Goal: Task Accomplishment & Management: Manage account settings

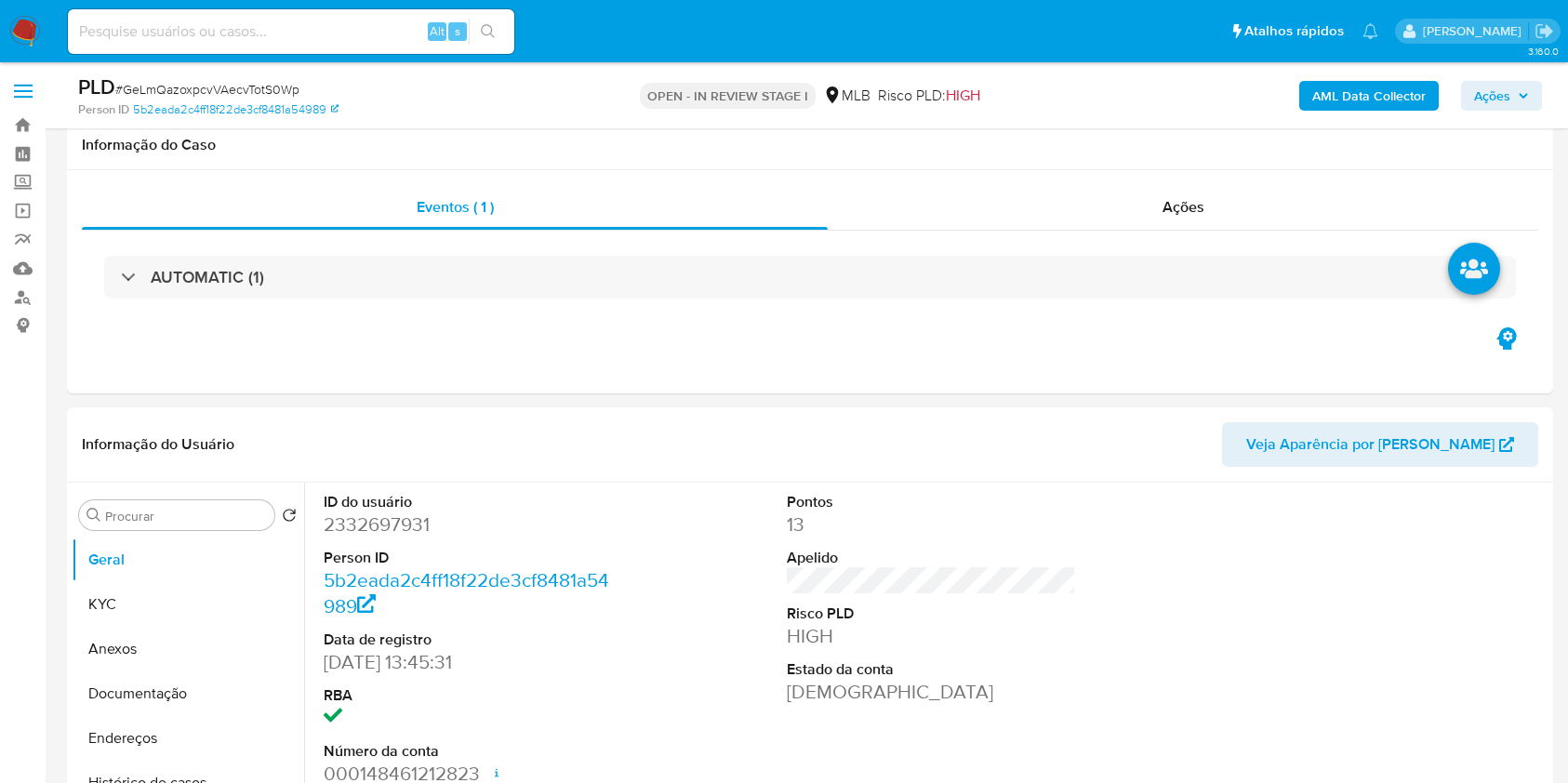
scroll to position [1477, 0]
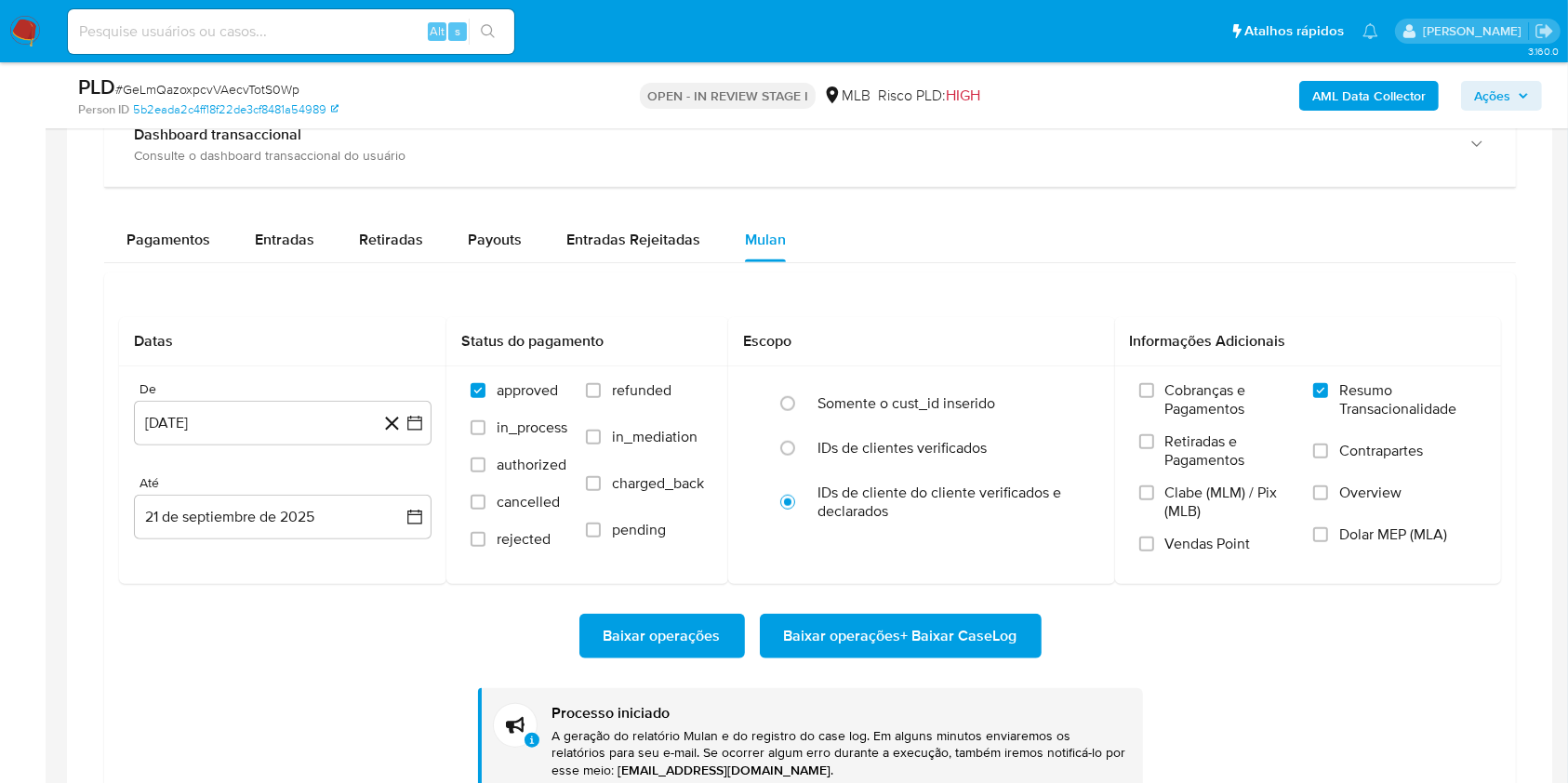
click at [80, 458] on div at bounding box center [809, 379] width 1486 height 921
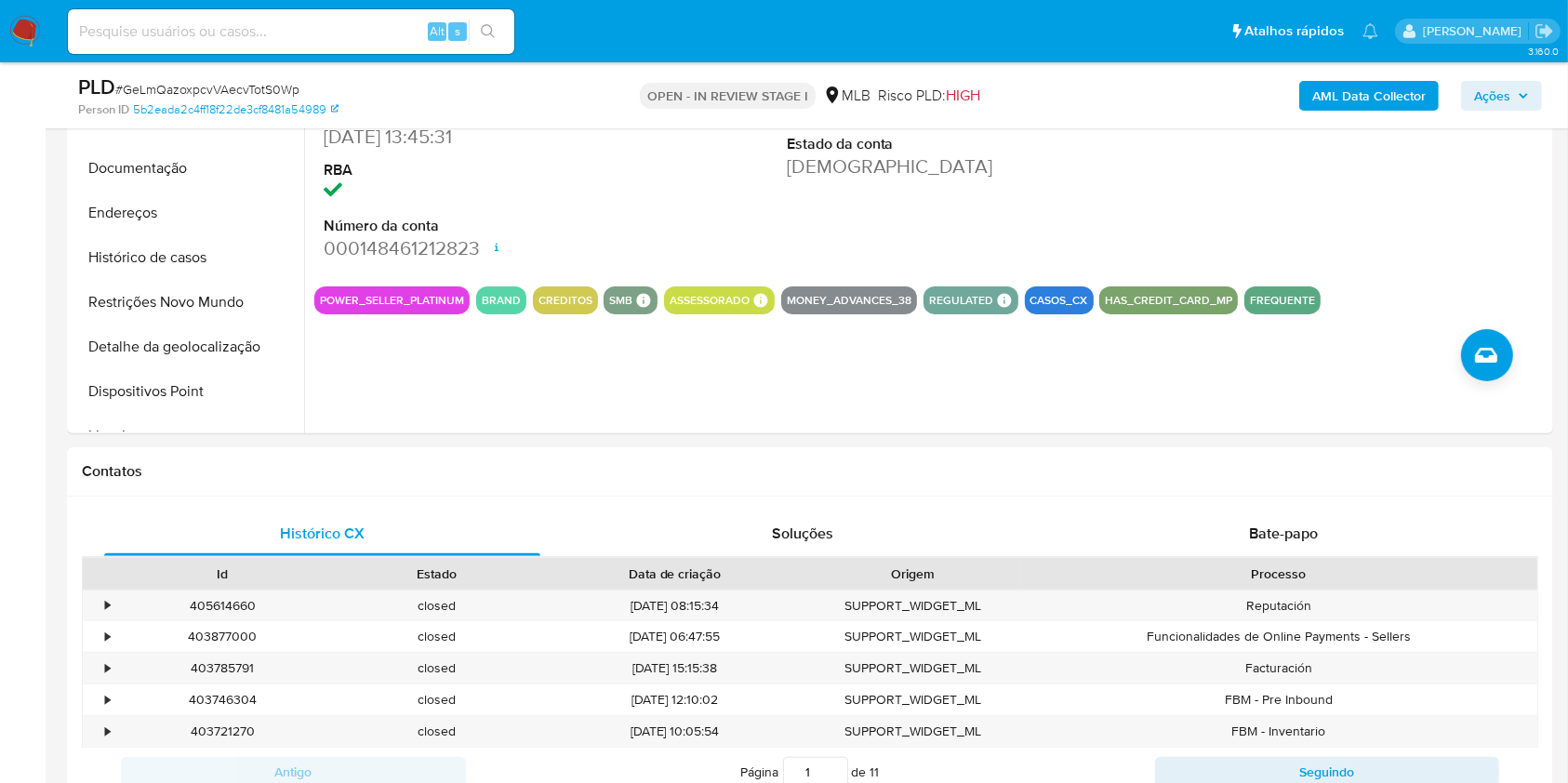
scroll to position [525, 0]
click at [1503, 88] on span "Ações" at bounding box center [1492, 96] width 37 height 30
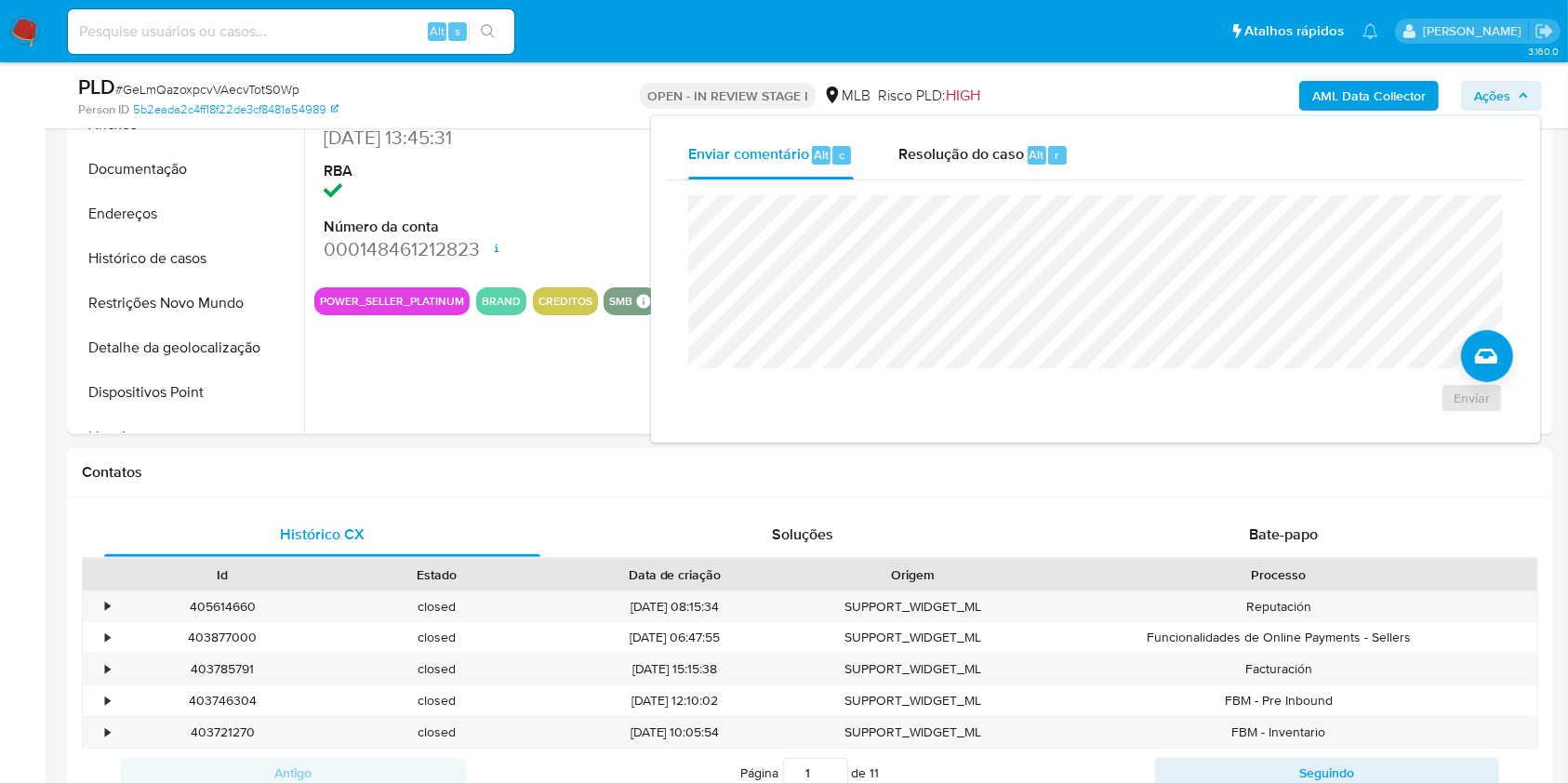
click at [1503, 88] on span "Ações" at bounding box center [1492, 96] width 37 height 30
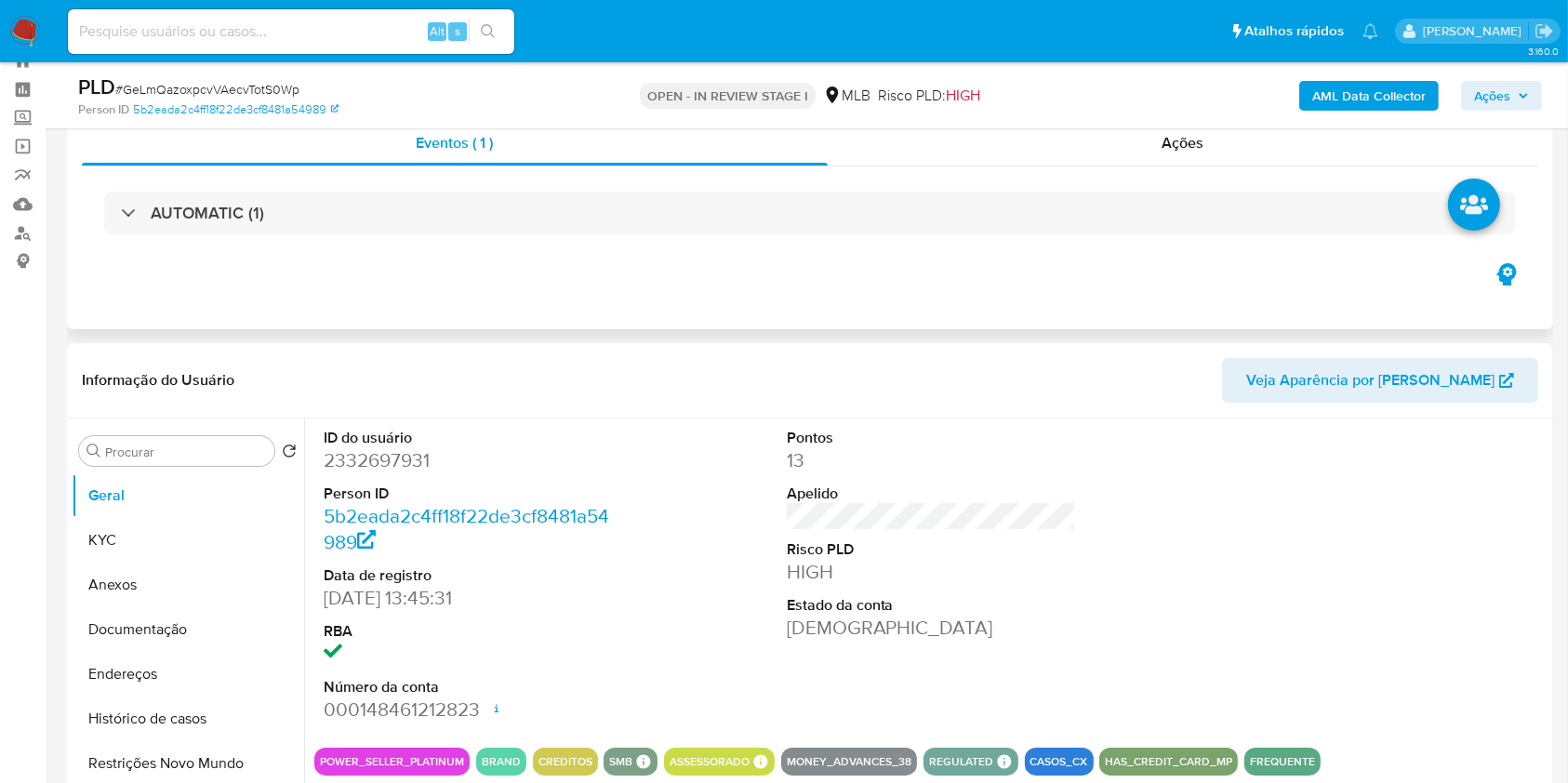
scroll to position [60, 0]
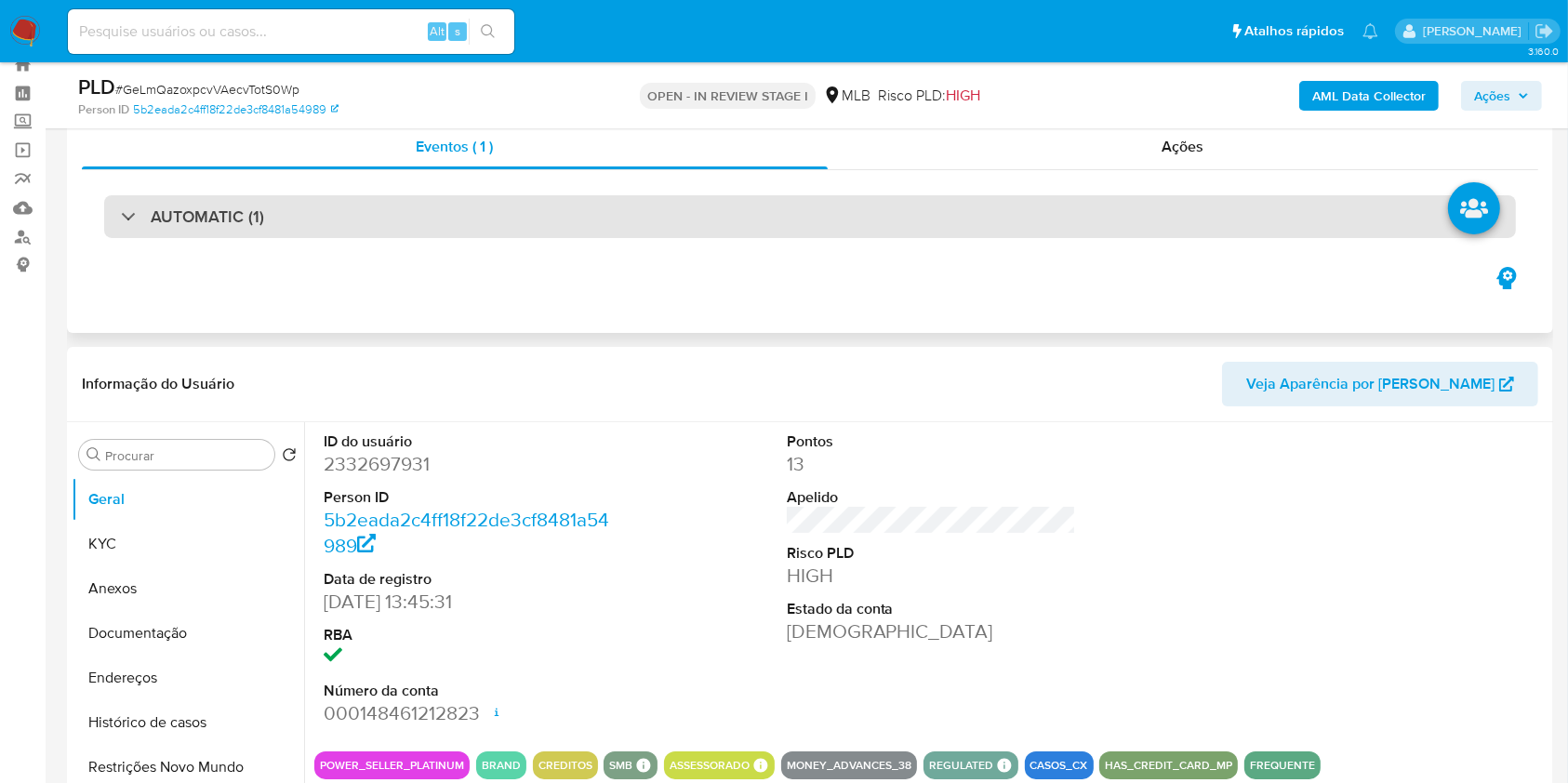
click at [619, 222] on div "AUTOMATIC (1)" at bounding box center [810, 217] width 1412 height 43
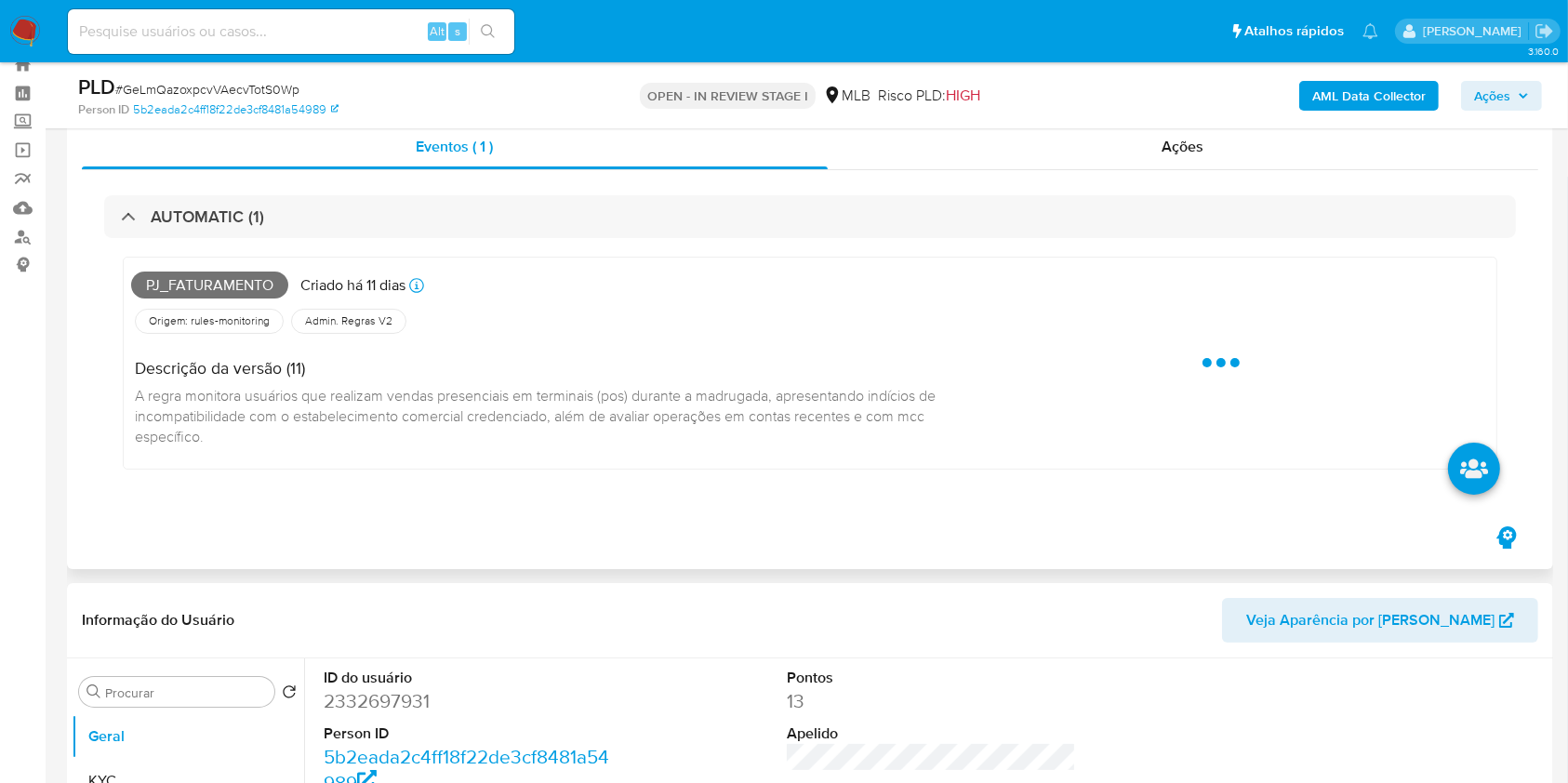
click at [209, 287] on span "Pj_faturamento" at bounding box center [210, 286] width 157 height 28
copy span "Pj_faturamento"
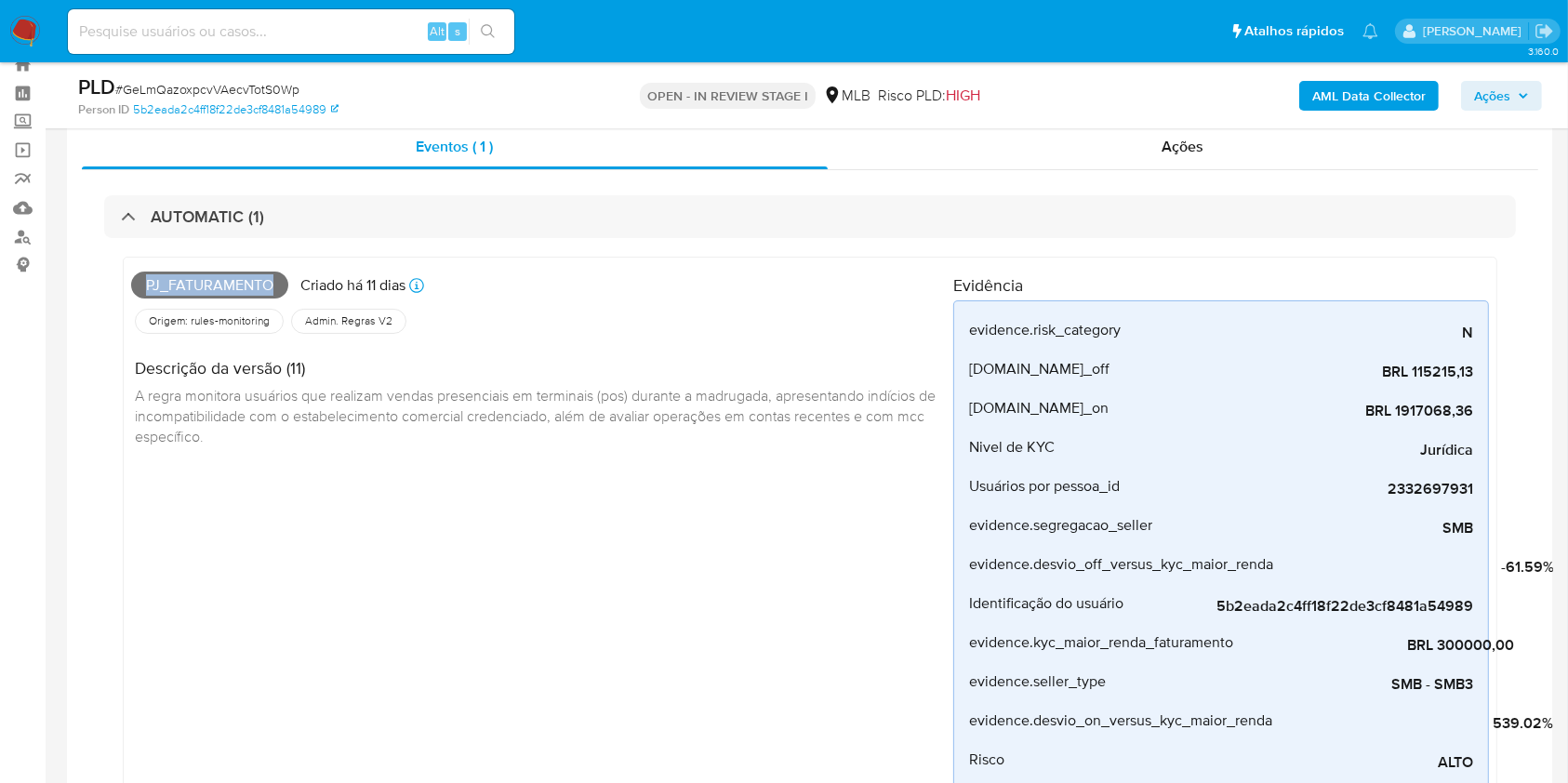
click at [1493, 95] on span "Ações" at bounding box center [1492, 96] width 37 height 30
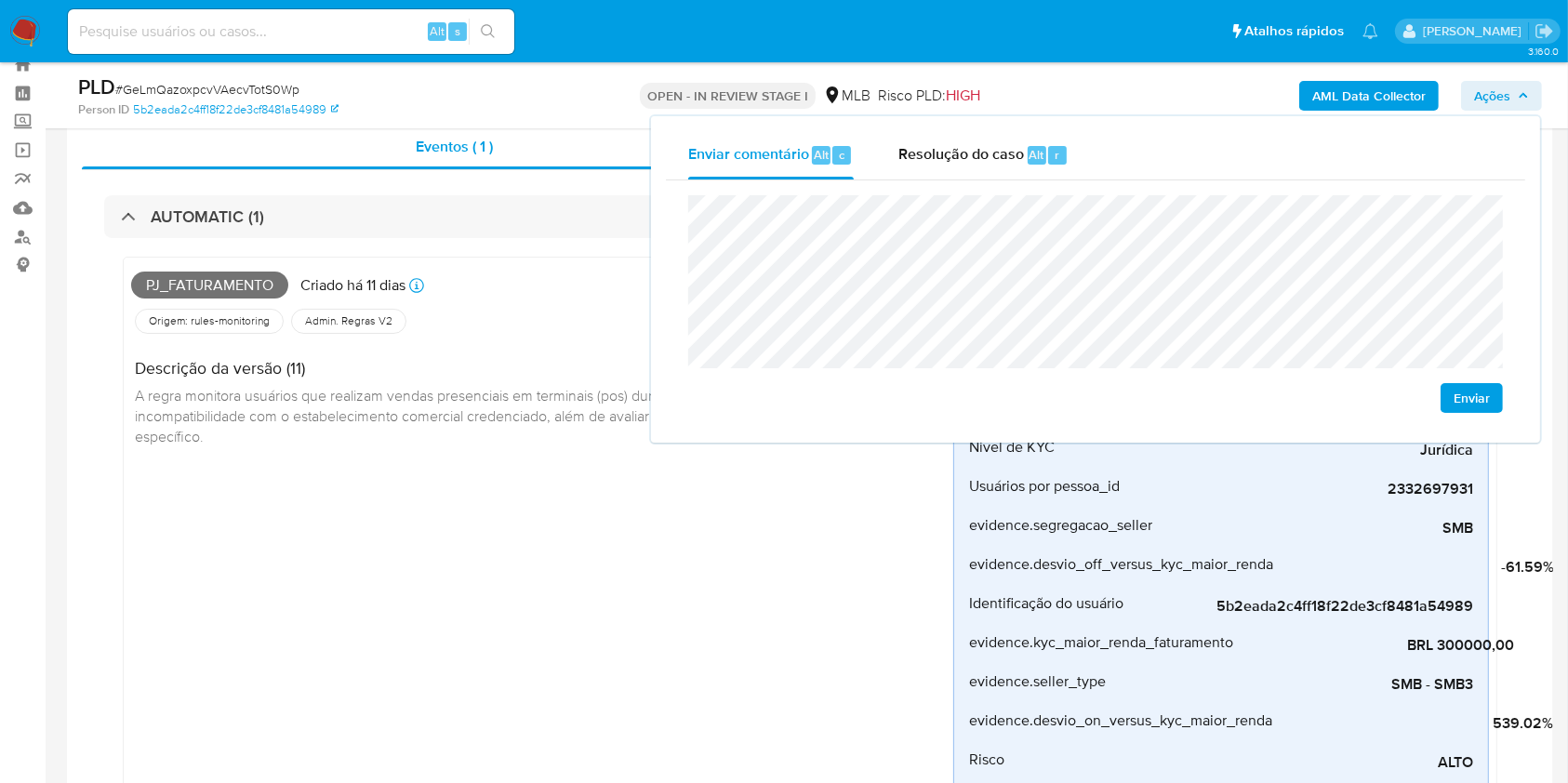
click at [552, 420] on span "A regra monitora usuários que realizam vendas presenciais em terminais (pos) du…" at bounding box center [537, 415] width 805 height 60
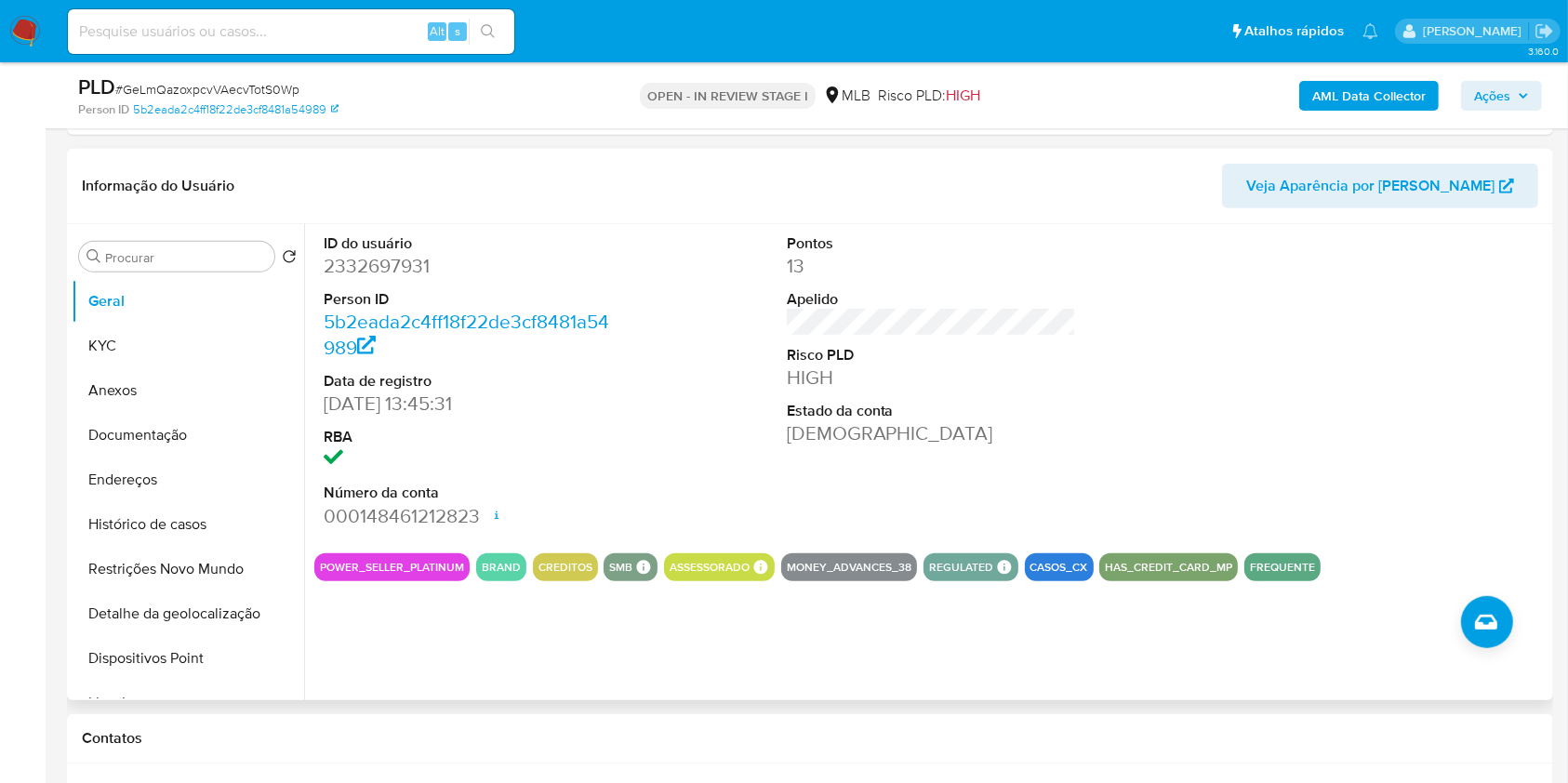
scroll to position [871, 0]
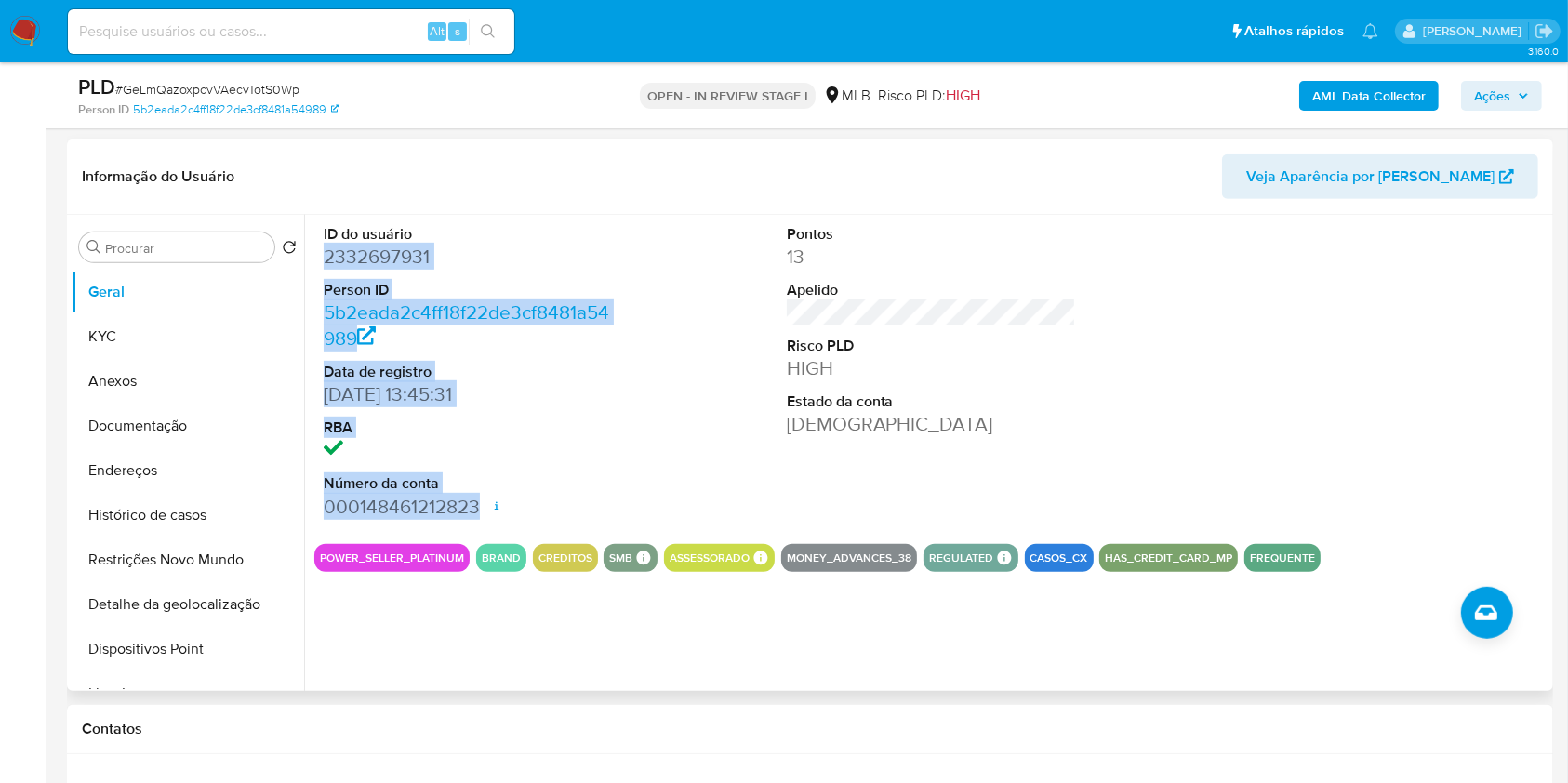
drag, startPoint x: 320, startPoint y: 254, endPoint x: 478, endPoint y: 512, distance: 302.5
click at [478, 512] on div "ID do usuário 2332697931 Person ID 5b2eada2c4ff18f22de3cf8481a54989 Data de reg…" at bounding box center [468, 372] width 309 height 314
copy dl "2332697931 Person ID 5b2eada2c4ff18f22de3cf8481a54989 Data de registro 17/03/20…"
click at [1501, 95] on span "Ações" at bounding box center [1492, 96] width 37 height 30
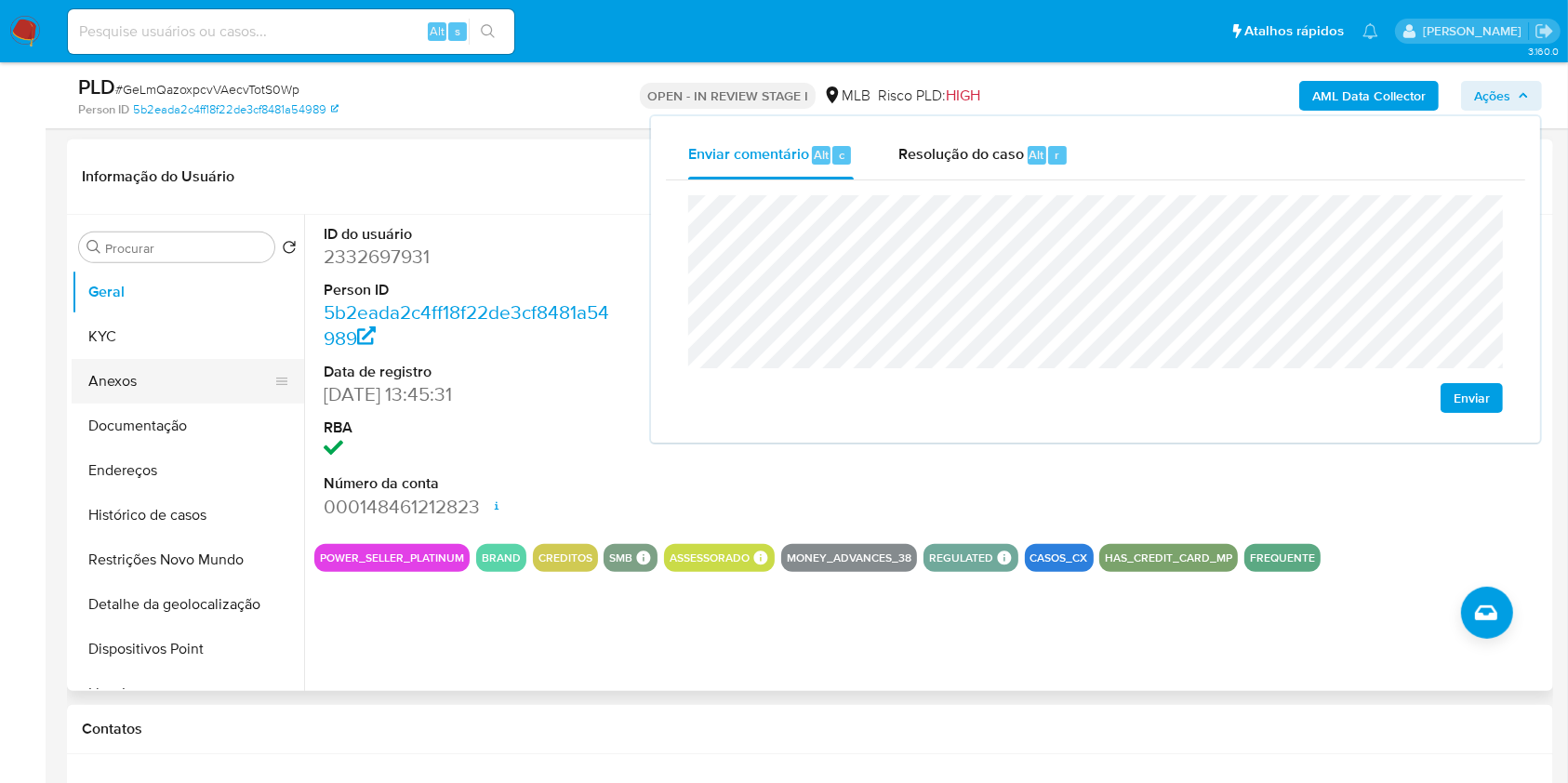
drag, startPoint x: 90, startPoint y: 329, endPoint x: 128, endPoint y: 343, distance: 40.5
click at [91, 329] on button "KYC" at bounding box center [187, 336] width 232 height 44
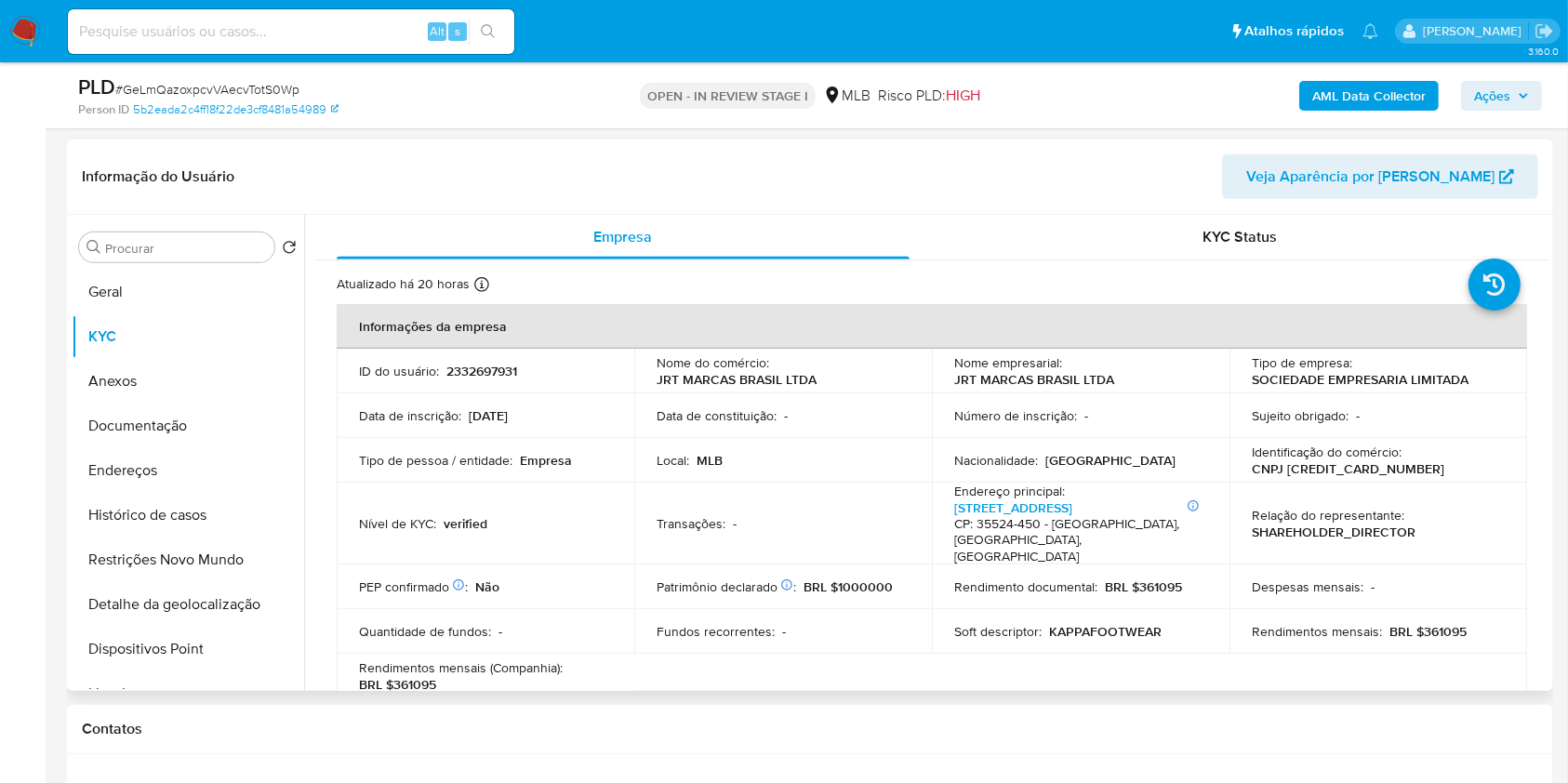
click at [1341, 476] on p "CNPJ 57957833000162" at bounding box center [1348, 469] width 193 height 17
copy p "57957833000162"
drag, startPoint x: 1495, startPoint y: 101, endPoint x: 1251, endPoint y: 274, distance: 299.1
click at [1477, 110] on div "AML Data Collector Ações" at bounding box center [1301, 95] width 483 height 44
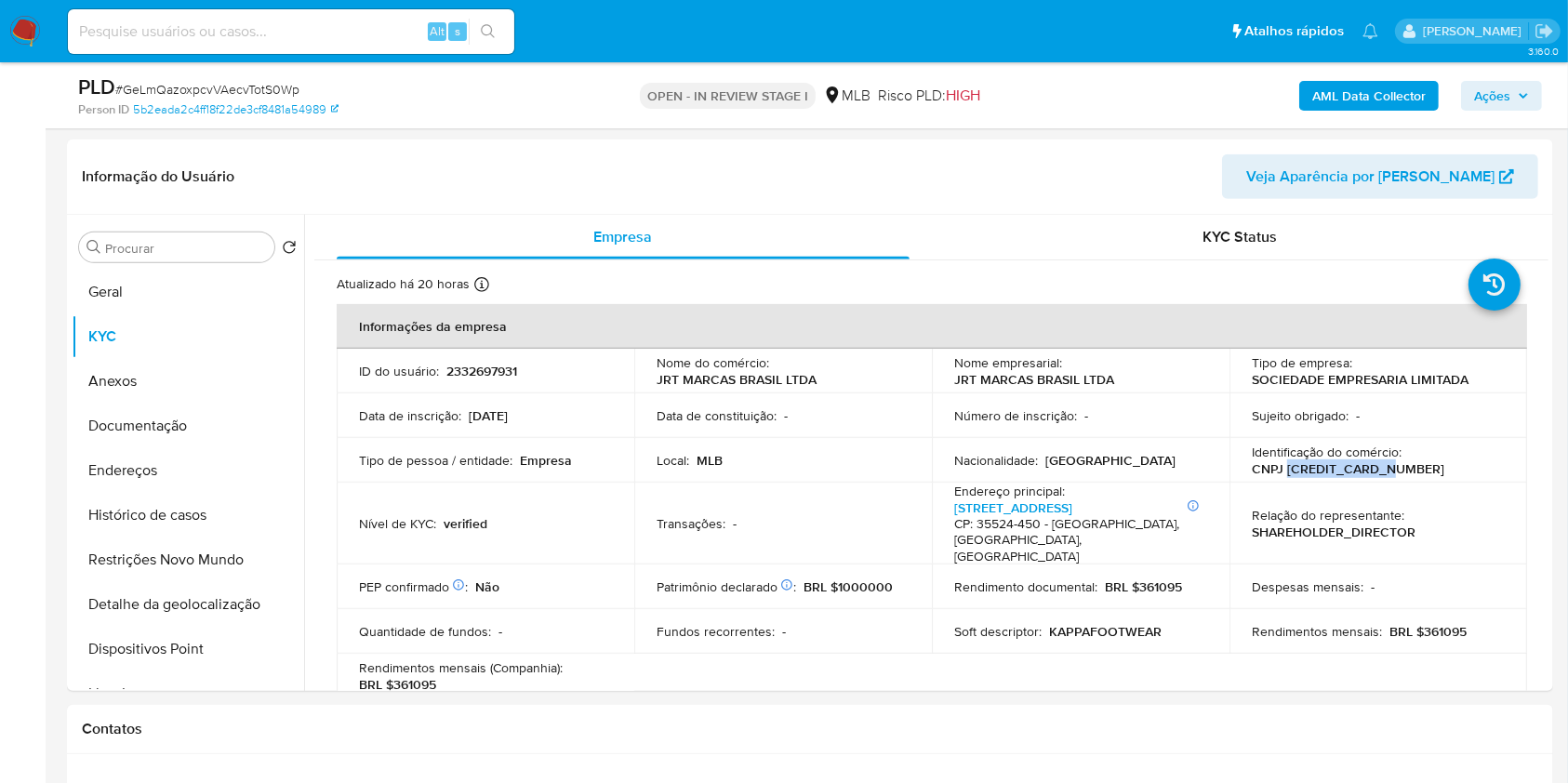
click at [1526, 95] on icon "button" at bounding box center [1524, 95] width 8 height 5
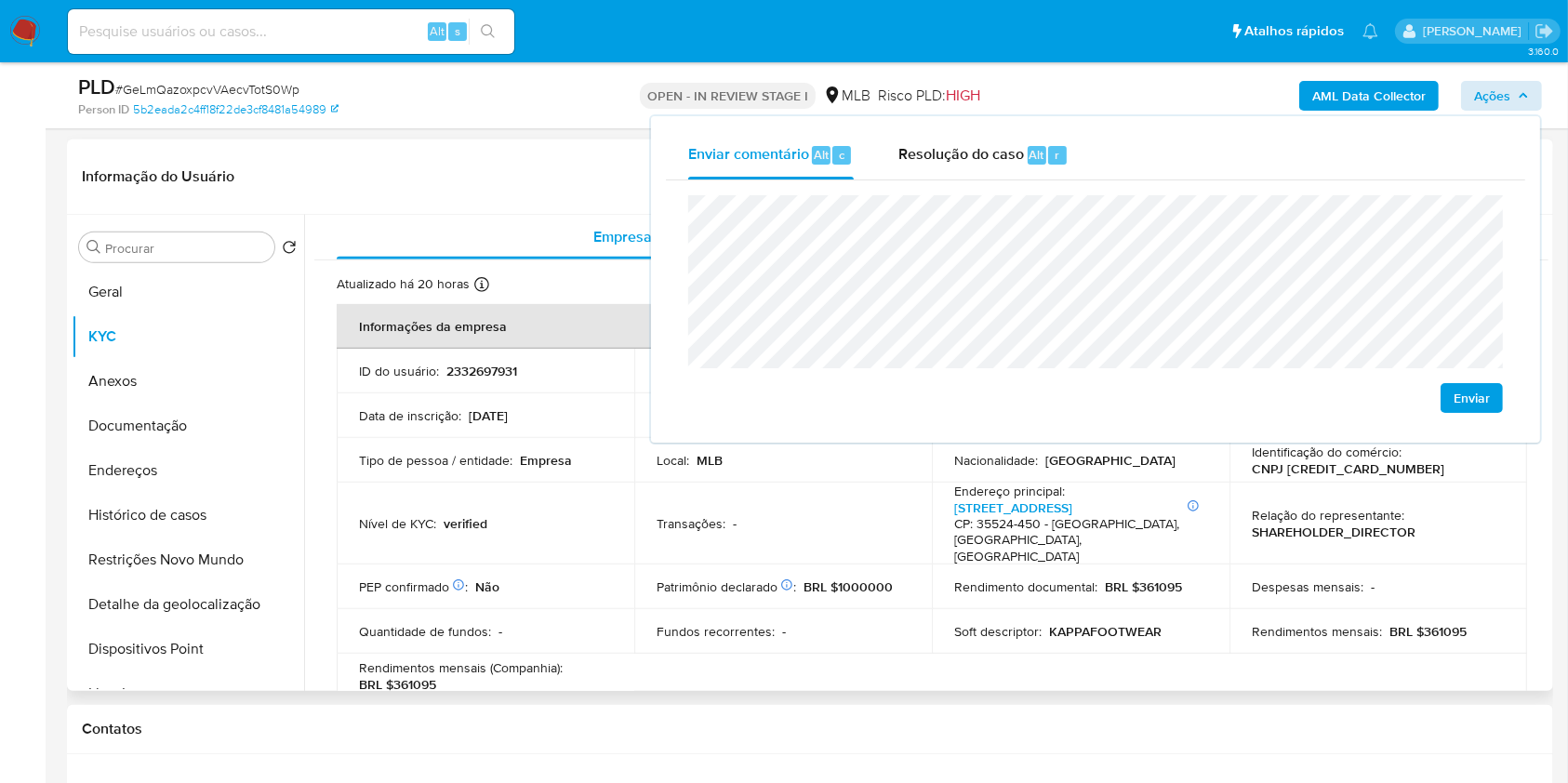
click at [867, 534] on td "Transações : -" at bounding box center [783, 525] width 298 height 83
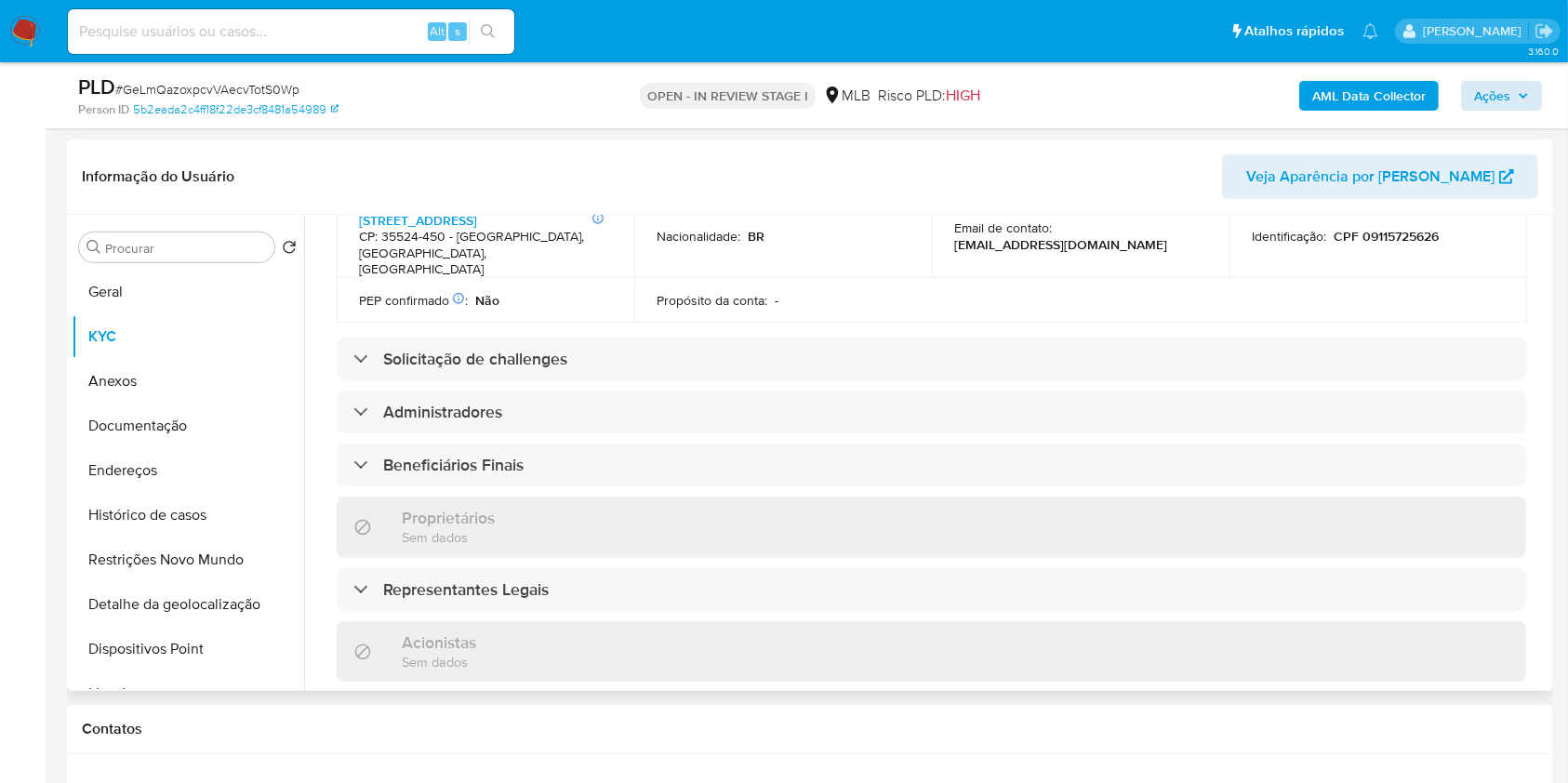
scroll to position [838, 0]
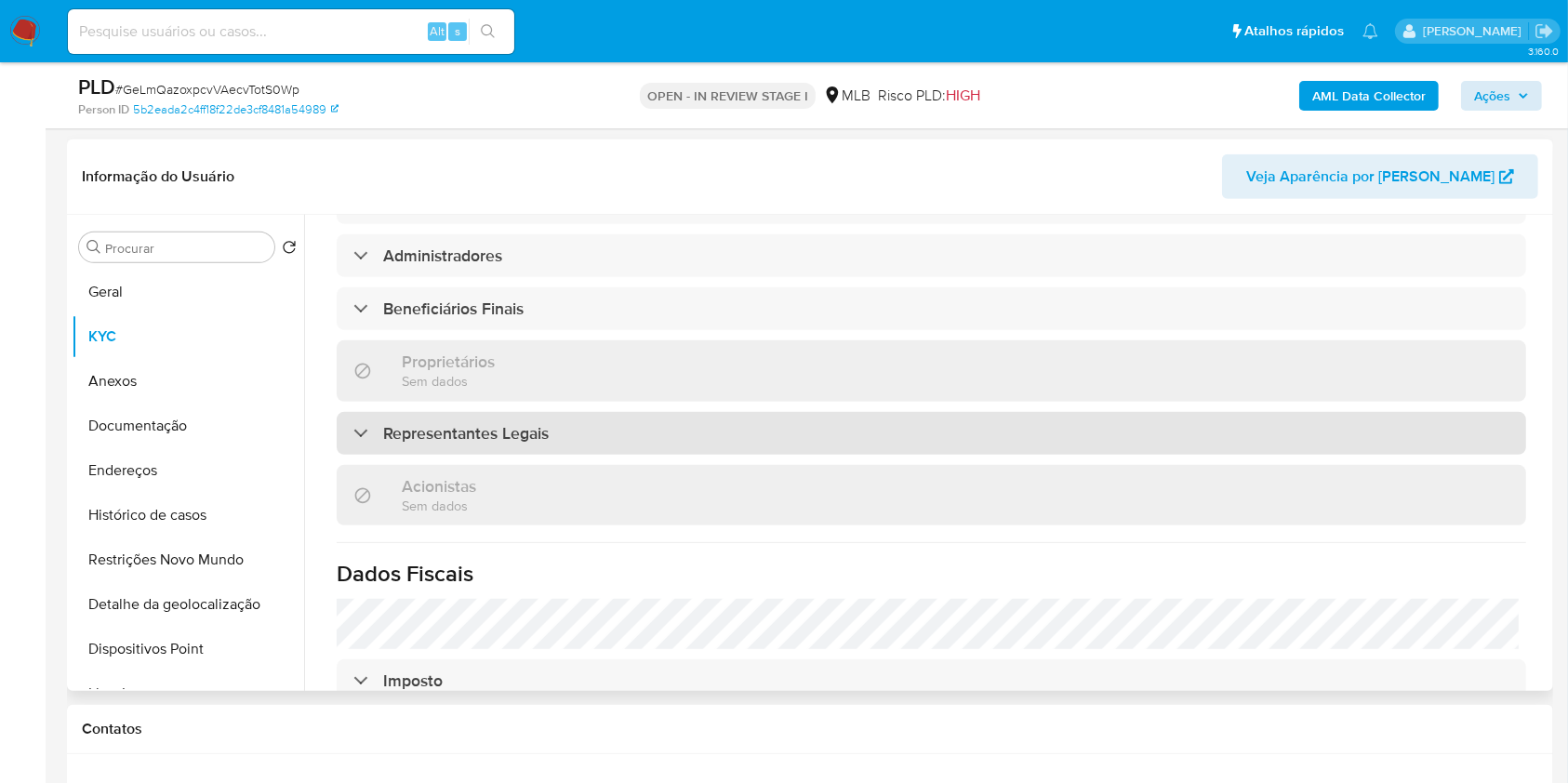
click at [848, 412] on div "Representantes Legais" at bounding box center [932, 433] width 1190 height 43
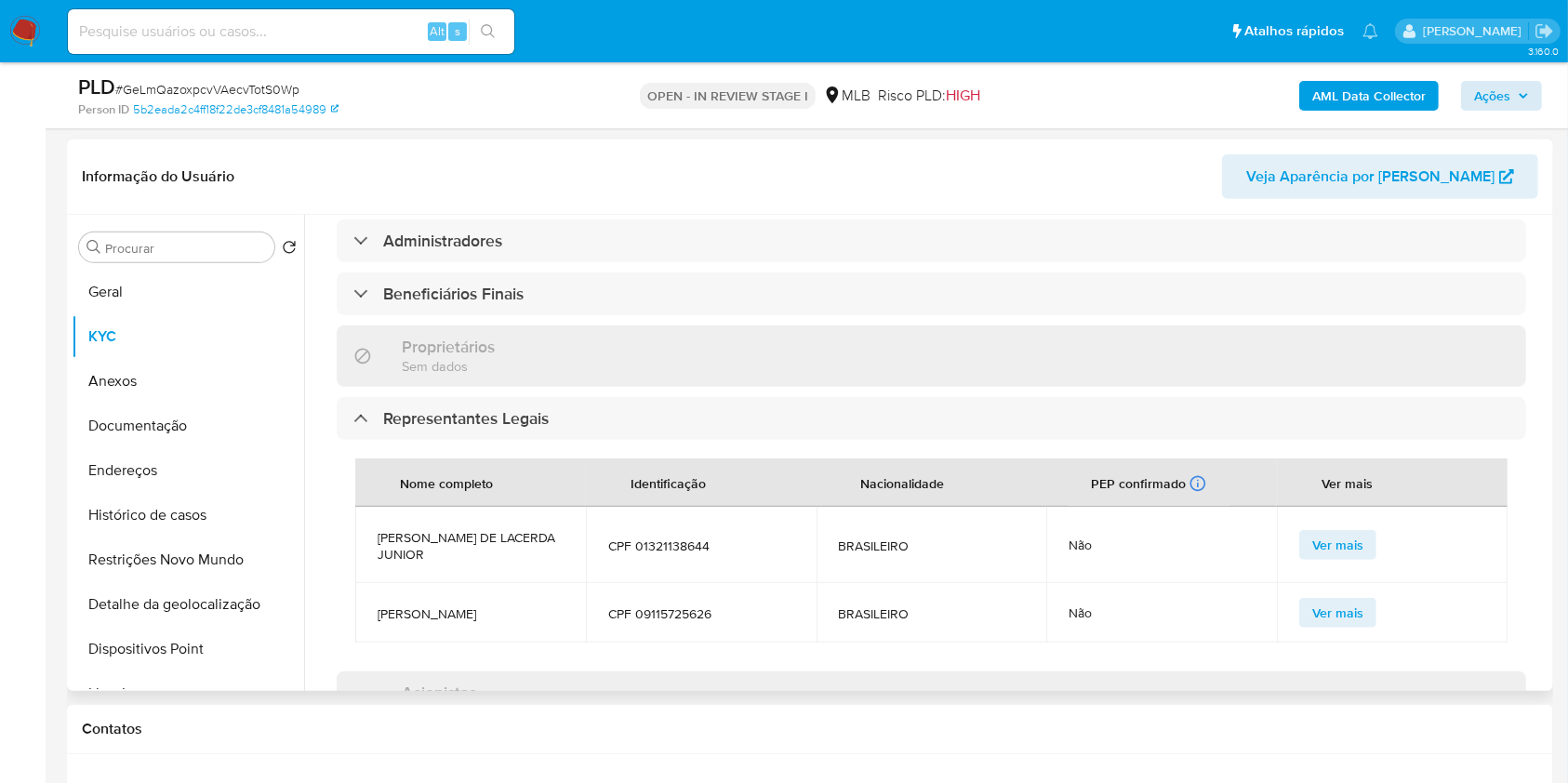
scroll to position [712, 0]
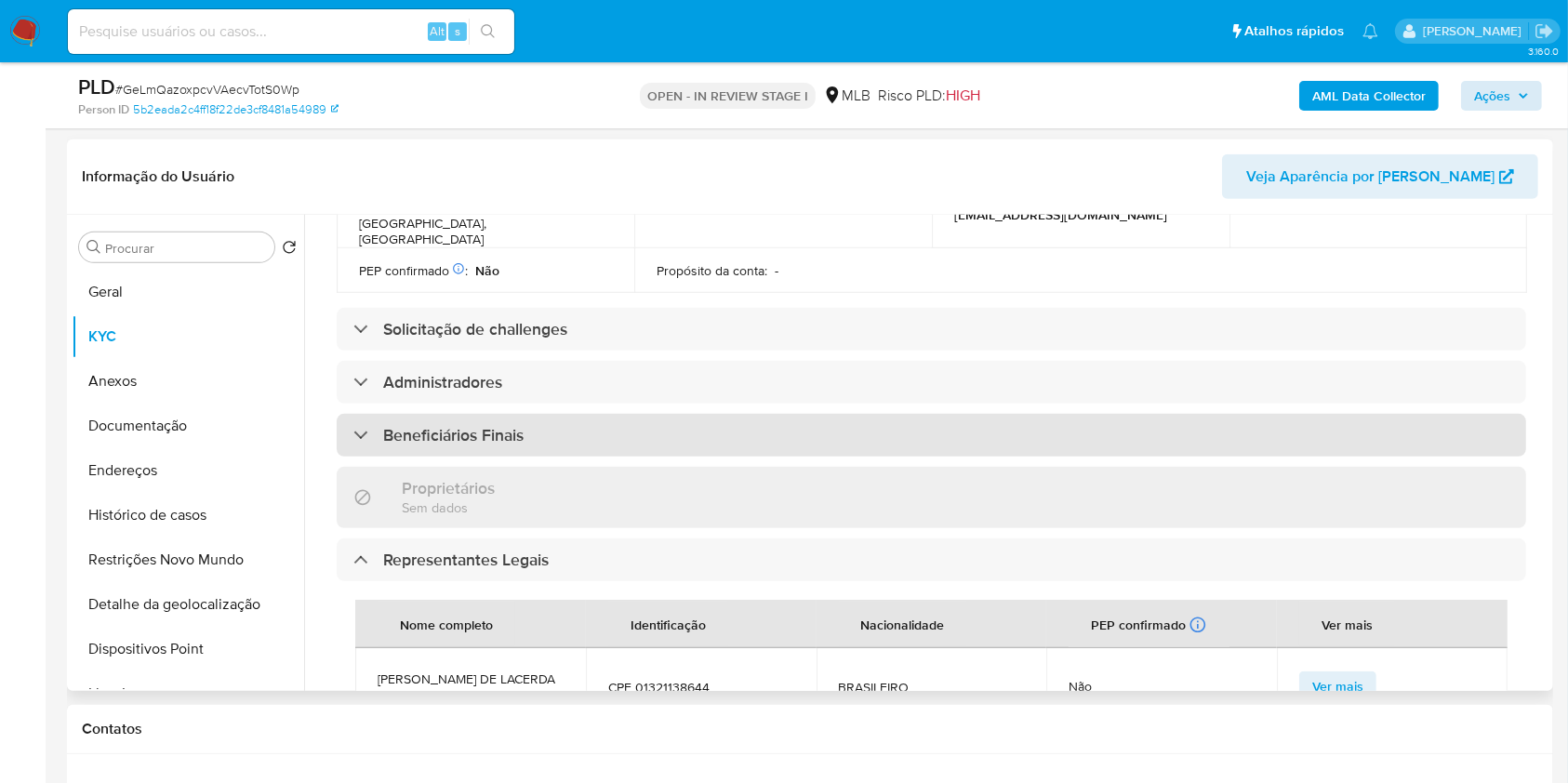
click at [782, 414] on div "Beneficiários Finais" at bounding box center [932, 435] width 1190 height 43
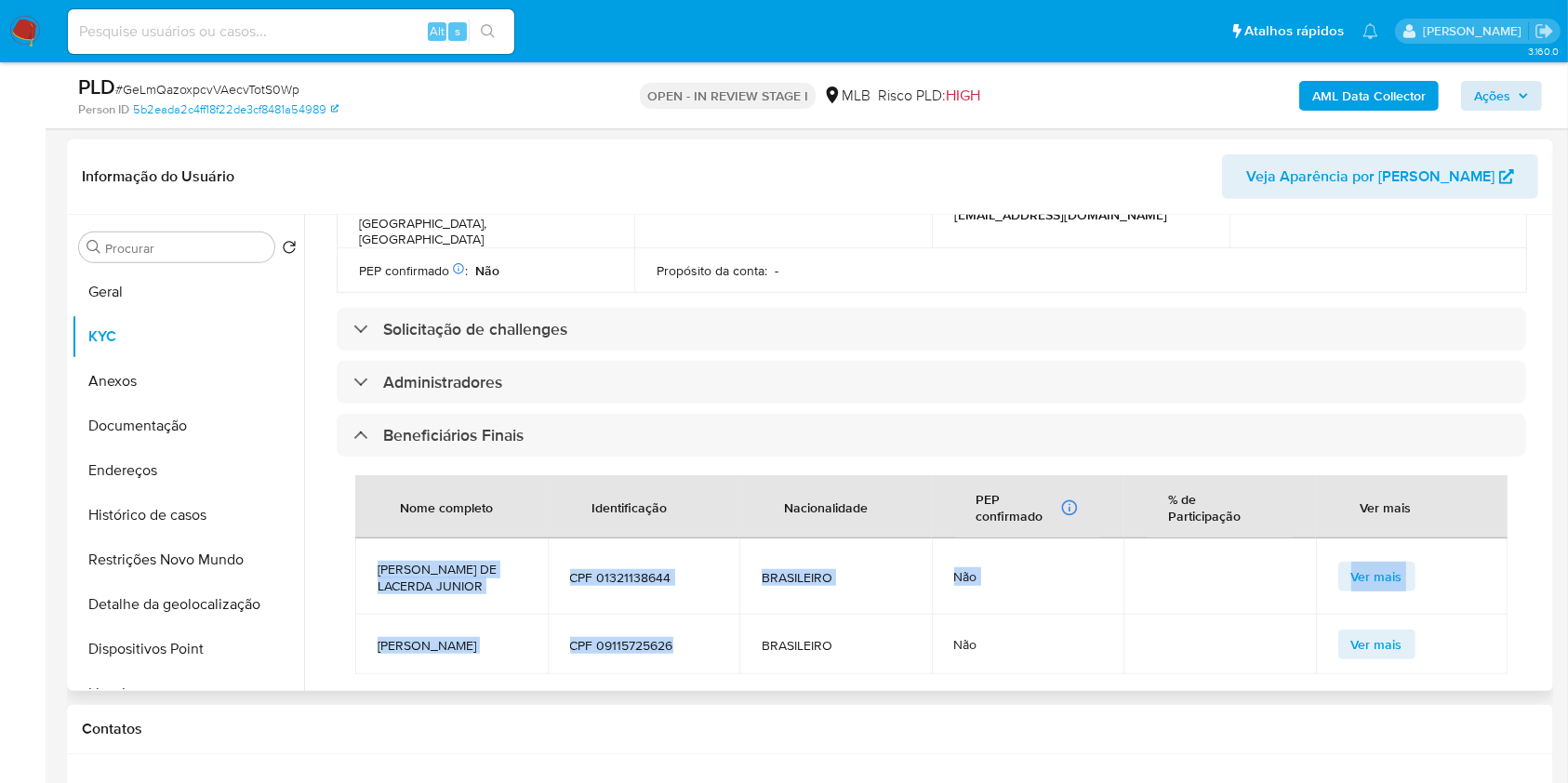
drag, startPoint x: 707, startPoint y: 606, endPoint x: 371, endPoint y: 539, distance: 342.6
click at [371, 539] on tbody "LEVINDO ALVES DE LACERDA JUNIOR CPF 01321138644 BRASILEIRO Não Ver mais TAMY AM…" at bounding box center [932, 606] width 1152 height 135
copy tbody "LEVINDO ALVES DE LACERDA JUNIOR CPF 01321138644 BRASILEIRO Não Ver mais TAMY AM…"
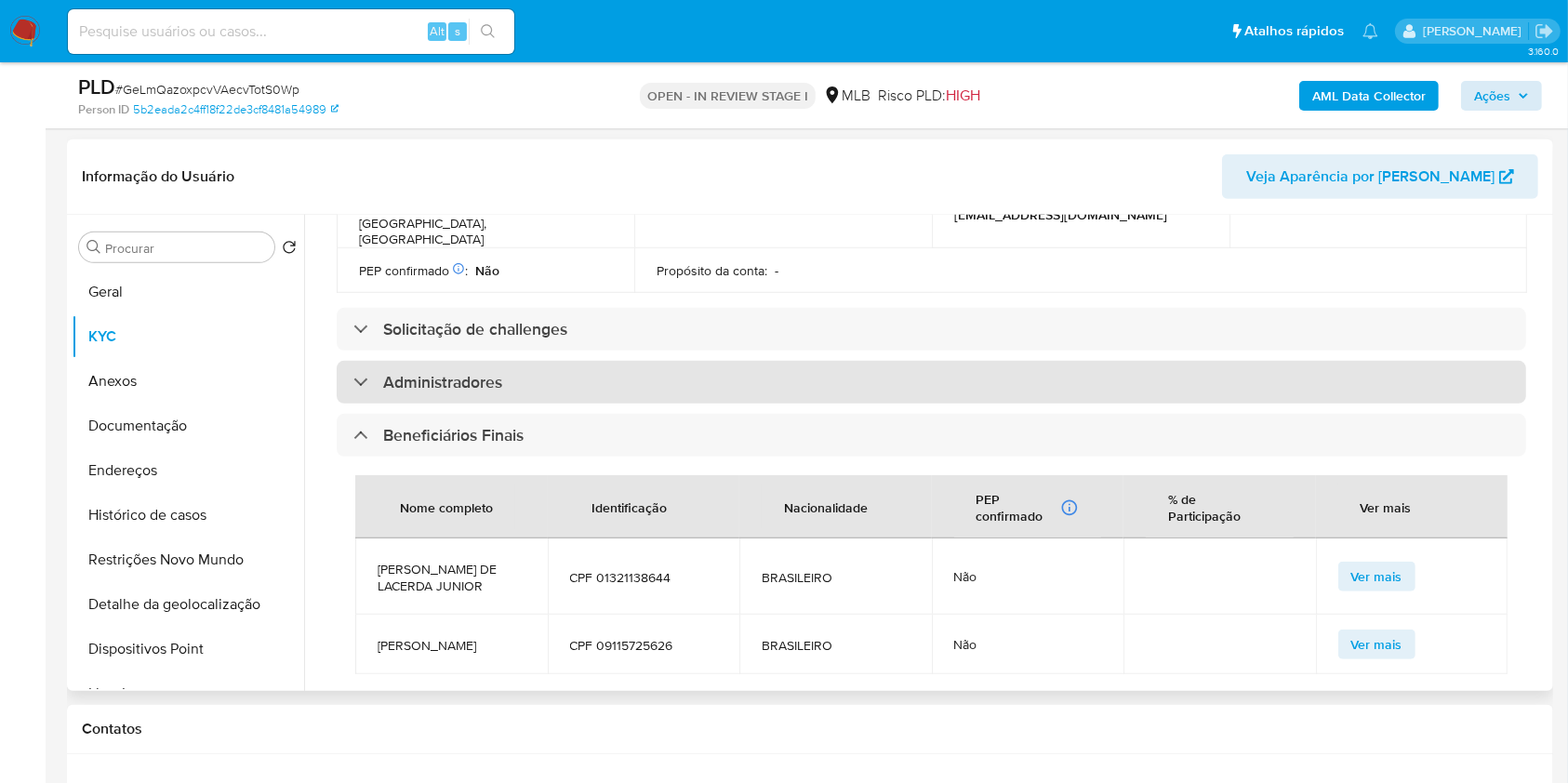
click at [604, 361] on div "Administradores" at bounding box center [932, 383] width 1190 height 43
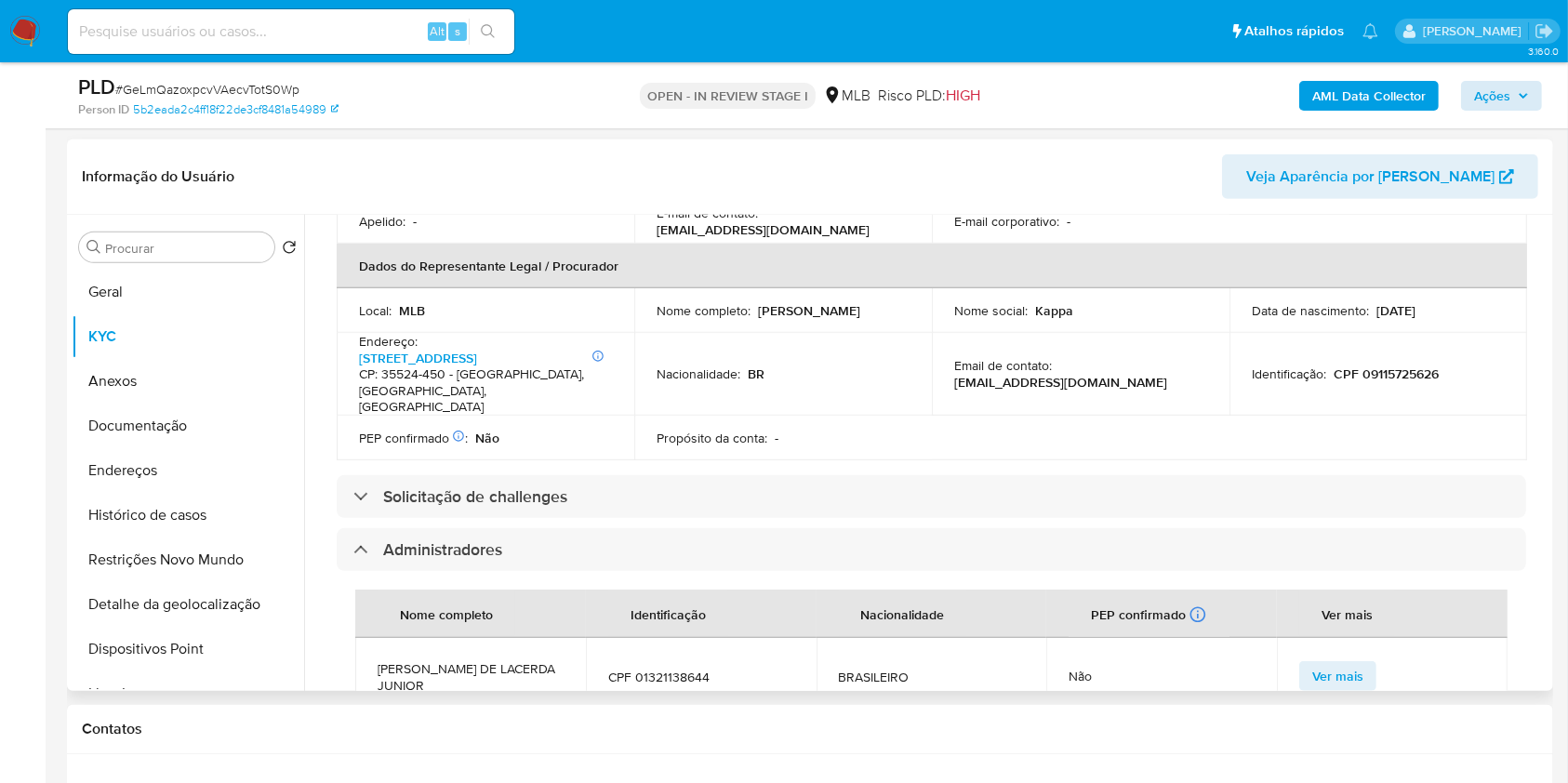
scroll to position [532, 0]
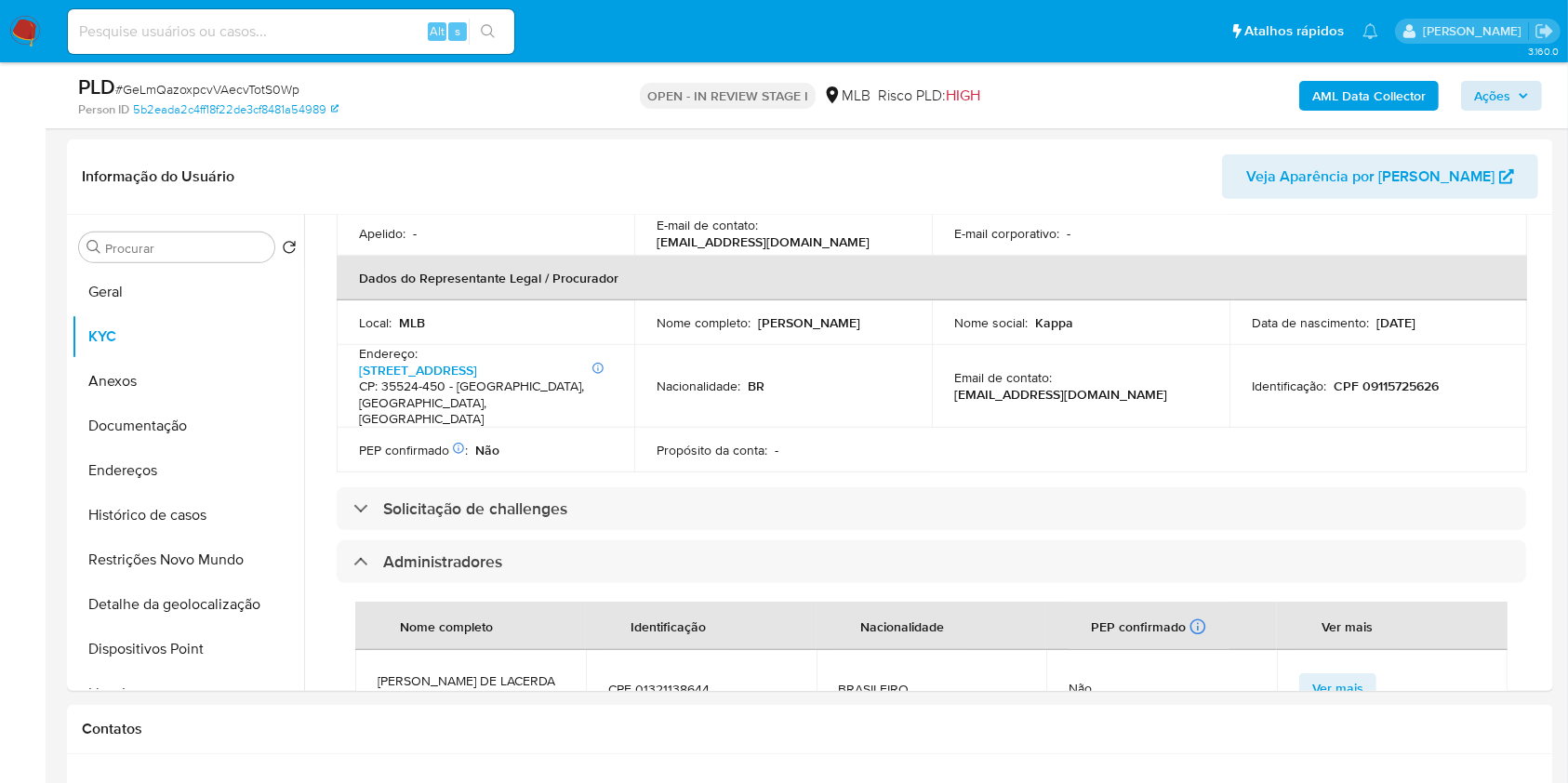
click at [1488, 112] on div "AML Data Collector Ações" at bounding box center [1301, 95] width 483 height 44
click at [1491, 96] on span "Ações" at bounding box center [1492, 96] width 37 height 30
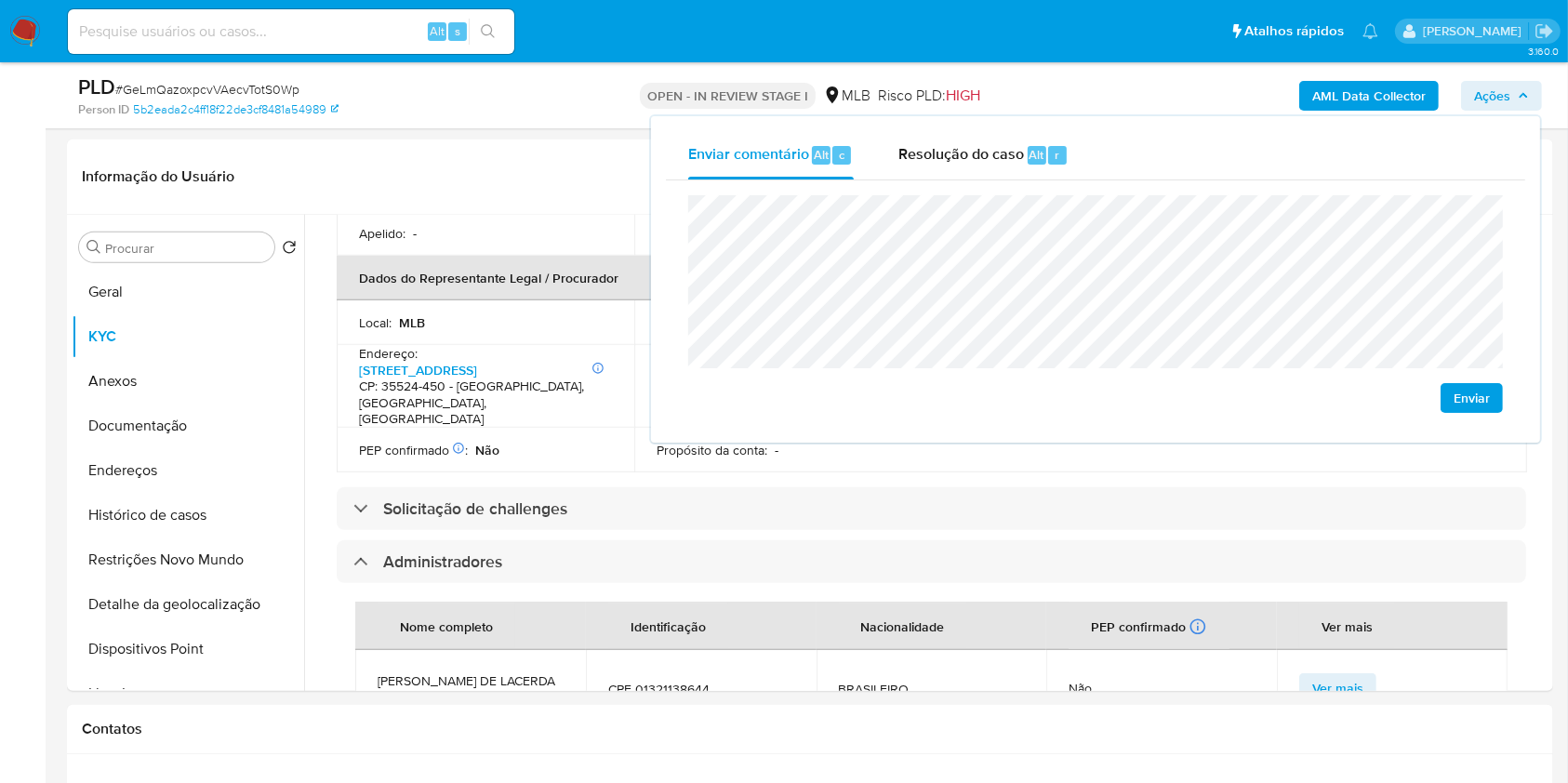
click at [0, 0] on lt-span "econômica" at bounding box center [0, 0] width 0 height 0
click at [975, 583] on div "Nome completo Identificação Nacionalidade PEP confirmado Recuperado de listas i…" at bounding box center [932, 694] width 1190 height 222
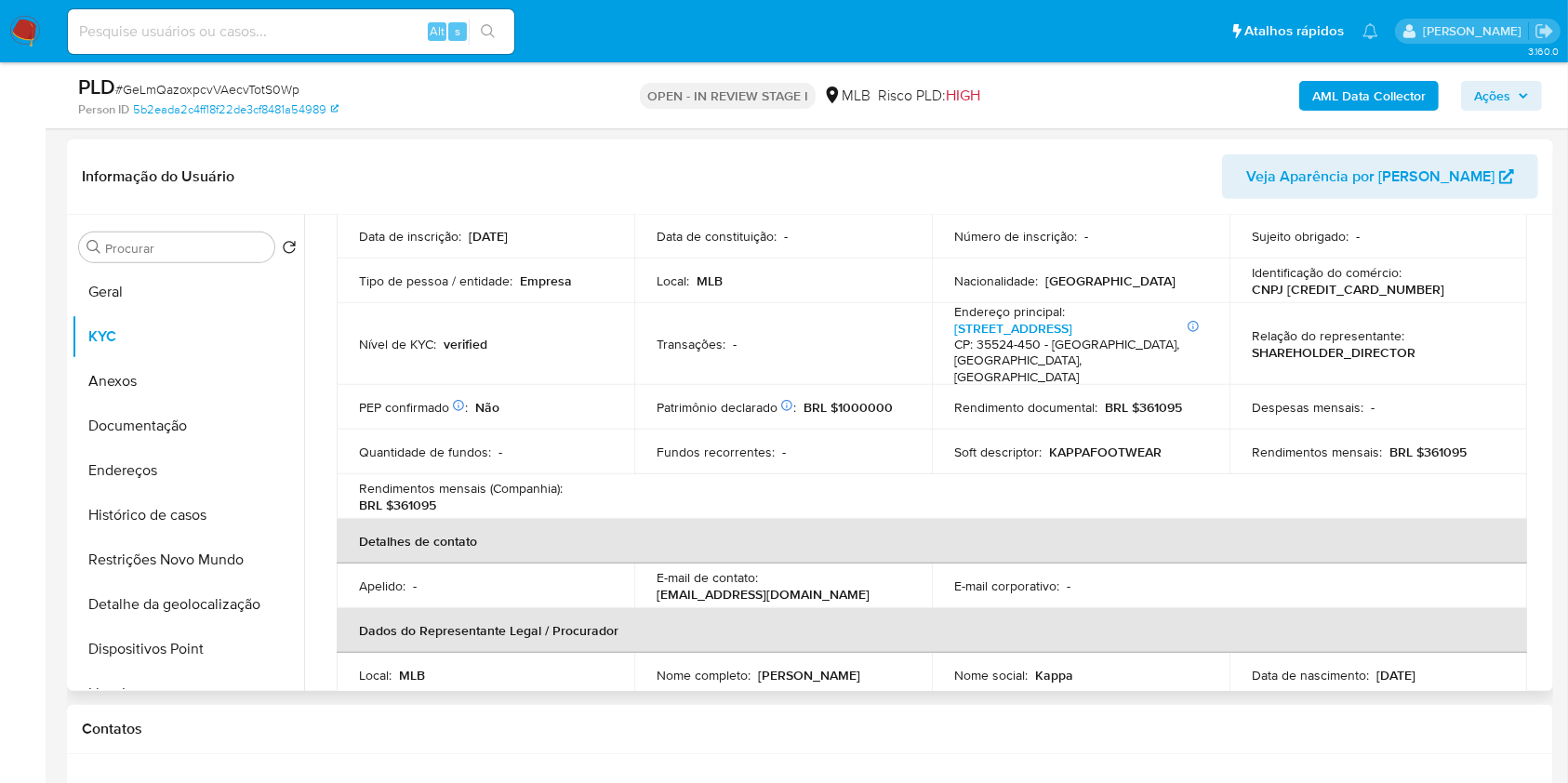
scroll to position [171, 0]
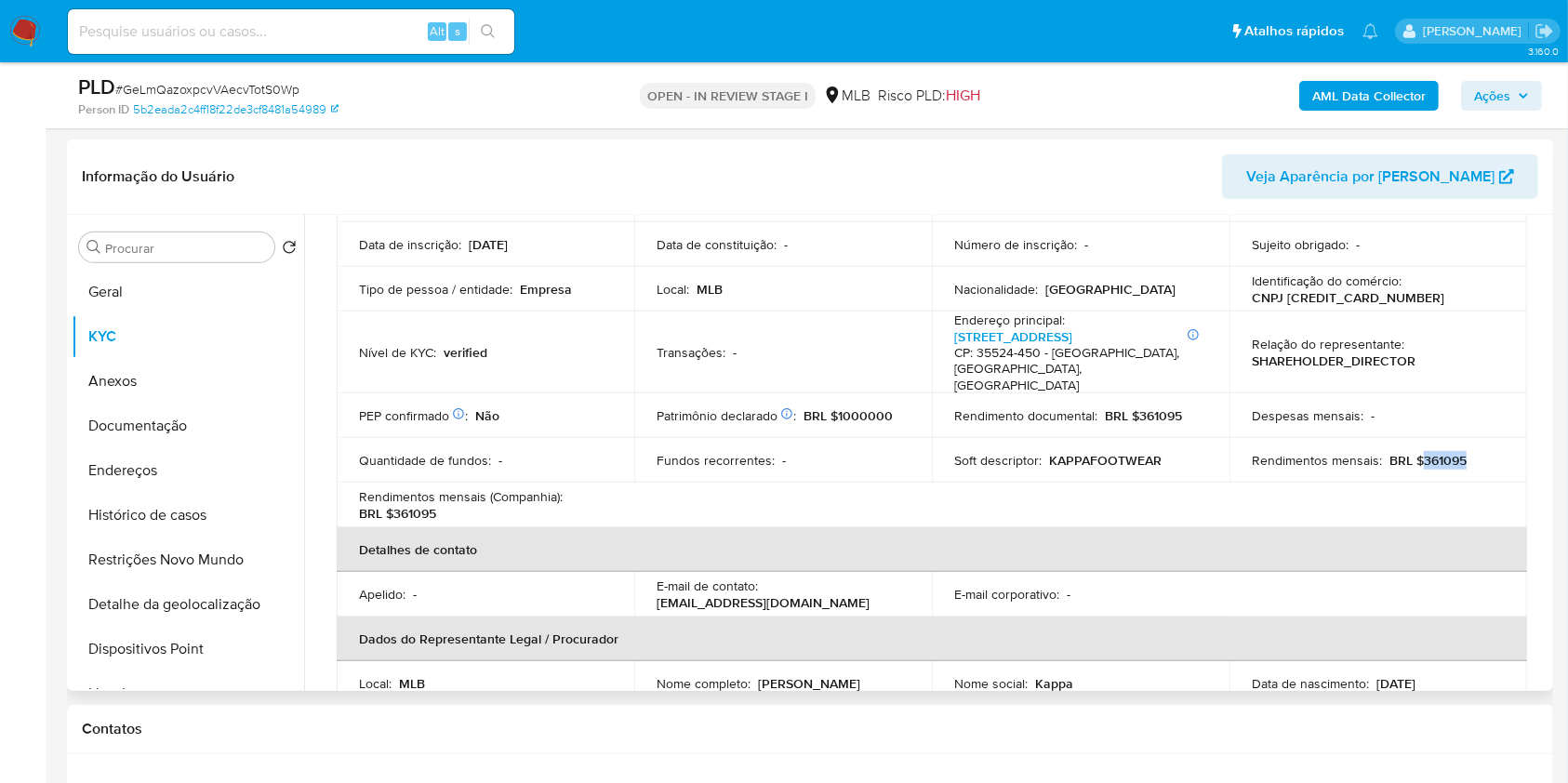
drag, startPoint x: 1418, startPoint y: 449, endPoint x: 1478, endPoint y: 443, distance: 60.3
click at [1478, 452] on div "Rendimentos mensais : BRL $361095" at bounding box center [1378, 461] width 253 height 17
copy p "361095"
click at [1493, 102] on span "Ações" at bounding box center [1492, 96] width 37 height 30
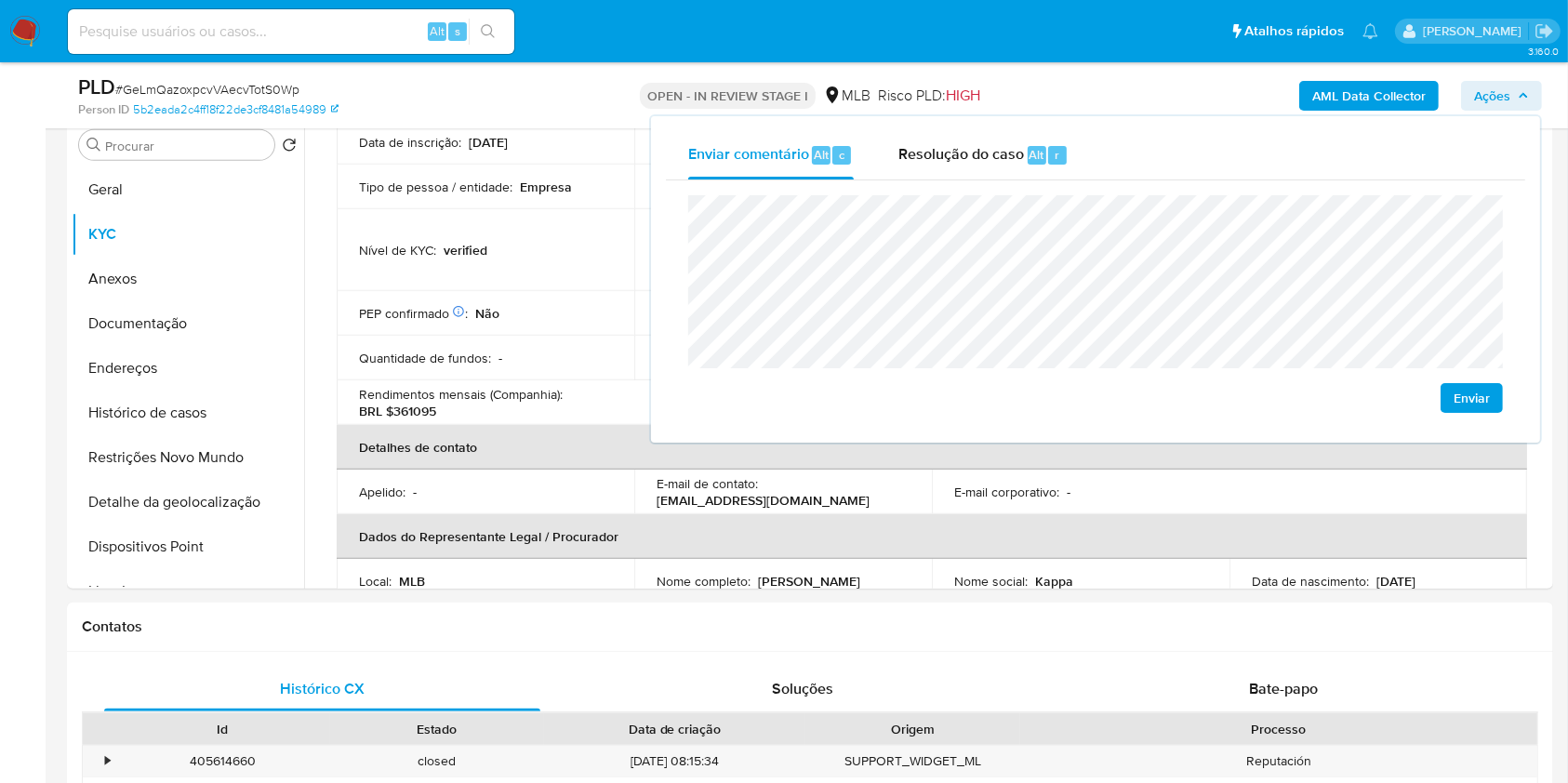
scroll to position [975, 0]
click at [773, 620] on h1 "Contatos" at bounding box center [810, 626] width 1457 height 19
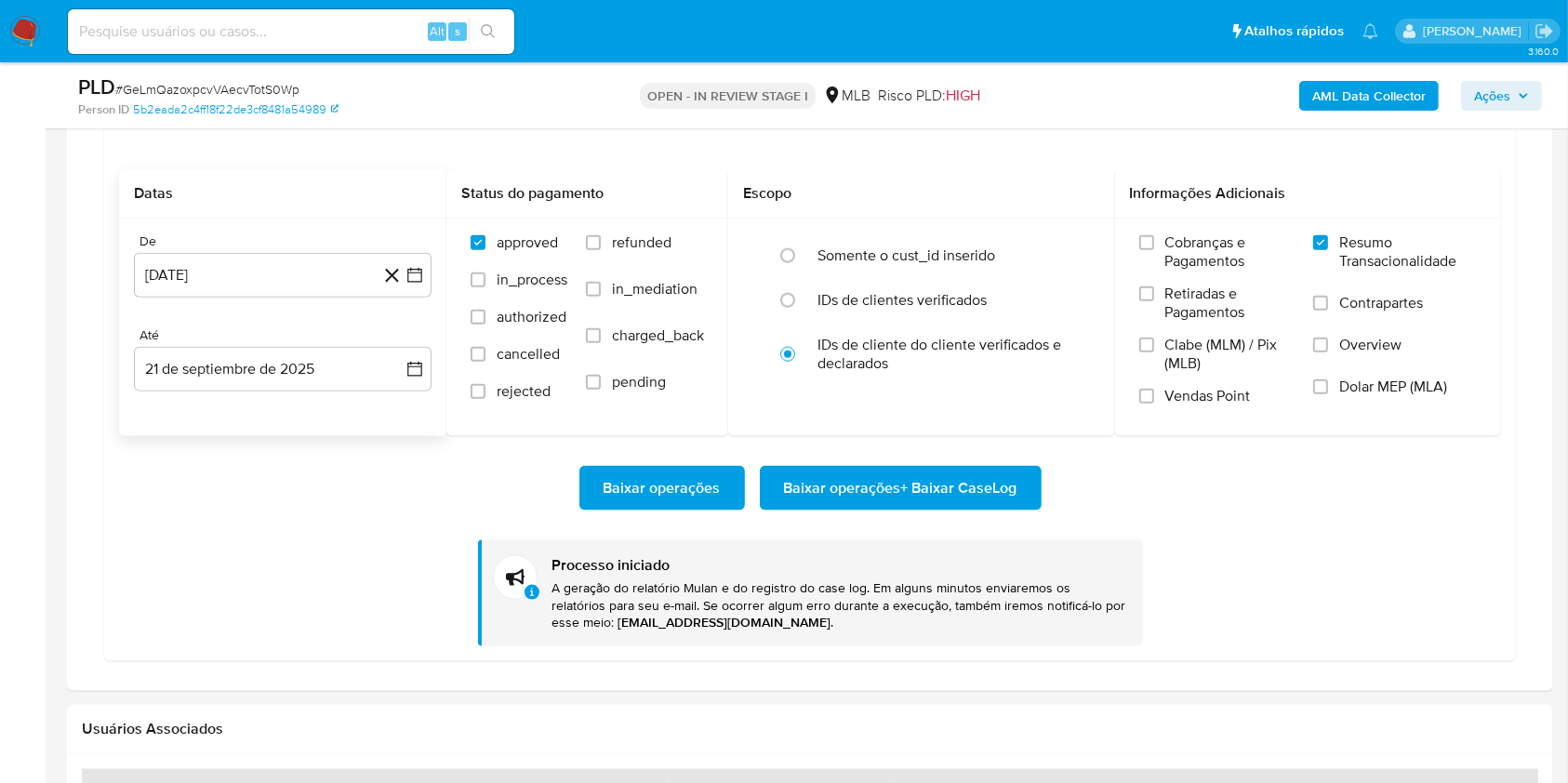
scroll to position [2125, 0]
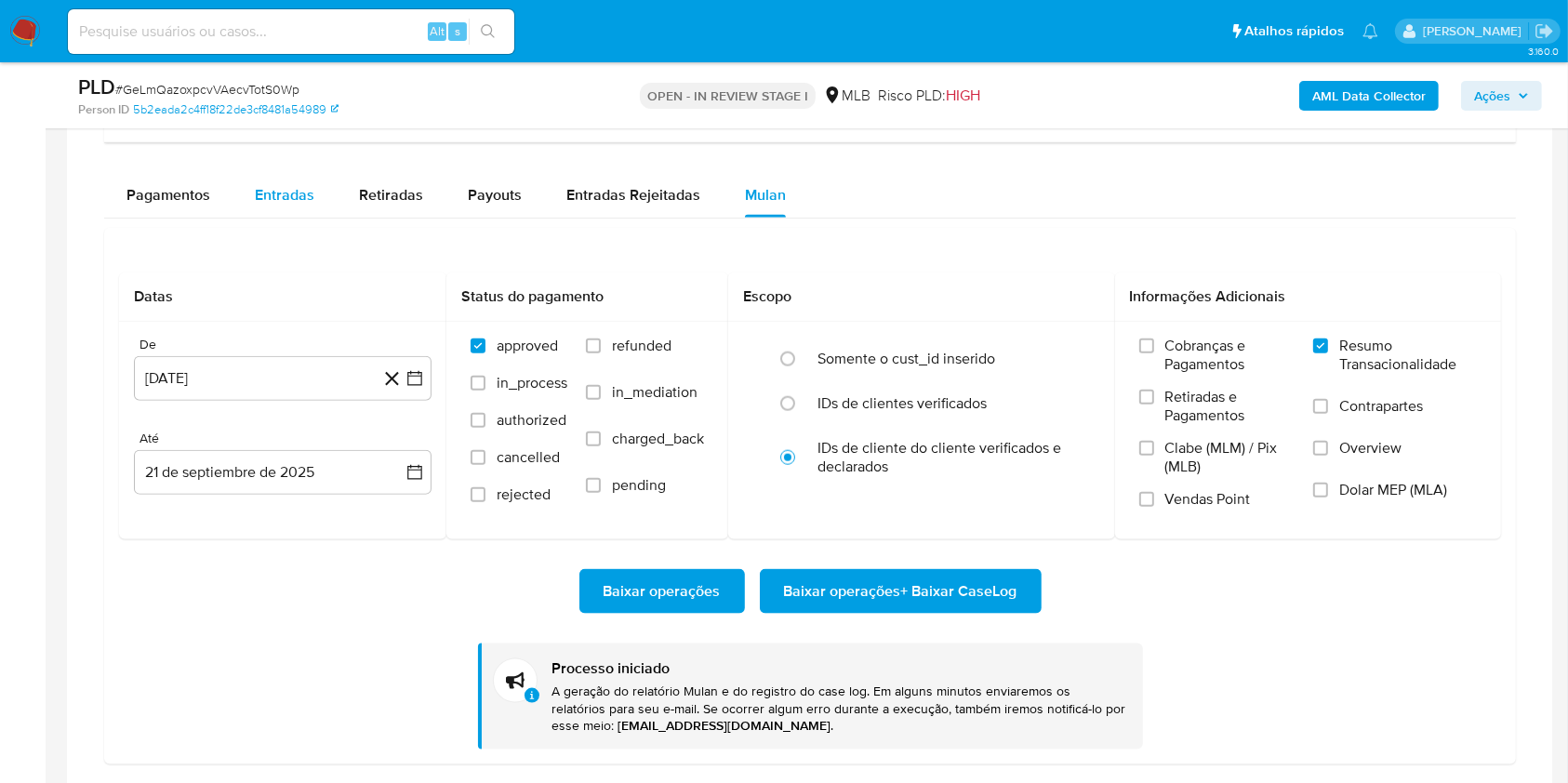
click at [290, 201] on span "Entradas" at bounding box center [284, 195] width 59 height 22
select select "10"
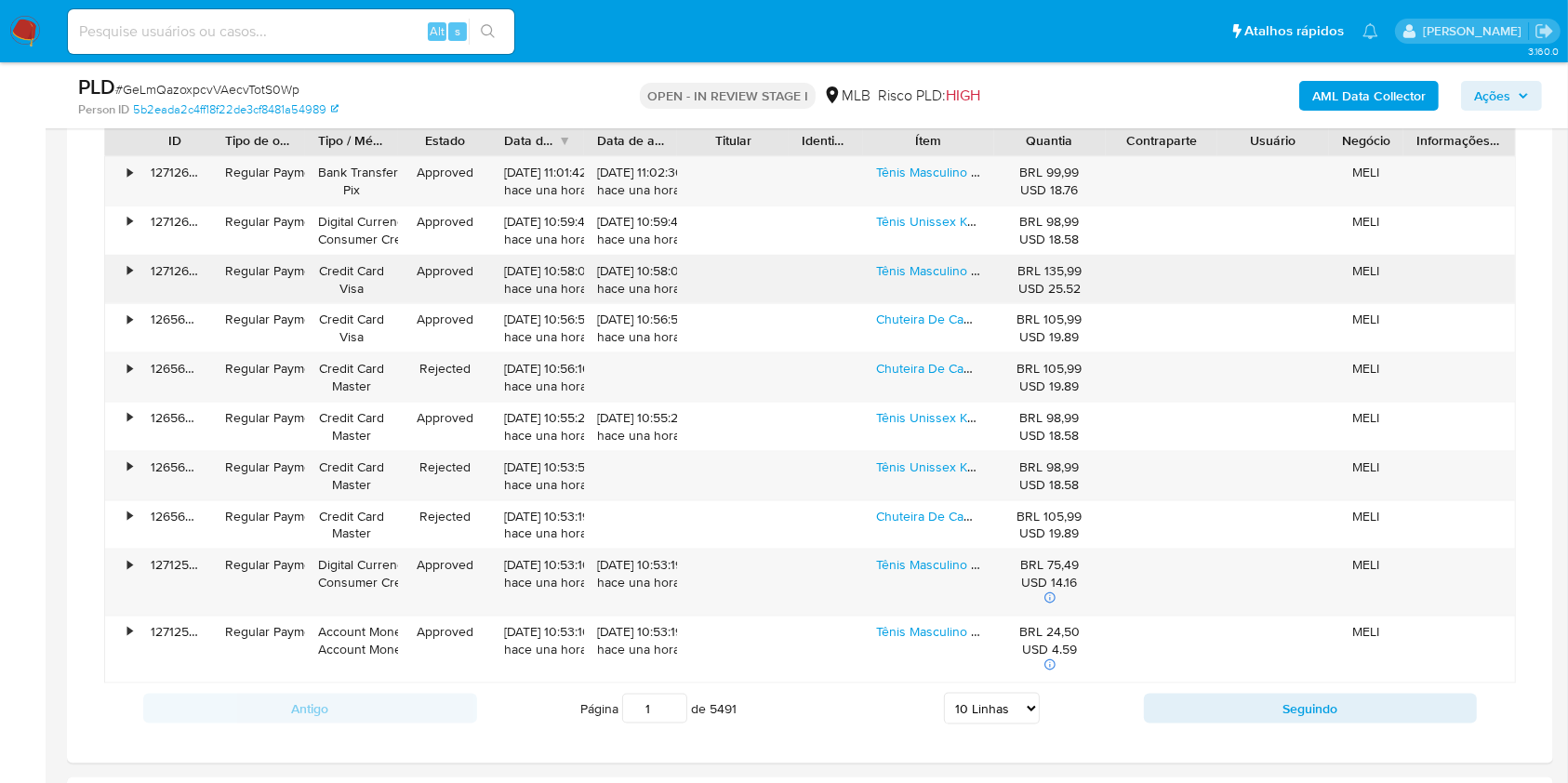
scroll to position [2324, 0]
click at [930, 162] on link "Tênis Masculino Feminino Kappa Park 2.0 Original" at bounding box center [1019, 171] width 287 height 19
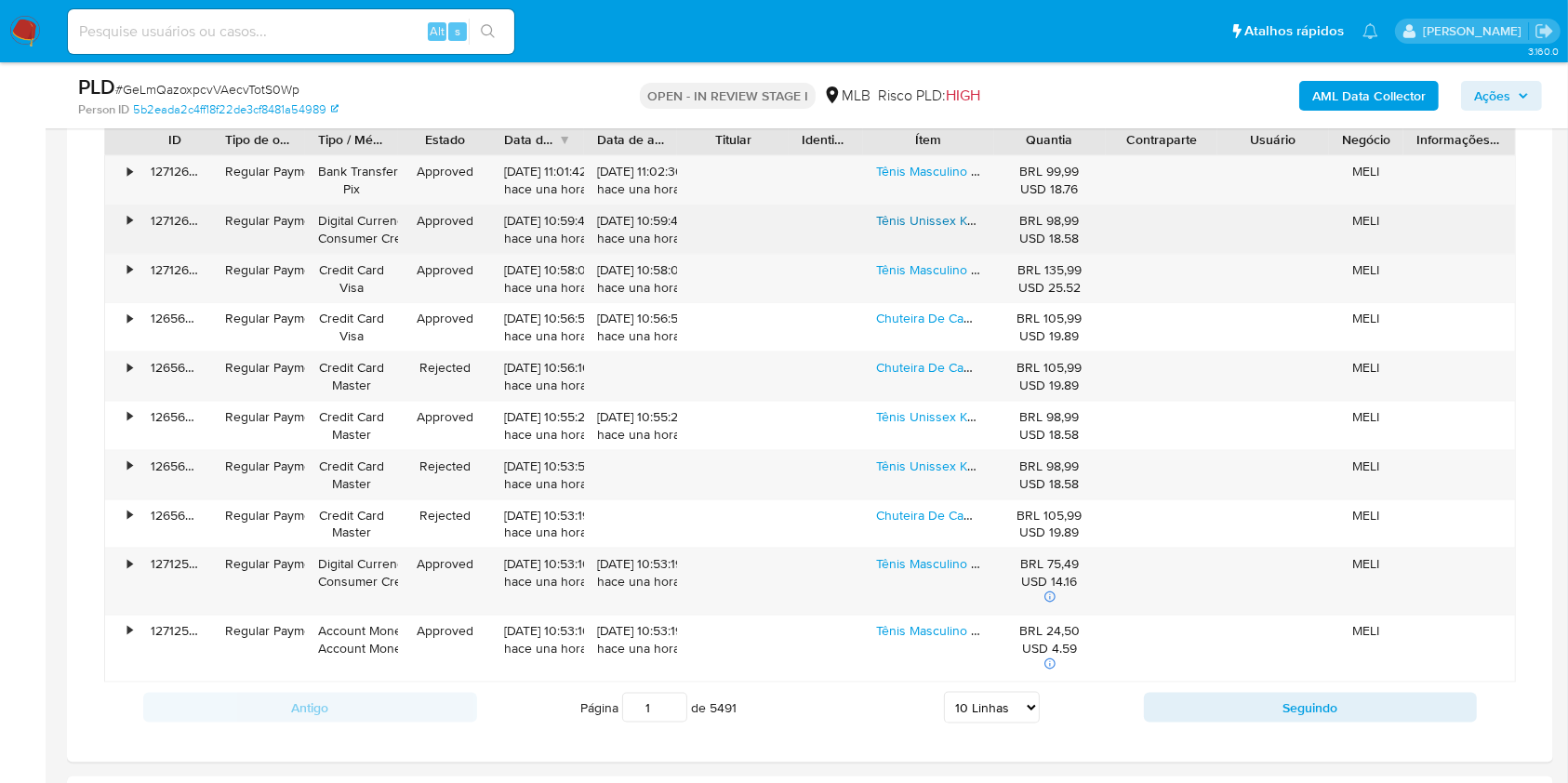
click at [906, 217] on link "Tênis Unissex Kappa Run 200 Original Caminhada Original" at bounding box center [1044, 221] width 337 height 19
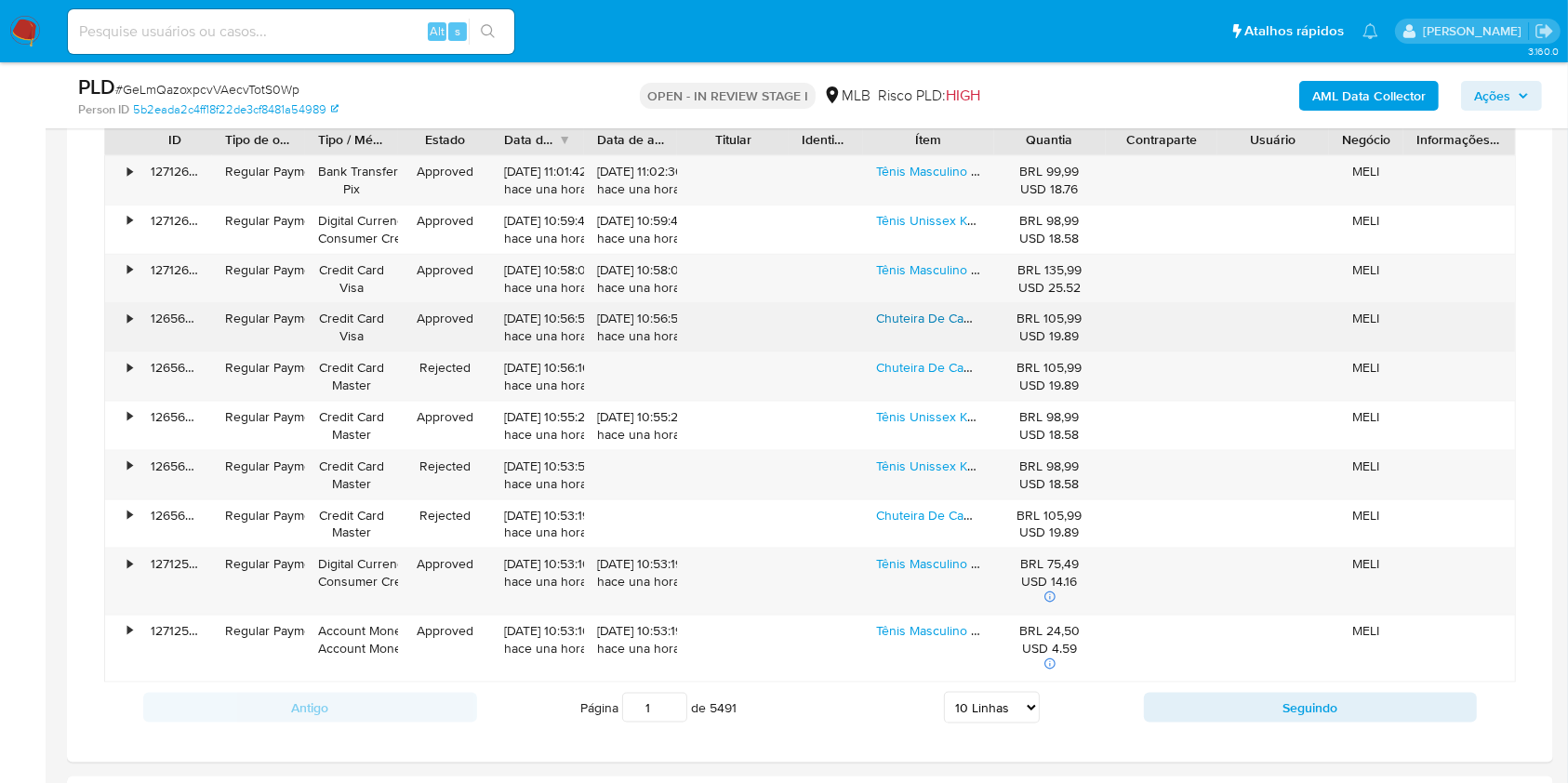
click at [903, 321] on link "Chuteira De Campo Masculino Kappa Napoli Original Leve" at bounding box center [1087, 319] width 421 height 19
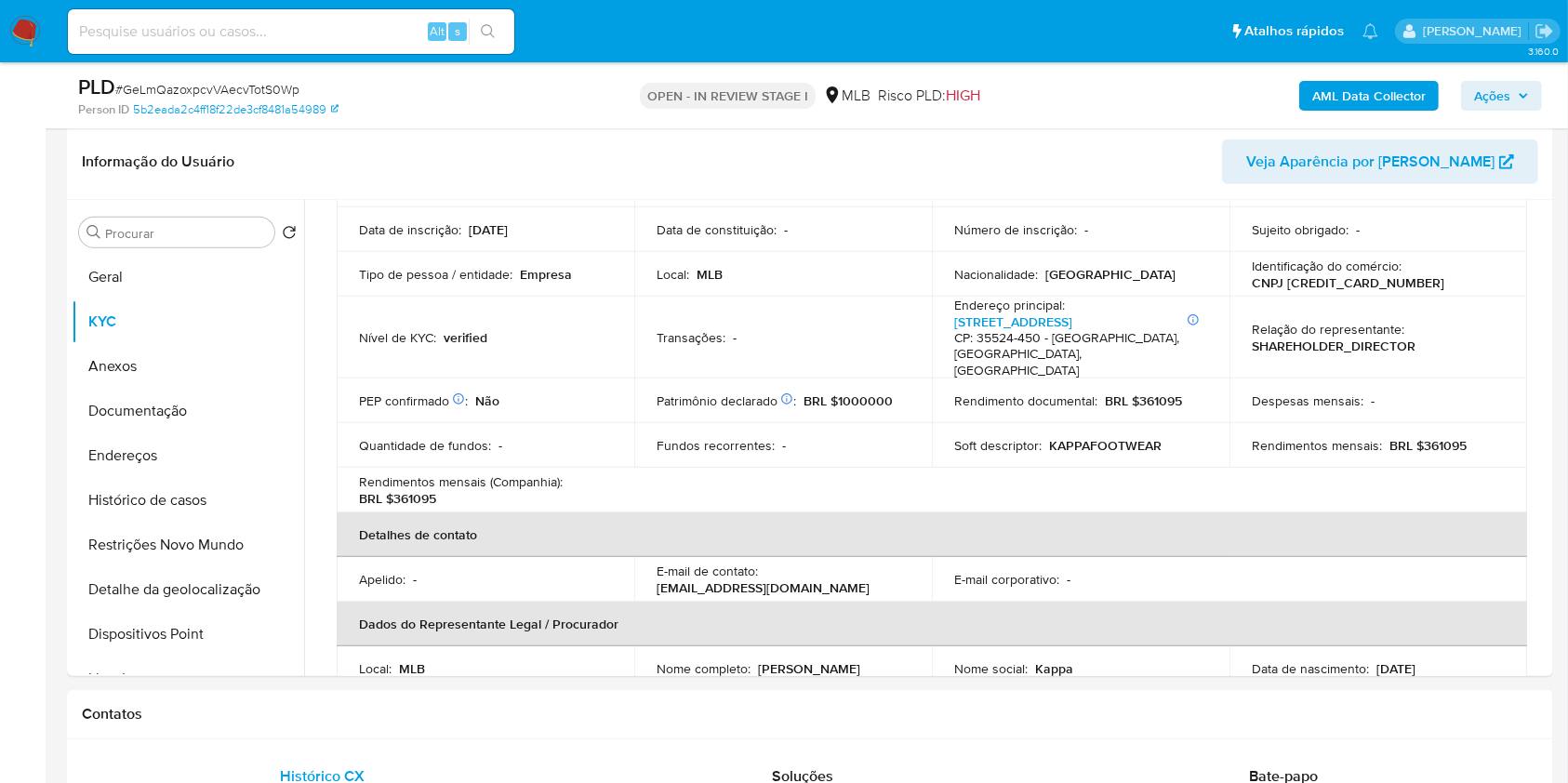
scroll to position [112, 0]
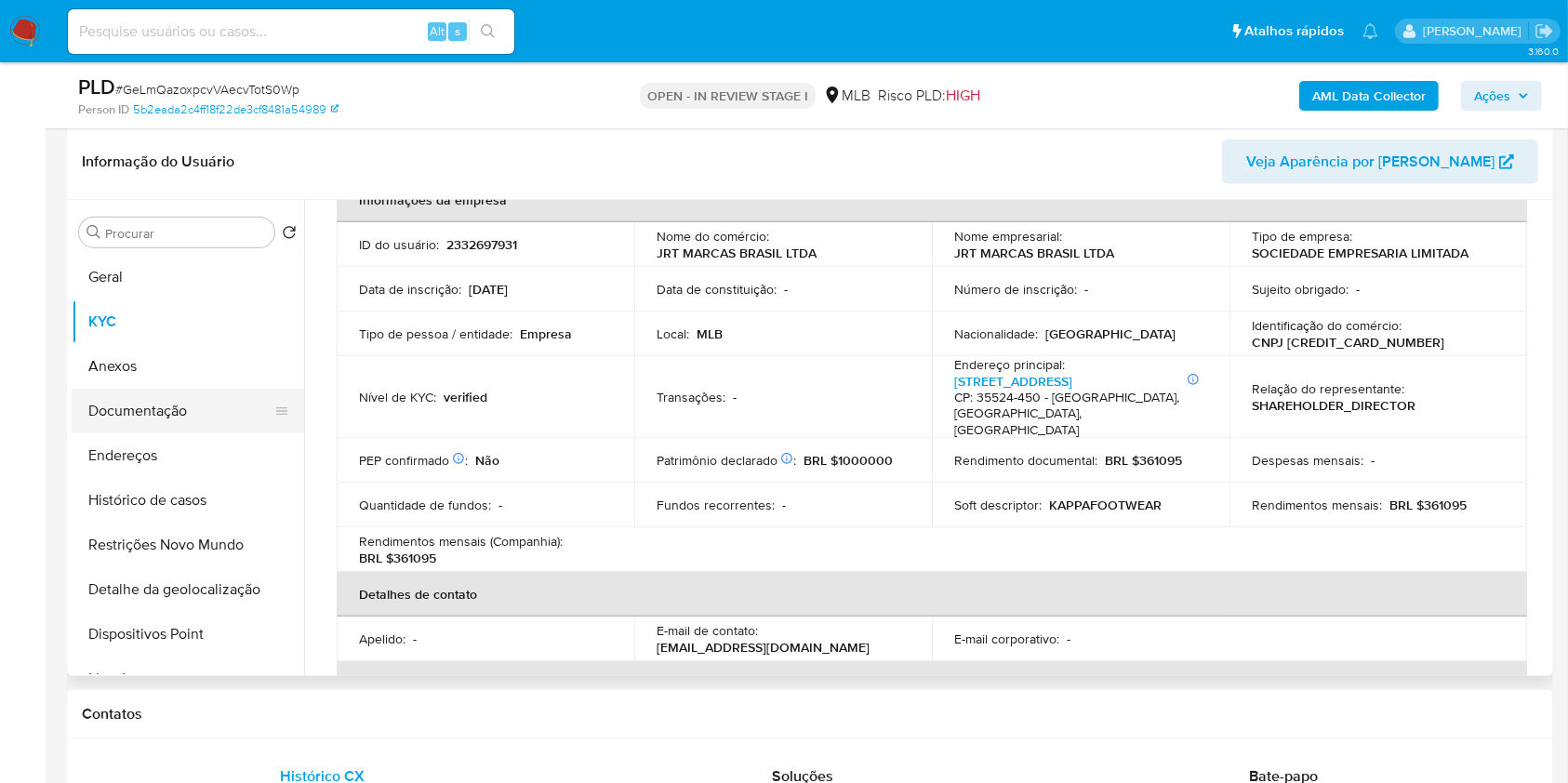
click at [186, 431] on button "Documentação" at bounding box center [180, 411] width 218 height 44
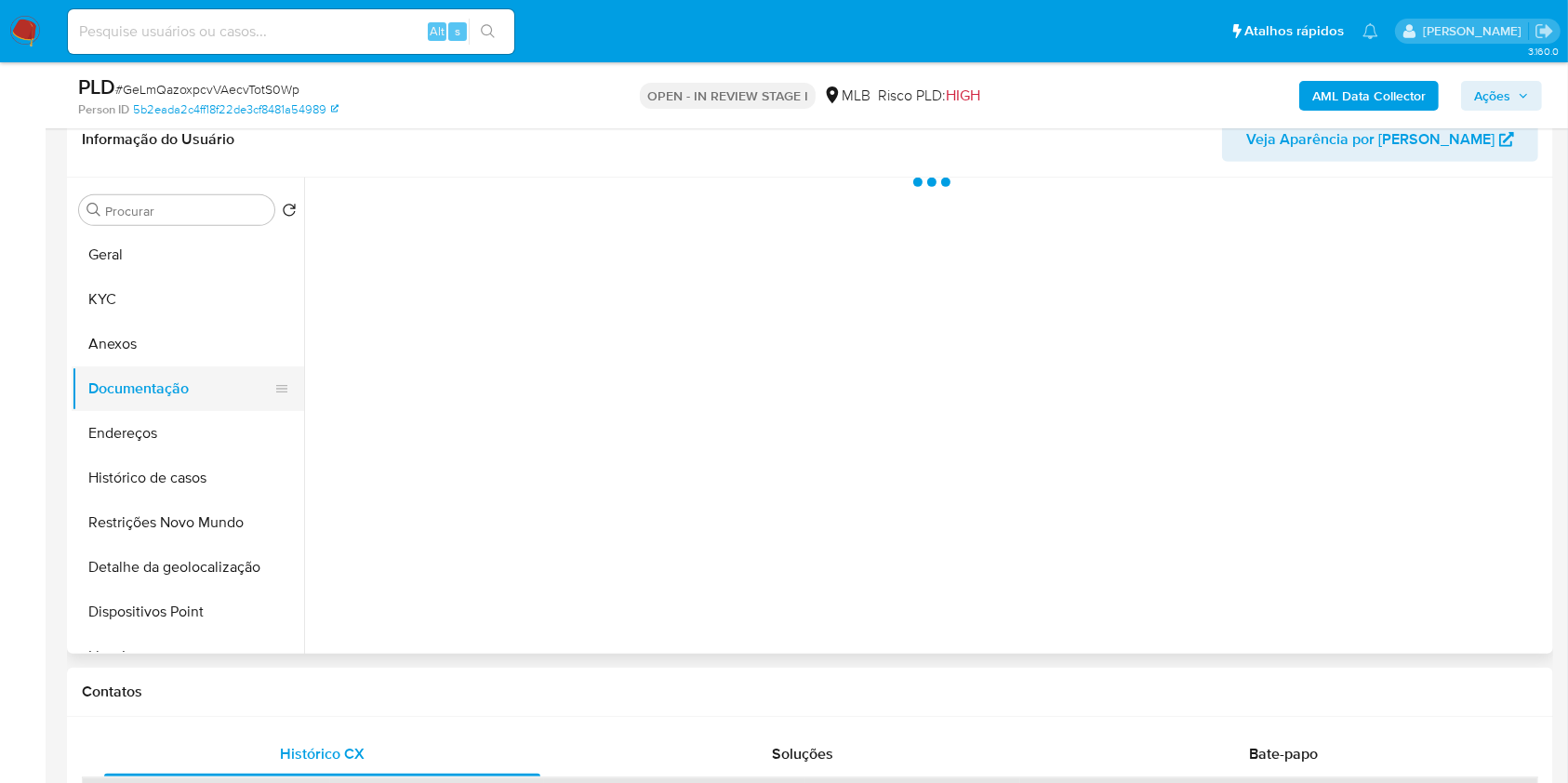
scroll to position [0, 0]
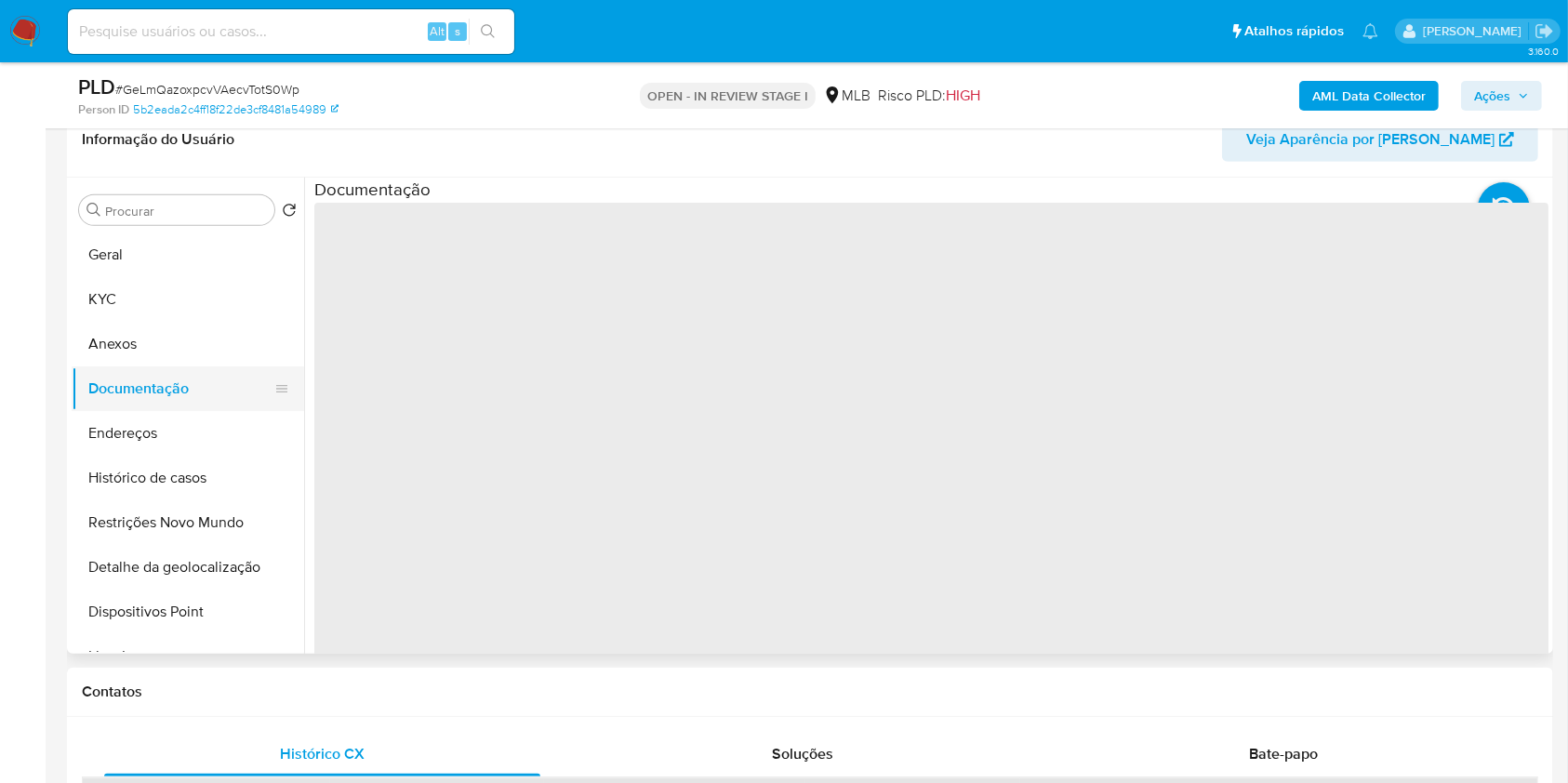
click at [194, 407] on button "Documentação" at bounding box center [180, 388] width 218 height 44
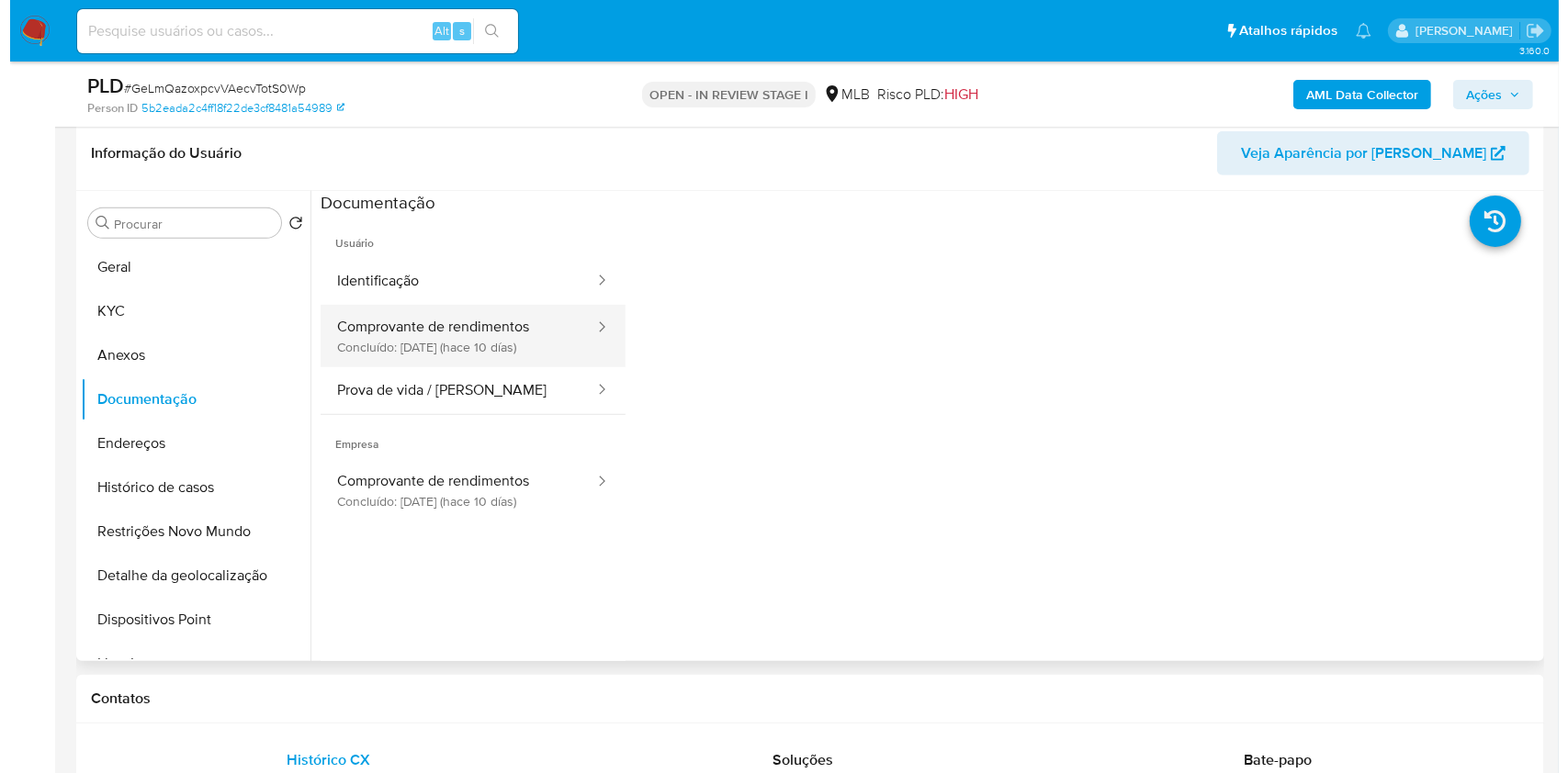
scroll to position [858, 0]
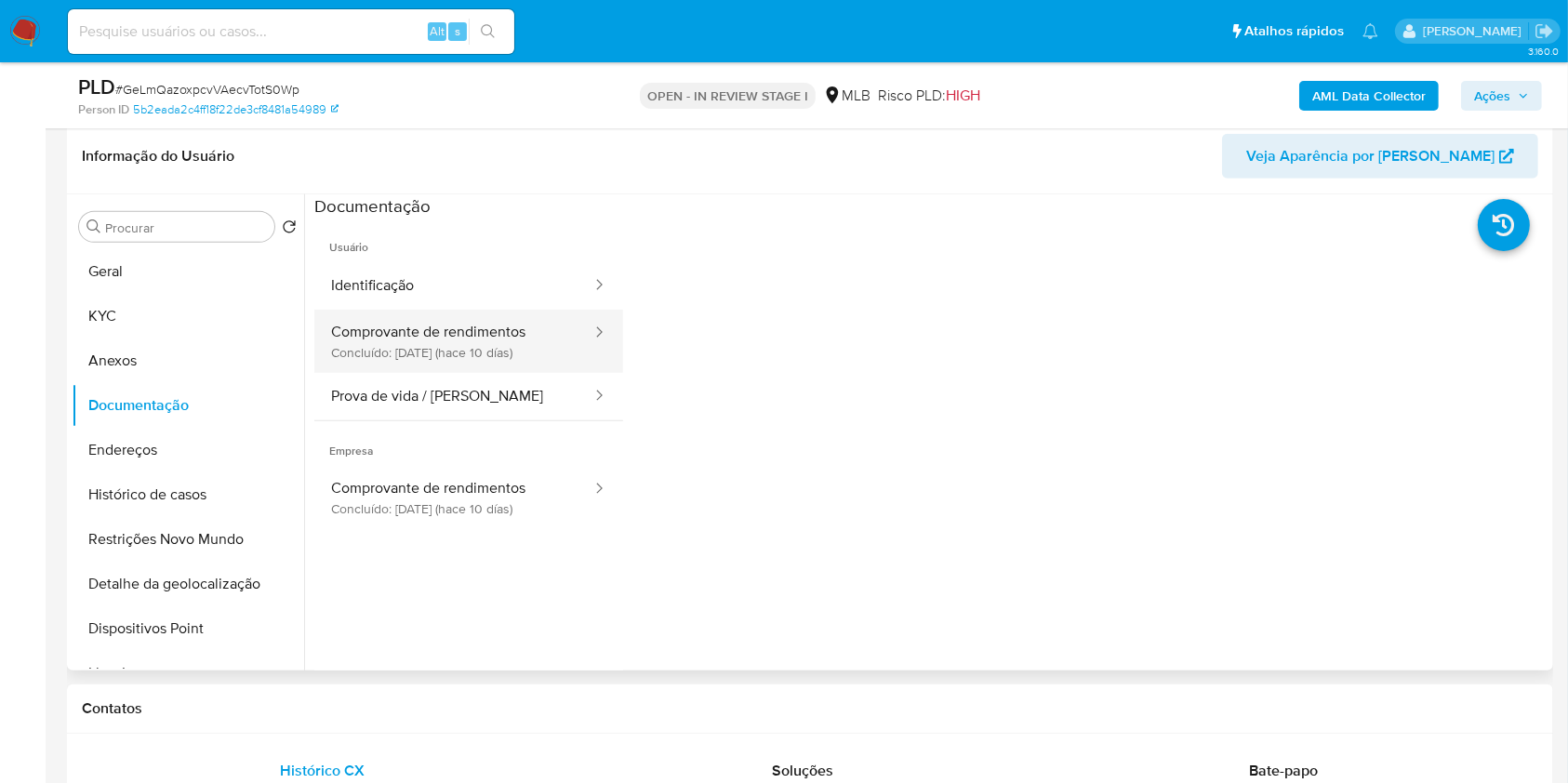
click at [518, 335] on button "Comprovante de rendimentos Concluído: 12/09/2025 (hace 10 días)" at bounding box center [453, 341] width 279 height 63
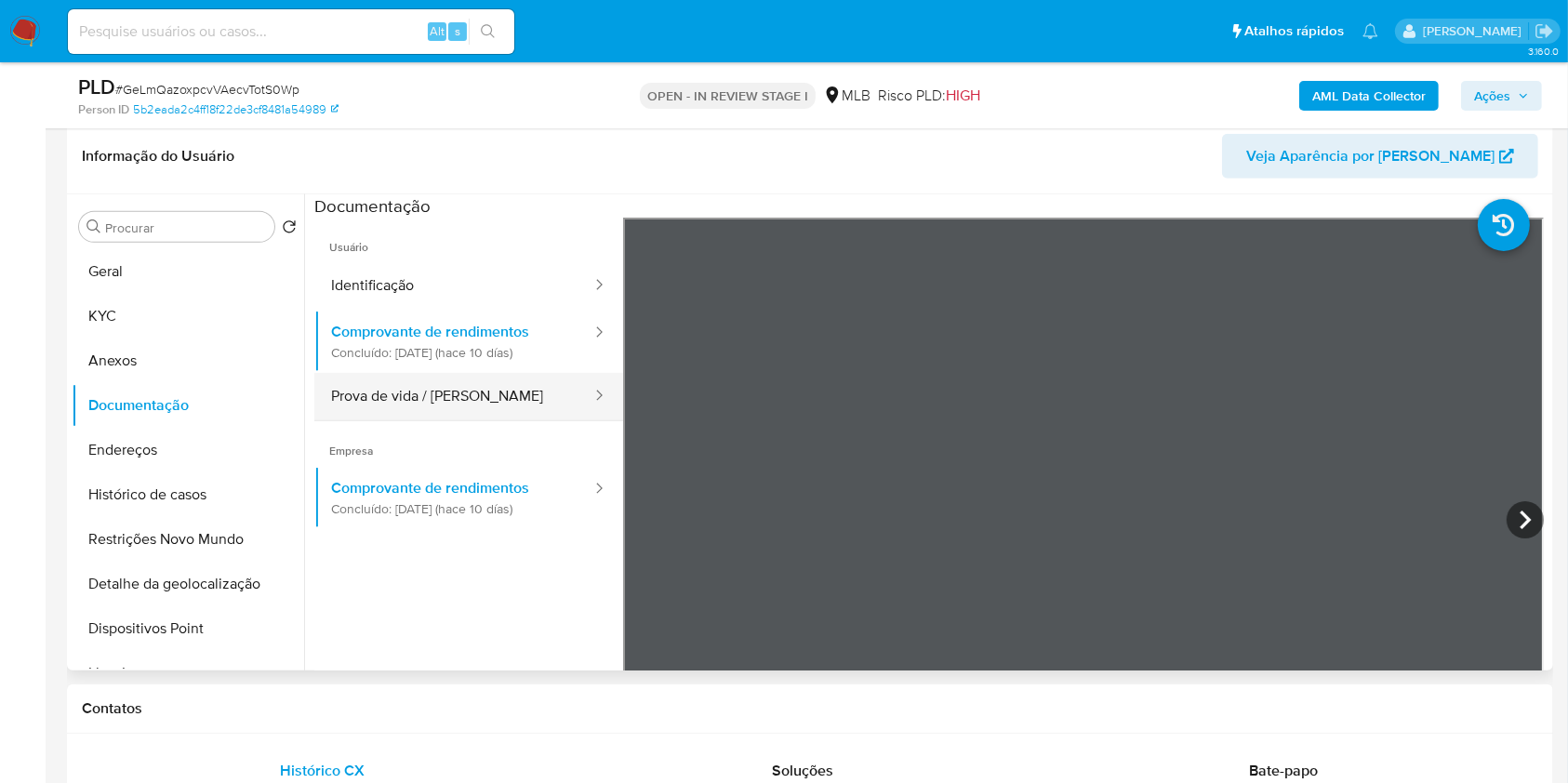
click at [469, 402] on button "Prova de vida / Selfie" at bounding box center [453, 397] width 279 height 47
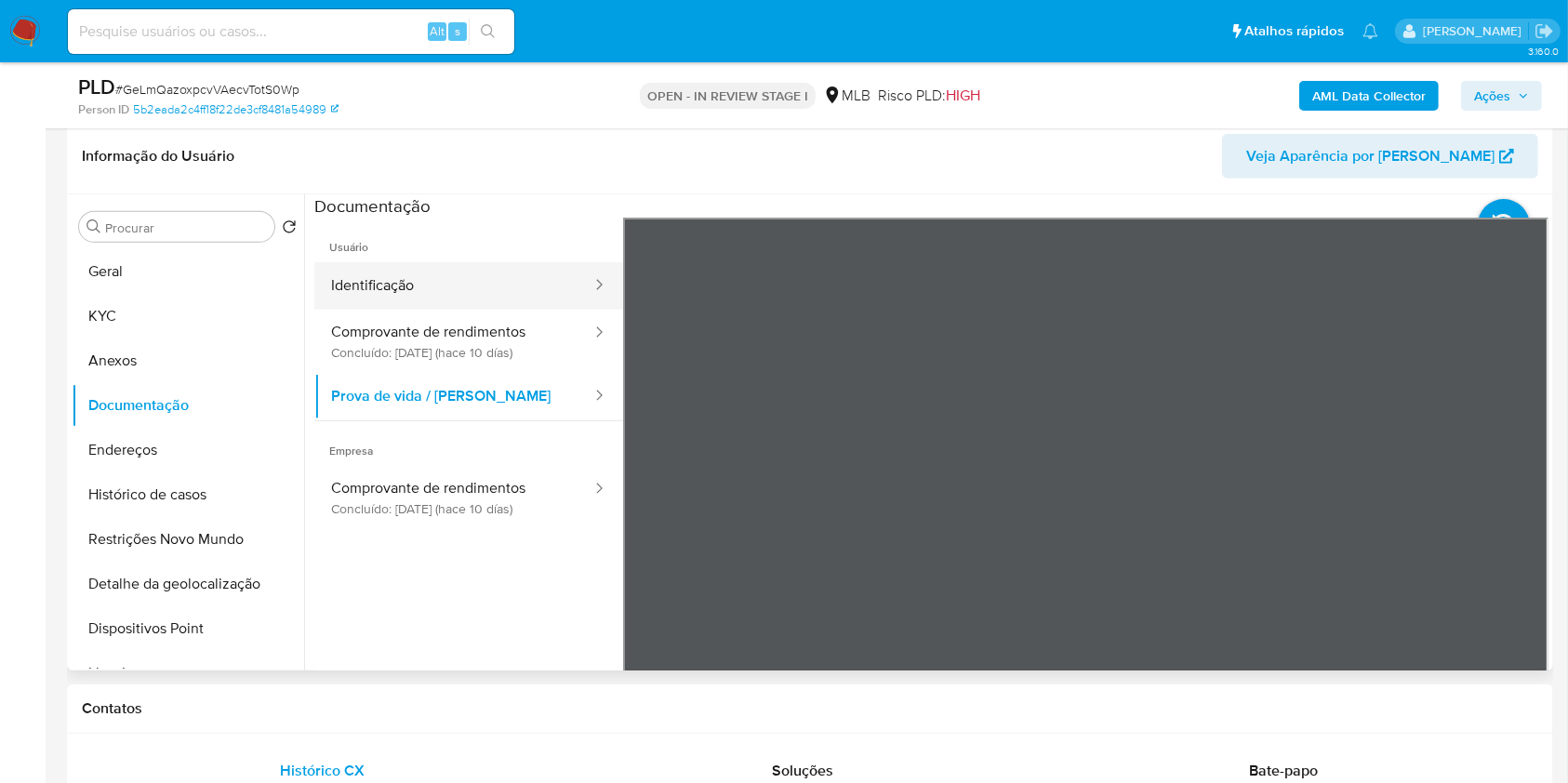
click at [491, 279] on button "Identificação" at bounding box center [453, 286] width 279 height 47
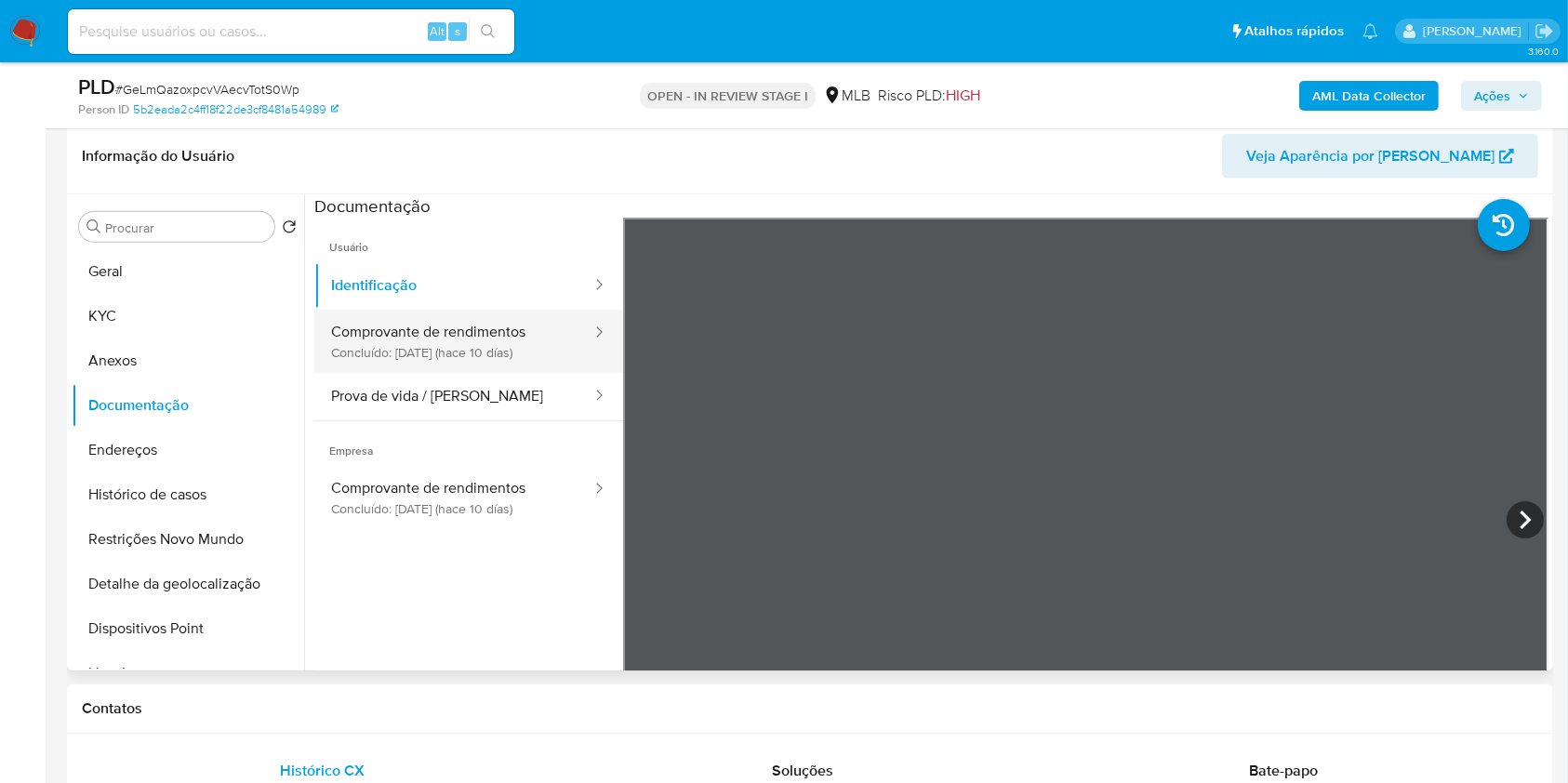
click at [461, 347] on button "Comprovante de rendimentos Concluído: 12/09/2025 (hace 10 días)" at bounding box center [453, 341] width 279 height 63
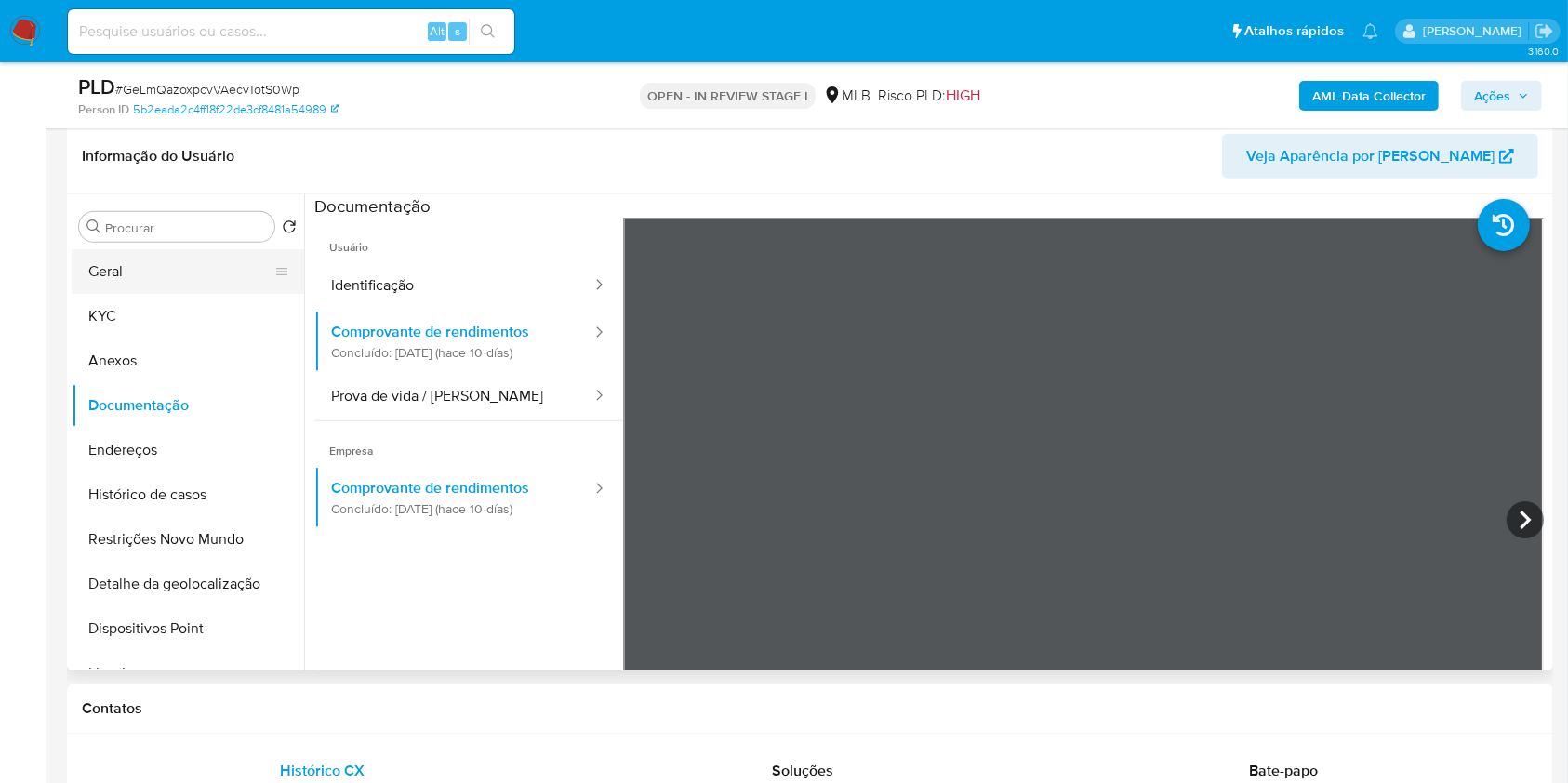
click at [188, 282] on button "Geral" at bounding box center [180, 271] width 218 height 44
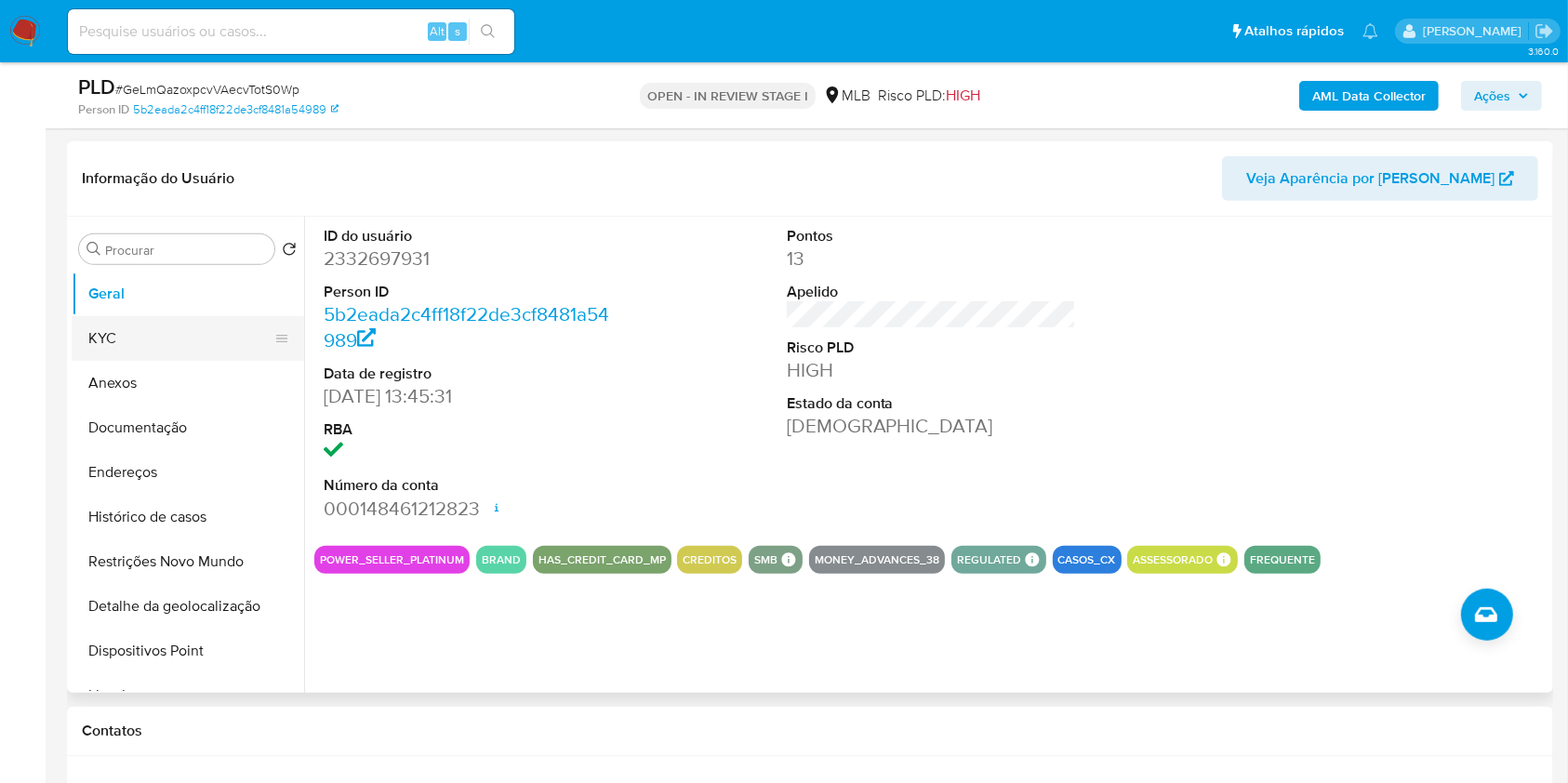
click at [199, 316] on button "KYC" at bounding box center [180, 337] width 218 height 44
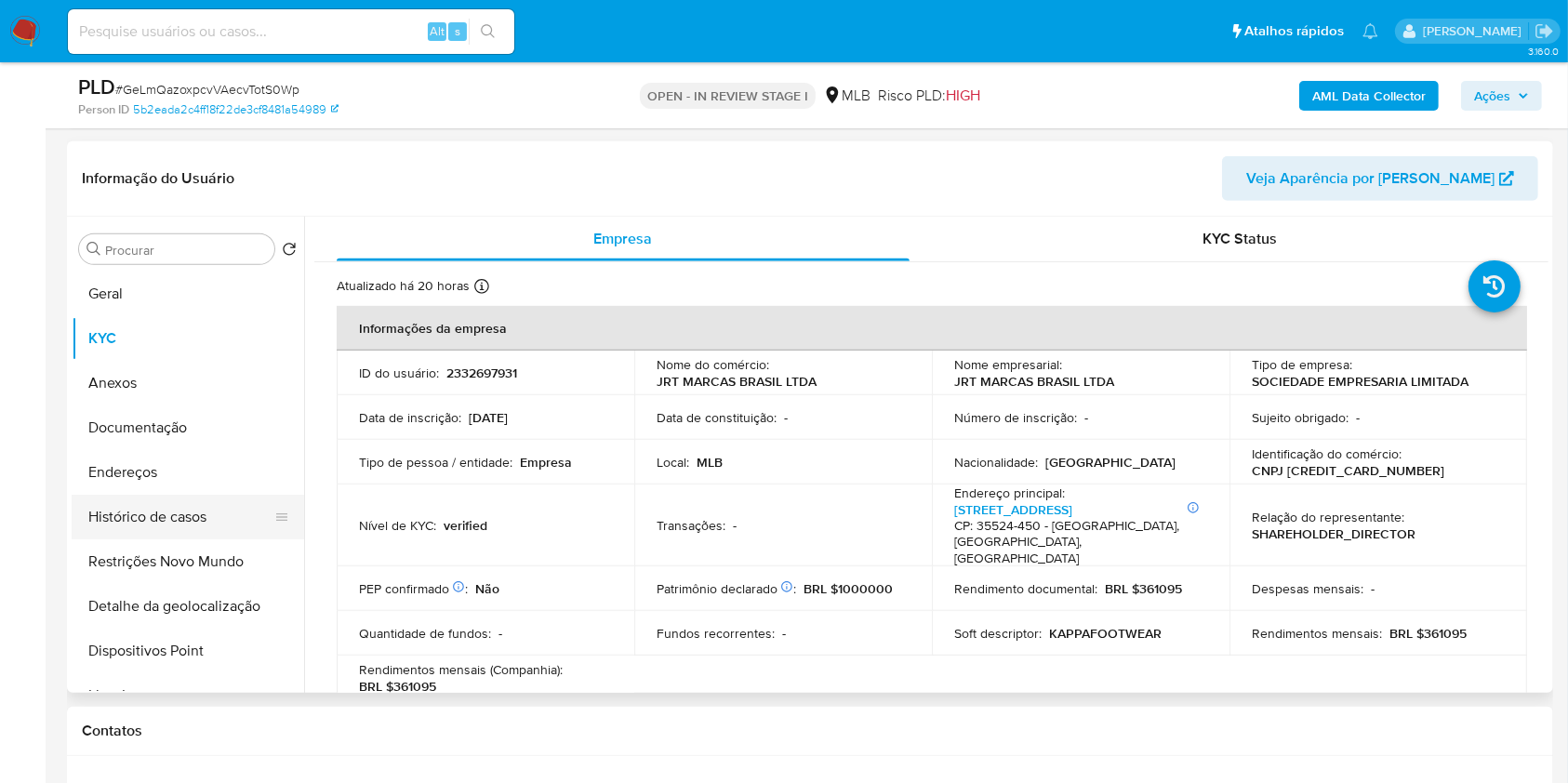
click at [181, 516] on button "Histórico de casos" at bounding box center [180, 516] width 218 height 44
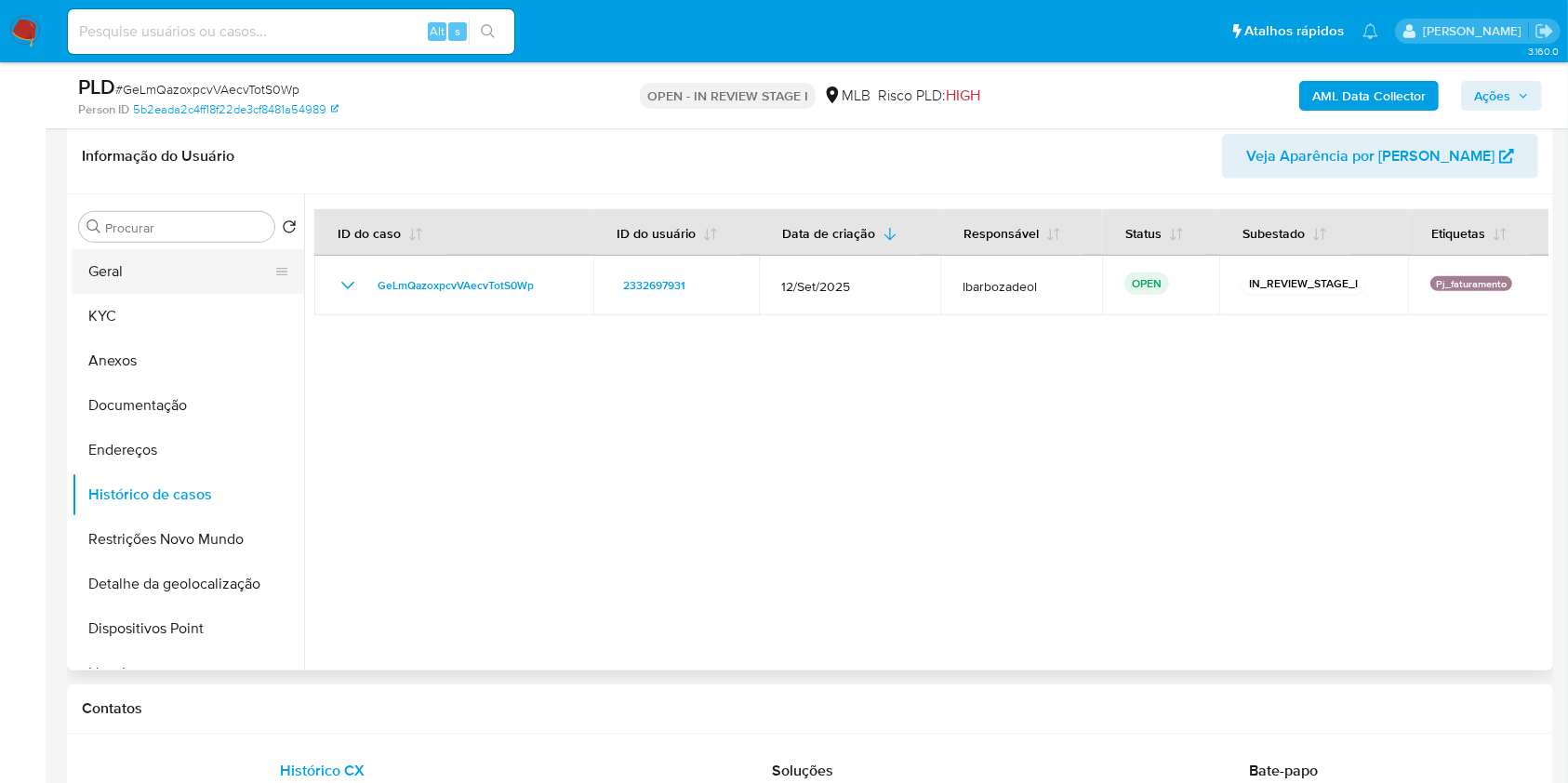
drag, startPoint x: 209, startPoint y: 285, endPoint x: 253, endPoint y: 261, distance: 50.1
click at [209, 285] on button "Geral" at bounding box center [180, 271] width 218 height 44
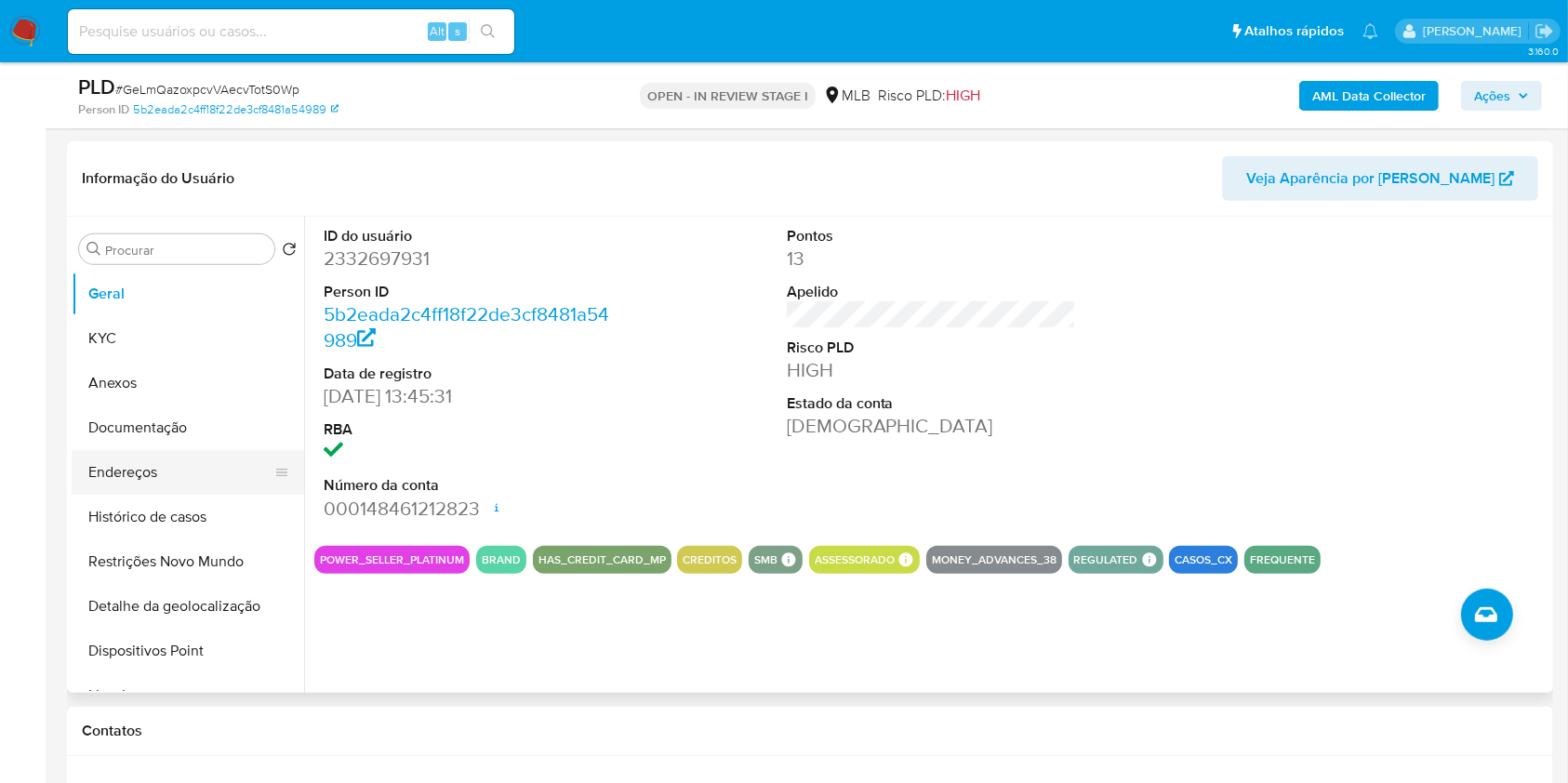
click at [194, 462] on button "Endereços" at bounding box center [180, 472] width 218 height 44
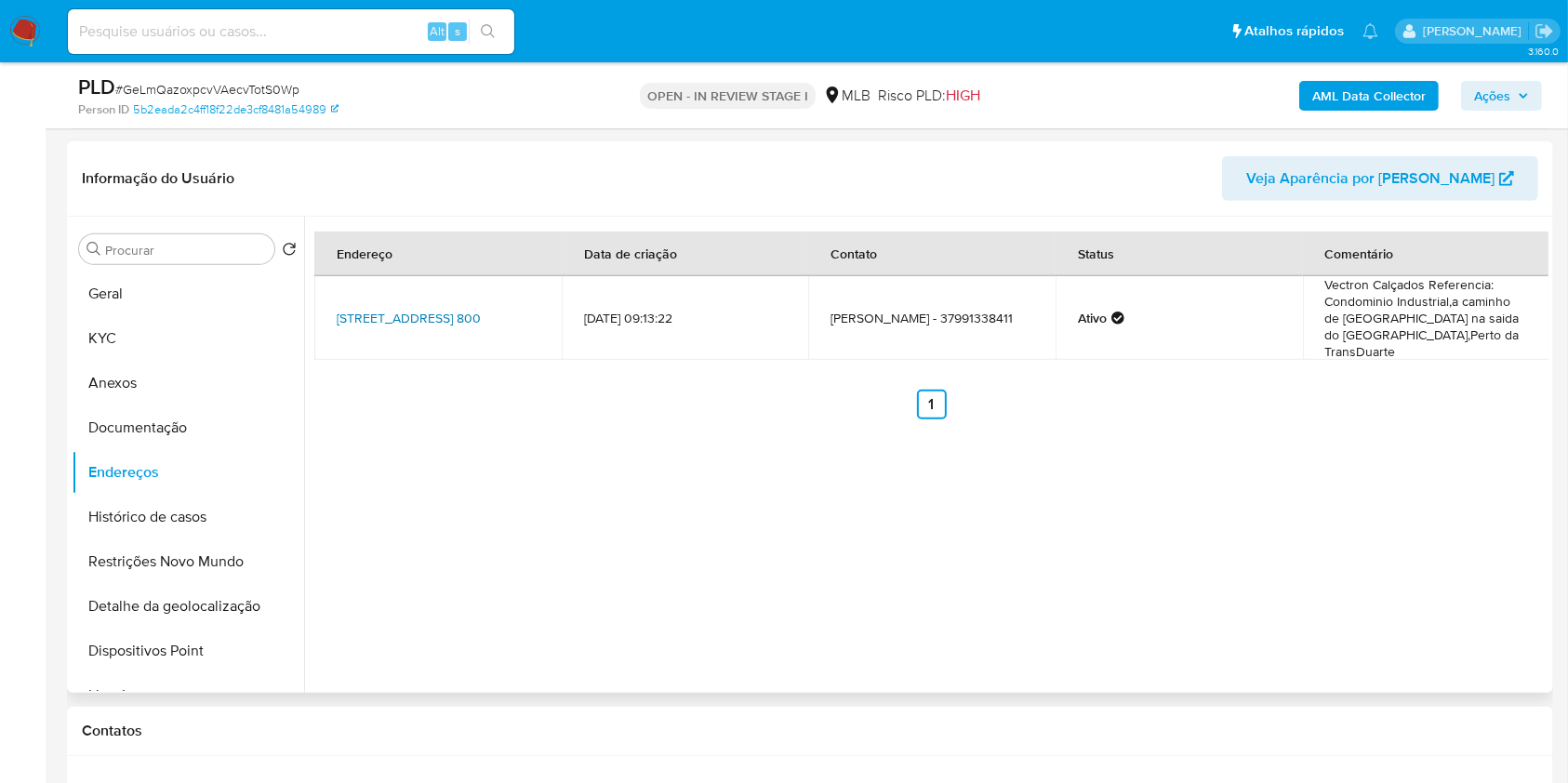
click at [427, 309] on link "Avenida Do Contorno 800, Nova Serrana, Minas Gerais, 35526660, Brasil 800" at bounding box center [408, 319] width 144 height 19
click at [183, 290] on button "Geral" at bounding box center [180, 293] width 218 height 44
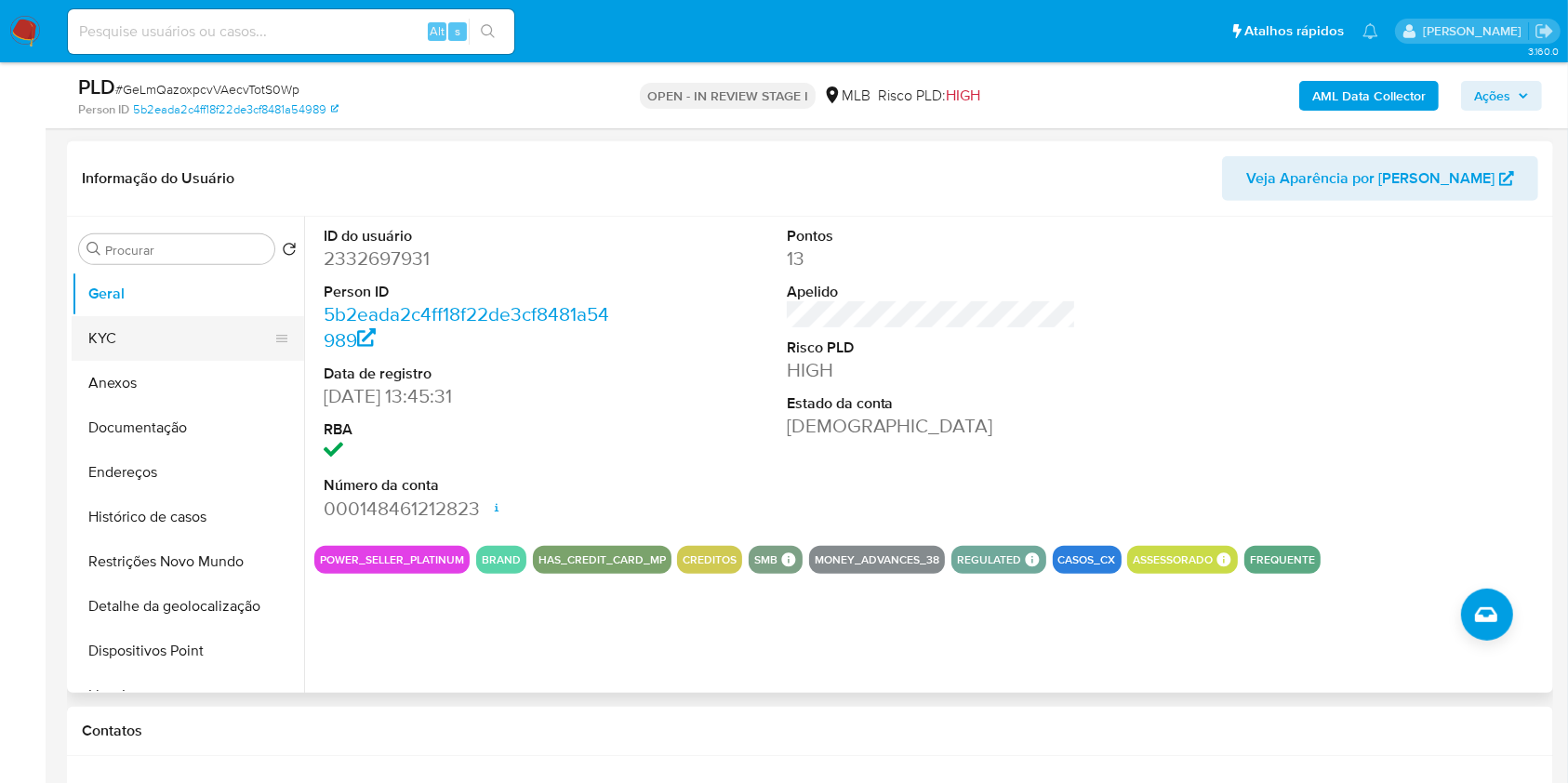
click at [208, 338] on button "KYC" at bounding box center [180, 337] width 218 height 44
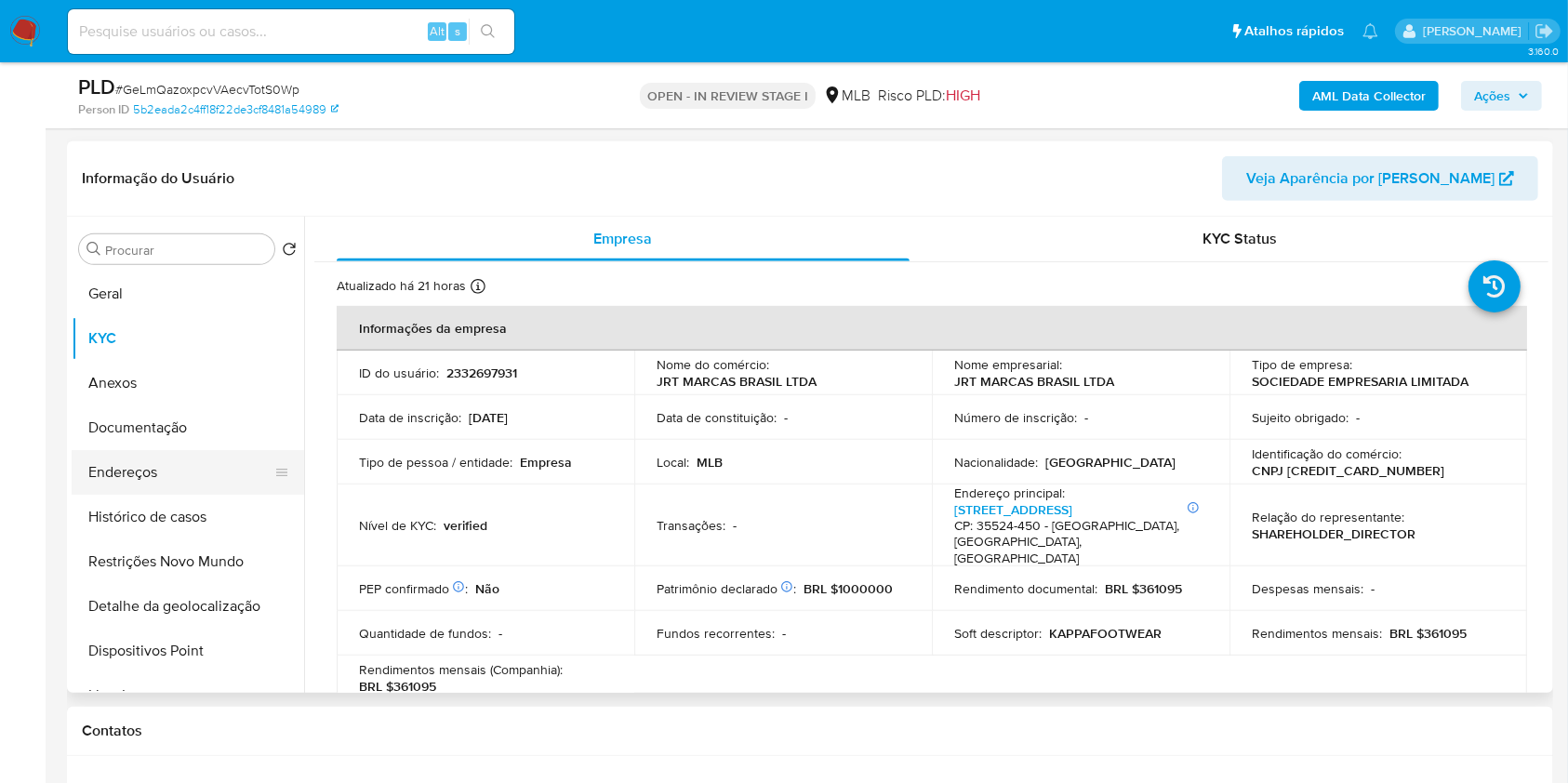
click at [168, 480] on button "Endereços" at bounding box center [180, 472] width 218 height 44
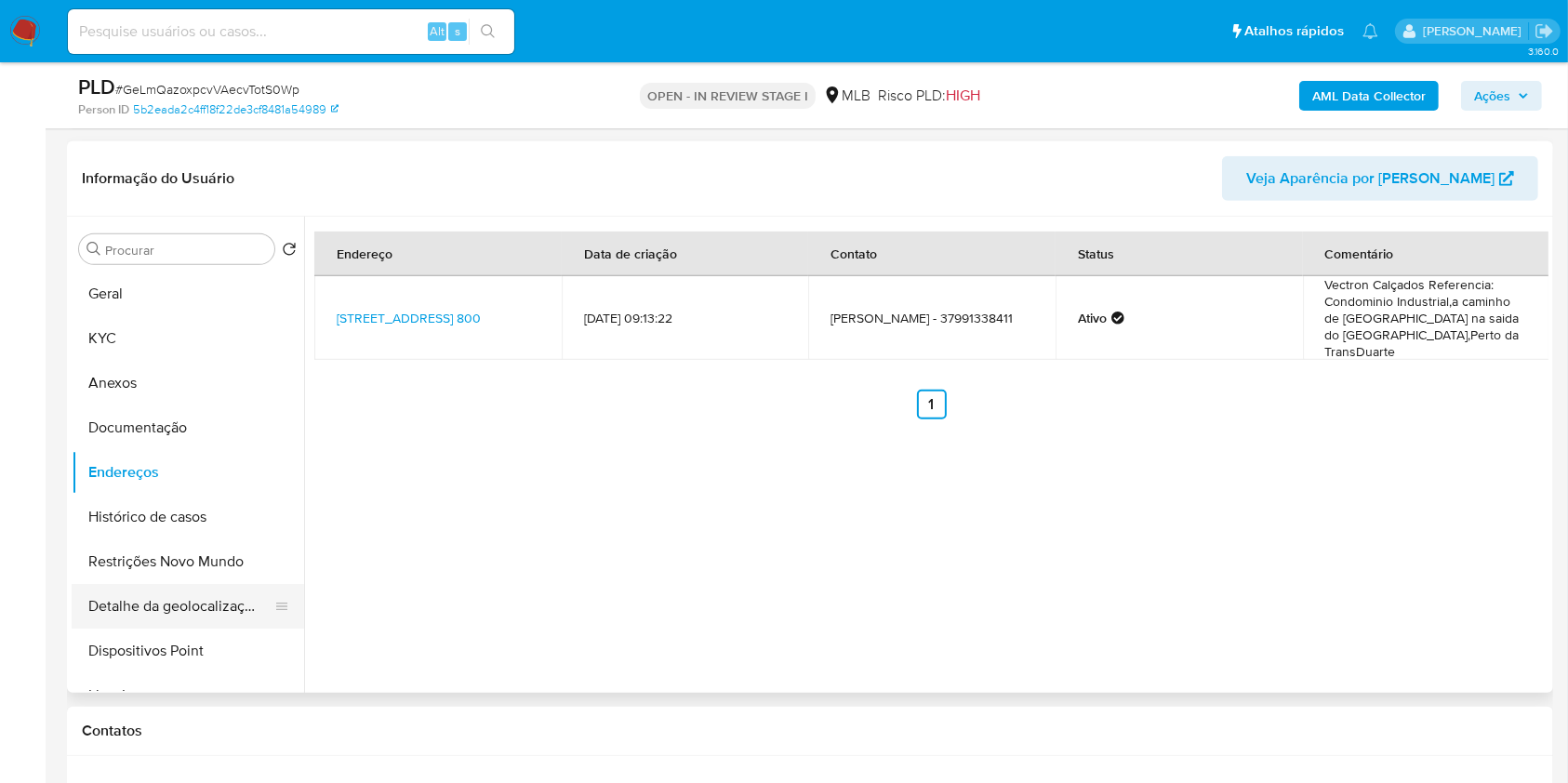
click at [130, 614] on button "Detalhe da geolocalização" at bounding box center [180, 605] width 218 height 44
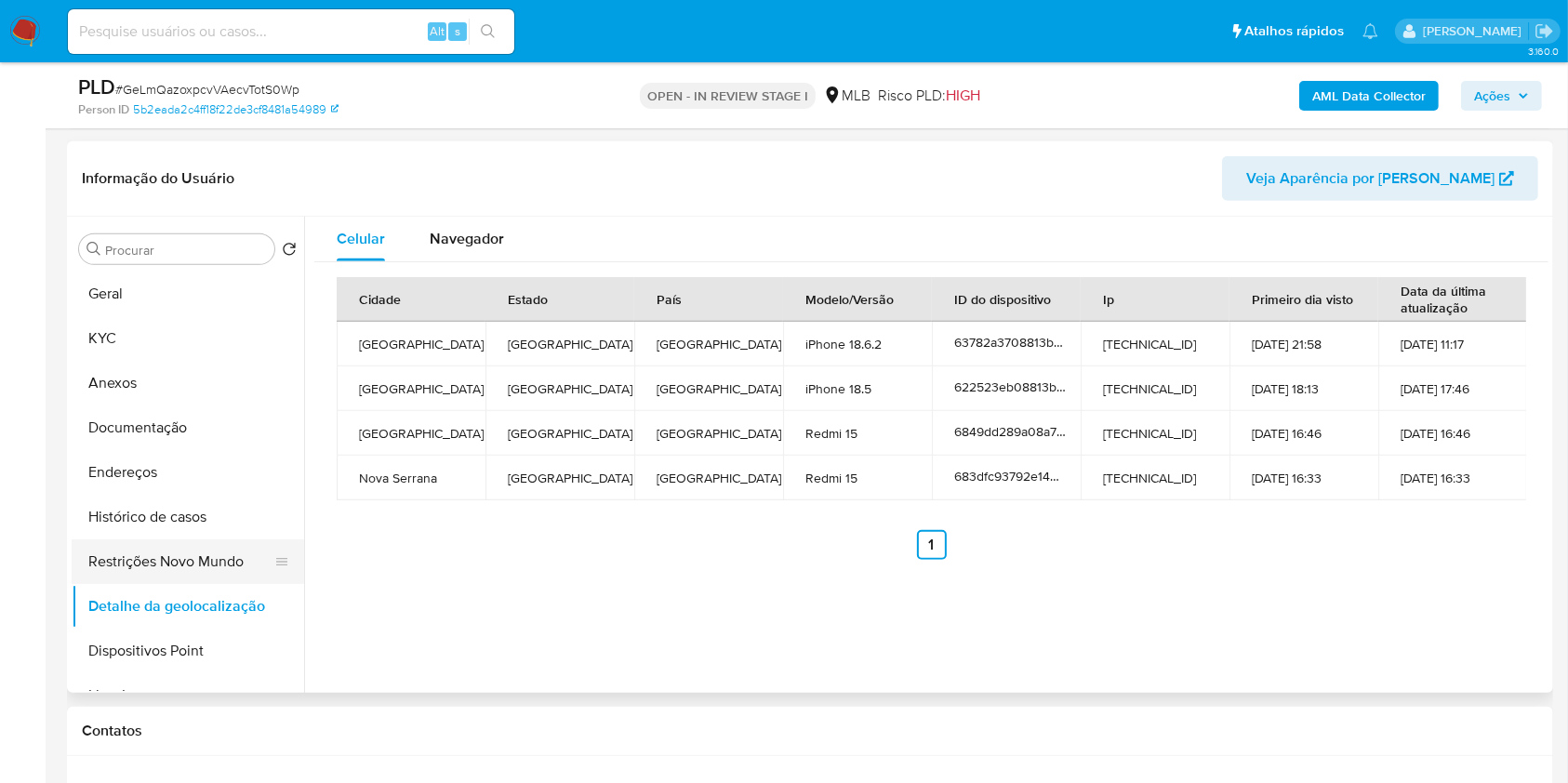
click at [223, 570] on button "Restrições Novo Mundo" at bounding box center [180, 561] width 218 height 44
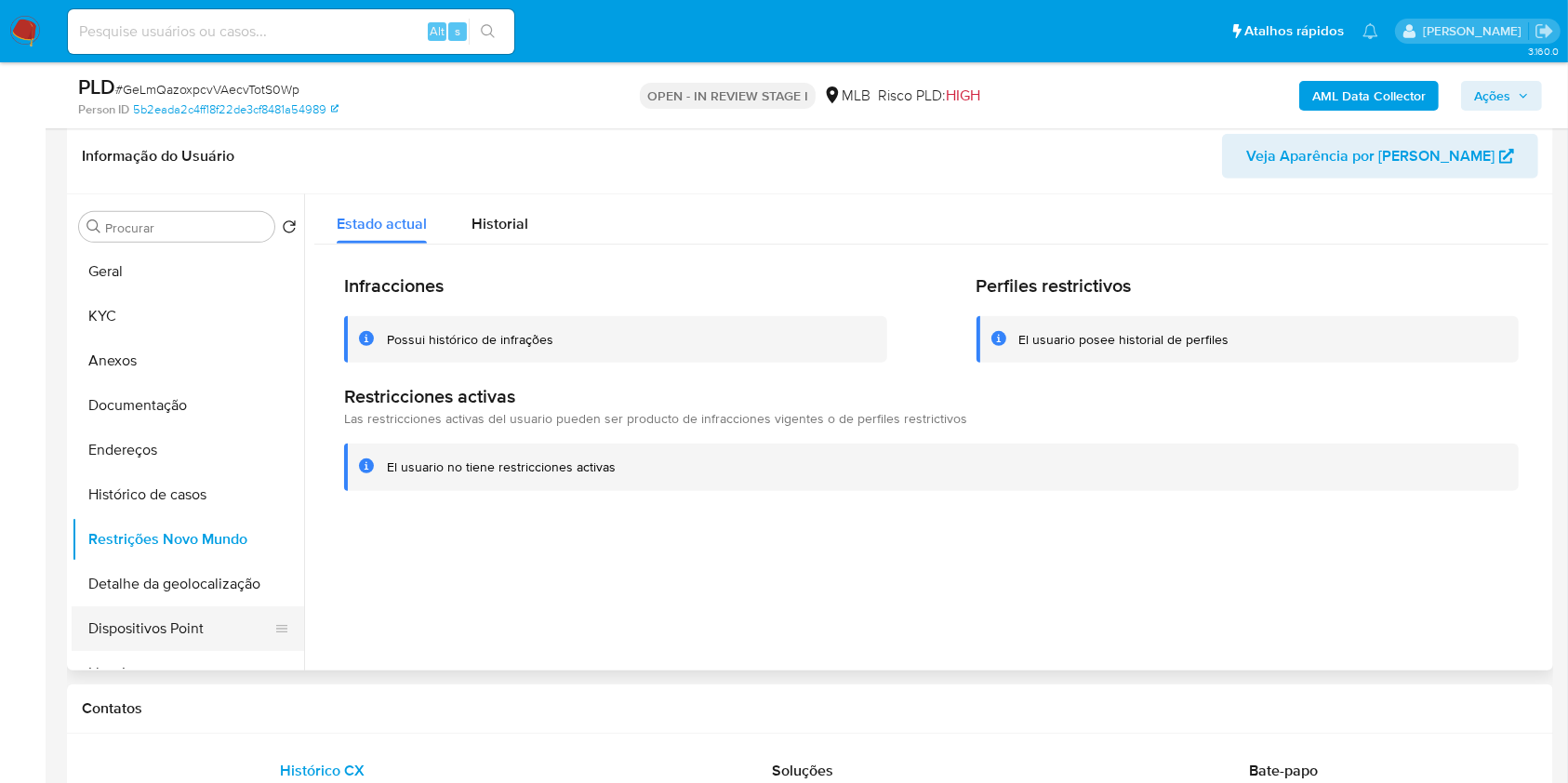
click at [227, 626] on button "Dispositivos Point" at bounding box center [180, 628] width 218 height 44
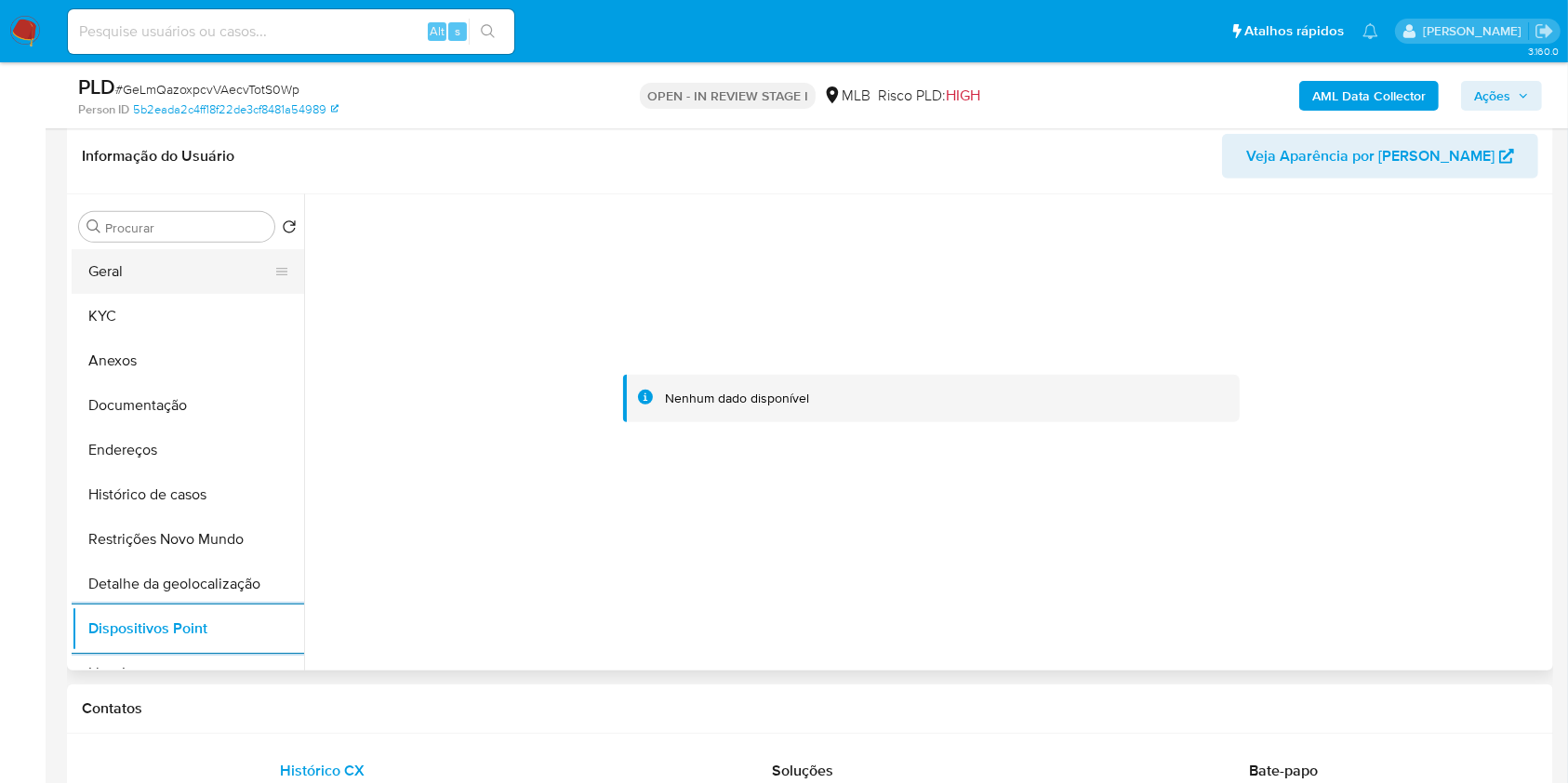
click at [177, 272] on button "Geral" at bounding box center [180, 271] width 218 height 44
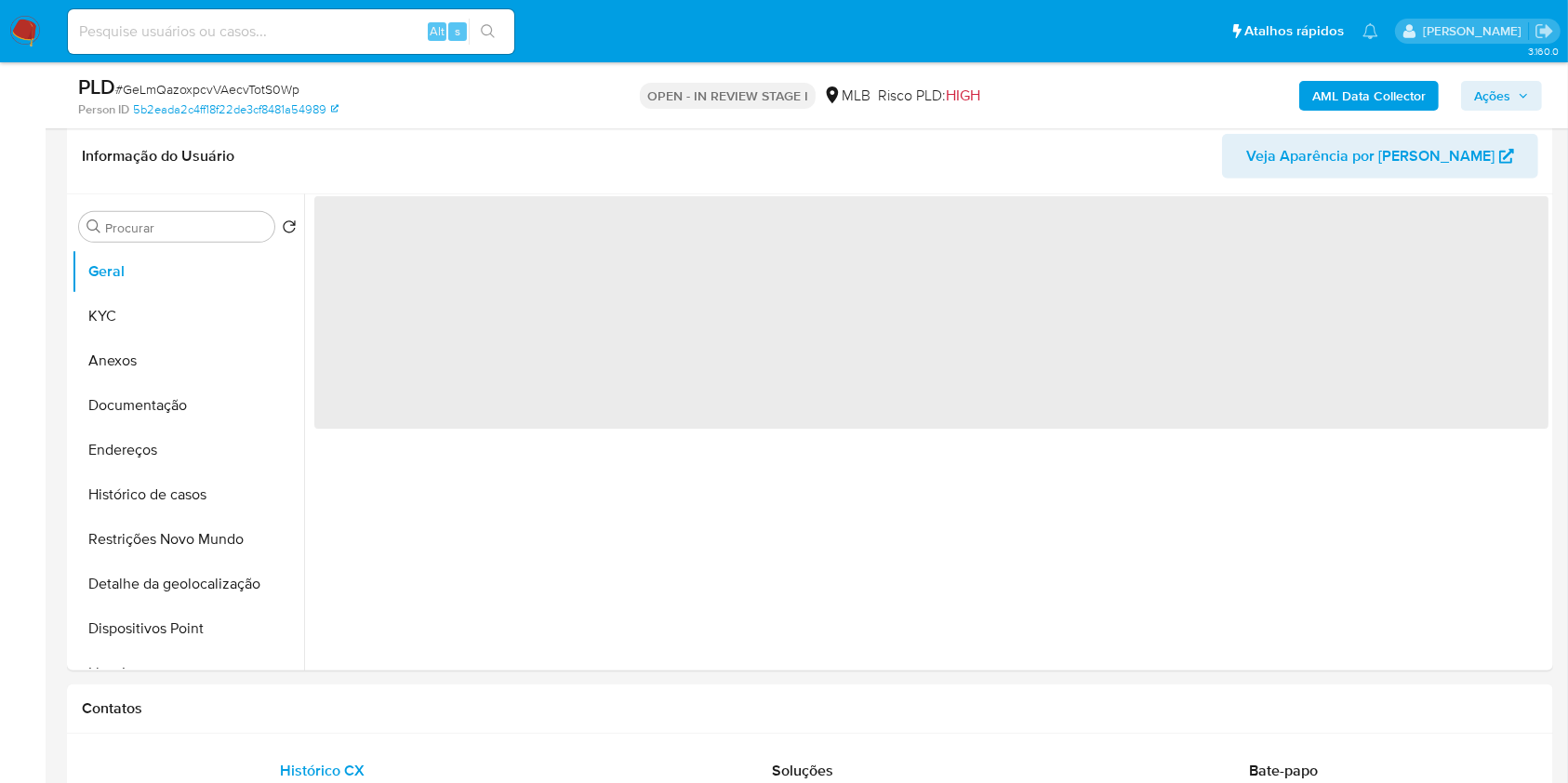
click at [1529, 90] on button "Ações" at bounding box center [1502, 96] width 81 height 30
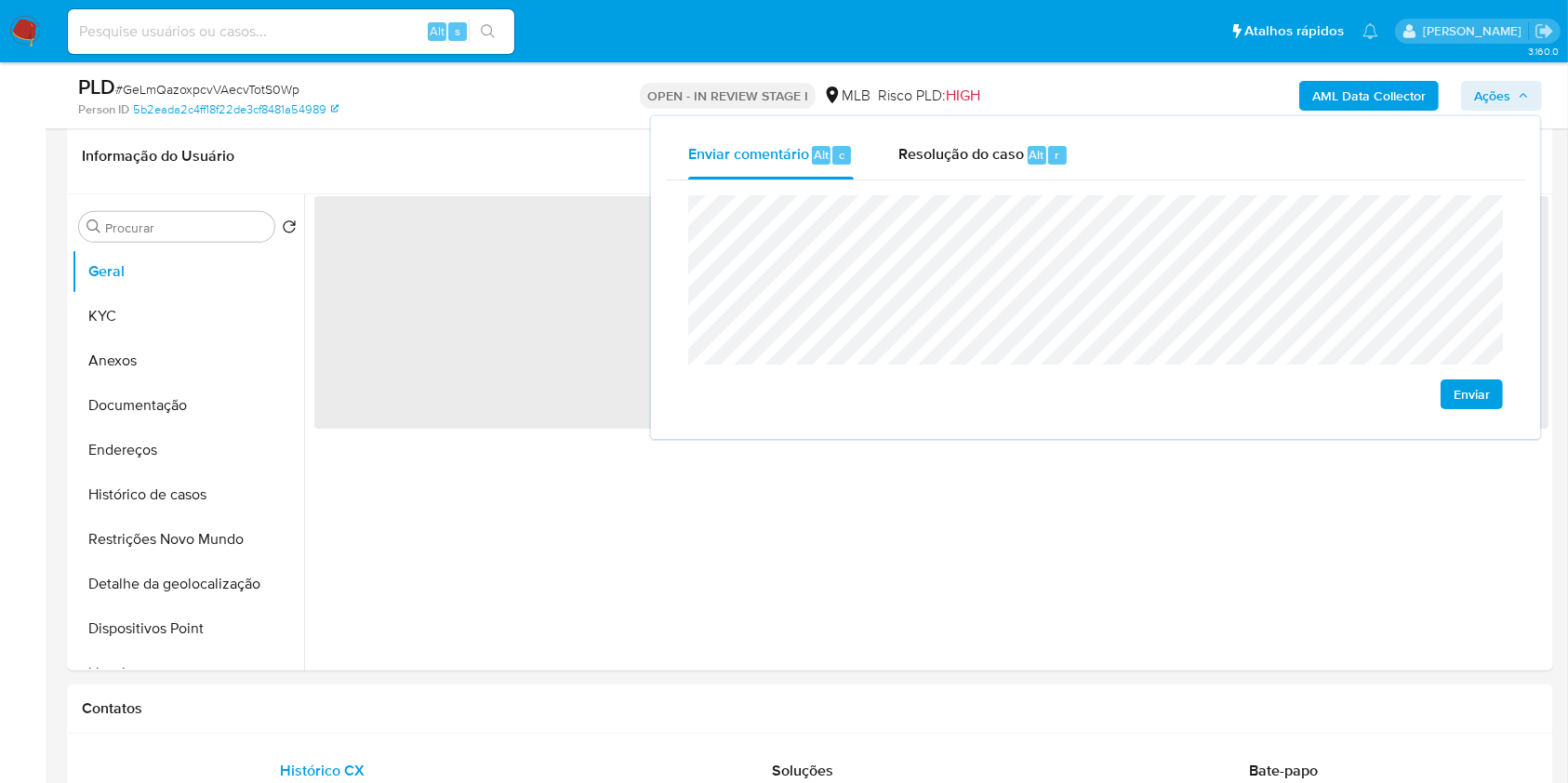
click at [1055, 158] on span "r" at bounding box center [1057, 154] width 5 height 18
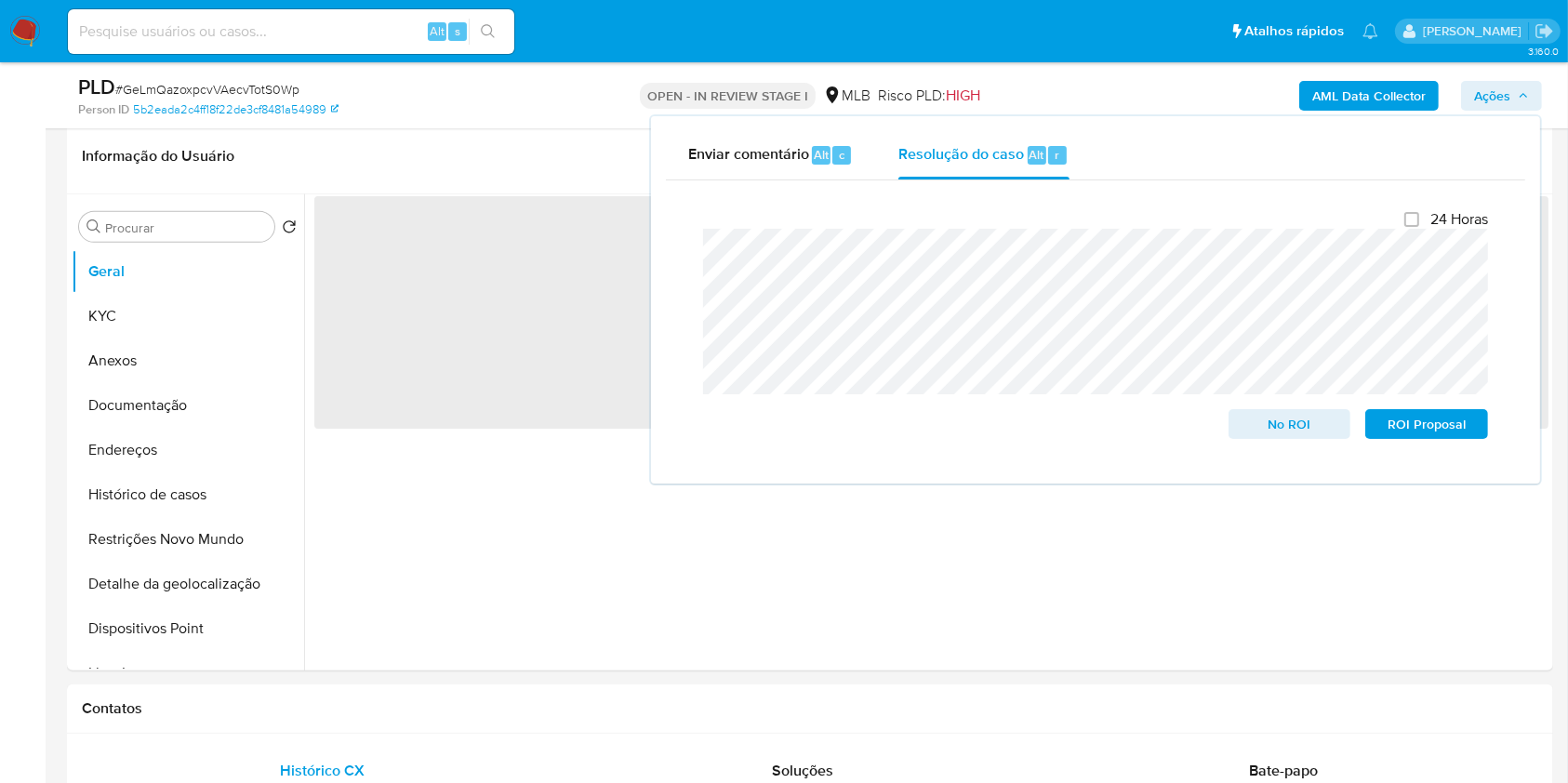
click at [1115, 97] on div "AML Data Collector Ações Enviar comentário Alt c Resolução do caso Alt r Fecham…" at bounding box center [1301, 95] width 483 height 44
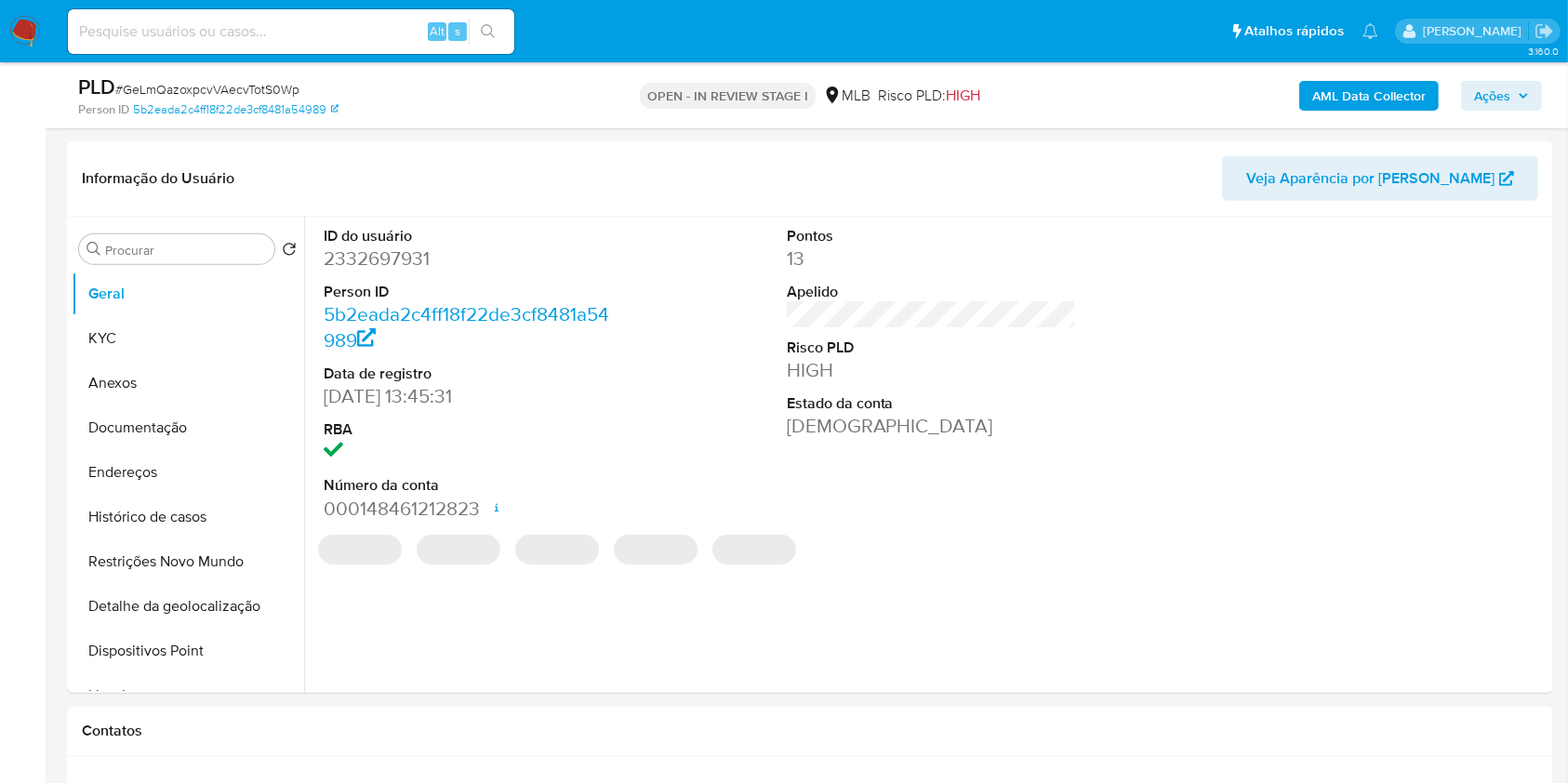
click at [1379, 104] on b "AML Data Collector" at bounding box center [1369, 96] width 114 height 30
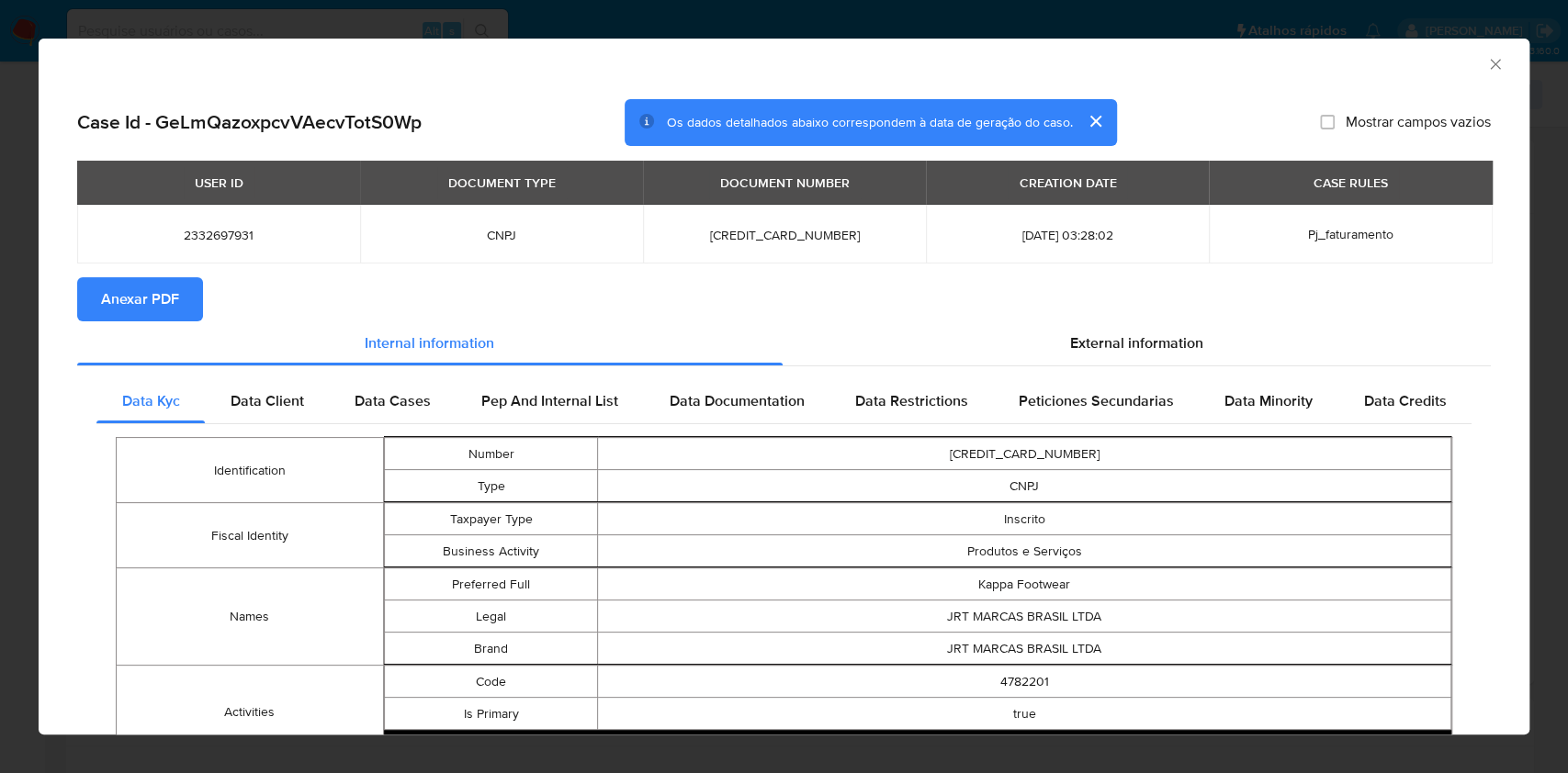
click at [162, 316] on span "Anexar PDF" at bounding box center [140, 300] width 78 height 41
drag, startPoint x: 1487, startPoint y: 387, endPoint x: 1492, endPoint y: 364, distance: 23.5
click at [1487, 386] on div "Case Id - GeLmQazoxpcvVAecvTotS0Wp Os dados detalhados abaixo correspondem à da…" at bounding box center [784, 777] width 1491 height 1385
click at [1486, 65] on icon "Fechar a janela" at bounding box center [1496, 64] width 19 height 19
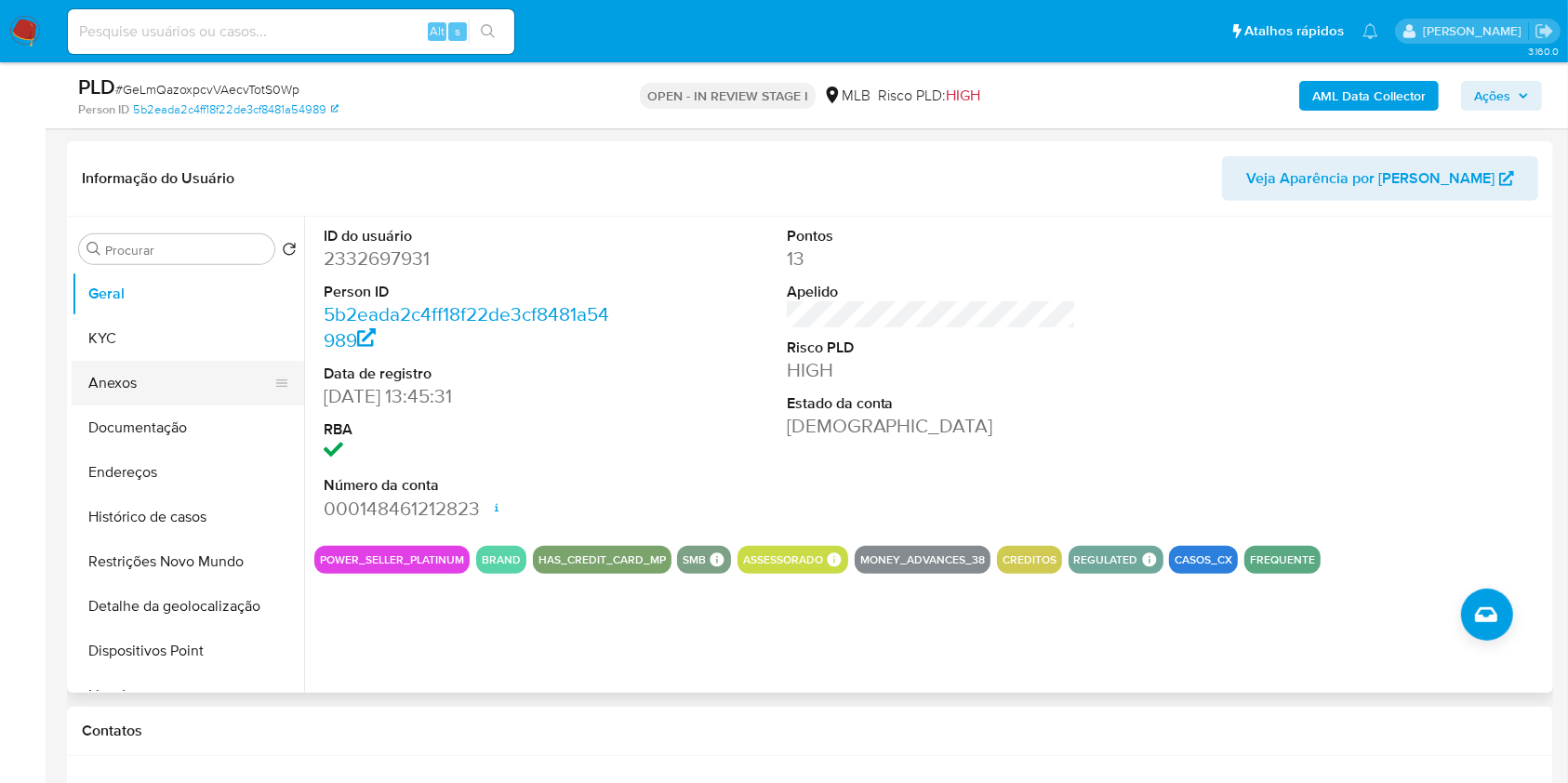
click at [180, 373] on button "Anexos" at bounding box center [180, 383] width 218 height 44
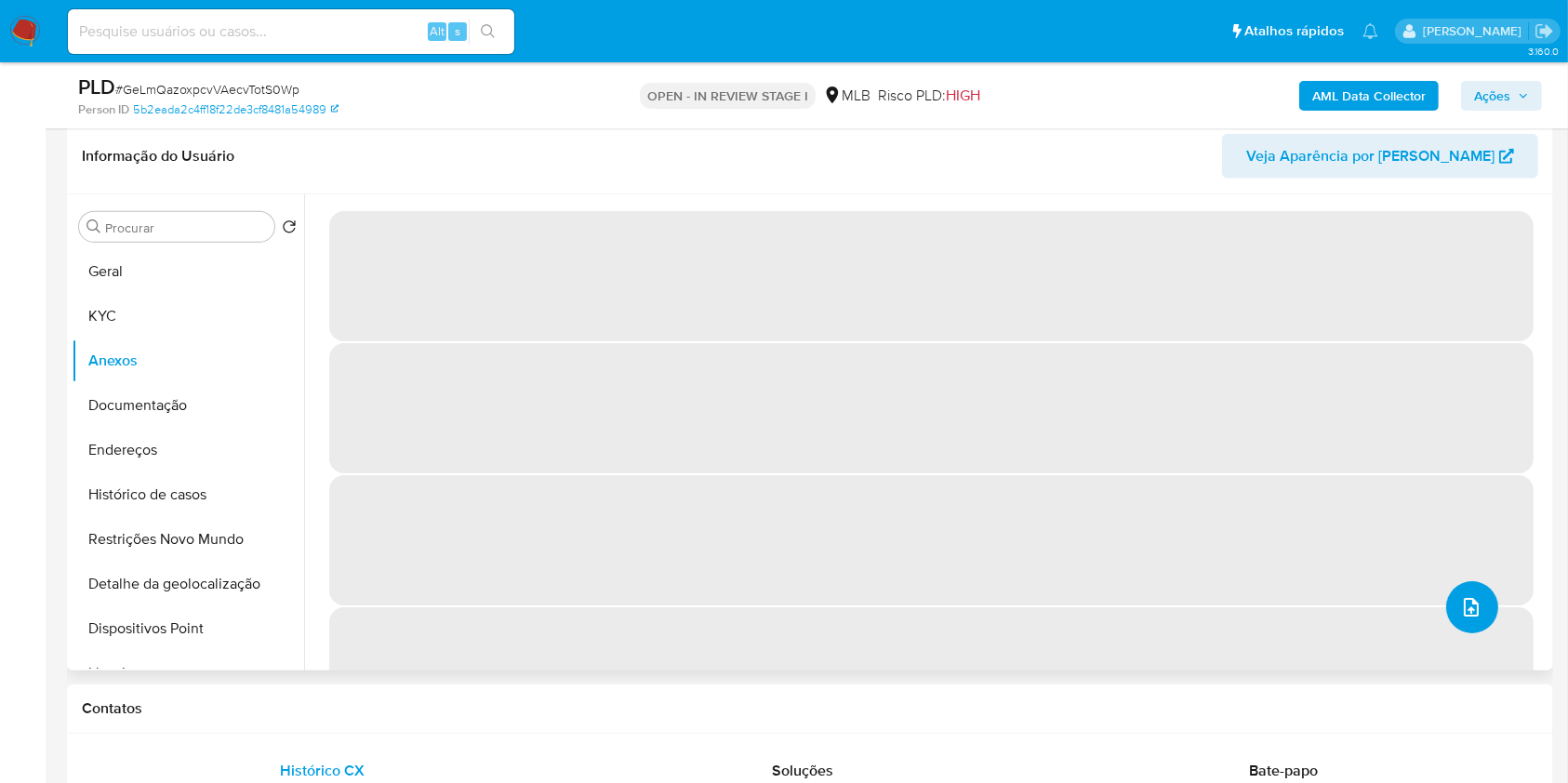
click at [1466, 613] on icon "upload-file" at bounding box center [1472, 607] width 23 height 23
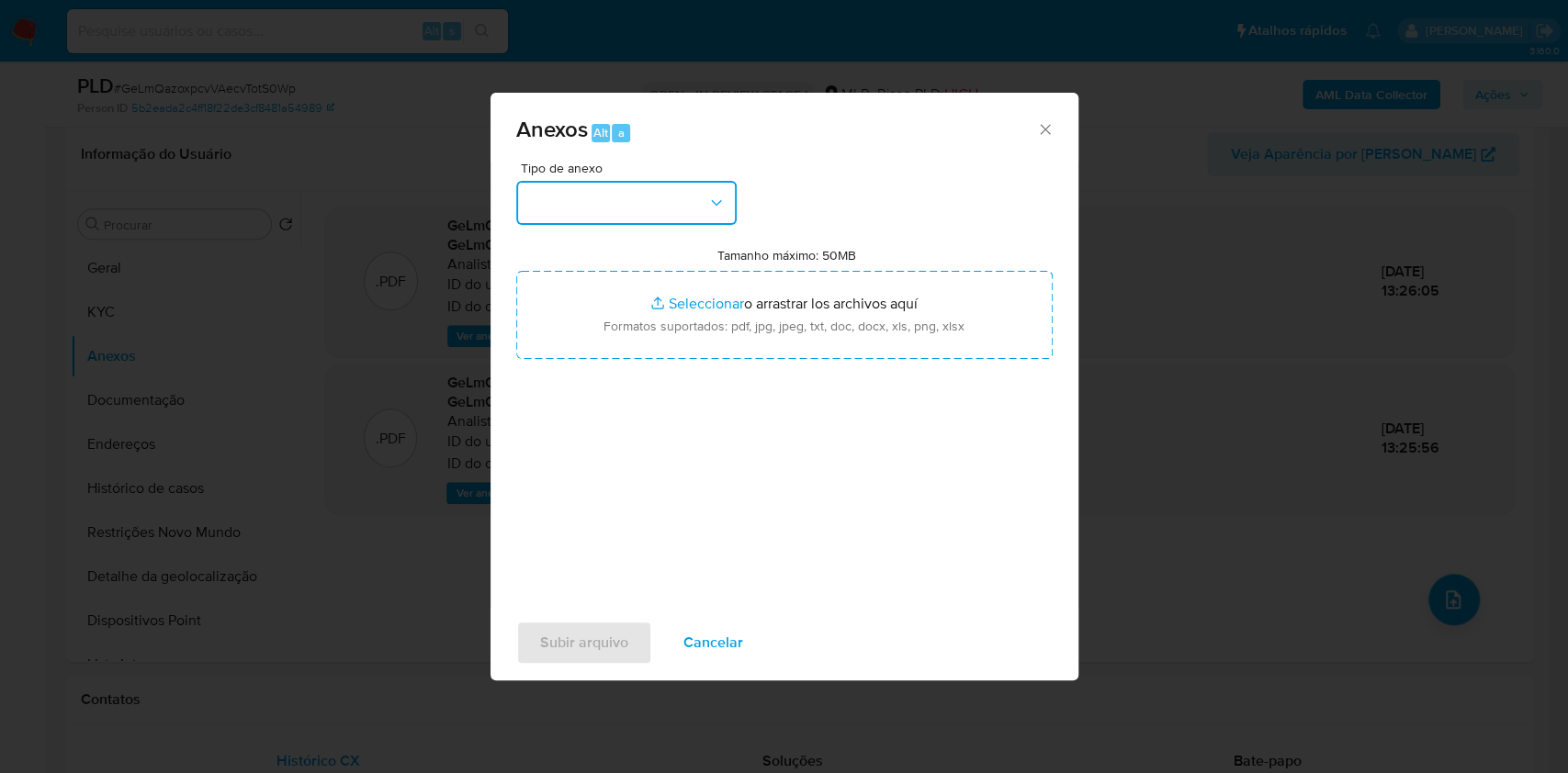
click at [701, 202] on button "button" at bounding box center [626, 202] width 220 height 44
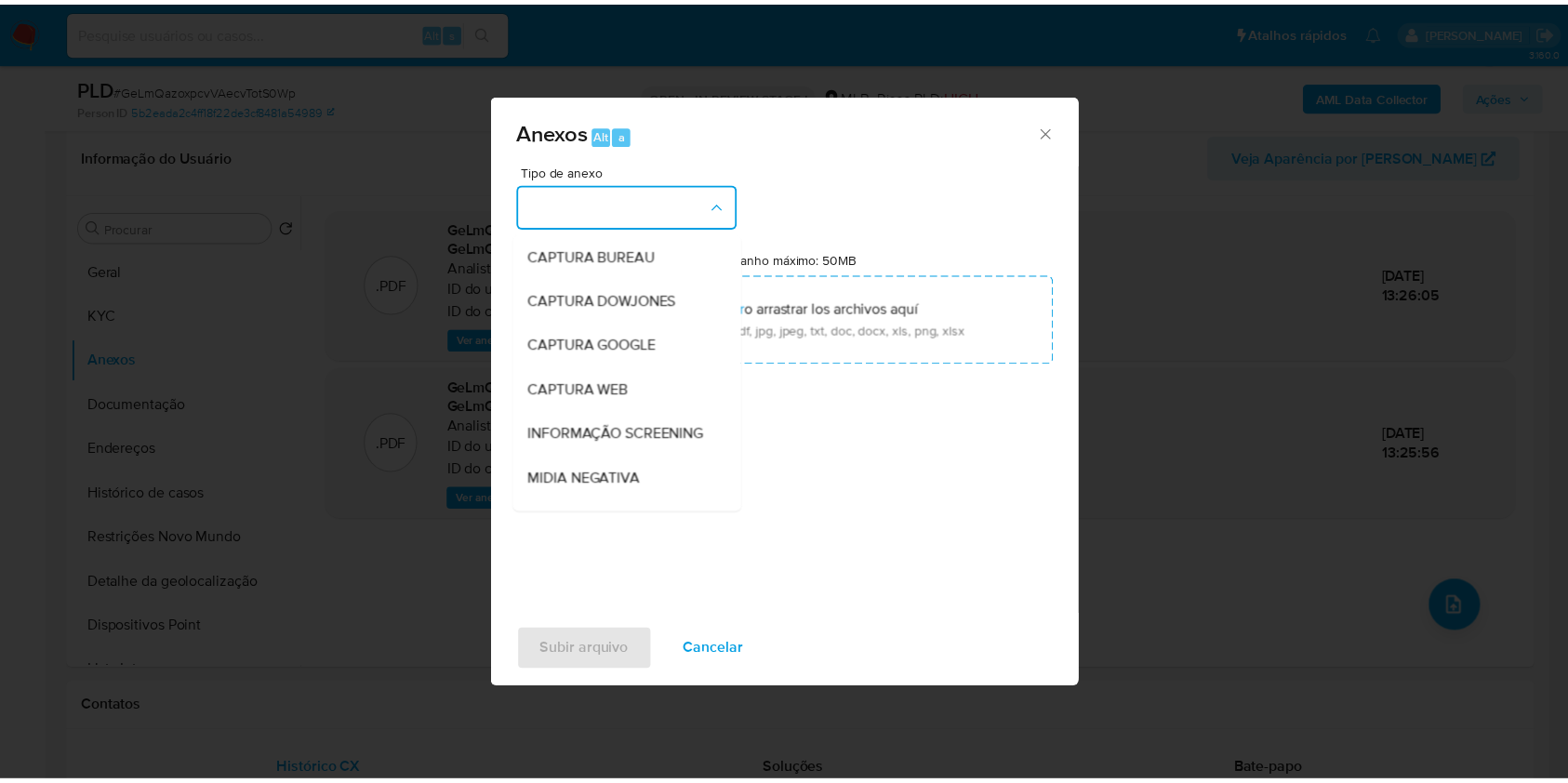
scroll to position [286, 0]
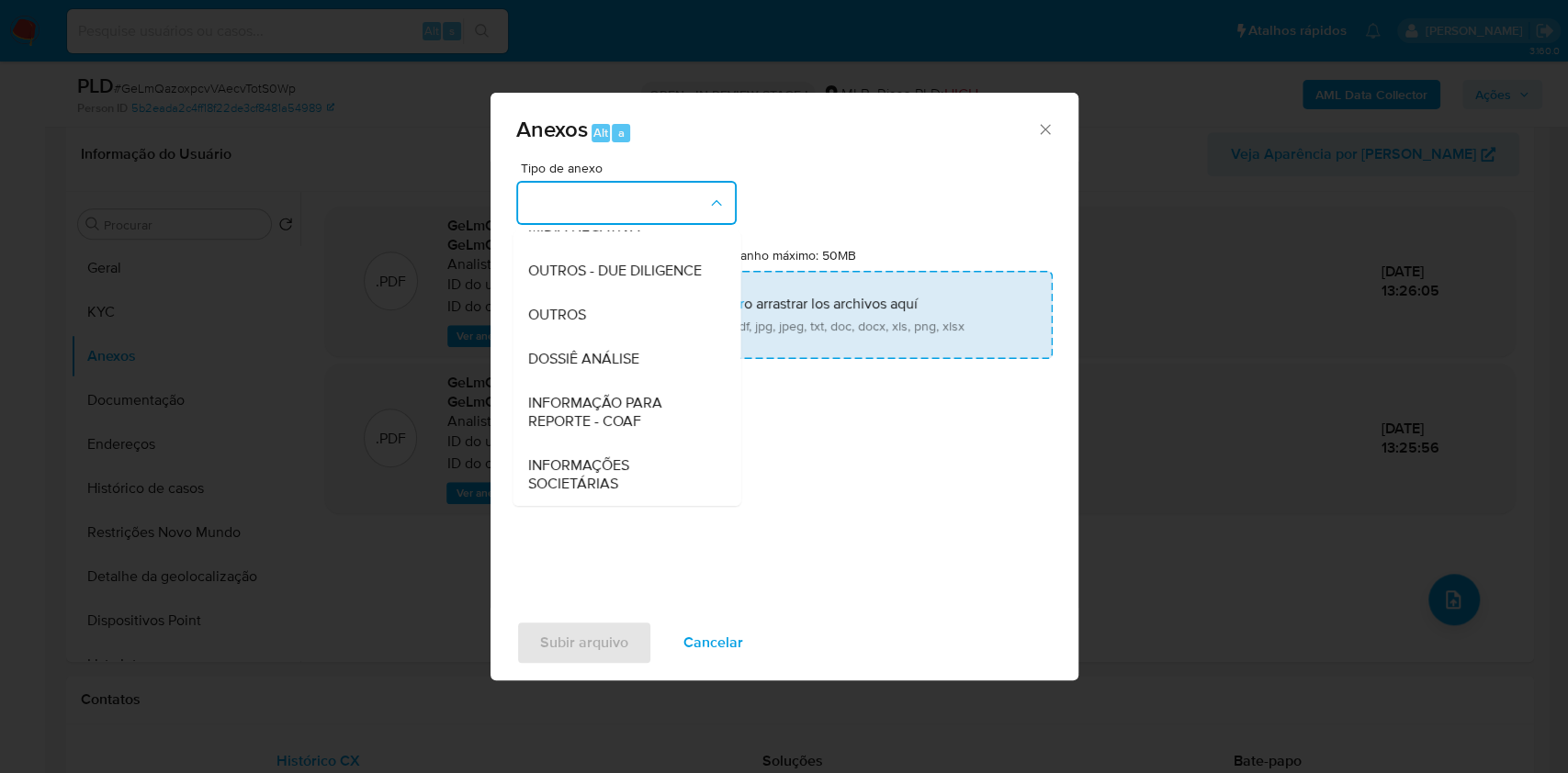
click at [661, 359] on div "DOSSIÊ ANÁLISE" at bounding box center [621, 358] width 188 height 44
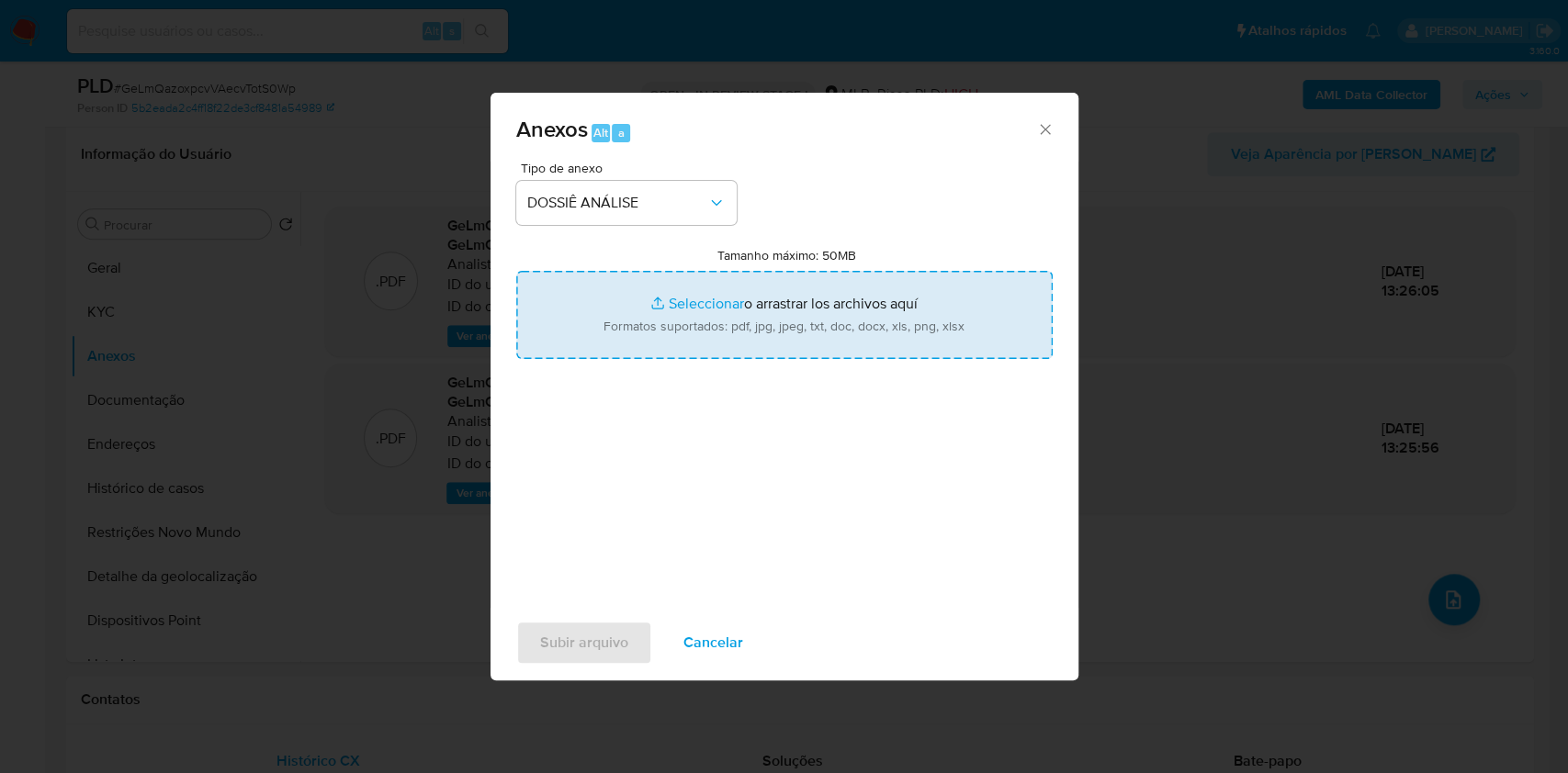
click at [666, 334] on input "Tamanho máximo: 50MB Seleccionar archivos" at bounding box center [784, 315] width 537 height 88
type input "C:\fakepath\Declinio - XXXX - CNPJ 57957833000162 - JRT MARCAS BRASIL LTDA.pdf"
click at [580, 634] on span "Subir arquivo" at bounding box center [584, 643] width 88 height 41
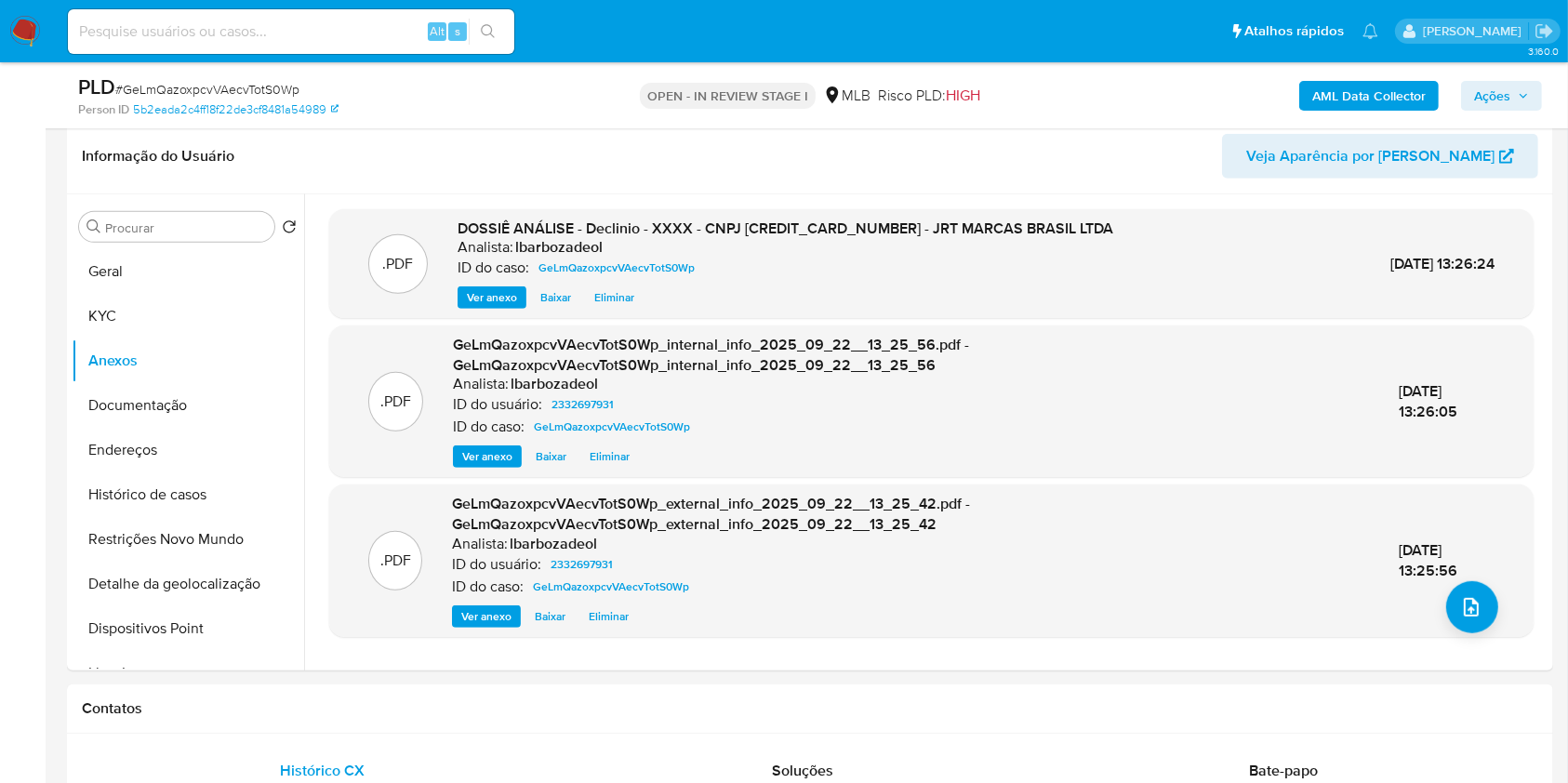
click at [1515, 93] on span "Ações" at bounding box center [1501, 96] width 55 height 26
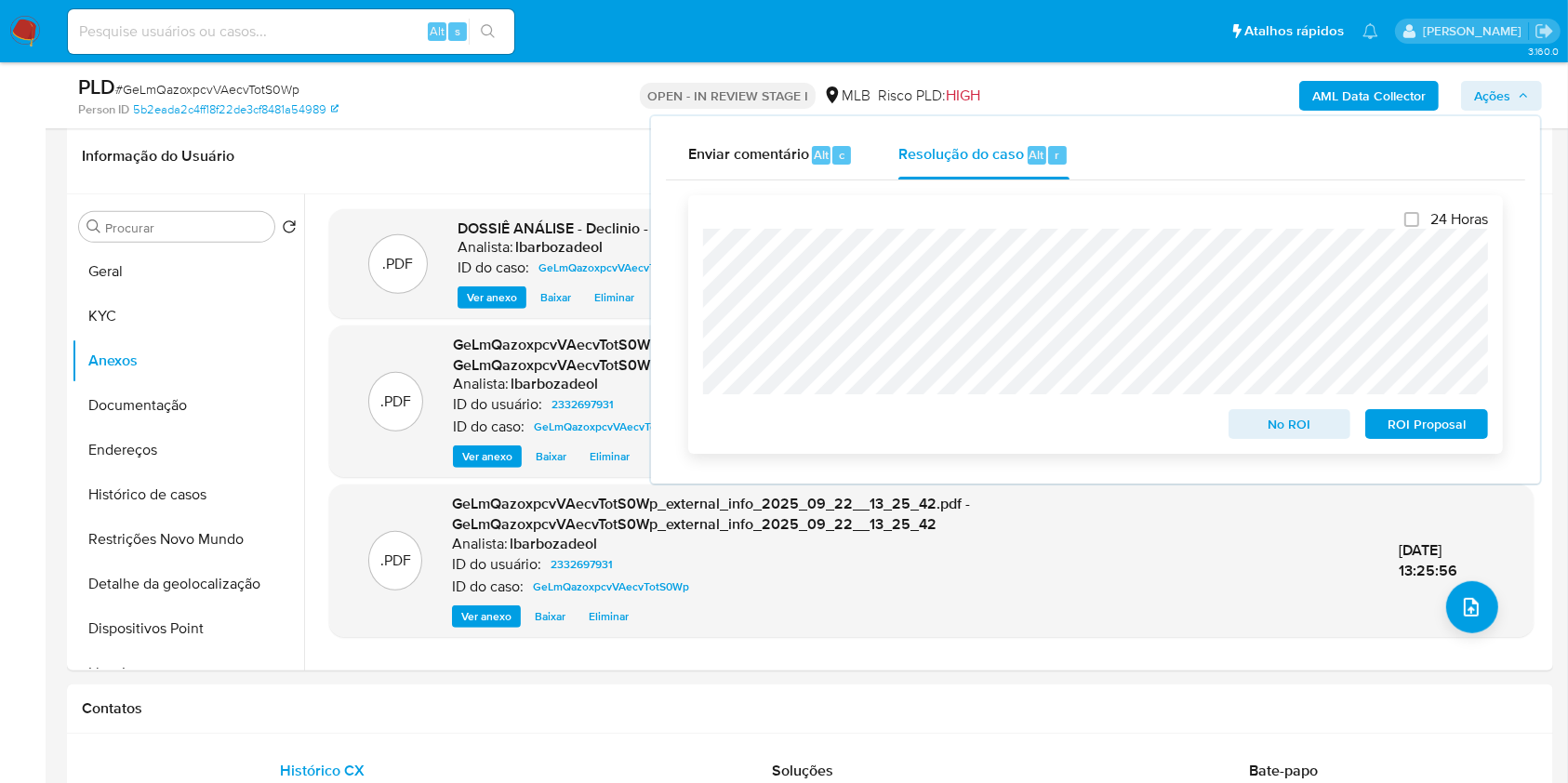
click at [1294, 420] on span "No ROI" at bounding box center [1290, 424] width 97 height 26
click at [1294, 420] on div "No ROI" at bounding box center [1290, 420] width 137 height 38
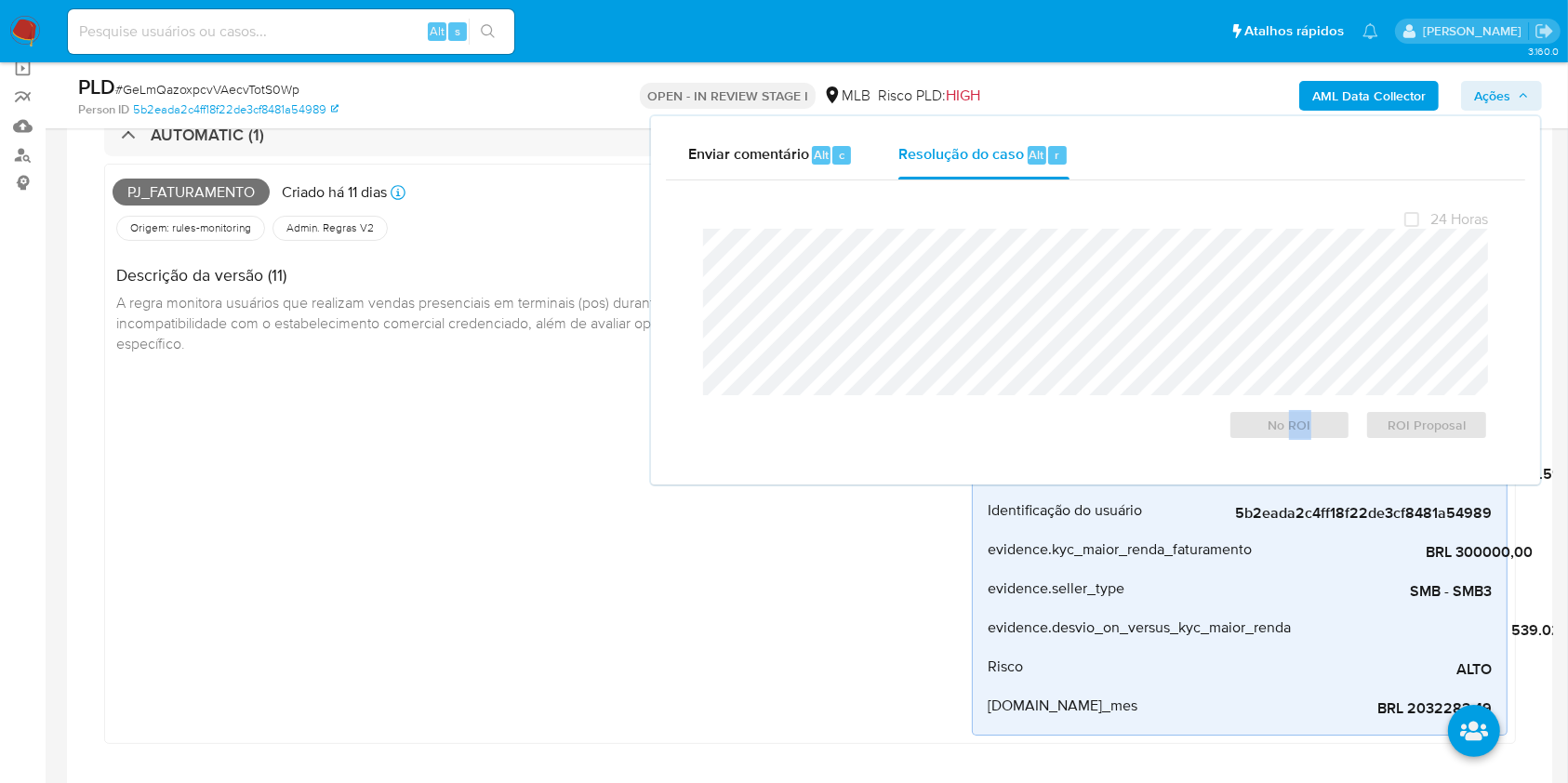
scroll to position [0, 0]
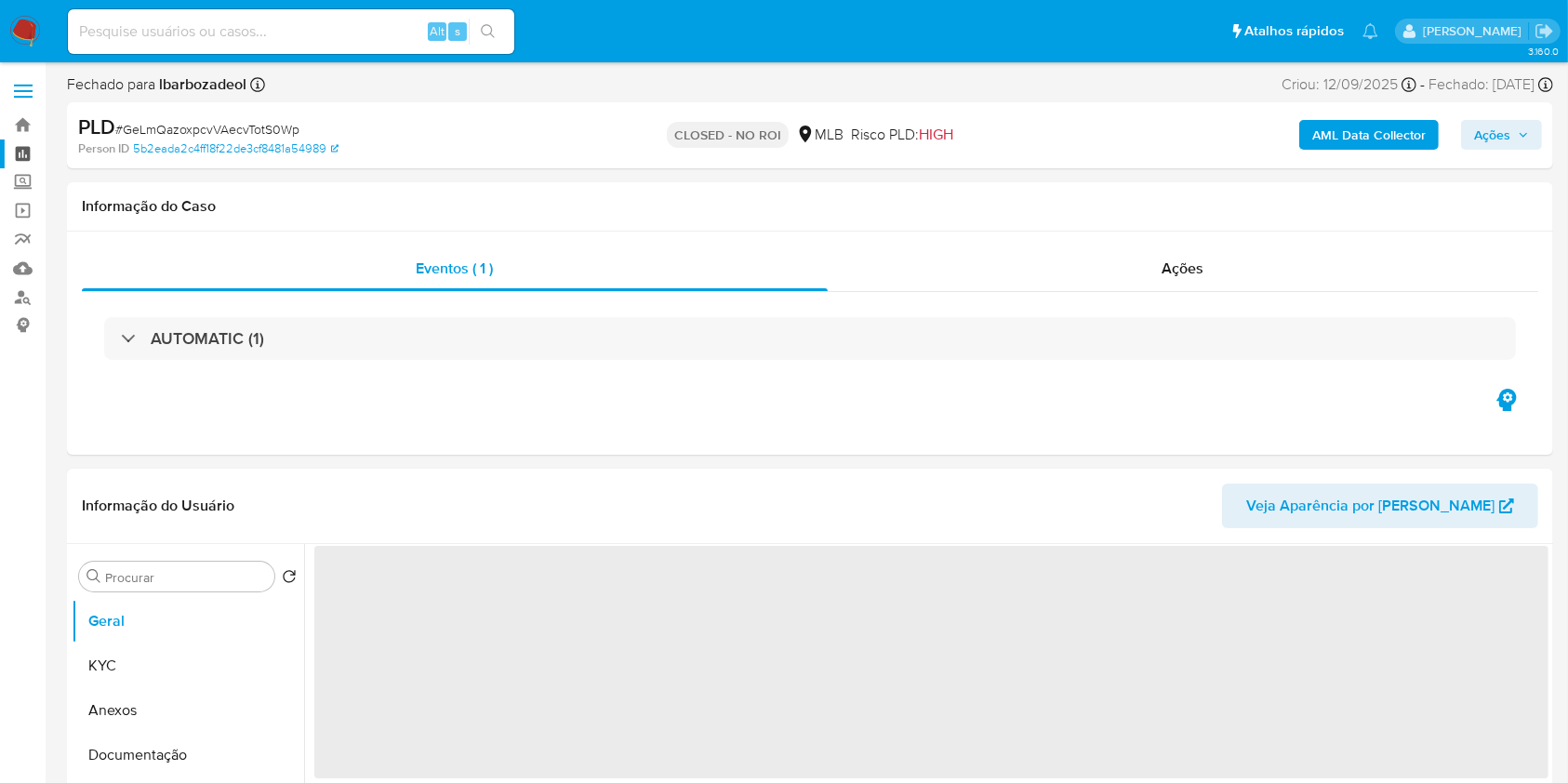
select select "10"
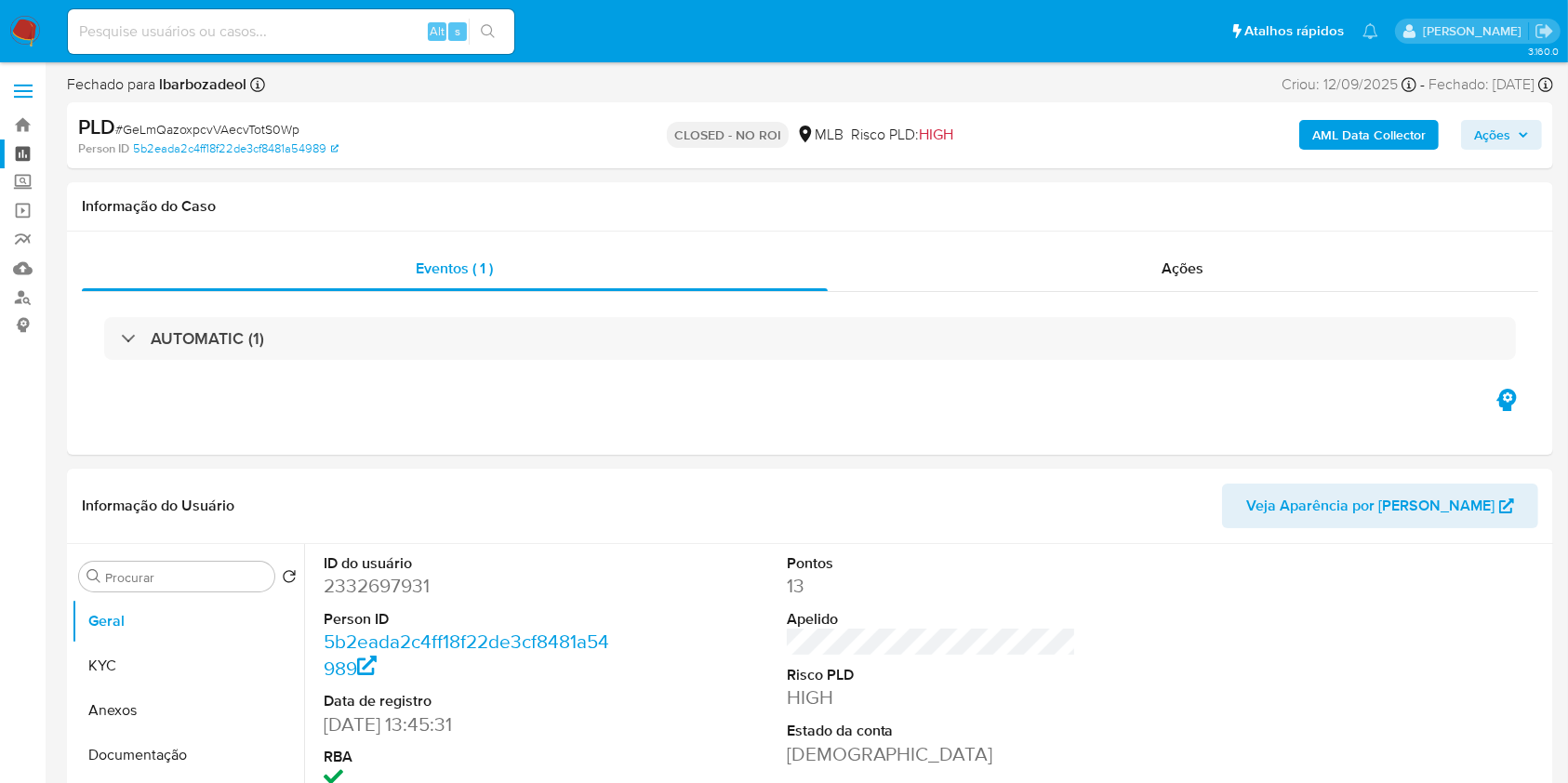
click at [23, 146] on link "Painel" at bounding box center [111, 153] width 222 height 29
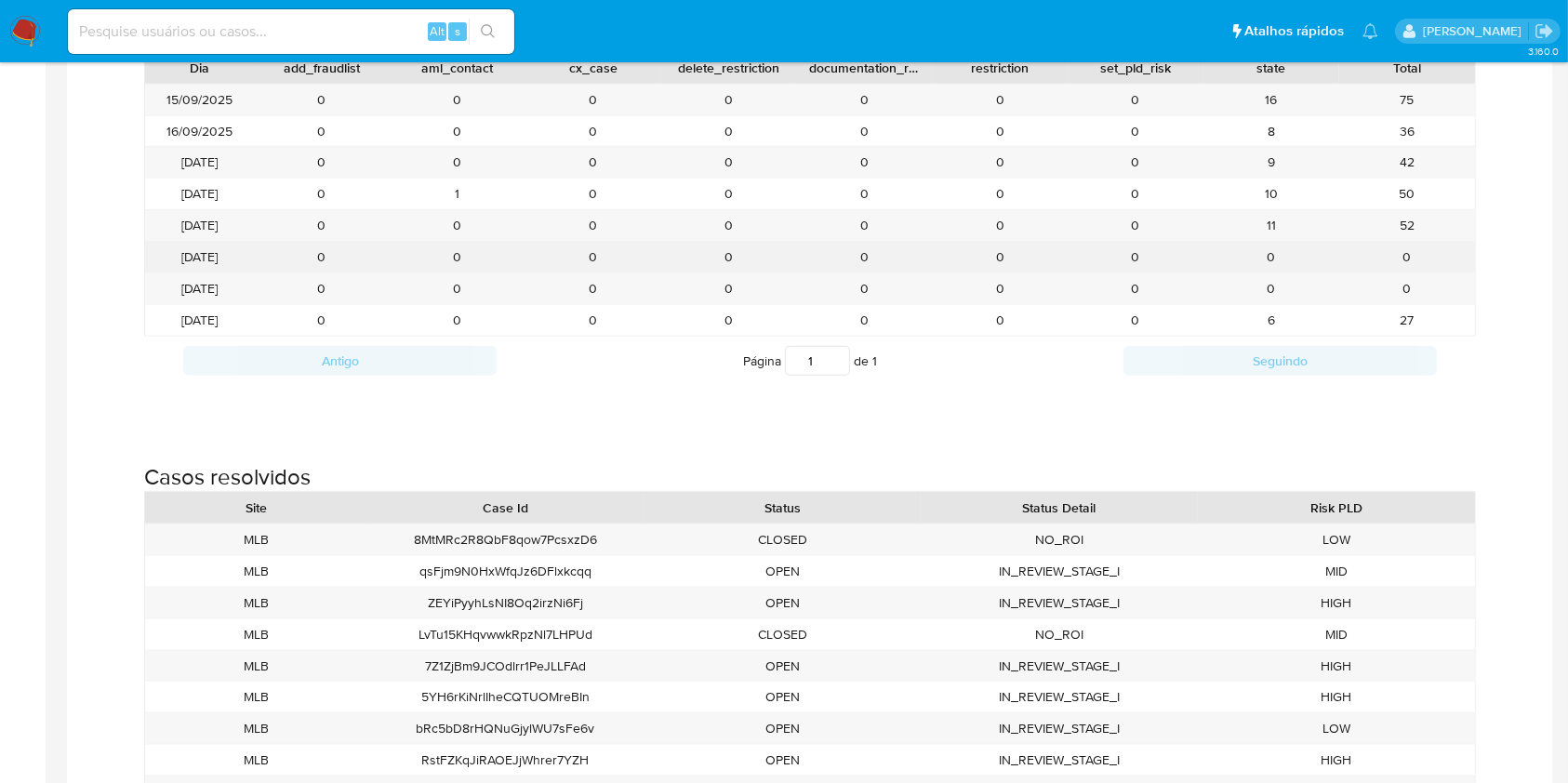
scroll to position [2169, 0]
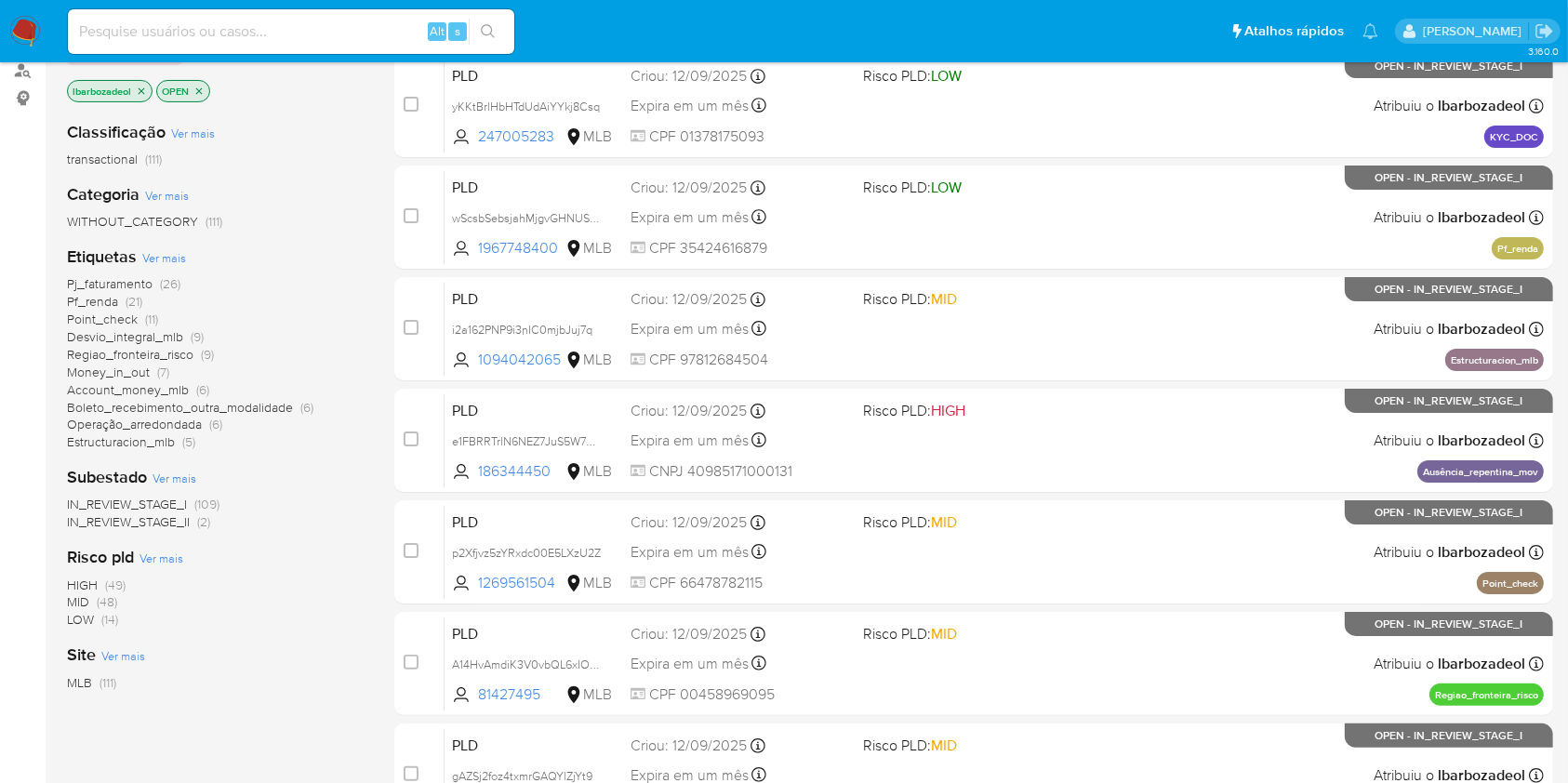
scroll to position [235, 0]
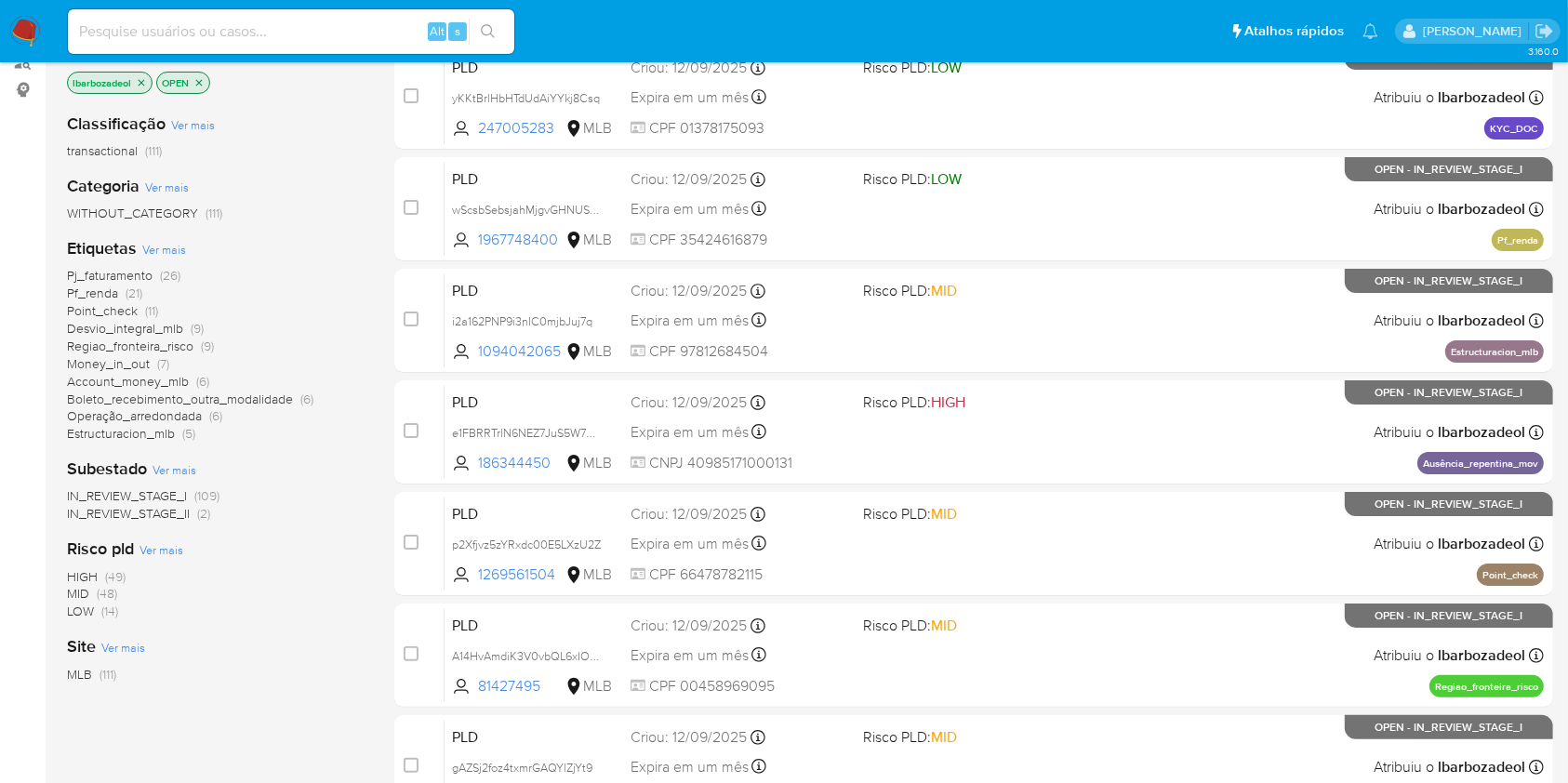
click at [112, 578] on span "(49)" at bounding box center [116, 577] width 21 height 19
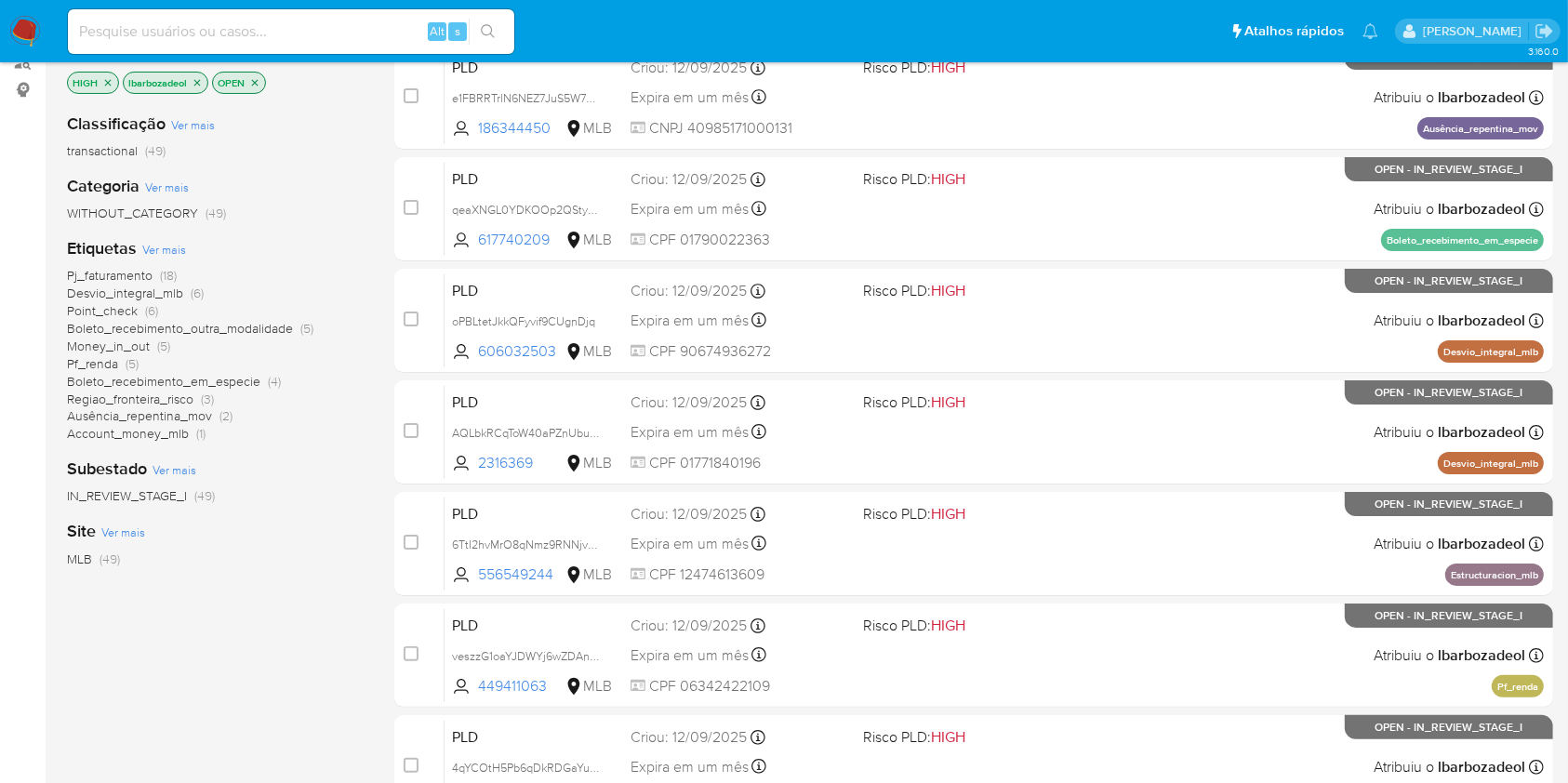
scroll to position [752, 0]
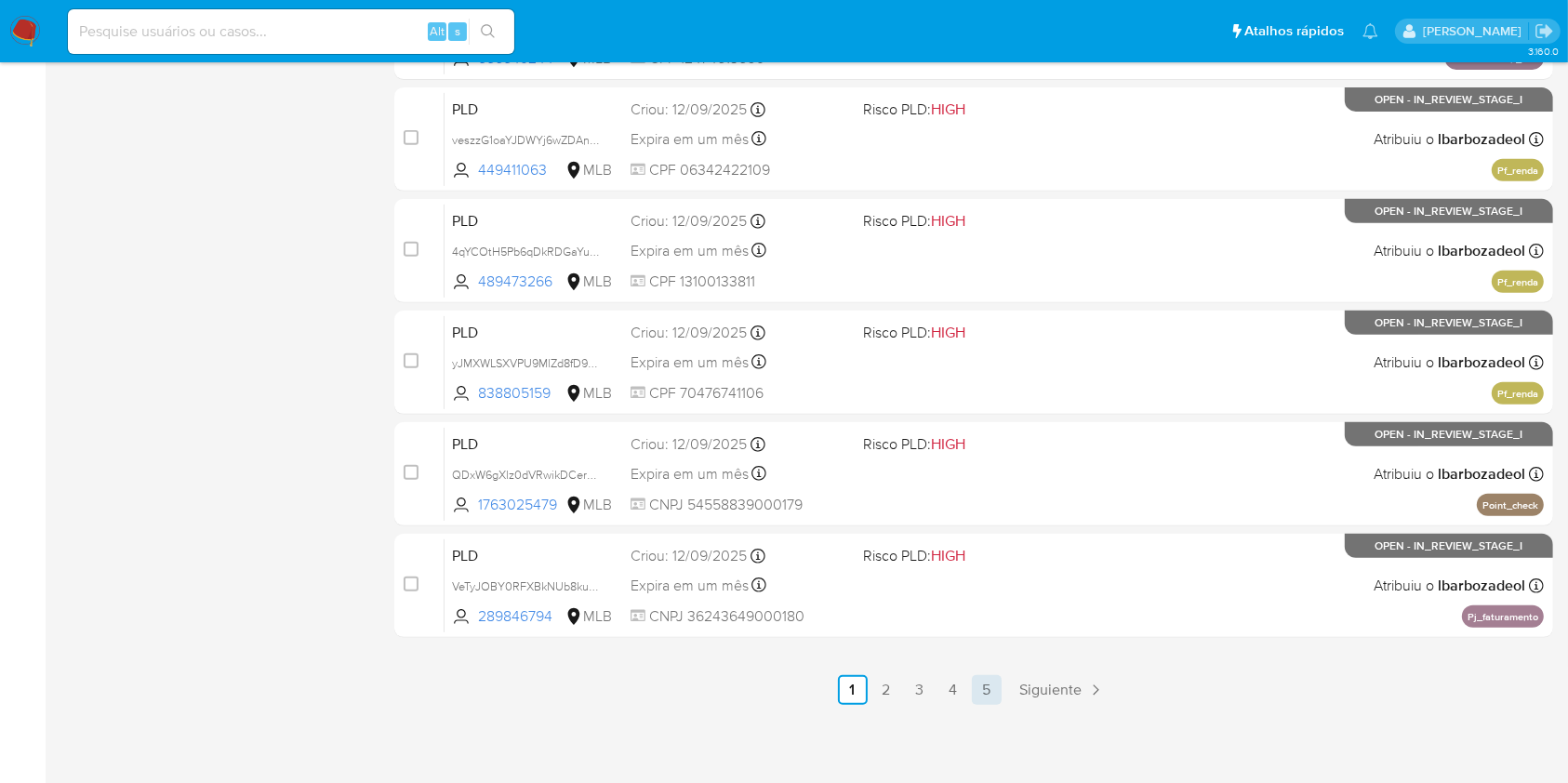
click at [994, 688] on link "5" at bounding box center [987, 690] width 30 height 30
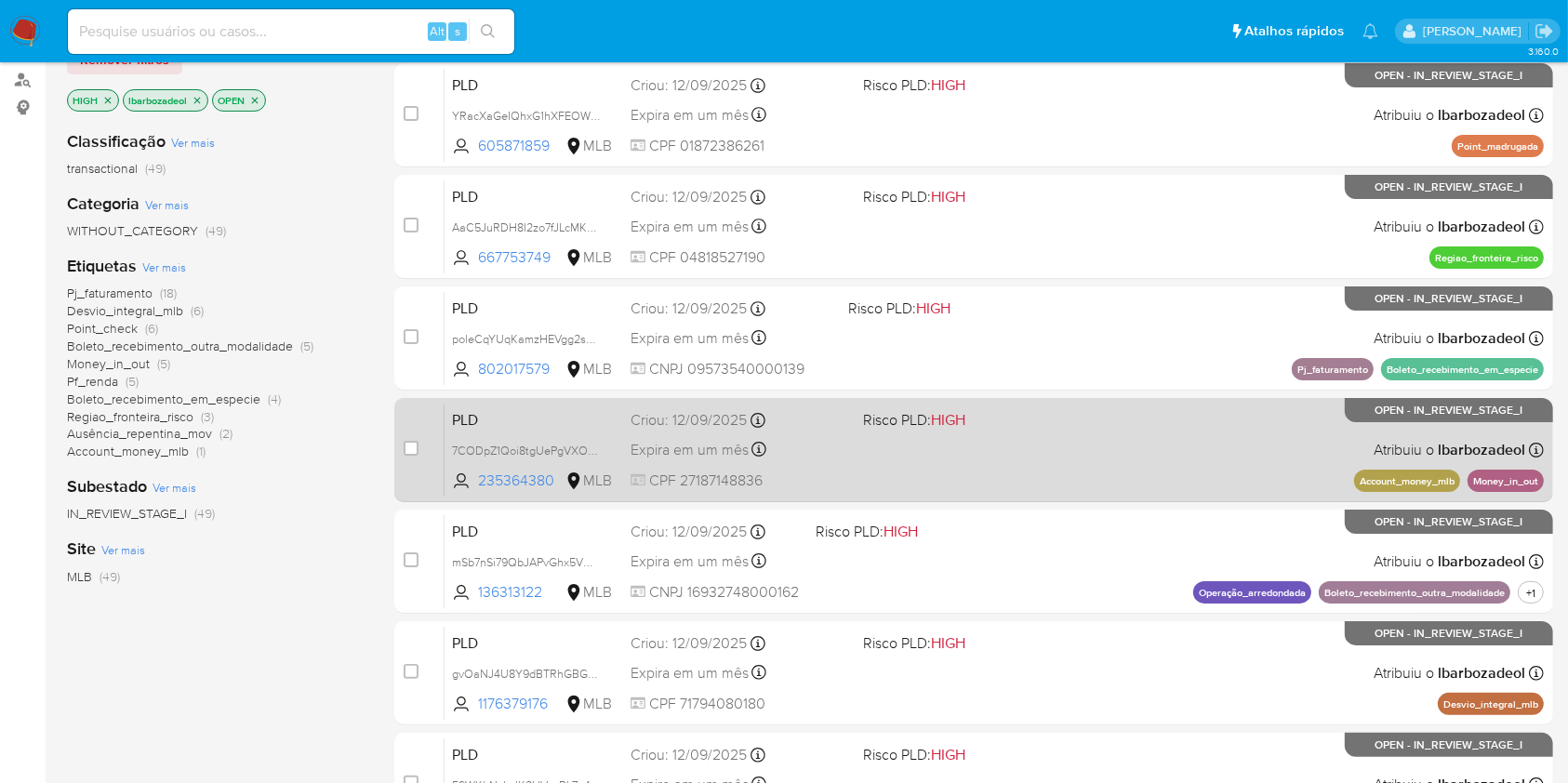
scroll to position [220, 0]
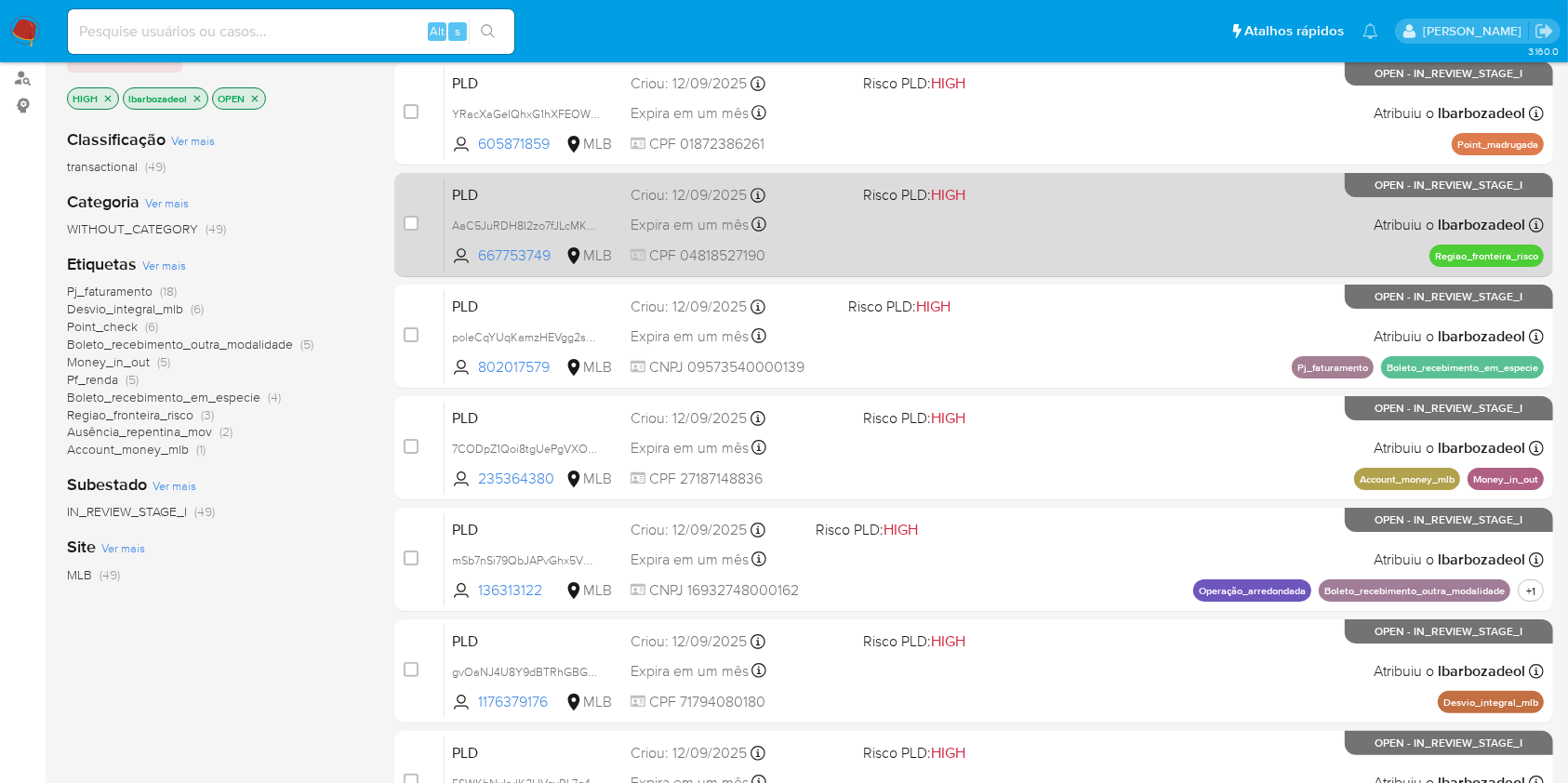
click at [1039, 249] on div "PLD AaC5JuRDH8I2zo7fJLcMKhuv 667753749 MLB Risco PLD: HIGH Criou: 12/09/2025 Cr…" at bounding box center [995, 225] width 1100 height 94
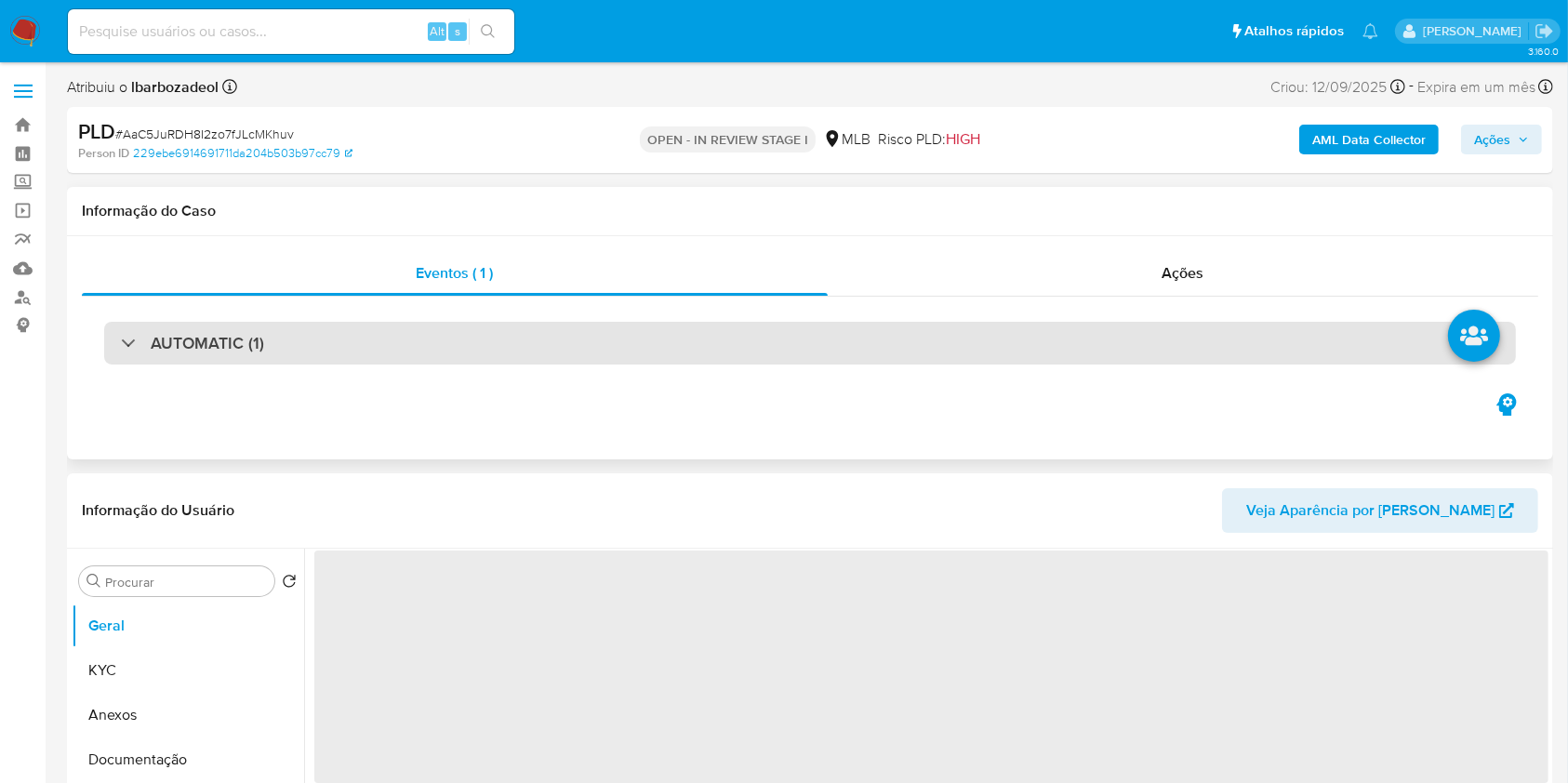
click at [730, 334] on div "AUTOMATIC (1)" at bounding box center [810, 343] width 1412 height 43
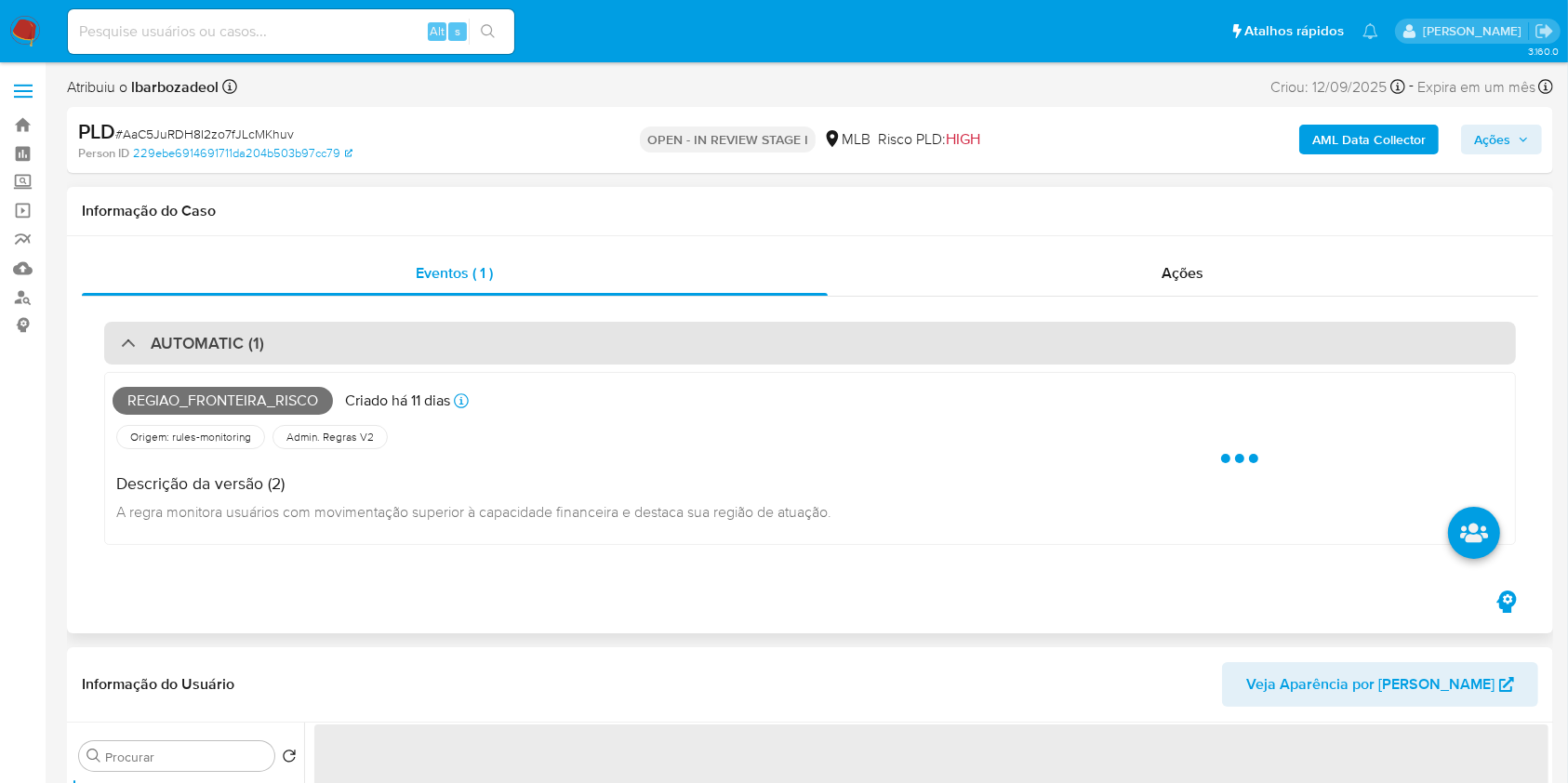
select select "10"
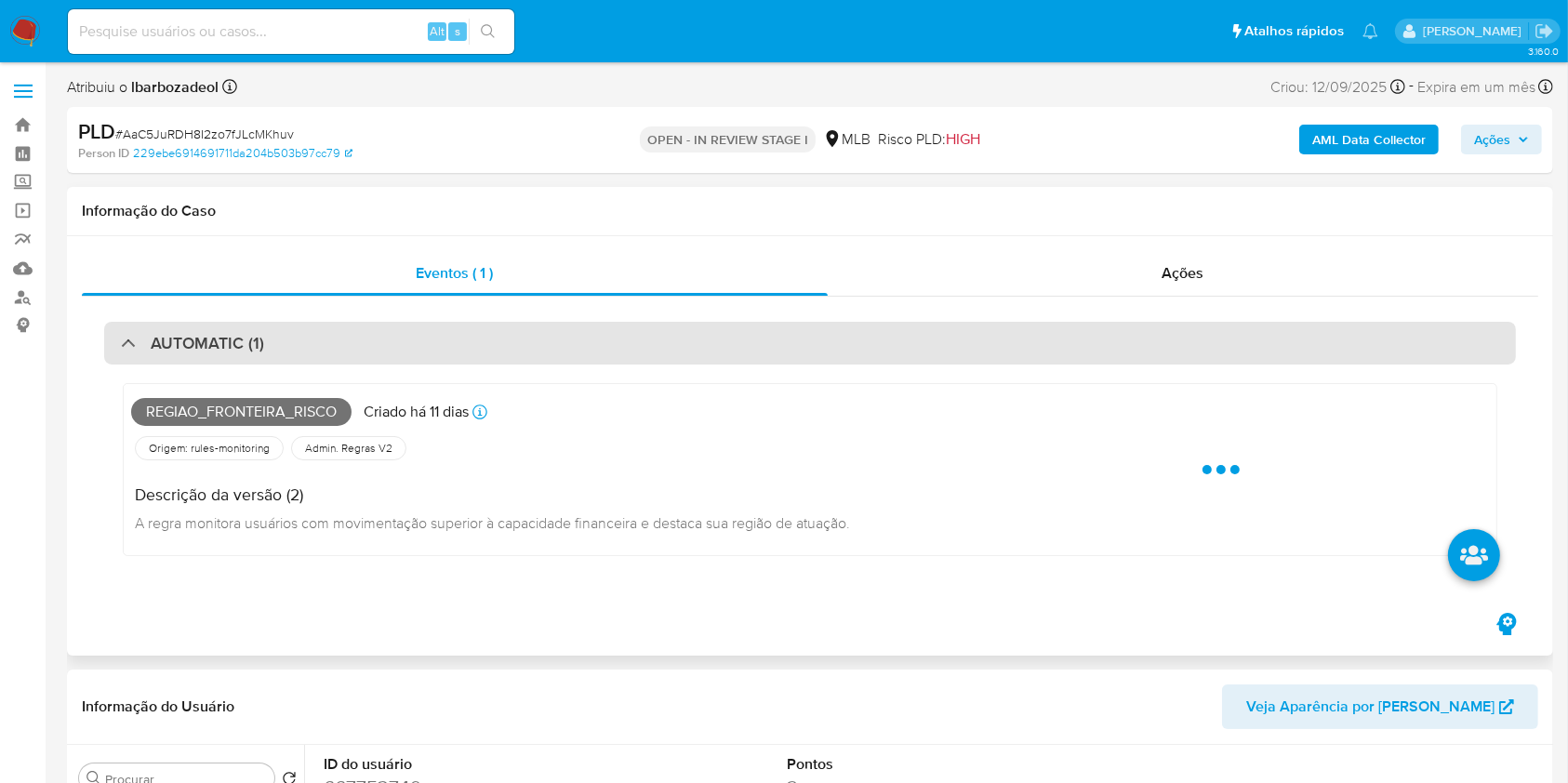
click at [730, 334] on div "AUTOMATIC (1)" at bounding box center [810, 343] width 1412 height 43
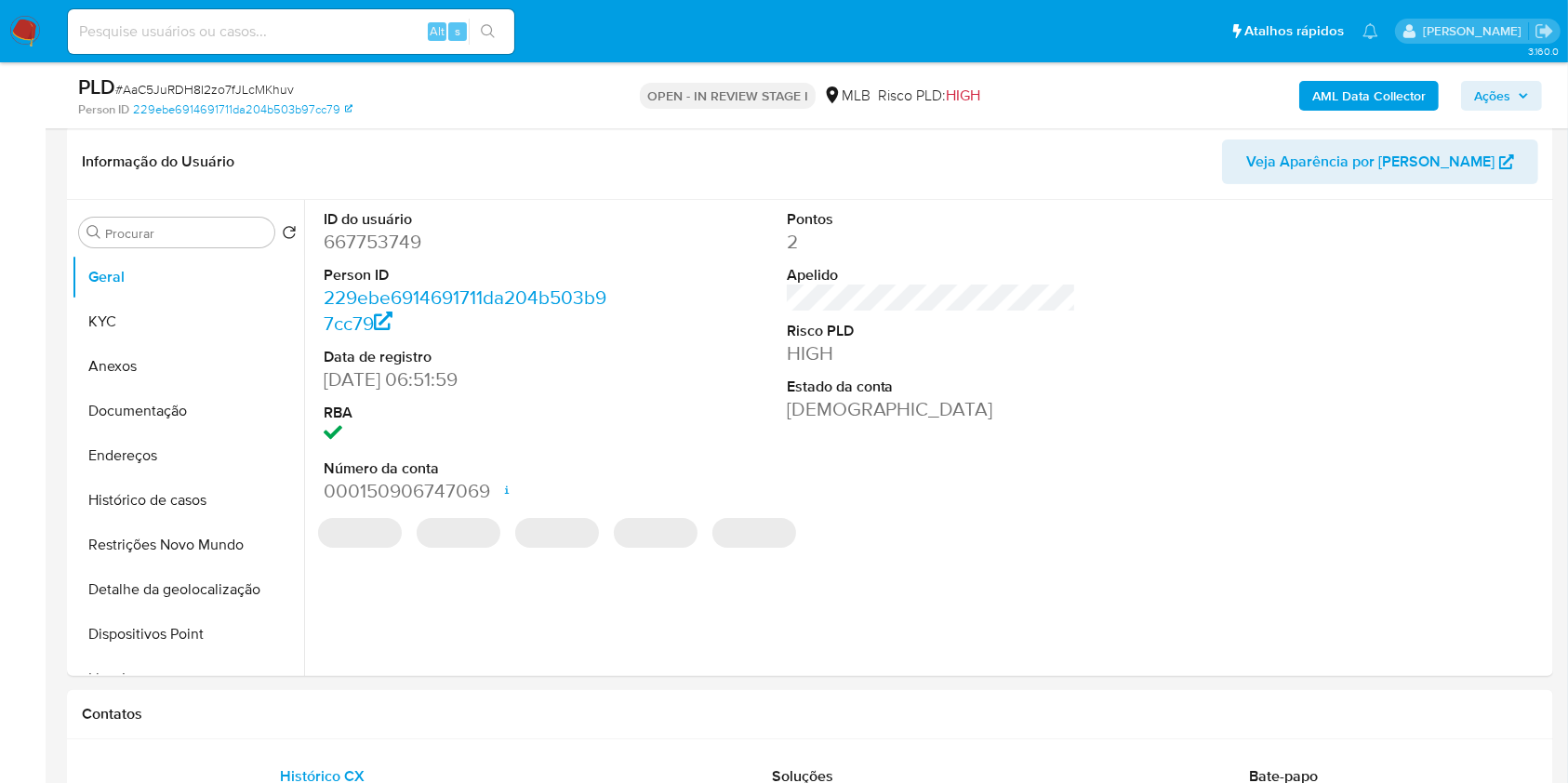
scroll to position [292, 0]
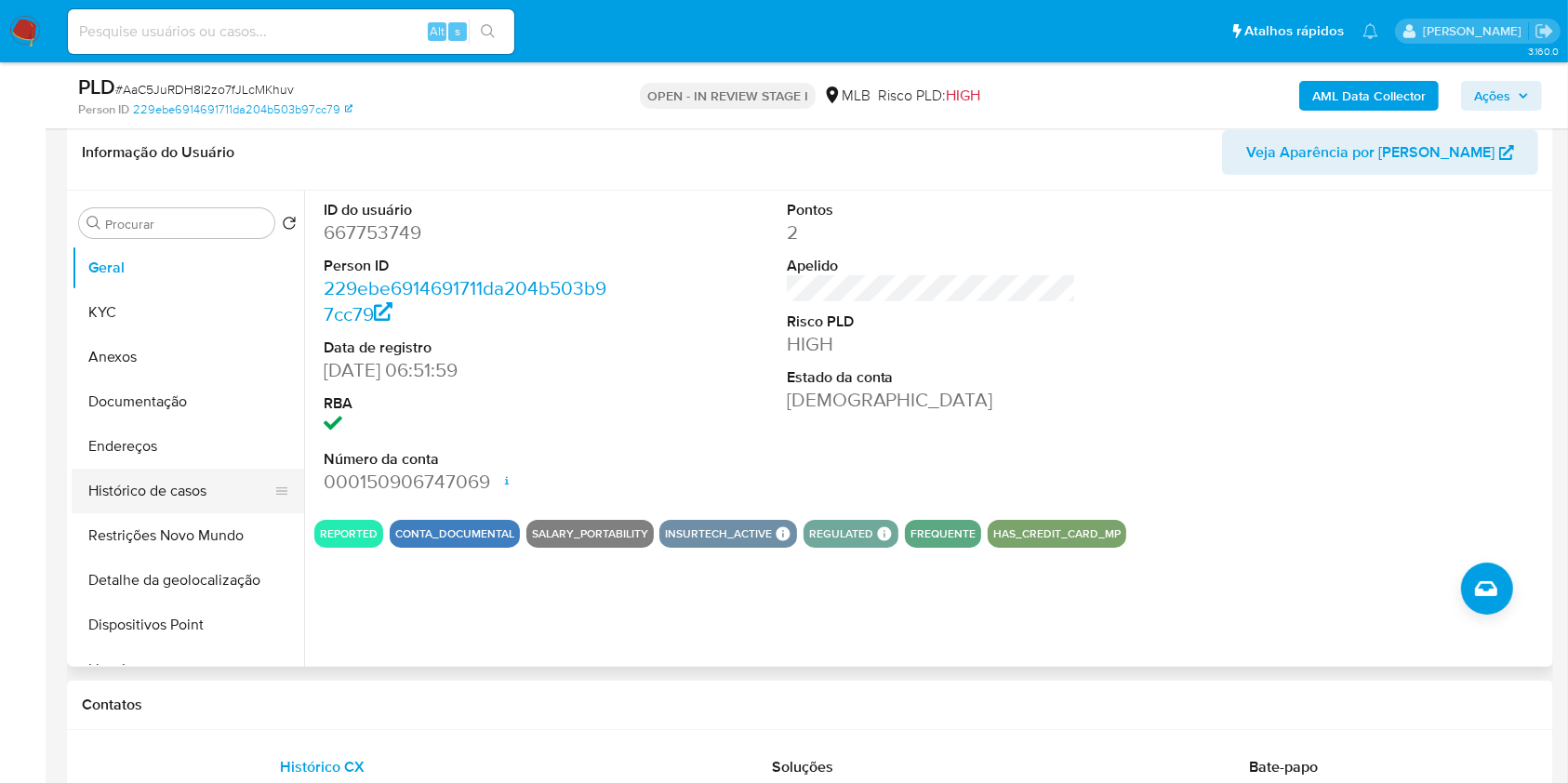
click at [212, 494] on button "Histórico de casos" at bounding box center [180, 491] width 218 height 44
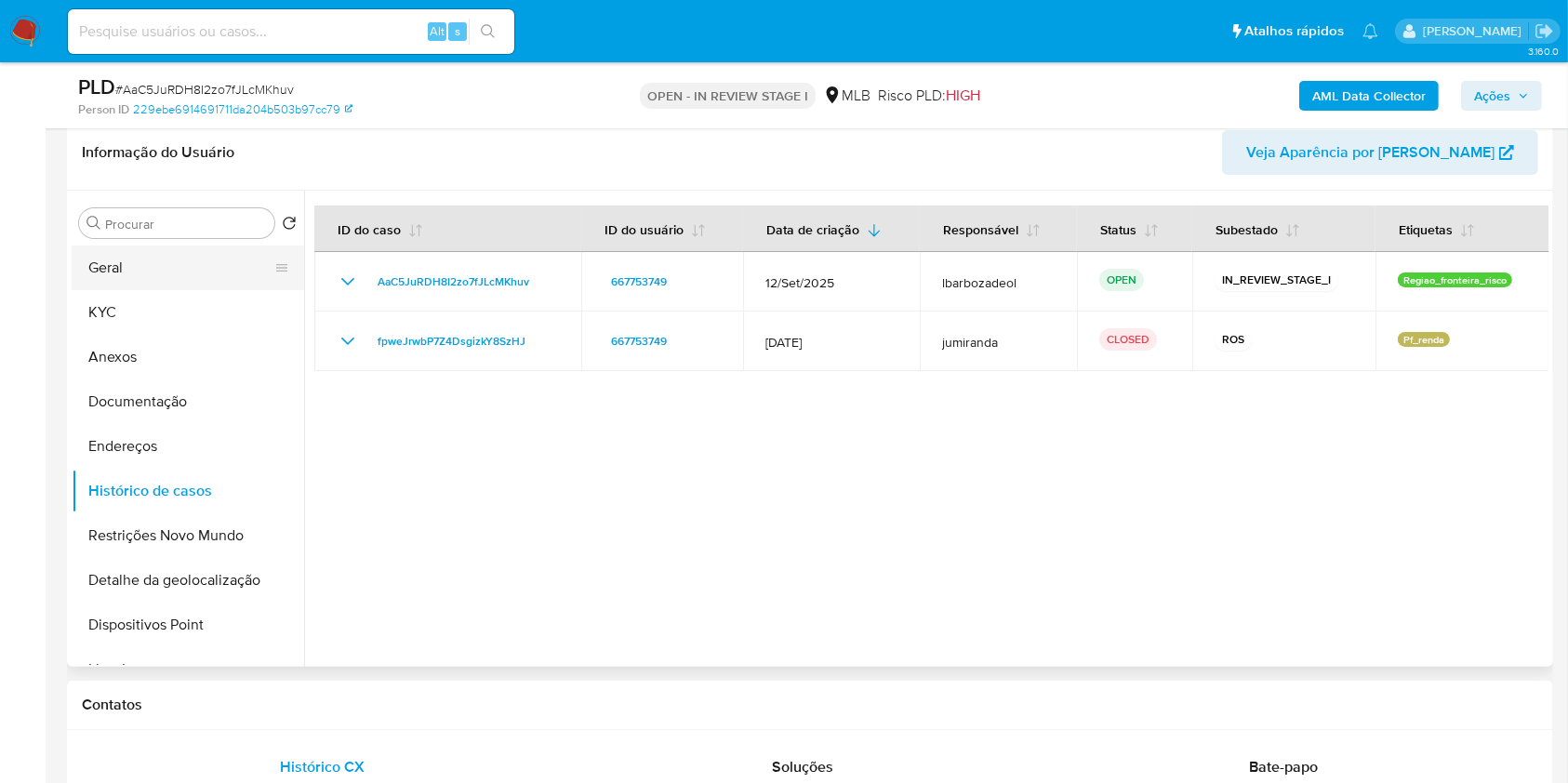
click at [149, 263] on button "Geral" at bounding box center [180, 267] width 218 height 44
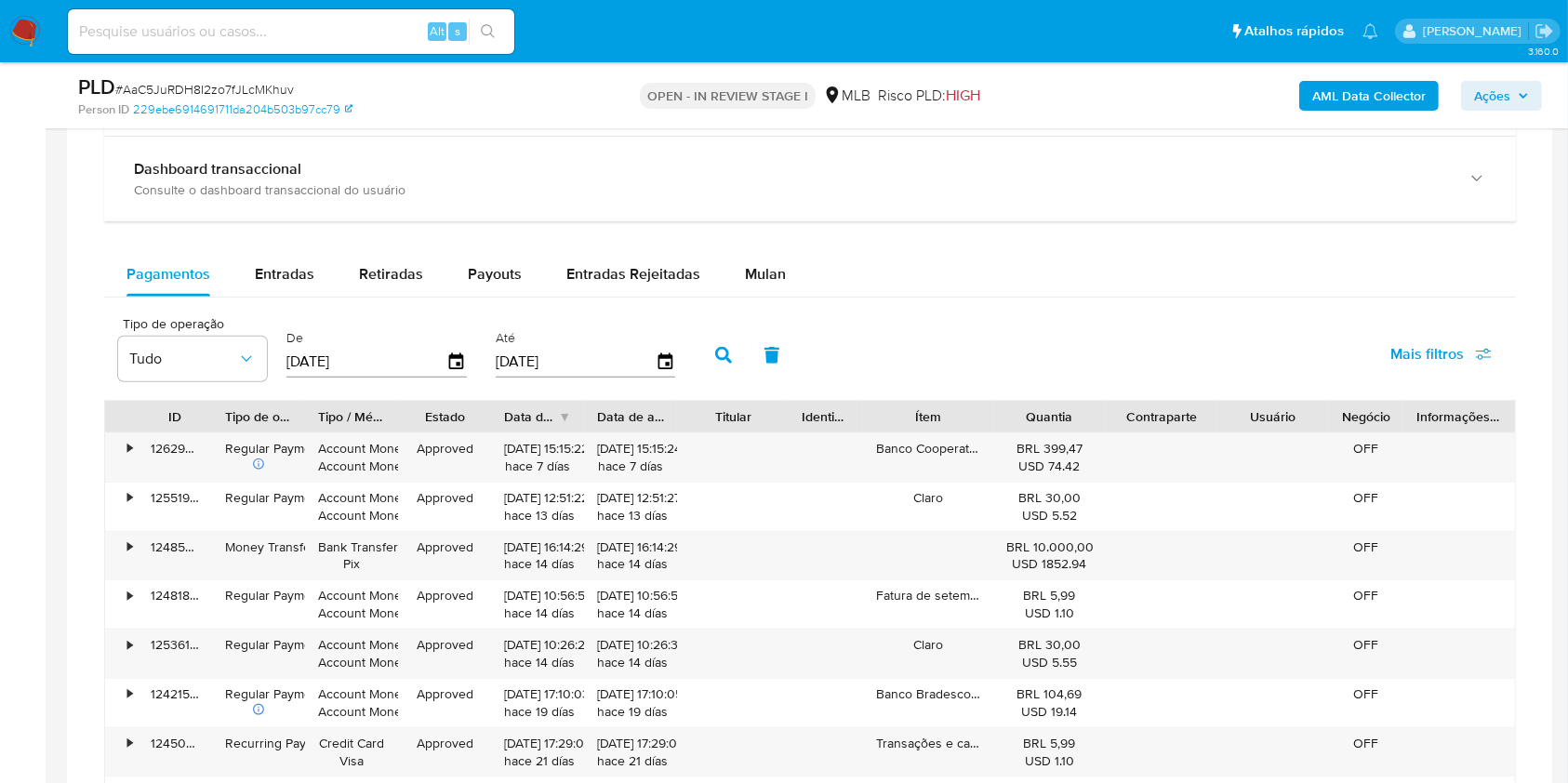
scroll to position [1453, 0]
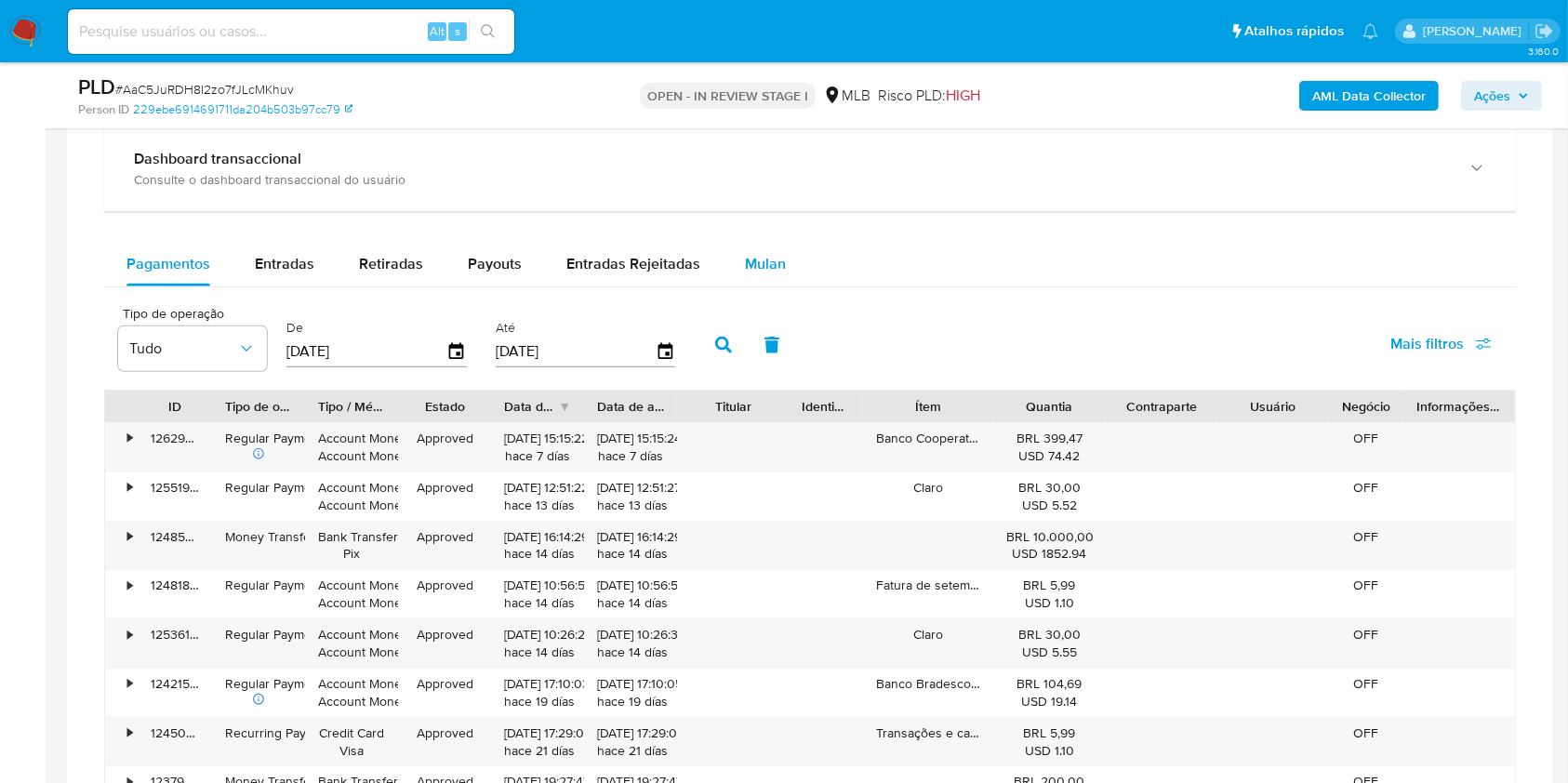
click at [745, 275] on div "Mulan" at bounding box center [766, 263] width 41 height 44
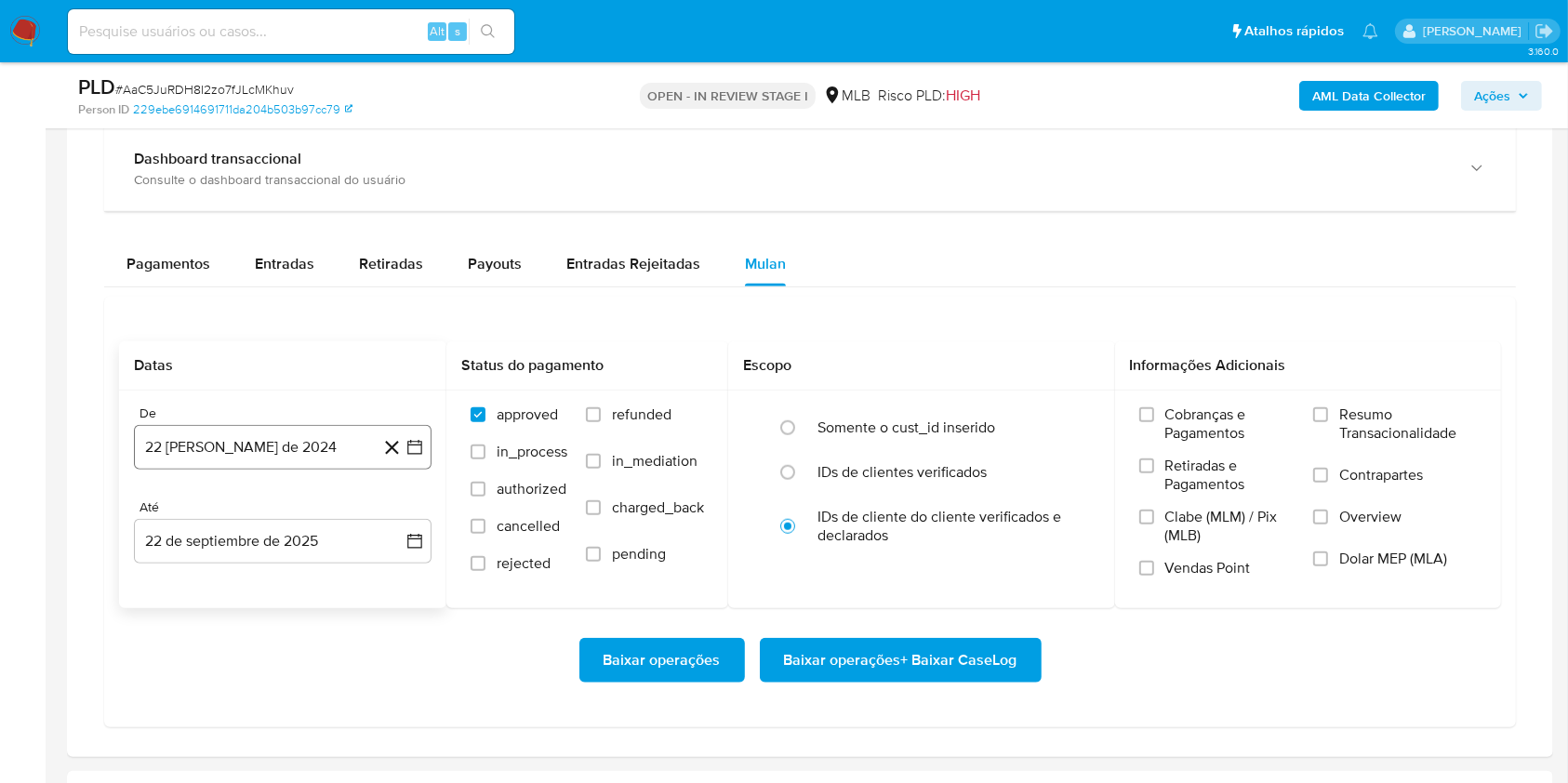
click at [289, 435] on button "22 de agosto de 2024" at bounding box center [282, 446] width 298 height 44
click at [267, 515] on span "agosto 2024" at bounding box center [274, 514] width 85 height 19
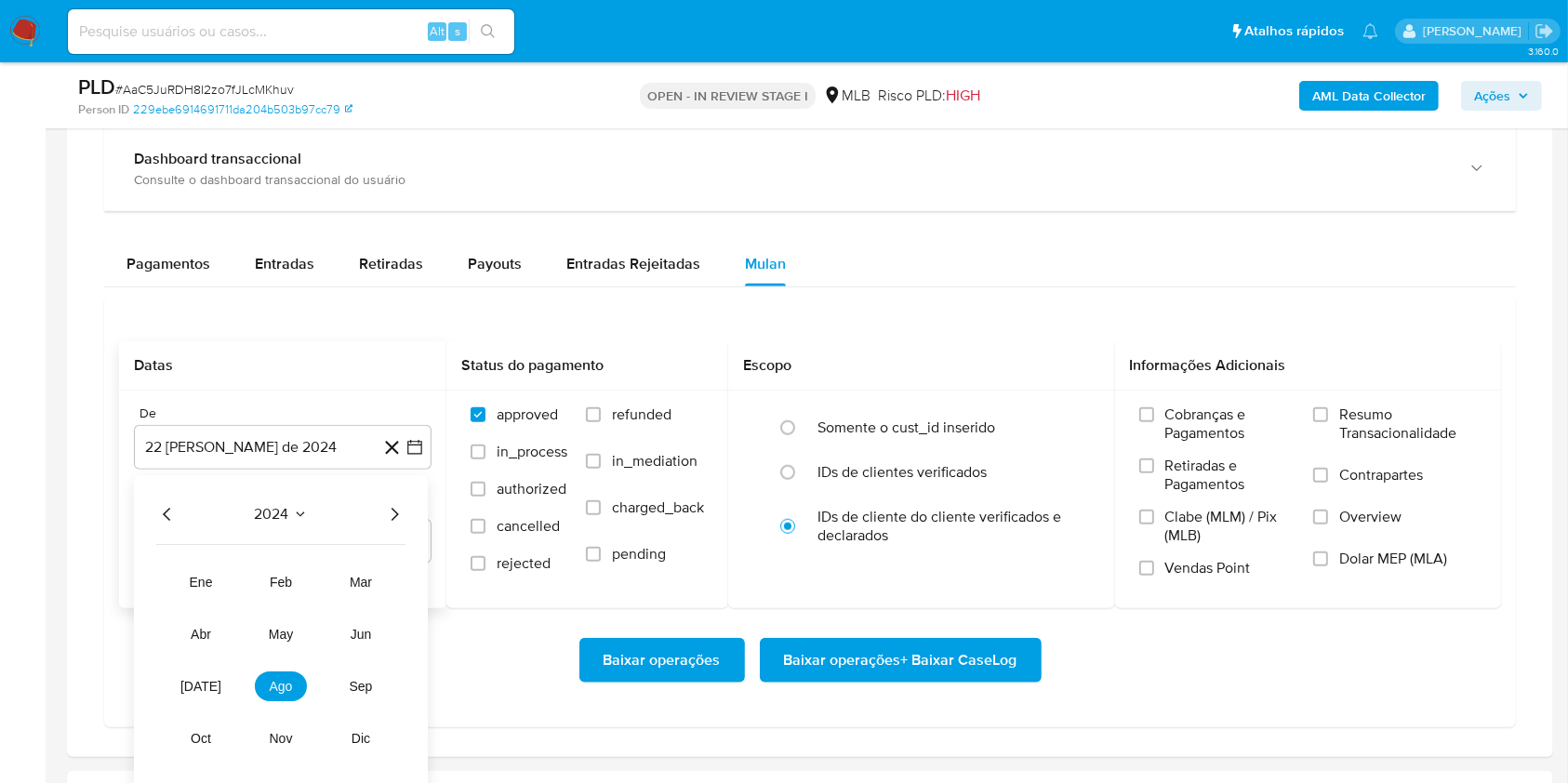
click at [399, 509] on icon "Año siguiente" at bounding box center [395, 514] width 23 height 23
click at [298, 683] on button "ago" at bounding box center [280, 686] width 52 height 30
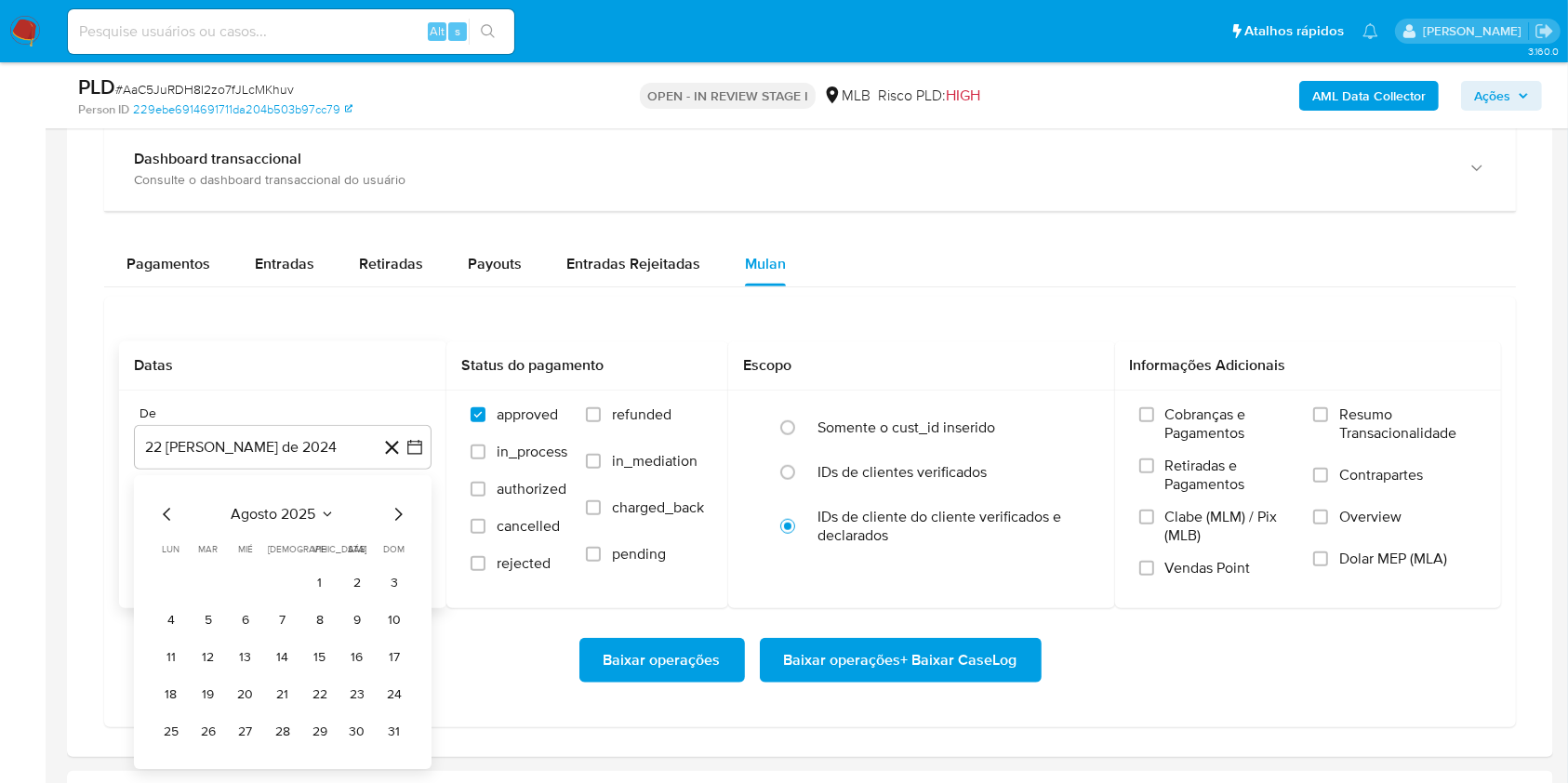
click at [315, 578] on button "1" at bounding box center [321, 584] width 30 height 30
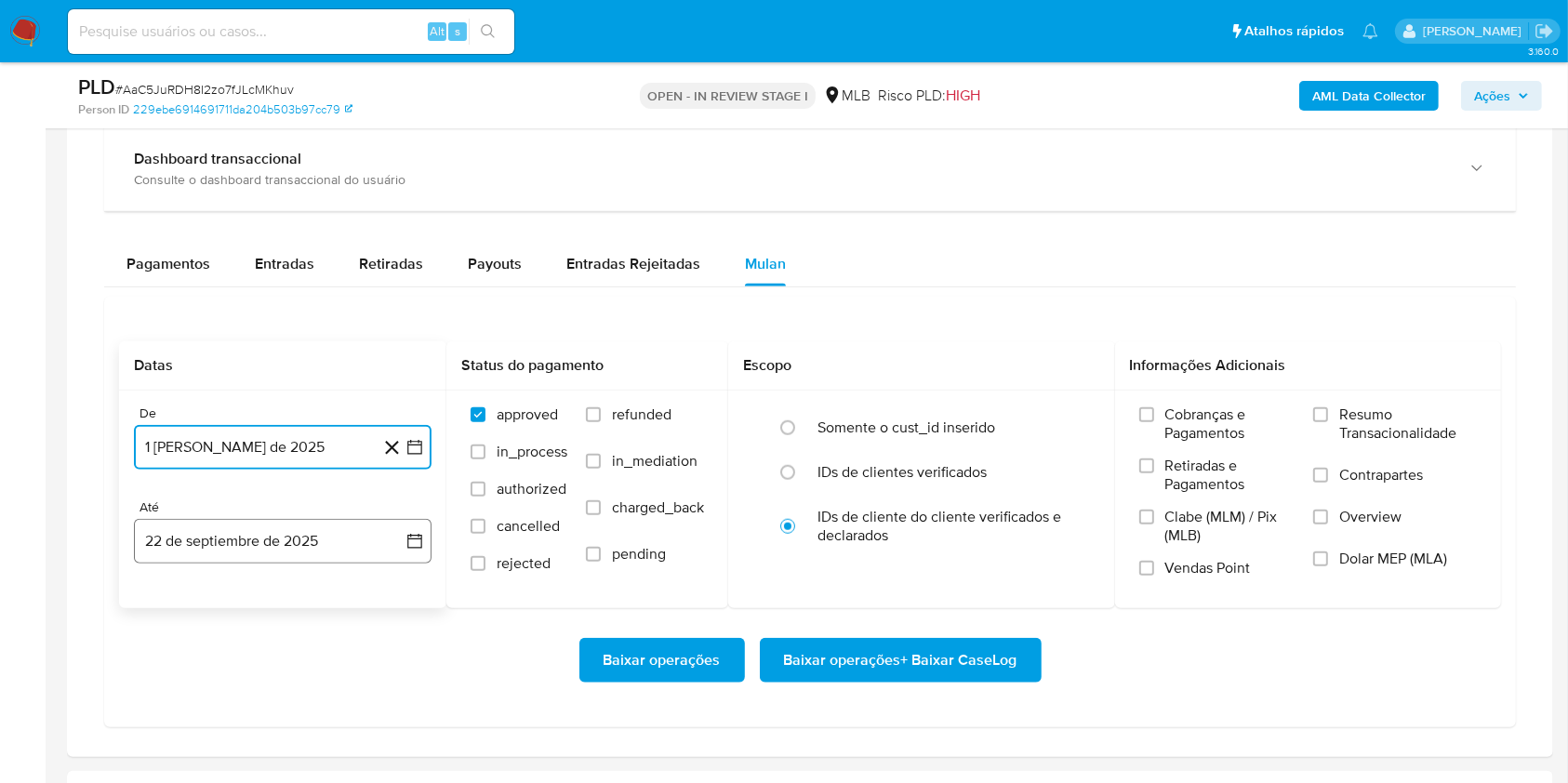
click at [272, 525] on button "22 de septiembre de 2025" at bounding box center [282, 540] width 298 height 44
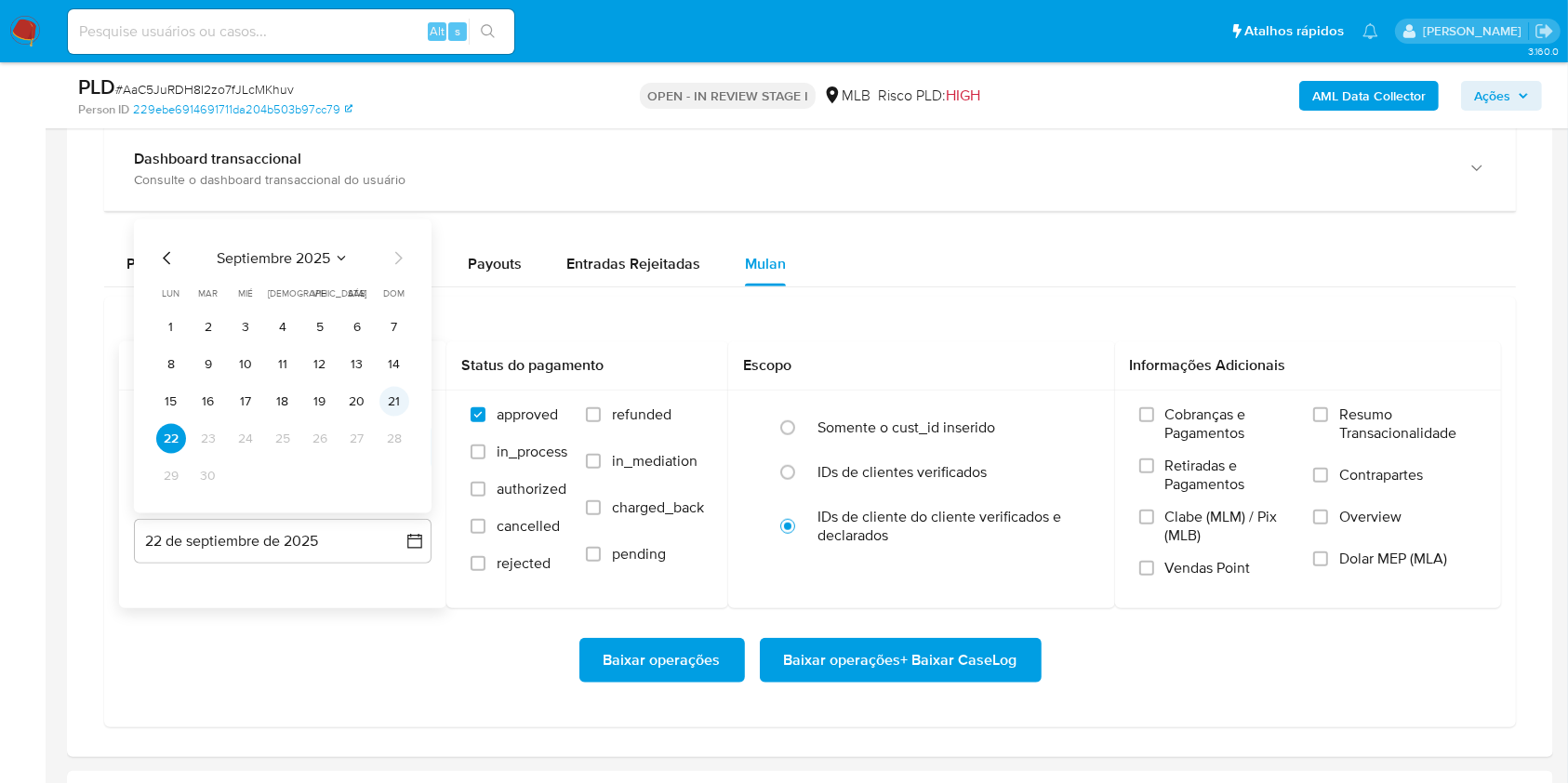
click at [393, 404] on button "21" at bounding box center [395, 402] width 30 height 30
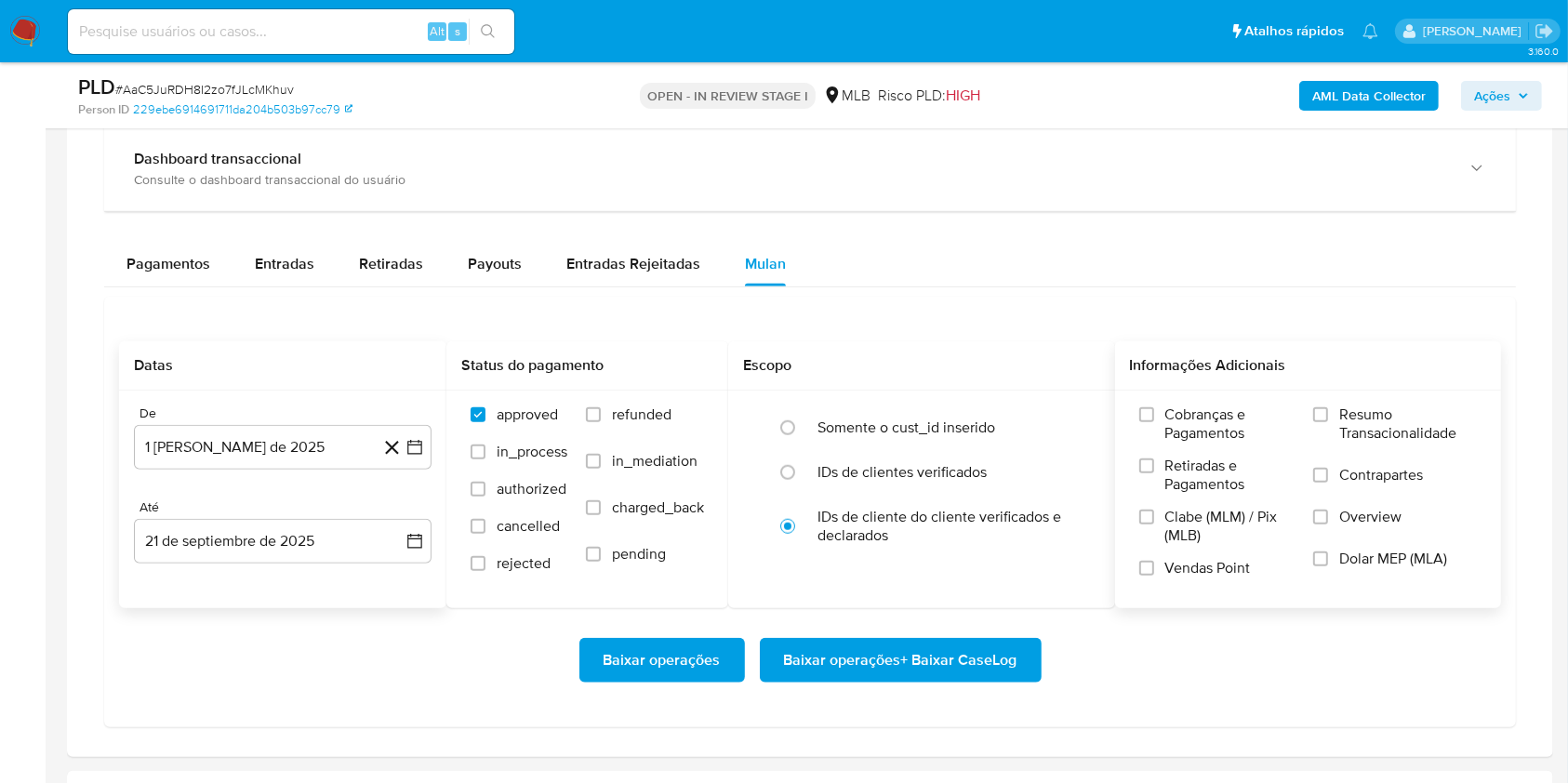
click at [1347, 424] on span "Resumo Transacionalidade" at bounding box center [1408, 424] width 137 height 38
click at [1328, 422] on input "Resumo Transacionalidade" at bounding box center [1321, 415] width 15 height 15
click at [873, 666] on span "Baixar operações + Baixar CaseLog" at bounding box center [901, 661] width 233 height 41
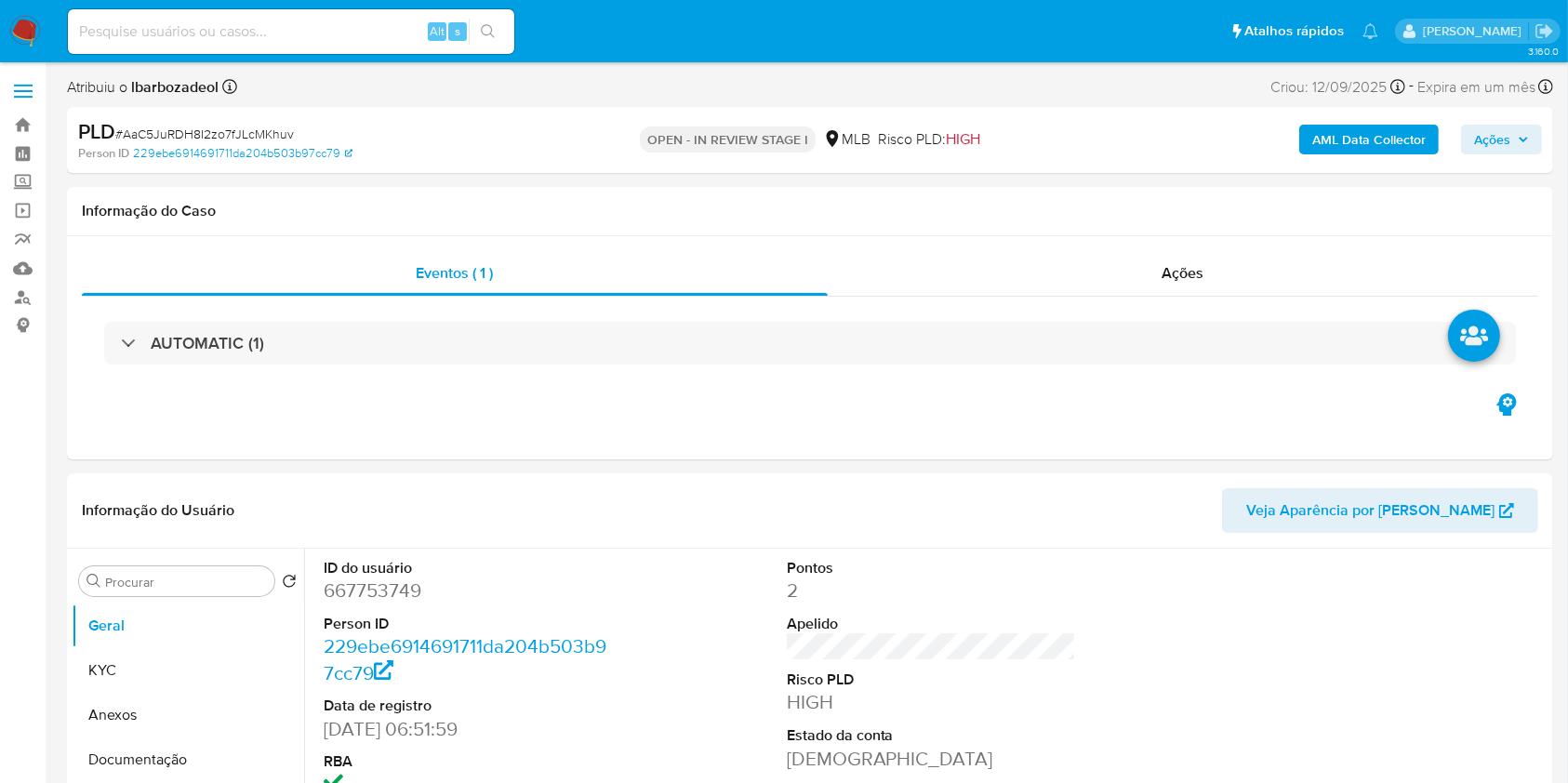
scroll to position [1, 0]
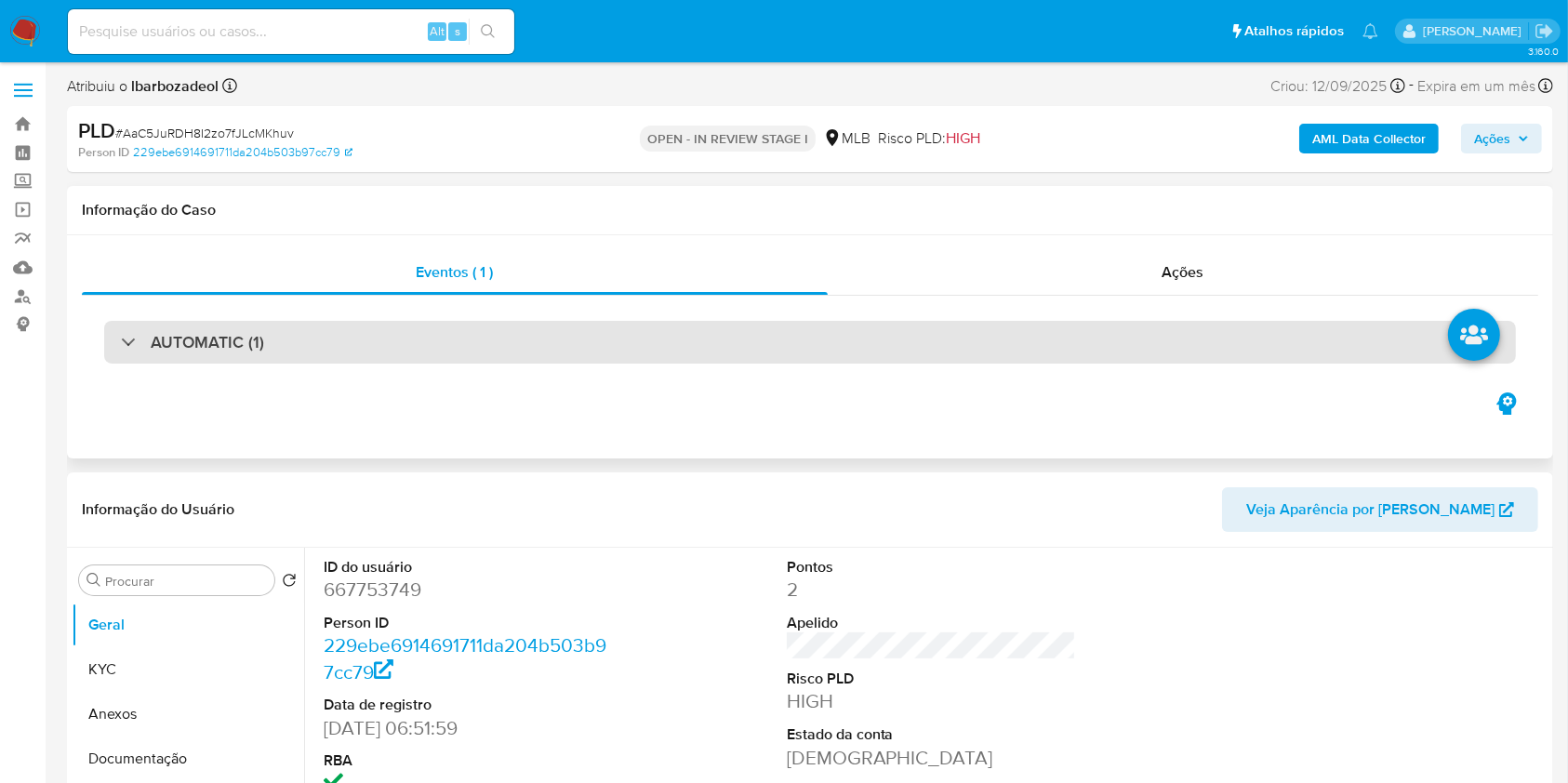
click at [755, 360] on div "AUTOMATIC (1)" at bounding box center [810, 342] width 1412 height 43
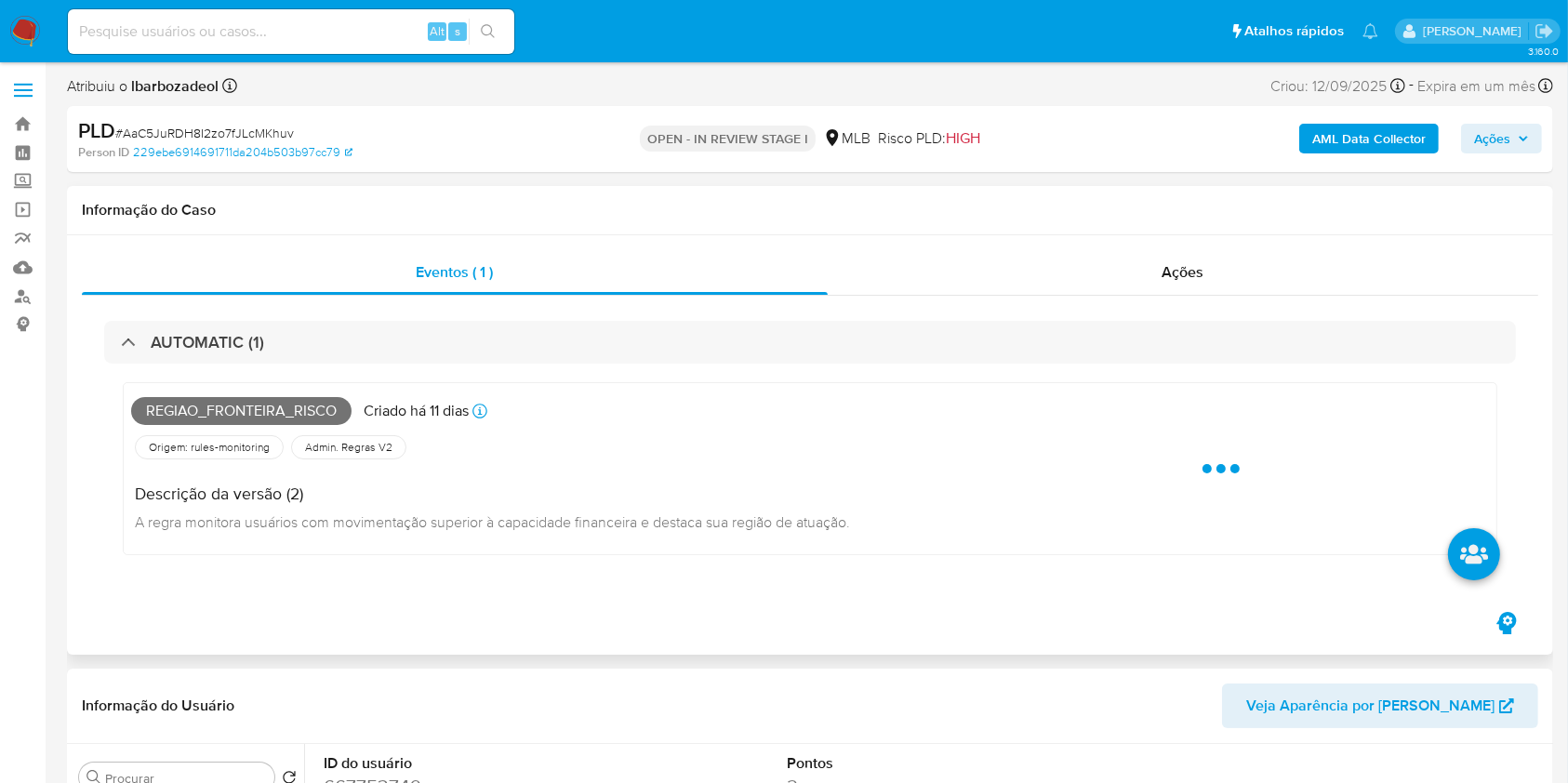
click at [285, 404] on span "Regiao_fronteira_risco" at bounding box center [242, 412] width 221 height 28
copy span "Regiao_fronteira_risco"
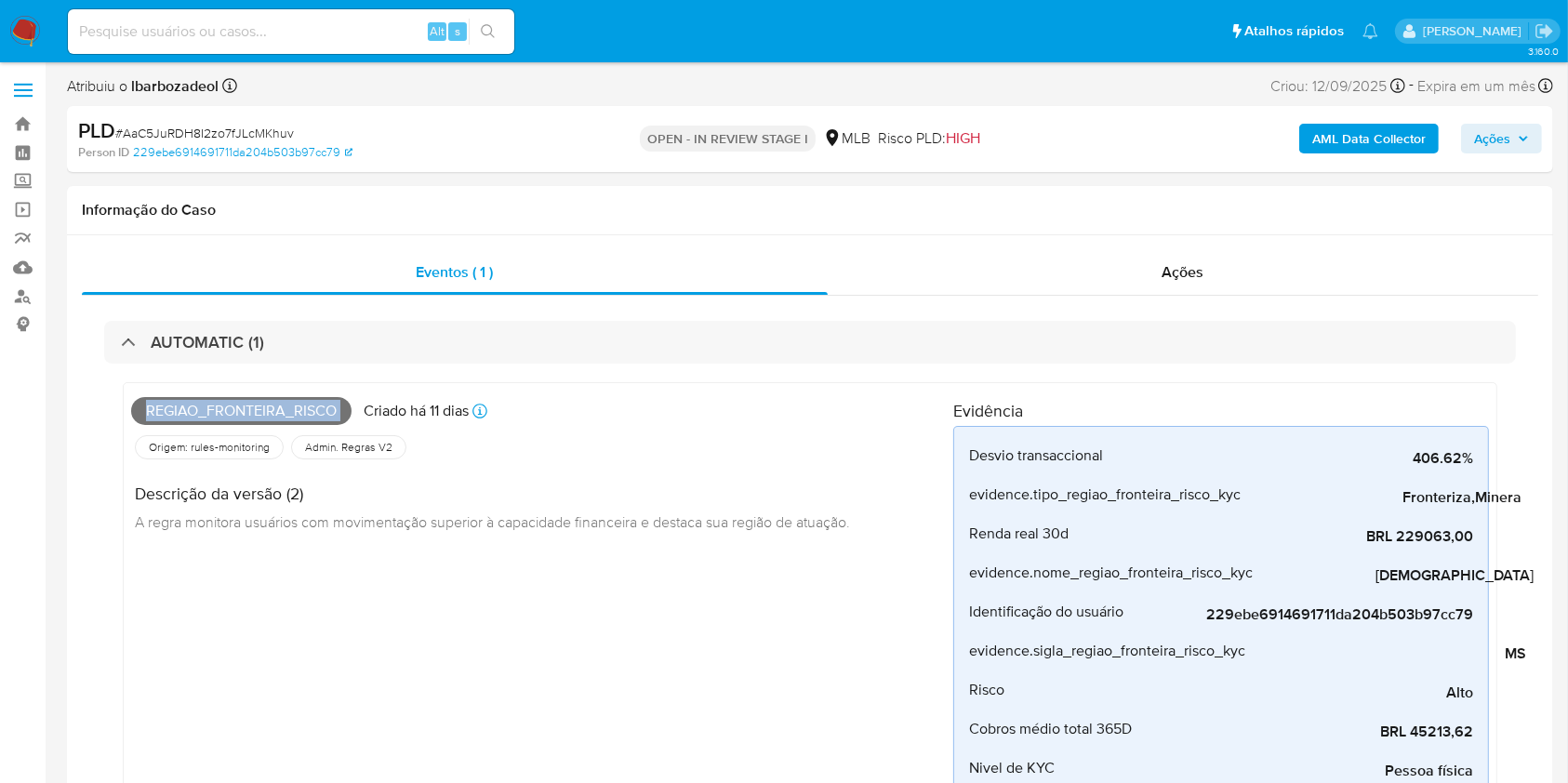
click at [1513, 138] on span "Ações" at bounding box center [1501, 139] width 55 height 26
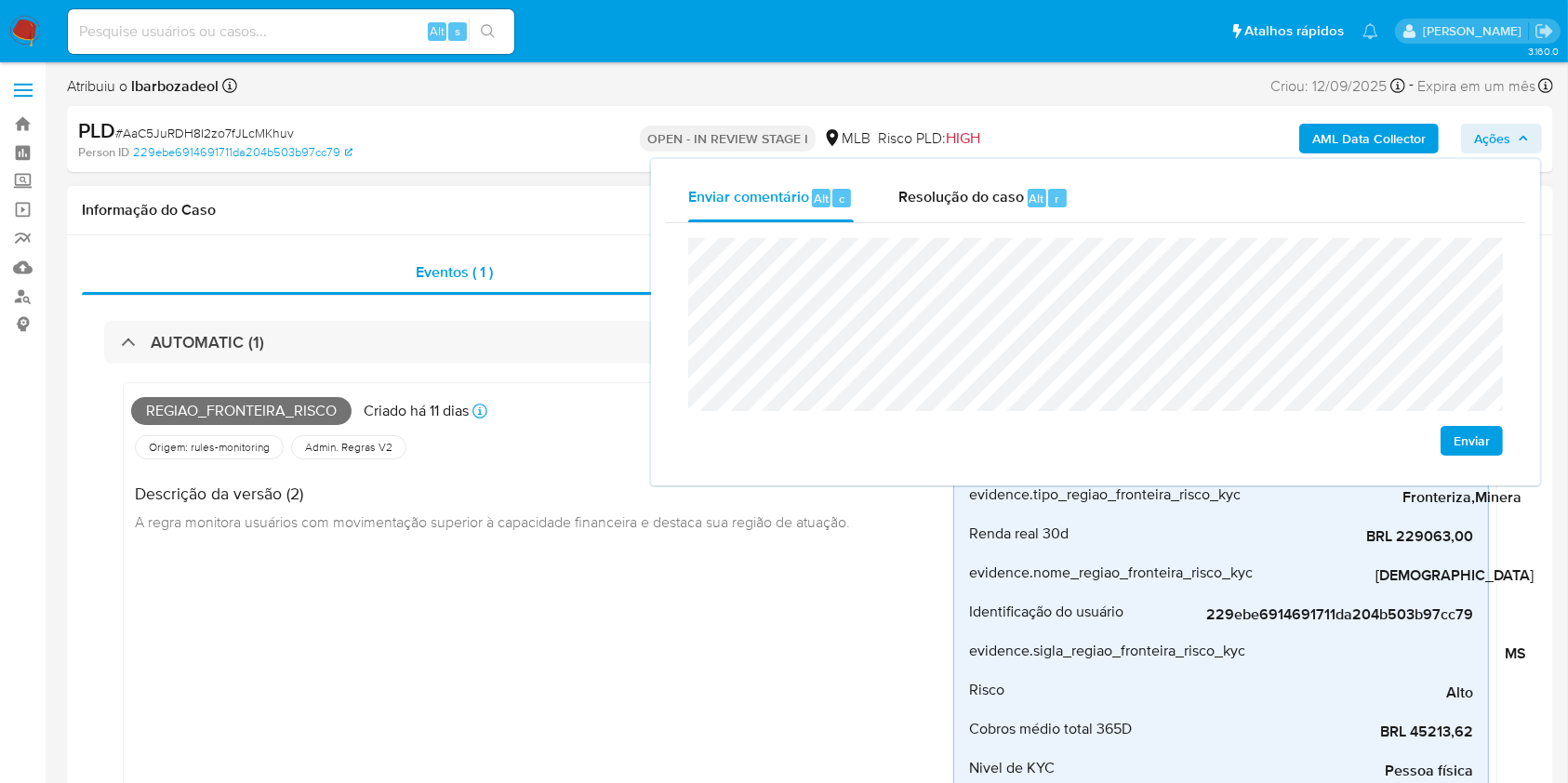
drag, startPoint x: 453, startPoint y: 566, endPoint x: 697, endPoint y: 449, distance: 270.6
click at [454, 566] on div "Regiao_fronteira_risco Criado há 11 dias Criado: 12/09/2025 00:11:53 Origem: ru…" at bounding box center [542, 653] width 823 height 525
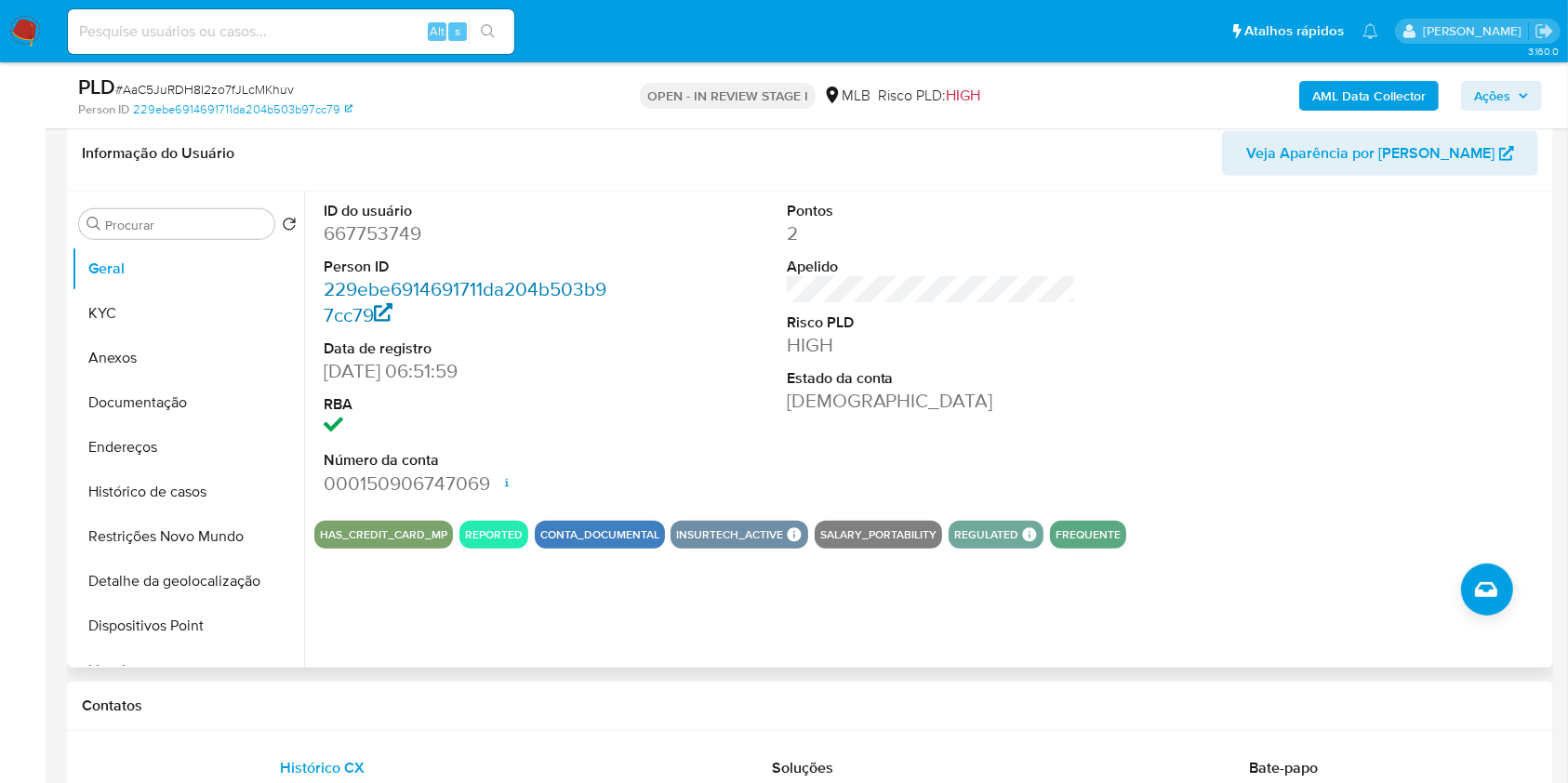
scroll to position [859, 0]
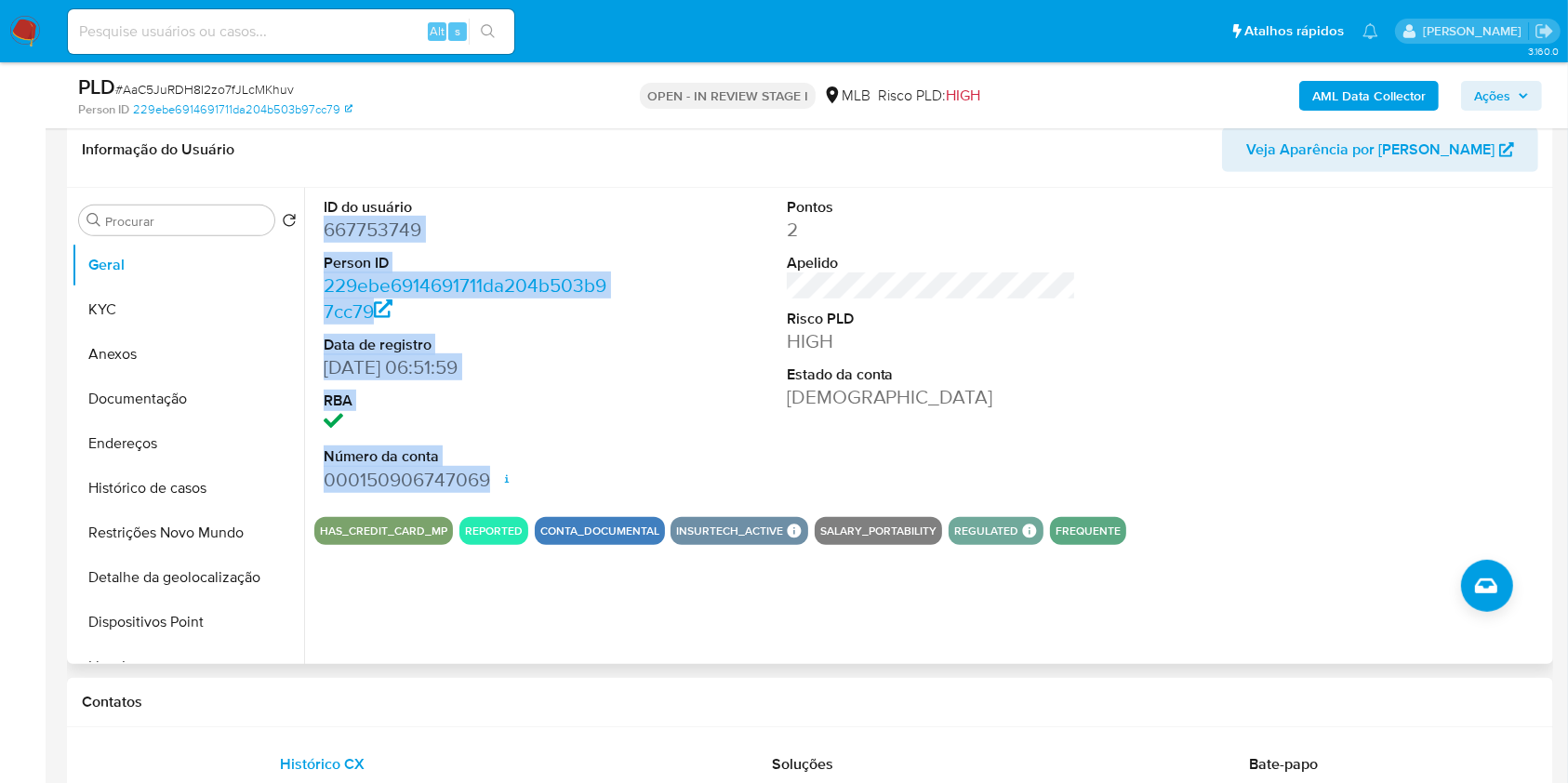
drag, startPoint x: 317, startPoint y: 232, endPoint x: 522, endPoint y: 489, distance: 328.7
click at [522, 489] on div "ID do usuário 667753749 Person ID 229ebe6914691711da204b503b97cc79 Data de regi…" at bounding box center [927, 426] width 1245 height 477
copy dl "667753749 Person ID 229ebe6914691711da204b503b97cc79 Data de registro 04/11/202…"
click at [1481, 100] on span "Ações" at bounding box center [1492, 96] width 37 height 30
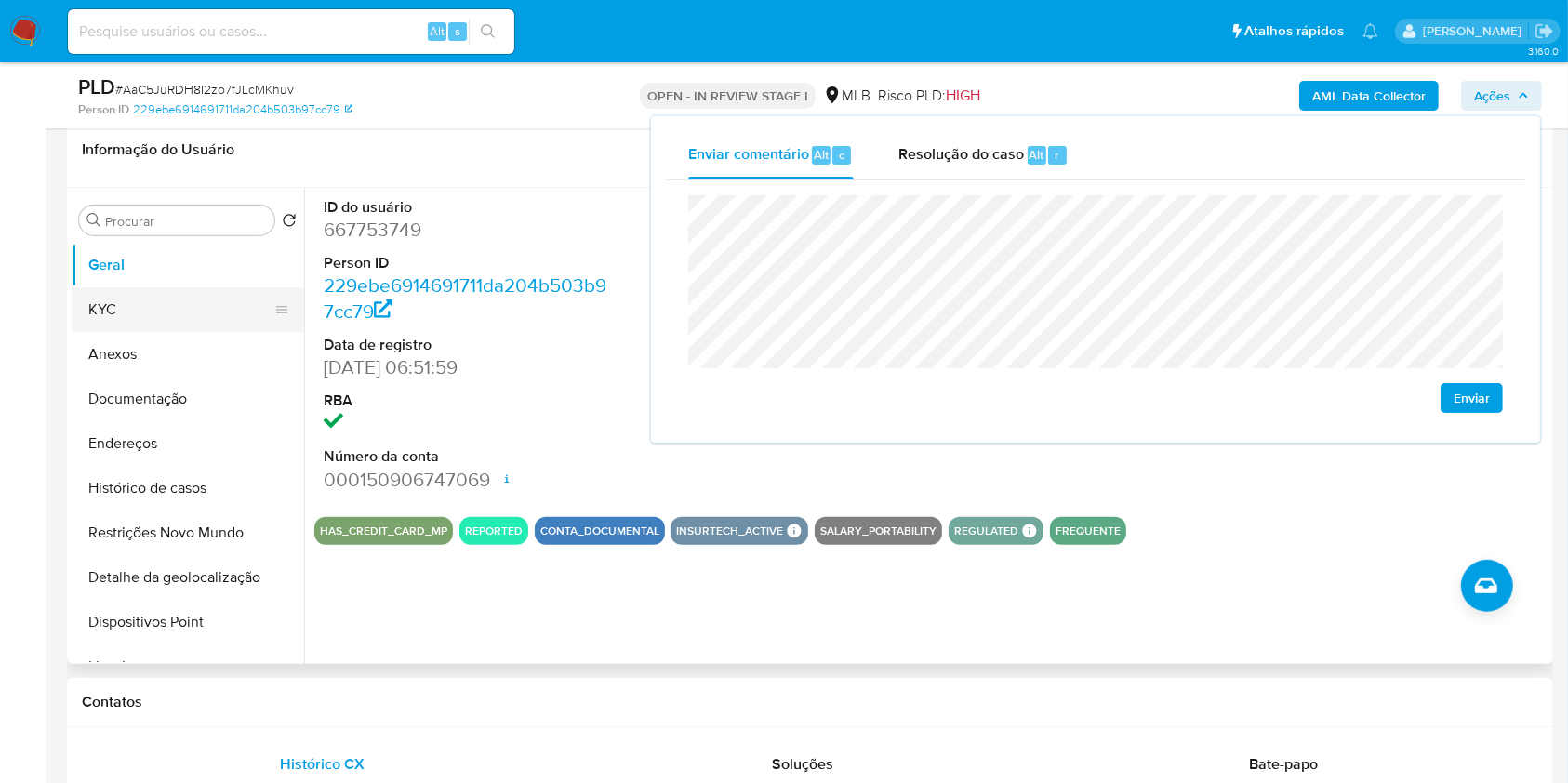
click at [179, 311] on button "KYC" at bounding box center [180, 309] width 218 height 44
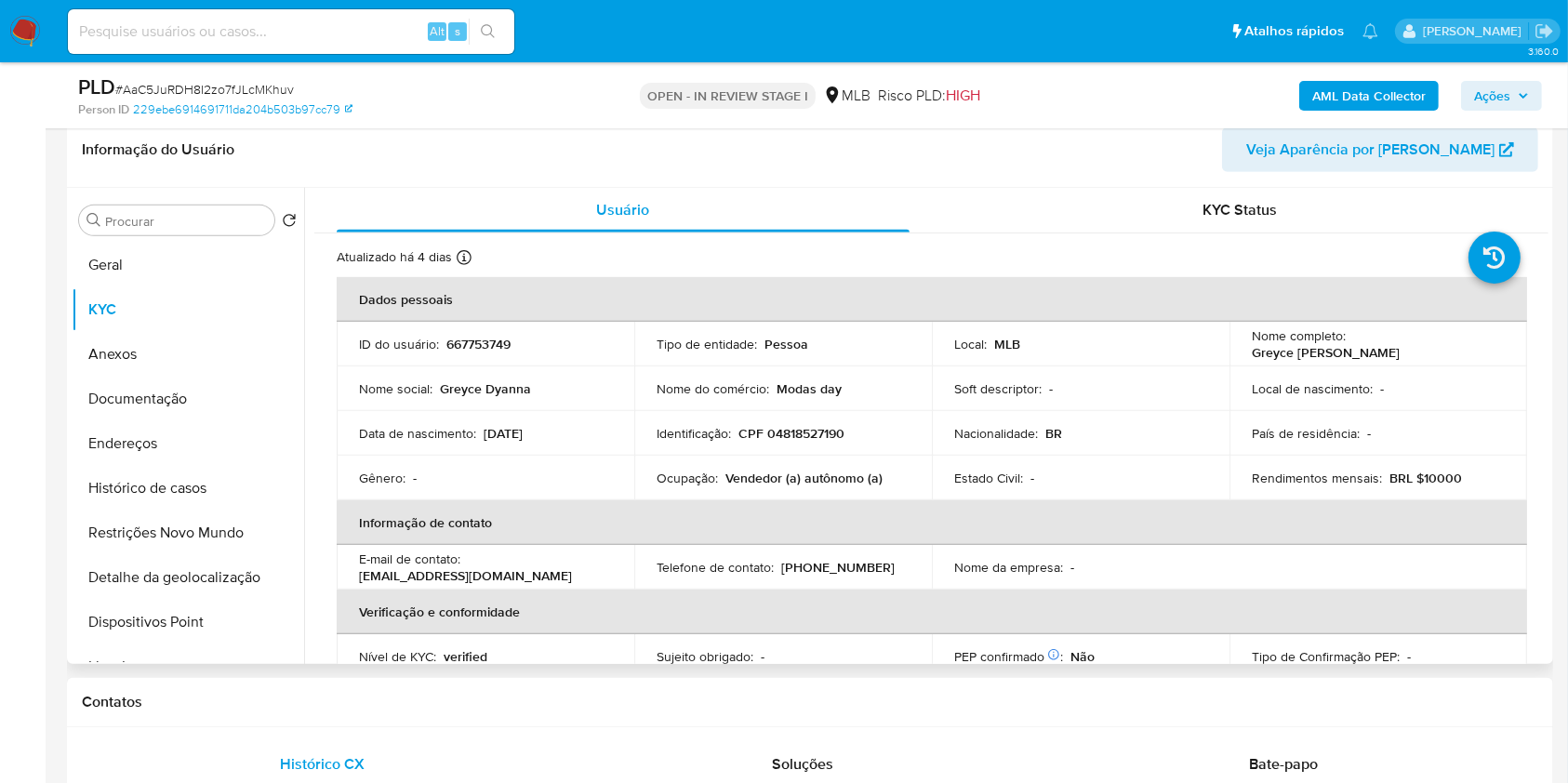
click at [798, 426] on p "CPF 04818527190" at bounding box center [792, 433] width 106 height 17
copy p "04818527190"
click at [1482, 102] on span "Ações" at bounding box center [1492, 96] width 37 height 30
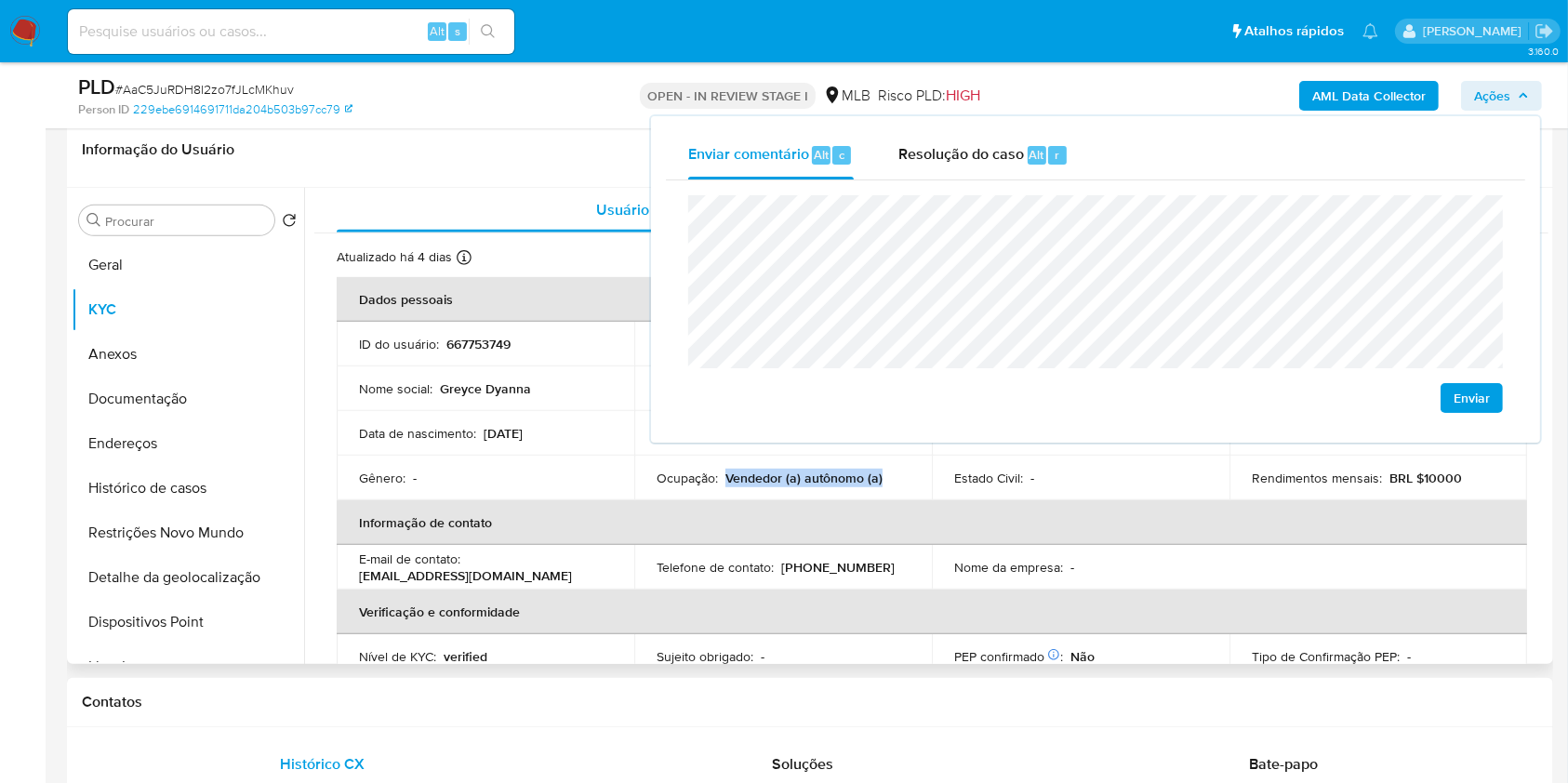
drag, startPoint x: 722, startPoint y: 476, endPoint x: 897, endPoint y: 478, distance: 175.0
click at [897, 478] on div "Ocupação : Vendedor (a) autônomo (a)" at bounding box center [783, 478] width 253 height 17
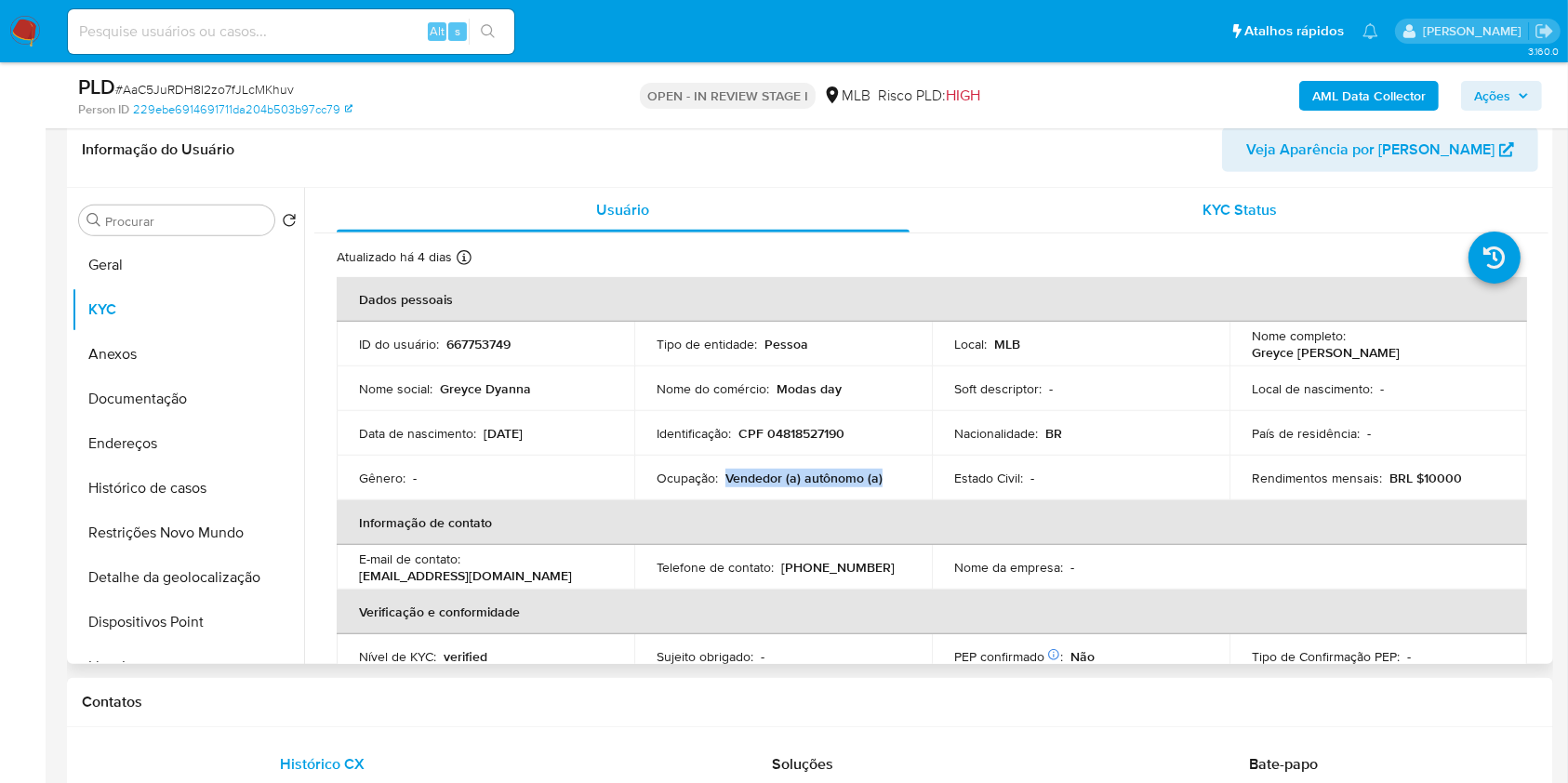
copy p "Vendedor (a) autônomo (a)"
click at [1498, 88] on span "Ações" at bounding box center [1492, 96] width 37 height 30
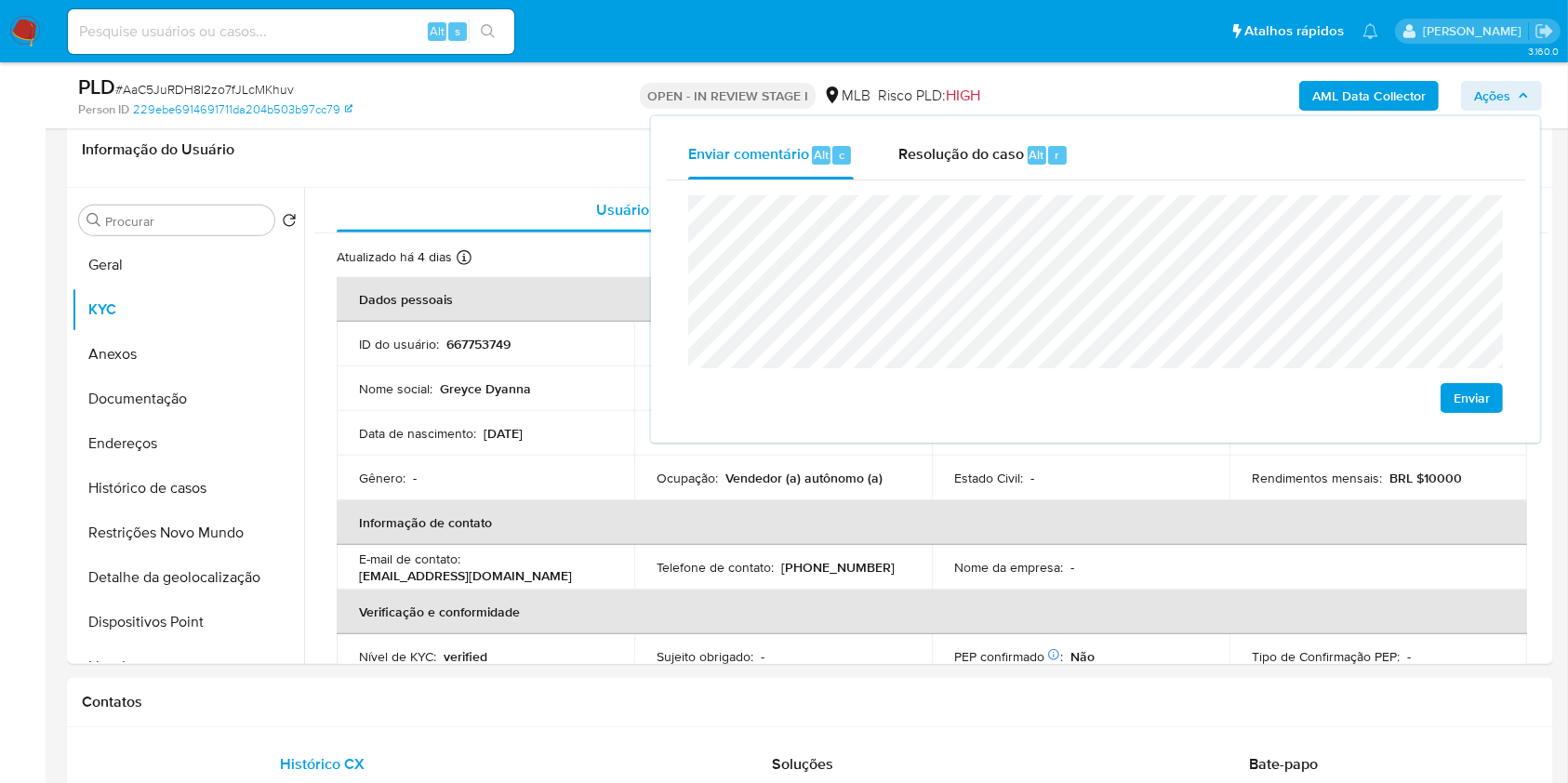
click at [0, 0] on lt-span "m en sal" at bounding box center [0, 0] width 0 height 0
click at [1027, 713] on div "Contatos" at bounding box center [809, 702] width 1486 height 49
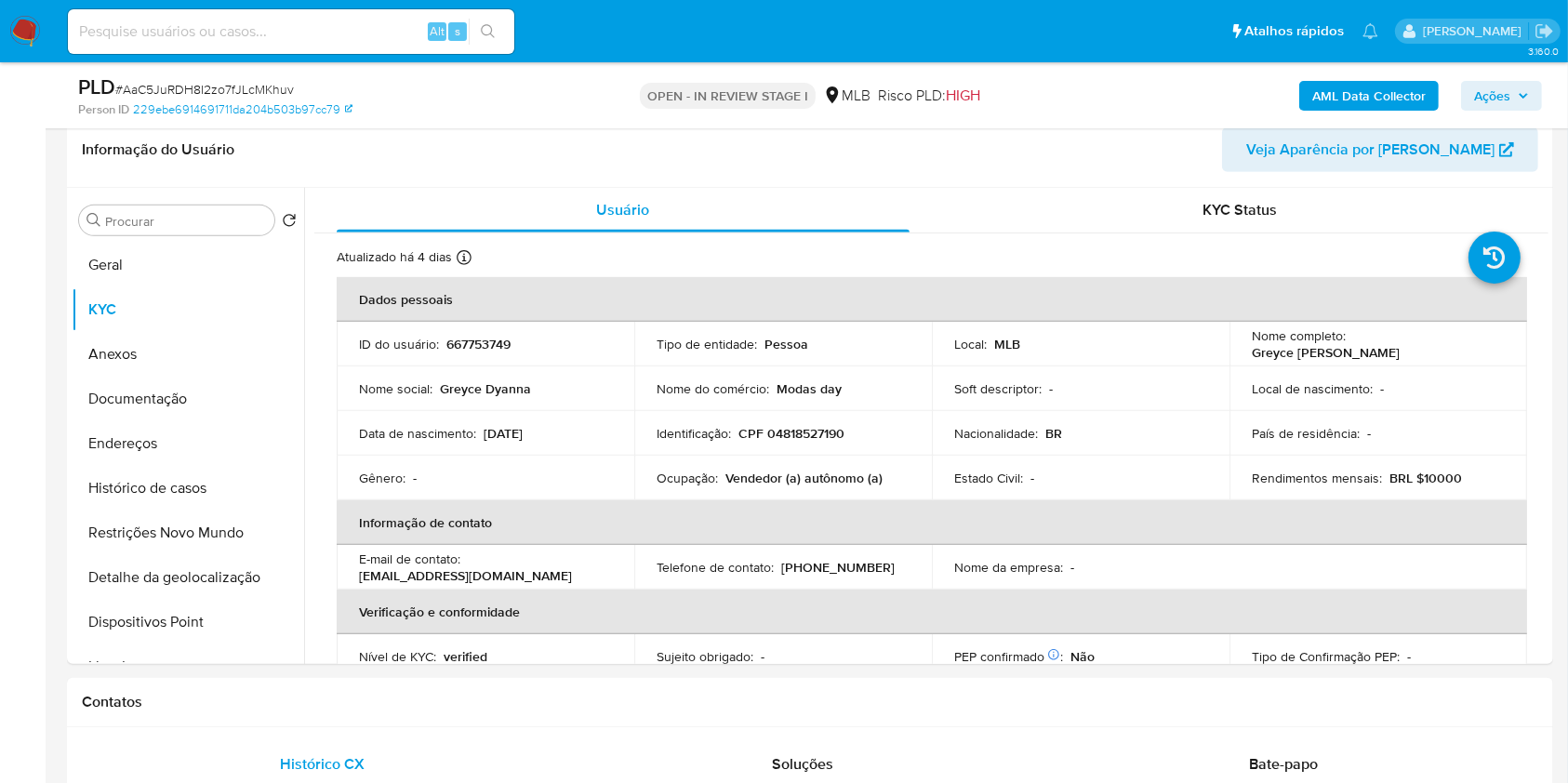
click at [1475, 94] on span "Ações" at bounding box center [1492, 96] width 37 height 30
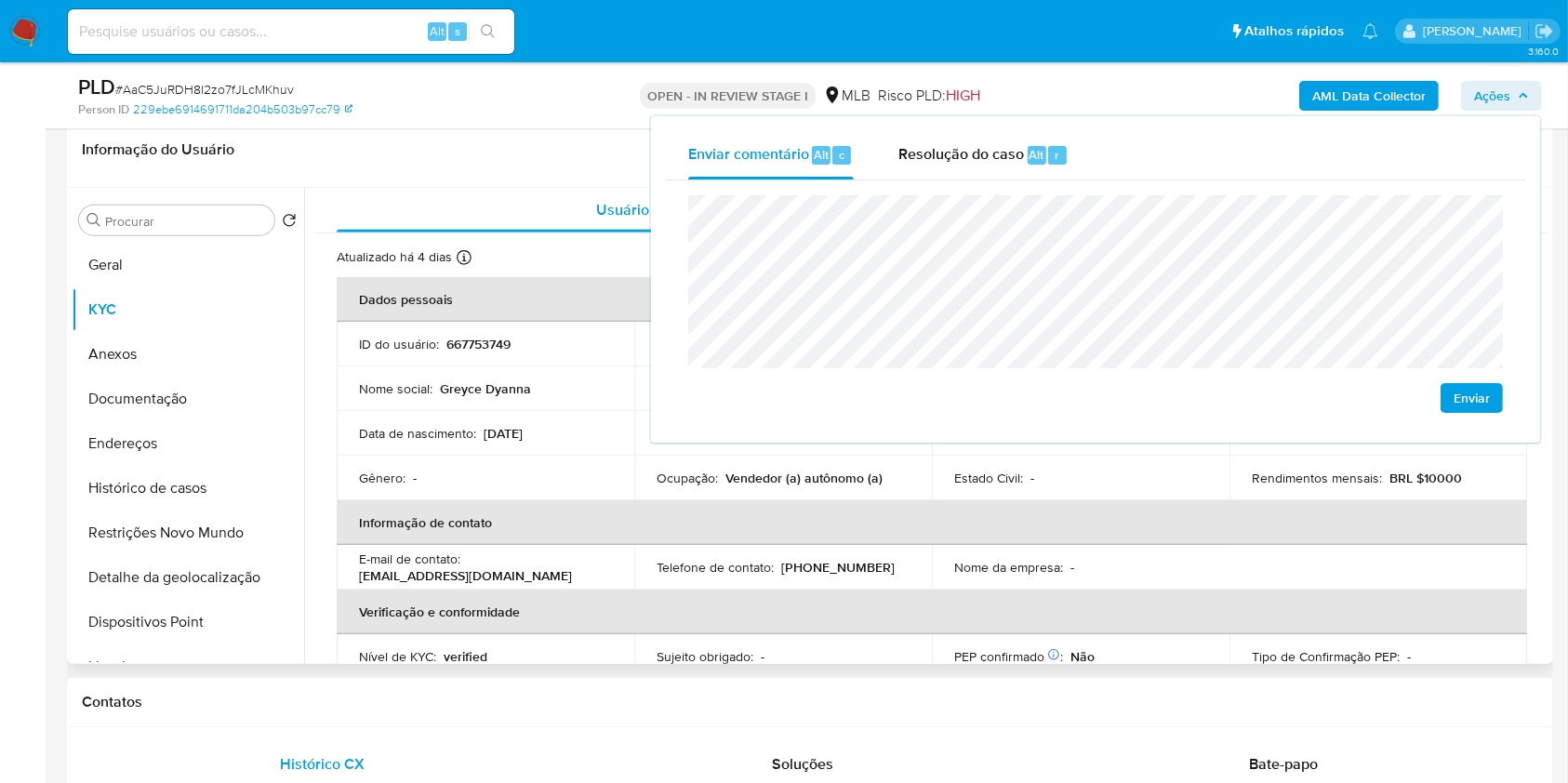
click at [915, 528] on th "Informação de contato" at bounding box center [932, 522] width 1191 height 44
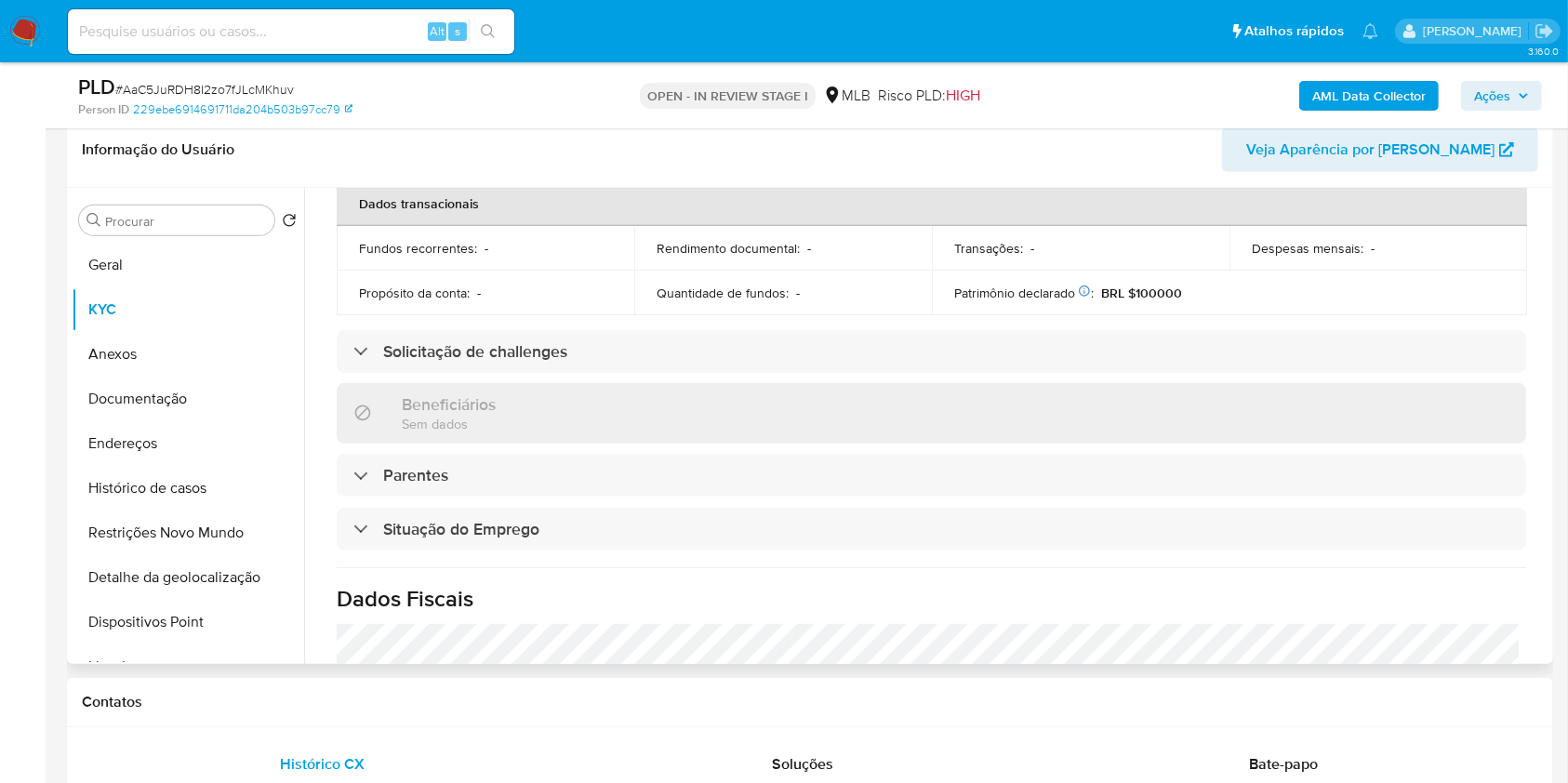
scroll to position [791, 0]
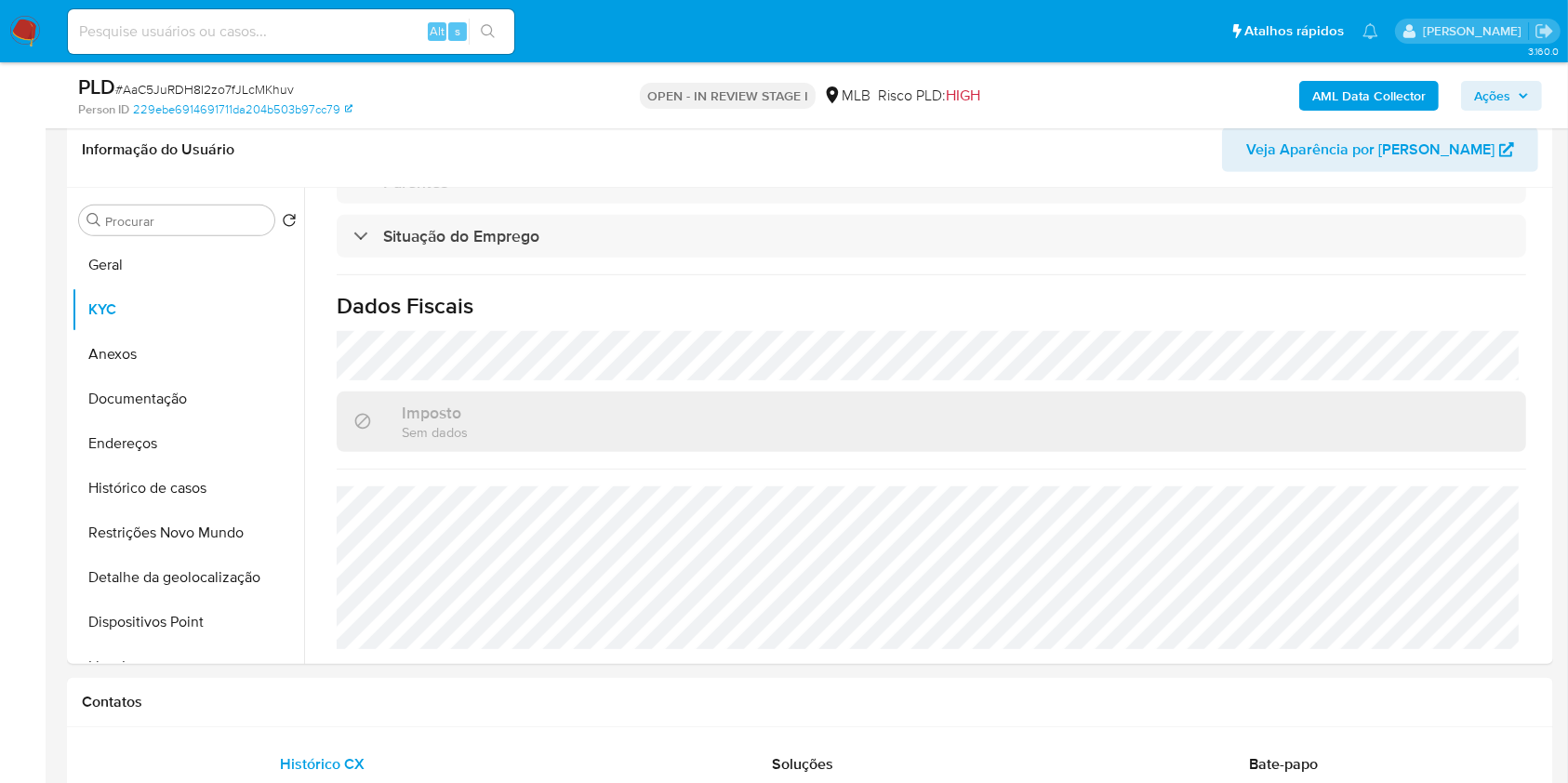
click at [1498, 90] on span "Ações" at bounding box center [1492, 96] width 37 height 30
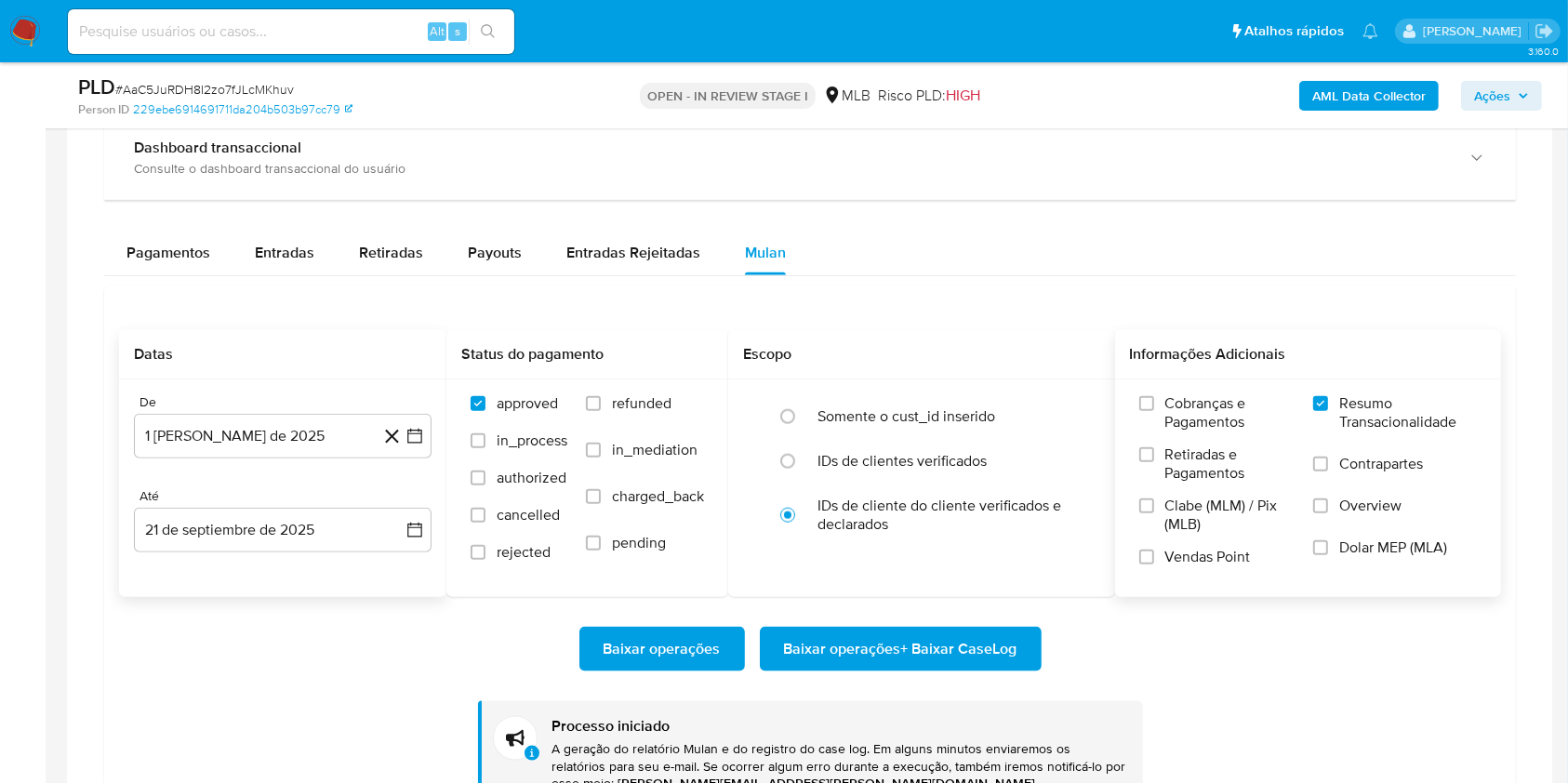
scroll to position [2028, 0]
click at [273, 265] on div "Entradas" at bounding box center [284, 253] width 59 height 44
select select "10"
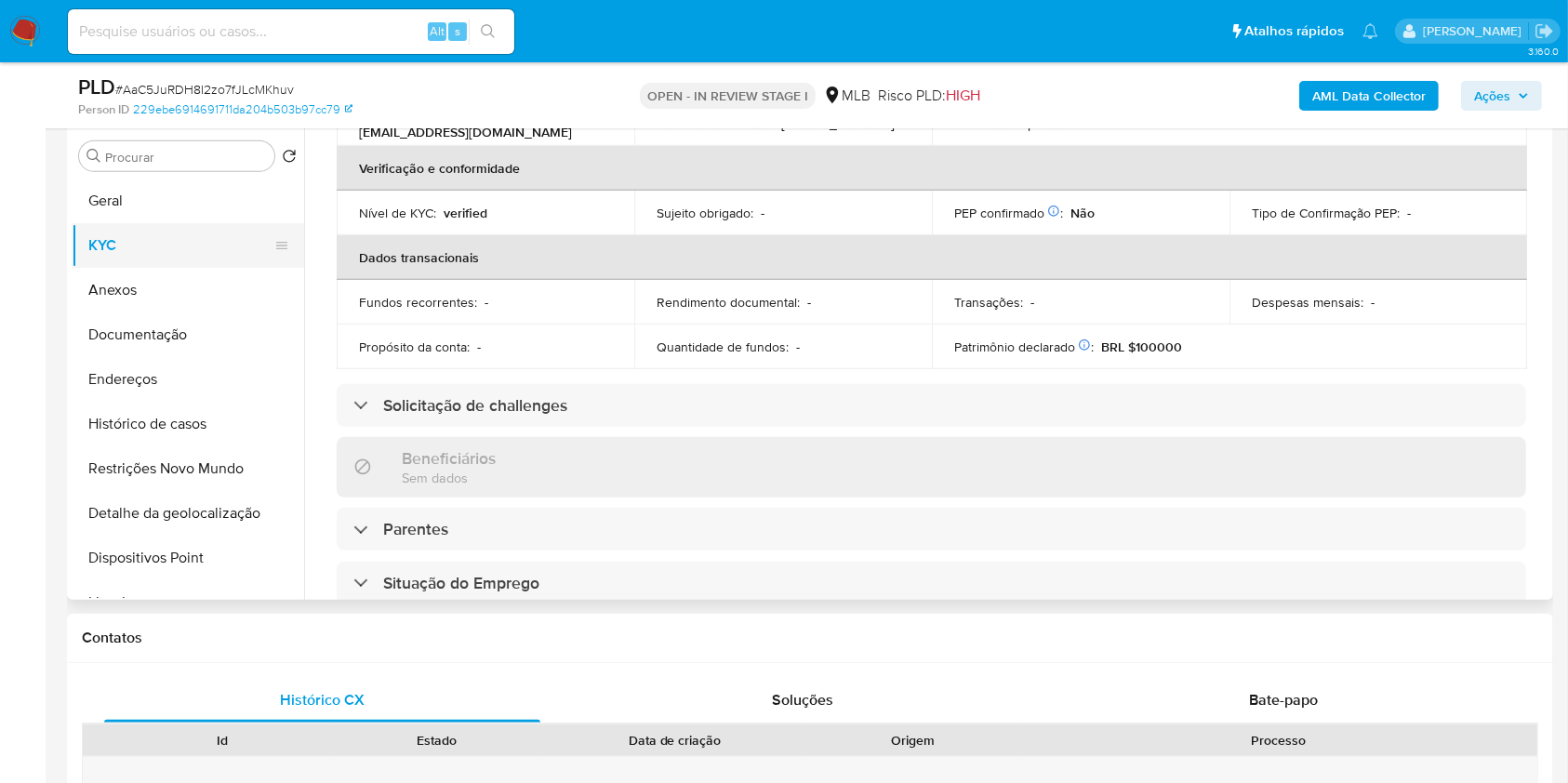
scroll to position [374, 0]
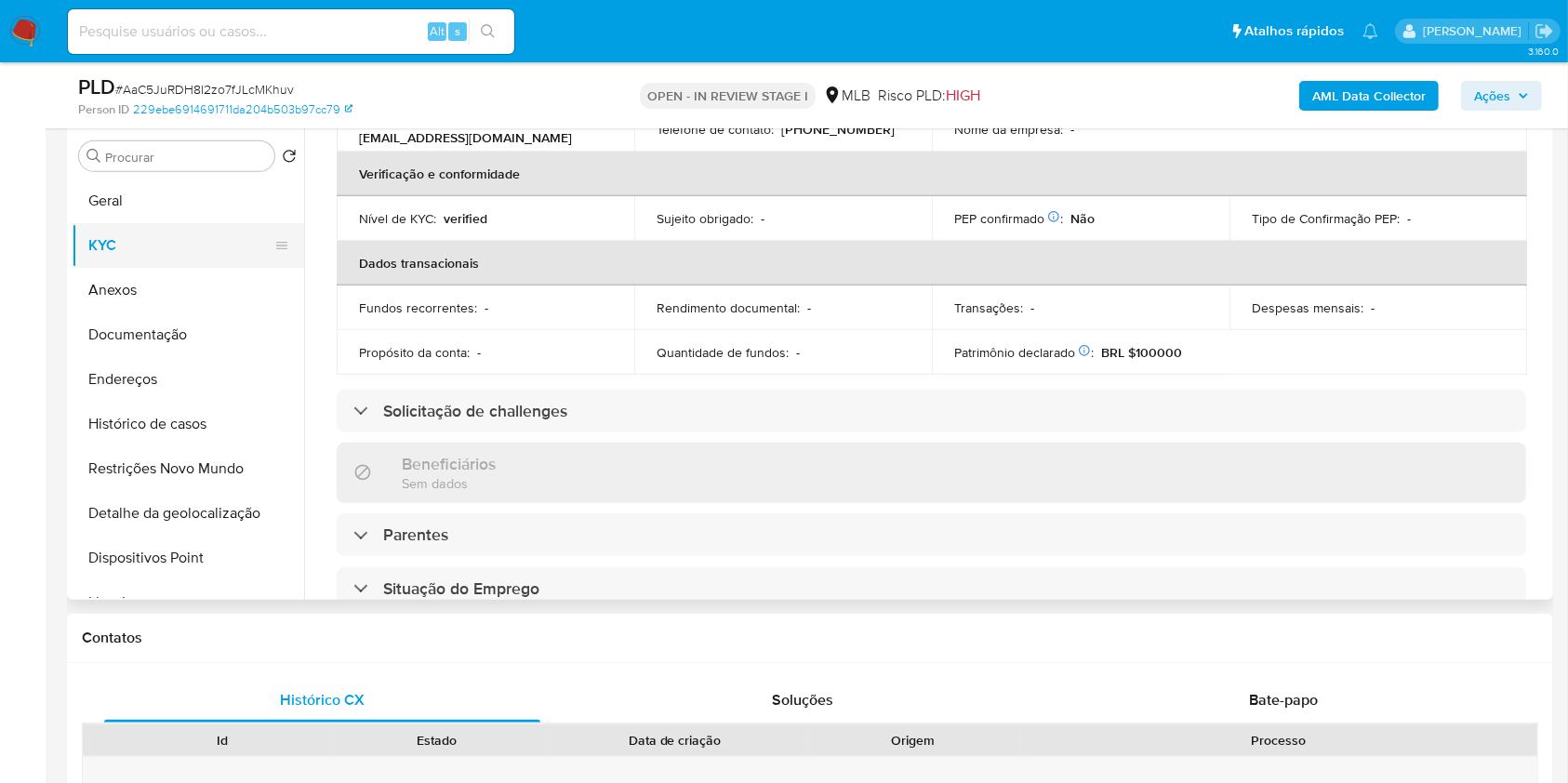
click at [197, 186] on button "Geral" at bounding box center [187, 200] width 232 height 44
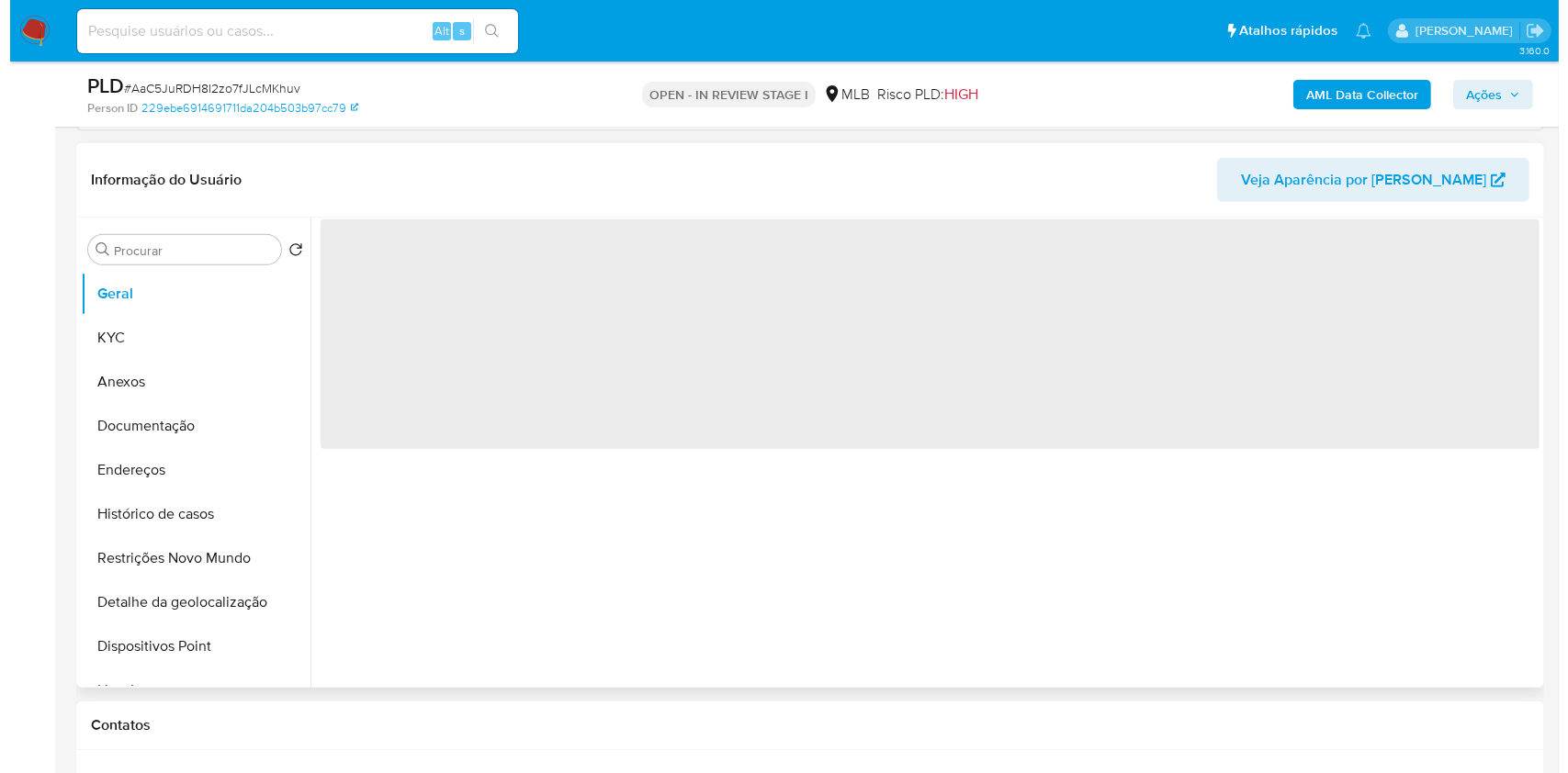
scroll to position [793, 0]
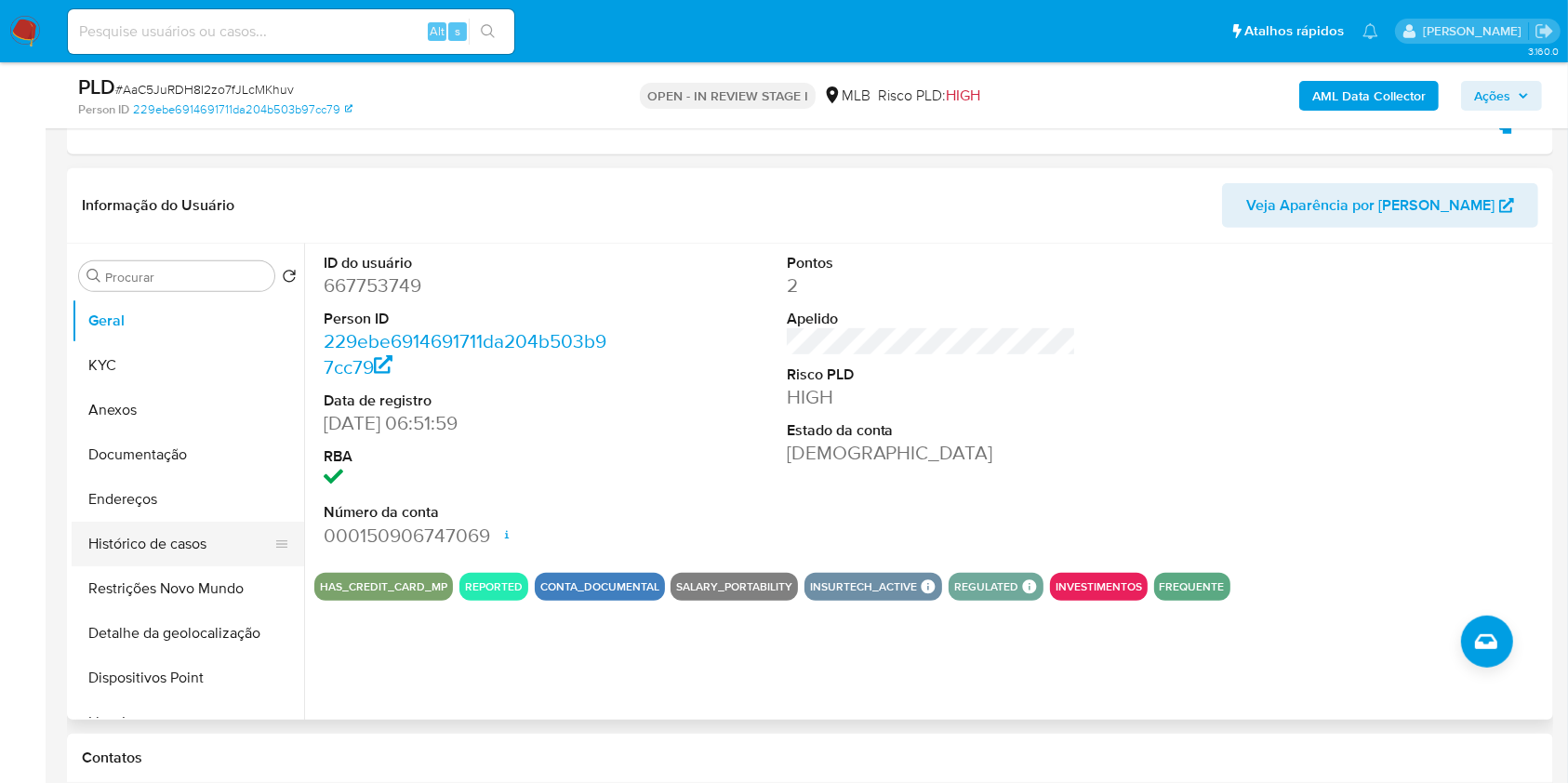
click at [205, 533] on button "Histórico de casos" at bounding box center [180, 543] width 218 height 44
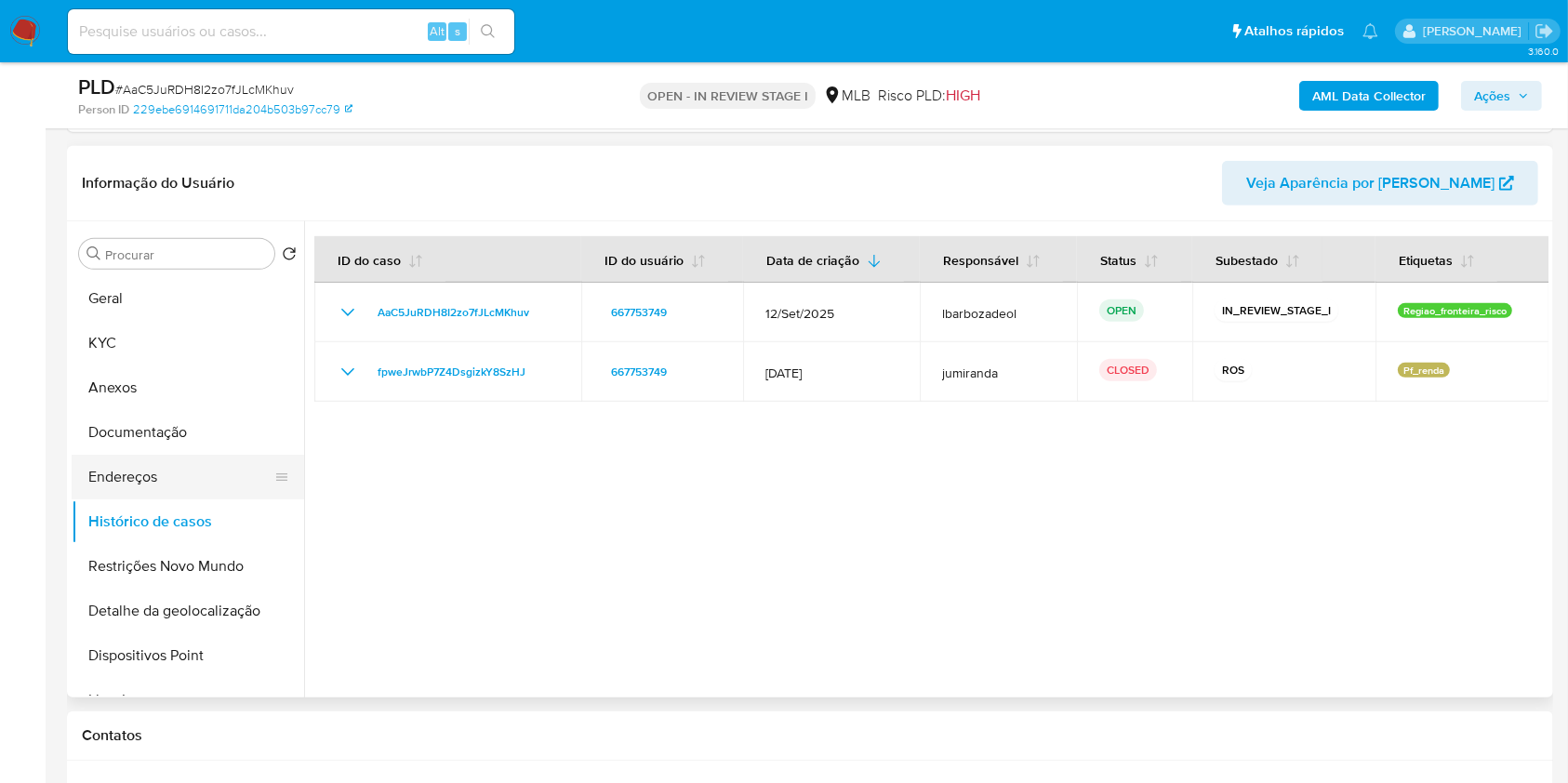
click at [185, 480] on button "Endereços" at bounding box center [180, 477] width 218 height 44
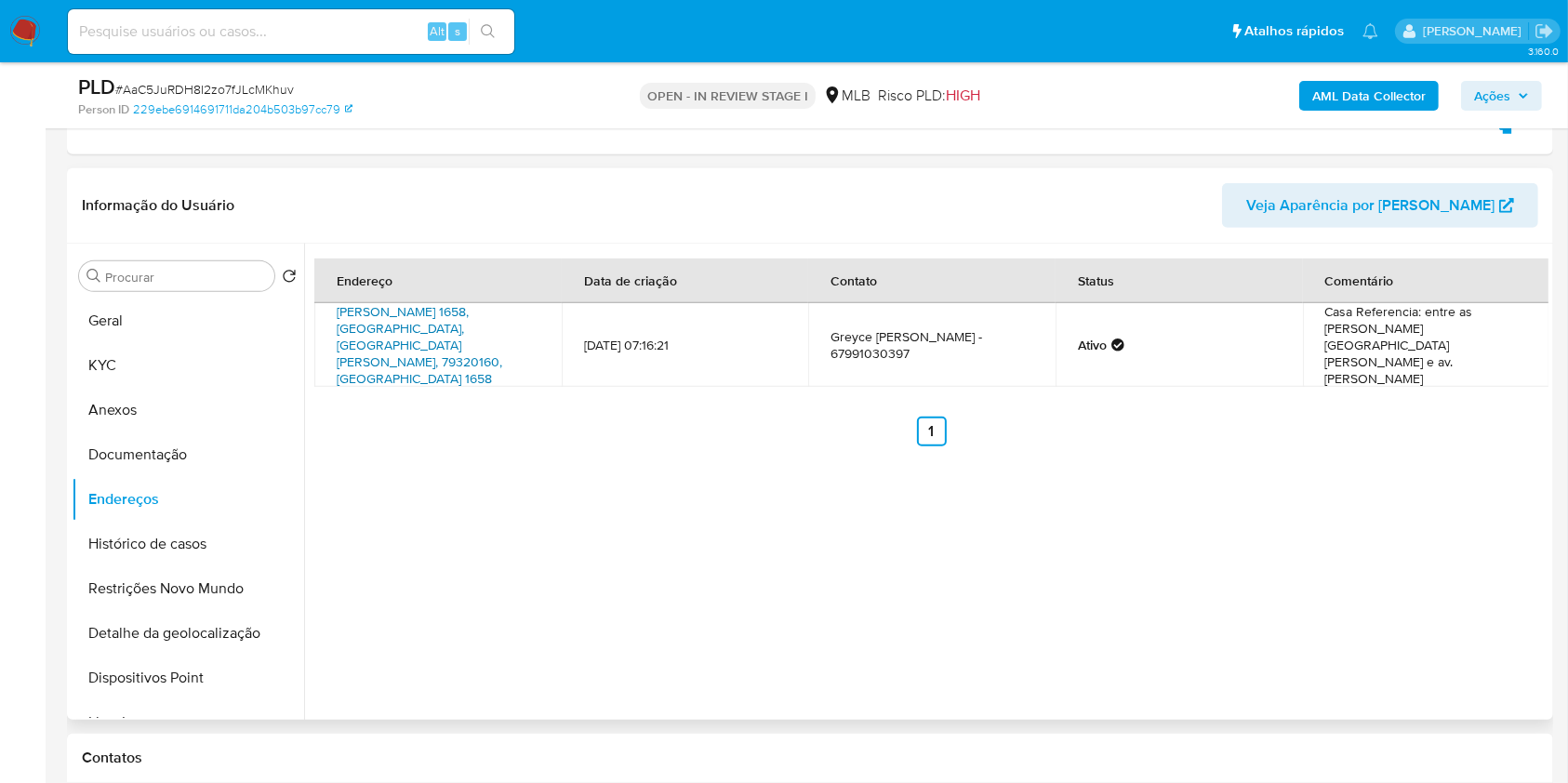
click at [441, 334] on link "Ciriaco De Toledo 1658, Corumbá, Mato Grosso Do Sul, 79320160, Brasil 1658" at bounding box center [419, 345] width 165 height 86
click at [154, 337] on button "Geral" at bounding box center [187, 321] width 232 height 44
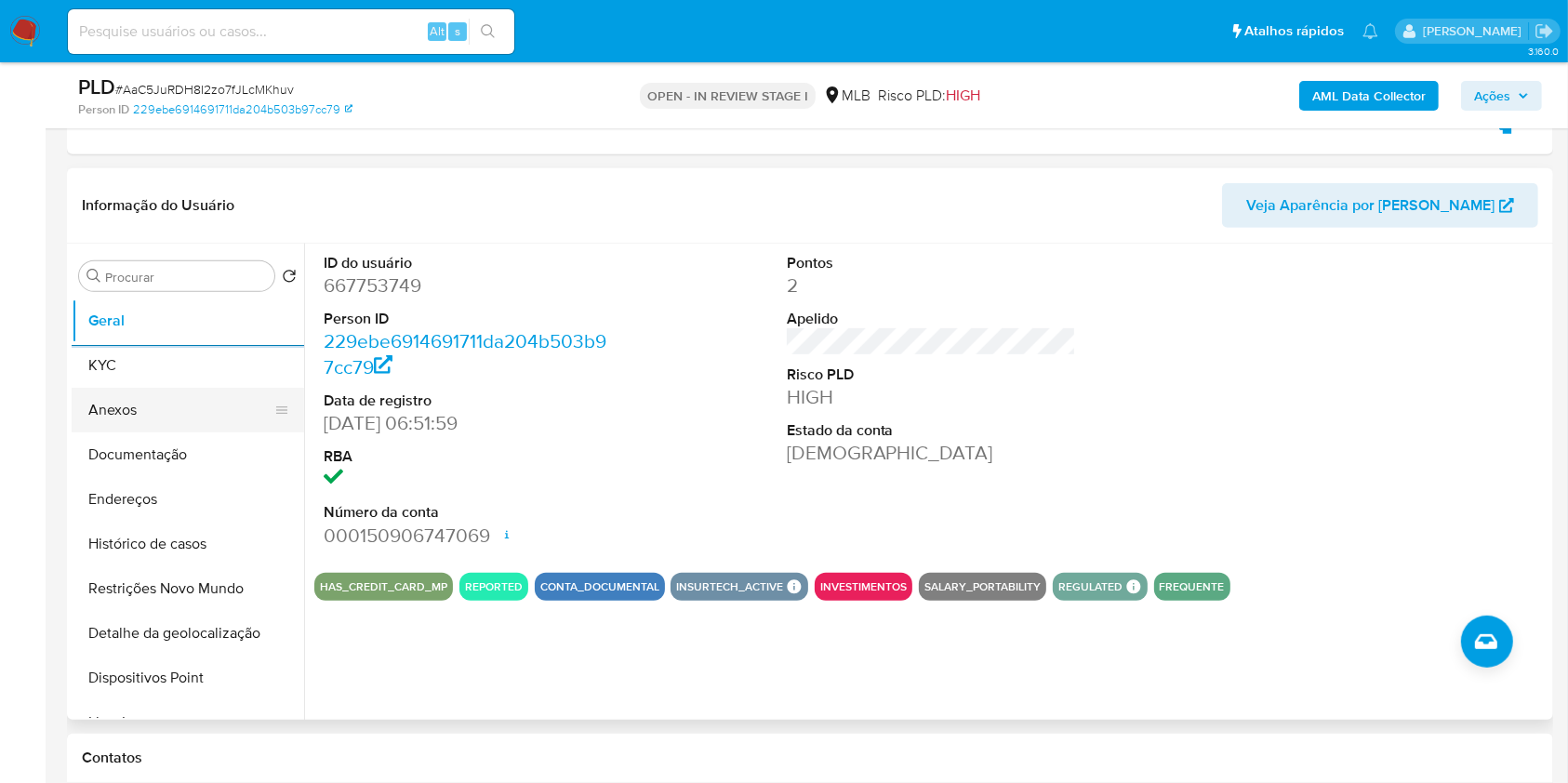
drag, startPoint x: 151, startPoint y: 366, endPoint x: 274, endPoint y: 366, distance: 123.0
click at [152, 366] on button "KYC" at bounding box center [187, 365] width 232 height 44
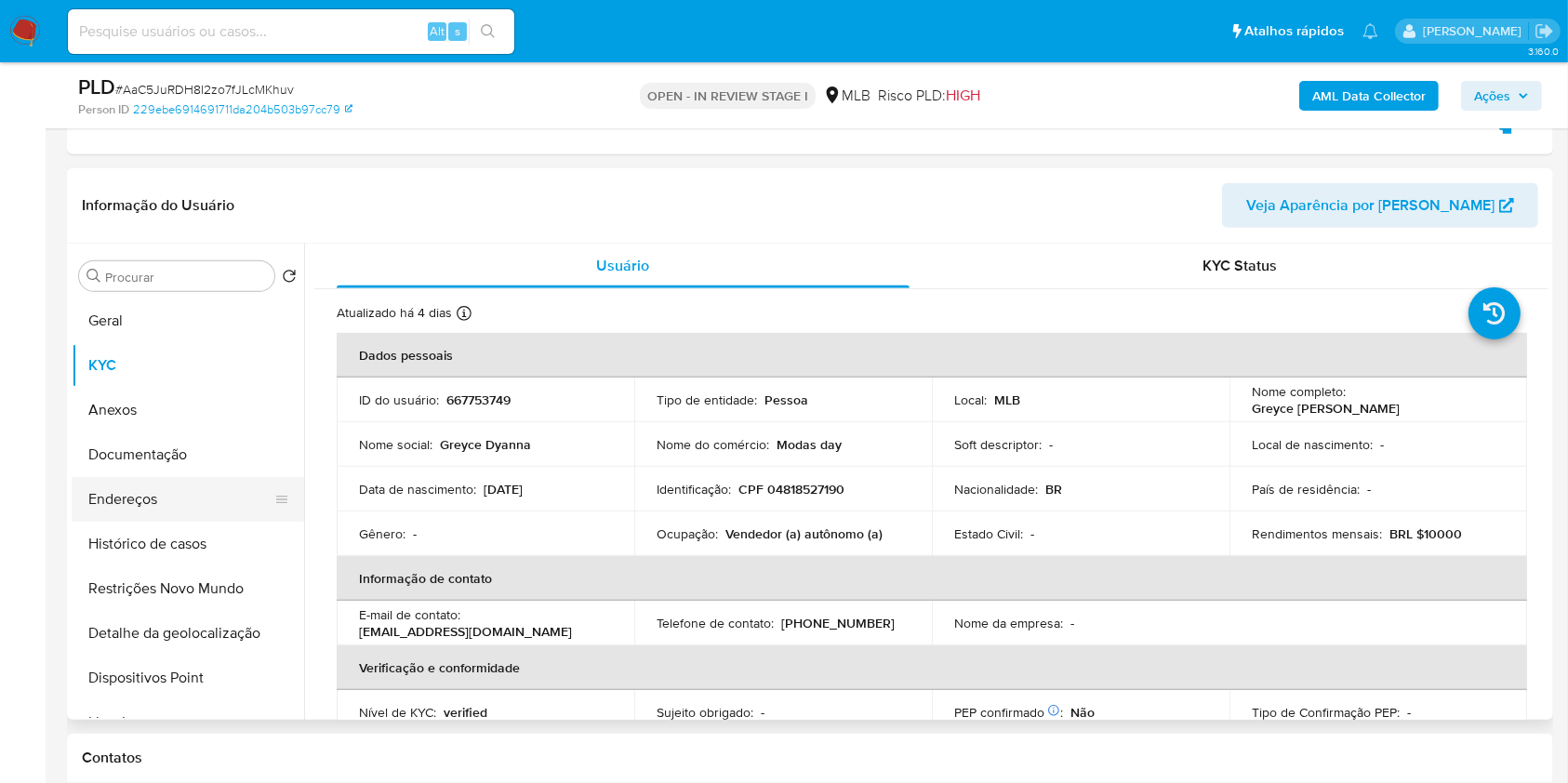
click at [103, 507] on button "Endereços" at bounding box center [180, 499] width 218 height 44
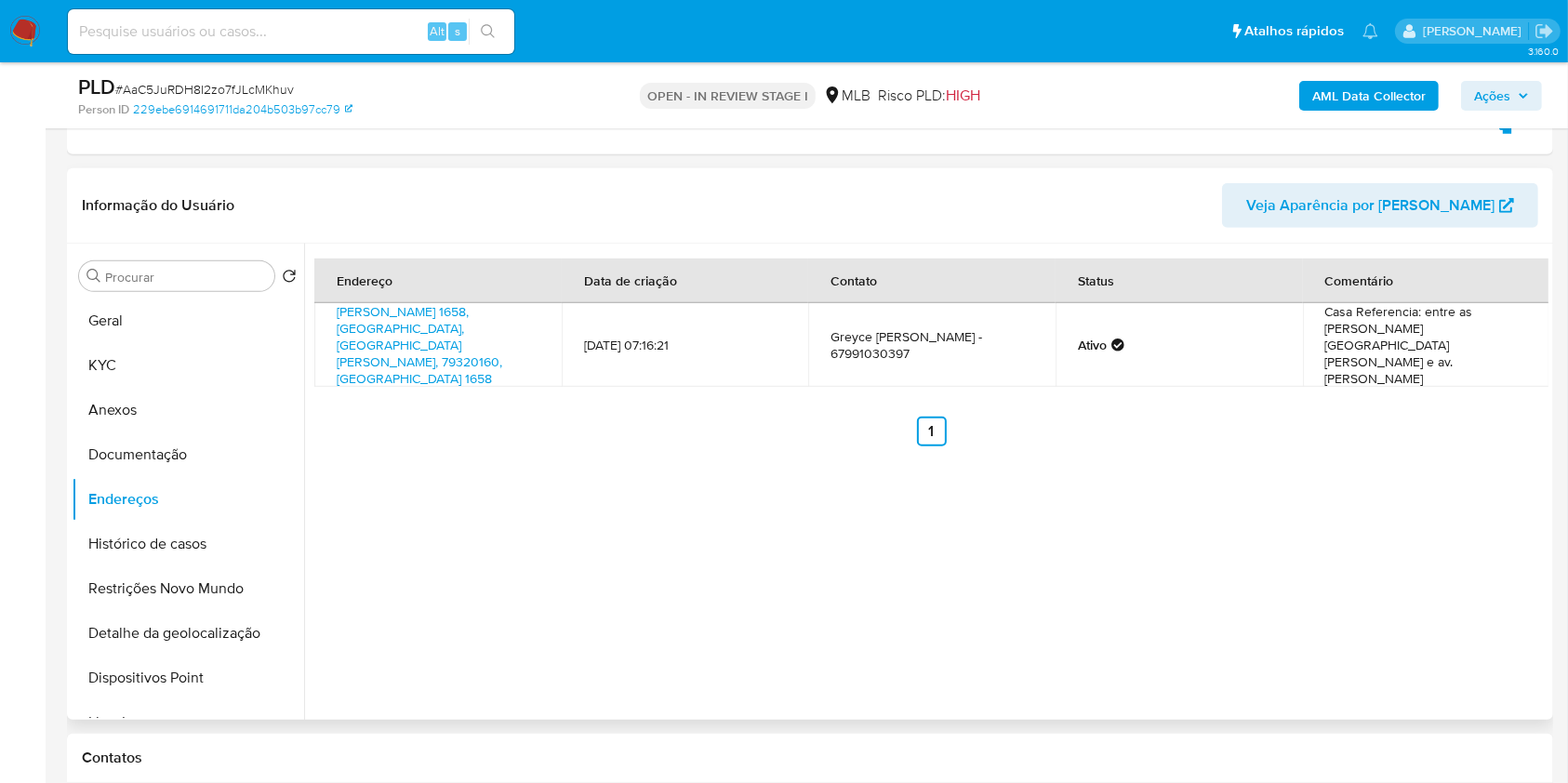
click at [223, 634] on button "Detalhe da geolocalização" at bounding box center [187, 633] width 232 height 44
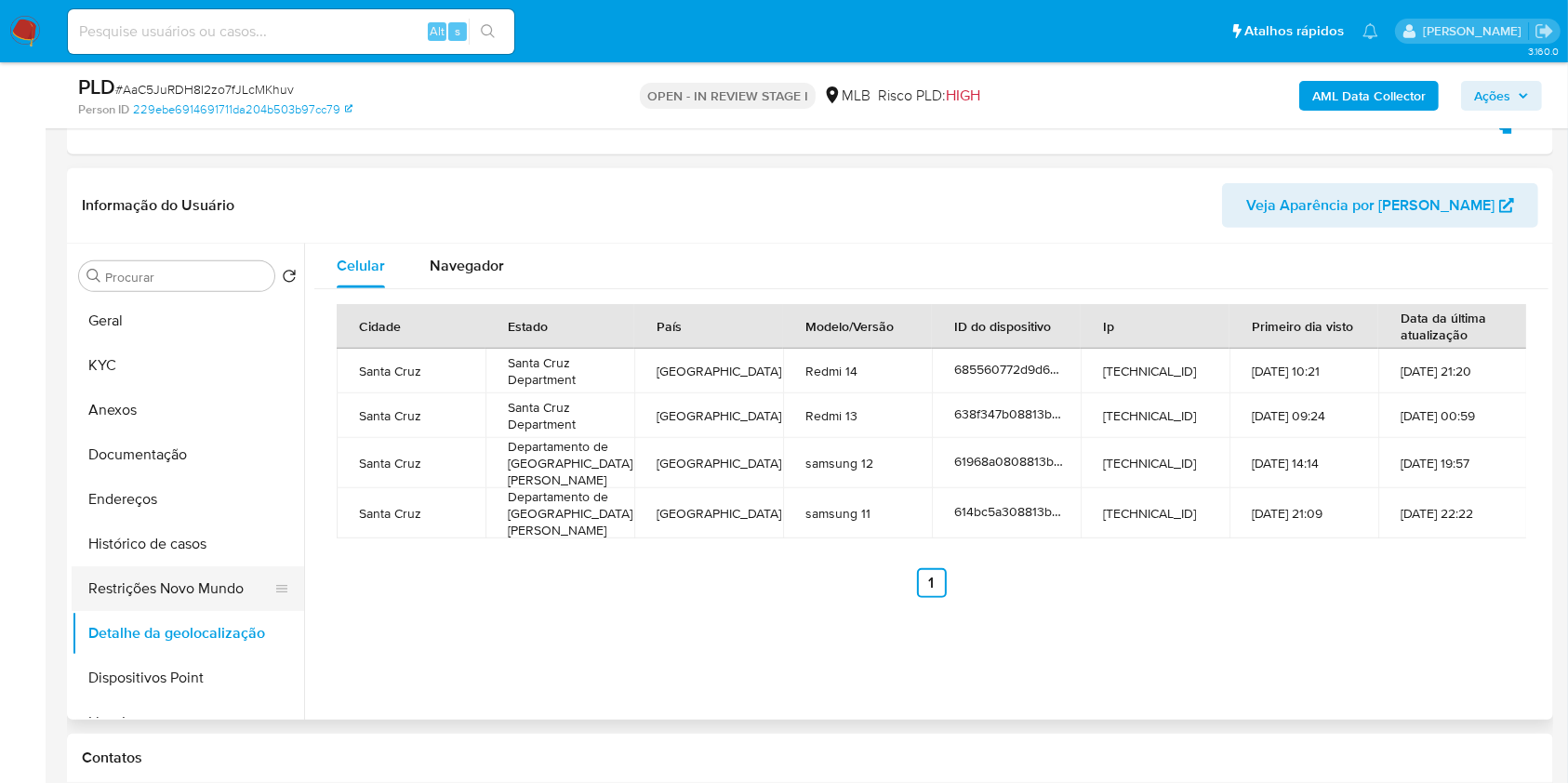
click at [188, 569] on button "Restrições Novo Mundo" at bounding box center [180, 588] width 218 height 44
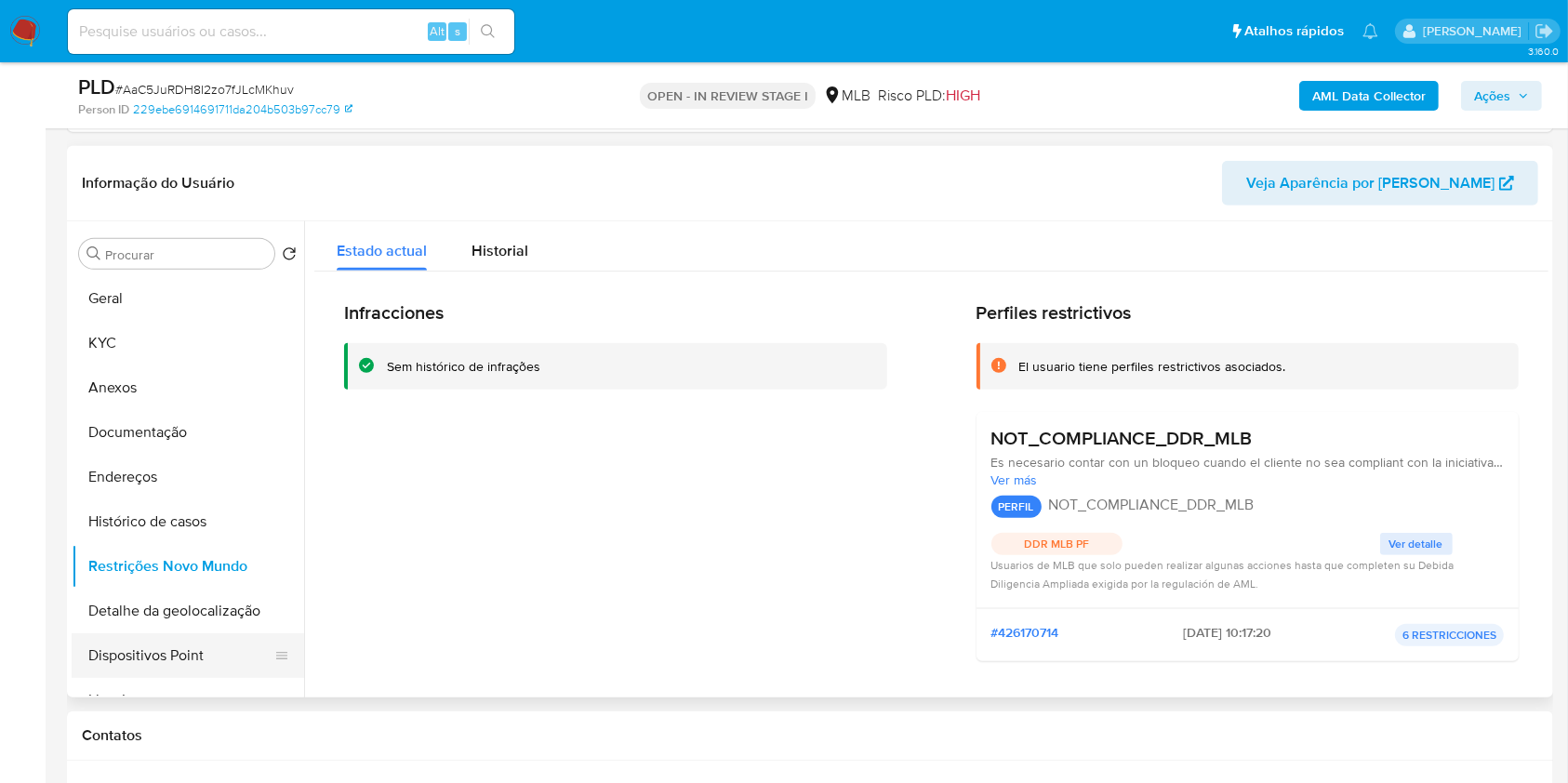
click at [226, 641] on button "Dispositivos Point" at bounding box center [180, 655] width 218 height 44
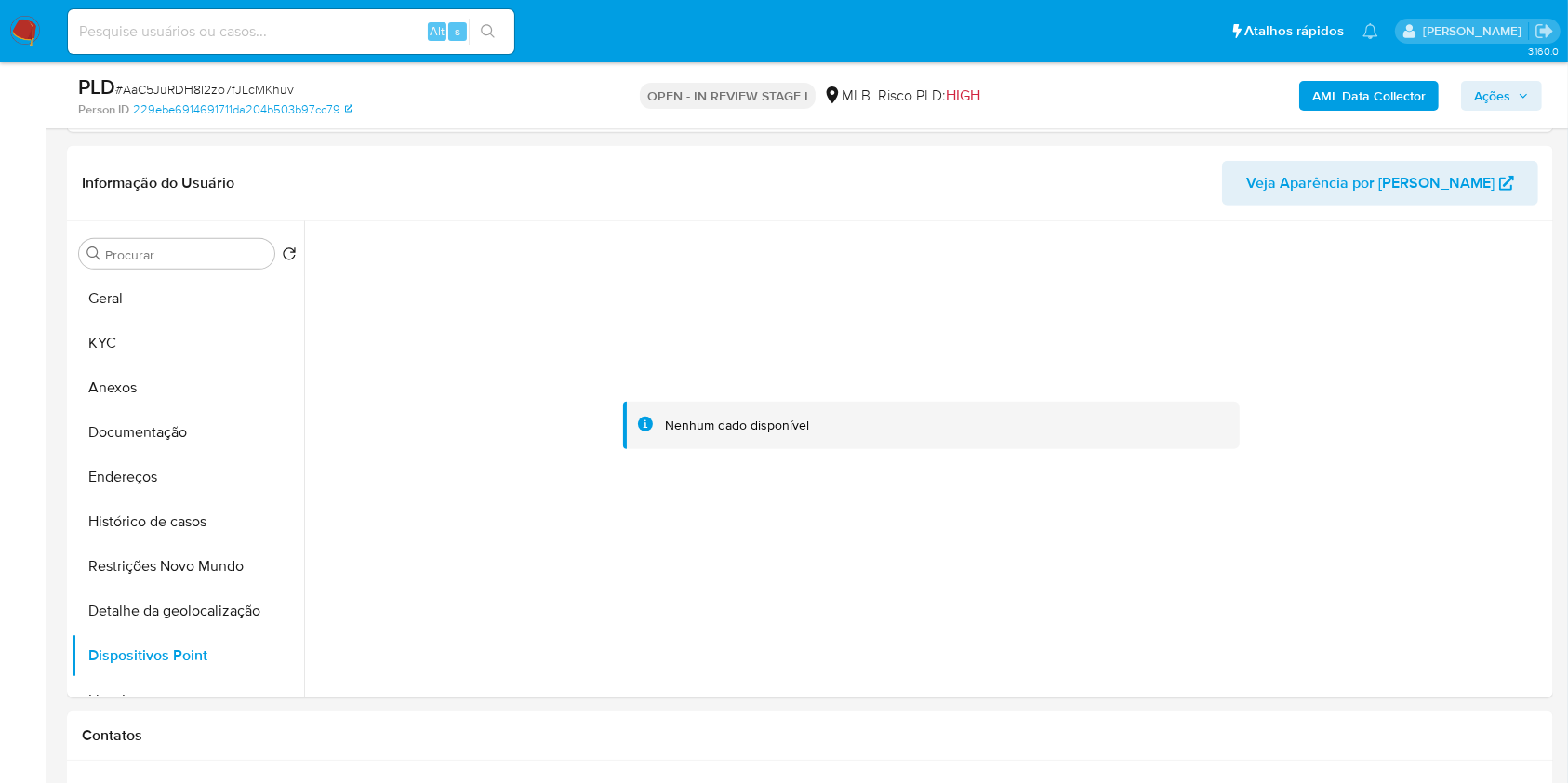
click at [1495, 78] on div "AML Data Collector Ações" at bounding box center [1301, 95] width 483 height 44
click at [1466, 102] on button "Ações" at bounding box center [1502, 96] width 81 height 30
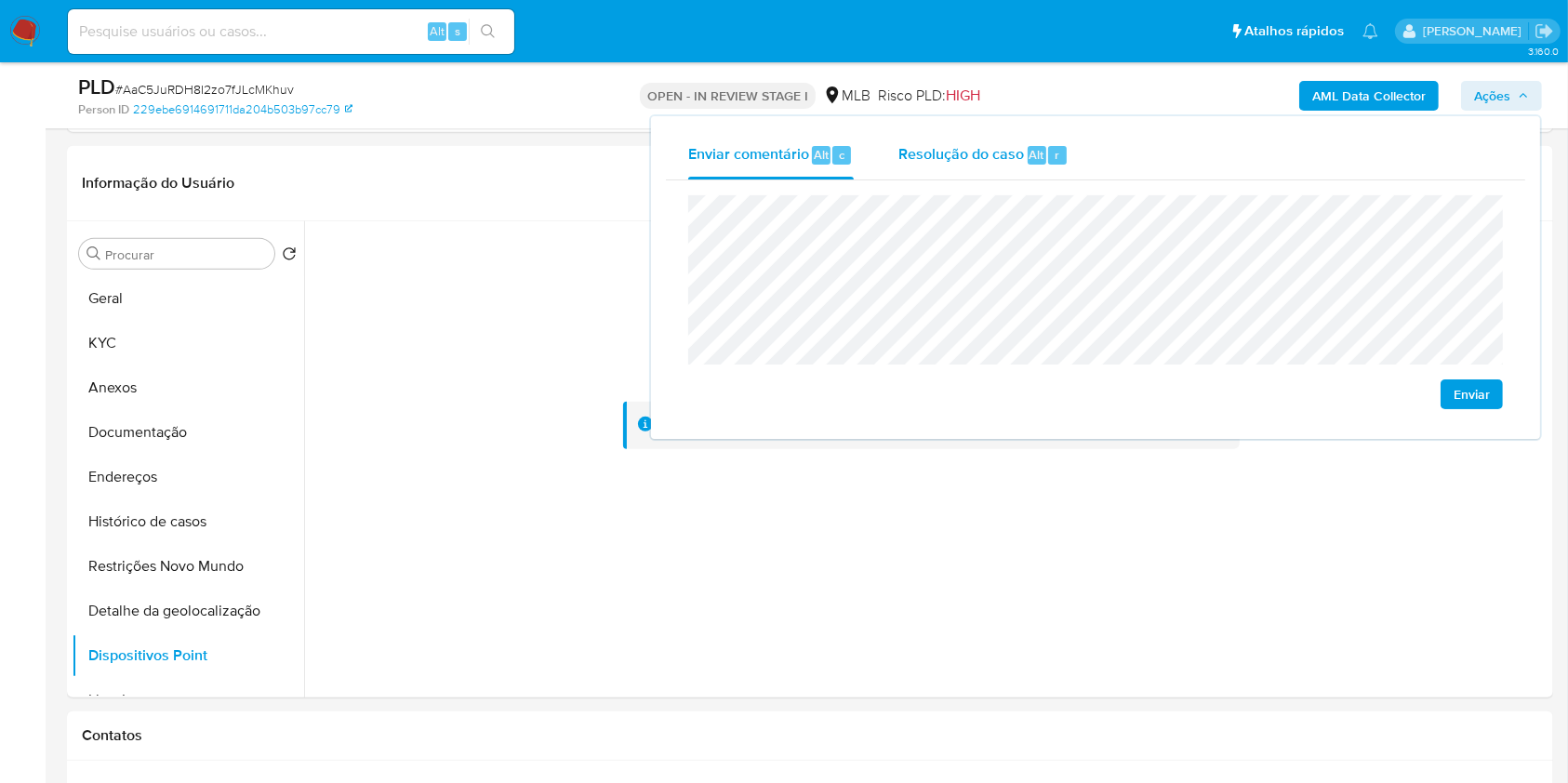
click at [1058, 162] on div "r" at bounding box center [1058, 155] width 19 height 19
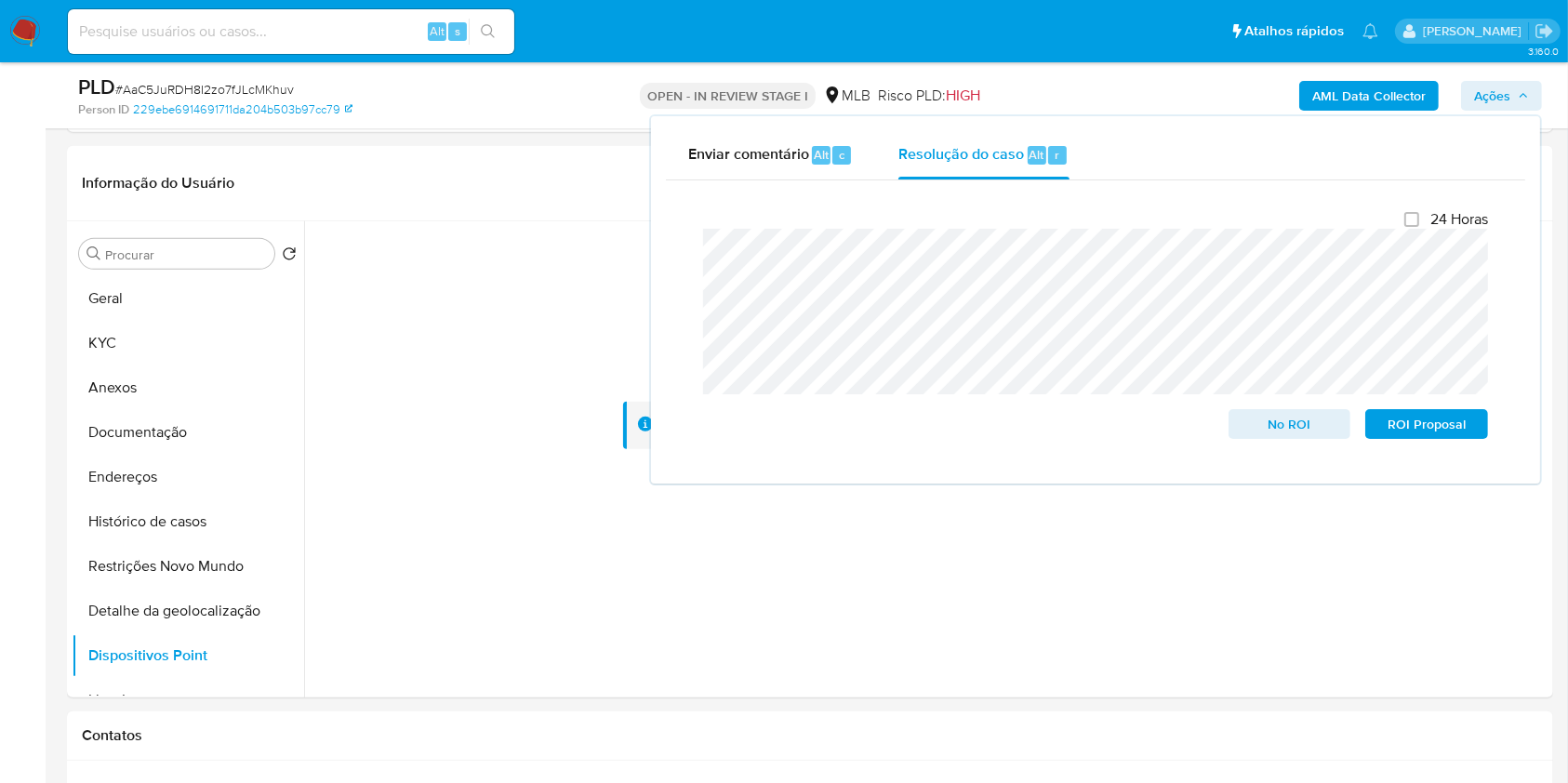
click at [1105, 91] on div "AML Data Collector Ações Enviar comentário Alt c Resolução do caso Alt r Fecham…" at bounding box center [1301, 95] width 483 height 44
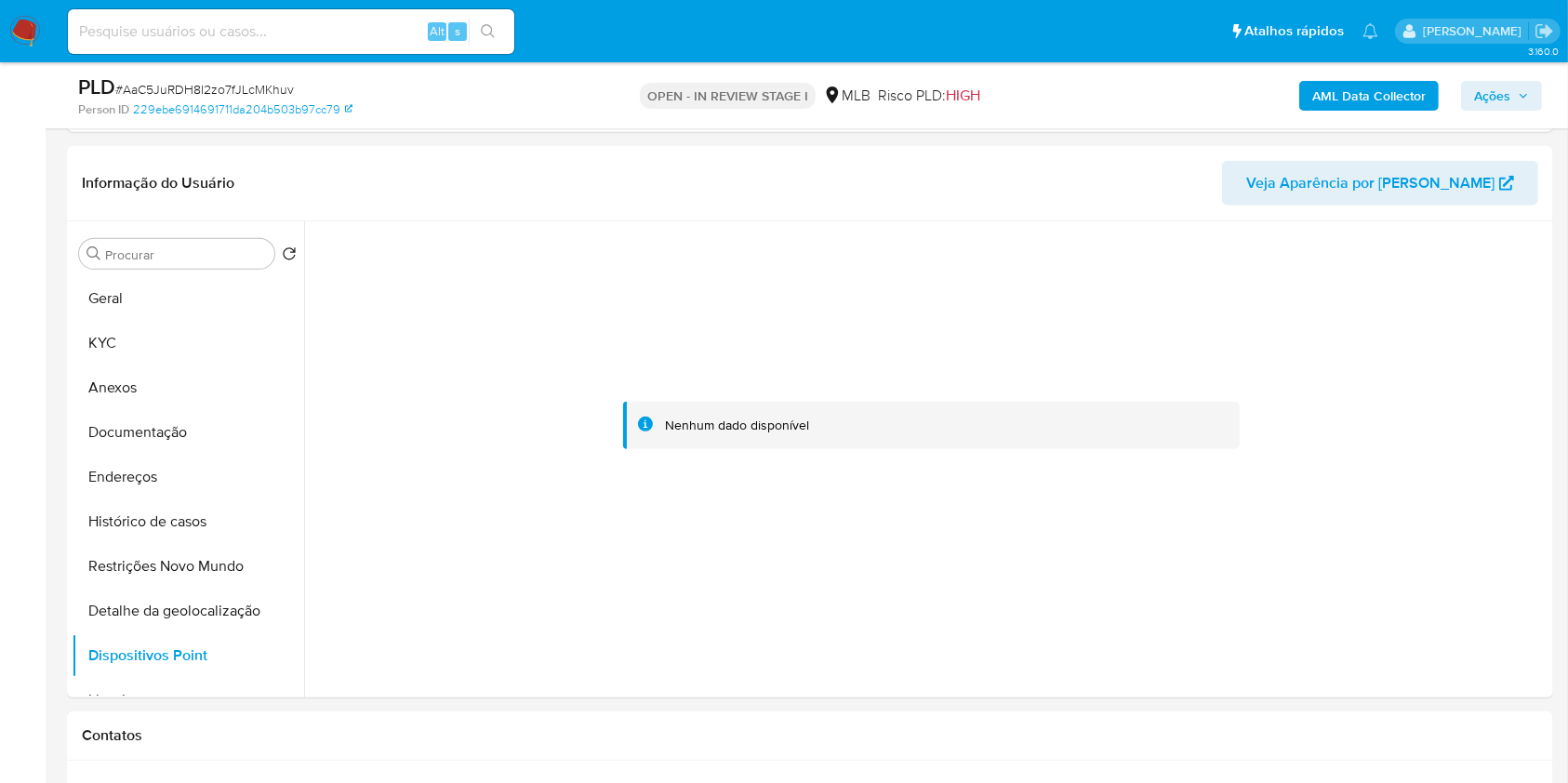
click at [1352, 90] on b "AML Data Collector" at bounding box center [1369, 96] width 114 height 30
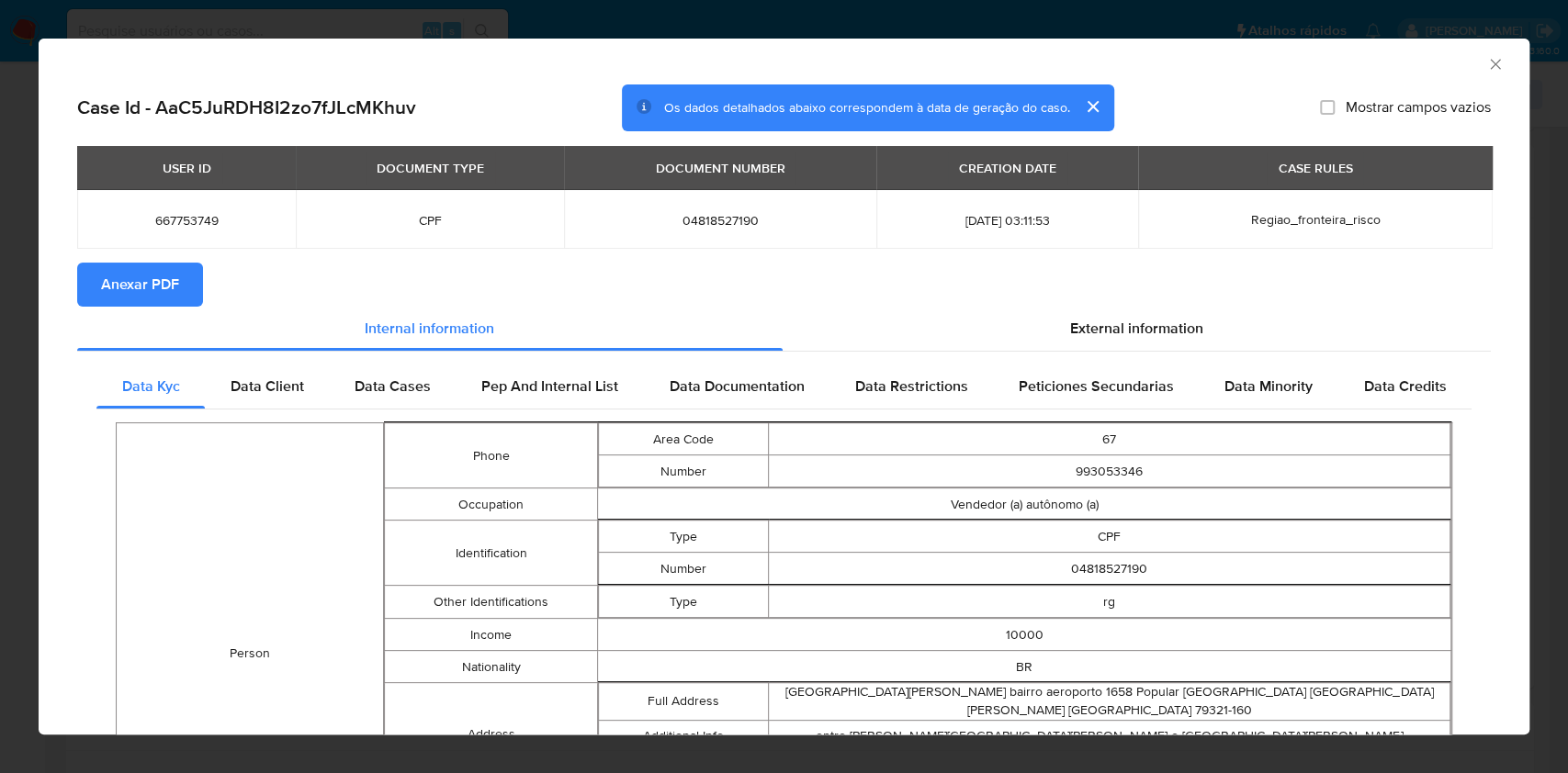
click at [148, 298] on span "Anexar PDF" at bounding box center [140, 285] width 78 height 41
click at [1490, 62] on icon "Fechar a janela" at bounding box center [1495, 63] width 10 height 10
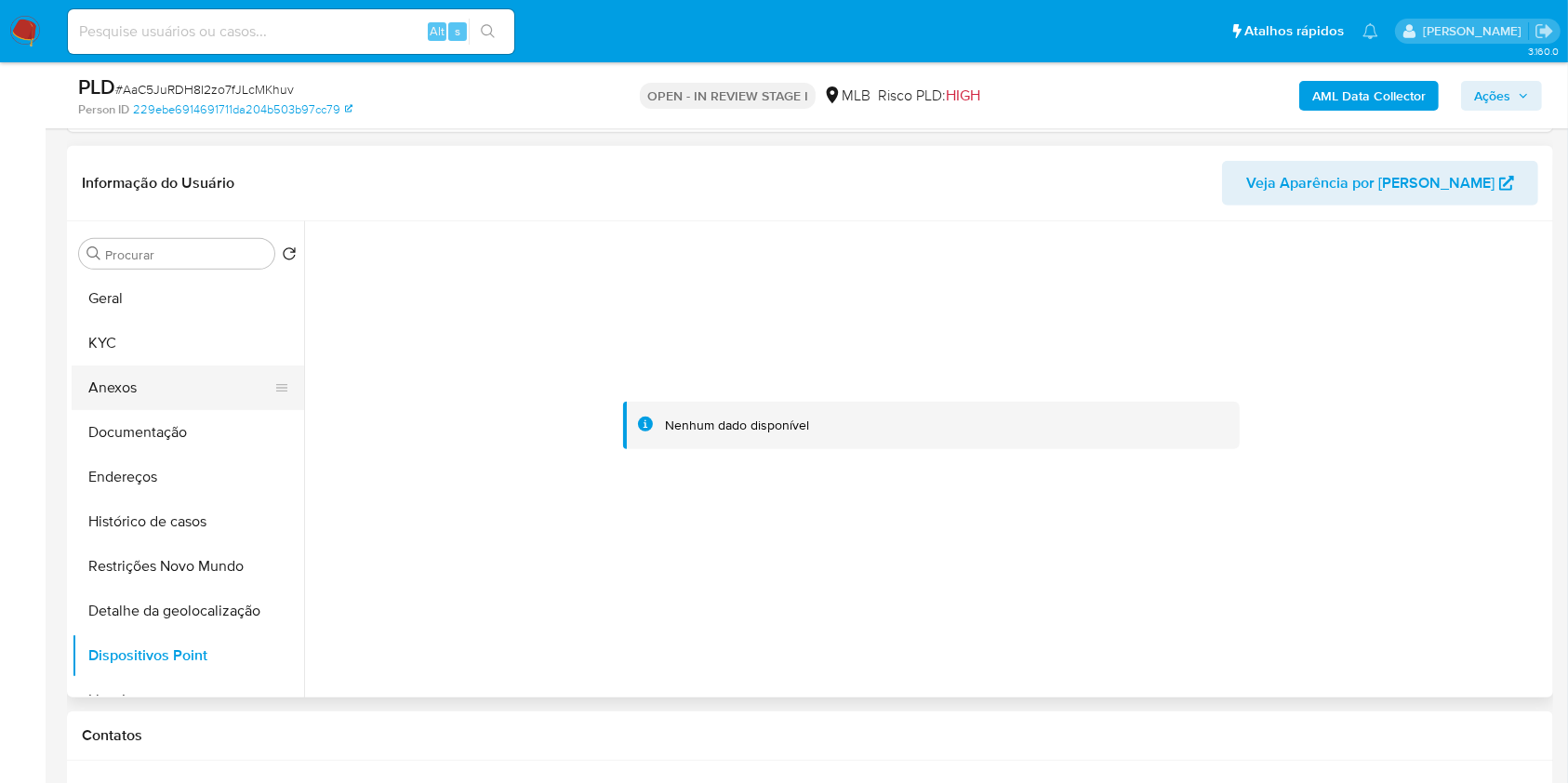
click at [186, 390] on button "Anexos" at bounding box center [180, 387] width 218 height 44
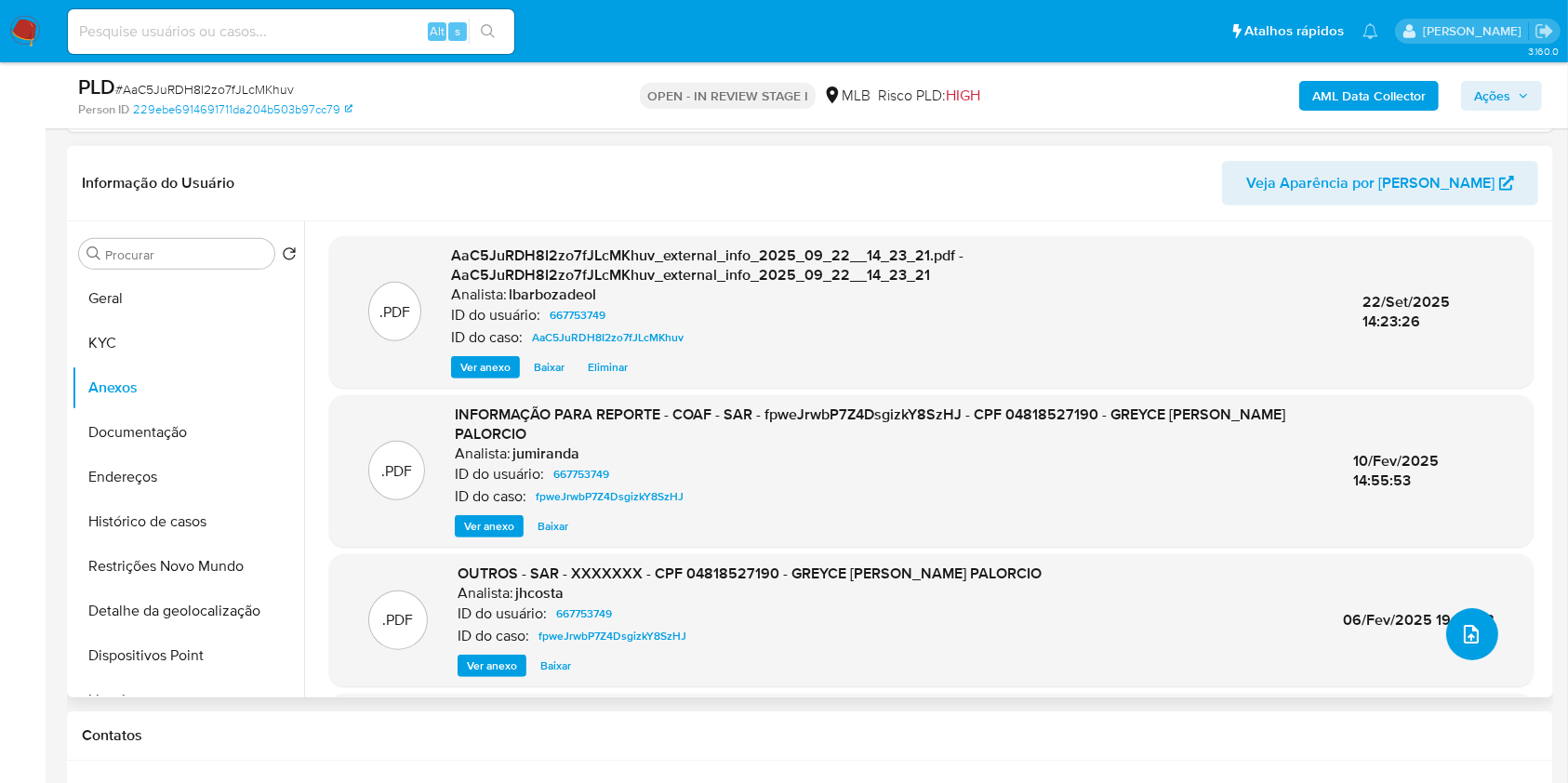
click at [1465, 637] on icon "upload-file" at bounding box center [1472, 634] width 15 height 19
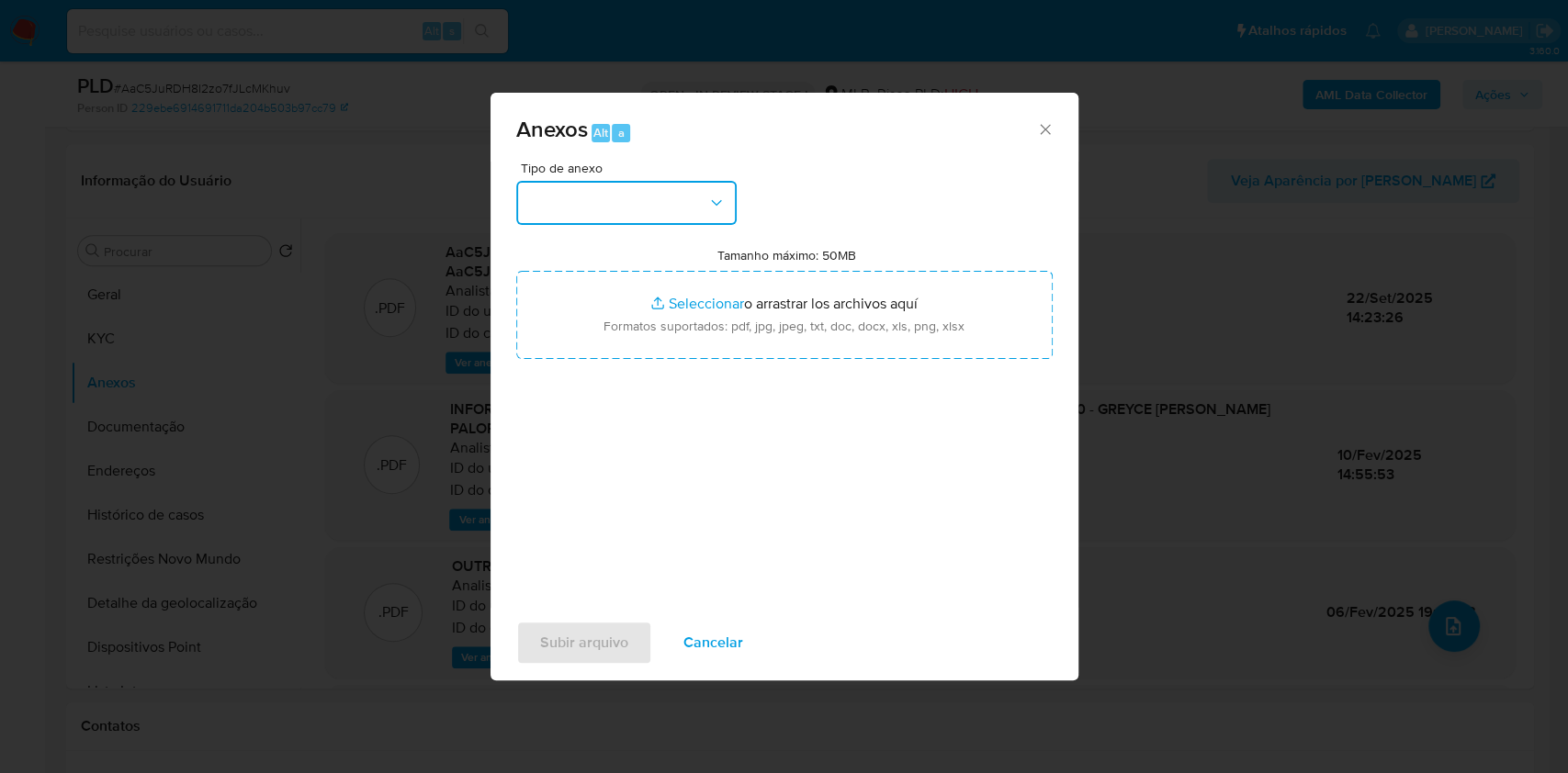
click at [610, 208] on button "button" at bounding box center [626, 202] width 220 height 44
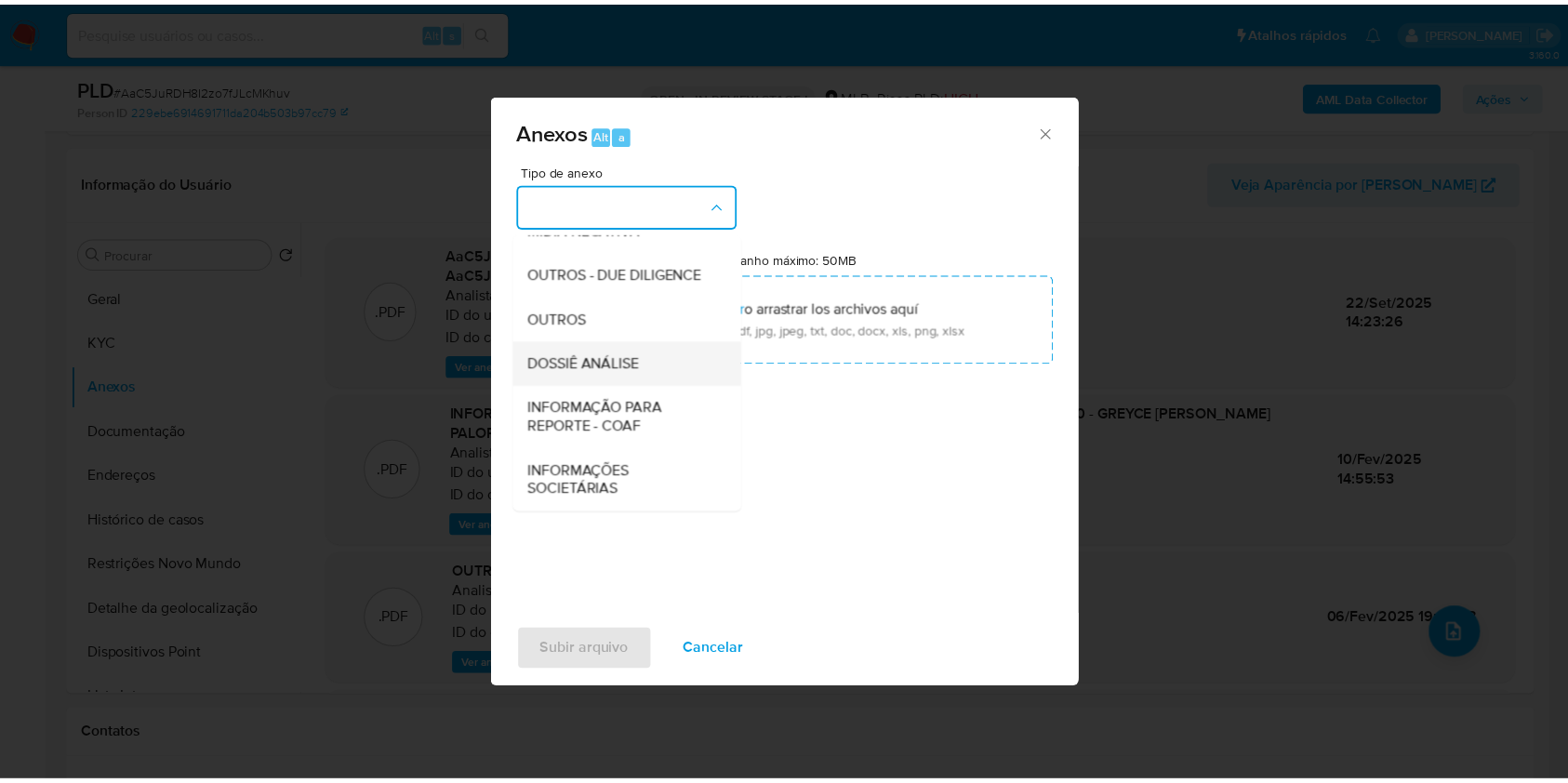
scroll to position [286, 0]
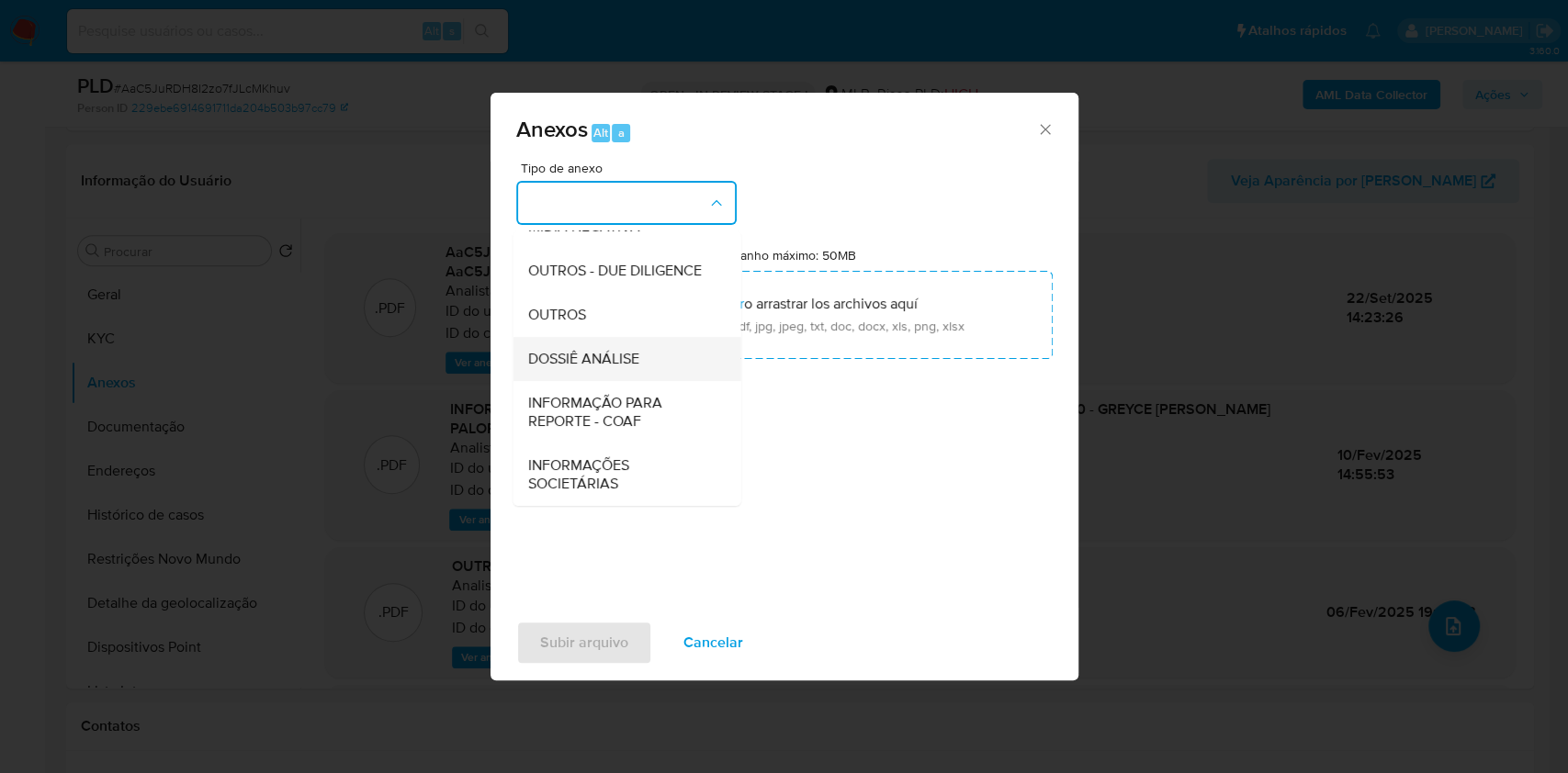
click at [624, 350] on span "DOSSIÊ ANÁLISE" at bounding box center [583, 359] width 111 height 19
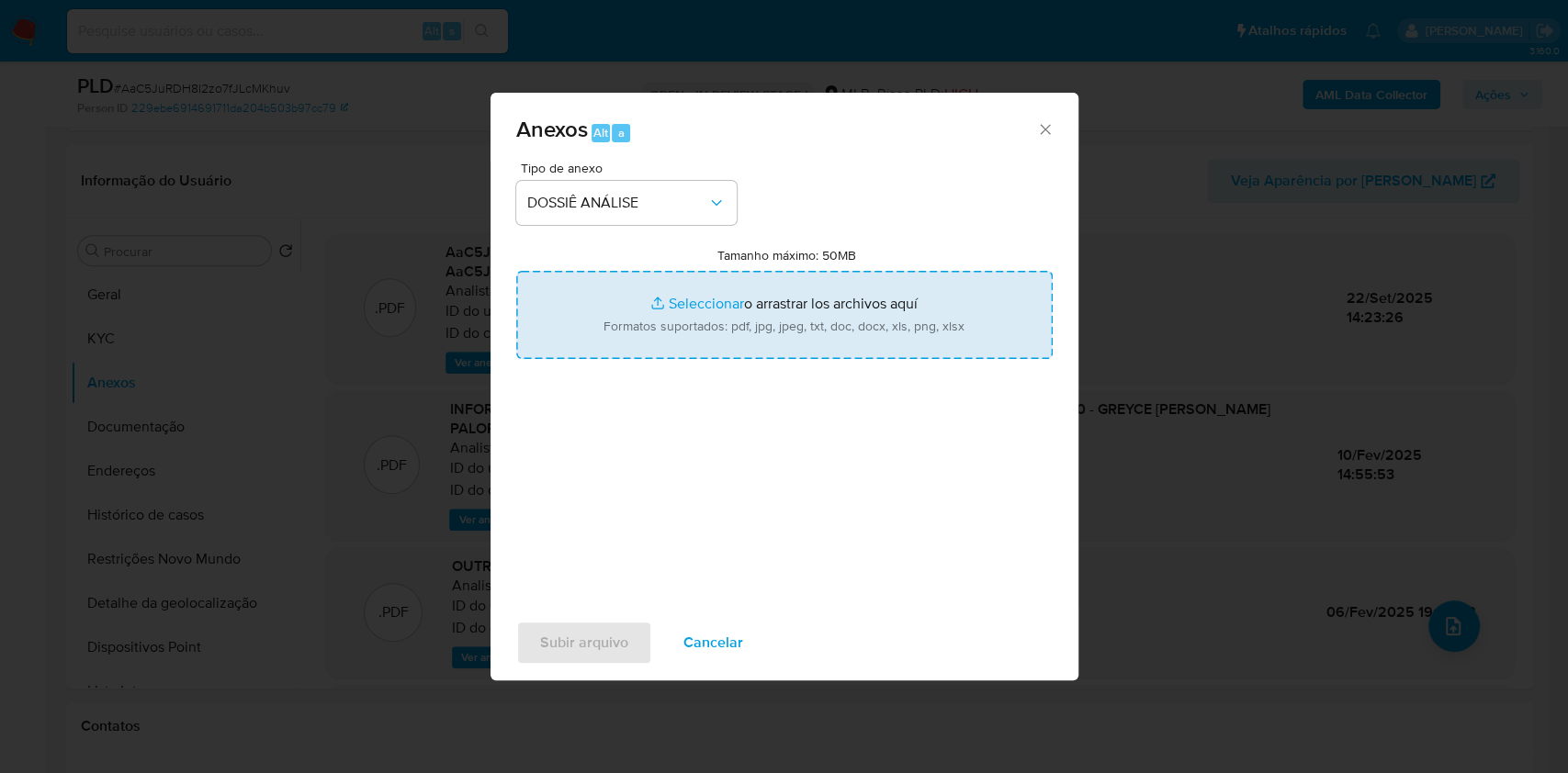
click at [638, 329] on input "Tamanho máximo: 50MB Seleccionar archivos" at bounding box center [784, 315] width 537 height 88
type input "C:\fakepath\2° SAR - XXXX - CPF 04818527190 - GREYCE DYANNA CABREIRA PALORCIO.p…"
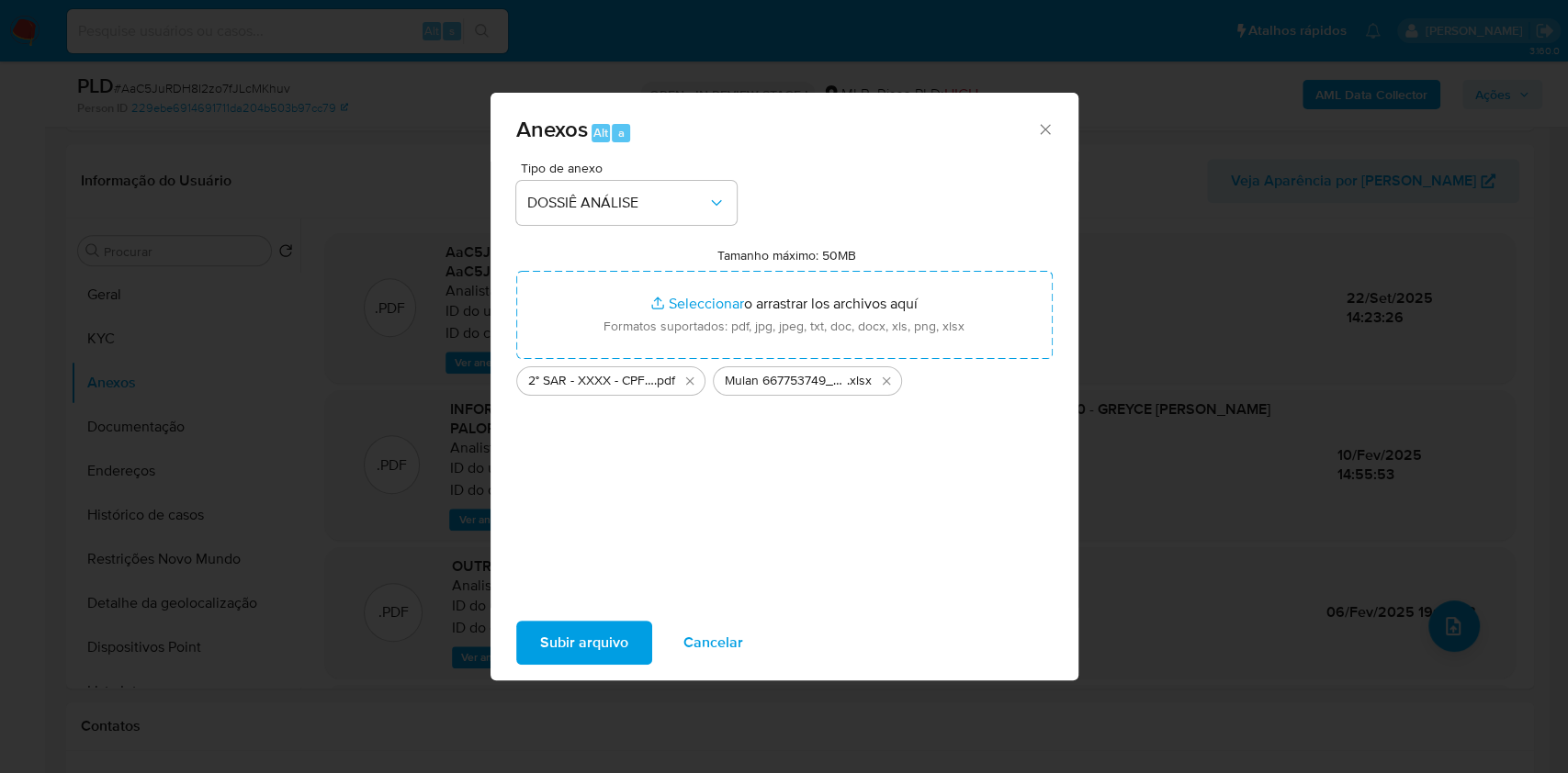
click at [606, 642] on span "Subir arquivo" at bounding box center [584, 643] width 88 height 41
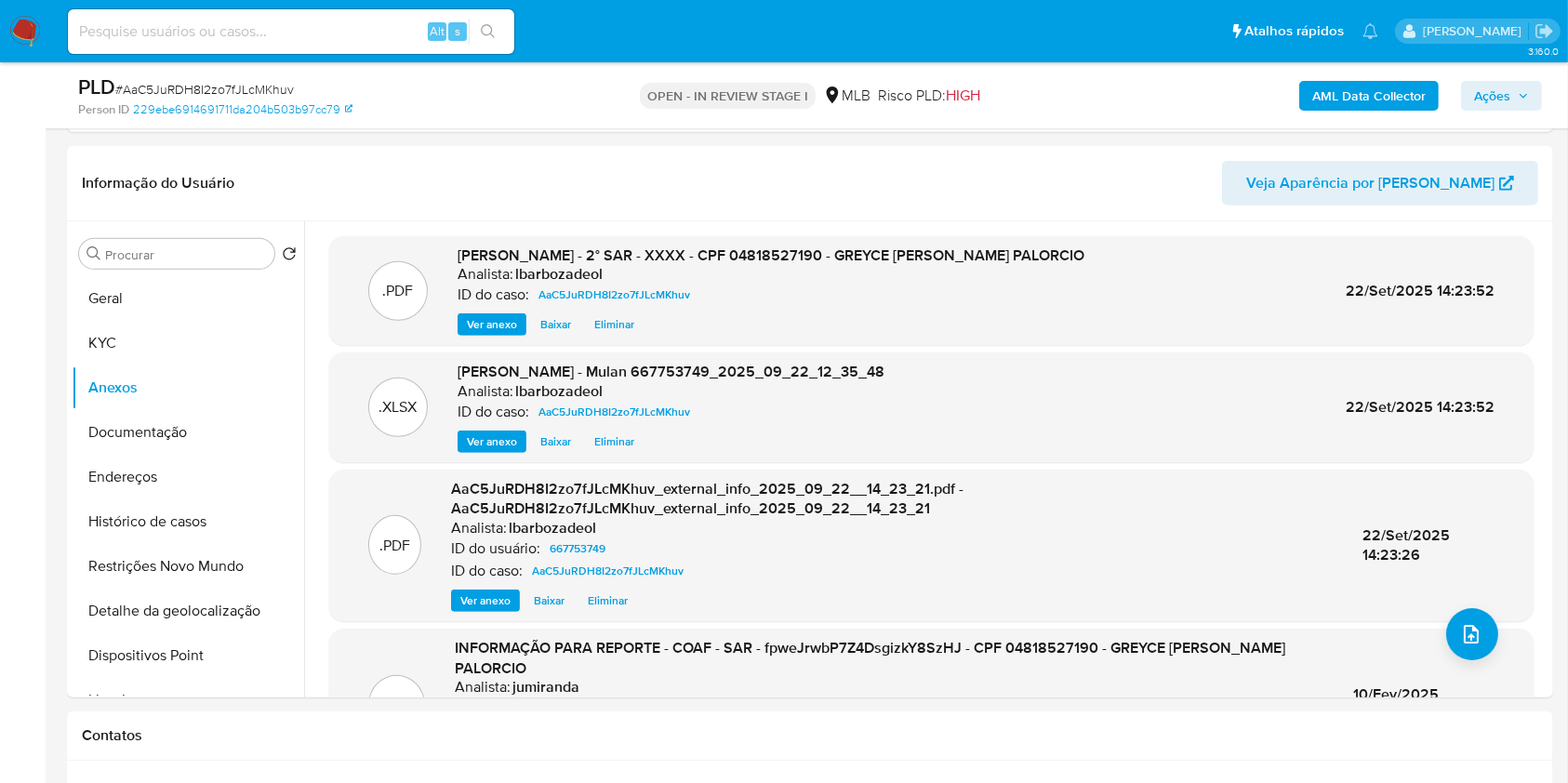
click at [1486, 88] on span "Ações" at bounding box center [1492, 96] width 37 height 30
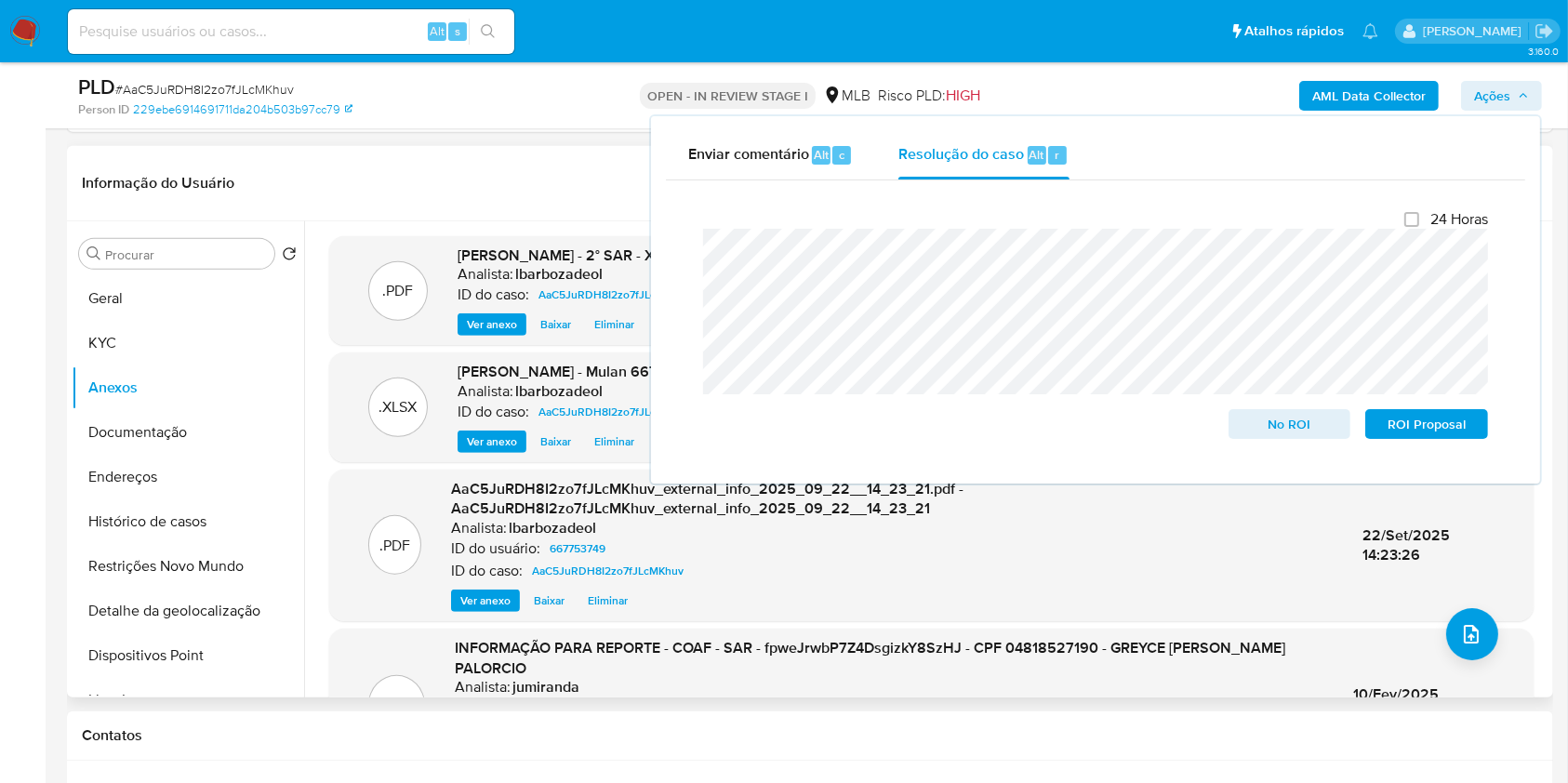
click at [503, 159] on div "Informação do Usuário Veja Aparência por Pessoa" at bounding box center [809, 183] width 1486 height 75
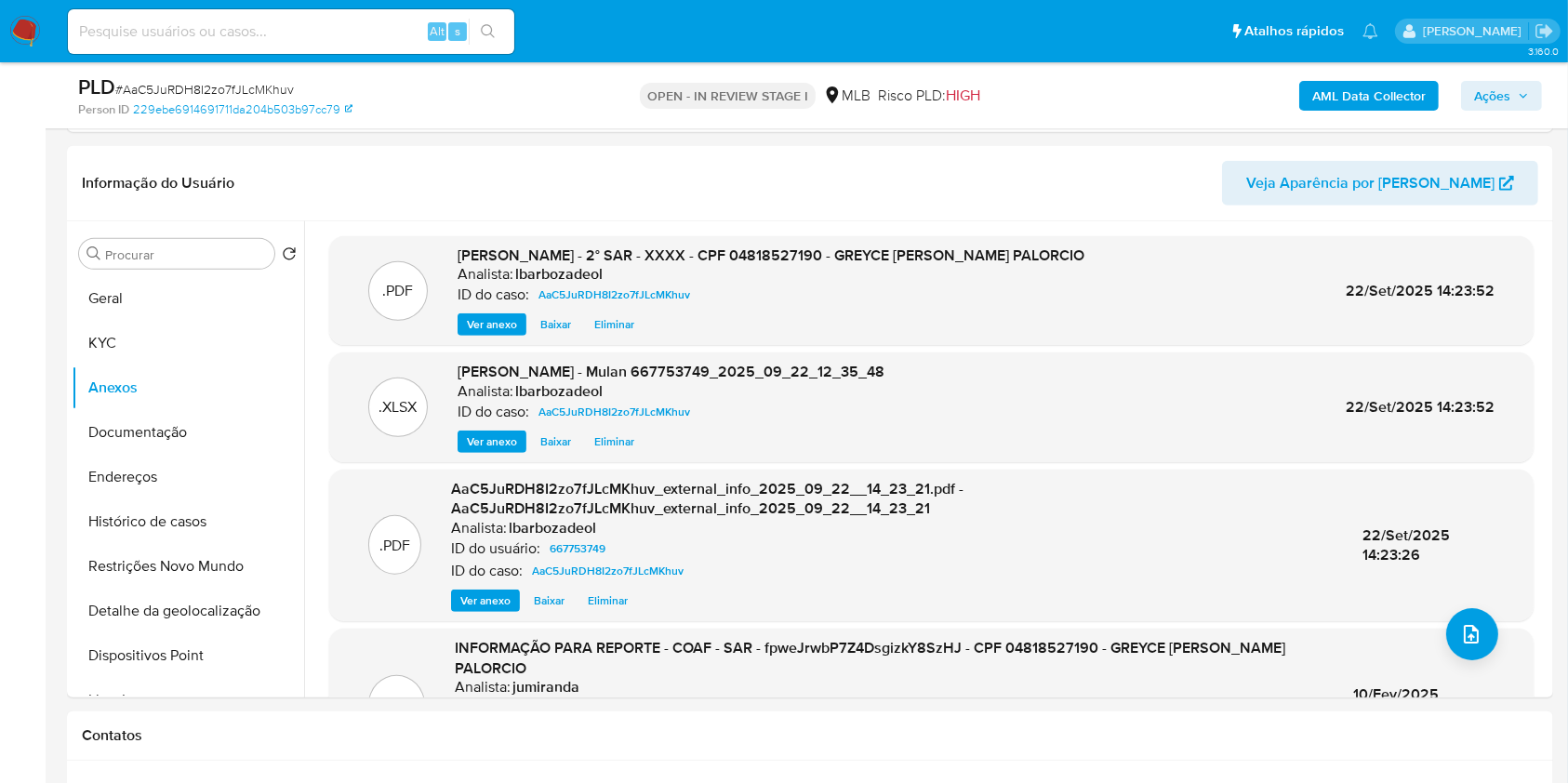
click at [1406, 87] on b "AML Data Collector" at bounding box center [1369, 96] width 114 height 30
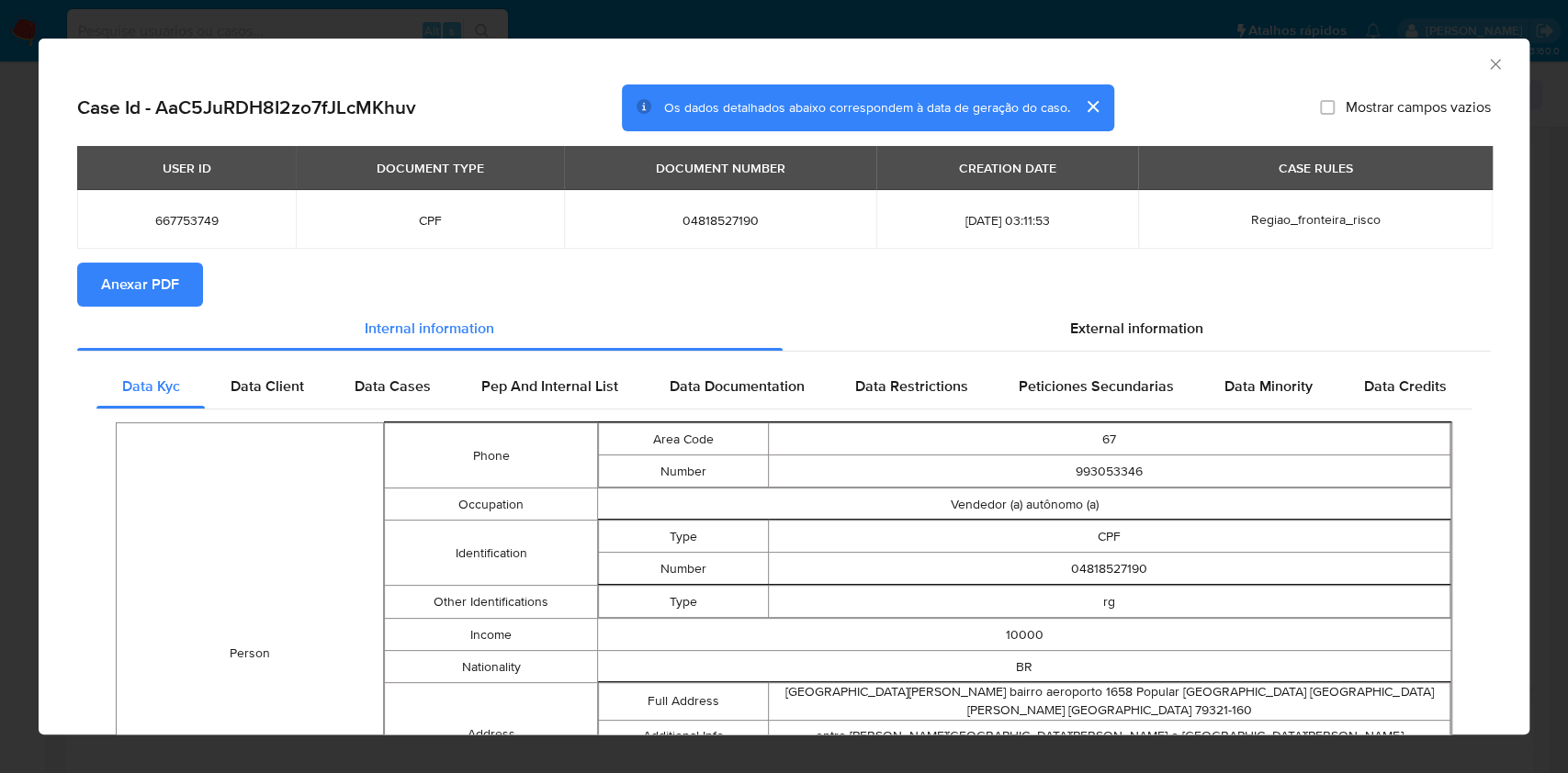
click at [153, 290] on span "Anexar PDF" at bounding box center [140, 285] width 78 height 41
drag, startPoint x: 1477, startPoint y: 68, endPoint x: 1423, endPoint y: 92, distance: 59.1
click at [1486, 69] on icon "Fechar a janela" at bounding box center [1496, 64] width 19 height 19
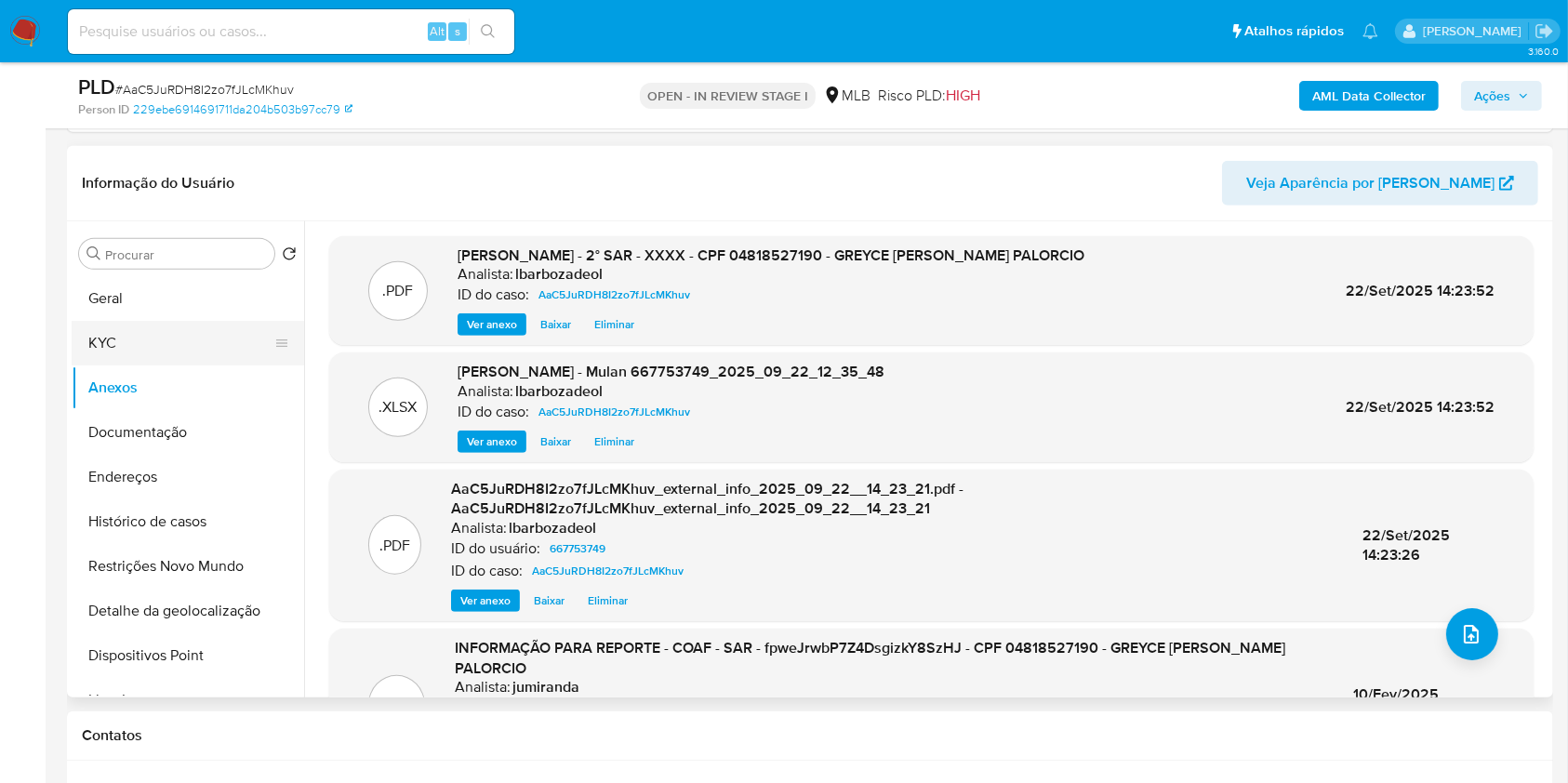
click at [143, 336] on button "KYC" at bounding box center [180, 342] width 218 height 44
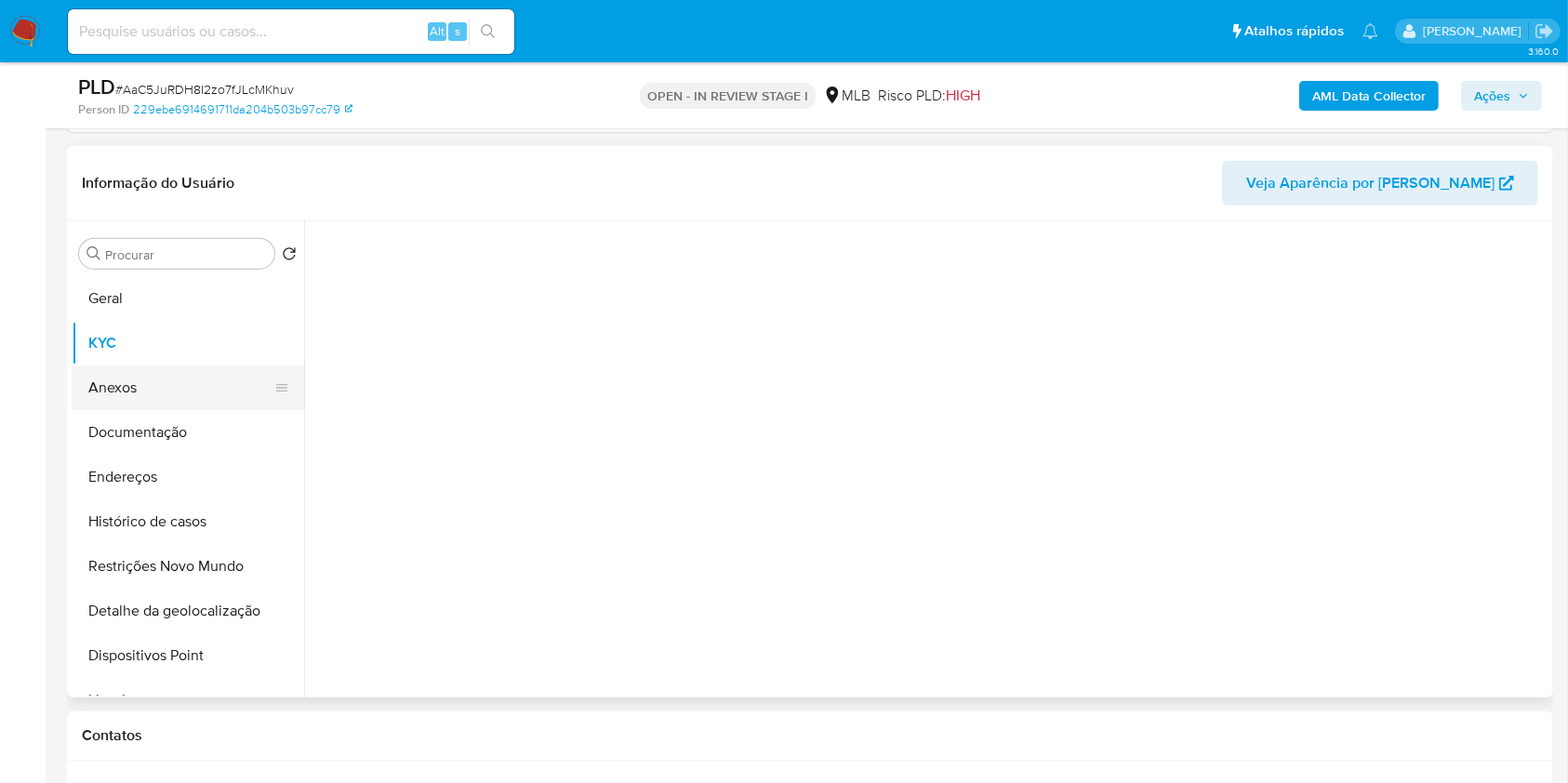
click at [144, 390] on button "Anexos" at bounding box center [180, 387] width 218 height 44
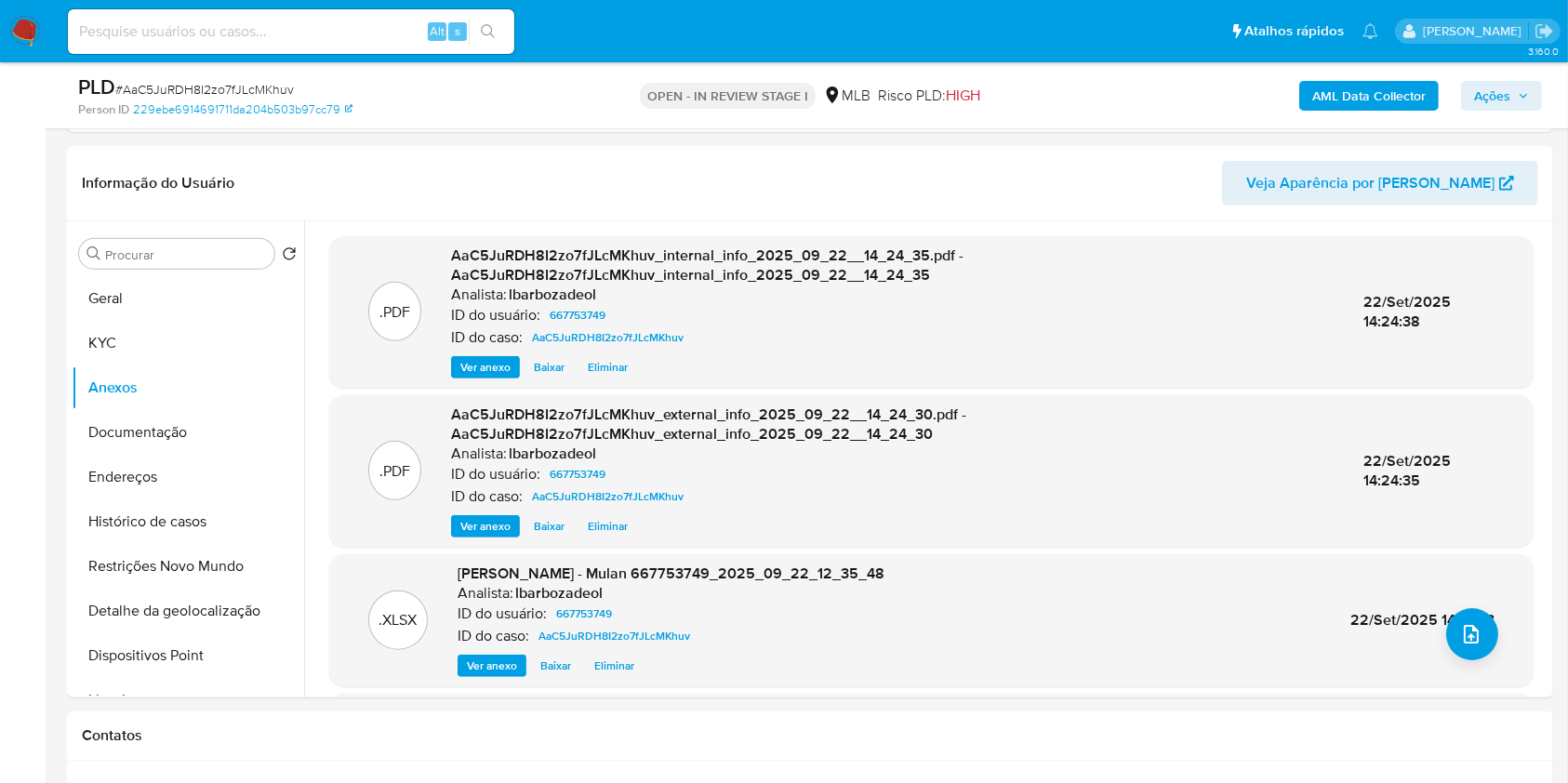
click at [1526, 99] on icon "button" at bounding box center [1524, 96] width 11 height 11
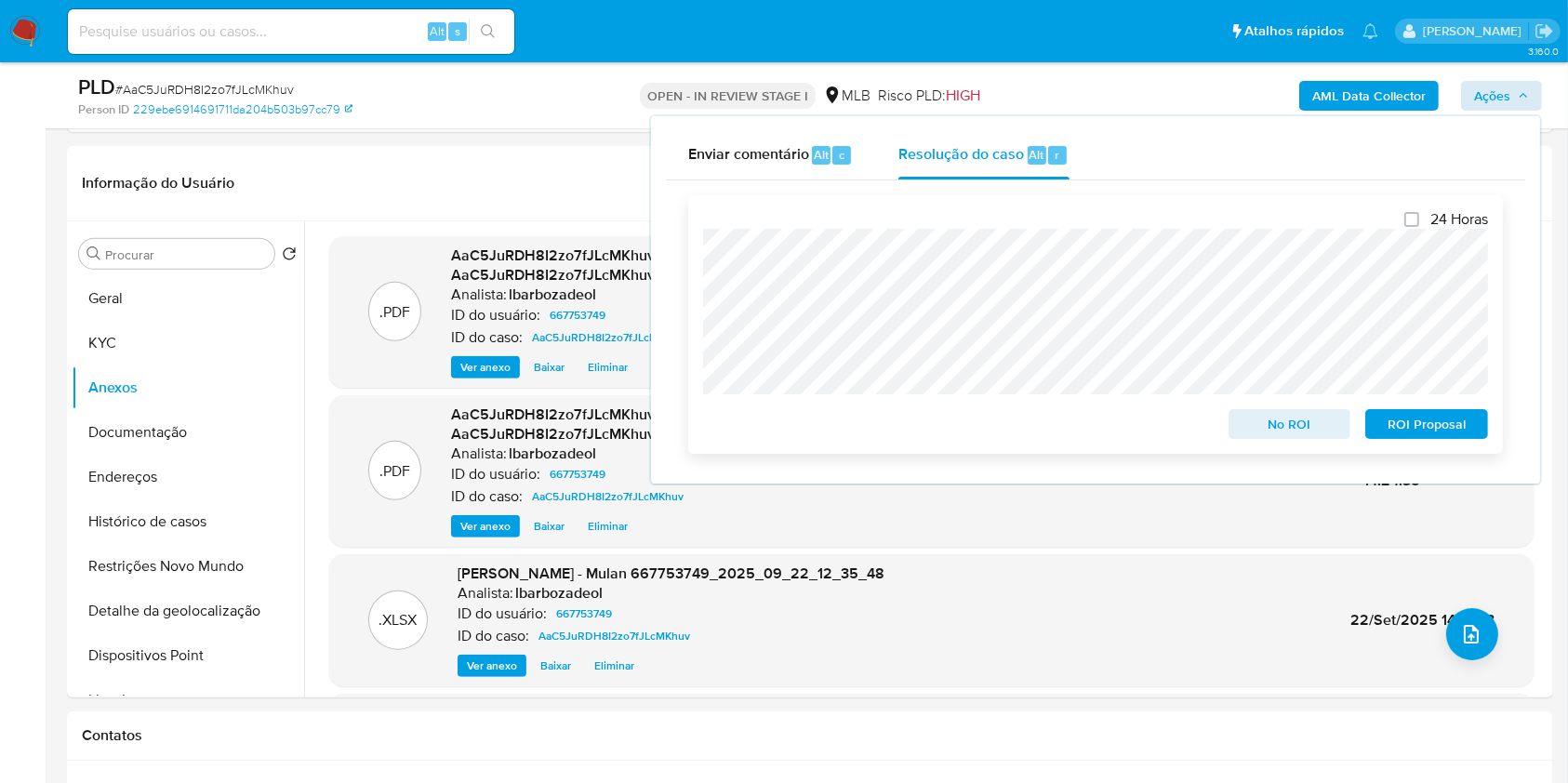
click at [1392, 415] on span "ROI Proposal" at bounding box center [1426, 424] width 97 height 26
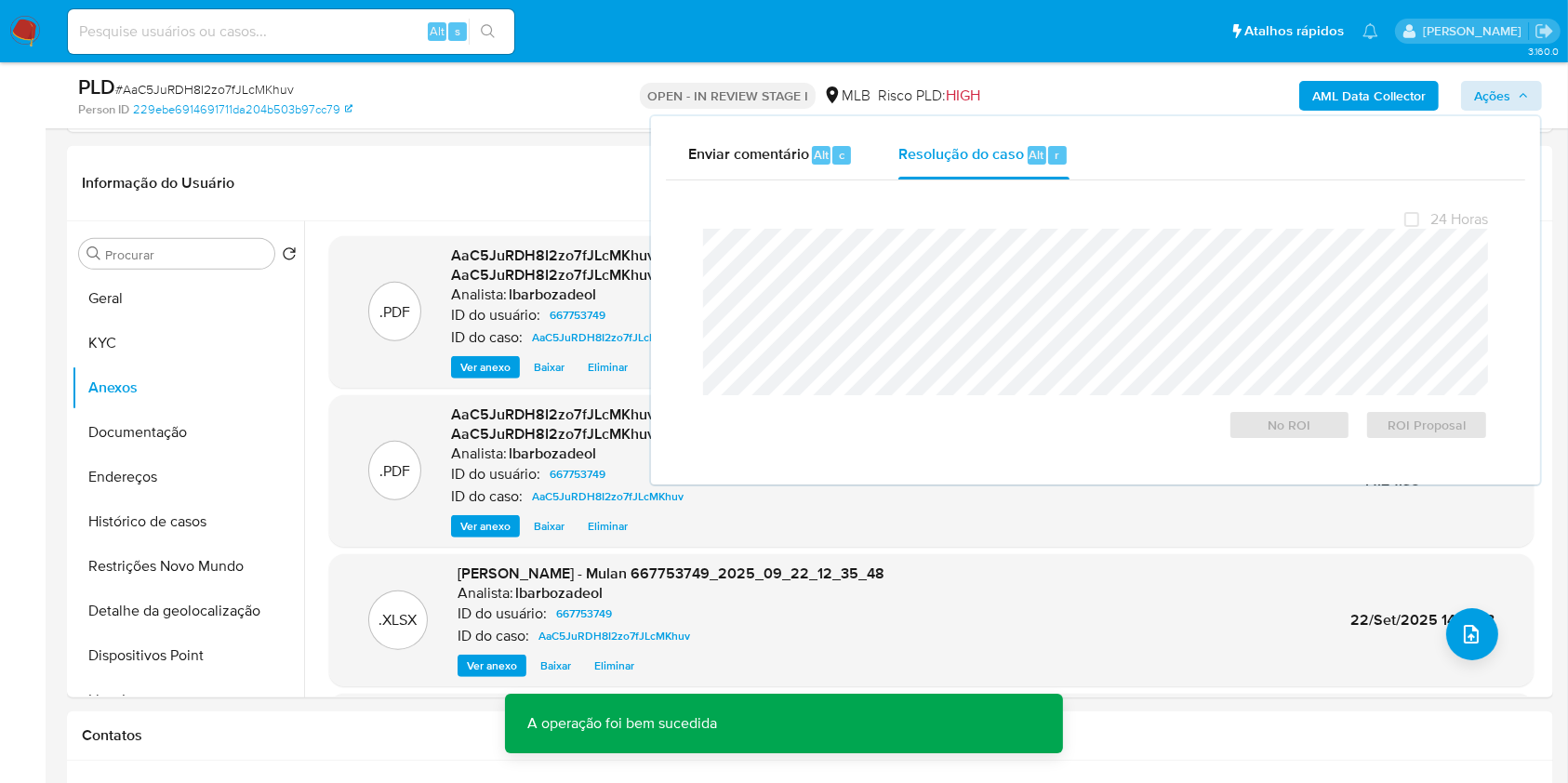
scroll to position [0, 0]
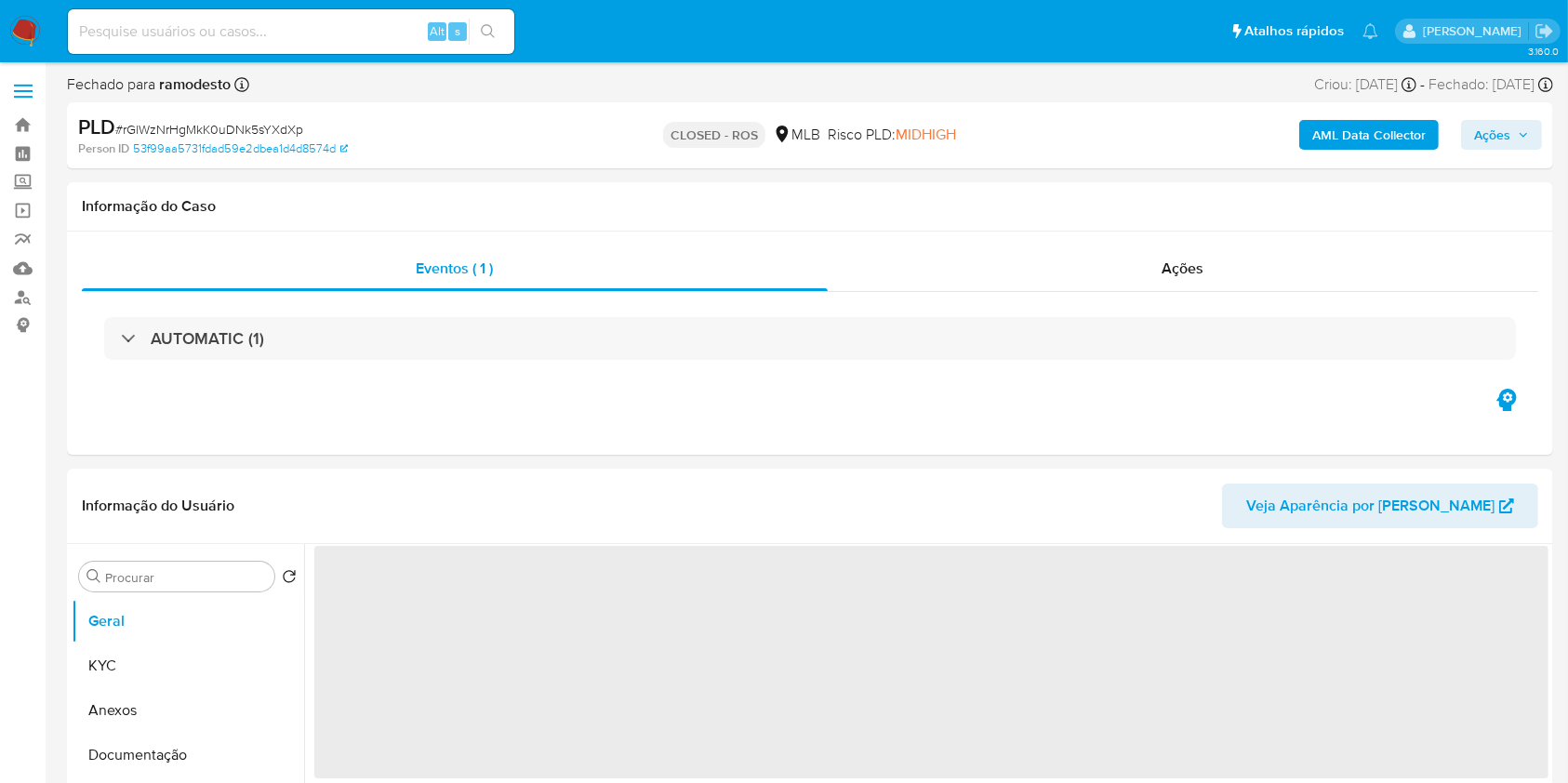
drag, startPoint x: 293, startPoint y: 46, endPoint x: 302, endPoint y: 33, distance: 15.8
click at [292, 46] on div "Alt s" at bounding box center [290, 31] width 447 height 44
select select "10"
click at [302, 33] on input at bounding box center [290, 32] width 447 height 24
paste input "143.013.768-10"
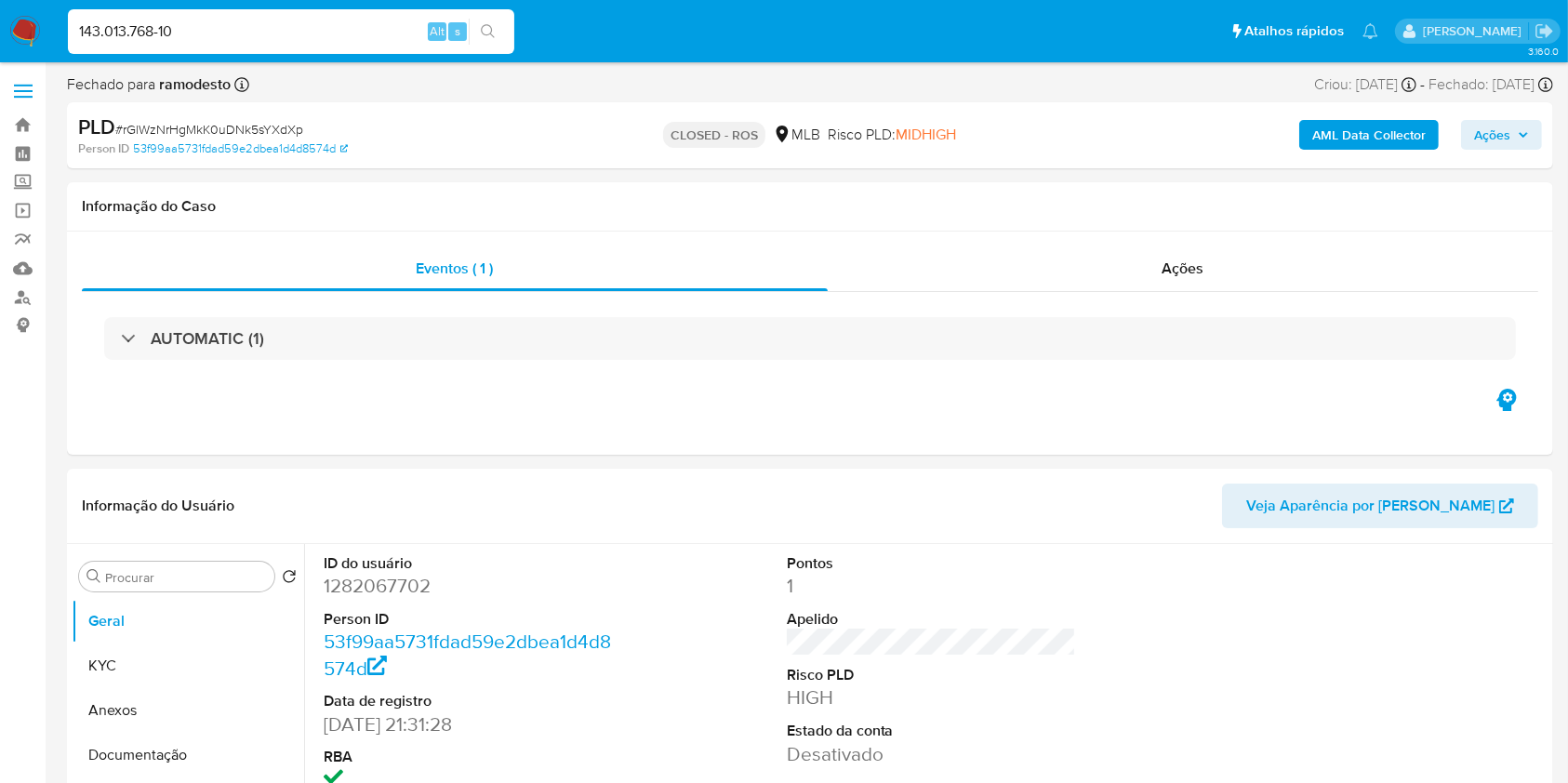
type input "143.013.768-10"
click at [483, 32] on icon "search-icon" at bounding box center [488, 31] width 14 height 14
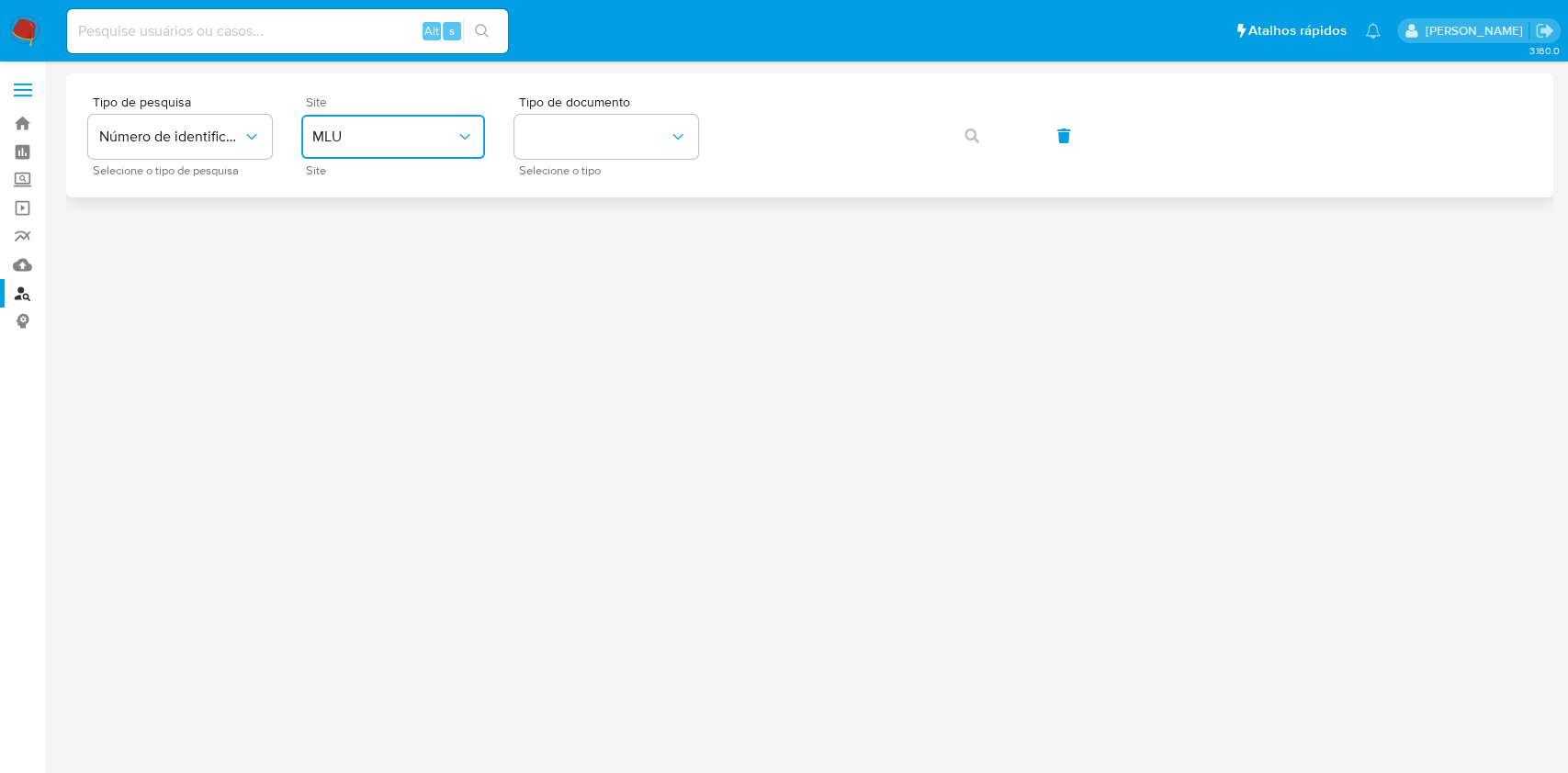
click at [436, 136] on span "MLU" at bounding box center [383, 137] width 143 height 19
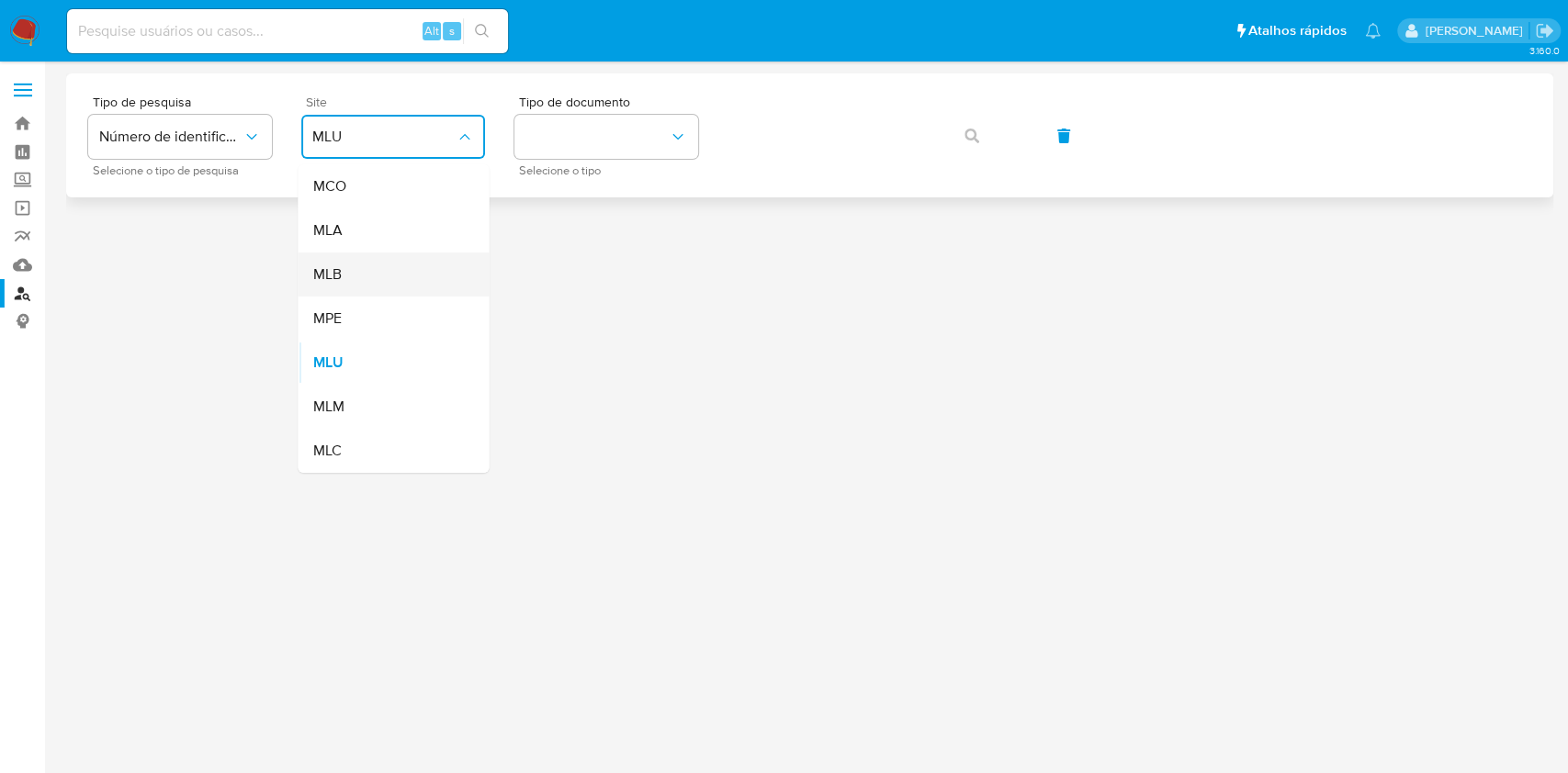
click at [405, 268] on div "MLB" at bounding box center [387, 274] width 150 height 44
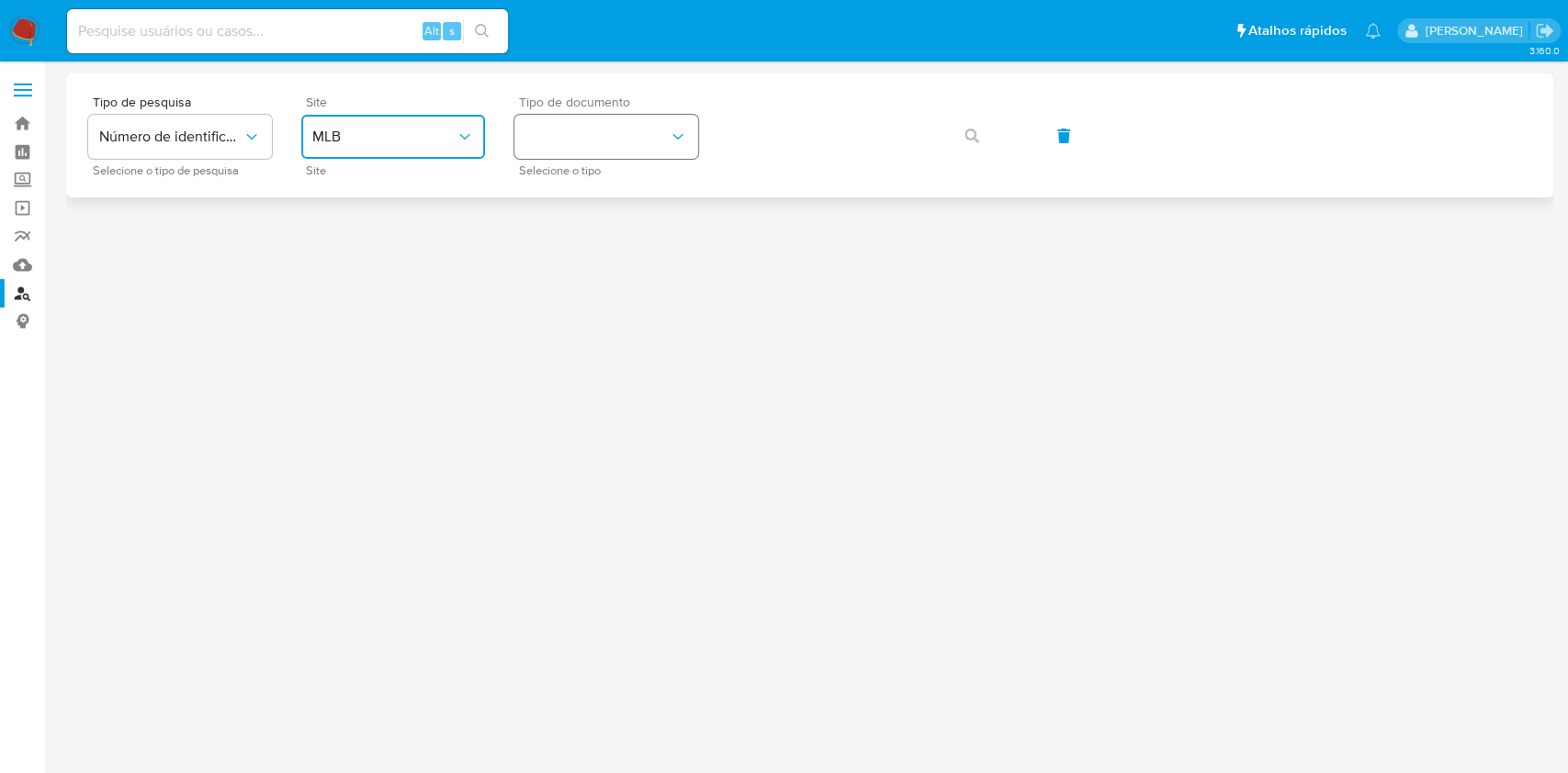
click at [559, 122] on button "identificationType" at bounding box center [606, 136] width 184 height 44
click at [575, 252] on div "CPF CPF" at bounding box center [601, 257] width 150 height 62
click at [963, 138] on button "button" at bounding box center [971, 135] width 62 height 44
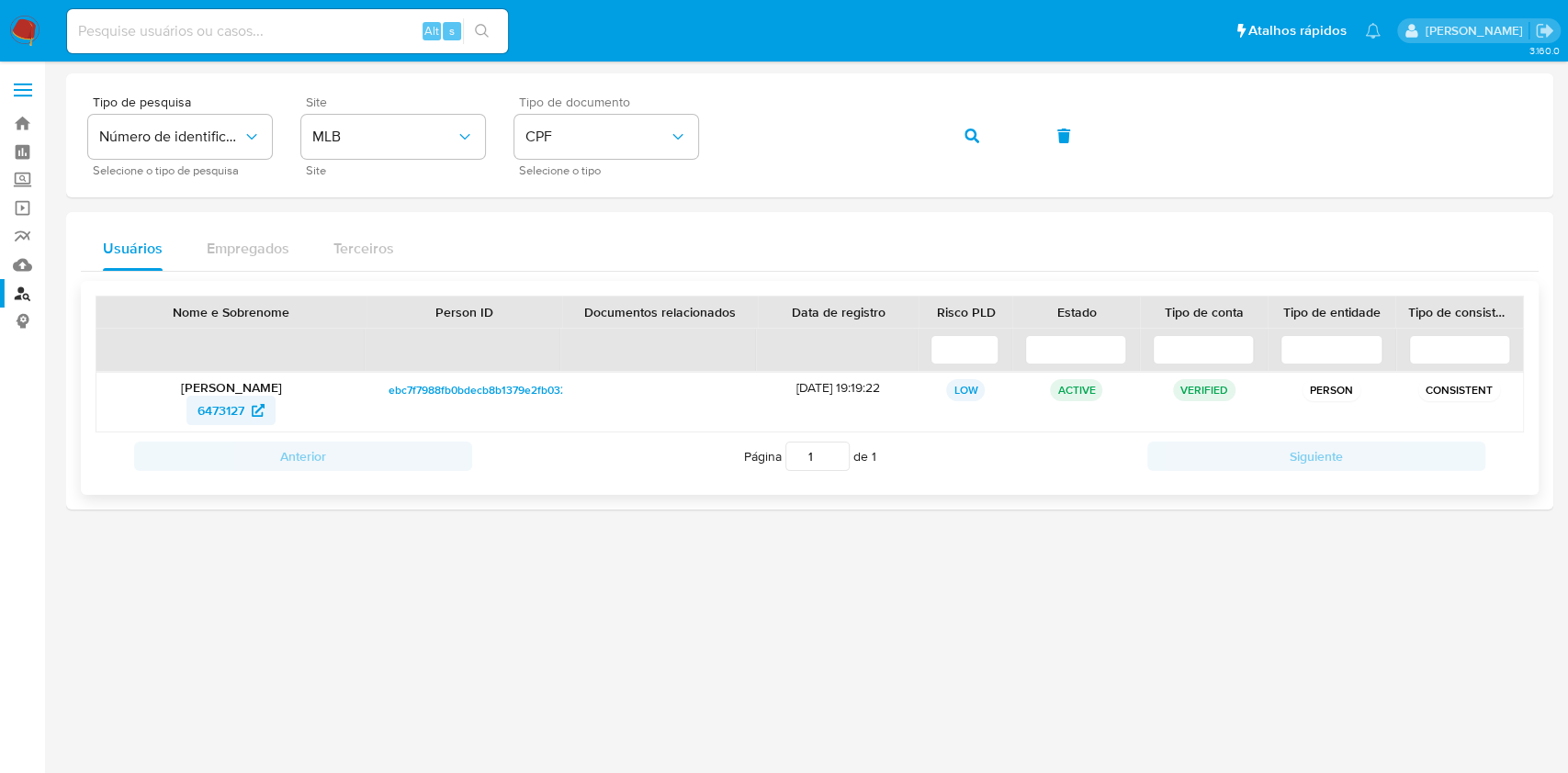
click at [222, 410] on span "6473127" at bounding box center [221, 410] width 46 height 30
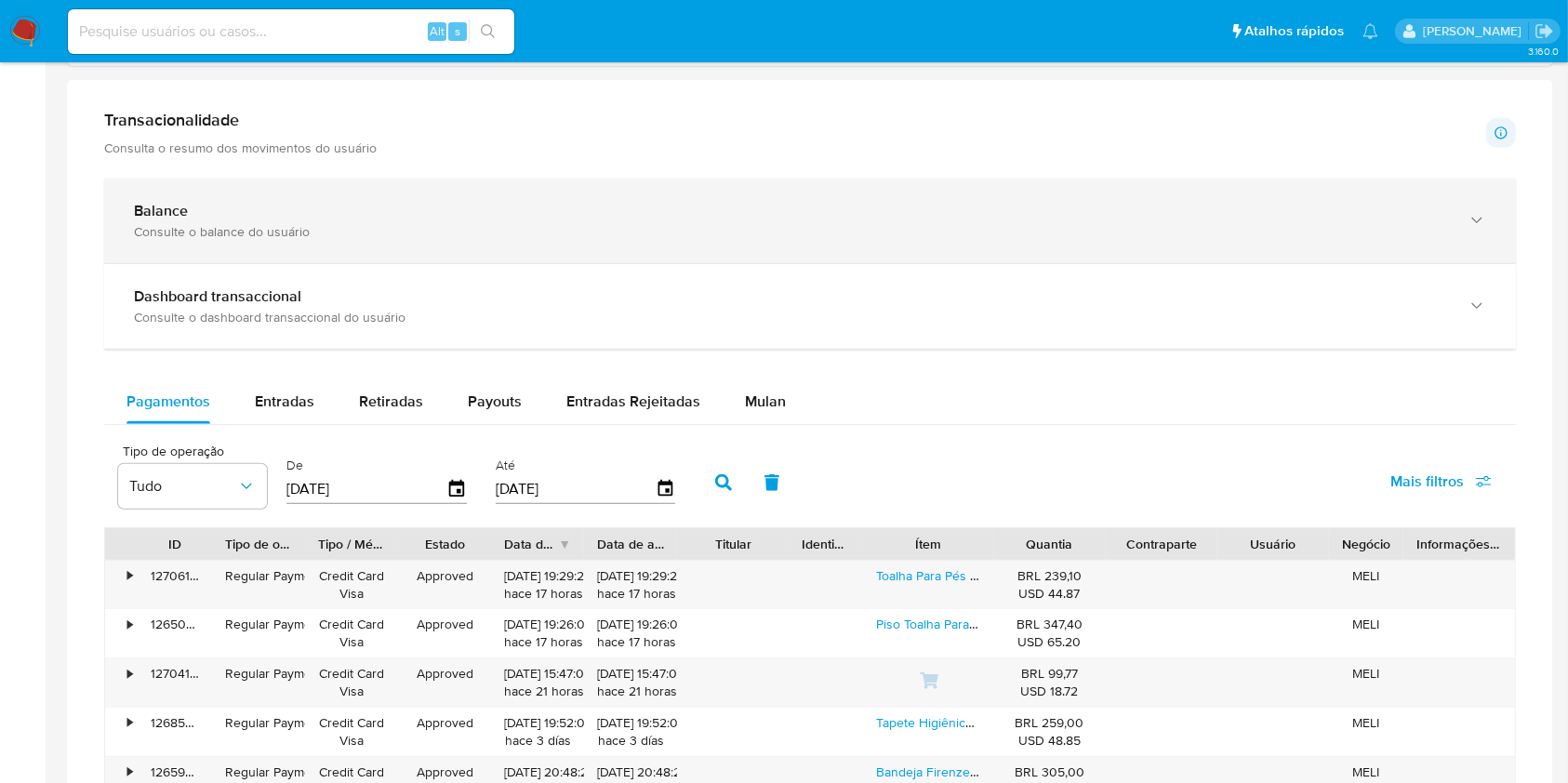
scroll to position [877, 0]
click at [957, 234] on div "Consulte o balance do usuário" at bounding box center [791, 230] width 1315 height 17
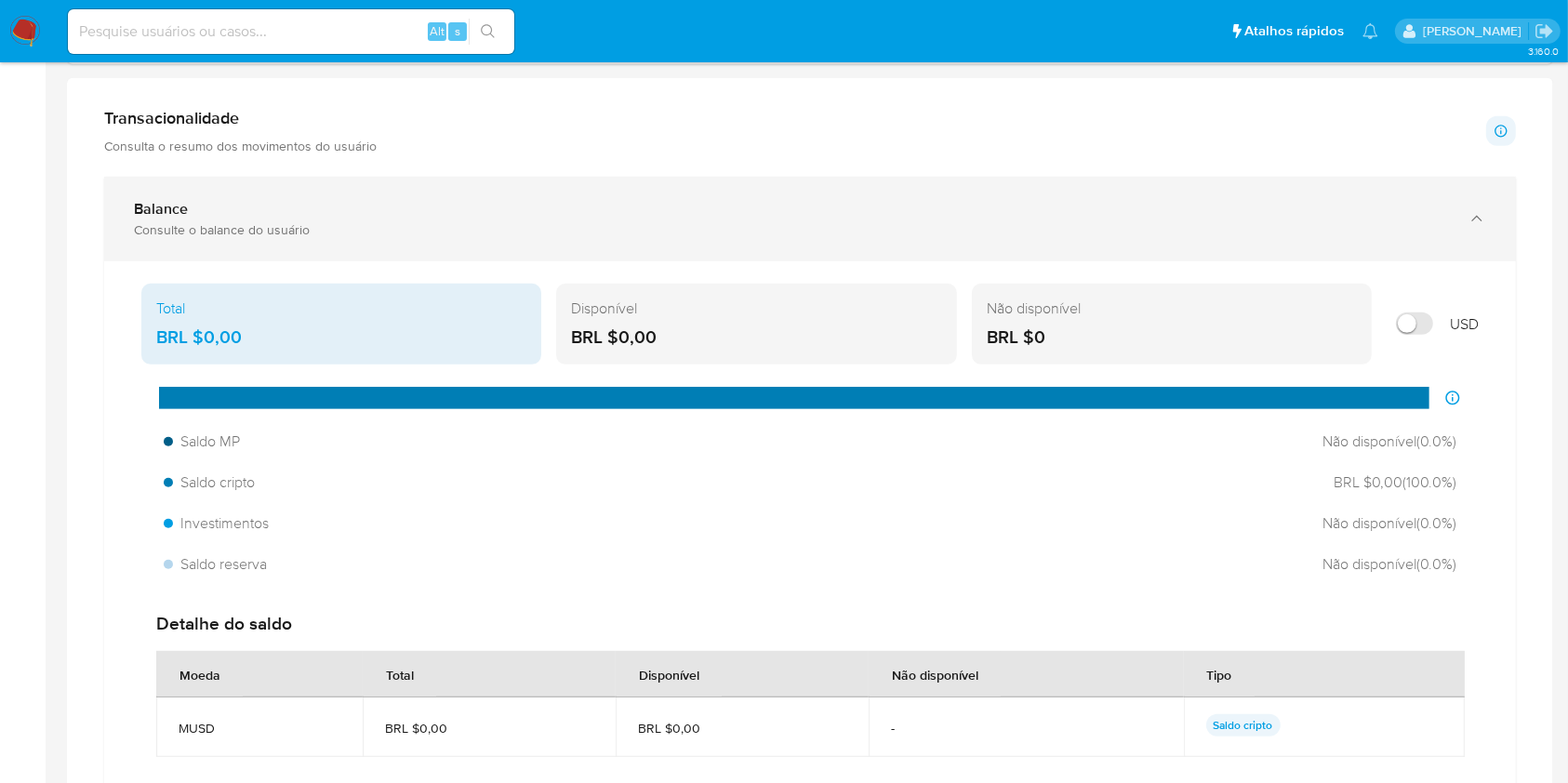
click at [957, 234] on div "Consulte o balance do usuário" at bounding box center [791, 230] width 1315 height 17
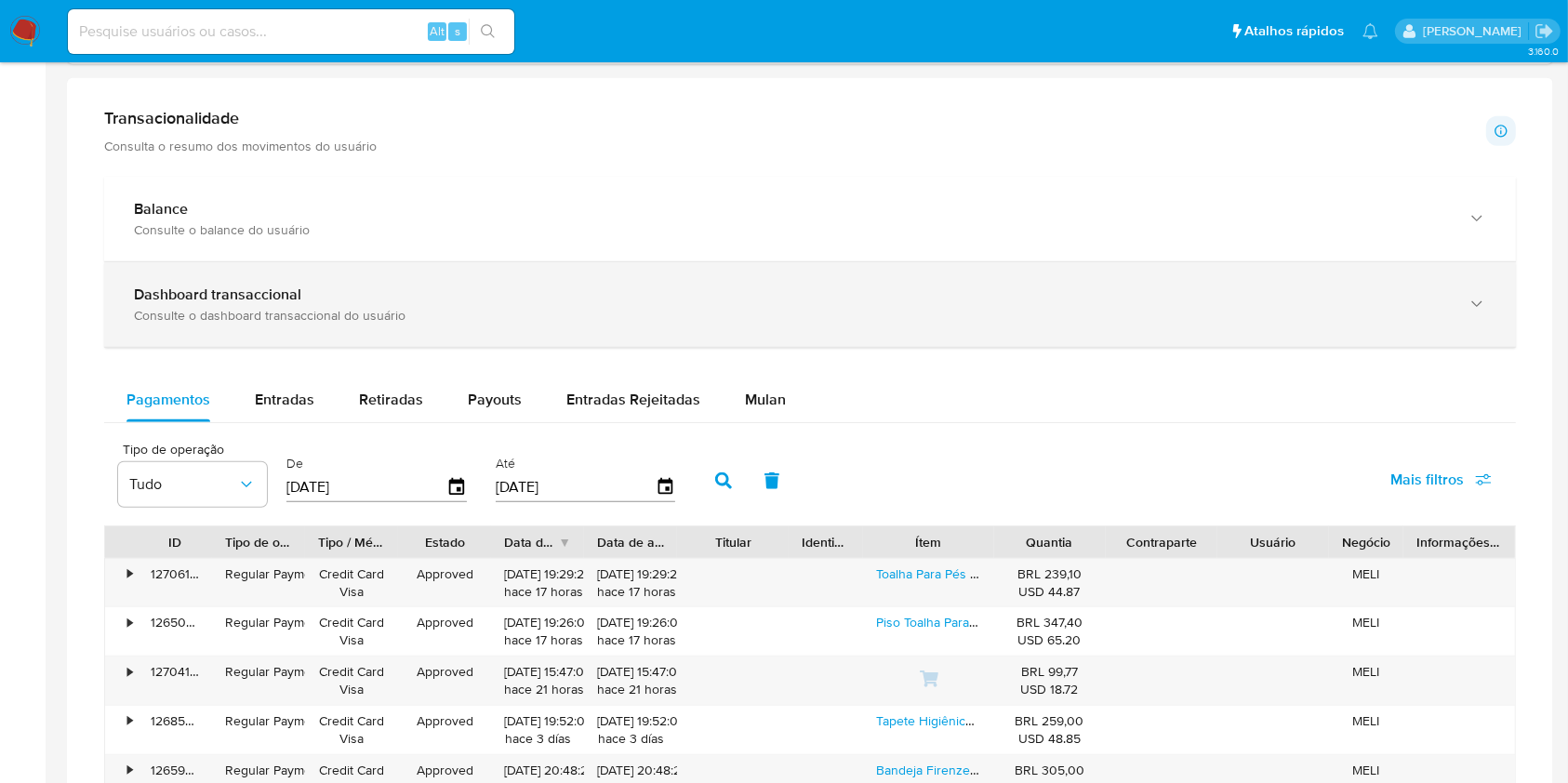
click at [950, 299] on div "Dashboard transaccional" at bounding box center [791, 295] width 1315 height 19
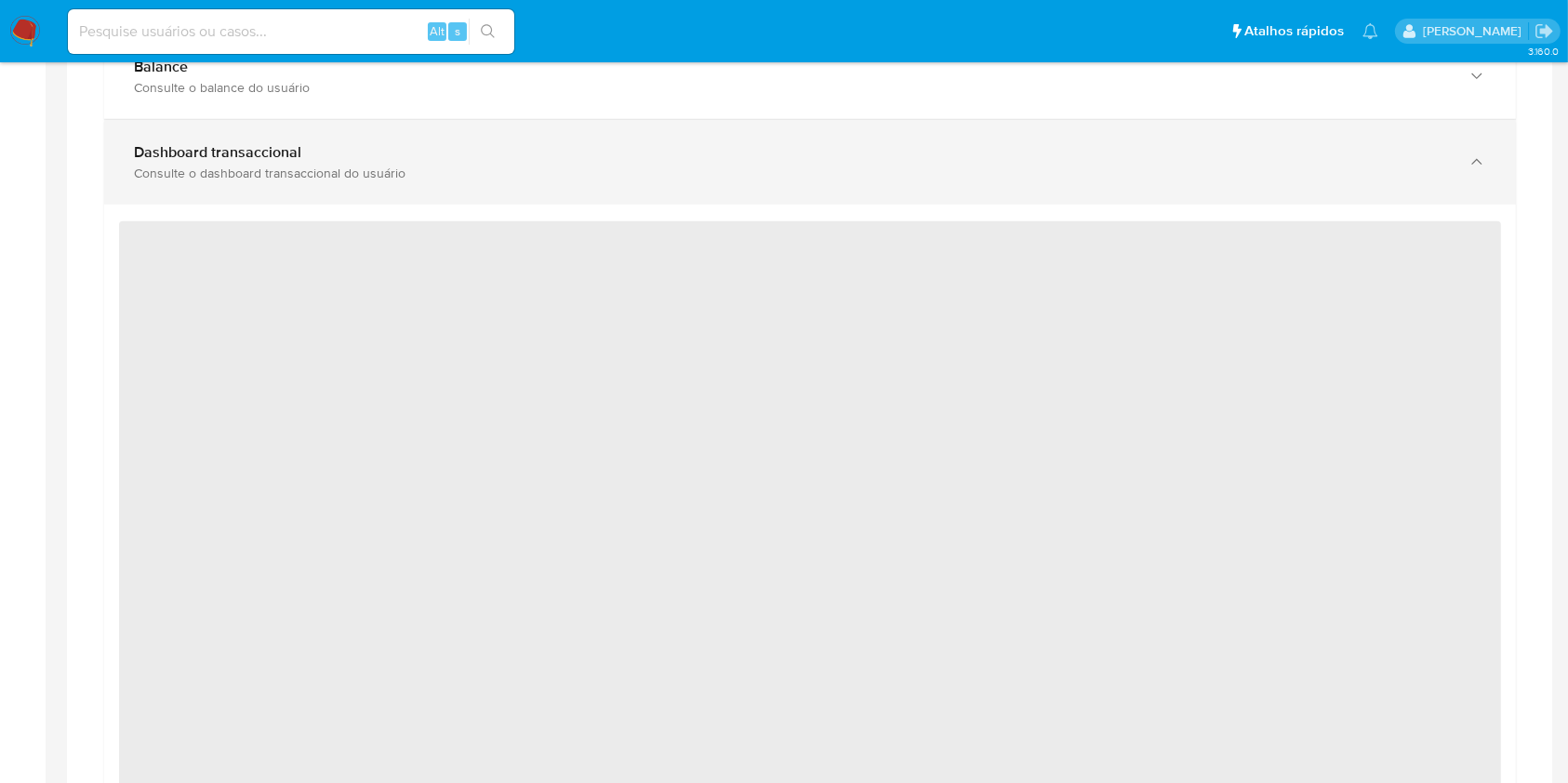
click at [950, 170] on div "Consulte o dashboard transaccional do usuário" at bounding box center [791, 173] width 1315 height 17
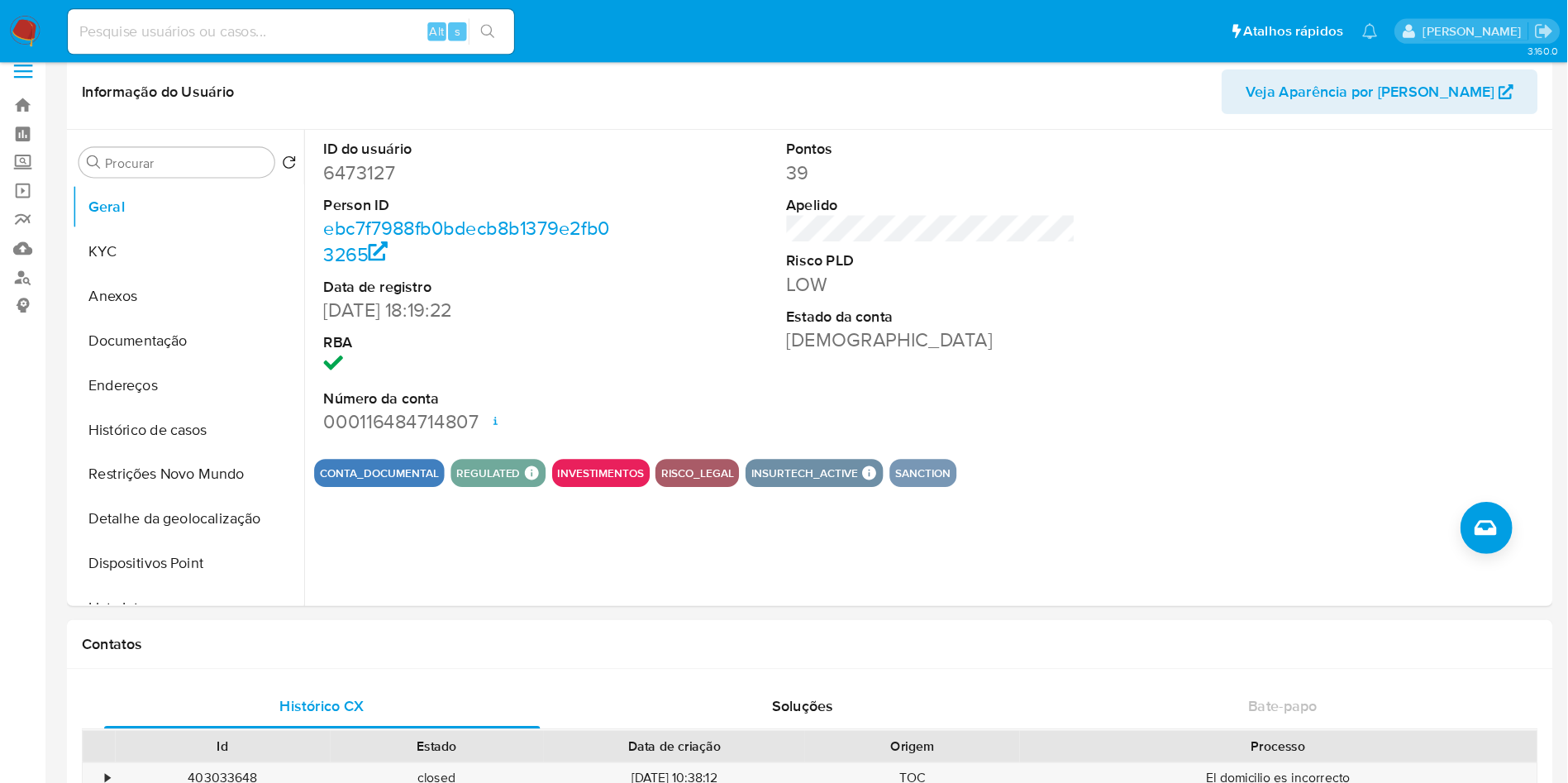
scroll to position [0, 0]
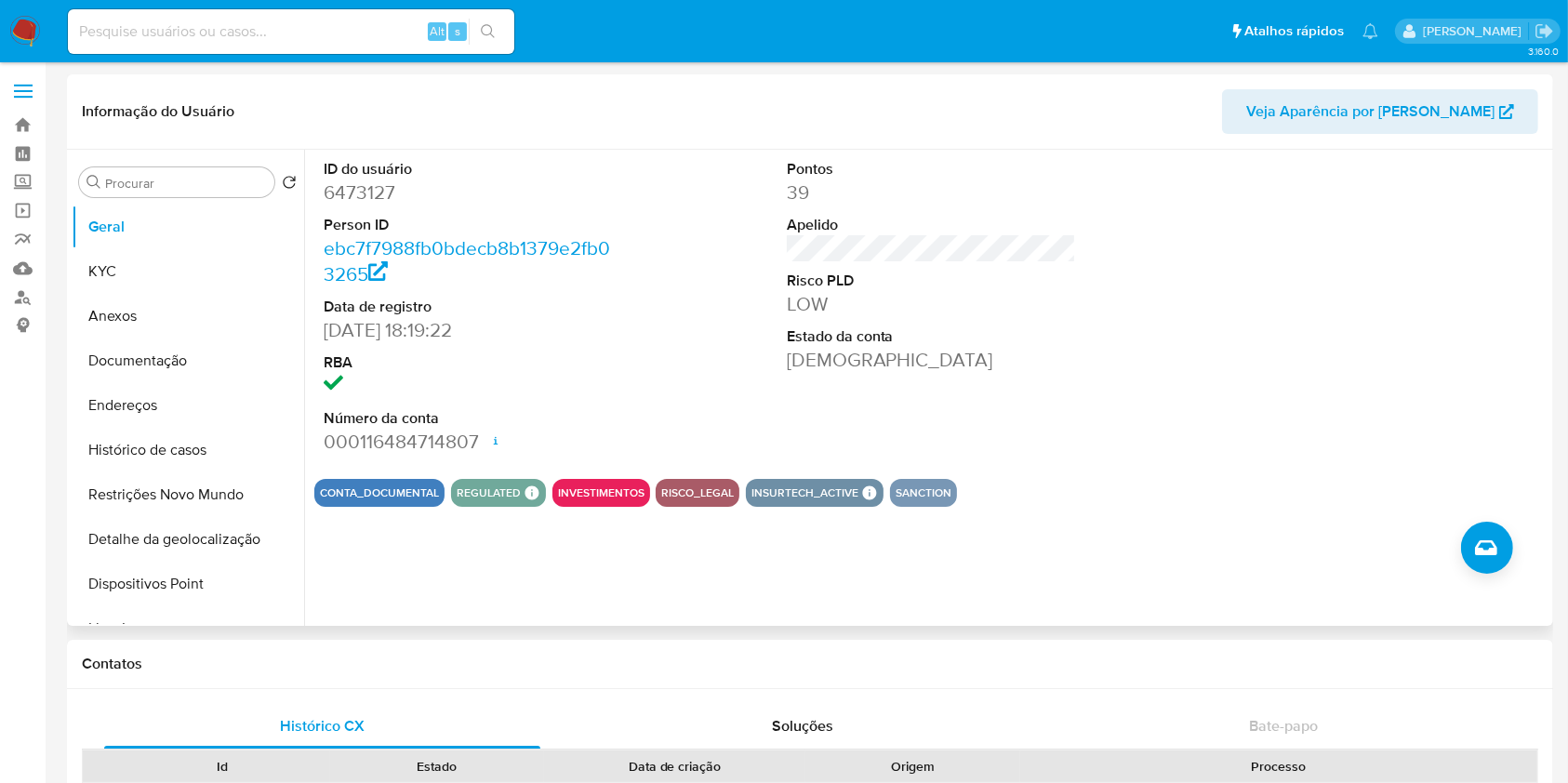
click at [1414, 125] on span "Veja Aparência por [PERSON_NAME]" at bounding box center [1371, 111] width 248 height 44
click at [213, 429] on button "Histórico de casos" at bounding box center [180, 449] width 218 height 44
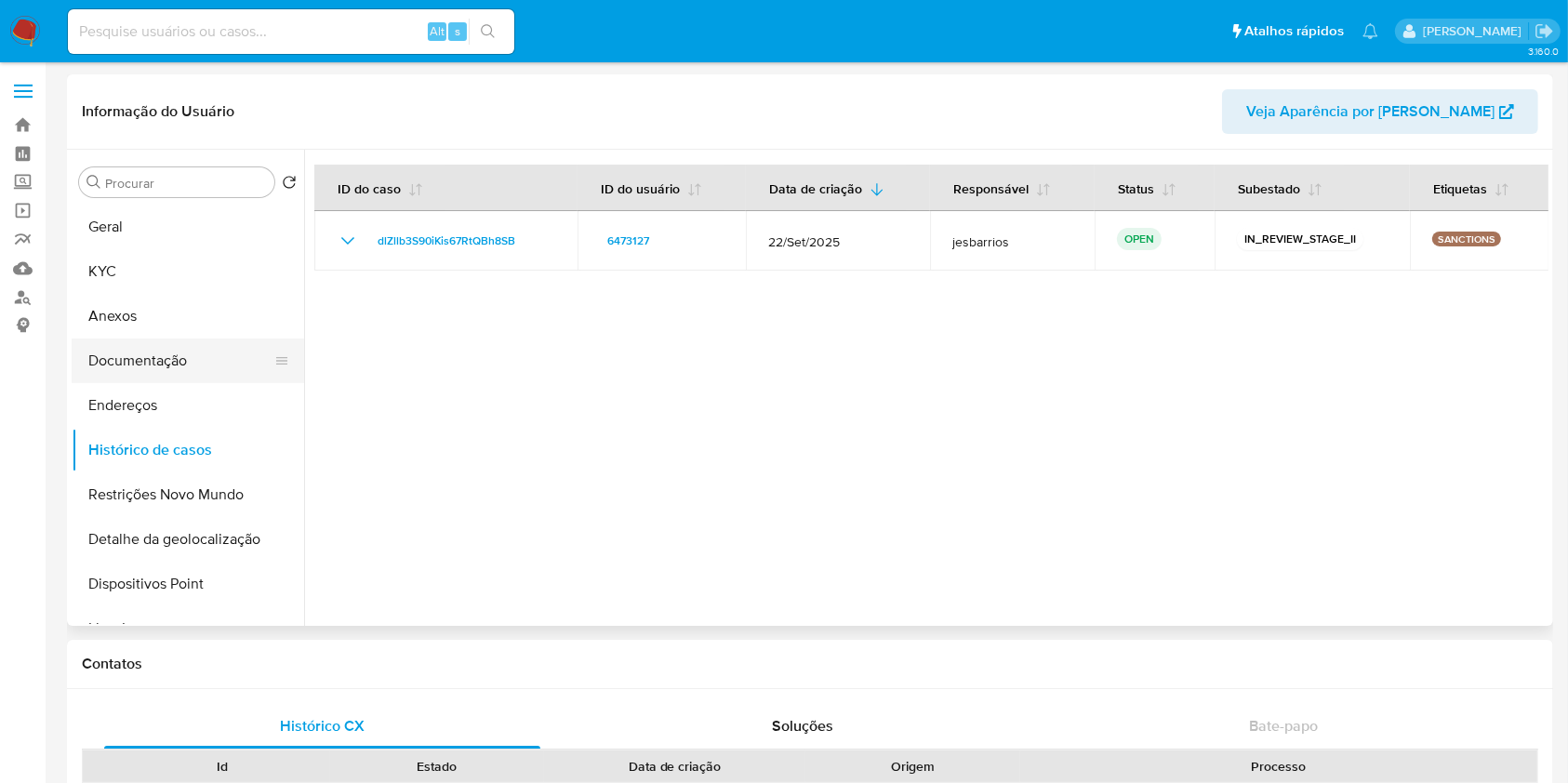
click at [188, 361] on button "Documentação" at bounding box center [180, 360] width 218 height 44
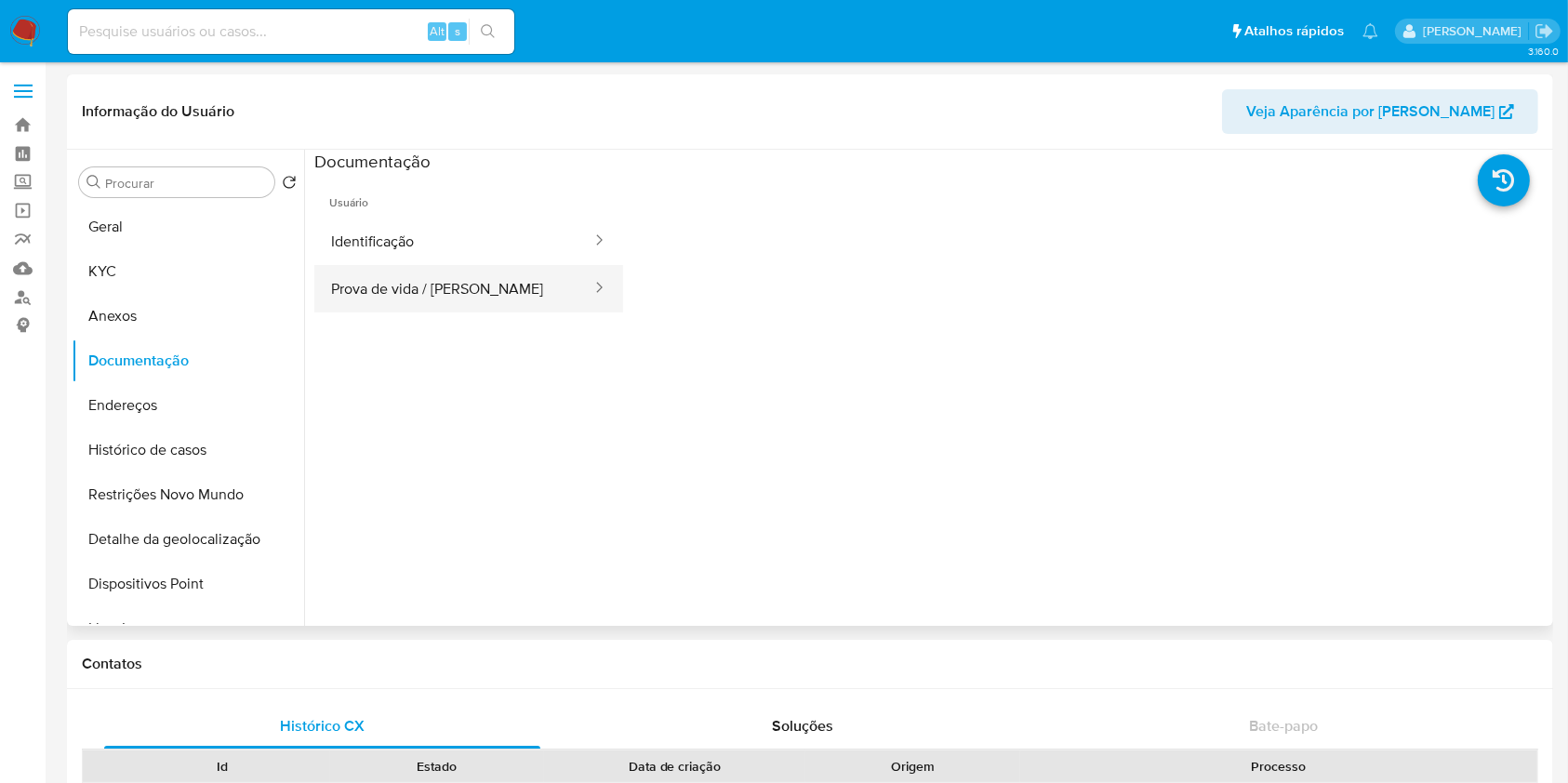
click at [484, 289] on button "Prova de vida / [PERSON_NAME]" at bounding box center [453, 289] width 279 height 47
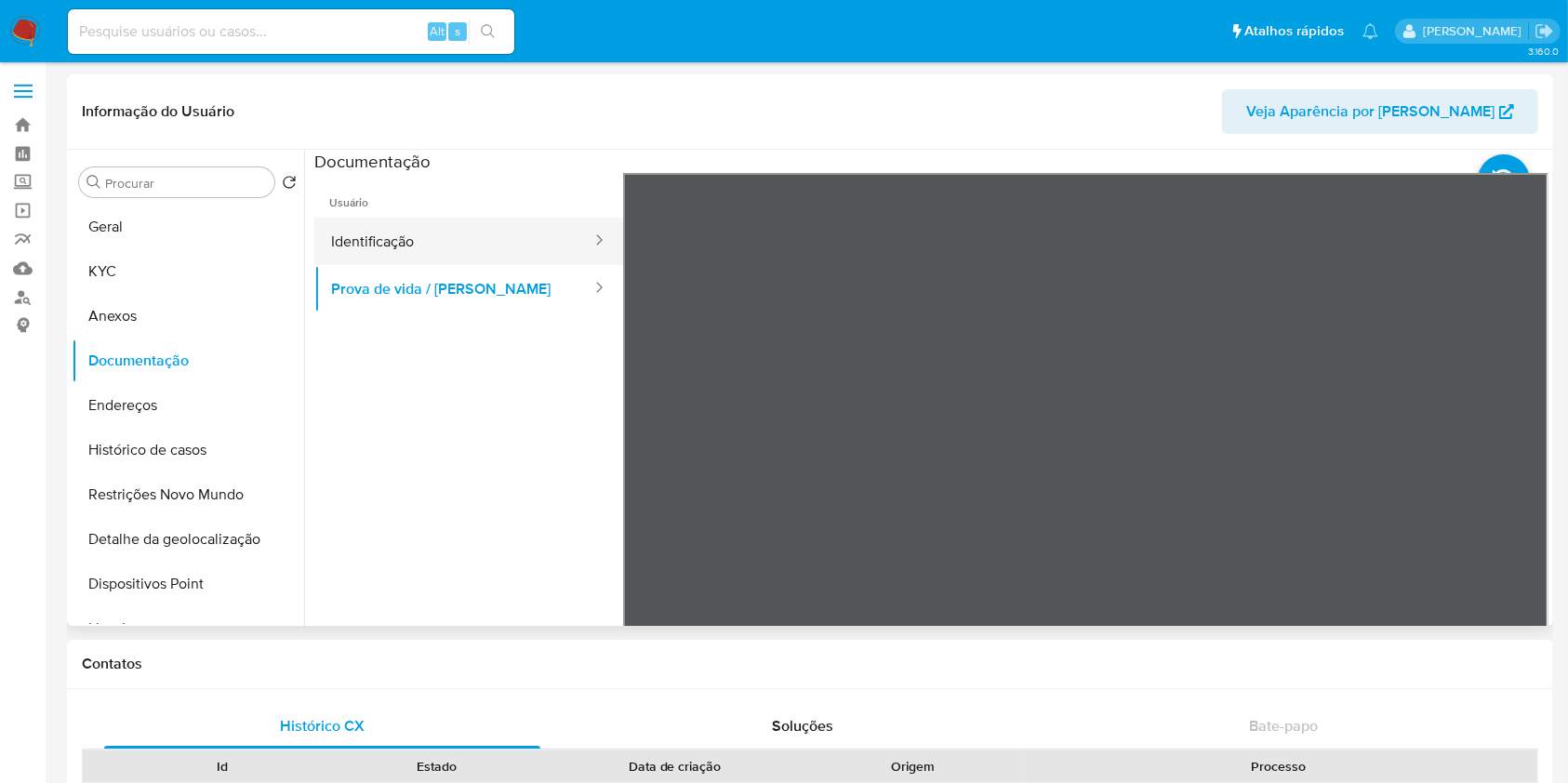
click at [510, 246] on button "Identificação" at bounding box center [453, 242] width 279 height 47
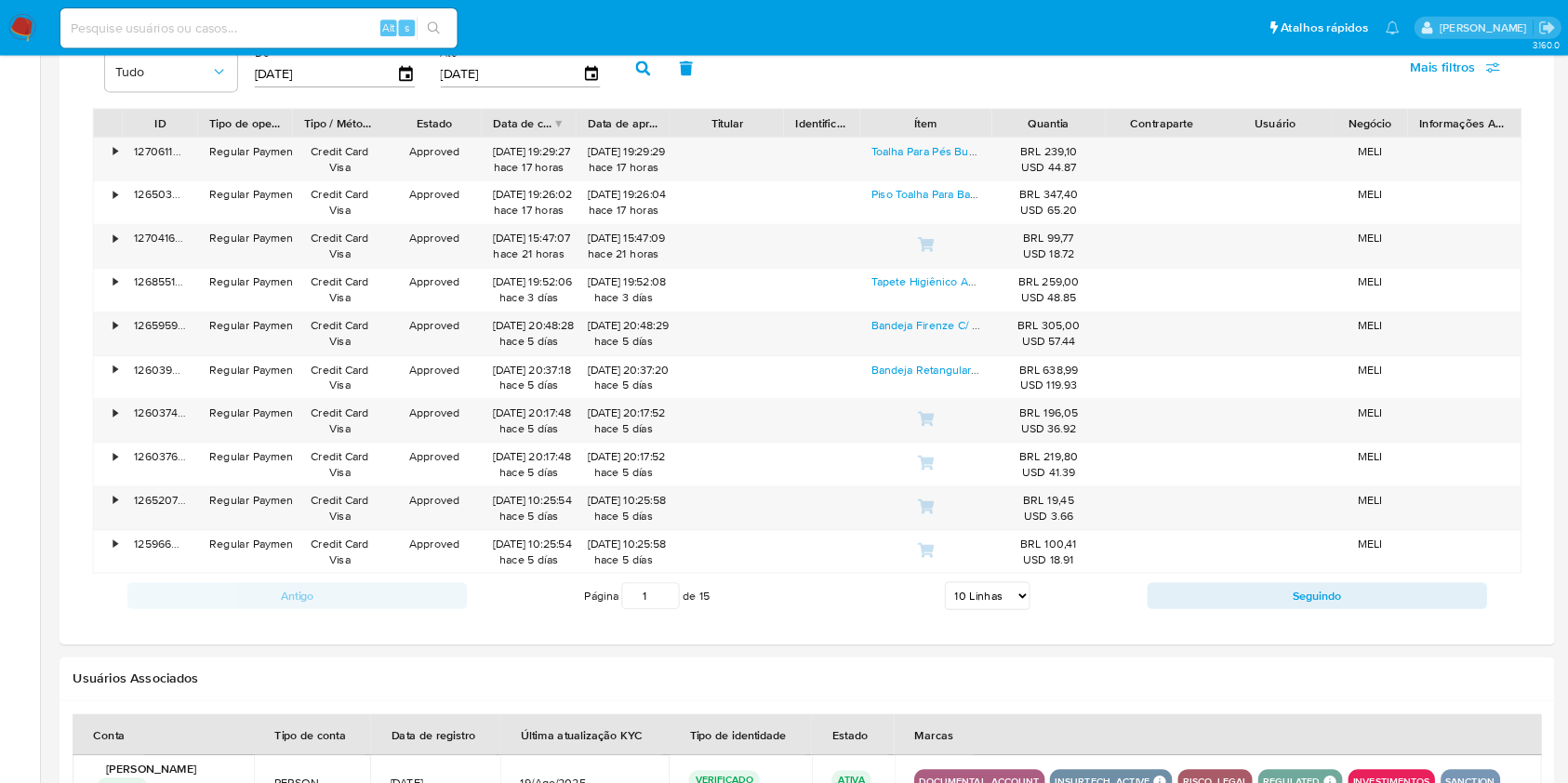
scroll to position [1280, 0]
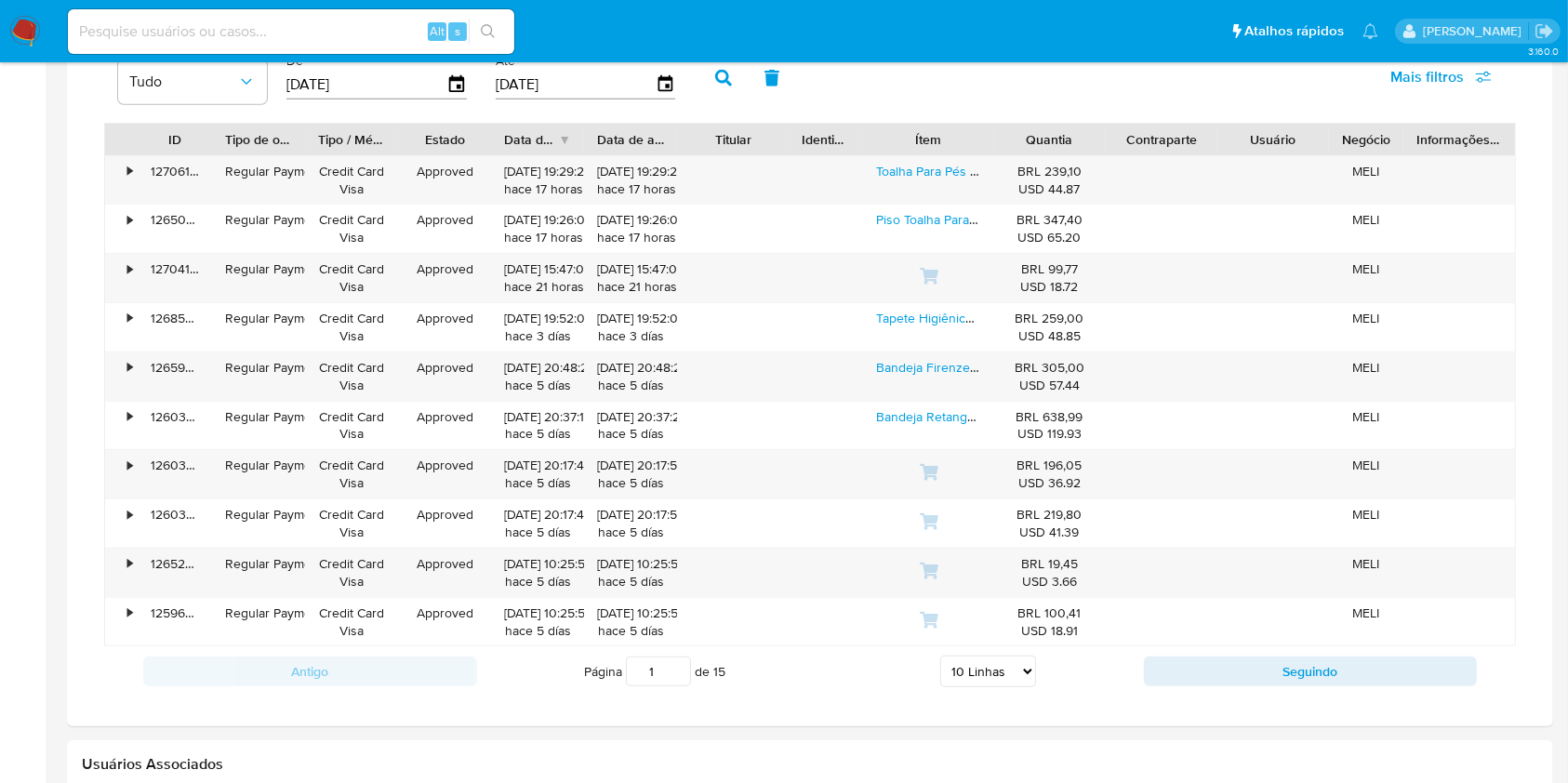
click at [995, 666] on select "5 Linhas 10 Linhas 20 Linhas 25 Linhas 50 Linhas 100 Linhas" at bounding box center [988, 672] width 96 height 32
select select "100"
click at [940, 656] on select "5 Linhas 10 Linhas 20 Linhas 25 Linhas 50 Linhas 100 Linhas" at bounding box center [988, 672] width 96 height 32
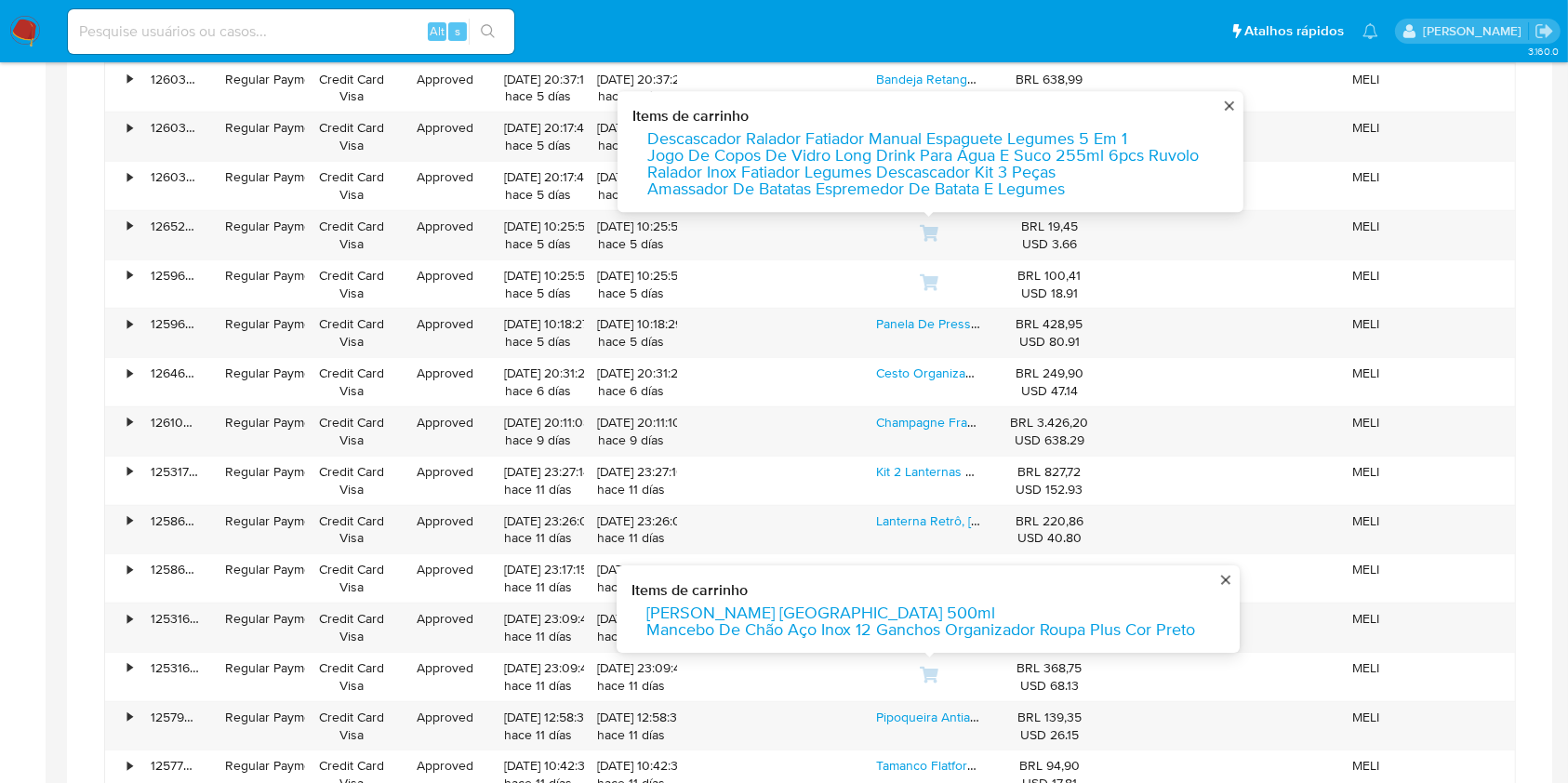
scroll to position [0, 0]
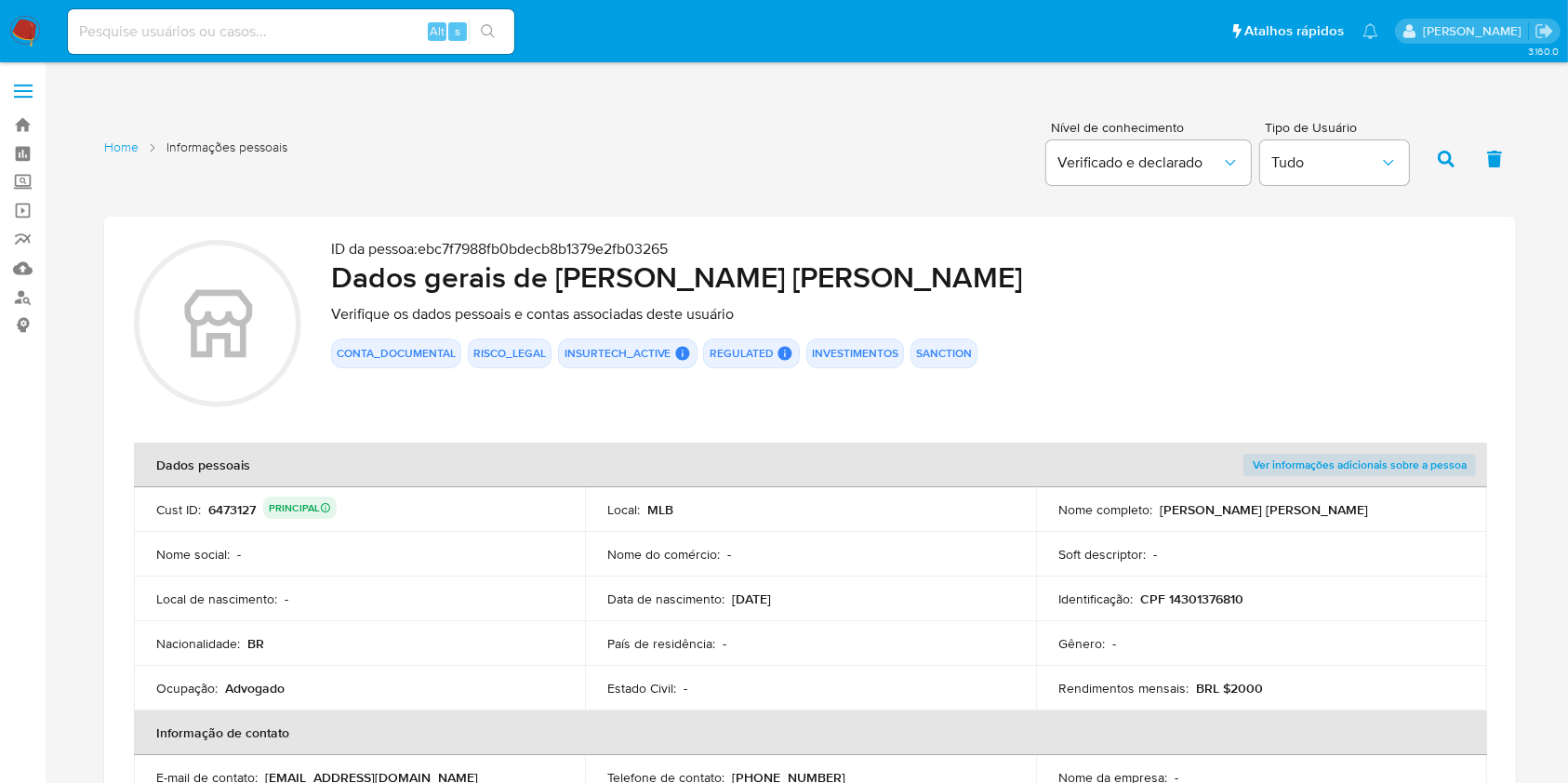
click at [1481, 258] on h2 "Dados gerais de [PERSON_NAME] [PERSON_NAME]" at bounding box center [908, 277] width 1155 height 38
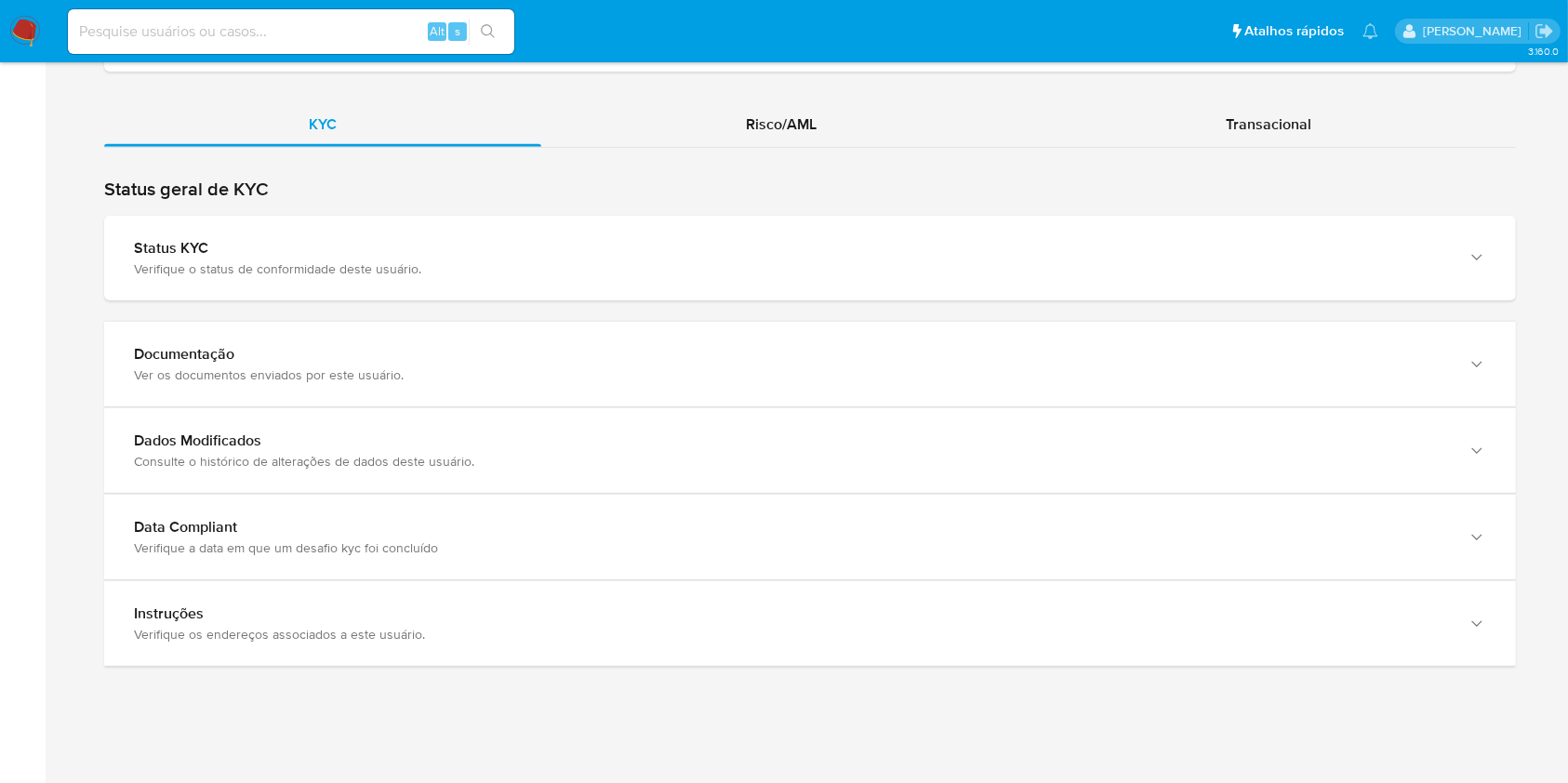
scroll to position [1650, 0]
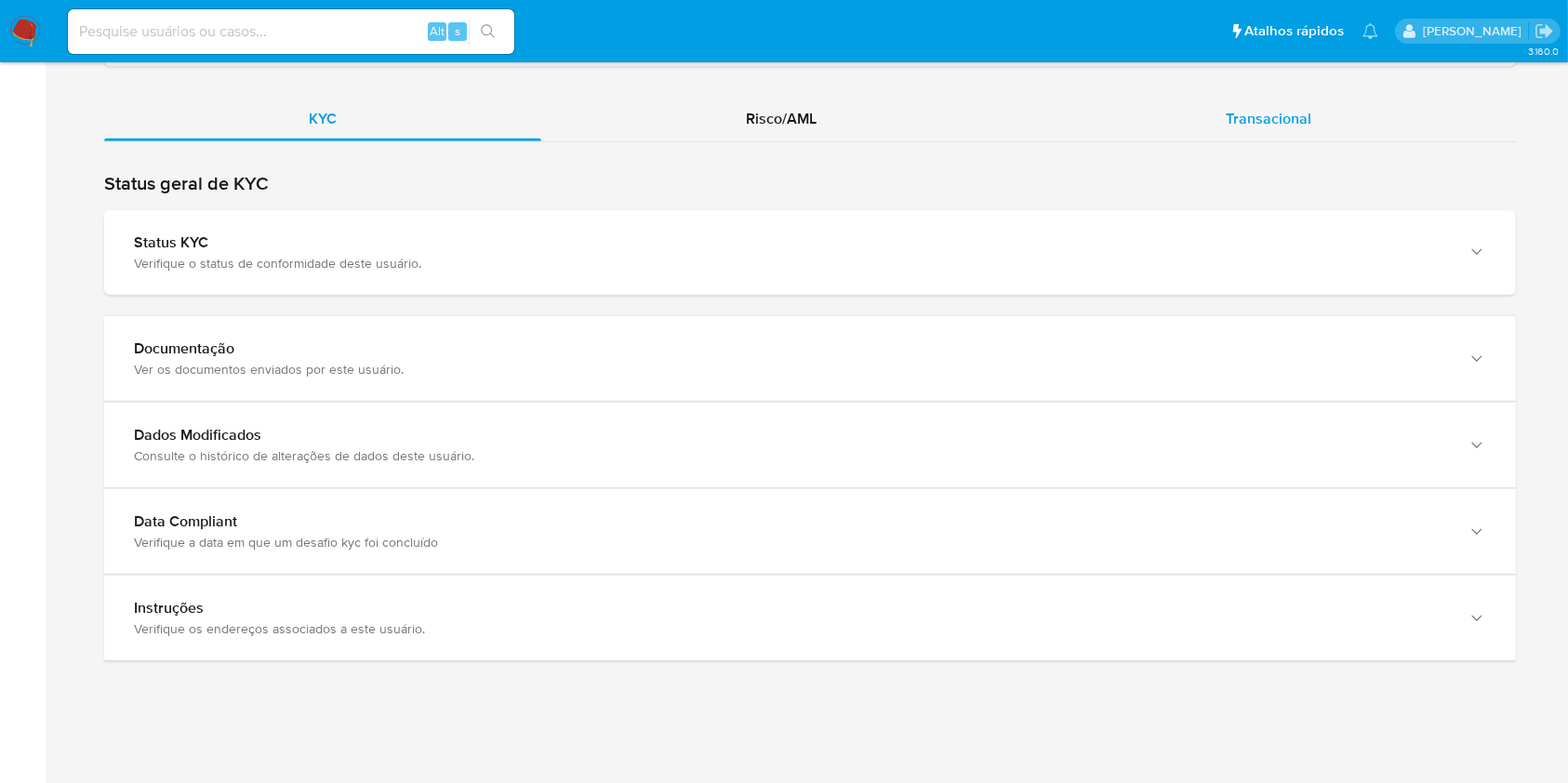
click at [1235, 119] on span "Transacional" at bounding box center [1268, 118] width 86 height 22
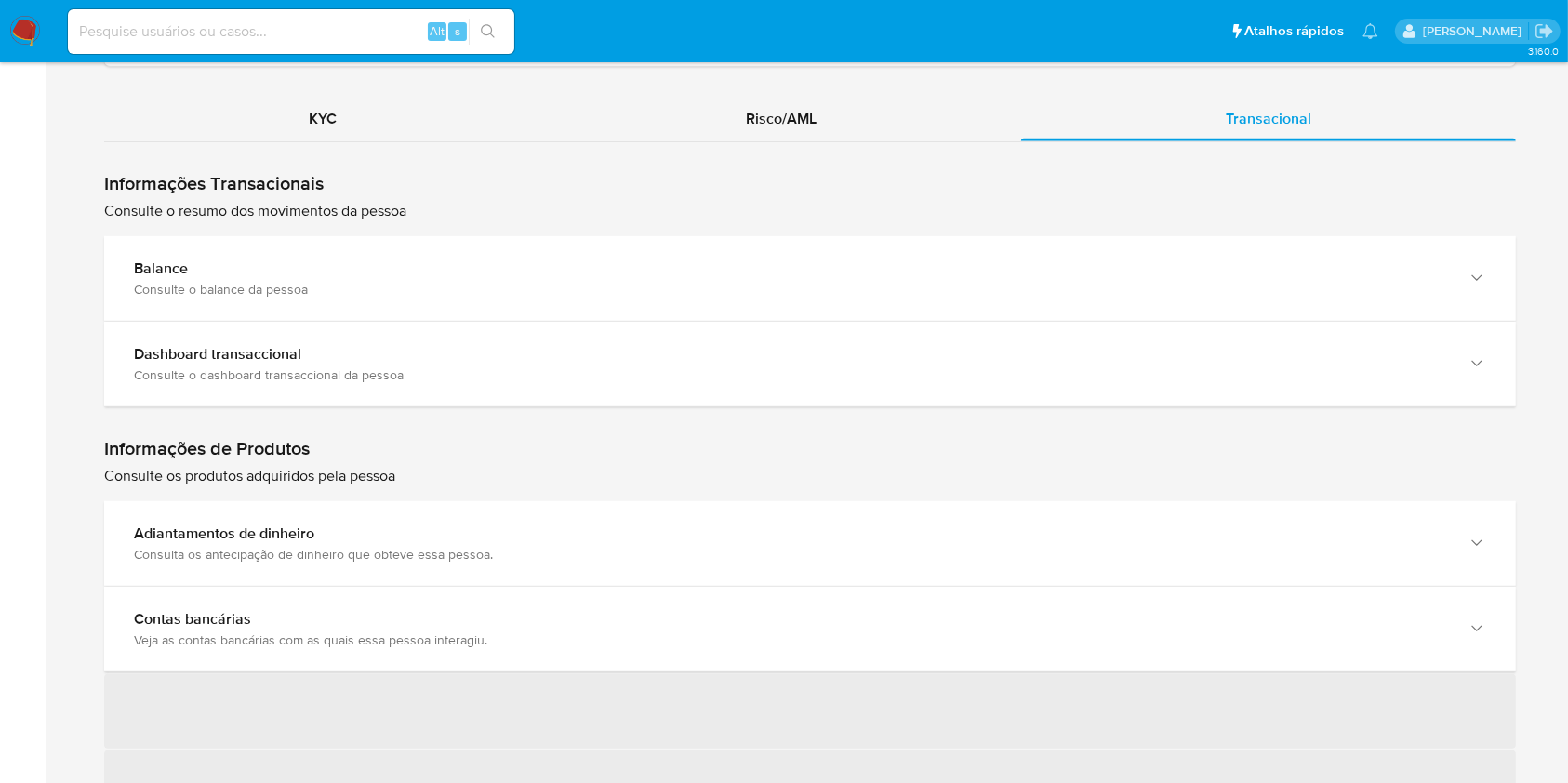
click at [776, 361] on div "Dashboard transaccional" at bounding box center [791, 354] width 1315 height 19
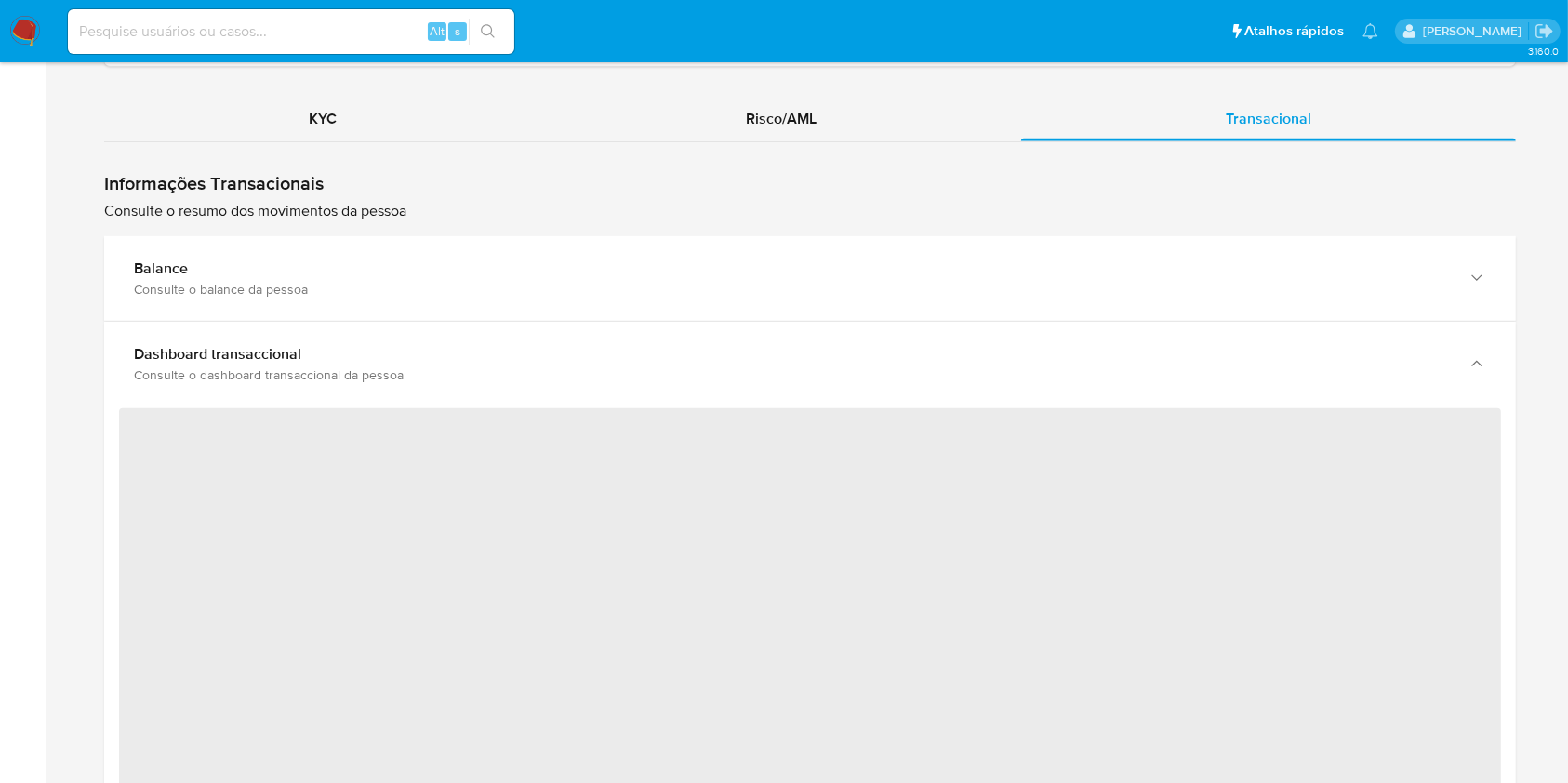
click at [776, 361] on div "Dashboard transaccional" at bounding box center [791, 354] width 1315 height 19
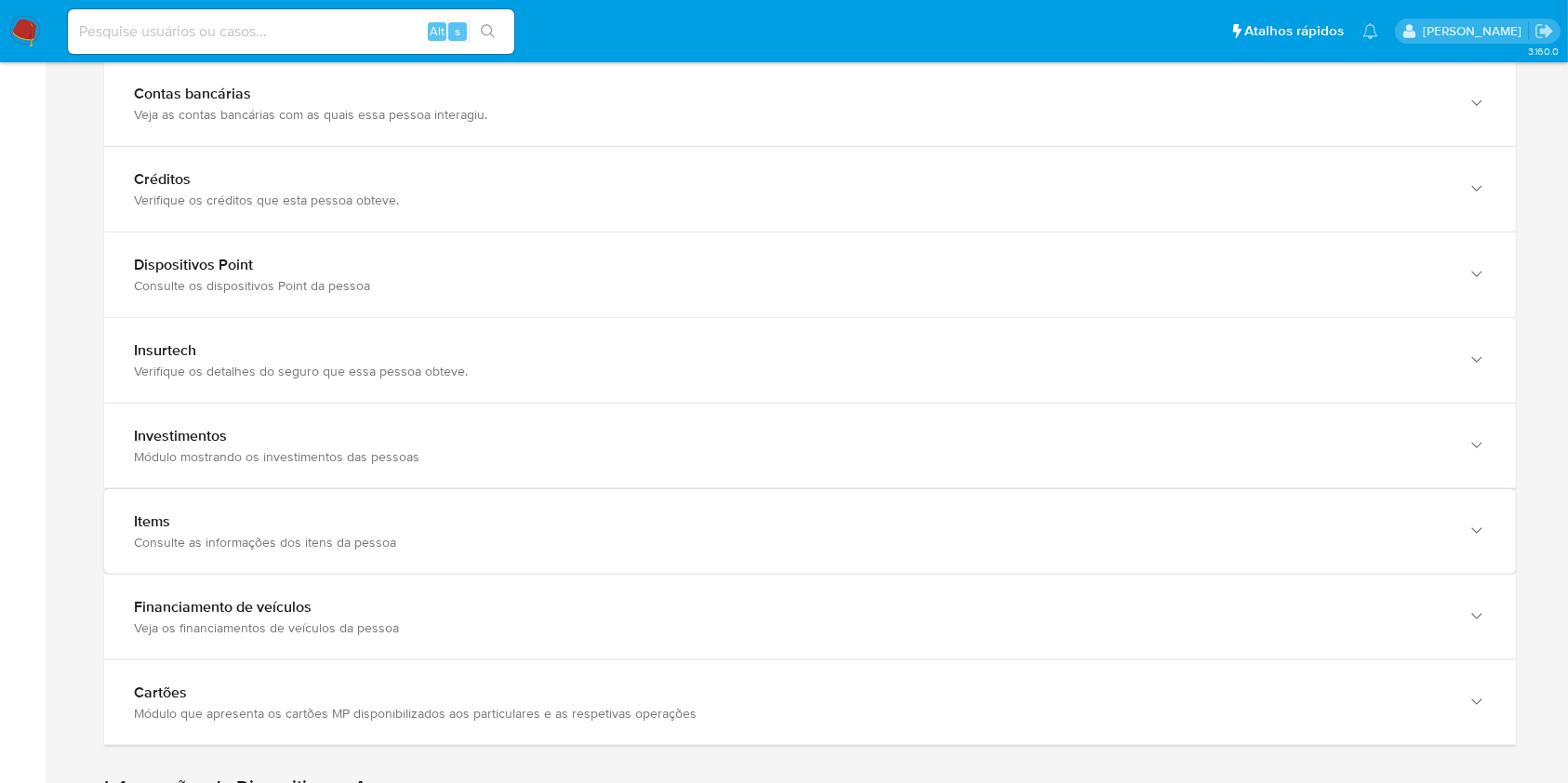
scroll to position [2228, 0]
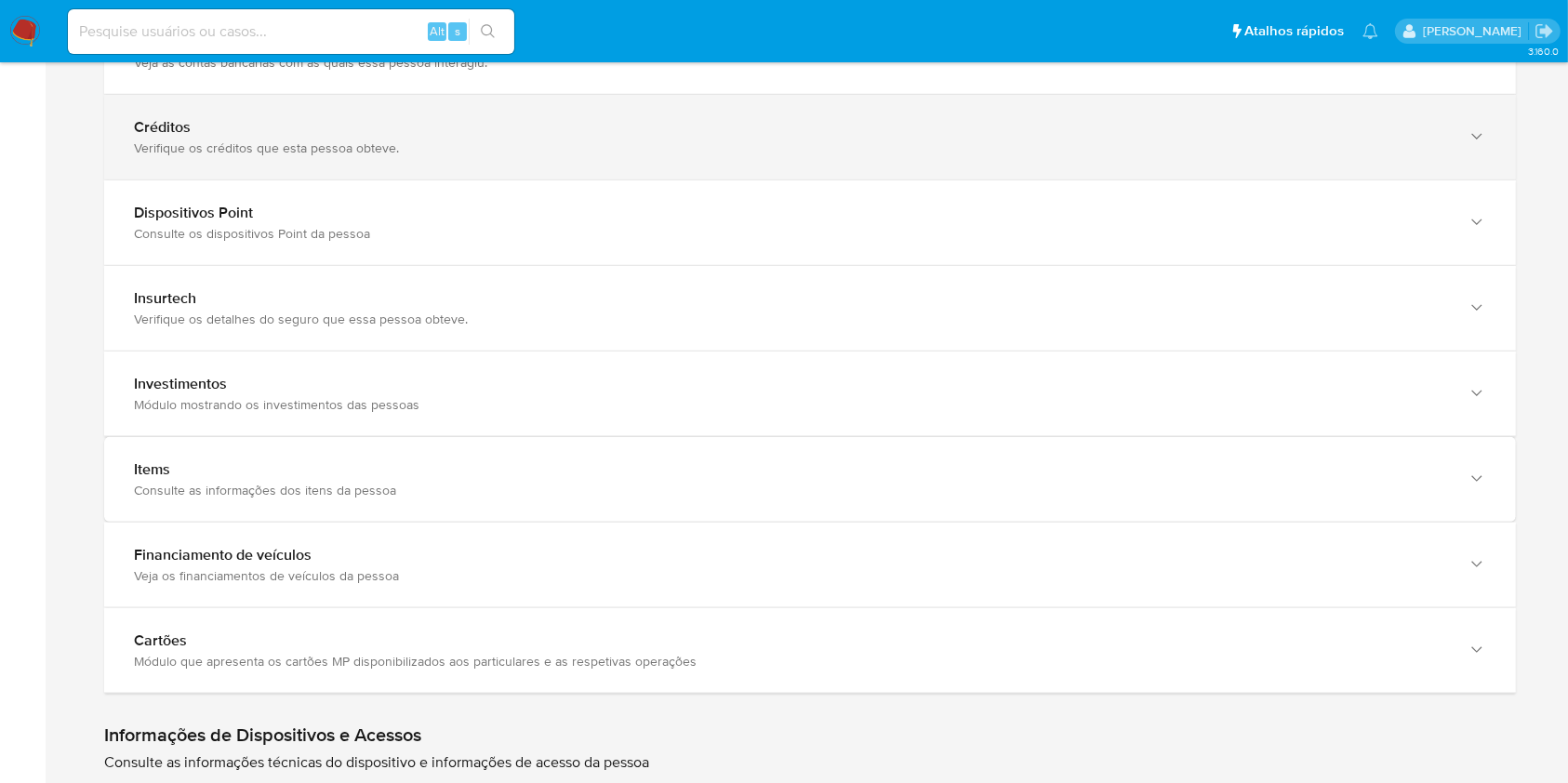
click at [757, 118] on div "Créditos" at bounding box center [791, 128] width 1315 height 19
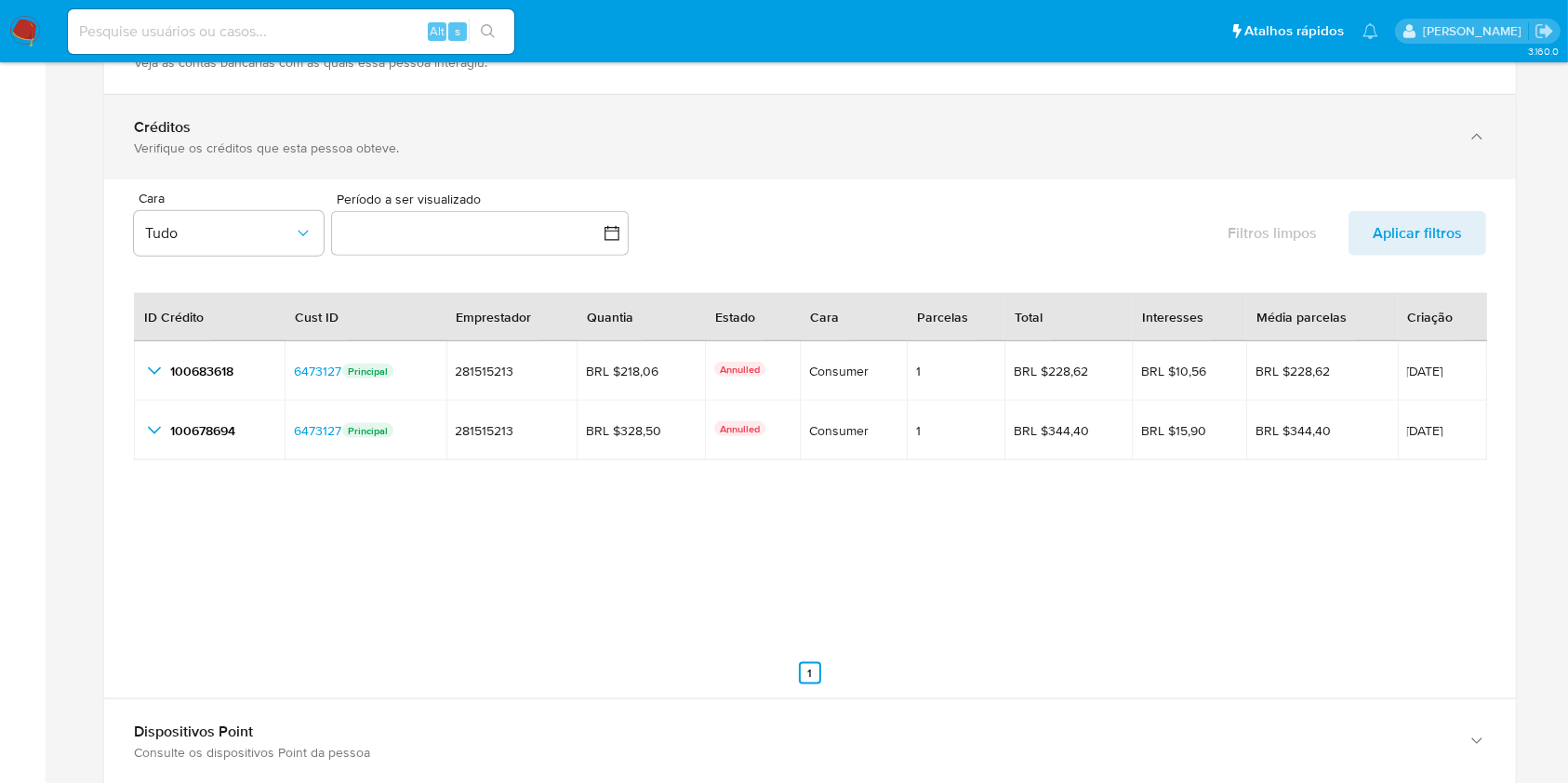
click at [757, 118] on div "Créditos" at bounding box center [791, 128] width 1315 height 19
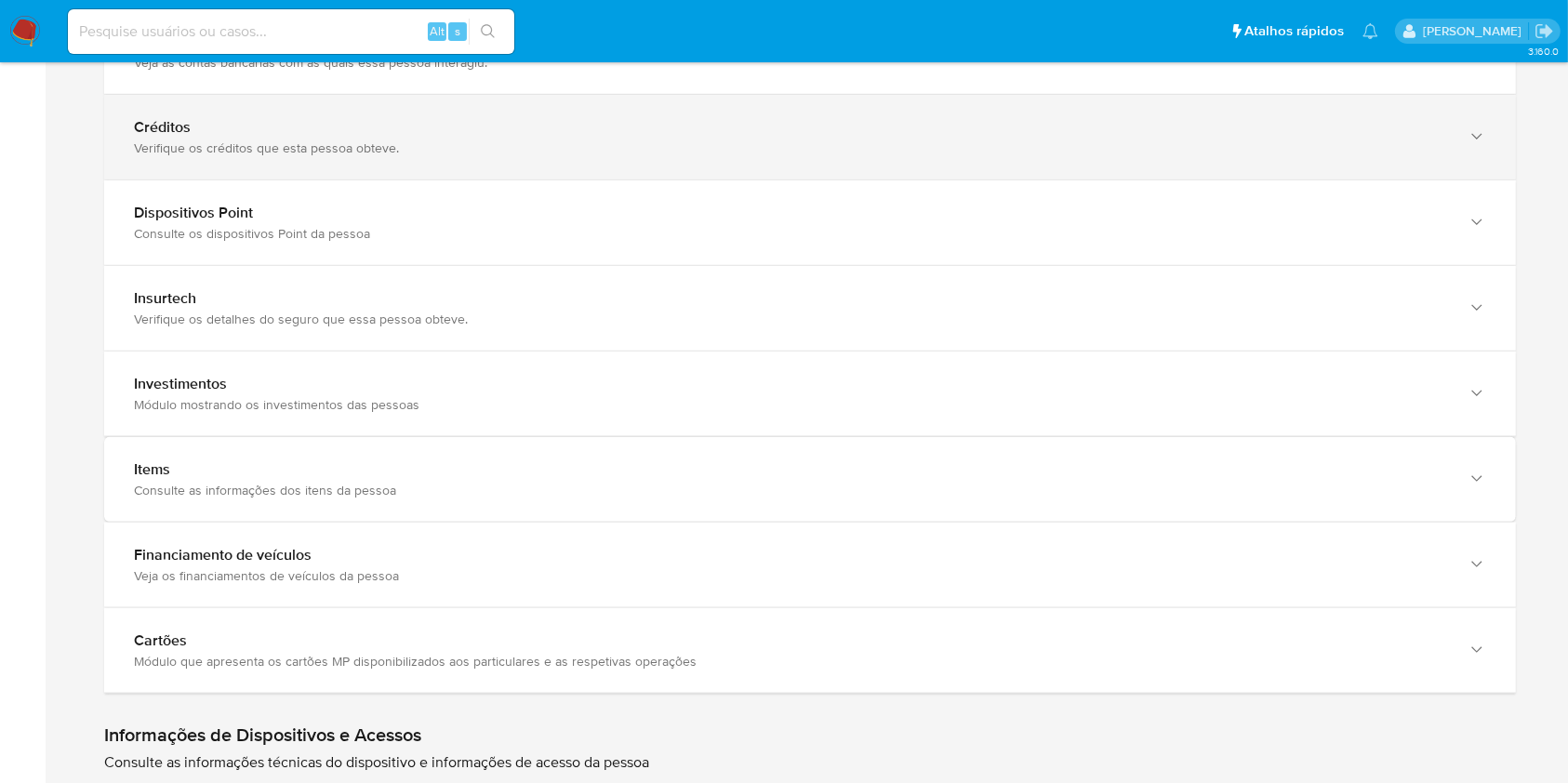
click at [753, 118] on div "Créditos" at bounding box center [791, 128] width 1315 height 19
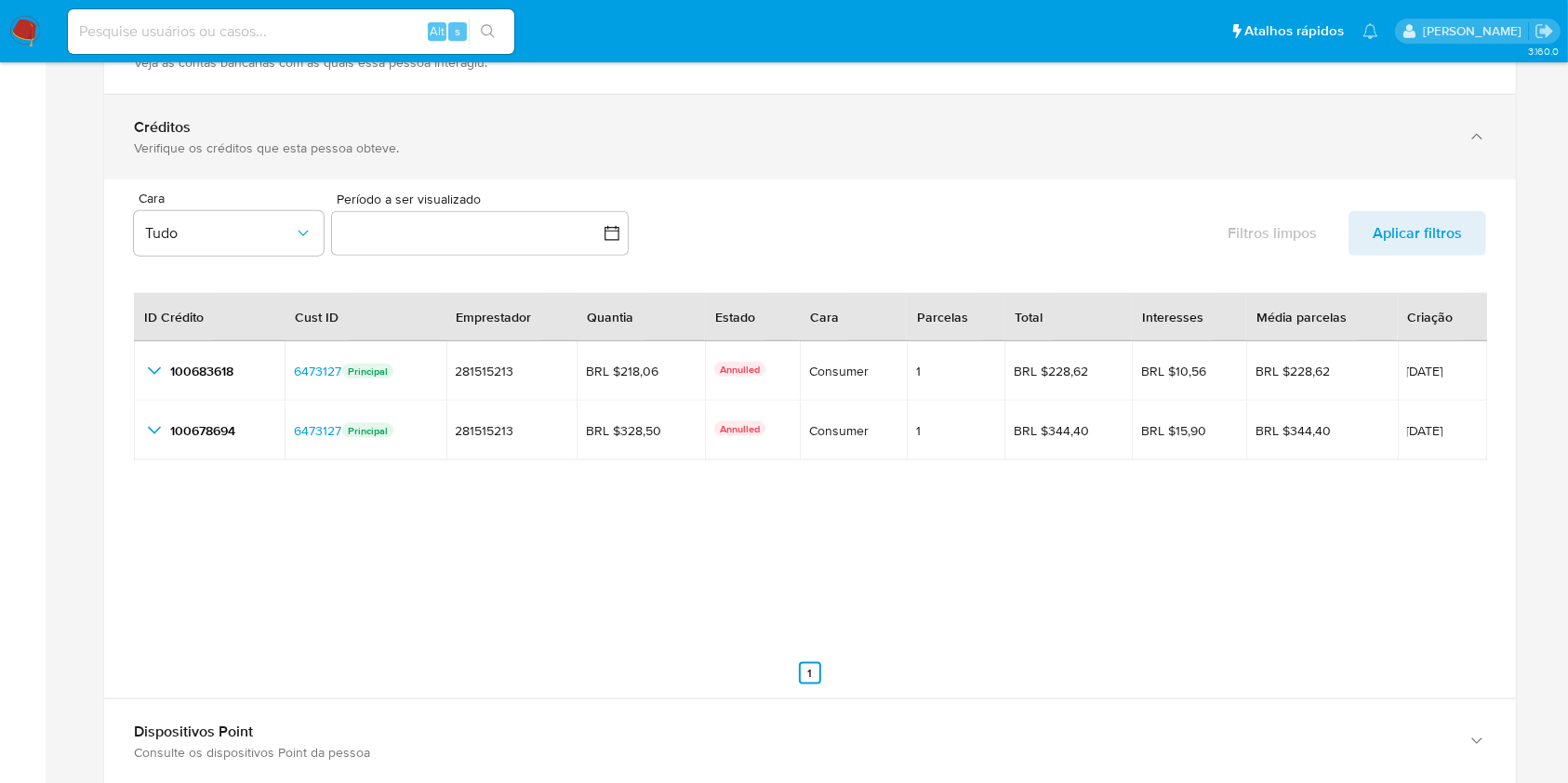
click at [756, 120] on div "Créditos" at bounding box center [791, 128] width 1315 height 19
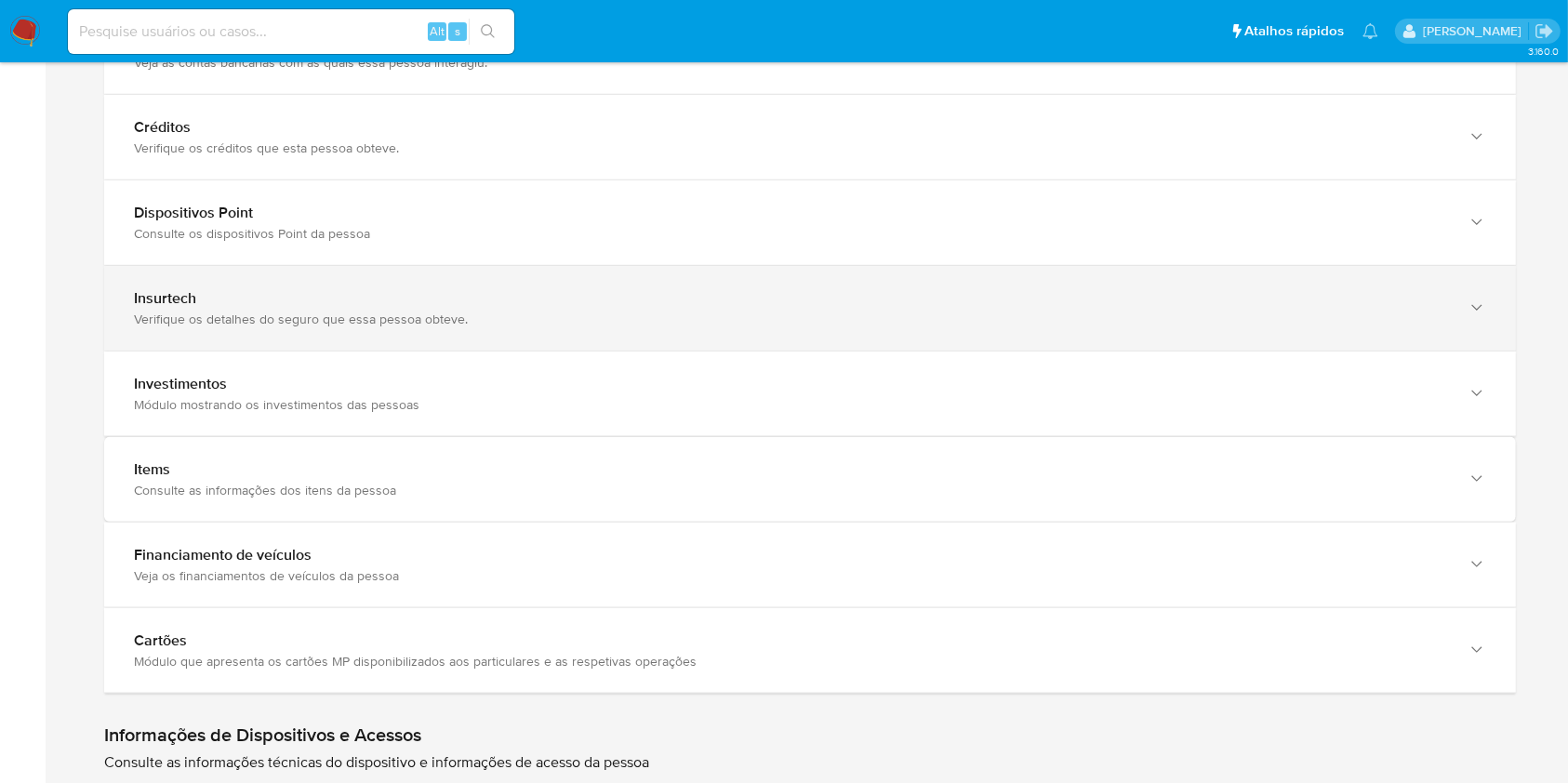
click at [598, 319] on div "Verifique os detalhes do seguro que essa pessoa obteve." at bounding box center [791, 320] width 1315 height 17
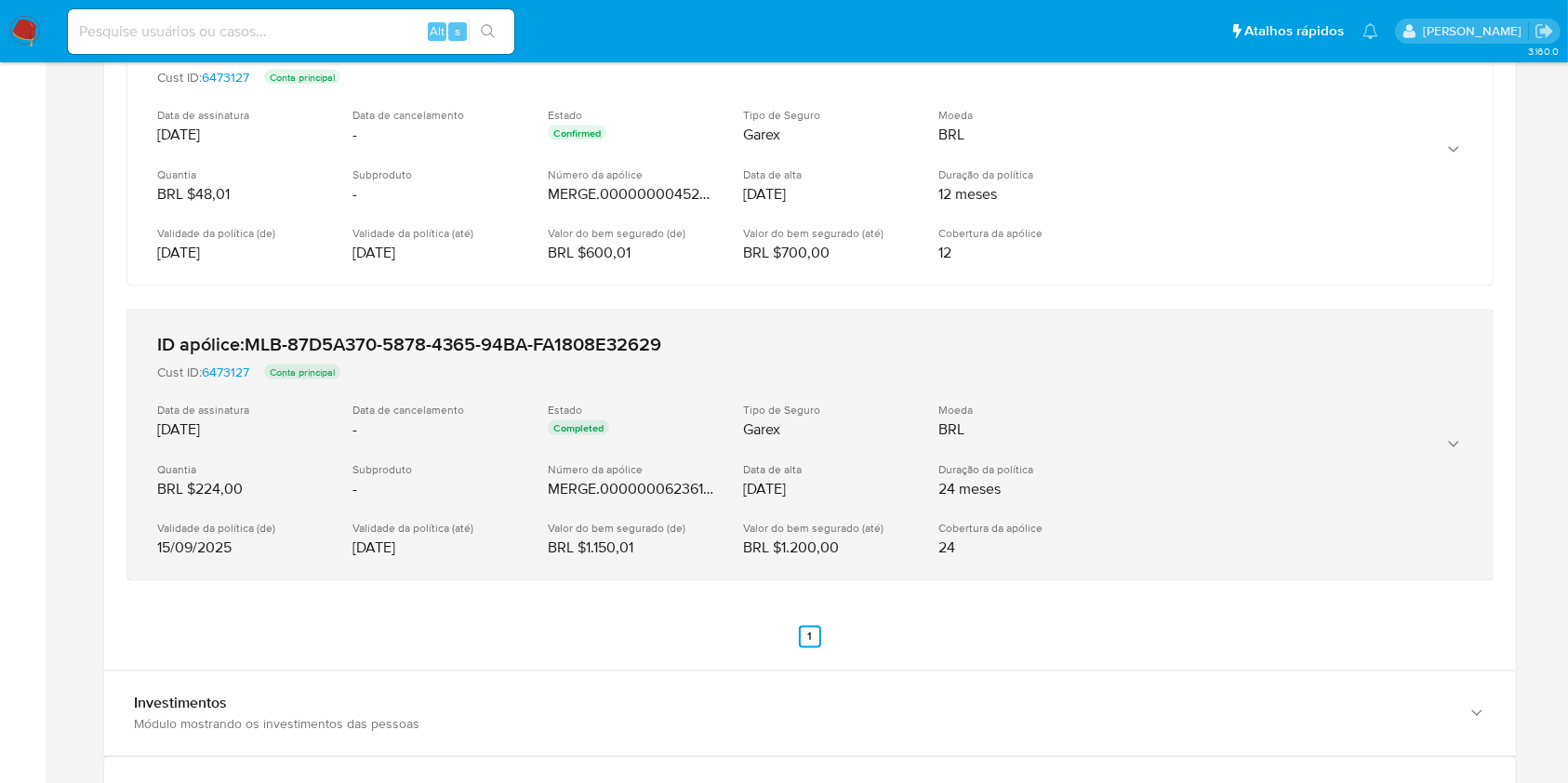
scroll to position [2972, 0]
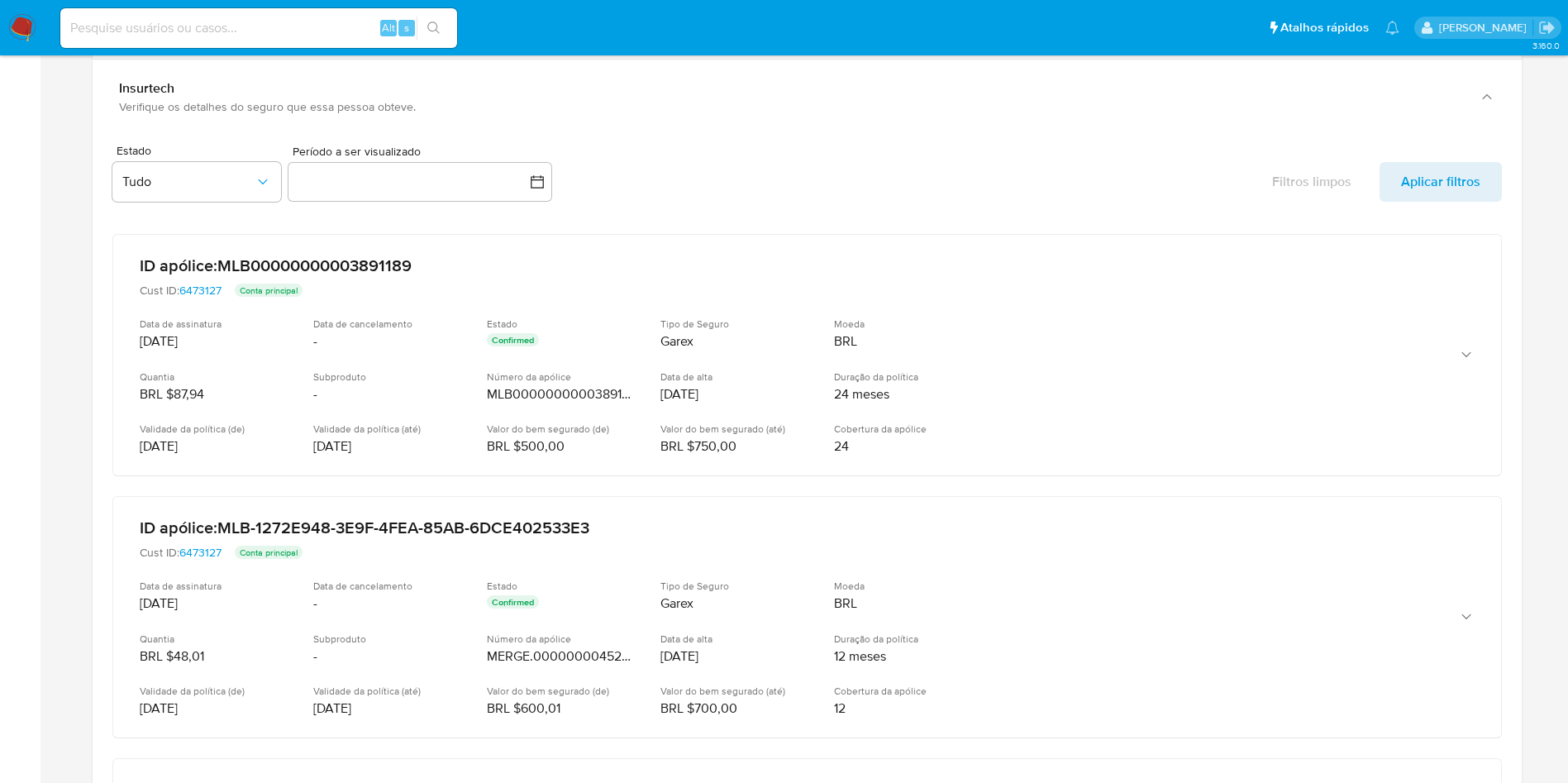
scroll to position [2159, 0]
drag, startPoint x: 2, startPoint y: 471, endPoint x: 42, endPoint y: 442, distance: 49.4
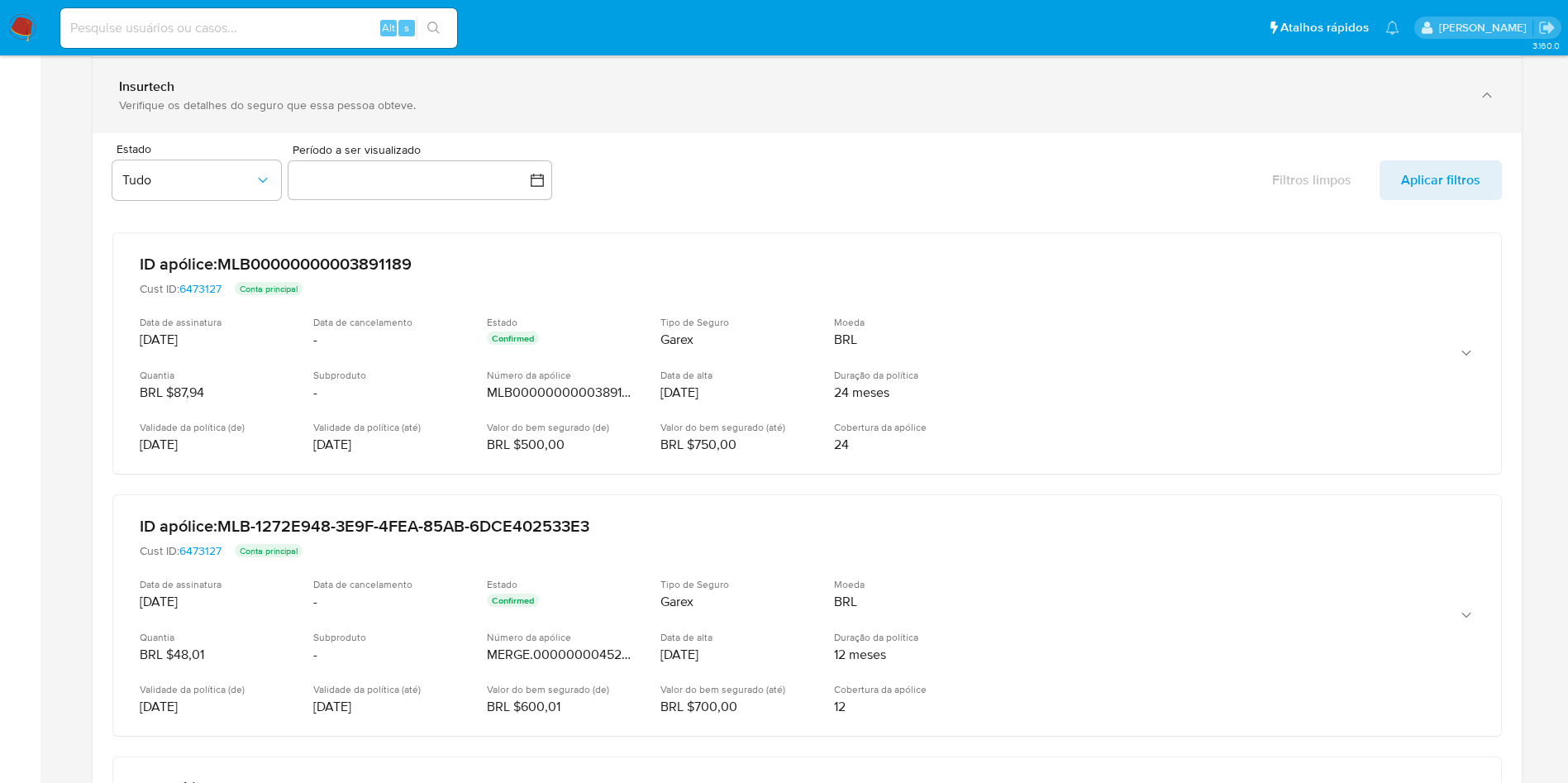
drag, startPoint x: 172, startPoint y: 85, endPoint x: 109, endPoint y: 89, distance: 63.1
click at [109, 89] on div "Insurtech Verifique os detalhes do seguro que essa pessoa obteve." at bounding box center [807, 95] width 1429 height 75
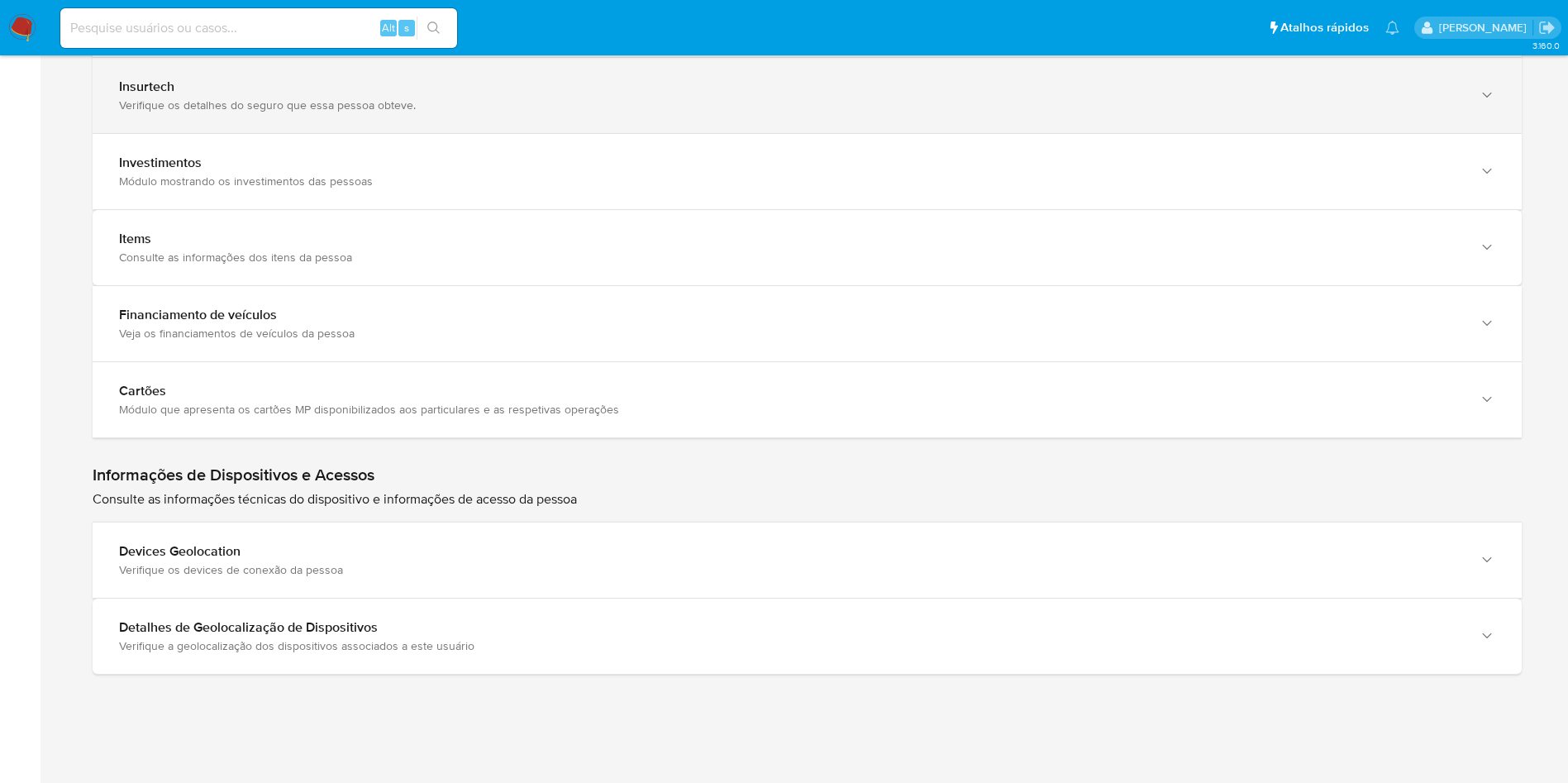
drag, startPoint x: 109, startPoint y: 89, endPoint x: 197, endPoint y: 92, distance: 88.1
click at [197, 92] on div "Insurtech Verifique os detalhes do seguro que essa pessoa obteve." at bounding box center [807, 95] width 1429 height 75
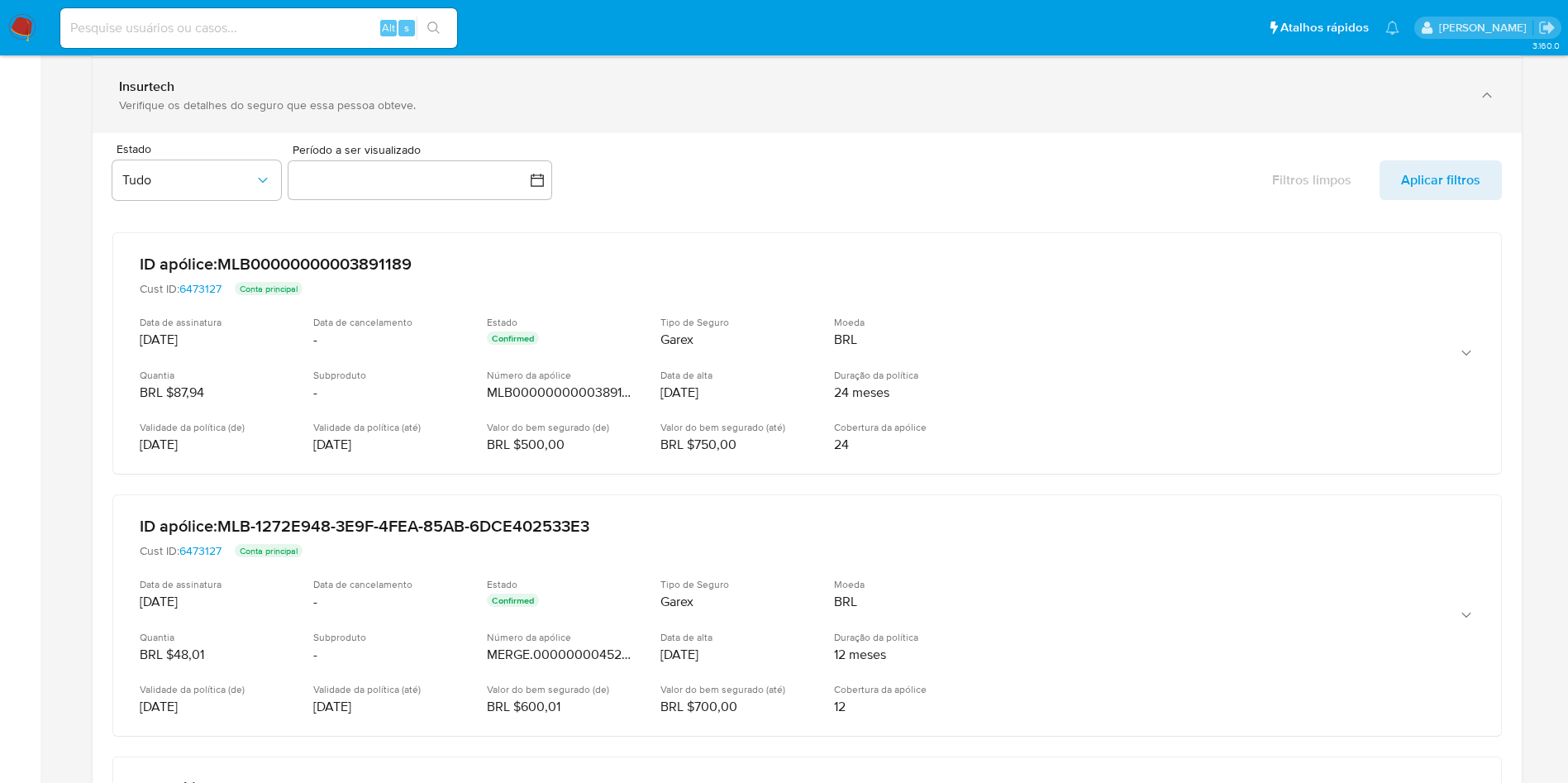
drag, startPoint x: 201, startPoint y: 81, endPoint x: 111, endPoint y: 85, distance: 90.1
click at [111, 85] on div "Insurtech Verifique os detalhes do seguro que essa pessoa obteve." at bounding box center [807, 95] width 1429 height 75
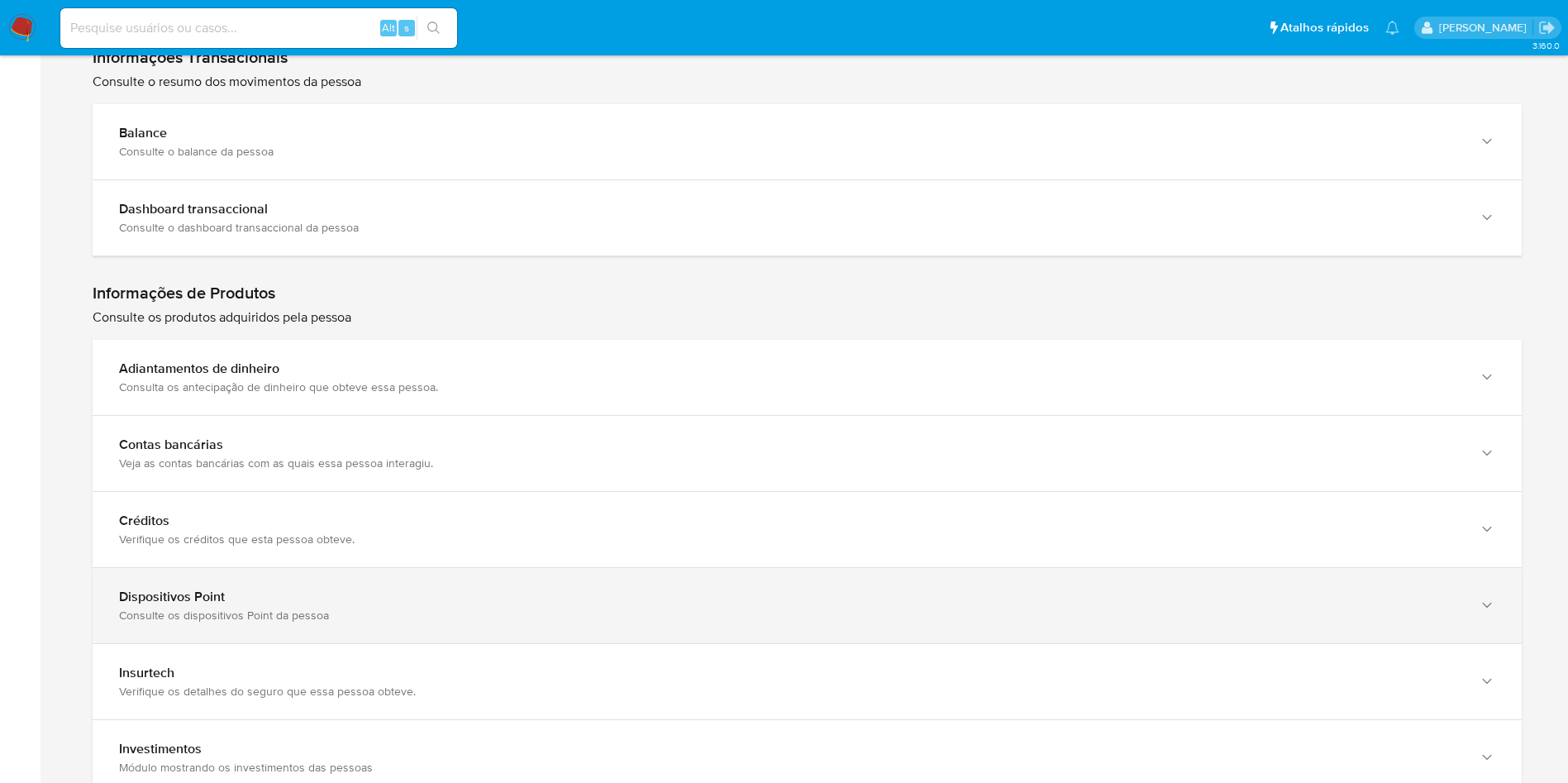
scroll to position [1680, 0]
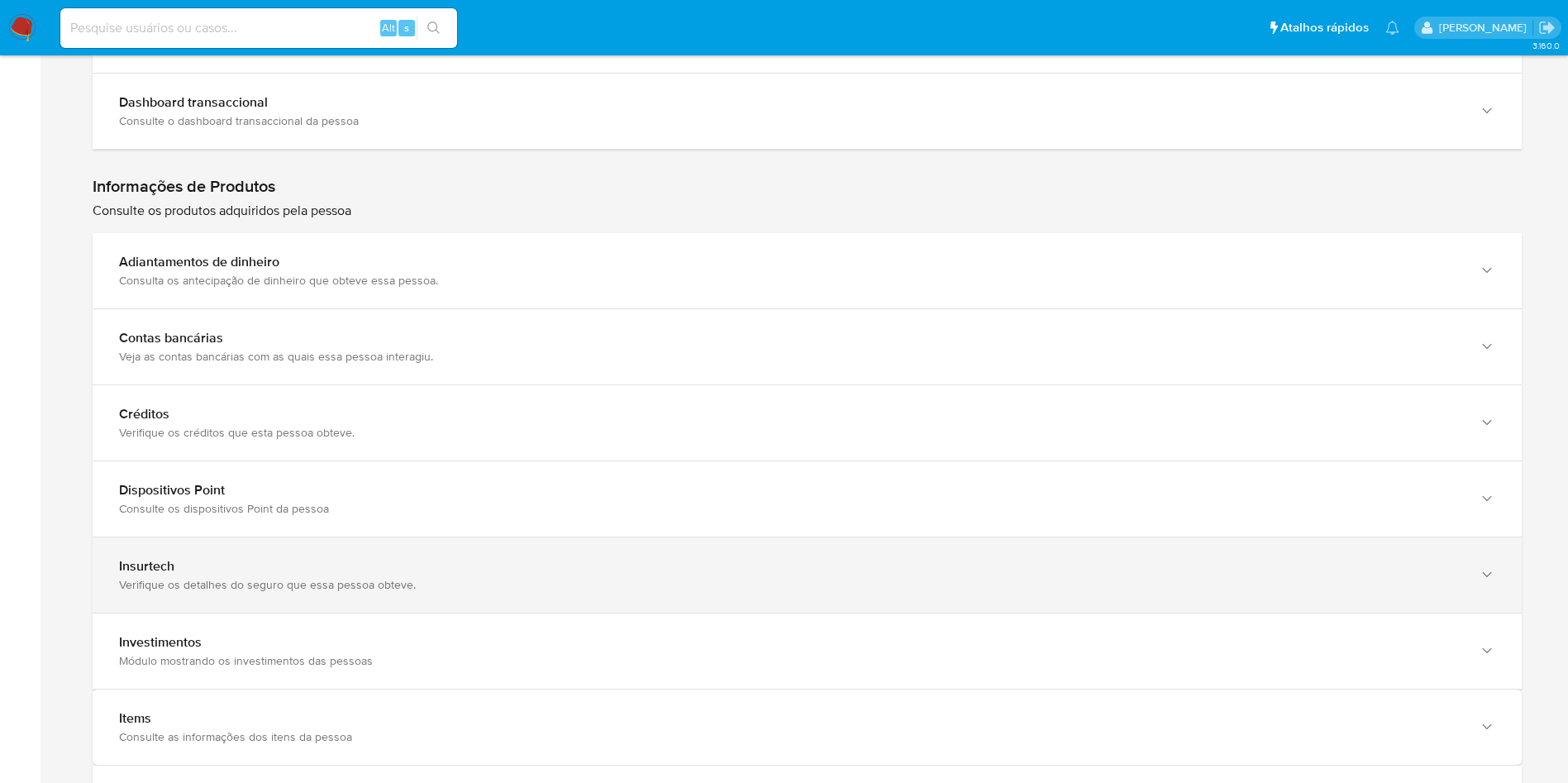
click at [413, 573] on div "Insurtech" at bounding box center [790, 567] width 1343 height 17
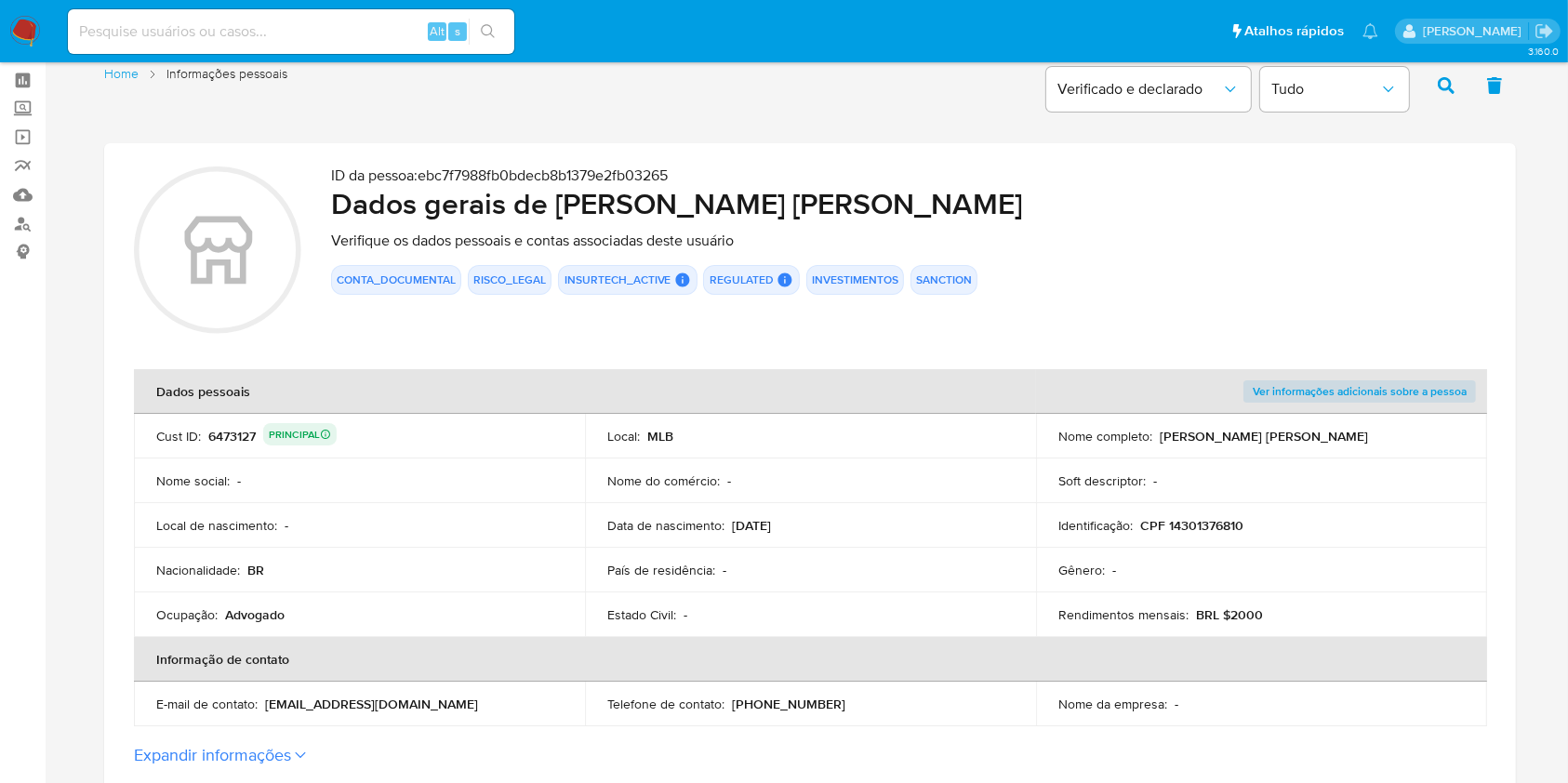
scroll to position [0, 0]
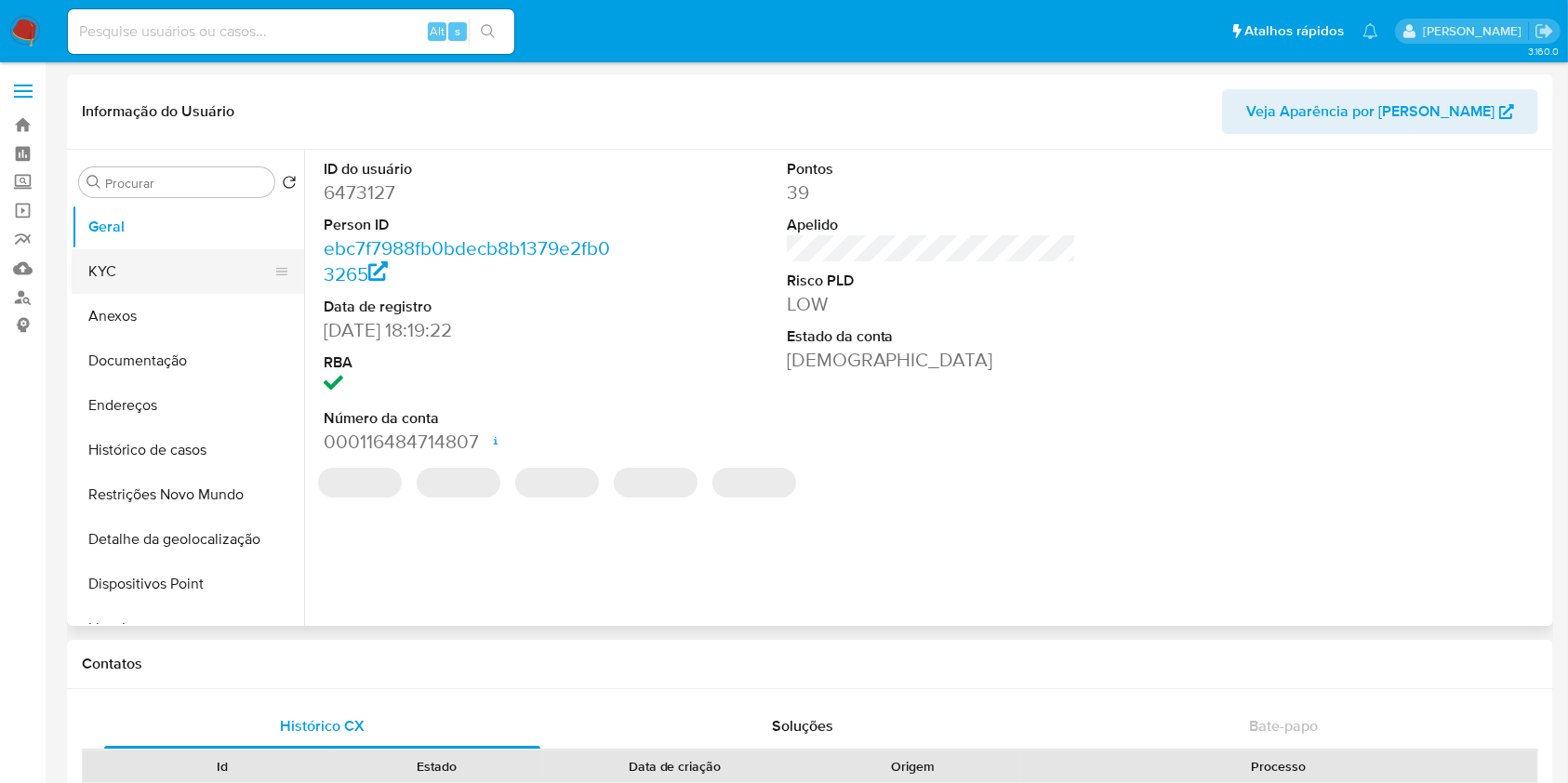
click at [189, 262] on button "KYC" at bounding box center [180, 271] width 218 height 44
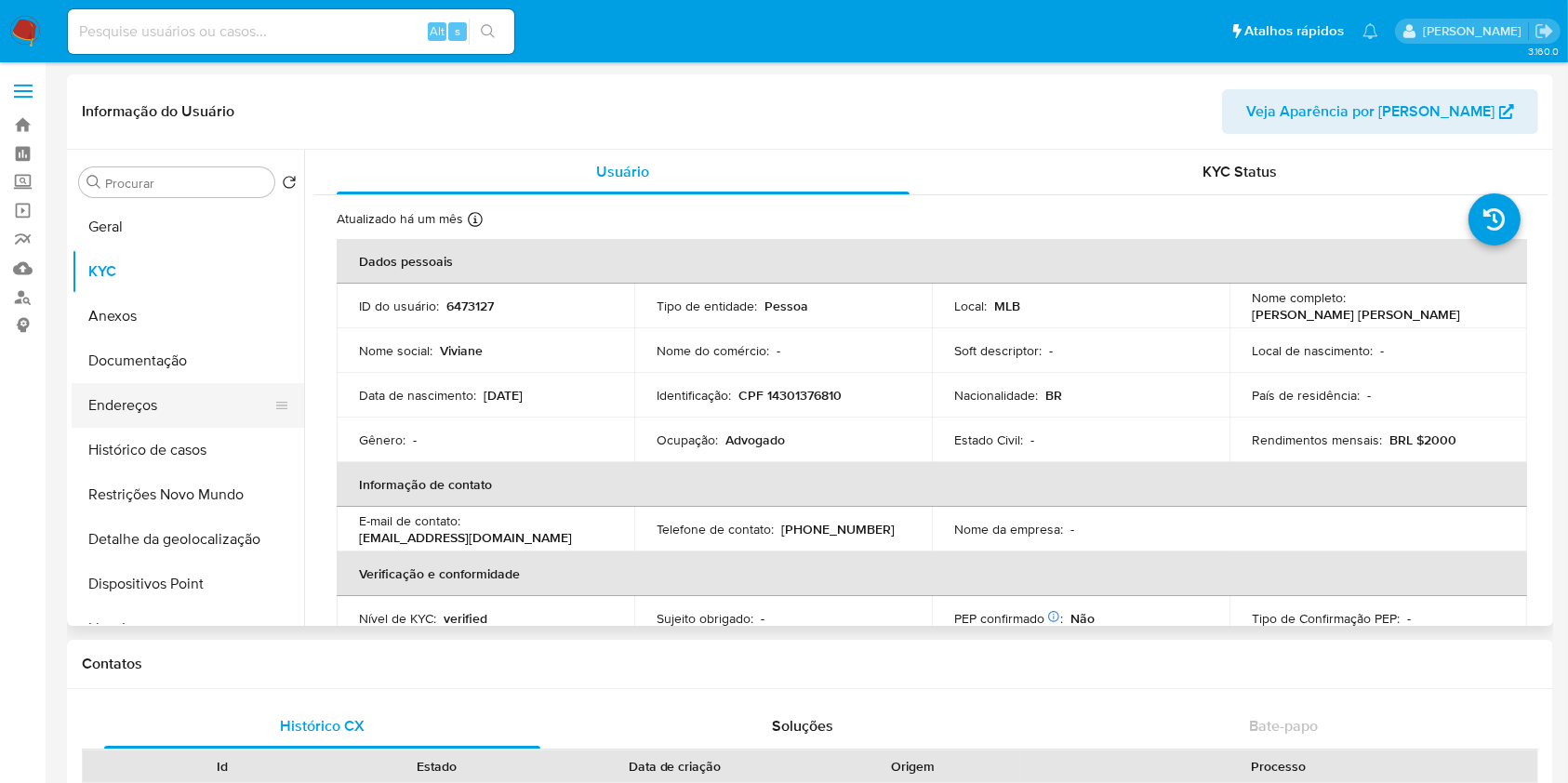
drag, startPoint x: 38, startPoint y: 431, endPoint x: 76, endPoint y: 416, distance: 40.9
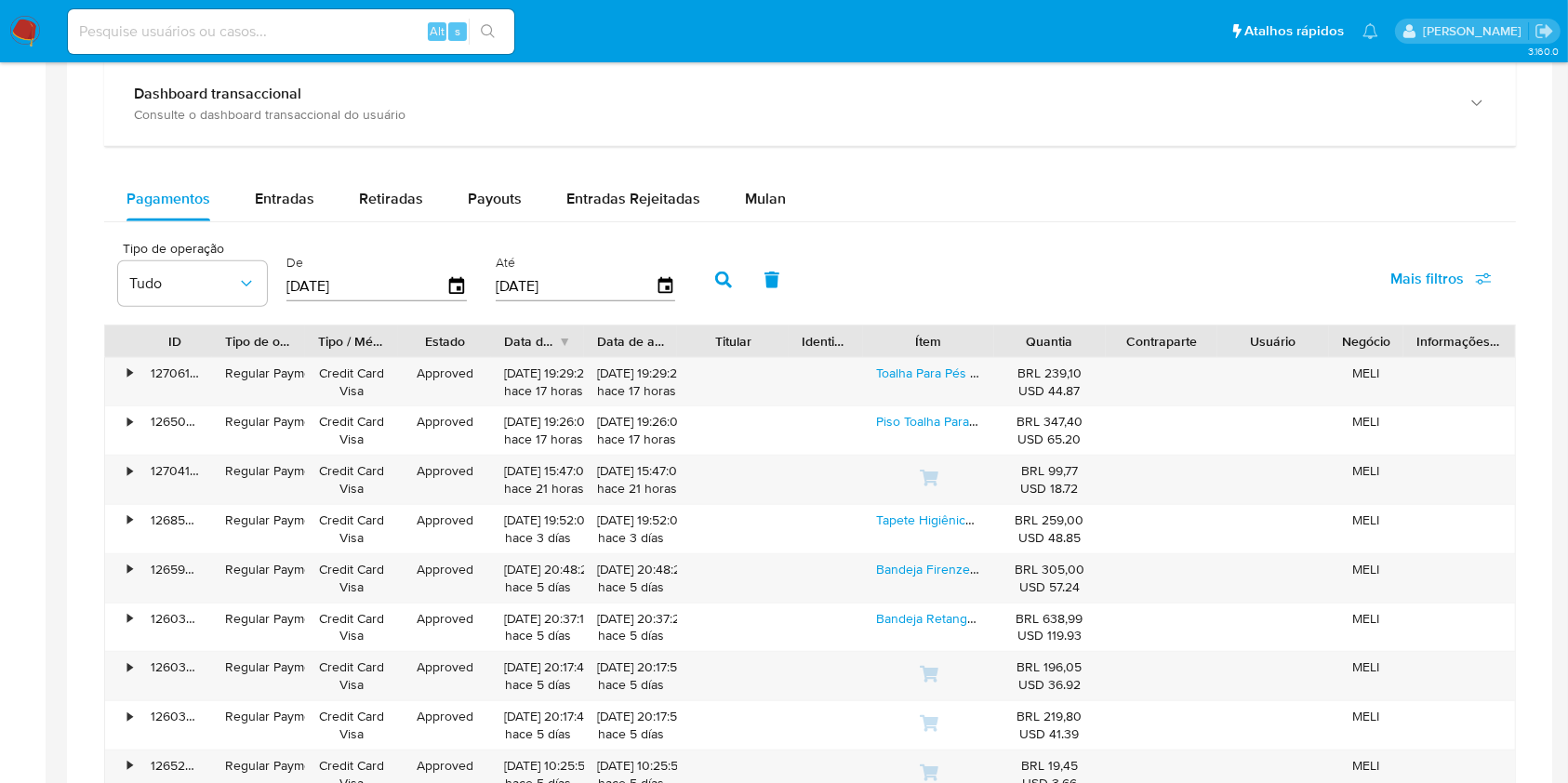
scroll to position [1210, 0]
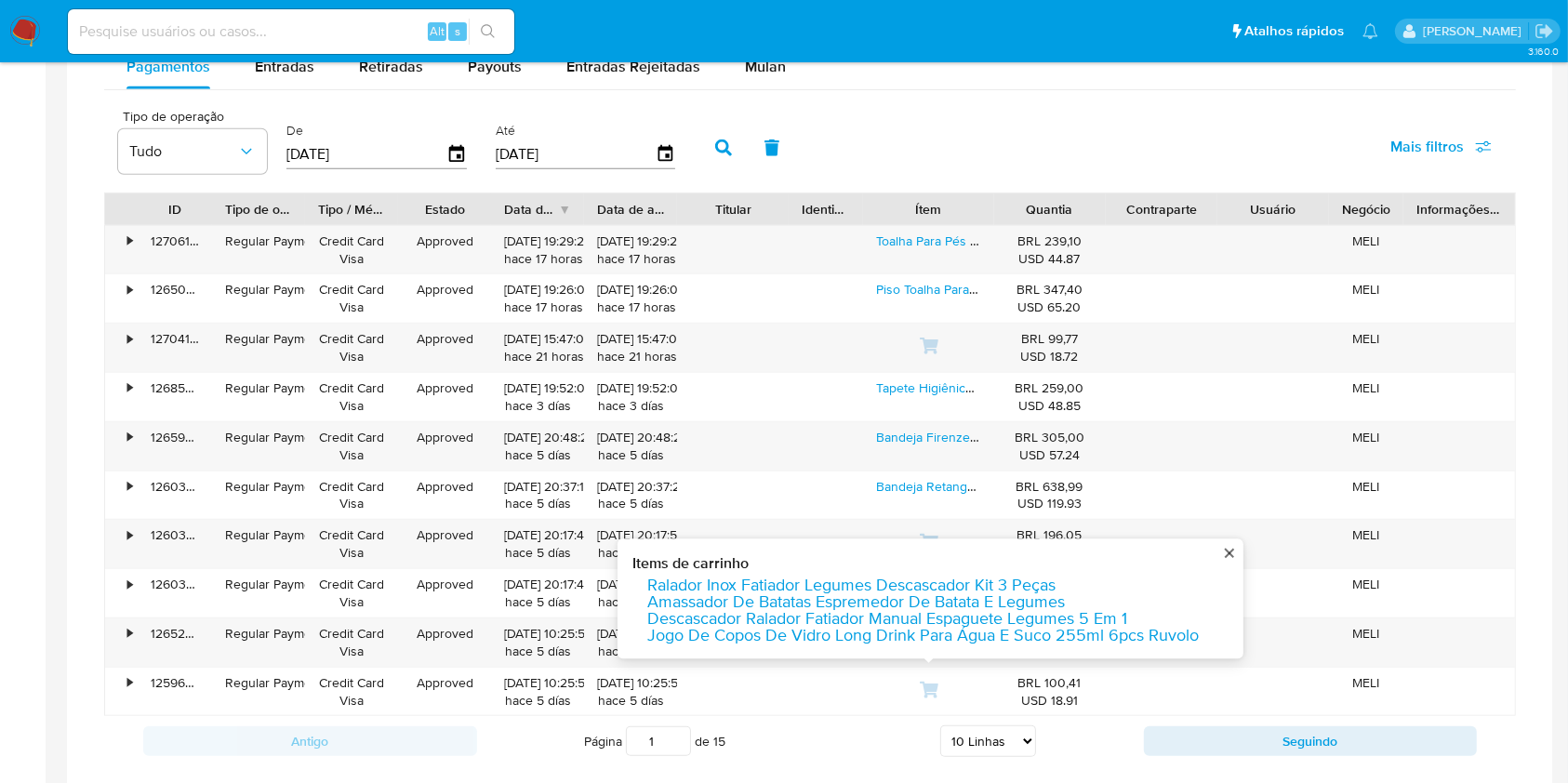
click at [981, 729] on select "5 Linhas 10 Linhas 20 Linhas 25 Linhas 50 Linhas 100 Linhas" at bounding box center [988, 742] width 96 height 32
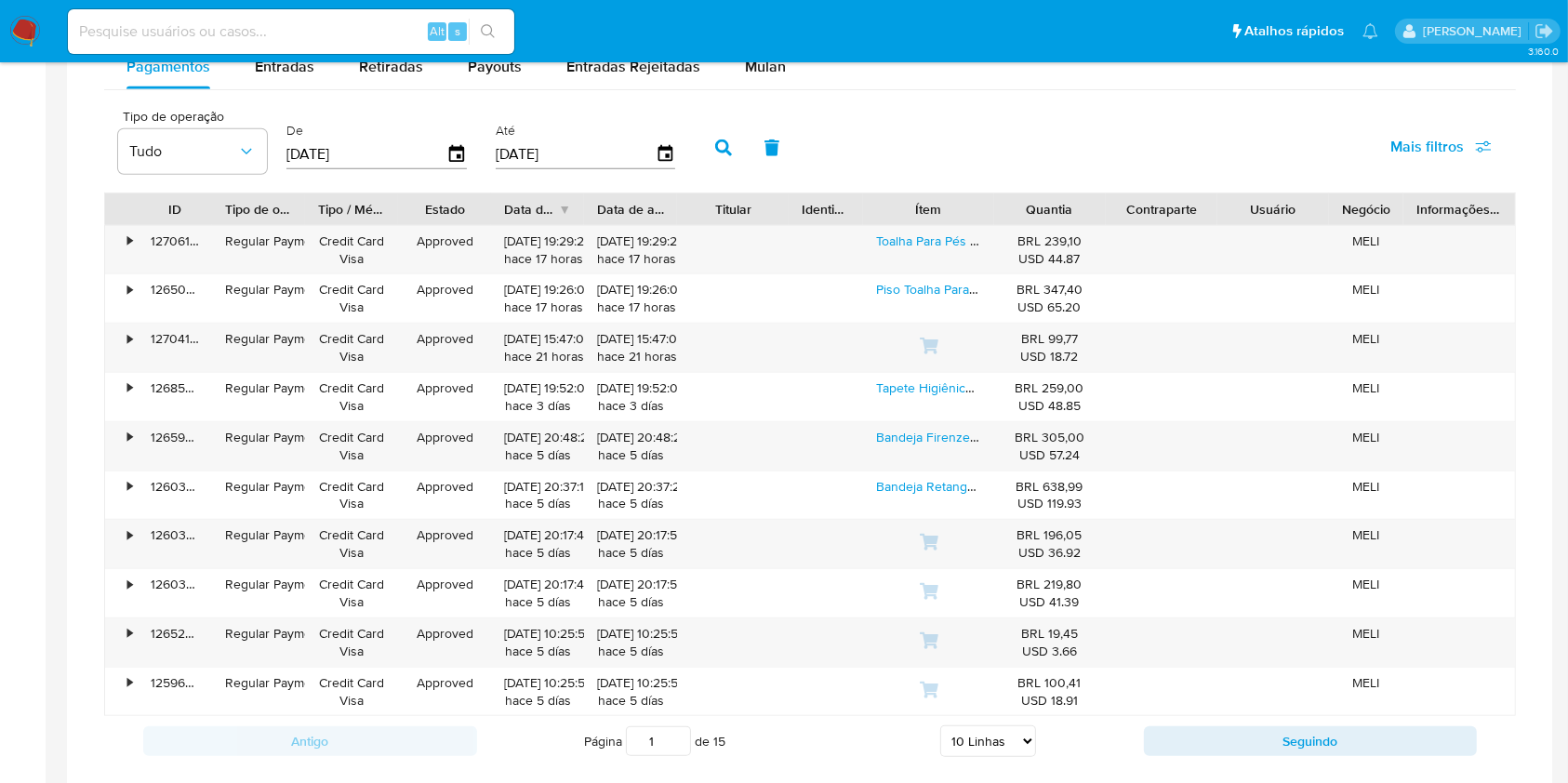
drag, startPoint x: 980, startPoint y: 745, endPoint x: 982, endPoint y: 731, distance: 14.1
click at [980, 745] on select "5 Linhas 10 Linhas 20 Linhas 25 Linhas 50 Linhas 100 Linhas" at bounding box center [988, 742] width 96 height 32
select select "100"
click at [940, 726] on select "5 Linhas 10 Linhas 20 Linhas 25 Linhas 50 Linhas 100 Linhas" at bounding box center [988, 742] width 96 height 32
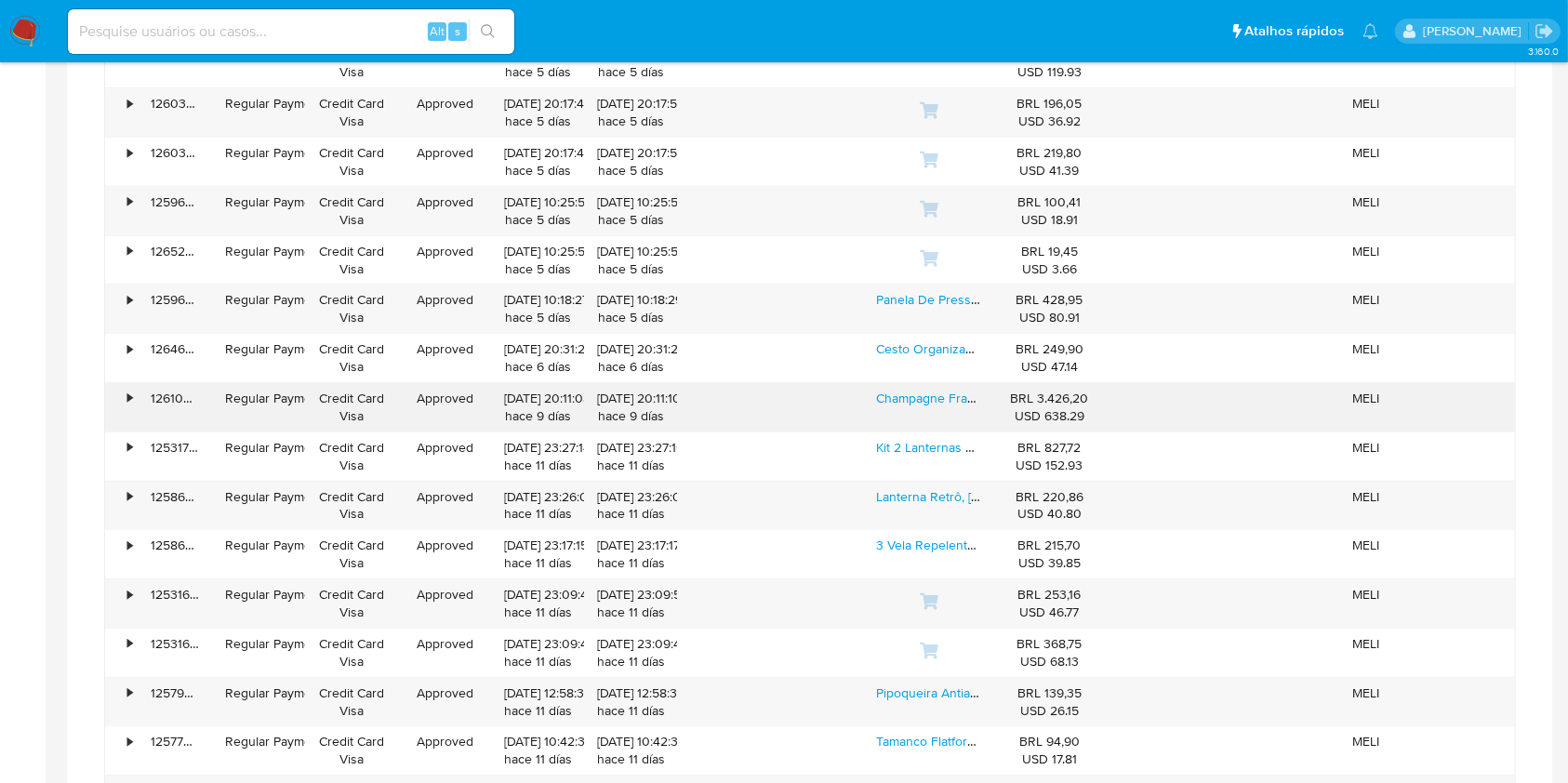
scroll to position [1642, 0]
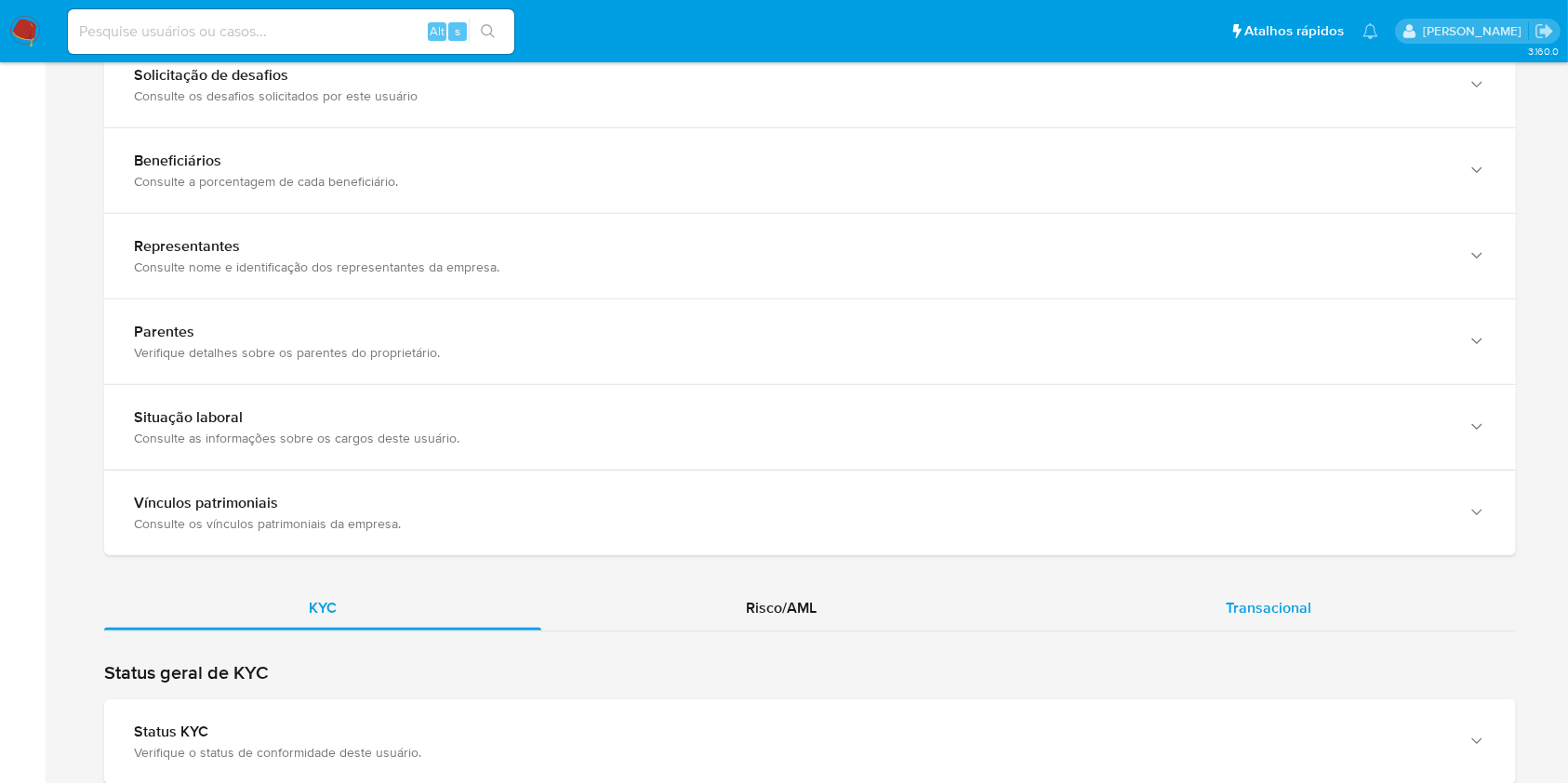
click at [1256, 619] on div "Transacional" at bounding box center [1269, 607] width 494 height 44
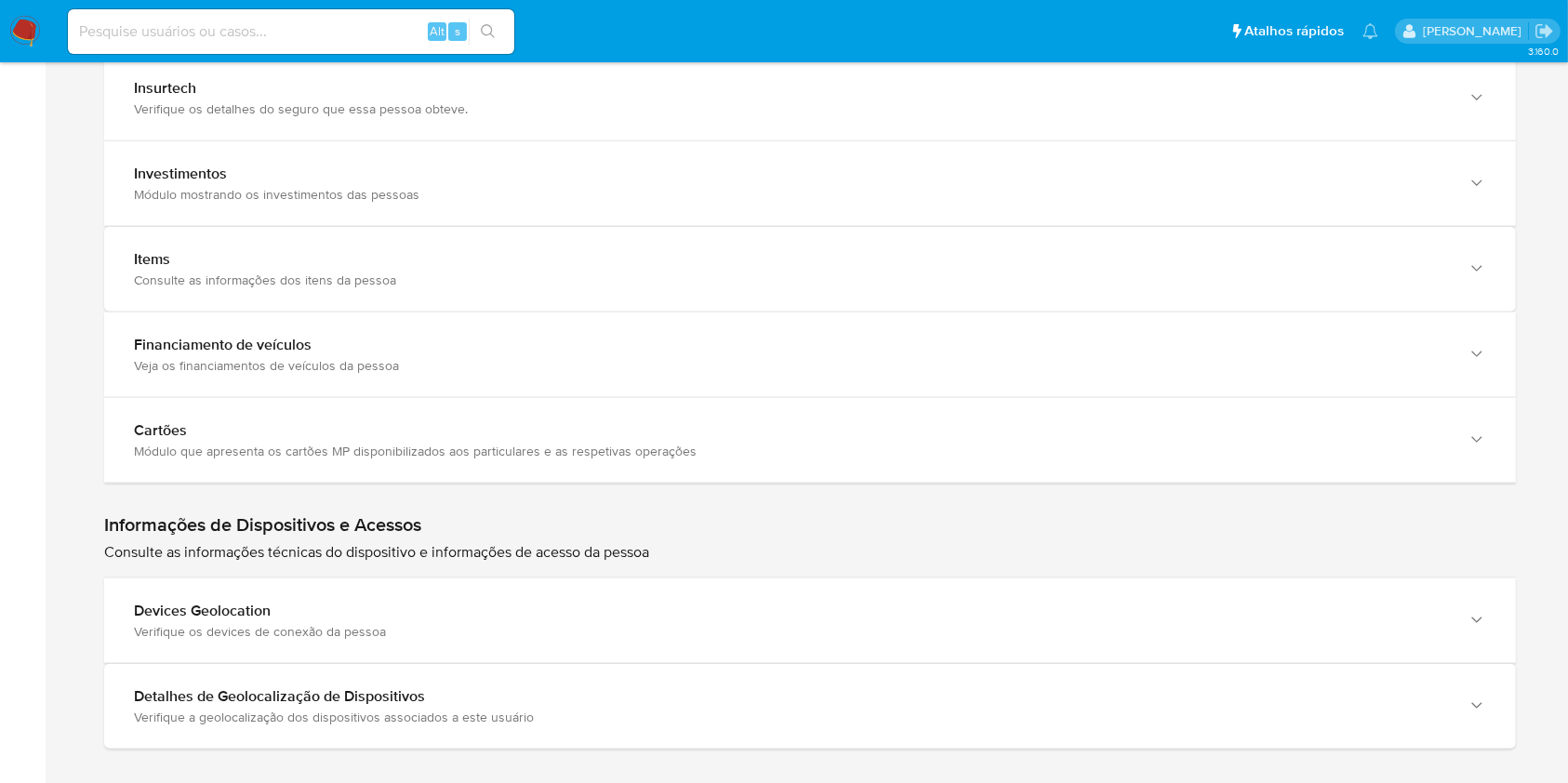
scroll to position [2437, 0]
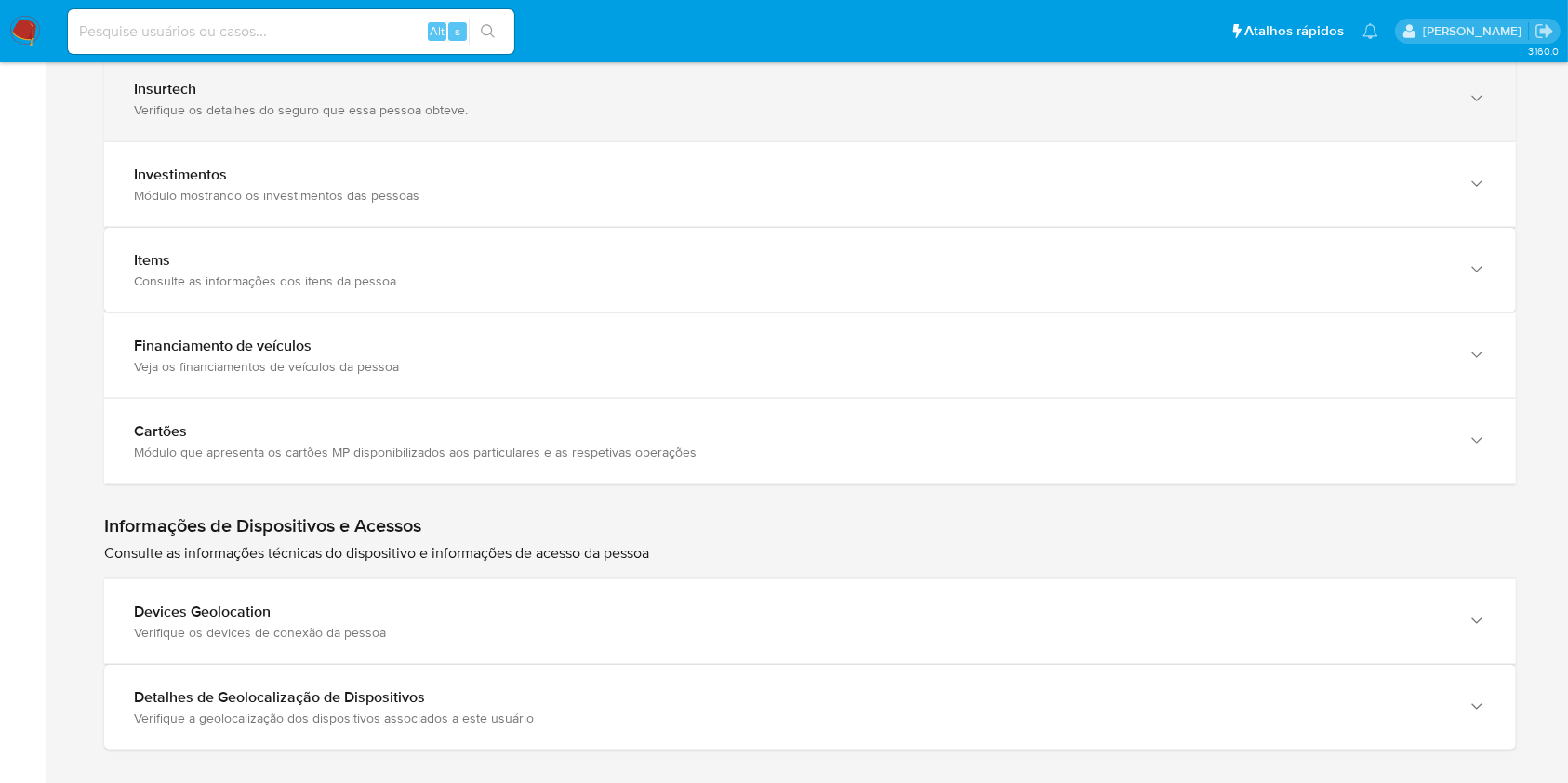
click at [340, 127] on div "Insurtech Verifique os detalhes do seguro que essa pessoa obteve." at bounding box center [810, 99] width 1412 height 85
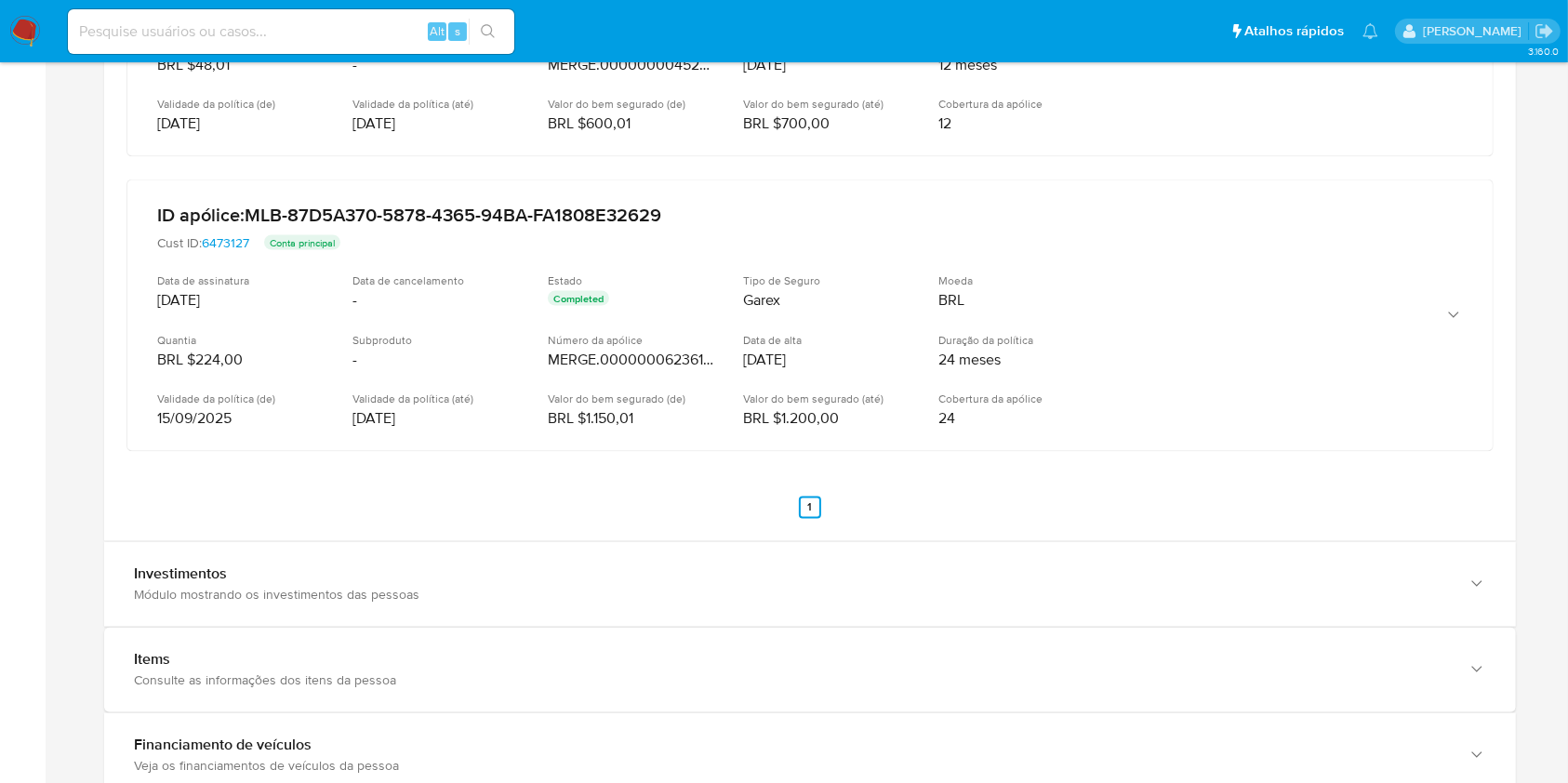
scroll to position [3099, 0]
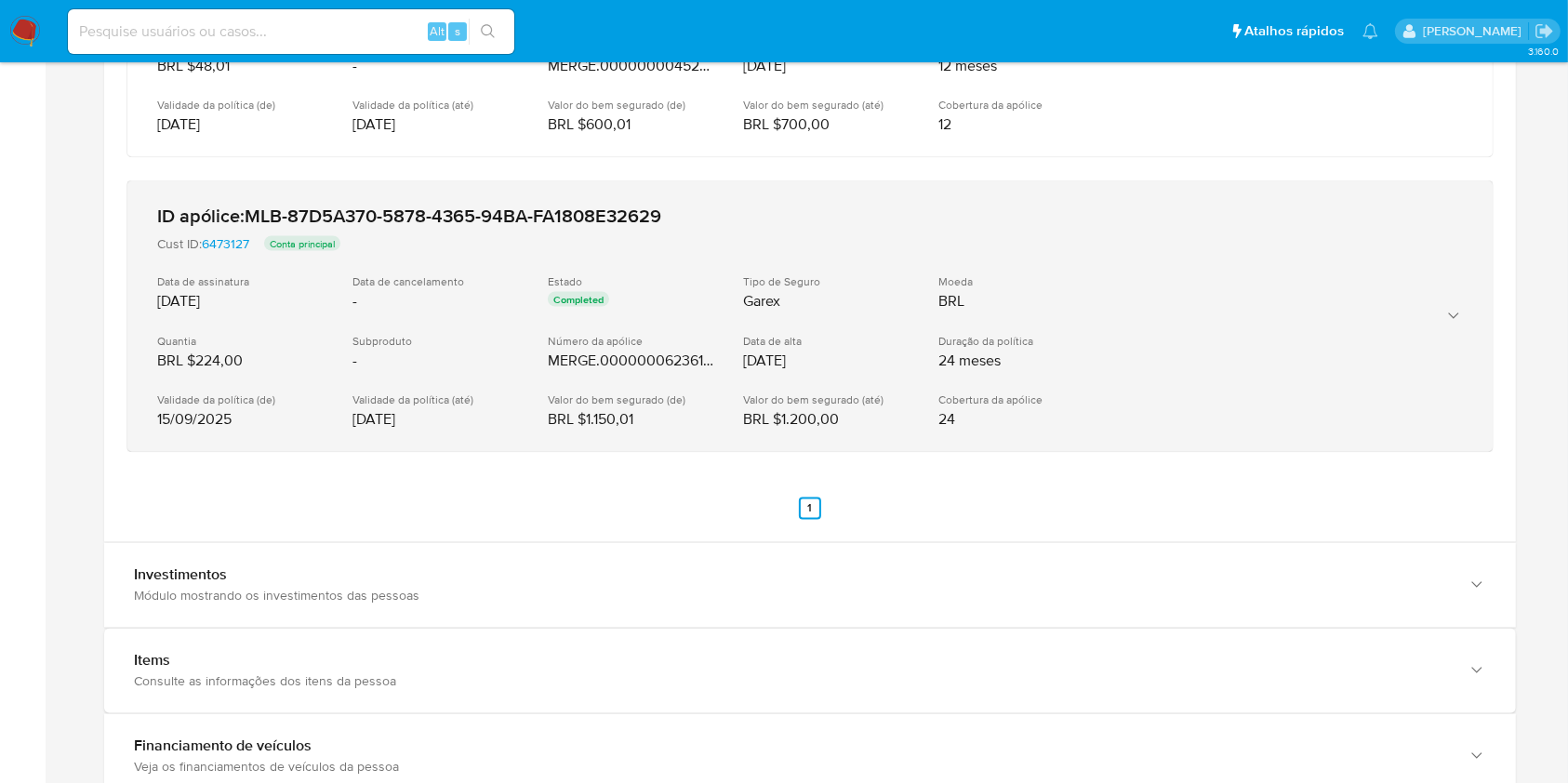
click at [1466, 309] on div "ID apólice: MLB-87D5A370-5878-4365-94BA-FA1808E32629 Cust ID: 6473127 Conta pri…" at bounding box center [810, 317] width 1366 height 271
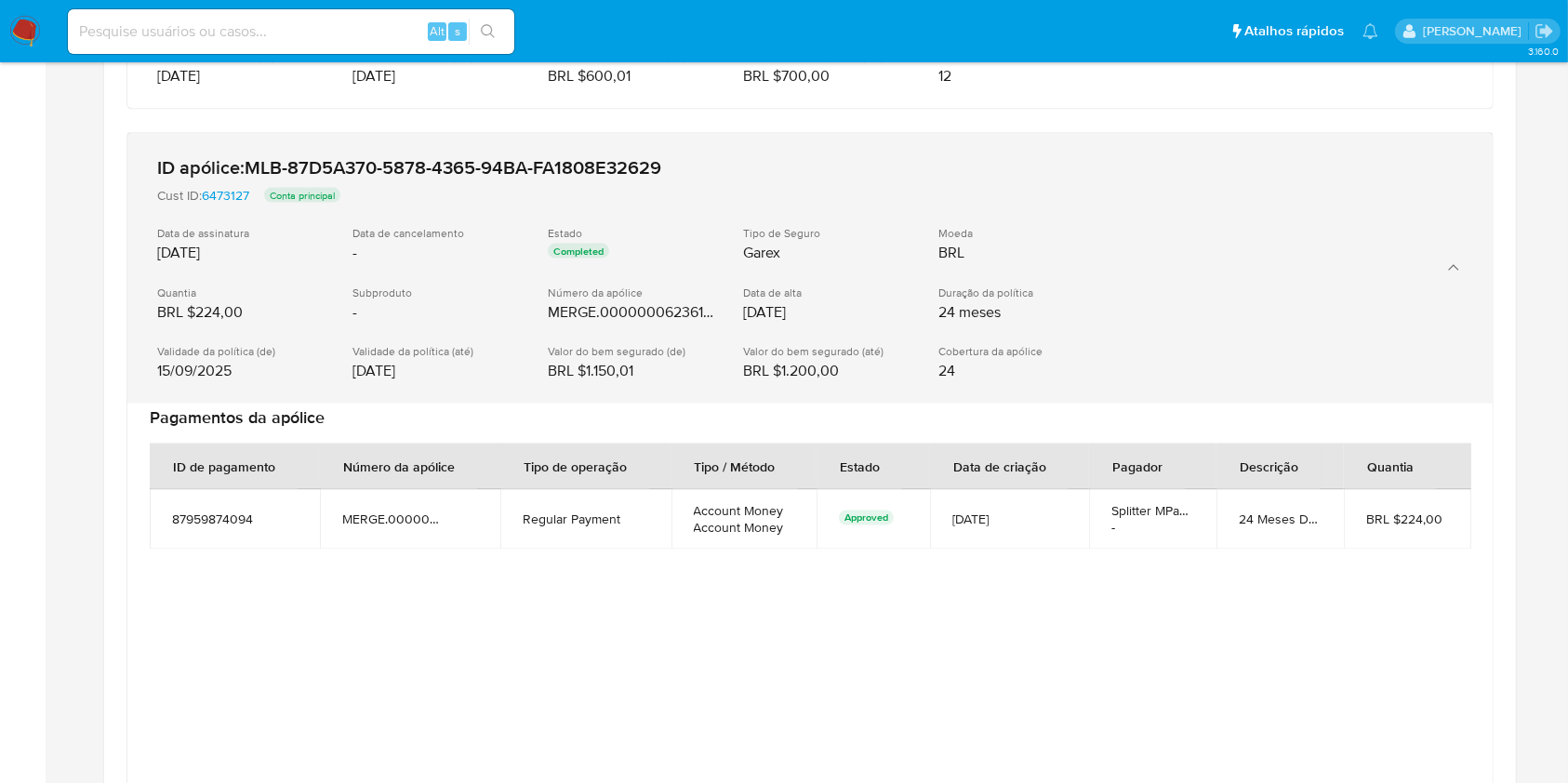
scroll to position [3169, 0]
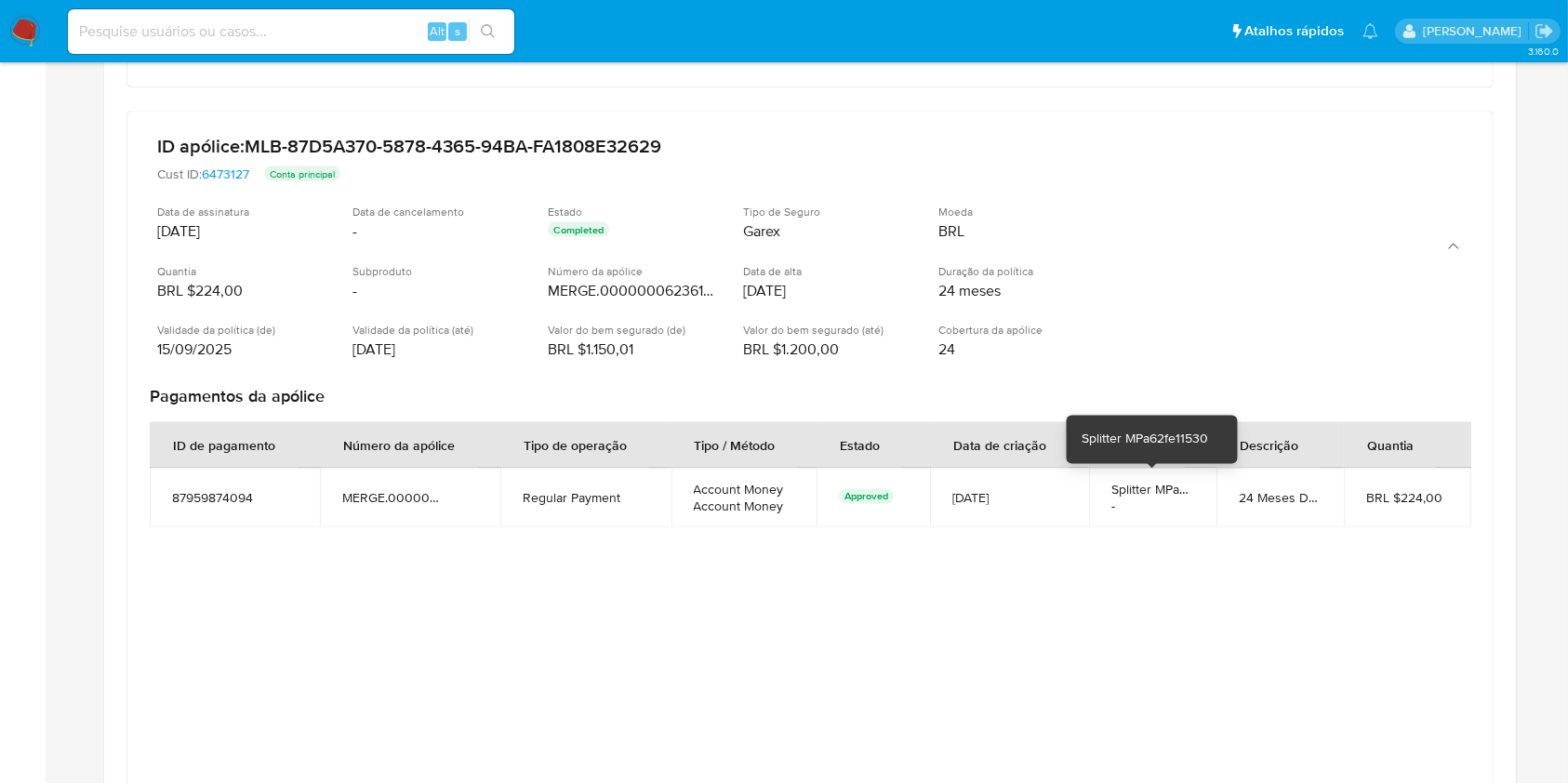
click at [1152, 486] on span "Splitter MPa62fe11530" at bounding box center [1174, 491] width 127 height 19
drag, startPoint x: 1153, startPoint y: 486, endPoint x: 900, endPoint y: 625, distance: 288.7
click at [900, 625] on div "ID de pagamento Número da apólice Tipo de operação Tipo / Método Estado Data de…" at bounding box center [809, 628] width 1321 height 428
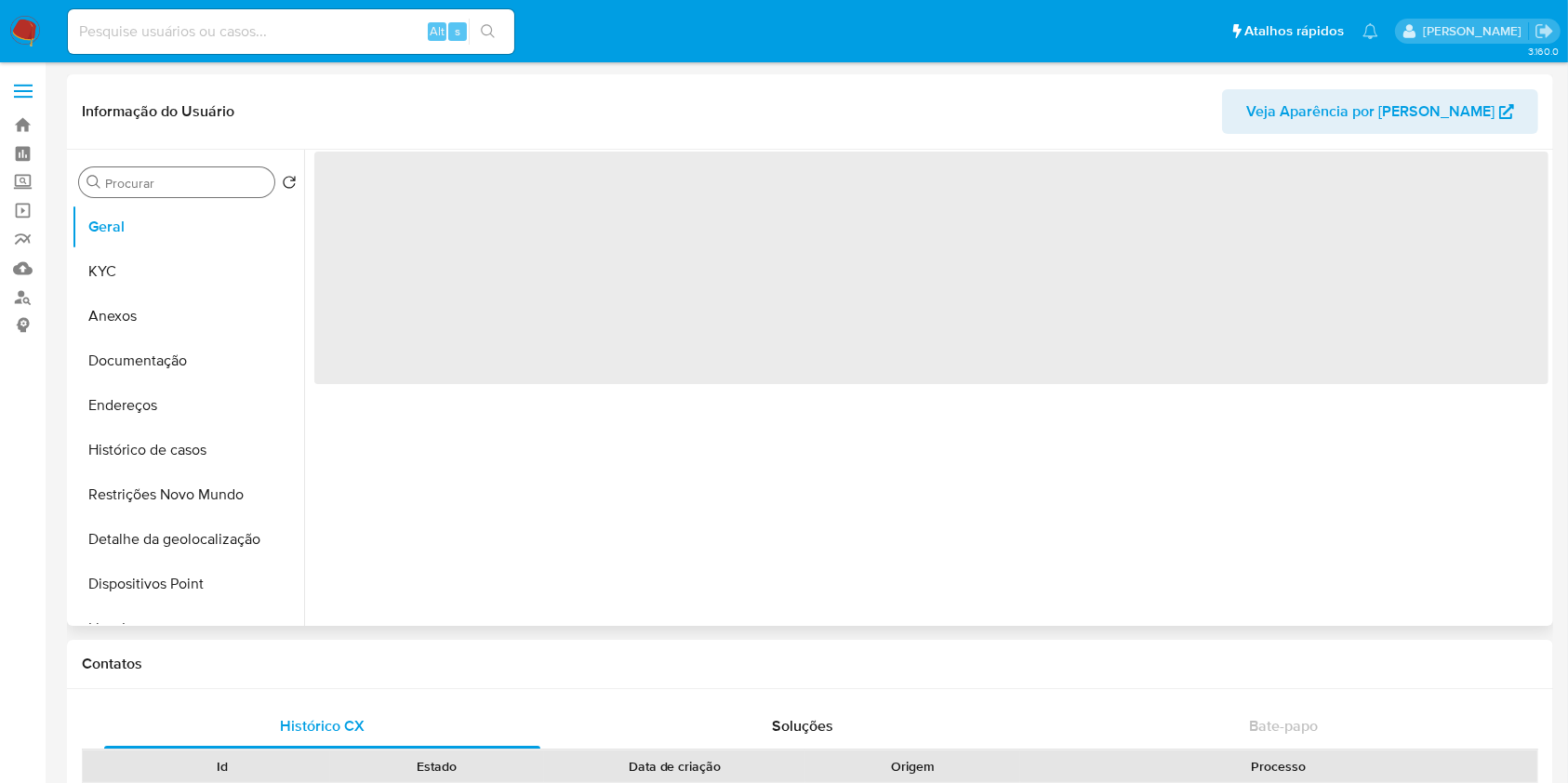
click at [181, 183] on input "Procurar" at bounding box center [186, 183] width 162 height 17
select select "10"
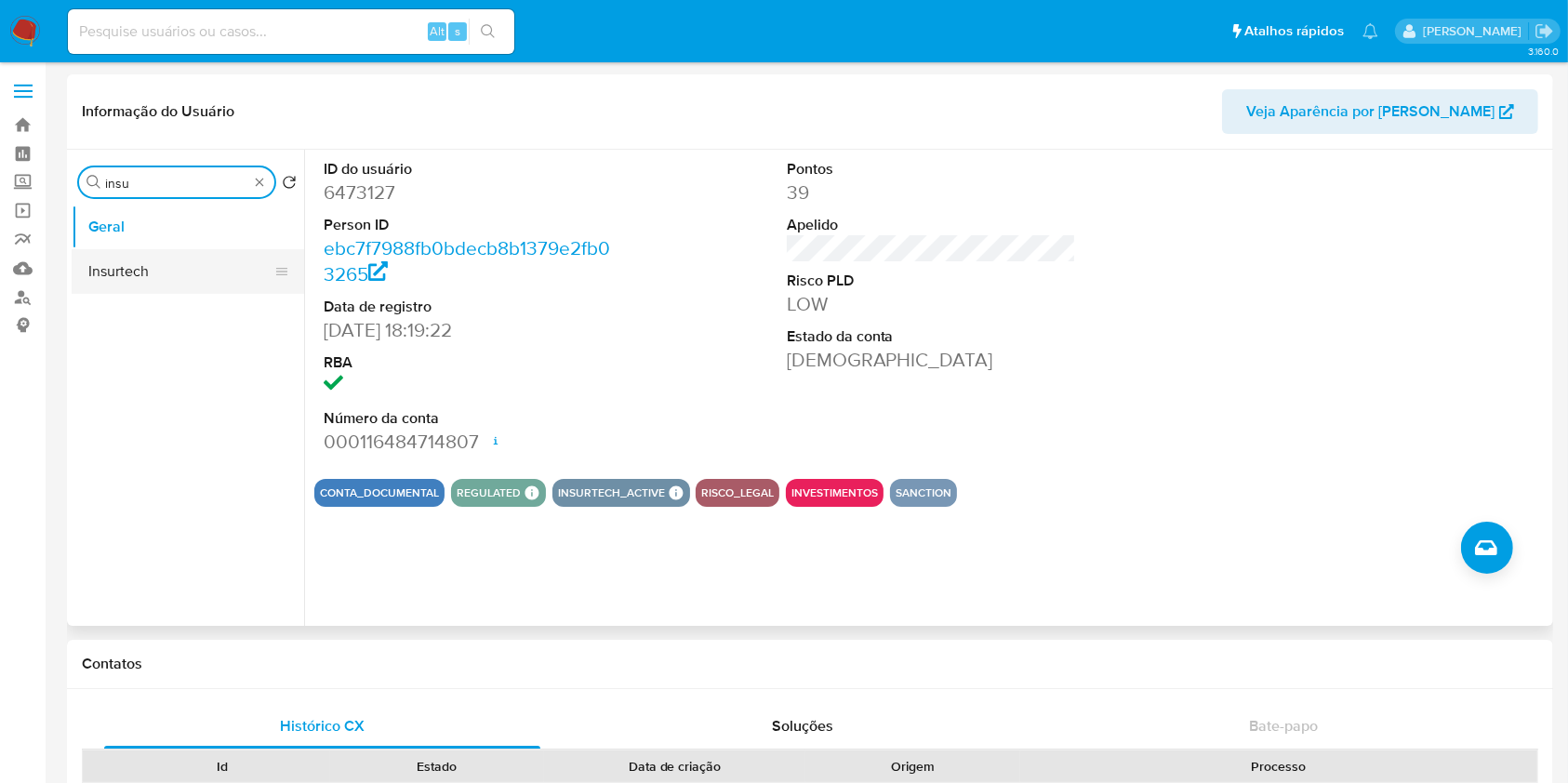
type input "insu"
click at [179, 268] on button "Insurtech" at bounding box center [180, 271] width 218 height 44
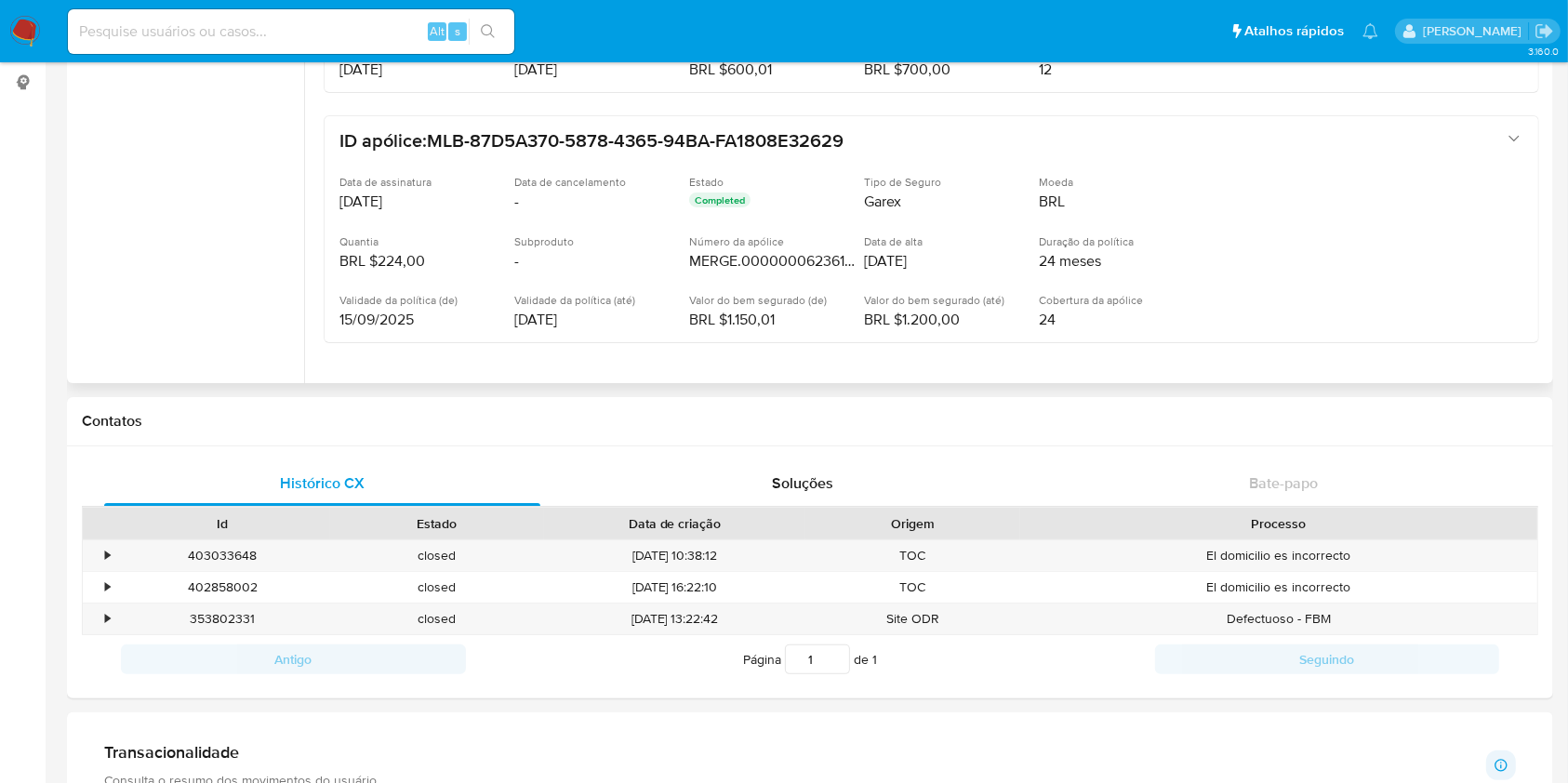
scroll to position [444, 0]
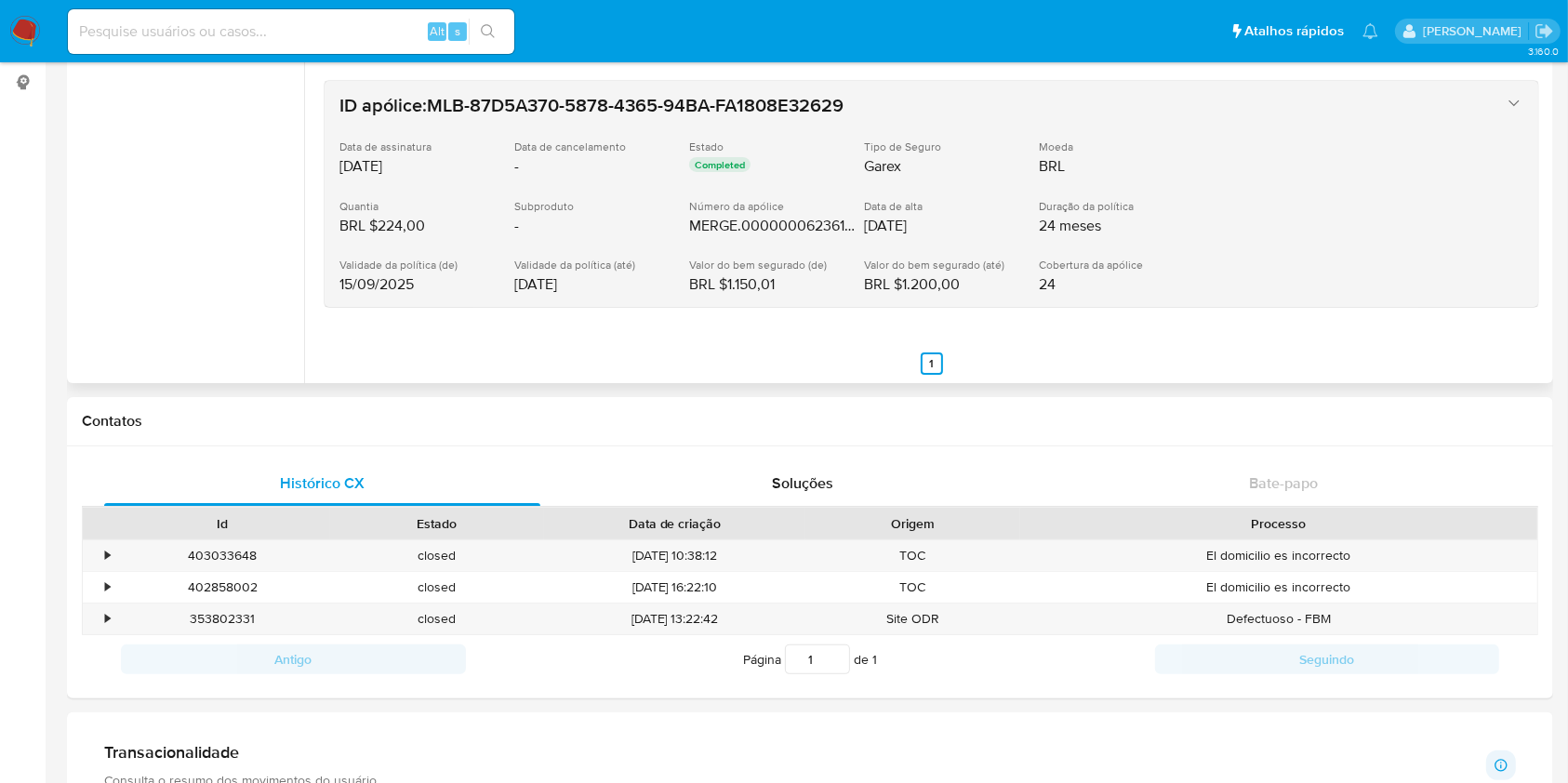
click at [1200, 154] on div "Moeda BRL" at bounding box center [1121, 157] width 165 height 37
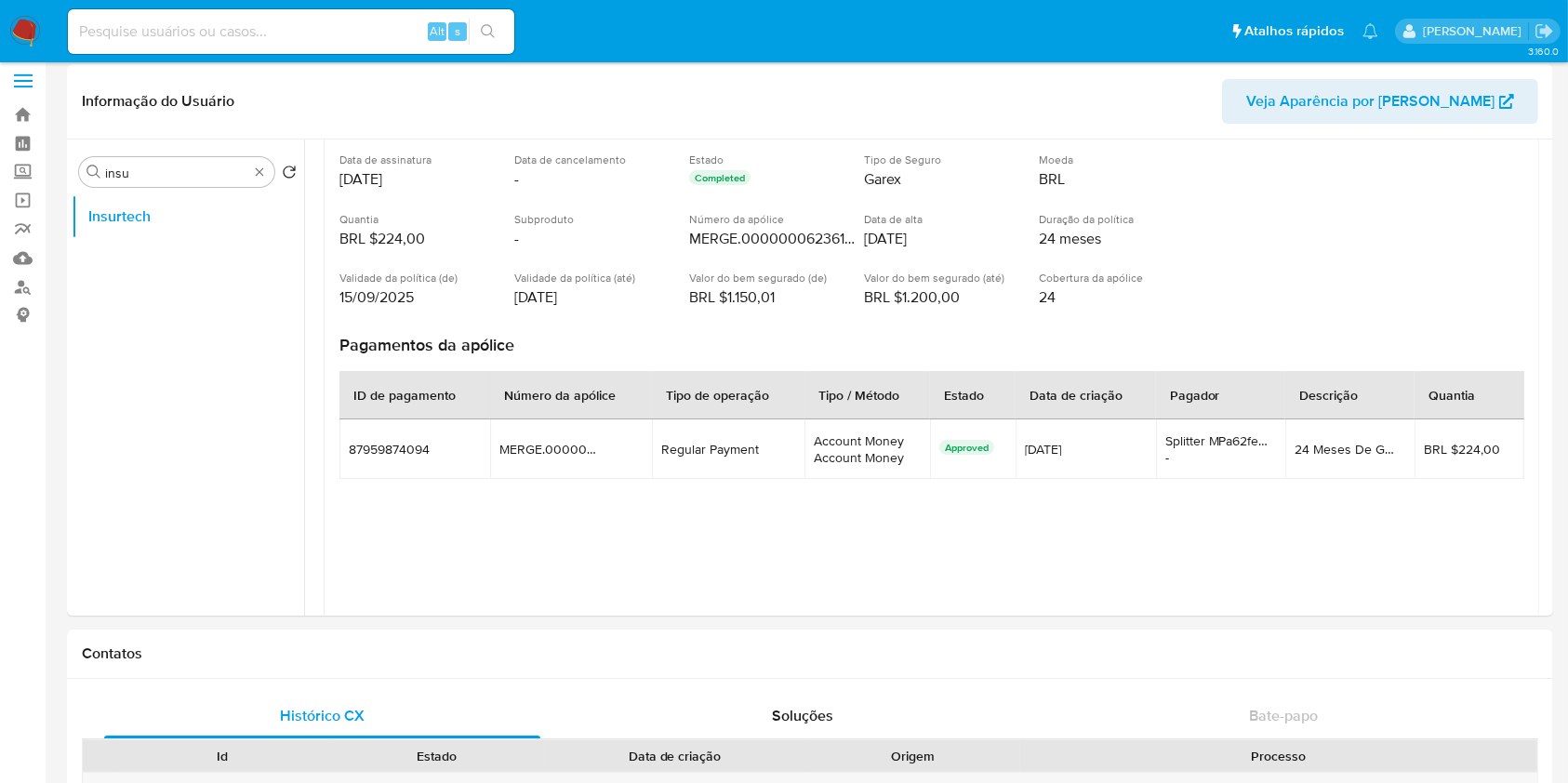
scroll to position [0, 0]
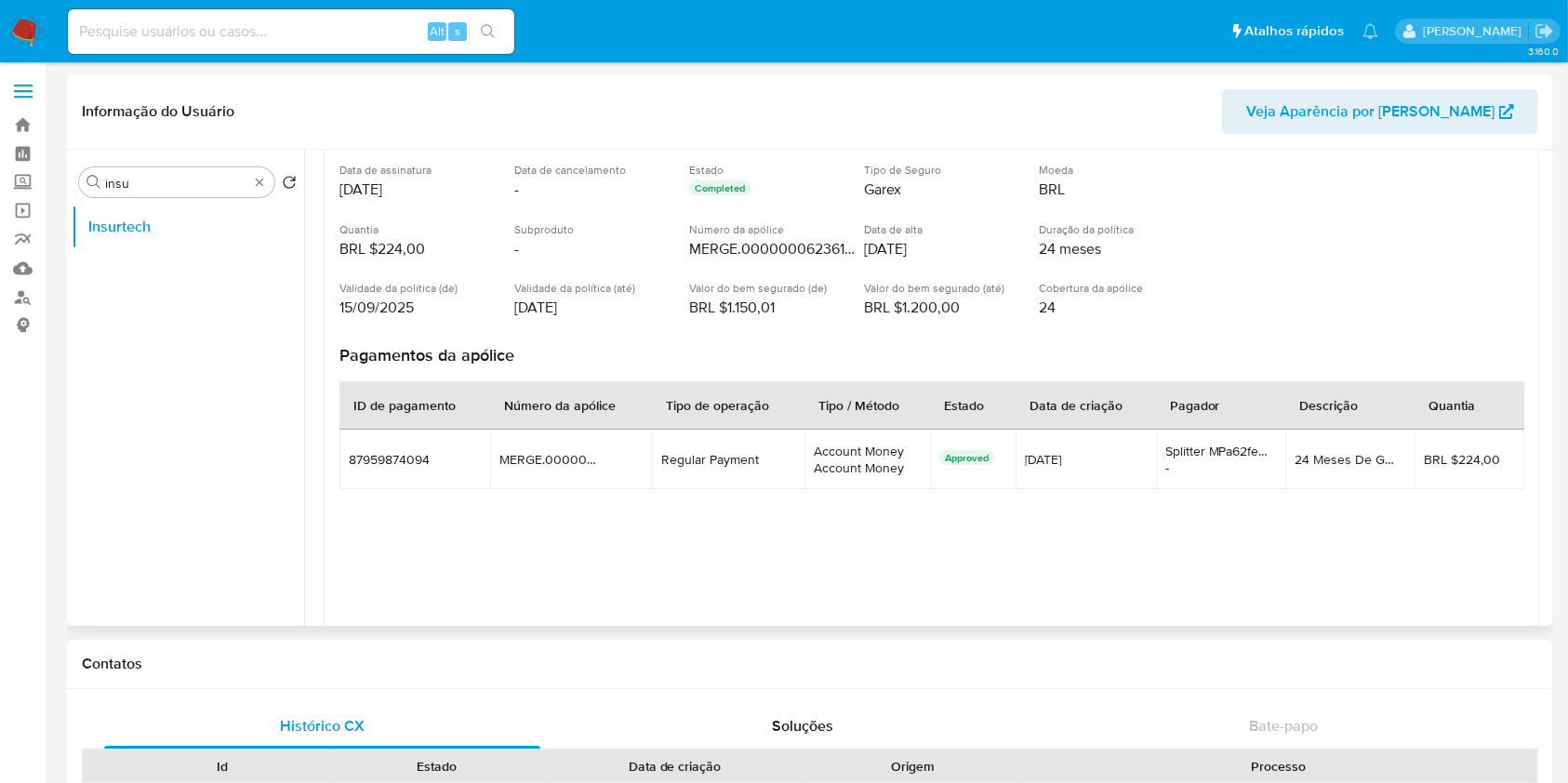
click at [1517, 624] on div "Pagamentos da apólice ID de pagamento Número da apólice Tipo de operação Tipo /…" at bounding box center [931, 644] width 1214 height 629
click at [1493, 591] on div "ID de pagamento Número da apólice Tipo de operação Tipo / Método Estado Data de…" at bounding box center [932, 587] width 1184 height 428
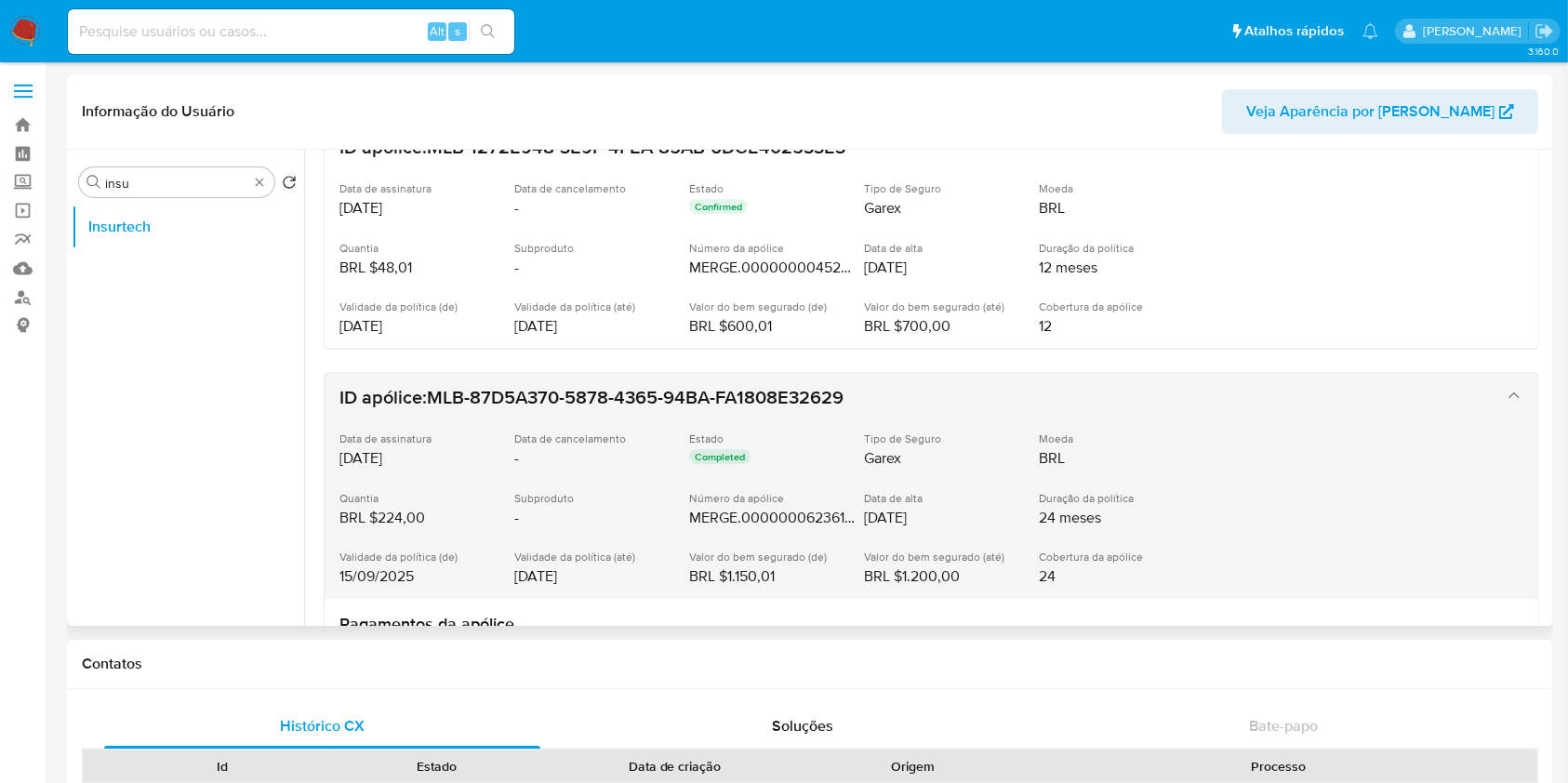
scroll to position [394, 0]
click at [952, 404] on div "ID apólice: MLB-87D5A370-5878-4365-94BA-FA1808E32629 Data de assinatura 15/09/2…" at bounding box center [913, 487] width 1147 height 200
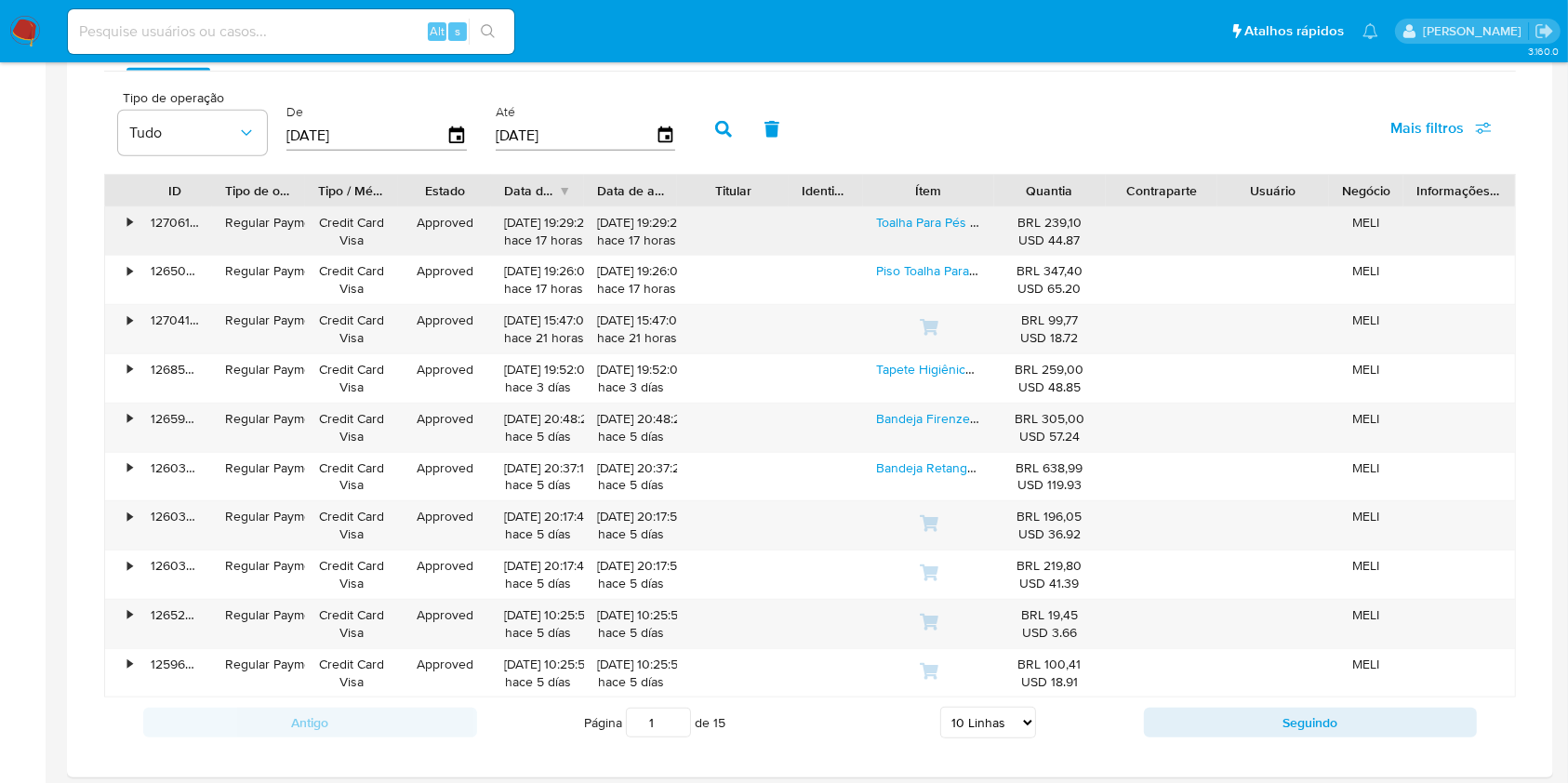
scroll to position [1232, 0]
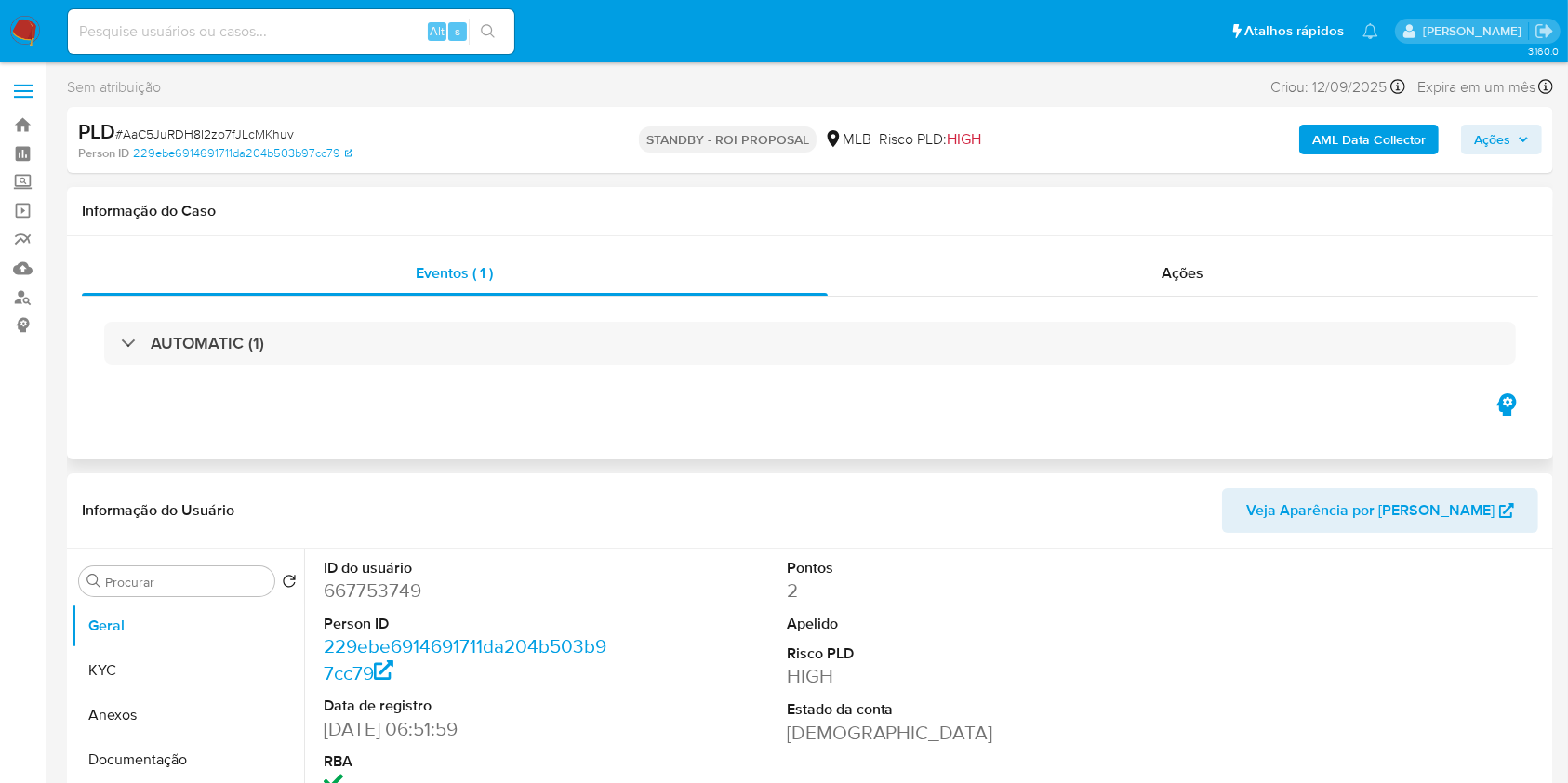
select select "10"
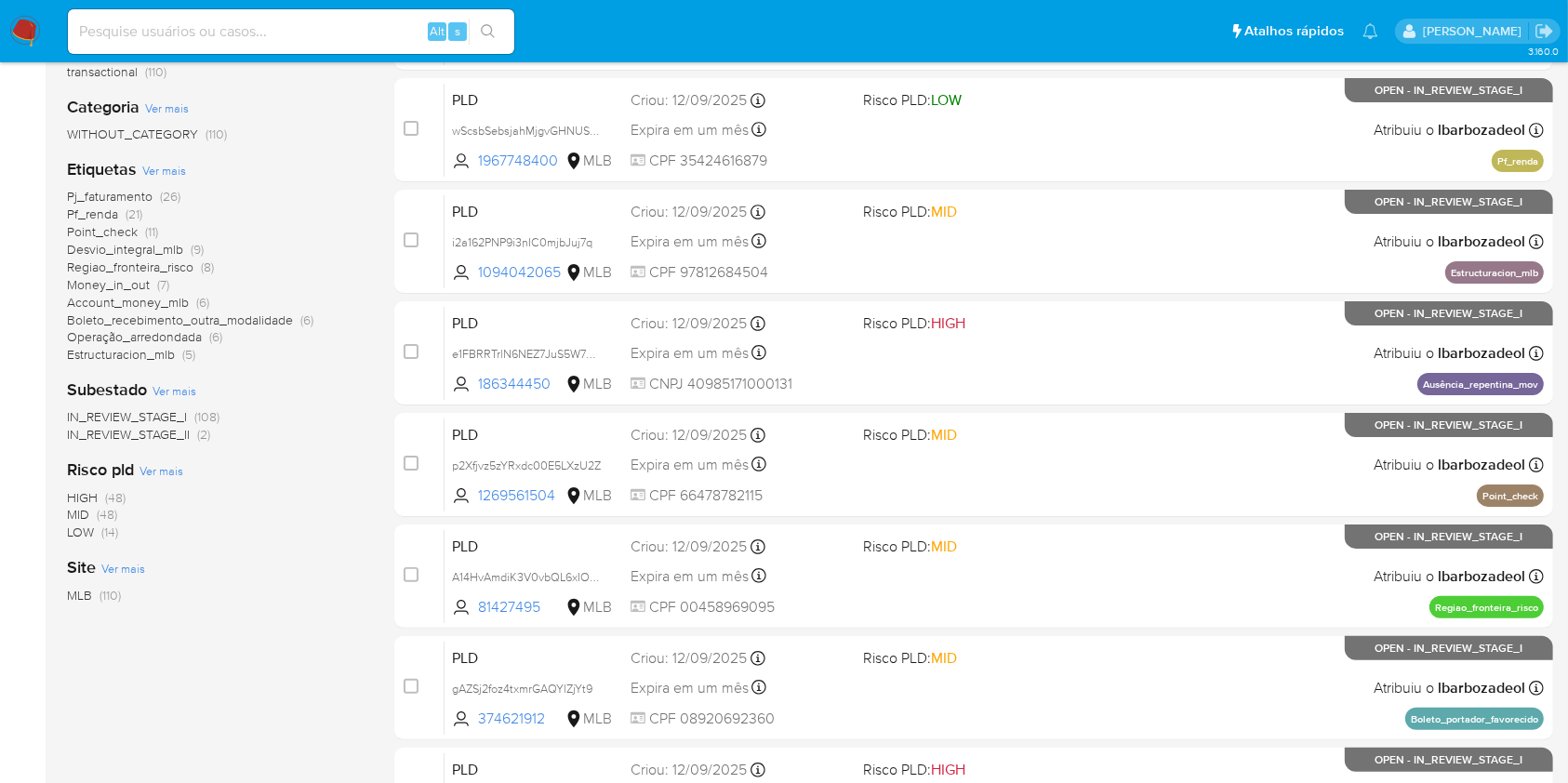
scroll to position [354, 0]
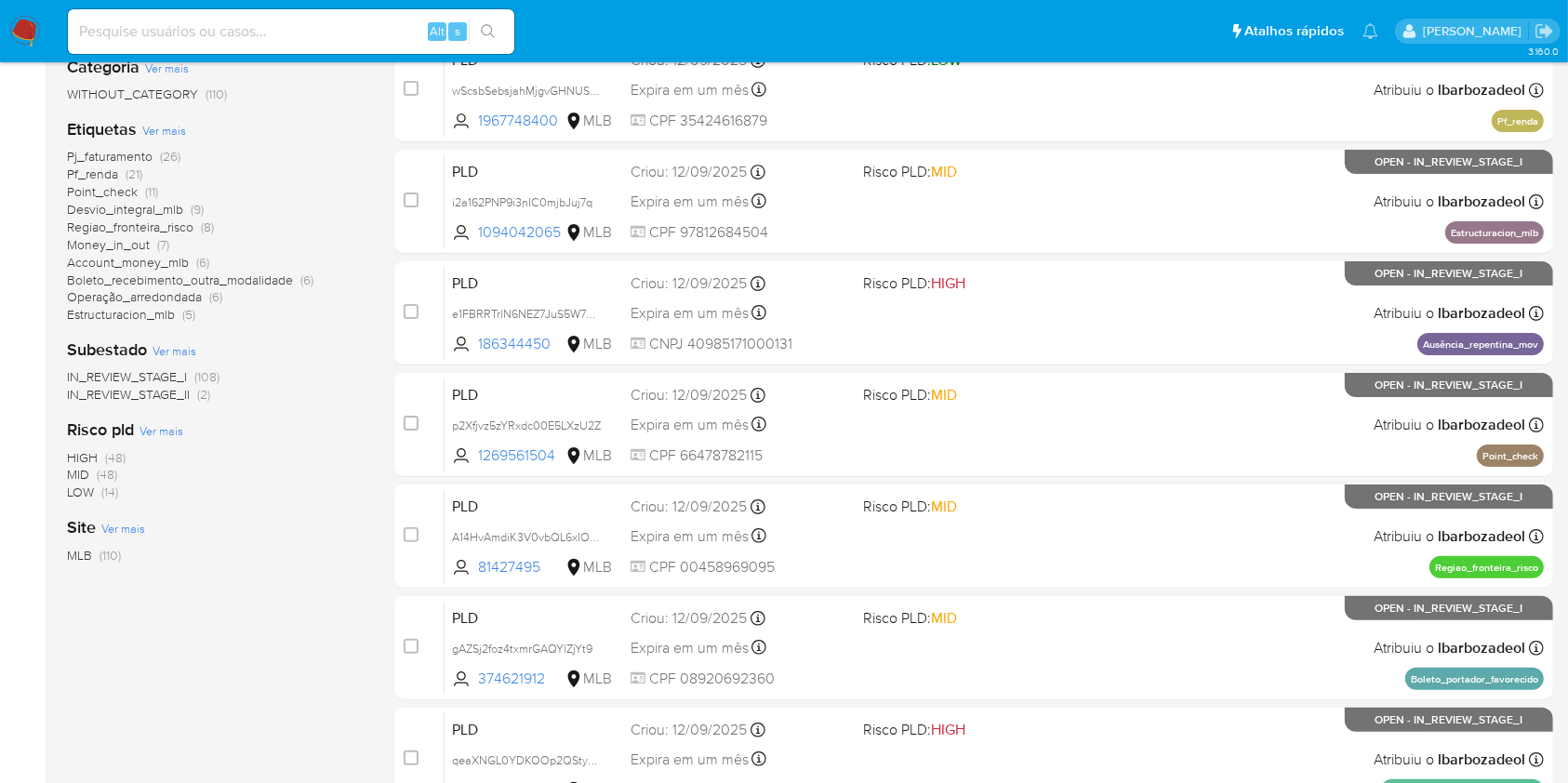
click at [117, 457] on span "(48)" at bounding box center [116, 458] width 21 height 19
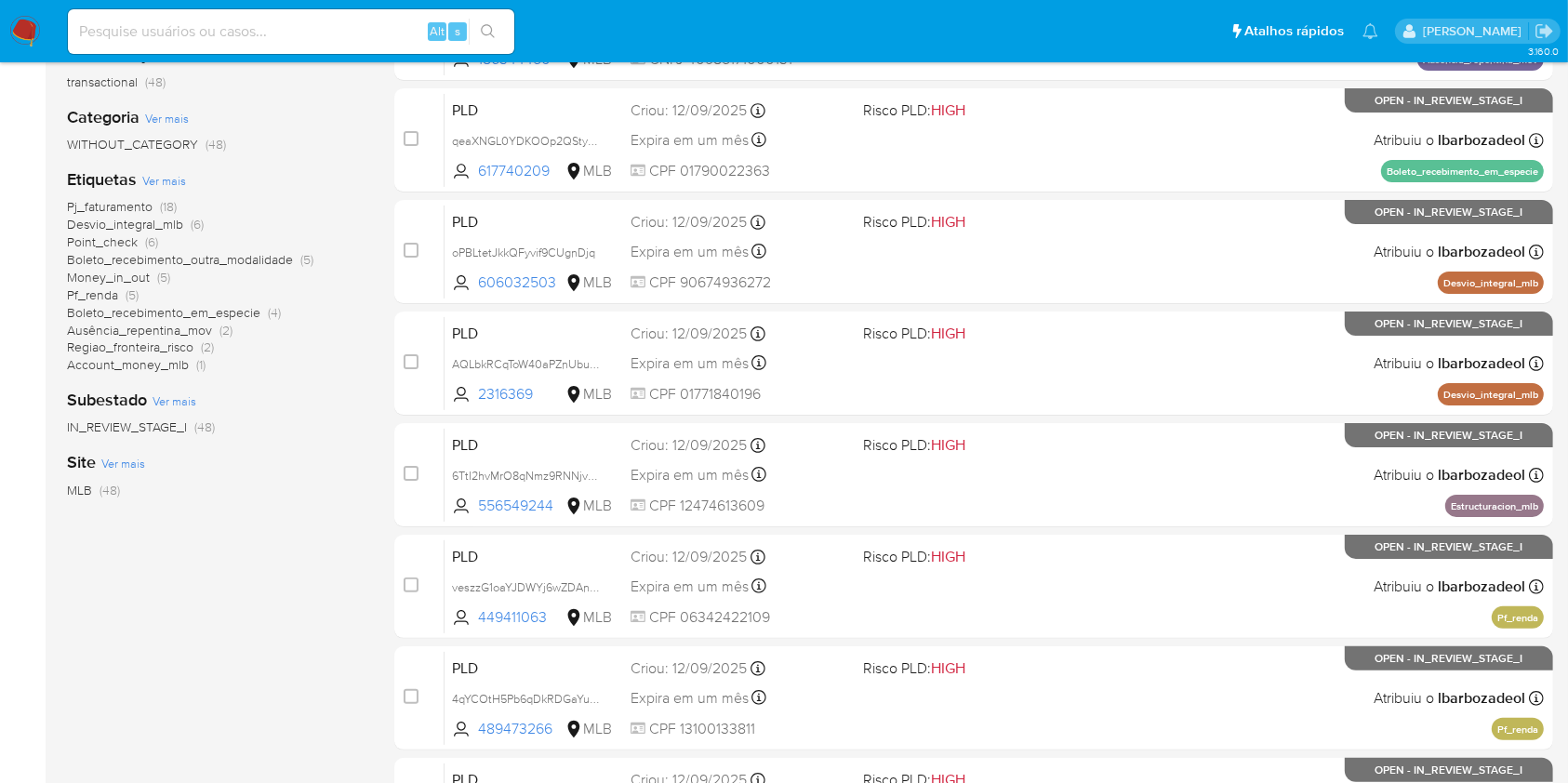
scroll to position [290, 0]
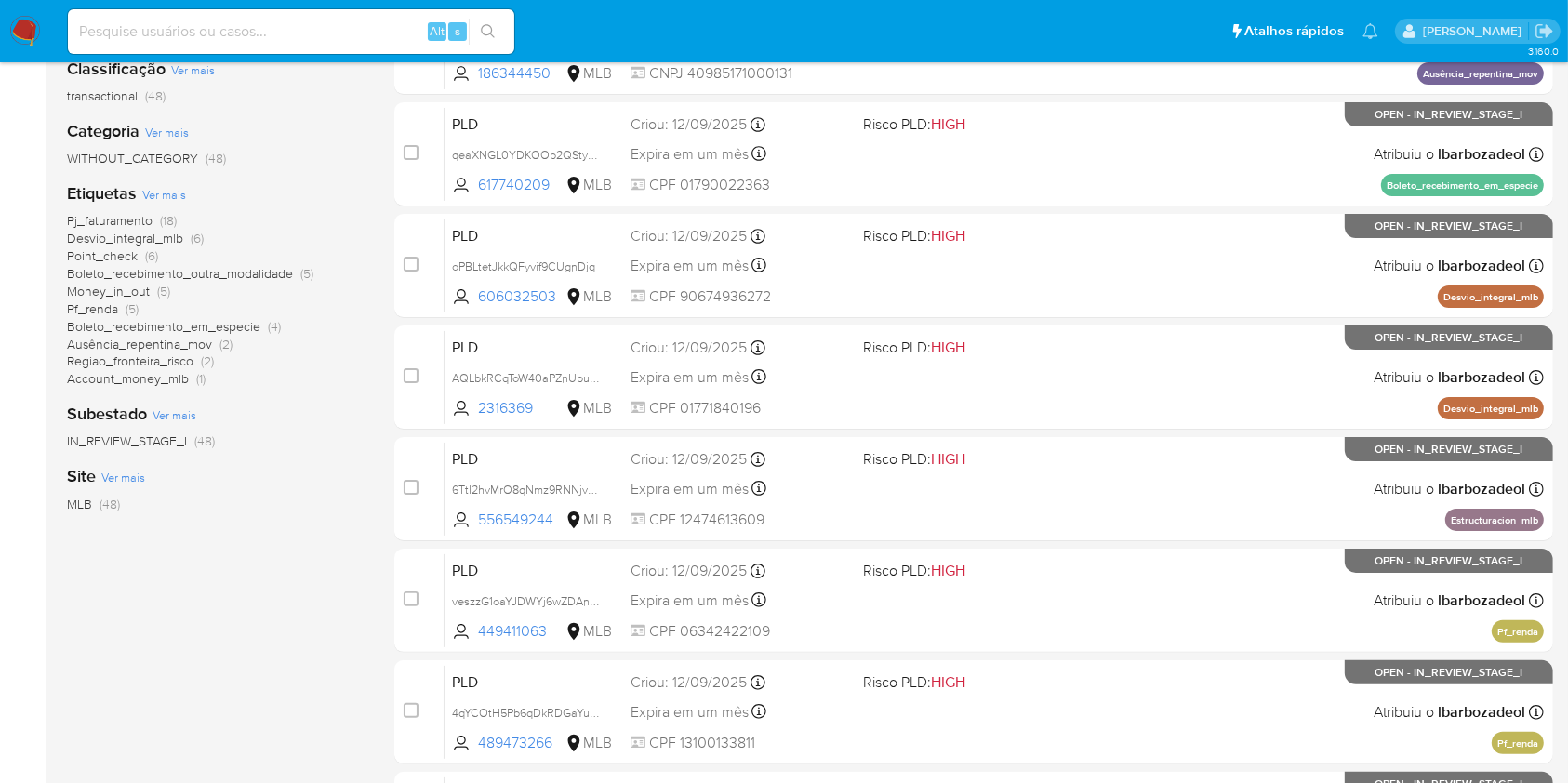
click at [150, 220] on span "Pj_faturamento" at bounding box center [109, 221] width 86 height 19
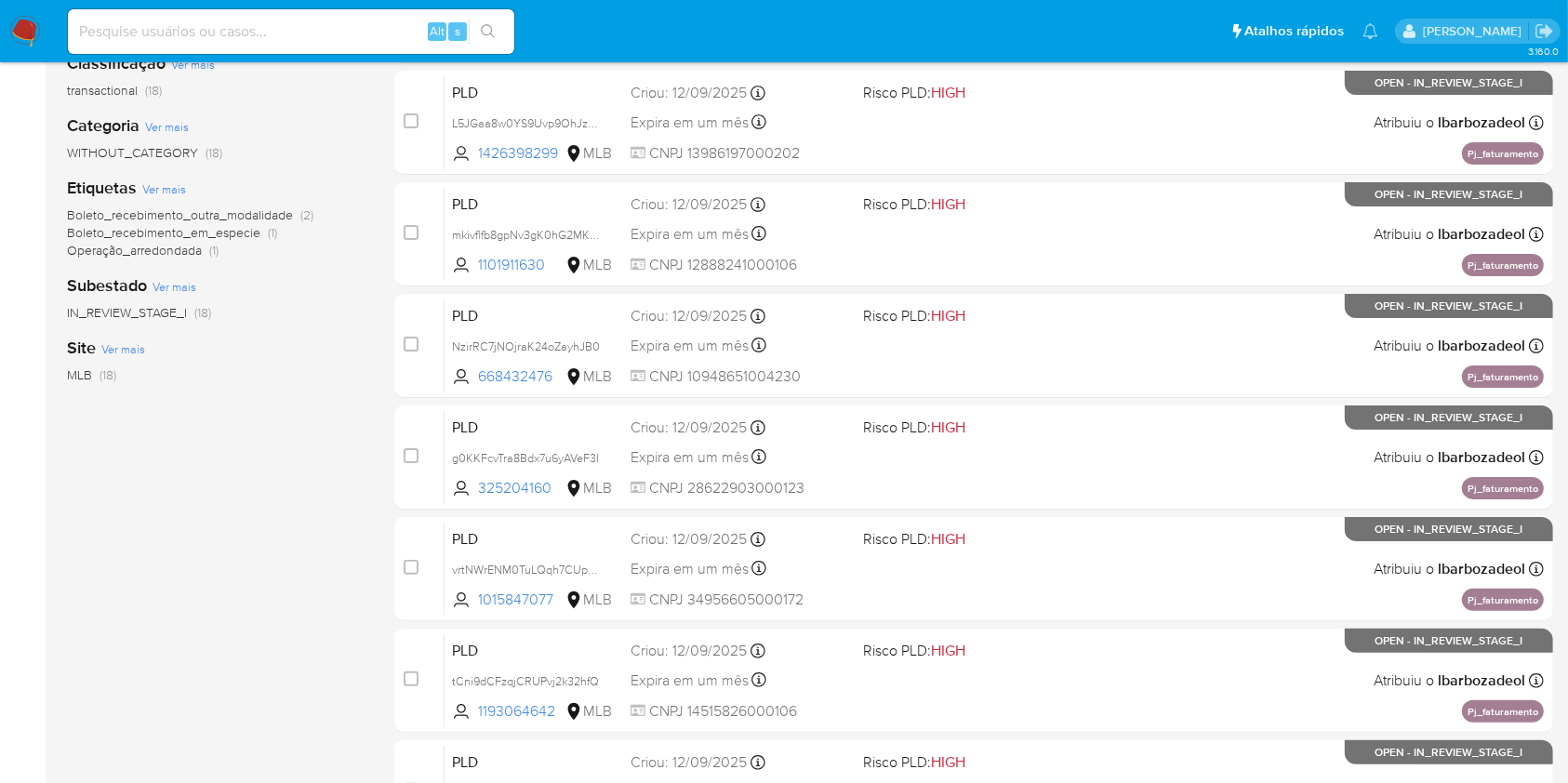
scroll to position [752, 0]
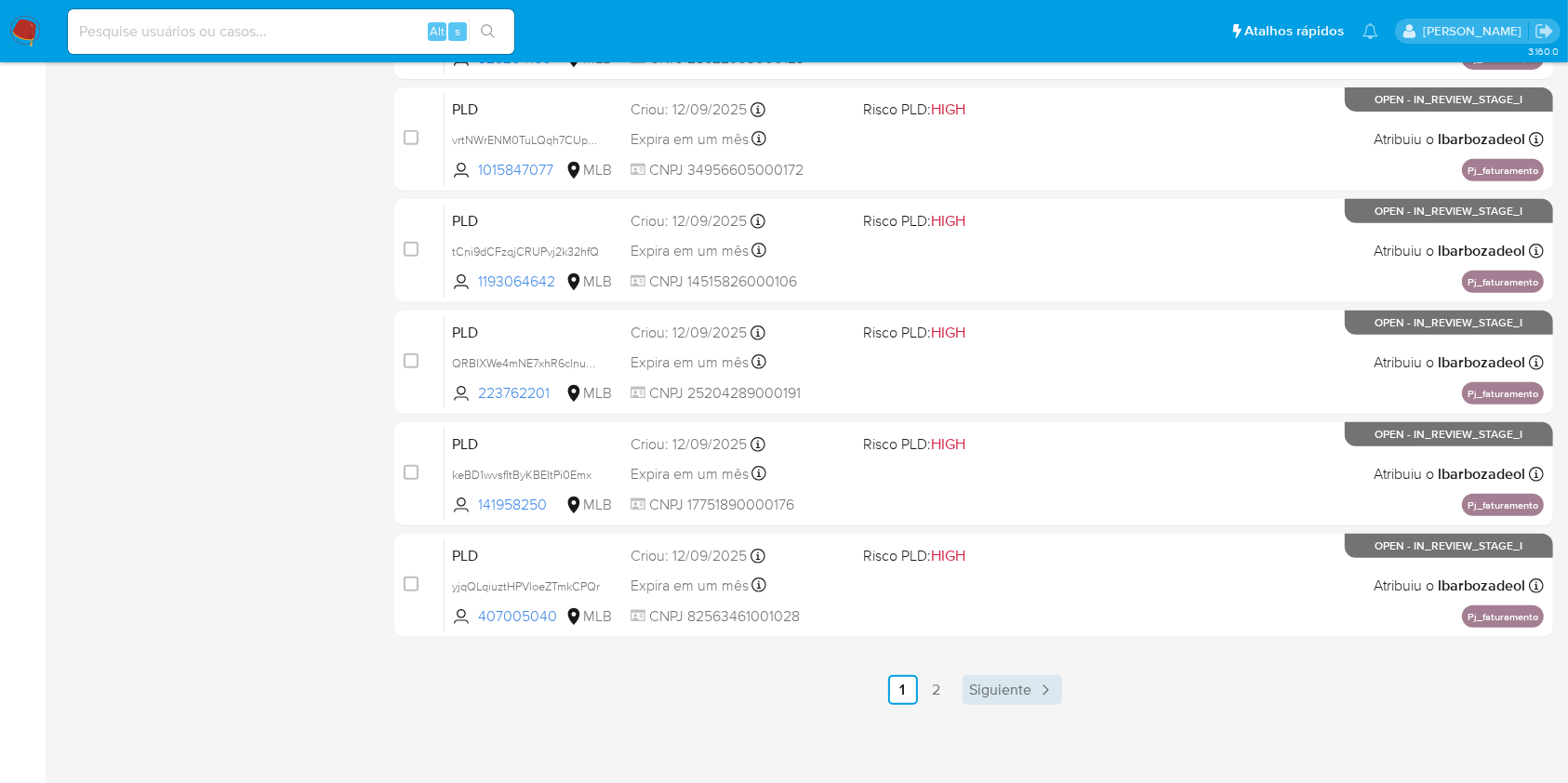
click at [984, 698] on link "Siguiente" at bounding box center [1012, 690] width 100 height 30
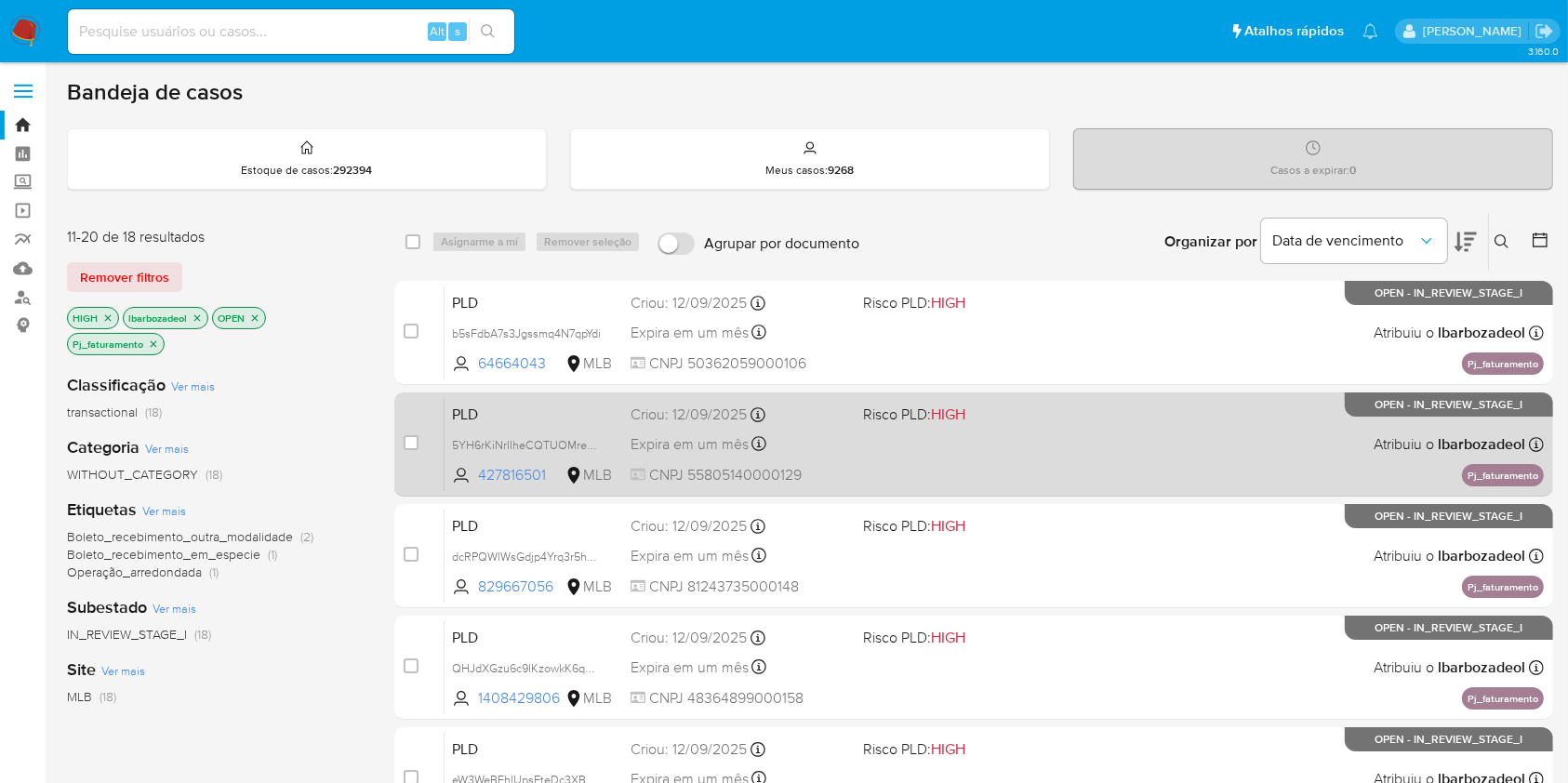
scroll to position [528, 0]
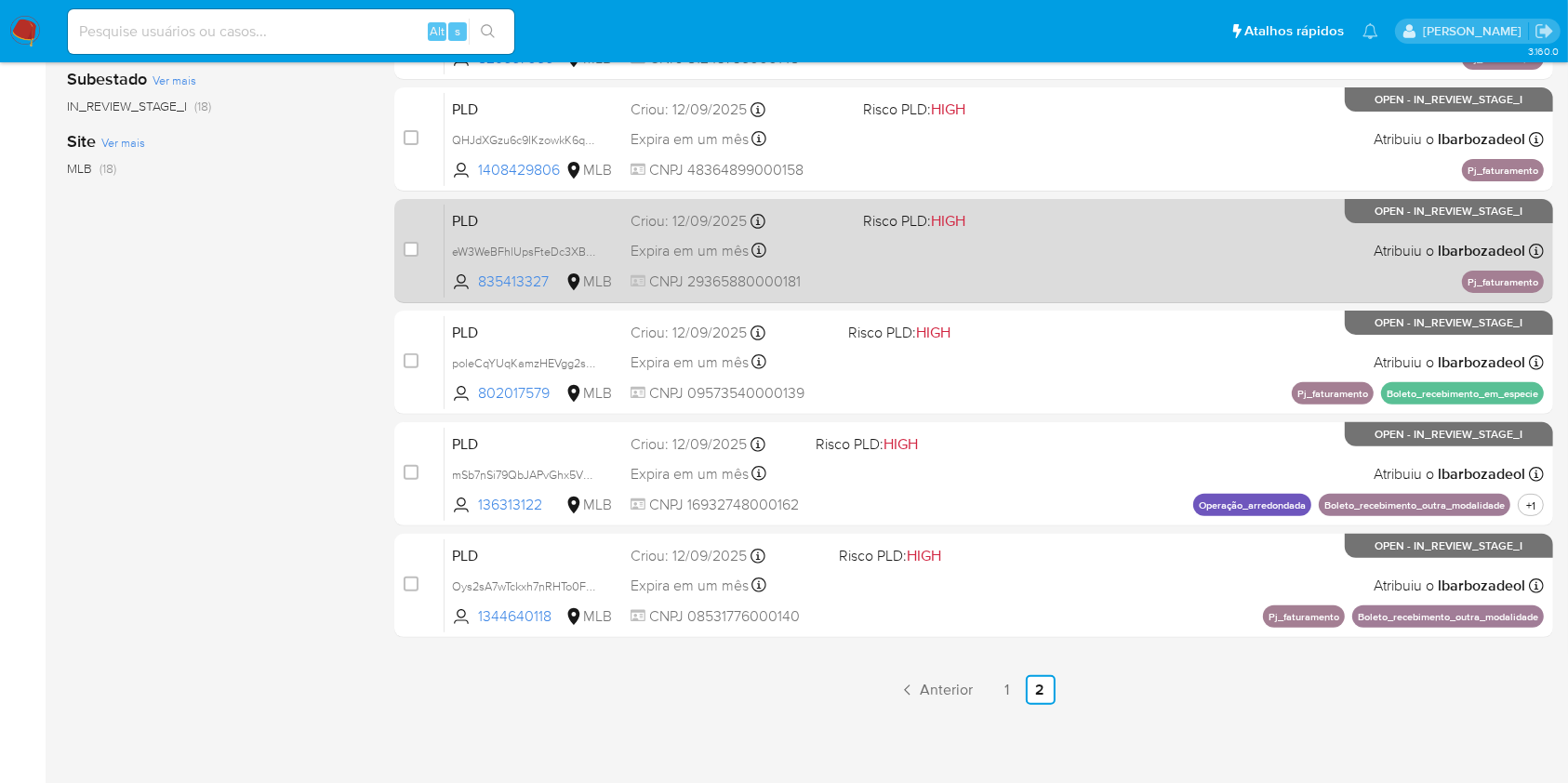
click at [986, 249] on span at bounding box center [971, 250] width 217 height 4
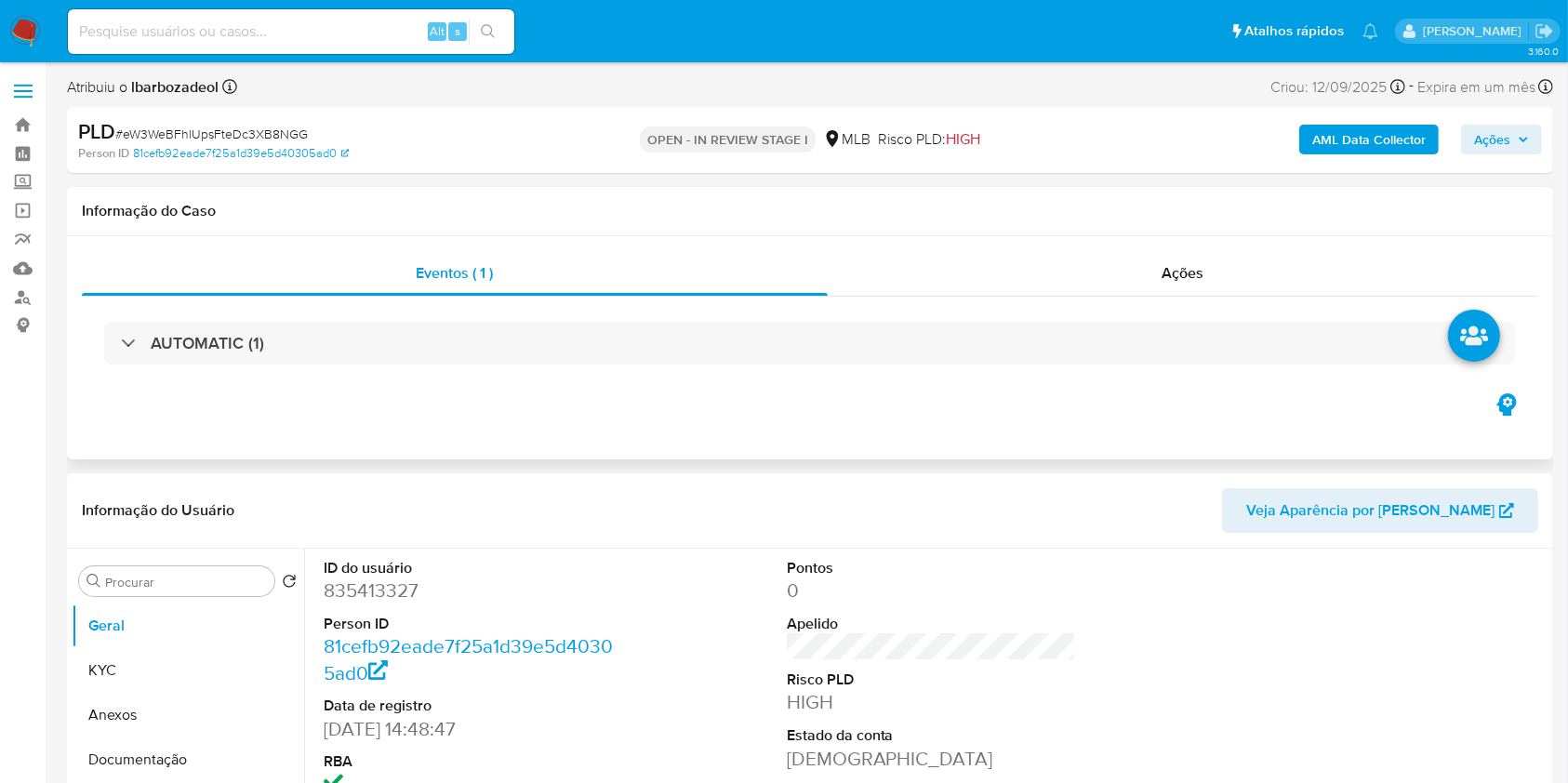
select select "10"
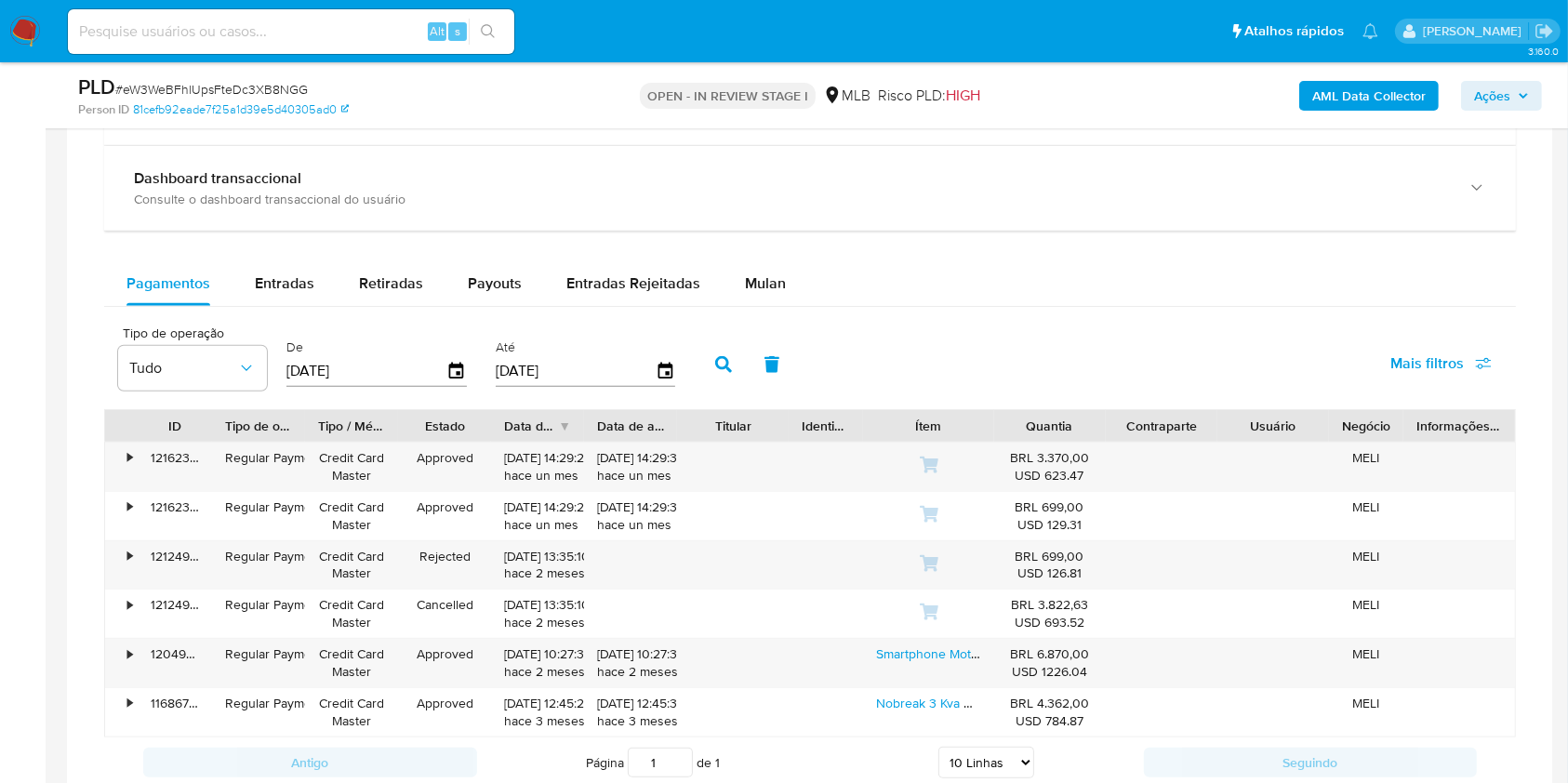
scroll to position [1430, 0]
click at [749, 286] on span "Mulan" at bounding box center [766, 287] width 41 height 22
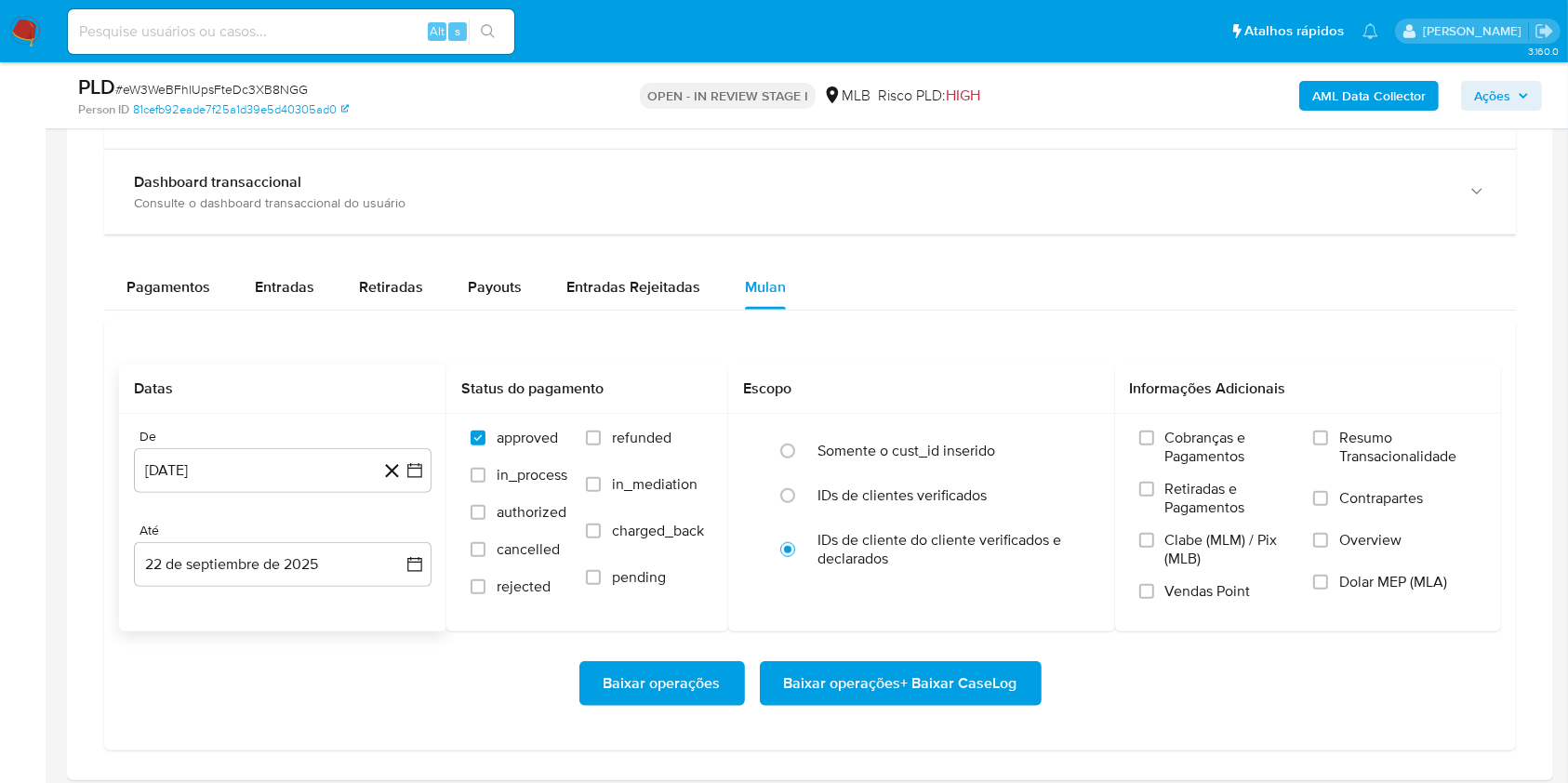
click at [436, 428] on div "Datas De [DATE] [DATE] [GEOGRAPHIC_DATA] 22 de septiembre de 2025 [DATE] Status…" at bounding box center [810, 498] width 1382 height 267
click at [280, 458] on button "[DATE]" at bounding box center [282, 470] width 298 height 44
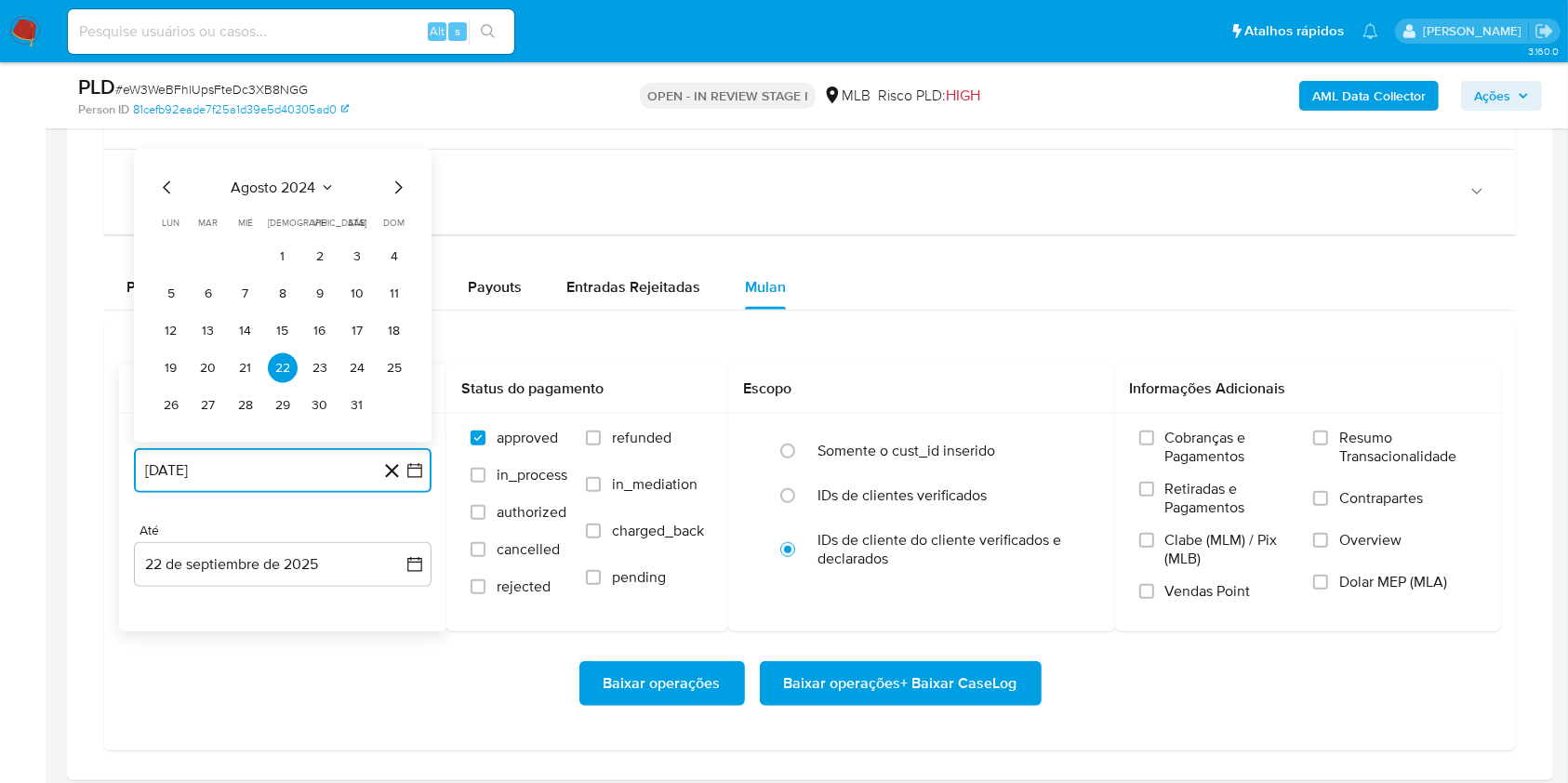
click at [275, 184] on span "agosto 2024" at bounding box center [274, 188] width 85 height 19
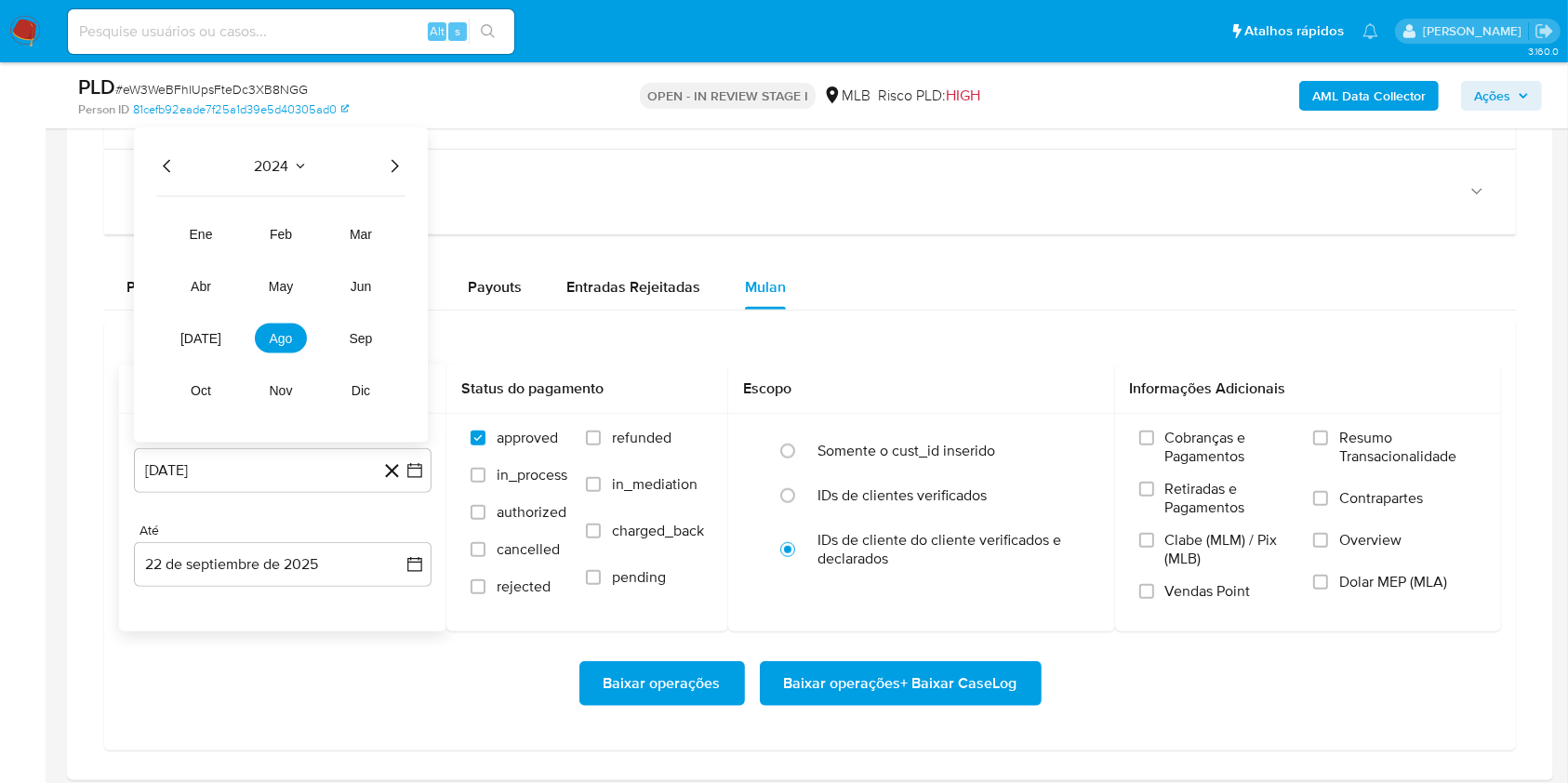
click at [398, 163] on icon "Año siguiente" at bounding box center [395, 166] width 23 height 23
click at [270, 333] on span "ago" at bounding box center [281, 338] width 24 height 15
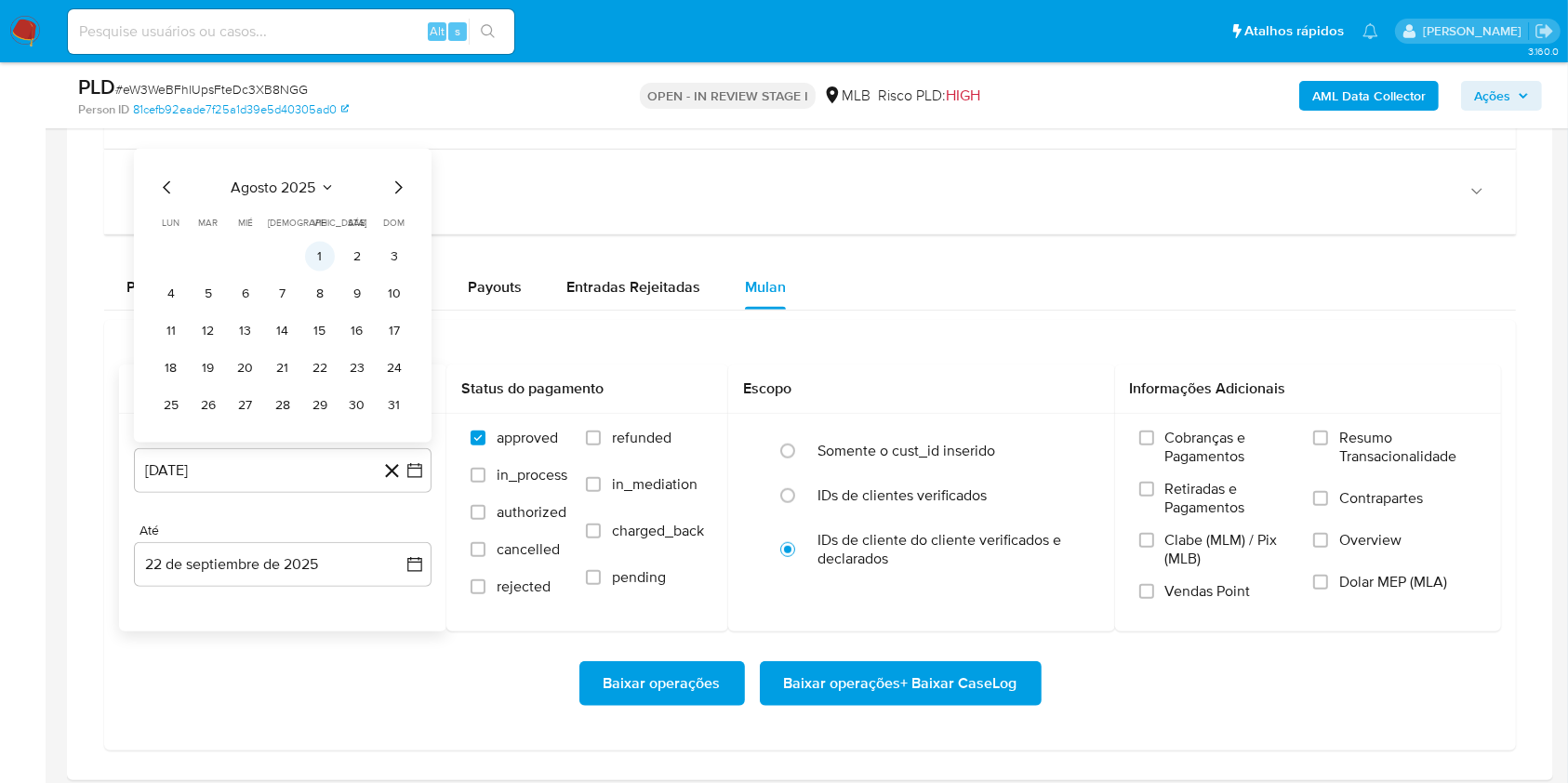
click at [310, 257] on button "1" at bounding box center [321, 257] width 30 height 30
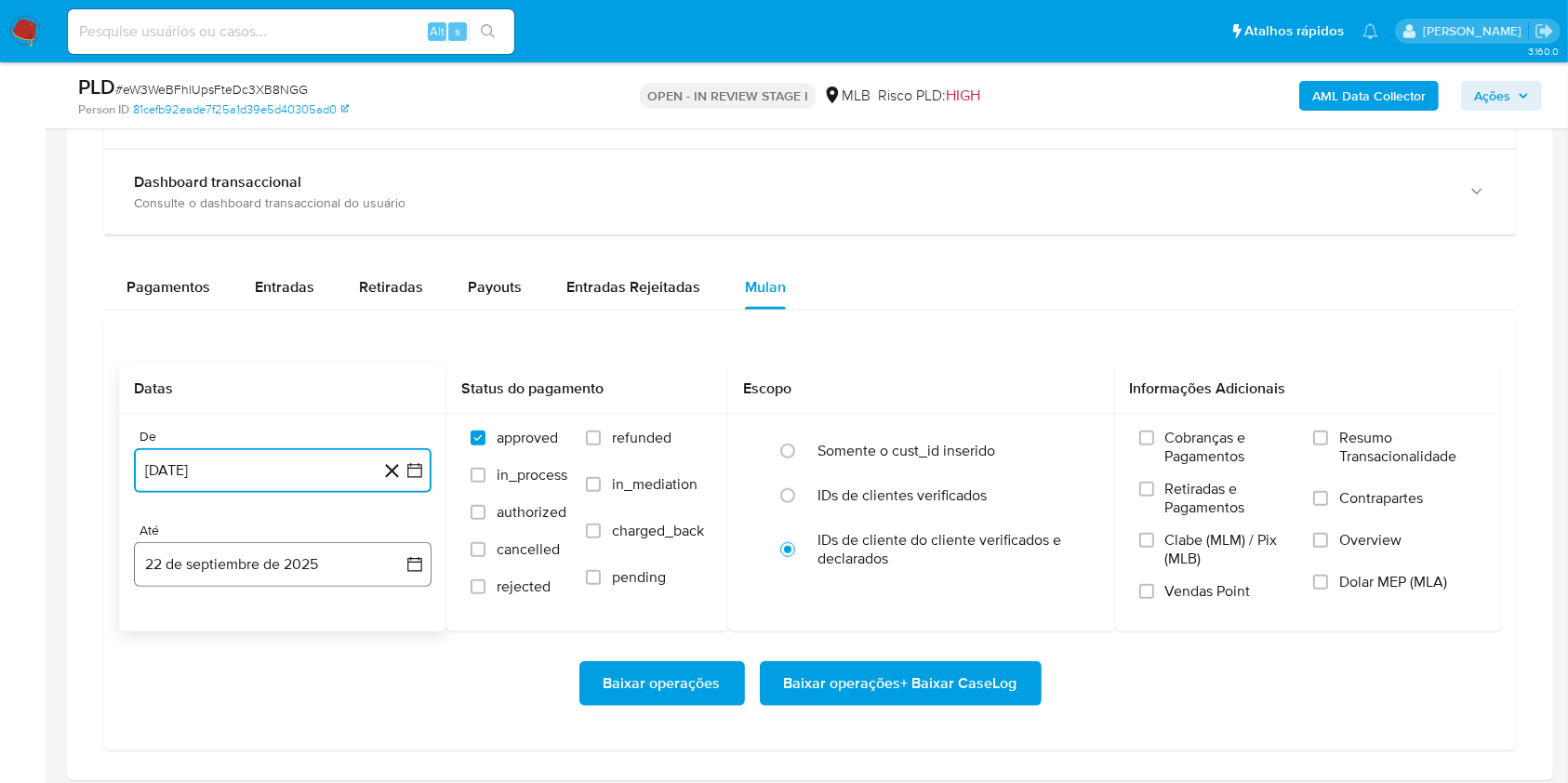
click at [245, 575] on button "22 de septiembre de 2025" at bounding box center [282, 564] width 298 height 44
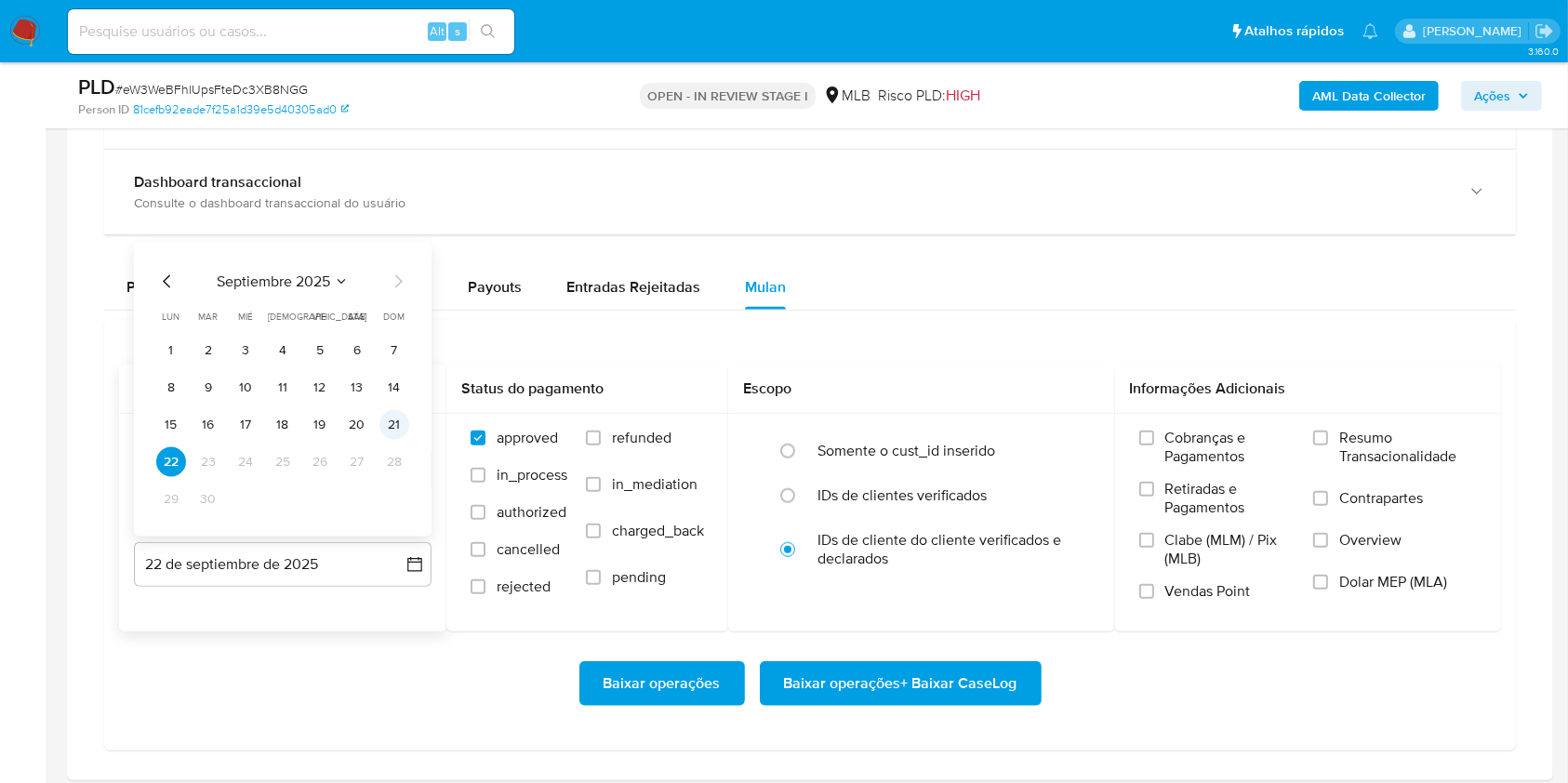
click at [381, 422] on button "21" at bounding box center [395, 425] width 30 height 30
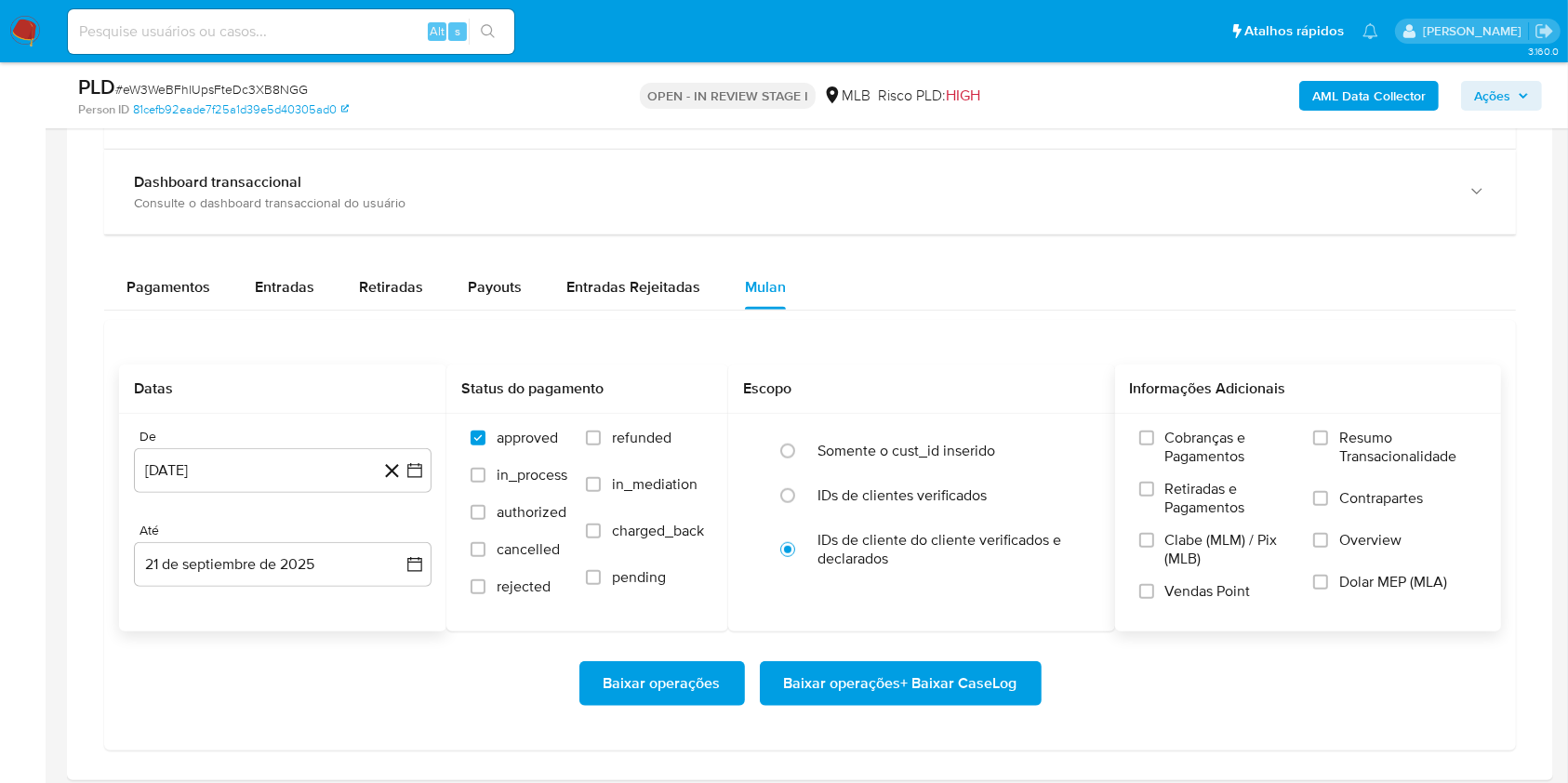
click at [1333, 446] on label "Resumo Transacionalidade" at bounding box center [1395, 459] width 164 height 60
click at [1328, 446] on input "Resumo Transacionalidade" at bounding box center [1321, 438] width 15 height 15
click at [913, 695] on span "Baixar operações + Baixar CaseLog" at bounding box center [901, 684] width 233 height 41
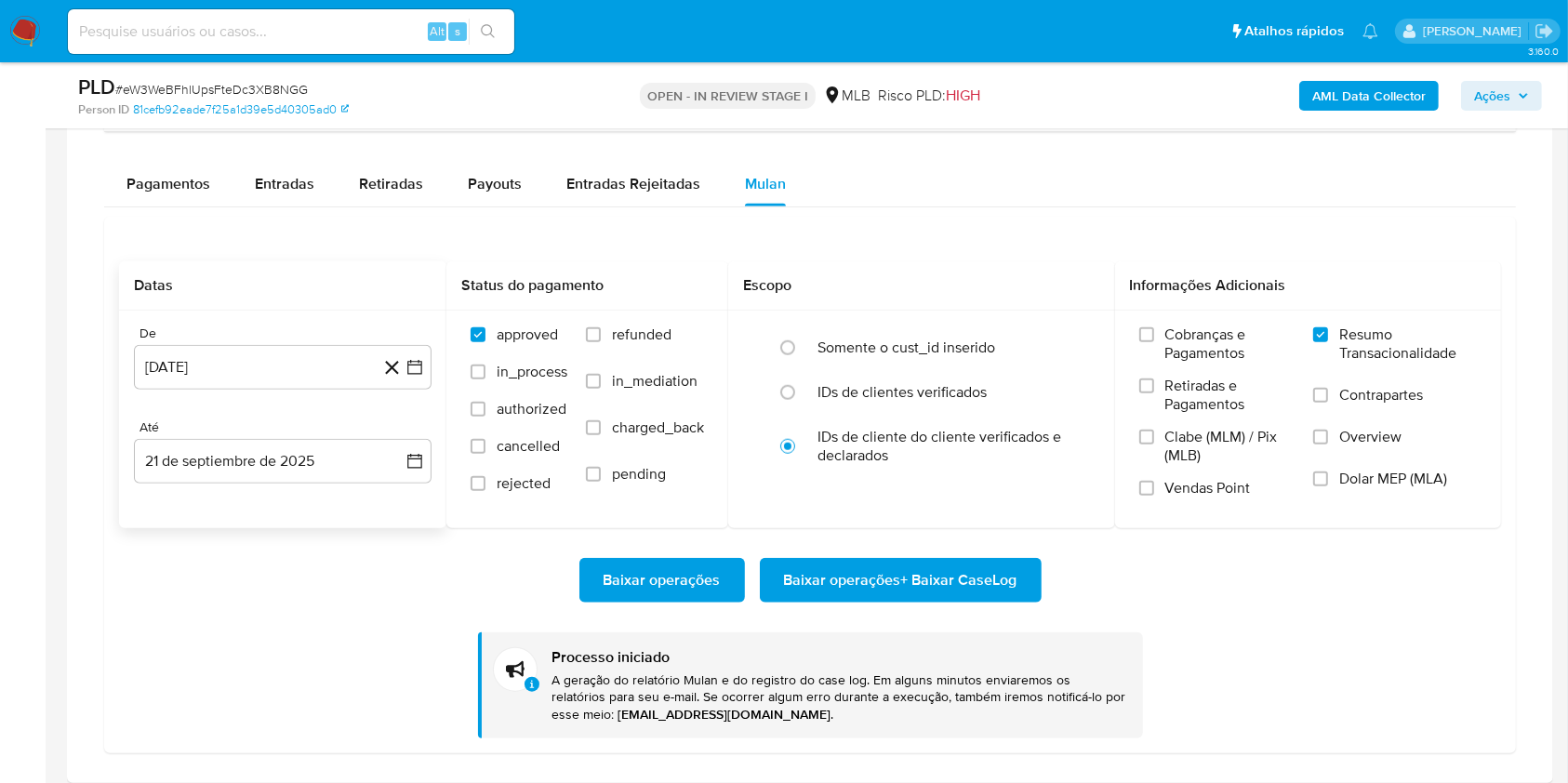
scroll to position [1540, 0]
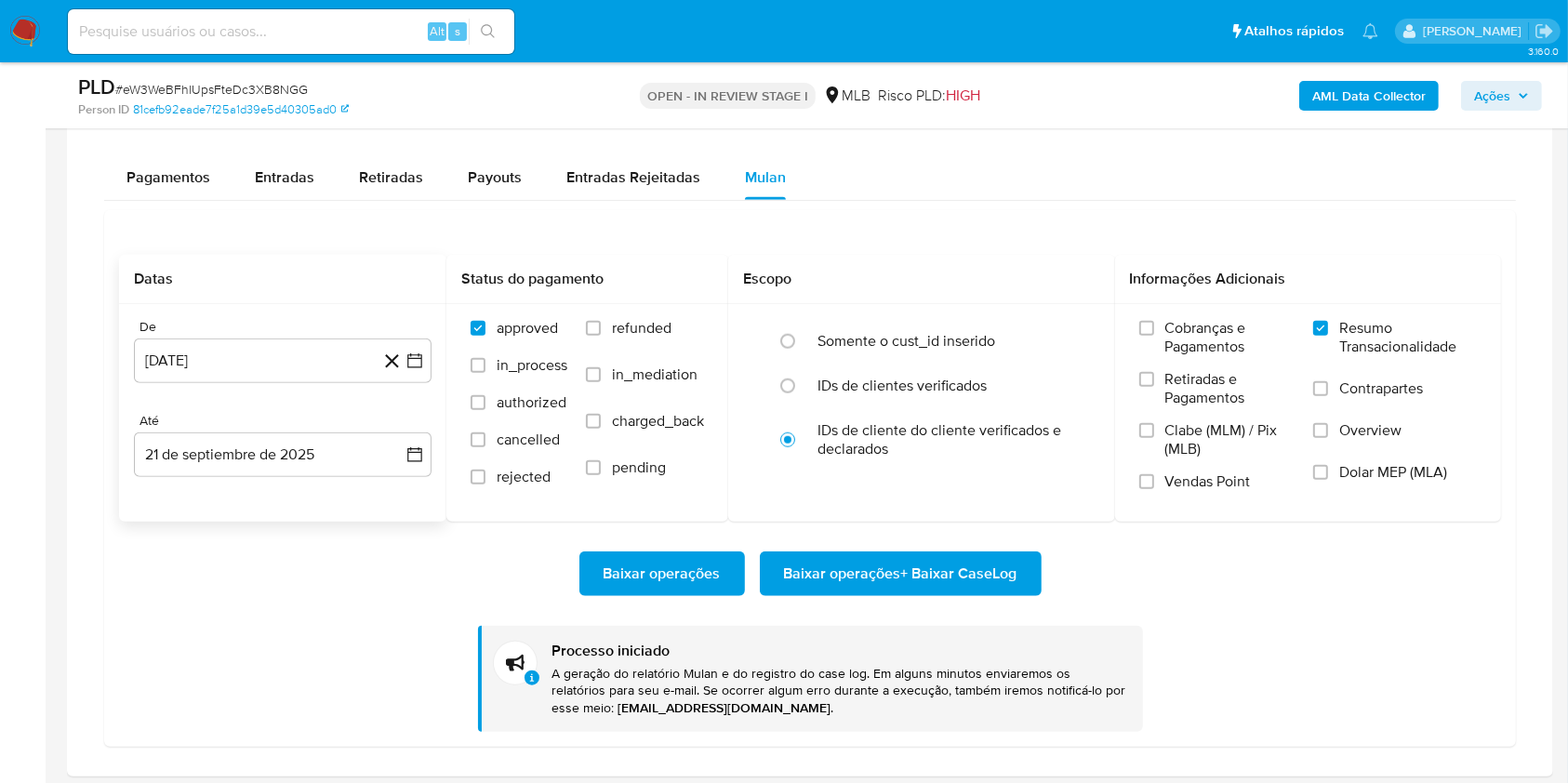
click at [844, 577] on span "Baixar operações + Baixar CaseLog" at bounding box center [901, 574] width 233 height 41
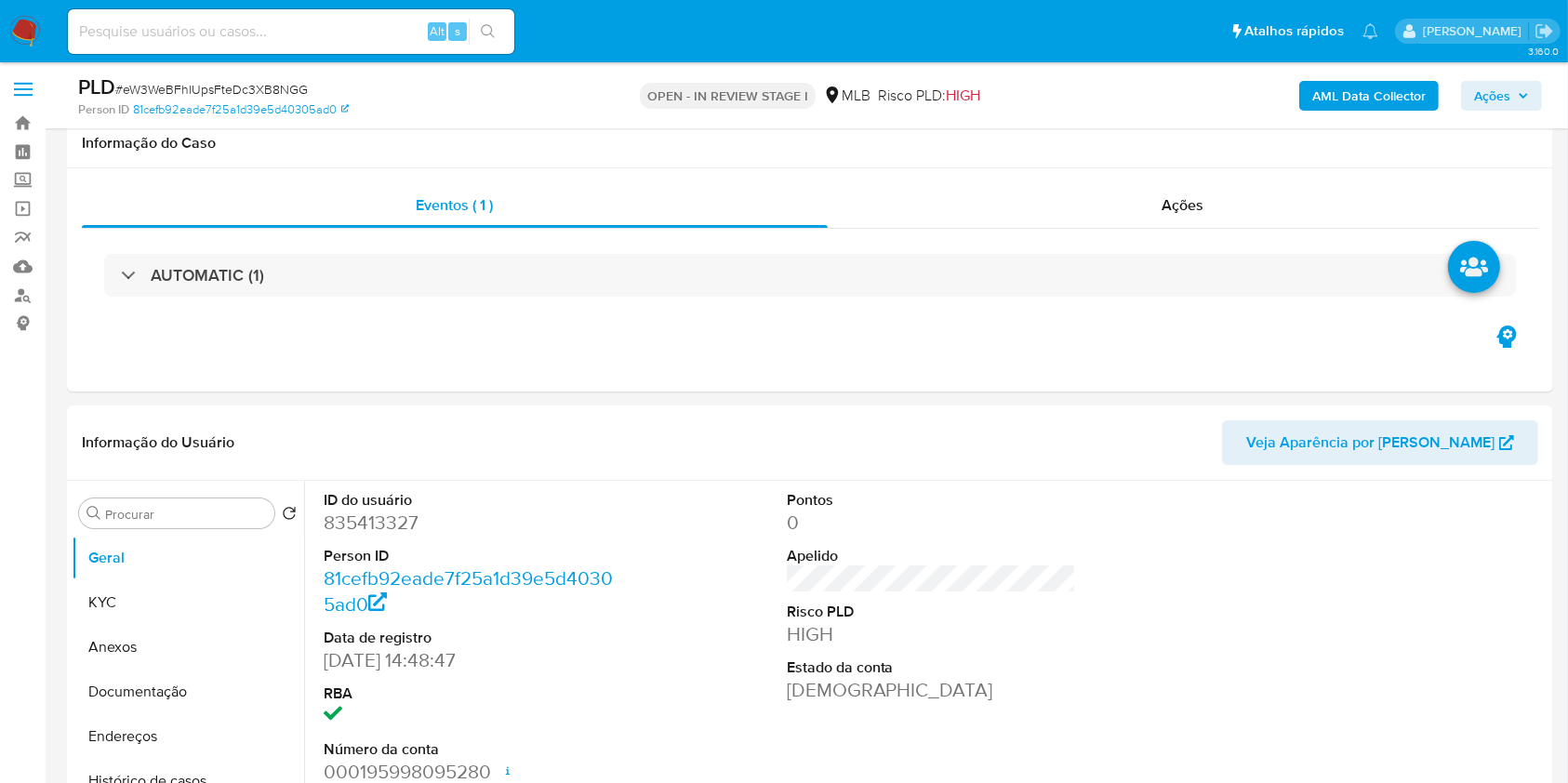
scroll to position [0, 0]
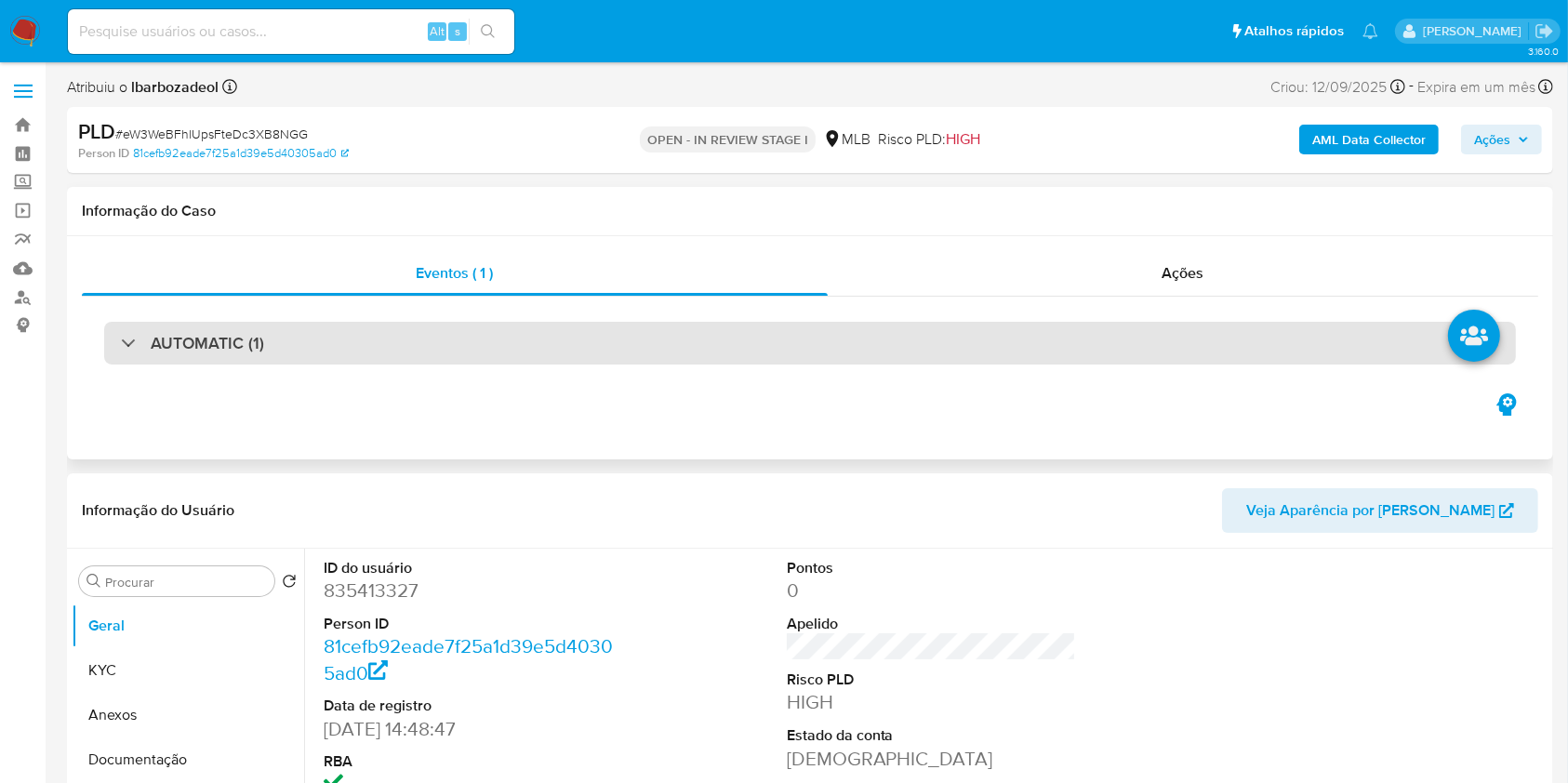
click at [499, 361] on div "AUTOMATIC (1)" at bounding box center [810, 343] width 1412 height 43
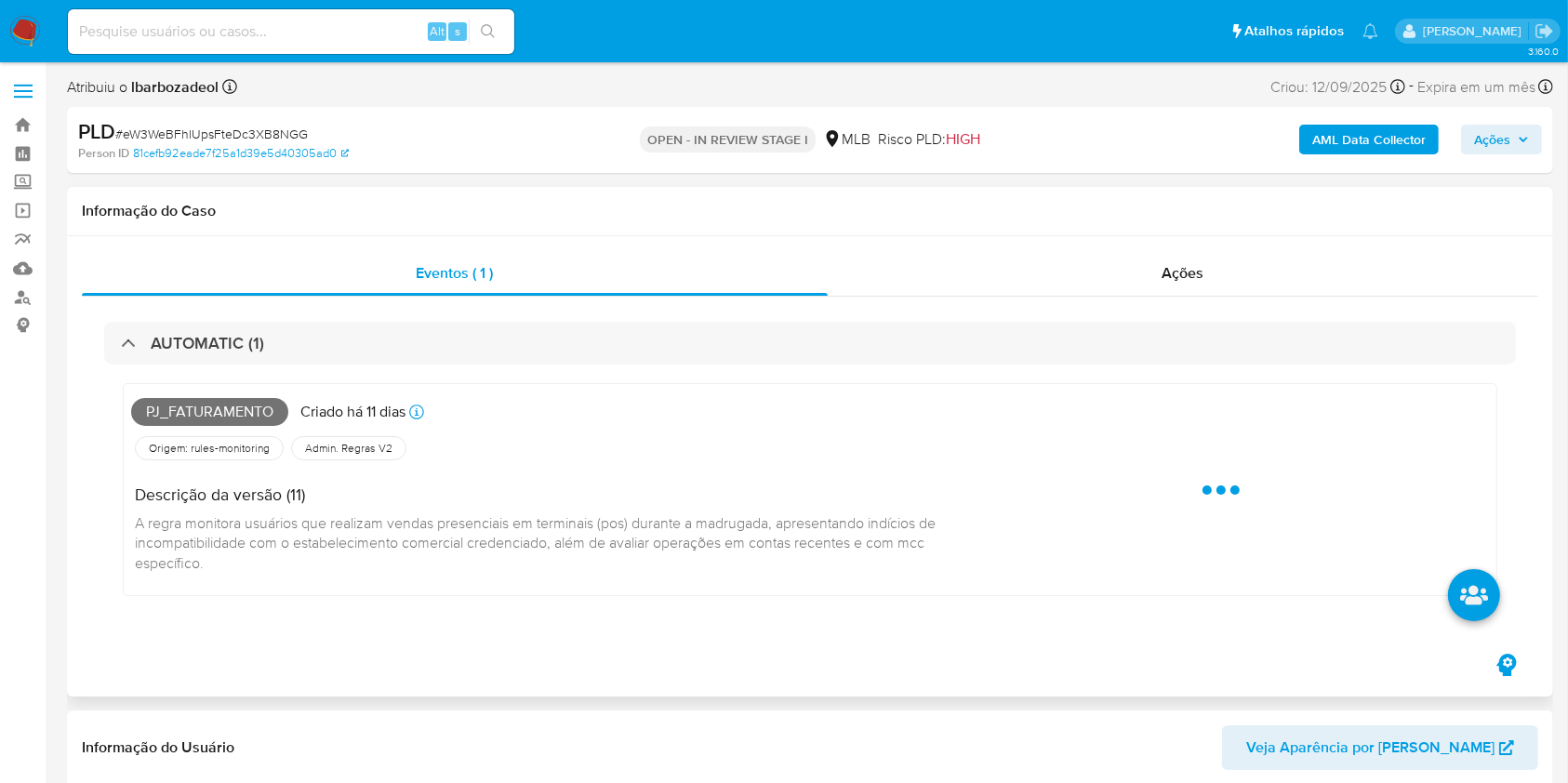
click at [233, 405] on span "Pj_faturamento" at bounding box center [210, 413] width 157 height 28
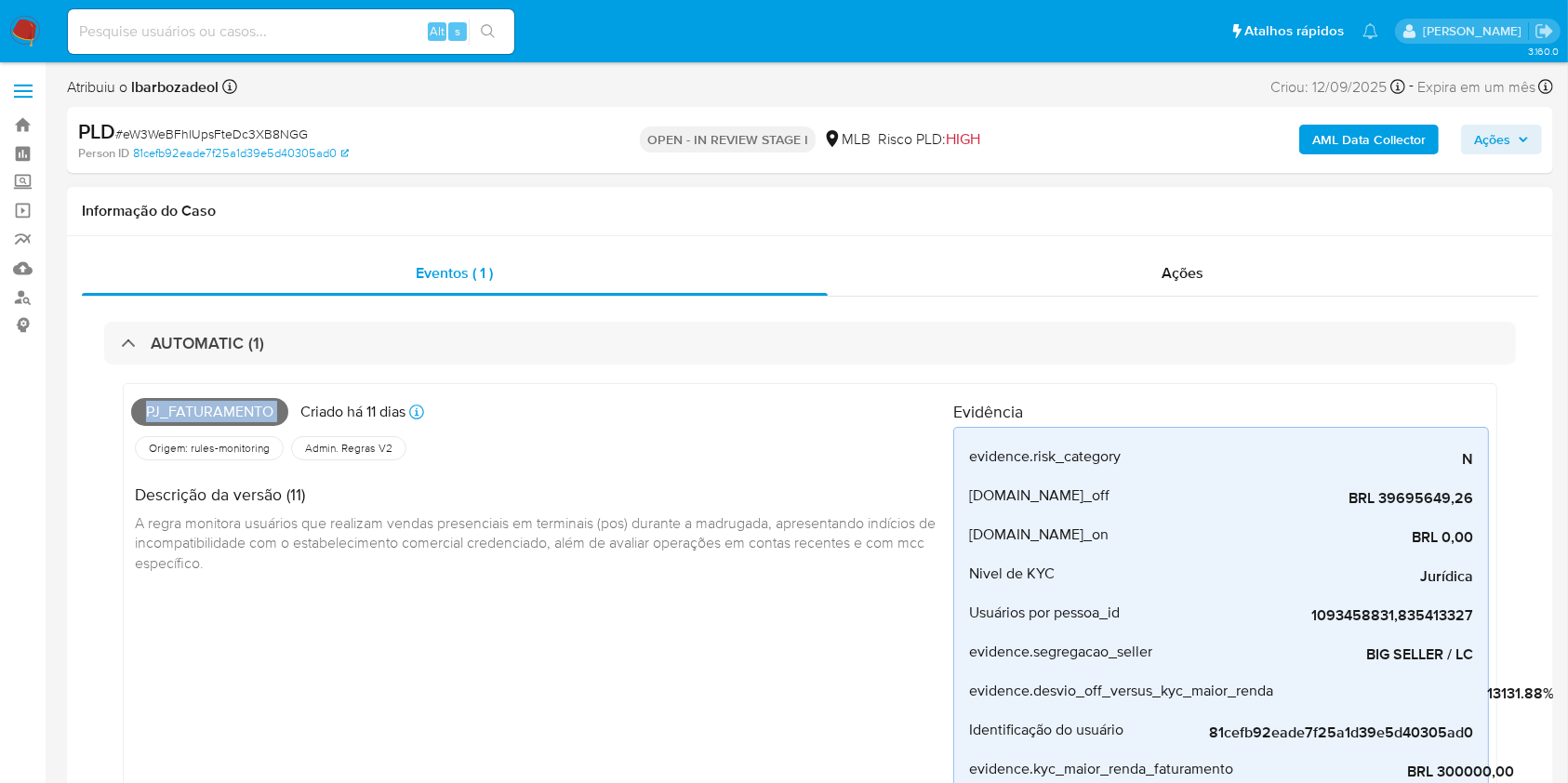
copy span "Pj_faturamento"
click at [1496, 123] on div "AML Data Collector Ações" at bounding box center [1301, 140] width 483 height 44
click at [1497, 137] on span "Ações" at bounding box center [1492, 140] width 37 height 30
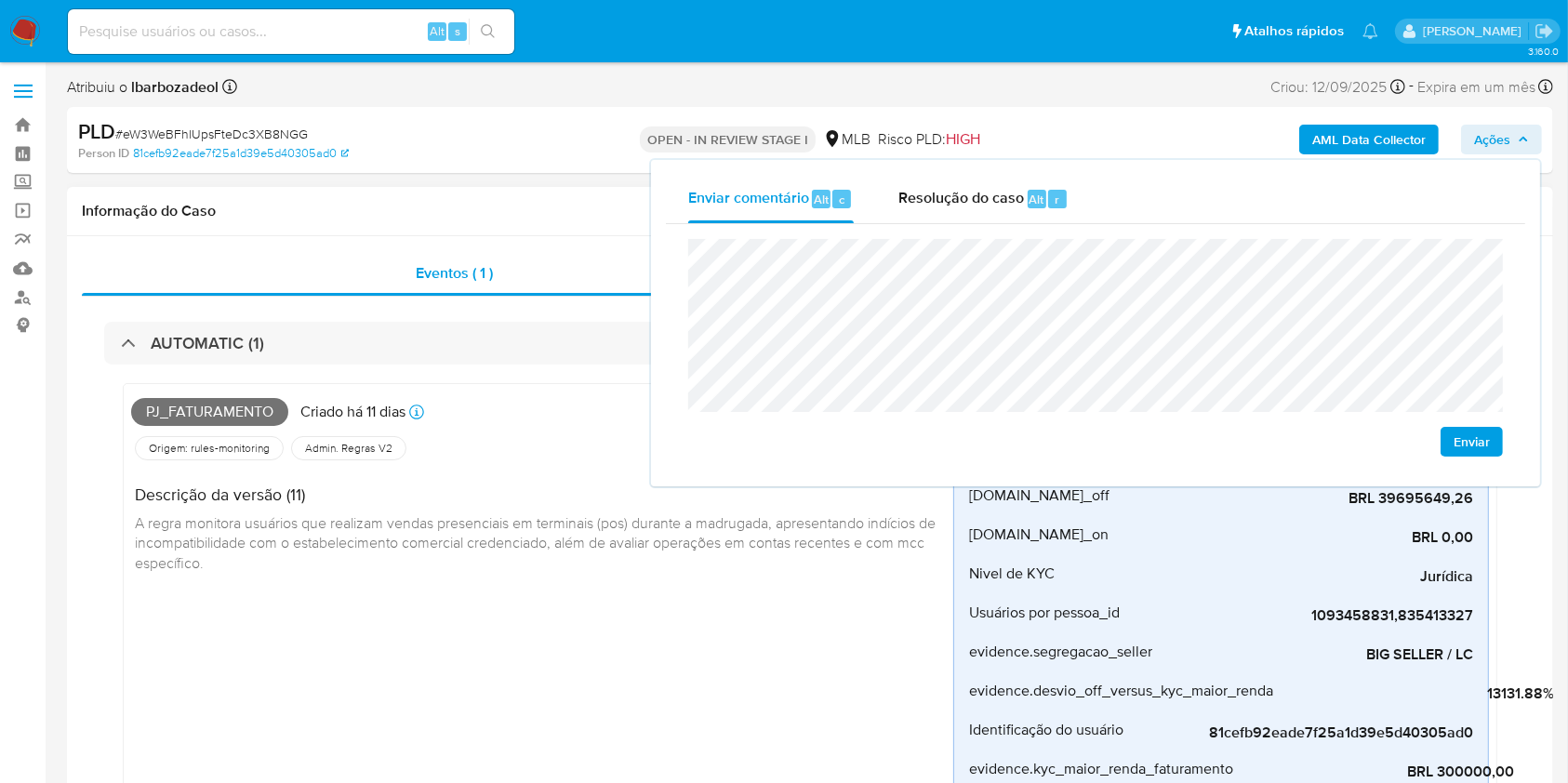
click at [598, 461] on div "Origem: rules-monitoring Referência ao id da tabela de resultados da regra em r…" at bounding box center [542, 448] width 823 height 32
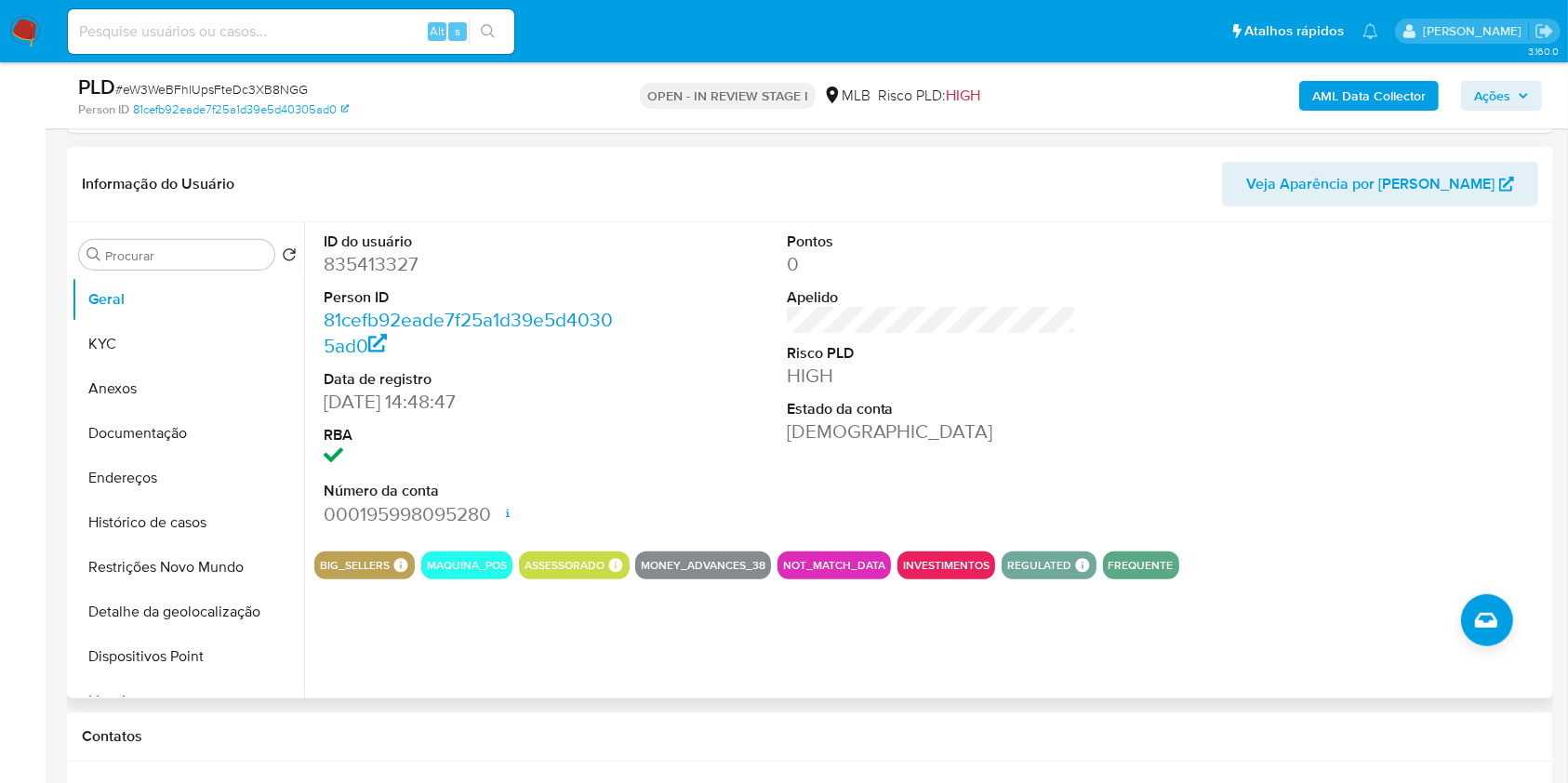
scroll to position [872, 0]
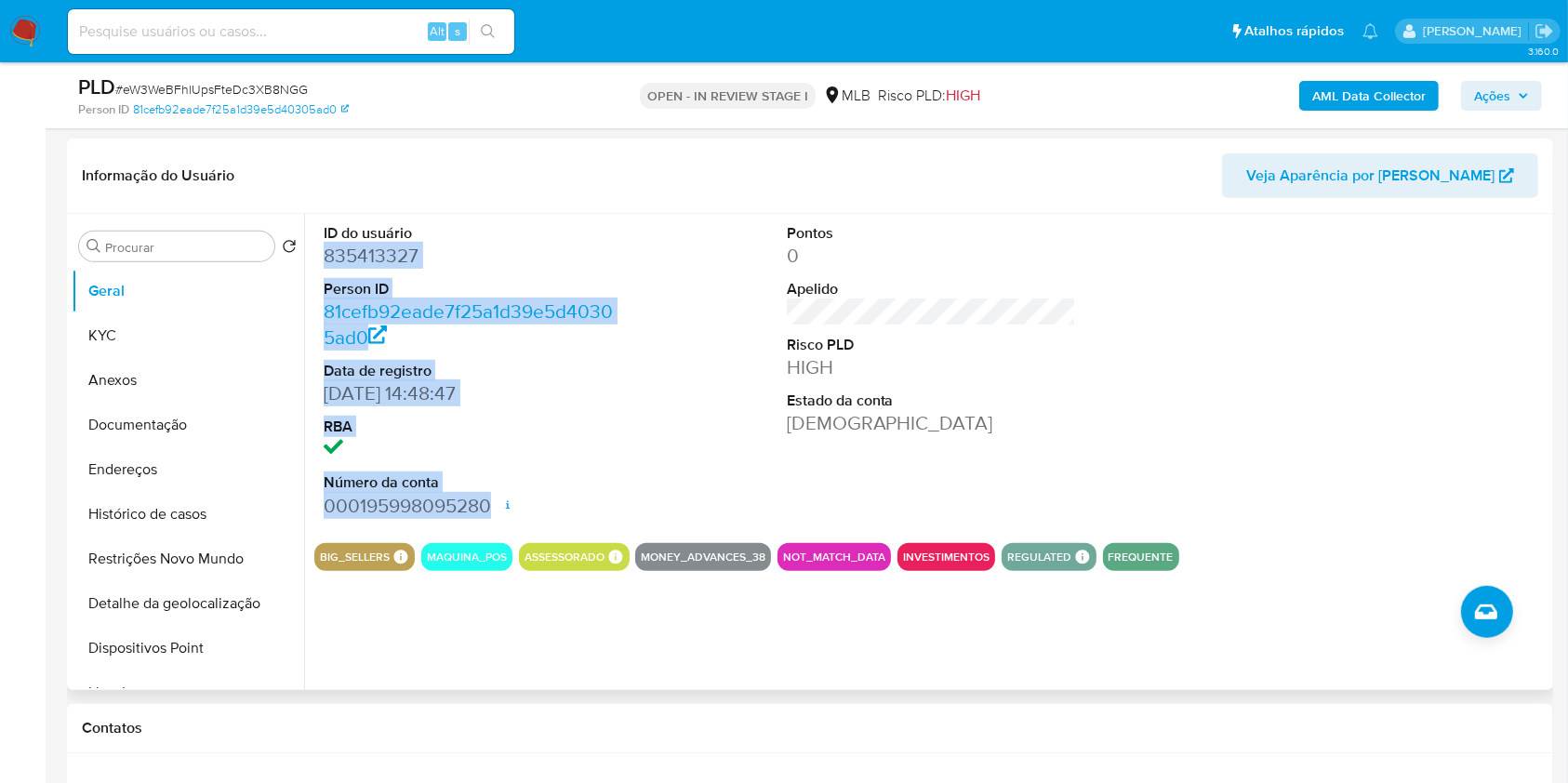
drag, startPoint x: 490, startPoint y: 502, endPoint x: 318, endPoint y: 260, distance: 296.9
click at [318, 260] on div "ID do usuário 835413327 Person ID 81cefb92eade7f25a1d39e5d40305ad0 Data de regi…" at bounding box center [468, 371] width 309 height 314
copy dl "835413327 Person ID 81cefb92eade7f25a1d39e5d40305ad0 Data de registro 04/10/202…"
click at [1495, 99] on span "Ações" at bounding box center [1492, 96] width 37 height 30
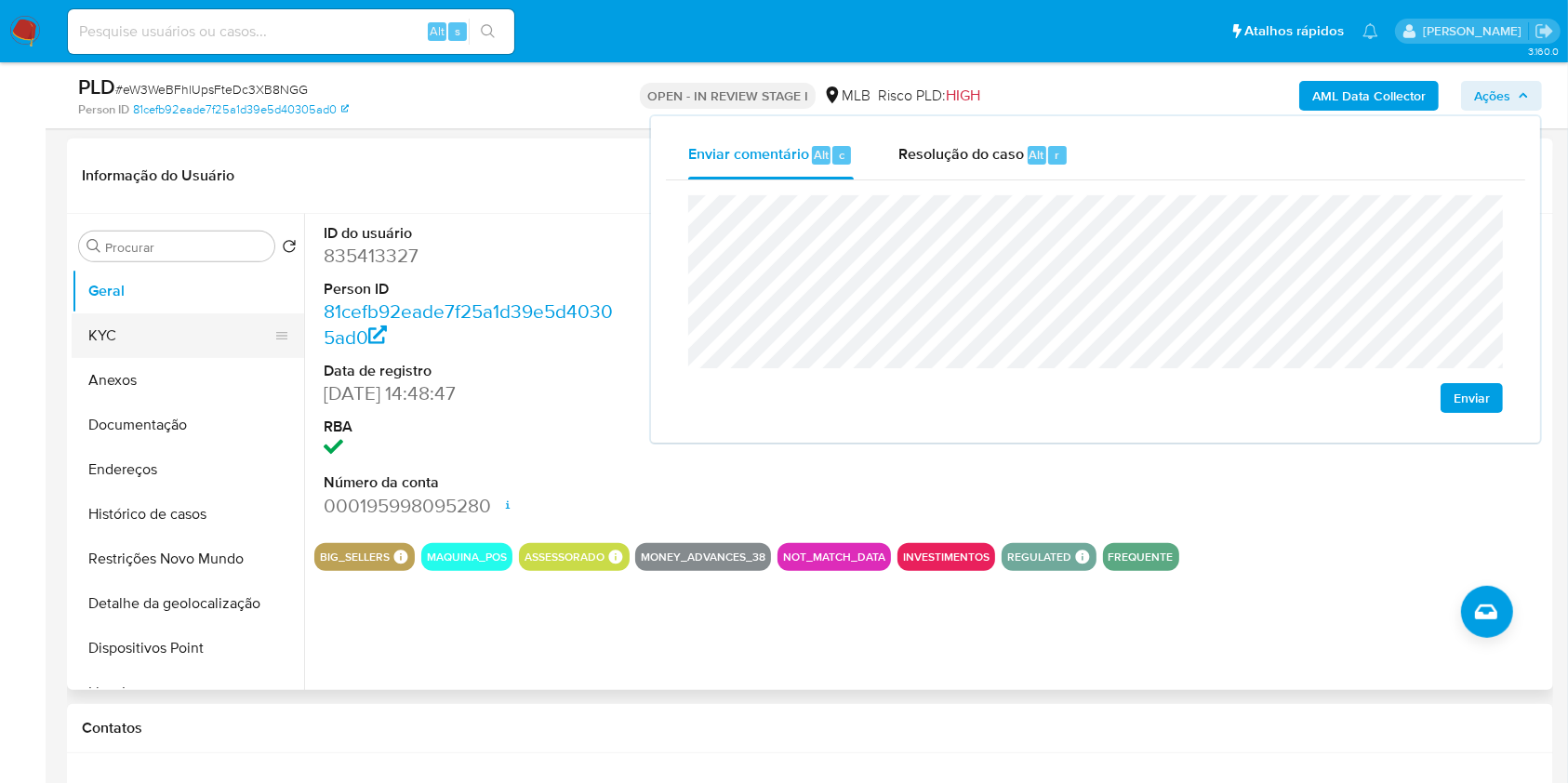
click at [231, 354] on button "KYC" at bounding box center [180, 335] width 218 height 44
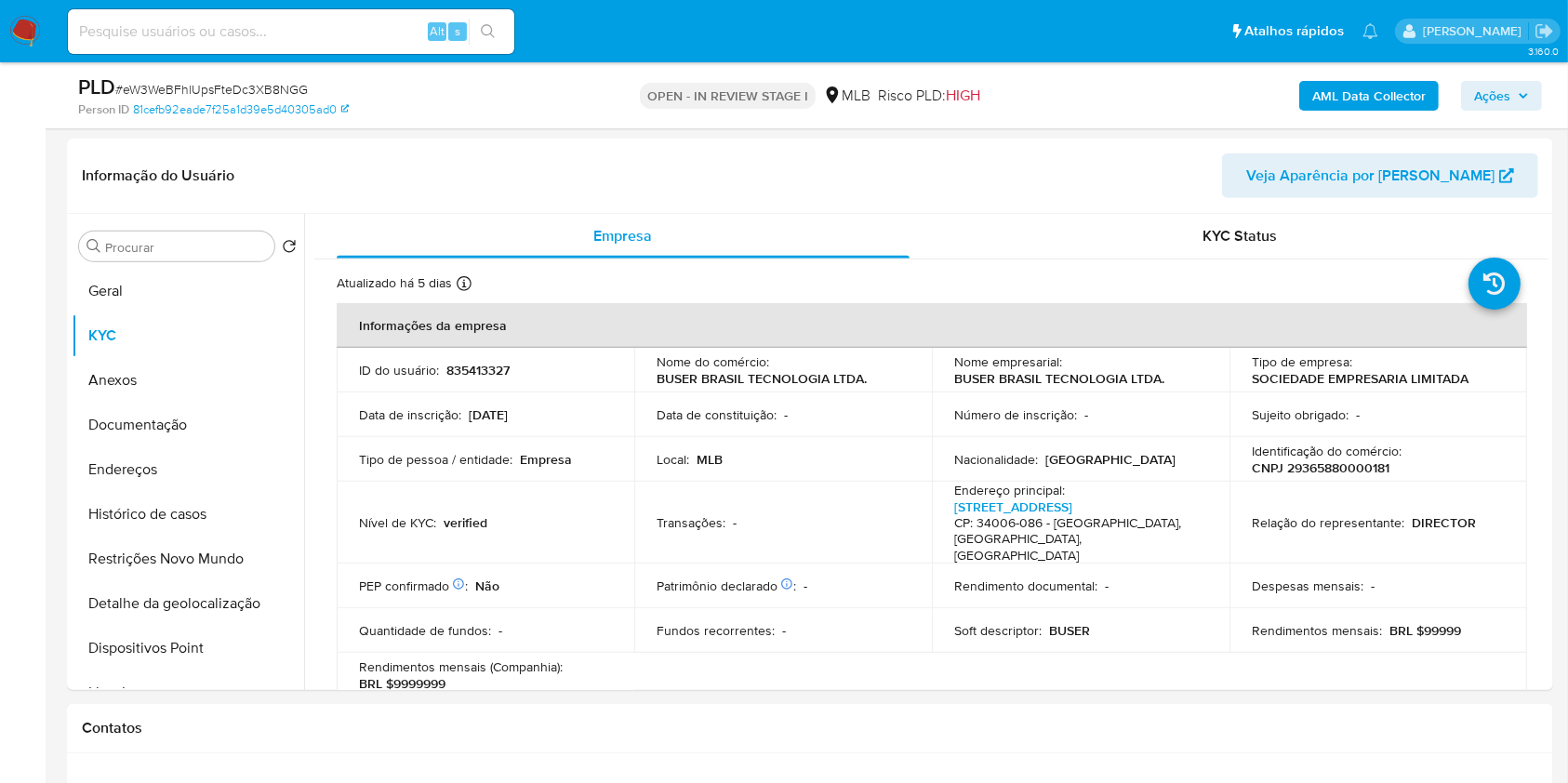
click at [306, 428] on div "Empresa KYC Status Atualizado há 5 dias Criado: 04/10/2021 15:48:54 Atualizado:…" at bounding box center [927, 452] width 1245 height 477
click at [1354, 466] on p "CNPJ 29365880000181" at bounding box center [1321, 468] width 137 height 17
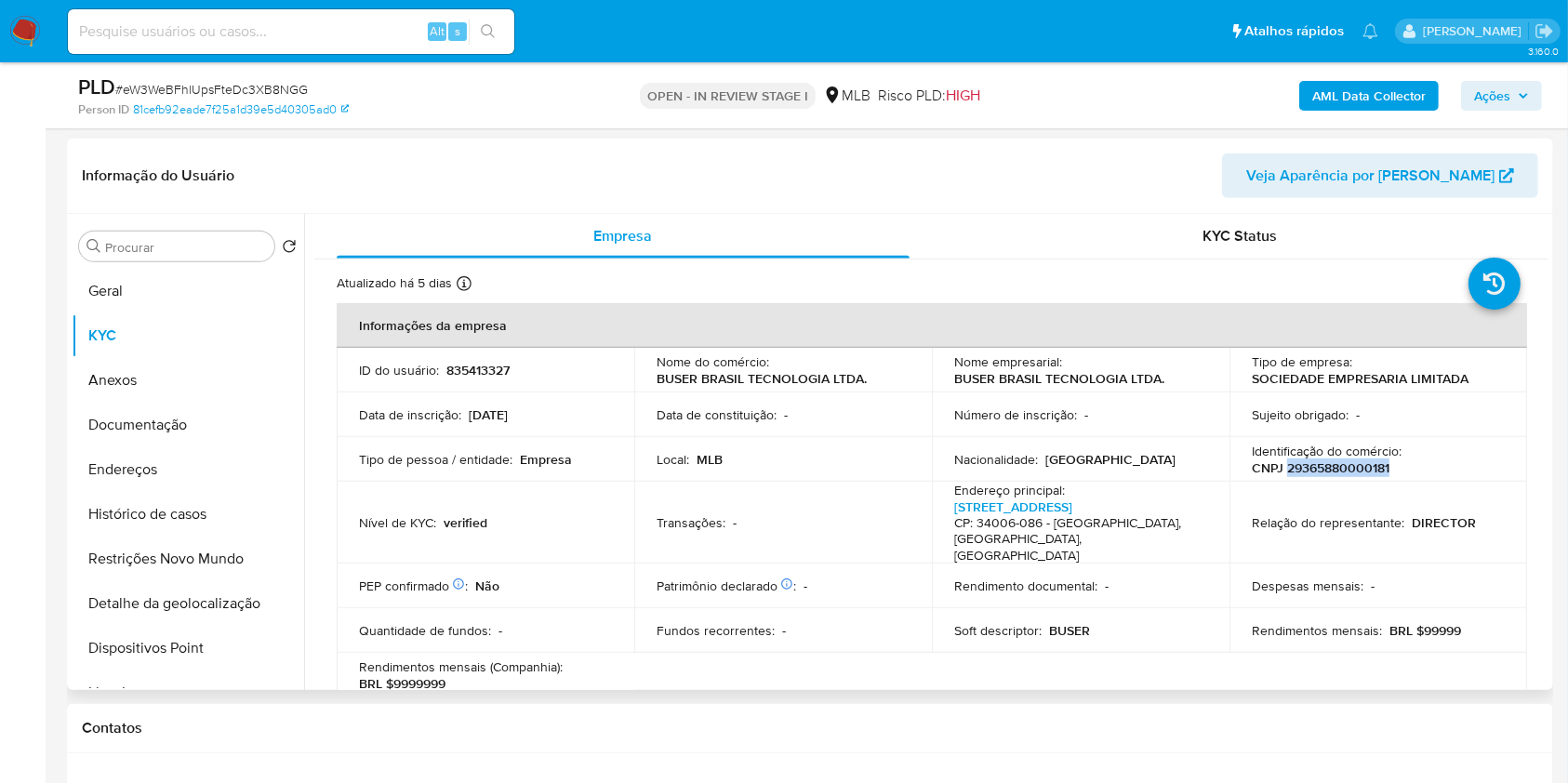
copy p "29365880000181"
click at [1504, 108] on span "Ações" at bounding box center [1492, 96] width 37 height 30
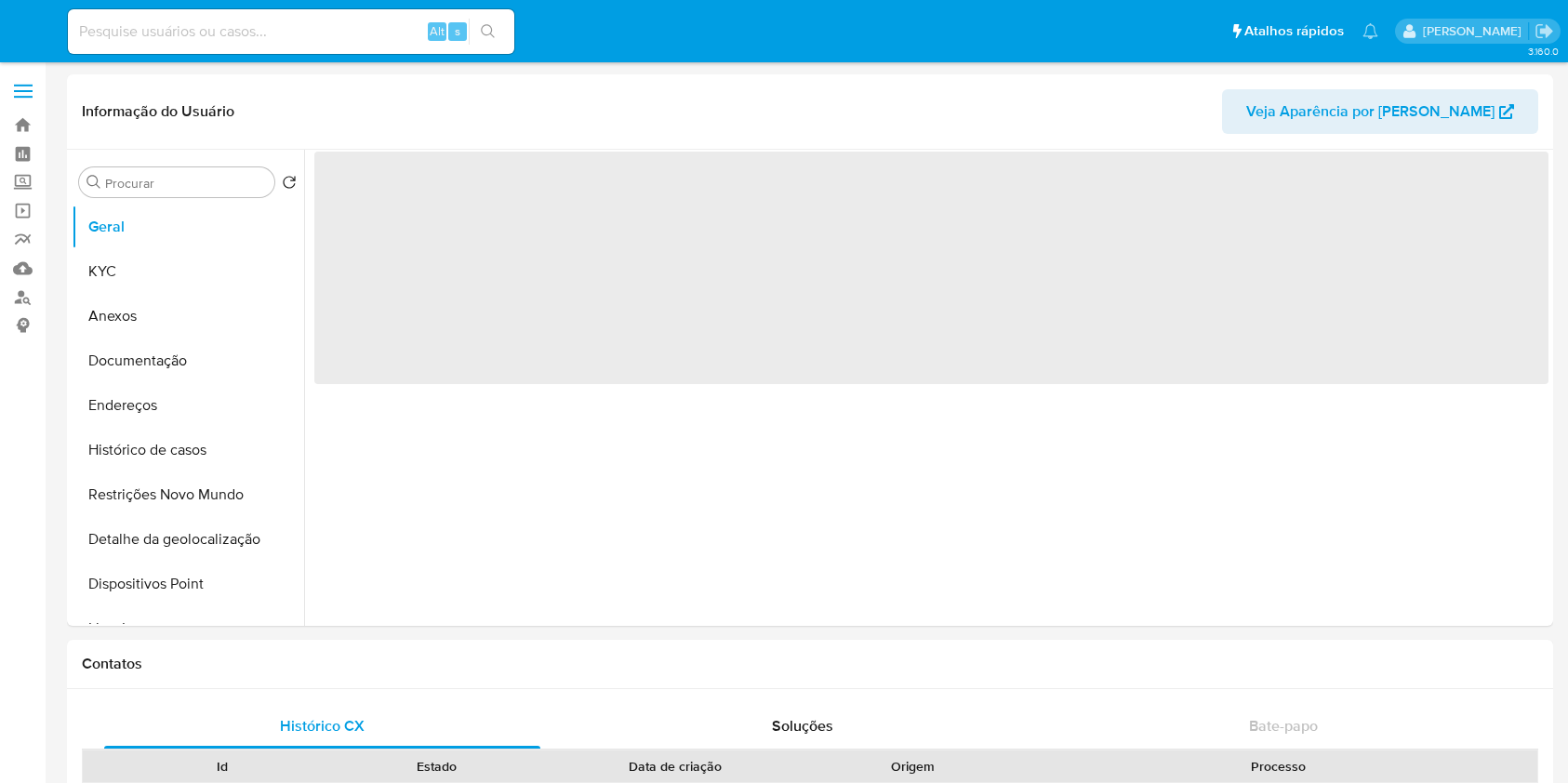
select select "10"
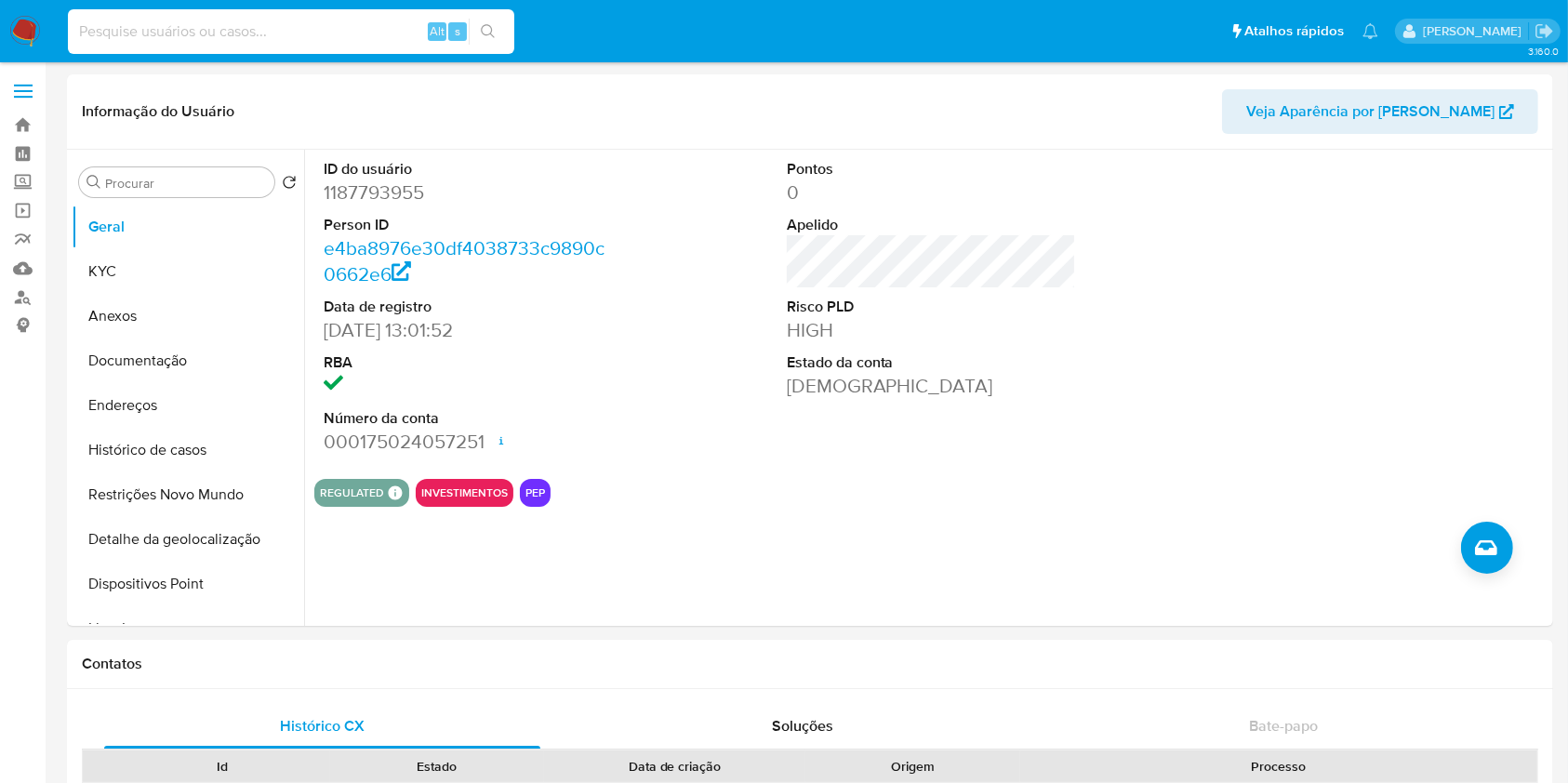
click at [402, 27] on input at bounding box center [290, 32] width 447 height 24
paste input "1658492428"
type input "1658492428"
click at [501, 26] on button "search-icon" at bounding box center [488, 32] width 39 height 26
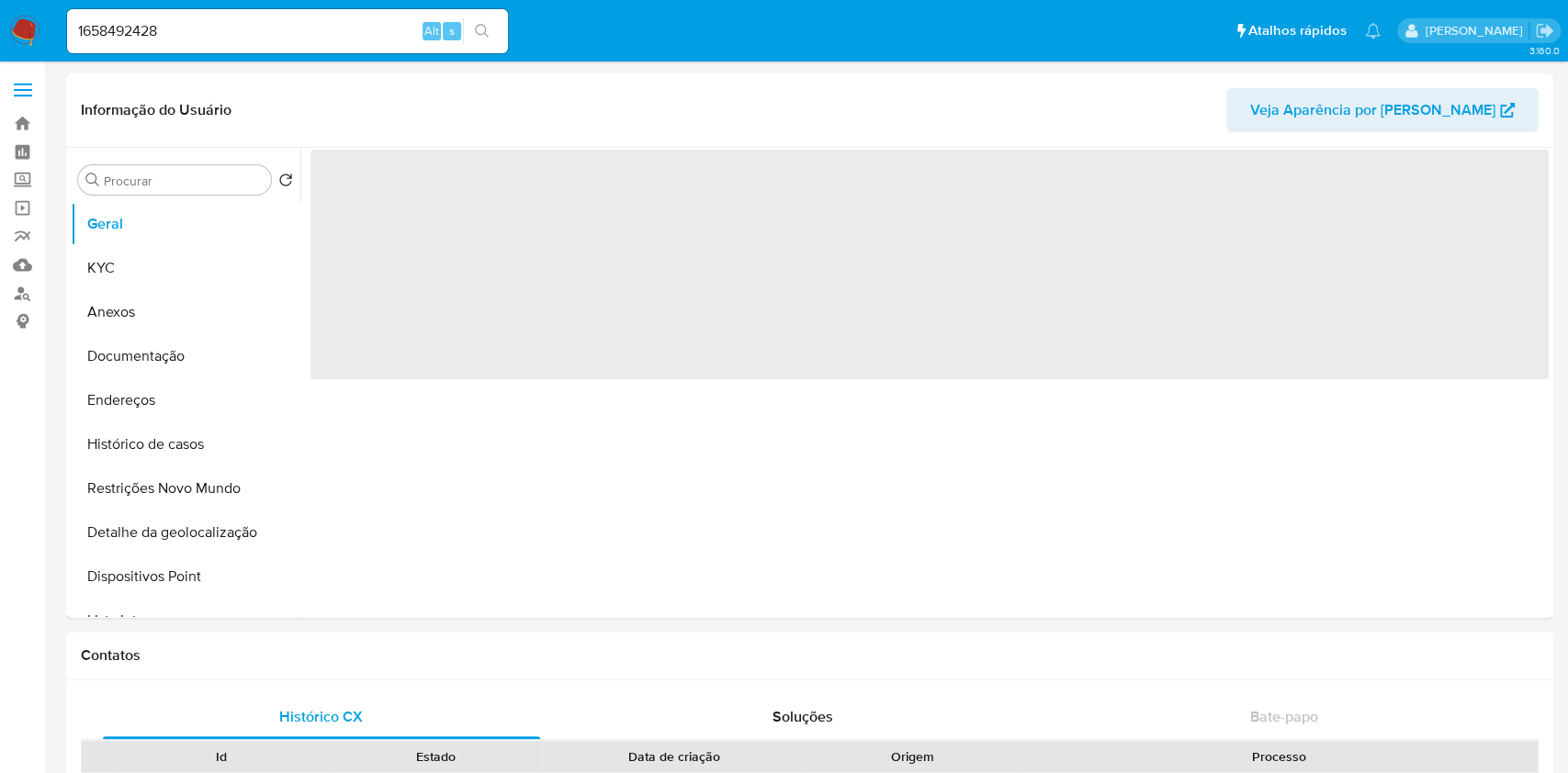
select select "10"
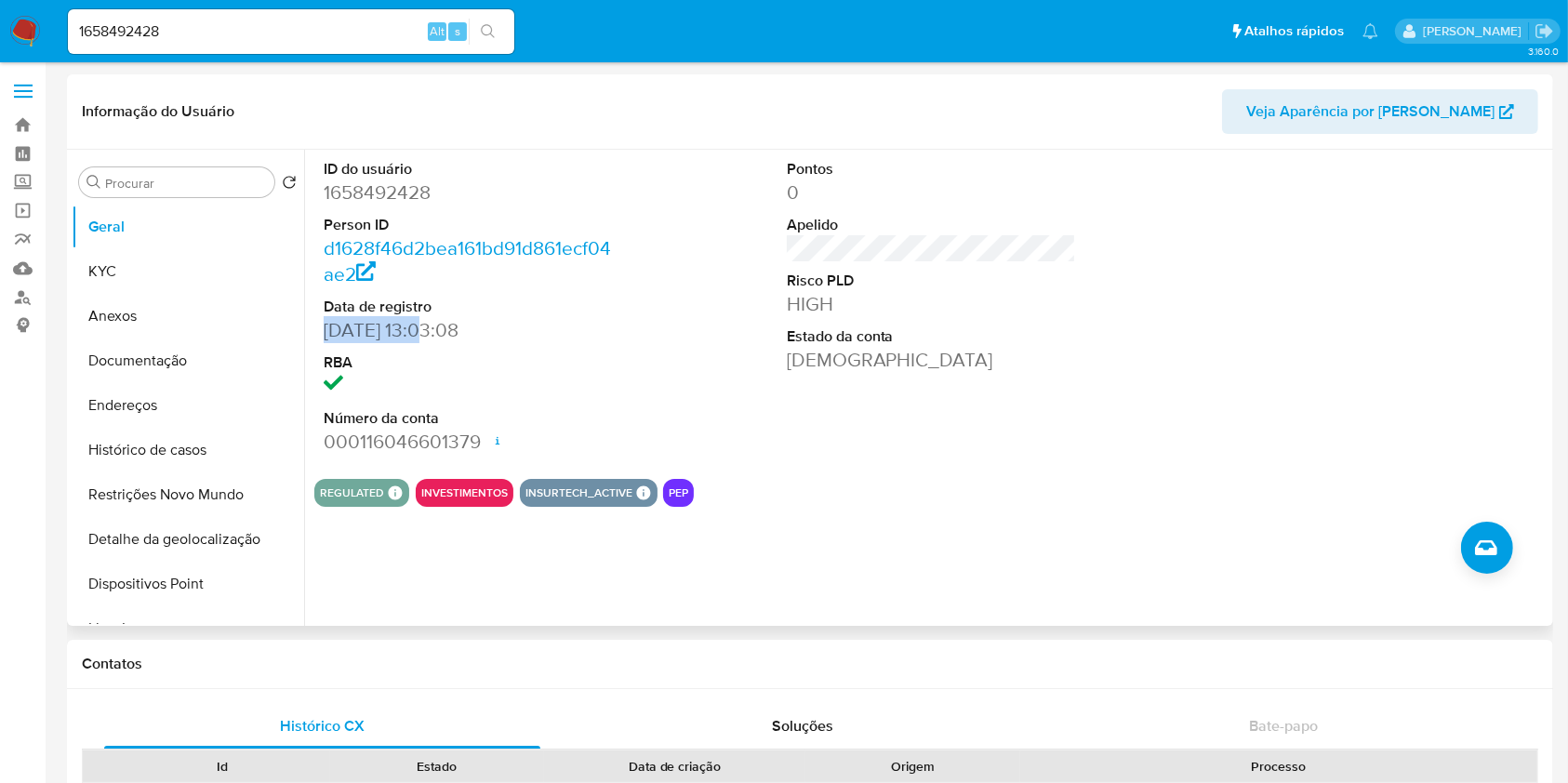
drag, startPoint x: 424, startPoint y: 333, endPoint x: 327, endPoint y: 332, distance: 97.0
click at [327, 332] on dd "28/01/2024 13:03:08" at bounding box center [468, 330] width 290 height 26
copy dd "28/01/2024"
click at [186, 275] on button "KYC" at bounding box center [180, 271] width 218 height 44
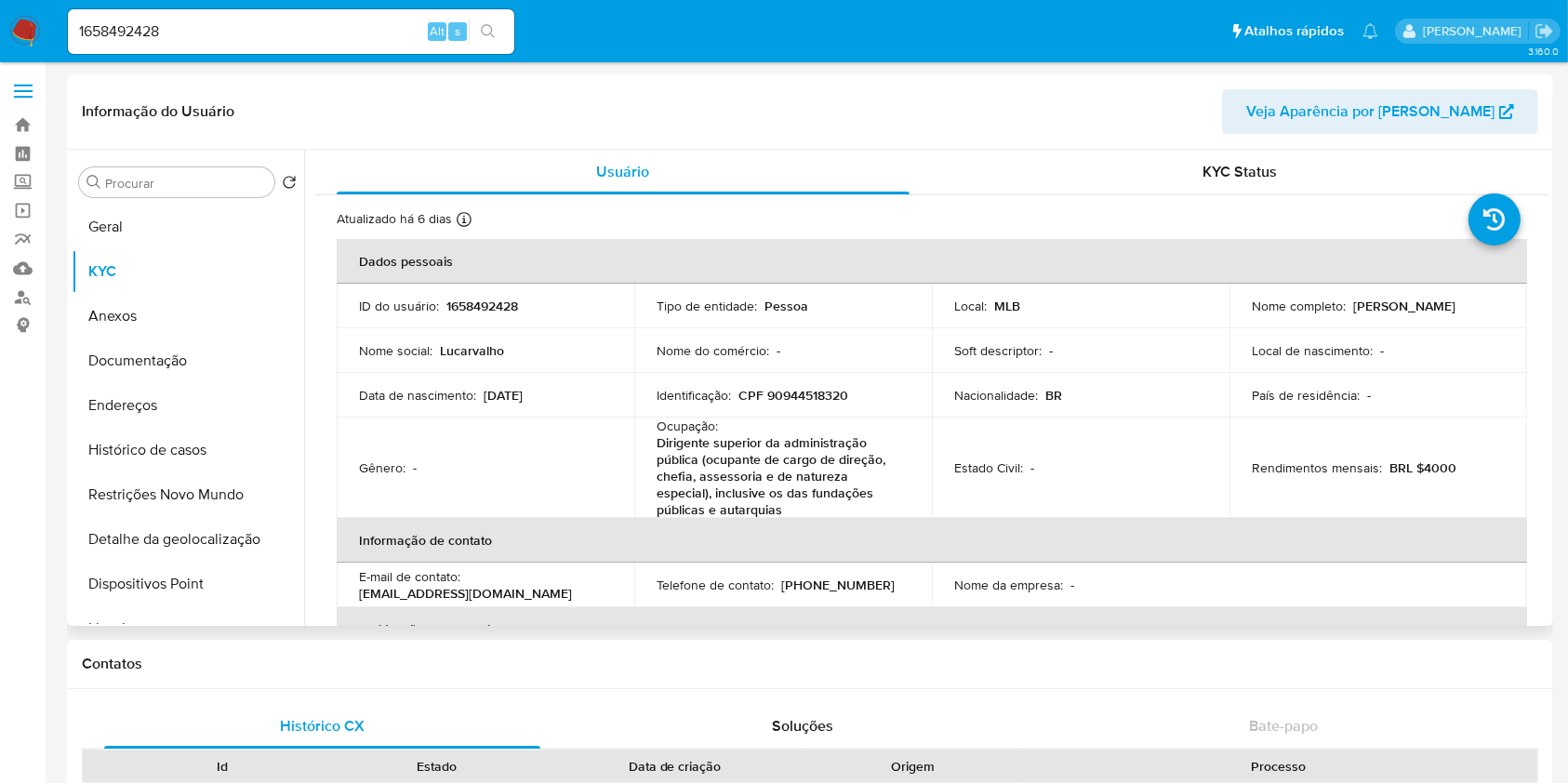
click at [1414, 472] on p "BRL $4000" at bounding box center [1422, 468] width 67 height 17
copy div "Rendimentos mensais : BRL $4000"
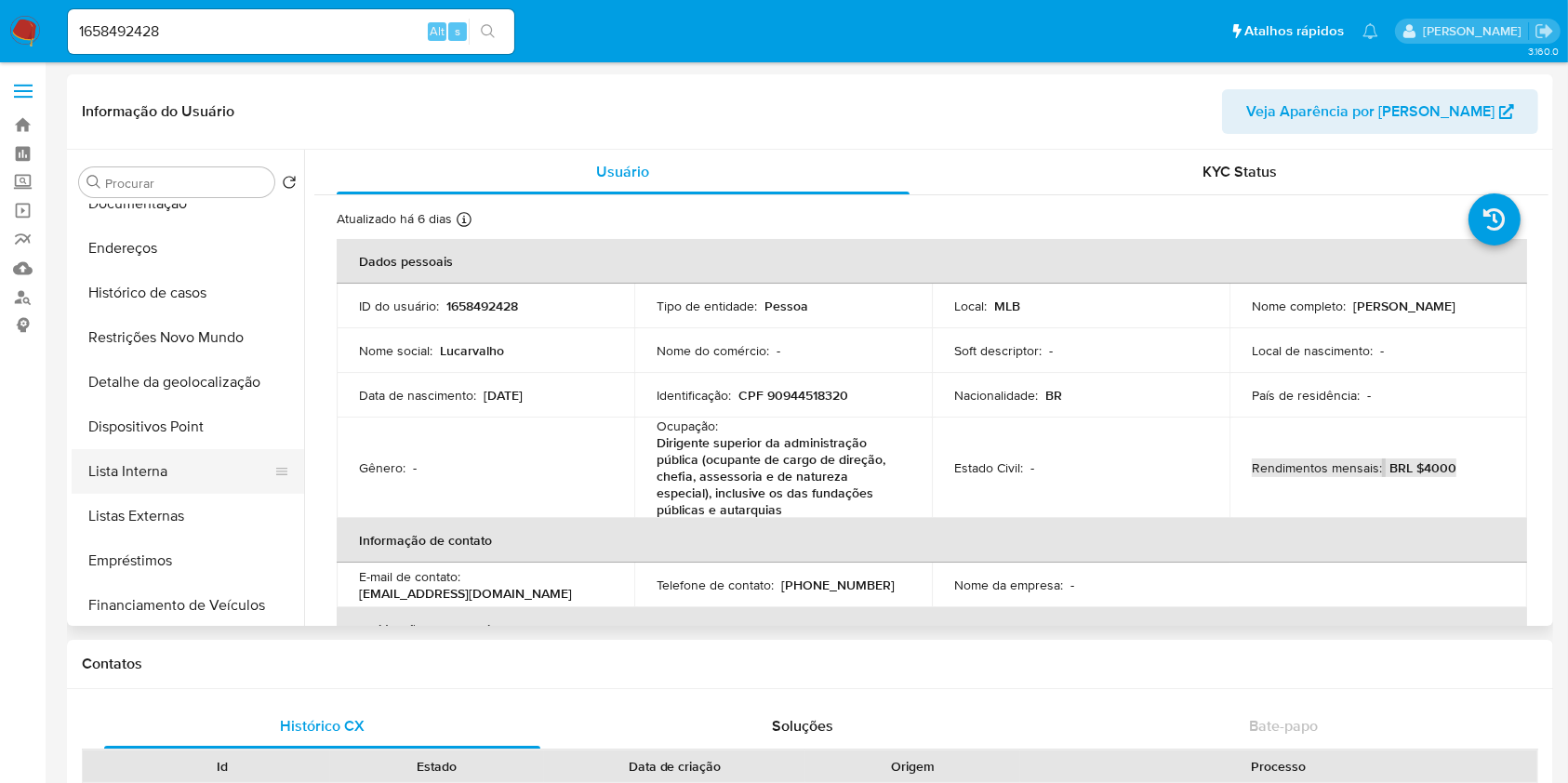
scroll to position [160, 0]
drag, startPoint x: 174, startPoint y: 470, endPoint x: 191, endPoint y: 470, distance: 17.0
click at [172, 470] on button "Lista Interna" at bounding box center [180, 468] width 218 height 44
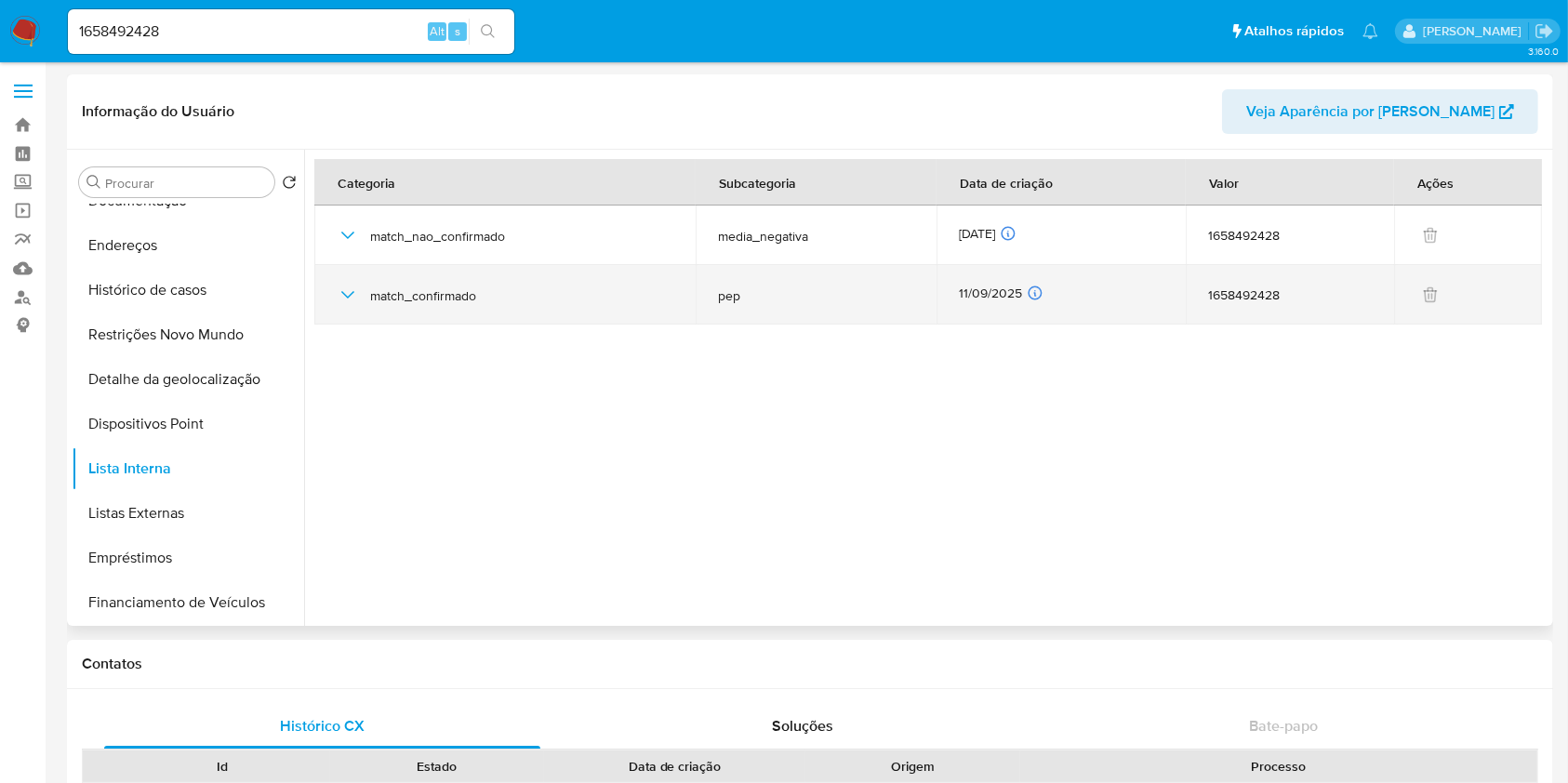
click at [982, 294] on div "11/09/2025 11/09/2025 03:06:32" at bounding box center [1061, 295] width 205 height 21
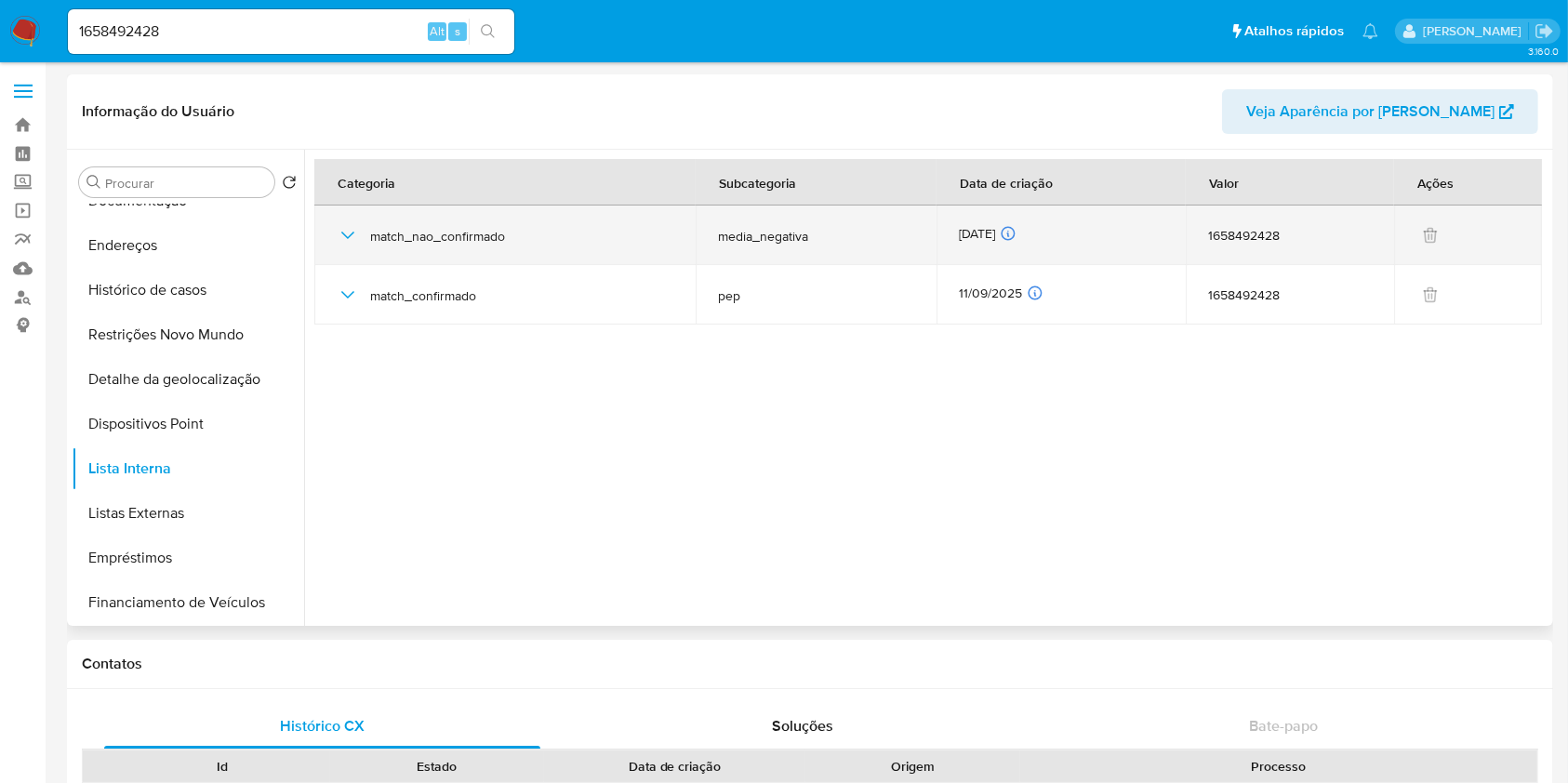
click at [345, 233] on icon "button" at bounding box center [348, 235] width 23 height 23
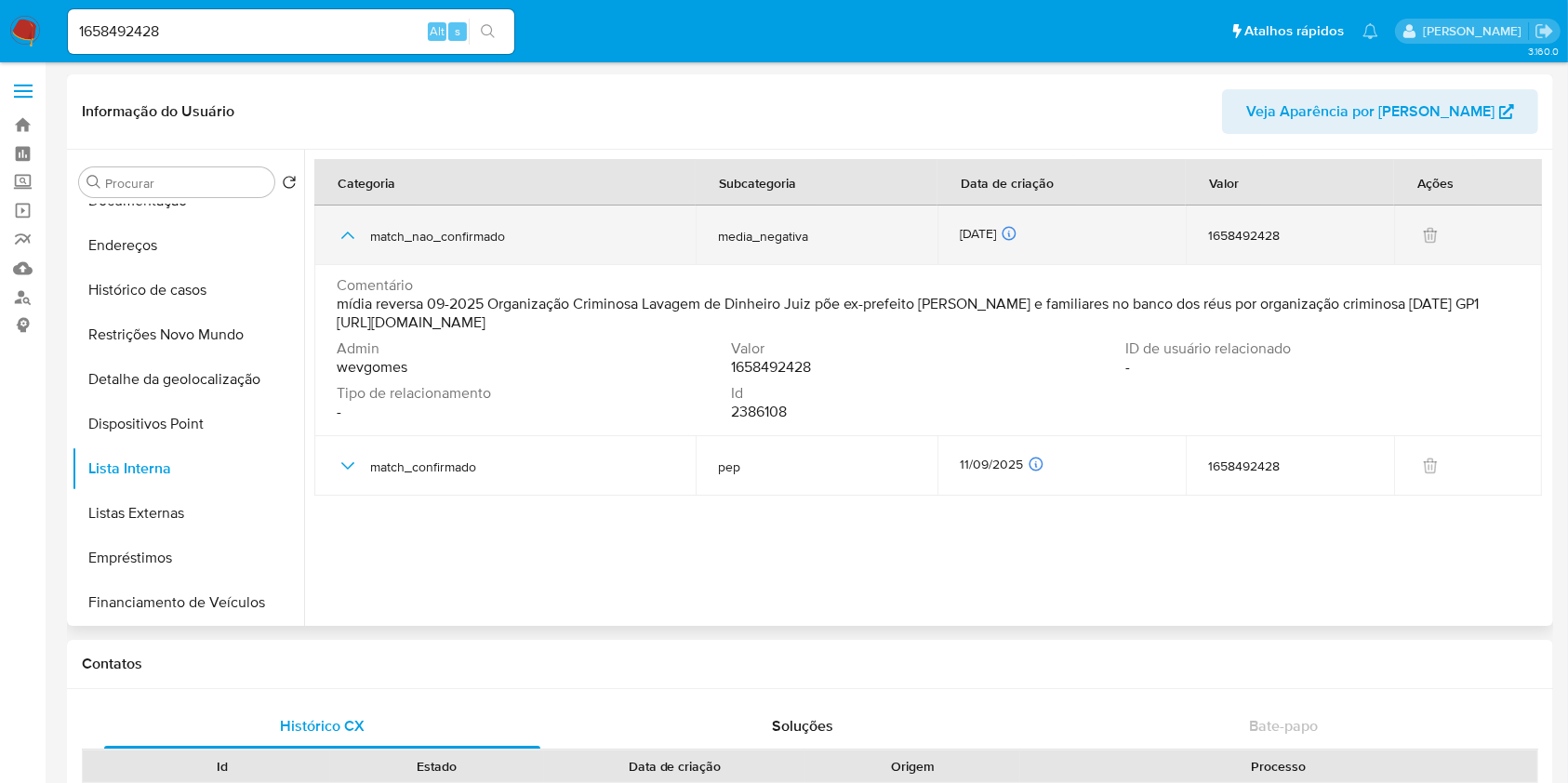
click at [342, 232] on icon "button" at bounding box center [348, 235] width 23 height 23
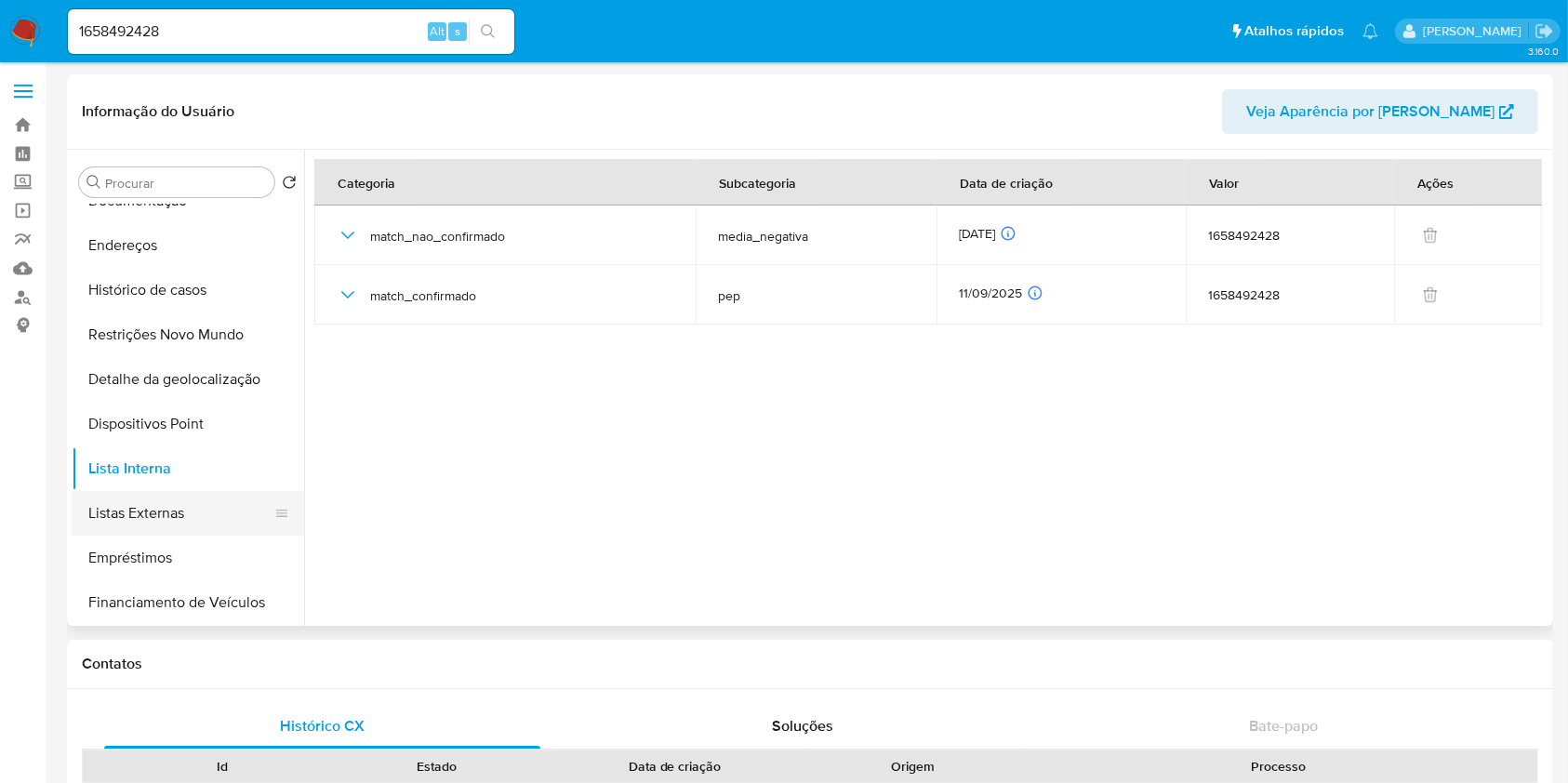
click at [206, 506] on button "Listas Externas" at bounding box center [180, 512] width 218 height 44
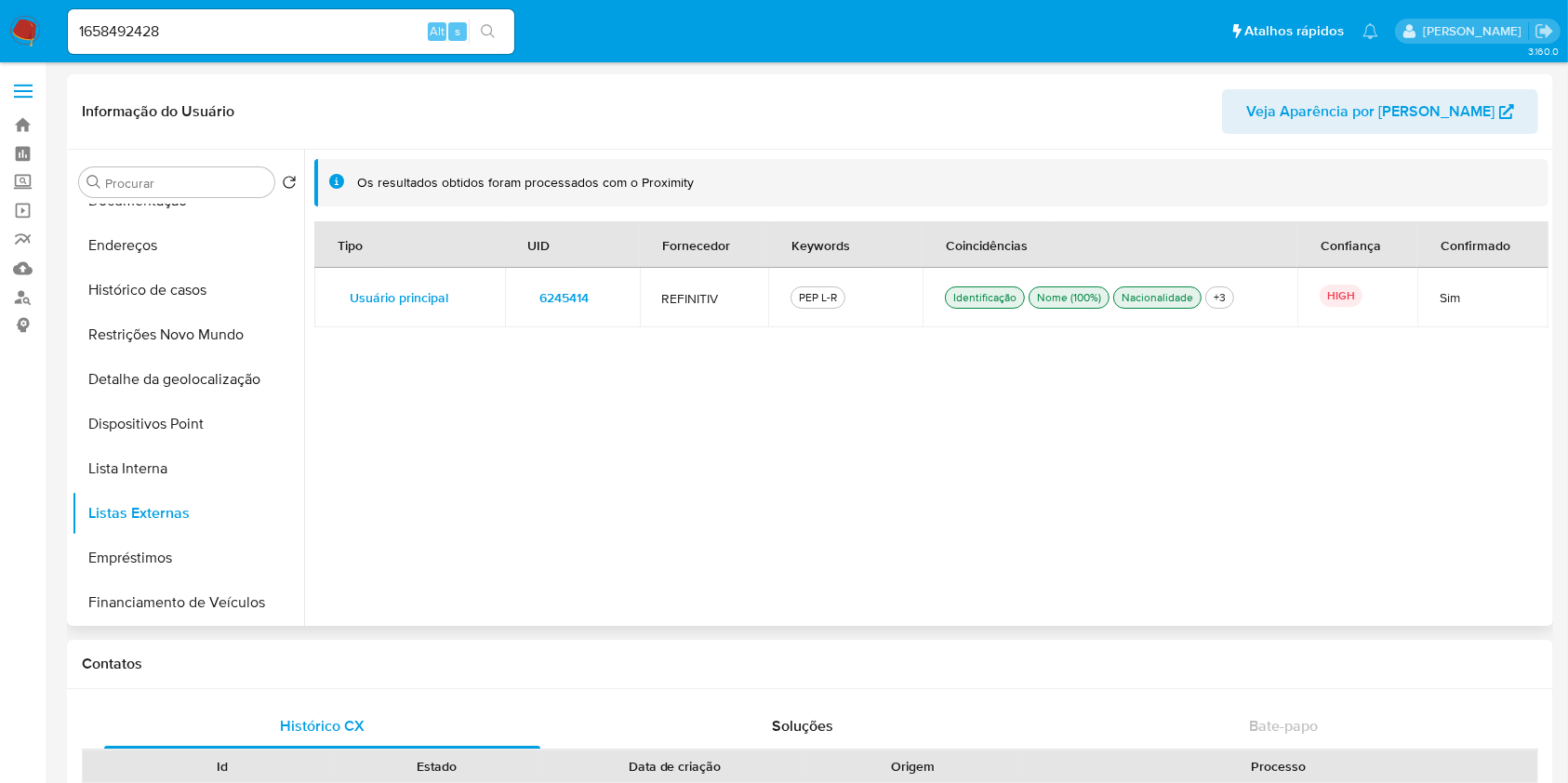
click at [578, 290] on span "6245414" at bounding box center [565, 298] width 49 height 26
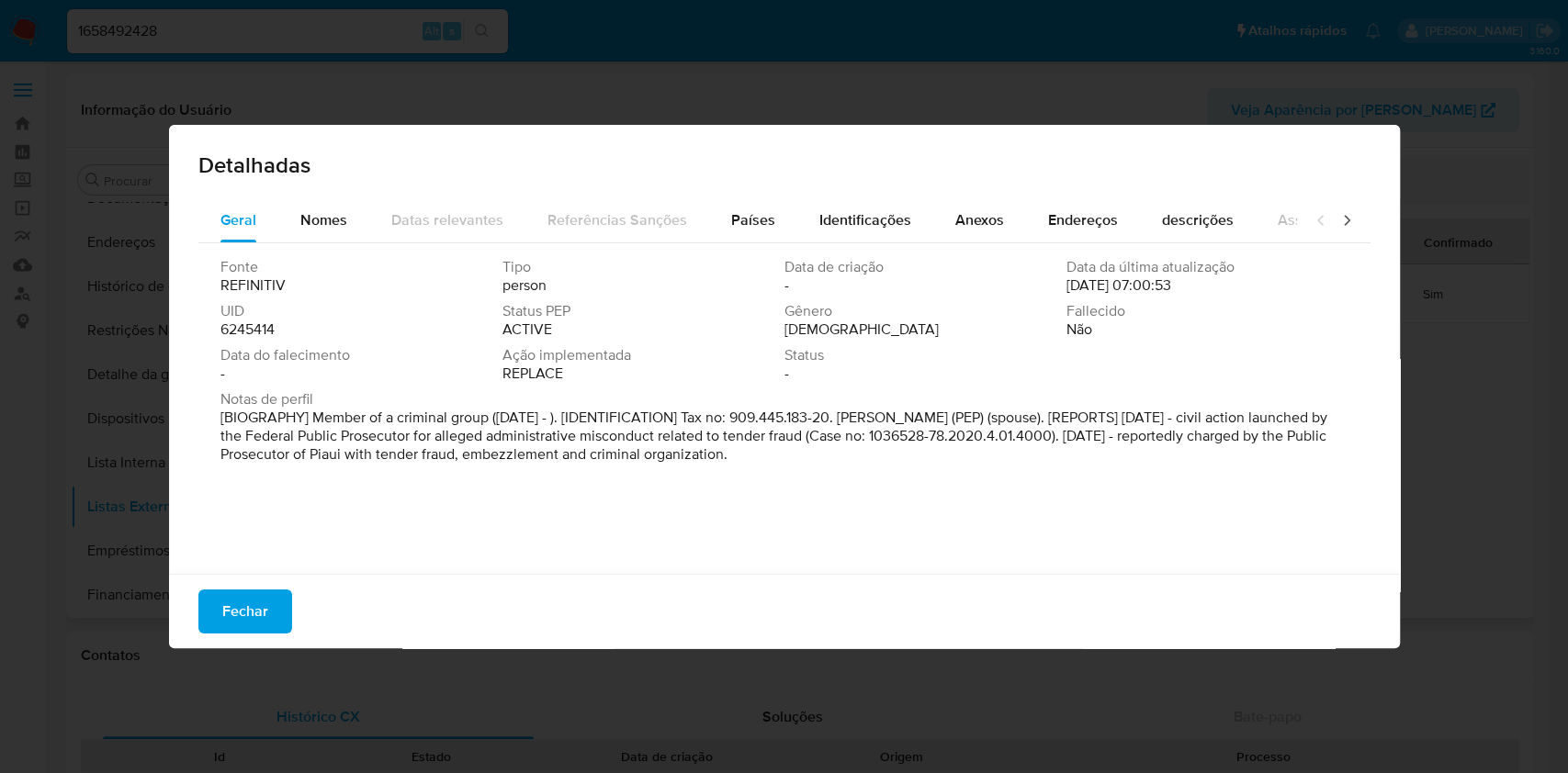
click at [242, 329] on span "6245414" at bounding box center [247, 329] width 54 height 19
click at [253, 604] on span "Fechar" at bounding box center [244, 612] width 45 height 41
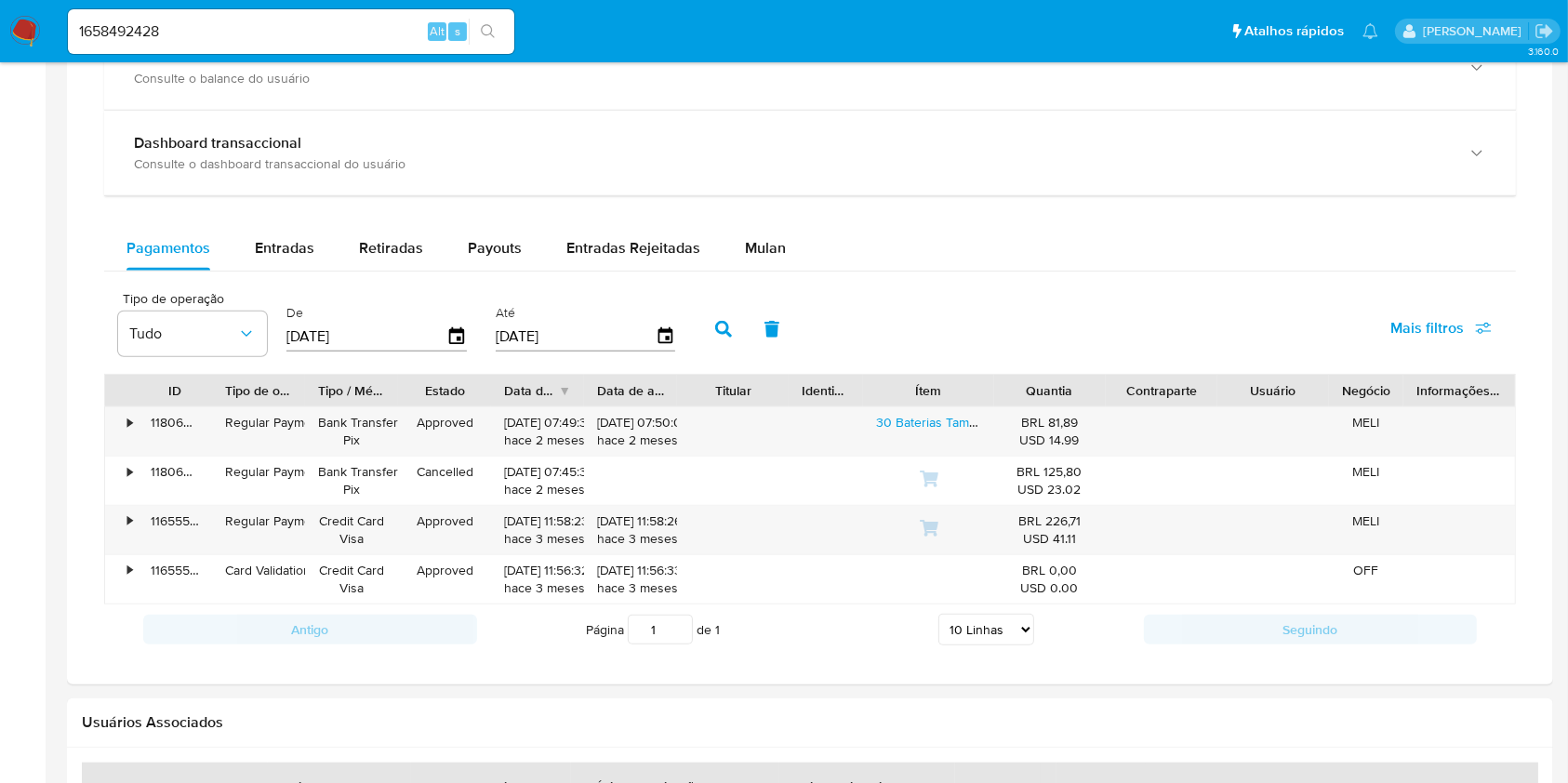
scroll to position [1093, 0]
click at [287, 245] on span "Entradas" at bounding box center [284, 245] width 59 height 22
select select "10"
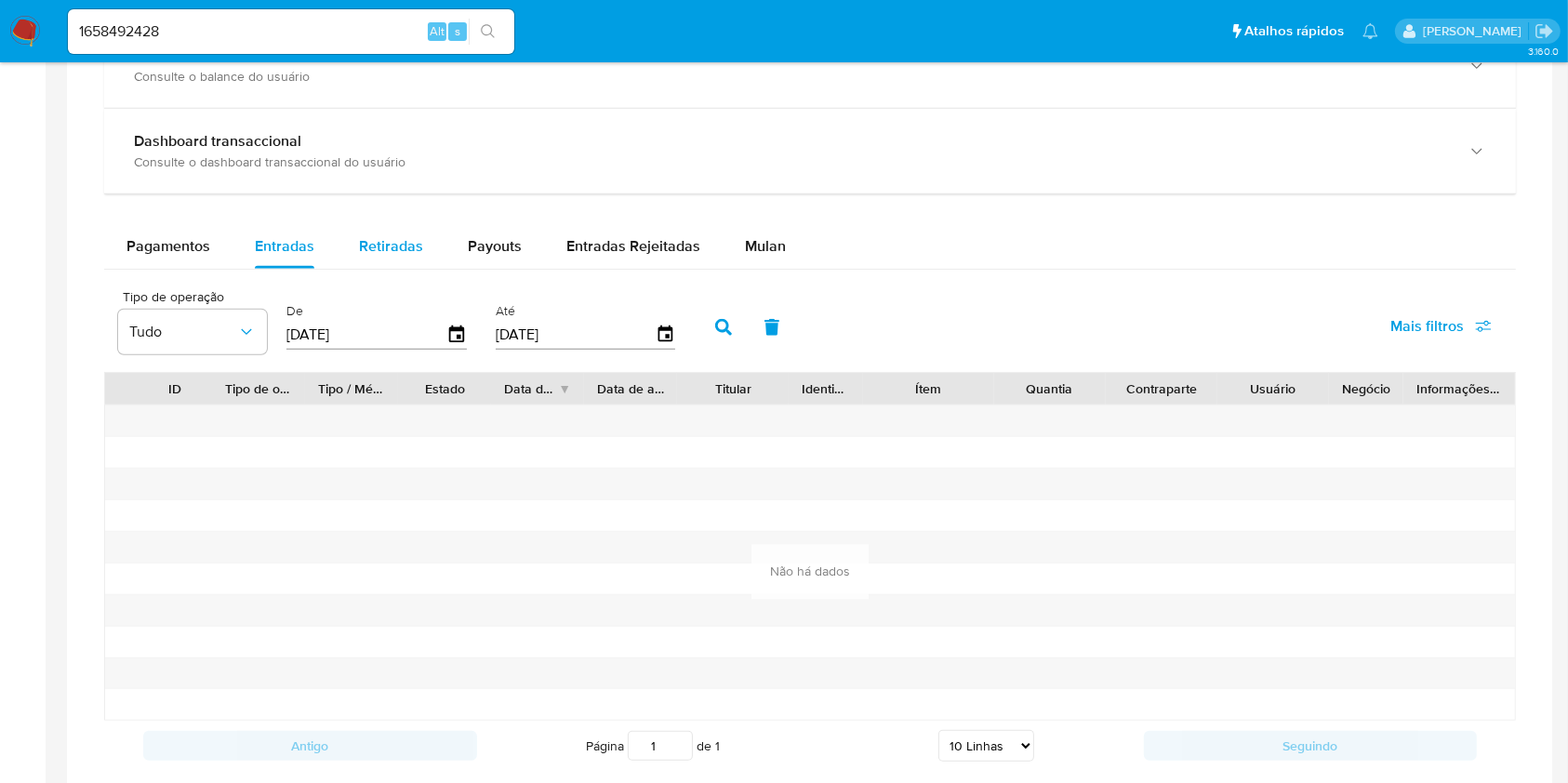
click at [375, 235] on span "Retiradas" at bounding box center [391, 245] width 64 height 22
select select "10"
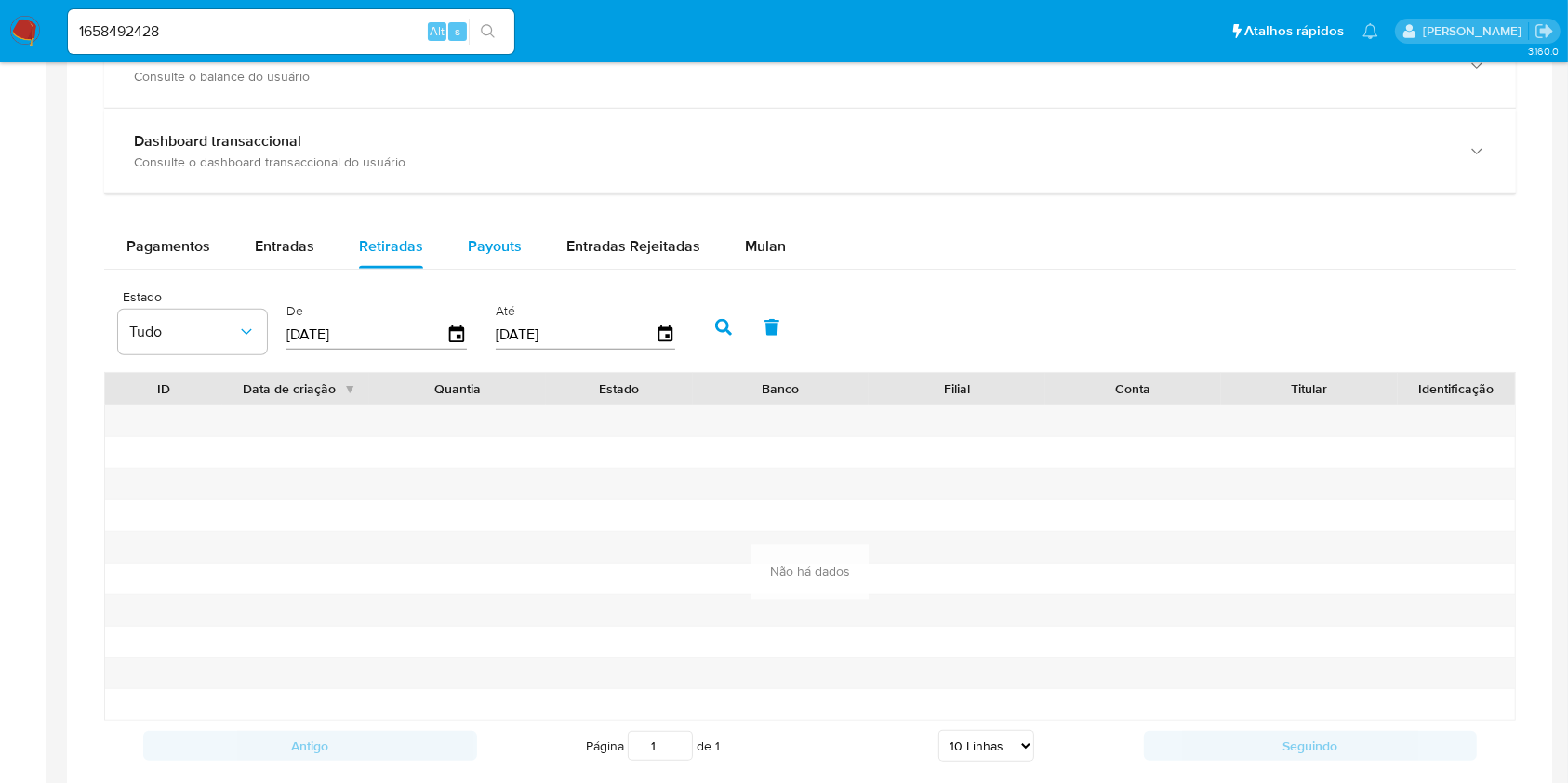
click at [518, 255] on button "Payouts" at bounding box center [494, 245] width 99 height 44
select select "10"
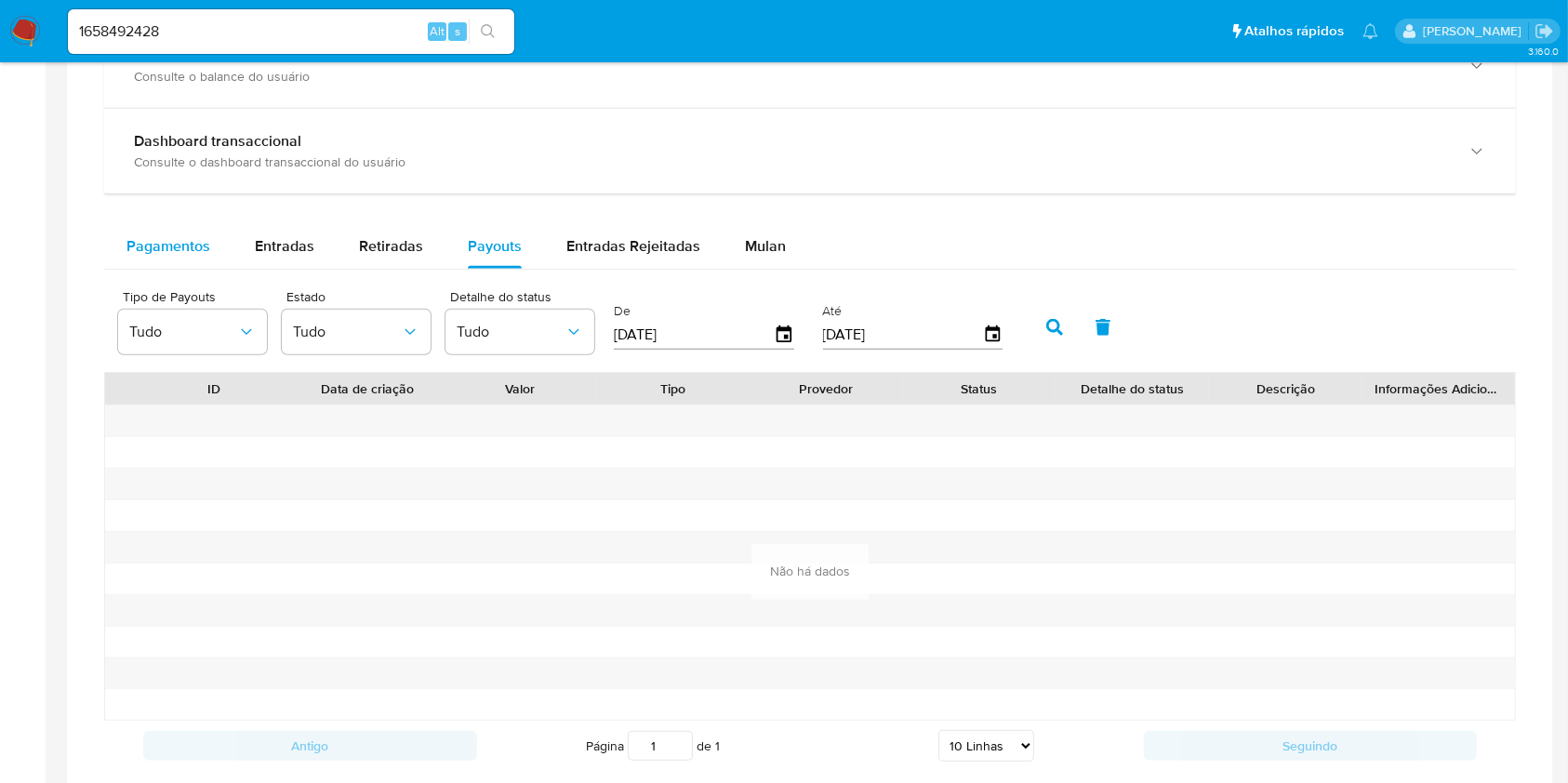
click at [138, 247] on span "Pagamentos" at bounding box center [168, 245] width 84 height 22
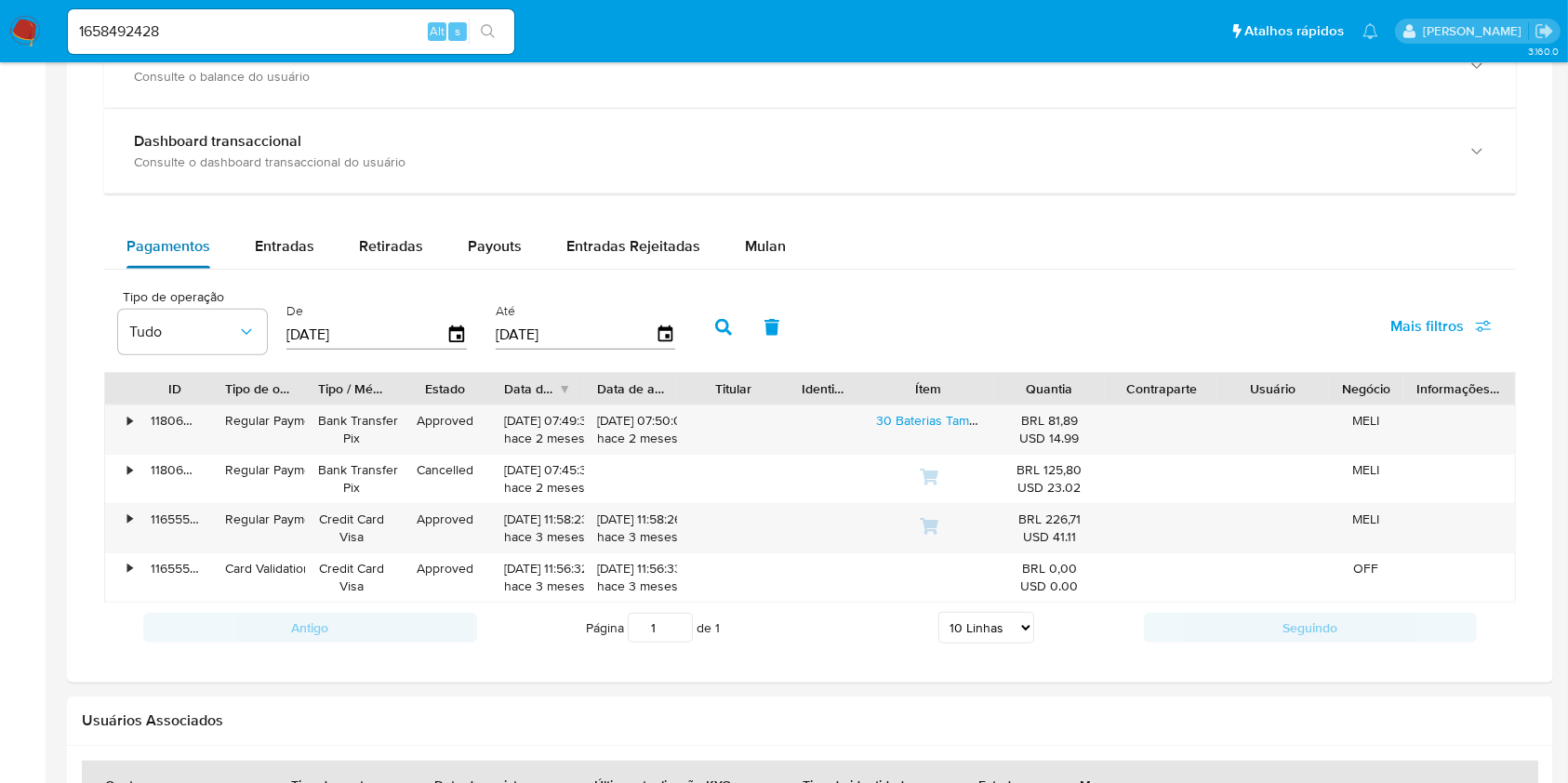
scroll to position [994, 0]
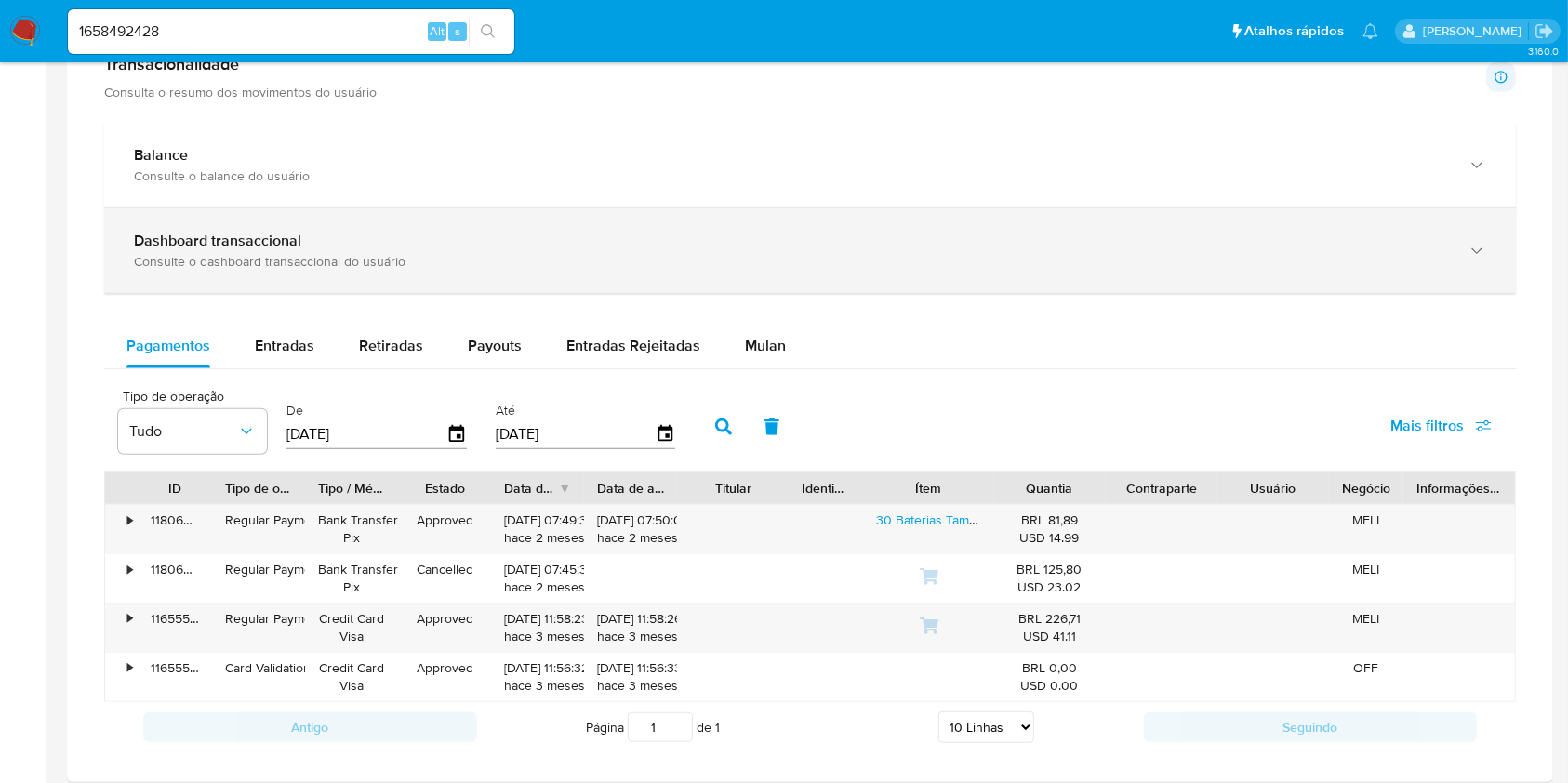
click at [138, 247] on b "Dashboard transaccional" at bounding box center [217, 240] width 167 height 22
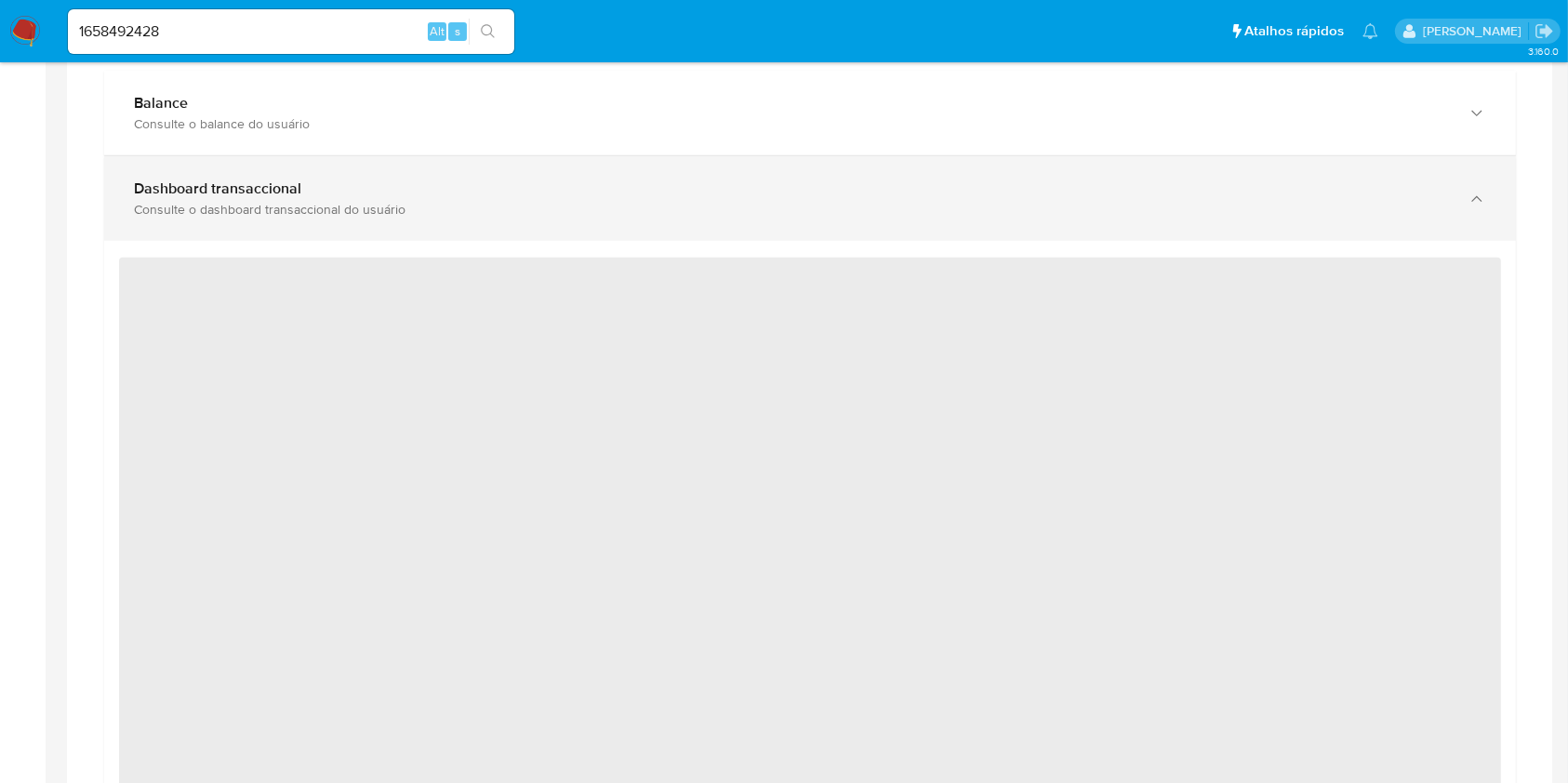
scroll to position [960, 0]
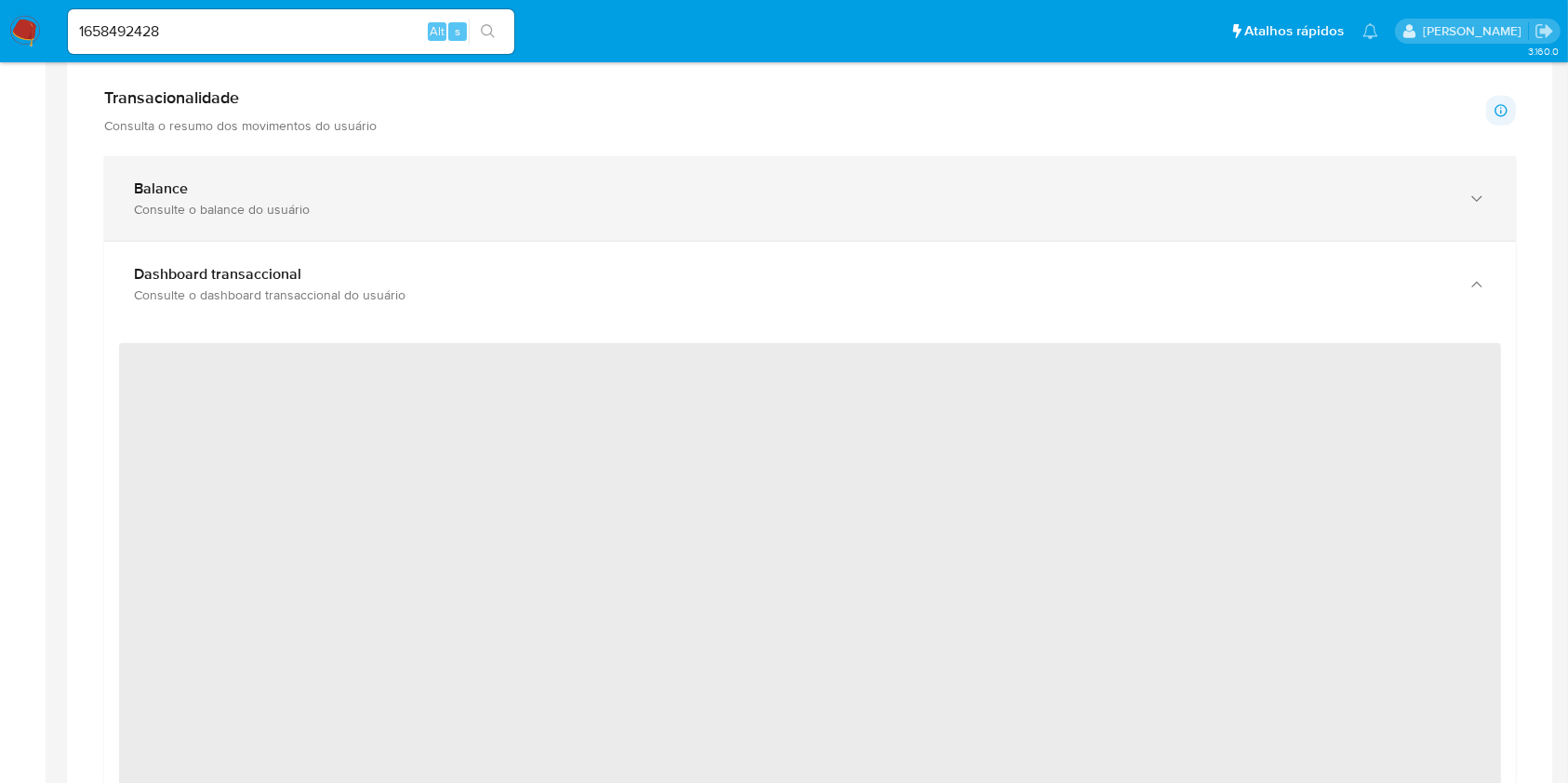
click at [471, 203] on div "Consulte o balance do usuário" at bounding box center [791, 210] width 1315 height 17
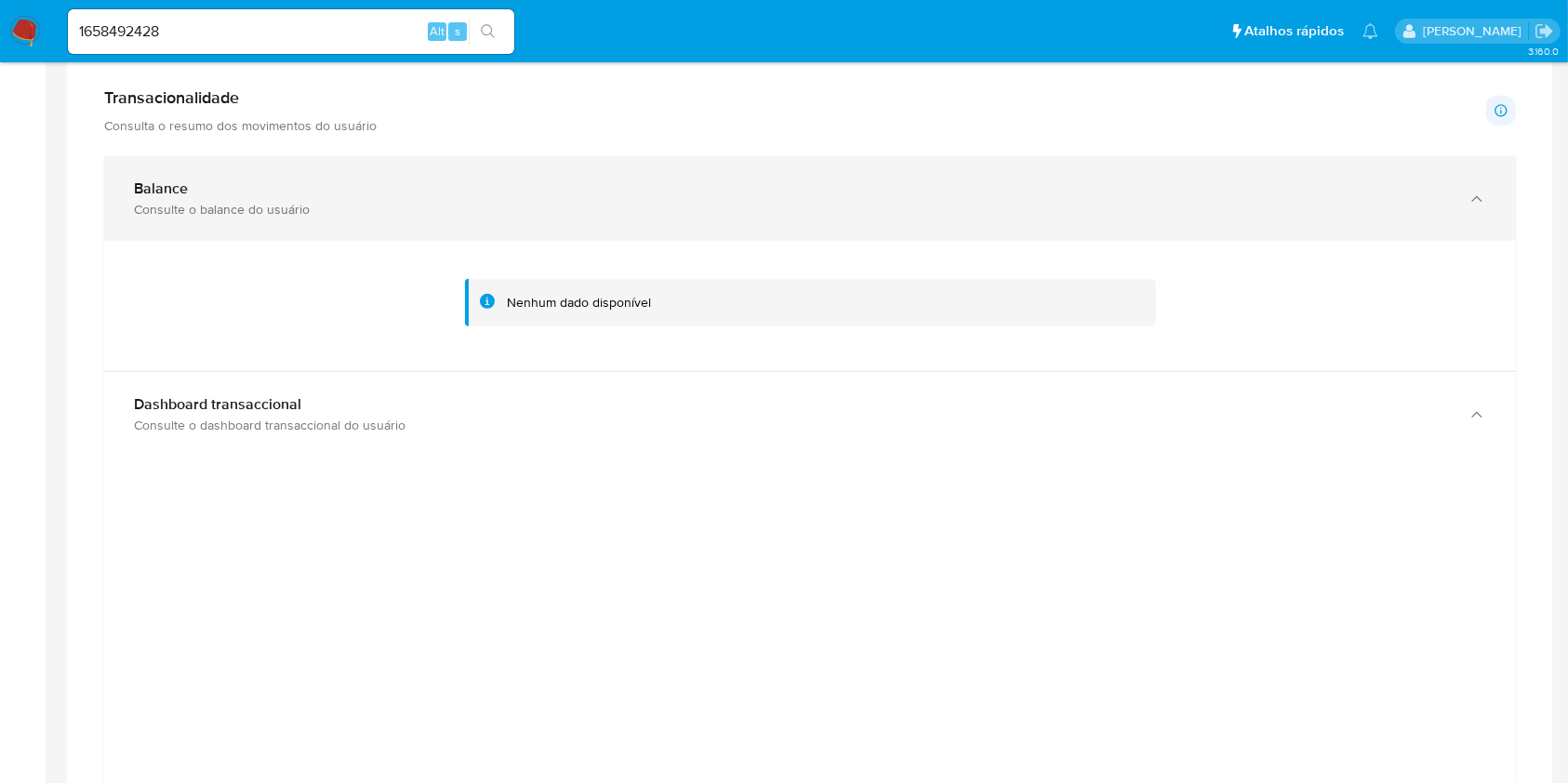
click at [280, 191] on div "Balance" at bounding box center [791, 189] width 1315 height 19
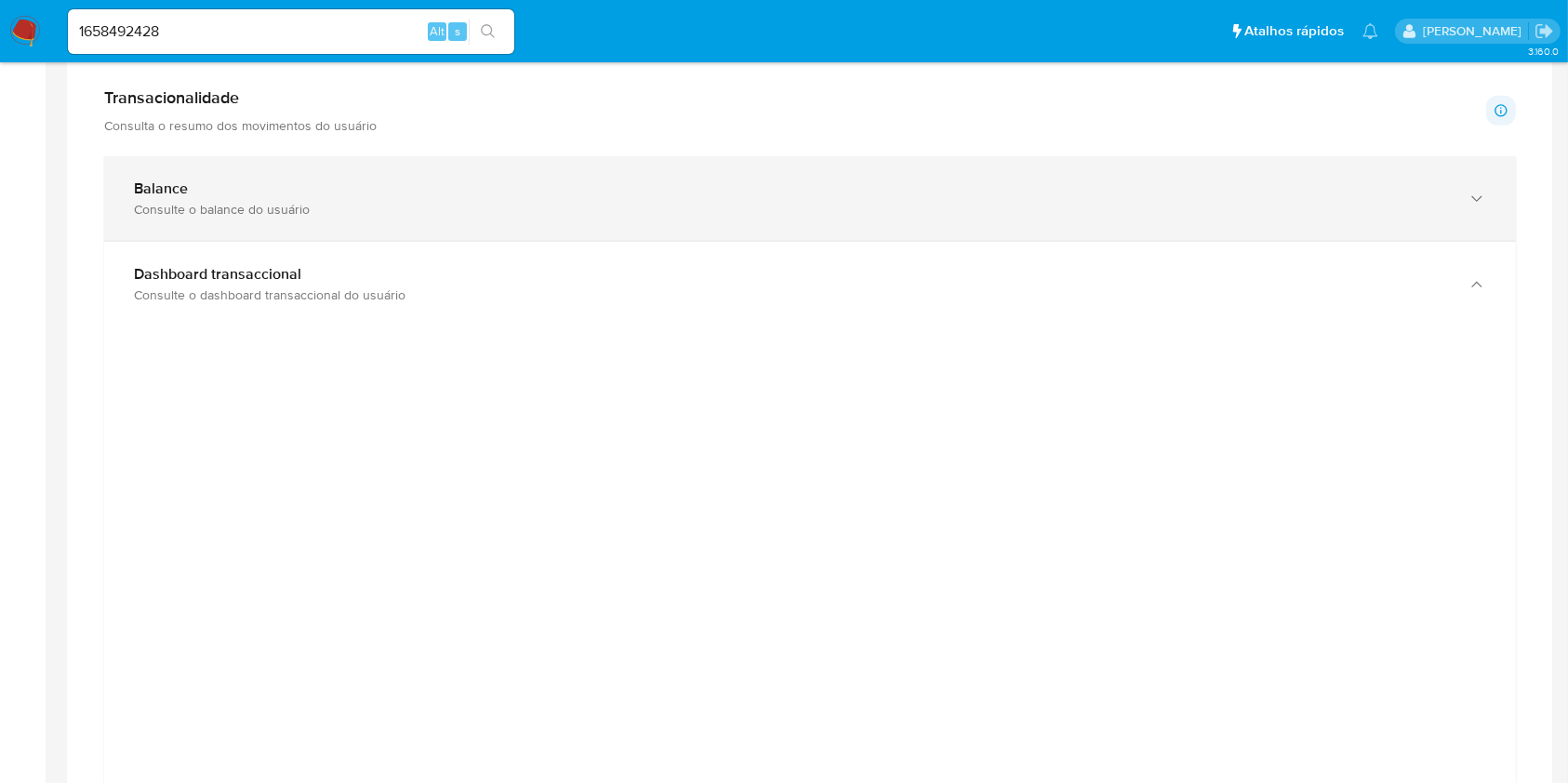
click at [280, 191] on div "Balance" at bounding box center [791, 189] width 1315 height 19
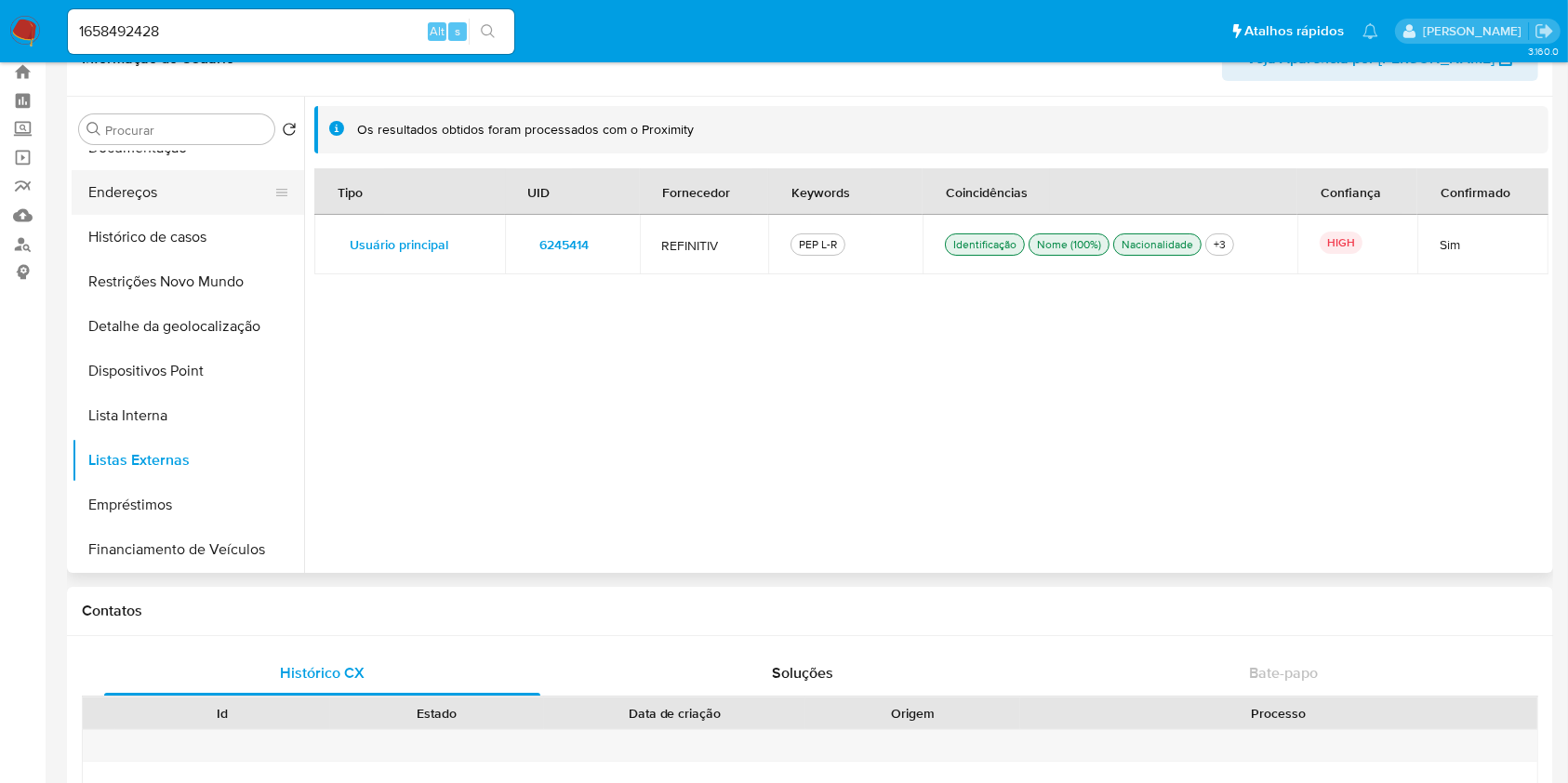
scroll to position [0, 0]
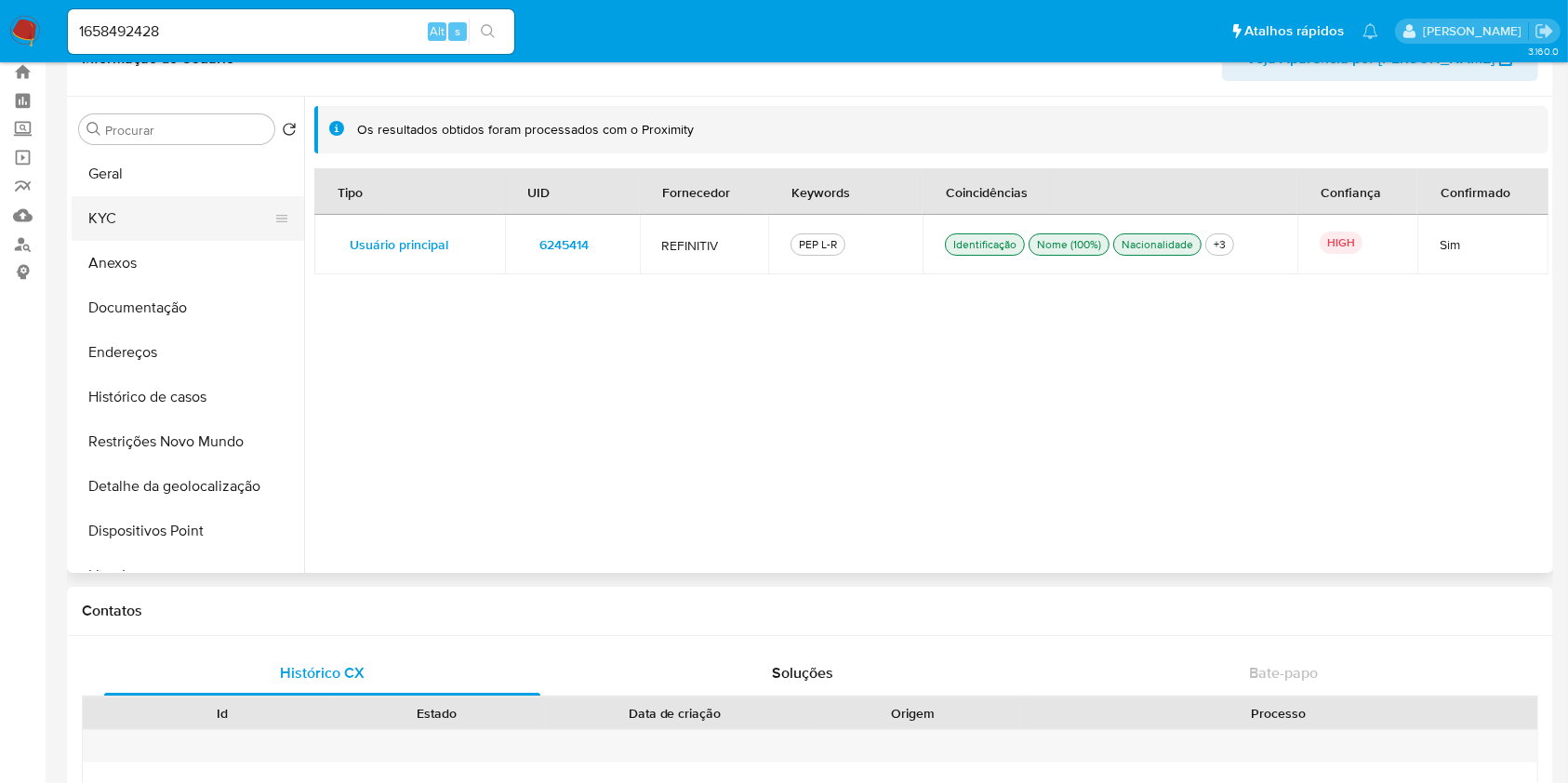
click at [199, 219] on button "KYC" at bounding box center [180, 218] width 218 height 44
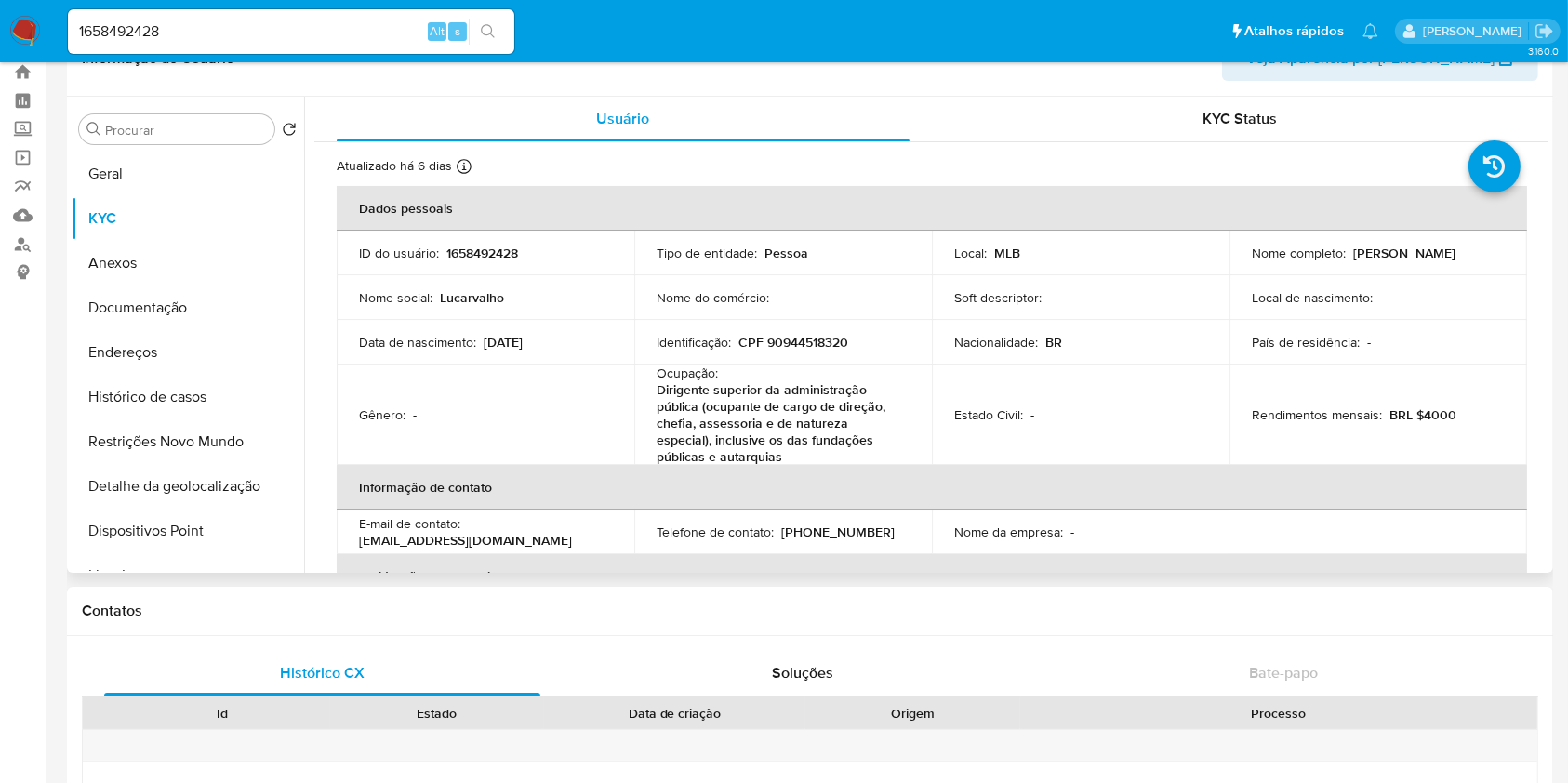
click at [1330, 413] on p "Rendimentos mensais :" at bounding box center [1317, 415] width 131 height 17
copy div "Rendimentos mensais : BRL $4000"
click at [425, 610] on h1 "Contatos" at bounding box center [810, 611] width 1457 height 19
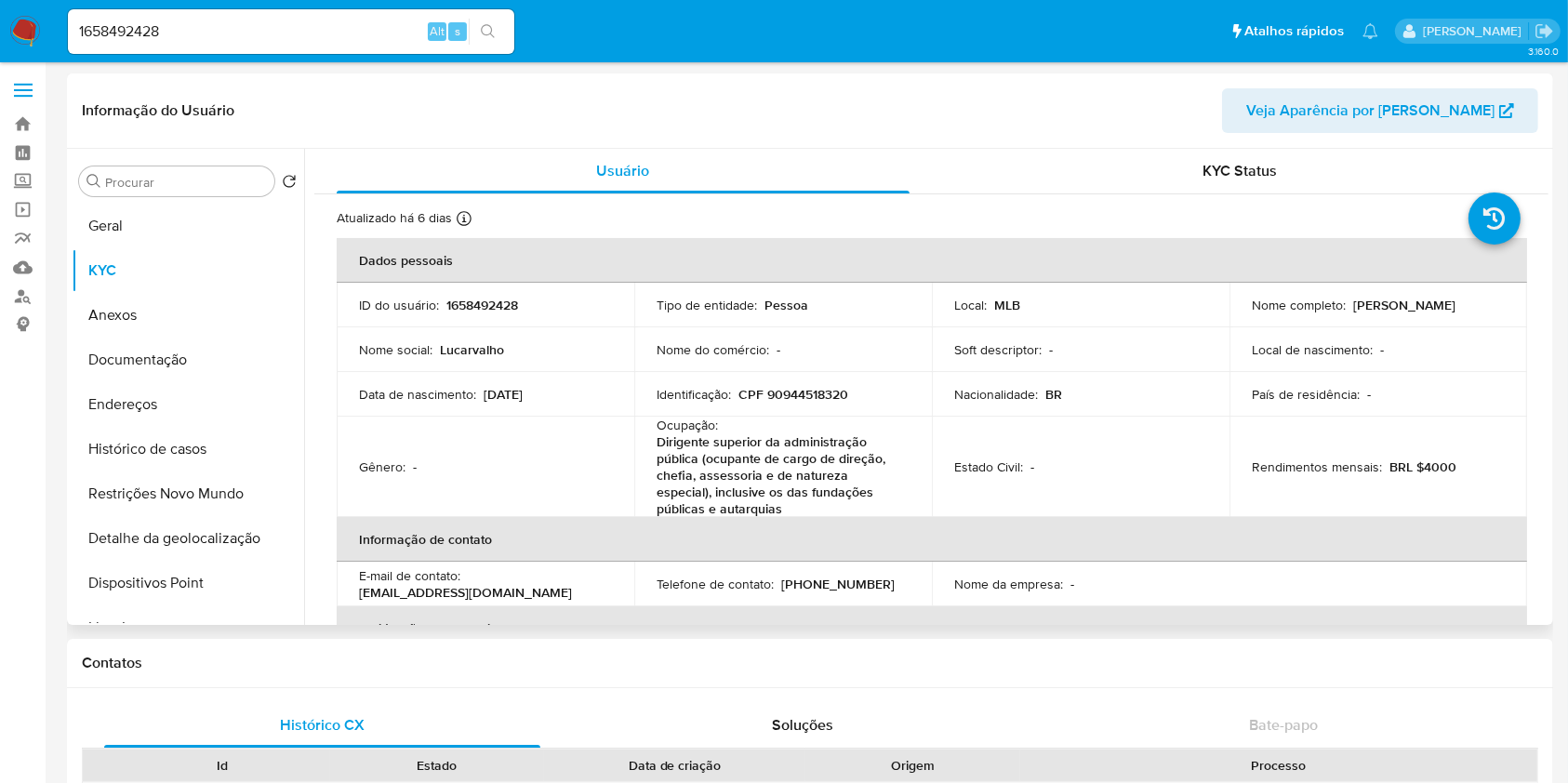
scroll to position [847, 0]
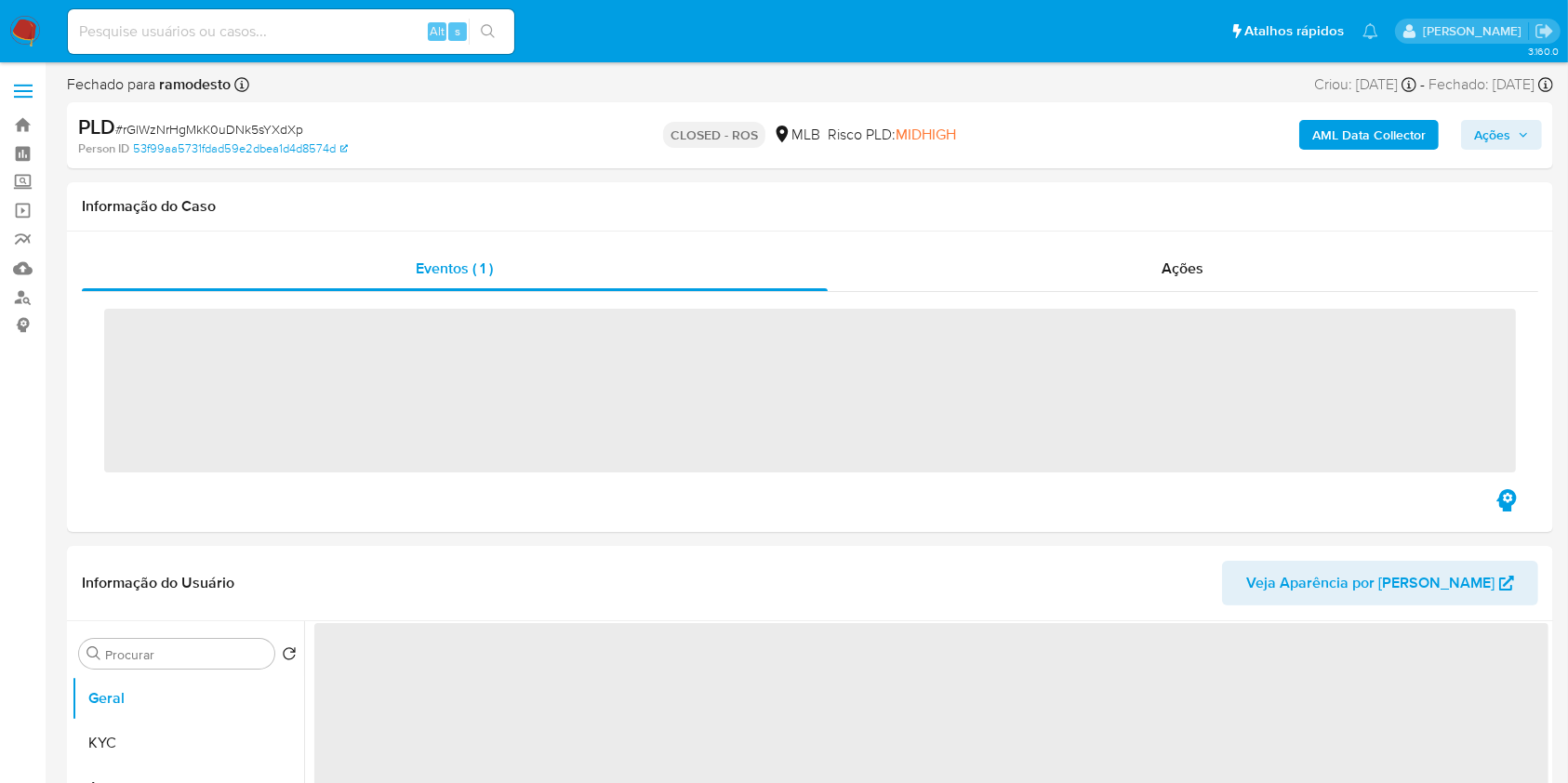
click at [371, 21] on input at bounding box center [290, 32] width 447 height 24
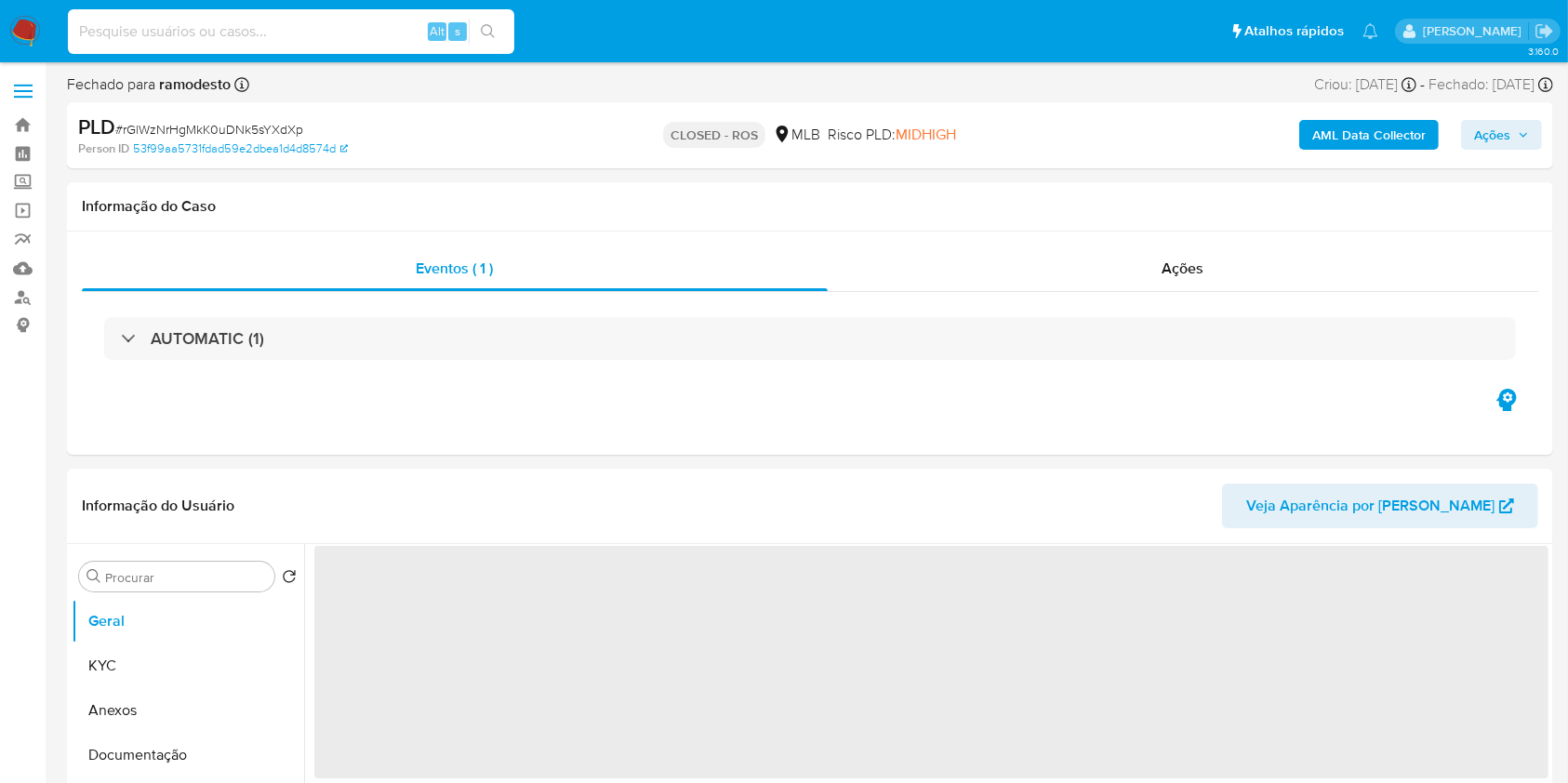
paste input "6473127"
type input "6473127"
click at [504, 29] on button "search-icon" at bounding box center [488, 32] width 39 height 26
select select "10"
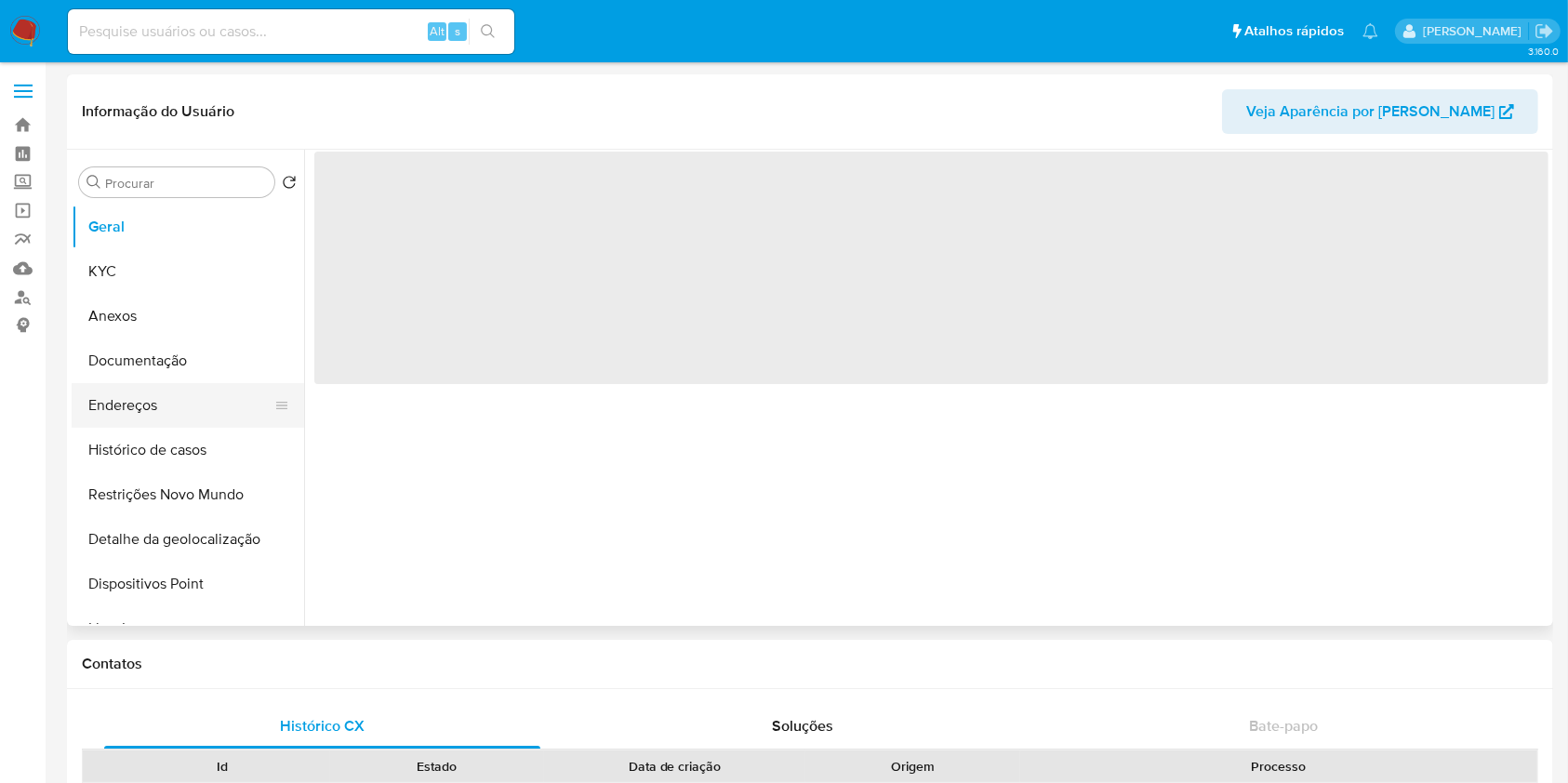
select select "10"
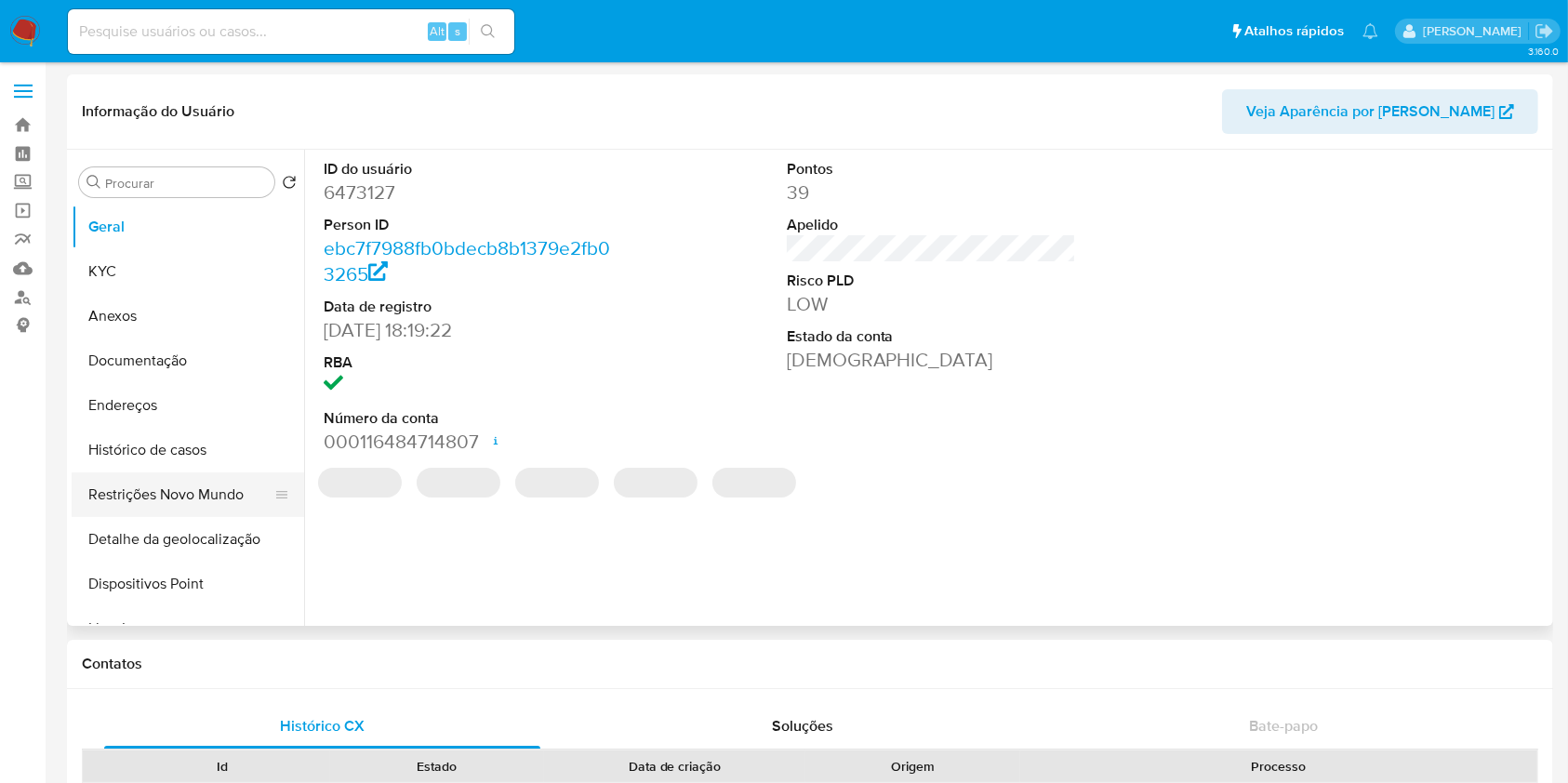
click at [177, 477] on button "Restrições Novo Mundo" at bounding box center [180, 494] width 218 height 44
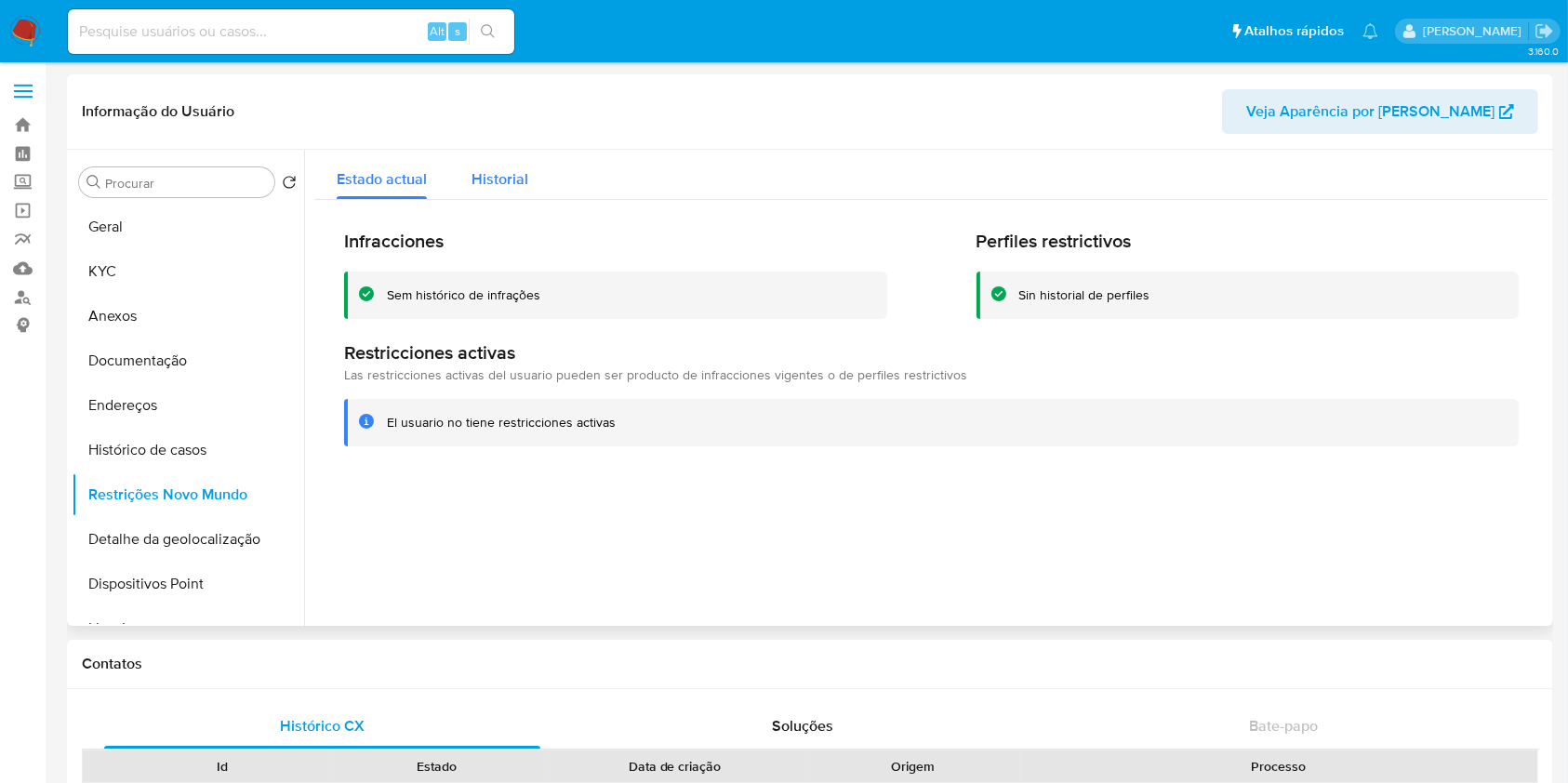
click at [503, 183] on span "Historial" at bounding box center [500, 179] width 56 height 22
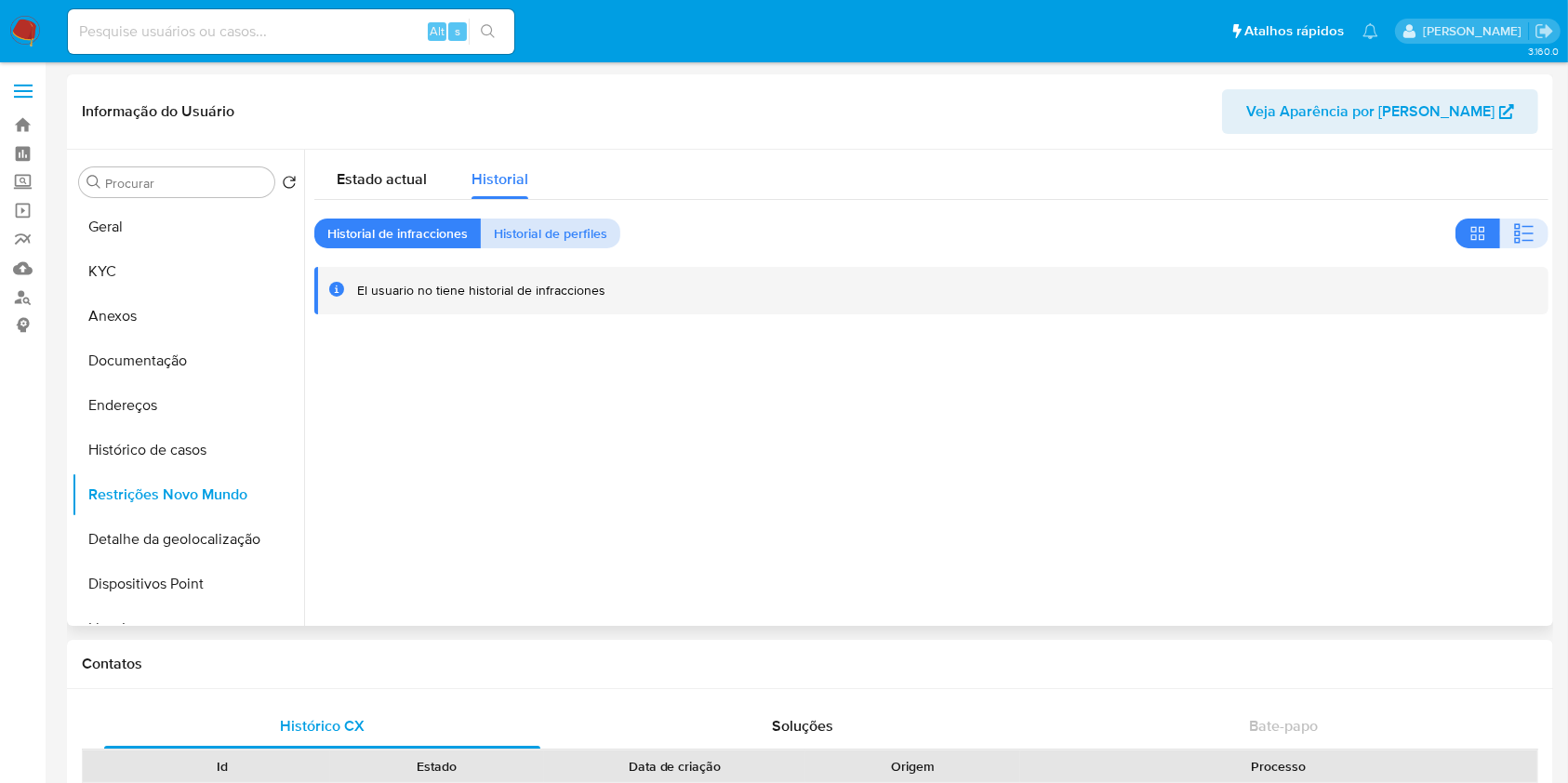
click at [545, 234] on span "Historial de perfiles" at bounding box center [550, 234] width 114 height 26
click at [394, 243] on span "Historial de infracciones" at bounding box center [397, 234] width 140 height 26
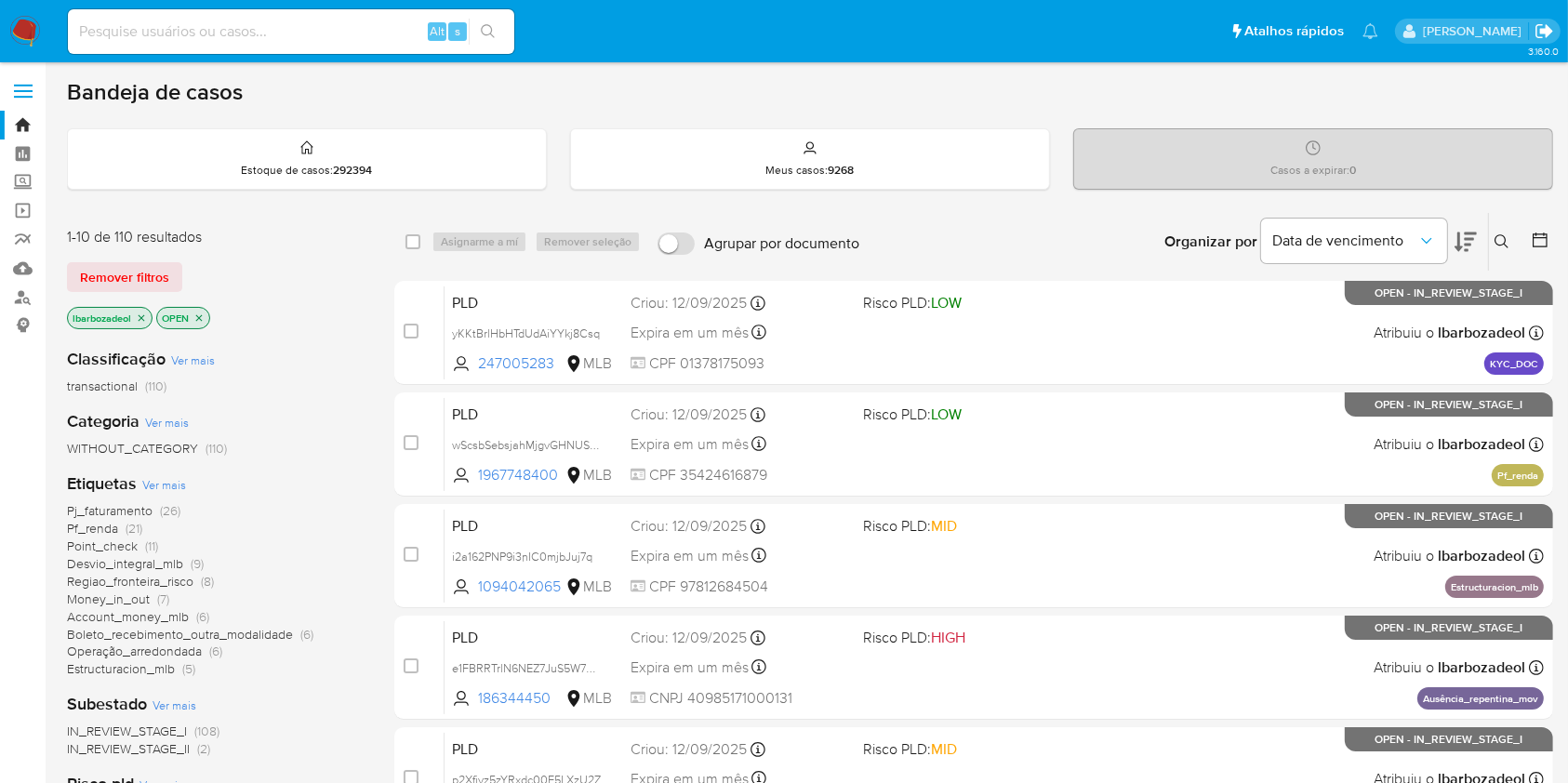
click at [1545, 33] on icon "Sair" at bounding box center [1544, 31] width 17 height 14
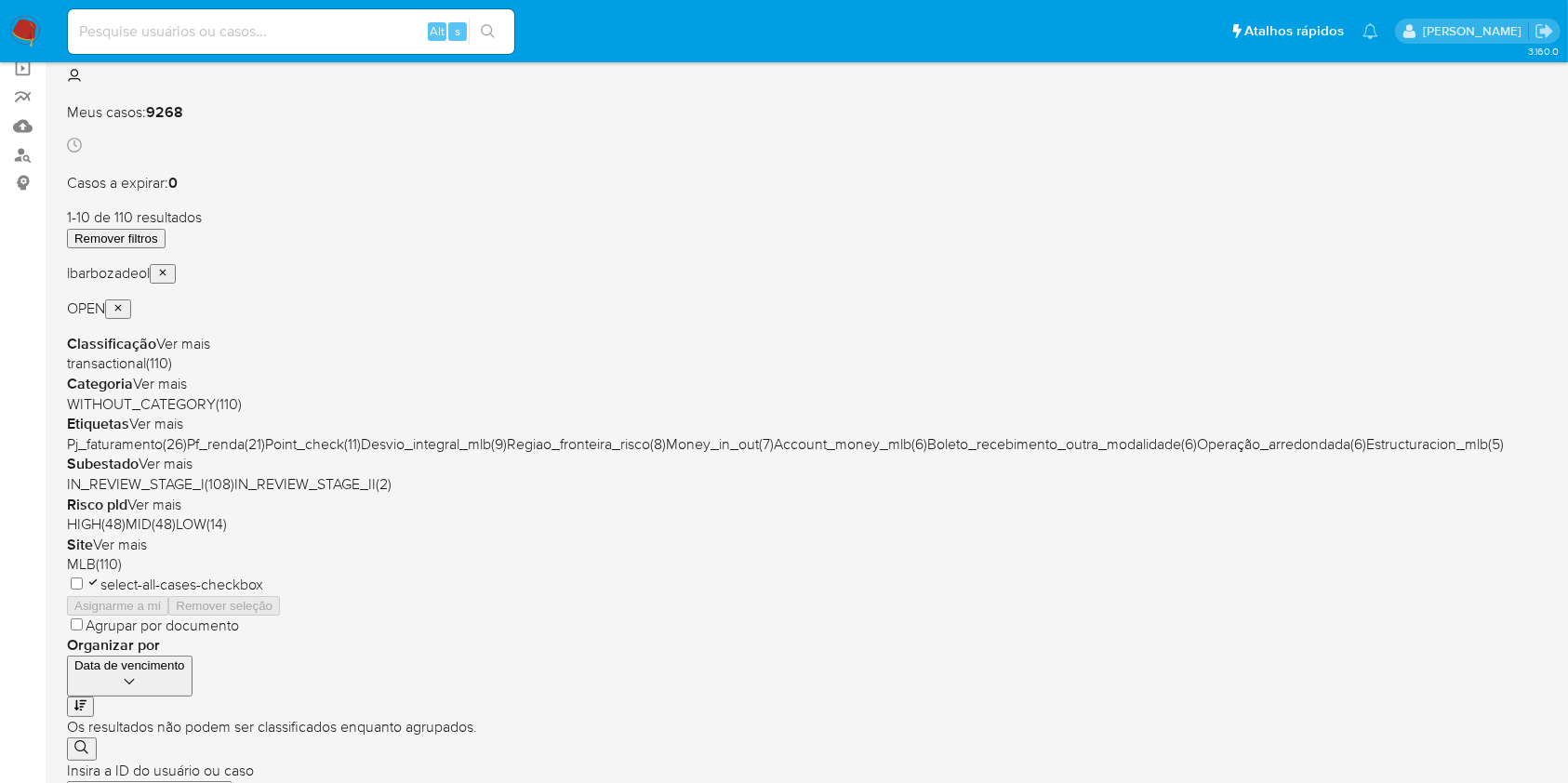
scroll to position [176, 0]
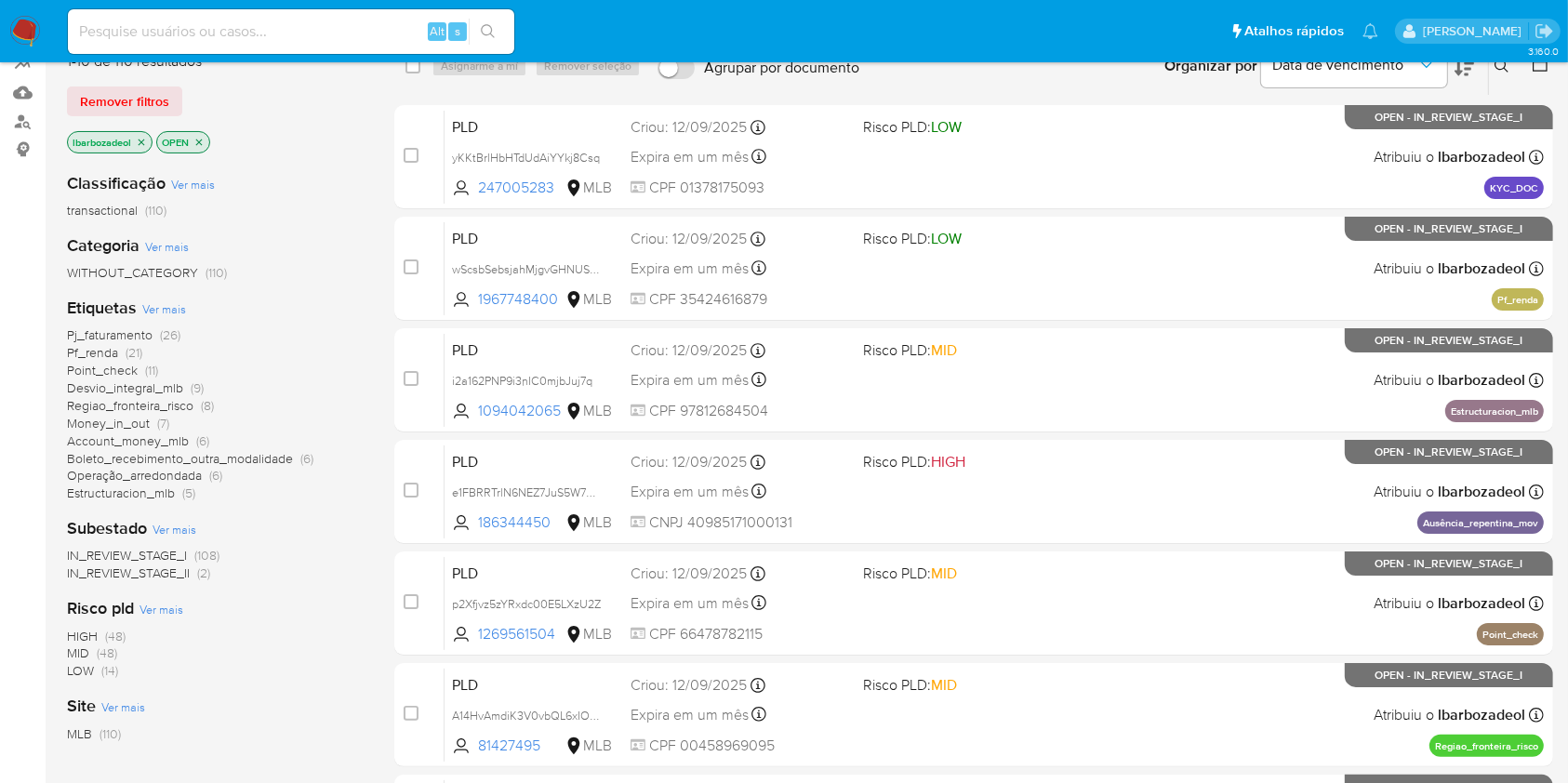
click at [158, 333] on span "Pj_faturamento (26)" at bounding box center [123, 335] width 114 height 18
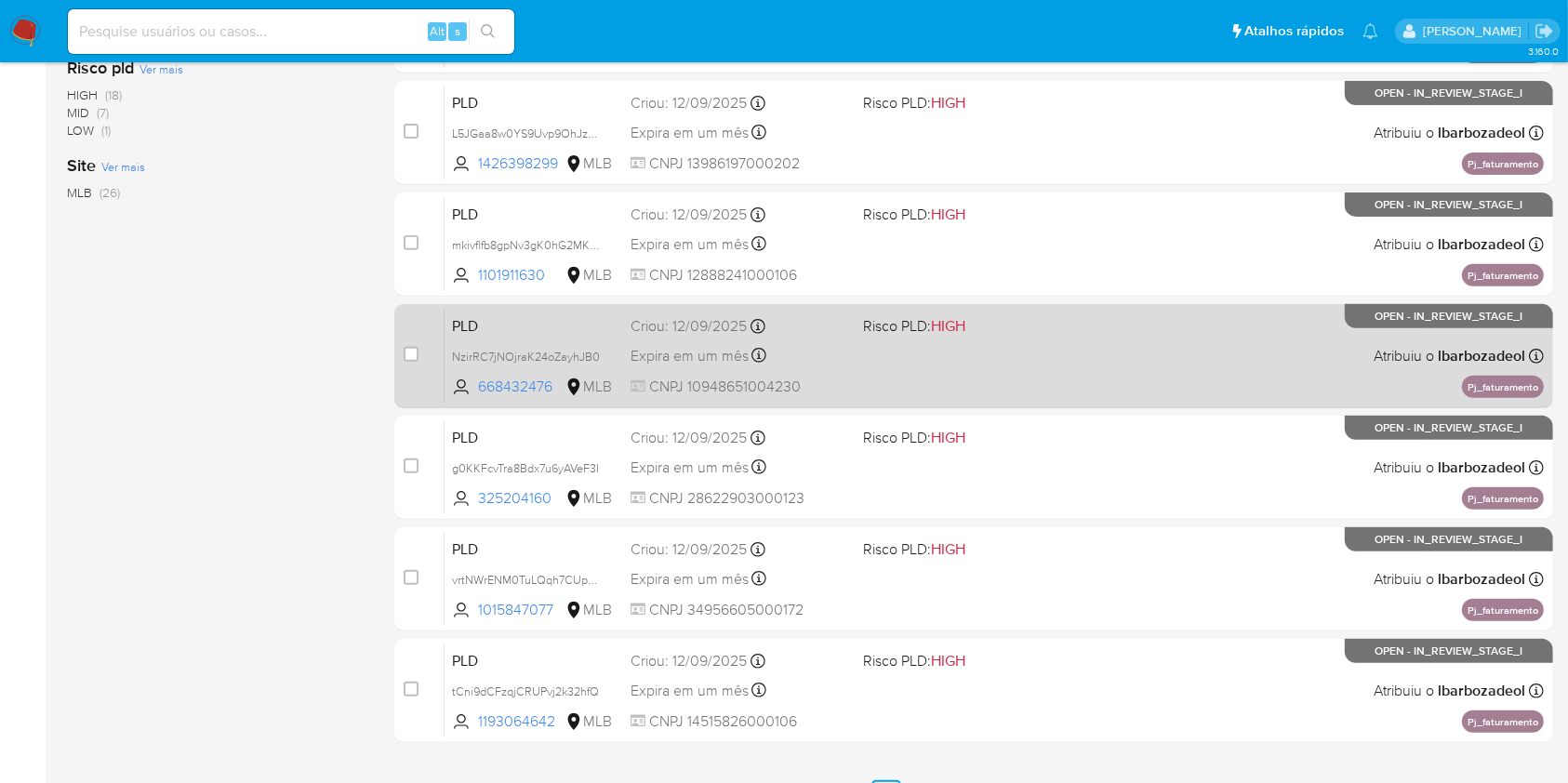
scroll to position [669, 0]
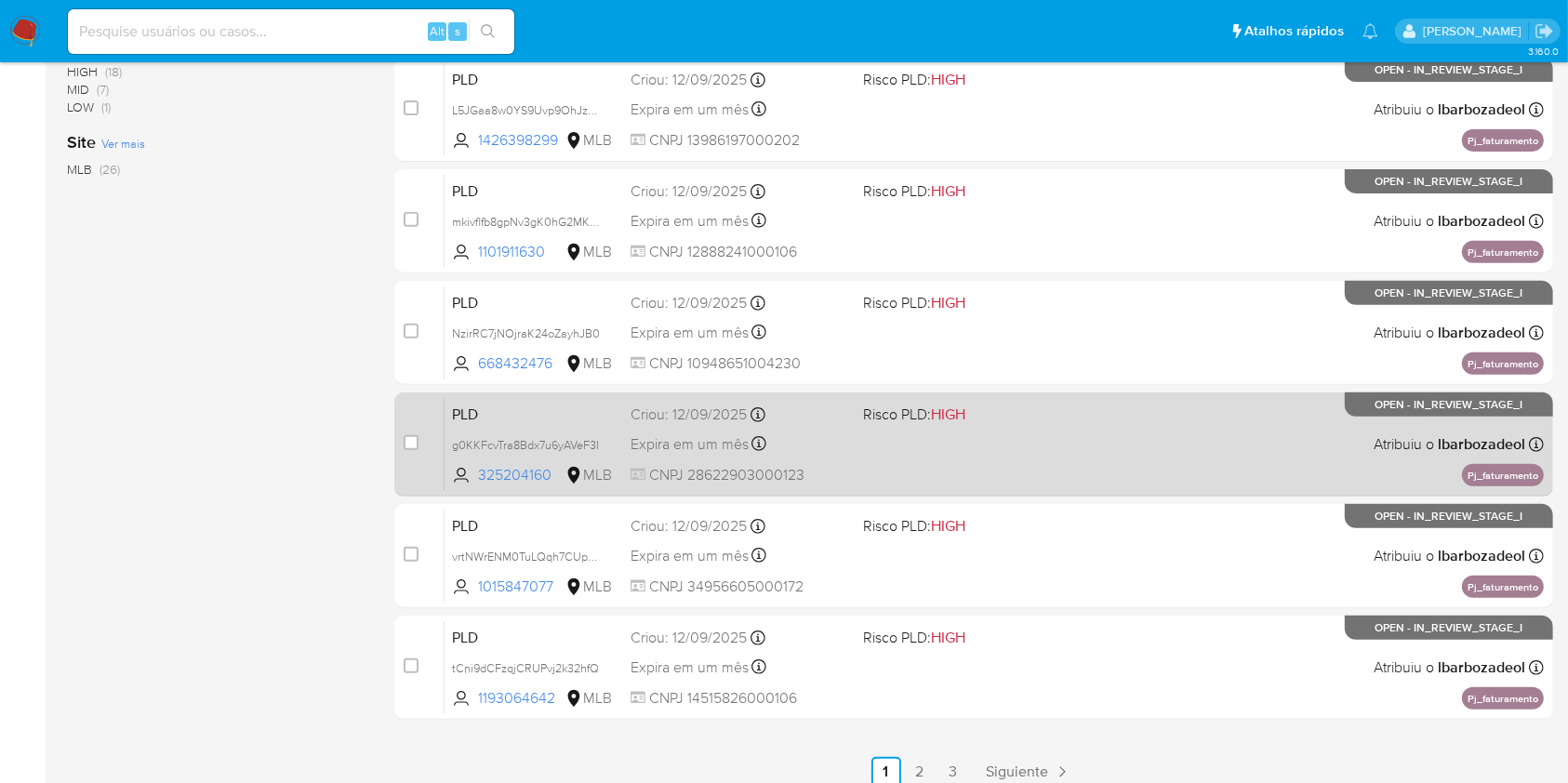
click at [936, 454] on div "PLD g0KKFcvTra8Bdx7u6yAVeF3I 325204160 MLB Risco PLD: HIGH Criou: 12/09/2025 Cr…" at bounding box center [995, 445] width 1100 height 94
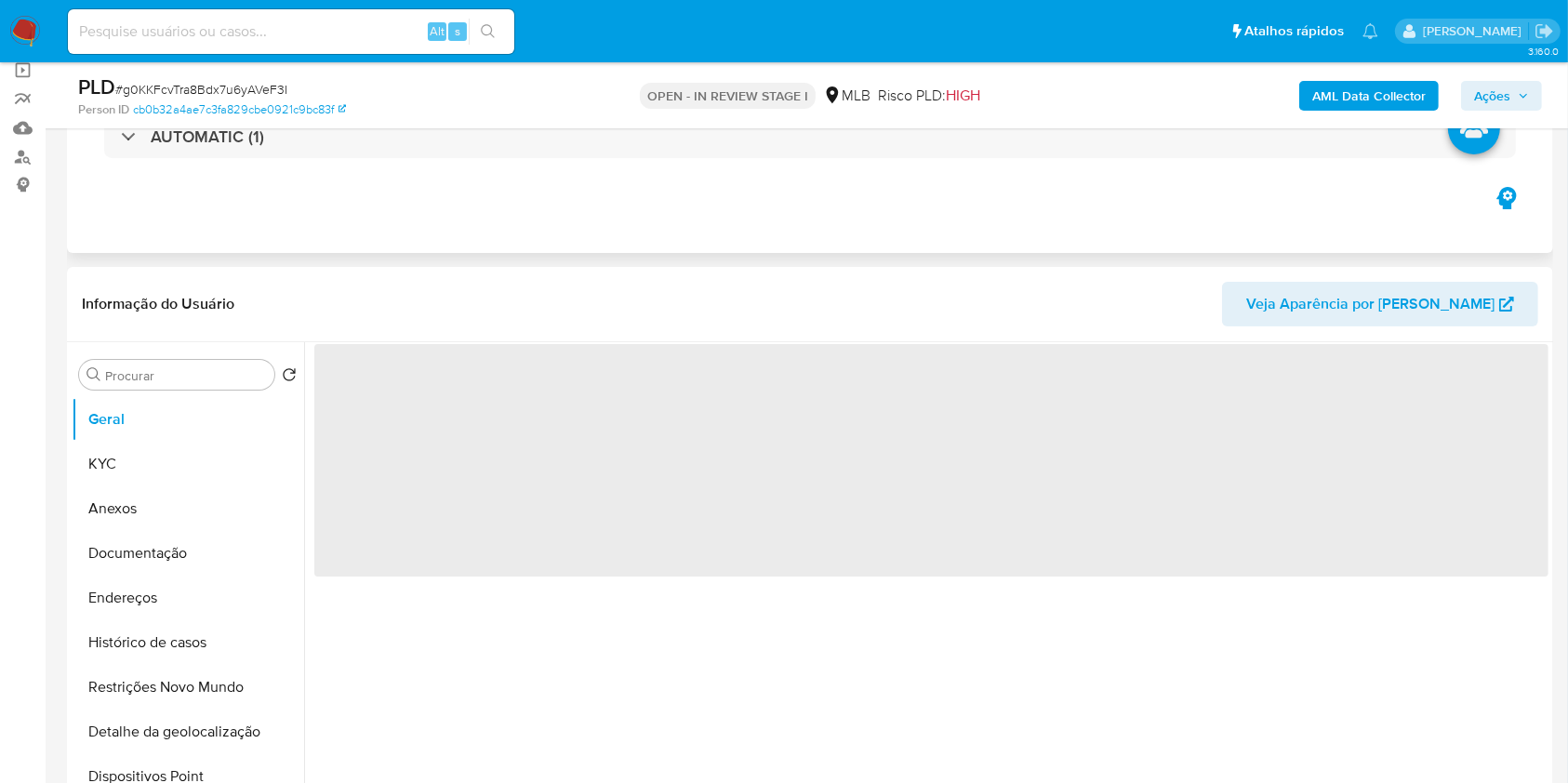
select select "10"
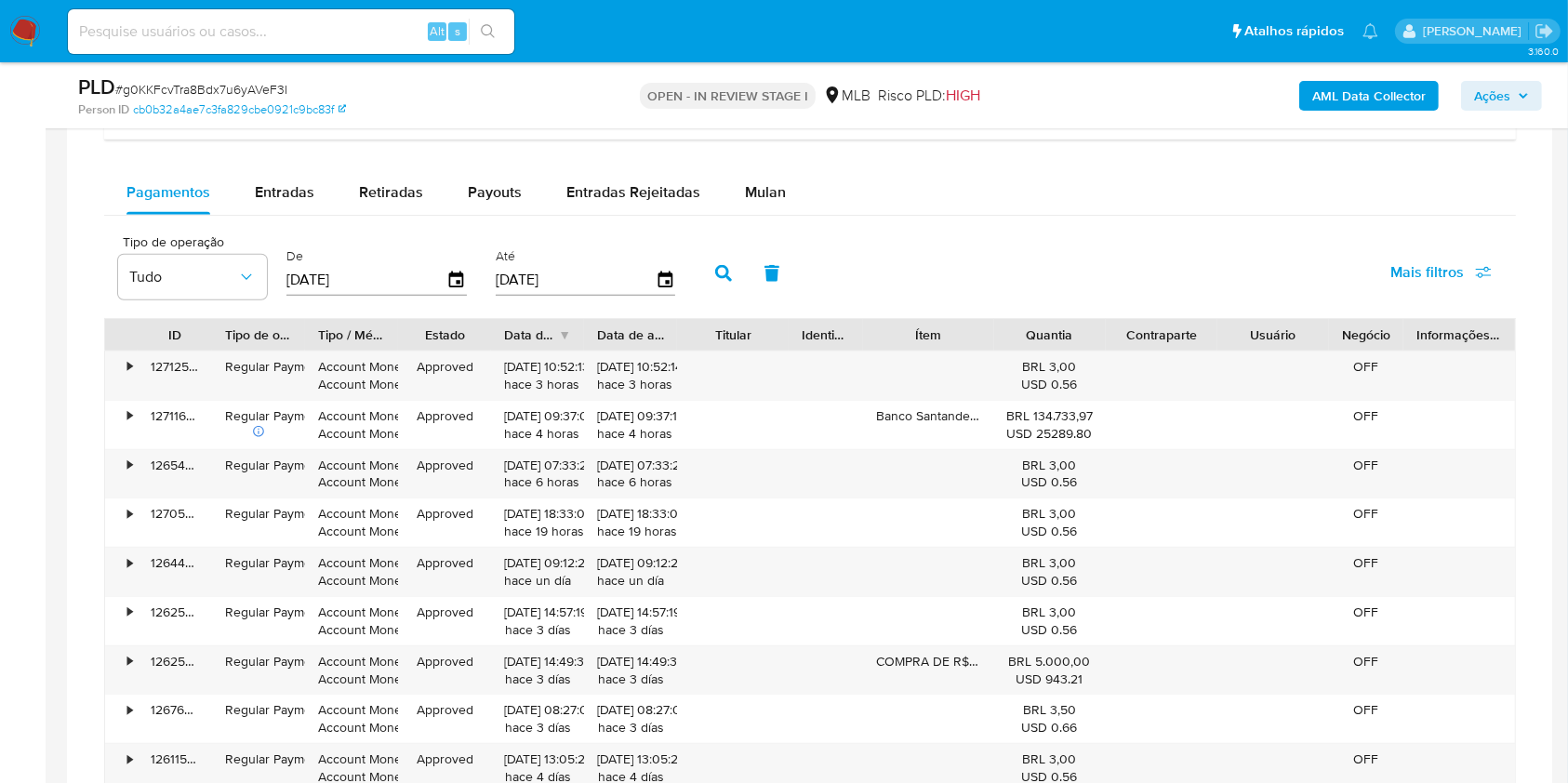
scroll to position [1523, 0]
click at [775, 203] on span "Mulan" at bounding box center [766, 194] width 41 height 22
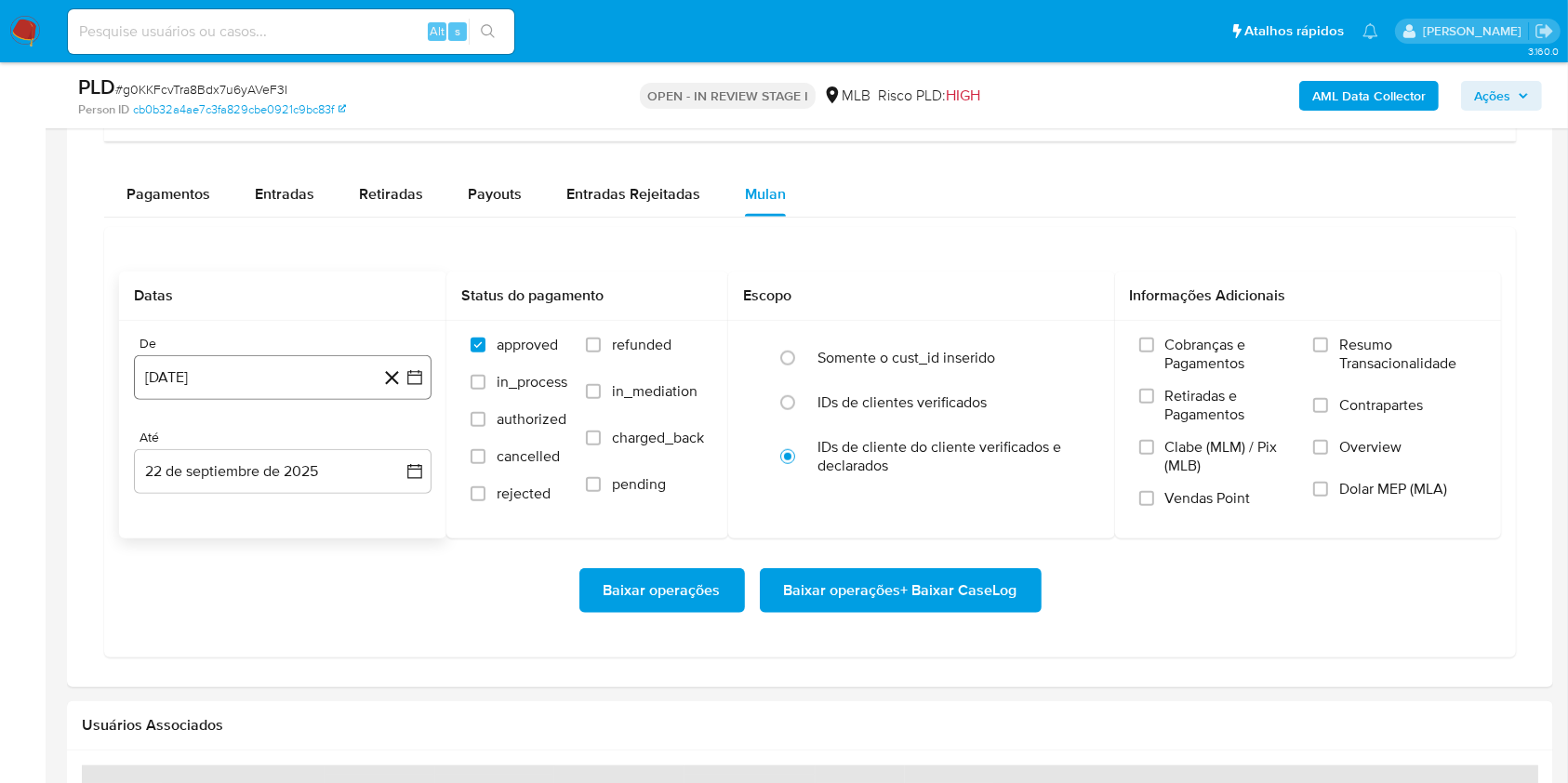
click at [314, 378] on button "[DATE]" at bounding box center [282, 377] width 298 height 44
click at [306, 445] on span "agosto 2024" at bounding box center [274, 445] width 85 height 19
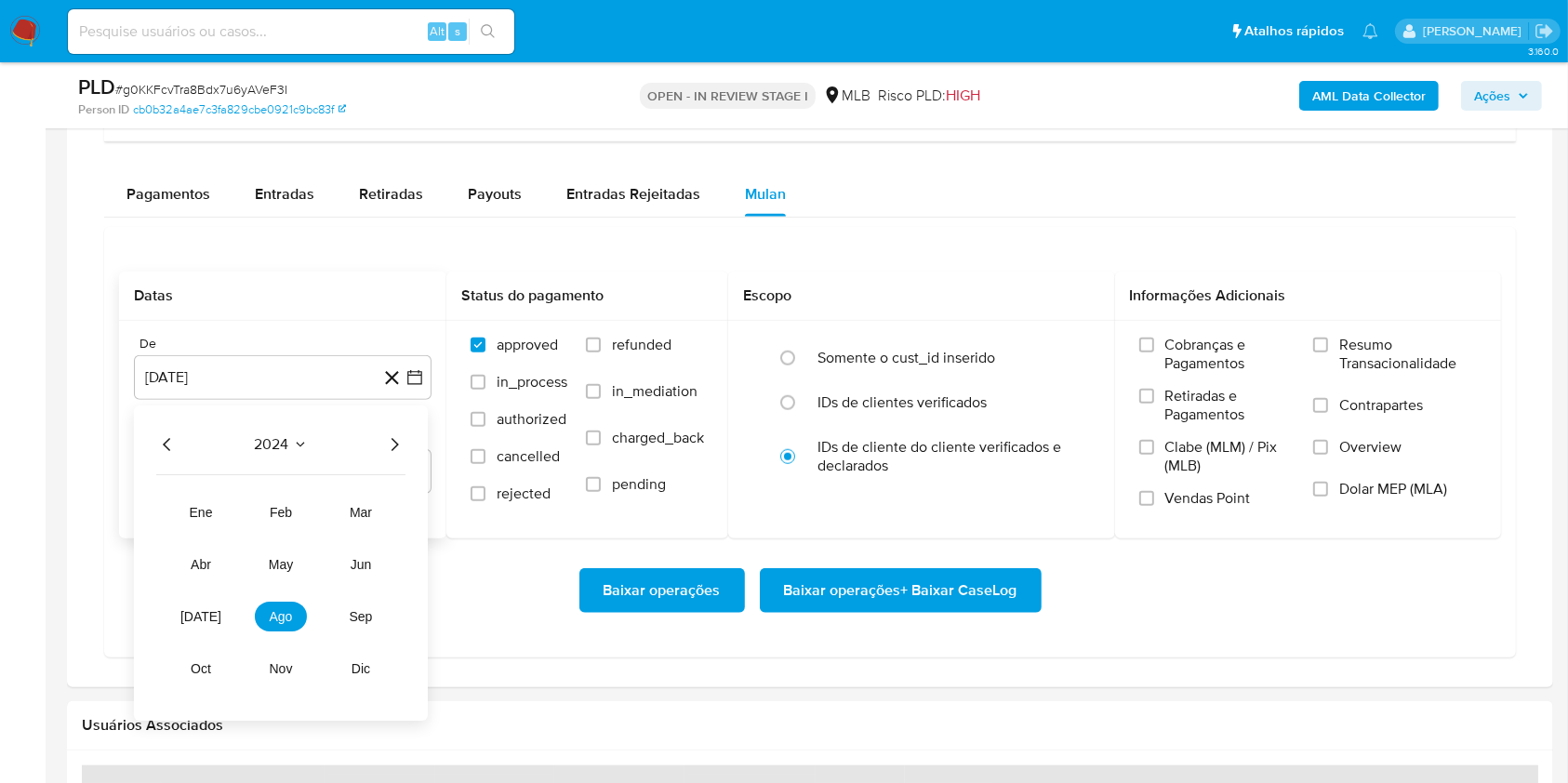
drag, startPoint x: 395, startPoint y: 443, endPoint x: 392, endPoint y: 463, distance: 20.2
click at [394, 444] on icon "Año siguiente" at bounding box center [395, 445] width 23 height 23
click at [280, 626] on button "ago" at bounding box center [280, 617] width 52 height 30
click at [323, 508] on button "1" at bounding box center [321, 513] width 30 height 30
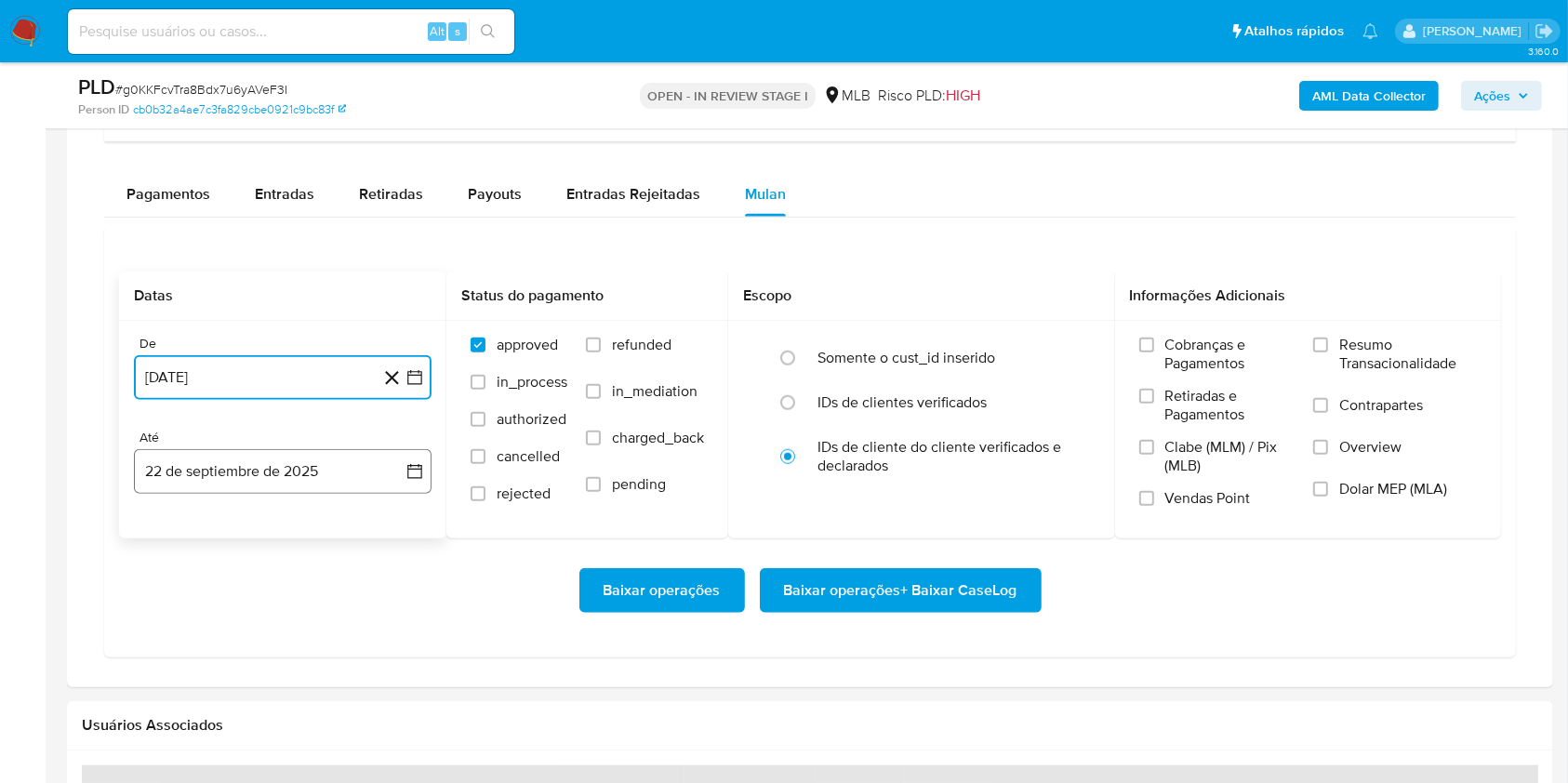
click at [272, 460] on button "22 de septiembre de 2025" at bounding box center [282, 471] width 298 height 44
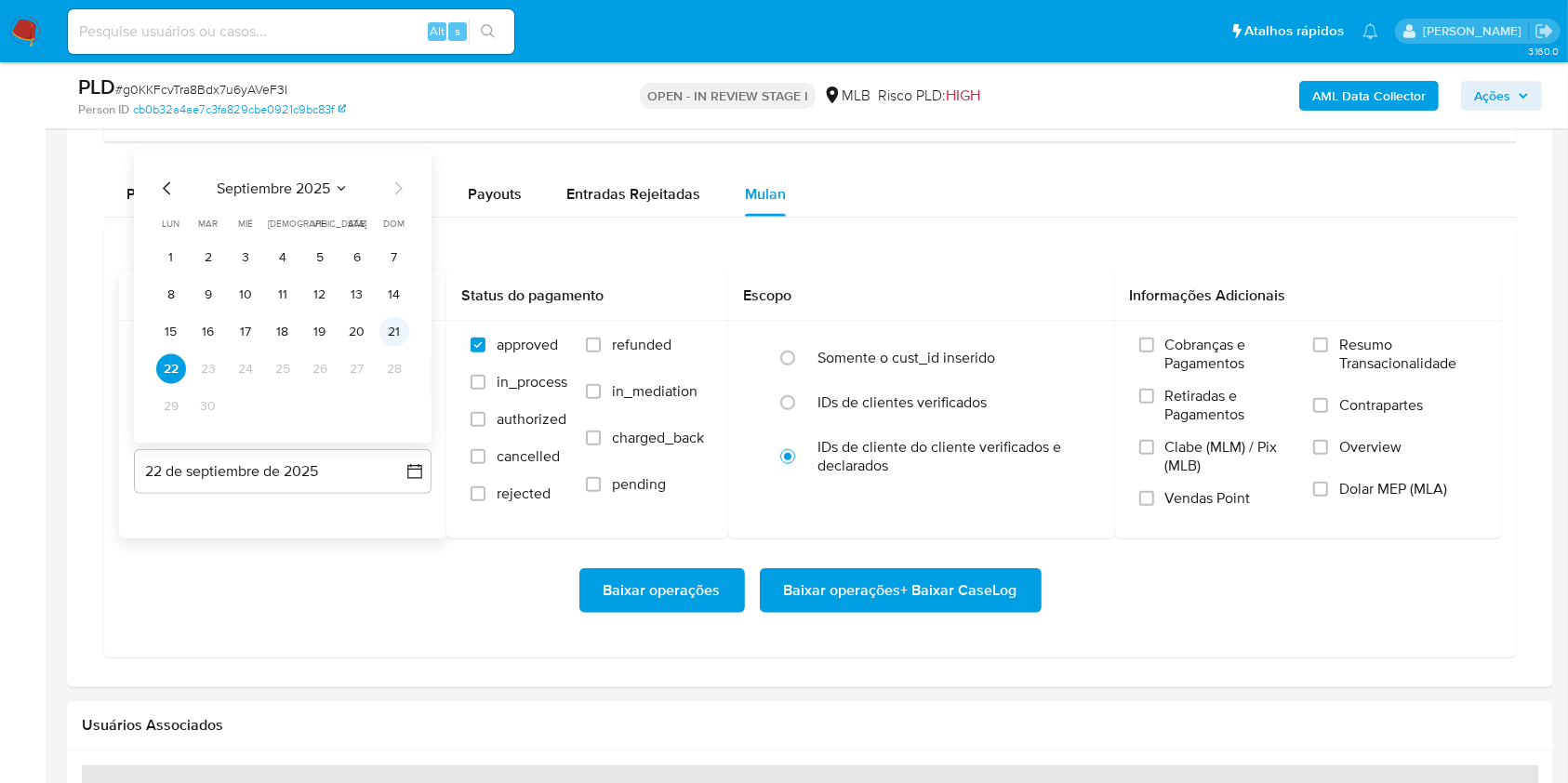
click at [386, 329] on button "21" at bounding box center [395, 332] width 30 height 30
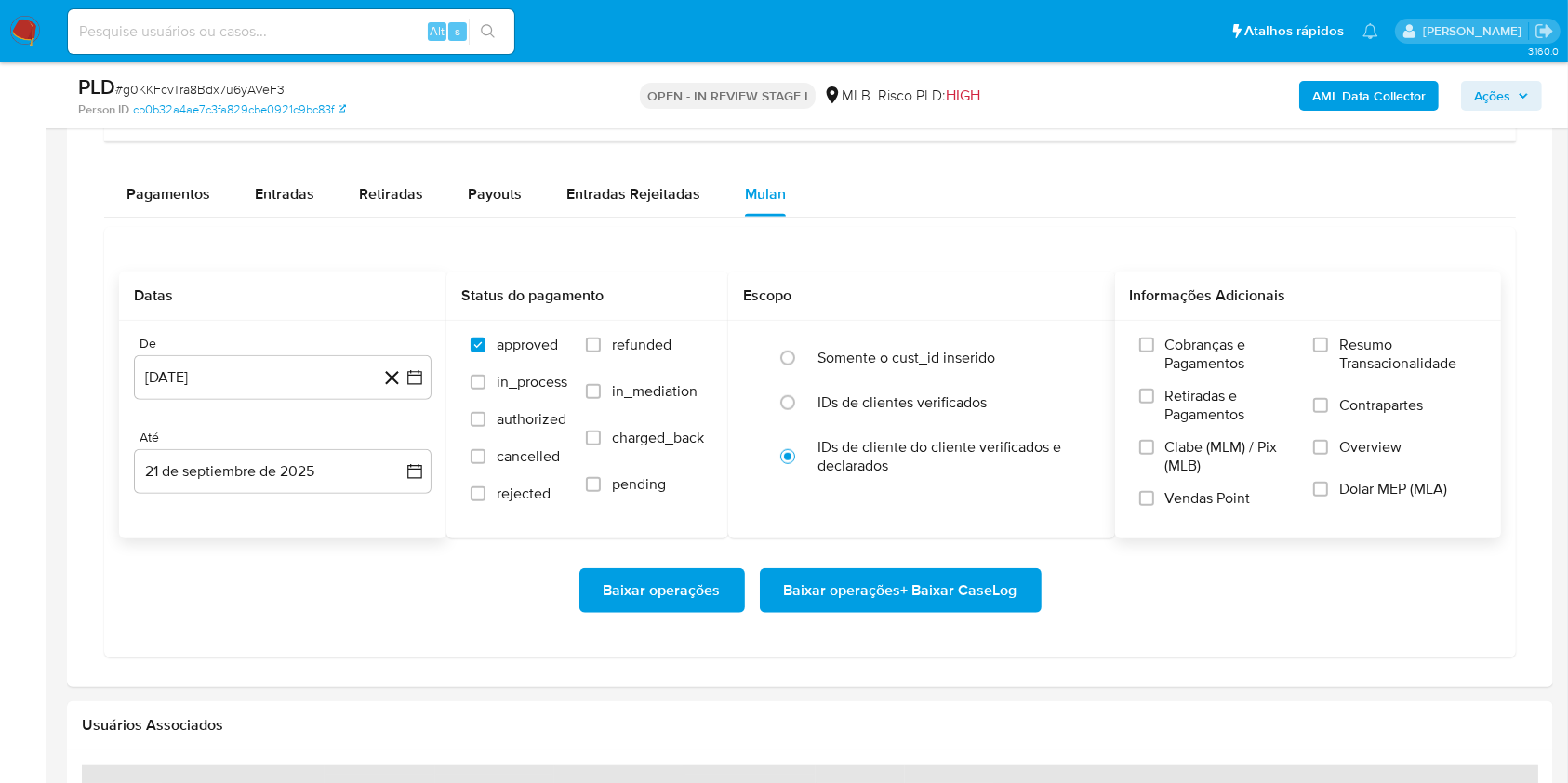
click at [1365, 340] on span "Resumo Transacionalidade" at bounding box center [1408, 354] width 137 height 38
click at [1328, 340] on input "Resumo Transacionalidade" at bounding box center [1321, 345] width 15 height 15
click at [834, 585] on span "Baixar operações + Baixar CaseLog" at bounding box center [901, 591] width 233 height 41
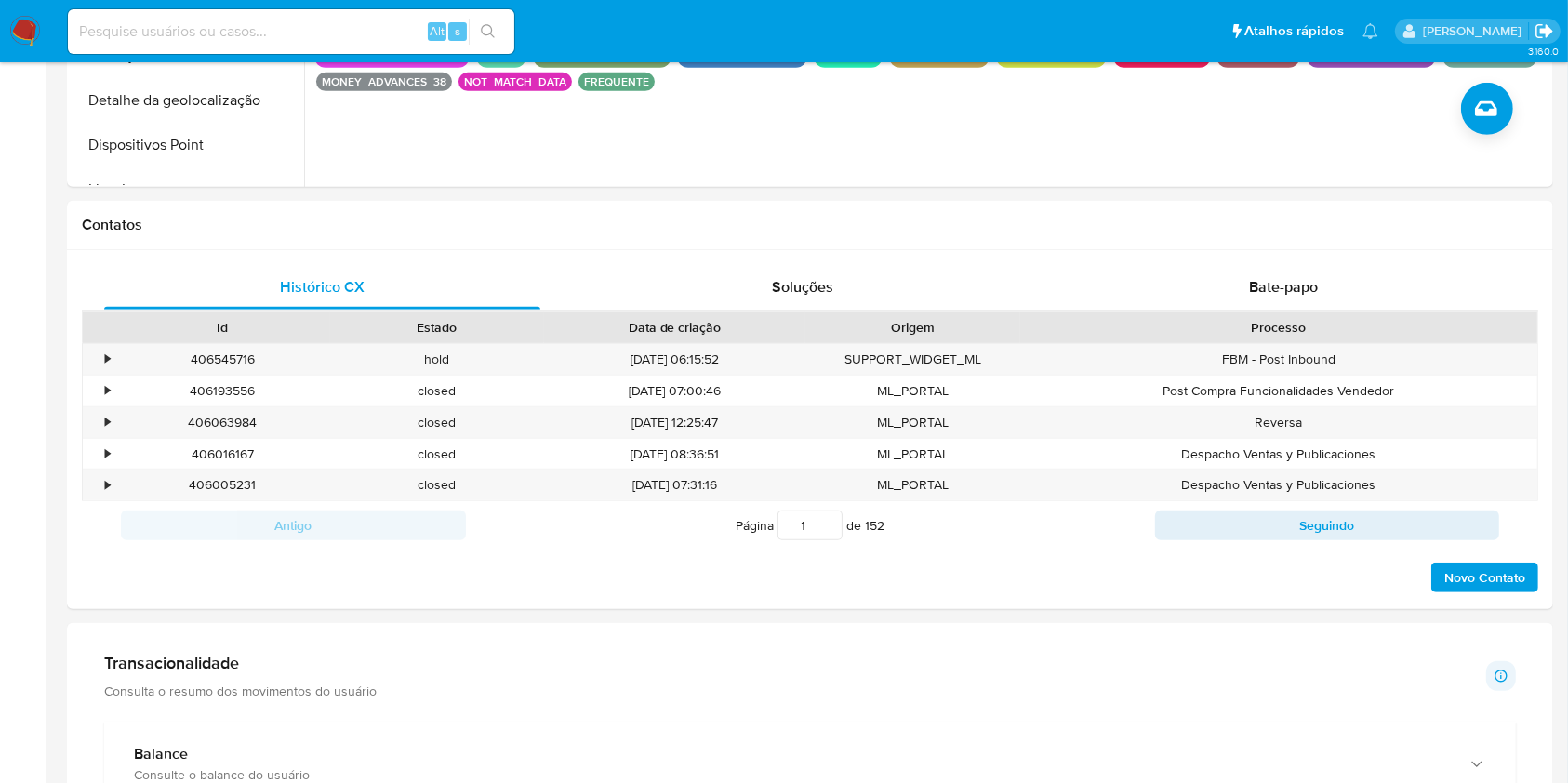
scroll to position [0, 0]
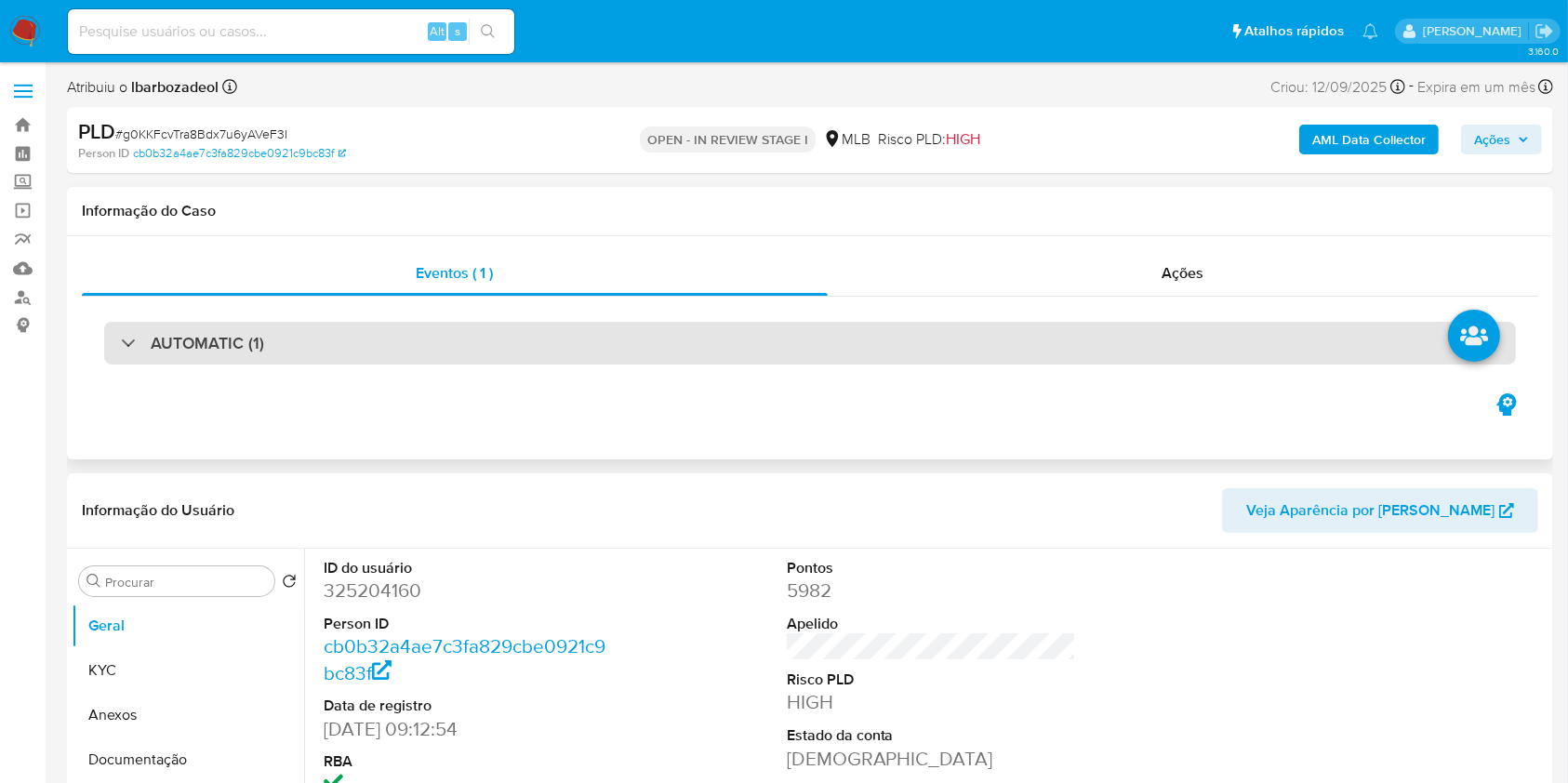
drag, startPoint x: 896, startPoint y: 321, endPoint x: 856, endPoint y: 357, distance: 53.8
click at [895, 321] on div "AUTOMATIC (1)" at bounding box center [810, 343] width 1412 height 43
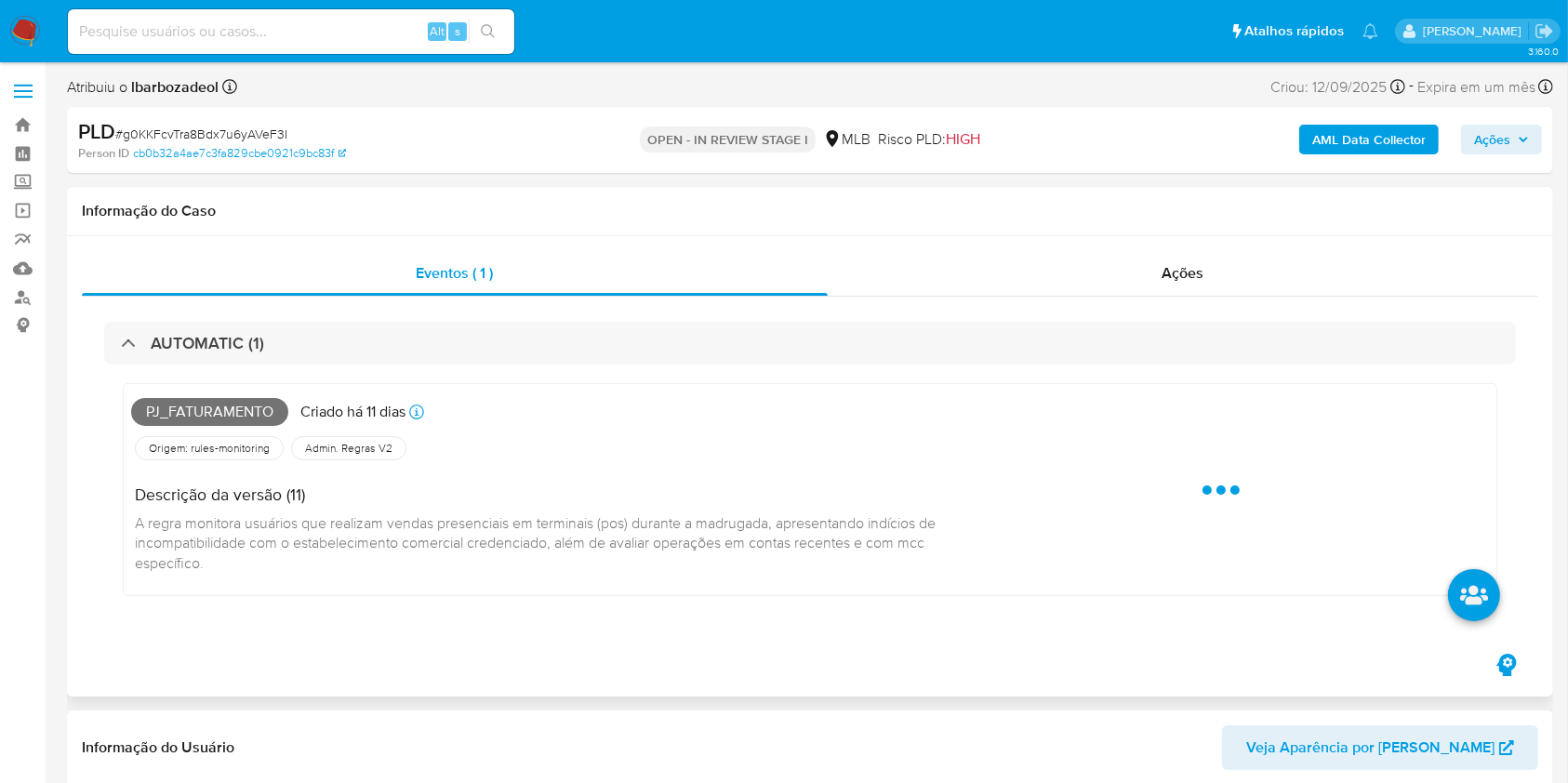
click at [188, 416] on span "Pj_faturamento" at bounding box center [210, 413] width 157 height 28
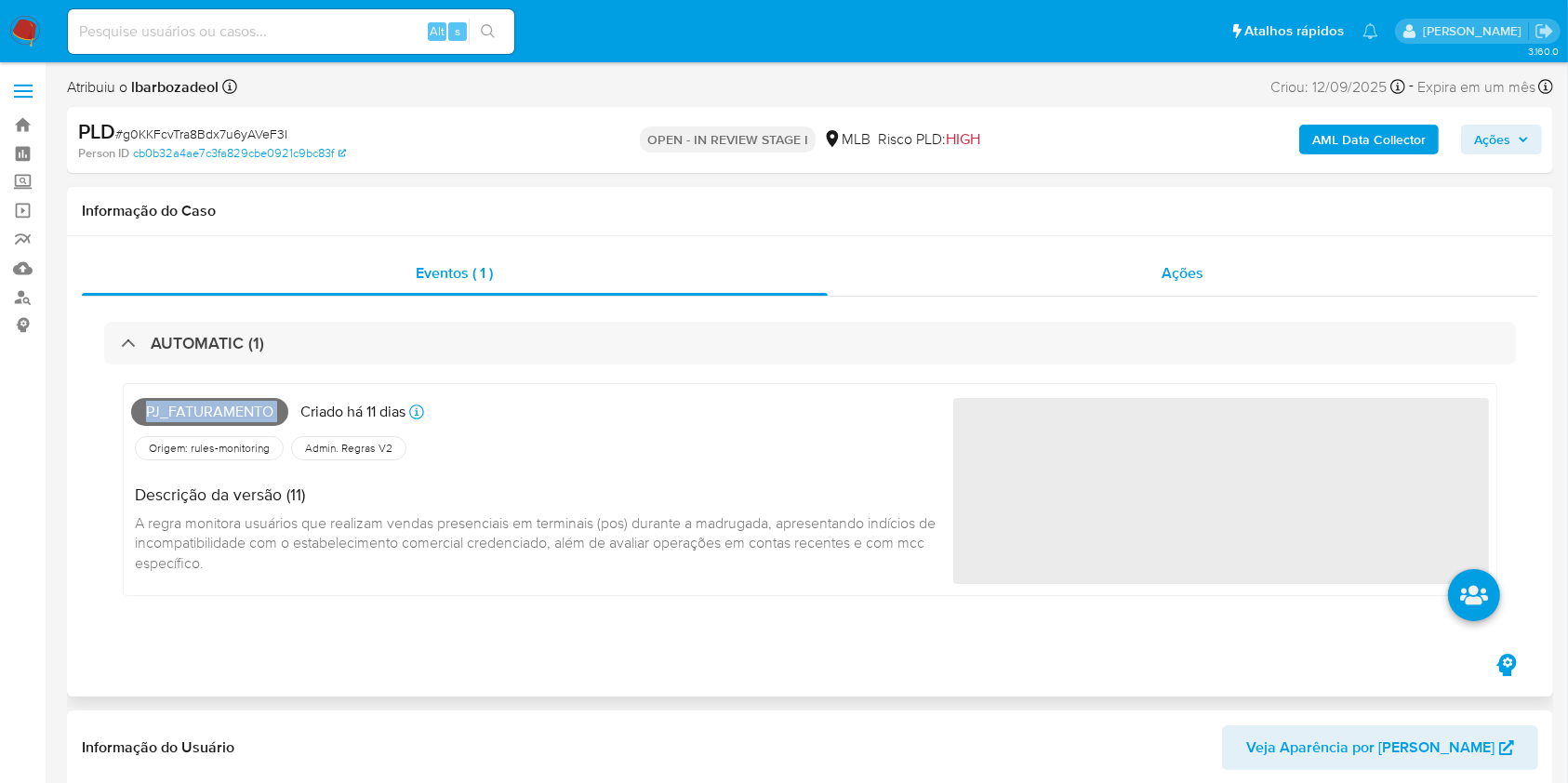
copy span "Pj_faturamento"
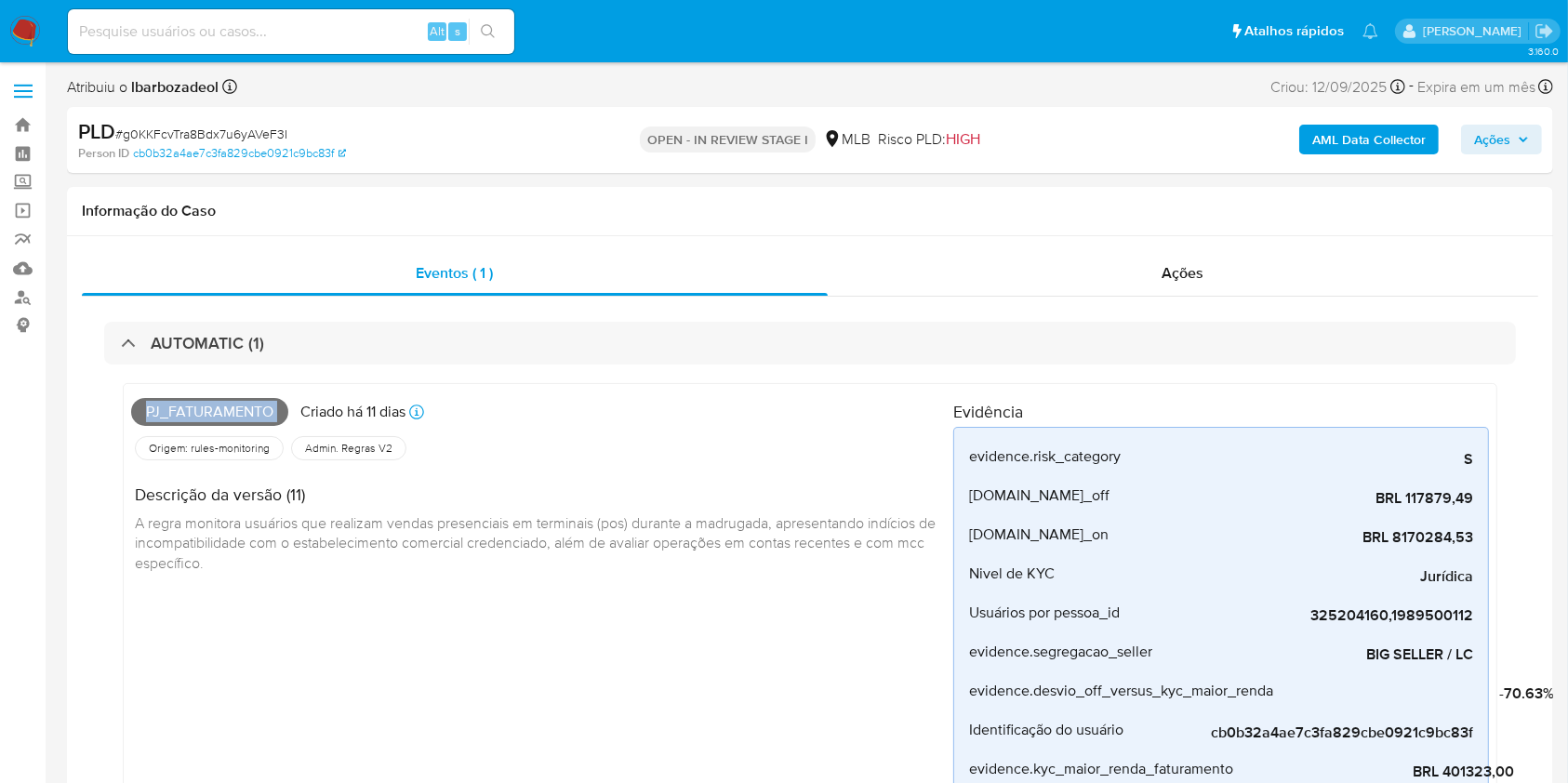
click at [1508, 148] on span "Ações" at bounding box center [1492, 140] width 37 height 30
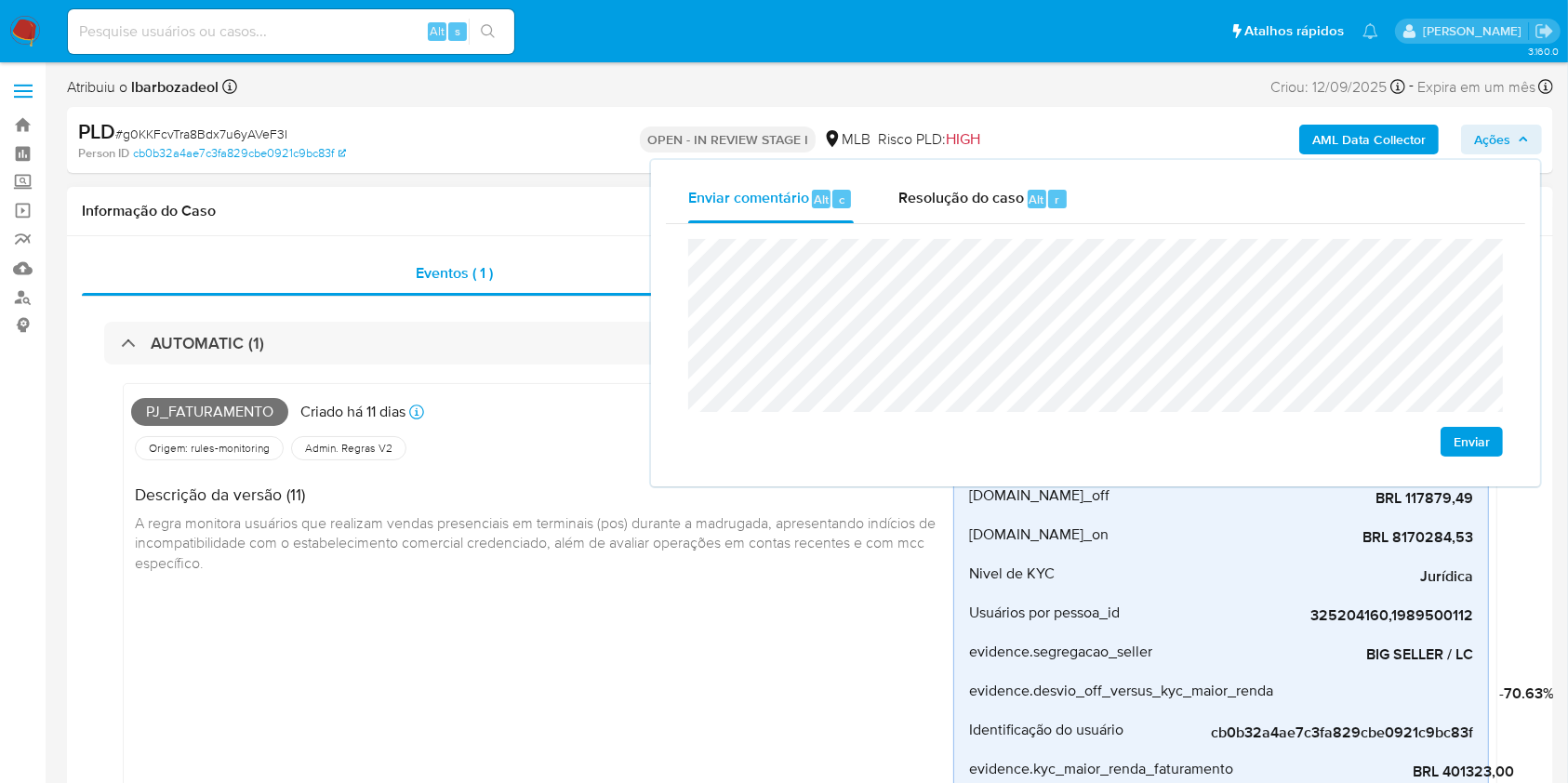
click at [562, 209] on h1 "Informação do Caso" at bounding box center [810, 211] width 1457 height 19
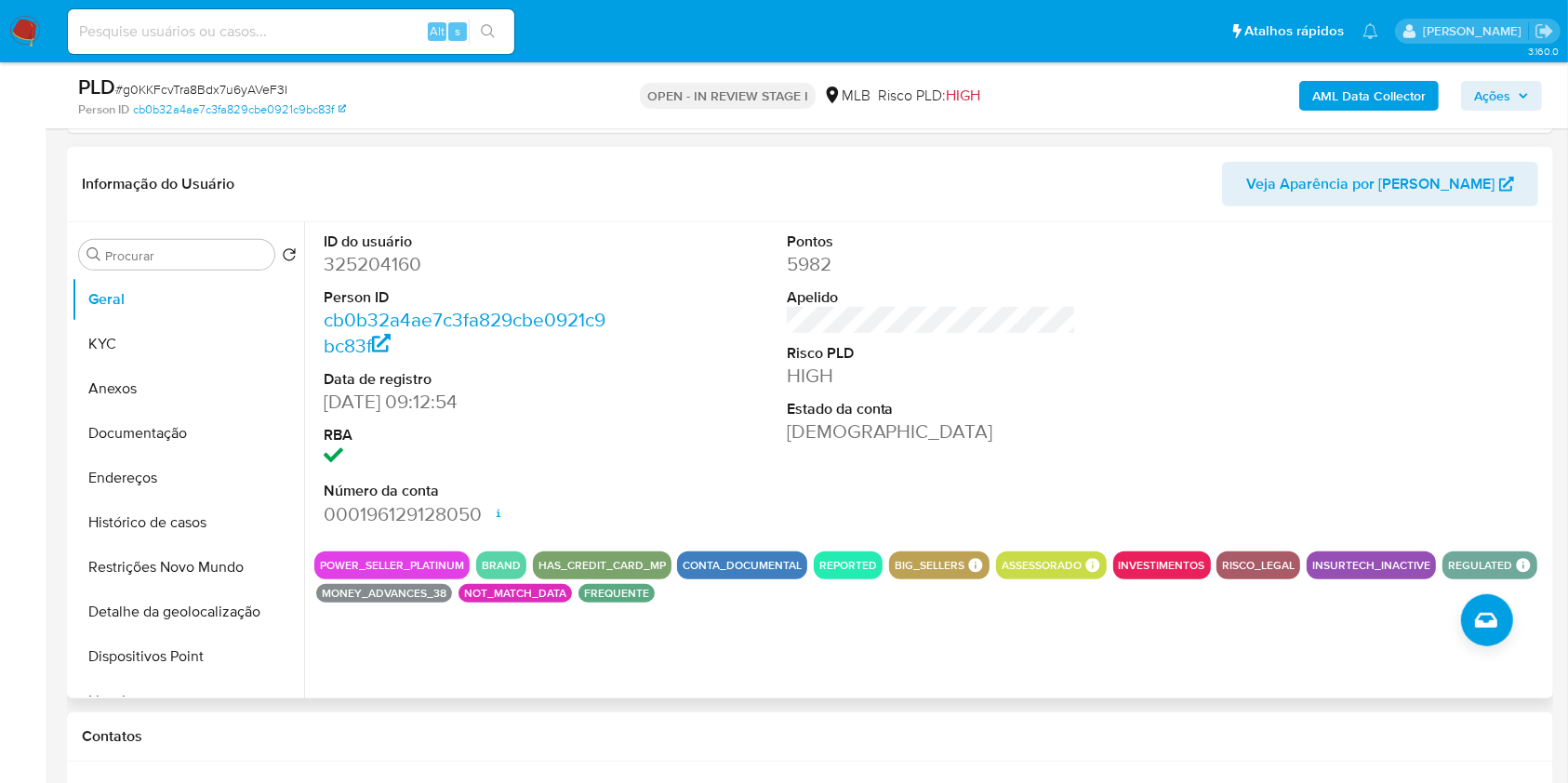
scroll to position [877, 0]
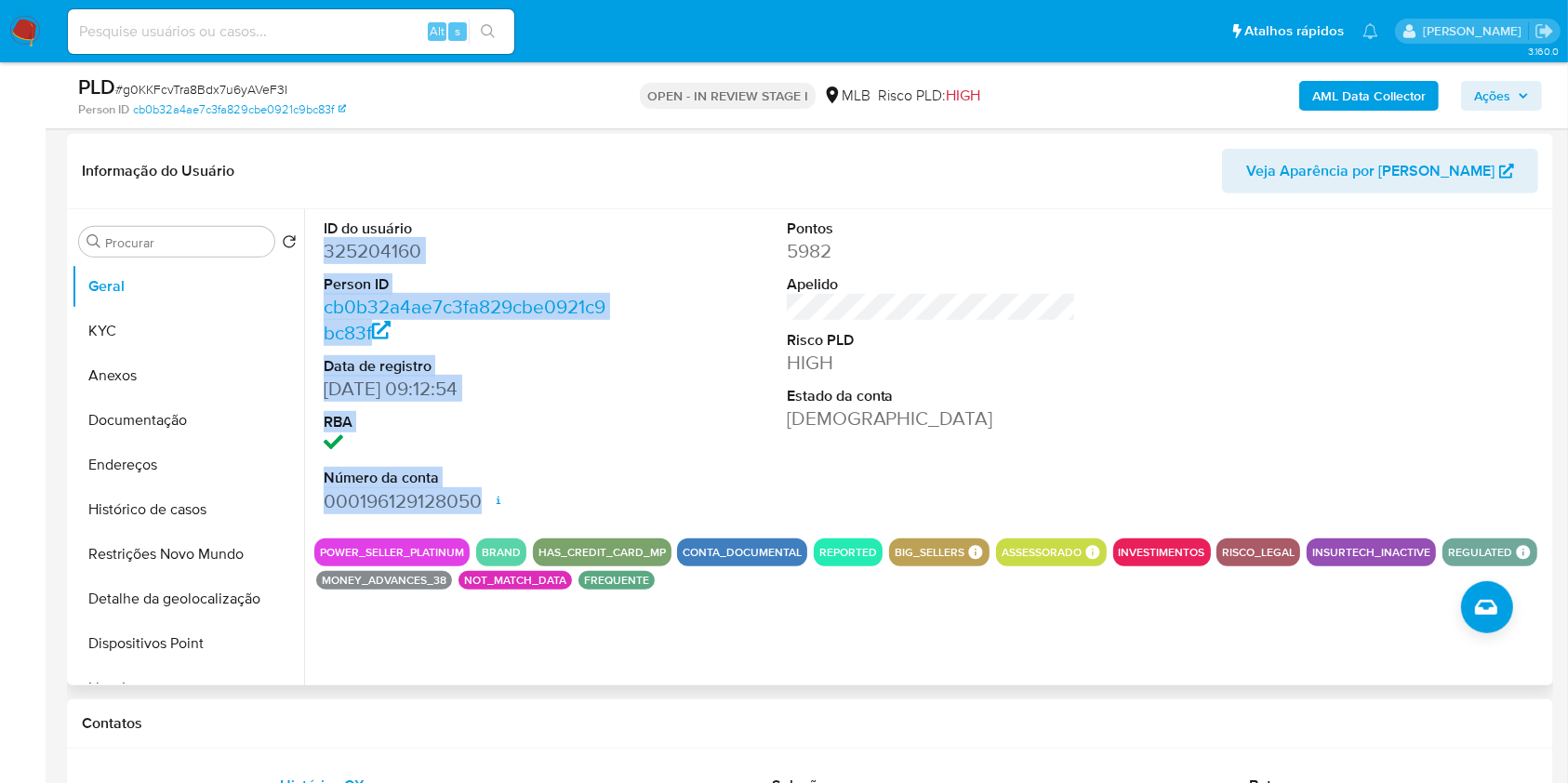
drag, startPoint x: 322, startPoint y: 257, endPoint x: 489, endPoint y: 494, distance: 289.9
click at [490, 497] on dl "ID do usuário 325204160 Person ID cb0b32a4ae7c3fa829cbe0921c9bc83f Data de regi…" at bounding box center [468, 367] width 290 height 296
copy dl "325204160 Person ID cb0b32a4ae7c3fa829cbe0921c9bc83f Data de registro 31/05/201…"
click at [1507, 88] on span "Ações" at bounding box center [1492, 96] width 37 height 30
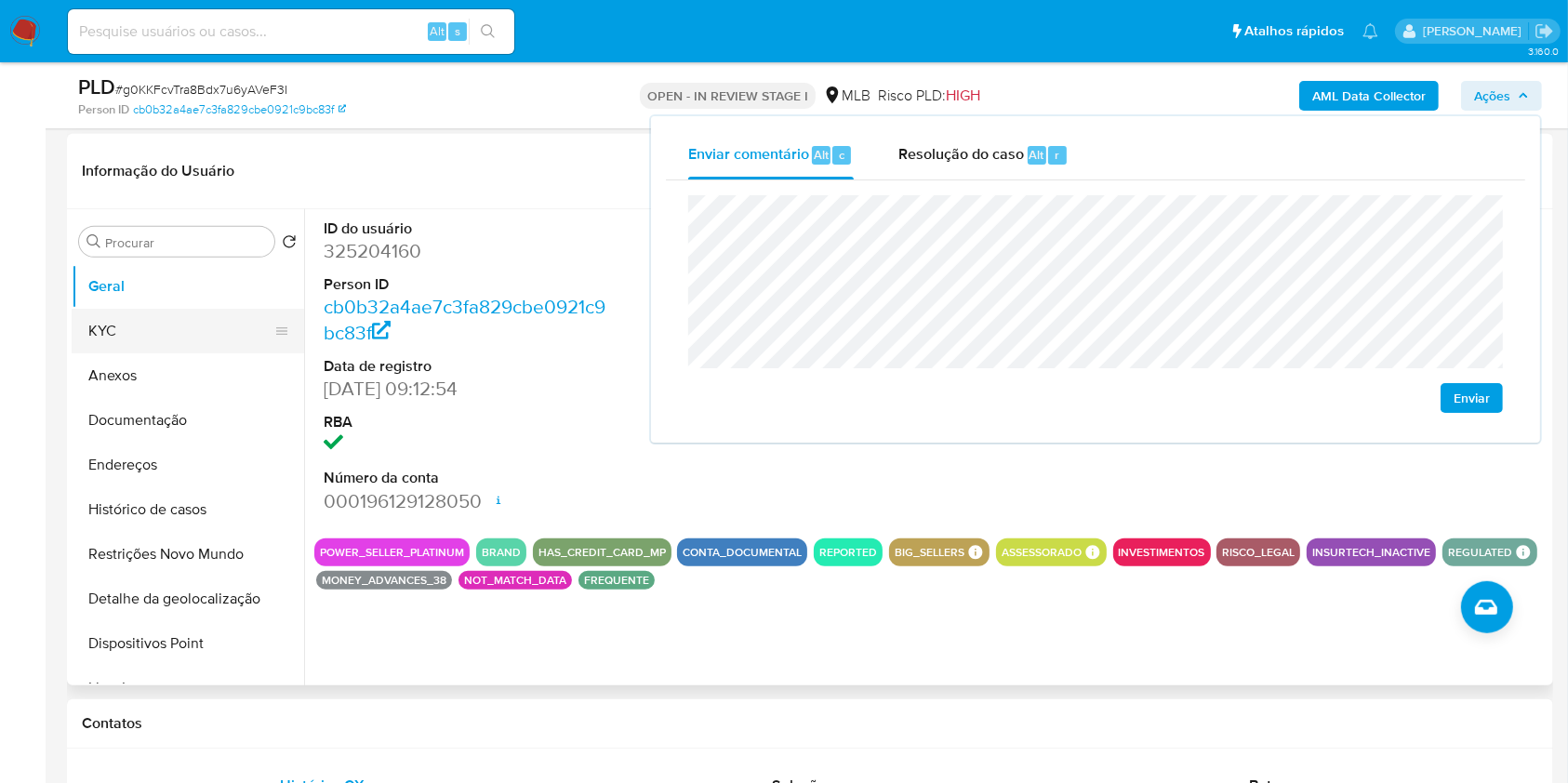
click at [164, 329] on button "KYC" at bounding box center [180, 331] width 218 height 44
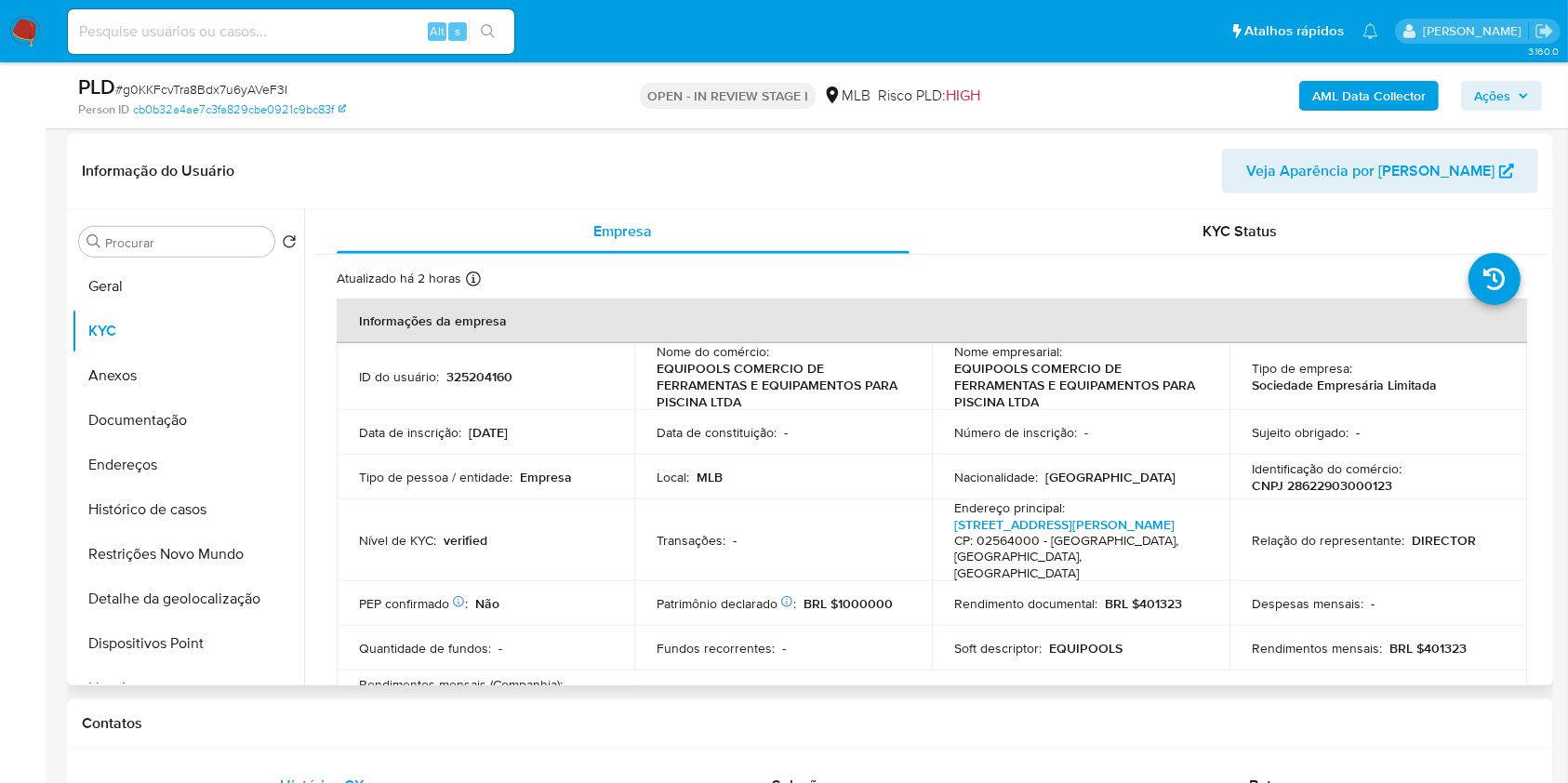
click at [1491, 481] on div "Identificação do comércio : CNPJ 28622903000123" at bounding box center [1378, 478] width 253 height 34
click at [1328, 489] on p "CNPJ 28622903000123" at bounding box center [1322, 486] width 140 height 17
copy p "28622903000123"
click at [1483, 98] on span "Ações" at bounding box center [1492, 96] width 37 height 30
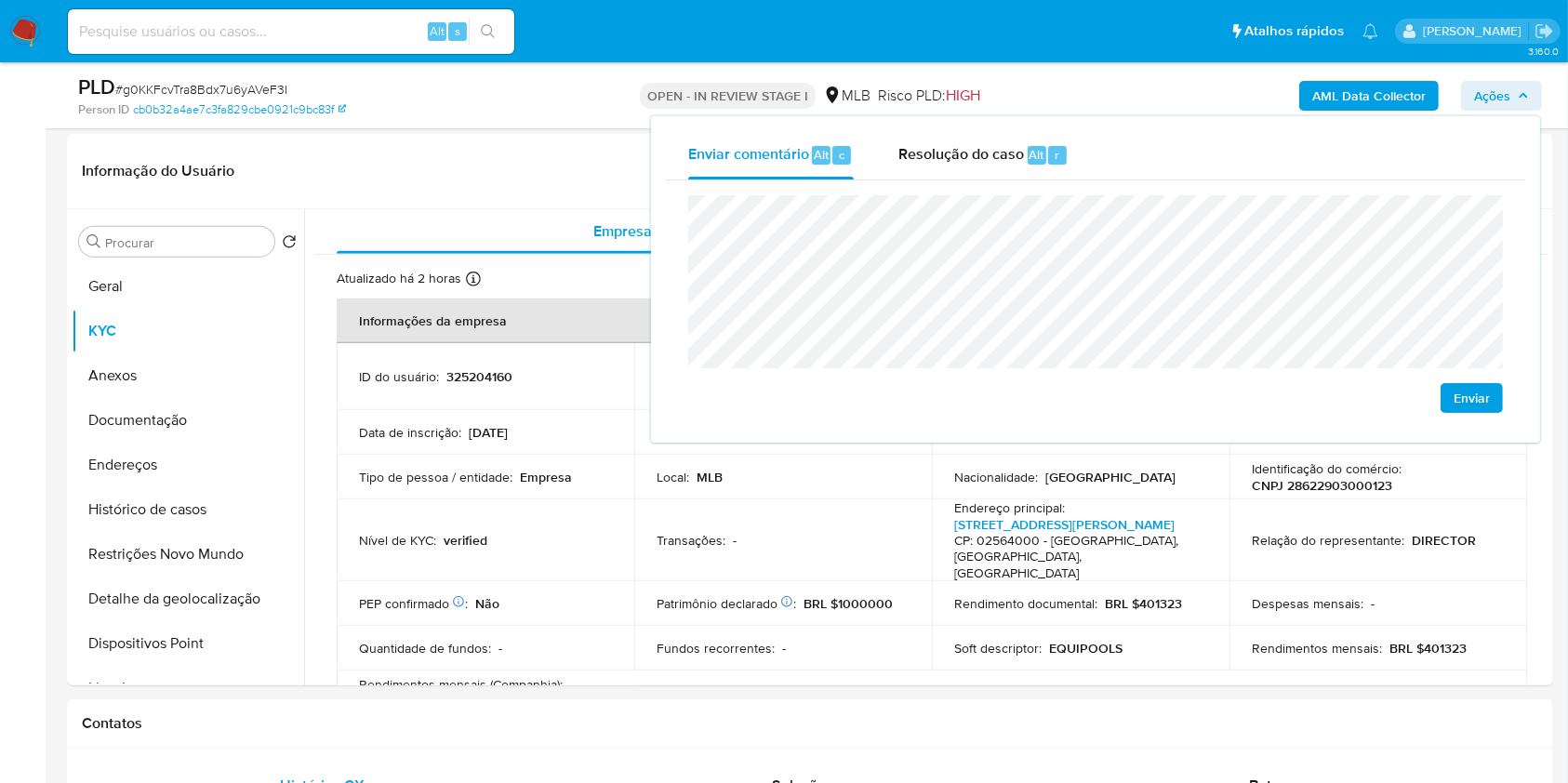
click at [0, 0] on lt-span "econômica" at bounding box center [0, 0] width 0 height 0
drag, startPoint x: 1422, startPoint y: 649, endPoint x: 1462, endPoint y: 644, distance: 40.3
click at [1481, 644] on div "Rendimentos mensais : BRL $401323" at bounding box center [1378, 649] width 253 height 17
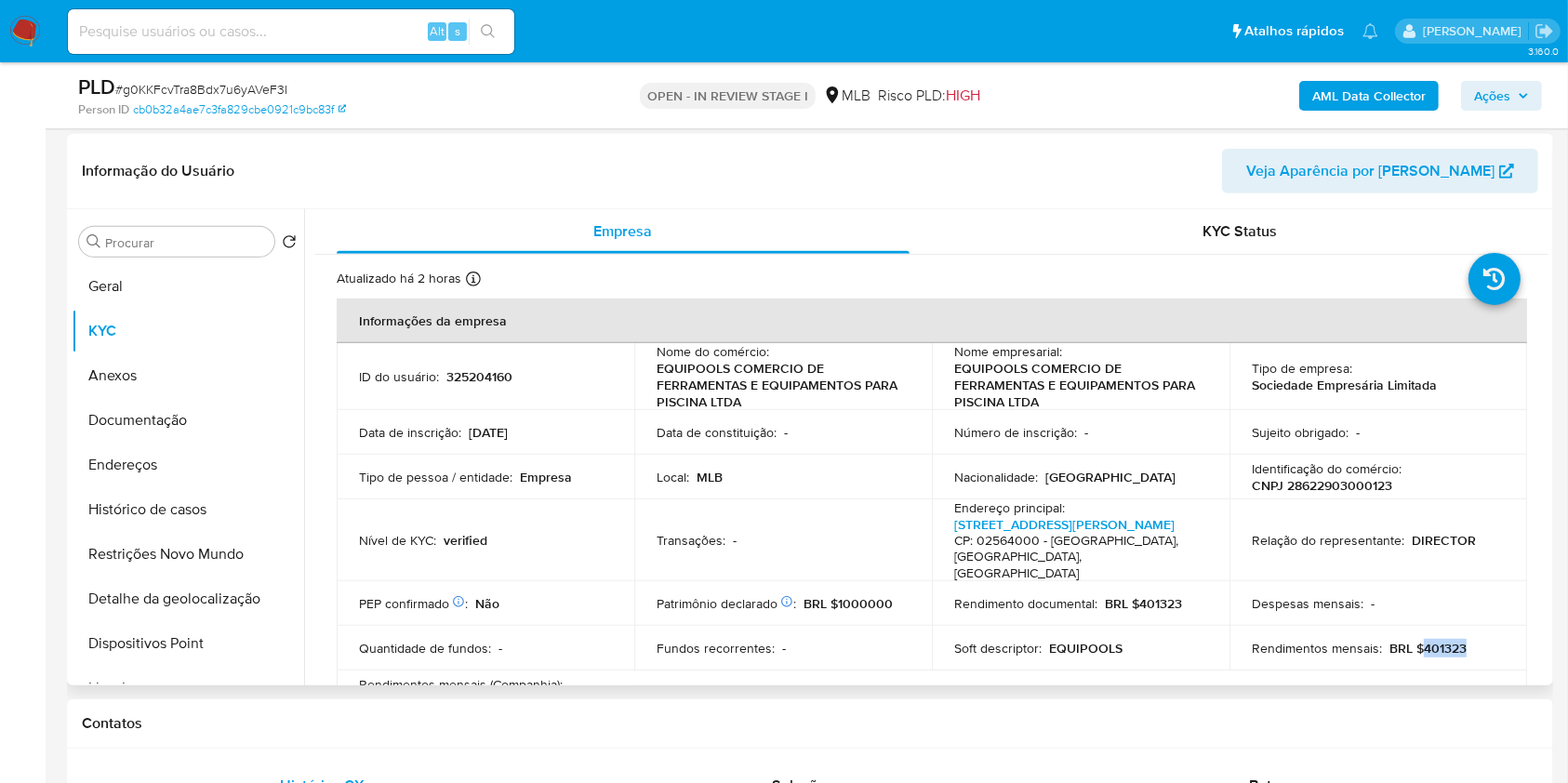
copy p "401323"
click at [1511, 95] on span "Ações" at bounding box center [1492, 96] width 37 height 30
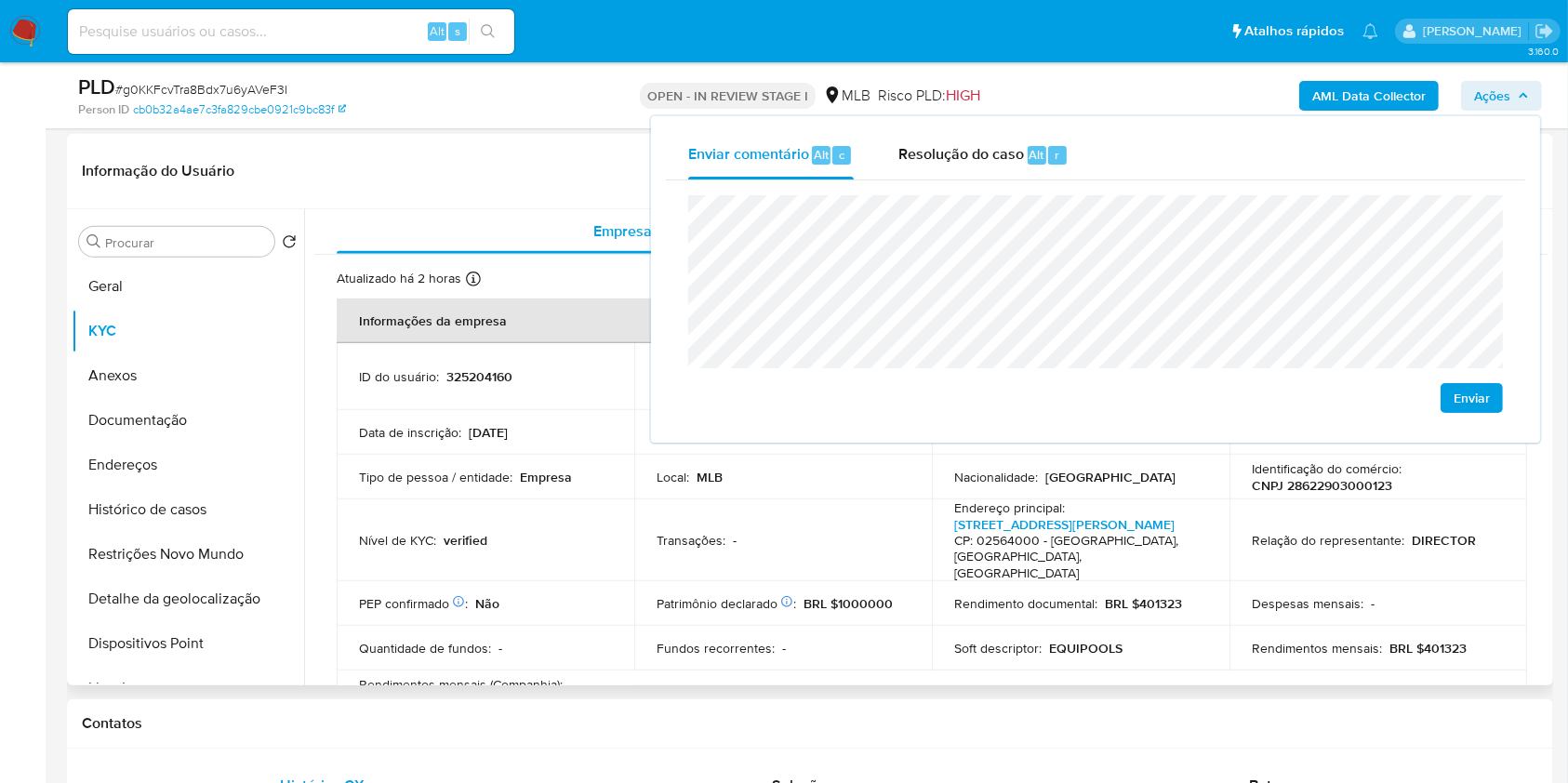
click at [904, 564] on td "Transações : -" at bounding box center [783, 540] width 298 height 83
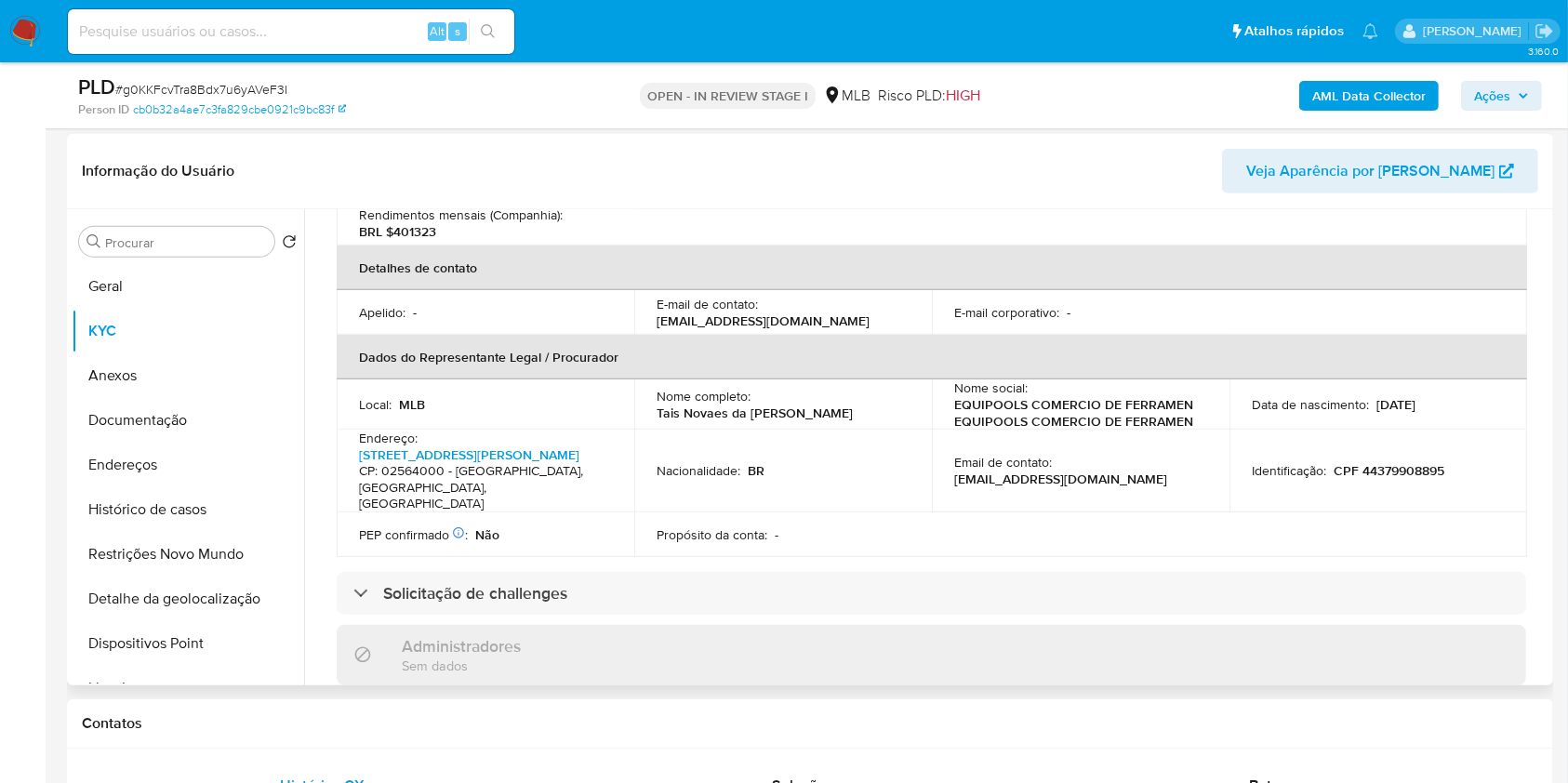
scroll to position [471, 0]
click at [1362, 470] on p "CPF 44379908895" at bounding box center [1389, 470] width 111 height 17
click at [1363, 471] on p "CPF 44379908895" at bounding box center [1389, 470] width 111 height 17
copy p "44379908895"
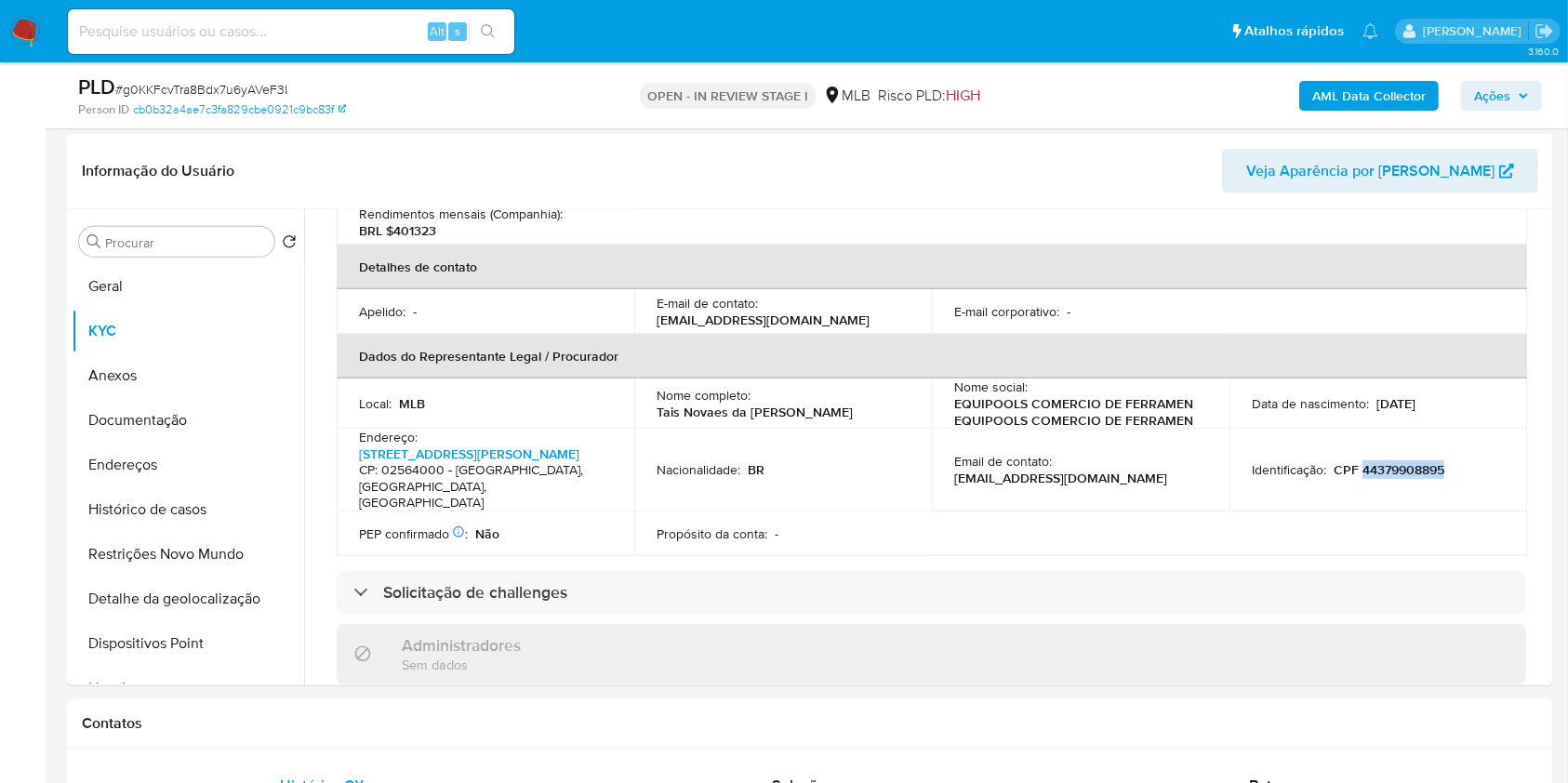
click at [1523, 92] on icon "button" at bounding box center [1524, 96] width 11 height 11
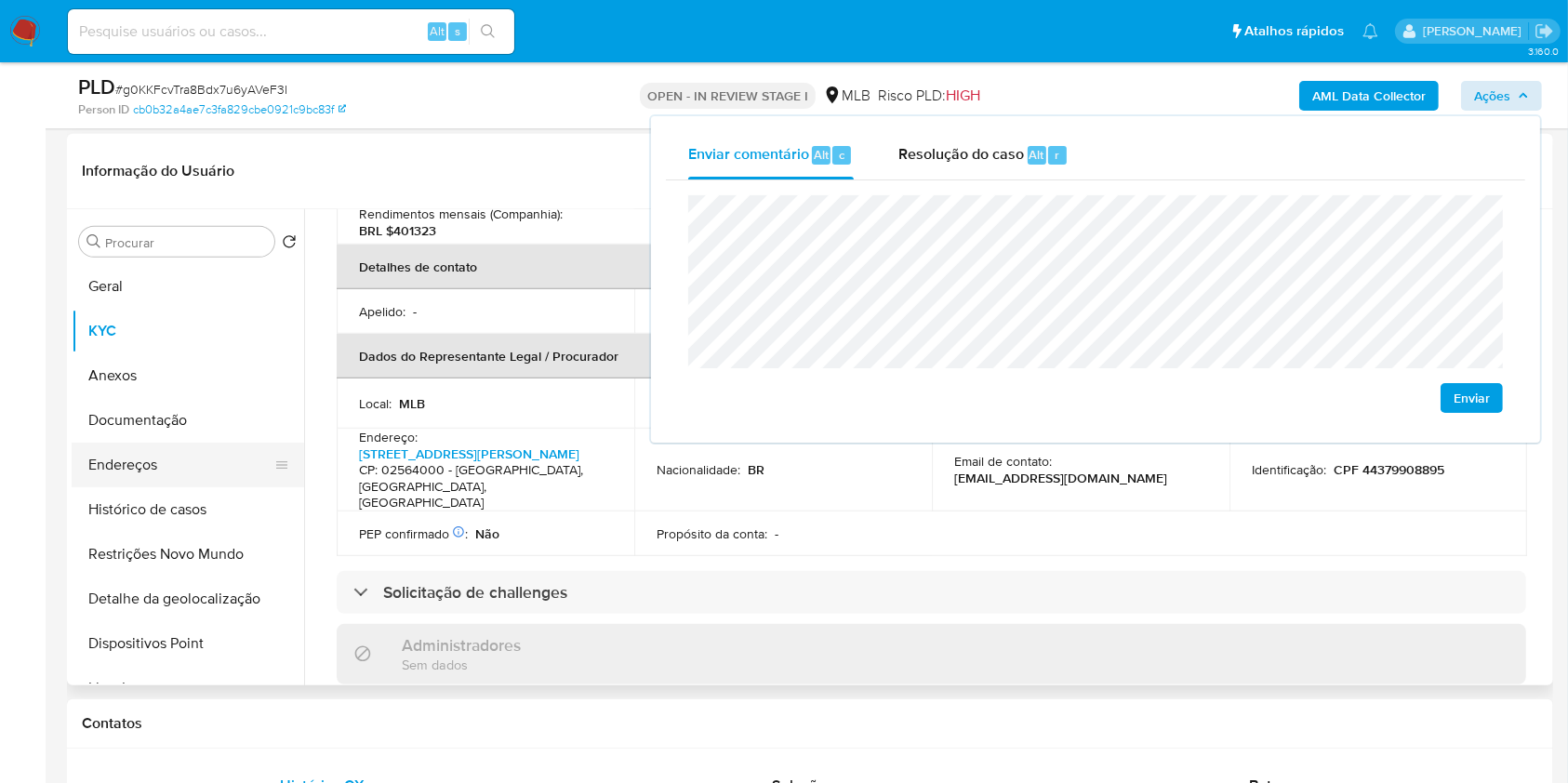
click at [190, 471] on button "Endereços" at bounding box center [180, 464] width 218 height 44
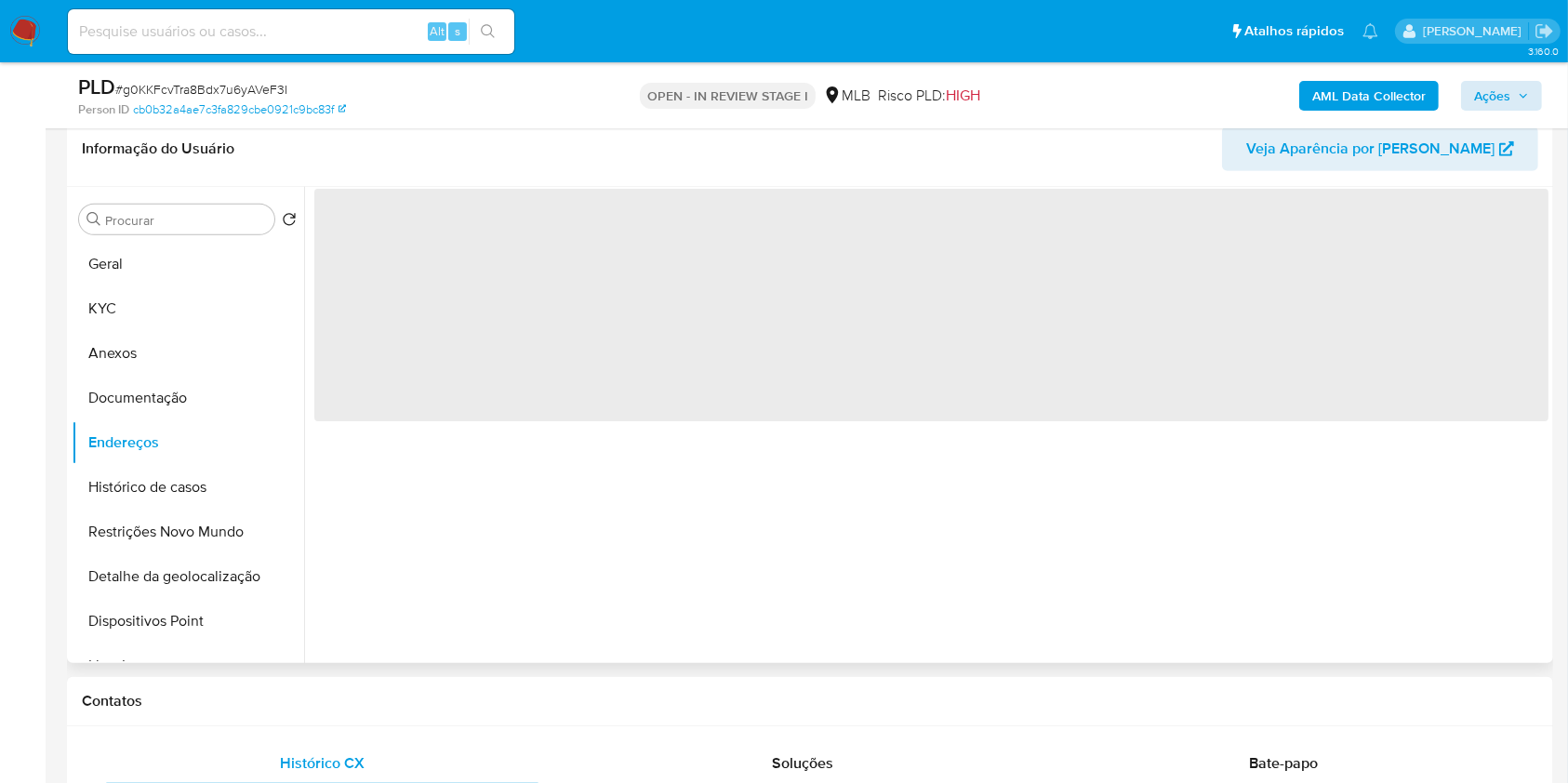
scroll to position [0, 0]
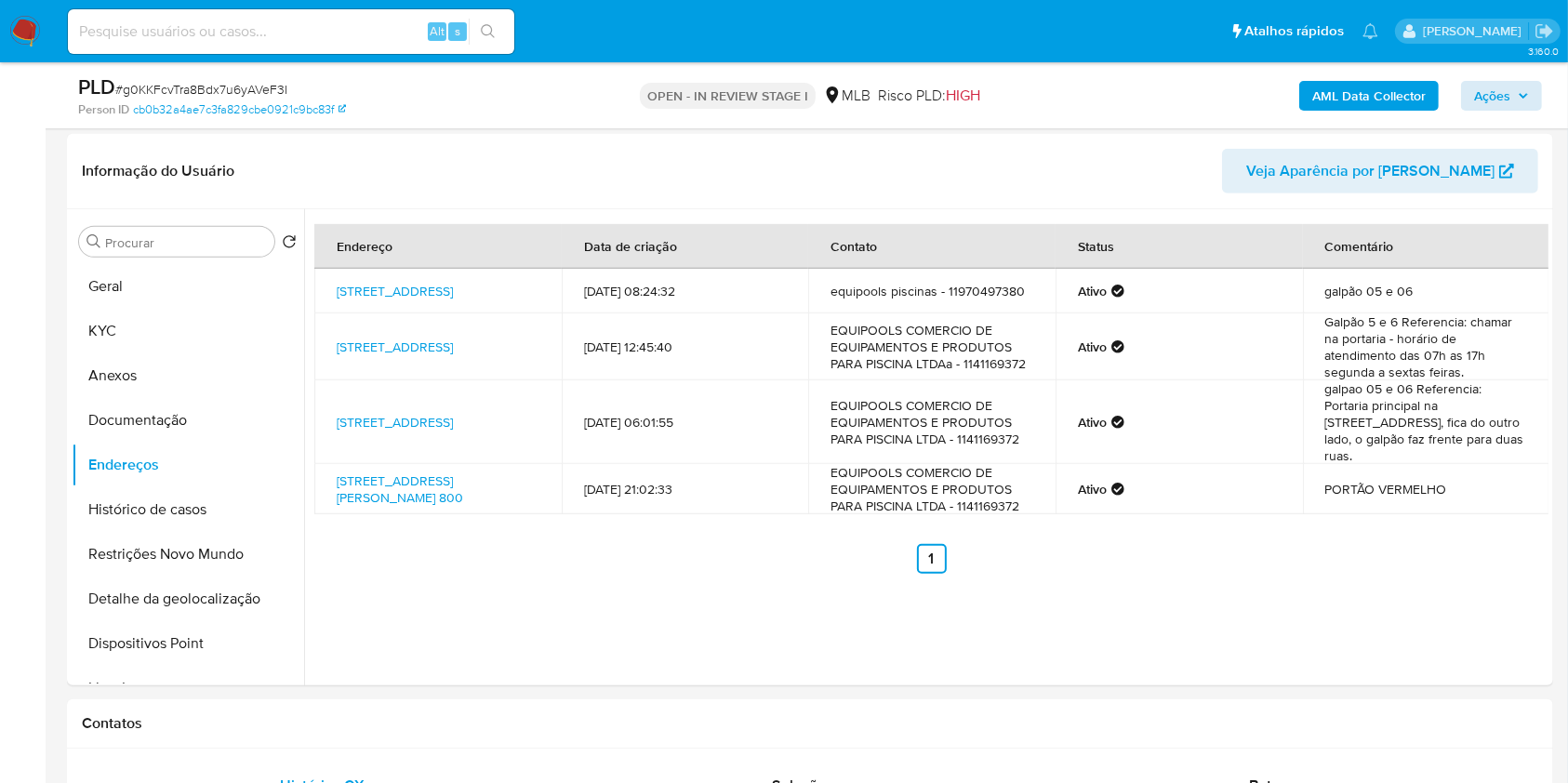
click at [410, 295] on link "Rua Da Aviação 204, Guarulhos, São Paulo, 07053140, Brasil 204" at bounding box center [395, 291] width 117 height 19
click at [400, 345] on link "Rua Da Aviação 204, Guarulhos, São Paulo, 07053140, Brasil 204" at bounding box center [395, 347] width 117 height 19
click at [382, 413] on link "Rua Santa Angelina 106, Guarulhos, São Paulo, 07053122, Brasil 106" at bounding box center [395, 422] width 117 height 19
click at [361, 472] on link "Rua Lavinio Salles Arcuri 800, São Paulo, São Paulo, 02564000, Brasil 800" at bounding box center [400, 490] width 127 height 36
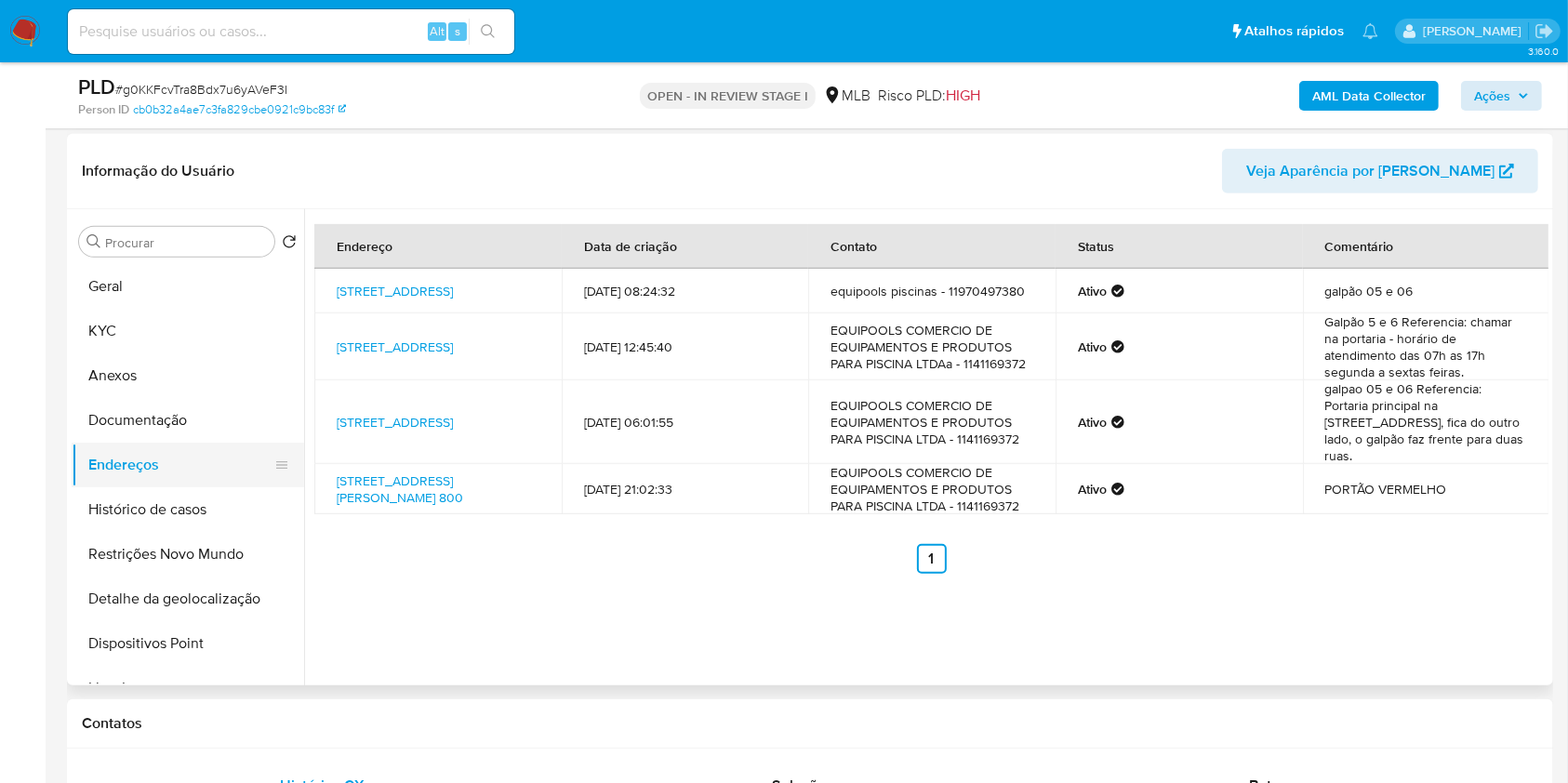
click at [199, 427] on button "Documentação" at bounding box center [187, 420] width 232 height 44
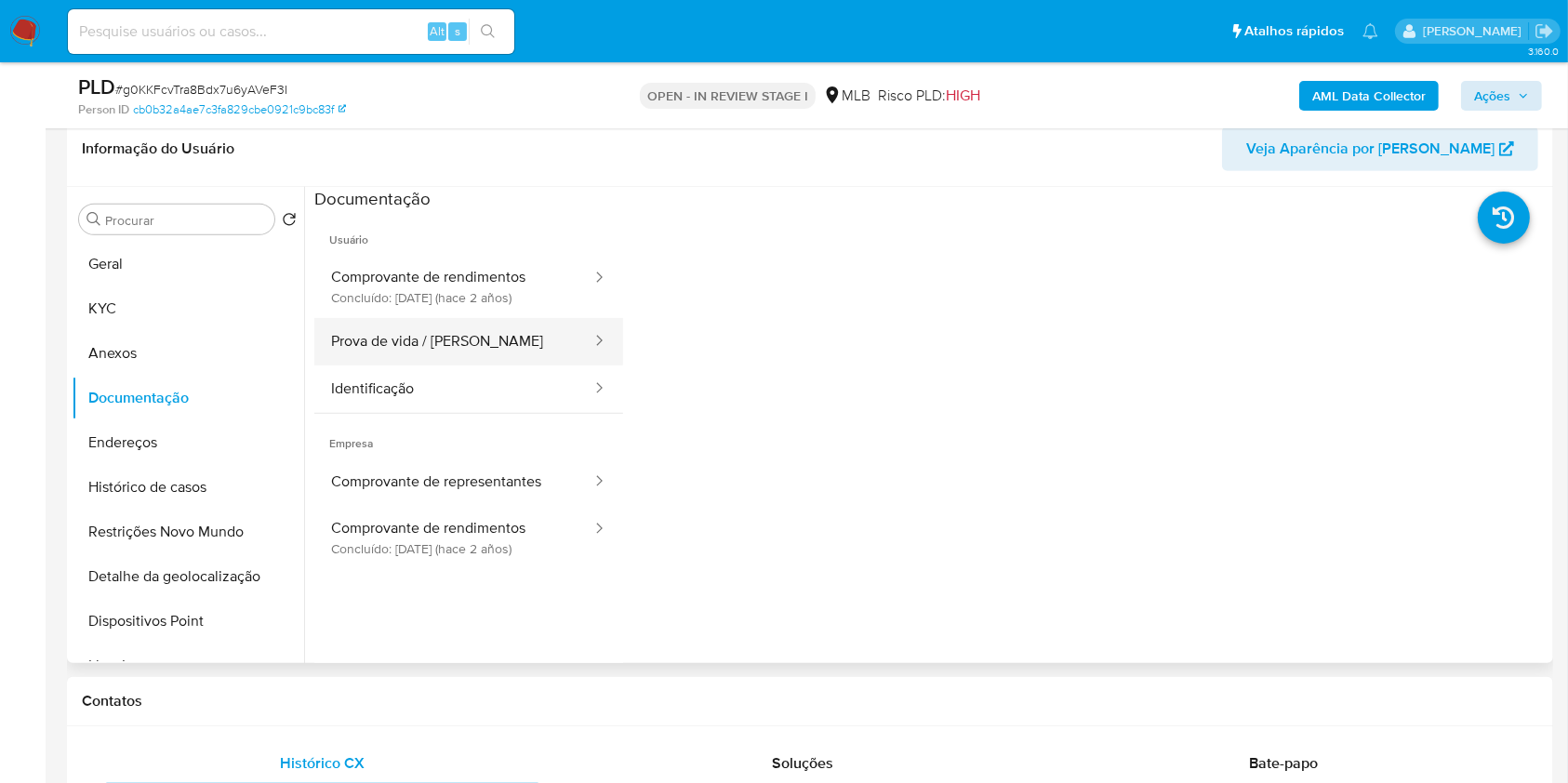
click at [473, 340] on button "Prova de vida / Selfie" at bounding box center [453, 341] width 279 height 47
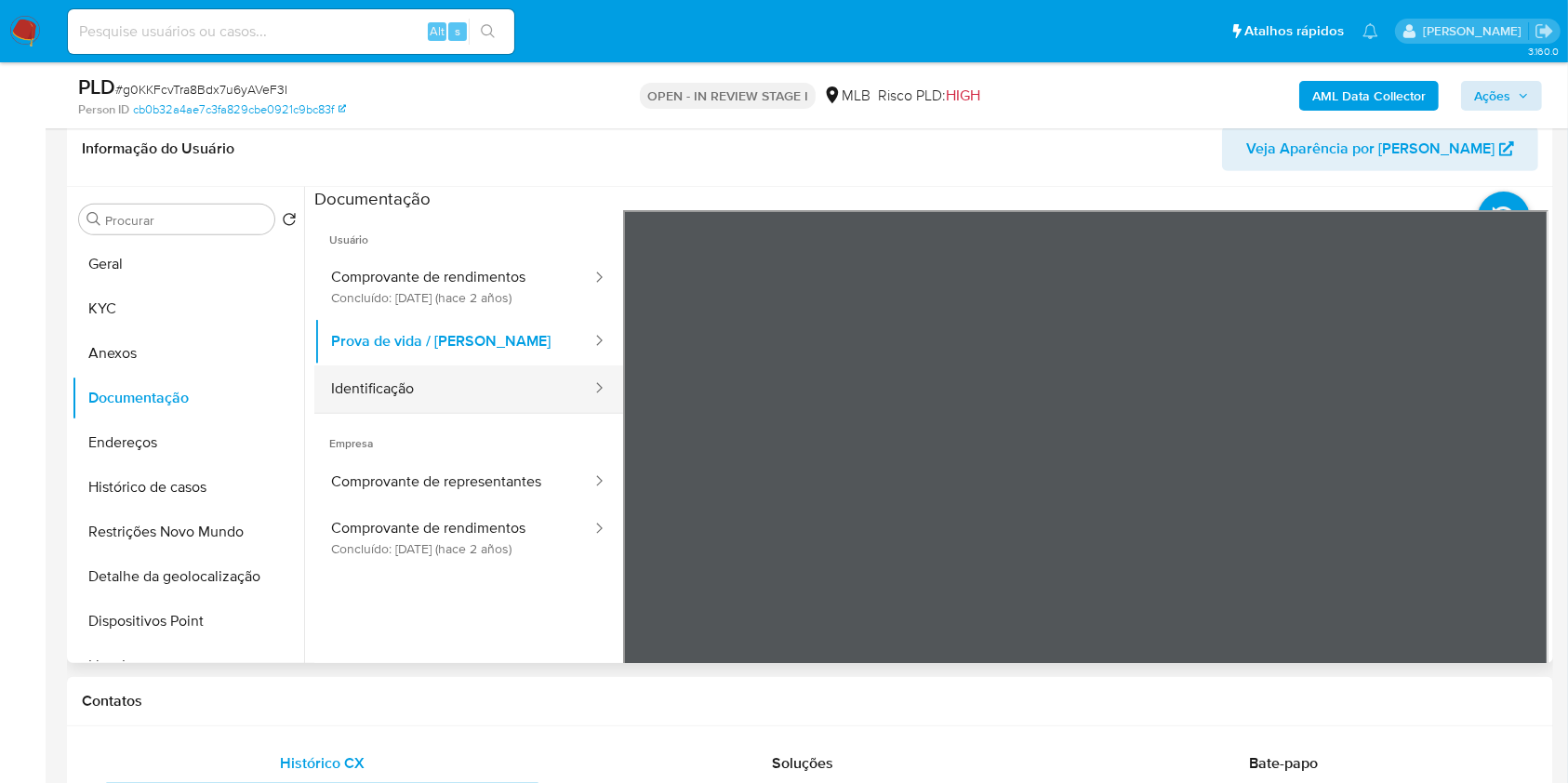
click at [457, 391] on button "Identificação" at bounding box center [453, 389] width 279 height 47
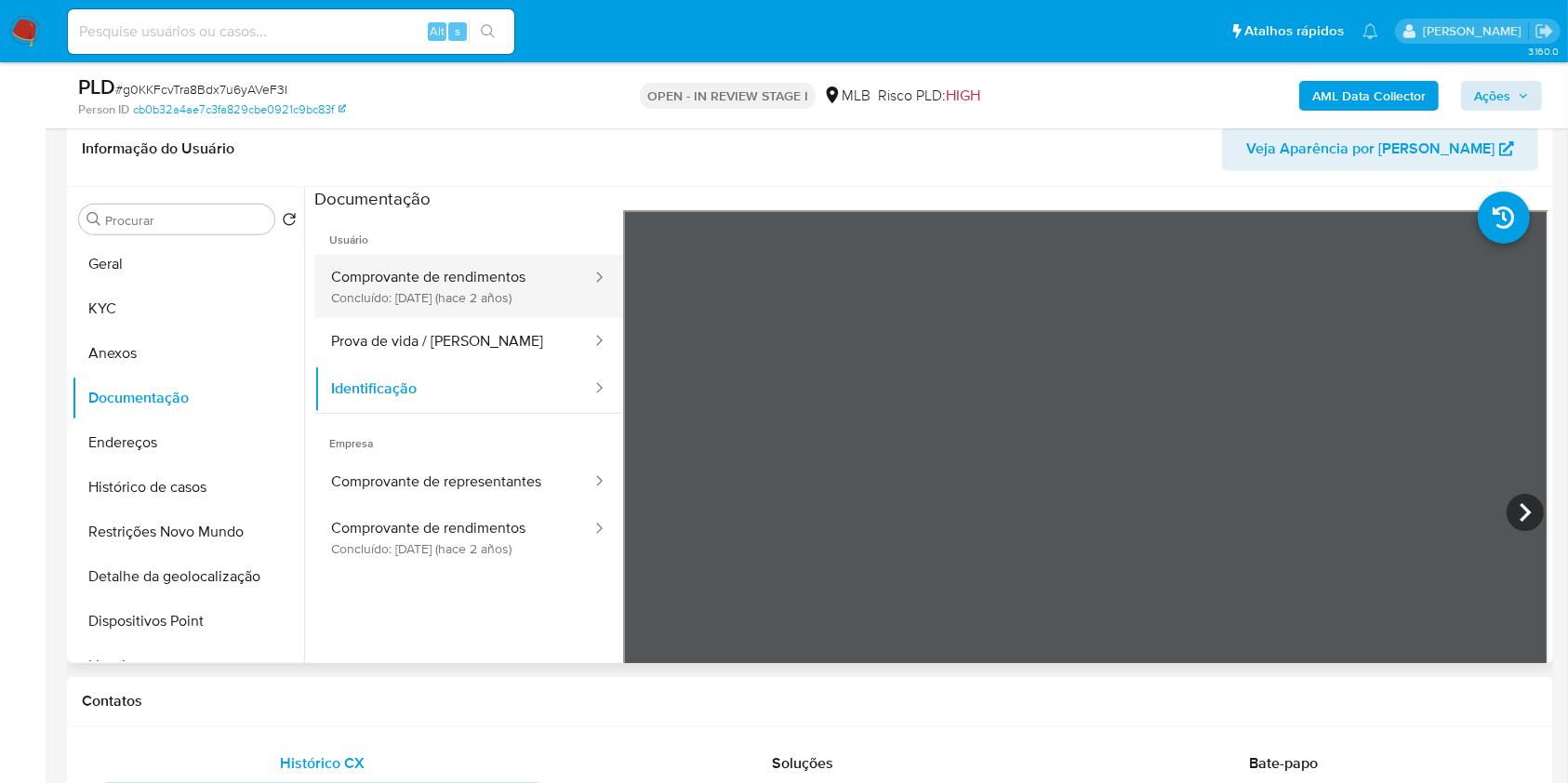
click at [514, 293] on button "Comprovante de rendimentos Concluído: 26/04/2023 (hace 2 años)" at bounding box center [453, 286] width 279 height 63
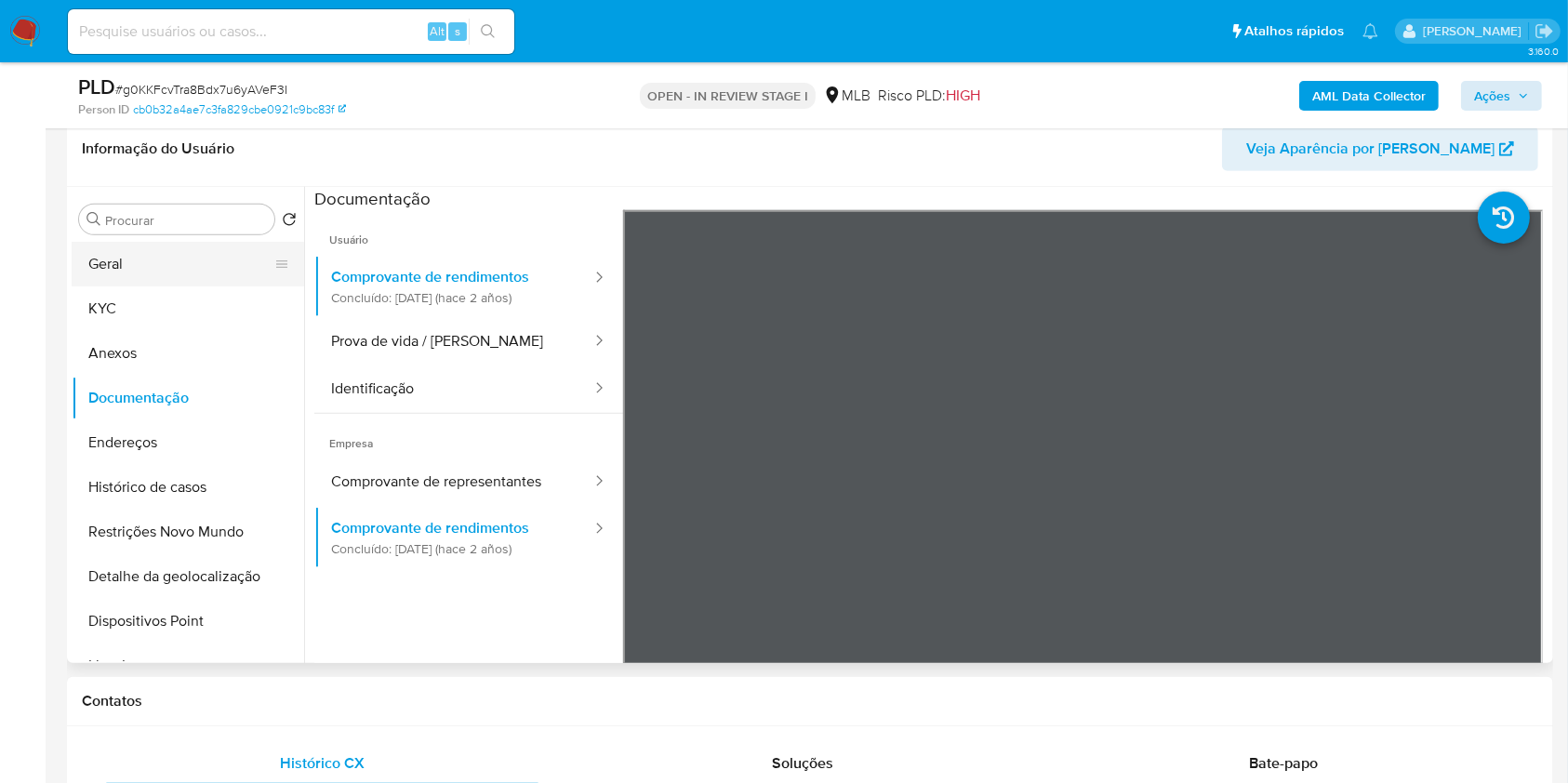
click at [116, 280] on button "Geral" at bounding box center [180, 263] width 218 height 44
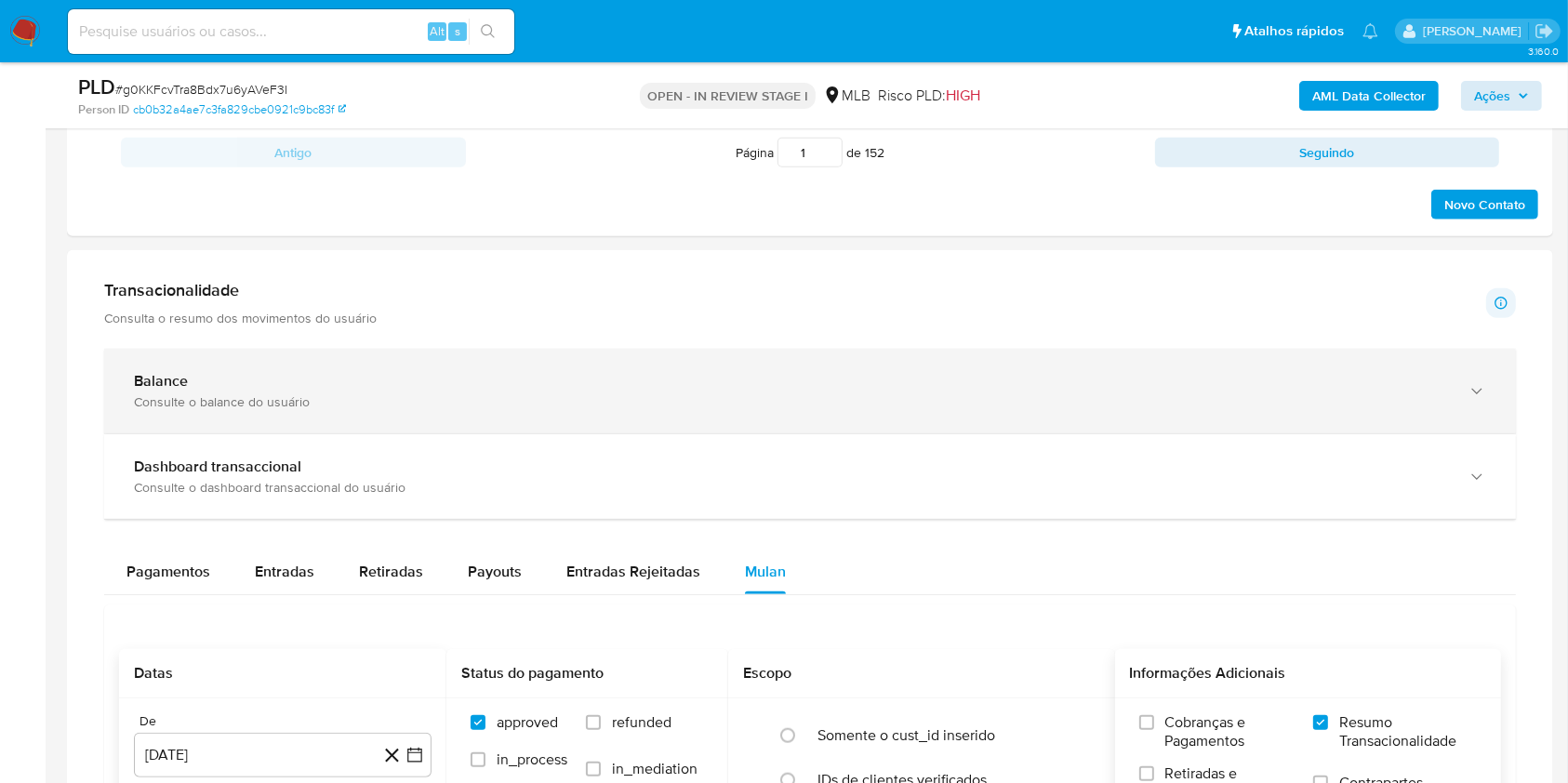
scroll to position [1934, 0]
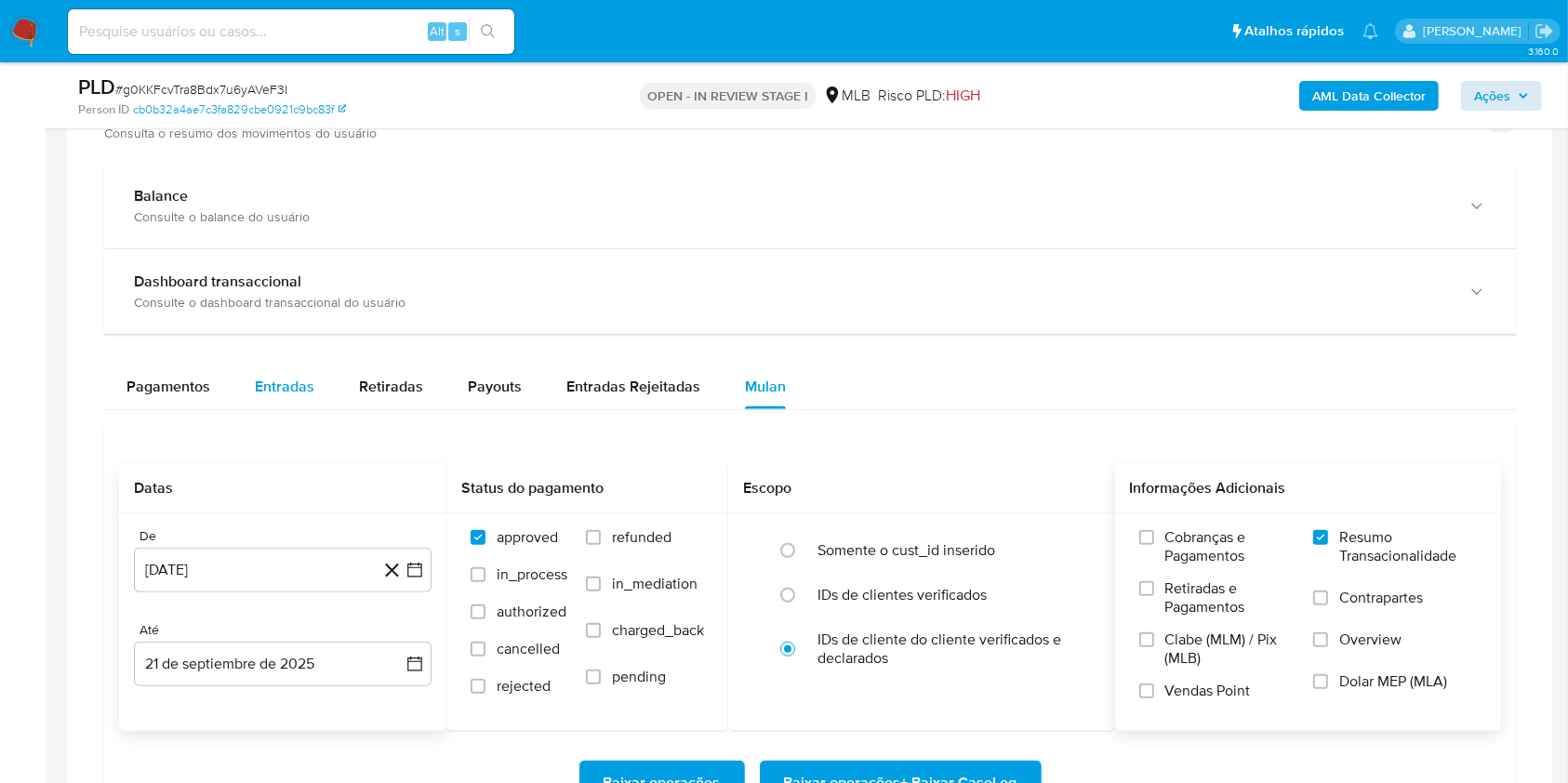
click at [312, 400] on button "Entradas" at bounding box center [284, 386] width 104 height 44
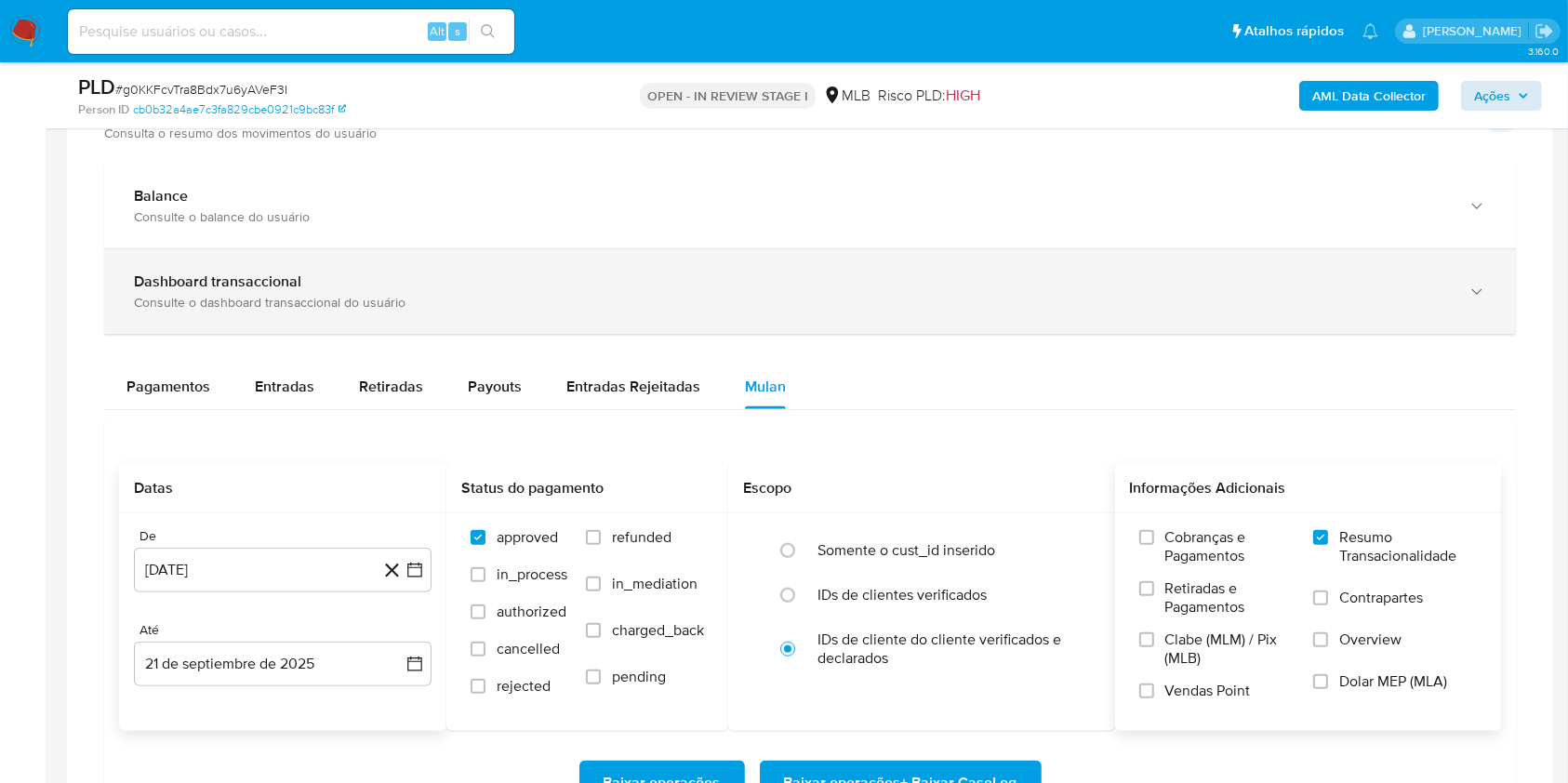
select select "10"
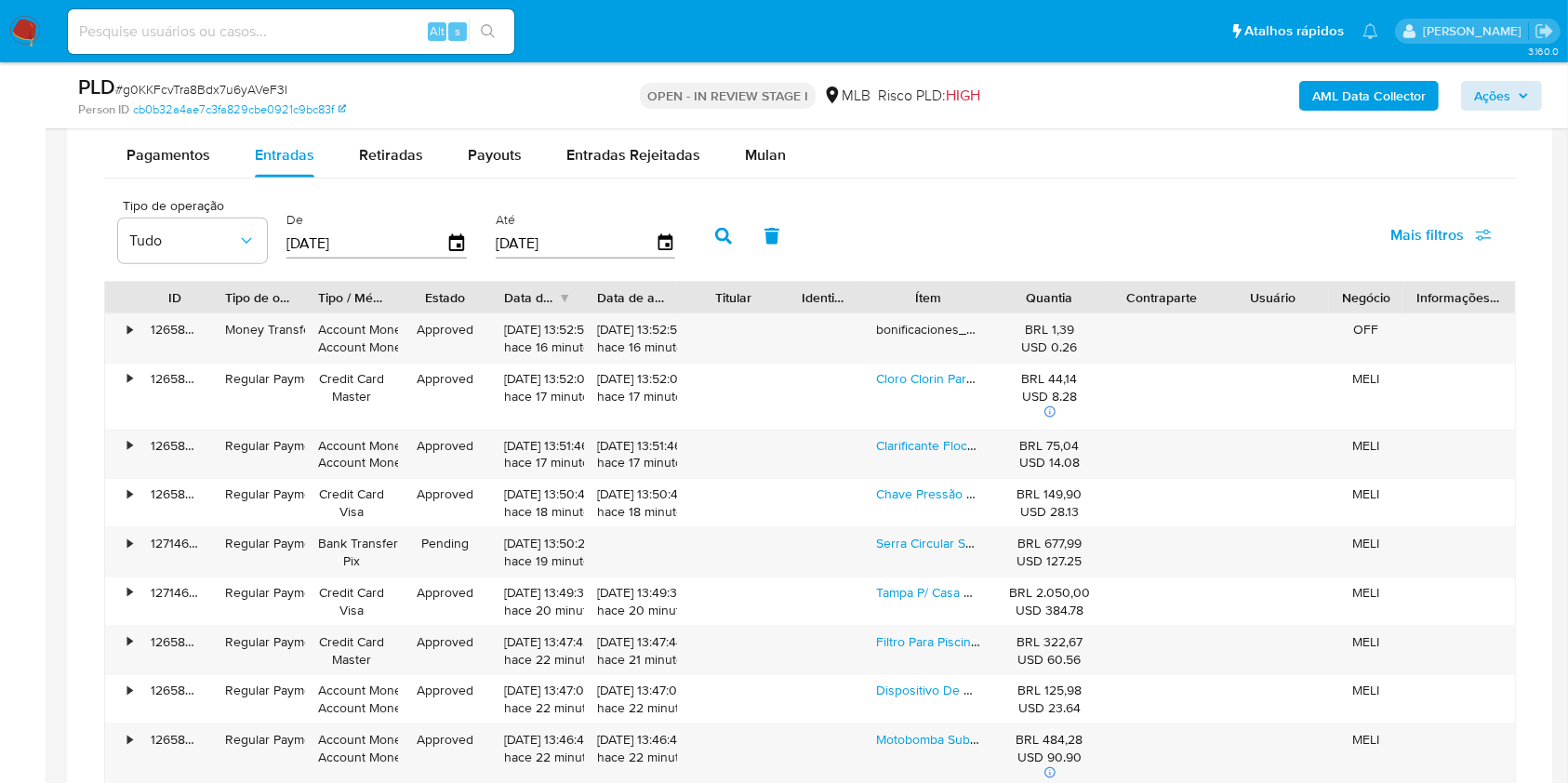
scroll to position [2167, 0]
type button "1"
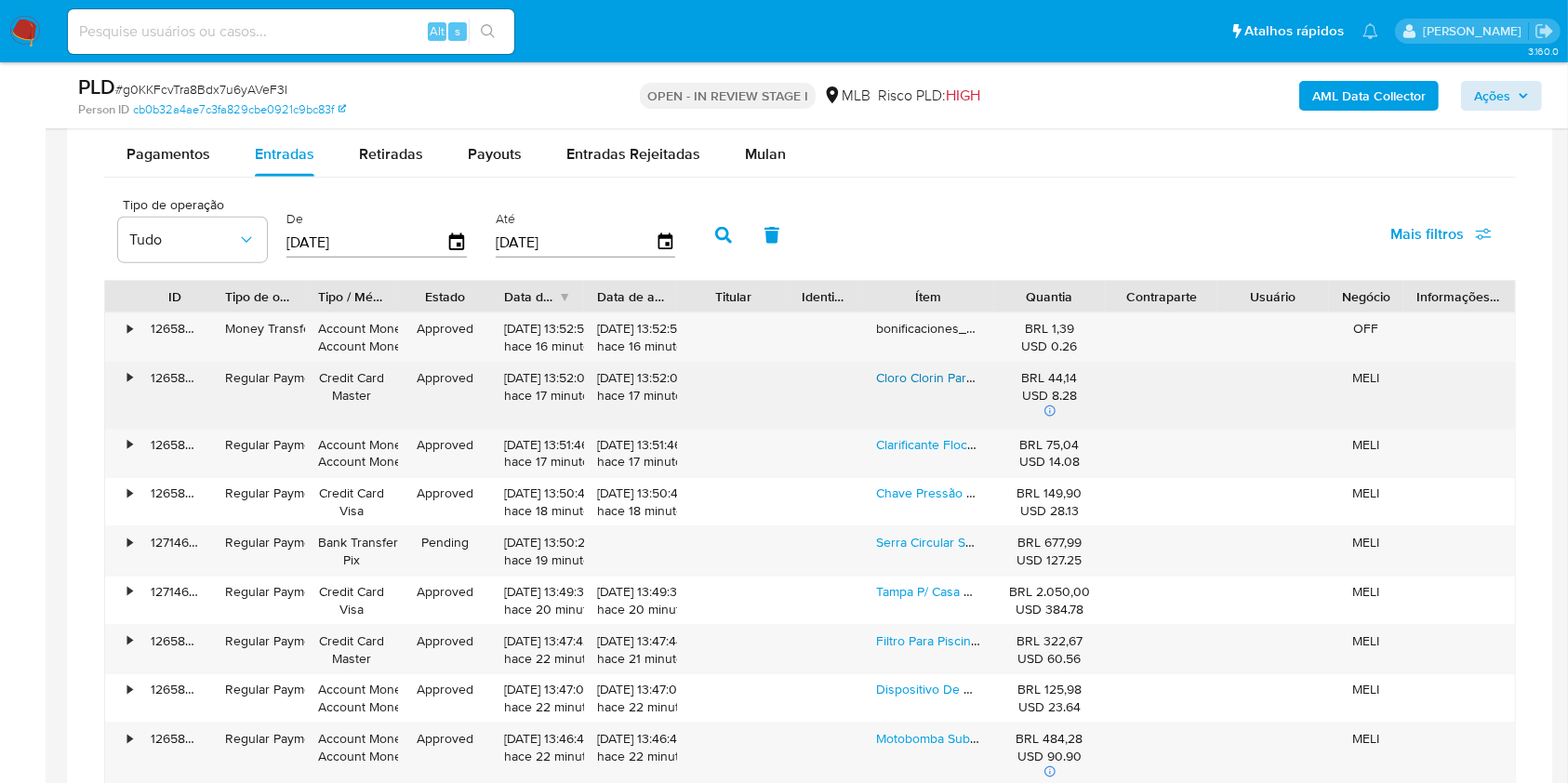
click at [926, 374] on link "Cloro Clorin Para 1000l D´água Embalagem Com 25 Pastilhas" at bounding box center [1050, 378] width 349 height 19
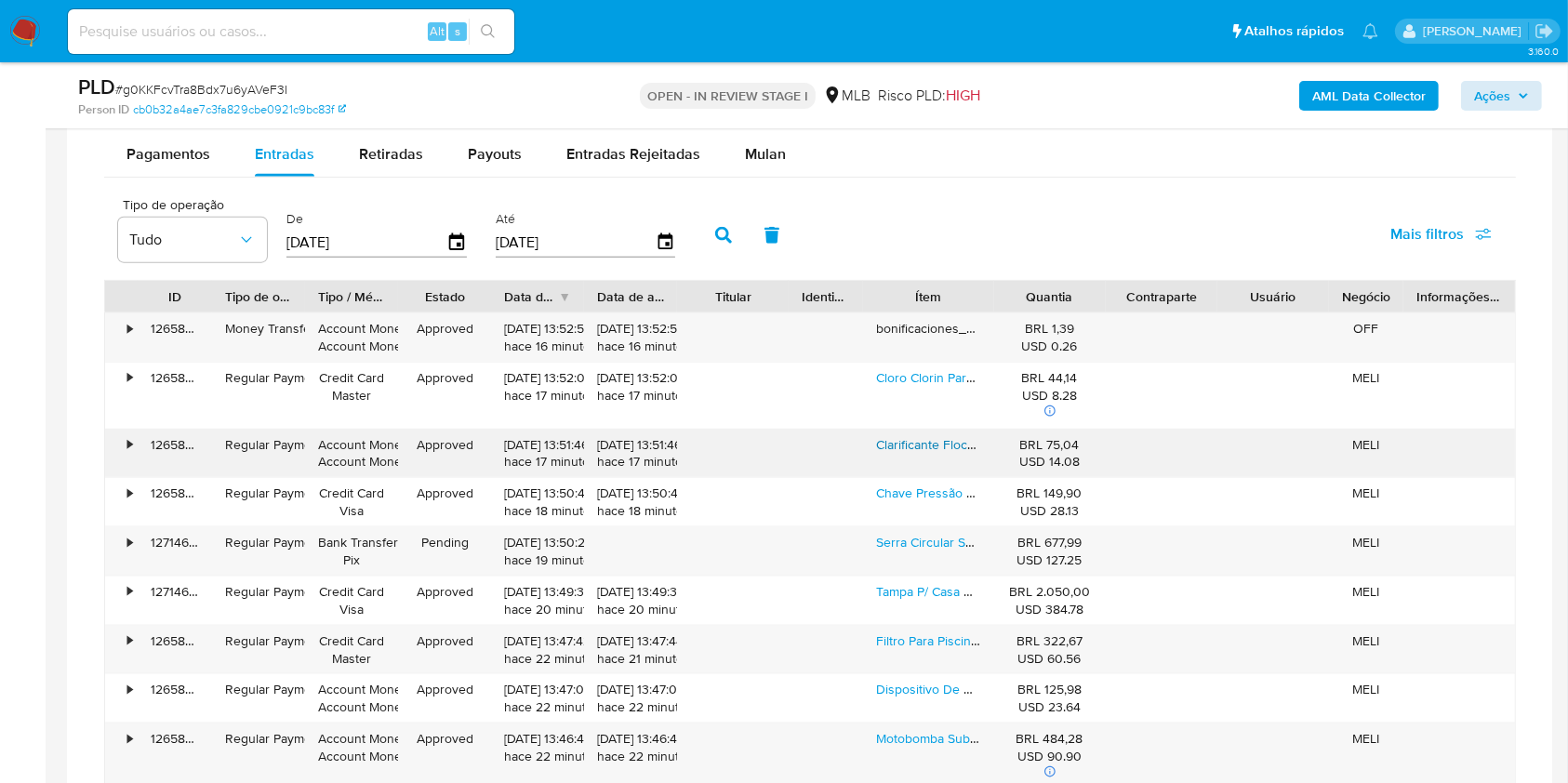
click at [916, 440] on link "Clarificante Floculante Hidrofloc Tripla Ação Hidroall 5 Lt" at bounding box center [1037, 445] width 321 height 19
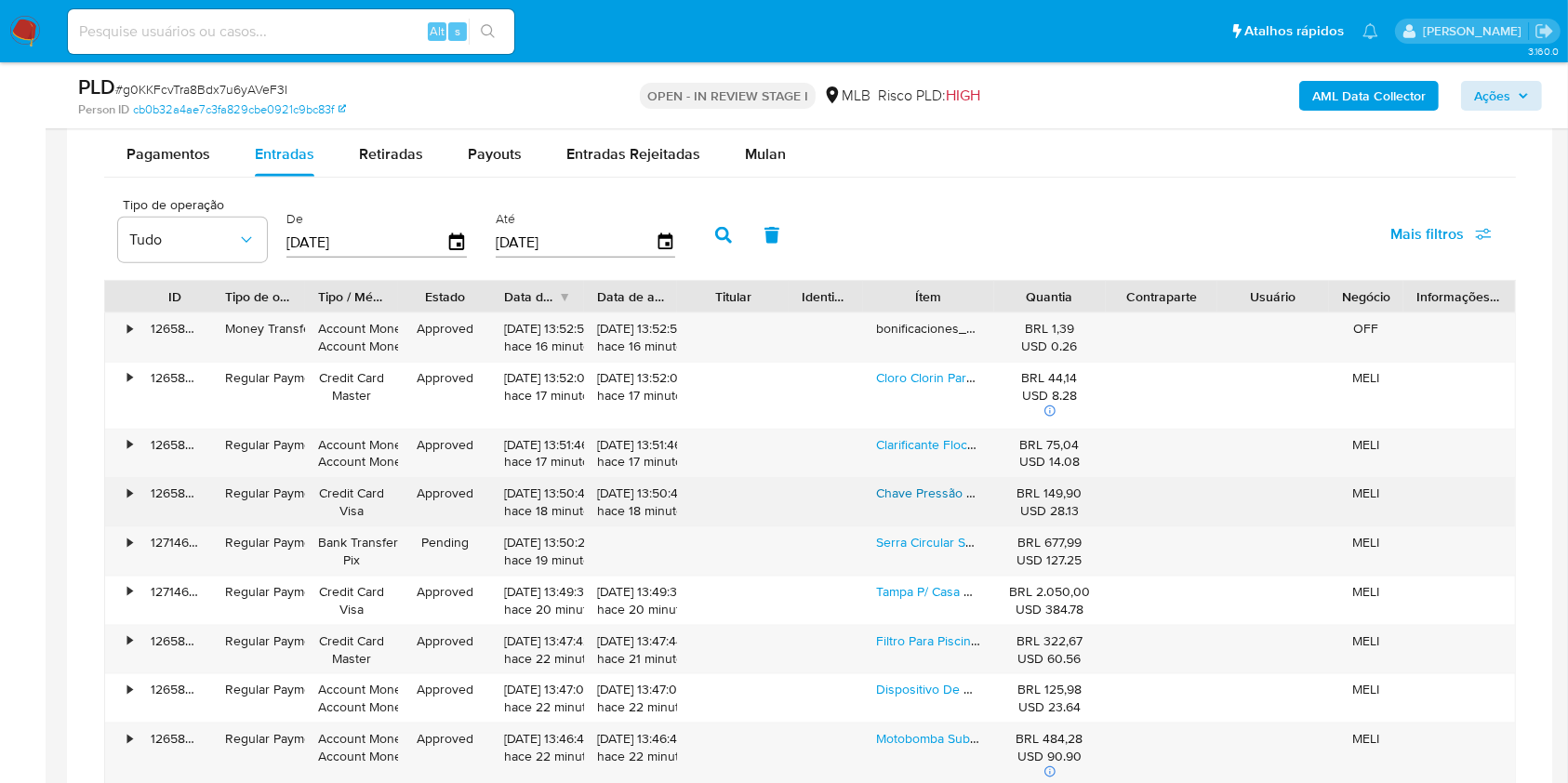
click at [916, 496] on link "Chave Pressão Pressostato Pressurizador Tp825 Komeco" at bounding box center [1042, 493] width 332 height 19
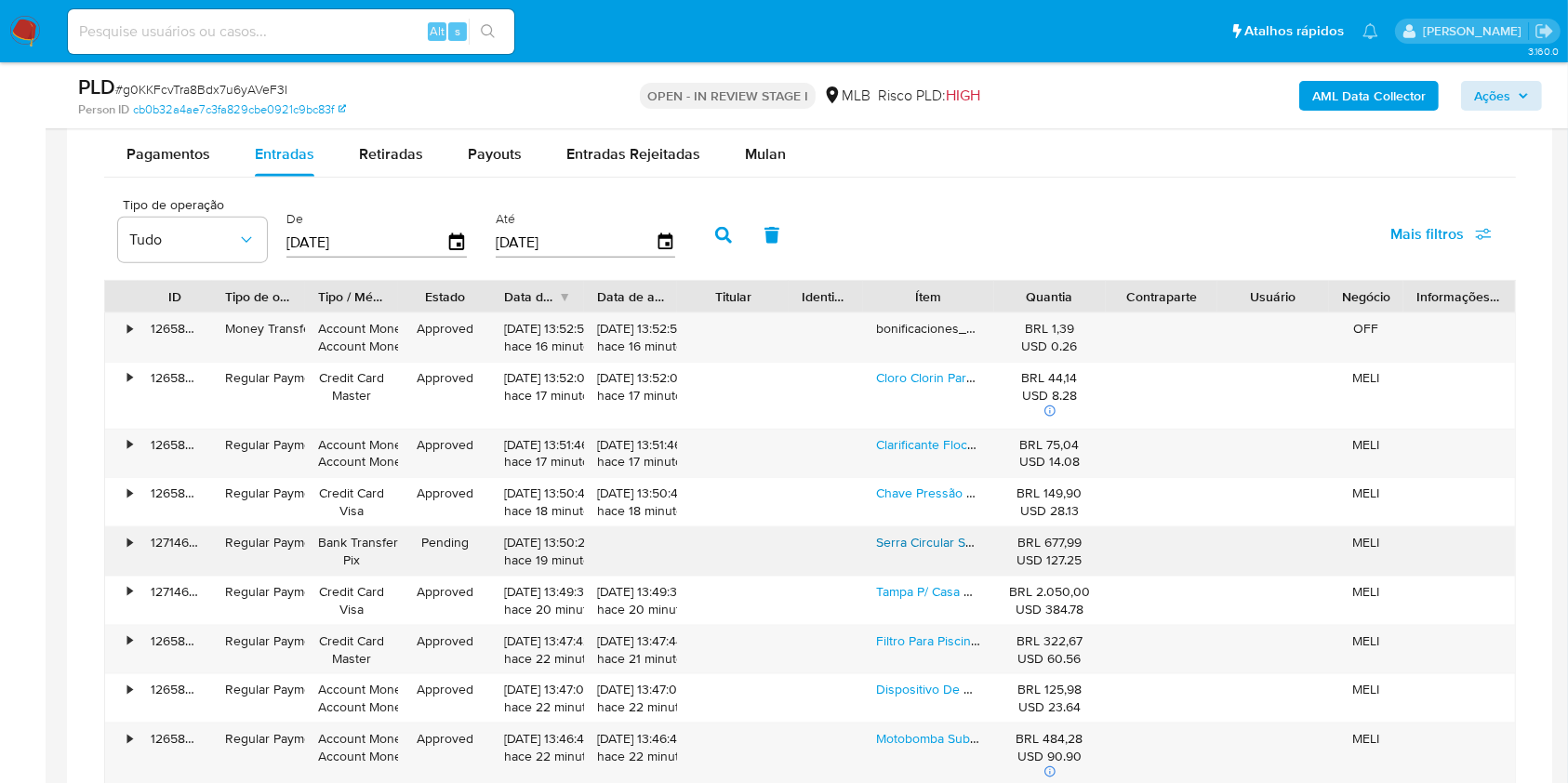
click at [908, 547] on link "Serra Circular Schulz Policorte De 14 Polegadas 2000 W Preta Cor Preto" at bounding box center [1084, 542] width 416 height 19
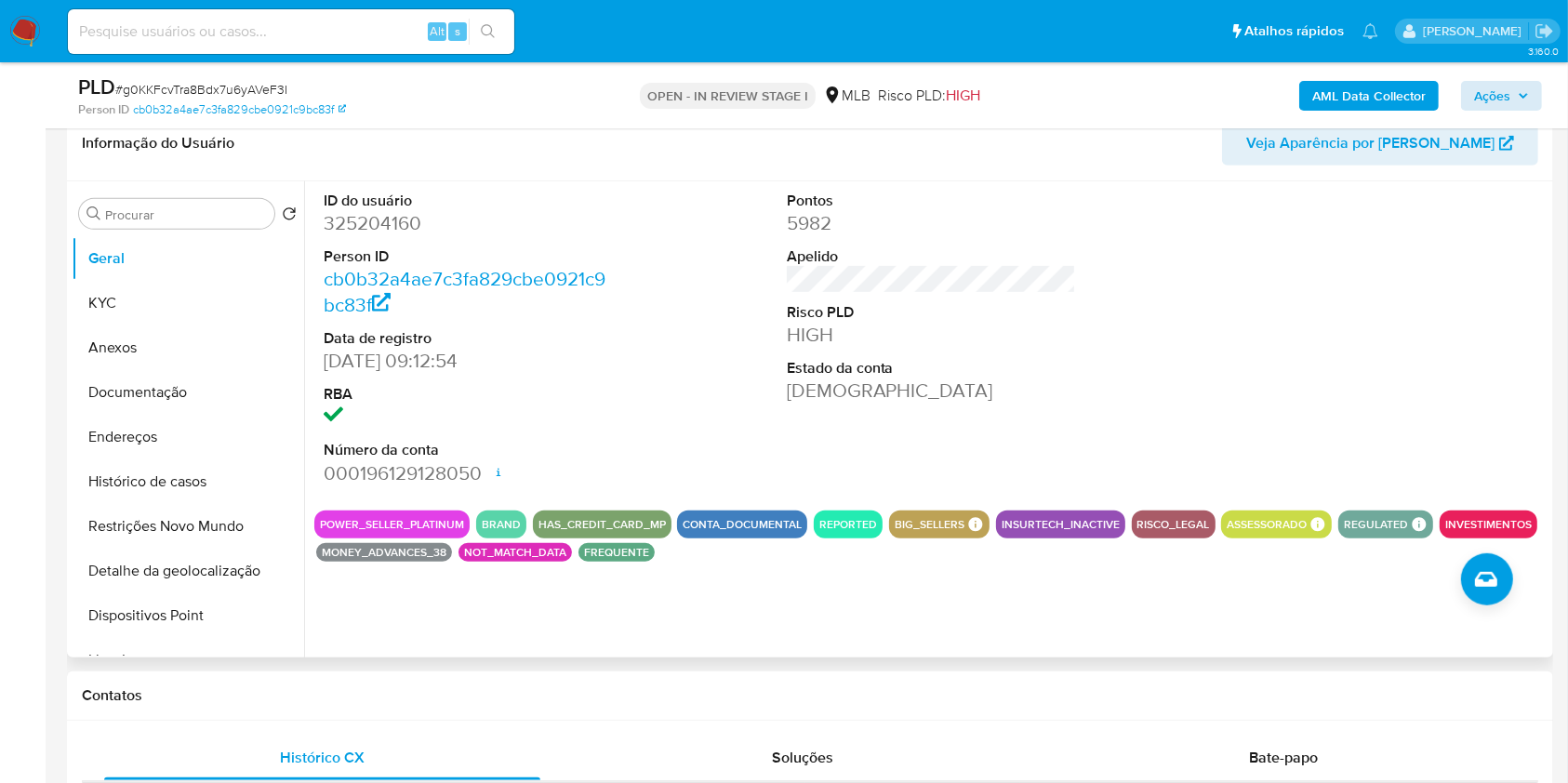
scroll to position [904, 0]
click at [200, 476] on button "Histórico de casos" at bounding box center [180, 482] width 218 height 44
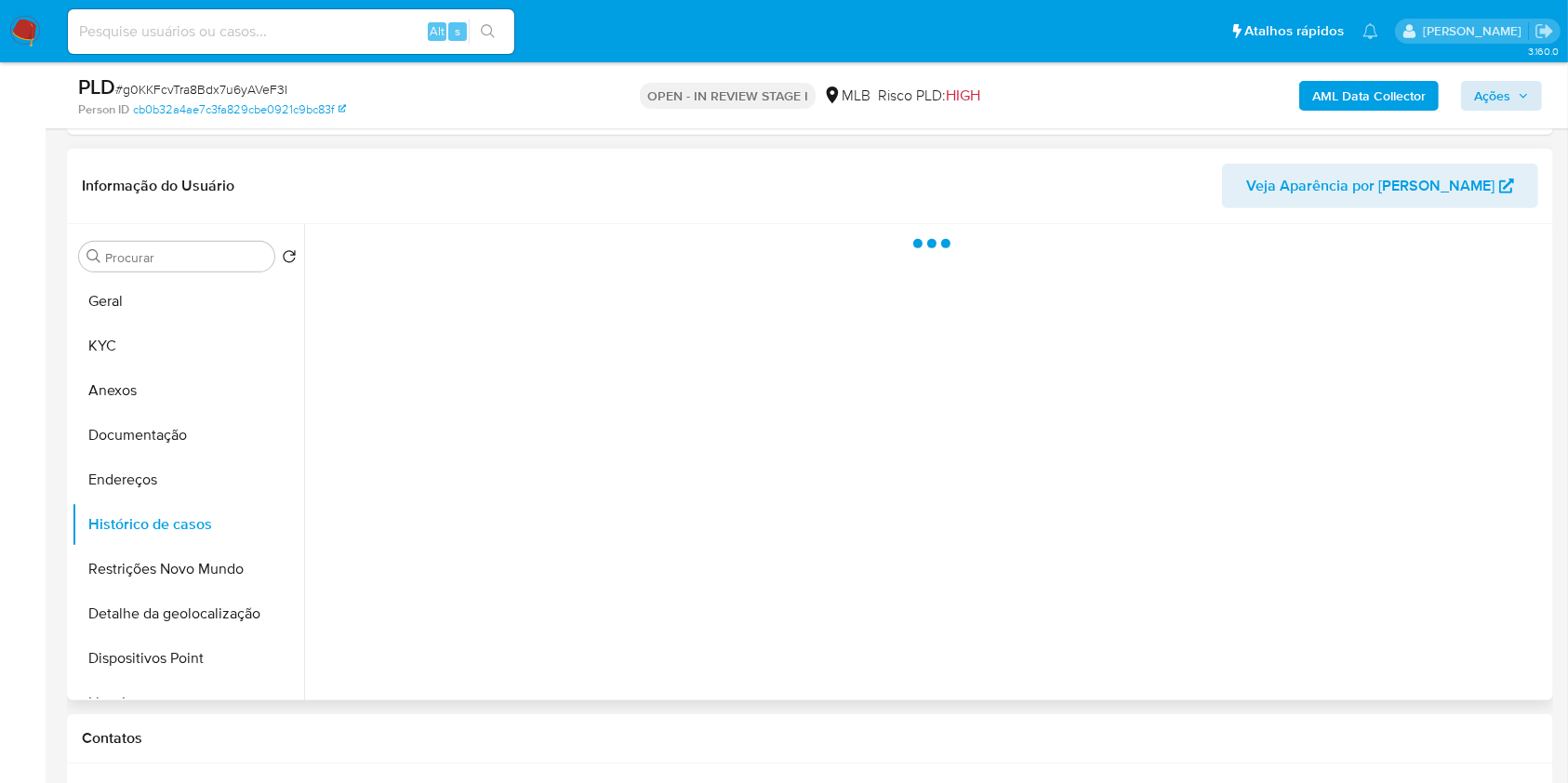
scroll to position [853, 0]
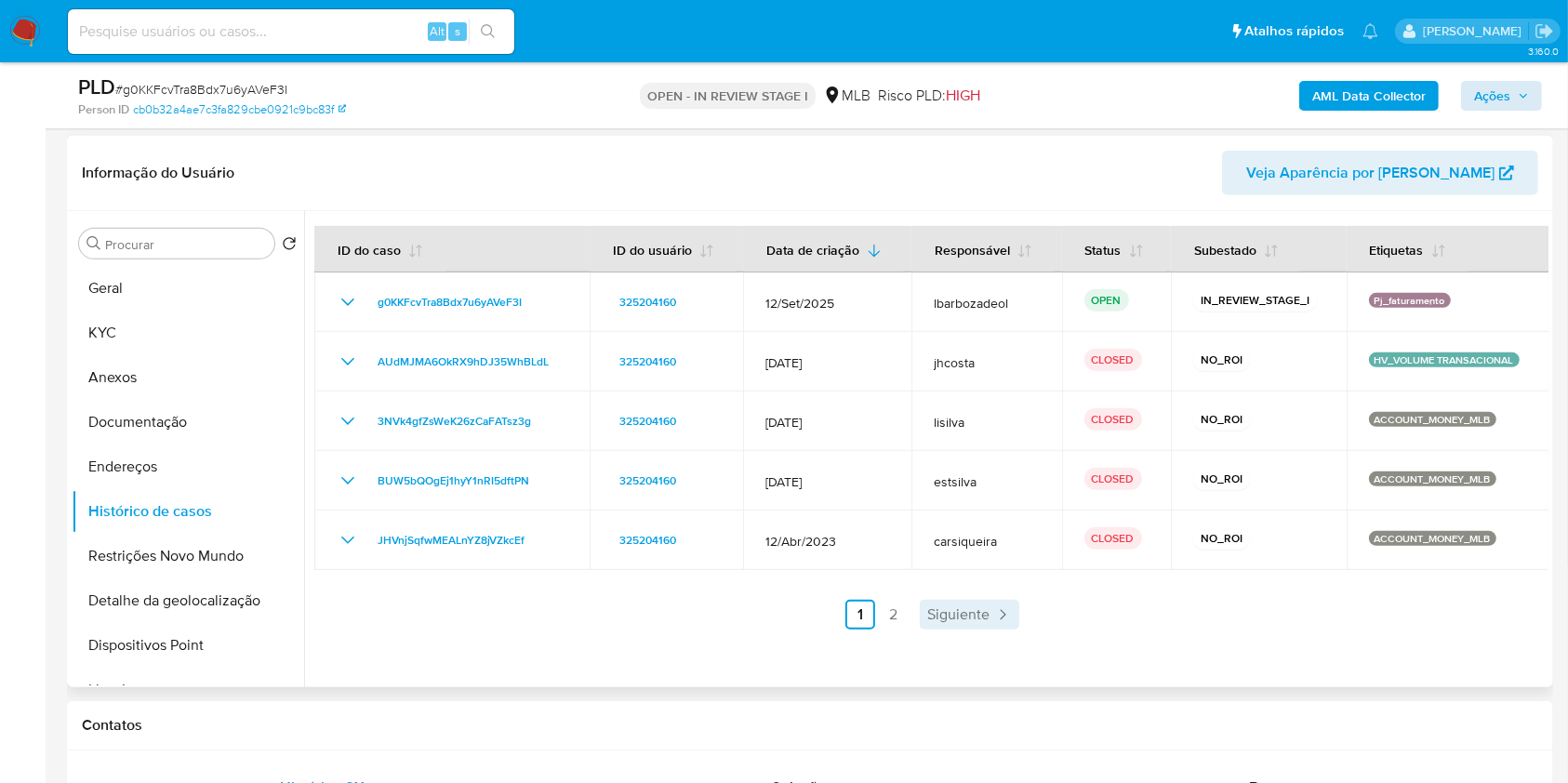
click at [994, 614] on icon "Paginación" at bounding box center [1003, 615] width 19 height 19
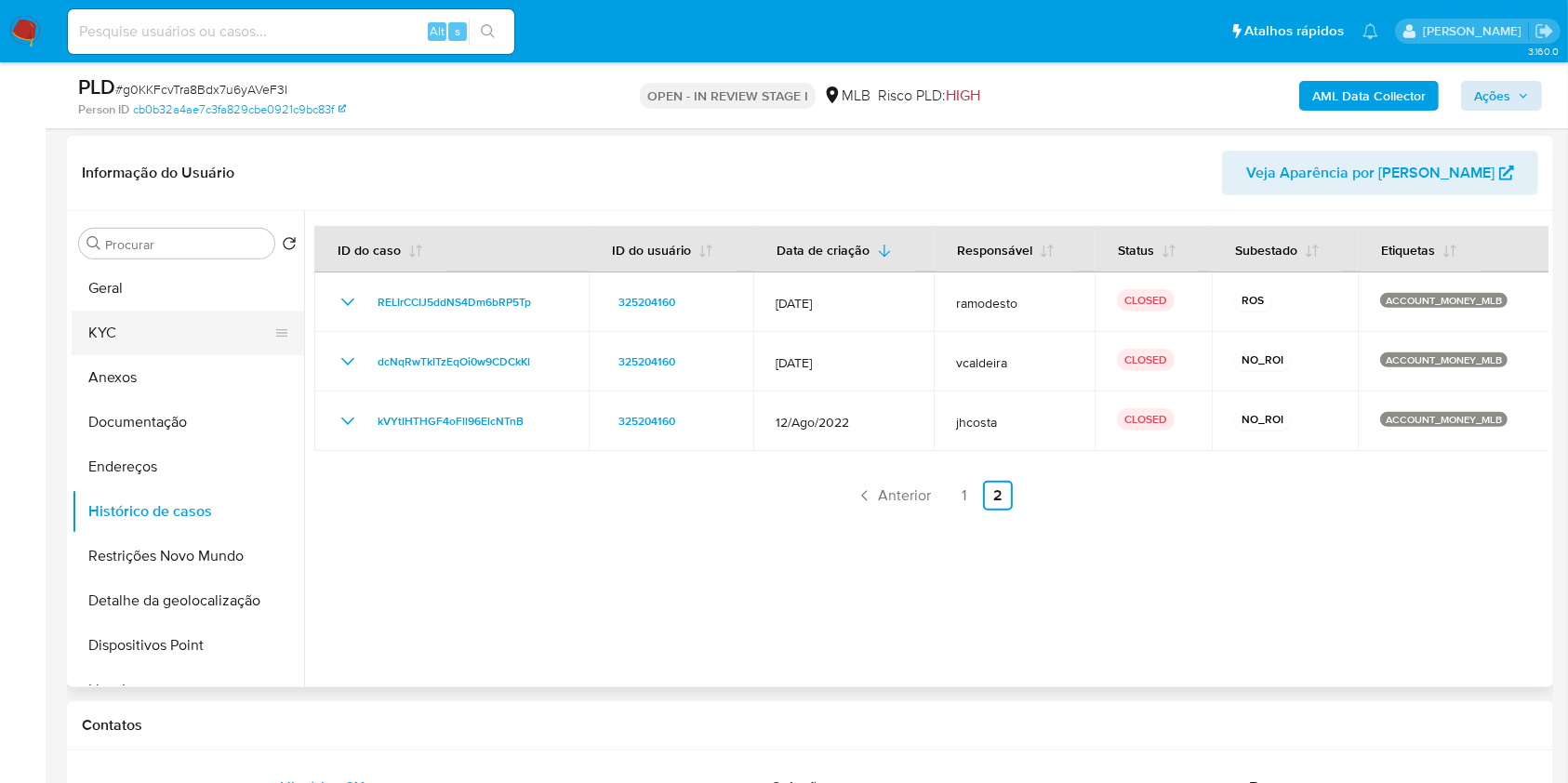
click at [179, 325] on button "KYC" at bounding box center [180, 333] width 218 height 44
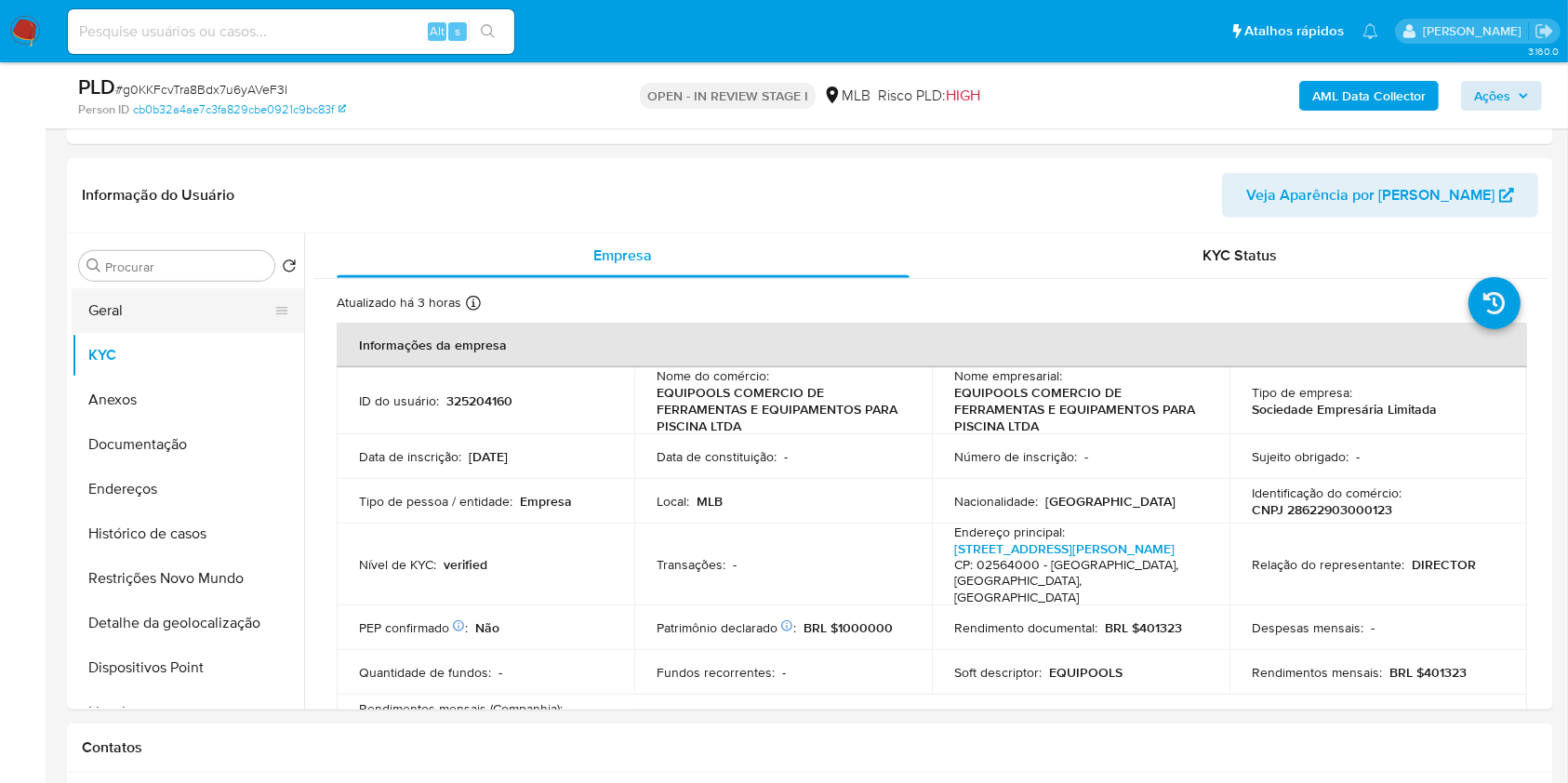
click at [197, 307] on button "Geral" at bounding box center [180, 310] width 218 height 44
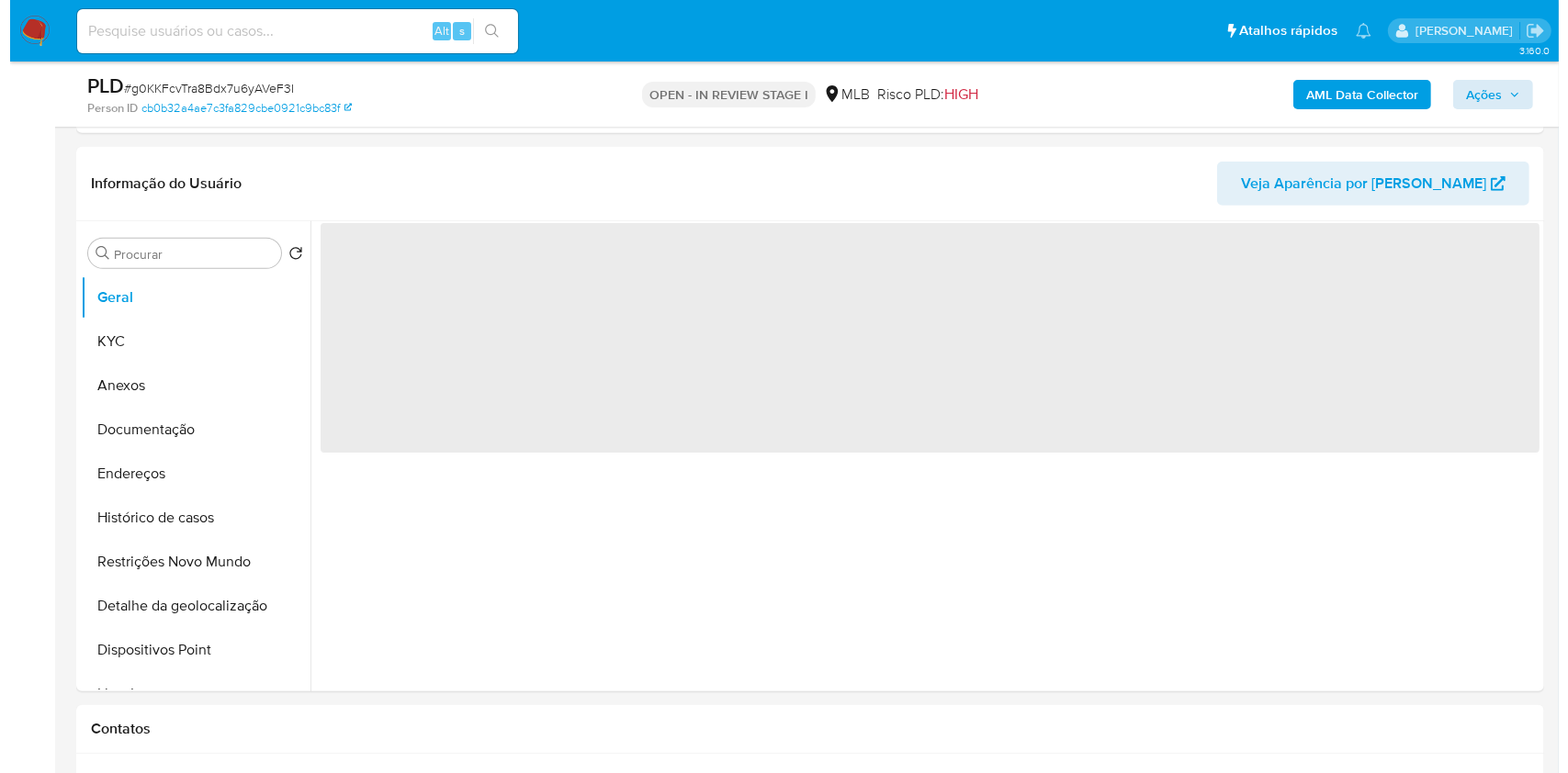
scroll to position [831, 0]
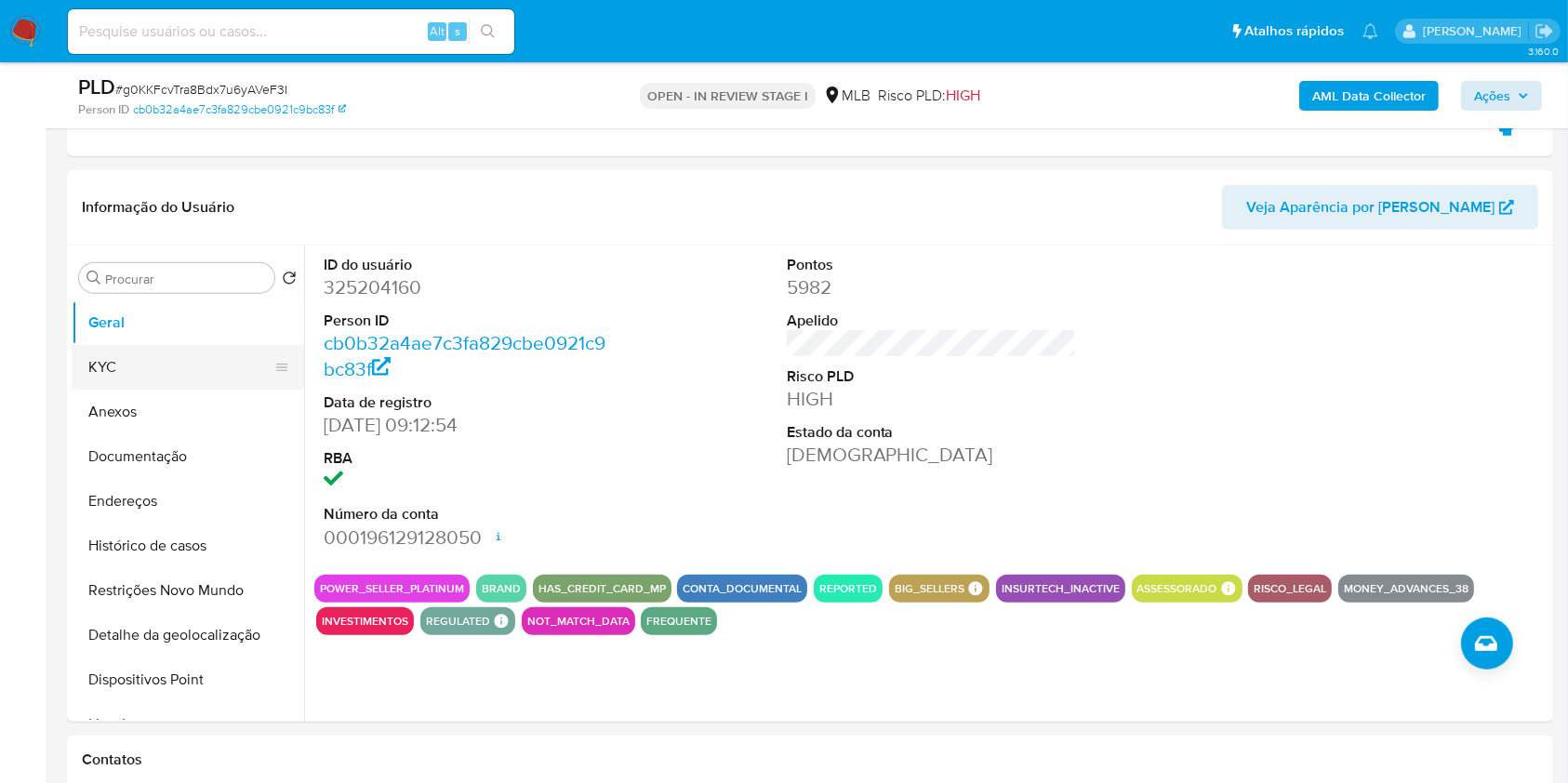
click at [194, 361] on button "KYC" at bounding box center [180, 367] width 218 height 44
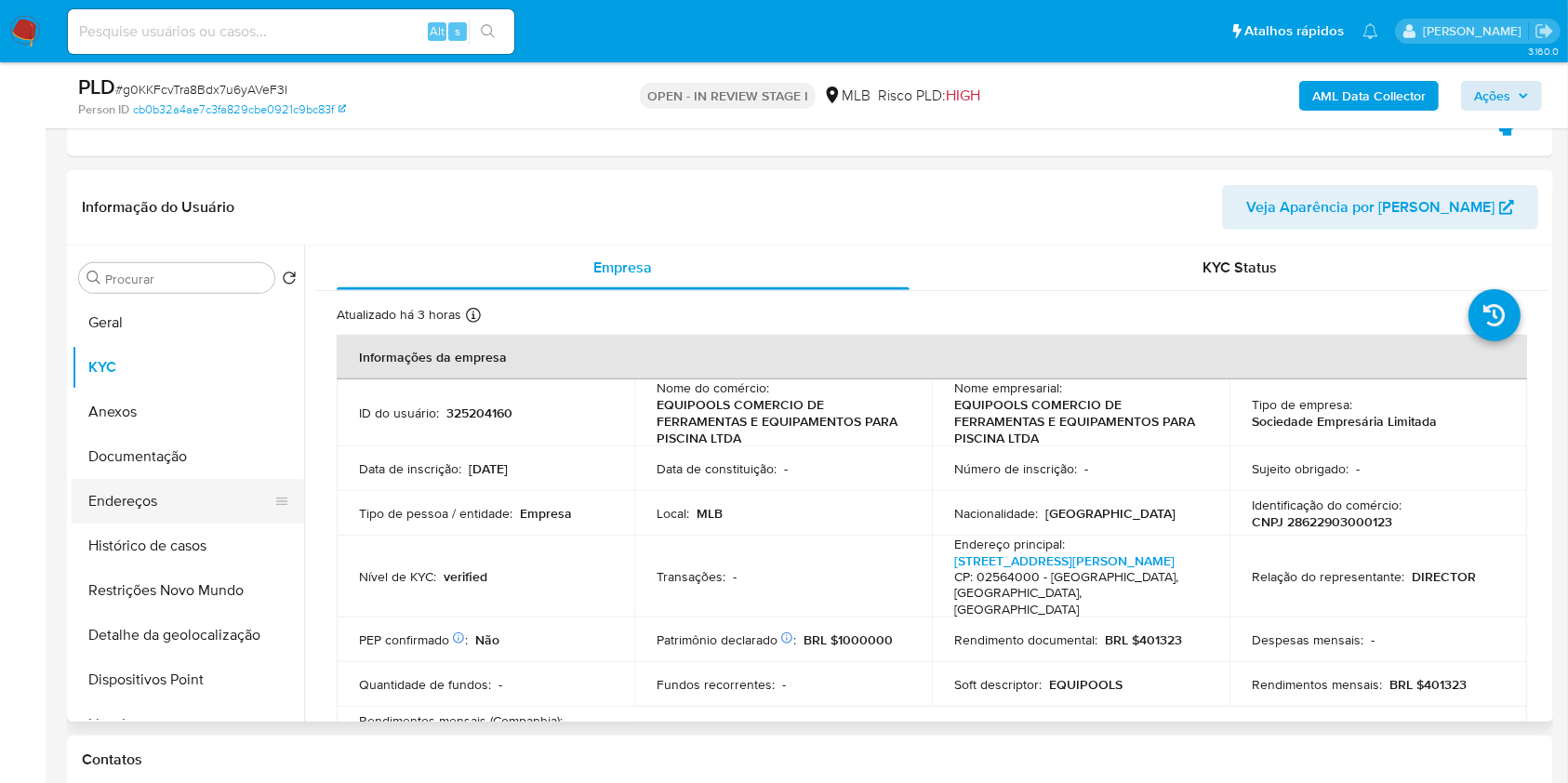
click at [222, 498] on button "Endereços" at bounding box center [180, 501] width 218 height 44
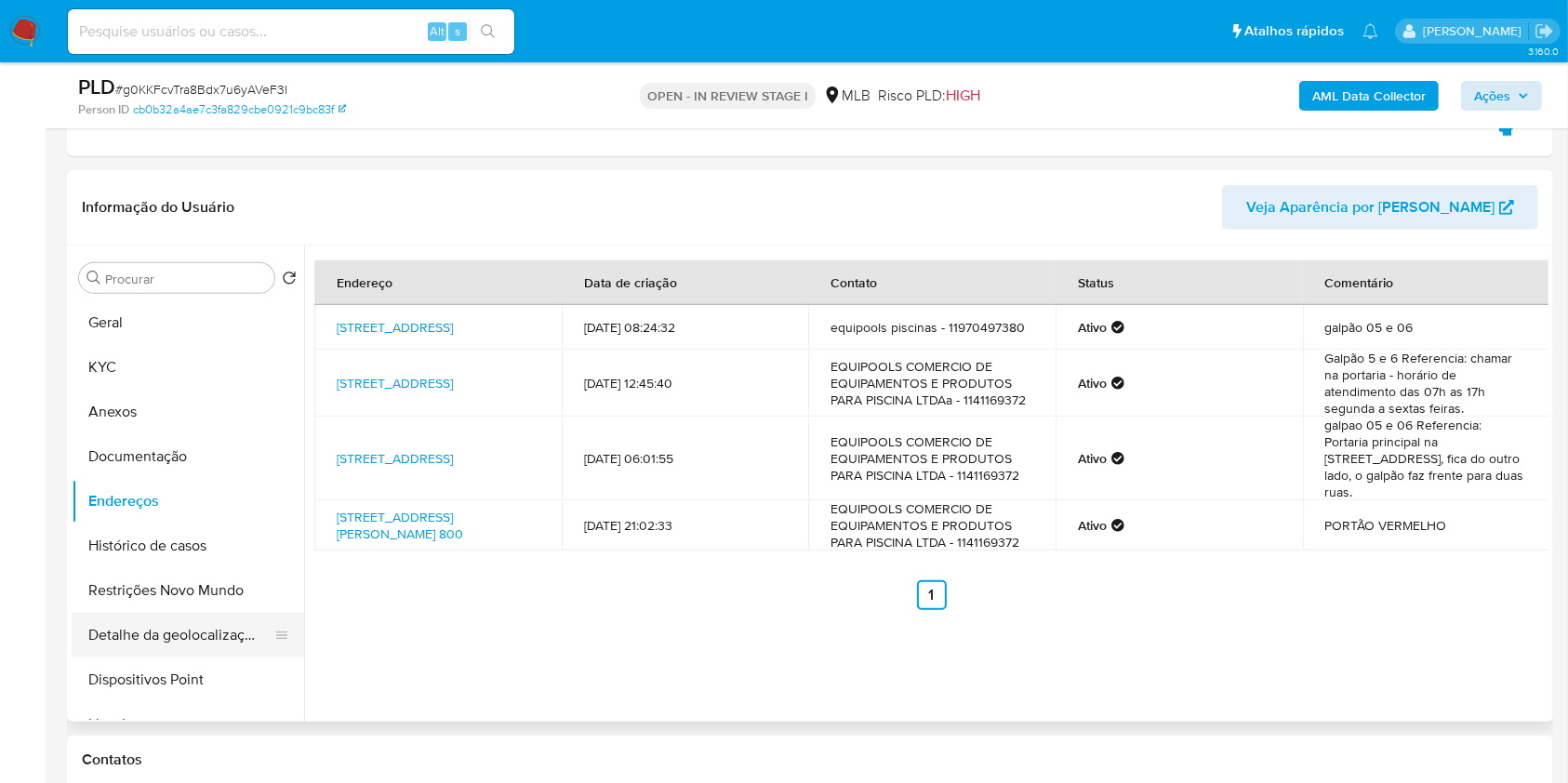
click at [229, 637] on button "Detalhe da geolocalização" at bounding box center [180, 634] width 218 height 44
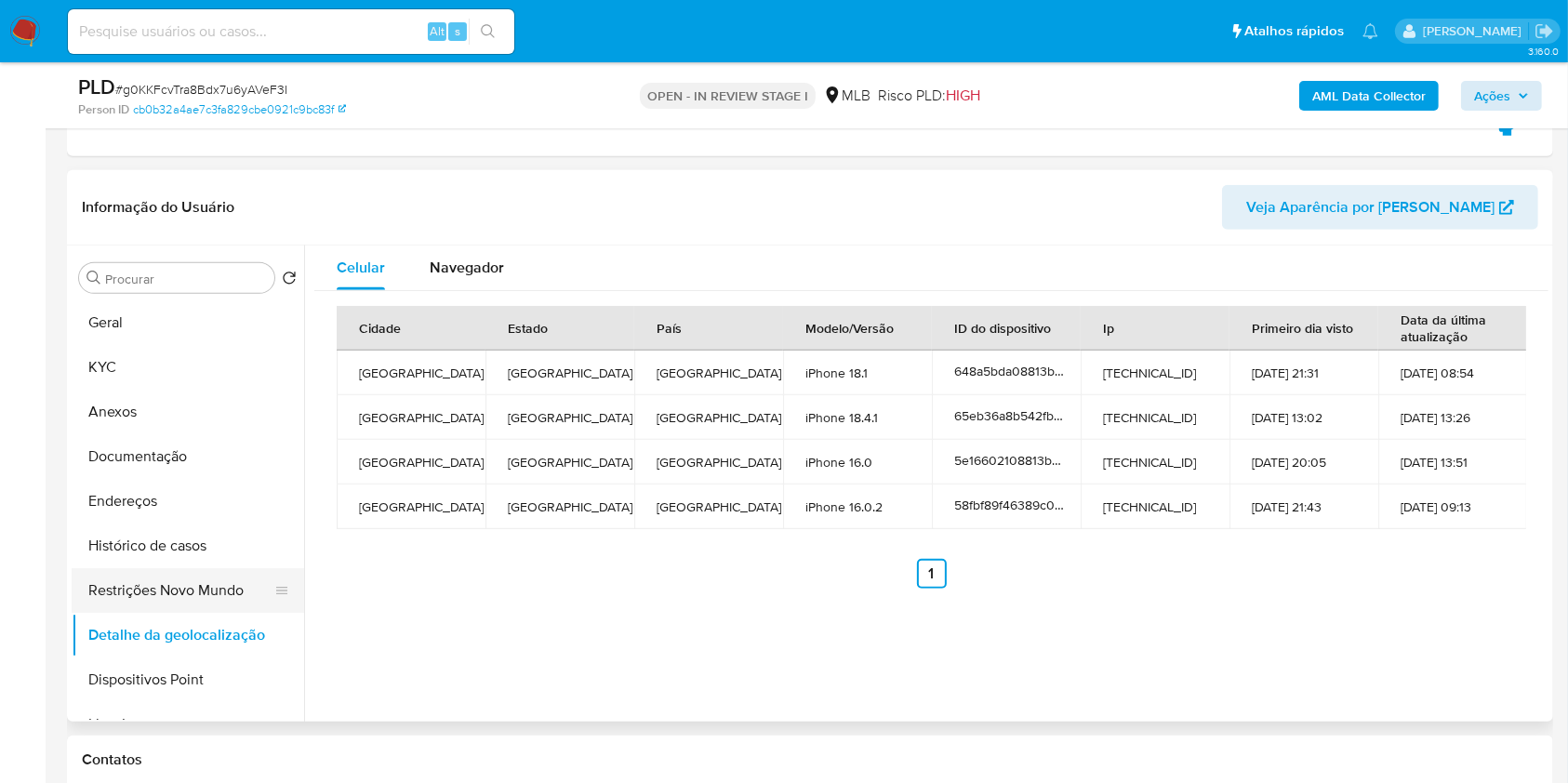
click at [119, 599] on button "Restrições Novo Mundo" at bounding box center [180, 590] width 218 height 44
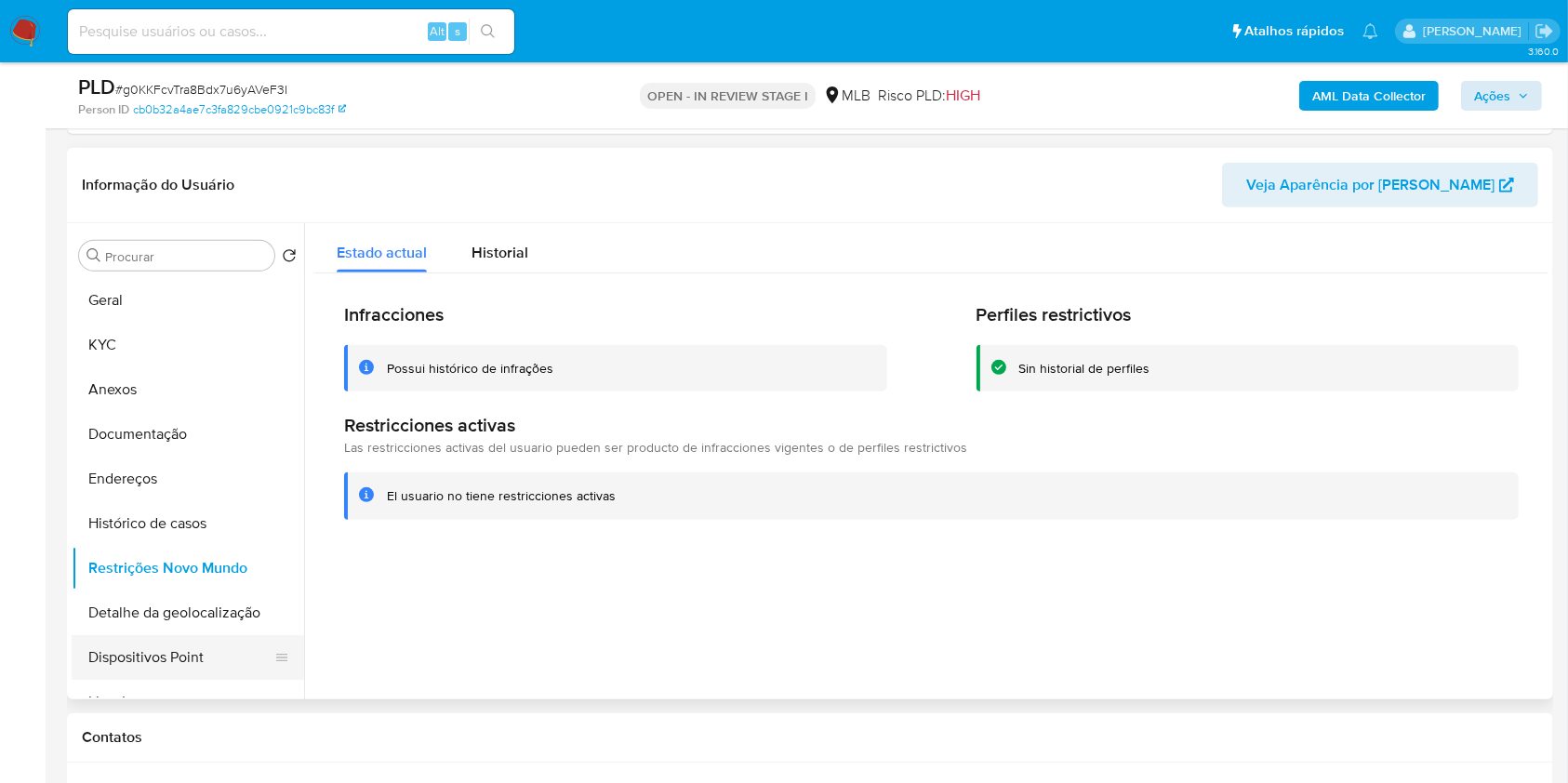
click at [192, 666] on button "Dispositivos Point" at bounding box center [180, 657] width 218 height 44
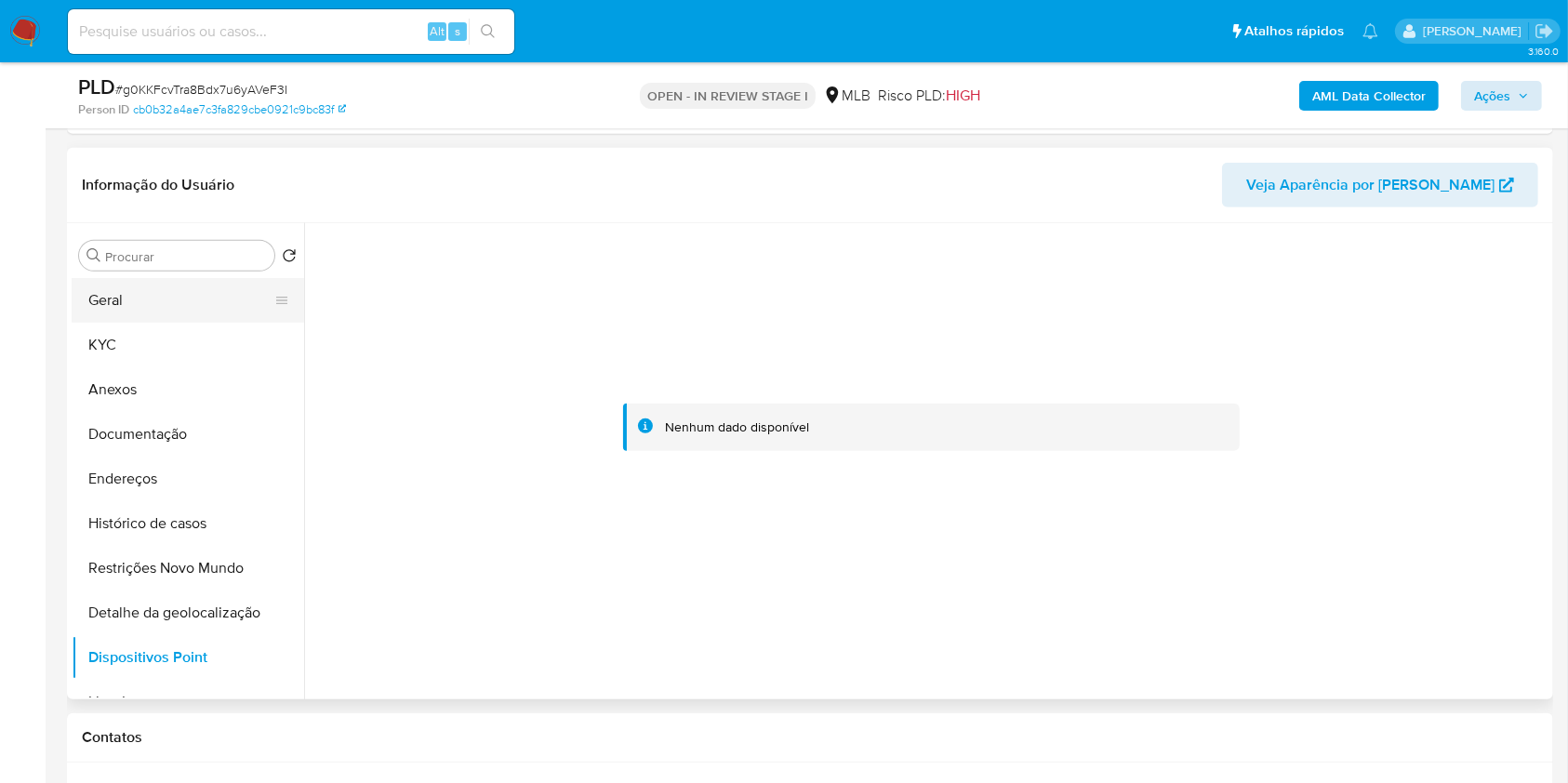
click at [179, 294] on button "Geral" at bounding box center [180, 300] width 218 height 44
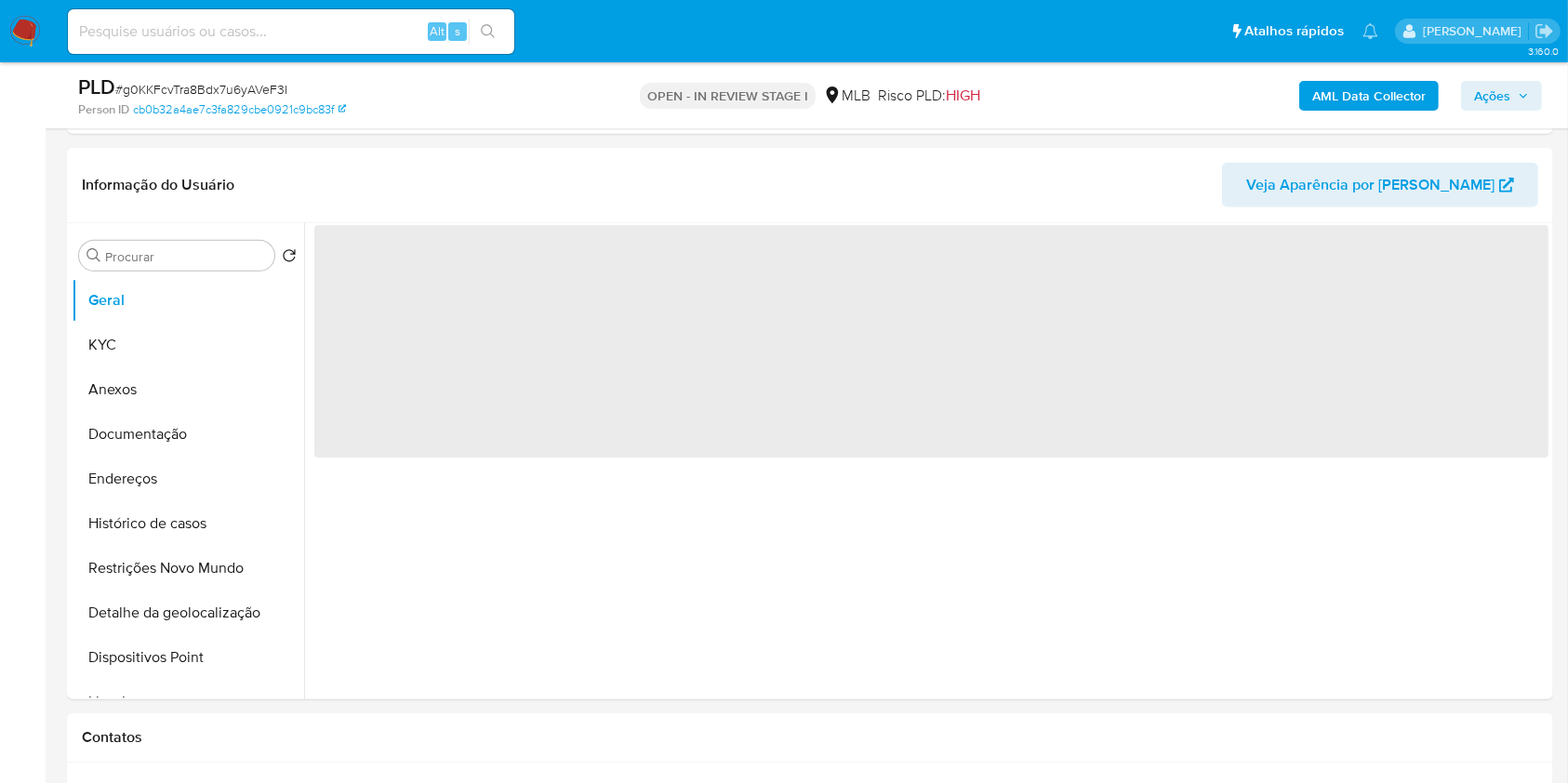
click at [1486, 85] on span "Ações" at bounding box center [1492, 96] width 37 height 30
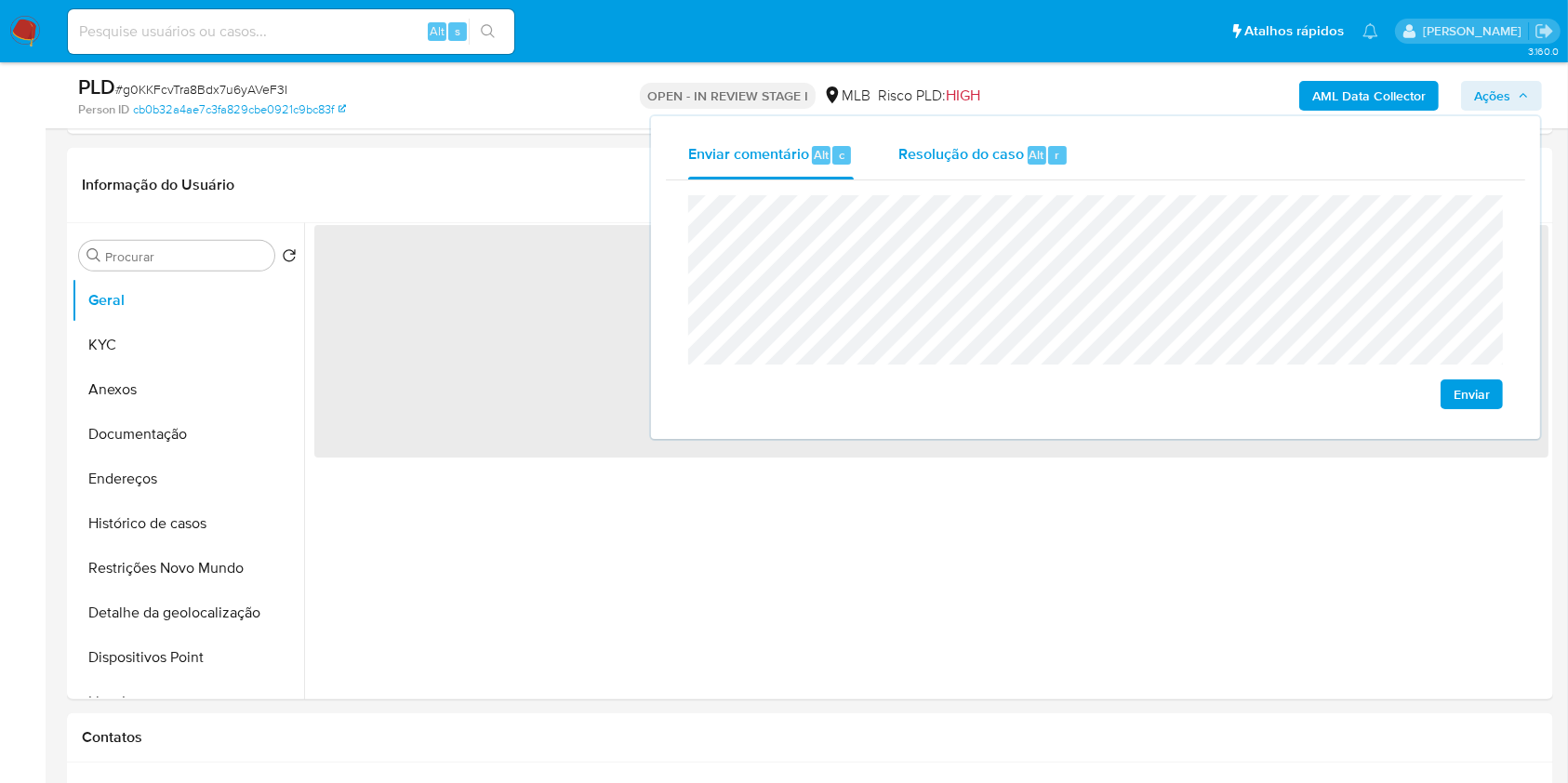
click at [1033, 148] on span "Alt" at bounding box center [1037, 154] width 15 height 18
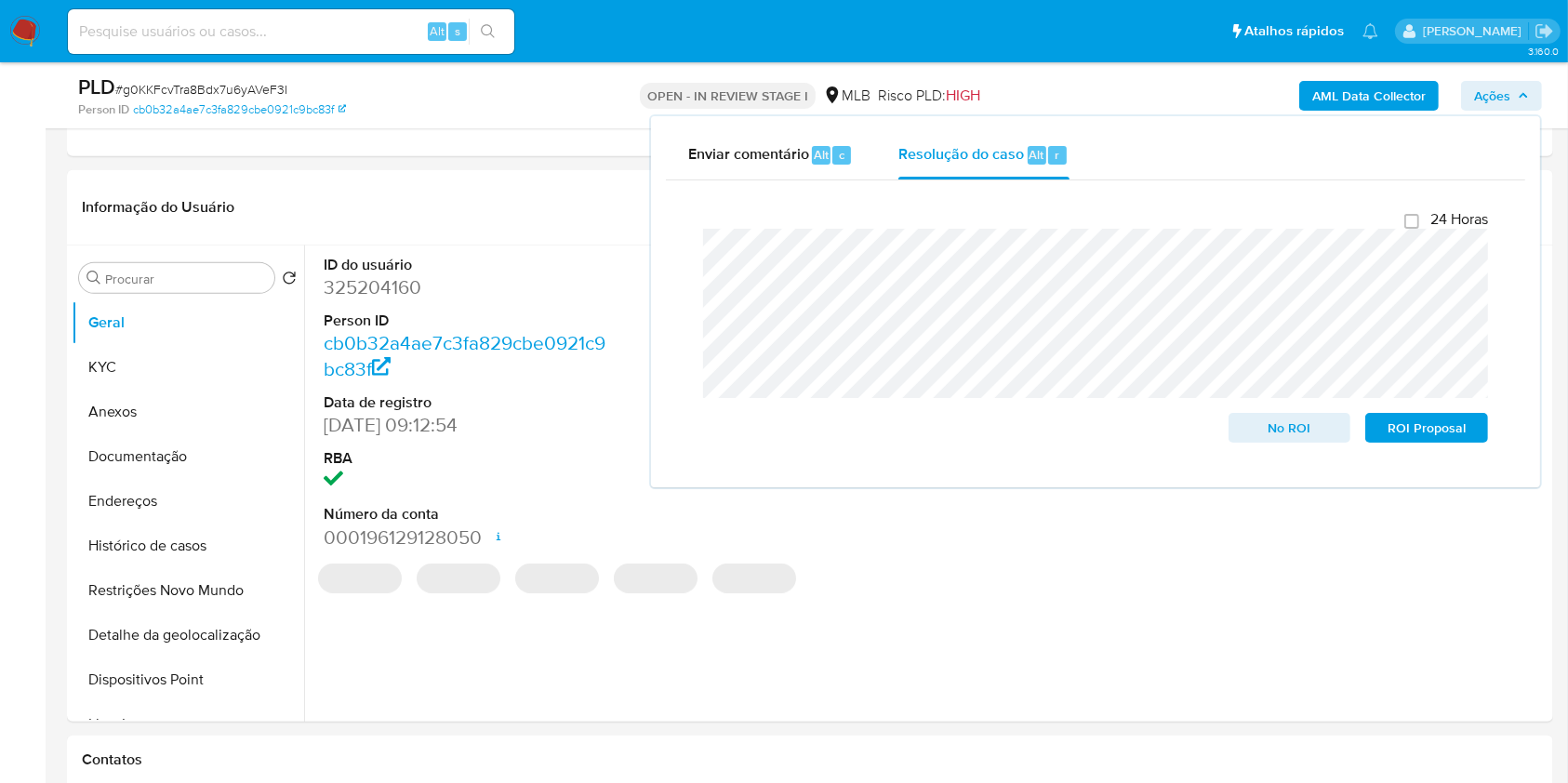
click at [1133, 94] on div "AML Data Collector Ações Enviar comentário Alt c Resolução do caso Alt r Fecham…" at bounding box center [1301, 95] width 483 height 44
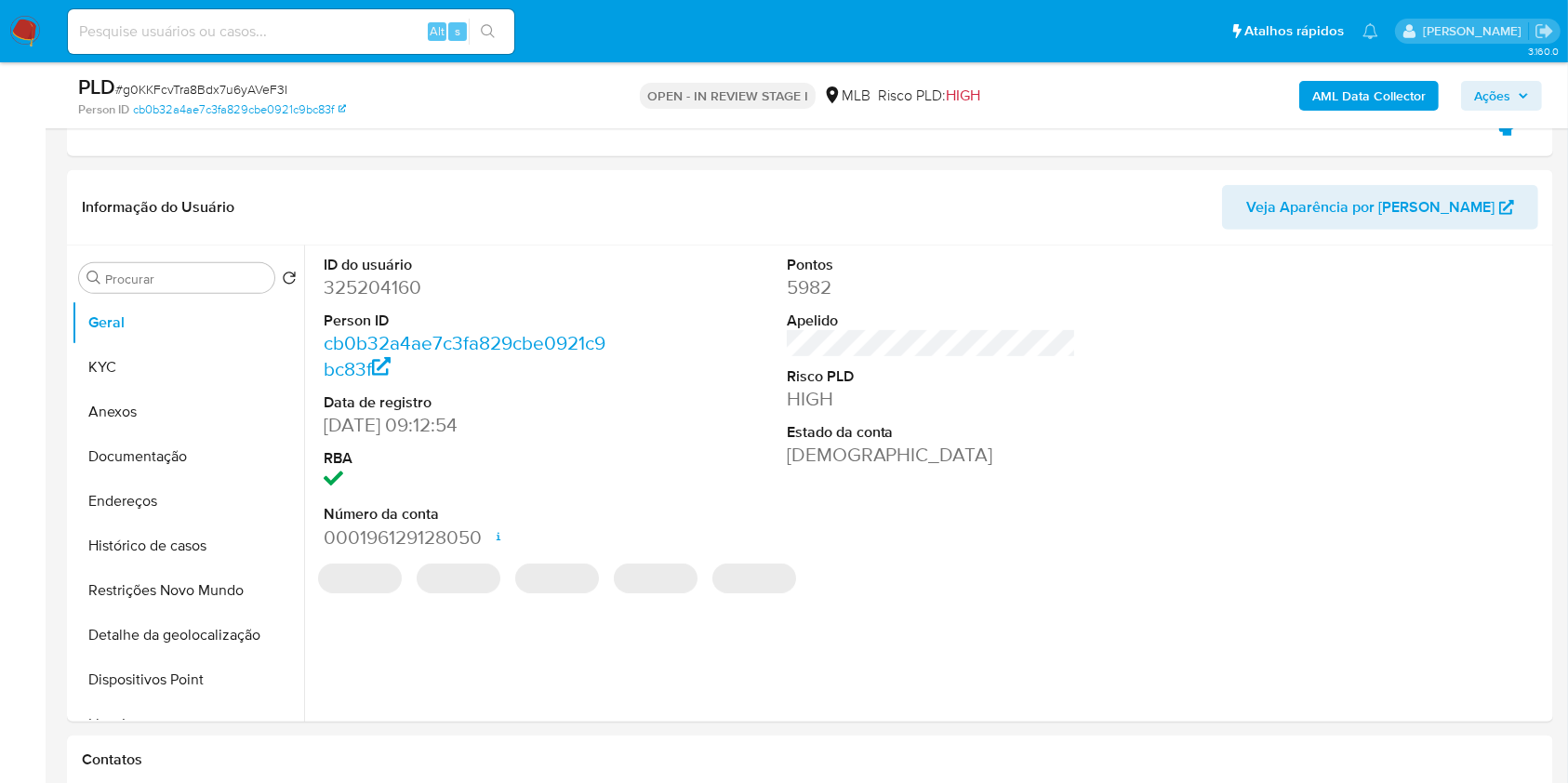
click at [1324, 87] on b "AML Data Collector" at bounding box center [1369, 96] width 114 height 30
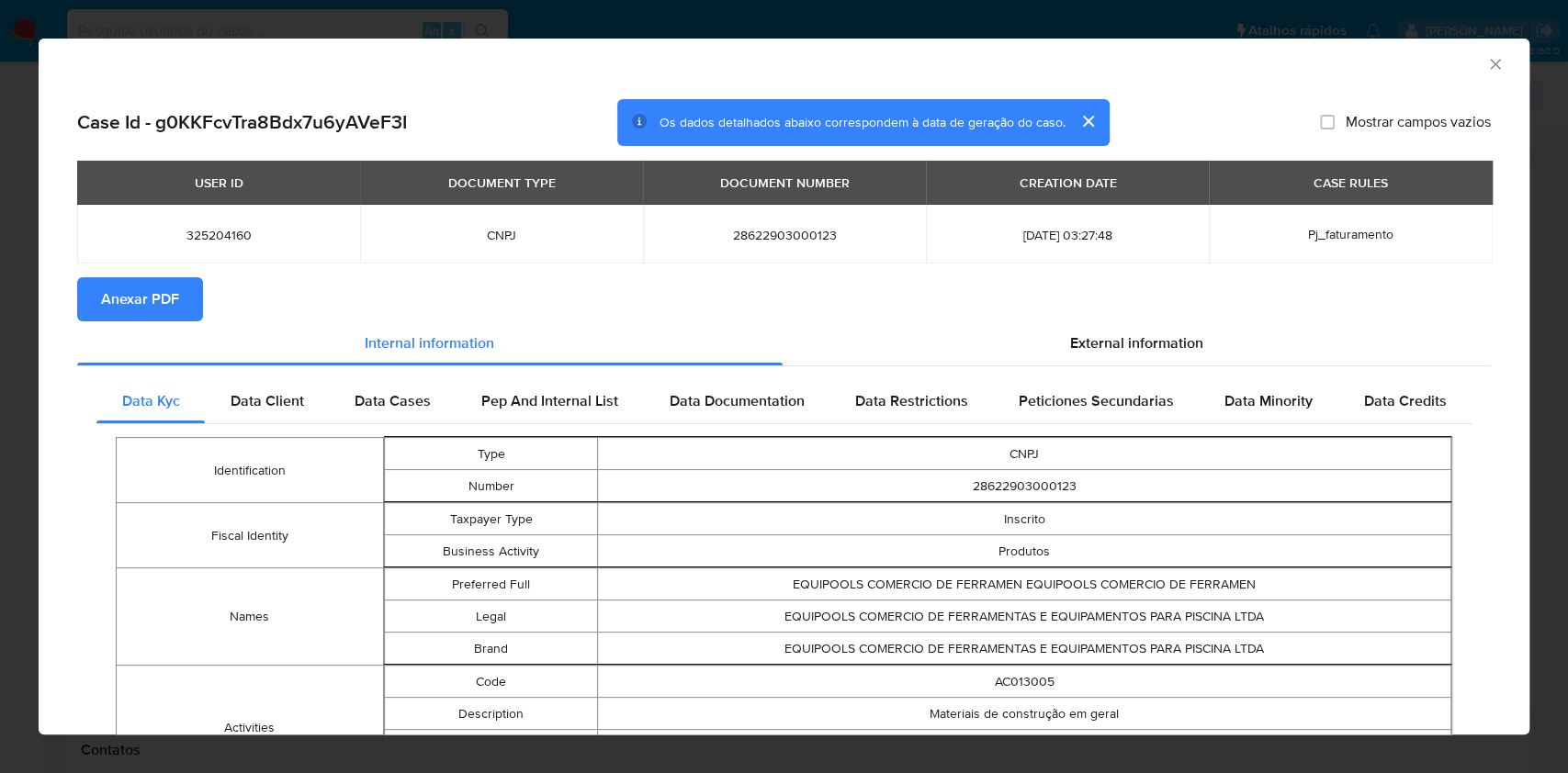
click at [175, 291] on span "Anexar PDF" at bounding box center [140, 300] width 78 height 41
click at [1486, 57] on icon "Fechar a janela" at bounding box center [1496, 64] width 19 height 19
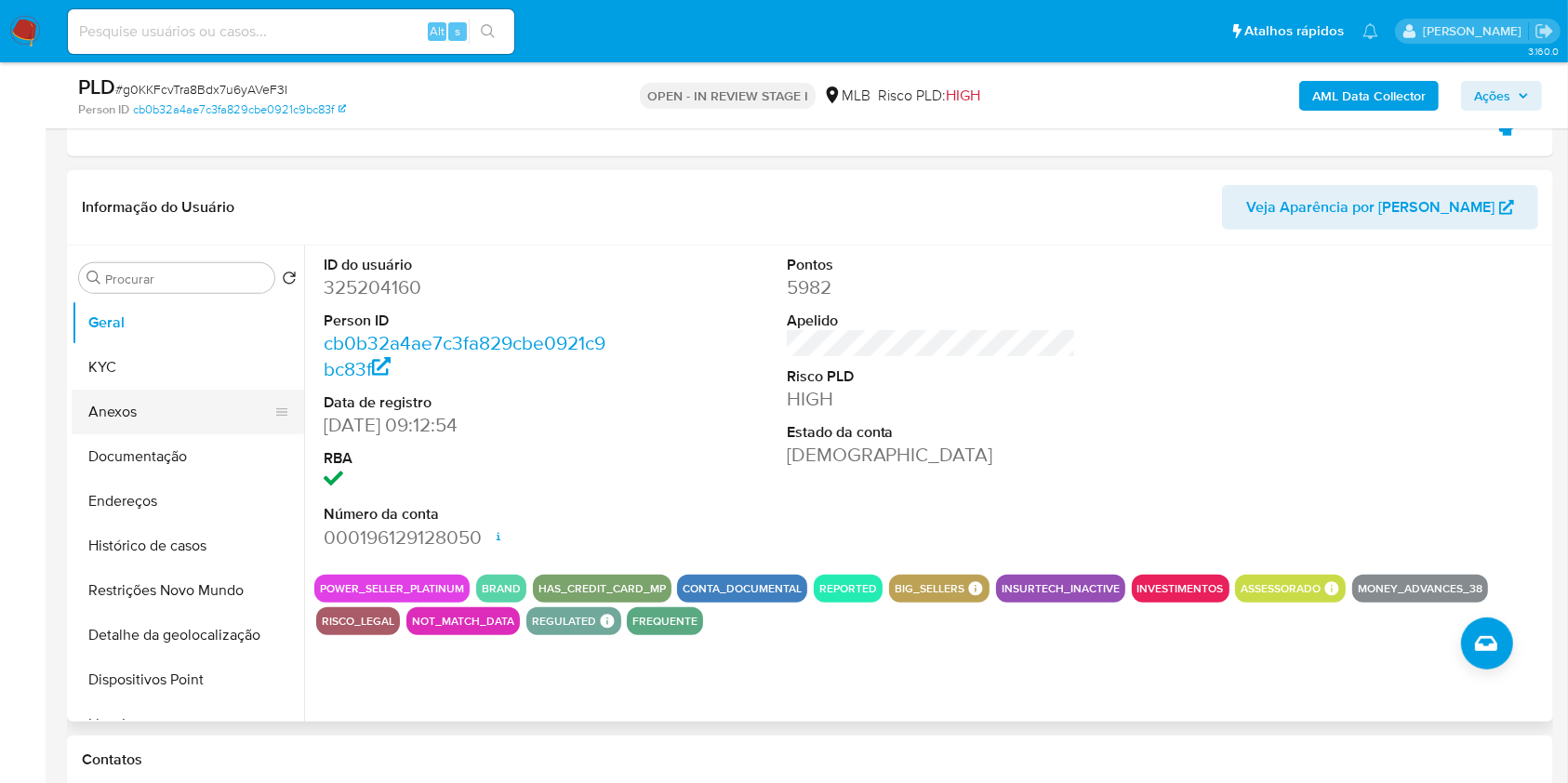
click at [190, 420] on button "Anexos" at bounding box center [180, 412] width 218 height 44
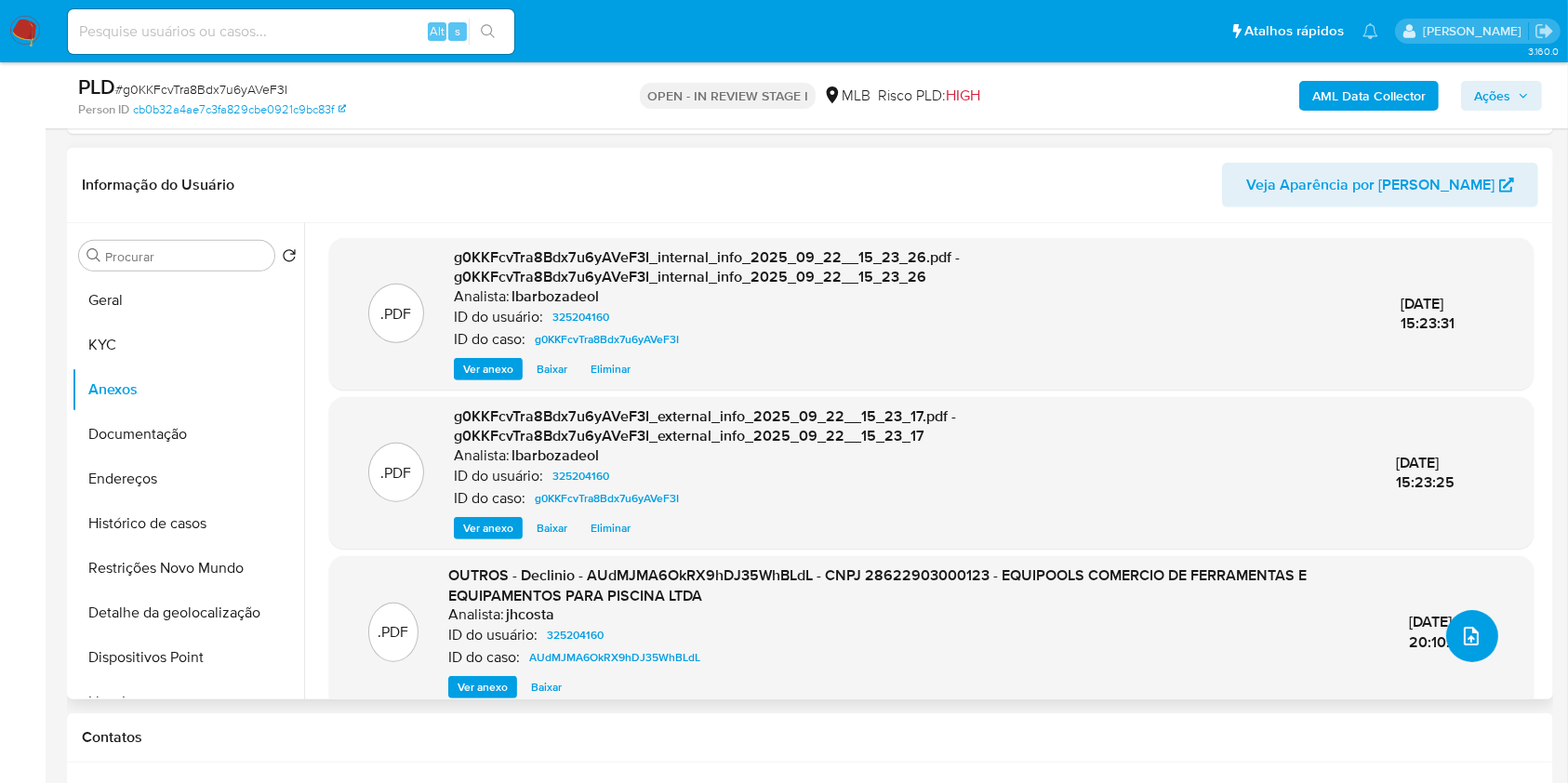
click at [1465, 633] on icon "upload-file" at bounding box center [1472, 636] width 23 height 23
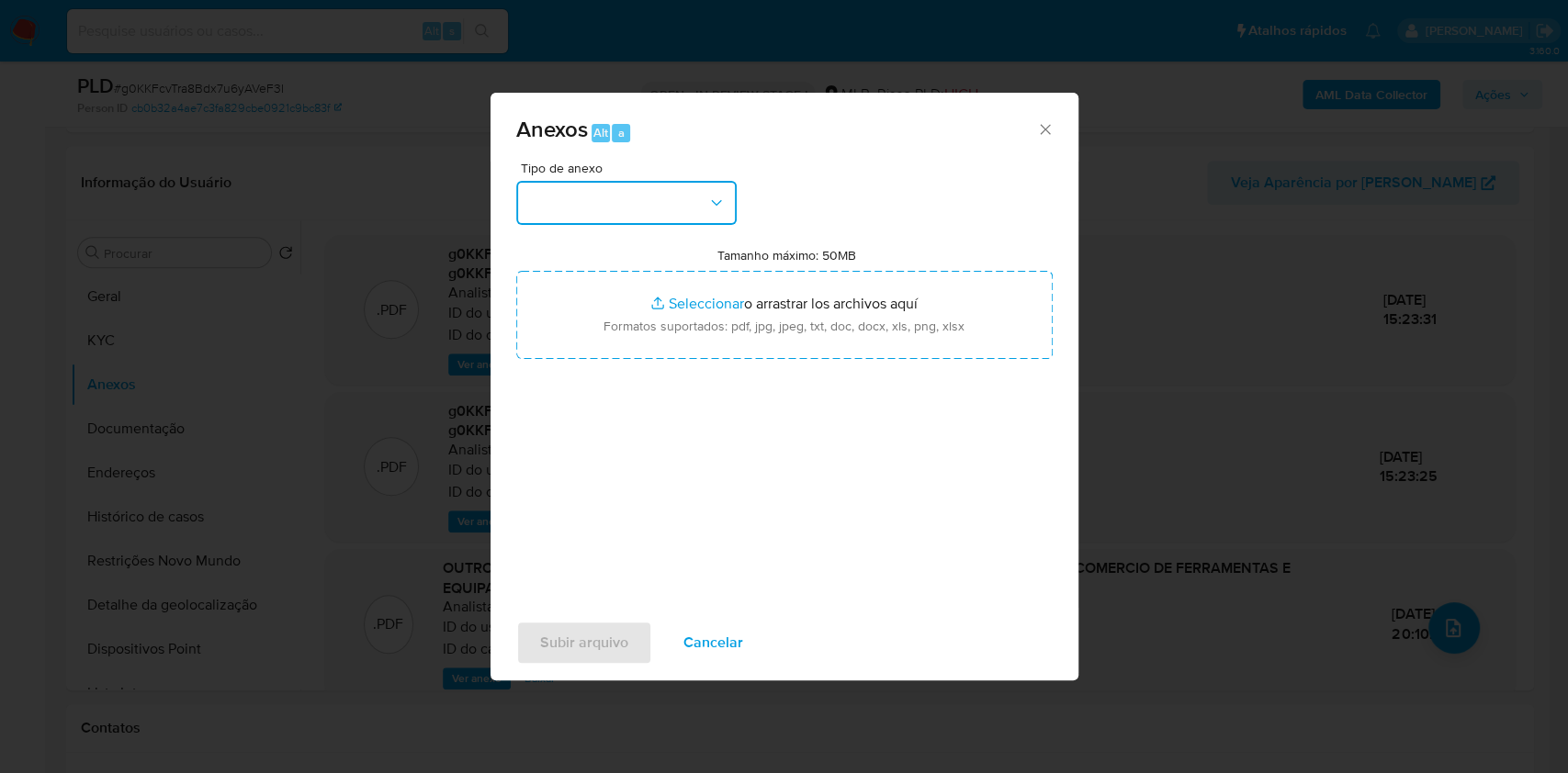
click at [720, 198] on icon "button" at bounding box center [717, 203] width 19 height 19
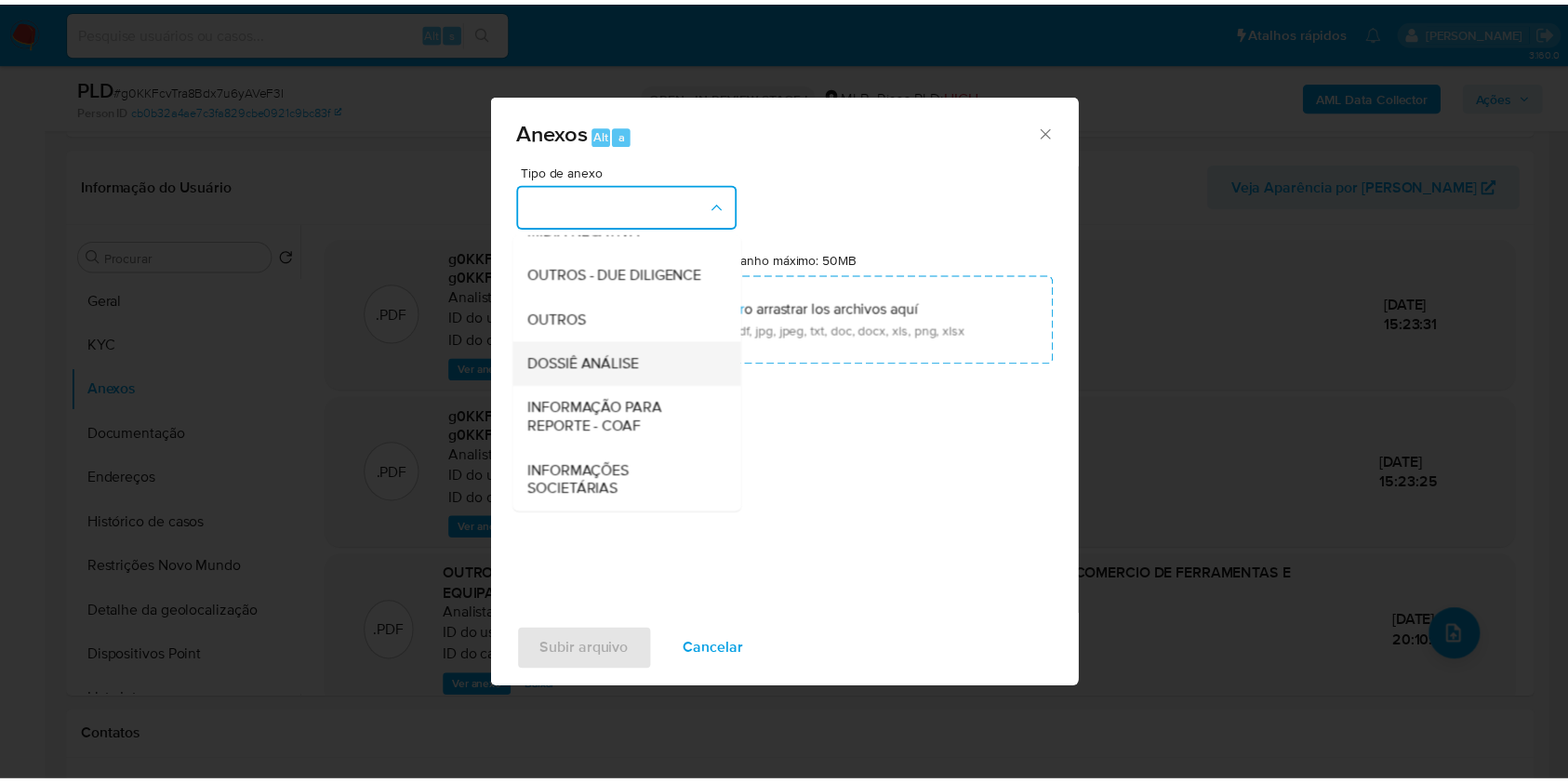
scroll to position [286, 0]
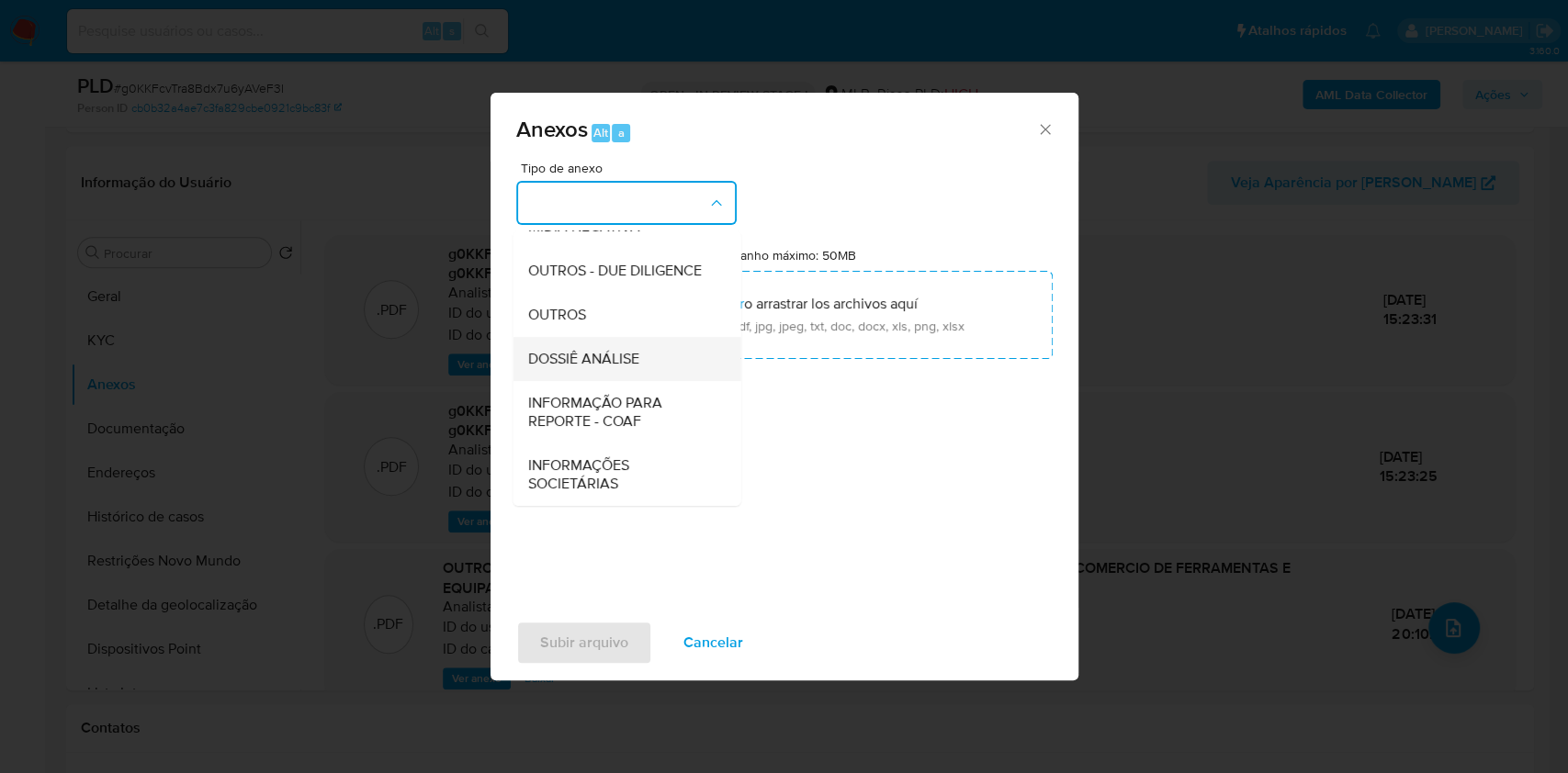
click at [623, 343] on div "DOSSIÊ ANÁLISE" at bounding box center [621, 358] width 188 height 44
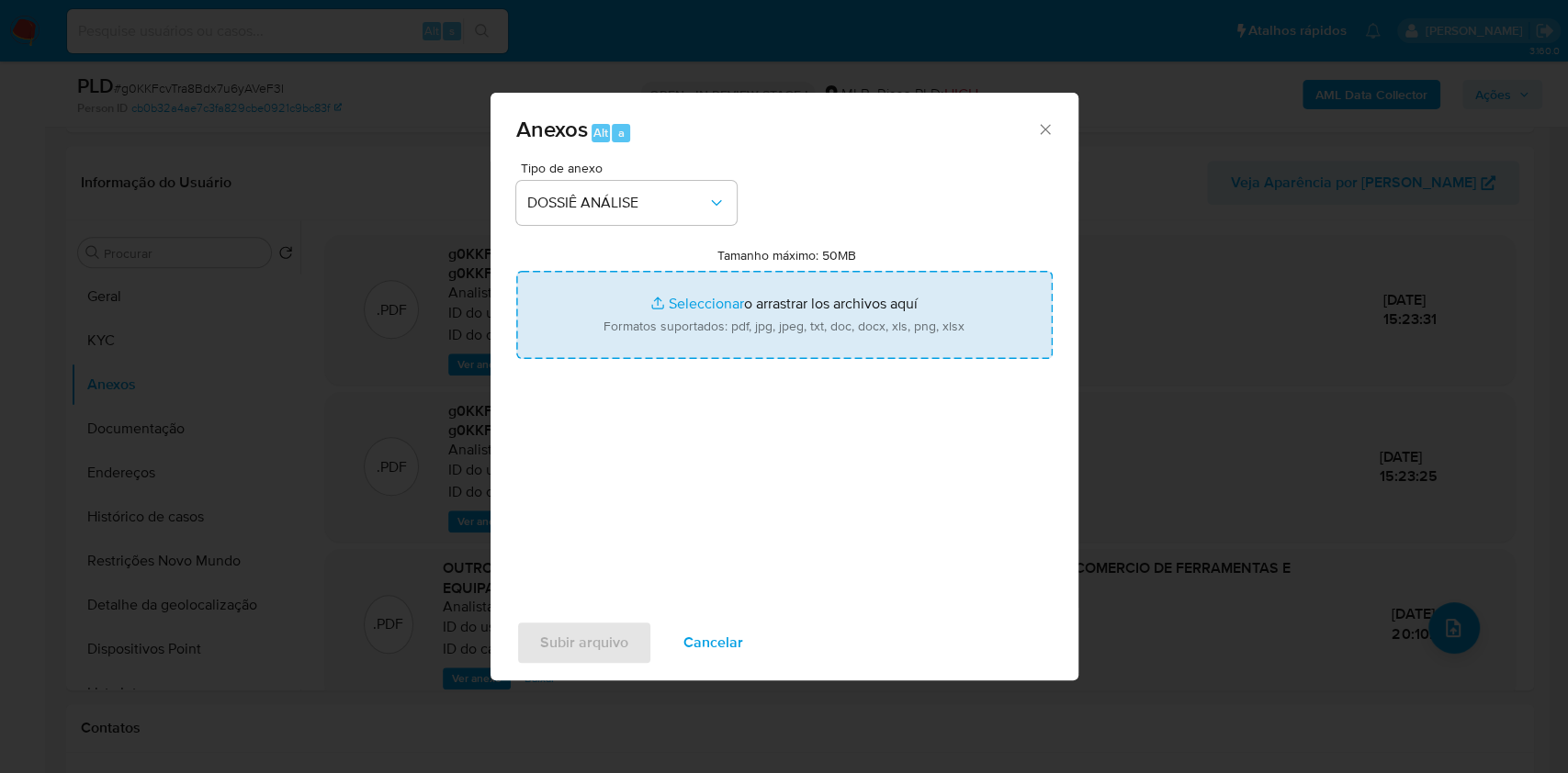
click at [623, 340] on input "Tamanho máximo: 50MB Seleccionar archivos" at bounding box center [784, 315] width 537 height 88
type input "C:\fakepath\2° SAR - XXXX - CNPJ 28622903000123 - EQUIPOOLS COMERCIO DE FERRAME…"
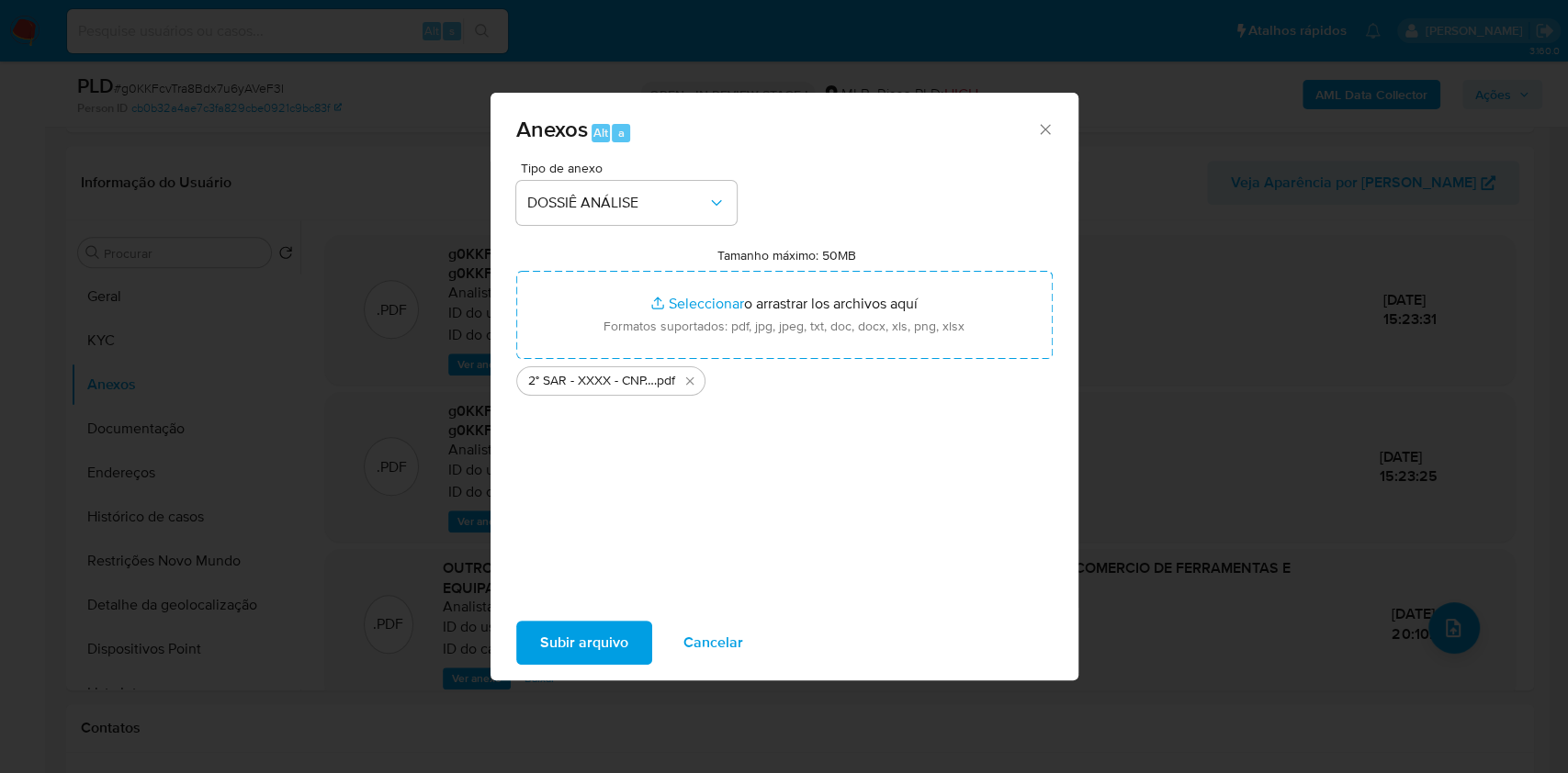
click at [586, 643] on span "Subir arquivo" at bounding box center [584, 643] width 88 height 41
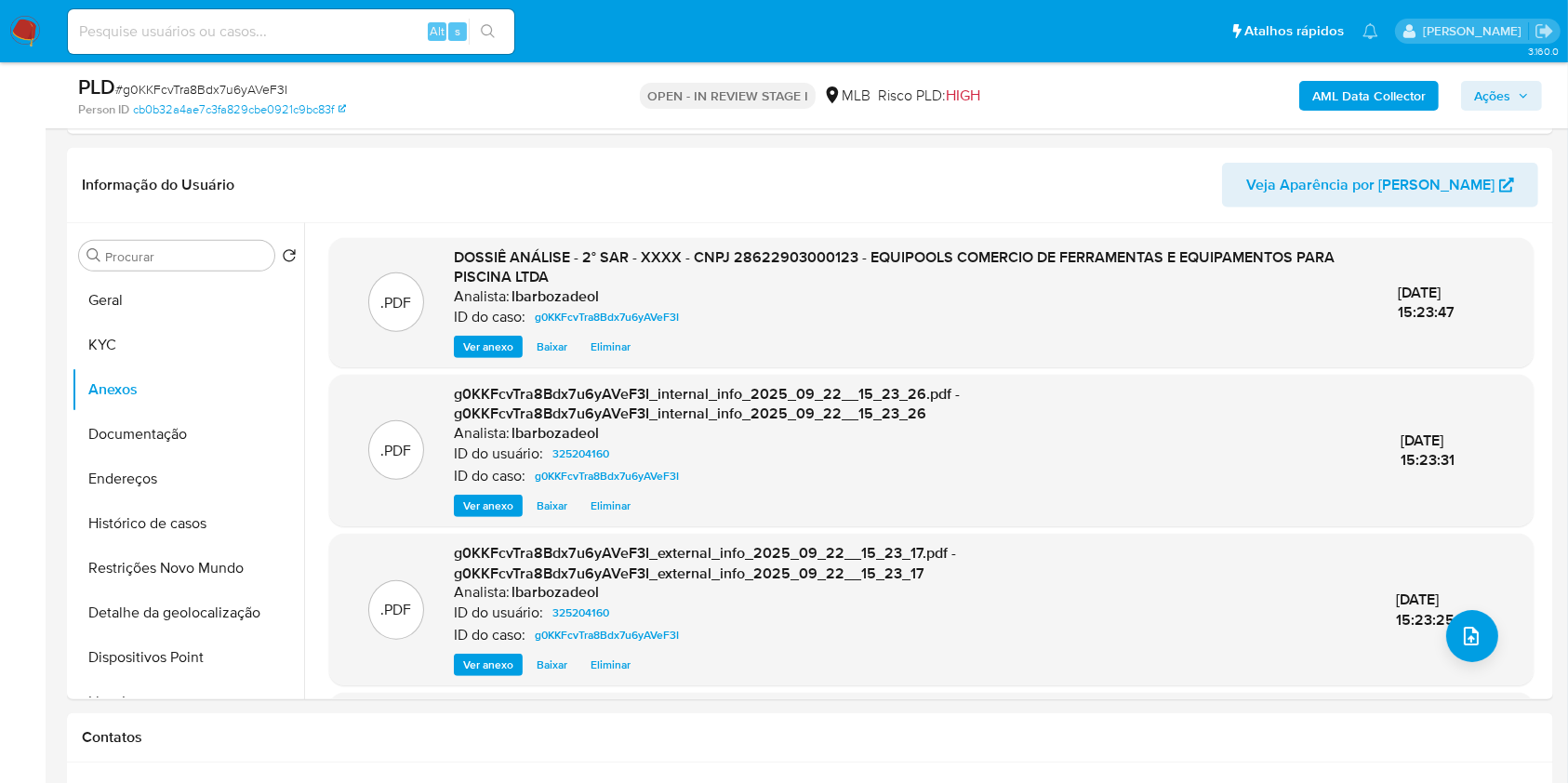
click at [1514, 98] on span "Ações" at bounding box center [1501, 96] width 55 height 26
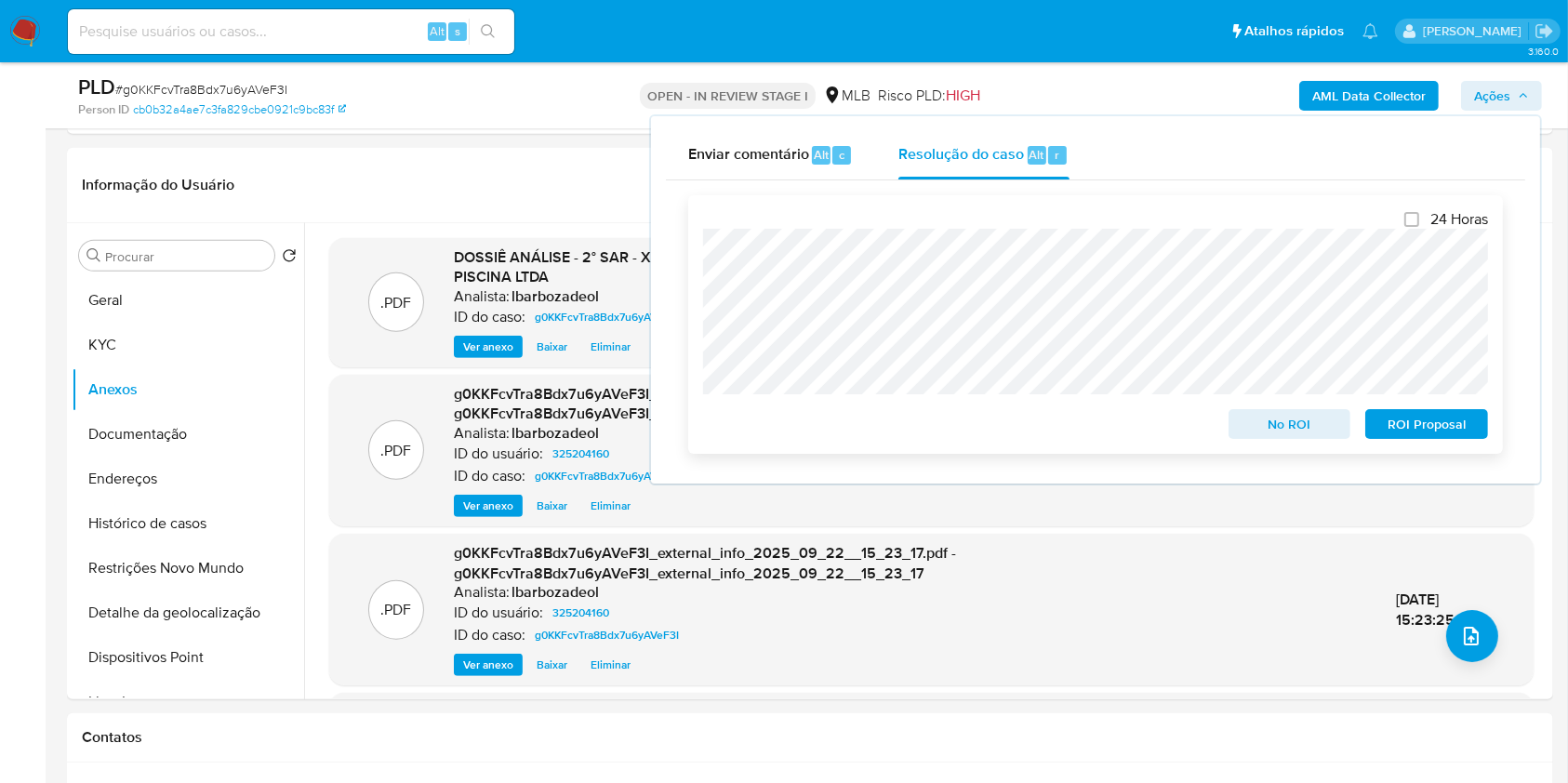
click at [1389, 427] on span "ROI Proposal" at bounding box center [1426, 424] width 97 height 26
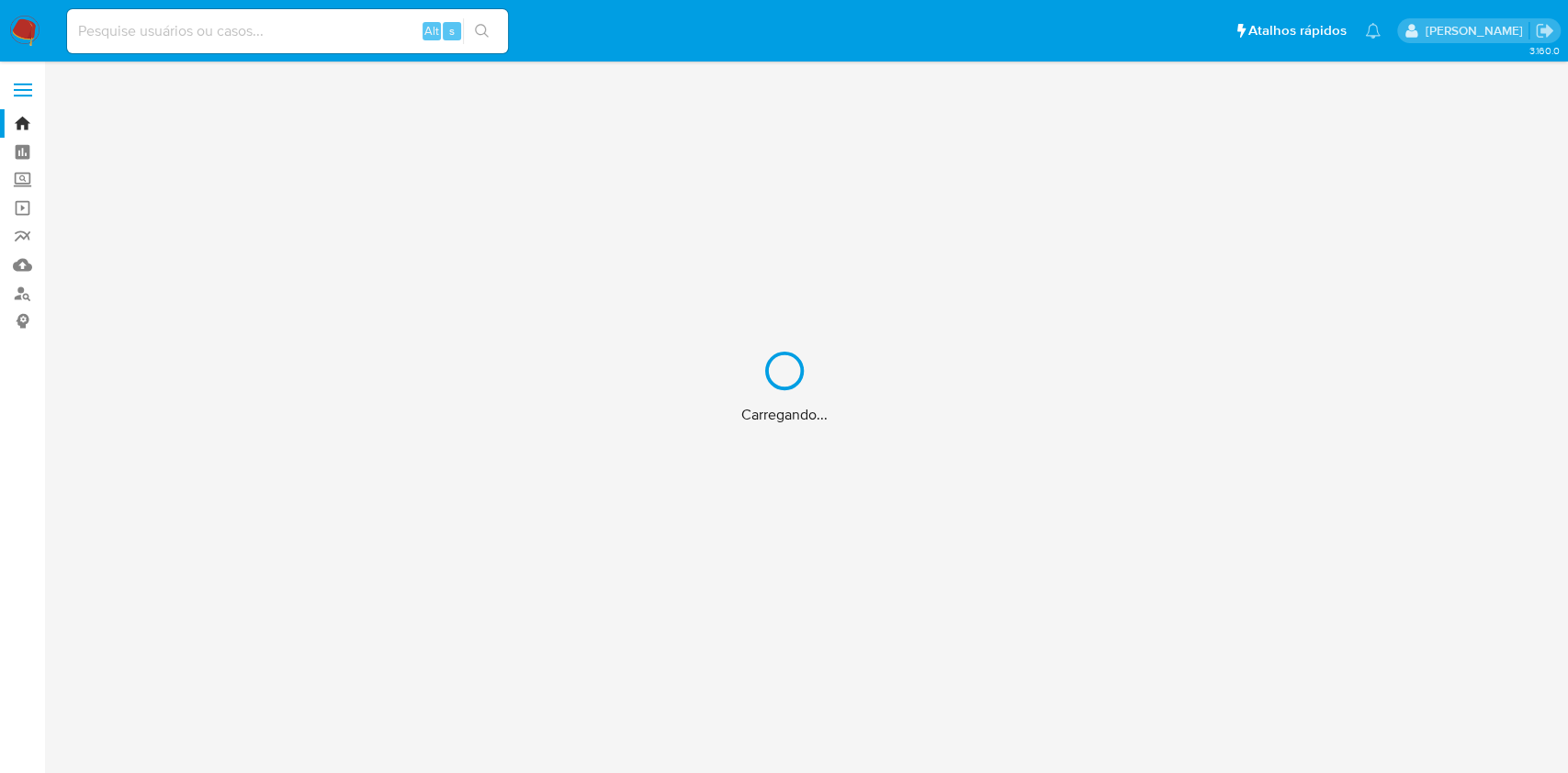
click at [330, 26] on div "Carregando..." at bounding box center [784, 386] width 1568 height 773
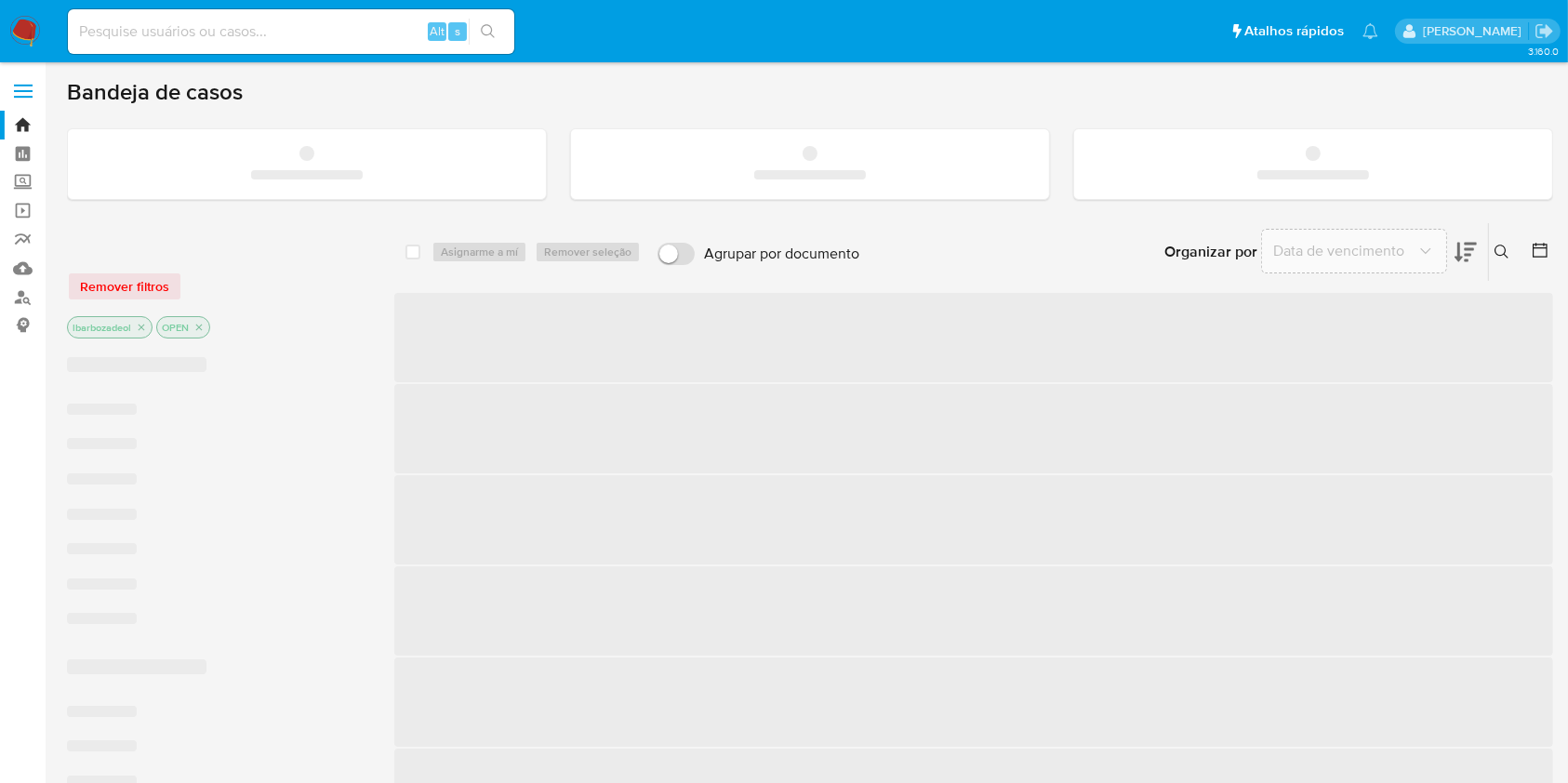
click at [306, 29] on input at bounding box center [290, 32] width 447 height 24
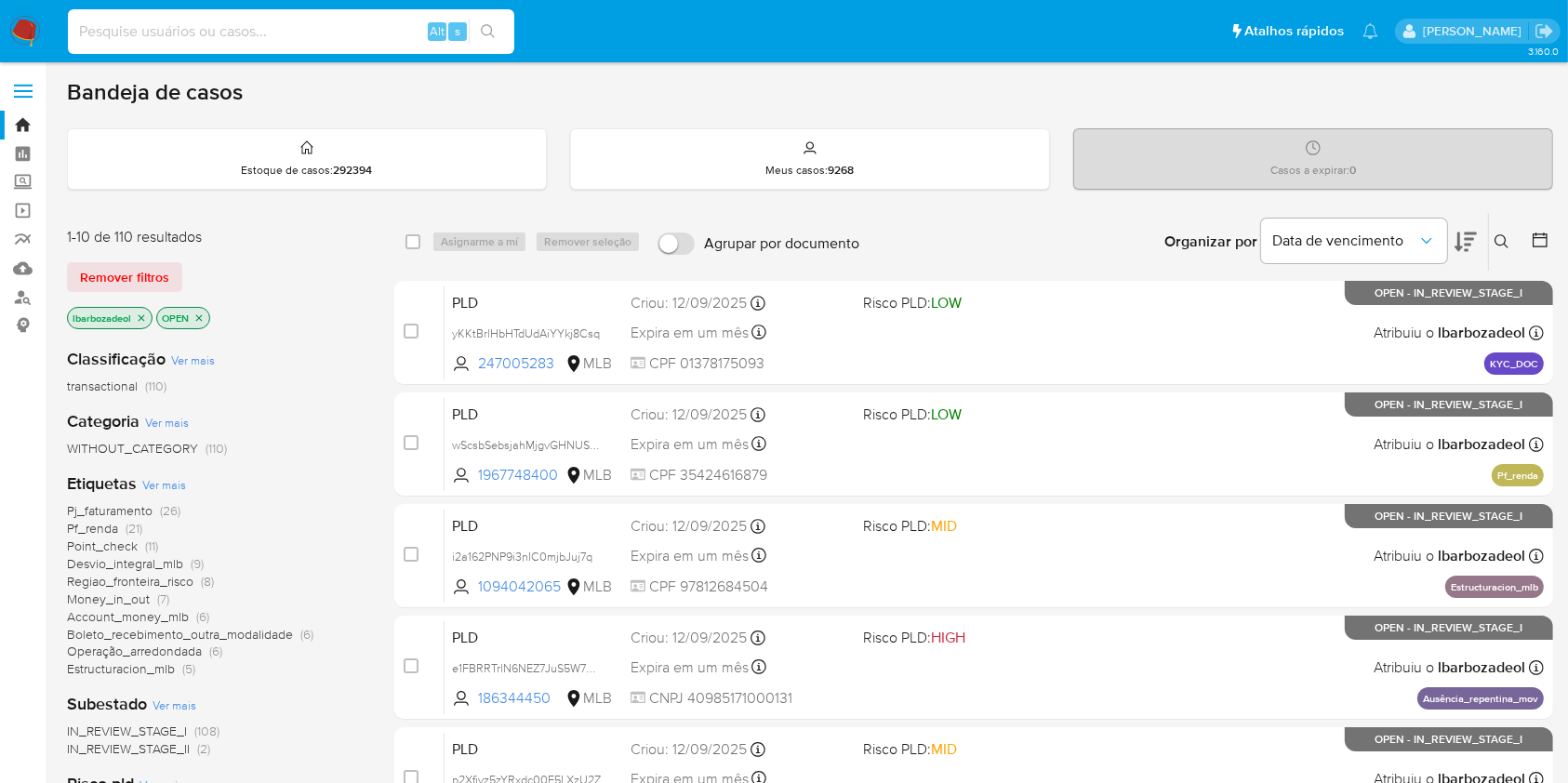
paste input "fasrYh3hID1MLOqMBDzXacuM"
type input "fasrYh3hID1MLOqMBDzXacuM"
click at [492, 29] on icon "search-icon" at bounding box center [489, 32] width 15 height 15
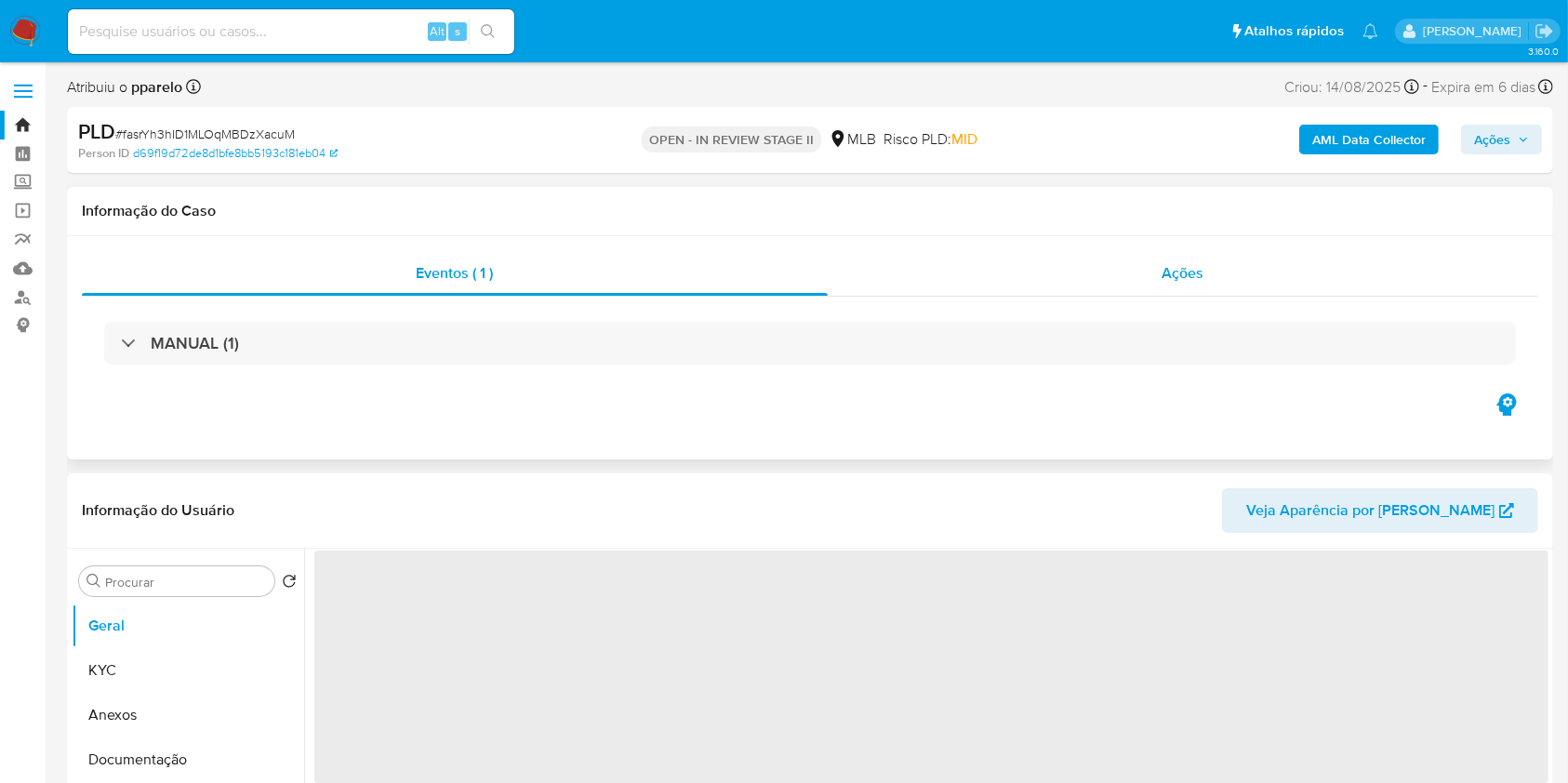
select select "10"
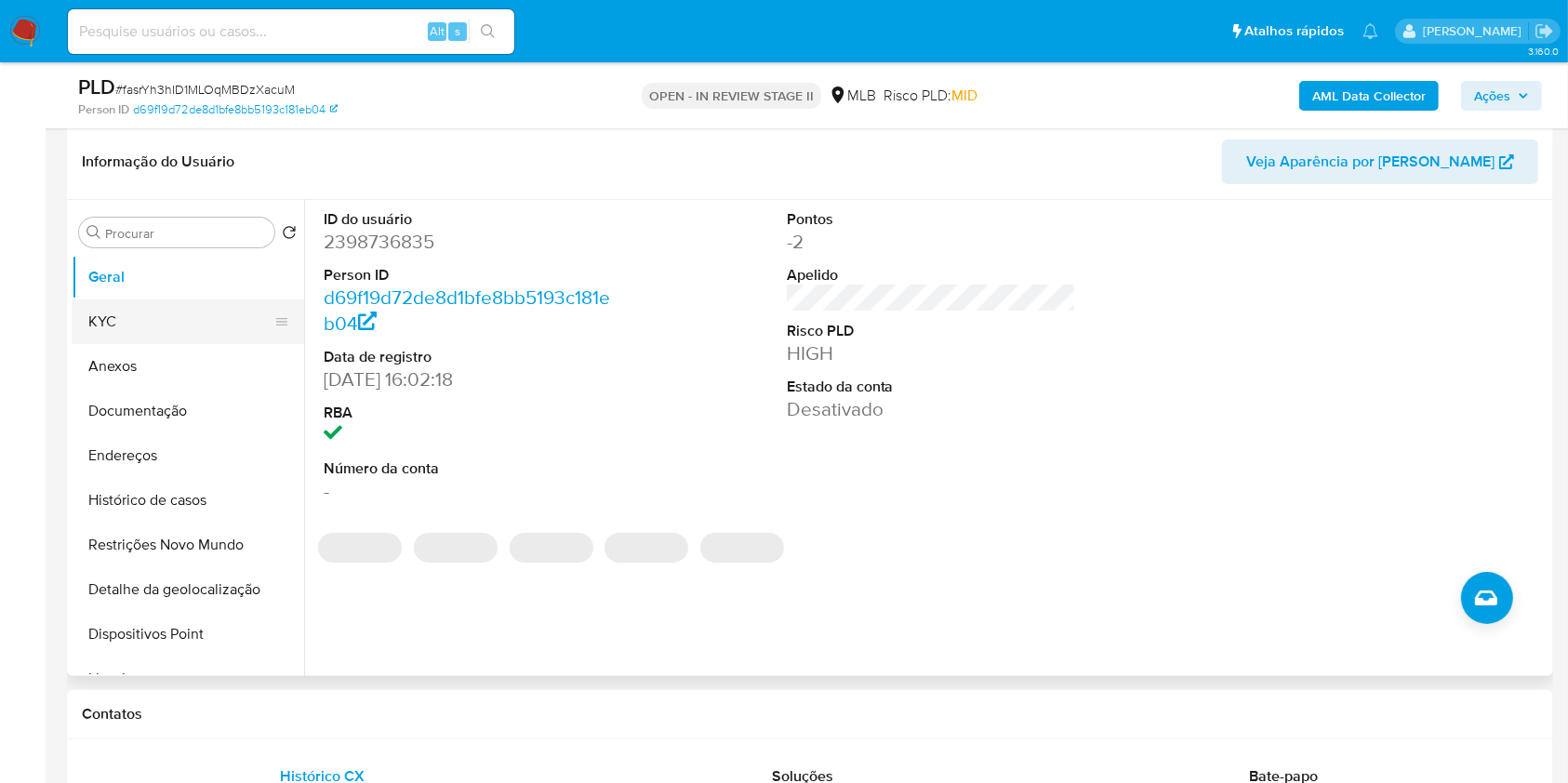
scroll to position [282, 0]
click at [180, 333] on button "KYC" at bounding box center [180, 322] width 218 height 44
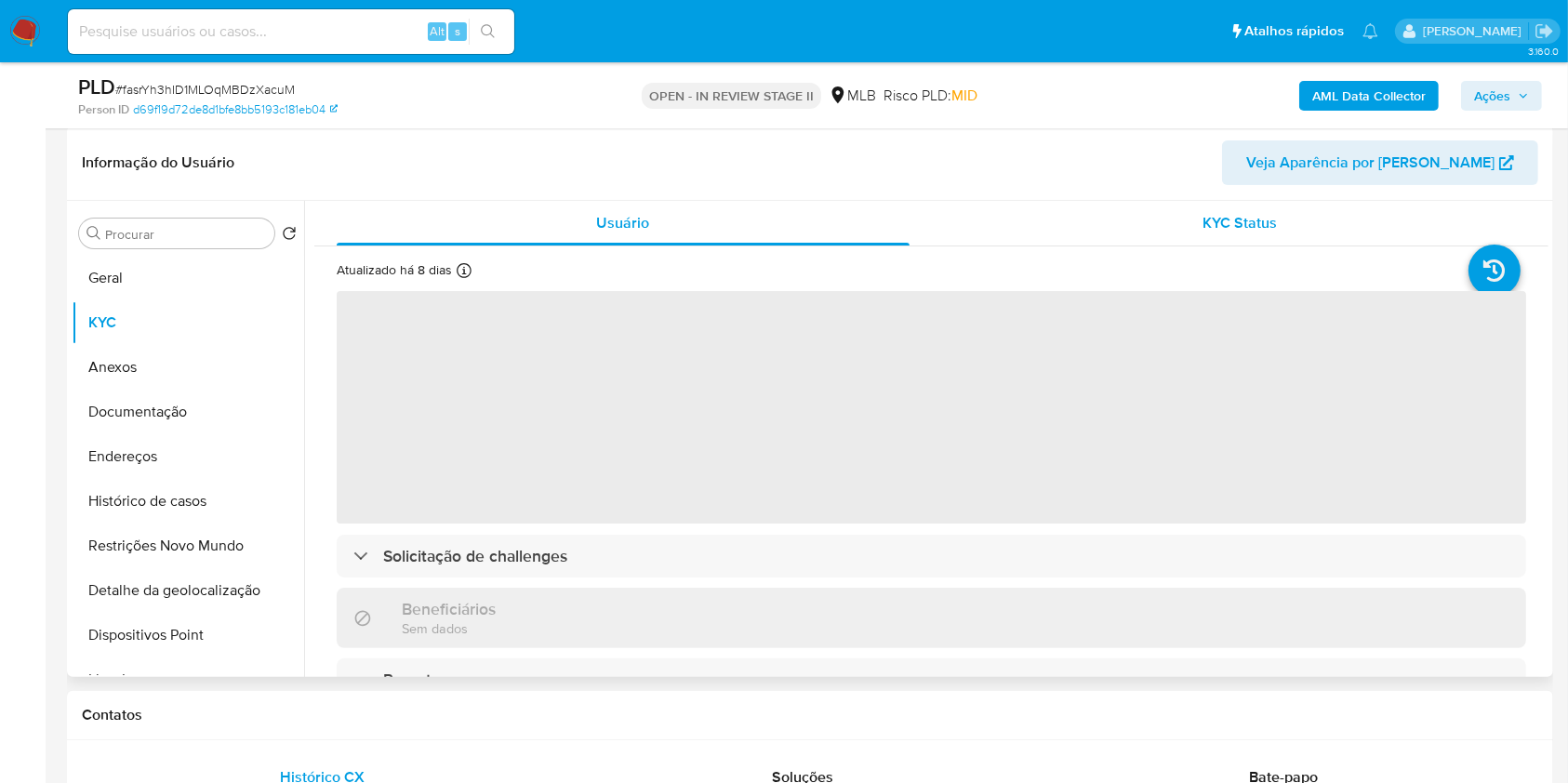
click at [1126, 237] on div "KYC Status" at bounding box center [1241, 223] width 573 height 44
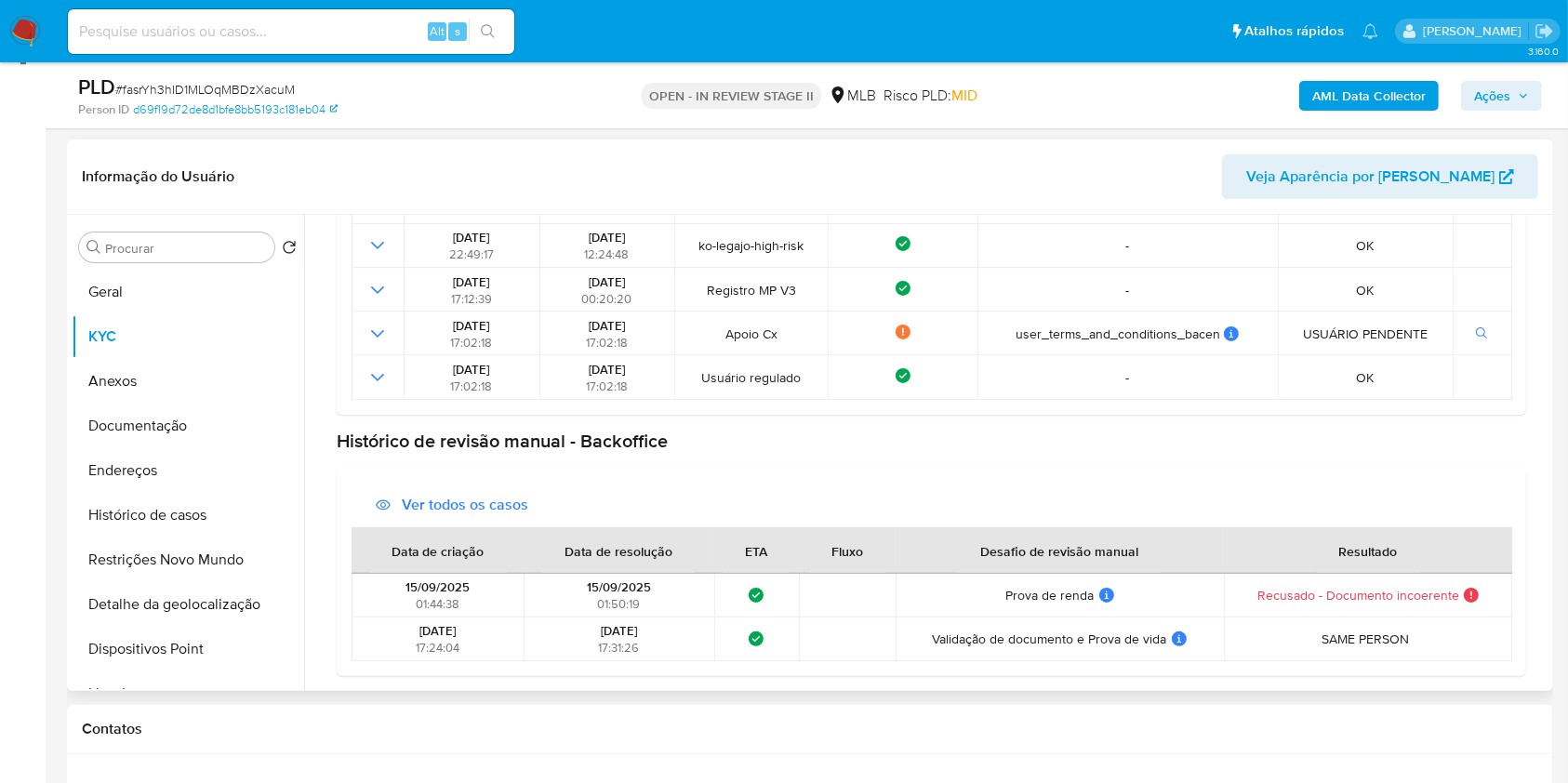
scroll to position [243, 0]
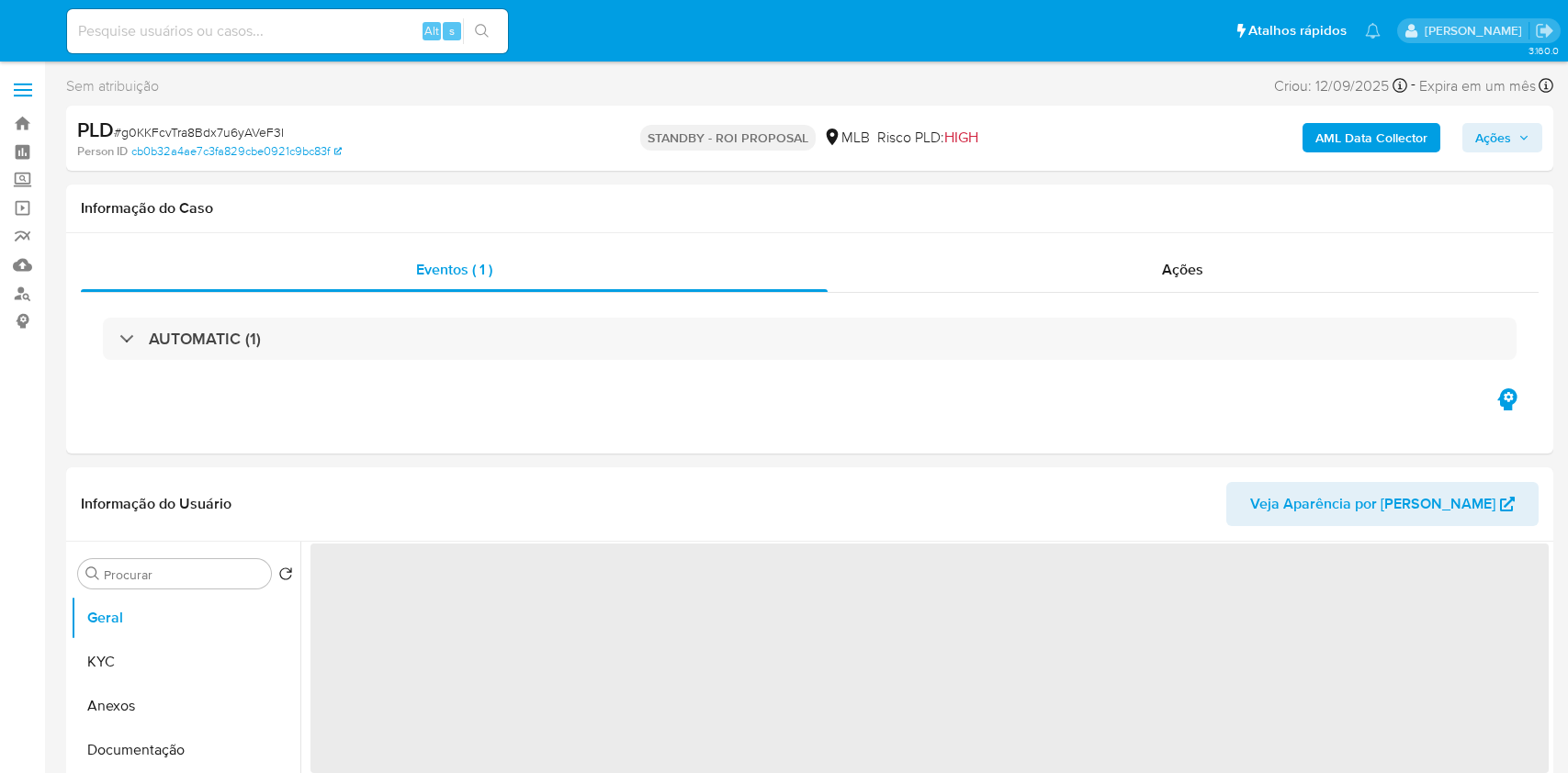
select select "10"
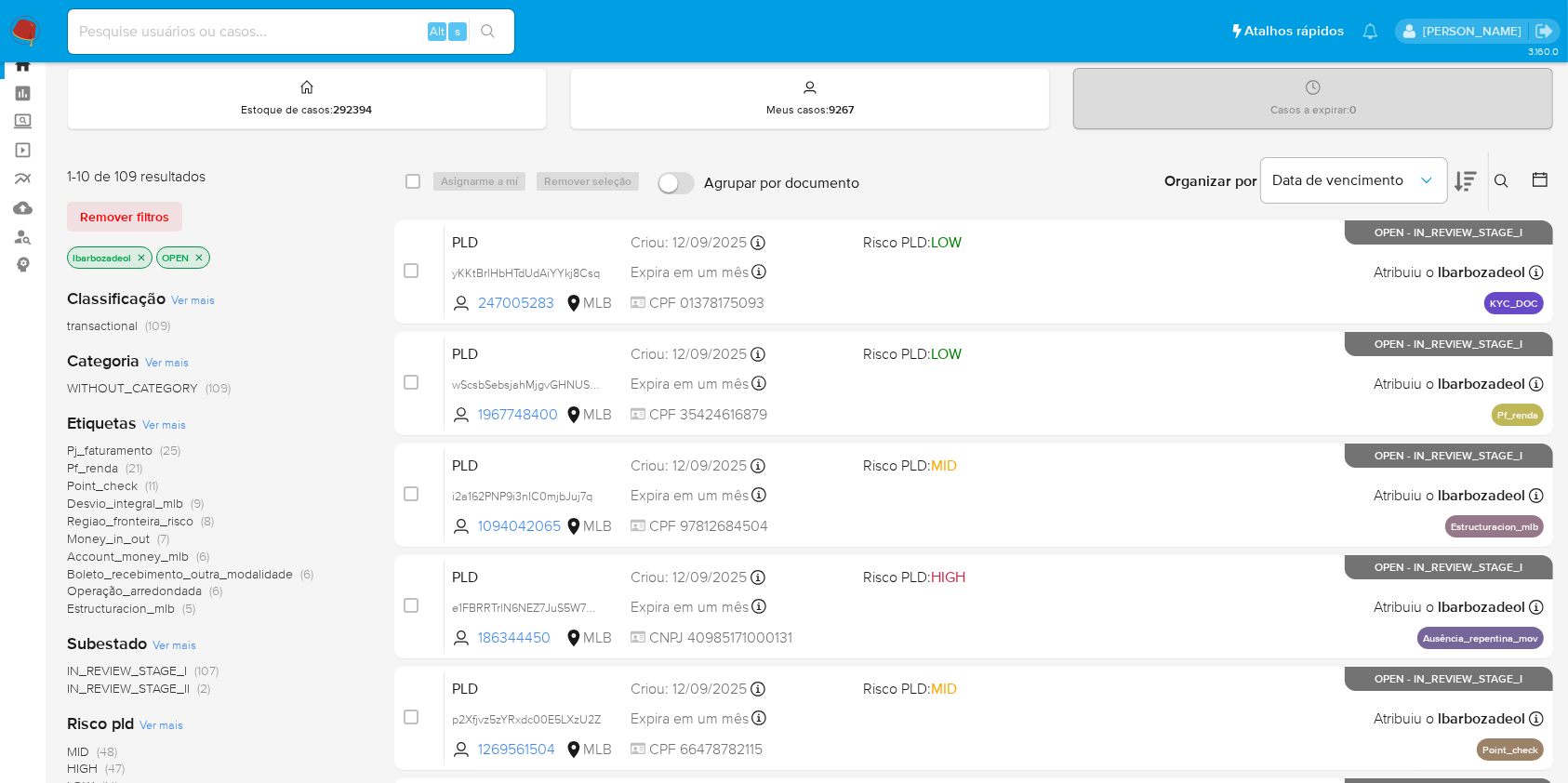
scroll to position [61, 0]
click at [118, 767] on span "(47)" at bounding box center [115, 767] width 20 height 19
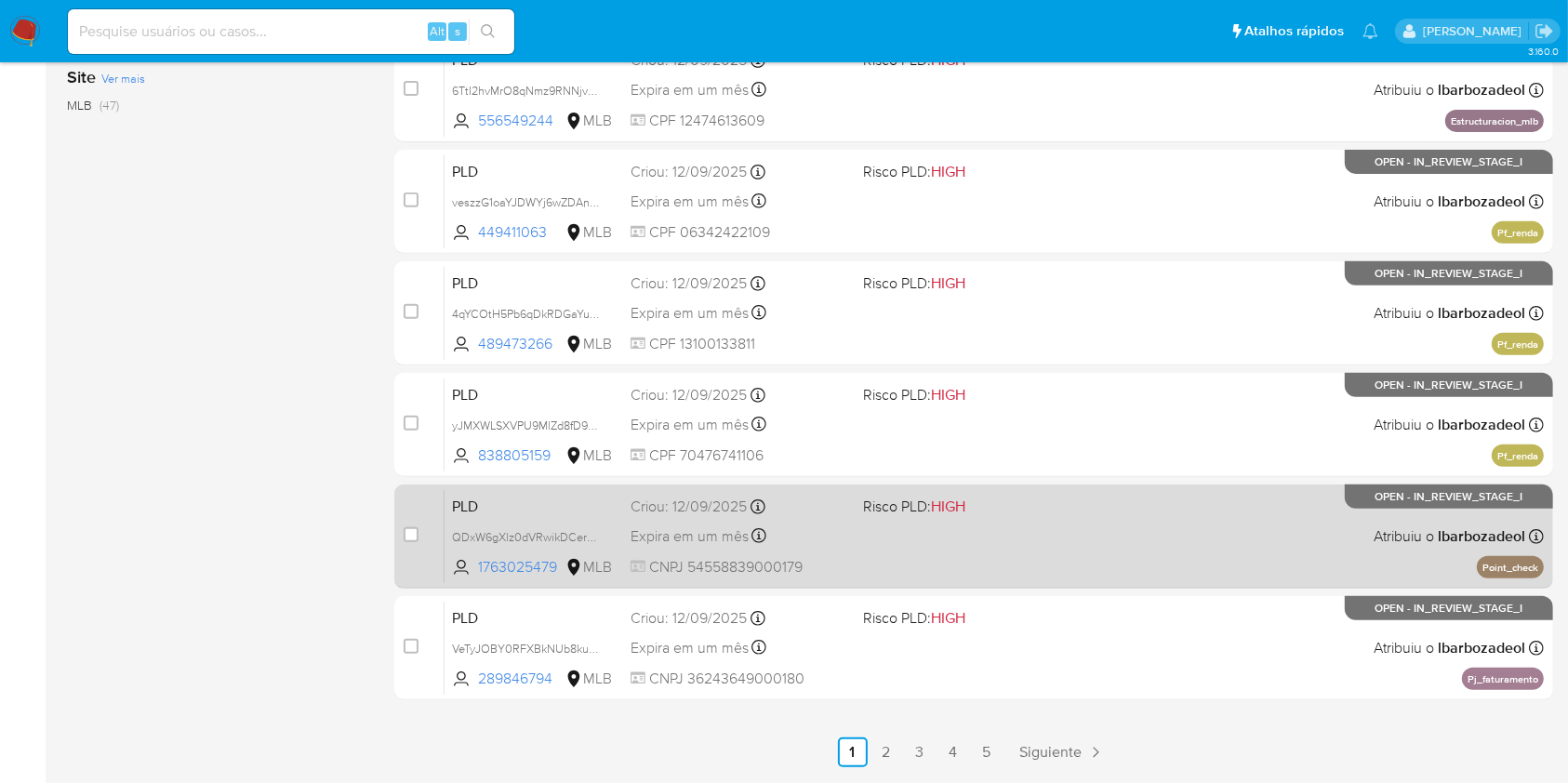
scroll to position [752, 0]
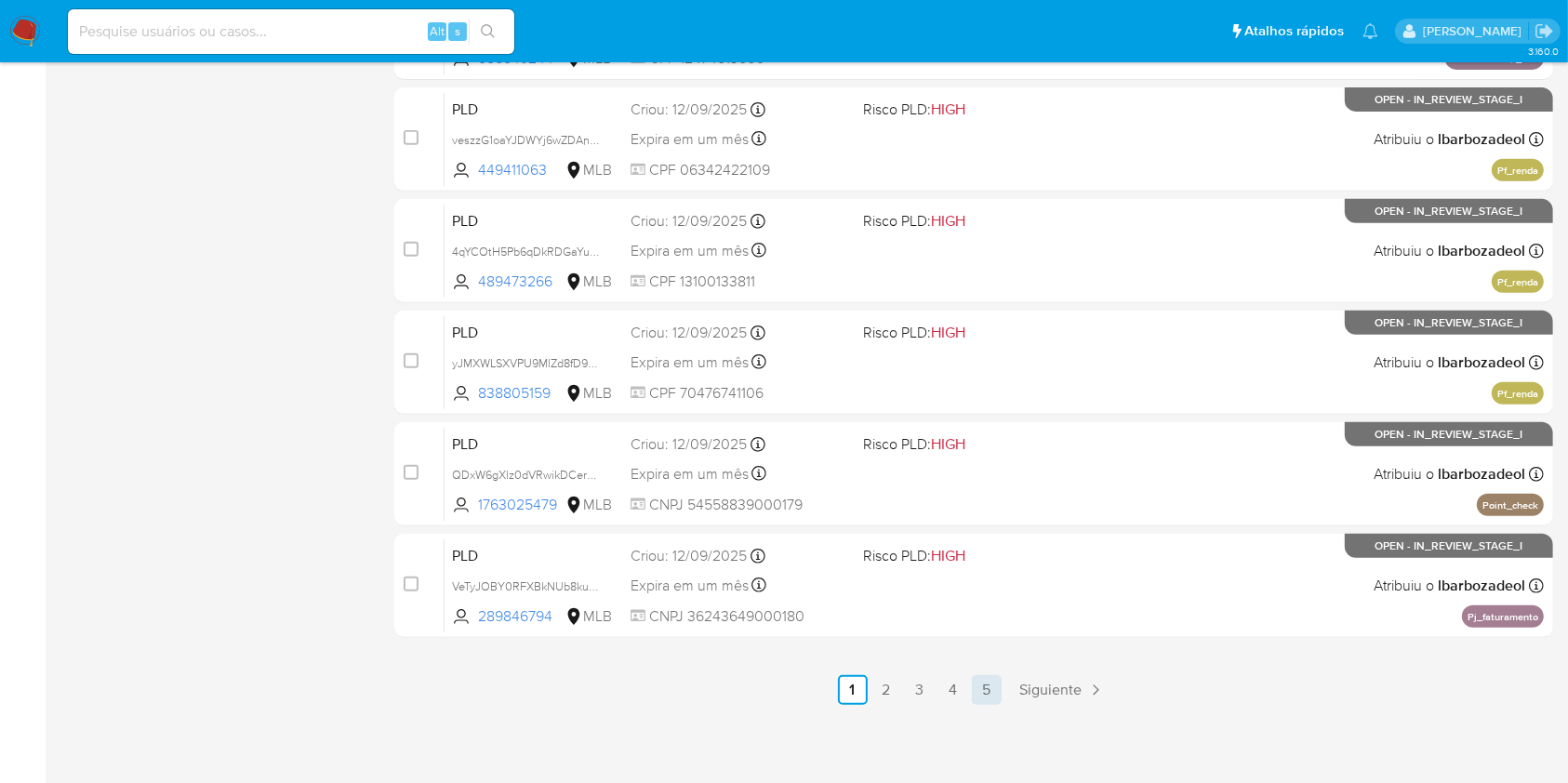
click at [997, 696] on link "5" at bounding box center [987, 690] width 30 height 30
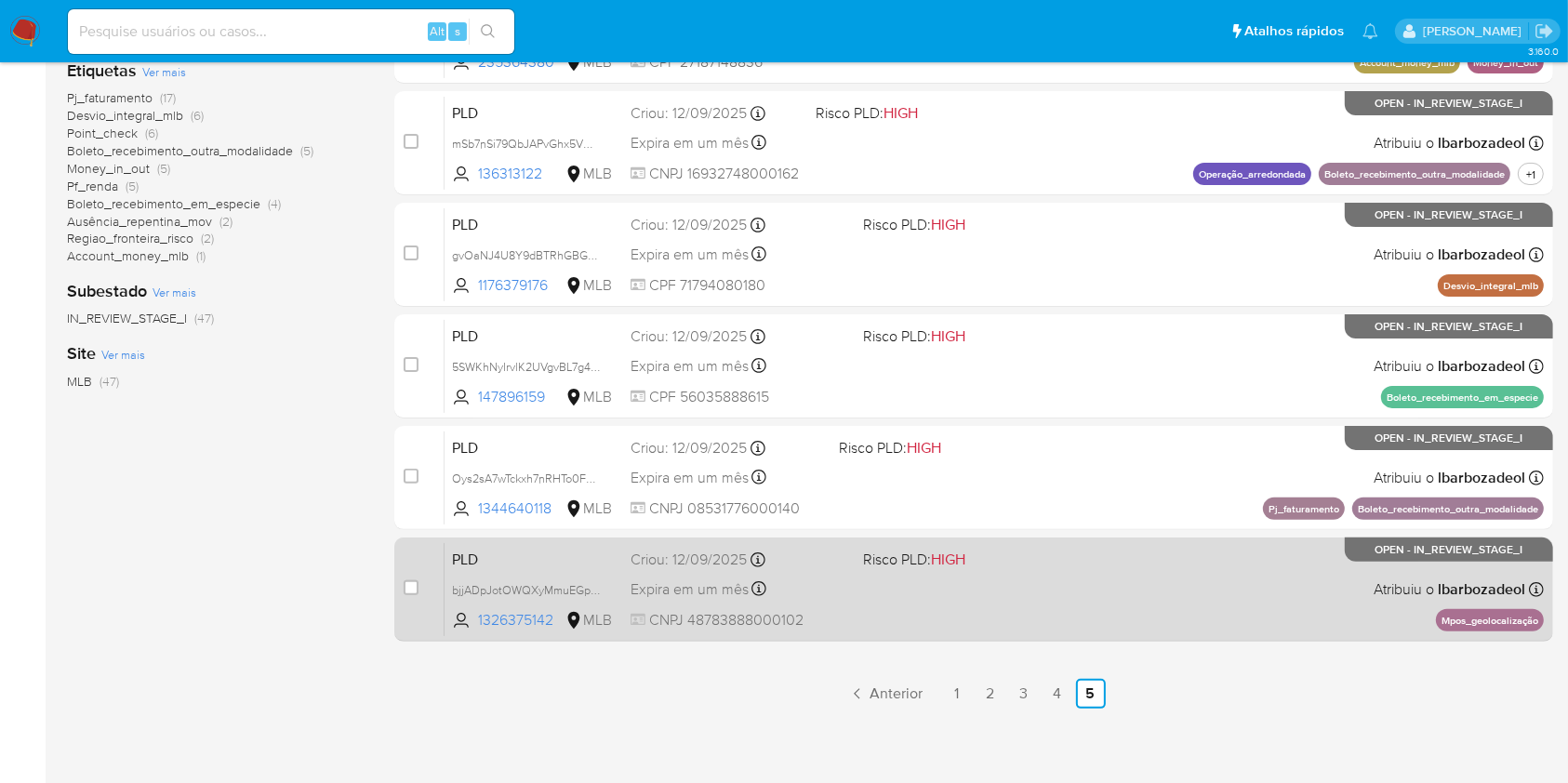
scroll to position [416, 0]
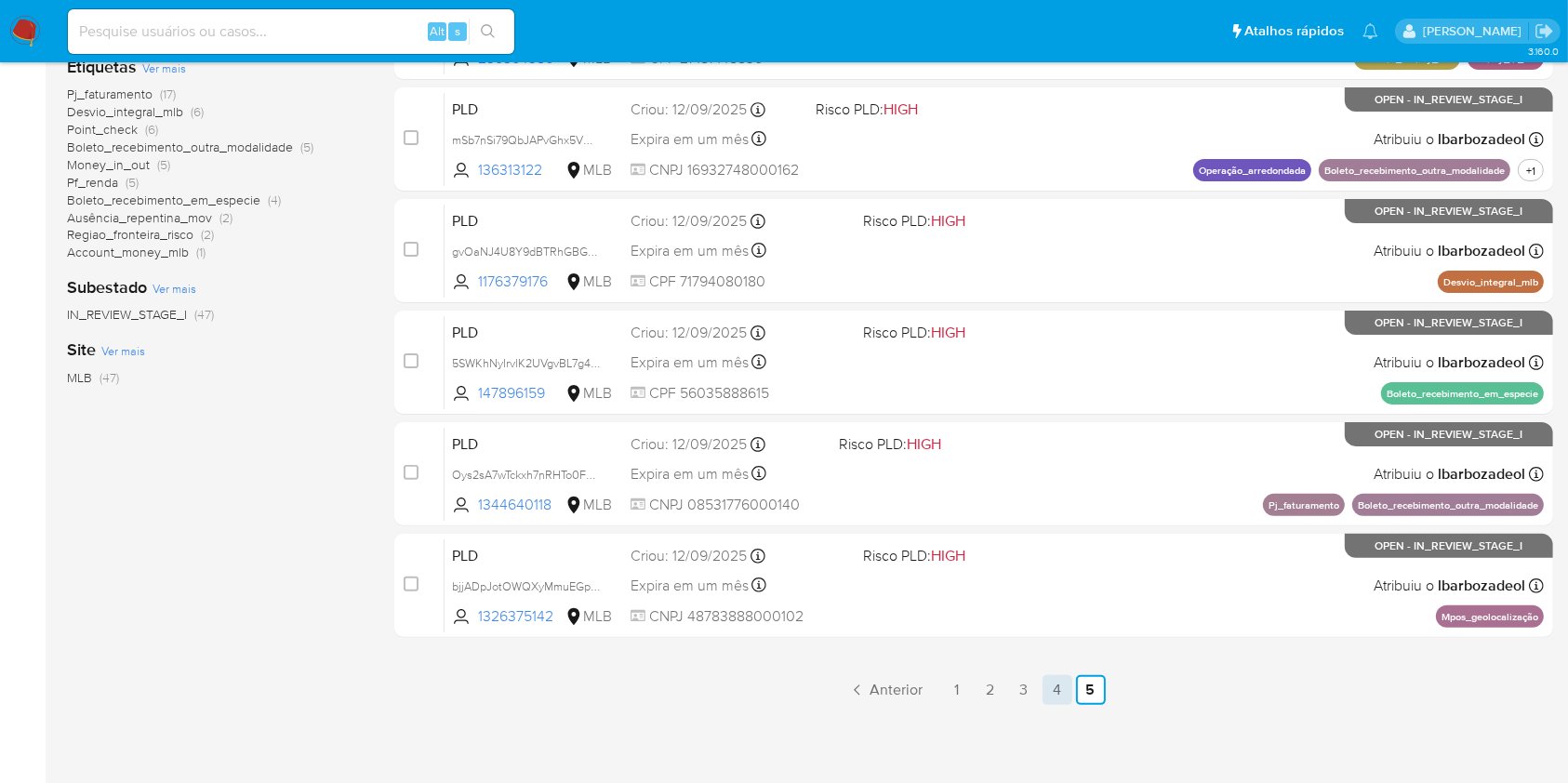
click at [1049, 693] on link "4" at bounding box center [1058, 690] width 30 height 30
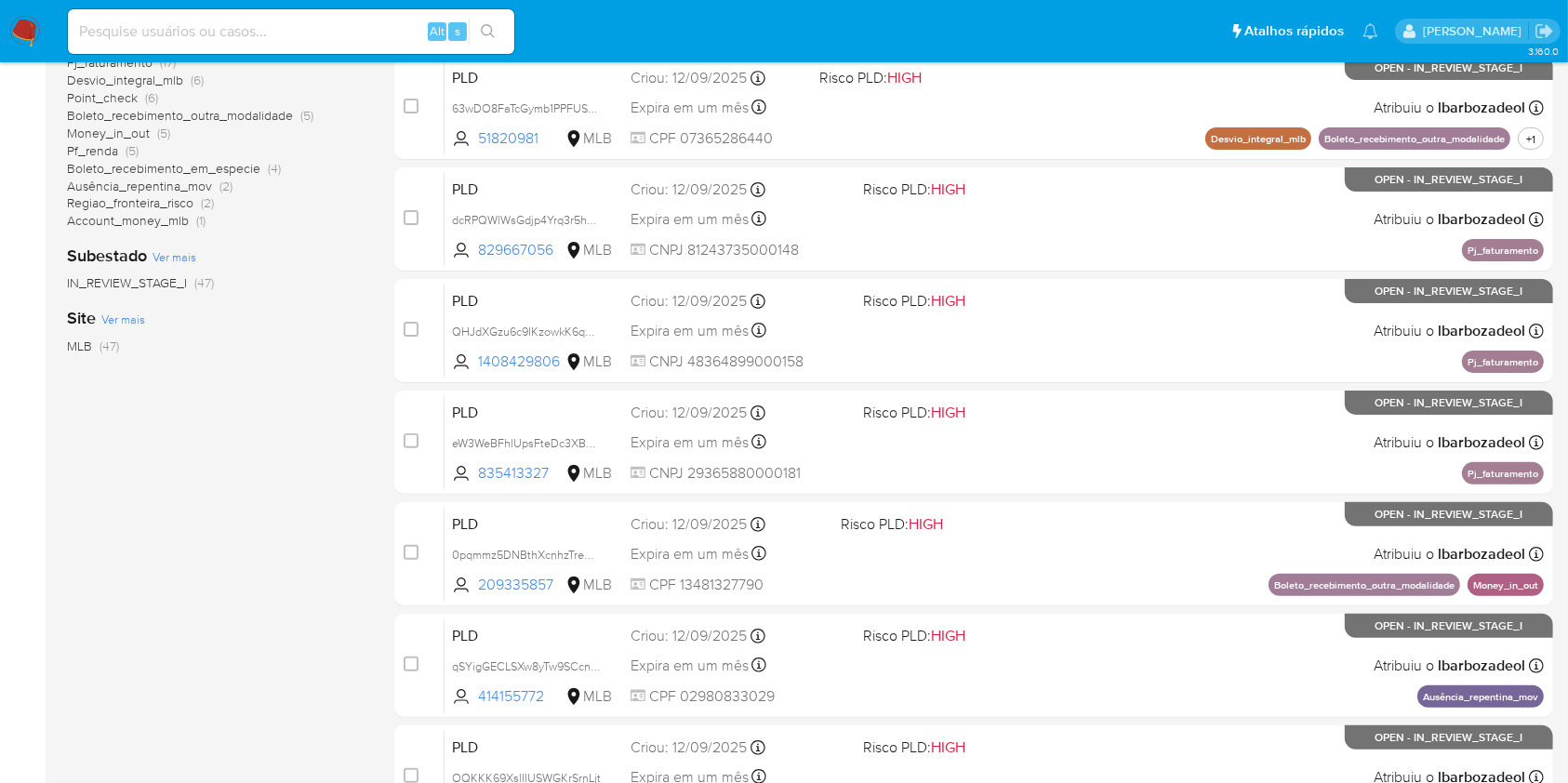
scroll to position [752, 0]
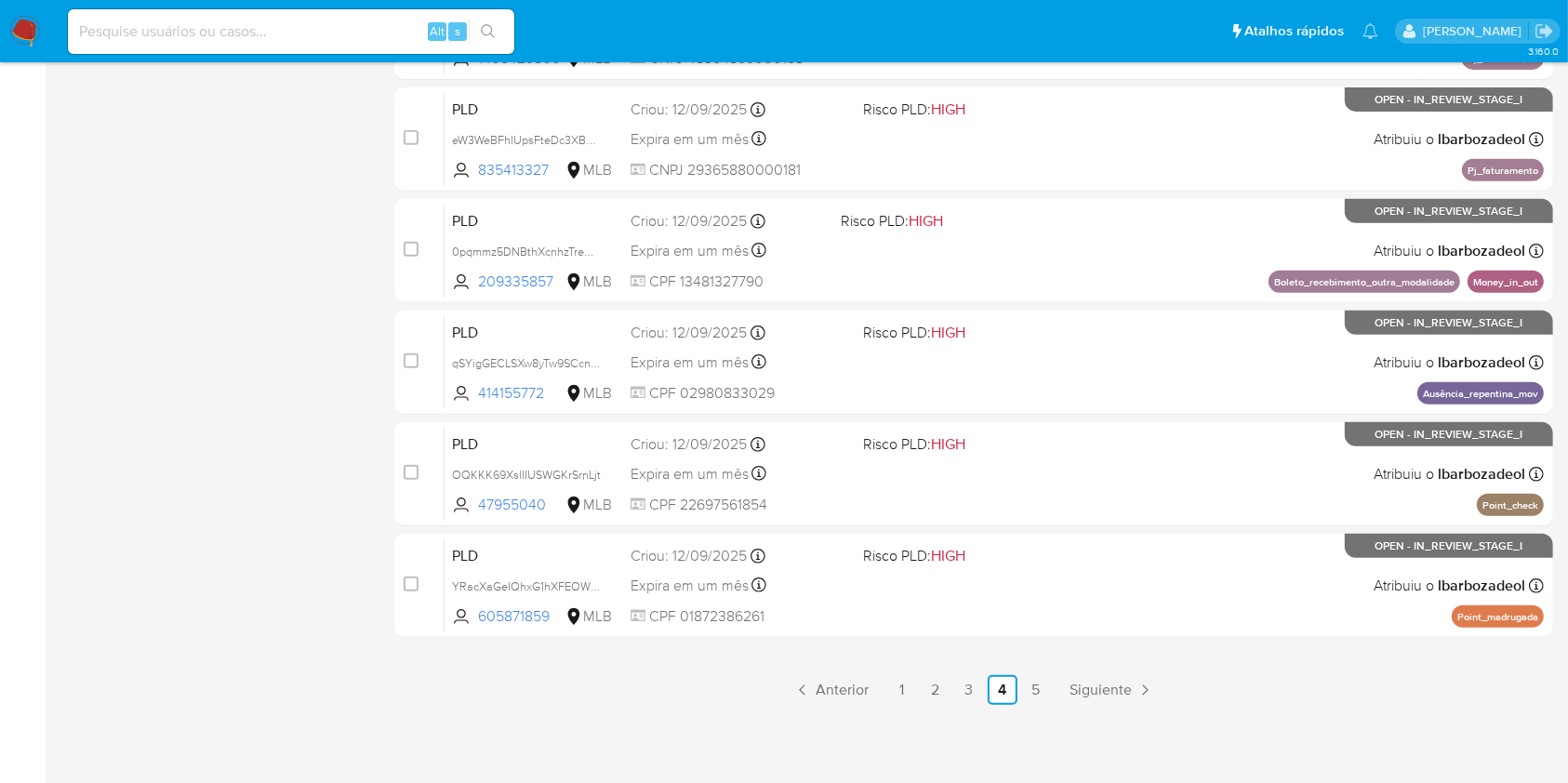
click at [975, 691] on link "3" at bounding box center [969, 690] width 30 height 30
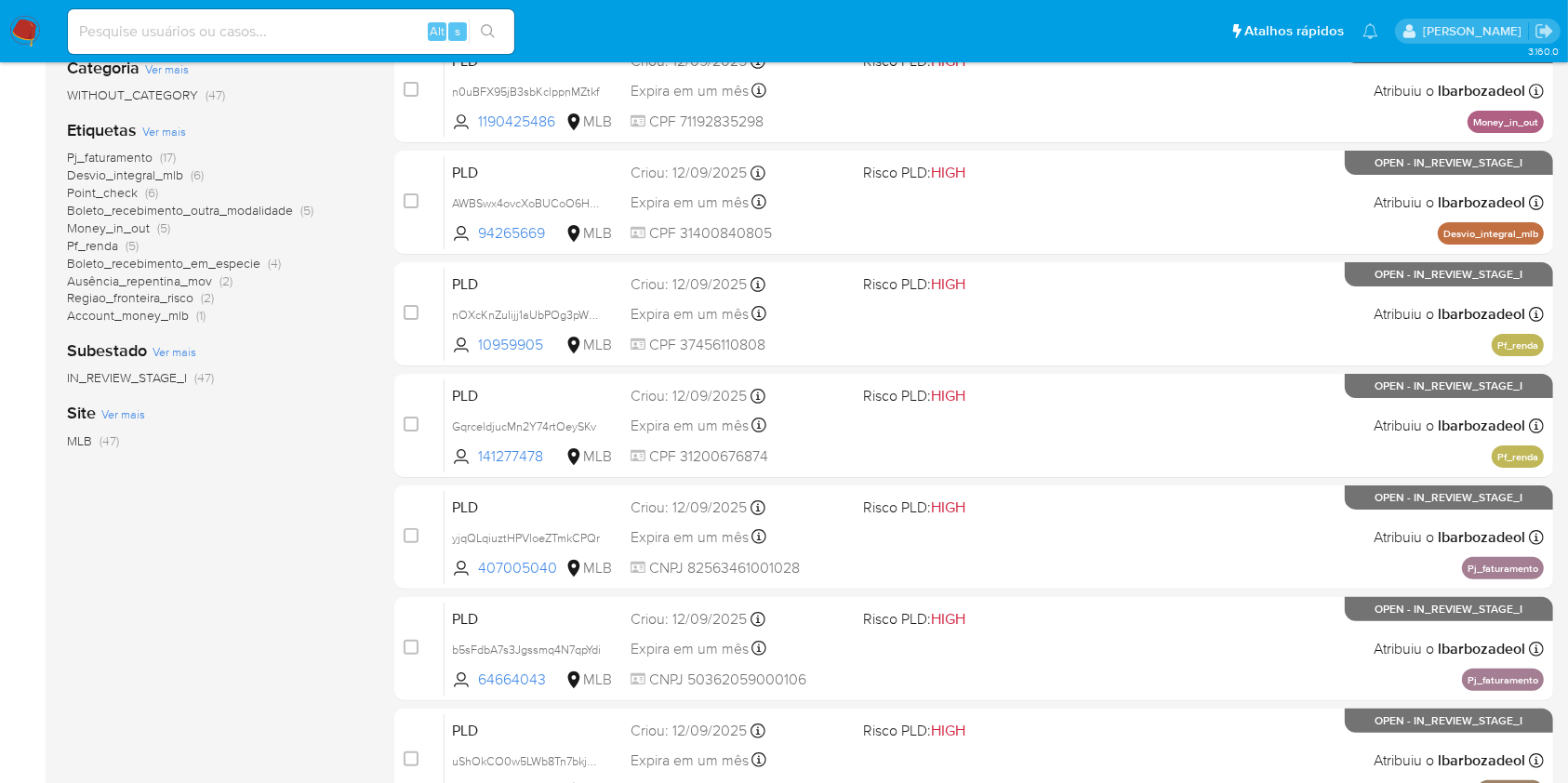
scroll to position [354, 0]
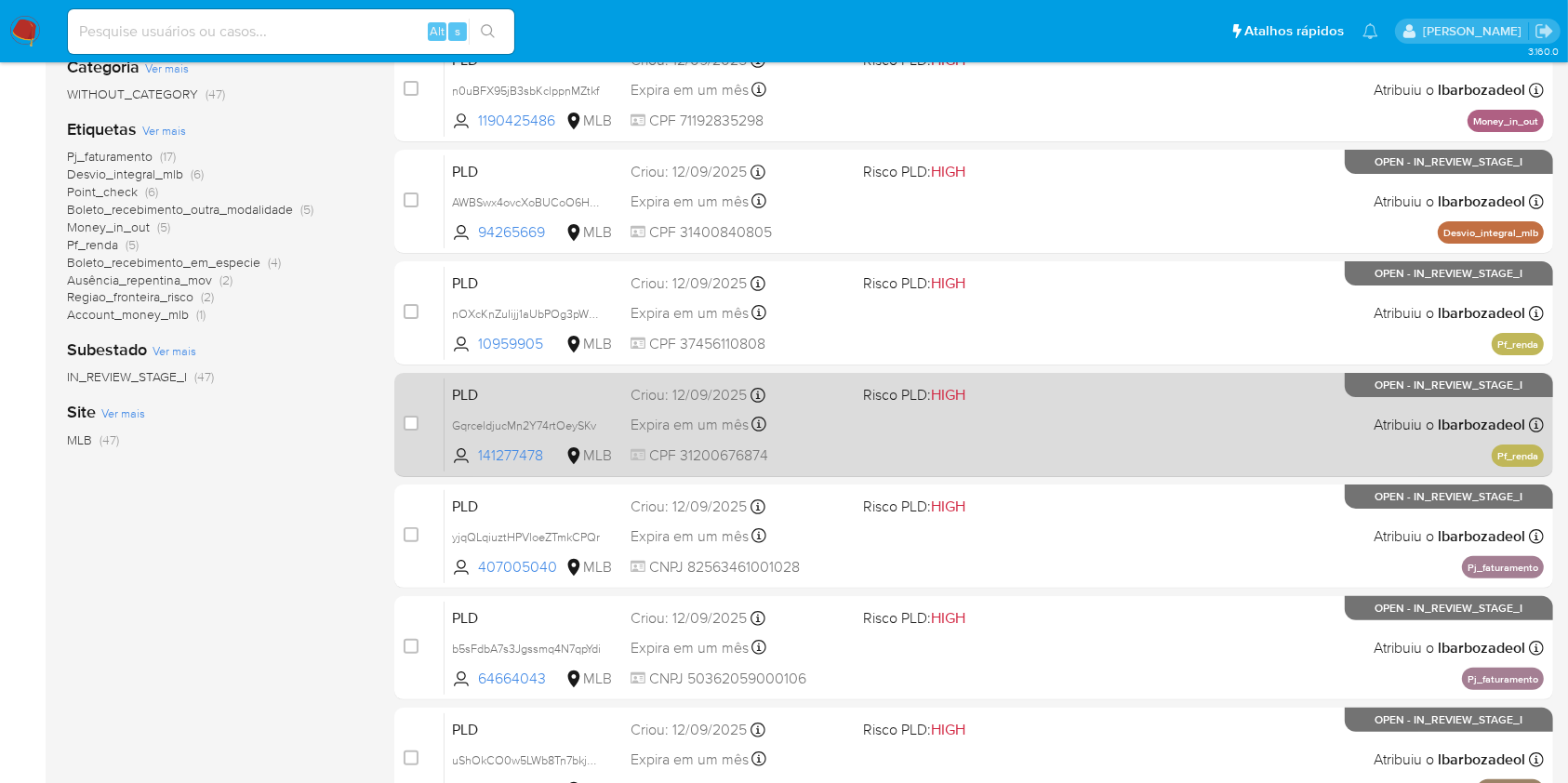
click at [1056, 443] on div "PLD GqrceldjucMn2Y74rtOeySKv 141277478 MLB Risco PLD: HIGH Criou: 12/09/2025 Cr…" at bounding box center [995, 425] width 1100 height 94
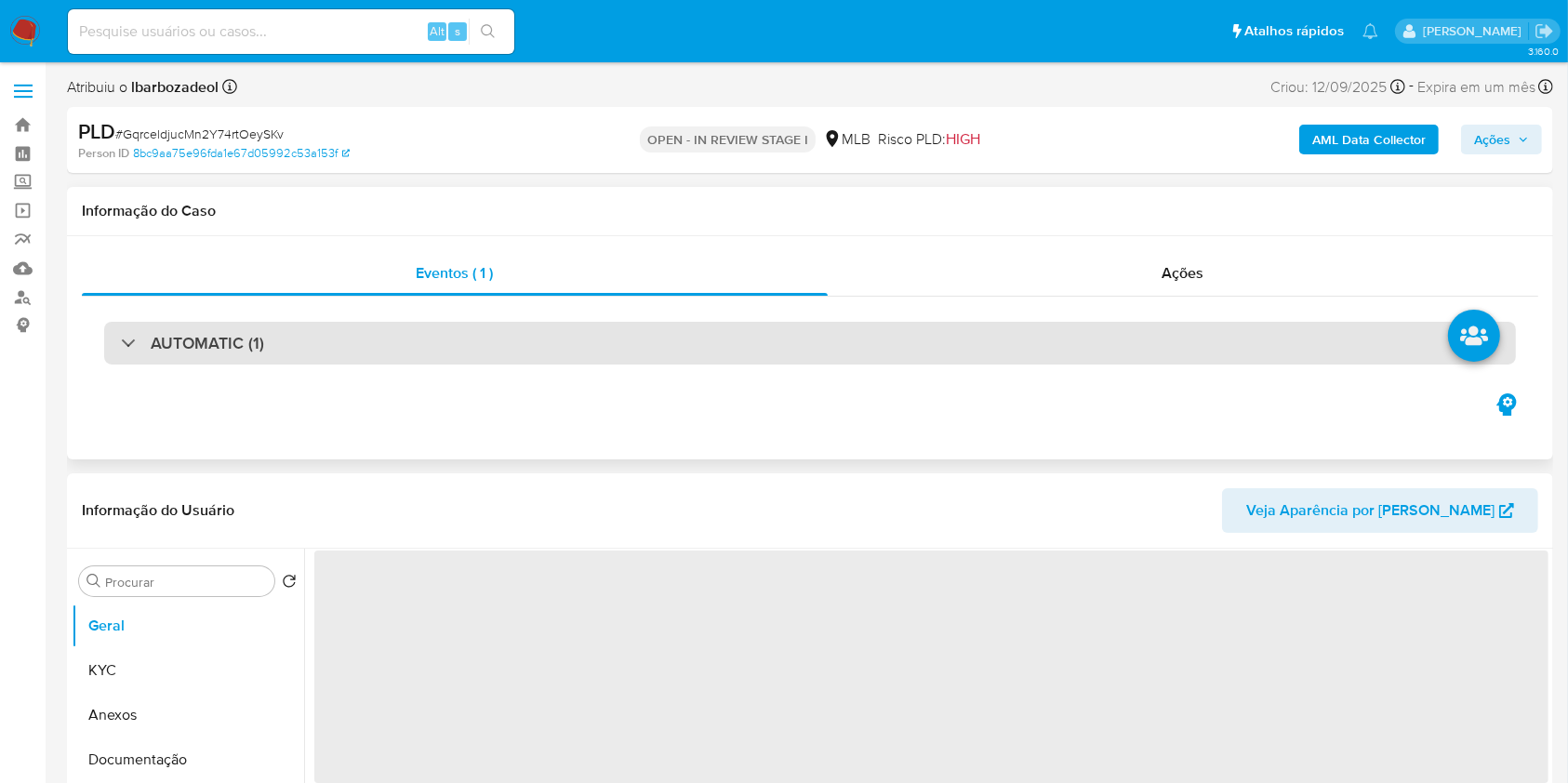
select select "10"
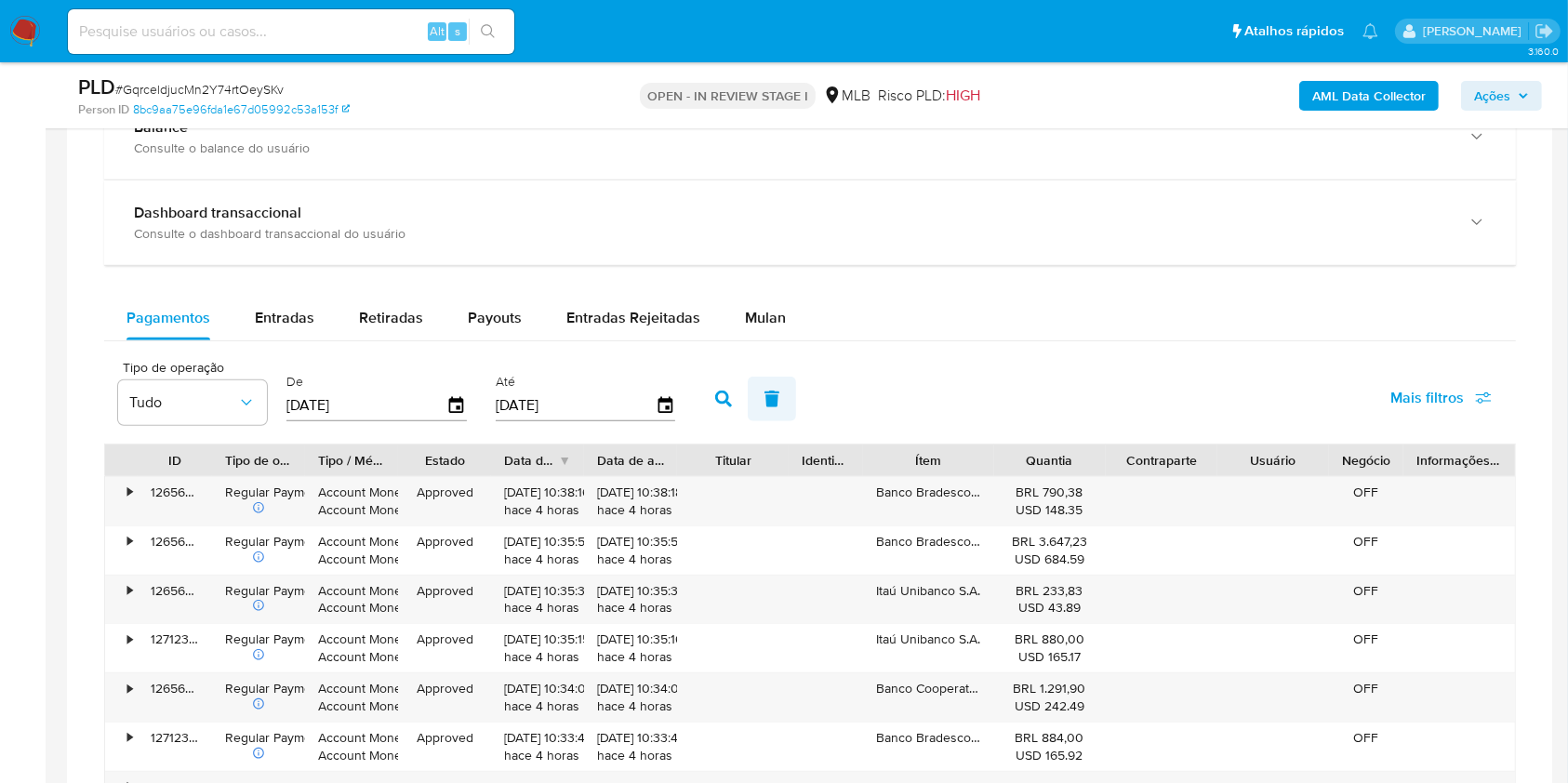
scroll to position [1411, 0]
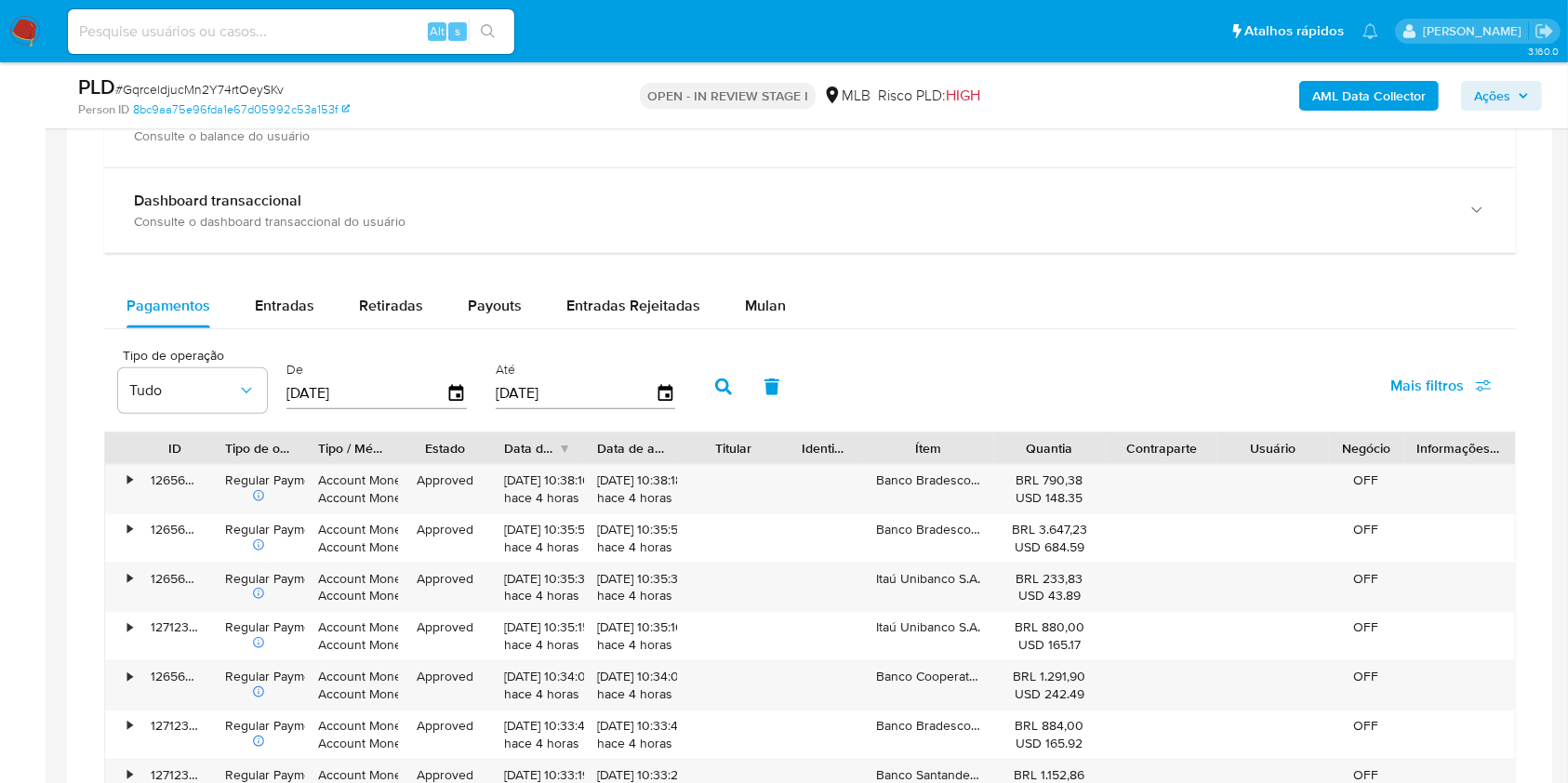
click at [762, 274] on div "Balance Consulte o balance do usuário Dashboard transaccional Consulte o dashbo…" at bounding box center [810, 544] width 1412 height 924
drag, startPoint x: 266, startPoint y: 338, endPoint x: 274, endPoint y: 295, distance: 43.7
click at [268, 340] on div "Tipo de operação Tudo De 25/06/2025 Até 22/09/2025 Mais filtros" at bounding box center [810, 384] width 1412 height 93
click at [274, 295] on span "Entradas" at bounding box center [284, 305] width 59 height 22
select select "10"
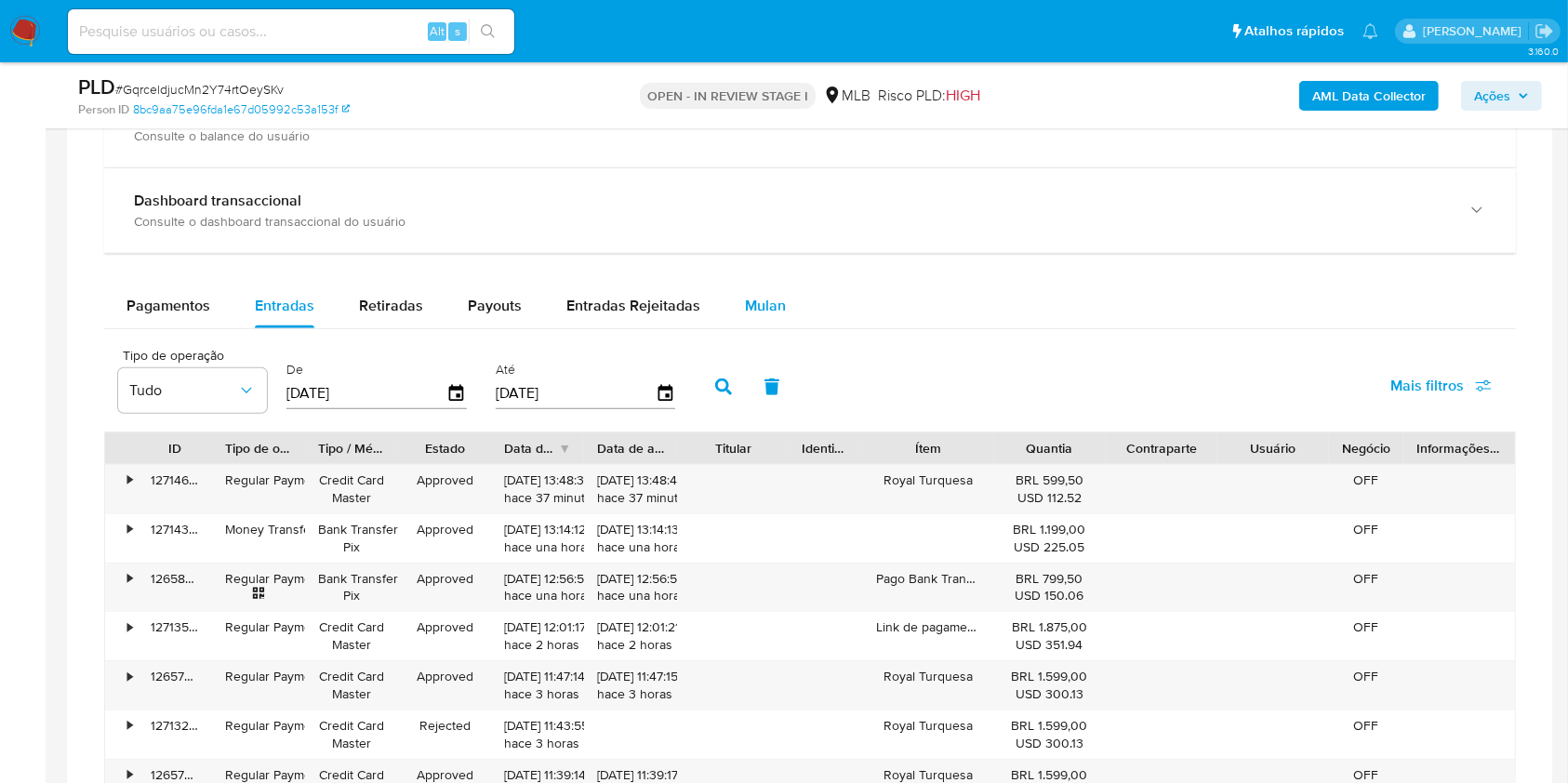
click at [754, 299] on span "Mulan" at bounding box center [766, 305] width 41 height 22
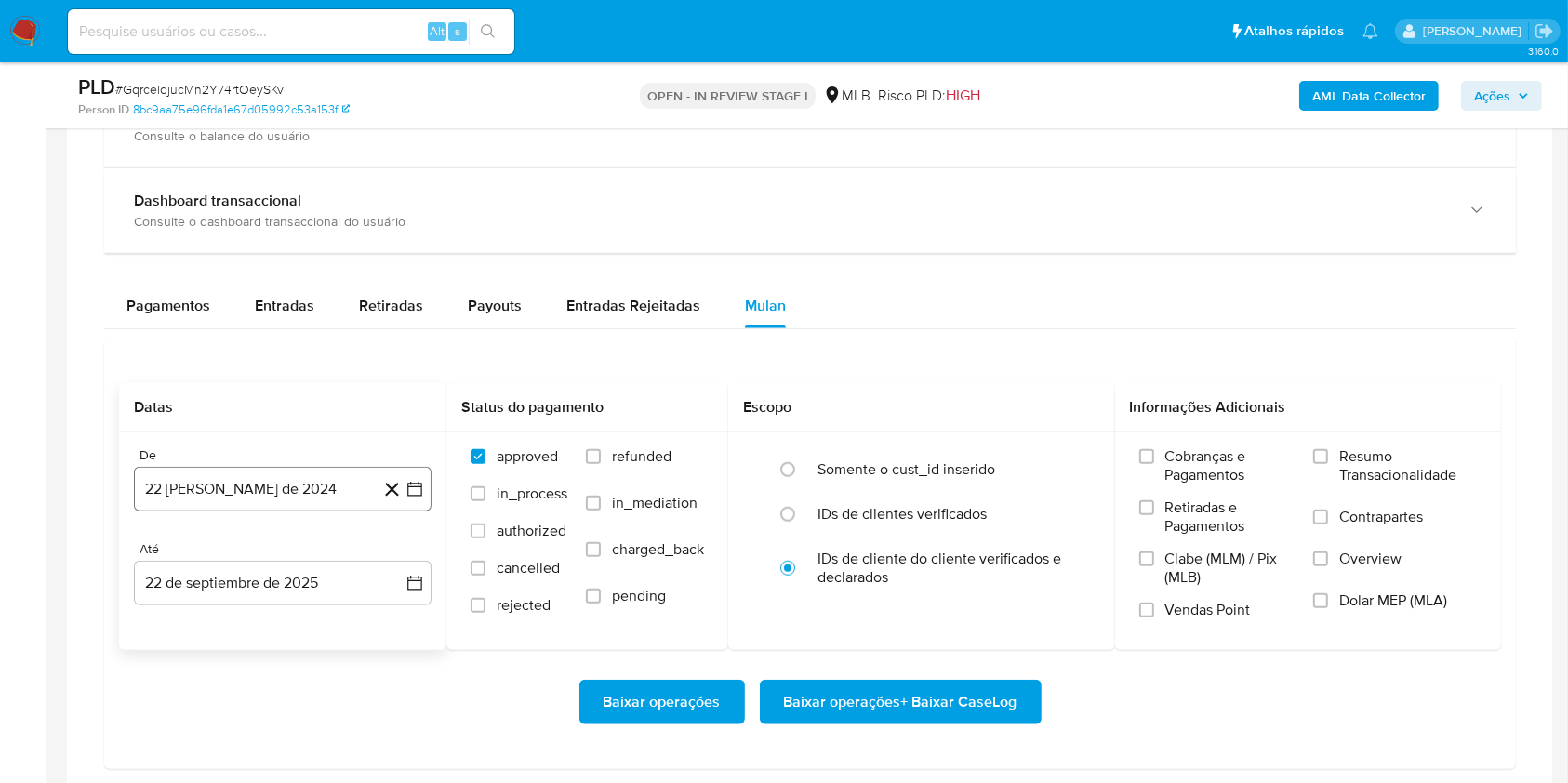
drag, startPoint x: 271, startPoint y: 490, endPoint x: 270, endPoint y: 470, distance: 20.0
click at [270, 489] on button "22 de agosto de 2024" at bounding box center [282, 489] width 298 height 44
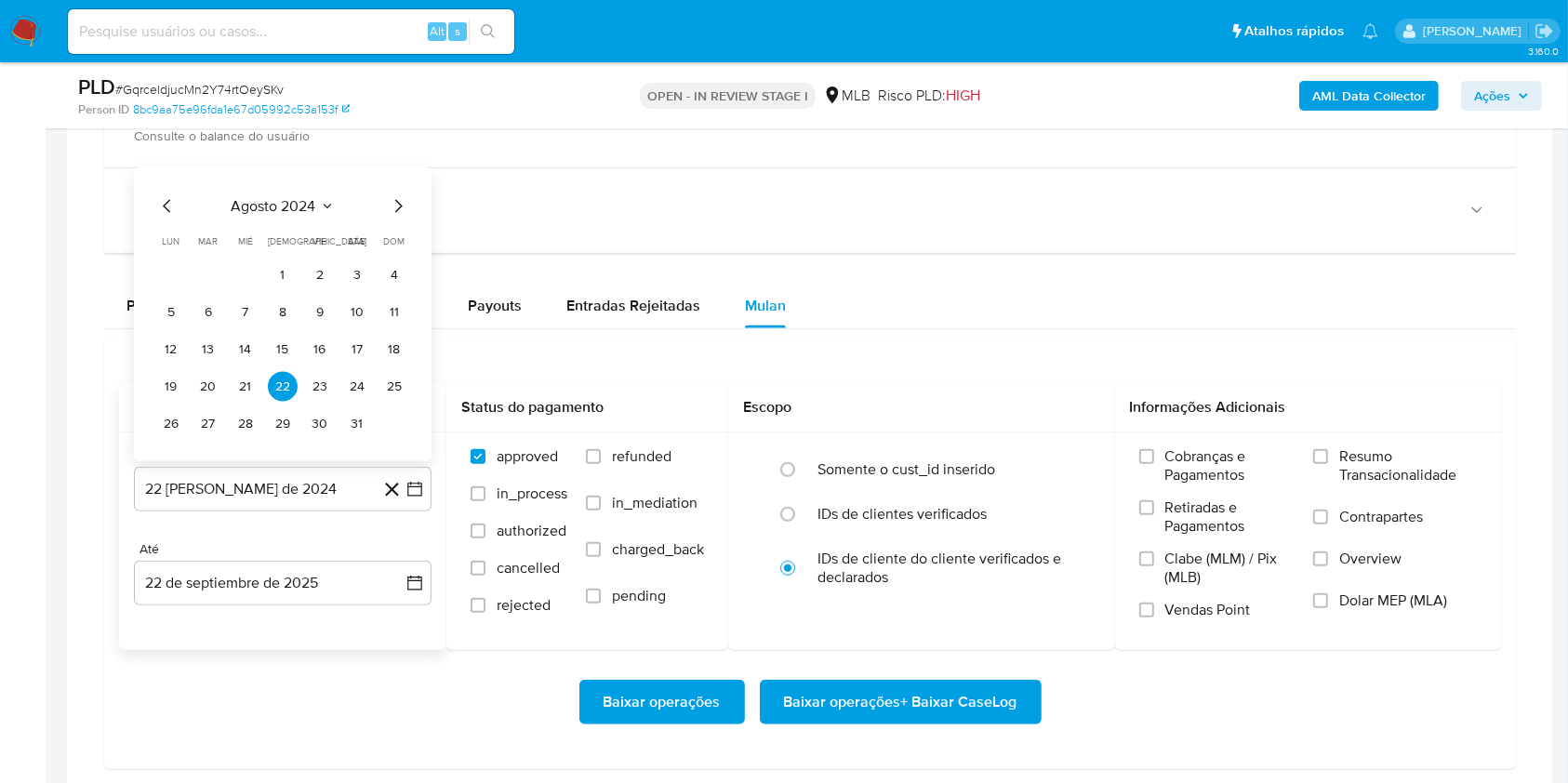
click at [272, 204] on span "agosto 2024" at bounding box center [274, 207] width 85 height 19
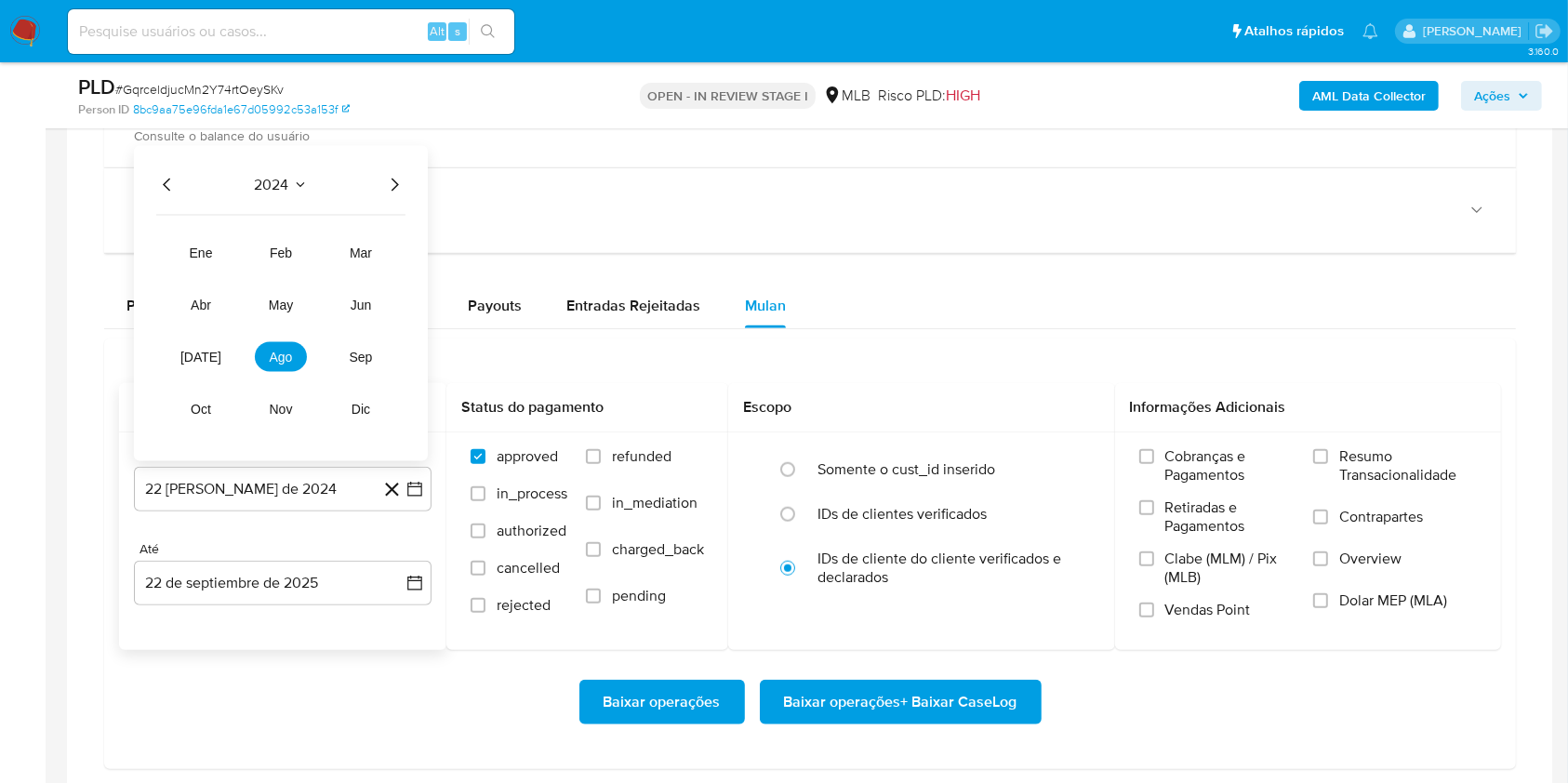
click at [388, 180] on icon "Año siguiente" at bounding box center [395, 185] width 23 height 23
click at [266, 354] on button "ago" at bounding box center [280, 357] width 52 height 30
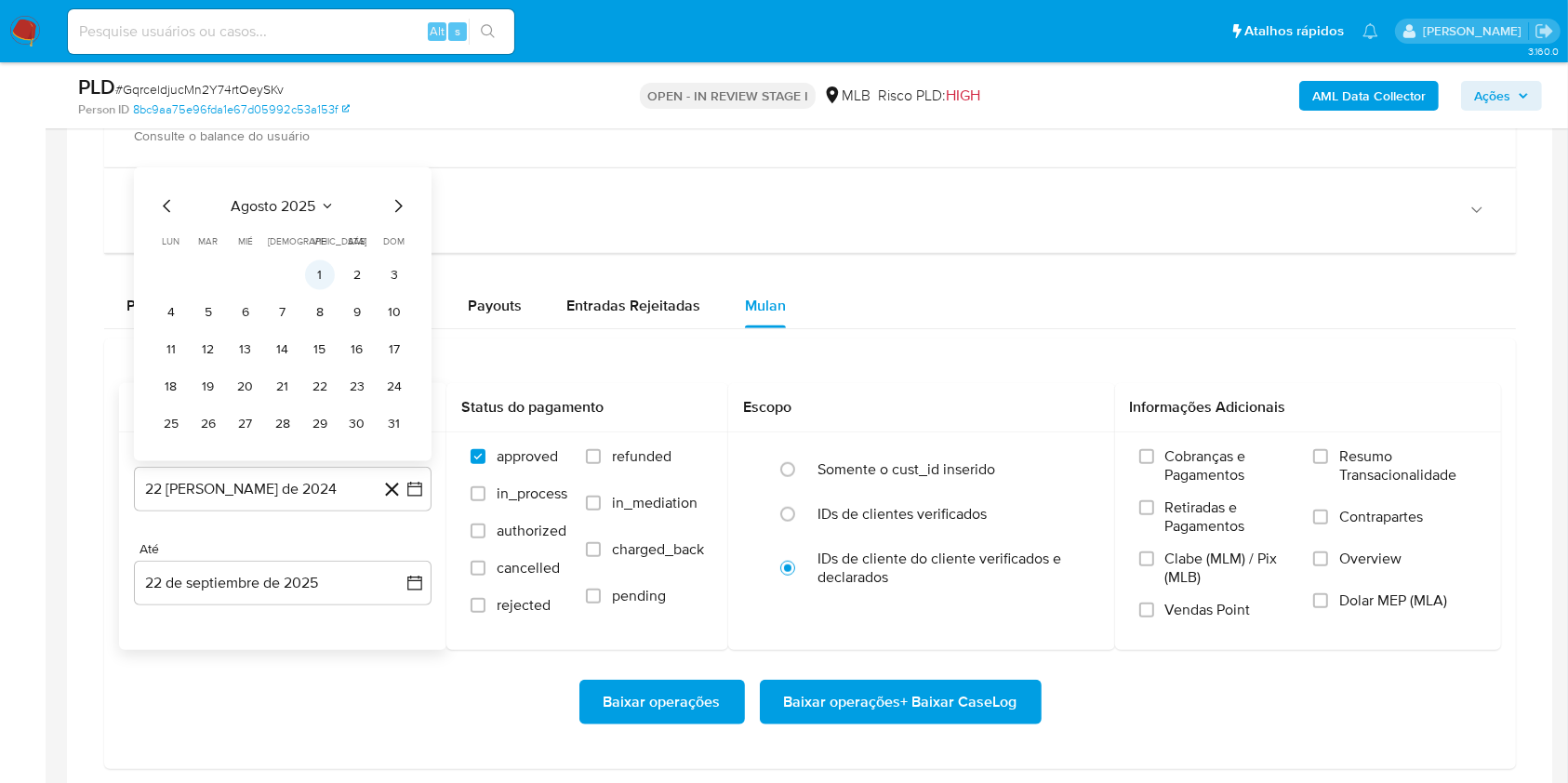
click at [316, 268] on button "1" at bounding box center [321, 275] width 30 height 30
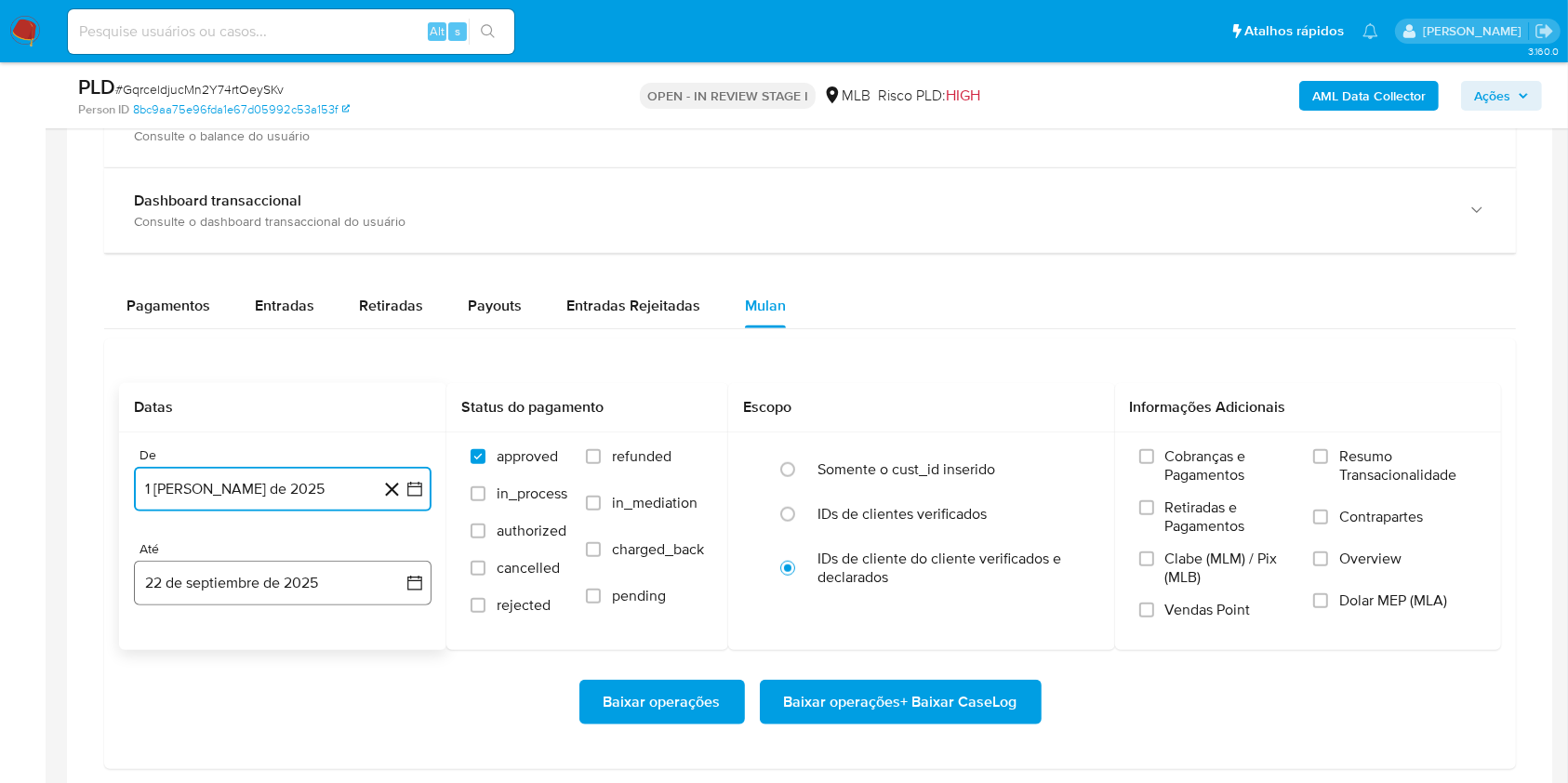
click at [290, 584] on button "22 de septiembre de 2025" at bounding box center [282, 583] width 298 height 44
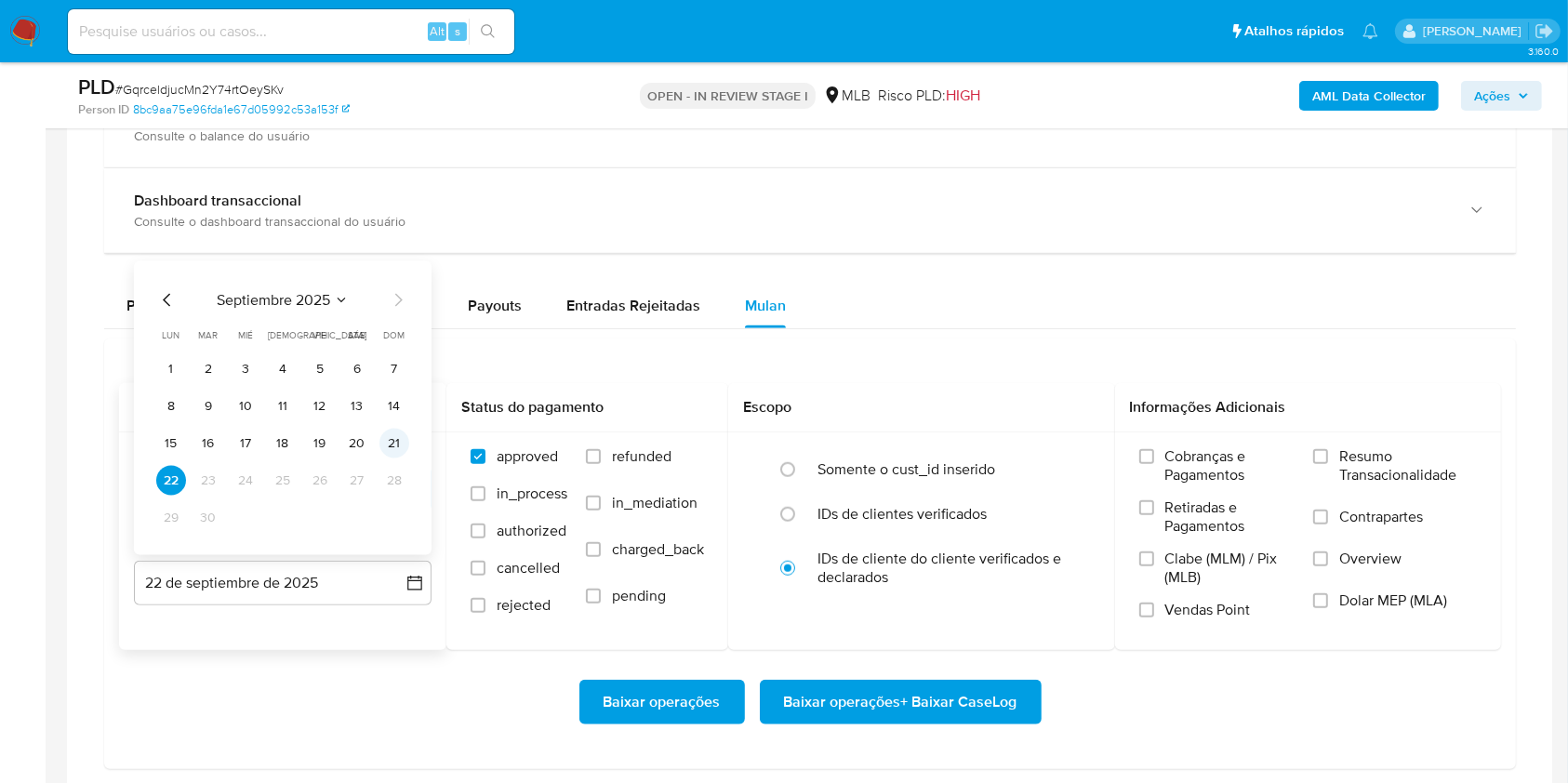
click at [399, 439] on button "21" at bounding box center [395, 444] width 30 height 30
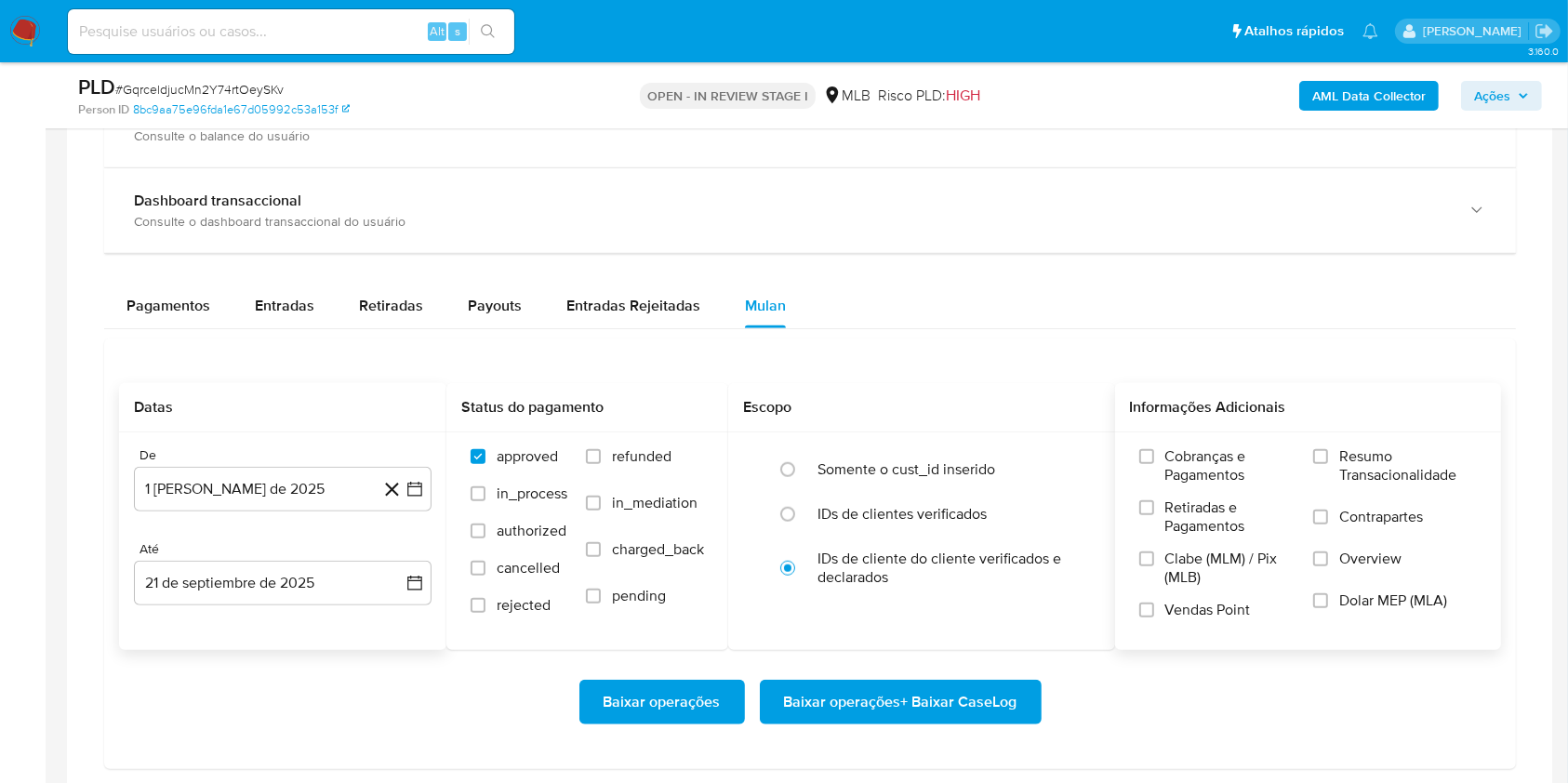
click at [1340, 461] on span "Resumo Transacionalidade" at bounding box center [1408, 466] width 137 height 38
click at [1328, 461] on input "Resumo Transacionalidade" at bounding box center [1321, 457] width 15 height 15
click at [981, 703] on span "Baixar operações + Baixar CaseLog" at bounding box center [901, 702] width 233 height 41
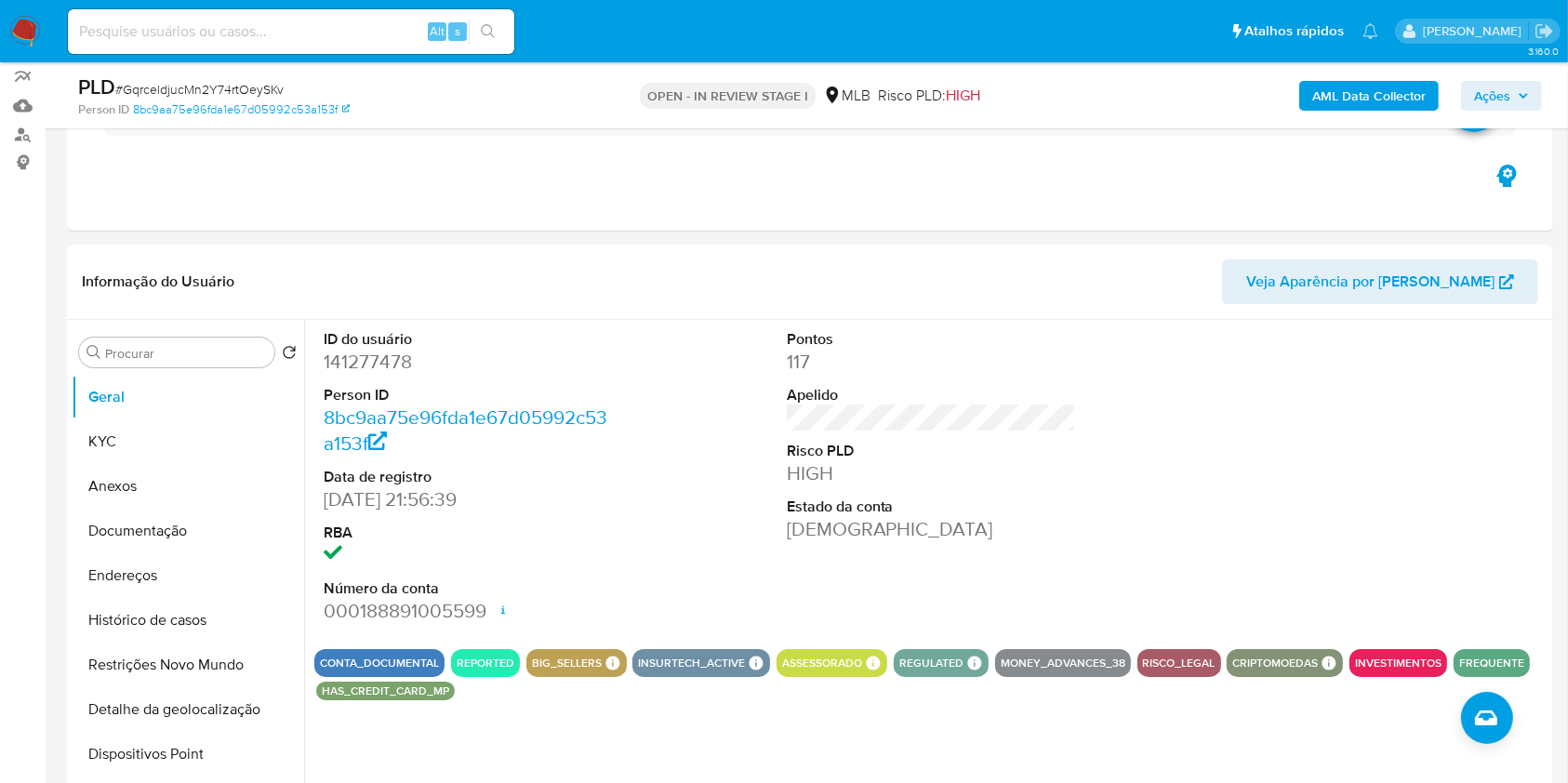
scroll to position [0, 0]
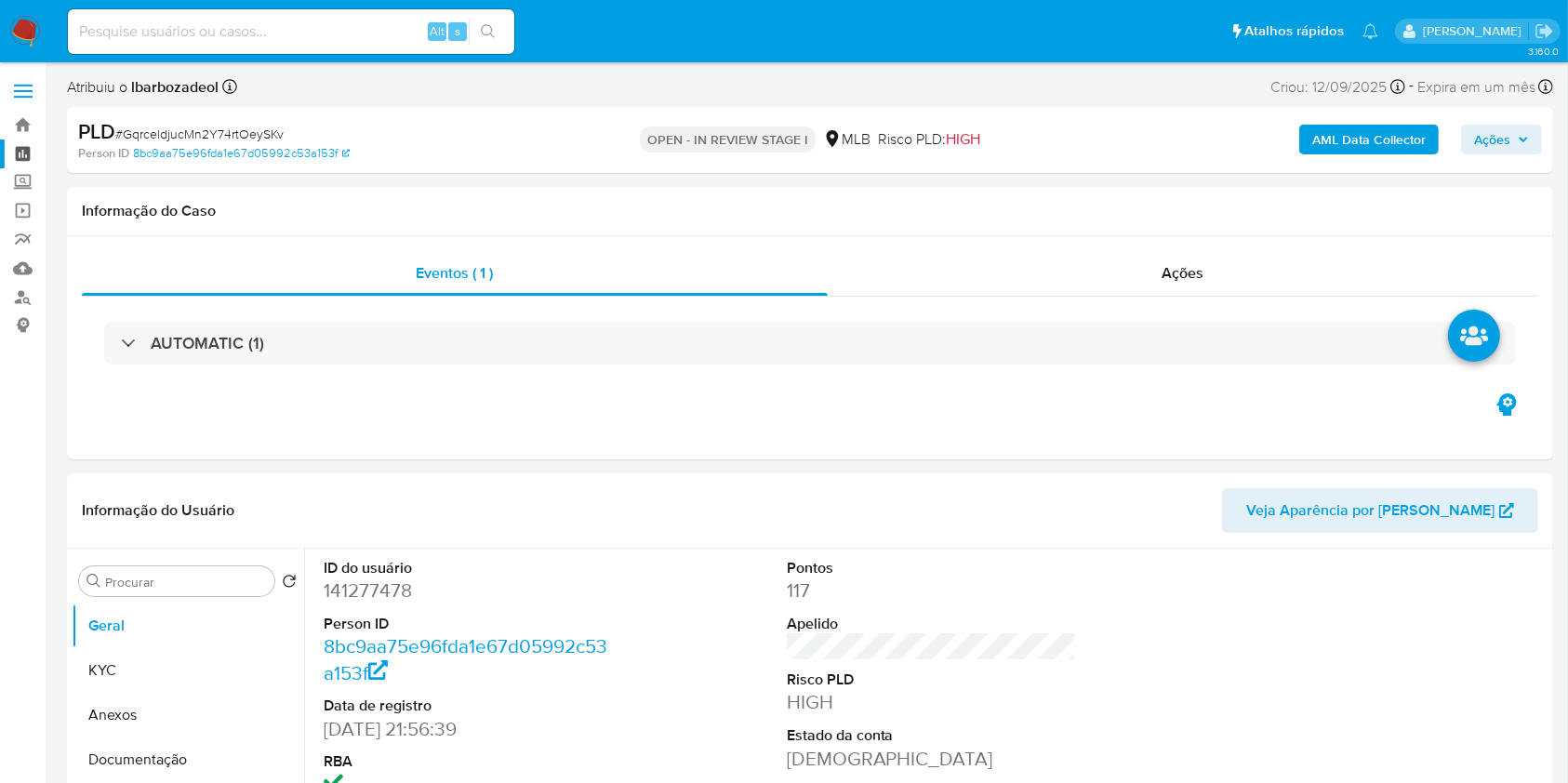
click at [29, 152] on link "Painel" at bounding box center [111, 153] width 222 height 29
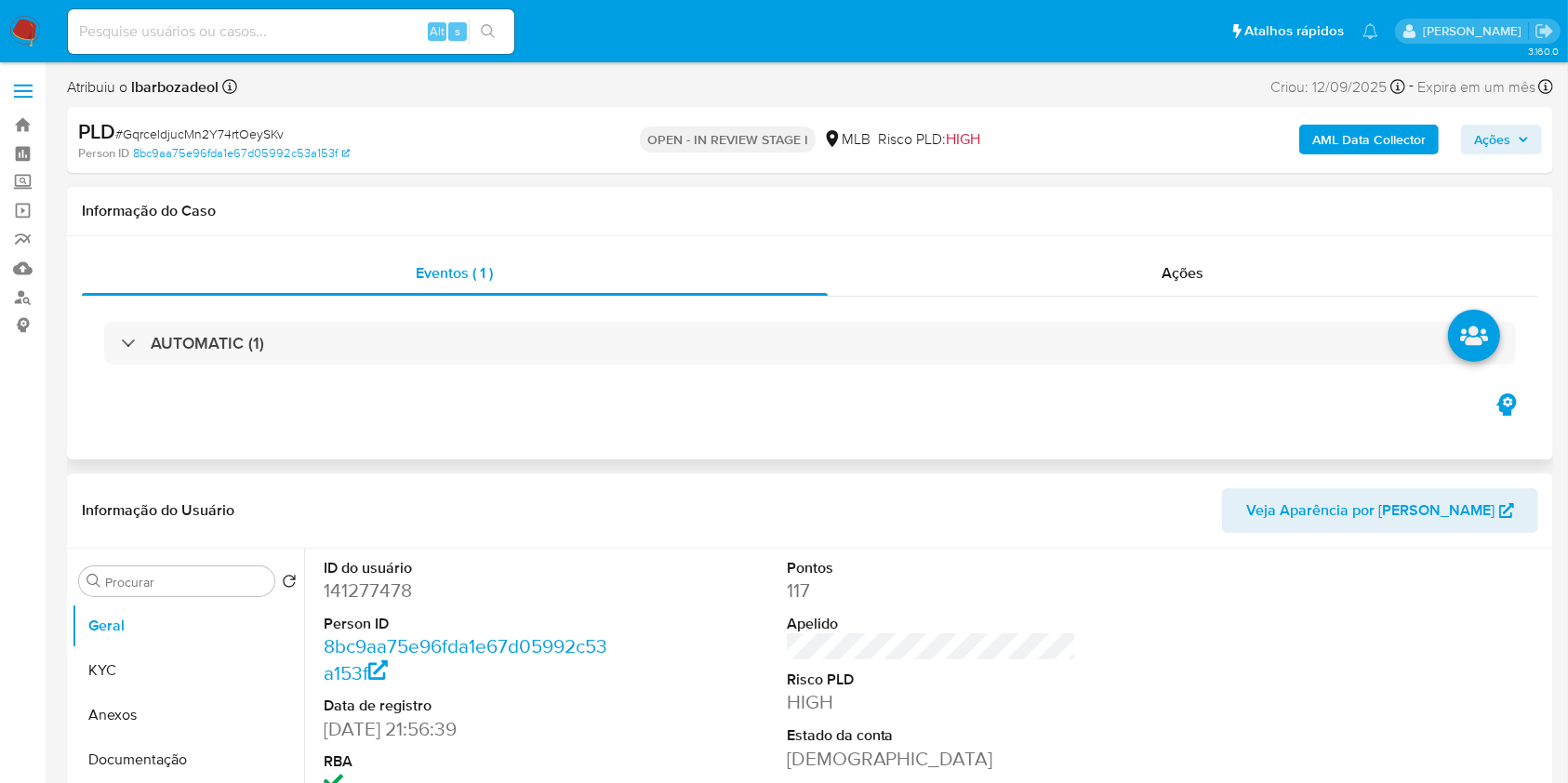
click at [1010, 205] on h1 "Informação do Caso" at bounding box center [810, 211] width 1457 height 19
click at [1479, 227] on div "Informação do Caso" at bounding box center [809, 211] width 1486 height 49
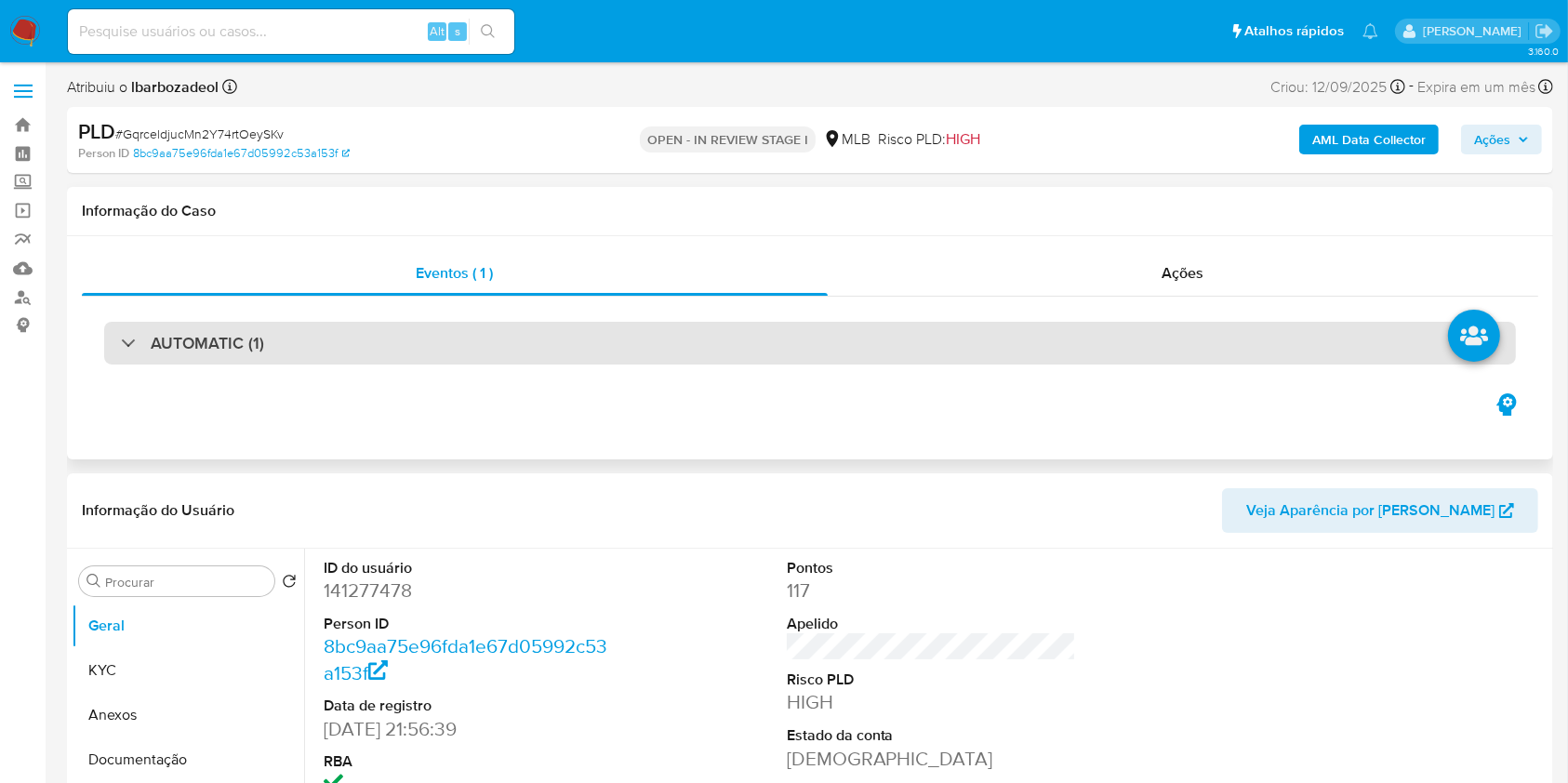
click at [809, 344] on div "AUTOMATIC (1)" at bounding box center [810, 343] width 1412 height 43
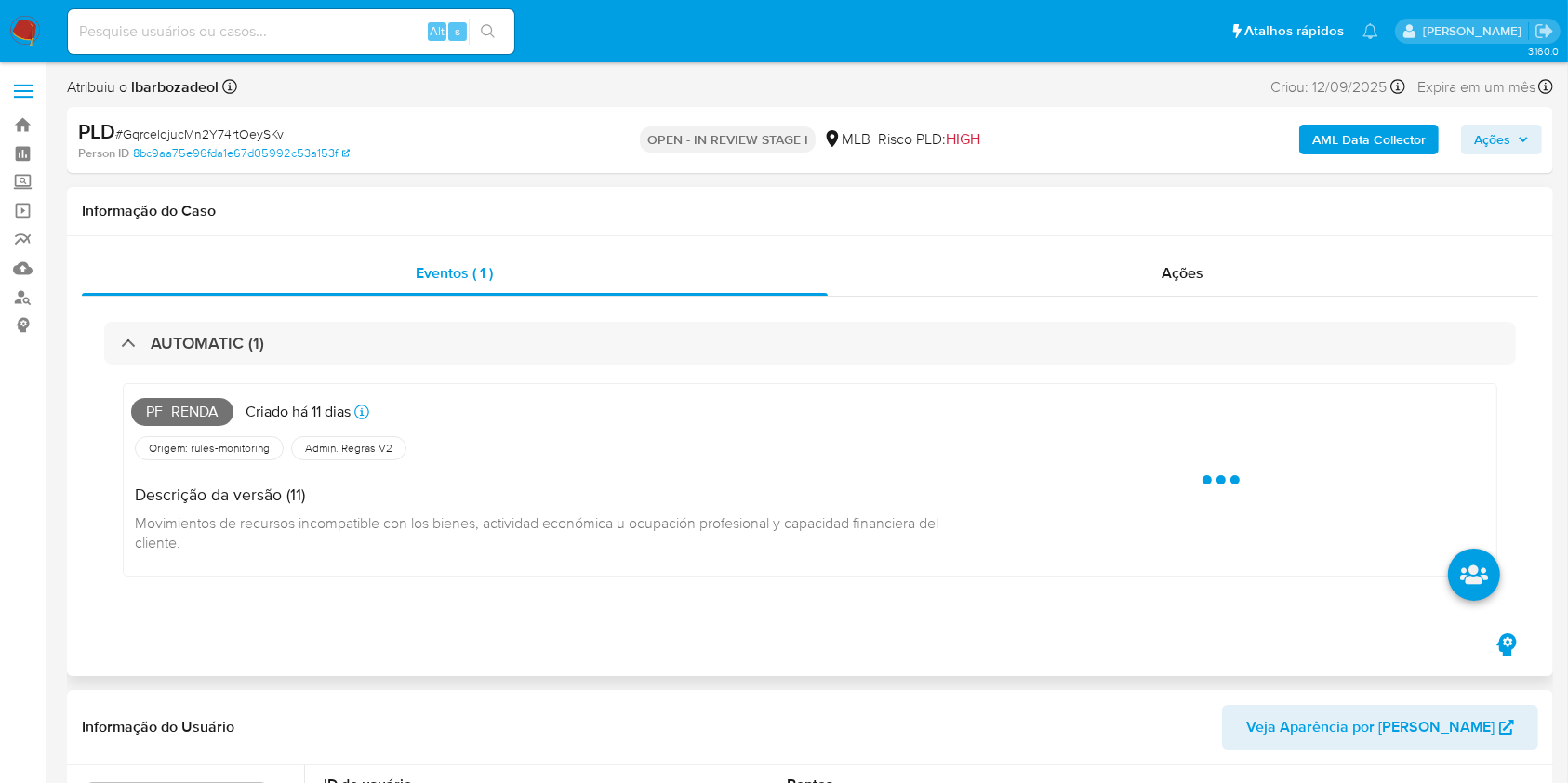
click at [197, 415] on span "Pf_renda" at bounding box center [182, 413] width 102 height 28
copy span "Pf_renda"
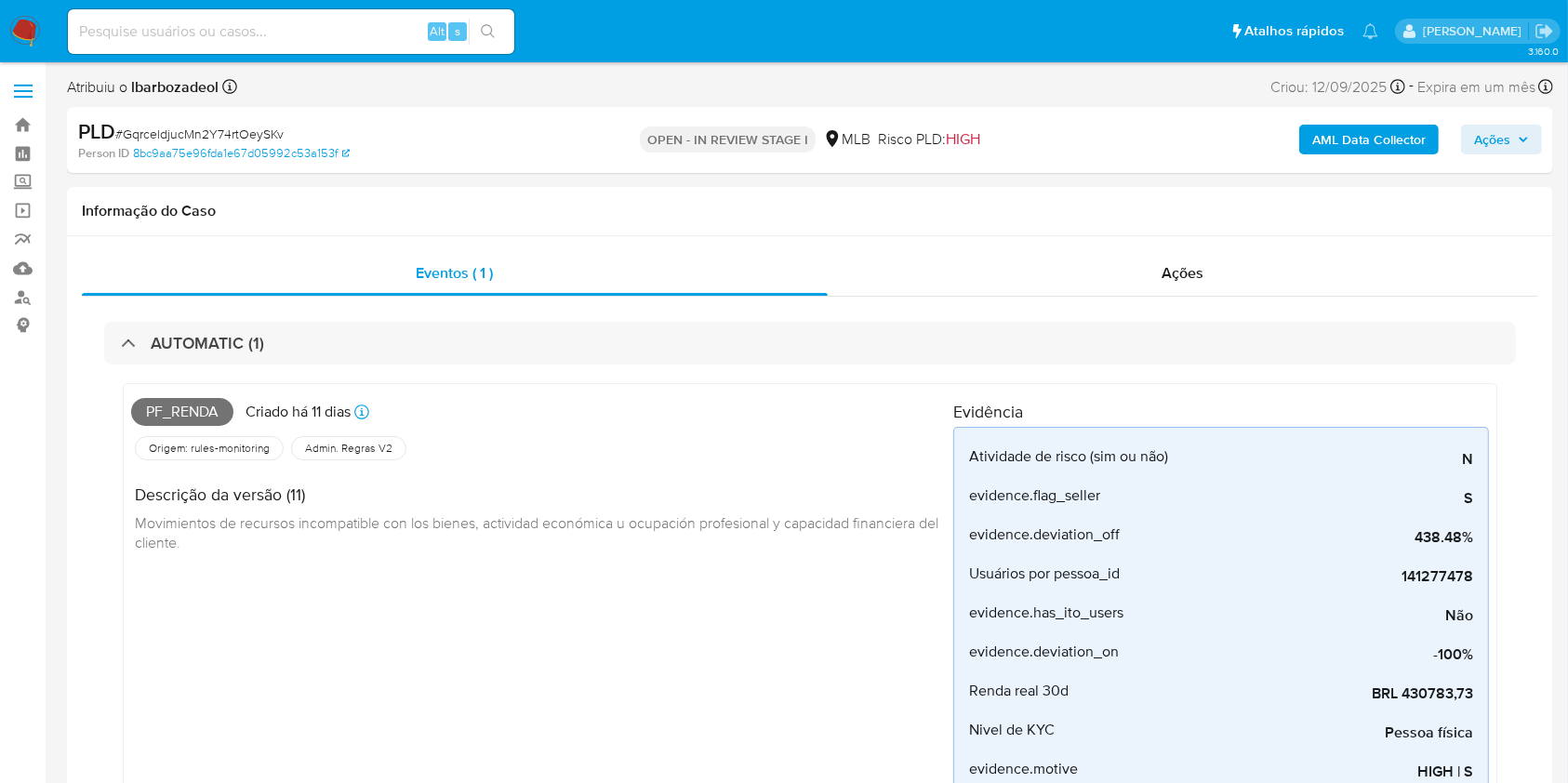
click at [1515, 121] on div "AML Data Collector Ações" at bounding box center [1301, 140] width 483 height 44
click at [1501, 133] on span "Ações" at bounding box center [1492, 140] width 37 height 30
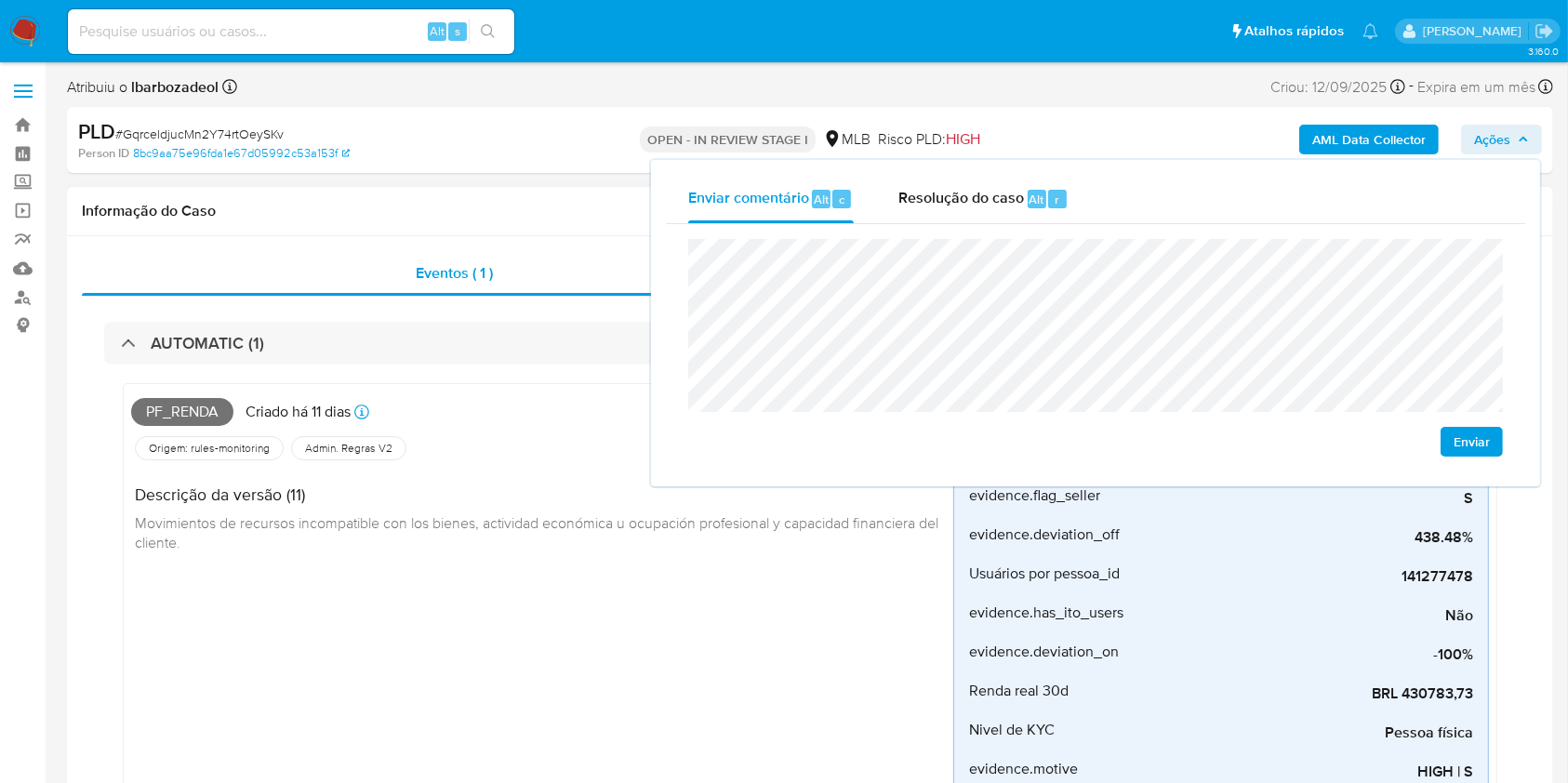
click at [535, 219] on h1 "Informação do Caso" at bounding box center [810, 211] width 1457 height 19
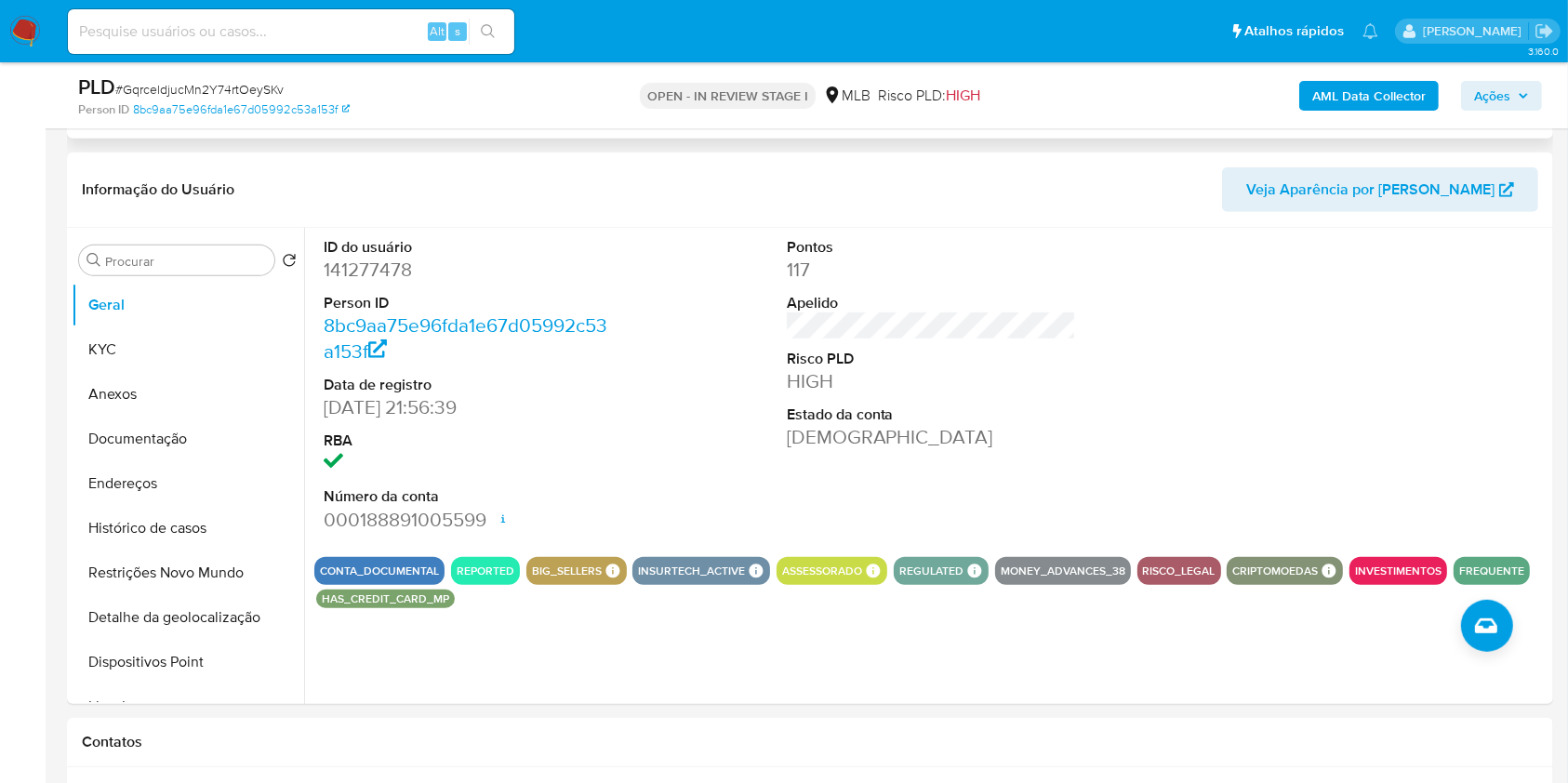
scroll to position [937, 0]
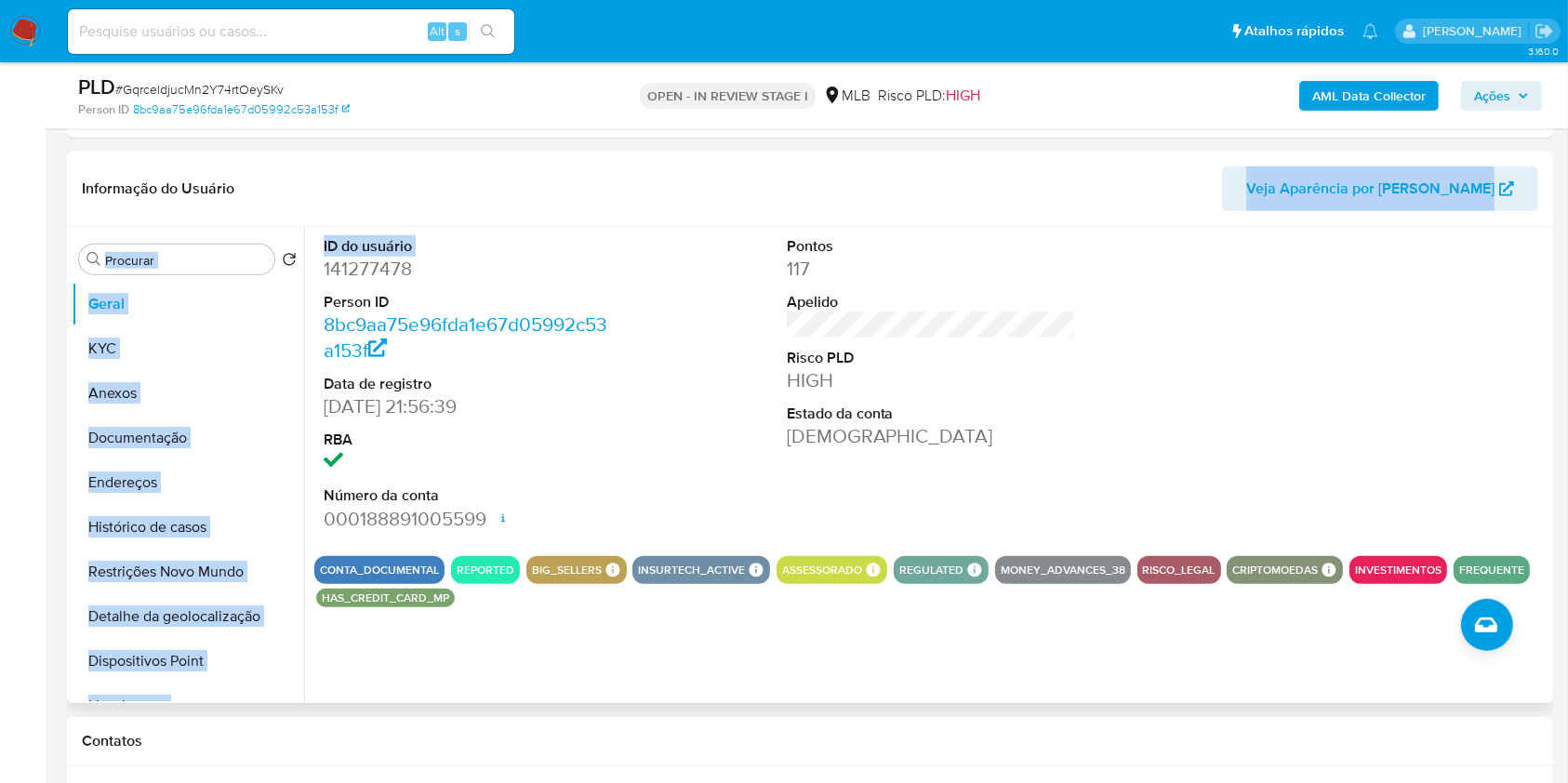
drag, startPoint x: 504, startPoint y: 242, endPoint x: 319, endPoint y: 268, distance: 186.8
click at [314, 268] on div "Informação do Usuário Veja Aparência por Pessoa Procurar Retornar ao pedido pad…" at bounding box center [809, 427] width 1486 height 552
click at [335, 263] on dd "141277478" at bounding box center [468, 269] width 290 height 26
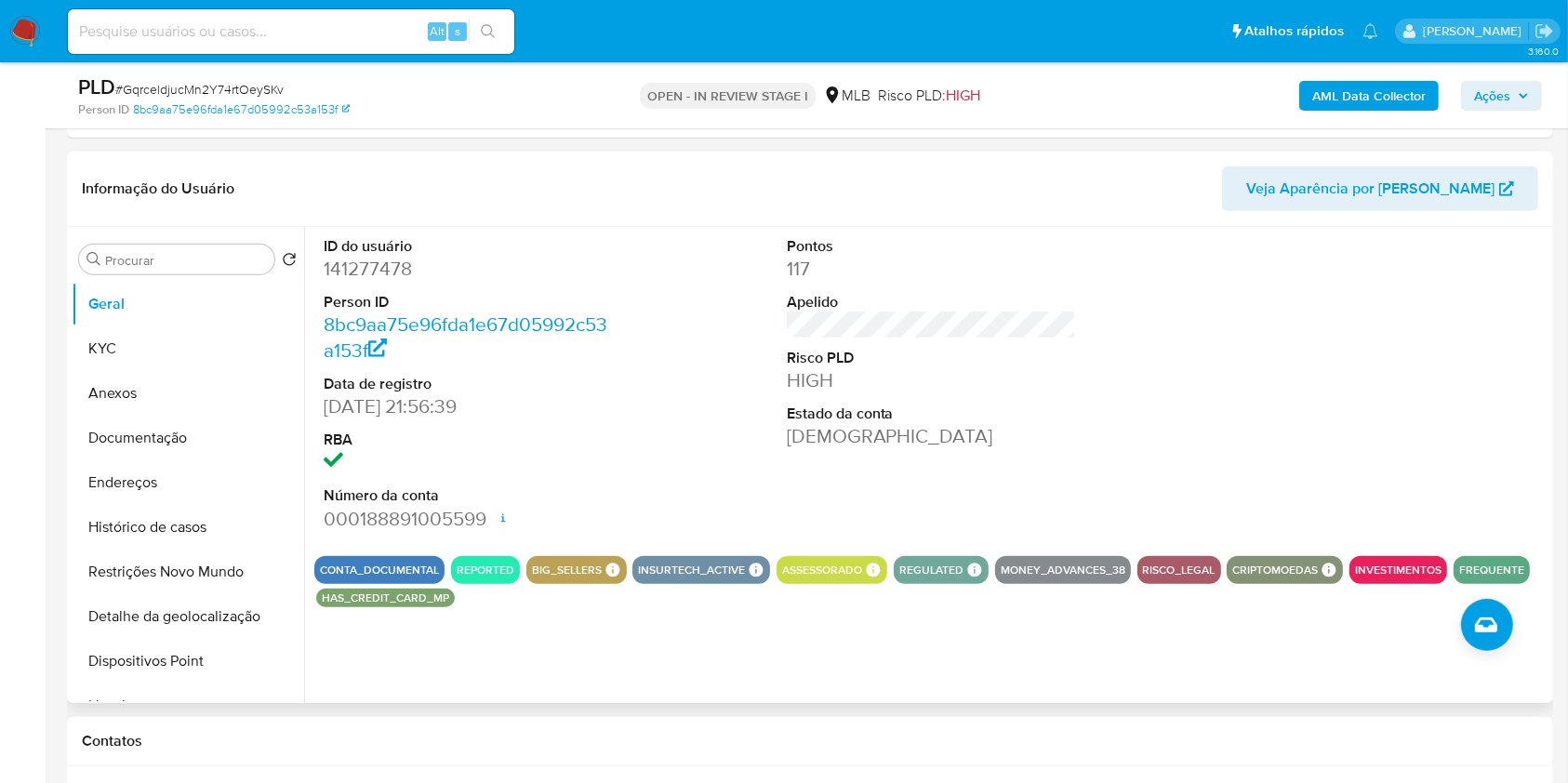
click at [314, 275] on div "ID do usuário 141277478 Person ID 8bc9aa75e96fda1e67d05992c53a153f Data de regi…" at bounding box center [468, 384] width 309 height 314
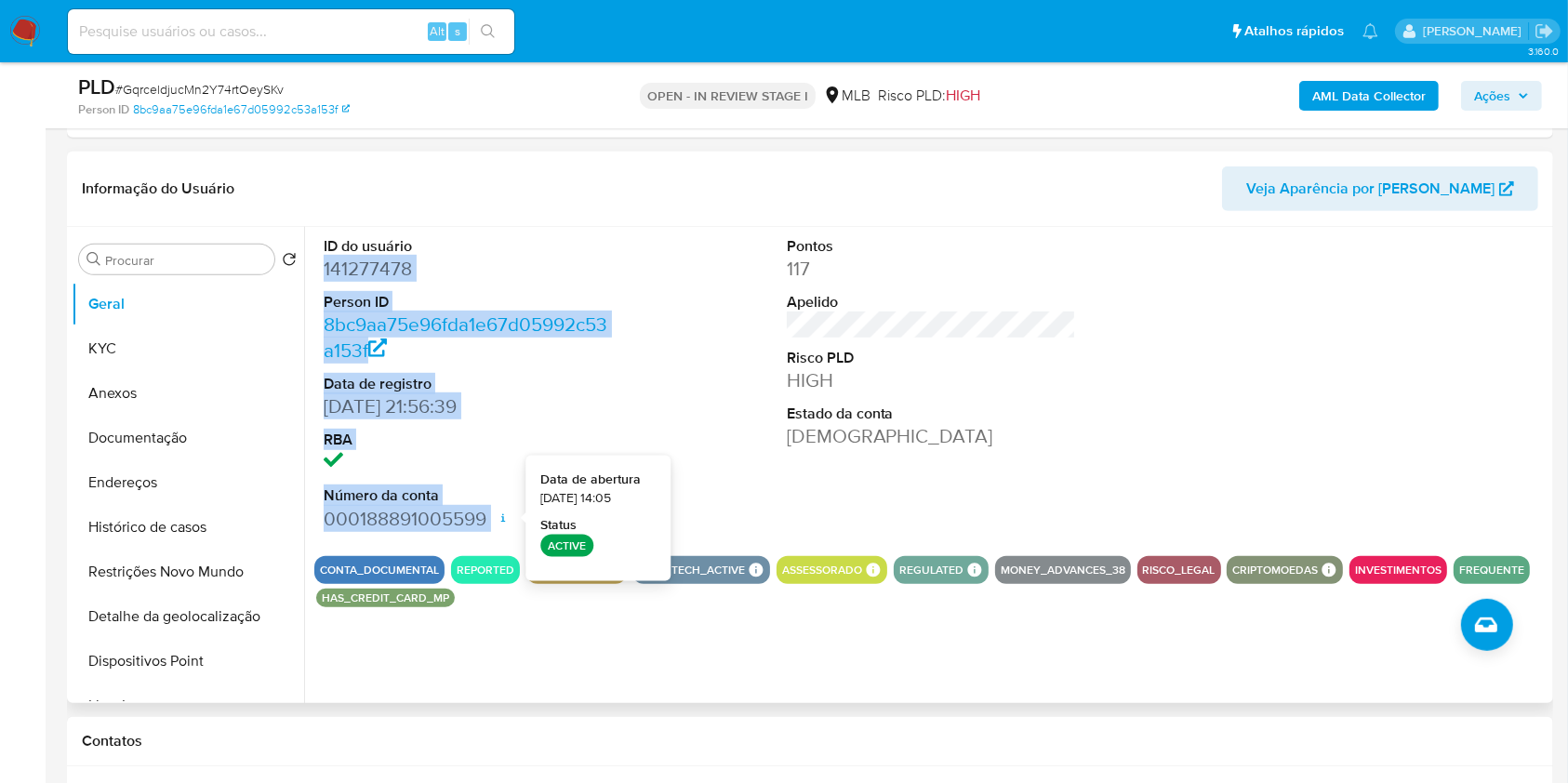
drag, startPoint x: 317, startPoint y: 267, endPoint x: 496, endPoint y: 496, distance: 290.7
click at [501, 509] on div "ID do usuário 141277478 Person ID 8bc9aa75e96fda1e67d05992c53a153f Data de regi…" at bounding box center [468, 384] width 309 height 314
copy dl "141277478 Person ID 8bc9aa75e96fda1e67d05992c53a153f Data de registro 01/07/201…"
drag, startPoint x: 1488, startPoint y: 93, endPoint x: 1471, endPoint y: 101, distance: 18.8
click at [1488, 93] on span "Ações" at bounding box center [1492, 96] width 37 height 30
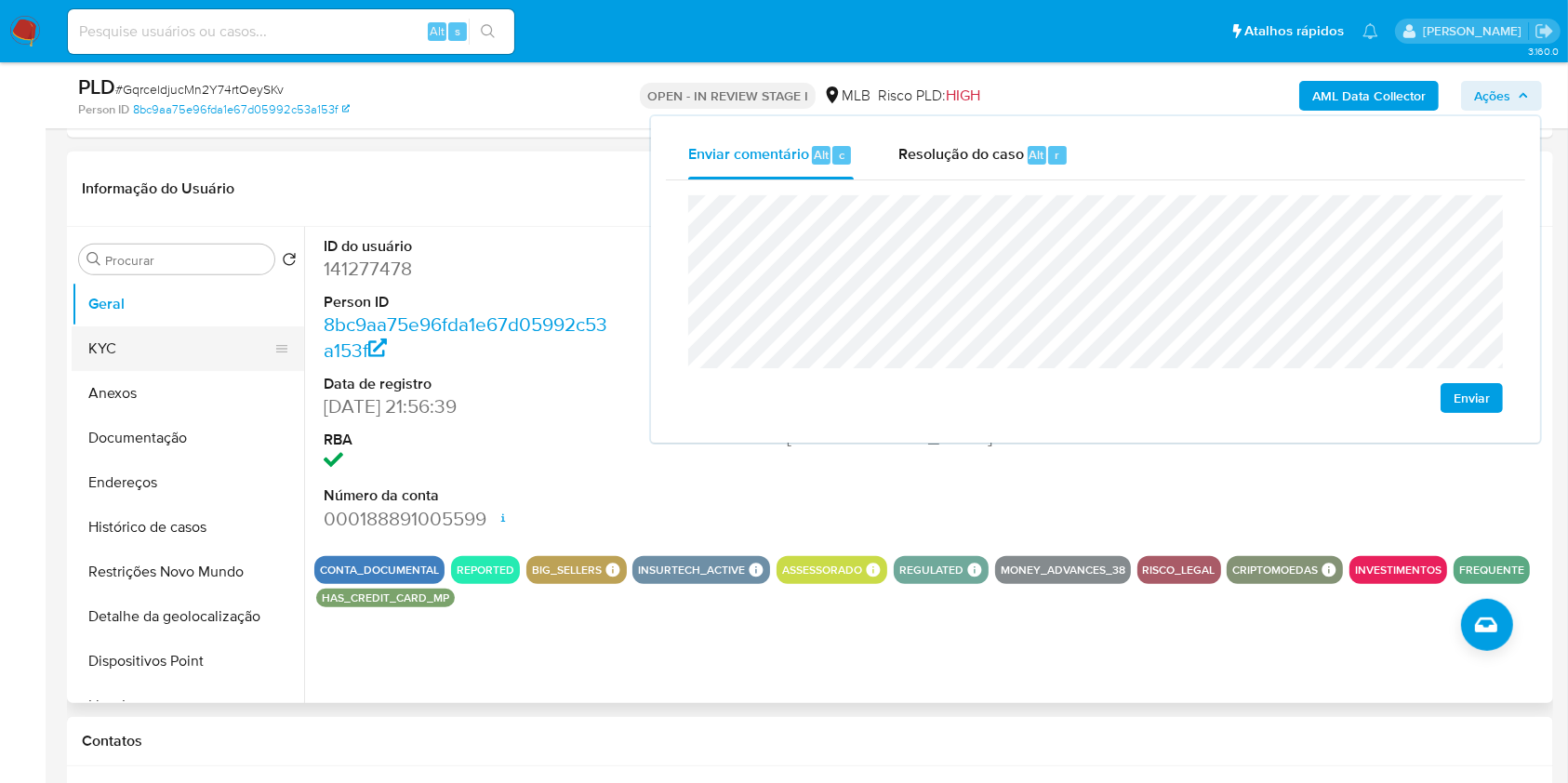
click at [143, 341] on button "KYC" at bounding box center [180, 348] width 218 height 44
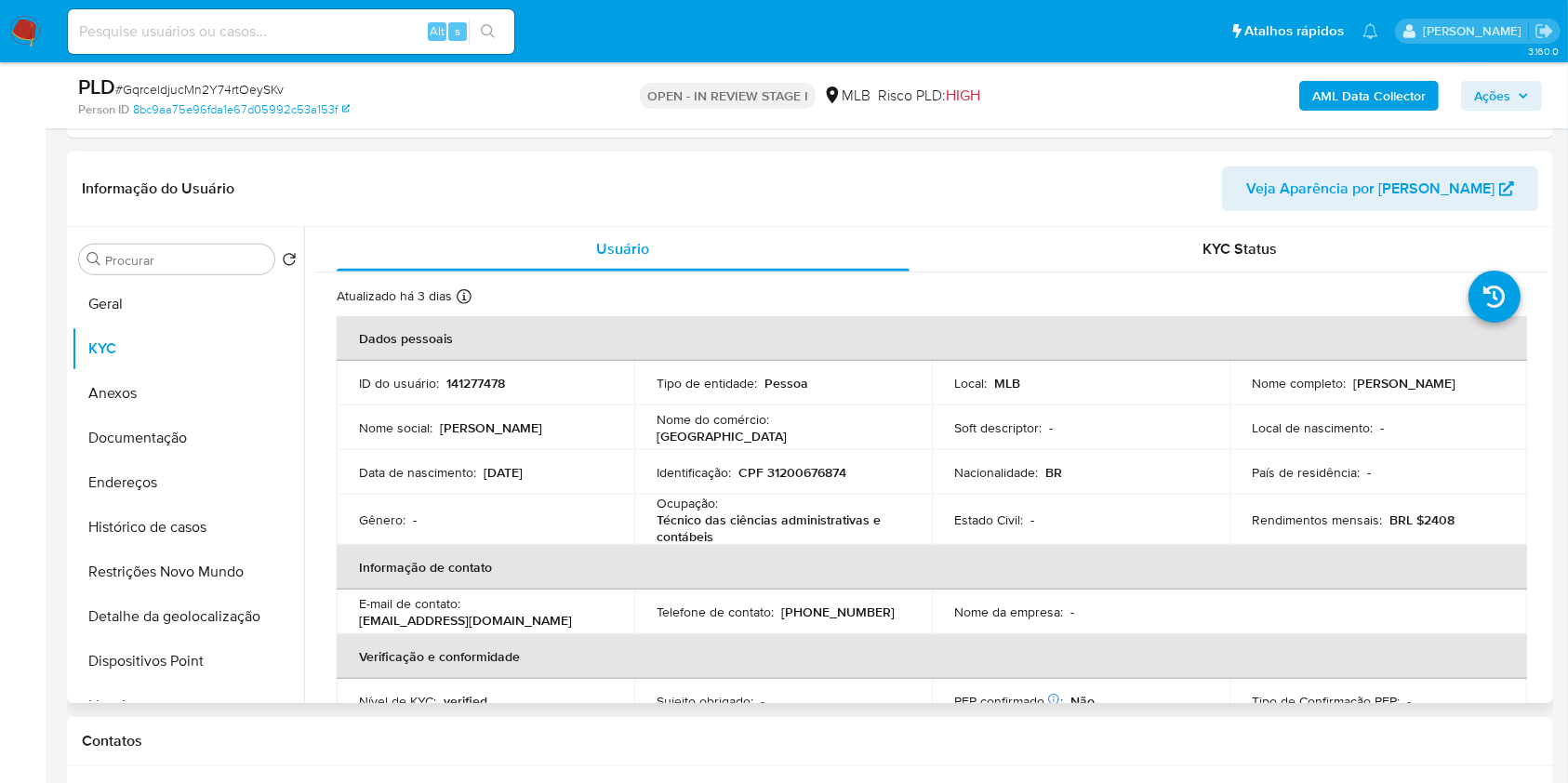
click at [826, 473] on p "CPF 31200676874" at bounding box center [792, 473] width 108 height 17
copy p "31200676874"
drag, startPoint x: 1509, startPoint y: 102, endPoint x: 1482, endPoint y: 106, distance: 27.3
click at [1508, 102] on span "Ações" at bounding box center [1492, 96] width 37 height 30
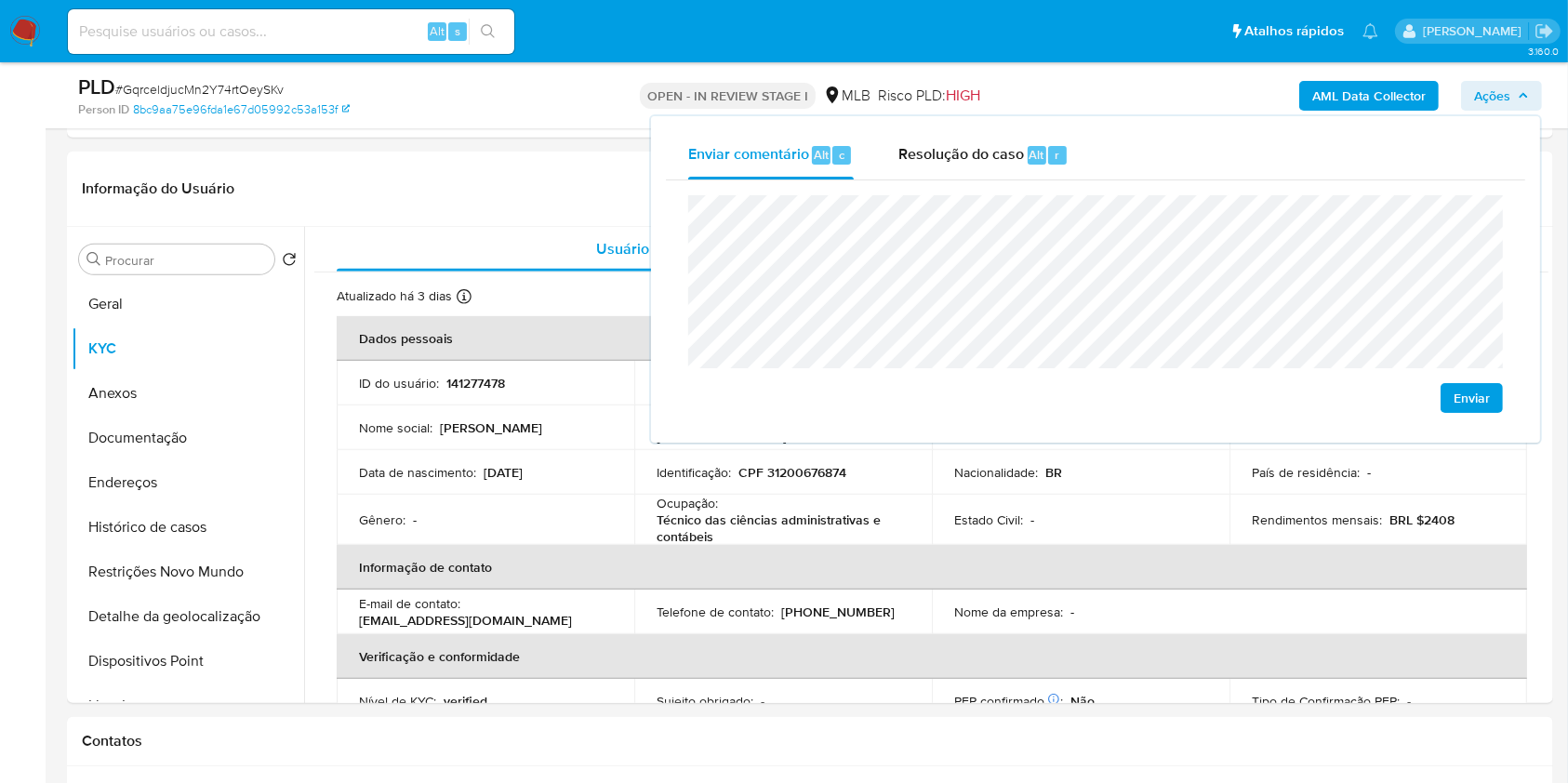
click at [0, 0] on lt-span "econômica" at bounding box center [0, 0] width 0 height 0
click at [0, 0] on lt-strong "bú" at bounding box center [0, 0] width 0 height 0
click at [0, 0] on lt-span "econômica" at bounding box center [0, 0] width 0 height 0
click at [0, 0] on lt-span "hotéis" at bounding box center [0, 0] width 0 height 0
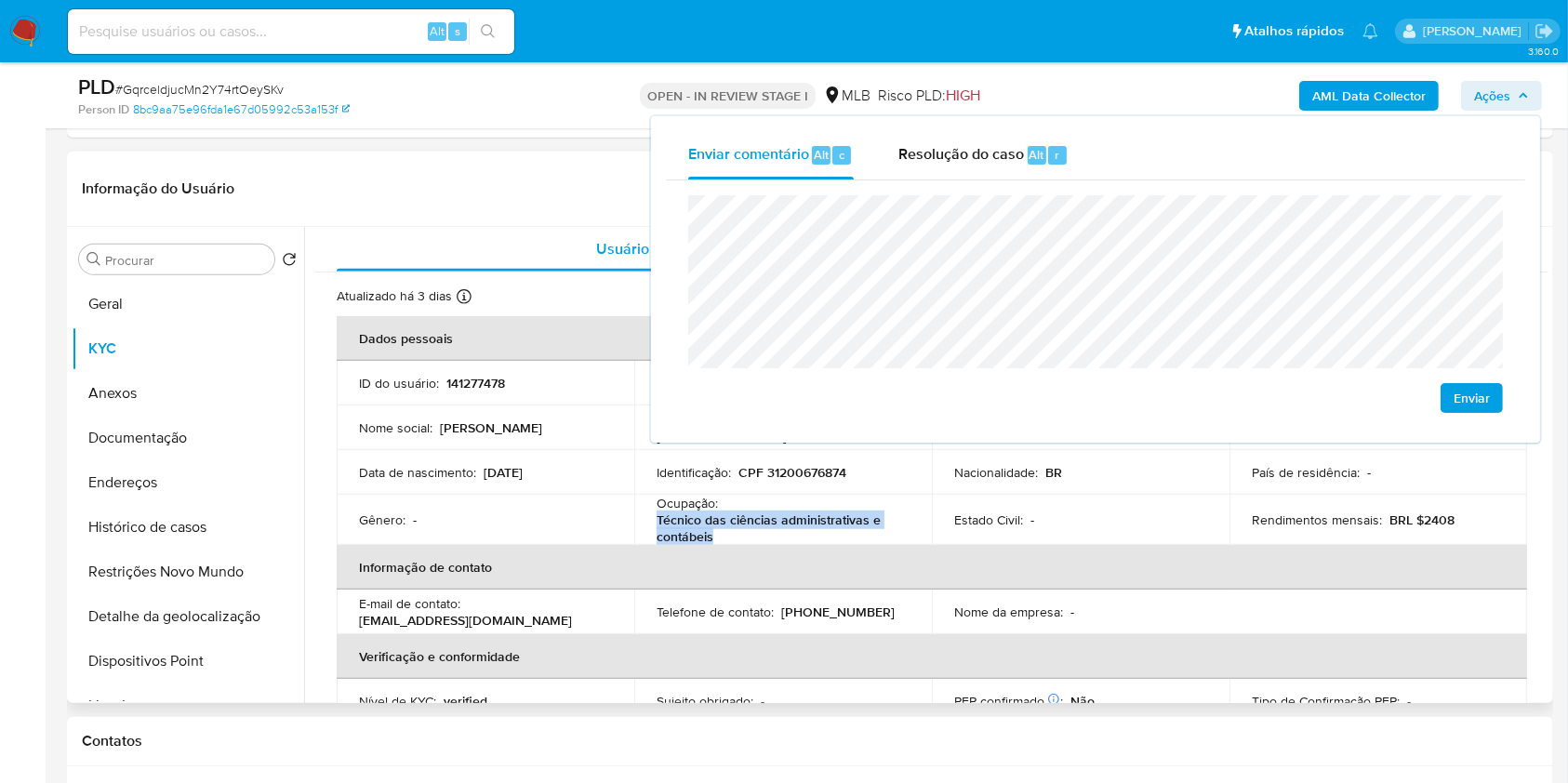
drag, startPoint x: 655, startPoint y: 523, endPoint x: 749, endPoint y: 532, distance: 94.4
click at [749, 532] on td "Ocupação : Técnico das ciências administrativas e contábeis" at bounding box center [783, 519] width 298 height 50
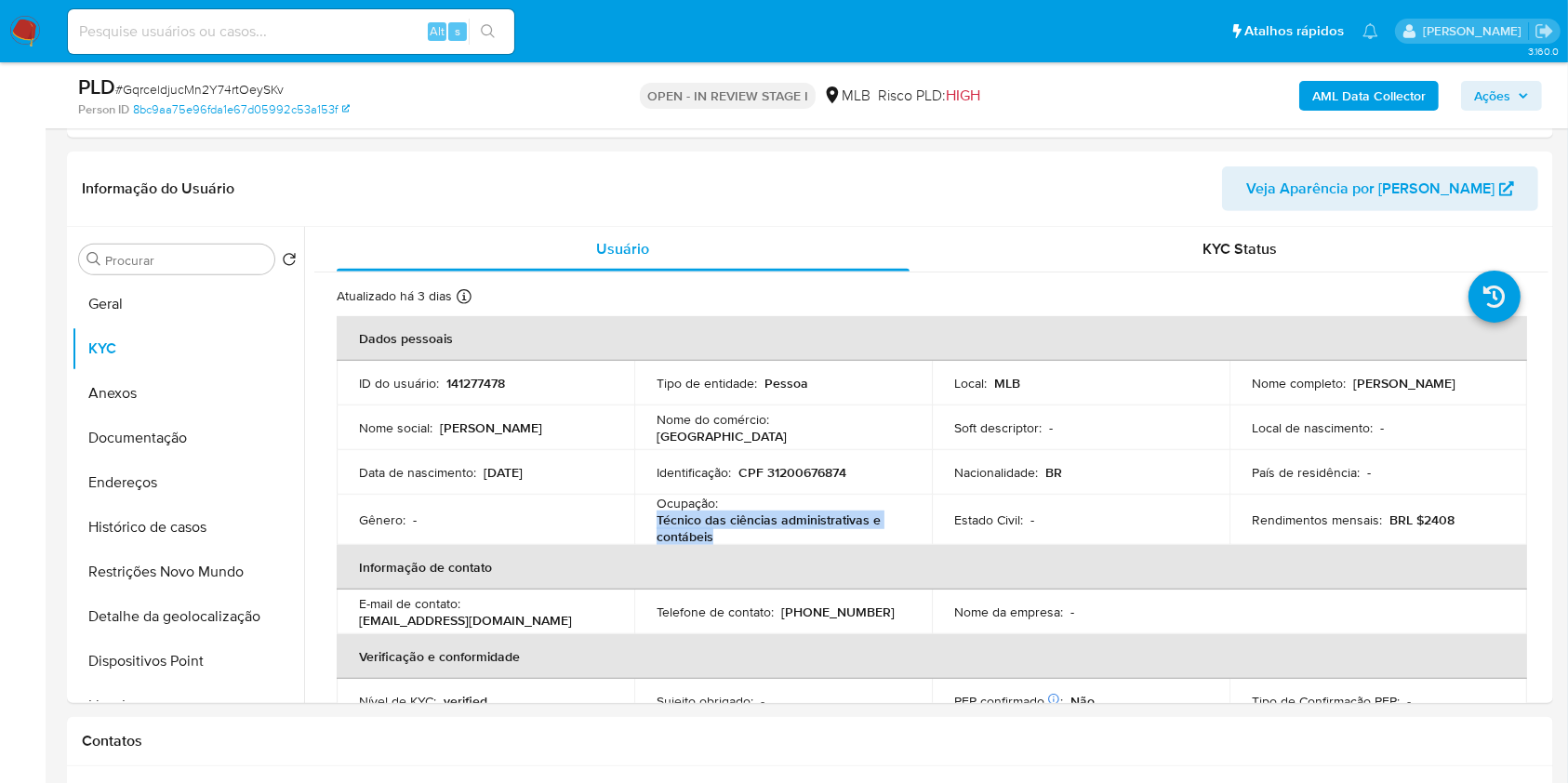
drag, startPoint x: 1490, startPoint y: 89, endPoint x: 1451, endPoint y: 107, distance: 43.0
click at [1489, 89] on span "Ações" at bounding box center [1492, 96] width 37 height 30
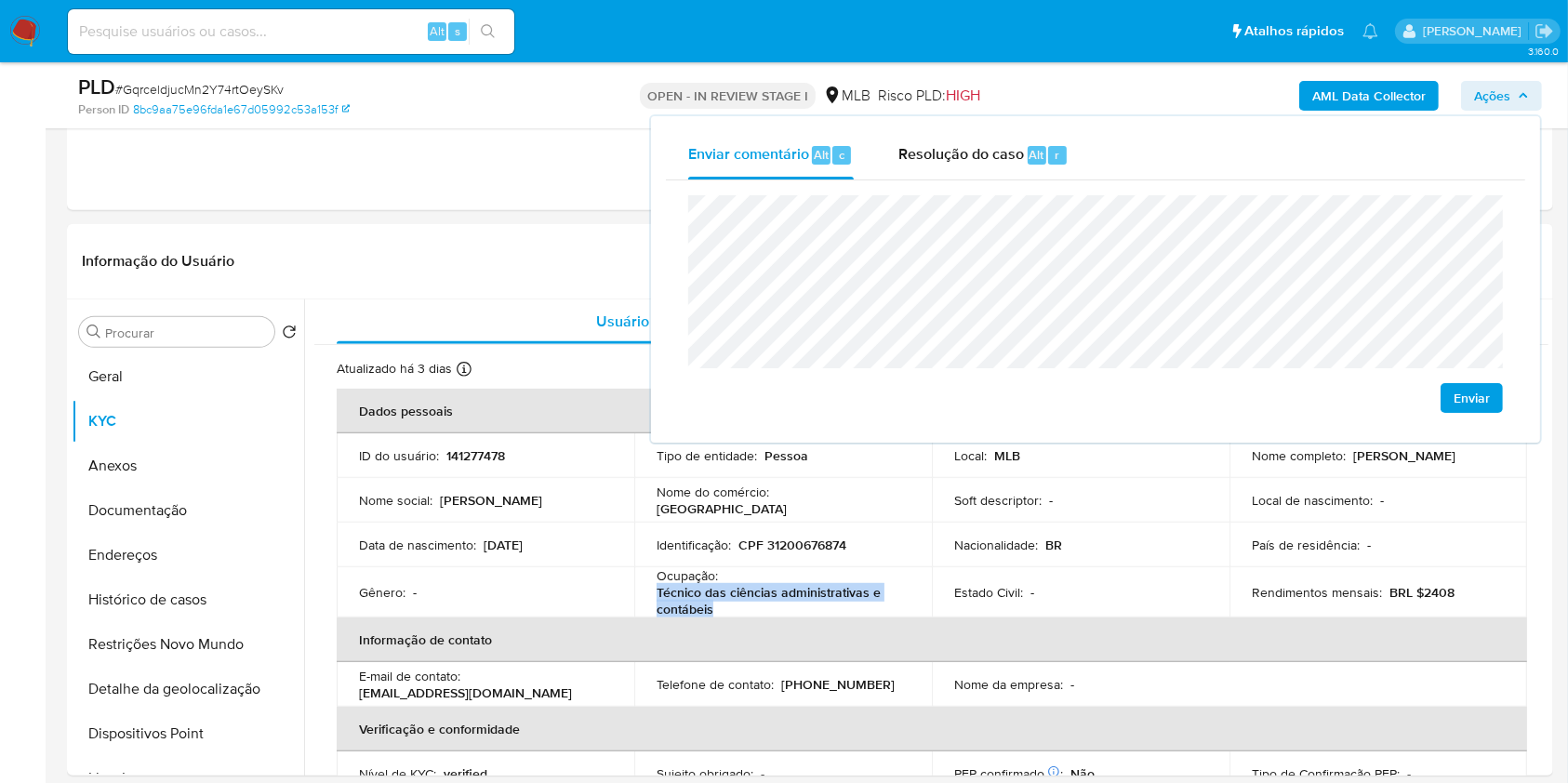
scroll to position [1045, 0]
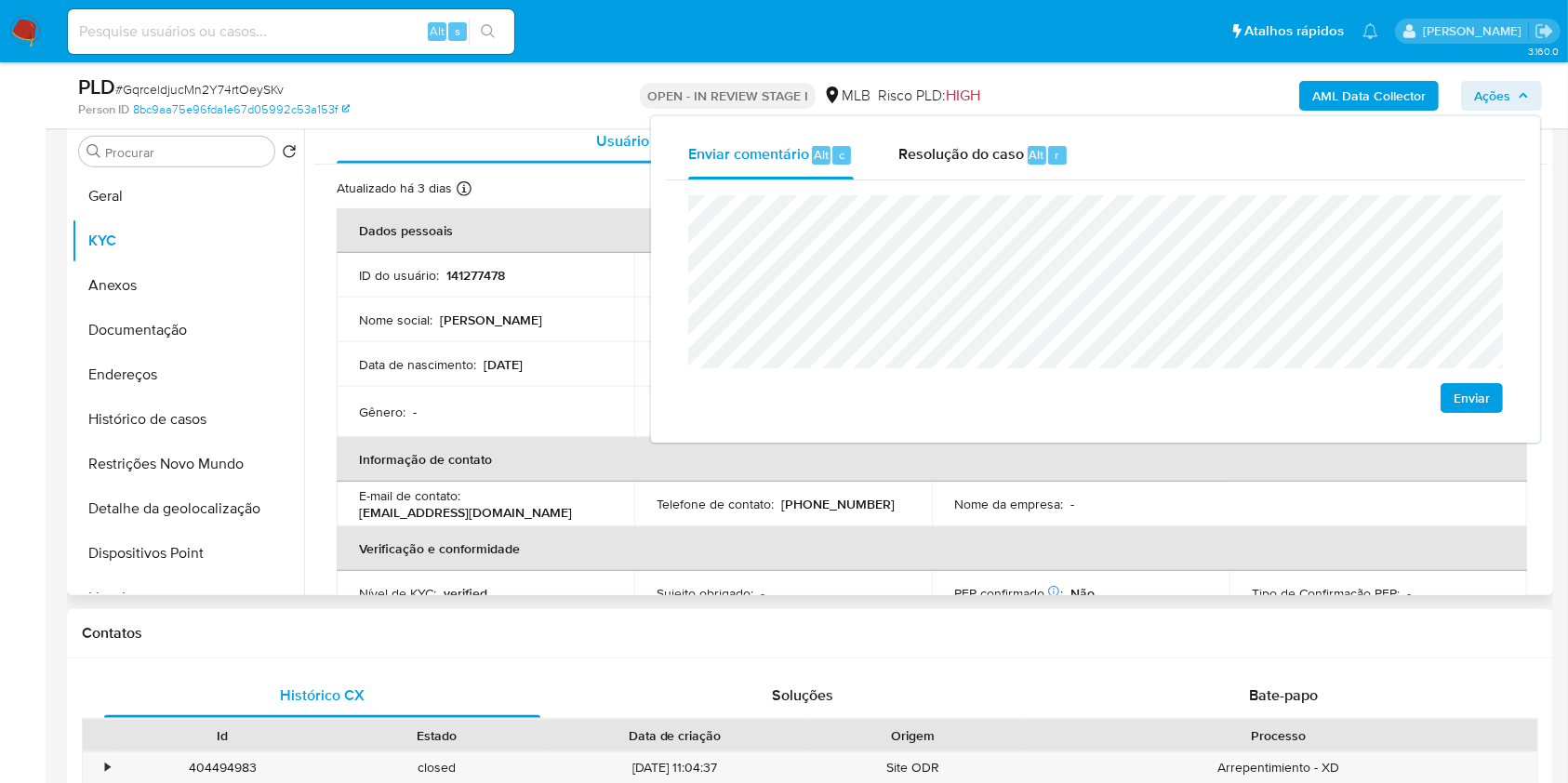
click at [1294, 488] on table "Dados pessoais ID do usuário : 141277478 Tipo de entidade : Pessoa Local : MLB …" at bounding box center [932, 479] width 1191 height 541
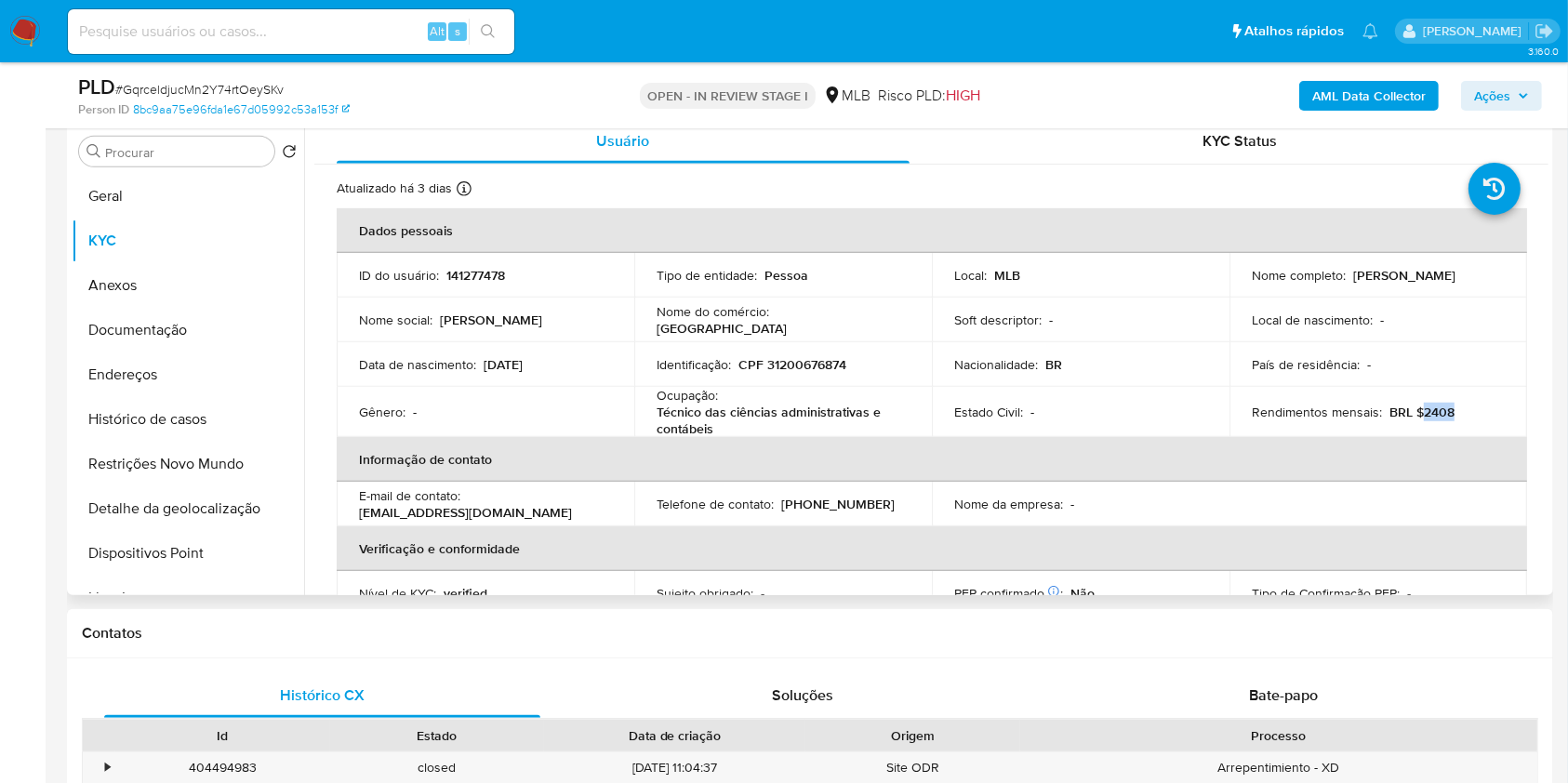
drag, startPoint x: 1419, startPoint y: 415, endPoint x: 1454, endPoint y: 405, distance: 36.4
click at [1445, 410] on p "BRL $2408" at bounding box center [1421, 412] width 65 height 17
copy p "2408"
click at [1529, 99] on button "Ações" at bounding box center [1502, 96] width 81 height 30
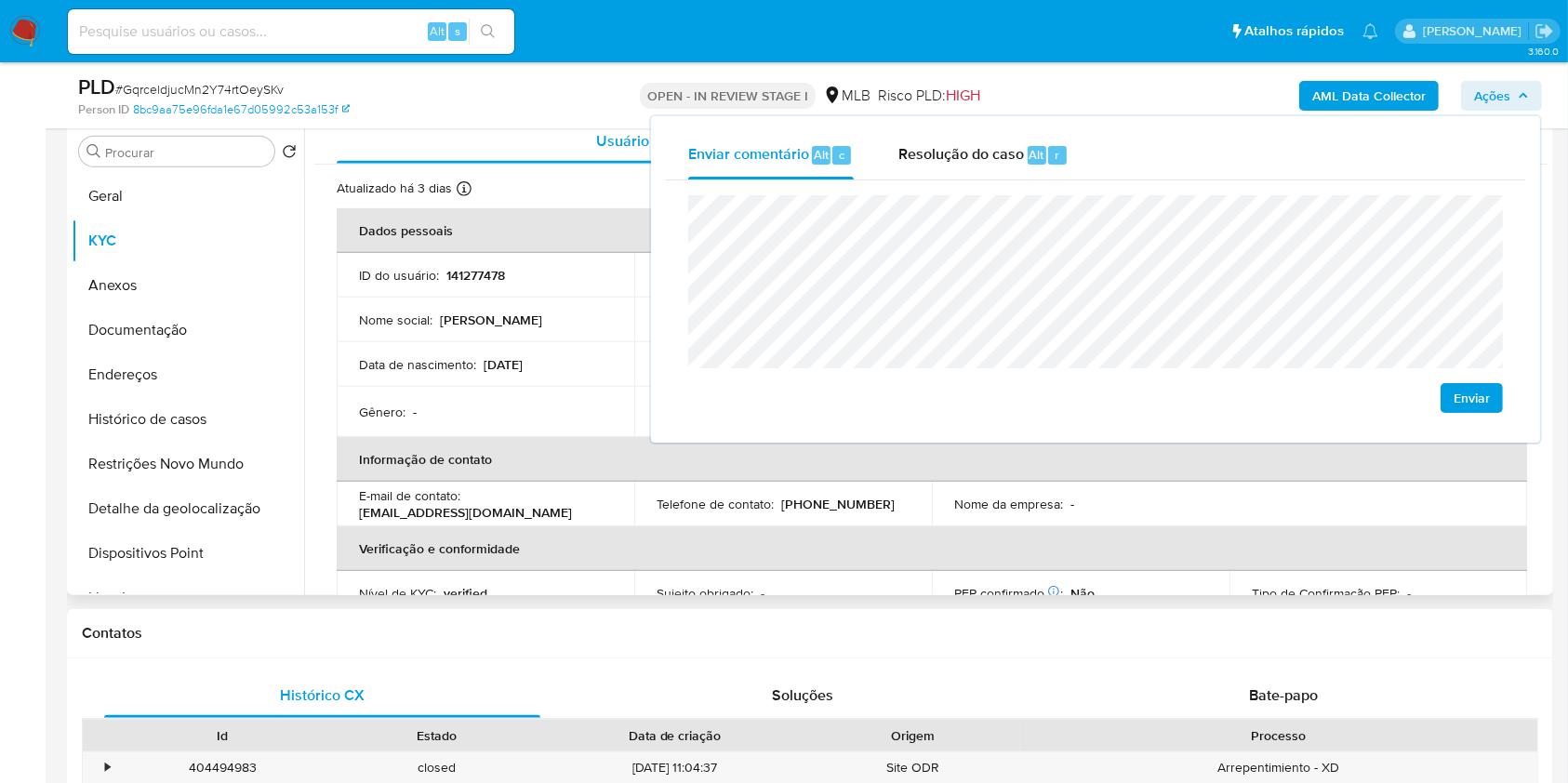
click at [976, 518] on td "Nome da empresa : -" at bounding box center [1081, 504] width 298 height 44
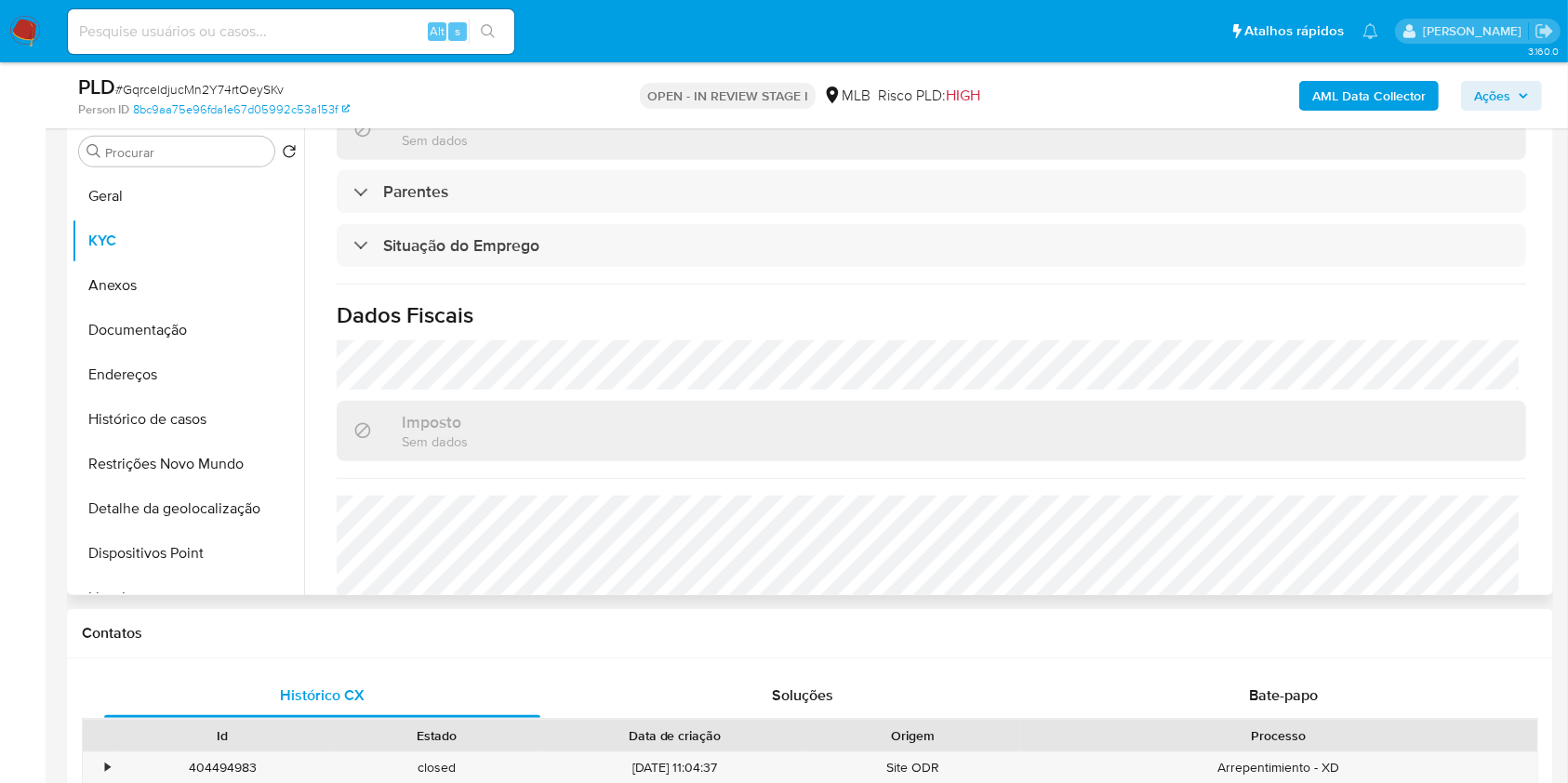
scroll to position [796, 0]
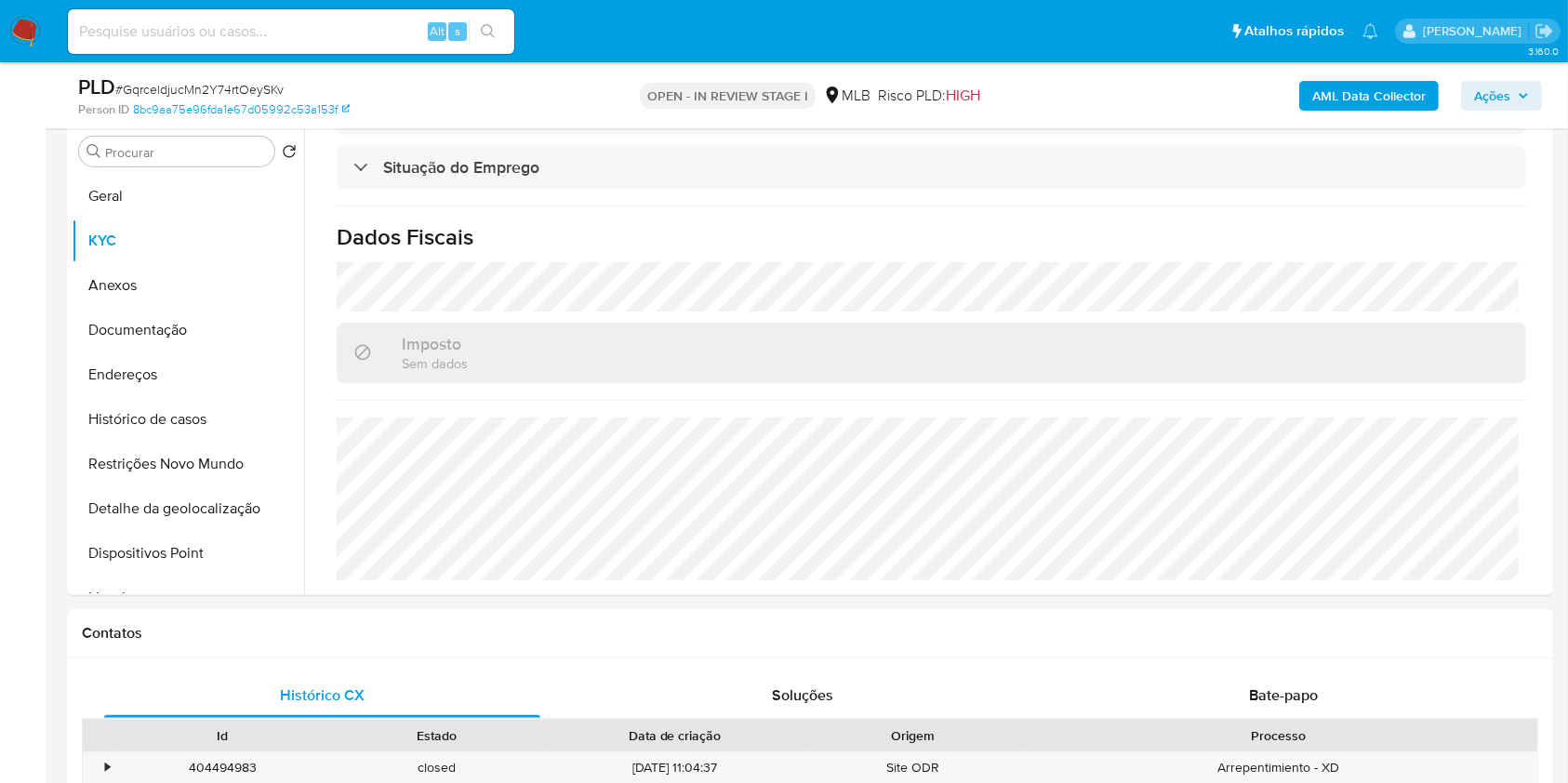
click at [1509, 86] on span "Ações" at bounding box center [1492, 96] width 37 height 30
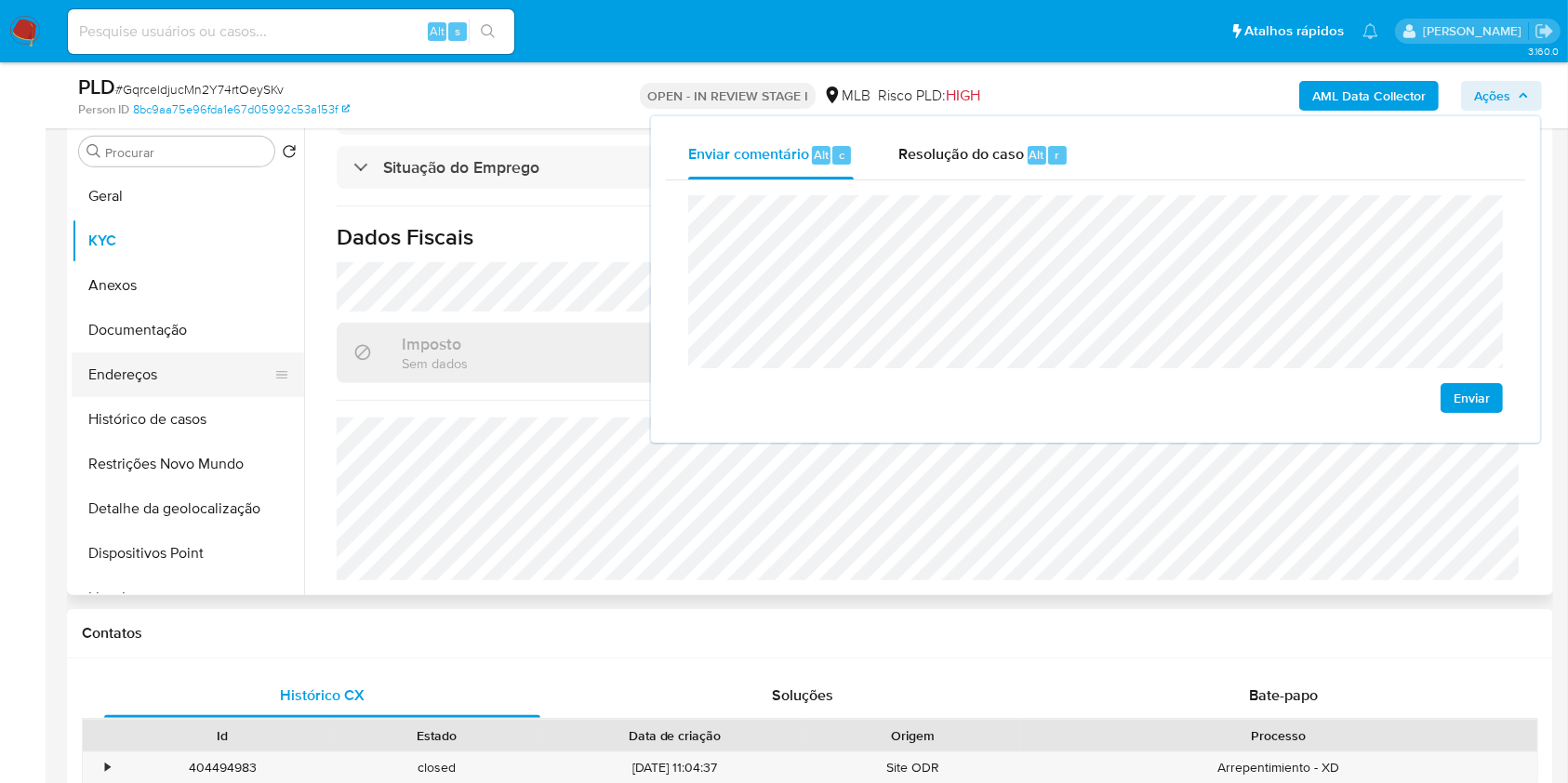
click at [187, 370] on button "Endereços" at bounding box center [180, 374] width 218 height 44
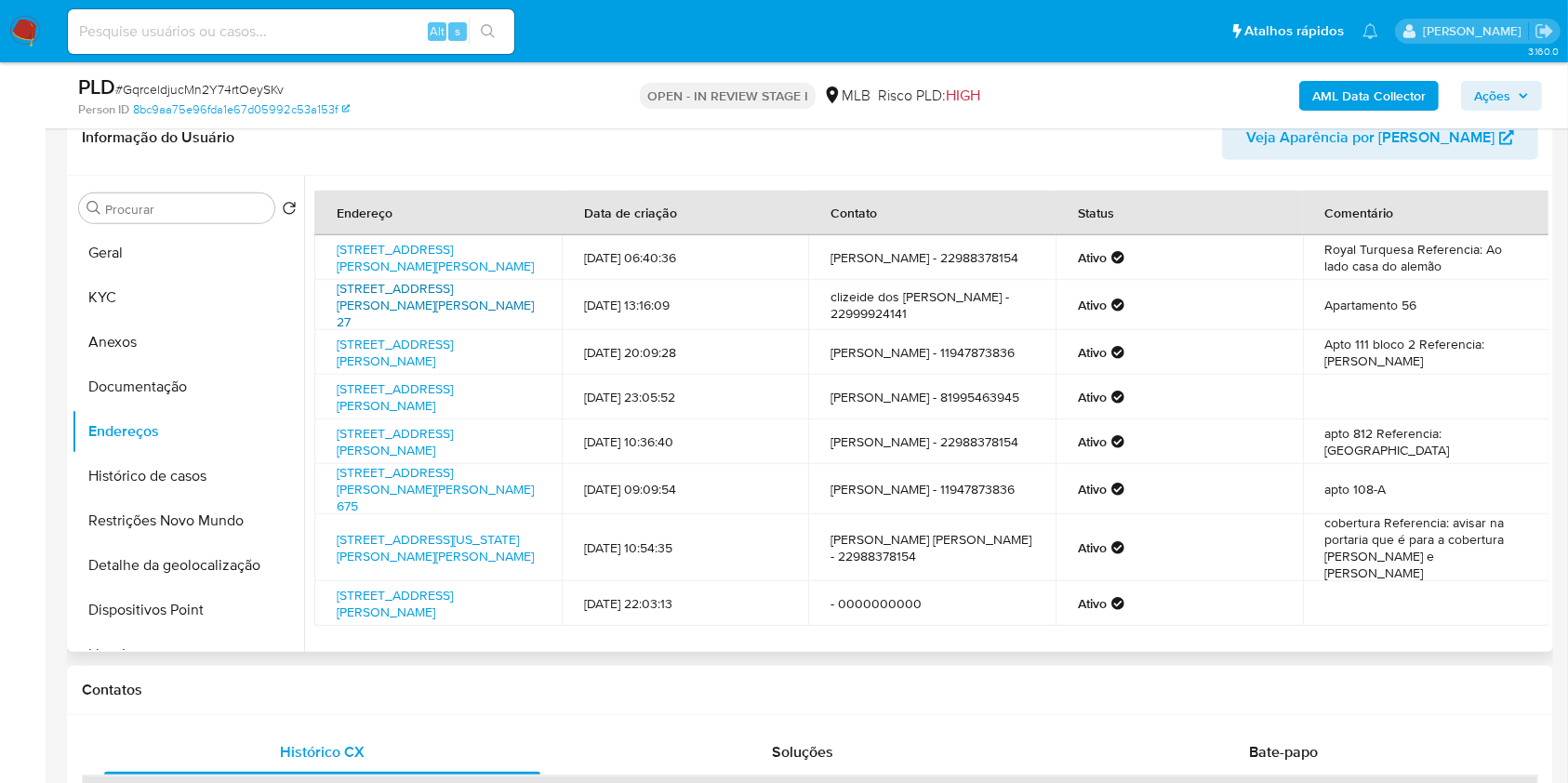
scroll to position [986, 0]
drag, startPoint x: 460, startPoint y: 255, endPoint x: 454, endPoint y: 268, distance: 14.3
click at [458, 255] on link "Rua Helena Wong 18, Búzios, Rio De Janeiro, 28951077, Brasil 18" at bounding box center [435, 260] width 197 height 36
click at [437, 304] on link "Avenida Vicente De Carvalho 27, Santos, São Paulo, 11045500, Brasil 27" at bounding box center [435, 307] width 197 height 52
click at [431, 352] on link "Rua Dona Tecla 311, Guarulhos, São Paulo, 07097380, Brasil 311" at bounding box center [395, 355] width 117 height 36
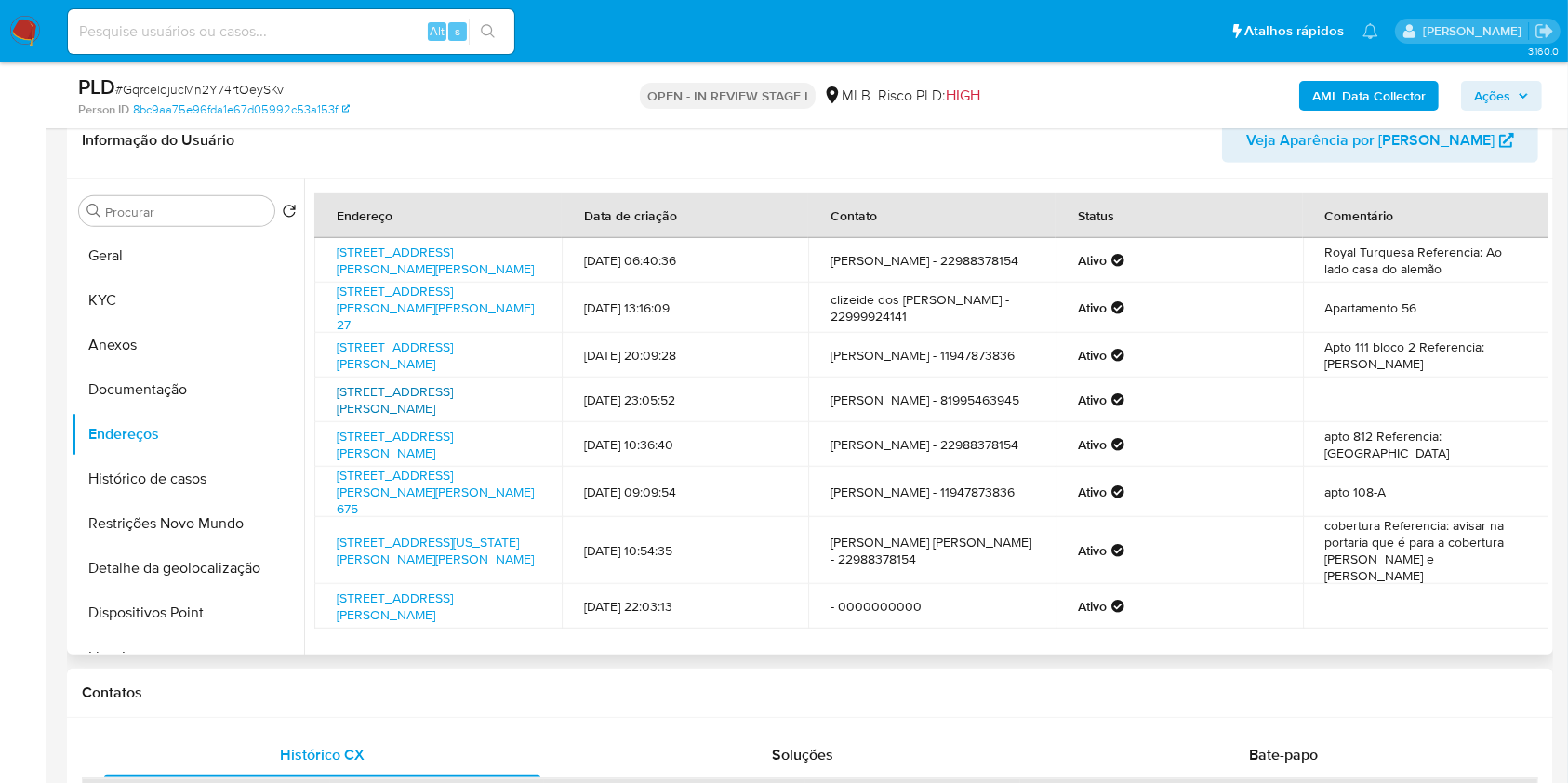
click at [432, 396] on link "Rua André Bezerra 268, Recife, Pernambuco, 52221140, Brasil 268" at bounding box center [395, 400] width 117 height 36
click at [433, 434] on link "Rua Fidêncio Ramos 420, São Paulo, São Paulo, 04551010, Brasil 420" at bounding box center [395, 445] width 117 height 36
click at [197, 388] on button "Documentação" at bounding box center [180, 389] width 218 height 44
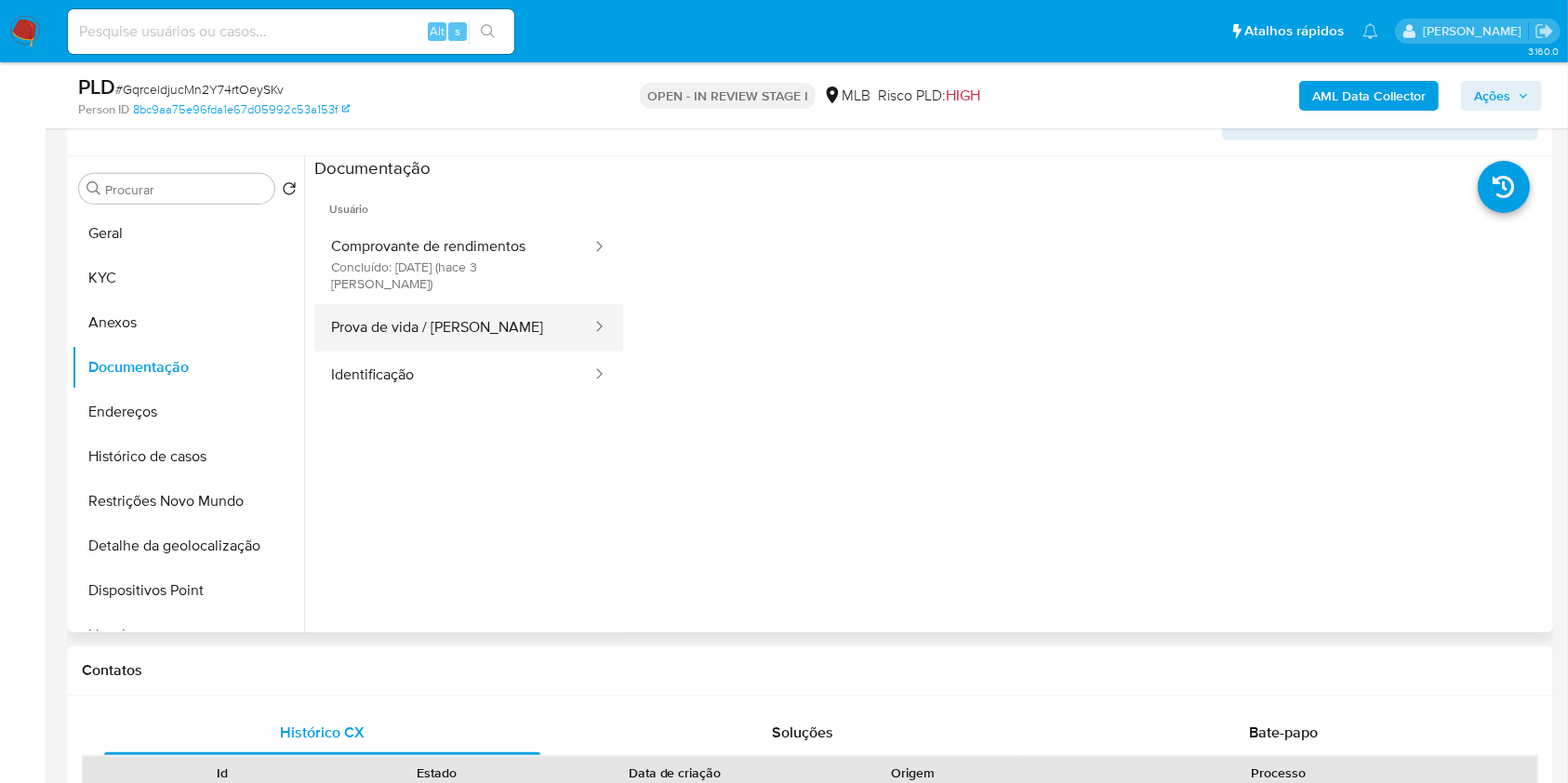
click at [494, 329] on button "Prova de vida / Selfie" at bounding box center [453, 328] width 279 height 47
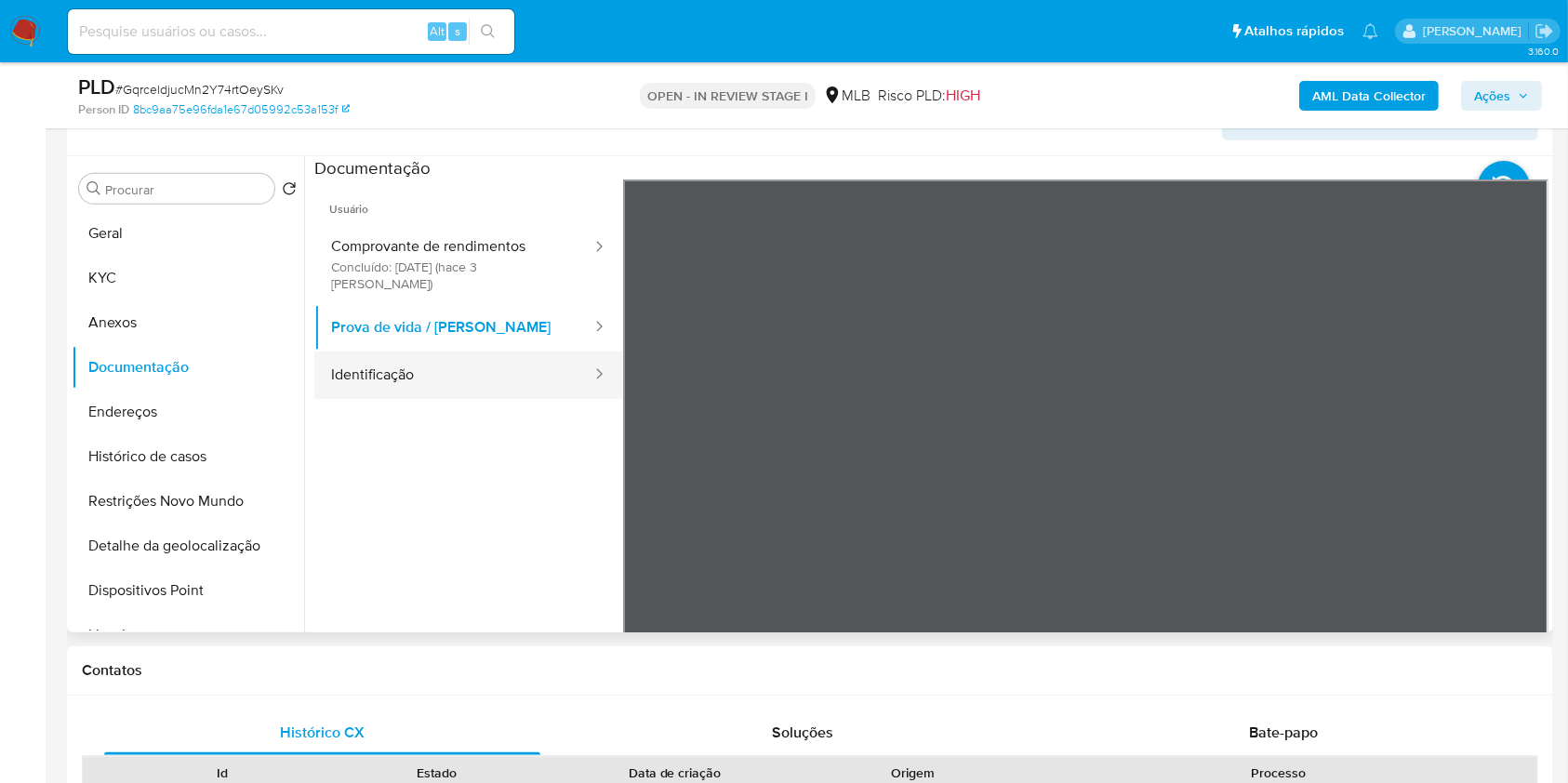
click at [483, 352] on button "Identificação" at bounding box center [453, 375] width 279 height 47
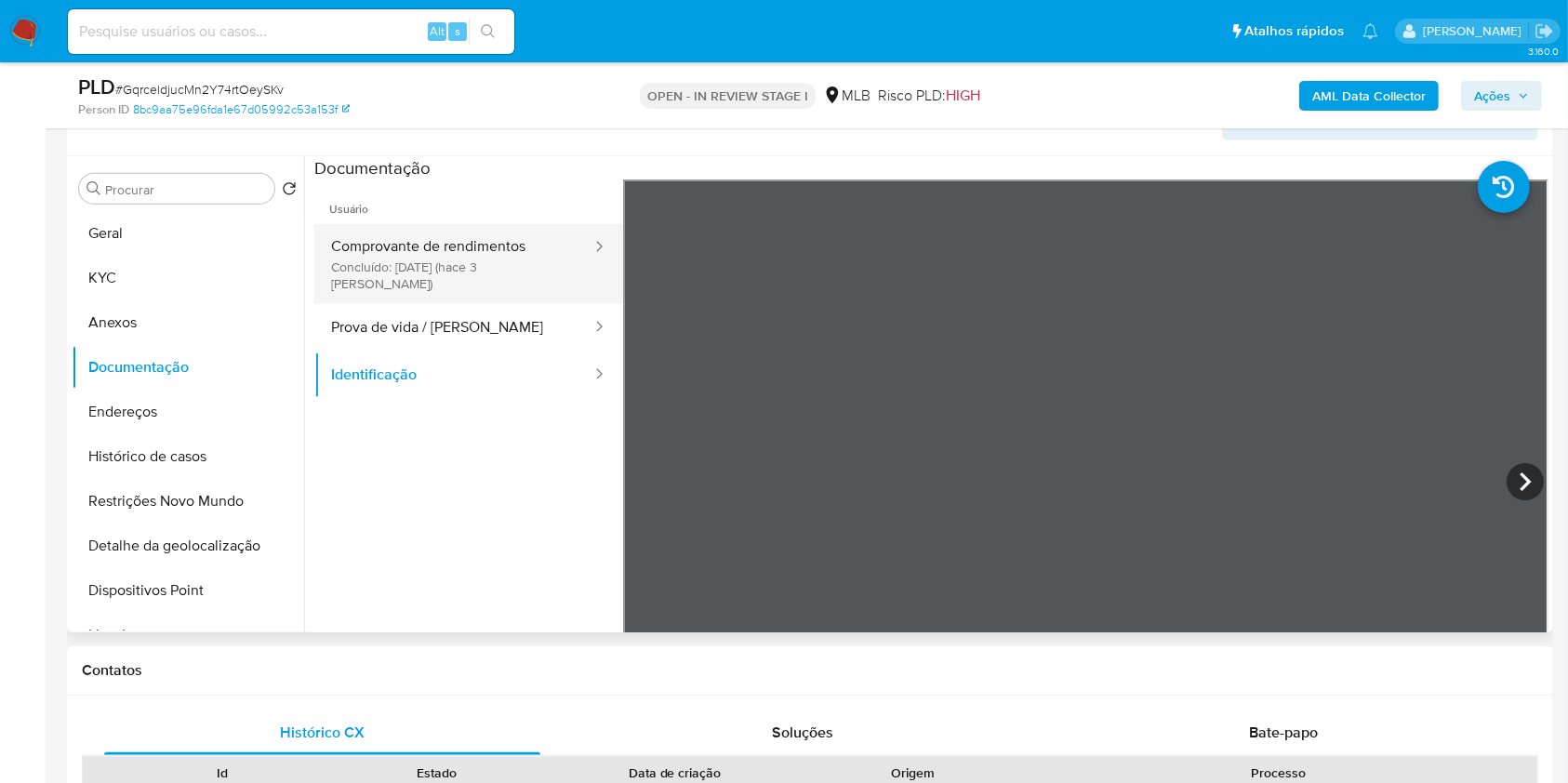
click at [430, 224] on button "Comprovante de rendimentos Concluído: 19/09/2025 (hace 3 días)" at bounding box center [453, 263] width 279 height 80
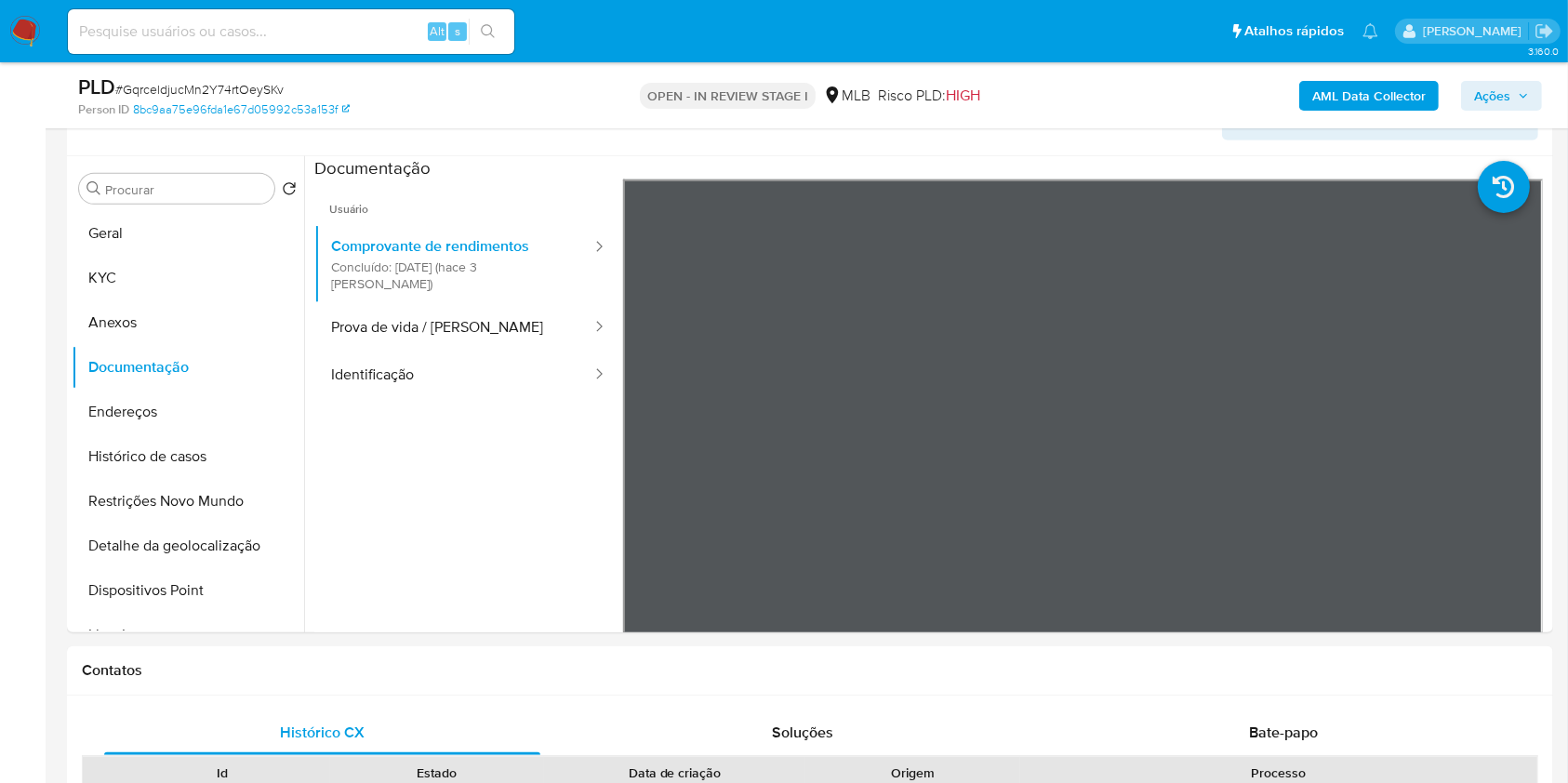
scroll to position [957, 0]
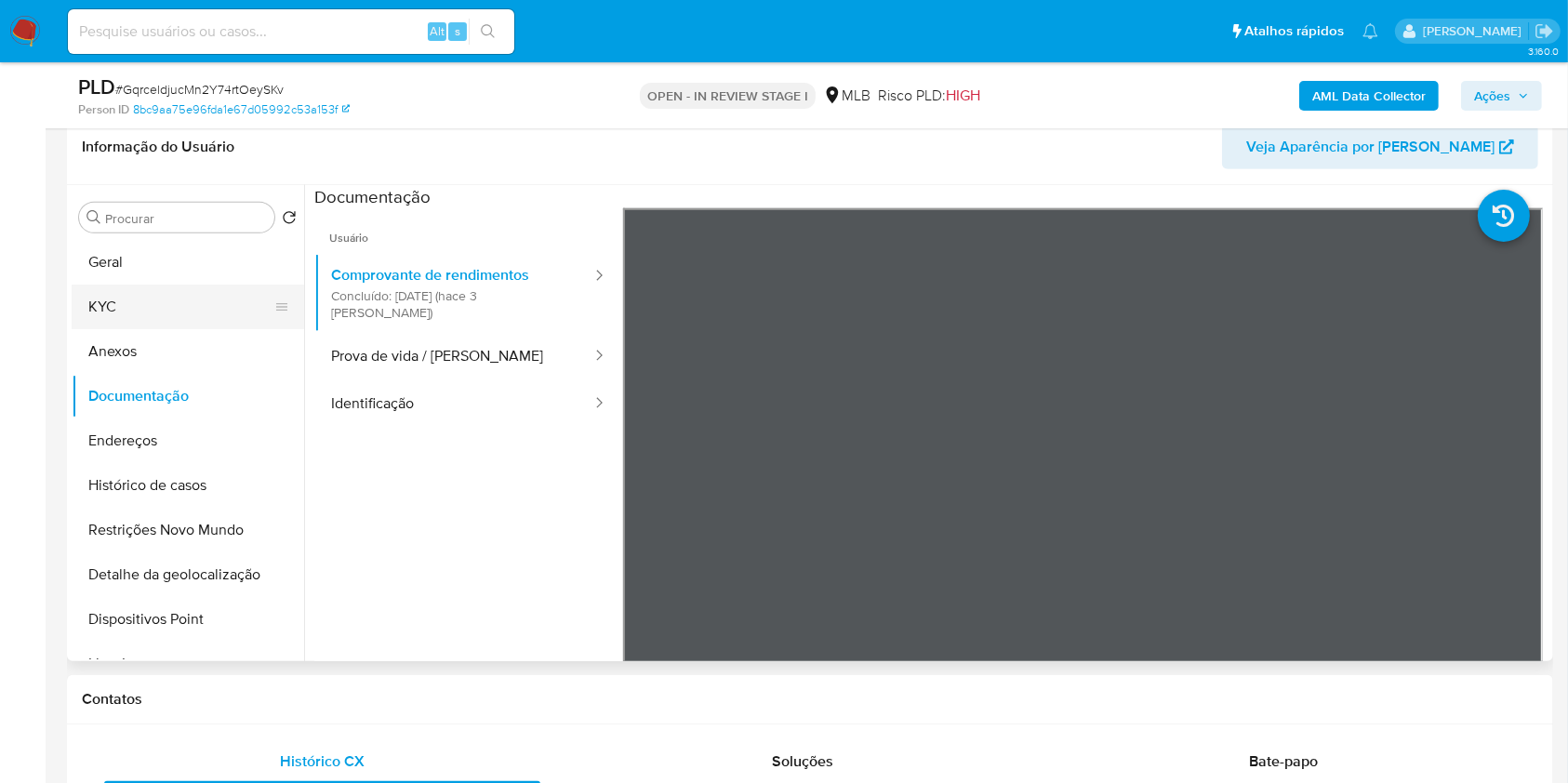
click at [182, 302] on button "KYC" at bounding box center [180, 306] width 218 height 44
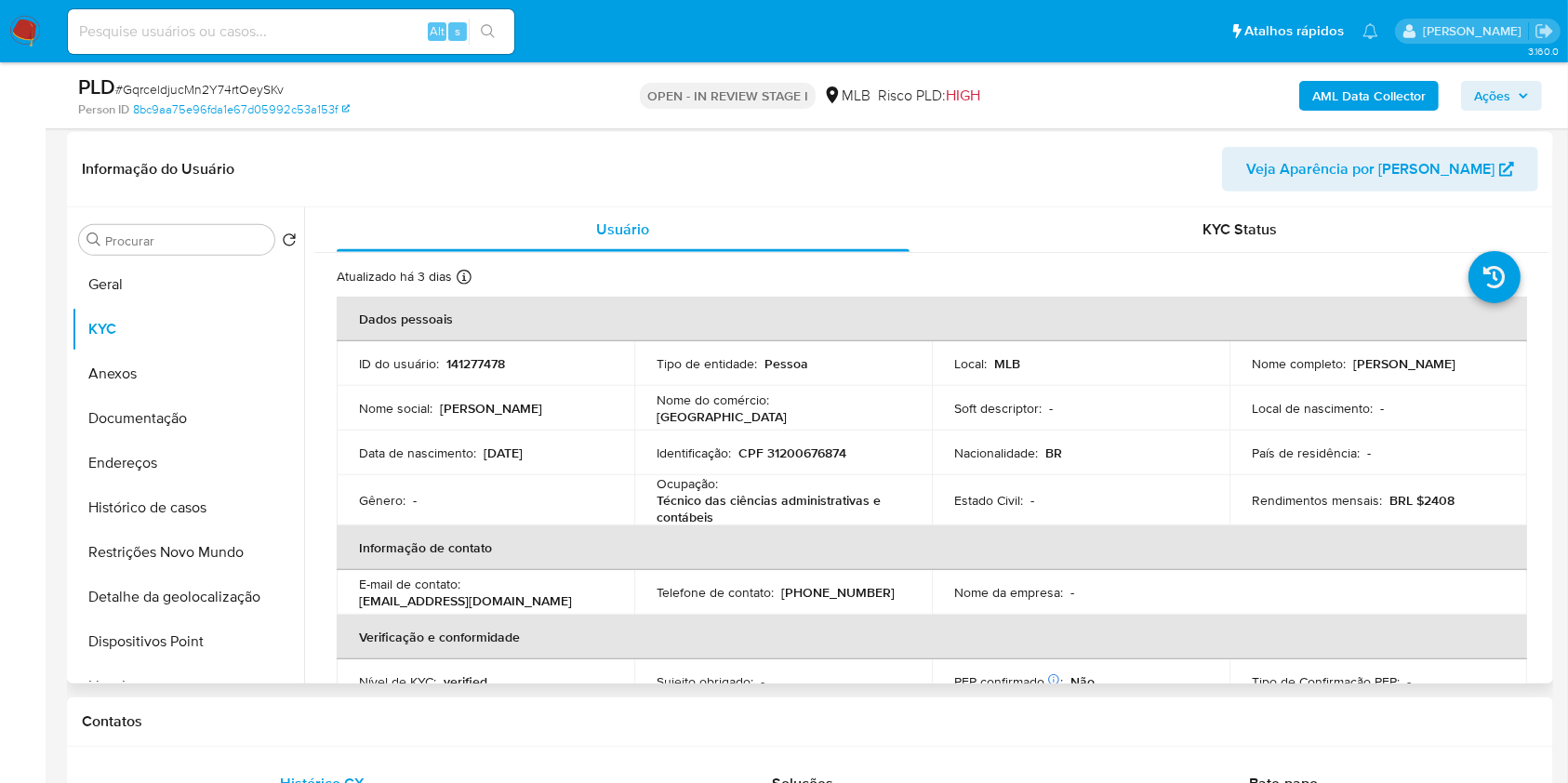
drag, startPoint x: 845, startPoint y: 415, endPoint x: 655, endPoint y: 398, distance: 190.8
click at [657, 398] on div "Nome do comércio : Royal Turquesa Boutique Hotel" at bounding box center [783, 409] width 253 height 34
copy div "Nome do comércio : Royal Turquesa Boutique Hotel"
drag, startPoint x: 1486, startPoint y: 97, endPoint x: 1468, endPoint y: 101, distance: 18.4
click at [1482, 97] on span "Ações" at bounding box center [1492, 96] width 37 height 30
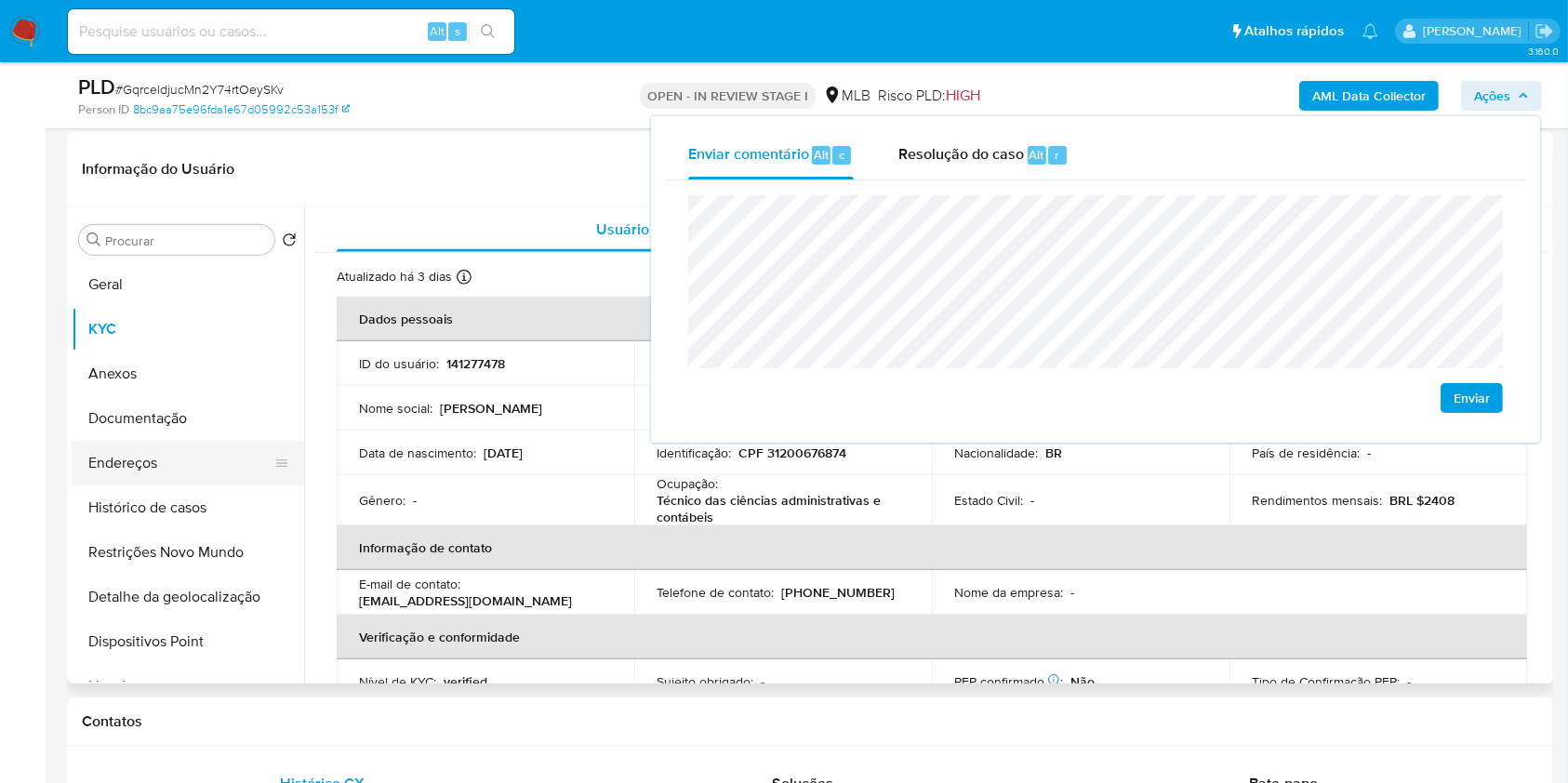
click at [177, 458] on button "Endereços" at bounding box center [180, 462] width 218 height 44
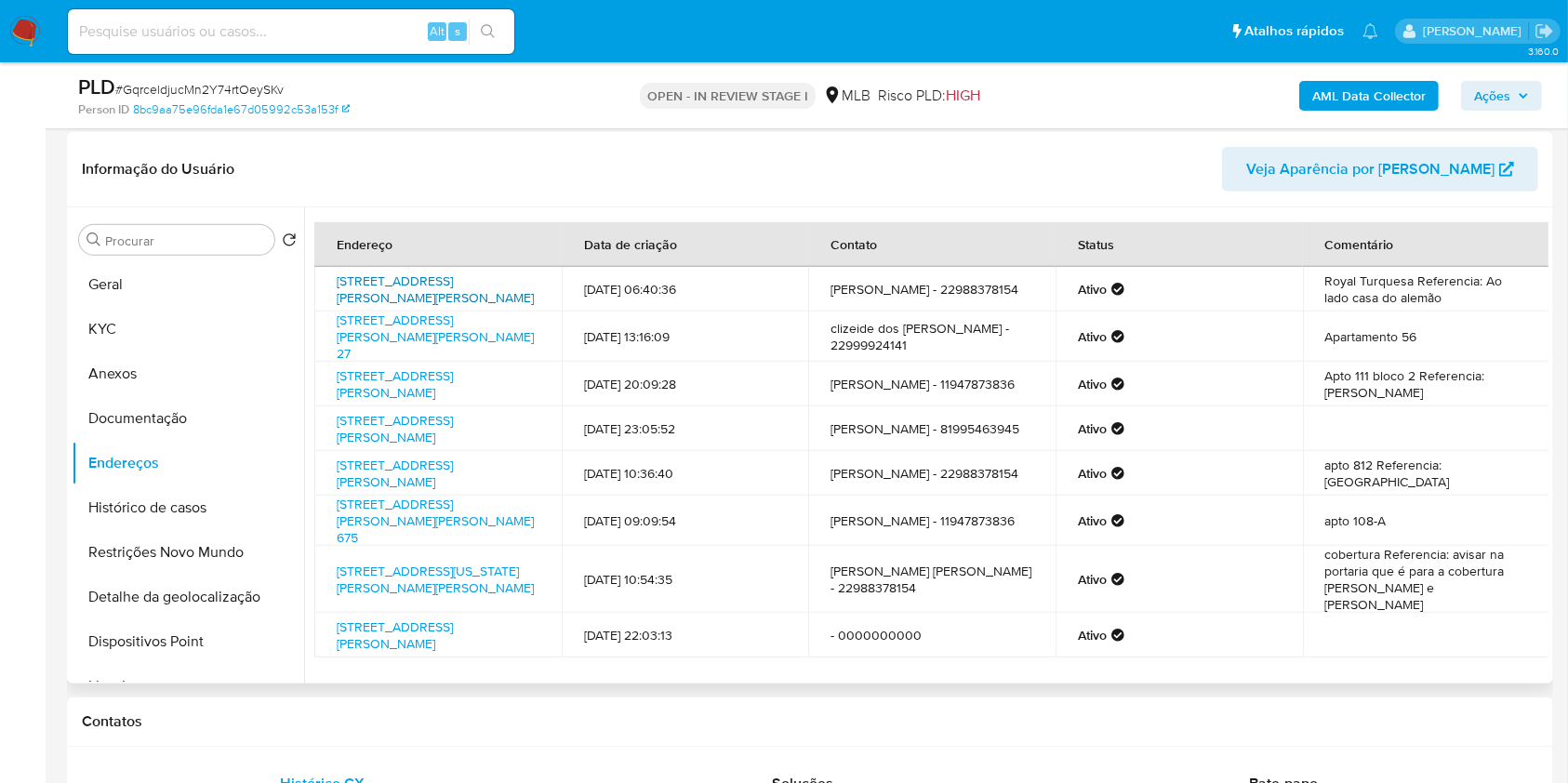
click at [484, 294] on link "Rua Helena Wong 18, Búzios, Rio De Janeiro, 28951077, Brasil 18" at bounding box center [435, 290] width 197 height 36
drag, startPoint x: 333, startPoint y: 280, endPoint x: 460, endPoint y: 291, distance: 127.5
click at [460, 291] on td "Rua Helena Wong 18, Búzios, Rio De Janeiro, 28951077, Brasil 18" at bounding box center [437, 289] width 247 height 44
copy link "Rua Helena Wong 18, Búzios, Rio De Janeiro, 28951077"
click at [453, 477] on link "Rua Fidêncio Ramos 420, São Paulo, São Paulo, 04551010, Brasil 420" at bounding box center [395, 474] width 117 height 36
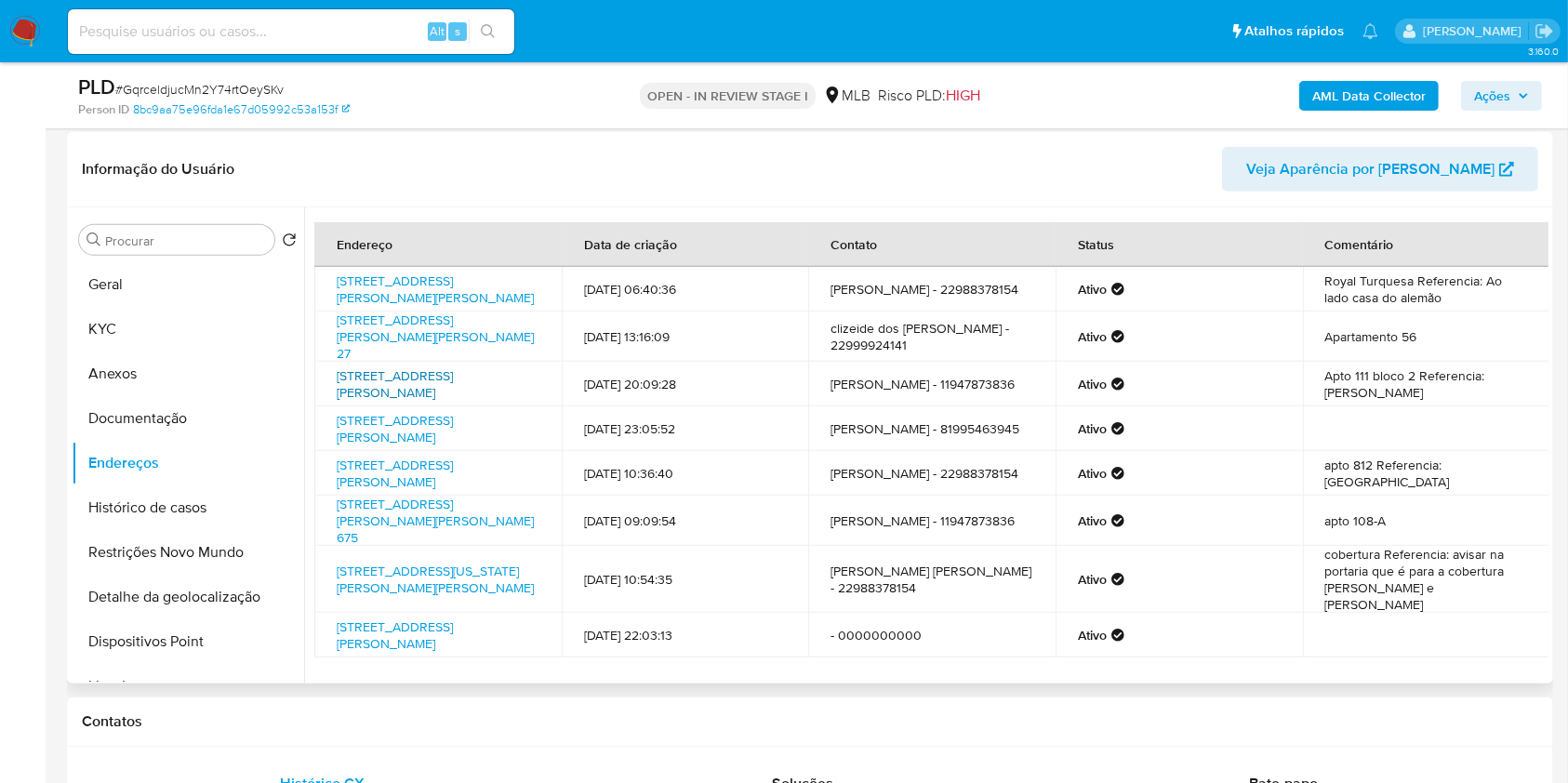
click at [453, 387] on link "Rua Dona Tecla 311, Guarulhos, São Paulo, 07097380, Brasil 311" at bounding box center [395, 384] width 117 height 36
click at [209, 428] on button "Documentação" at bounding box center [180, 418] width 218 height 44
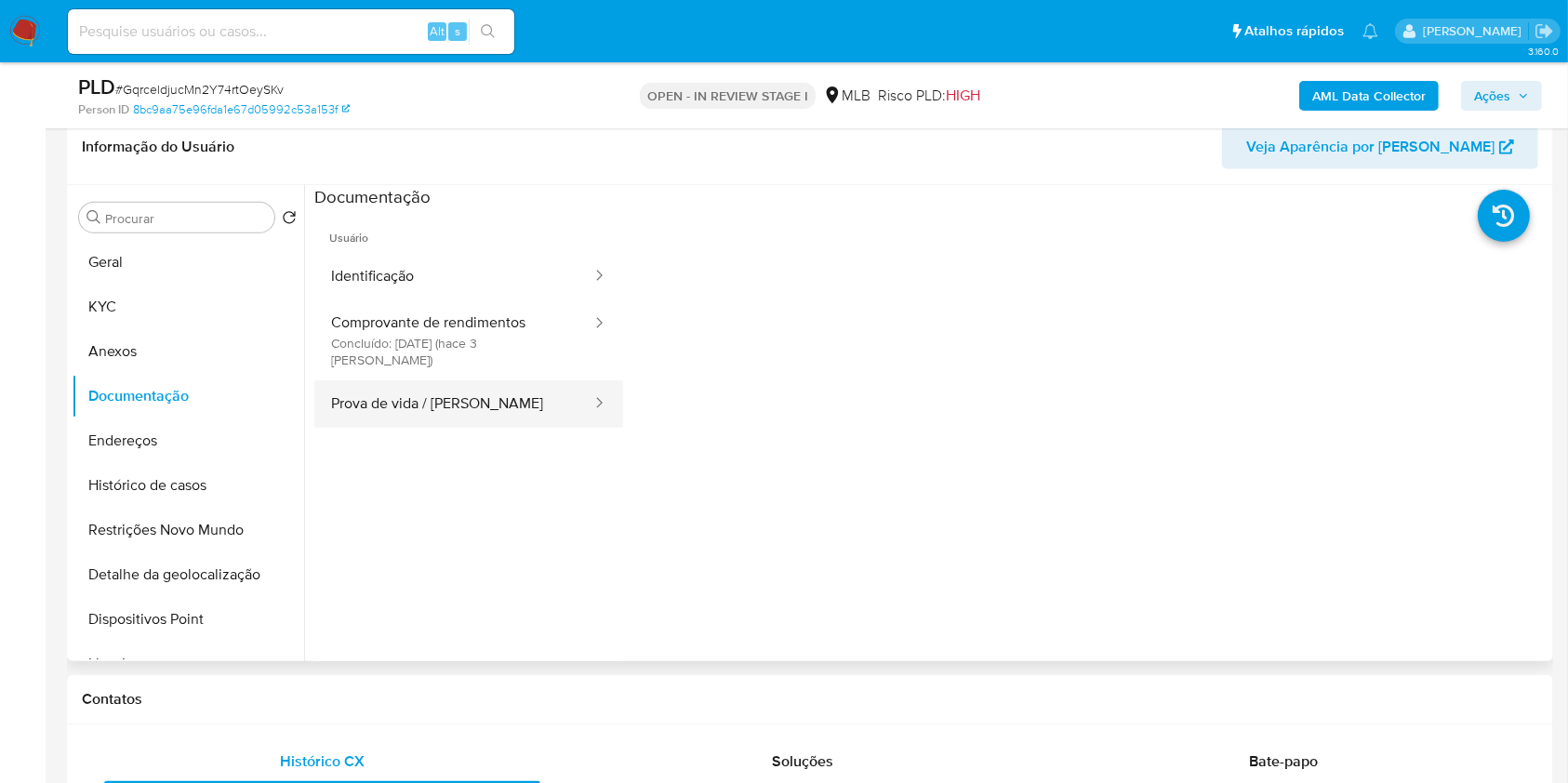
click at [469, 400] on button "Prova de vida / Selfie" at bounding box center [453, 404] width 279 height 47
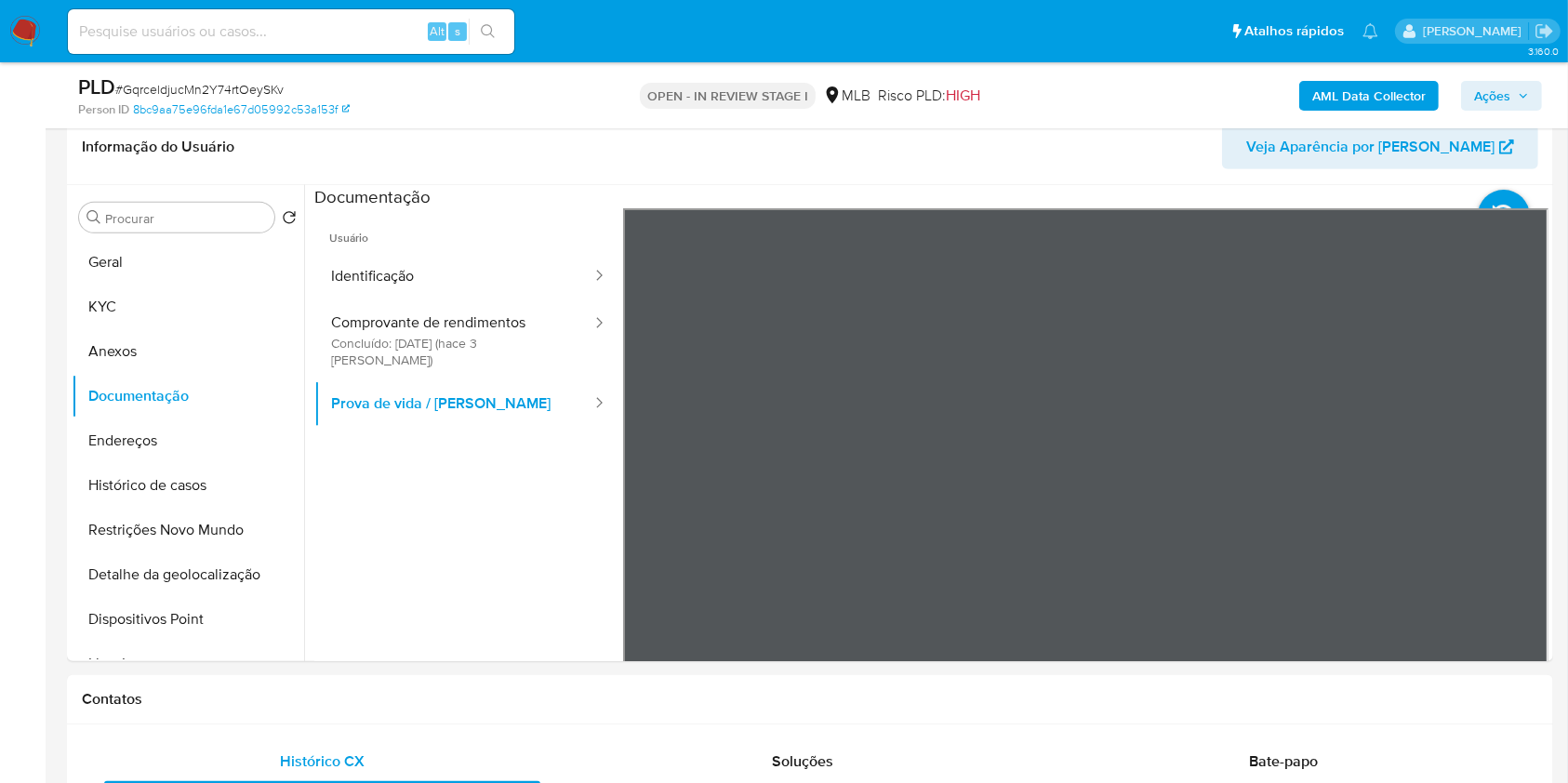
click at [151, 299] on button "KYC" at bounding box center [180, 306] width 218 height 44
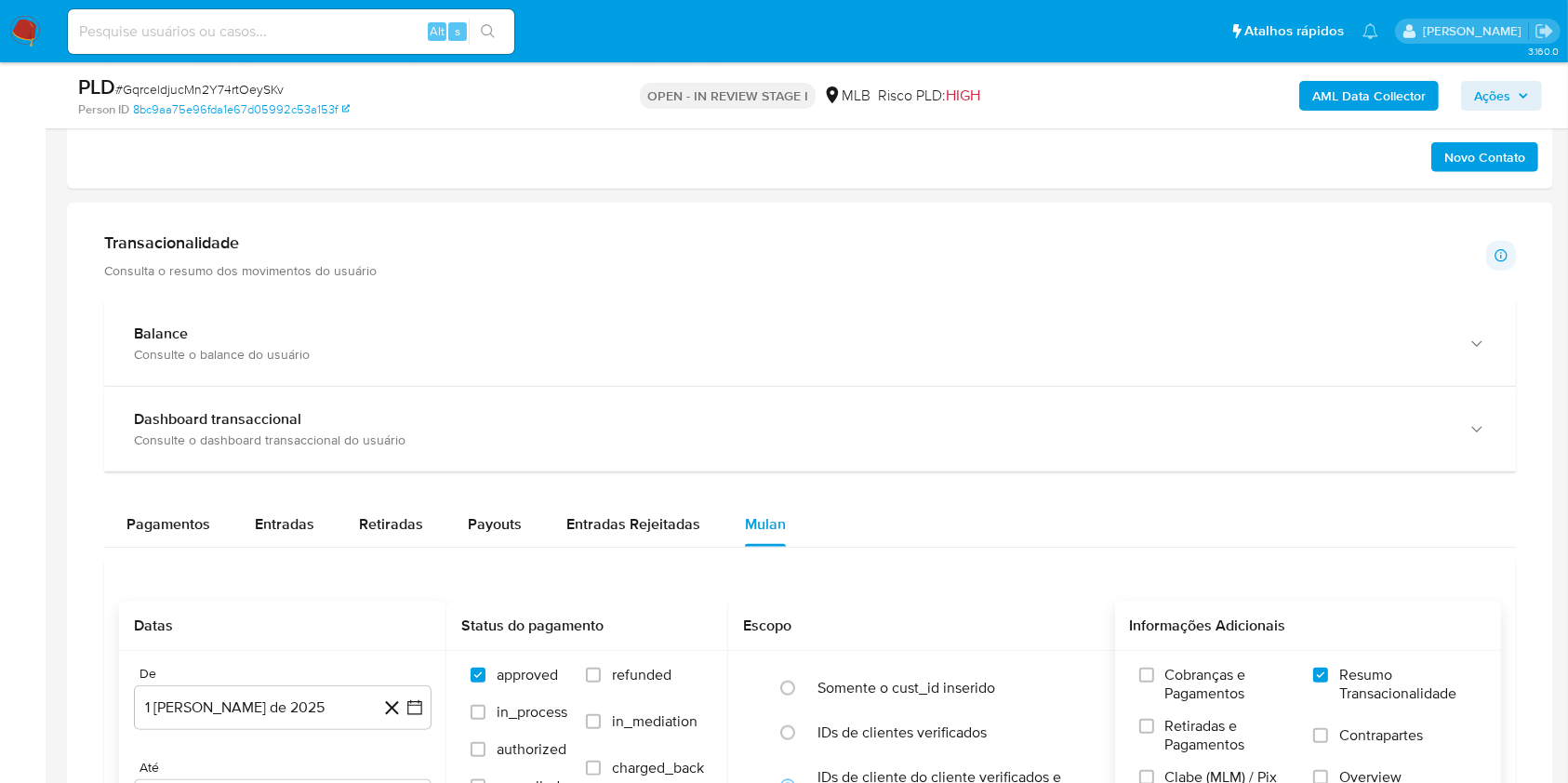
scroll to position [2025, 0]
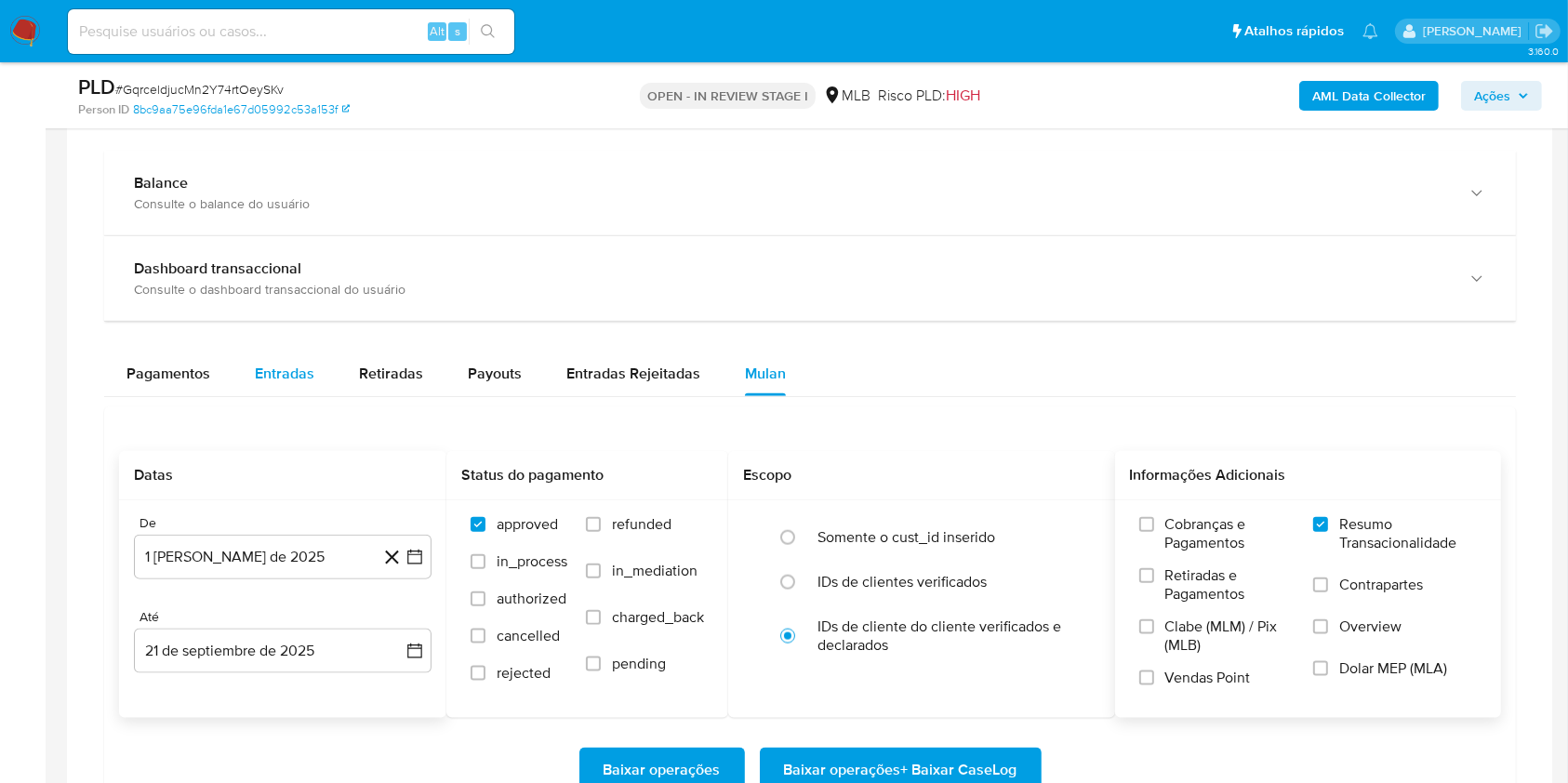
click at [288, 376] on span "Entradas" at bounding box center [284, 373] width 59 height 22
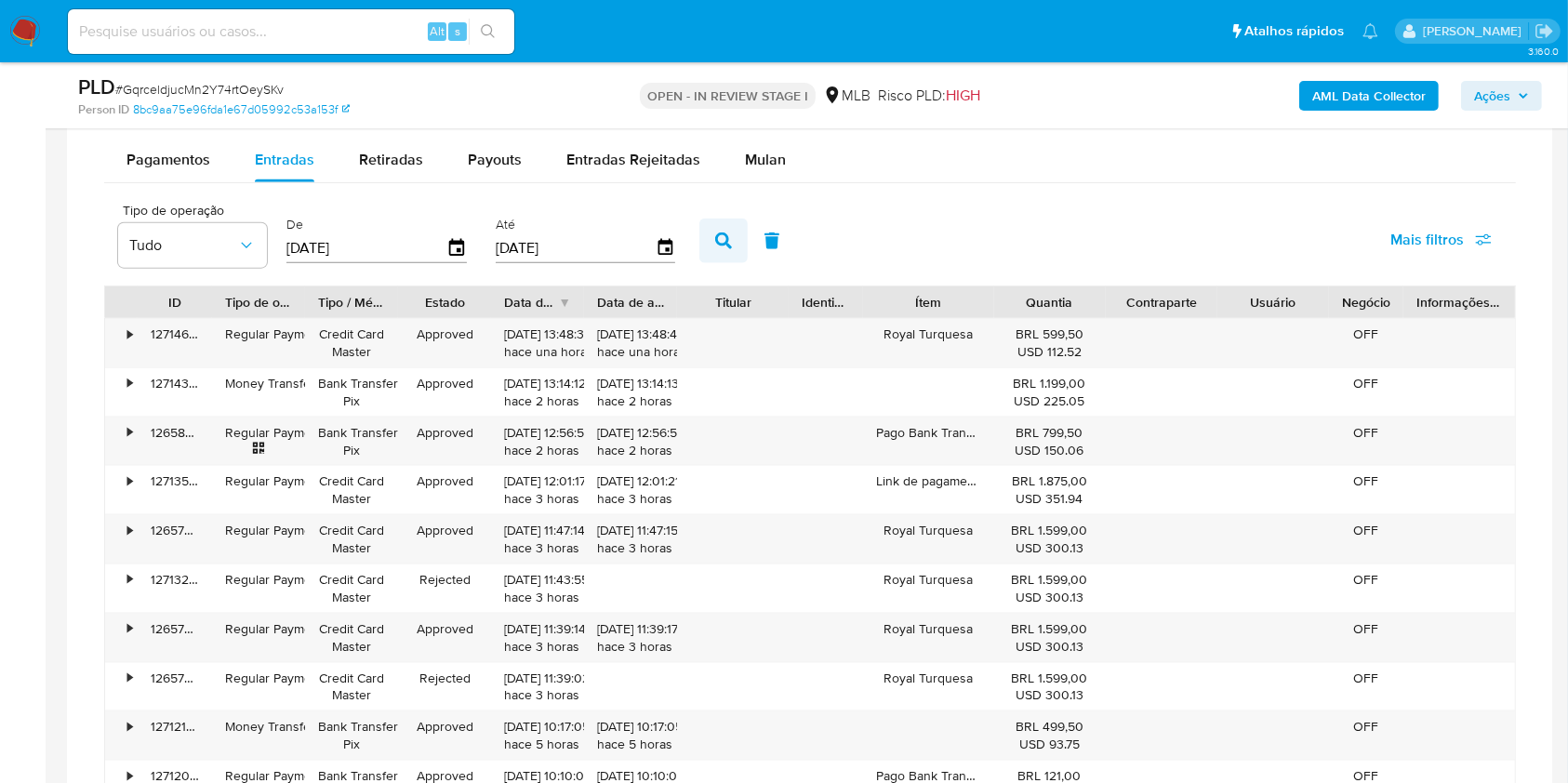
scroll to position [2242, 0]
click at [1506, 88] on span "Ações" at bounding box center [1492, 96] width 37 height 30
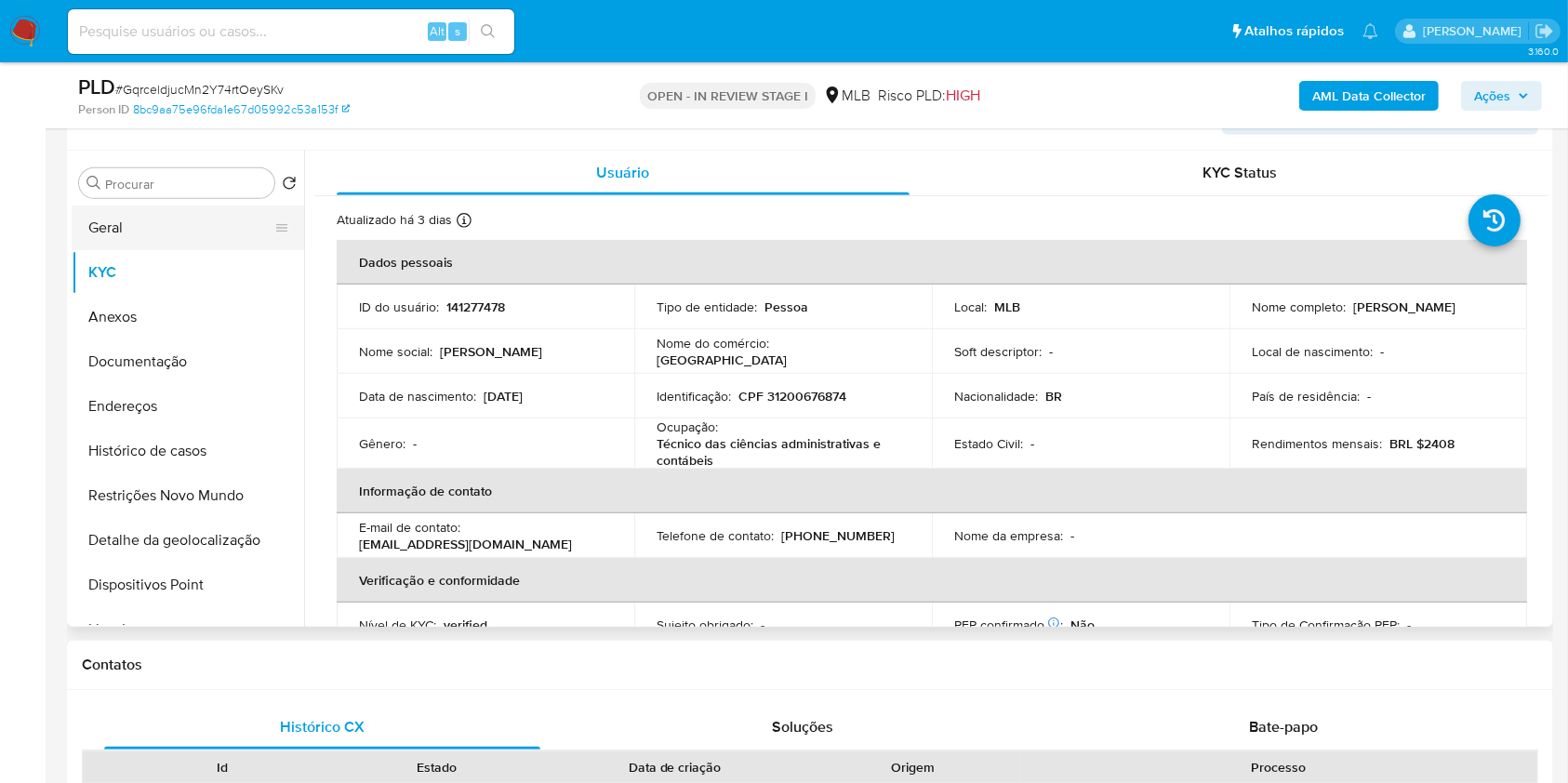
click at [180, 227] on button "Geral" at bounding box center [180, 227] width 218 height 44
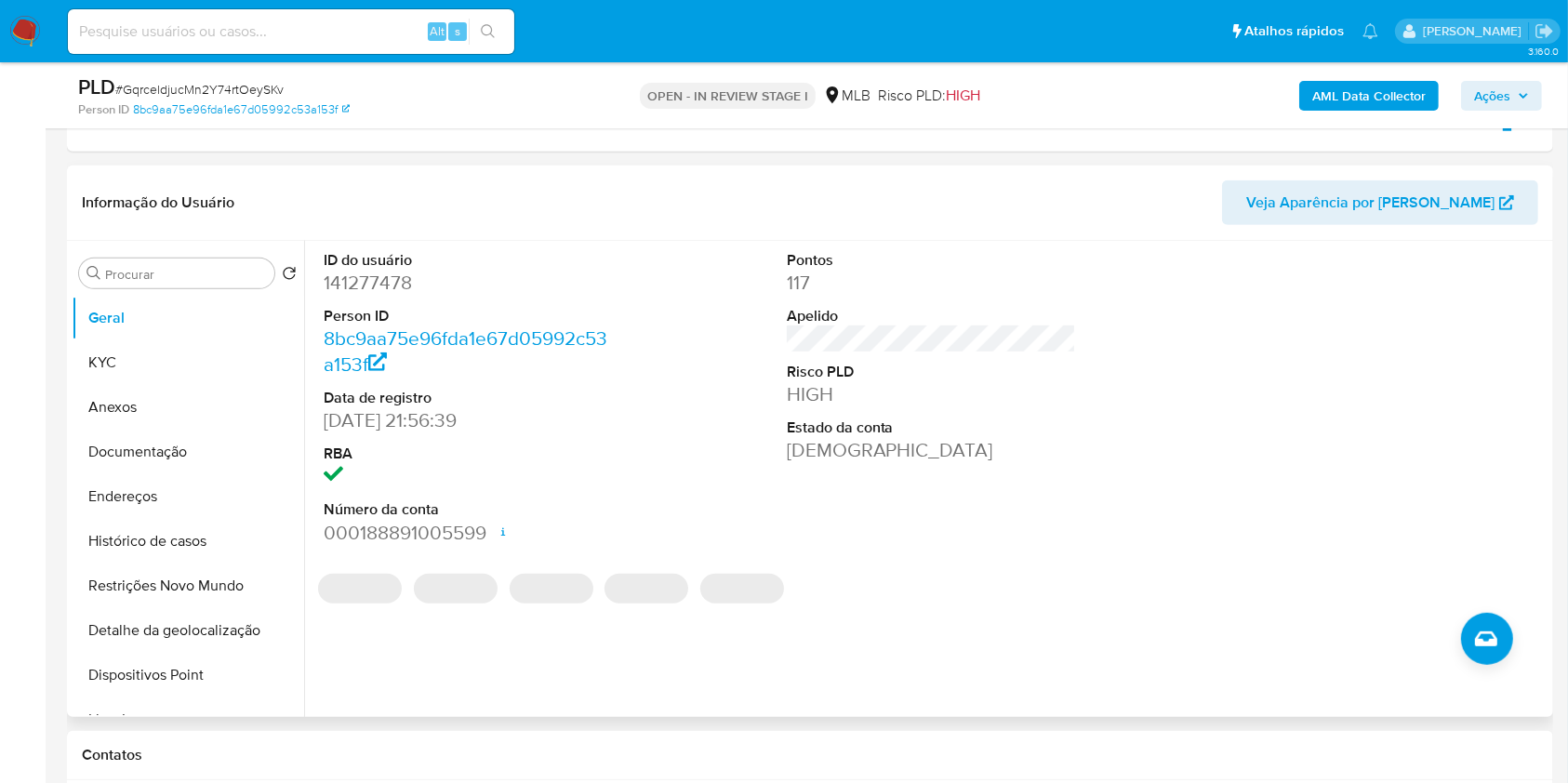
scroll to position [923, 0]
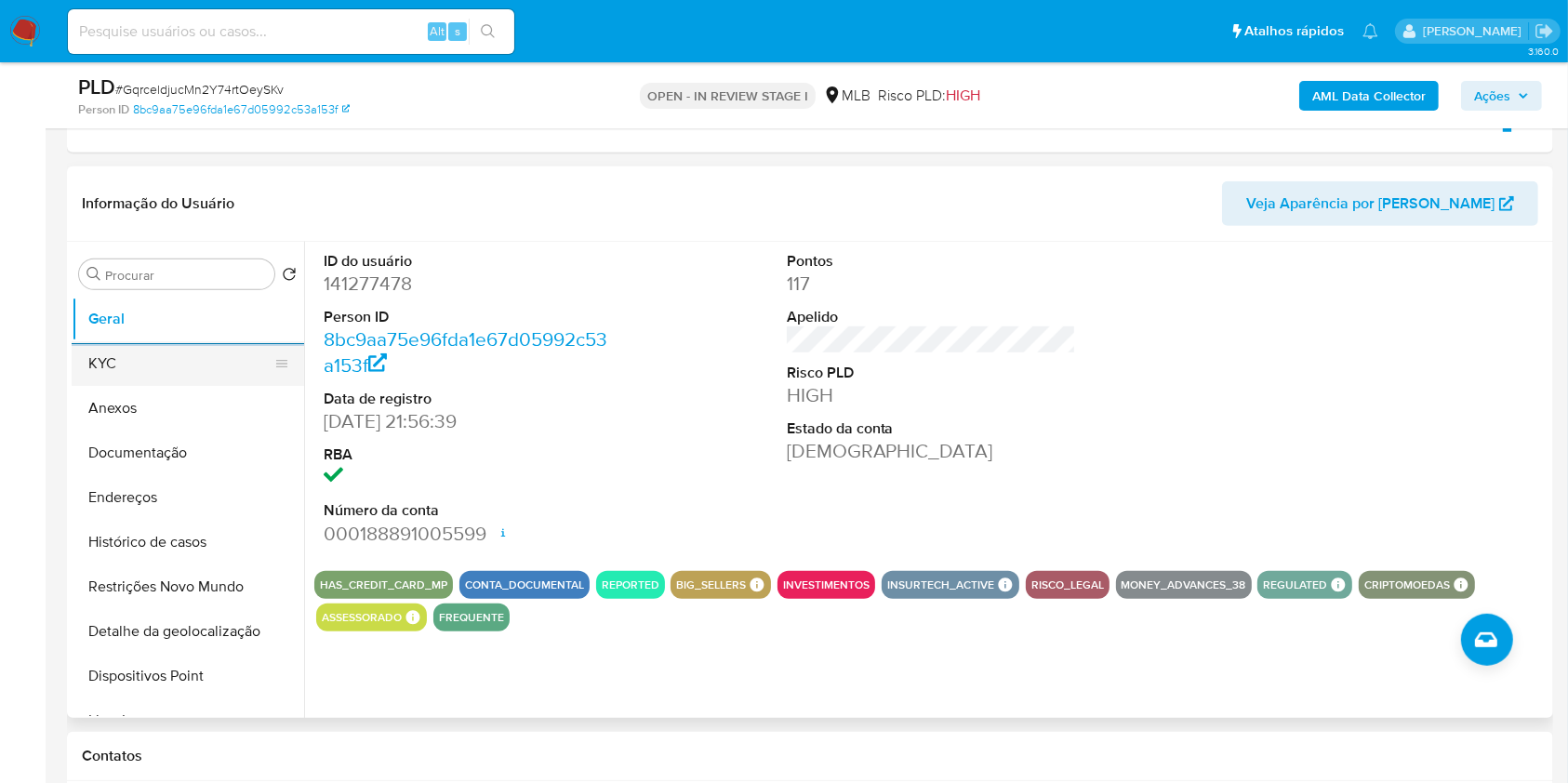
drag, startPoint x: 209, startPoint y: 376, endPoint x: 255, endPoint y: 351, distance: 52.4
click at [209, 376] on button "KYC" at bounding box center [180, 363] width 218 height 44
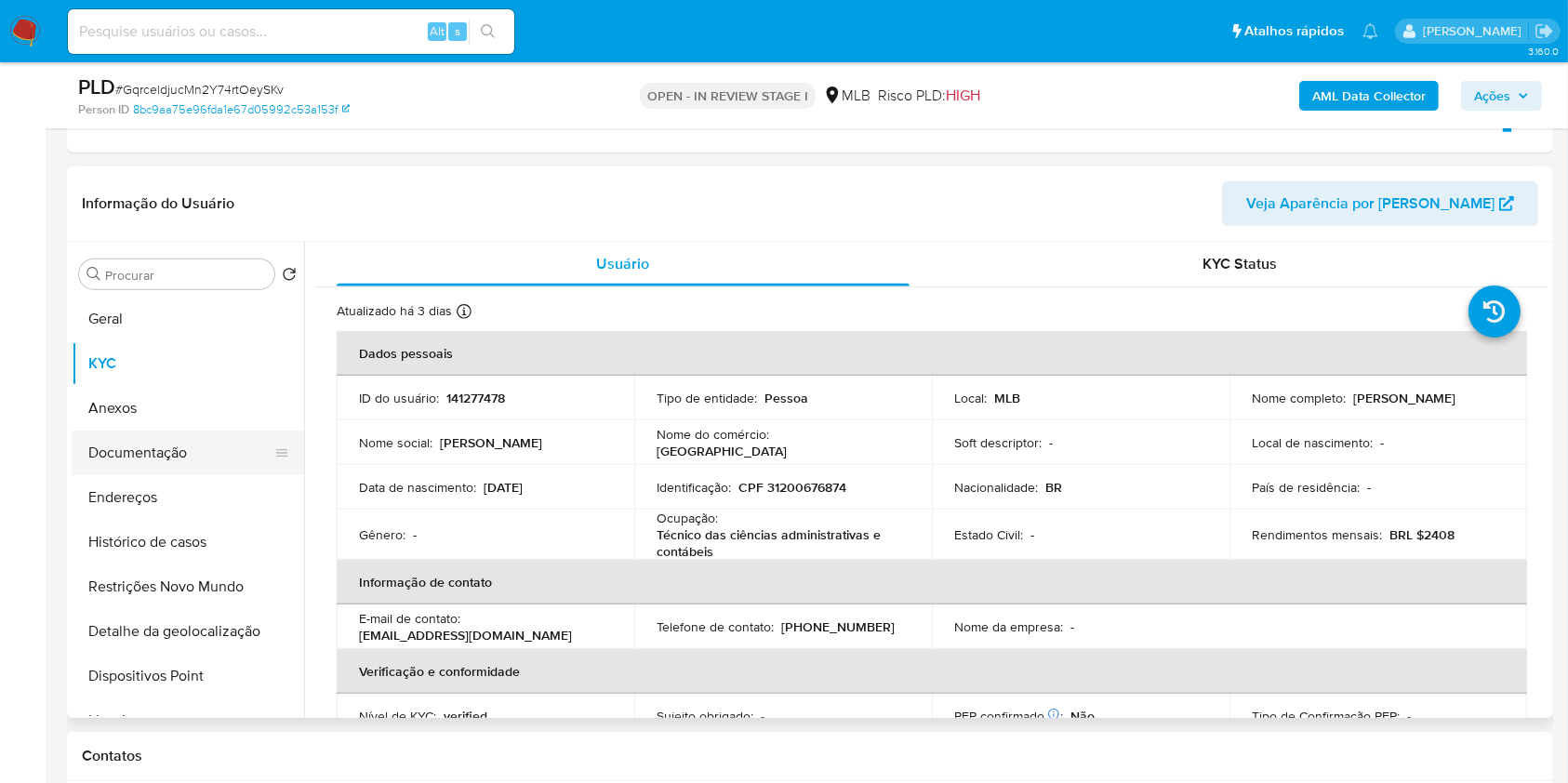
click at [174, 459] on button "Documentação" at bounding box center [180, 452] width 218 height 44
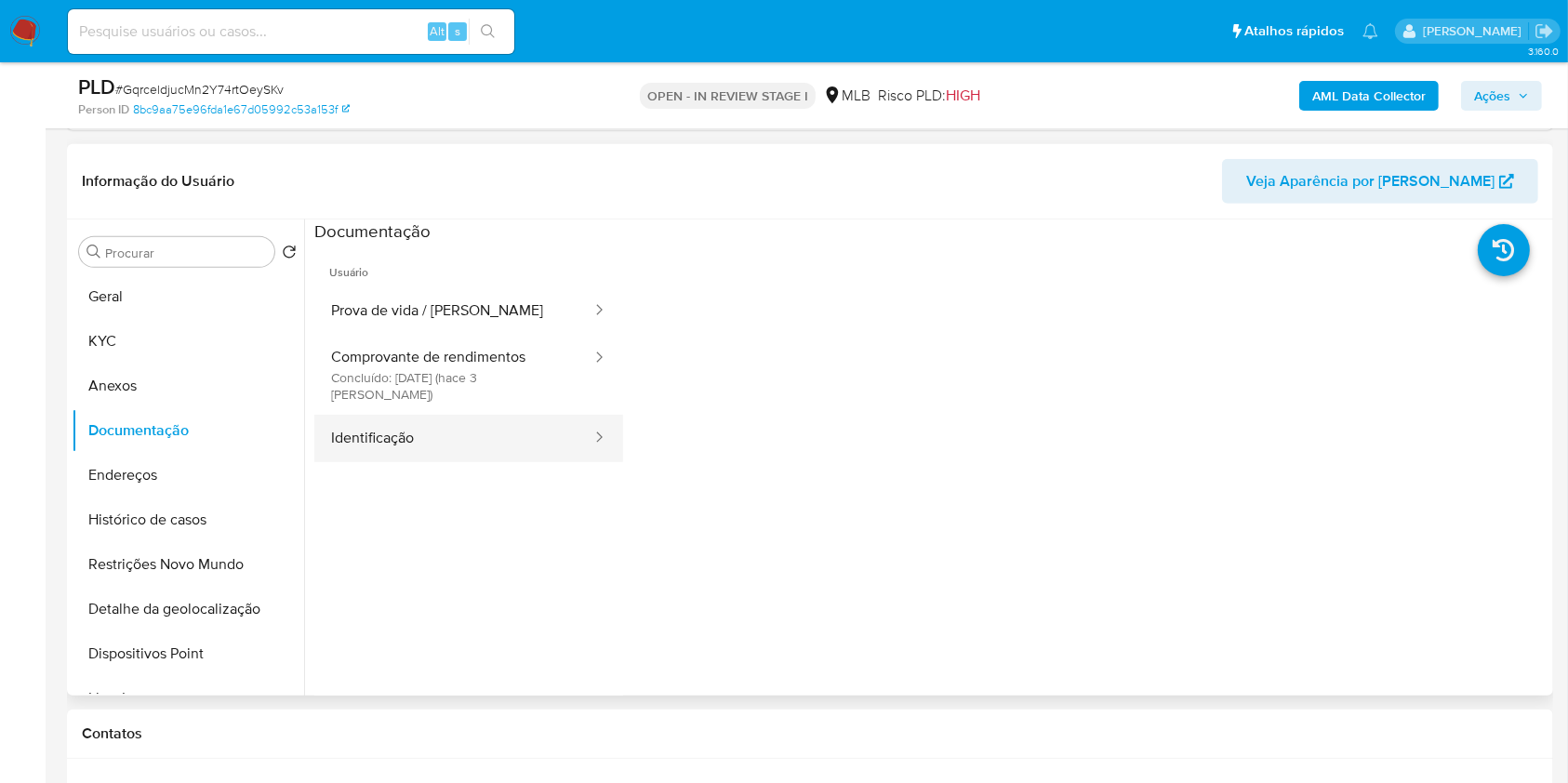
click at [460, 415] on button "Identificação" at bounding box center [453, 438] width 279 height 47
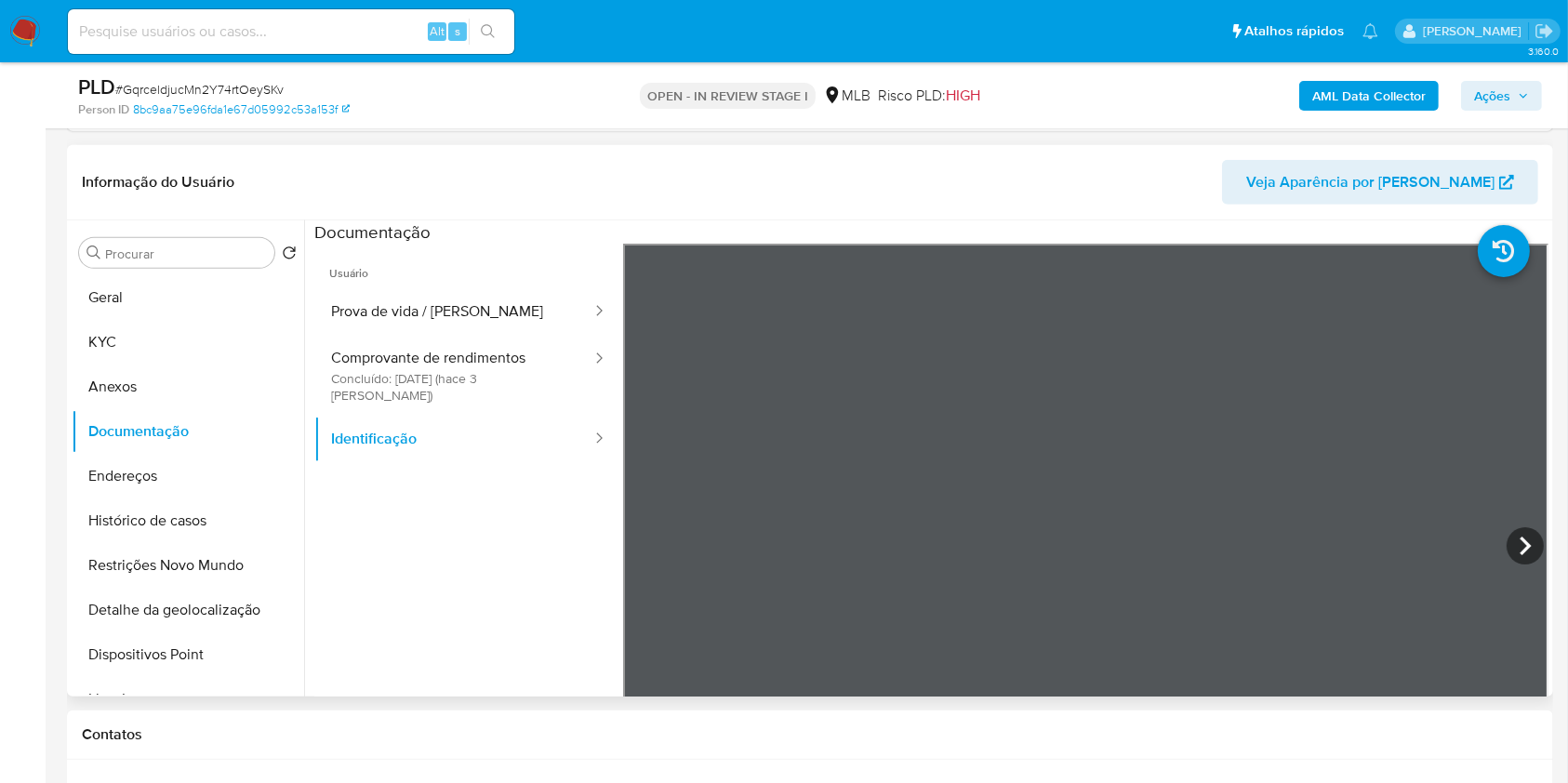
scroll to position [920, 0]
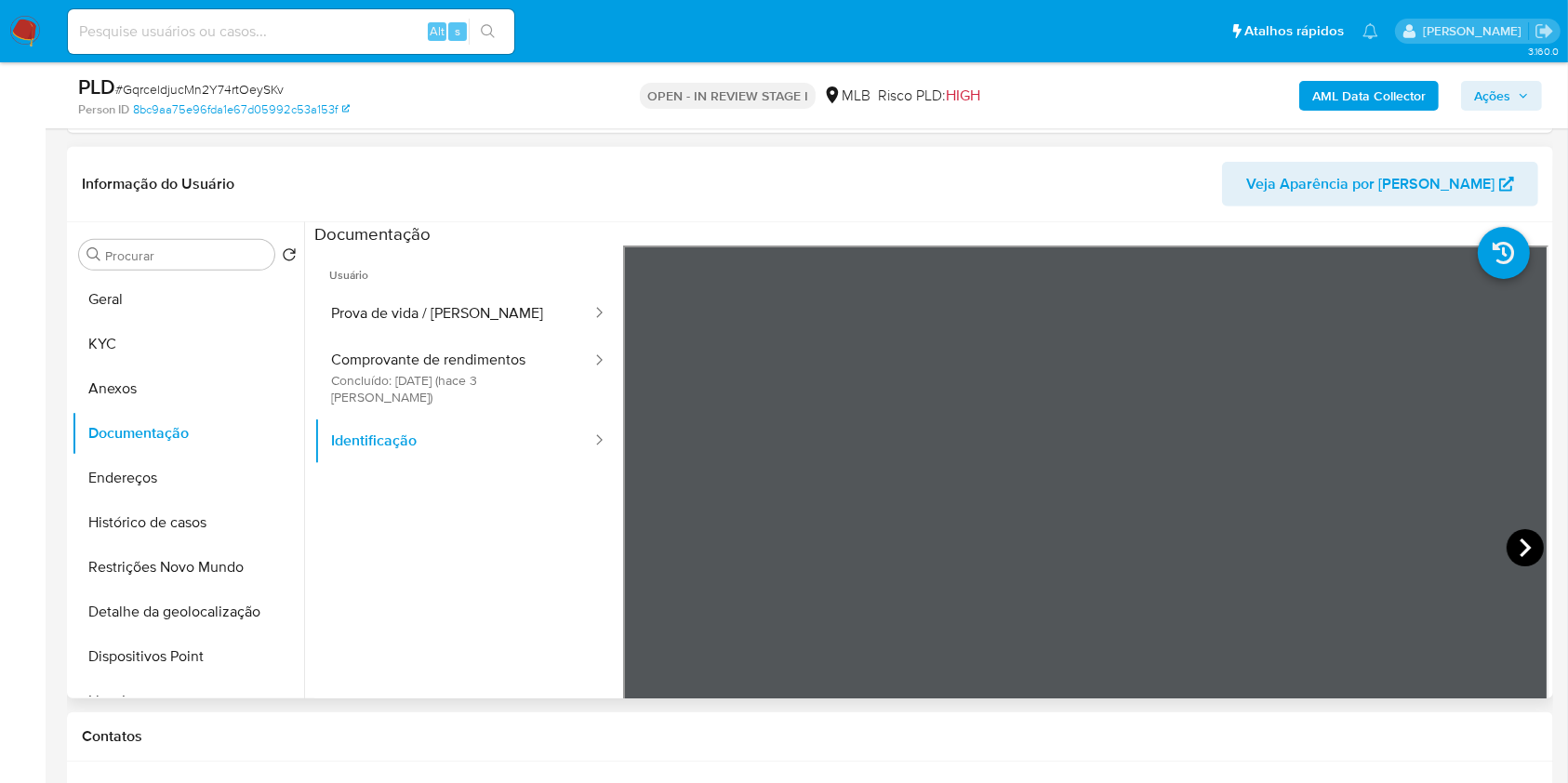
click at [1514, 542] on icon at bounding box center [1526, 548] width 38 height 38
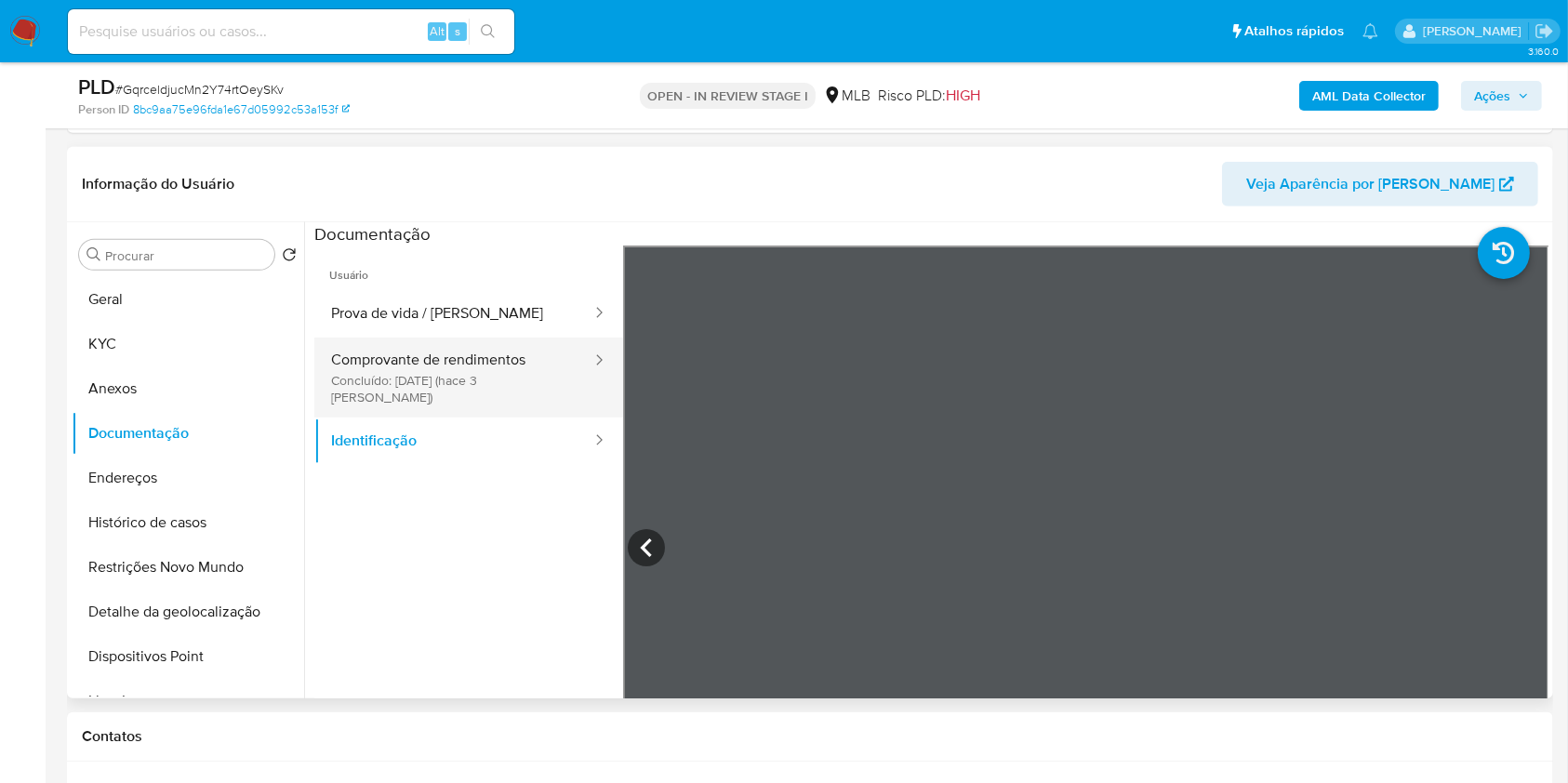
click at [431, 373] on button "Comprovante de rendimentos Concluído: 19/09/2025 (hace 3 días)" at bounding box center [453, 377] width 279 height 80
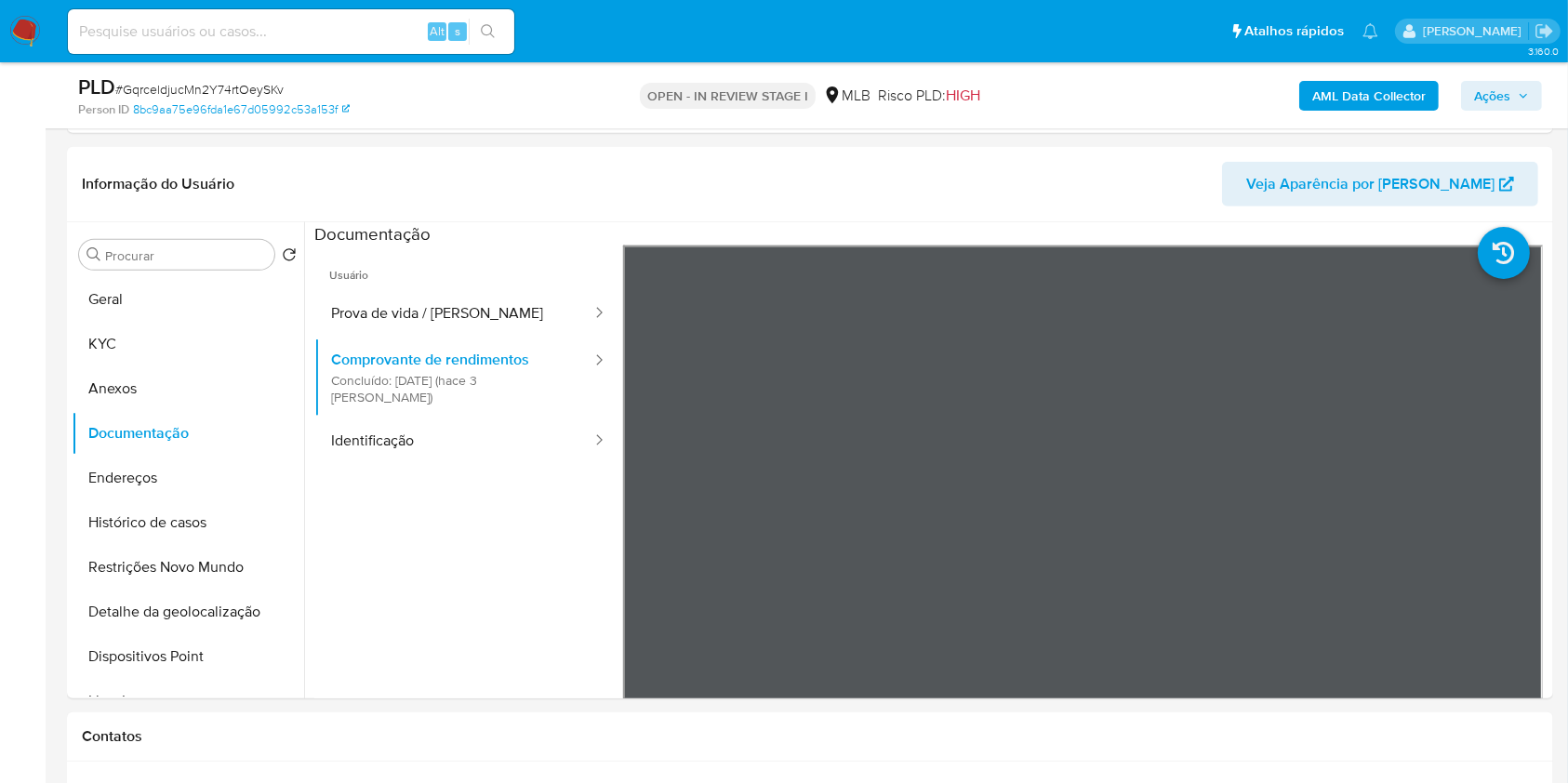
click at [1489, 89] on span "Ações" at bounding box center [1492, 96] width 37 height 30
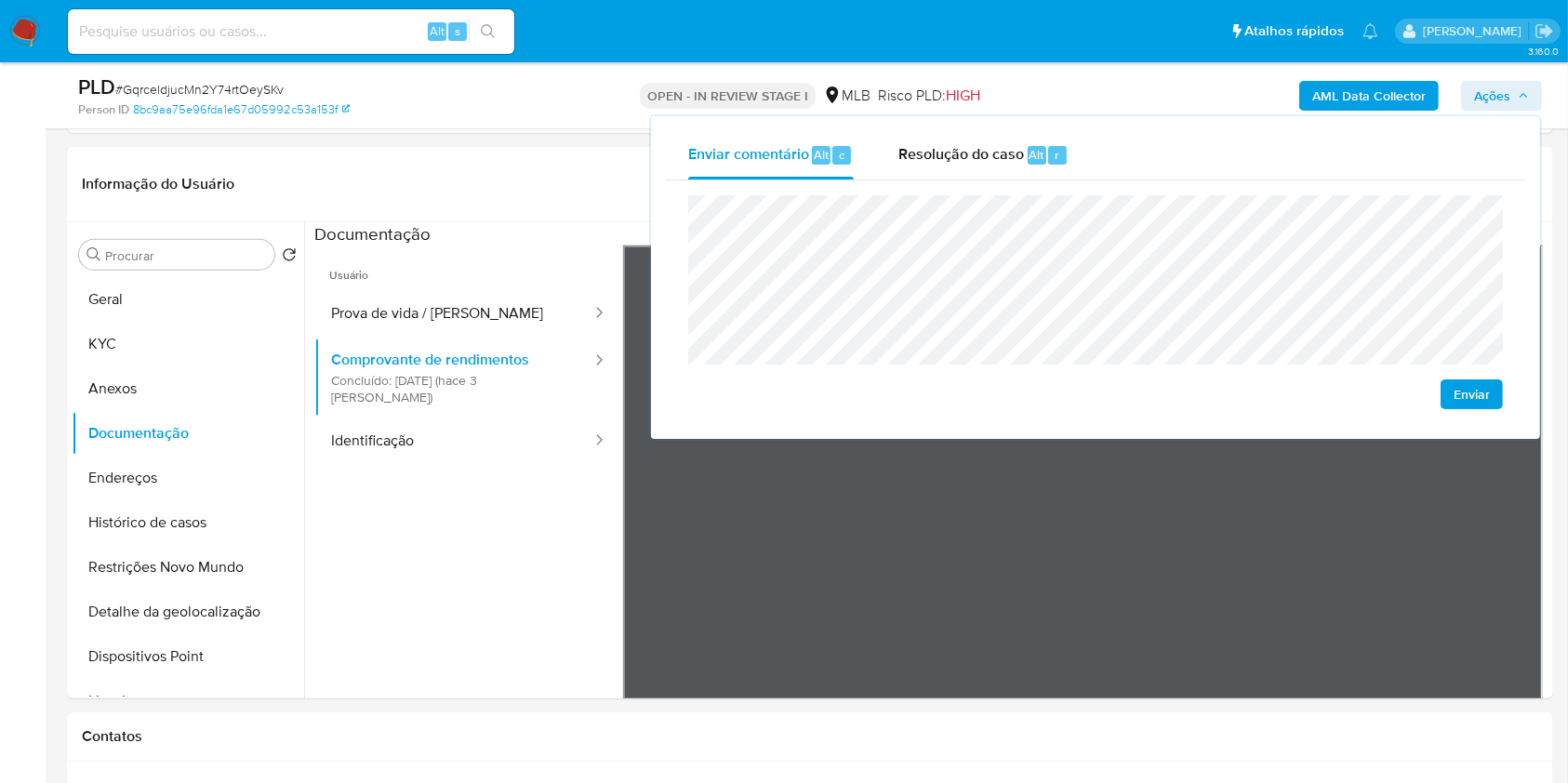
click at [1489, 89] on span "Ações" at bounding box center [1492, 96] width 37 height 30
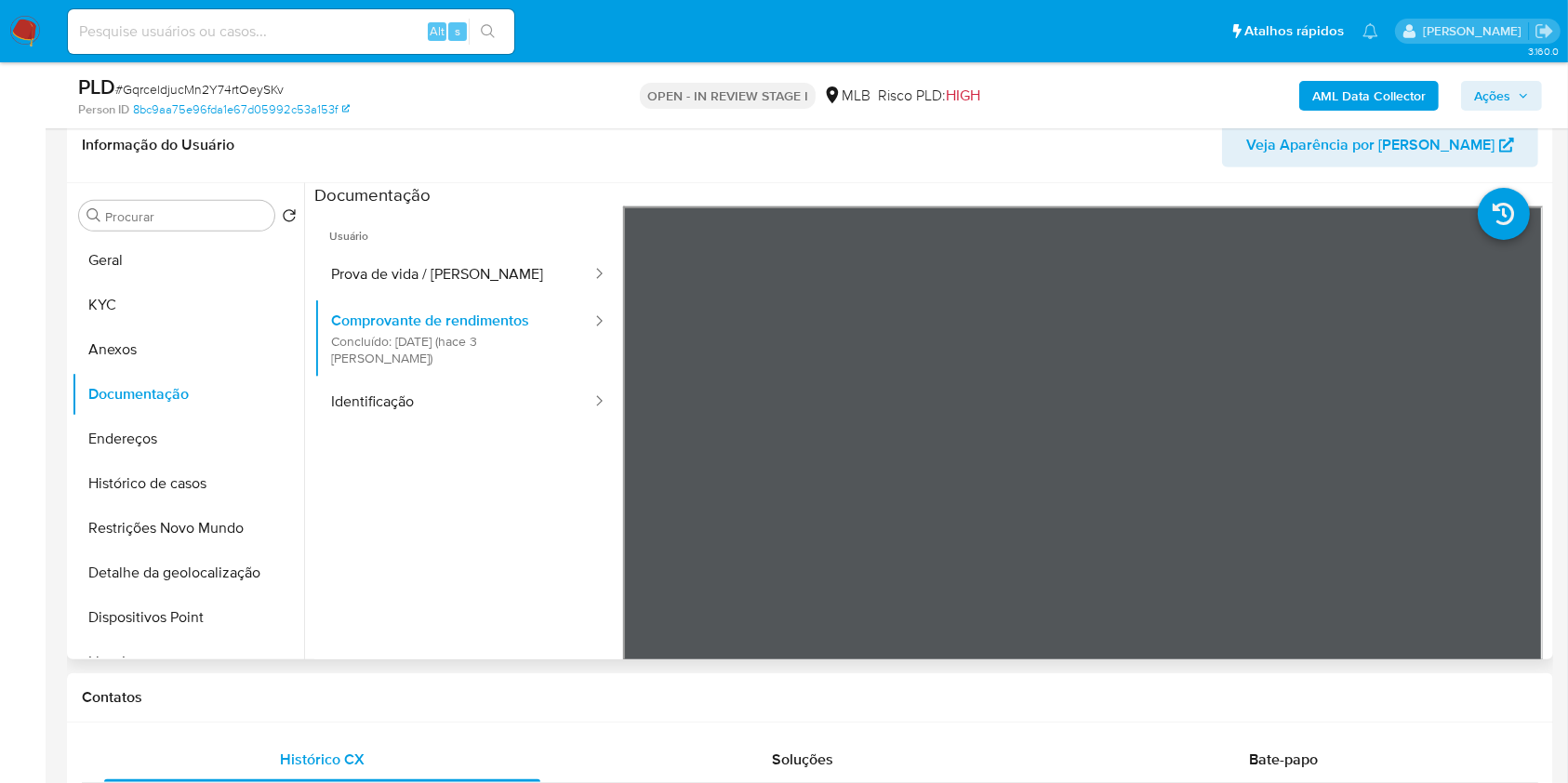
scroll to position [961, 0]
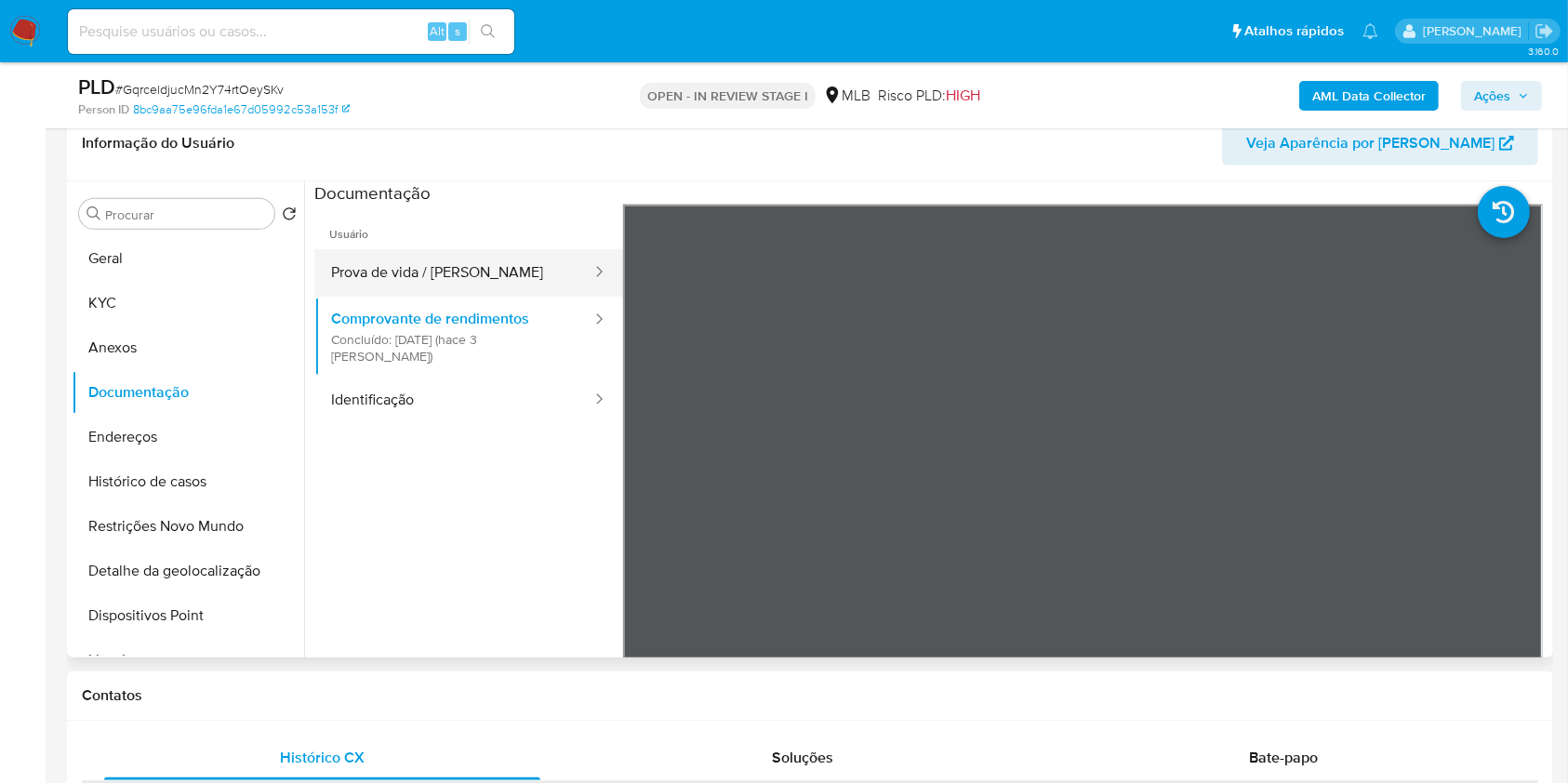
click at [490, 252] on button "Prova de vida / Selfie" at bounding box center [453, 273] width 279 height 47
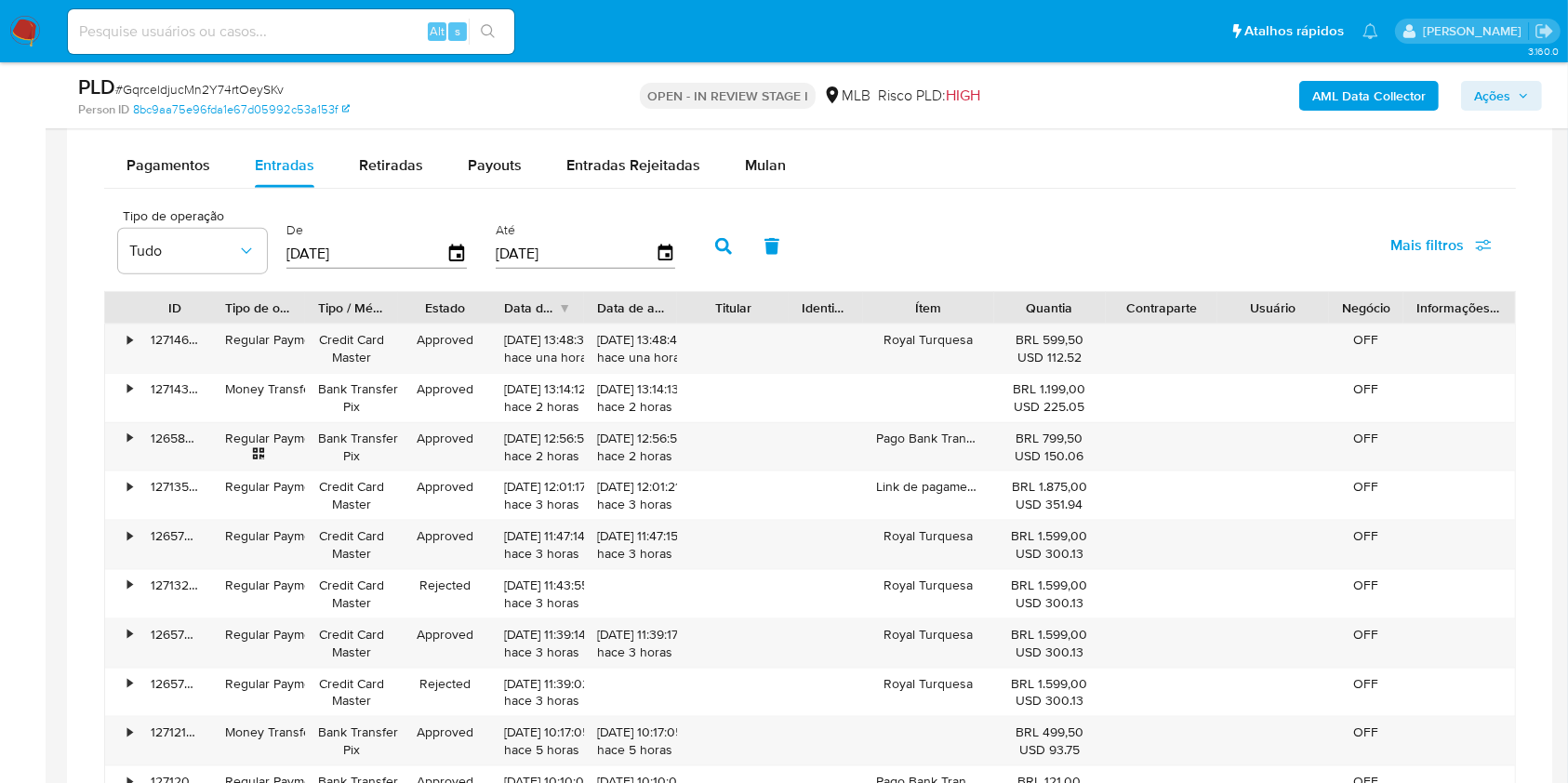
scroll to position [2234, 0]
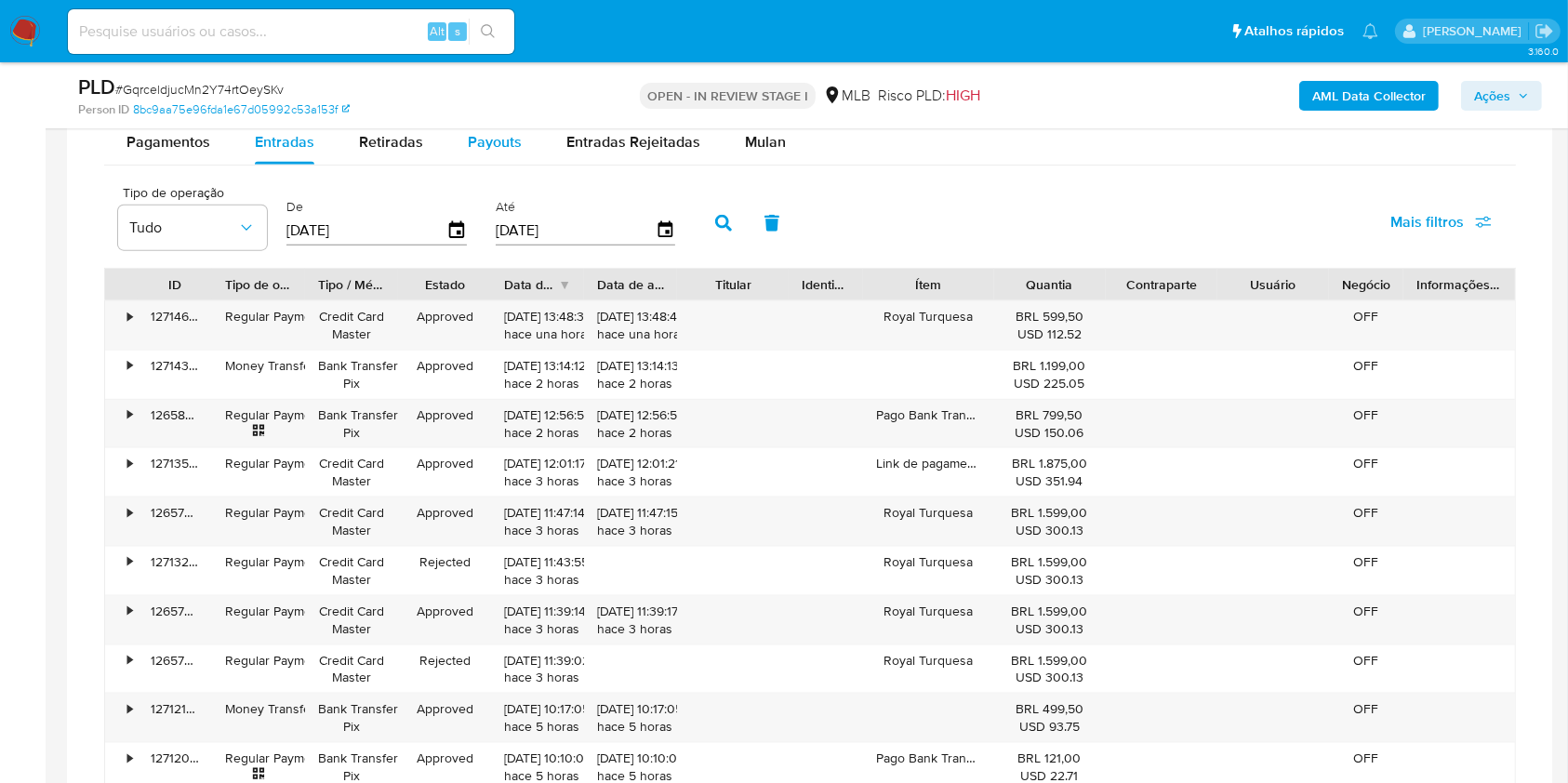
click at [472, 141] on span "Payouts" at bounding box center [494, 142] width 54 height 22
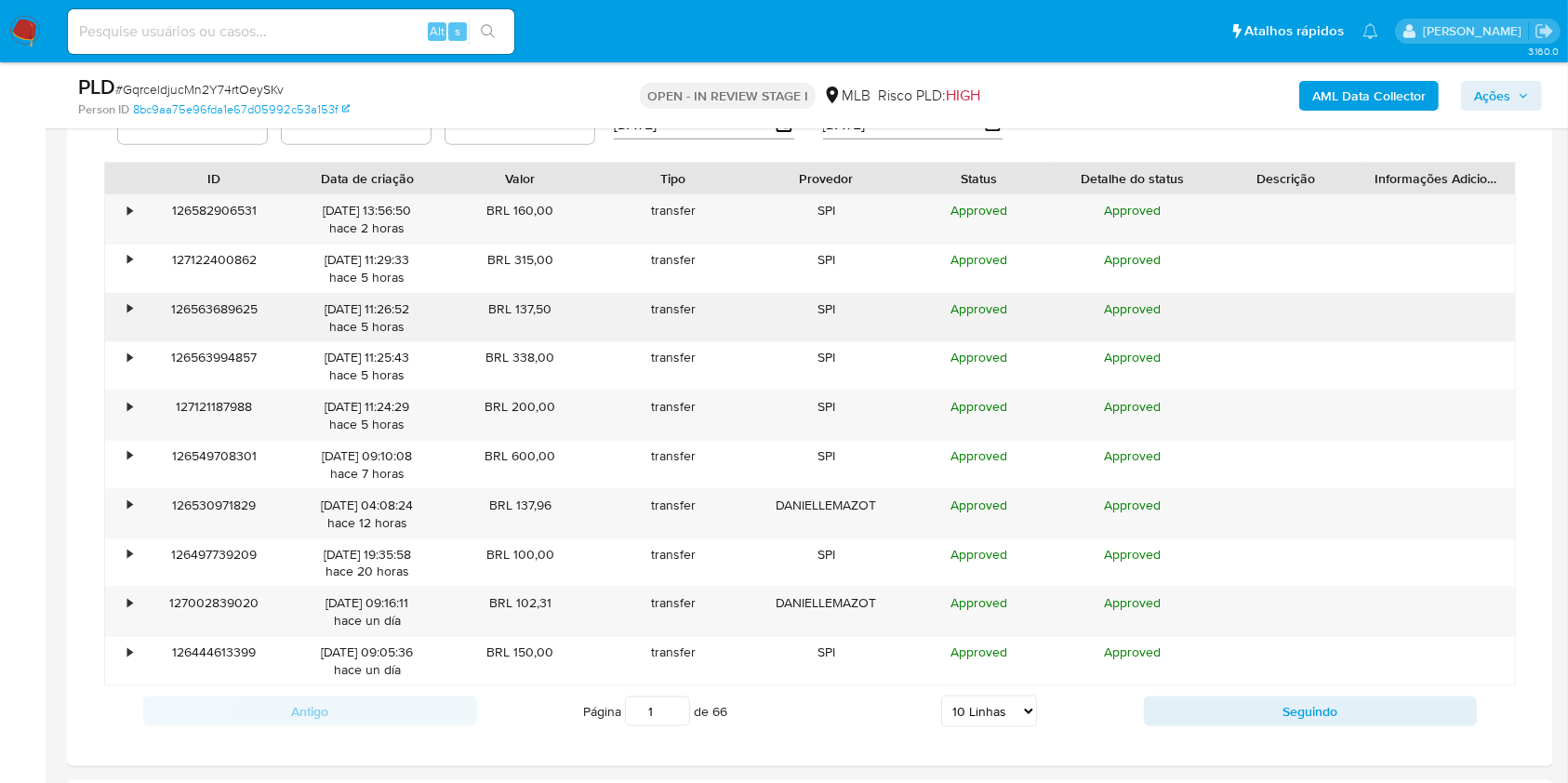
scroll to position [2341, 0]
drag, startPoint x: 1023, startPoint y: 707, endPoint x: 1023, endPoint y: 693, distance: 14.0
click at [1023, 707] on select "5 Linhas 10 Linhas 20 Linhas 25 Linhas 50 Linhas 100 Linhas" at bounding box center [989, 711] width 96 height 32
select select "100"
click at [941, 695] on select "5 Linhas 10 Linhas 20 Linhas 25 Linhas 50 Linhas 100 Linhas" at bounding box center [989, 711] width 96 height 32
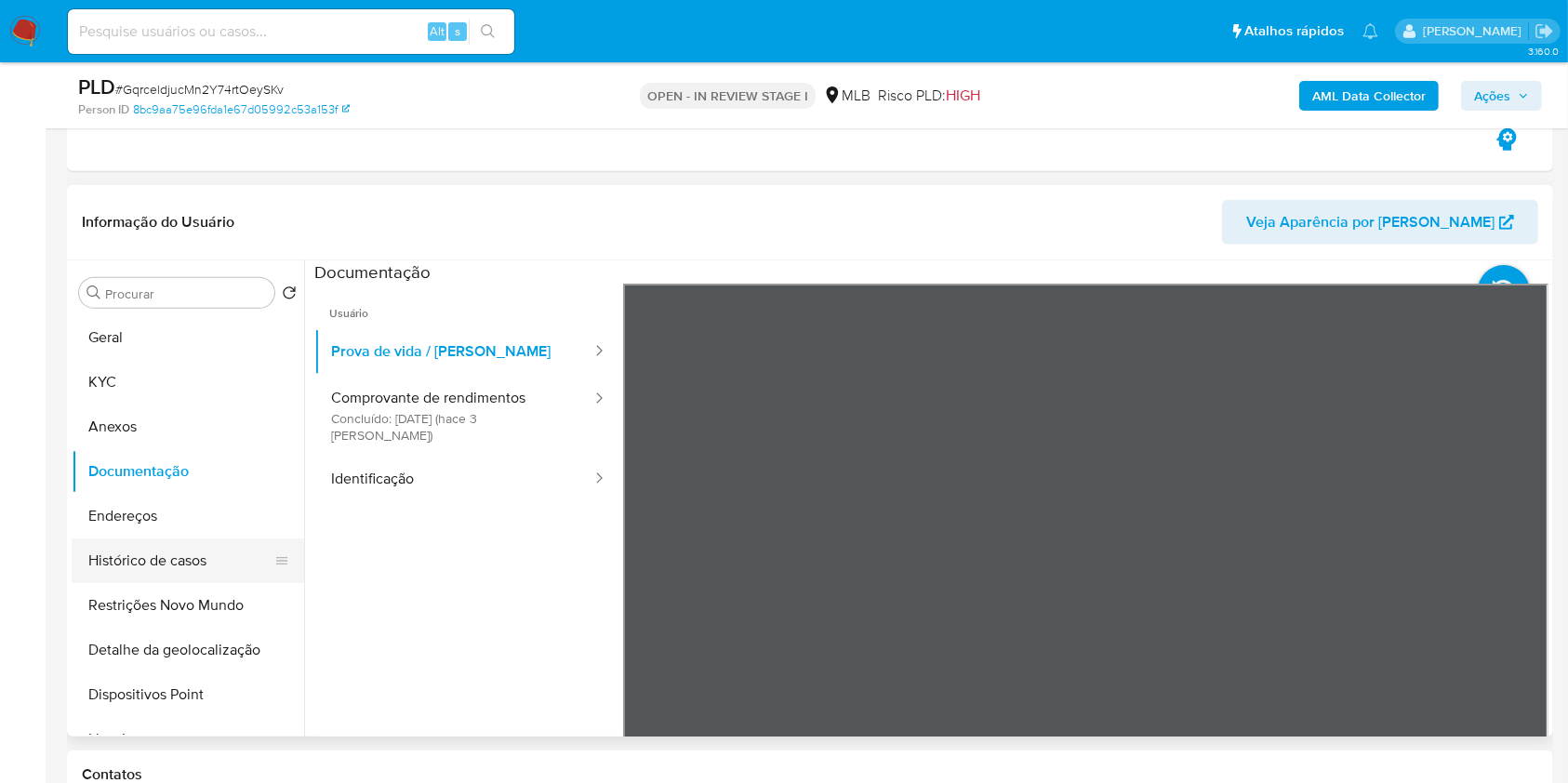
scroll to position [883, 0]
click at [212, 561] on button "Histórico de casos" at bounding box center [180, 559] width 218 height 44
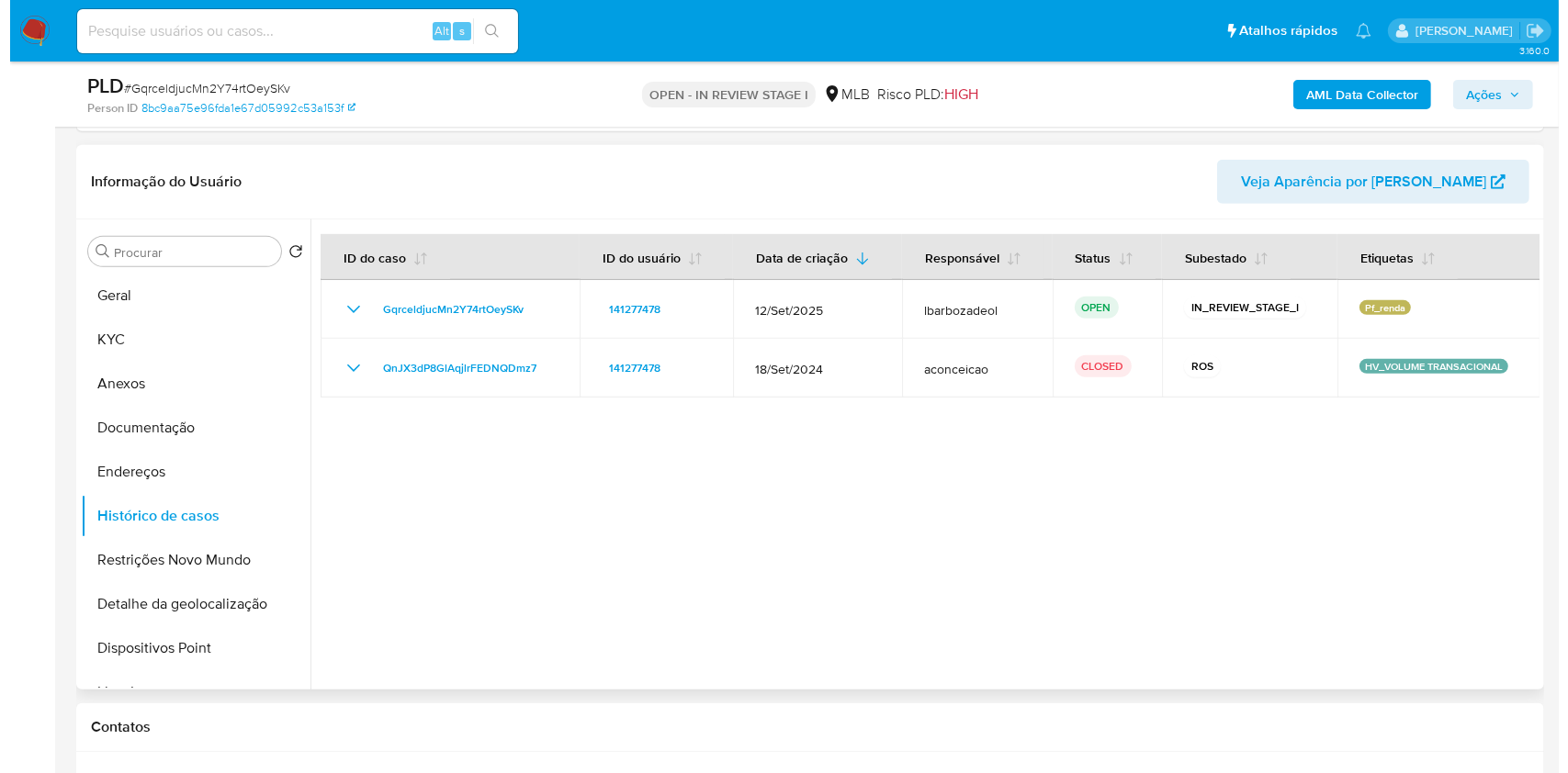
scroll to position [910, 0]
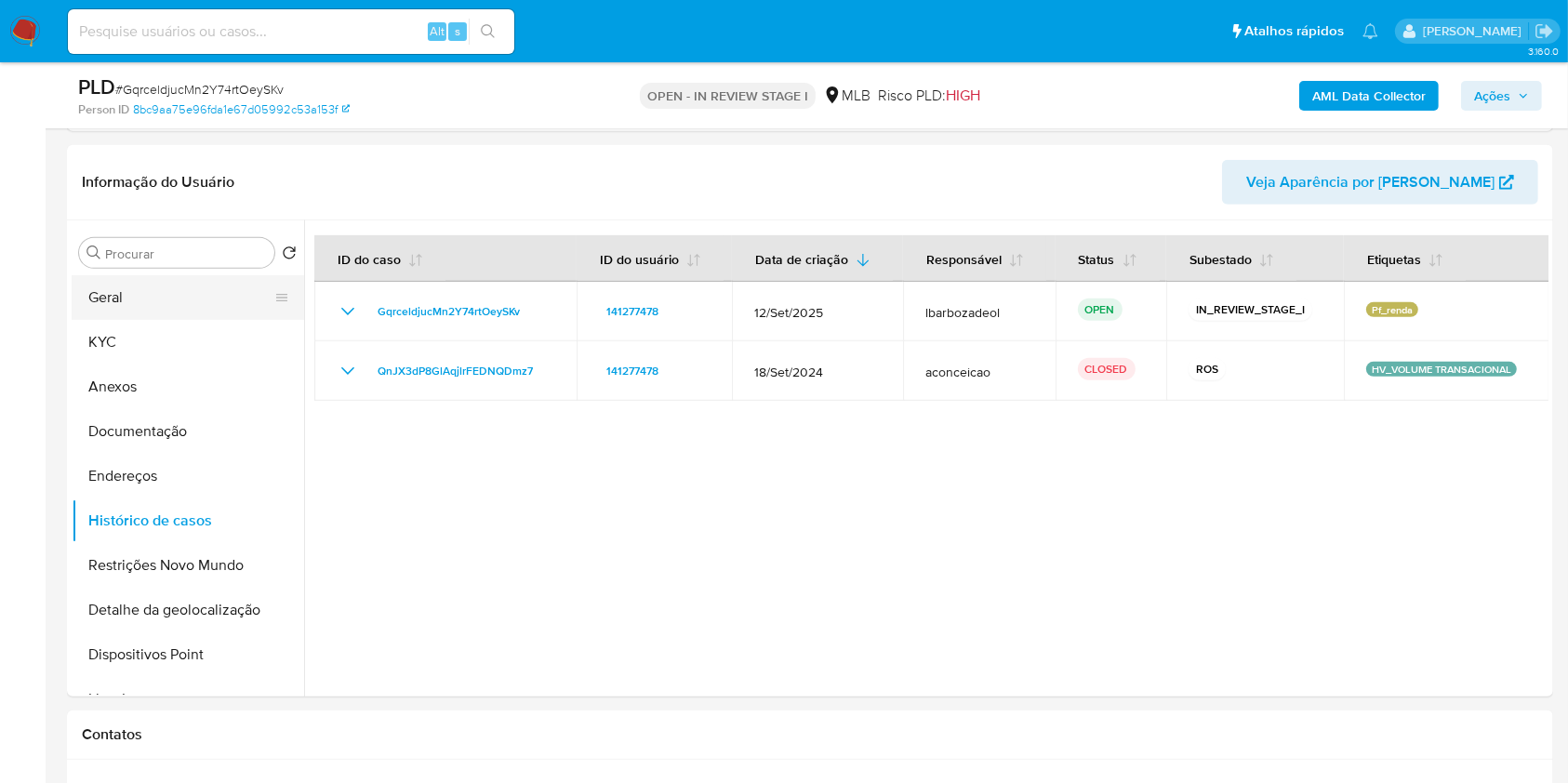
click at [180, 292] on button "Geral" at bounding box center [180, 297] width 218 height 44
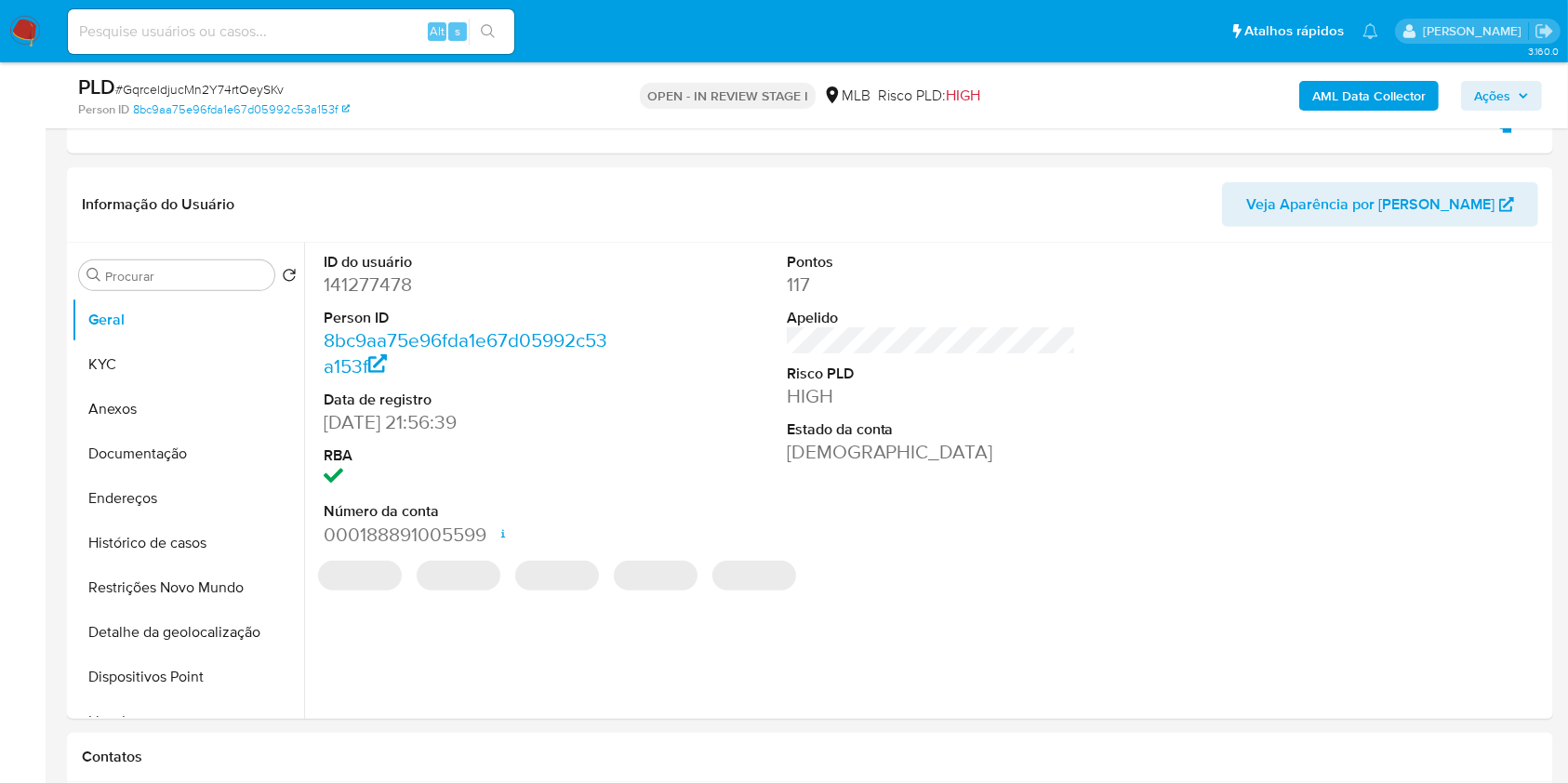
click at [1060, 466] on div "Pontos 117 Apelido Risco PLD HIGH Estado da conta Ativa" at bounding box center [932, 399] width 309 height 314
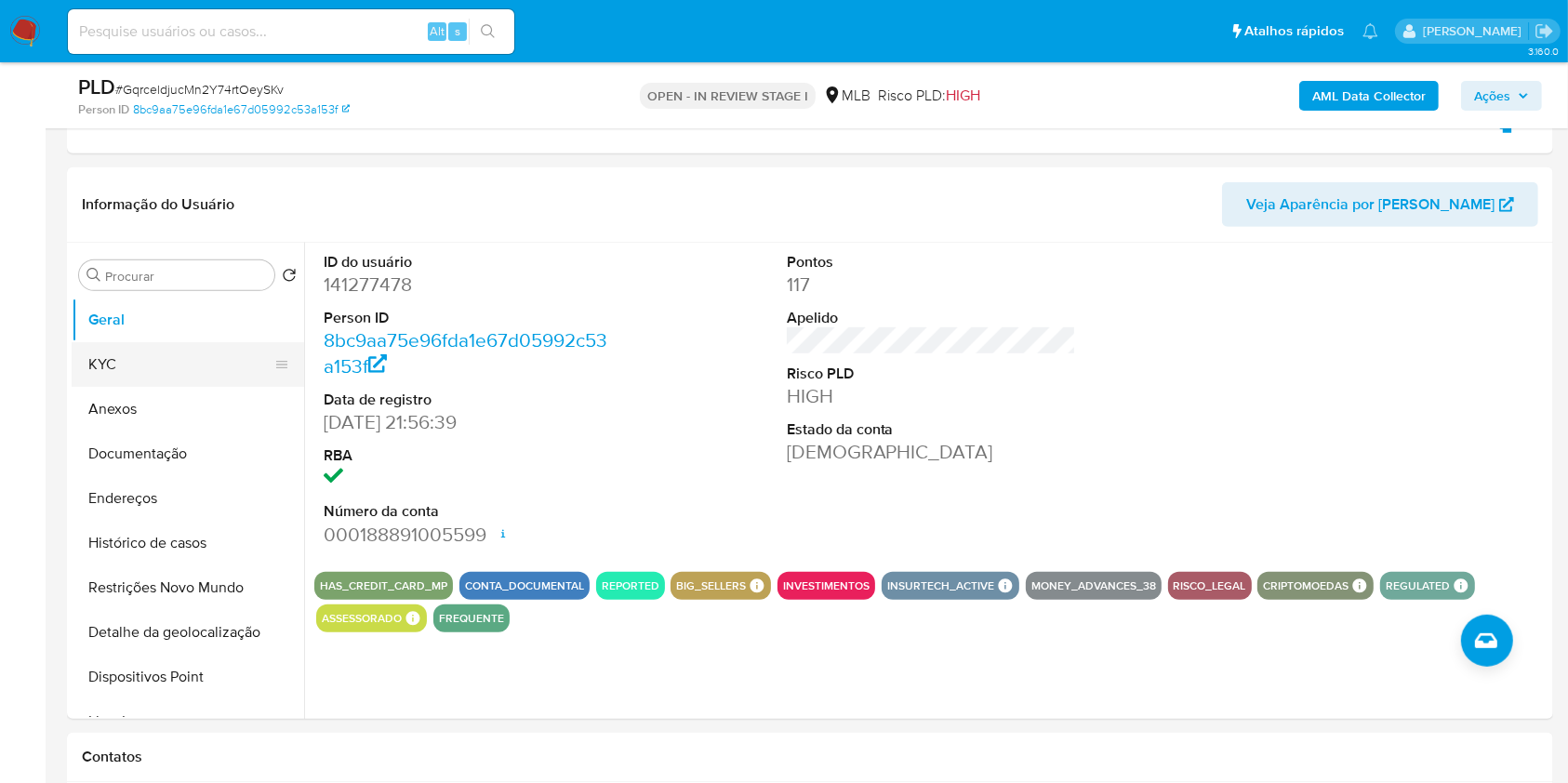
click at [187, 356] on button "KYC" at bounding box center [180, 364] width 218 height 44
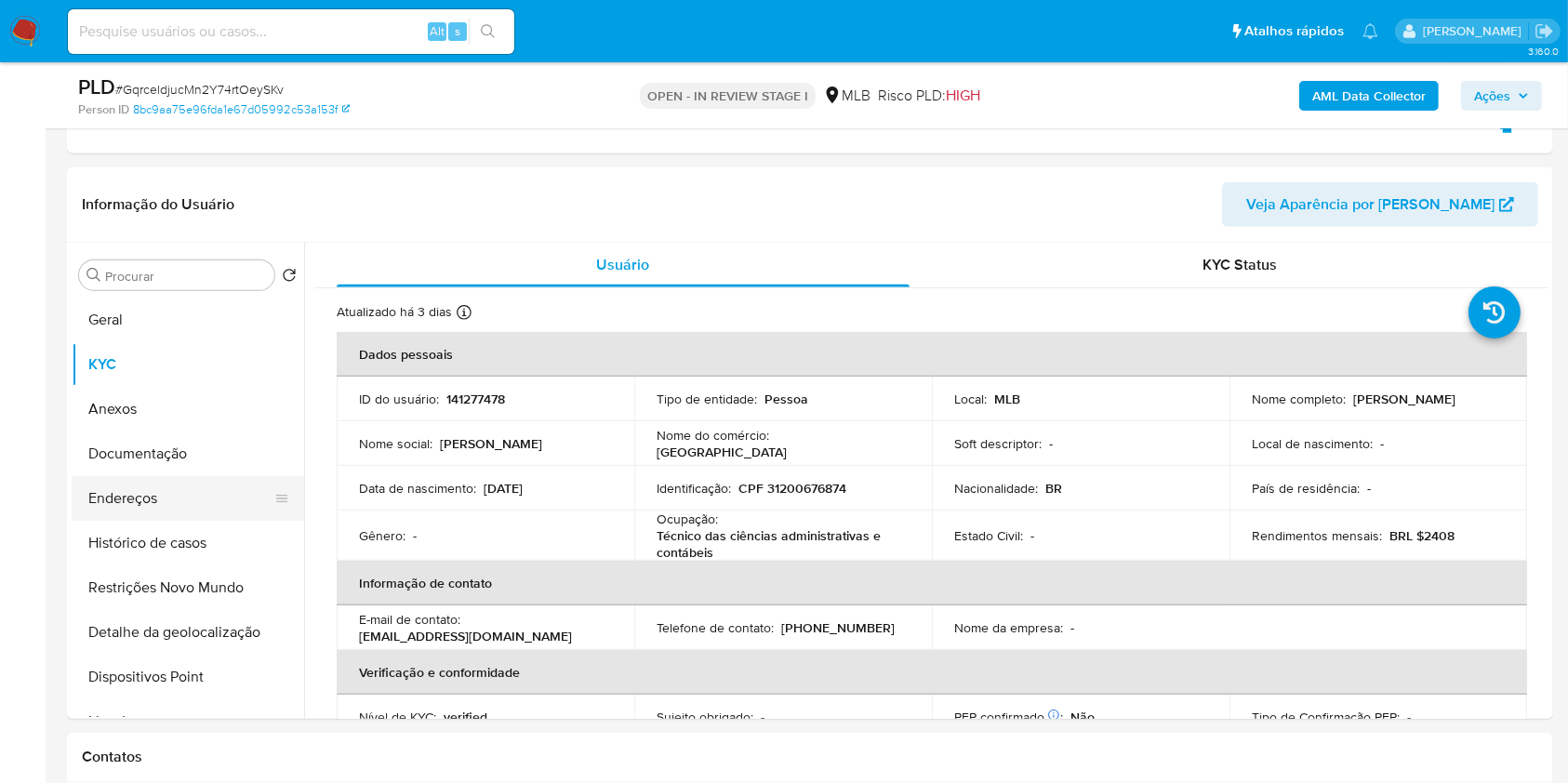
click at [216, 480] on button "Endereços" at bounding box center [180, 498] width 218 height 44
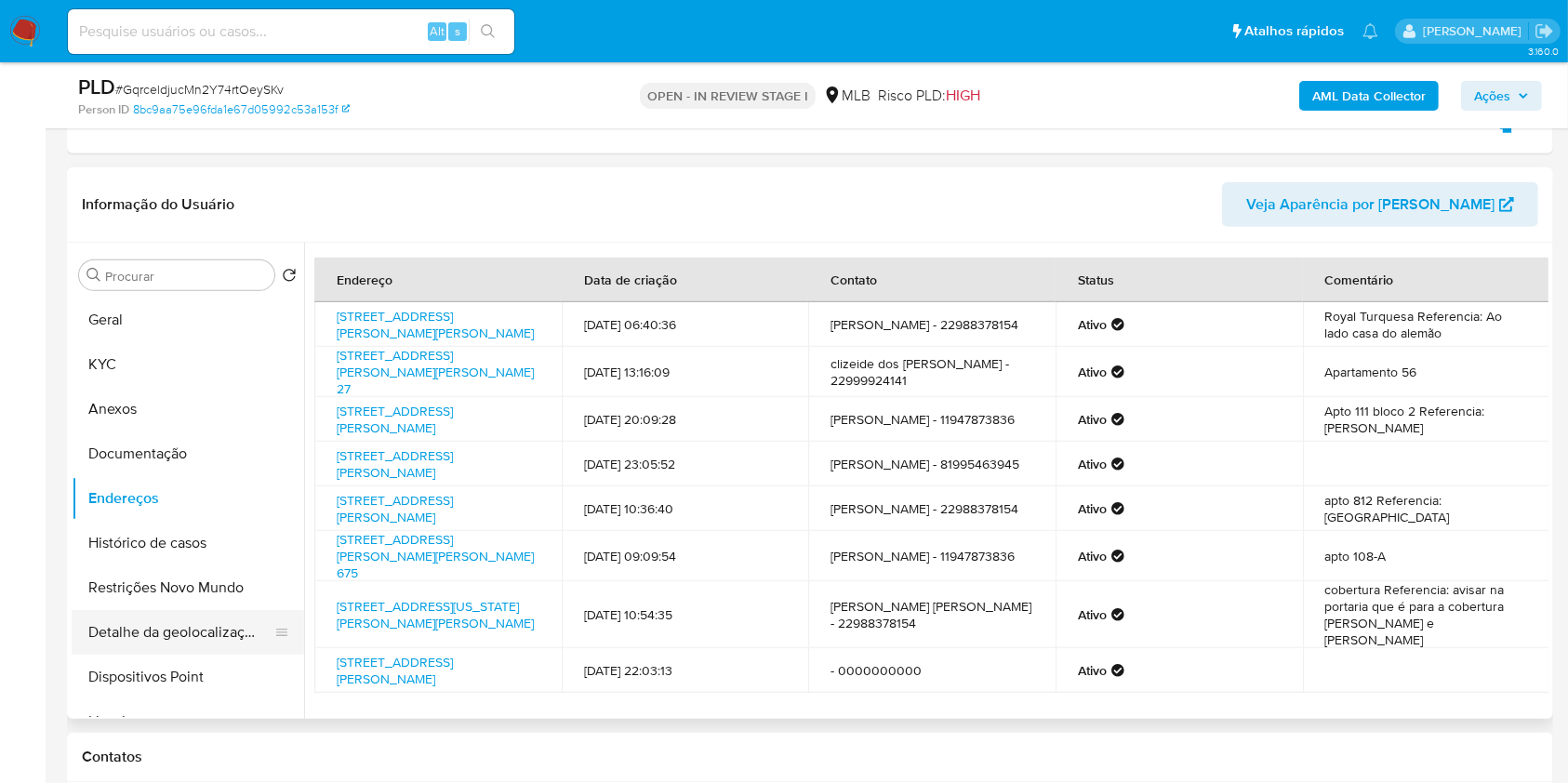
click at [162, 651] on button "Detalhe da geolocalização" at bounding box center [180, 632] width 218 height 44
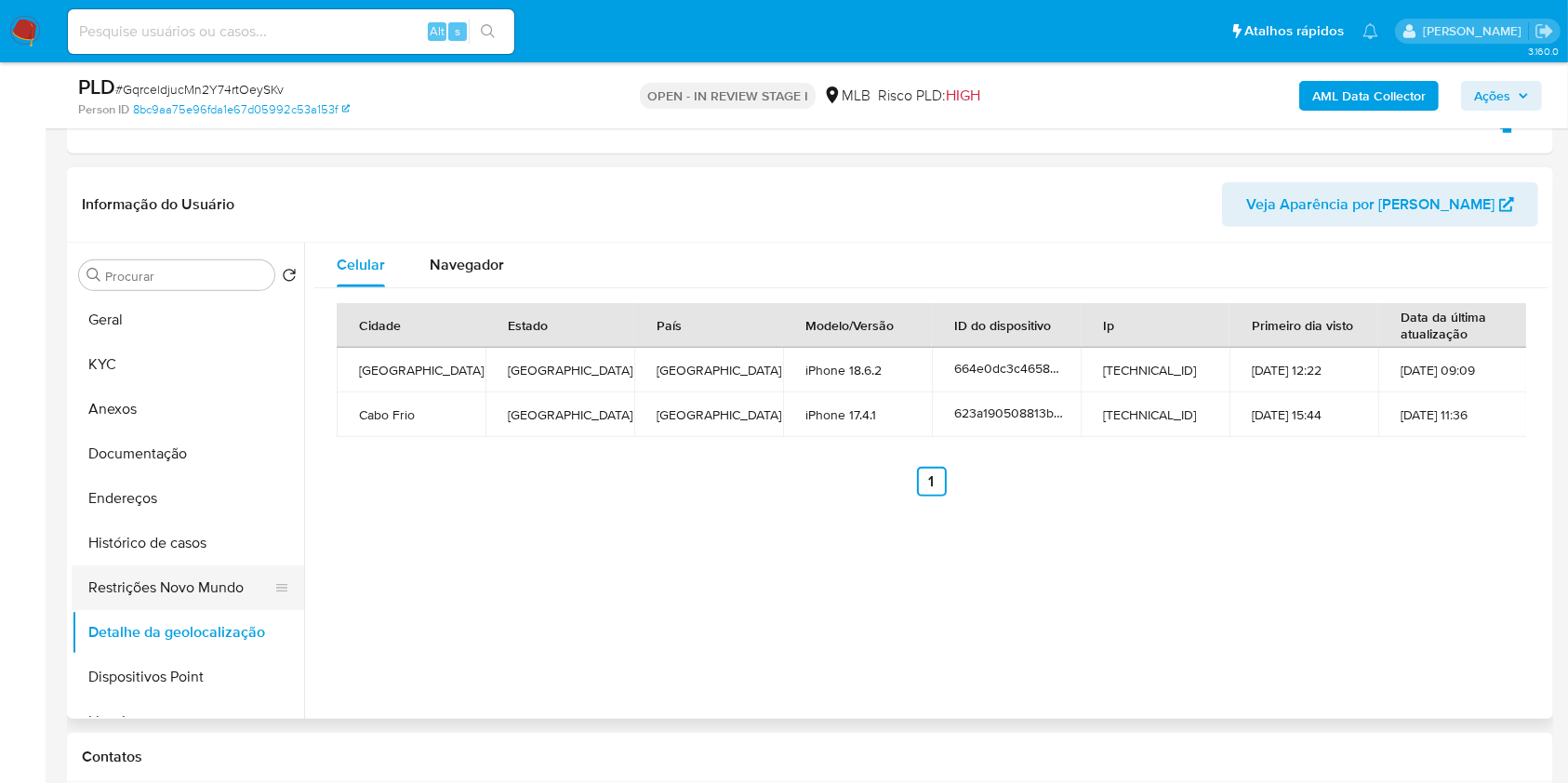
click at [194, 586] on button "Restrições Novo Mundo" at bounding box center [180, 587] width 218 height 44
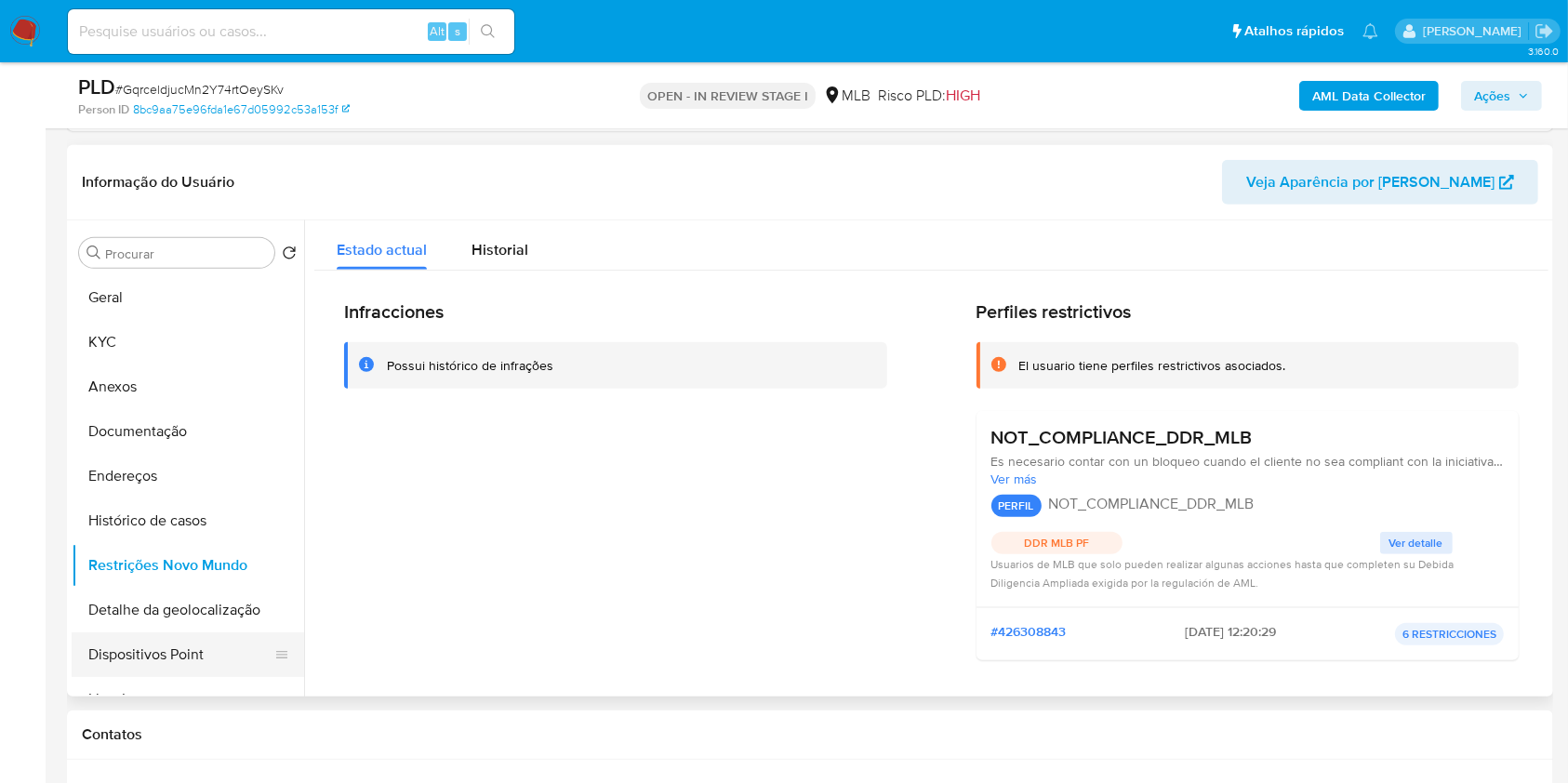
click at [163, 634] on button "Dispositivos Point" at bounding box center [180, 654] width 218 height 44
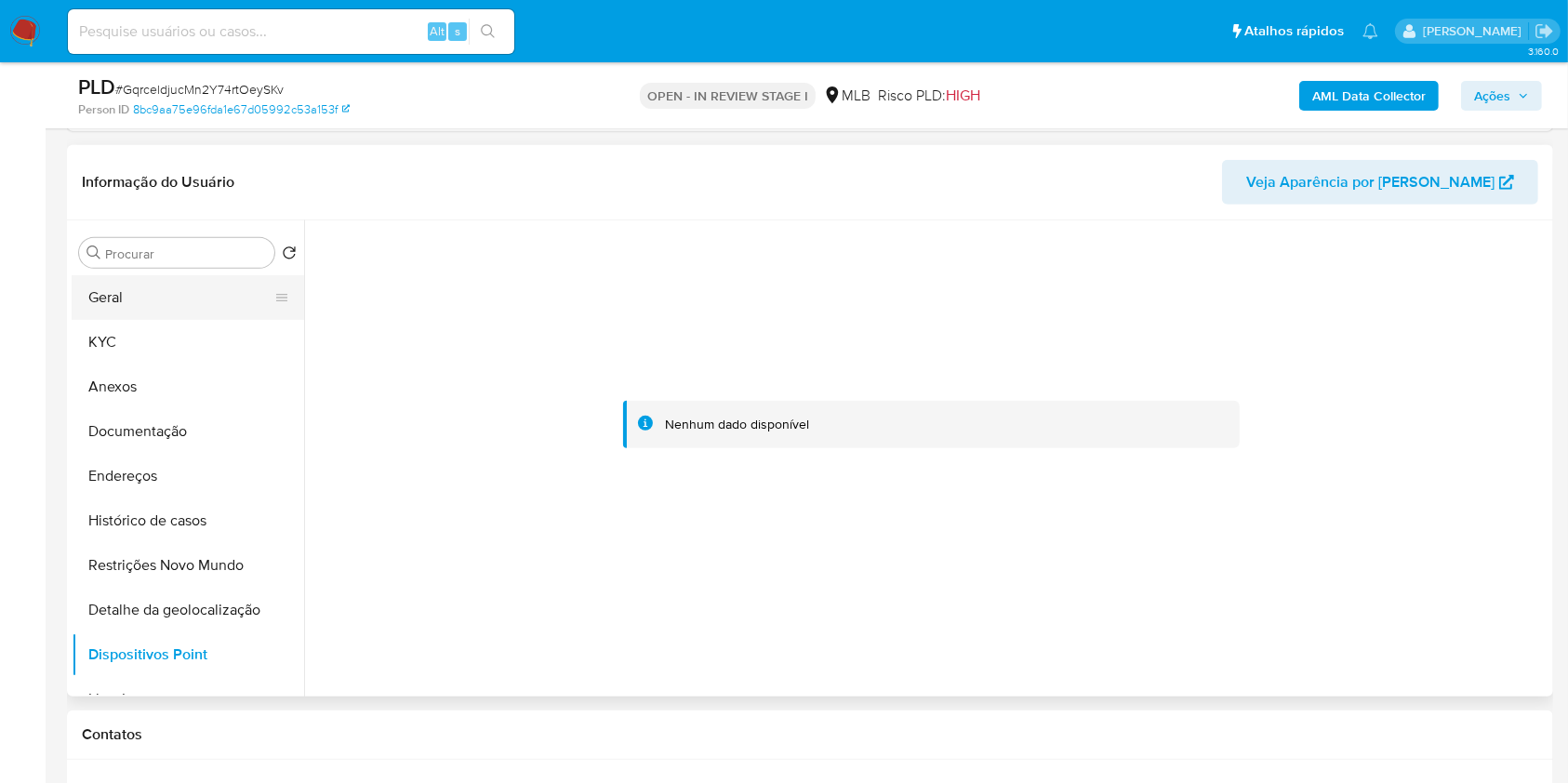
click at [201, 294] on button "Geral" at bounding box center [180, 297] width 218 height 44
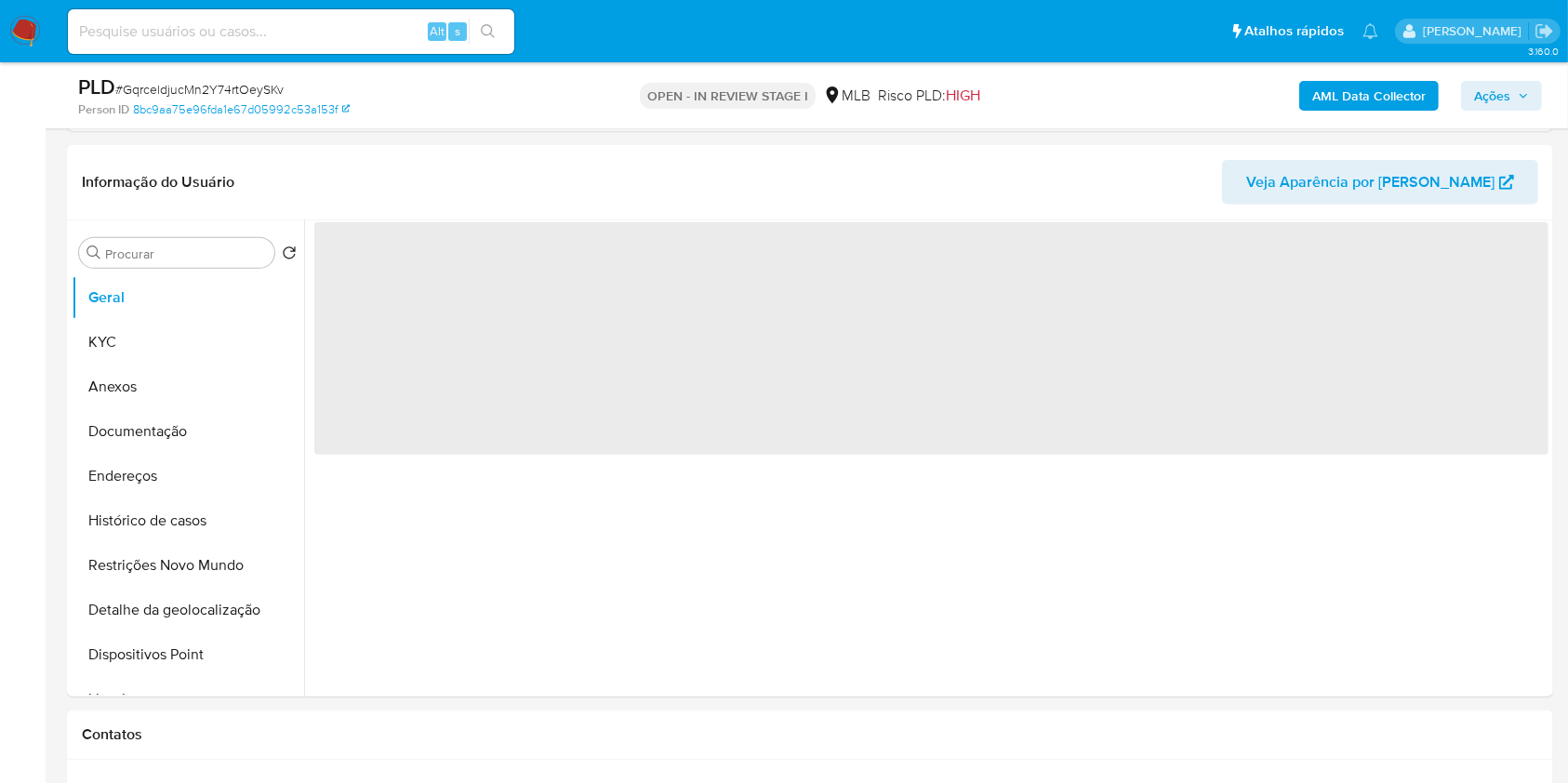
click at [1526, 99] on icon "button" at bounding box center [1524, 96] width 11 height 11
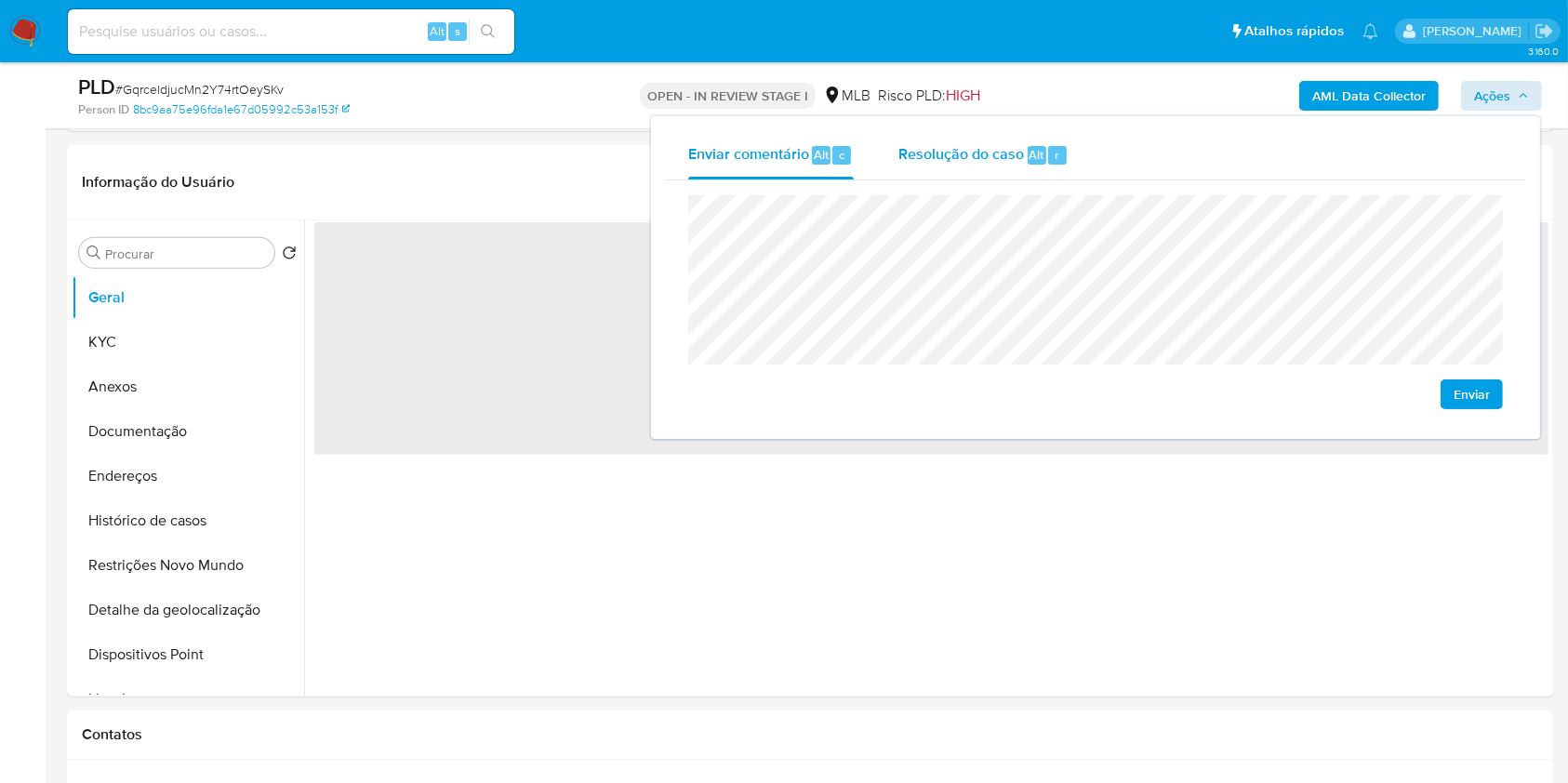
drag, startPoint x: 1030, startPoint y: 131, endPoint x: 1031, endPoint y: 142, distance: 11.0
click at [1030, 132] on div "Resolução do caso Alt r" at bounding box center [983, 155] width 170 height 48
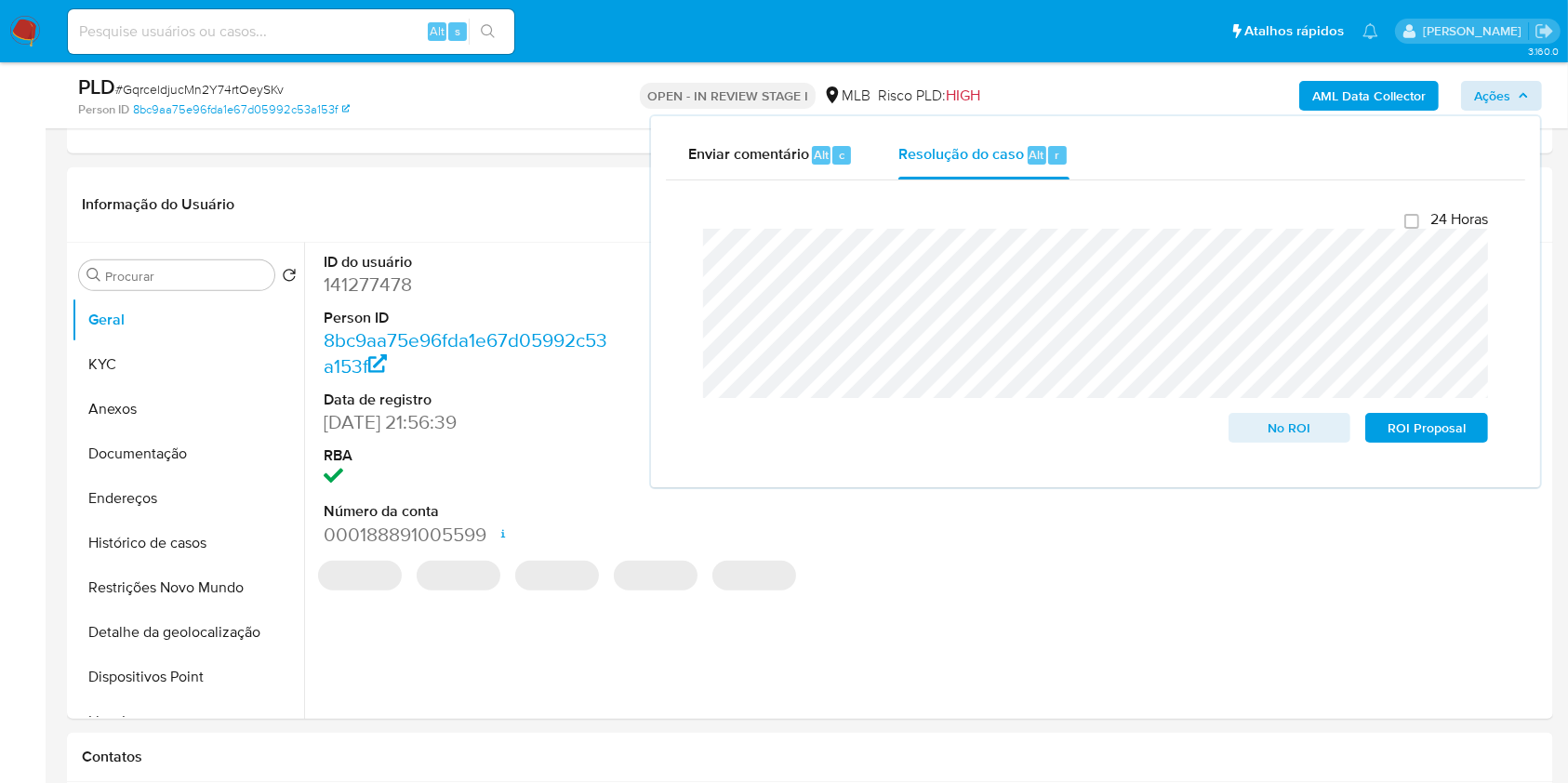
click at [1106, 85] on div "AML Data Collector Ações Enviar comentário Alt c Resolução do caso Alt r Fecham…" at bounding box center [1301, 95] width 483 height 44
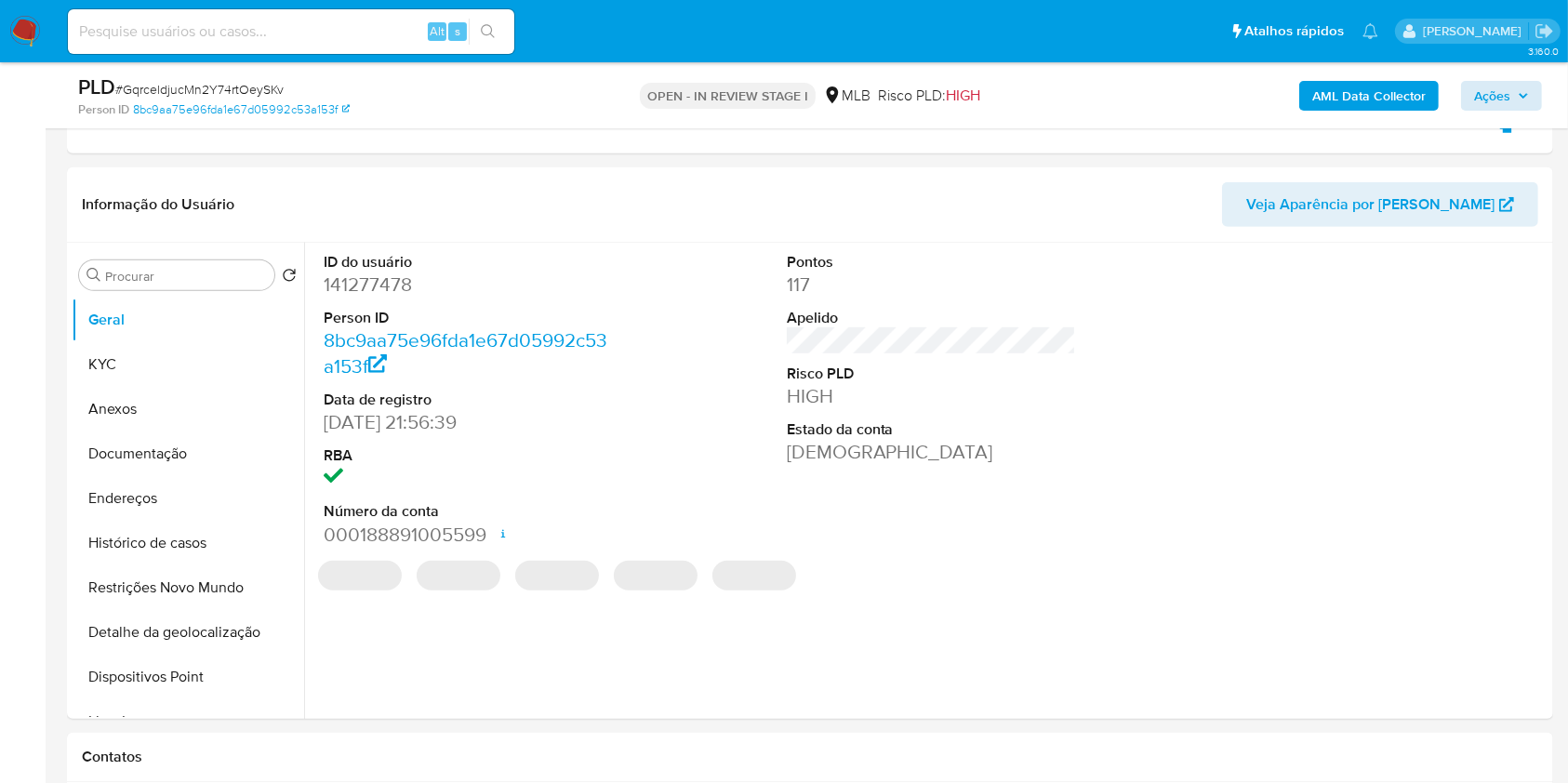
click at [1355, 87] on b "AML Data Collector" at bounding box center [1369, 96] width 114 height 30
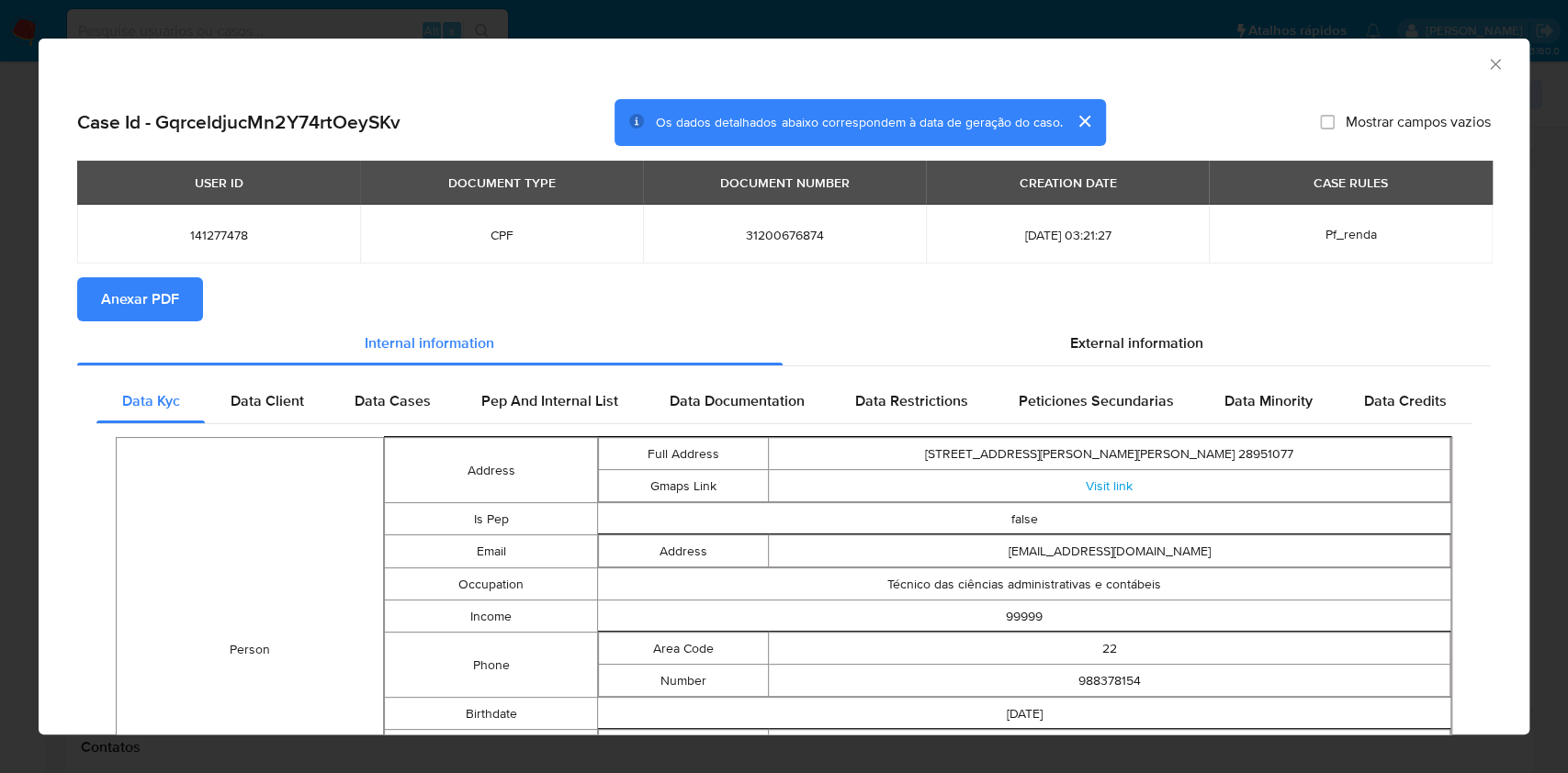
click at [154, 303] on span "Anexar PDF" at bounding box center [140, 300] width 78 height 41
click at [1486, 56] on icon "Fechar a janela" at bounding box center [1496, 64] width 19 height 19
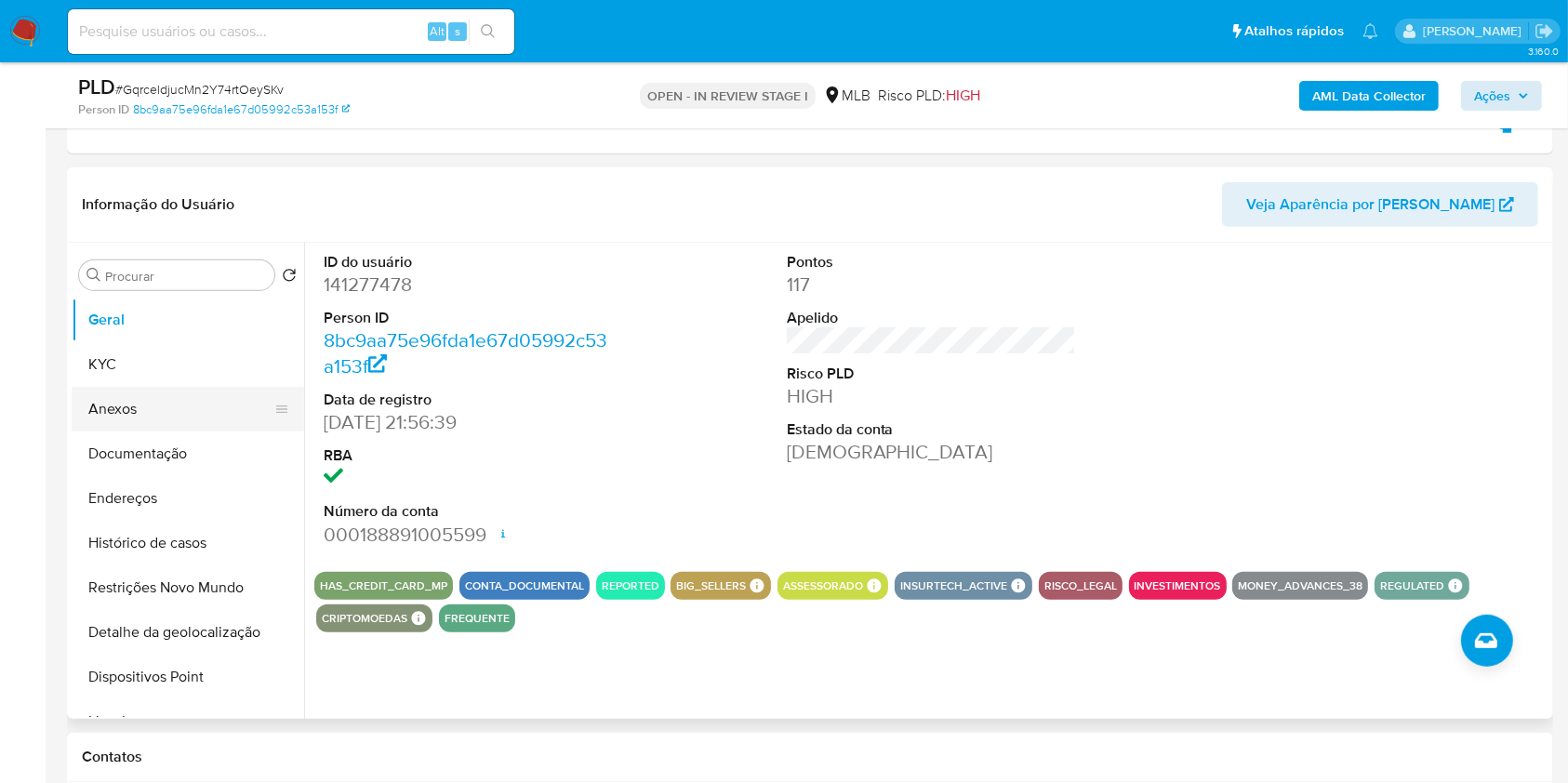
click at [167, 418] on button "Anexos" at bounding box center [180, 409] width 218 height 44
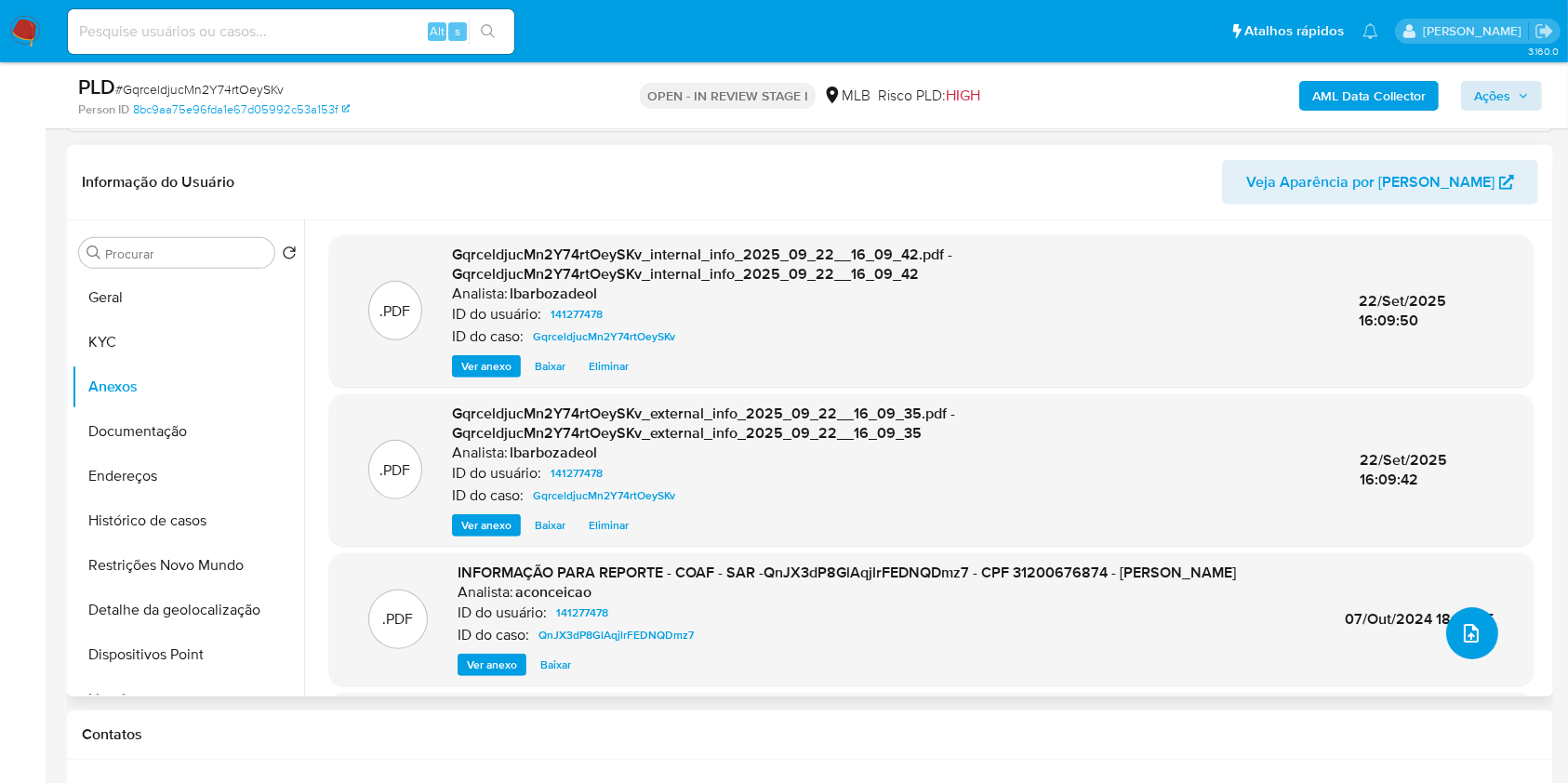
click at [1473, 634] on icon "upload-file" at bounding box center [1472, 634] width 23 height 23
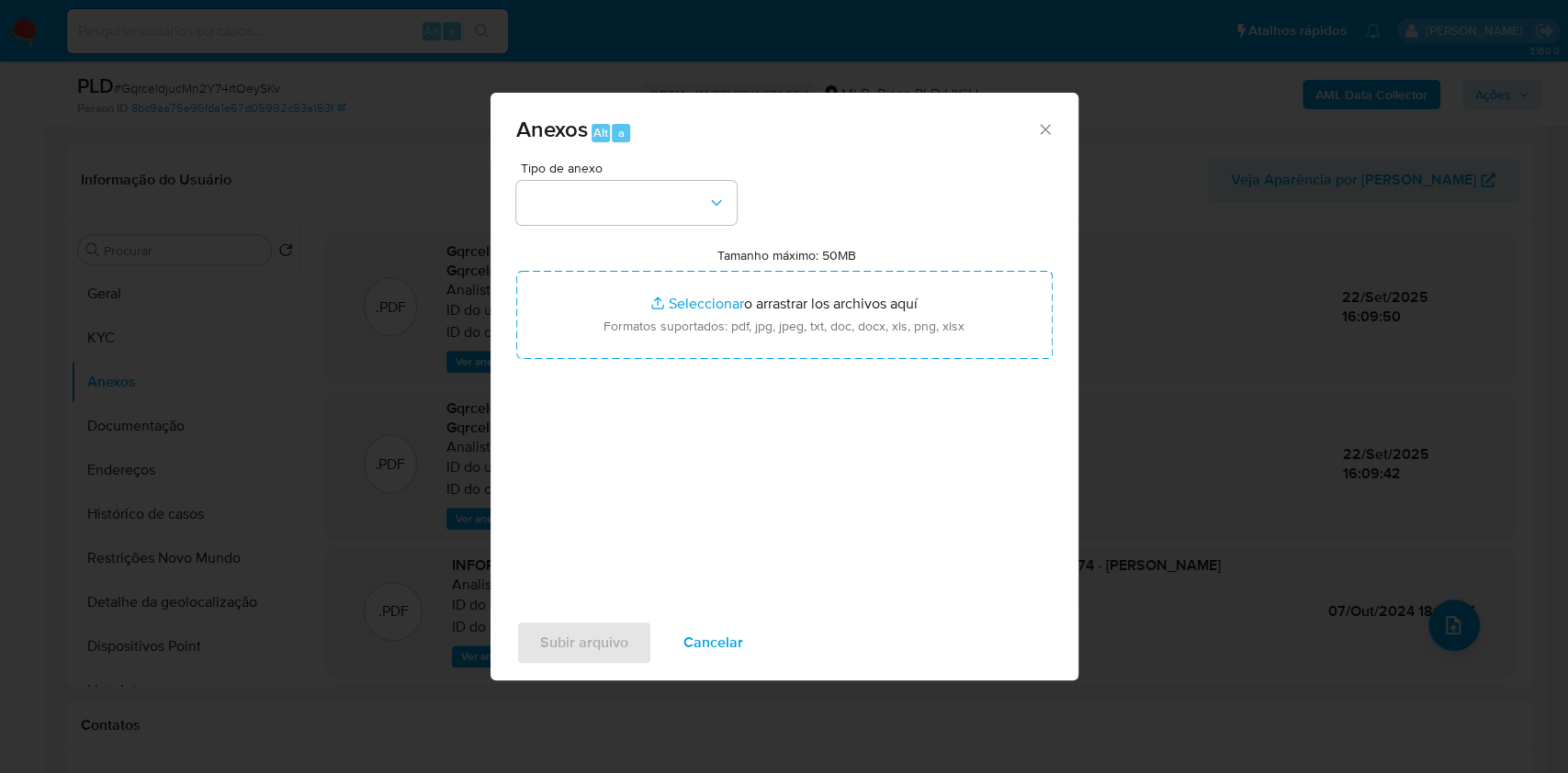
click at [691, 231] on div "Tipo de anexo Tamanho máximo: 50MB Seleccionar archivos Seleccionar o arrastrar…" at bounding box center [784, 378] width 537 height 433
click at [700, 213] on button "button" at bounding box center [626, 202] width 220 height 44
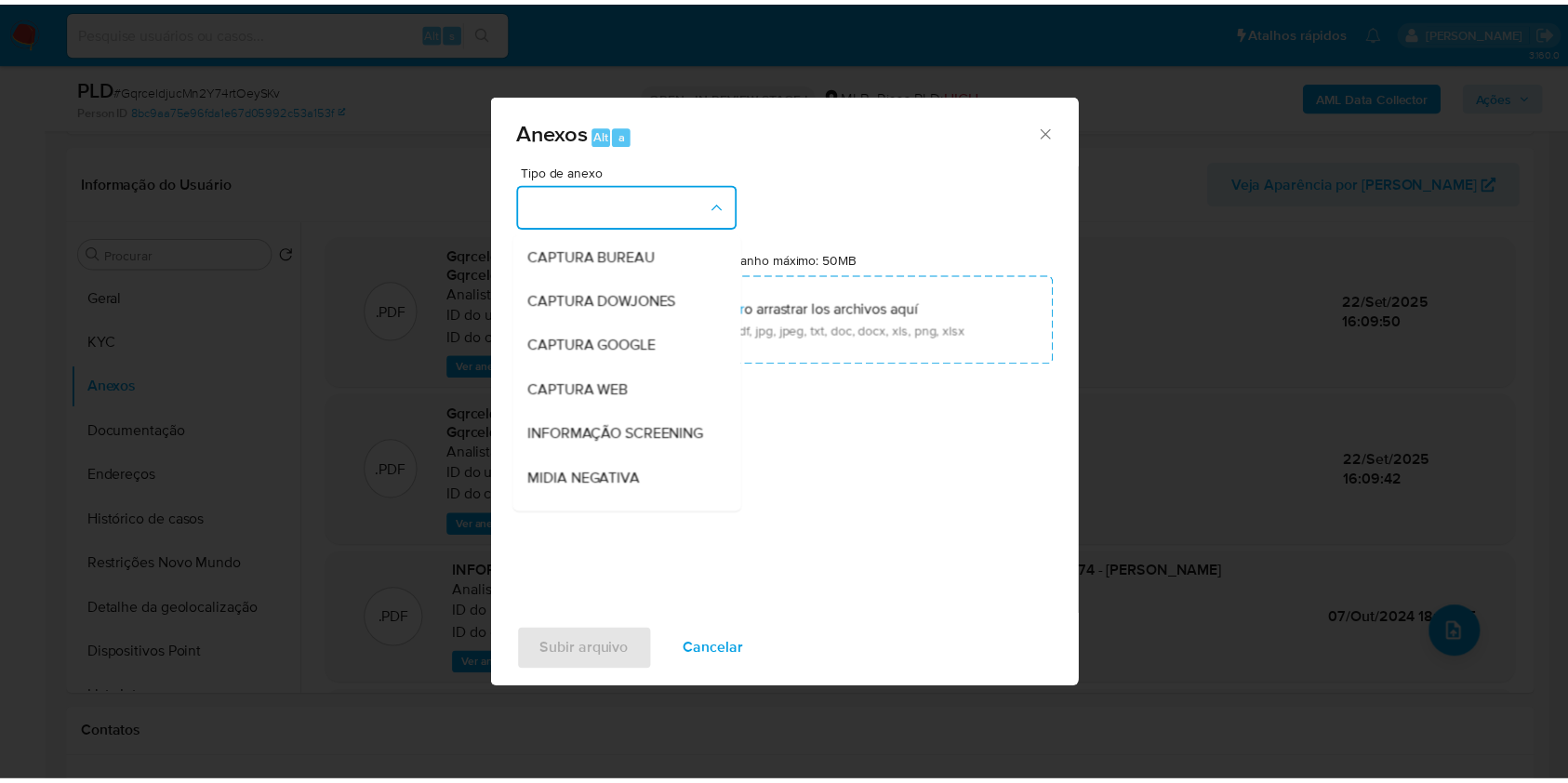
scroll to position [286, 0]
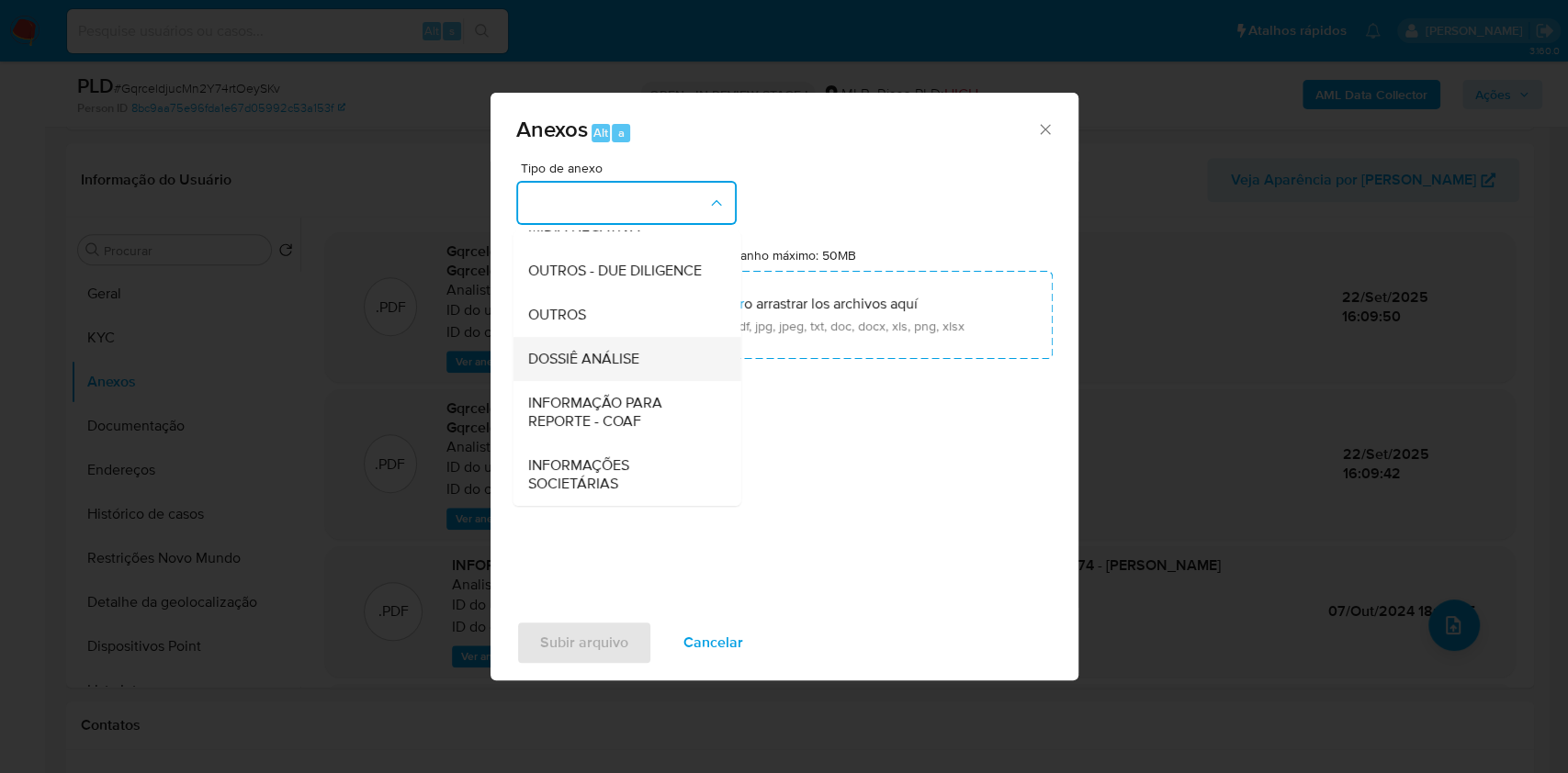
click at [644, 367] on div "DOSSIÊ ANÁLISE" at bounding box center [621, 358] width 188 height 44
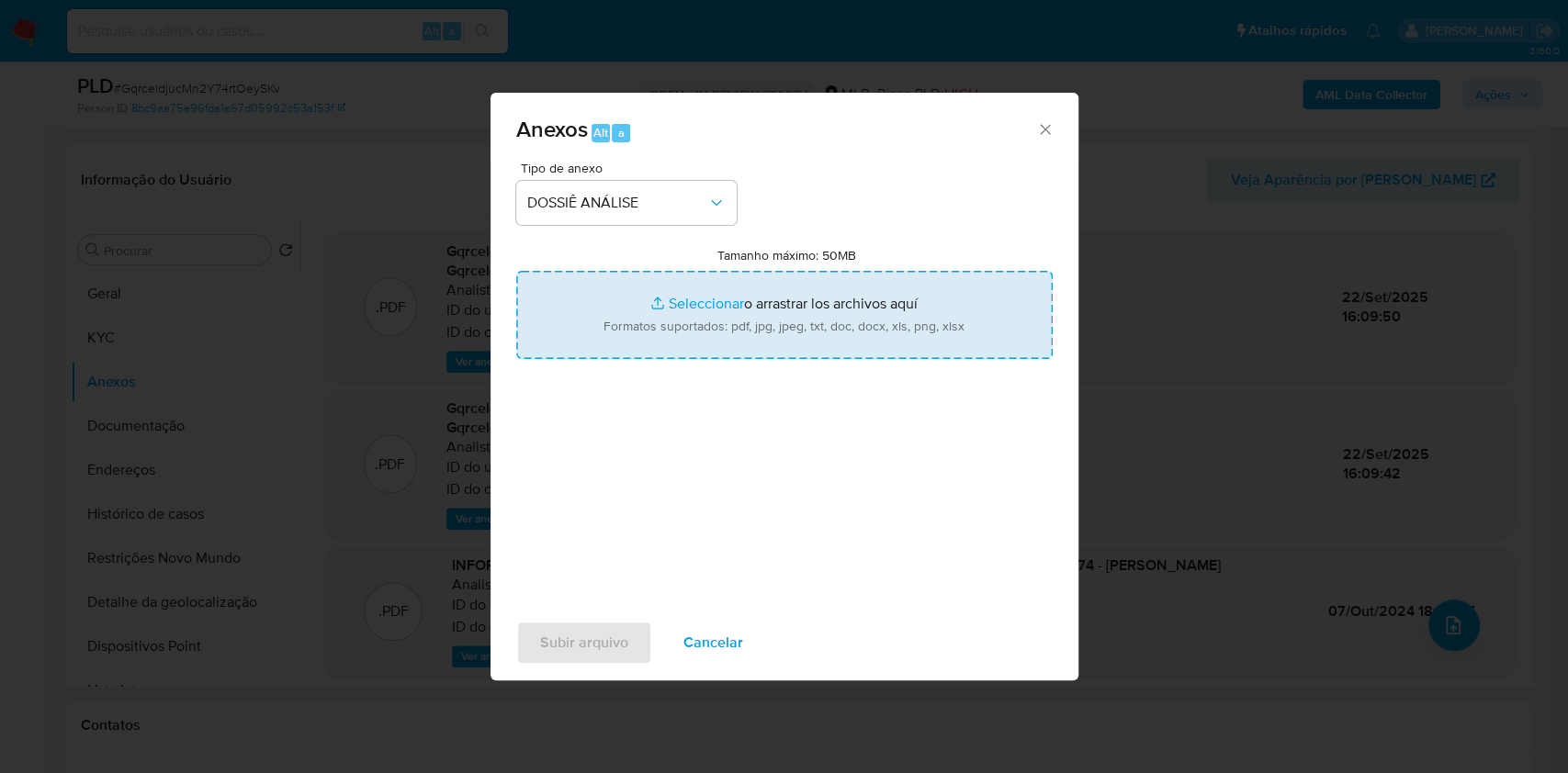
click at [667, 329] on input "Tamanho máximo: 50MB Seleccionar archivos" at bounding box center [784, 315] width 537 height 88
type input "C:\fakepath\2° SAR - XXXX - CPF 31200676874 - DANIELLE MAZOTTI CONTARDO.pdf"
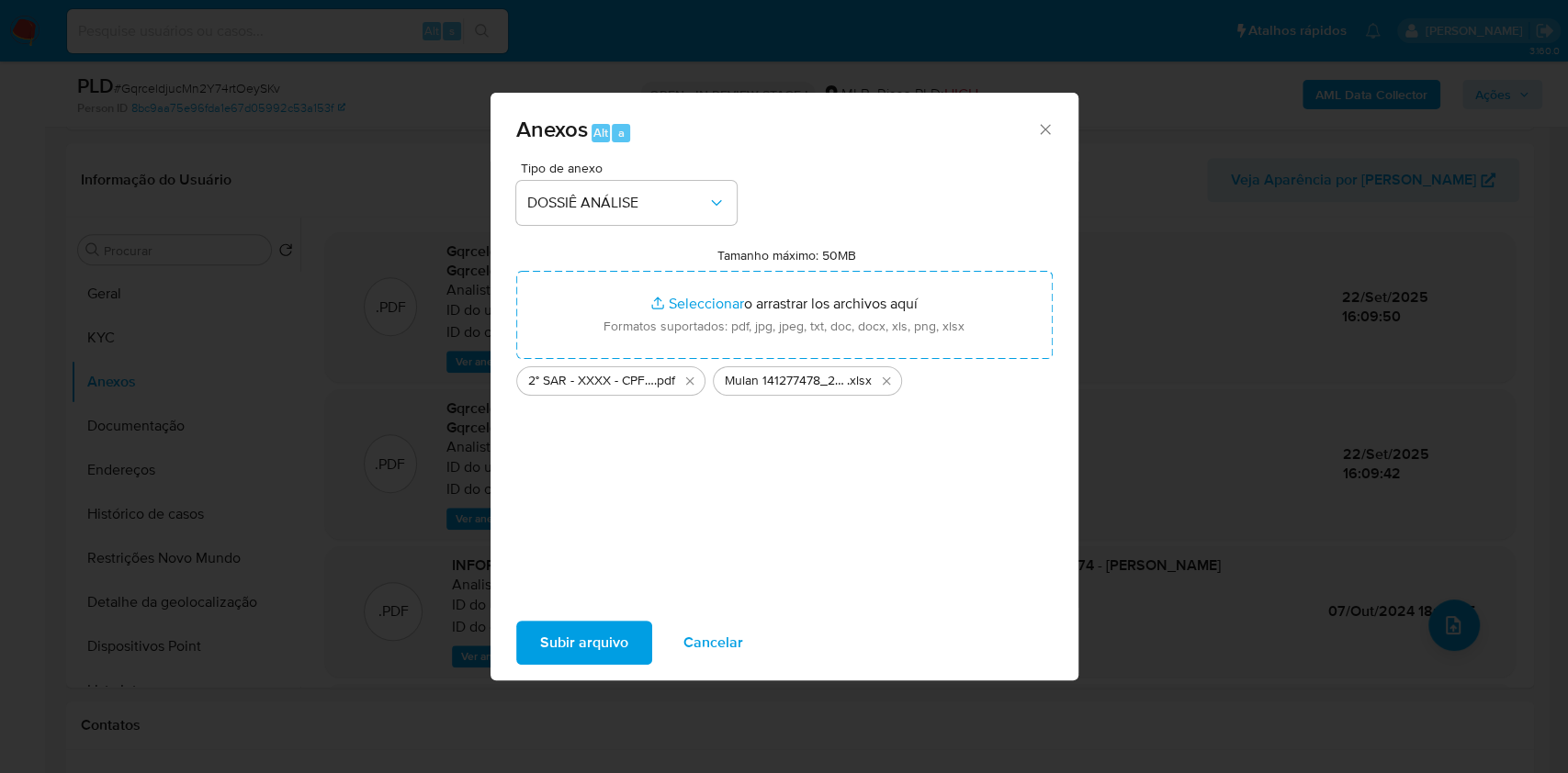
click at [624, 672] on div "Subir arquivo Cancelar" at bounding box center [784, 642] width 588 height 70
click at [610, 649] on span "Subir arquivo" at bounding box center [584, 643] width 88 height 41
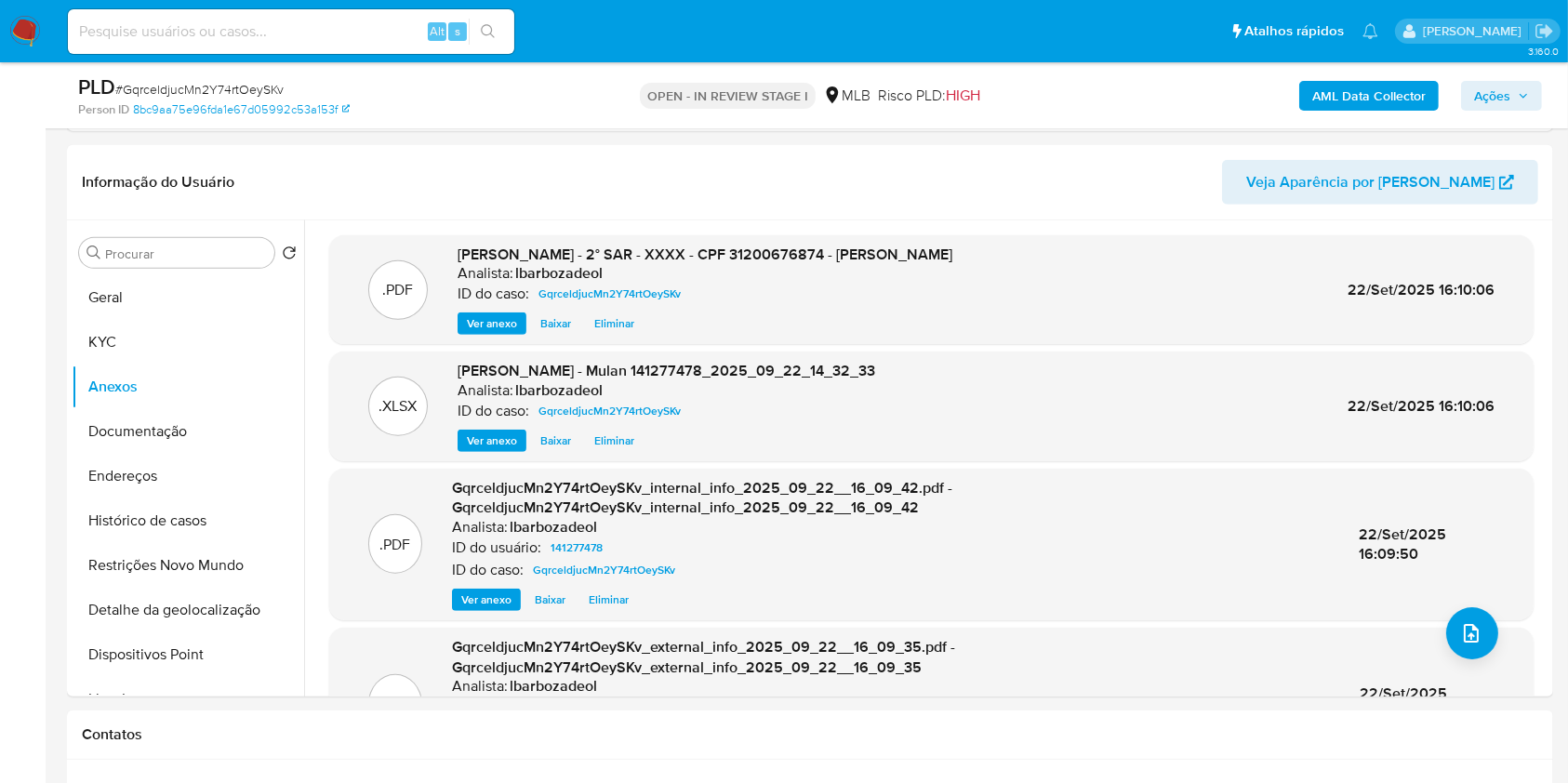
click at [1483, 86] on span "Ações" at bounding box center [1492, 96] width 37 height 30
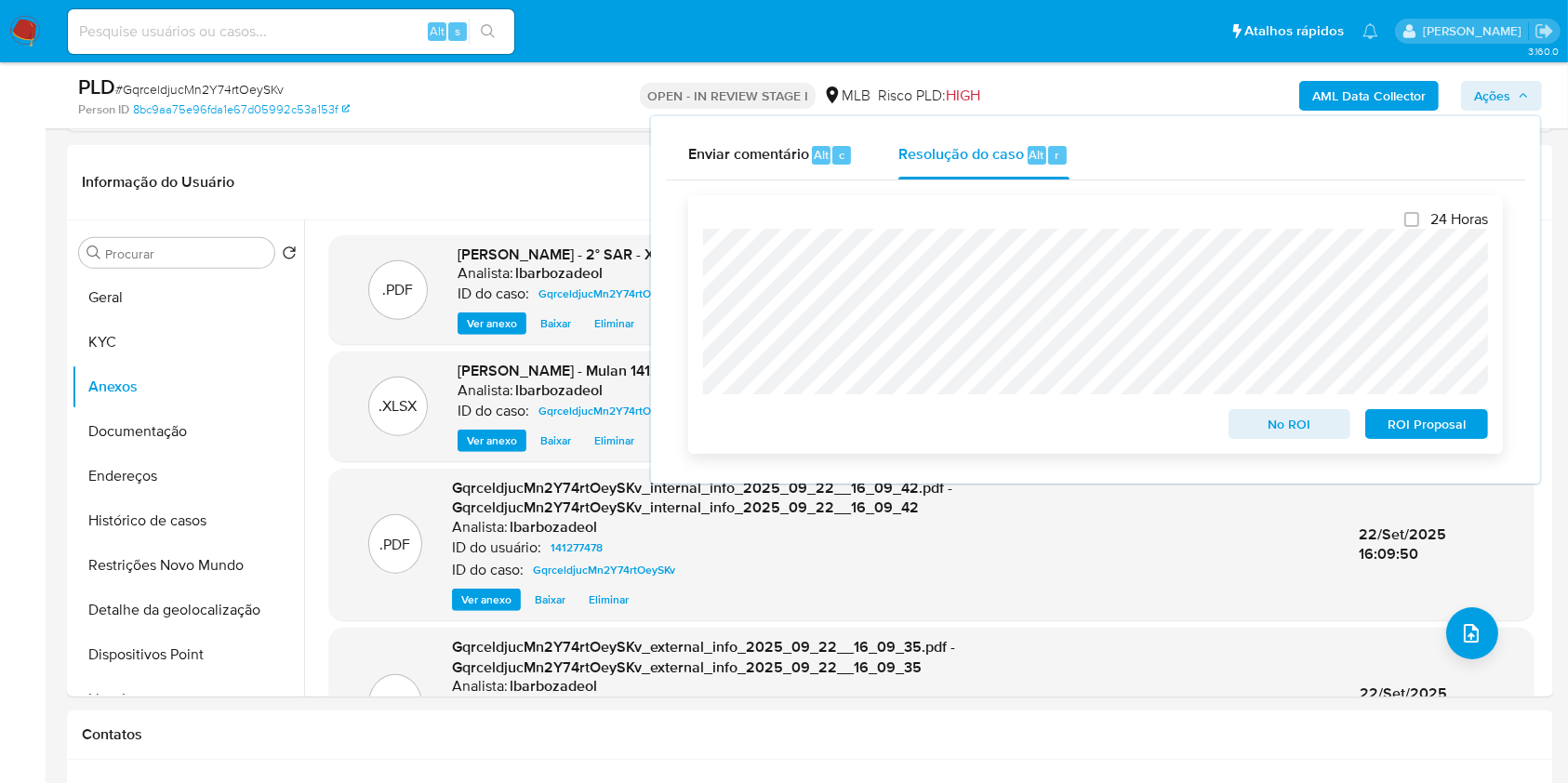
click at [1386, 413] on span "ROI Proposal" at bounding box center [1426, 424] width 97 height 26
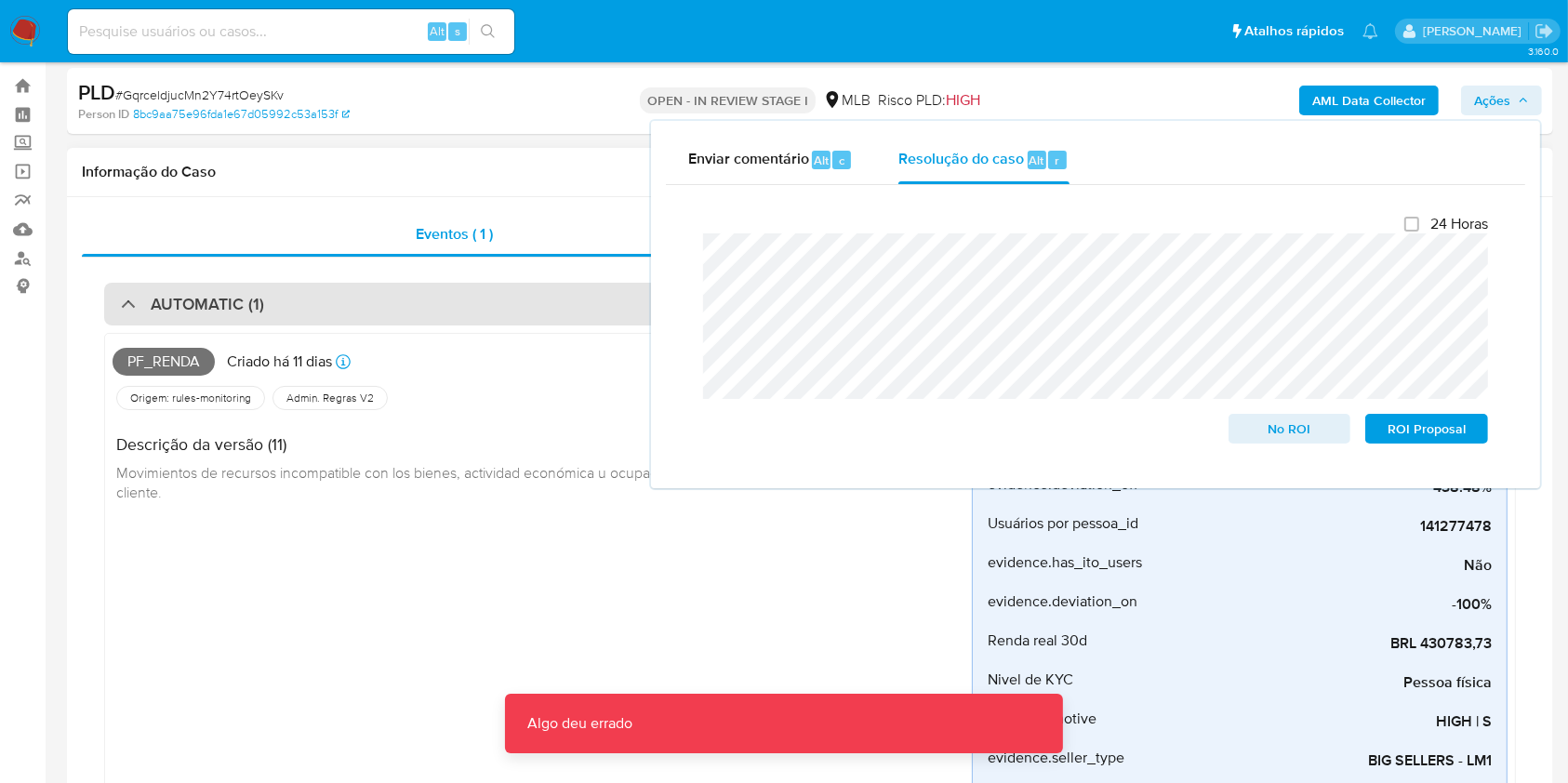
scroll to position [39, 0]
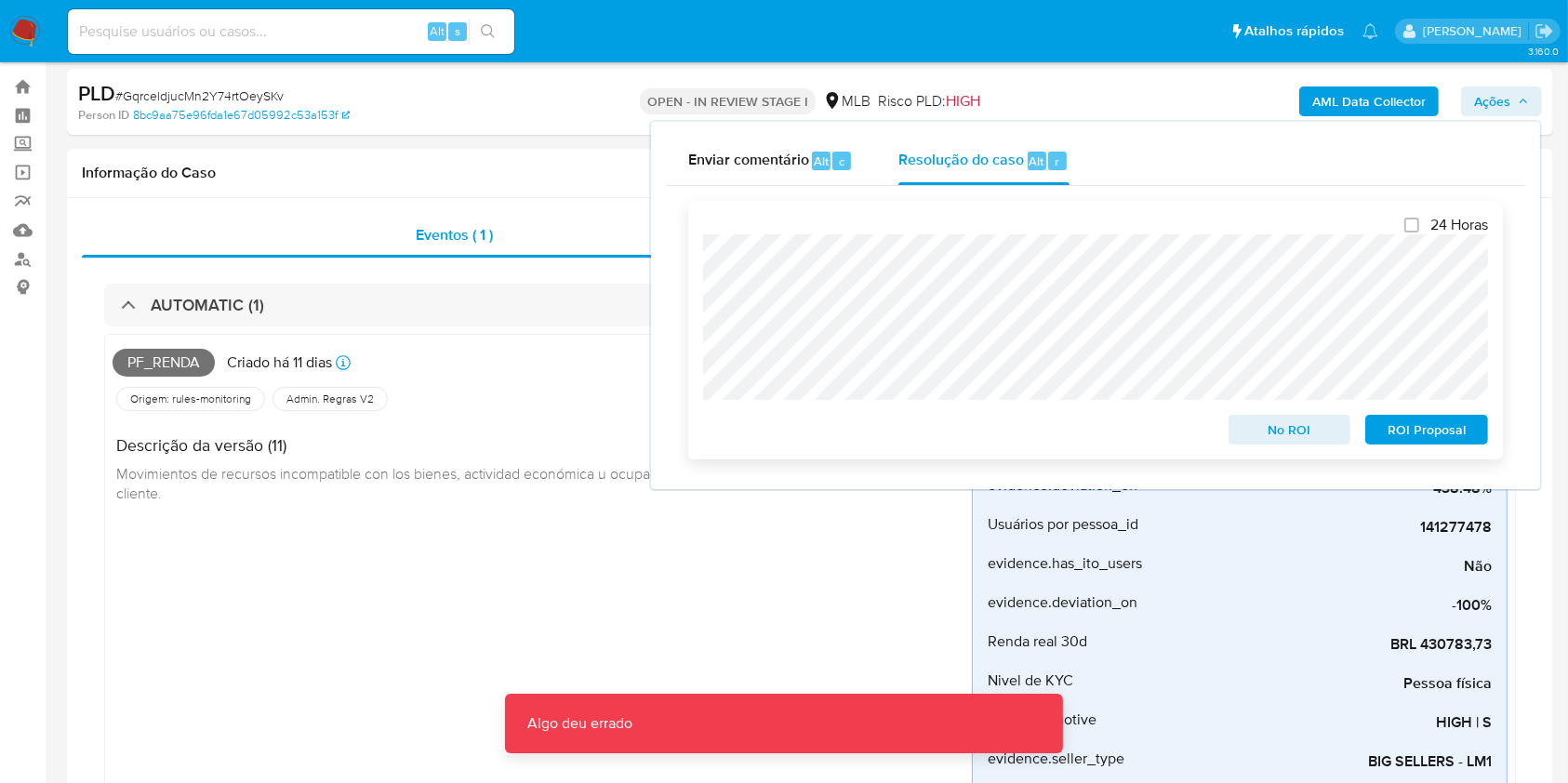
click at [1394, 430] on span "ROI Proposal" at bounding box center [1426, 430] width 97 height 26
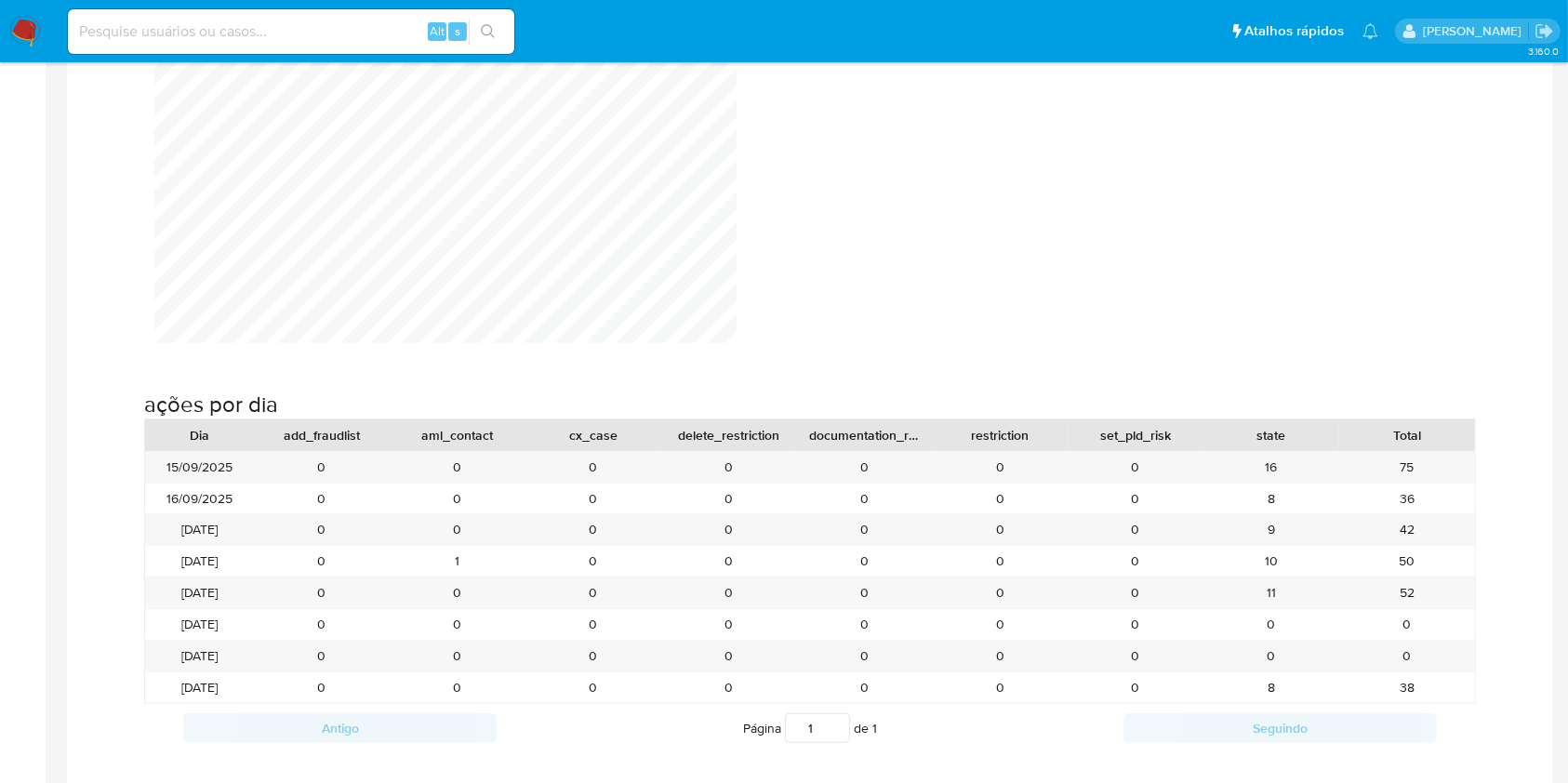
scroll to position [1805, 0]
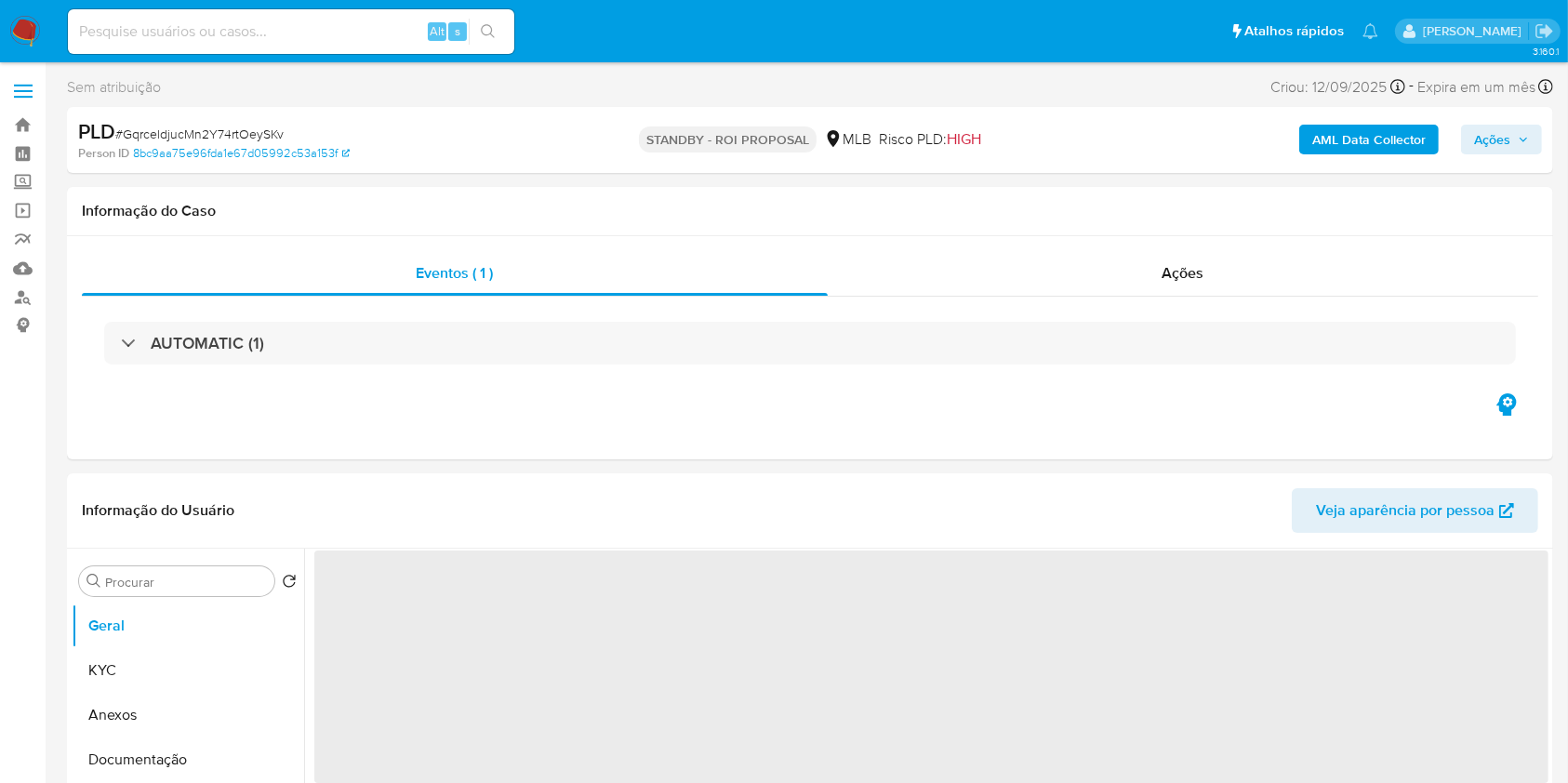
select select "10"
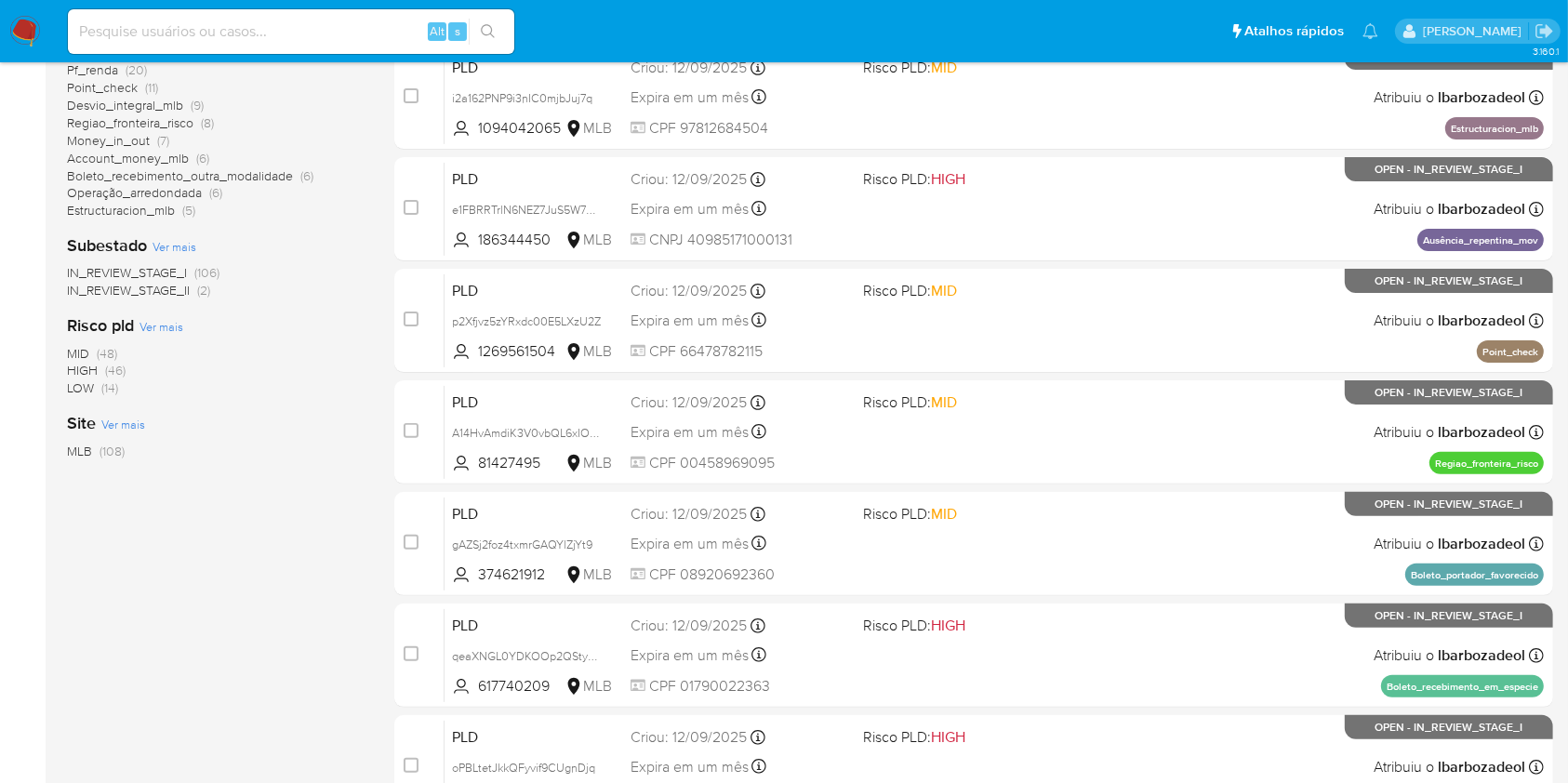
scroll to position [471, 0]
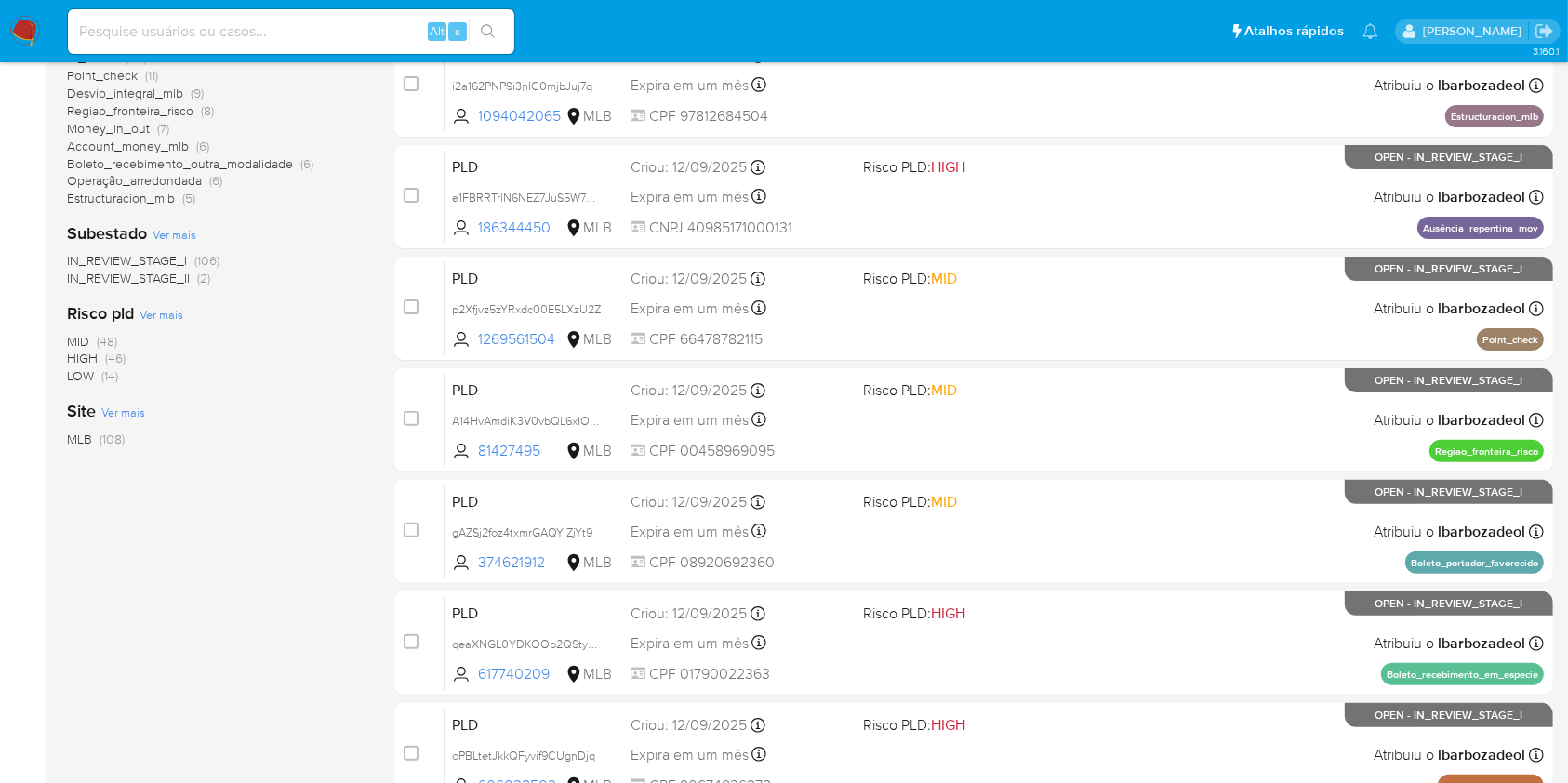
click at [107, 353] on span "(46)" at bounding box center [116, 358] width 21 height 19
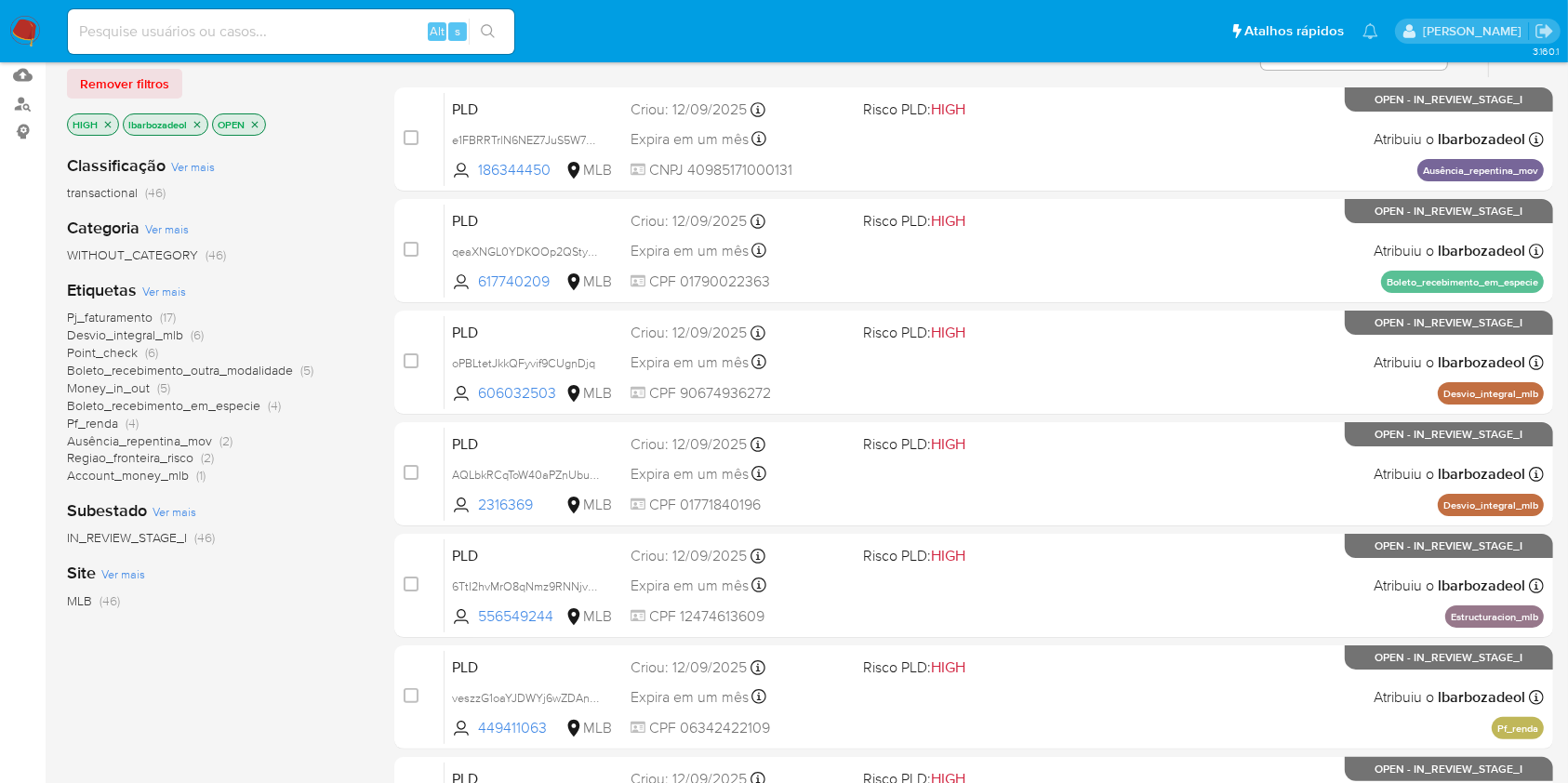
scroll to position [176, 0]
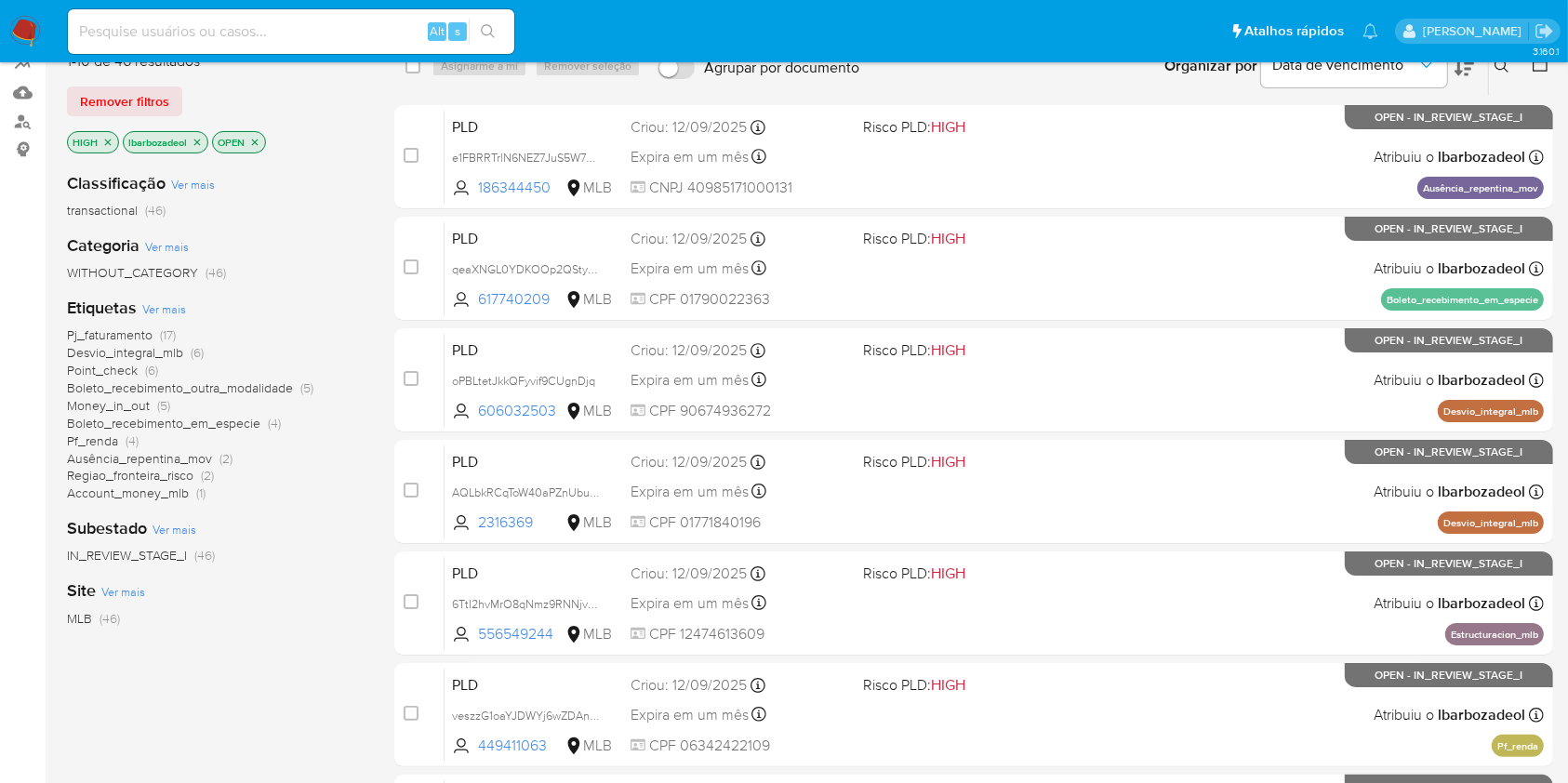
click at [149, 333] on span "Pj_faturamento" at bounding box center [109, 335] width 86 height 19
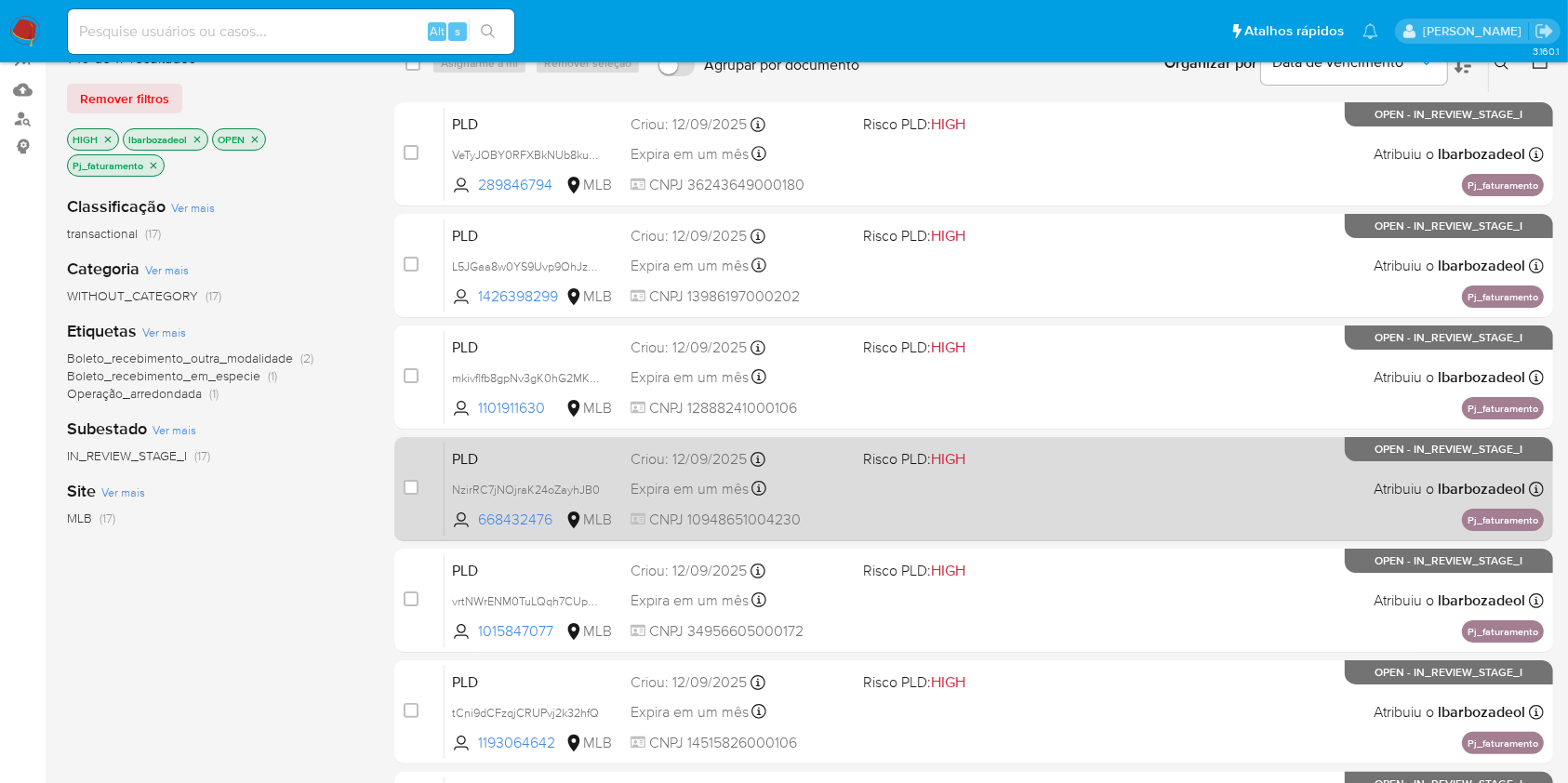
scroll to position [752, 0]
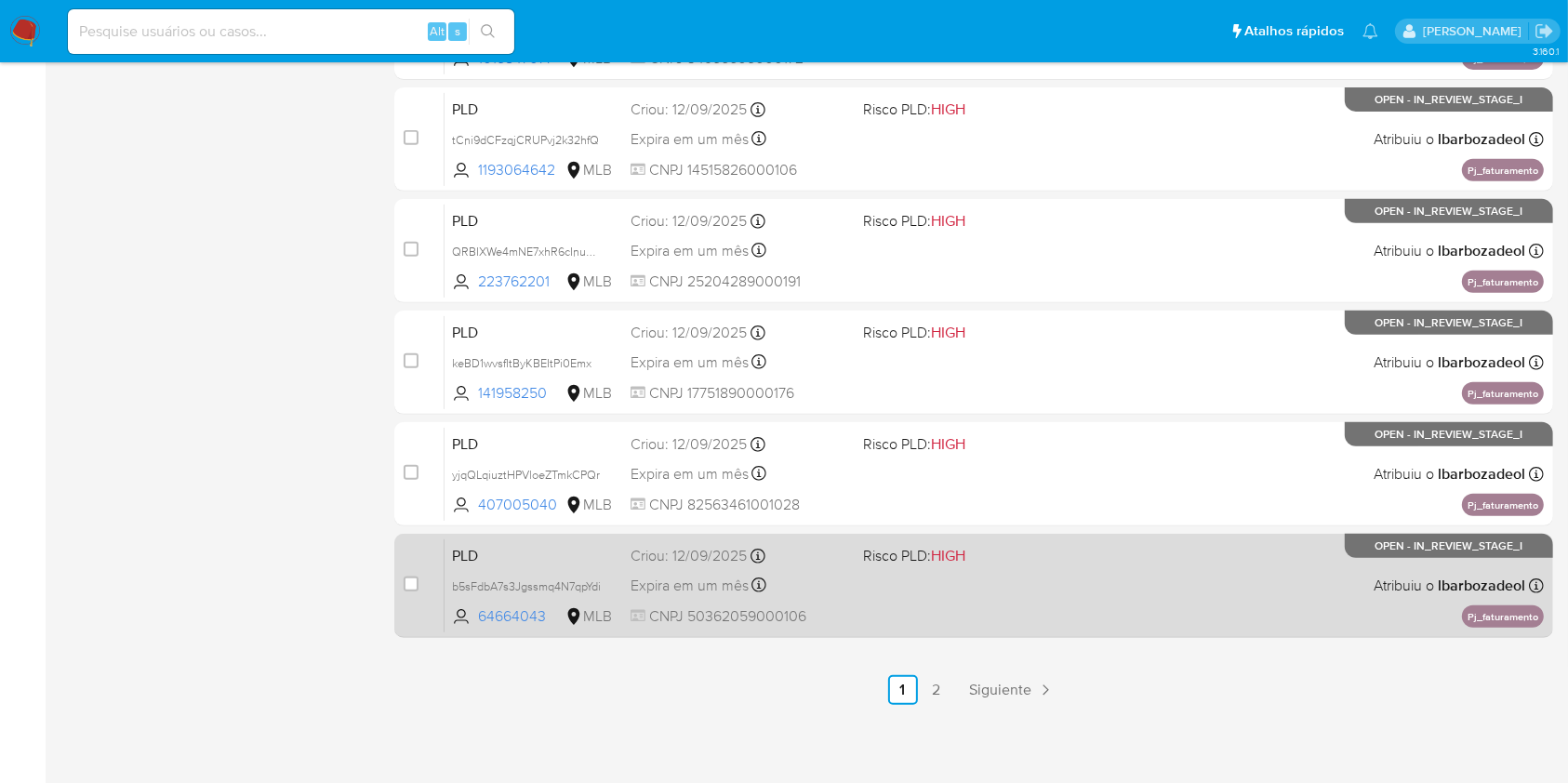
click at [1135, 593] on div "PLD b5sFdbA7s3Jgssmq4N7qpYdi 64664043 MLB Risco PLD: HIGH Criou: 12/09/2025 Cri…" at bounding box center [995, 586] width 1100 height 94
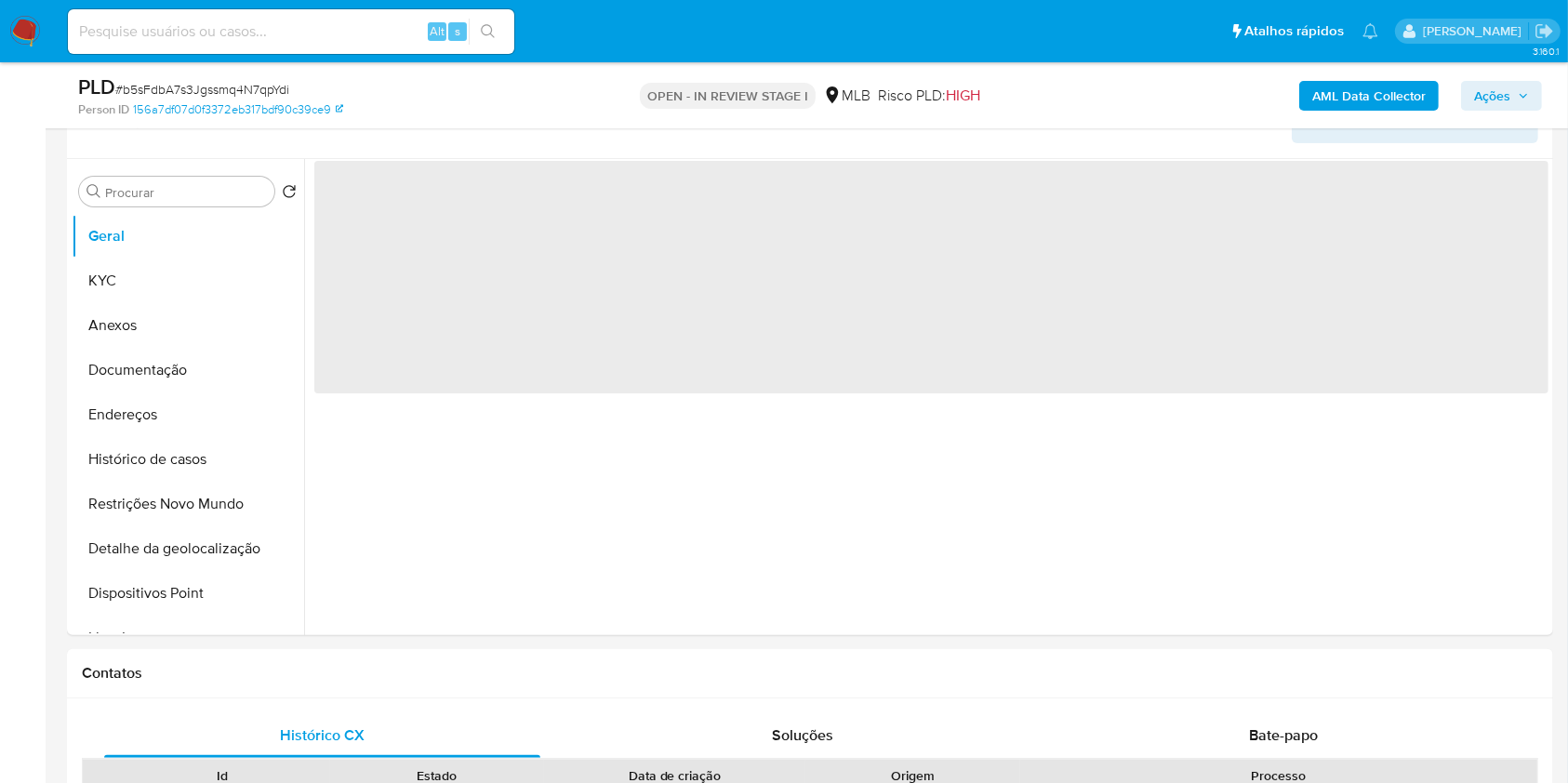
select select "10"
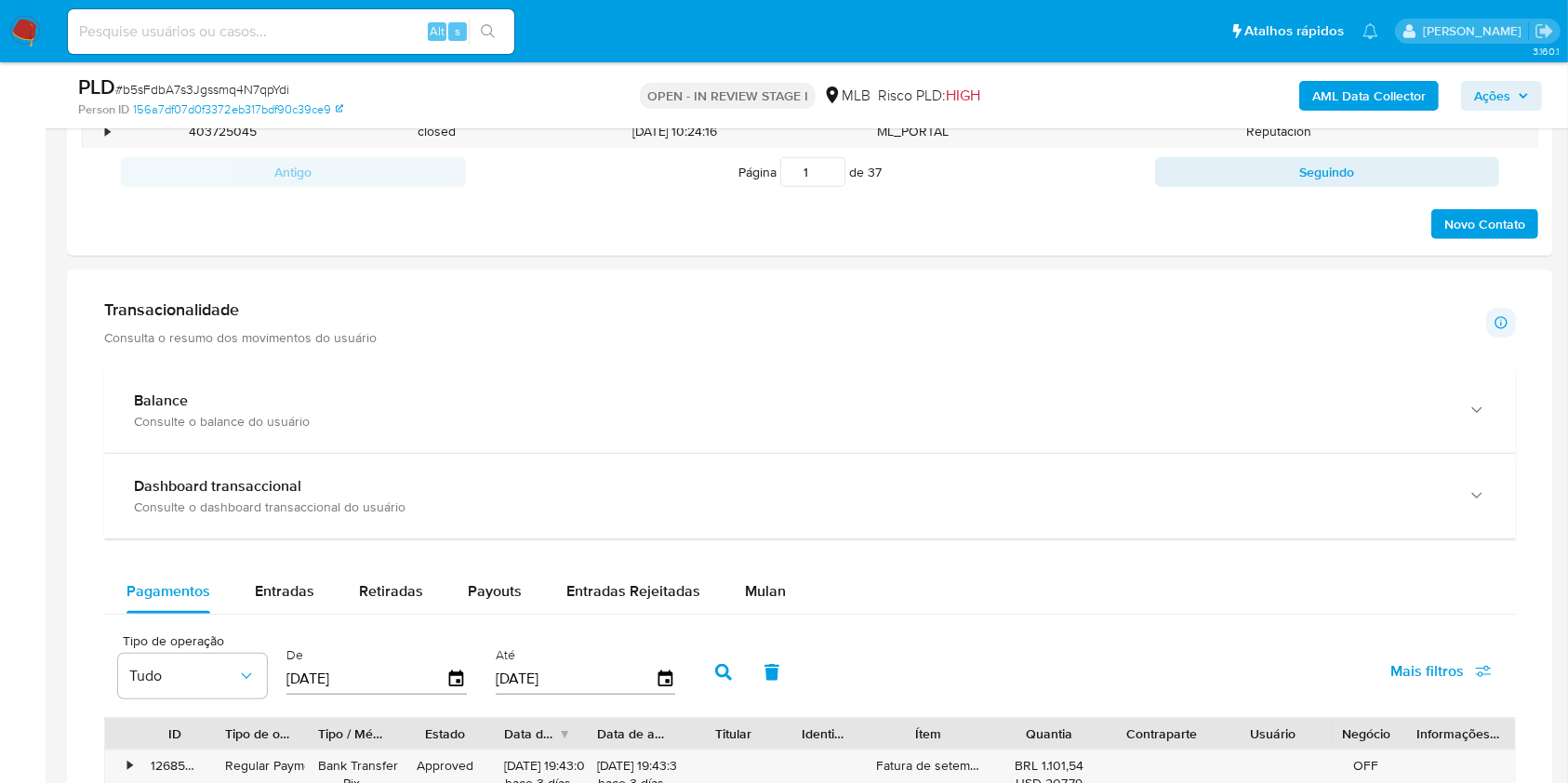
scroll to position [1441, 0]
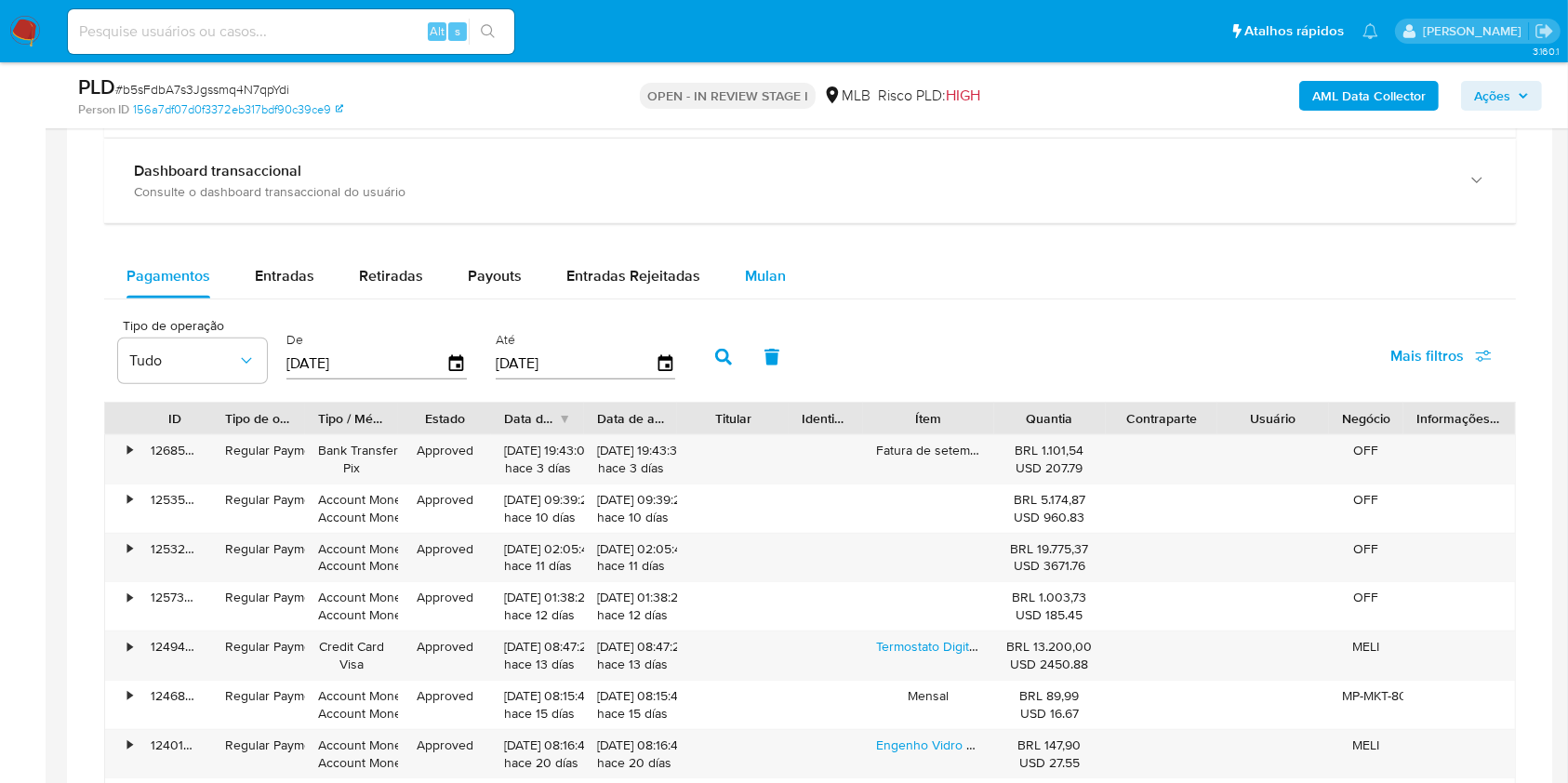
click at [776, 274] on span "Mulan" at bounding box center [766, 275] width 41 height 22
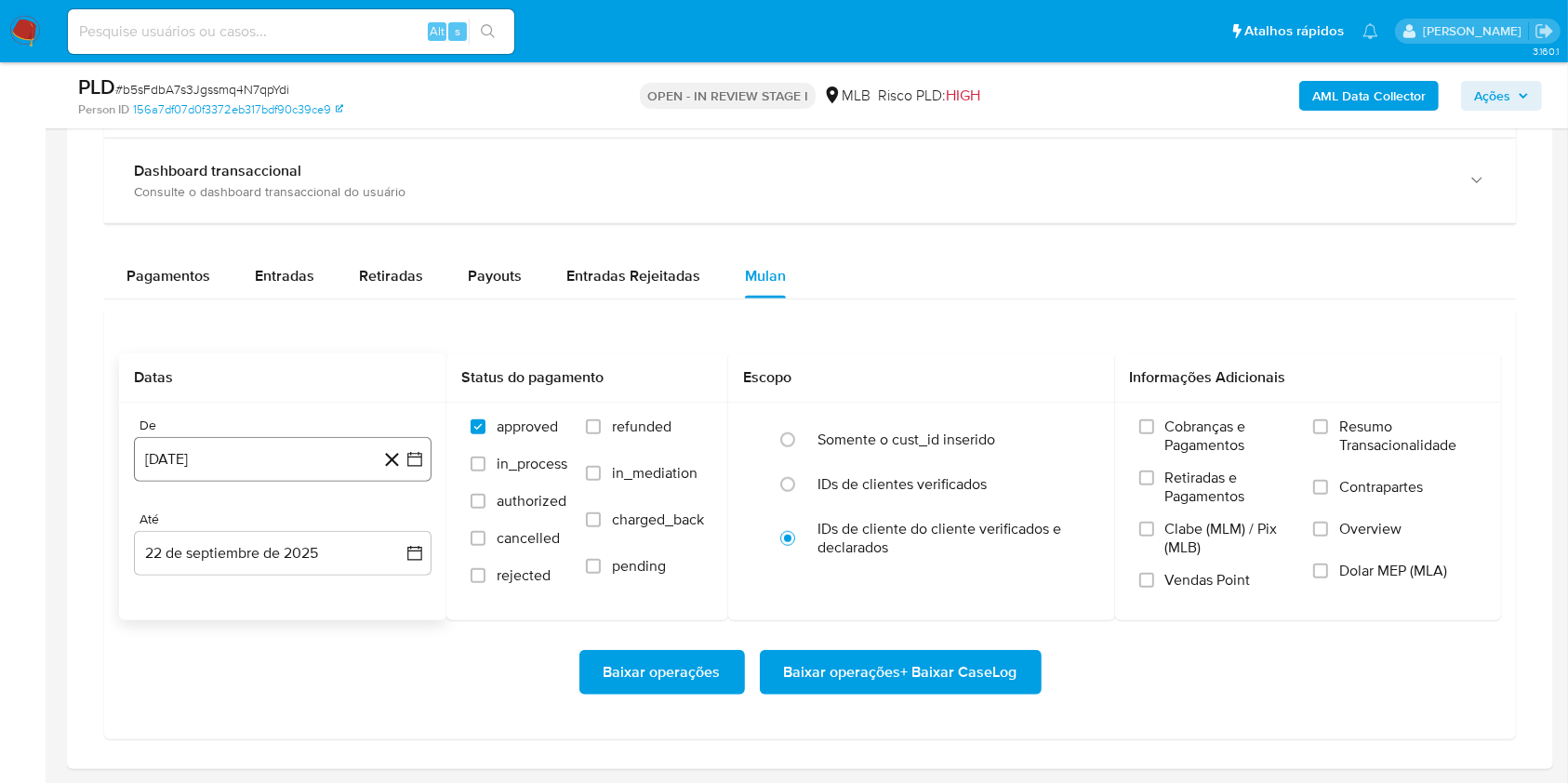
click at [311, 470] on button "[DATE]" at bounding box center [282, 459] width 298 height 44
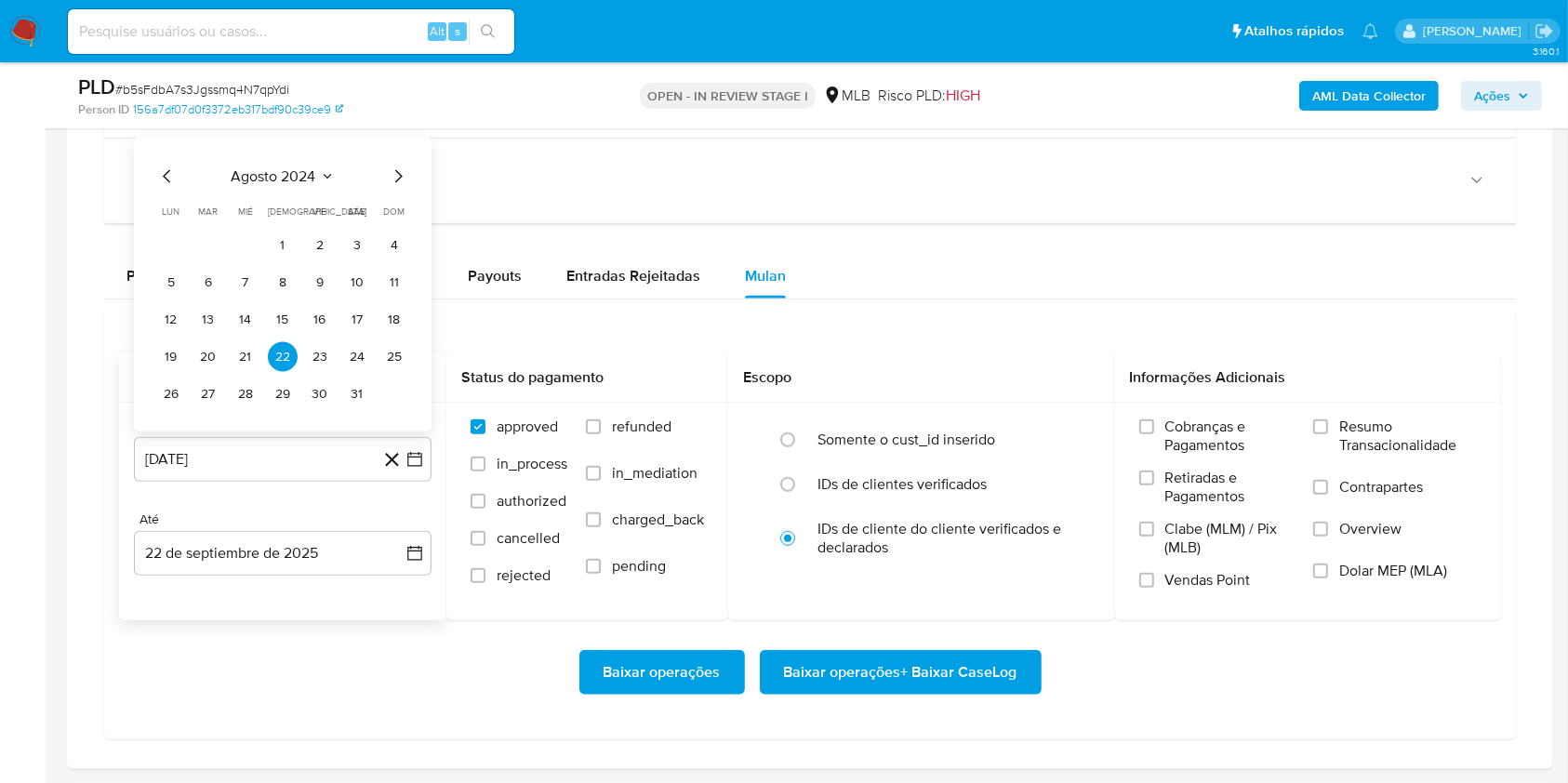
click at [268, 179] on span "agosto 2024" at bounding box center [274, 177] width 85 height 19
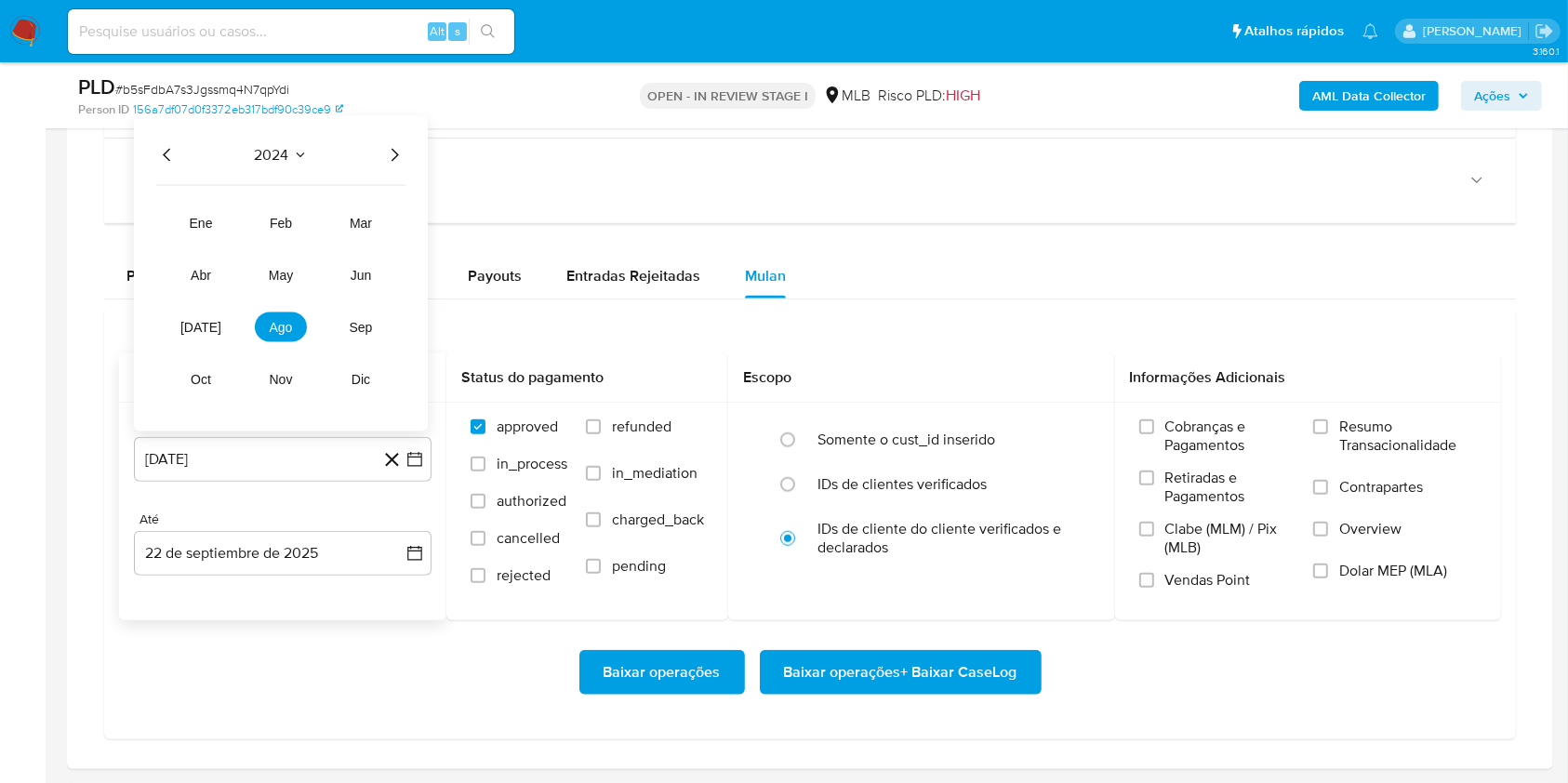
click at [384, 154] on icon "Año siguiente" at bounding box center [395, 155] width 23 height 23
click at [278, 322] on span "ago" at bounding box center [281, 327] width 24 height 15
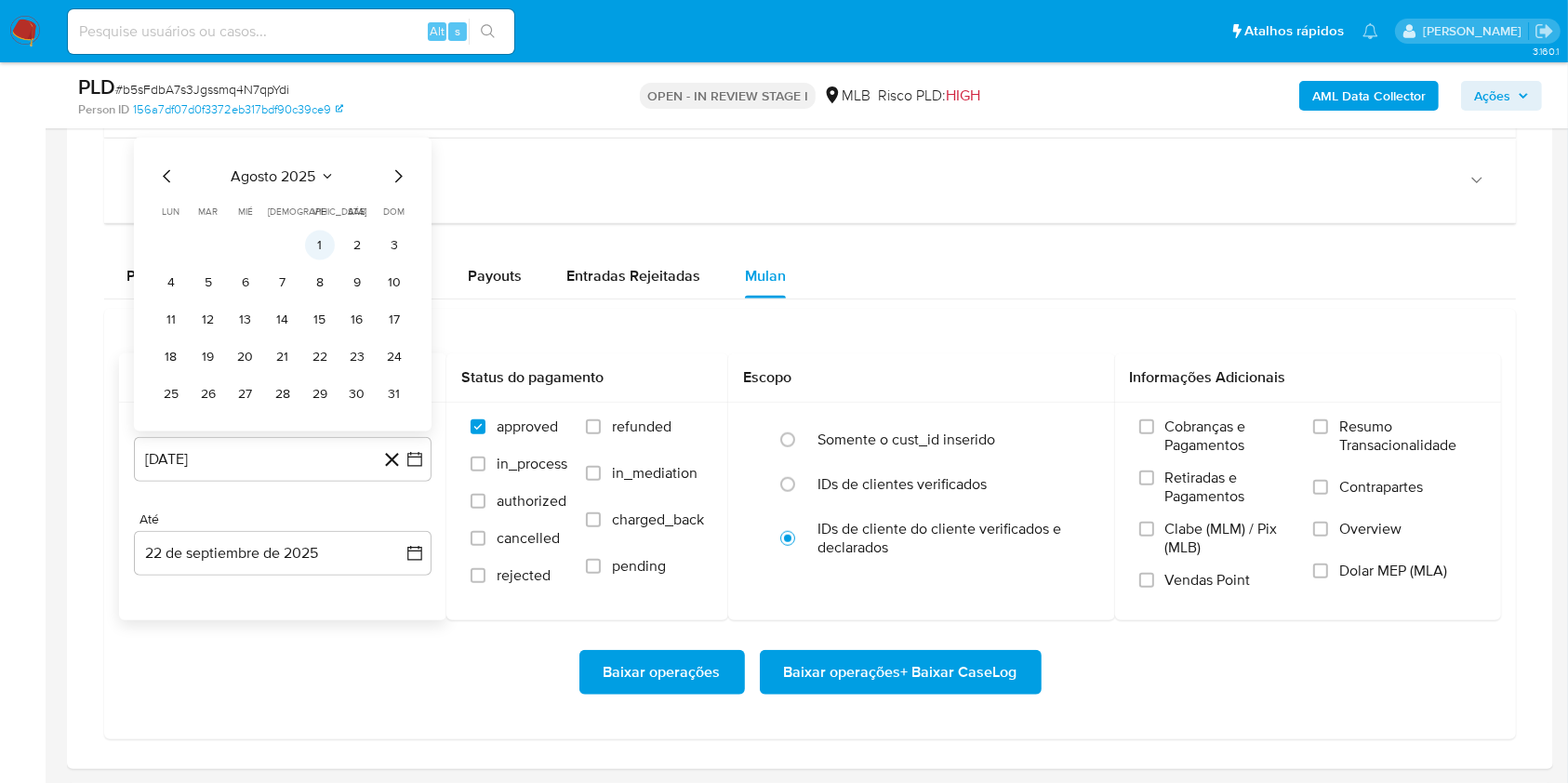
click at [311, 247] on button "1" at bounding box center [321, 245] width 30 height 30
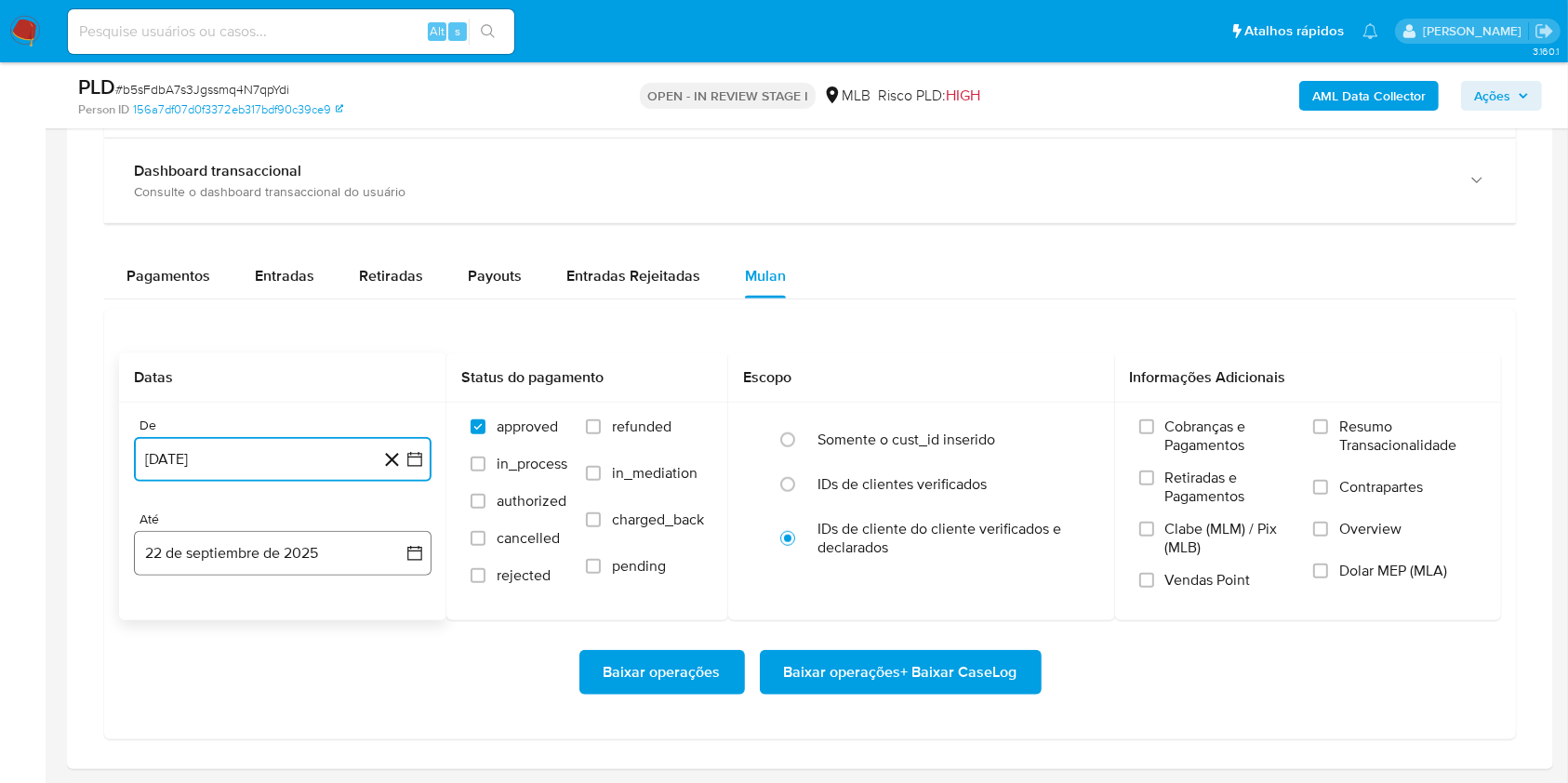
click at [331, 560] on button "22 de septiembre de 2025" at bounding box center [282, 553] width 298 height 44
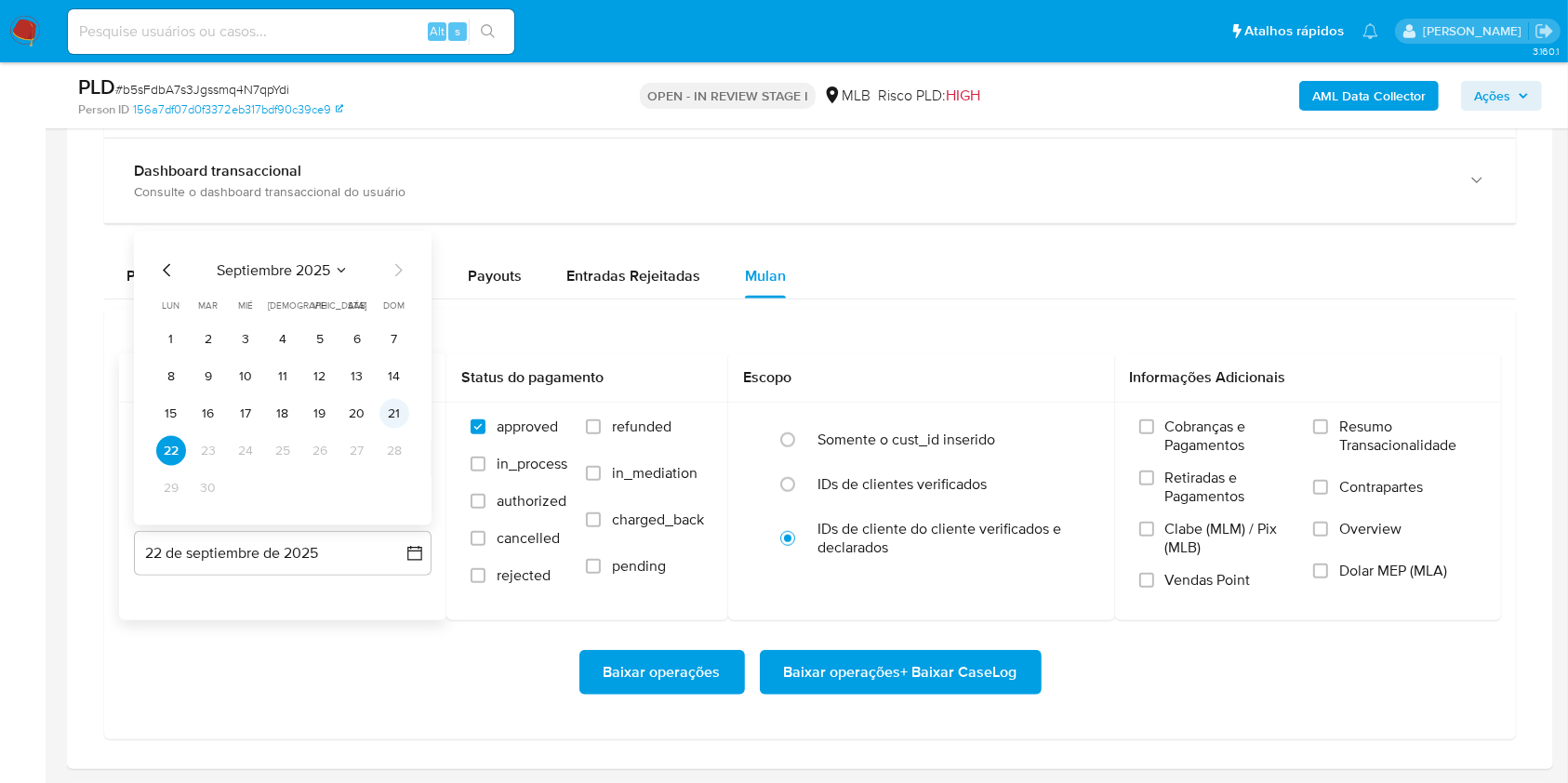
click at [387, 411] on button "21" at bounding box center [395, 415] width 30 height 30
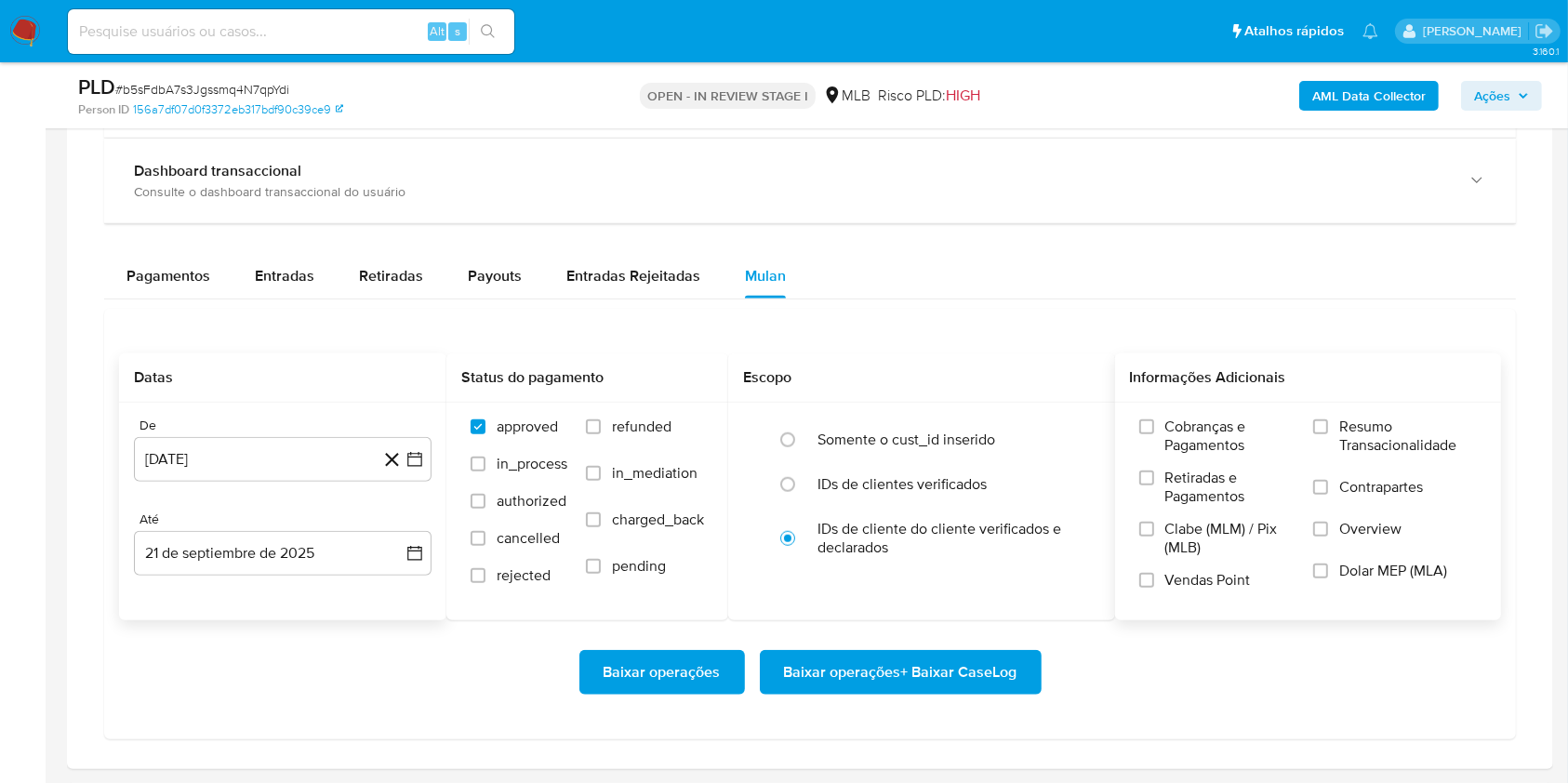
click at [1368, 444] on span "Resumo Transacionalidade" at bounding box center [1408, 436] width 137 height 38
click at [1328, 434] on input "Resumo Transacionalidade" at bounding box center [1321, 427] width 15 height 15
click at [962, 678] on span "Baixar operações + Baixar CaseLog" at bounding box center [901, 673] width 233 height 41
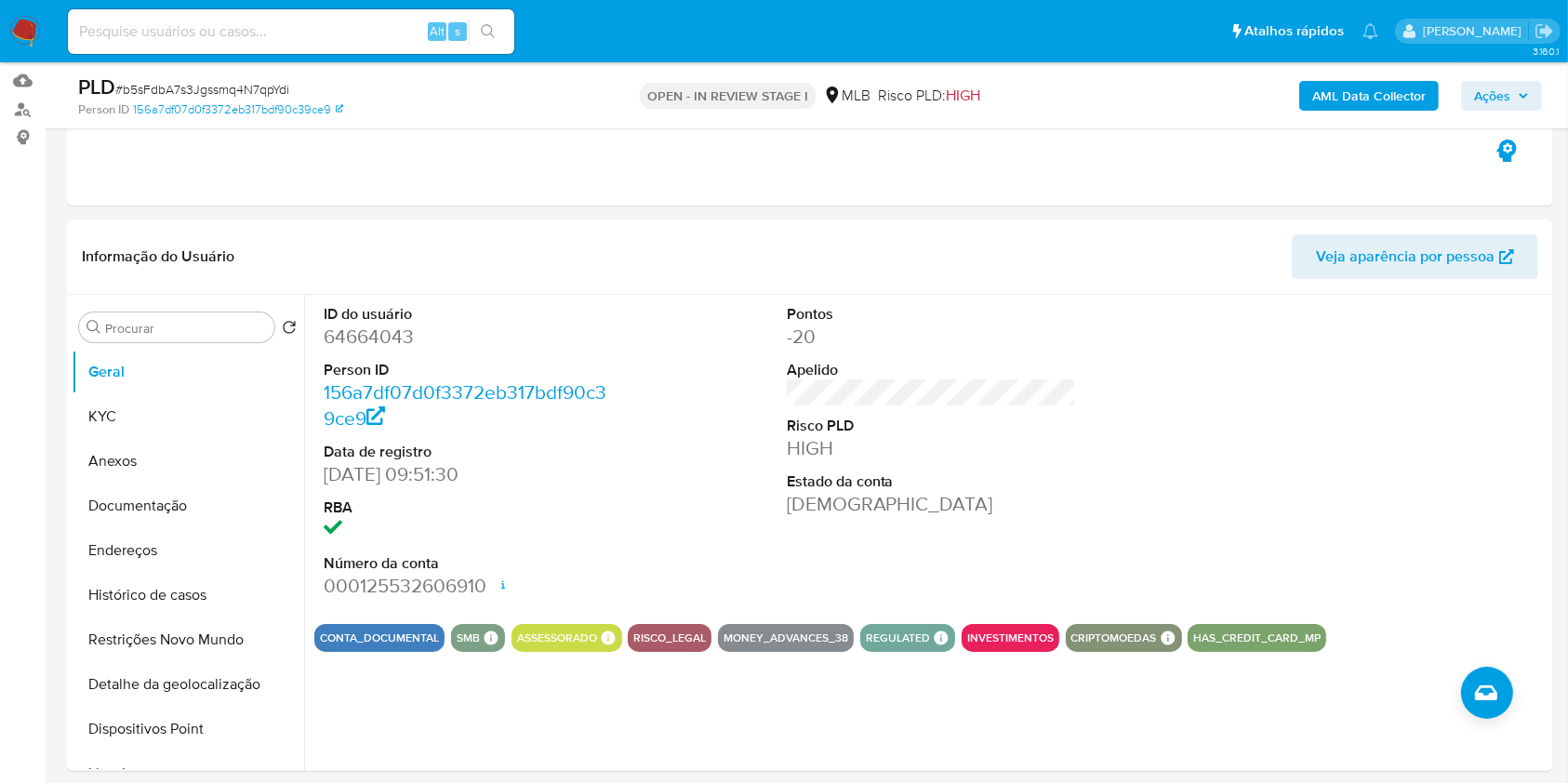
scroll to position [0, 0]
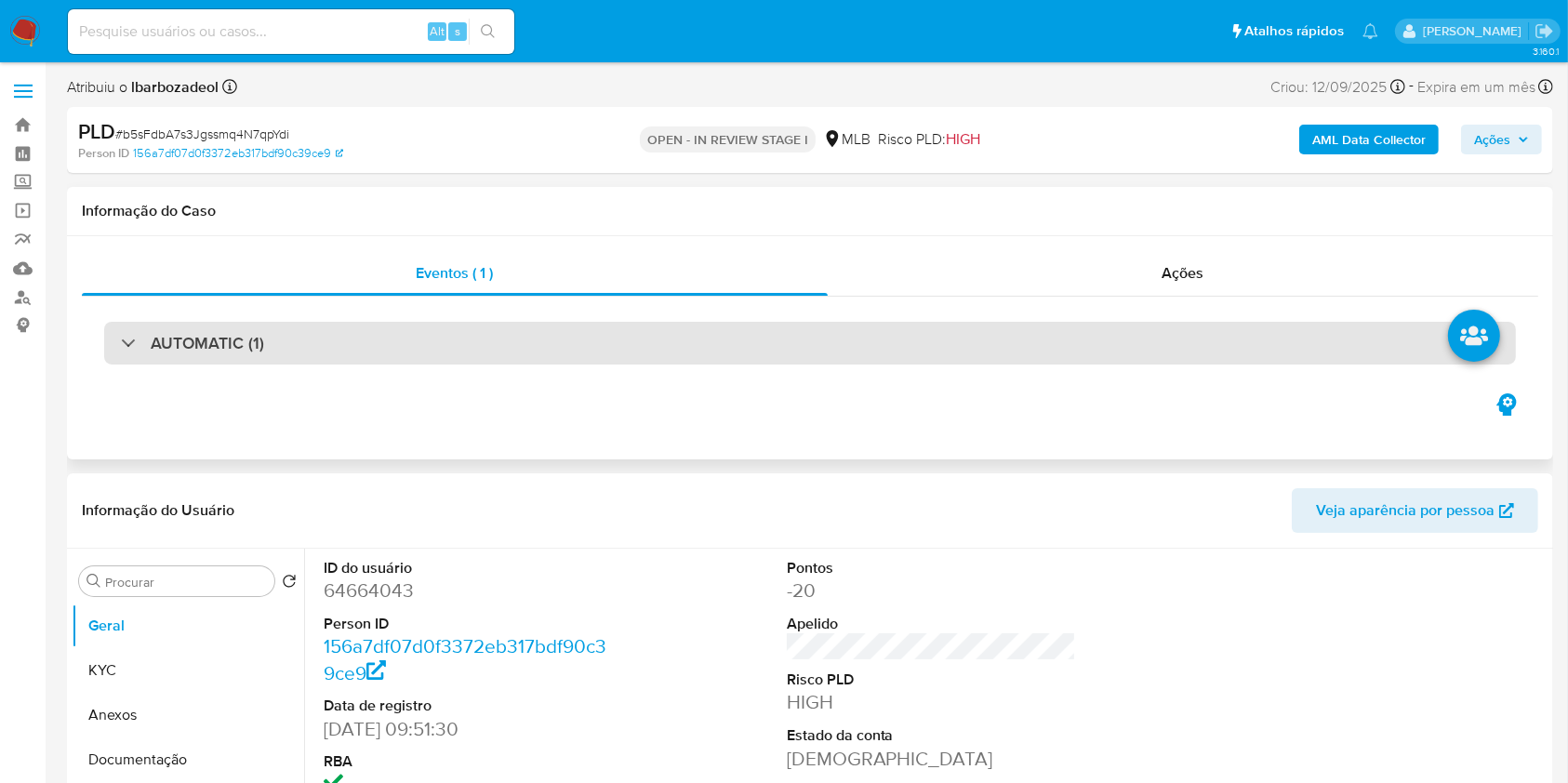
click at [927, 340] on div "AUTOMATIC (1)" at bounding box center [810, 343] width 1412 height 43
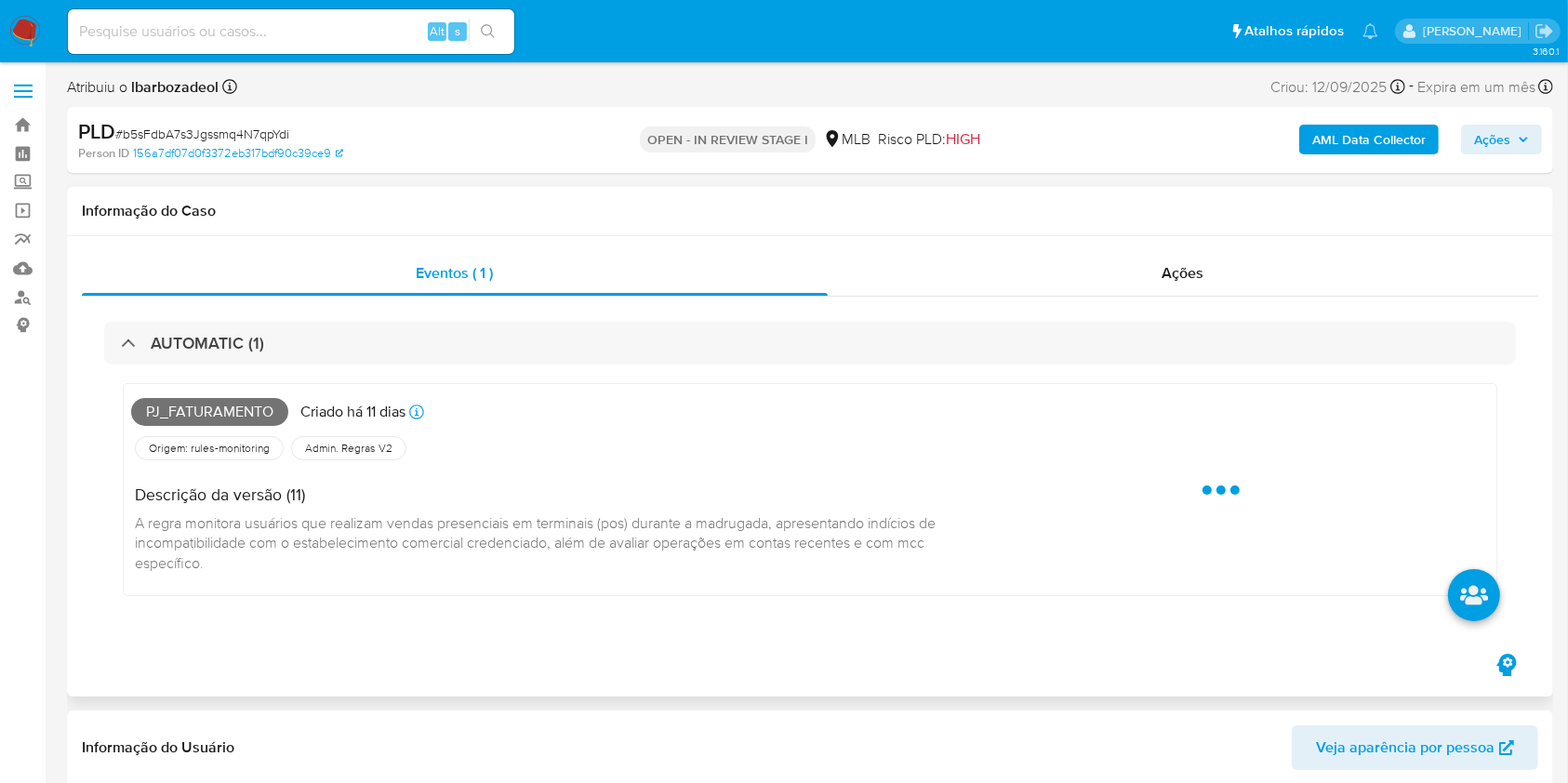
click at [241, 410] on span "Pj_faturamento" at bounding box center [210, 413] width 157 height 28
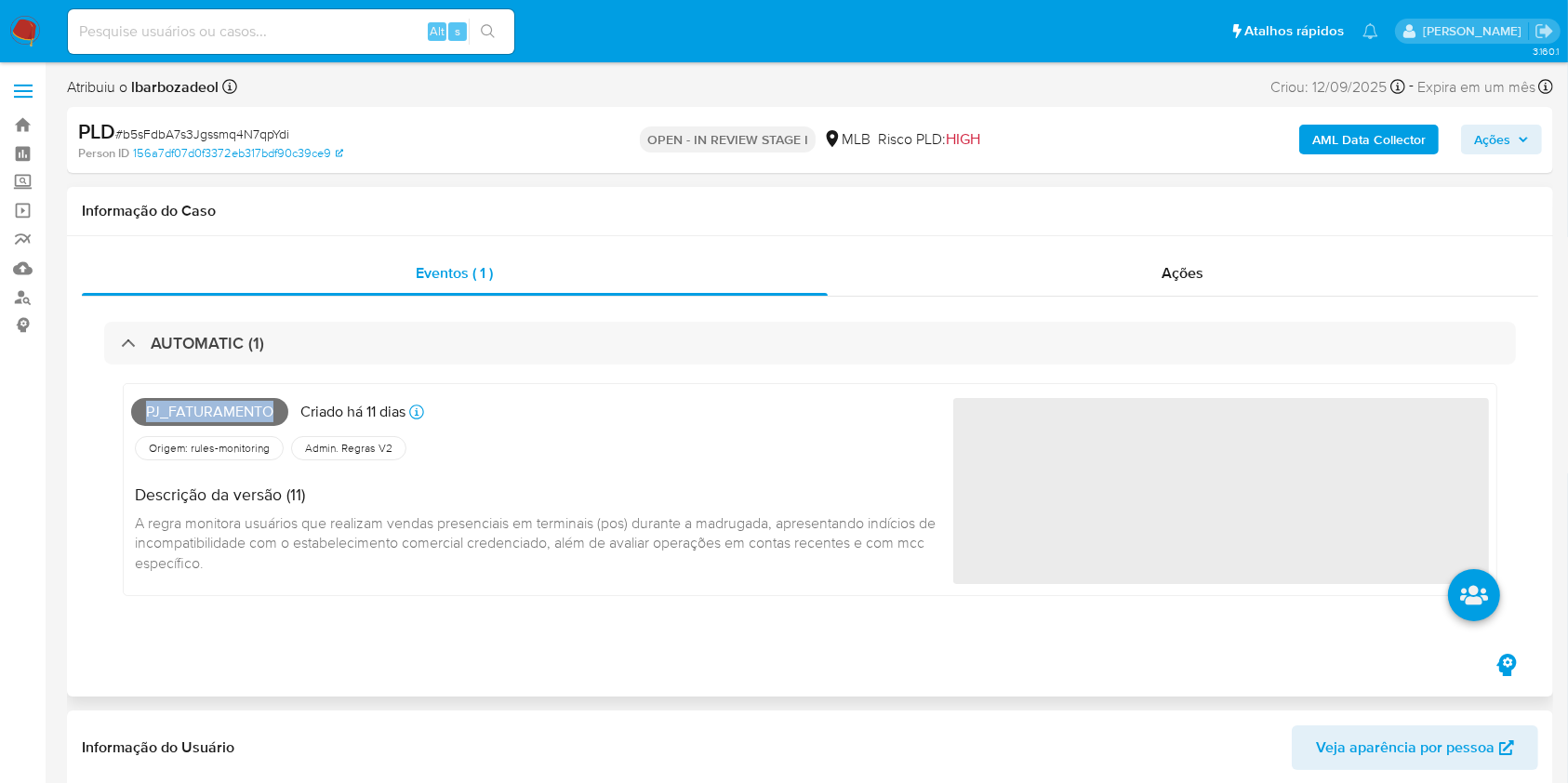
click at [241, 410] on span "Pj_faturamento" at bounding box center [210, 413] width 157 height 28
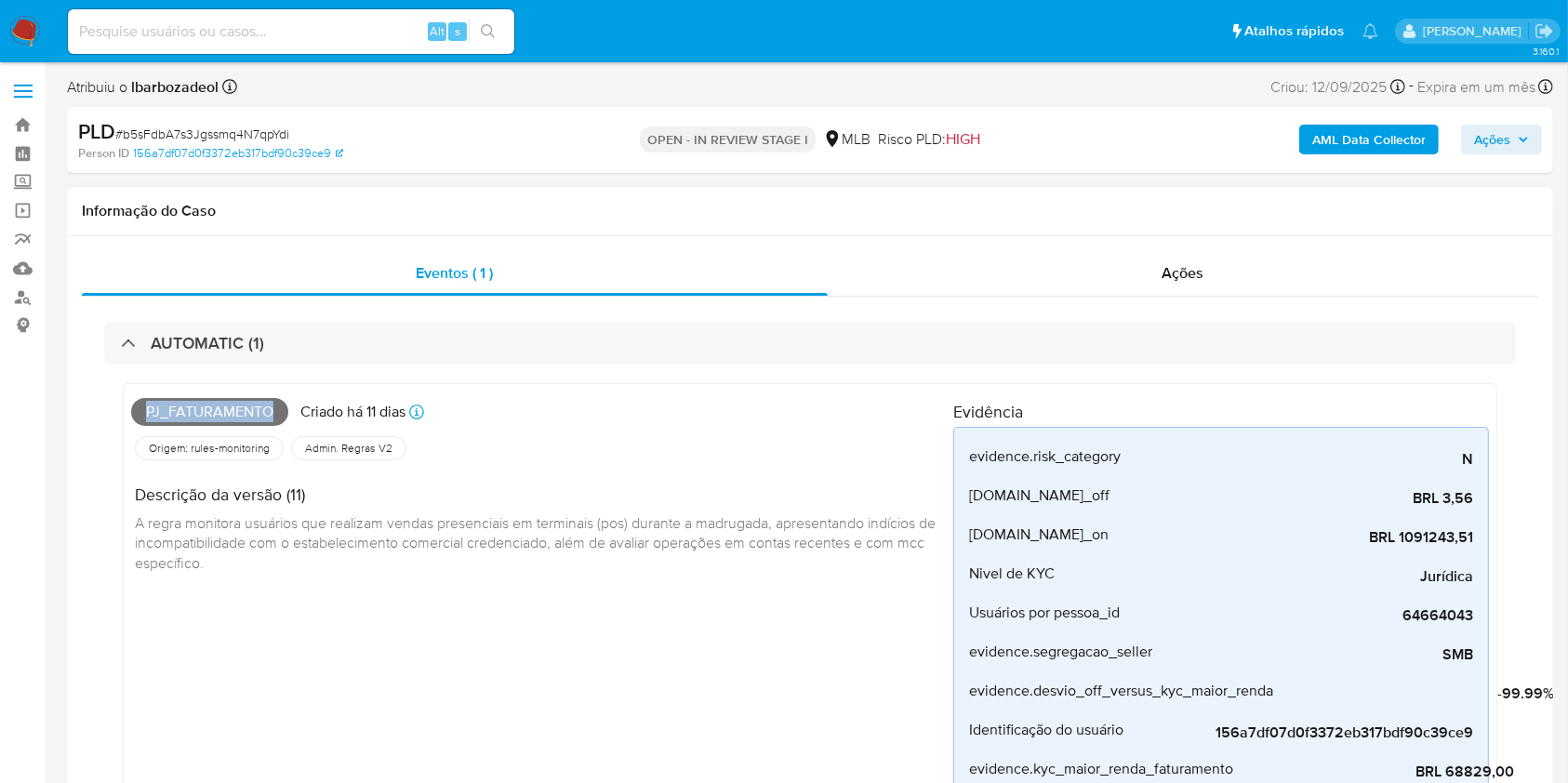
copy span "Pj_faturamento"
click at [1522, 130] on span "Ações" at bounding box center [1501, 140] width 55 height 26
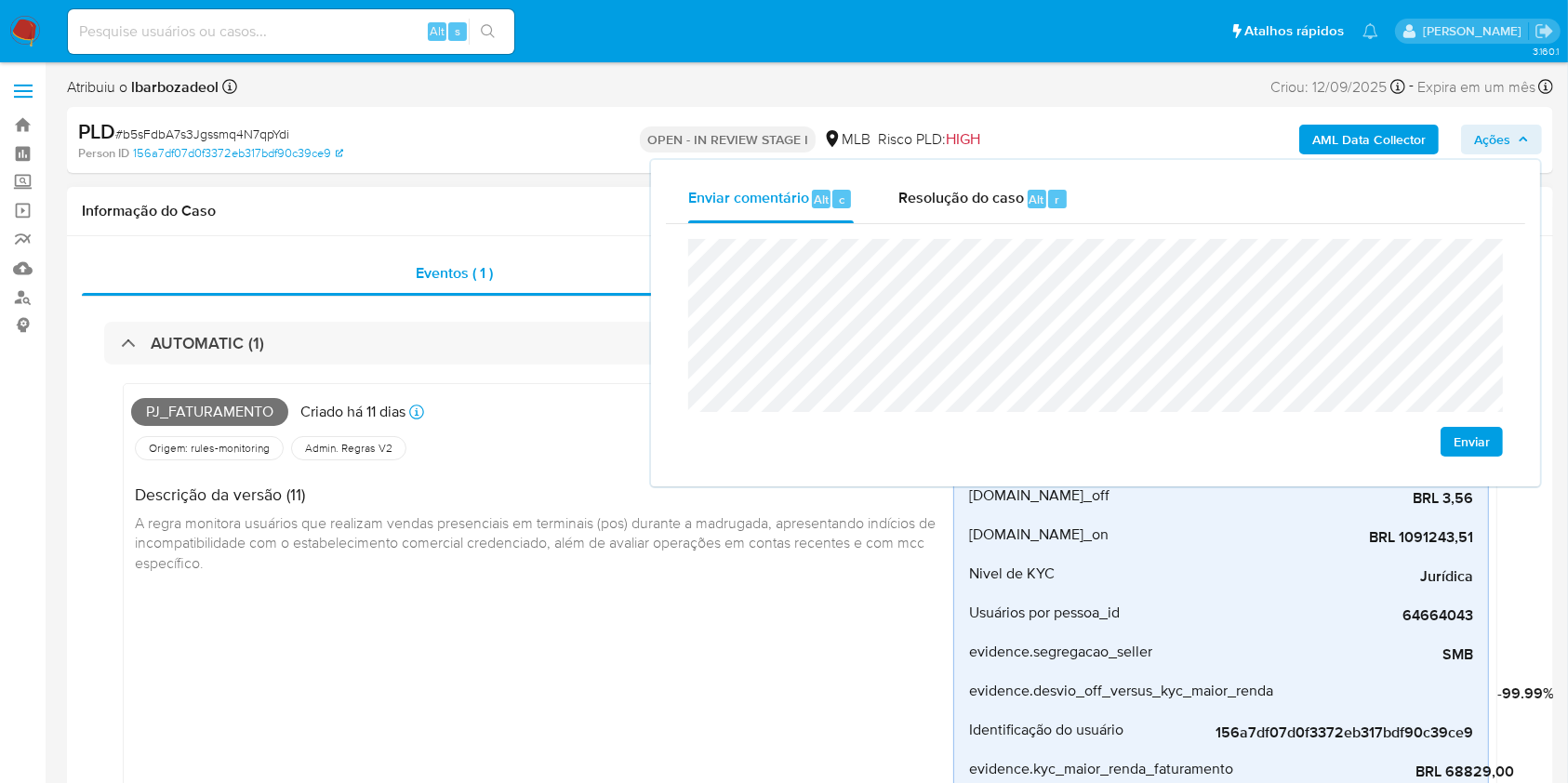
click at [536, 436] on div "Origem: rules-monitoring Referência ao id da tabela de resultados da regra em r…" at bounding box center [542, 448] width 823 height 32
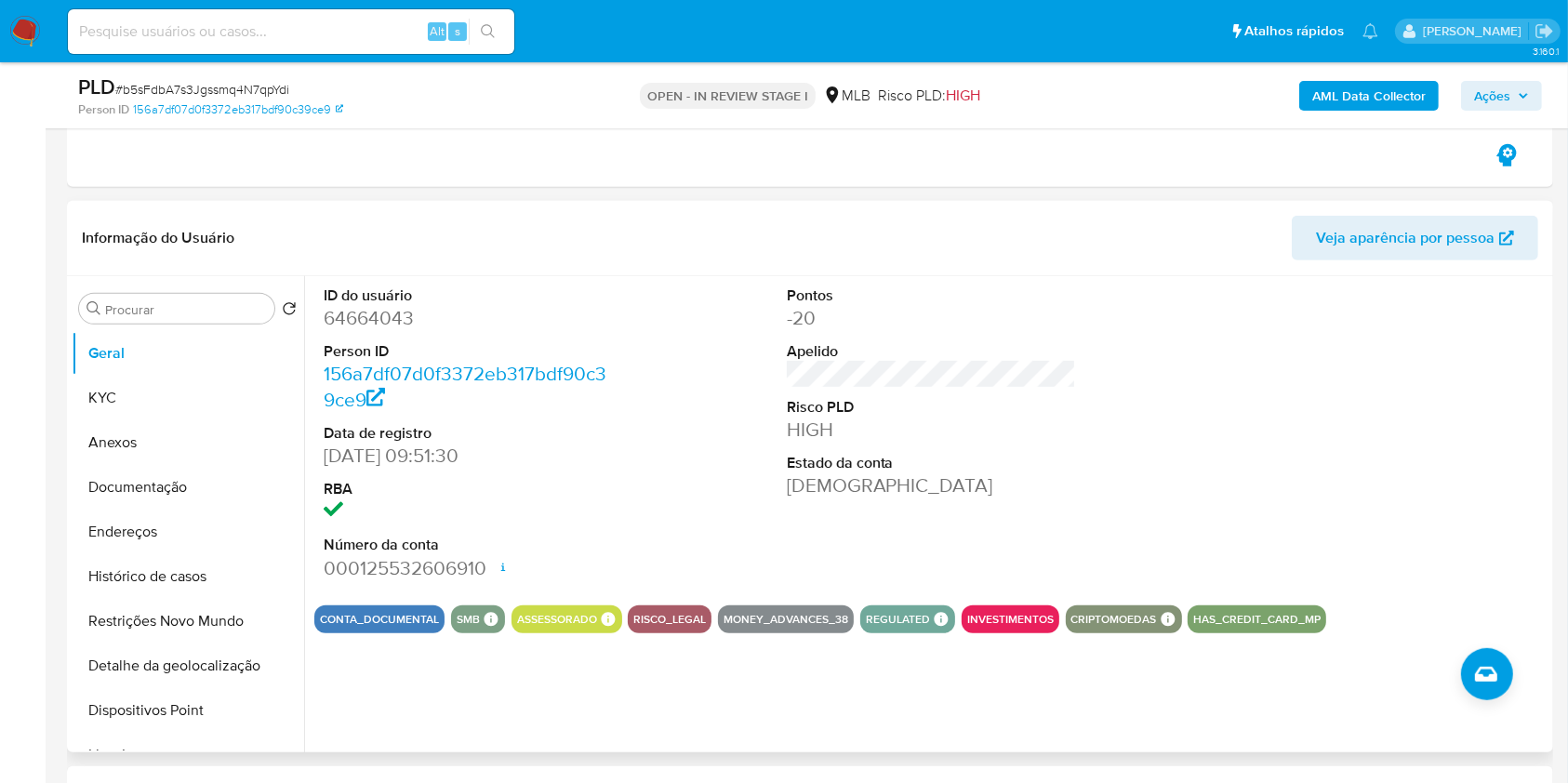
scroll to position [821, 0]
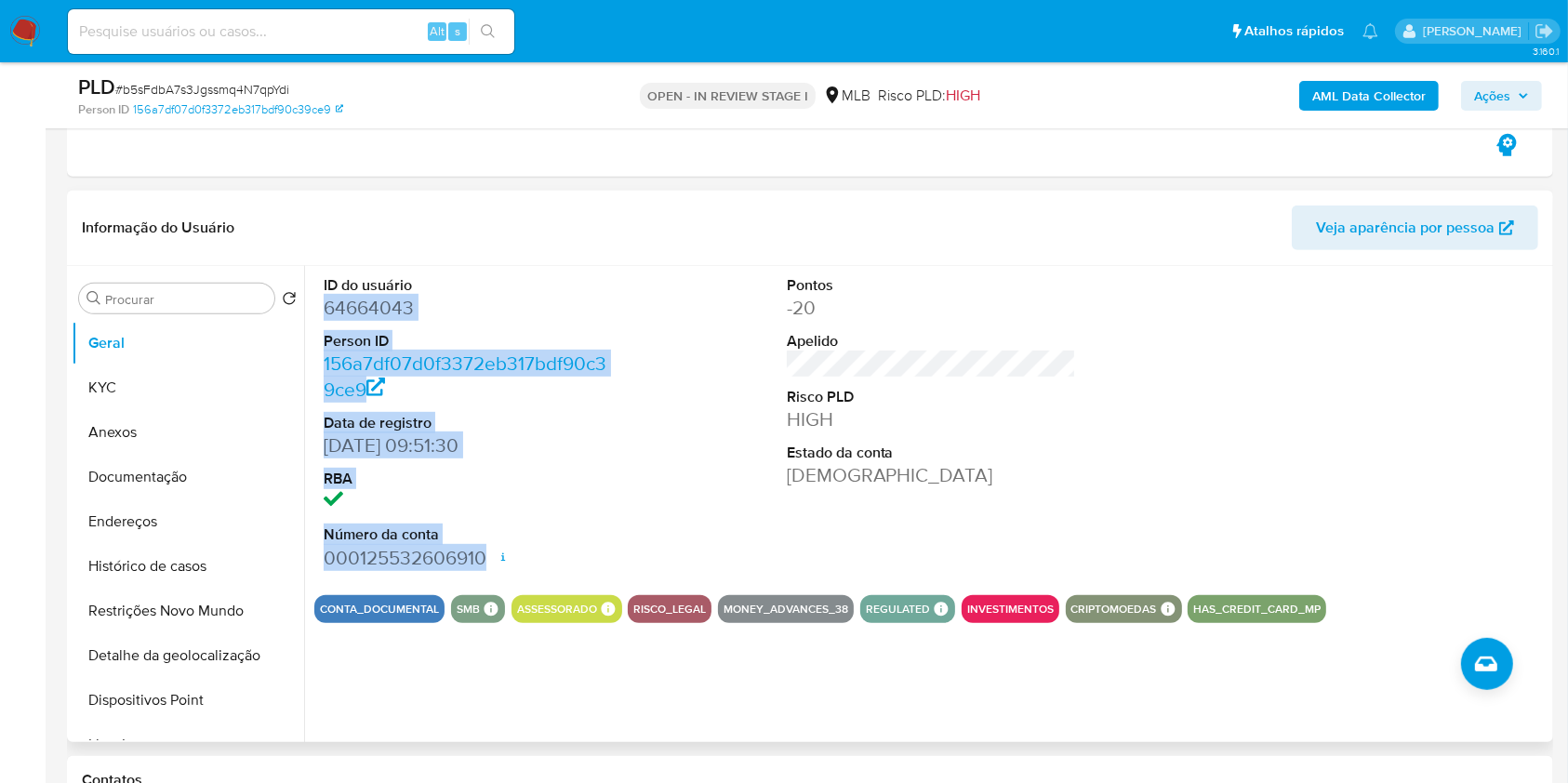
drag, startPoint x: 323, startPoint y: 302, endPoint x: 491, endPoint y: 555, distance: 303.7
click at [491, 555] on dl "ID do usuário 64664043 Person ID 156a7df07d0f3372eb317bdf90c39ce9 Data de regis…" at bounding box center [468, 423] width 290 height 296
copy dl "64664043 Person ID 156a7df07d0f3372eb317bdf90c39ce9 Data de registro 23/07/2011…"
click at [1491, 89] on span "Ações" at bounding box center [1492, 96] width 37 height 30
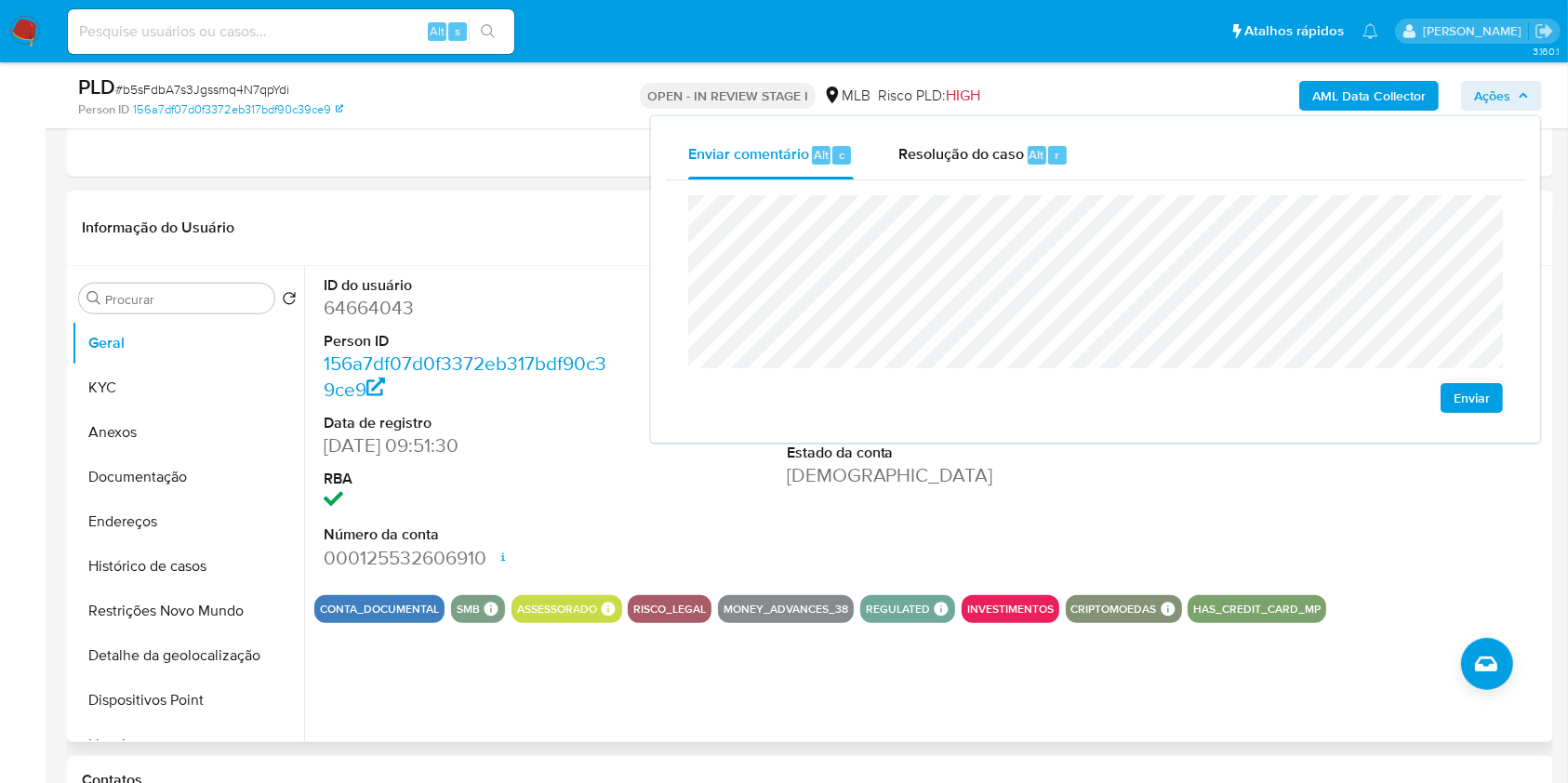
click at [596, 439] on dd "23/07/2011 09:51:30" at bounding box center [468, 446] width 290 height 26
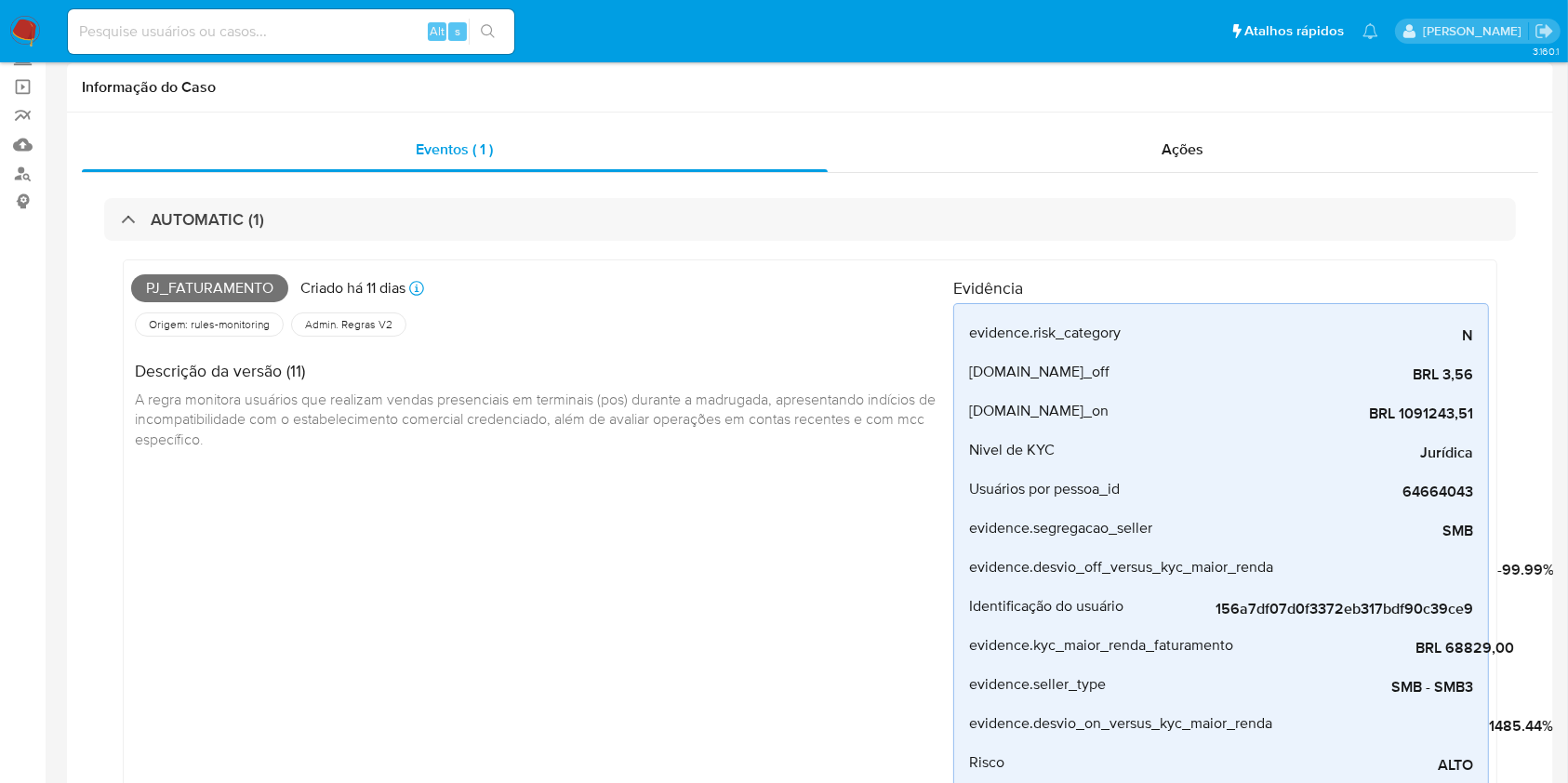
scroll to position [0, 0]
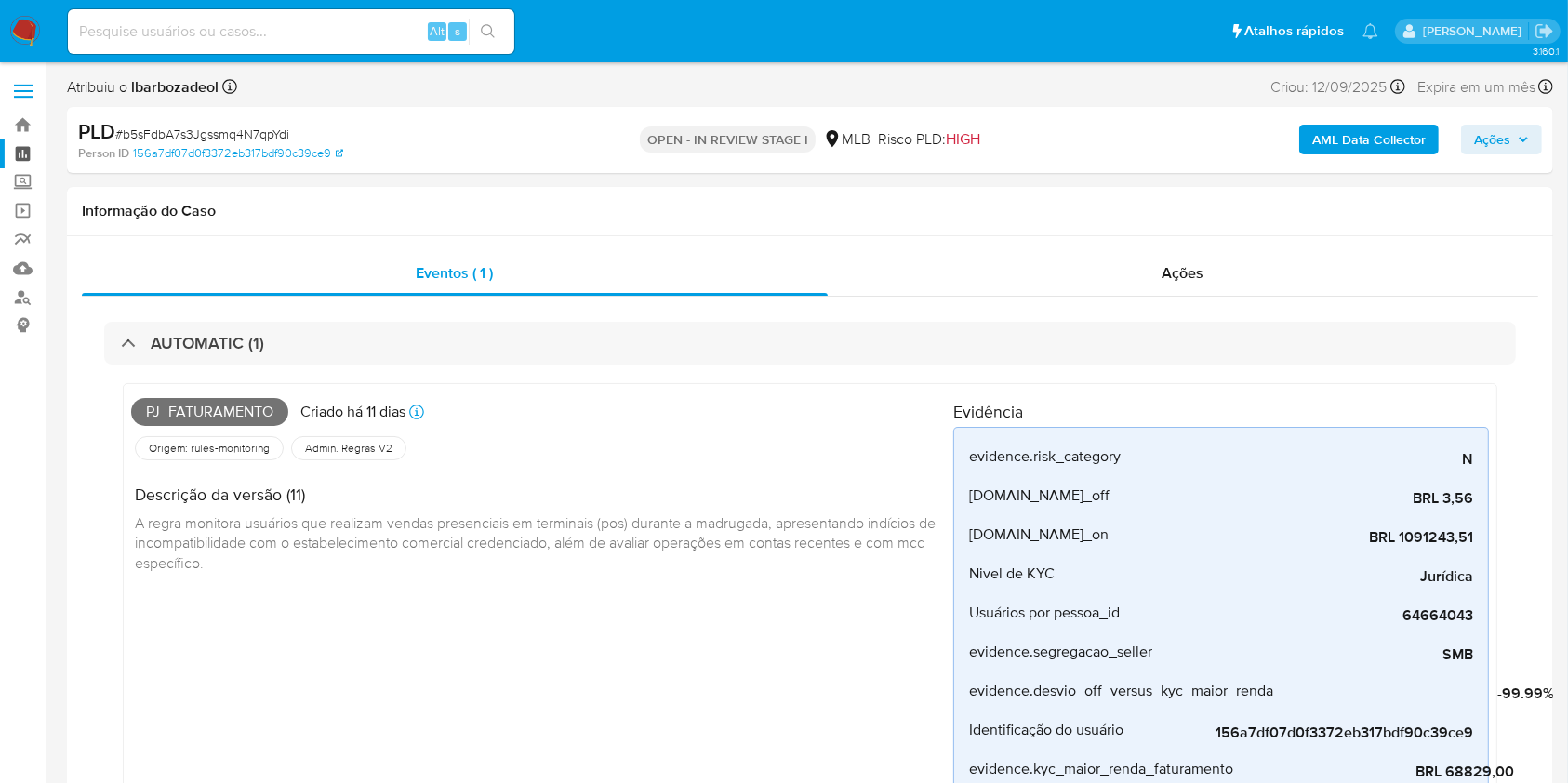
click at [18, 147] on link "Painel" at bounding box center [111, 153] width 222 height 29
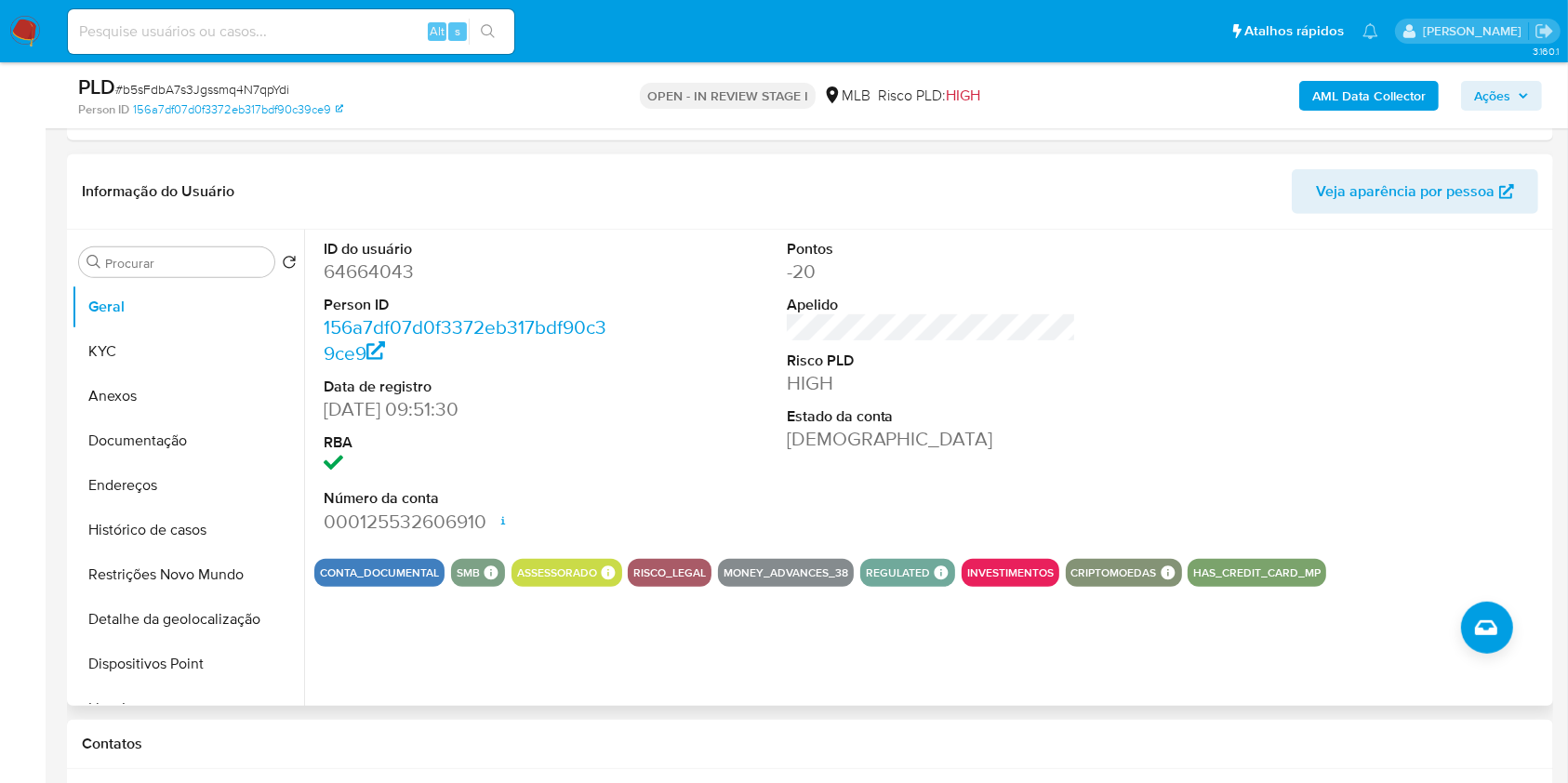
scroll to position [877, 0]
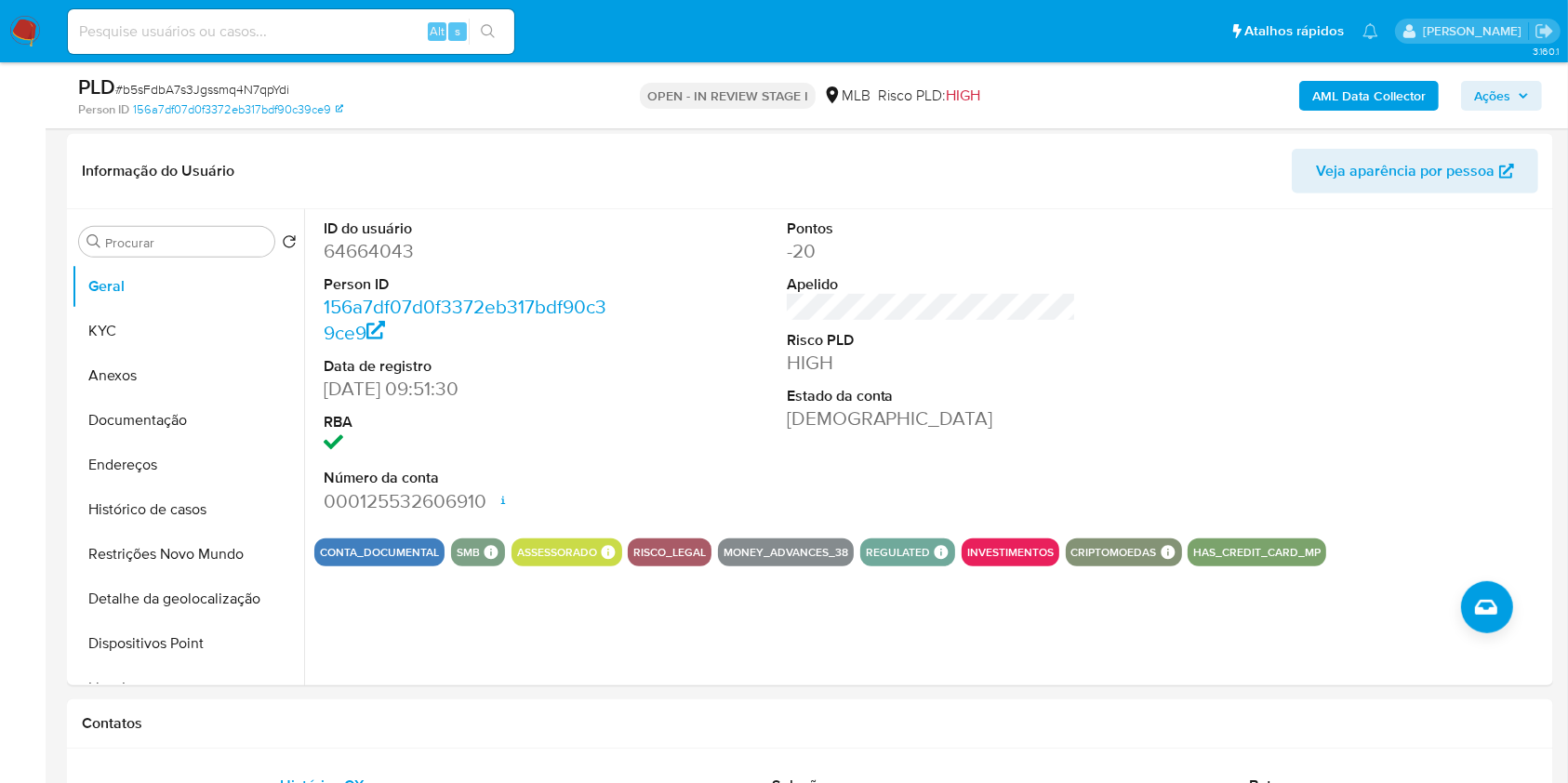
click at [1496, 82] on span "Ações" at bounding box center [1492, 96] width 37 height 30
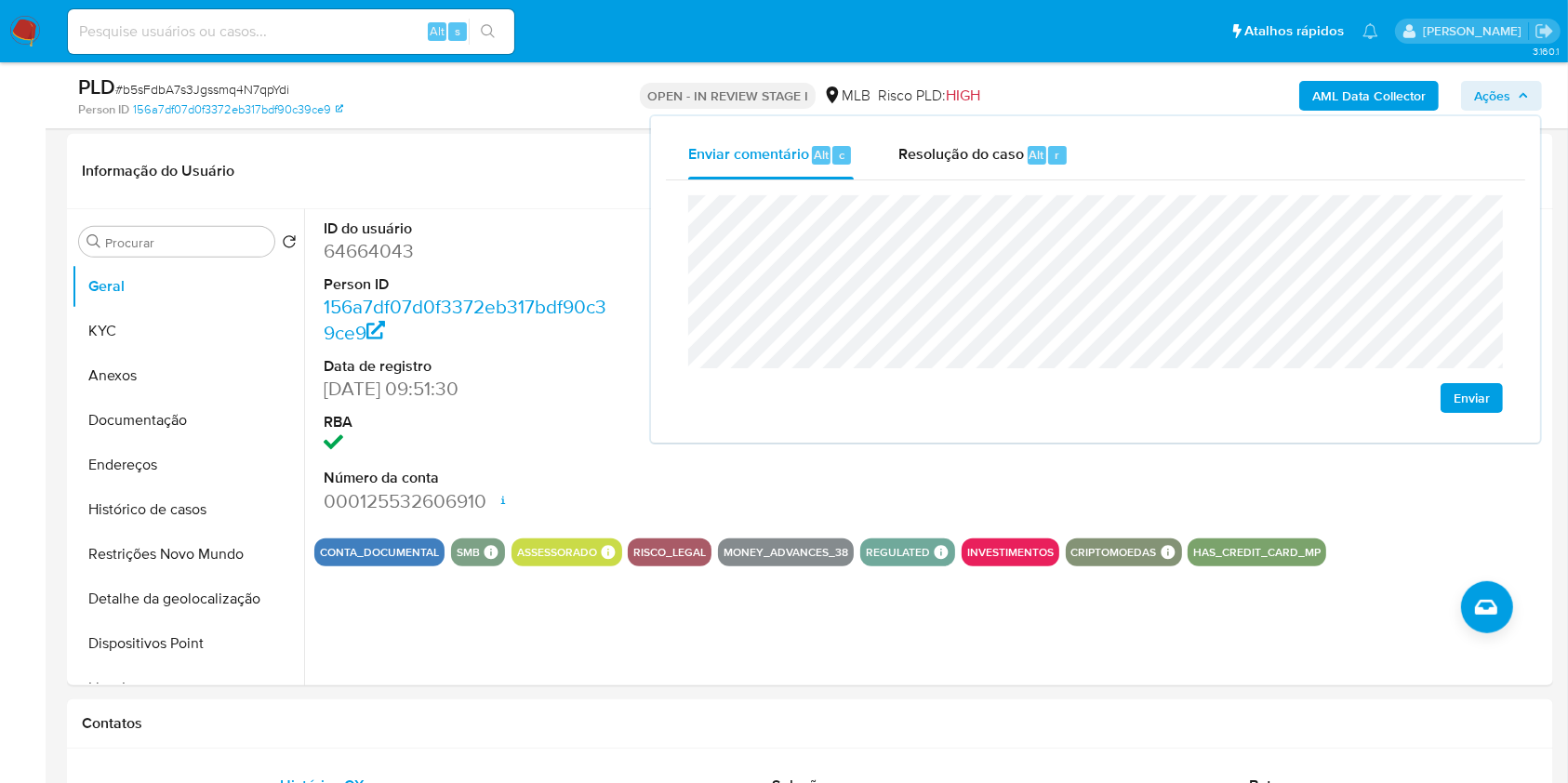
click at [1493, 82] on span "Ações" at bounding box center [1492, 96] width 37 height 30
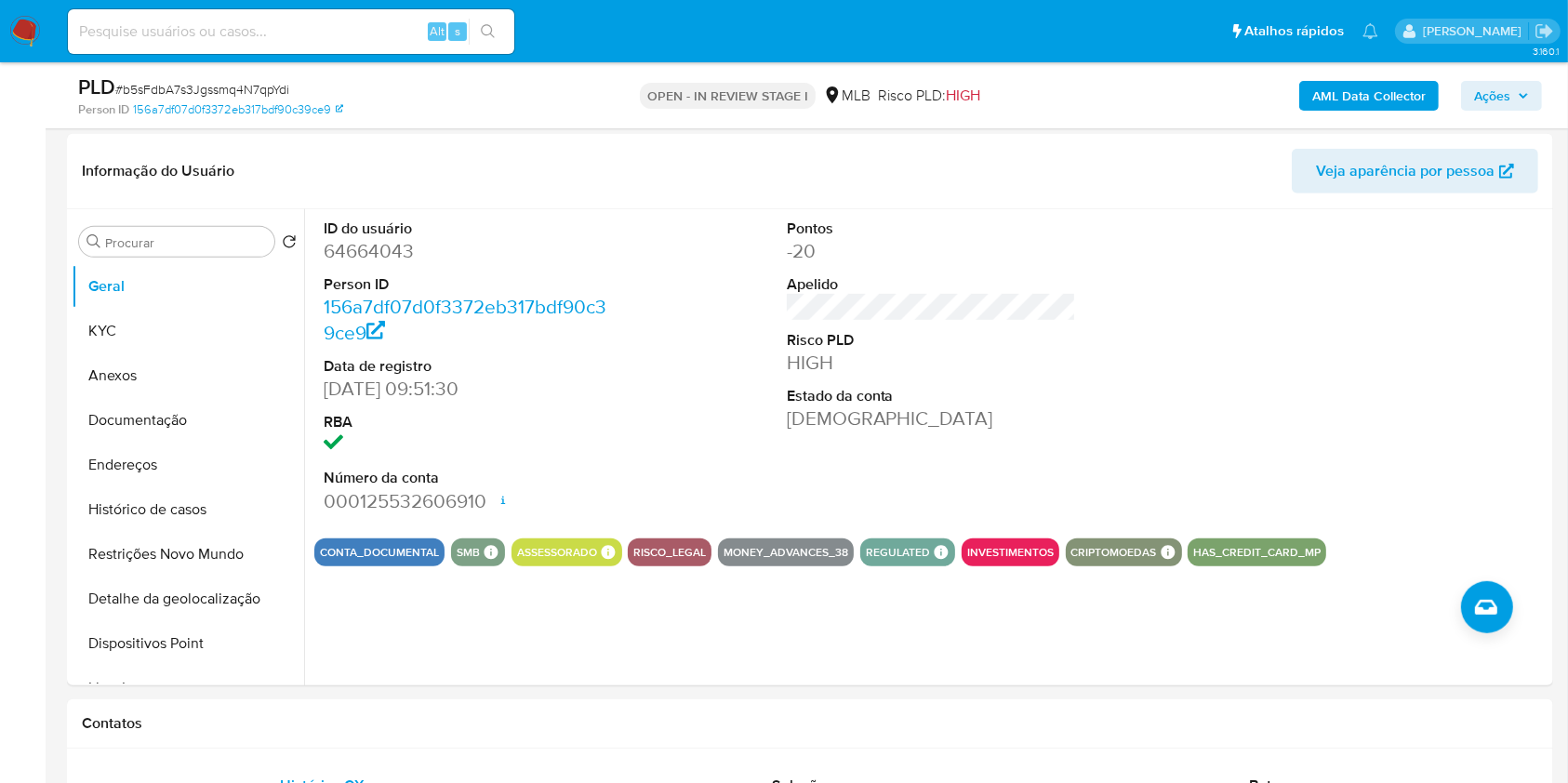
click at [1493, 82] on span "Ações" at bounding box center [1492, 96] width 37 height 30
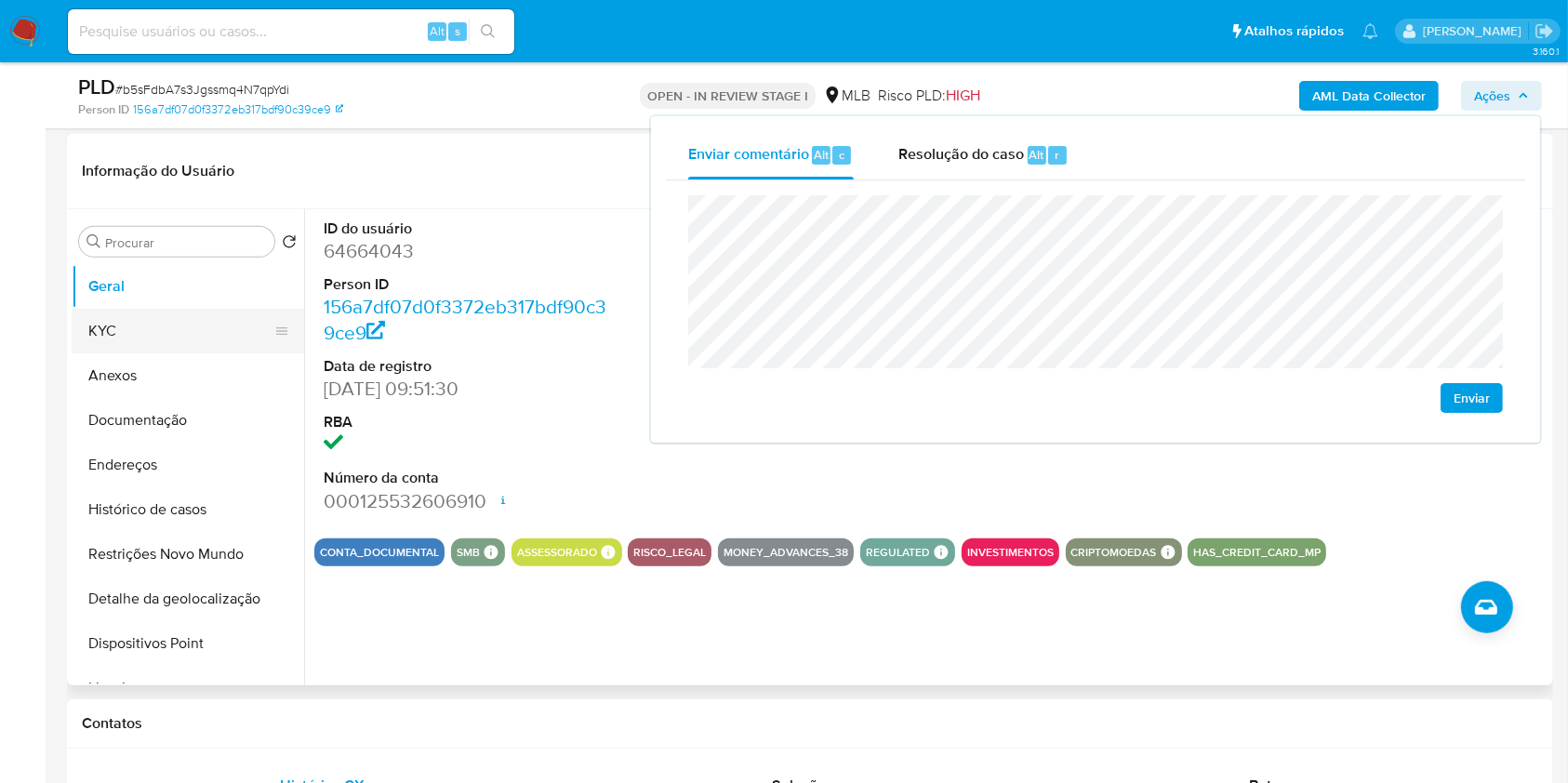
click at [200, 325] on button "KYC" at bounding box center [180, 331] width 218 height 44
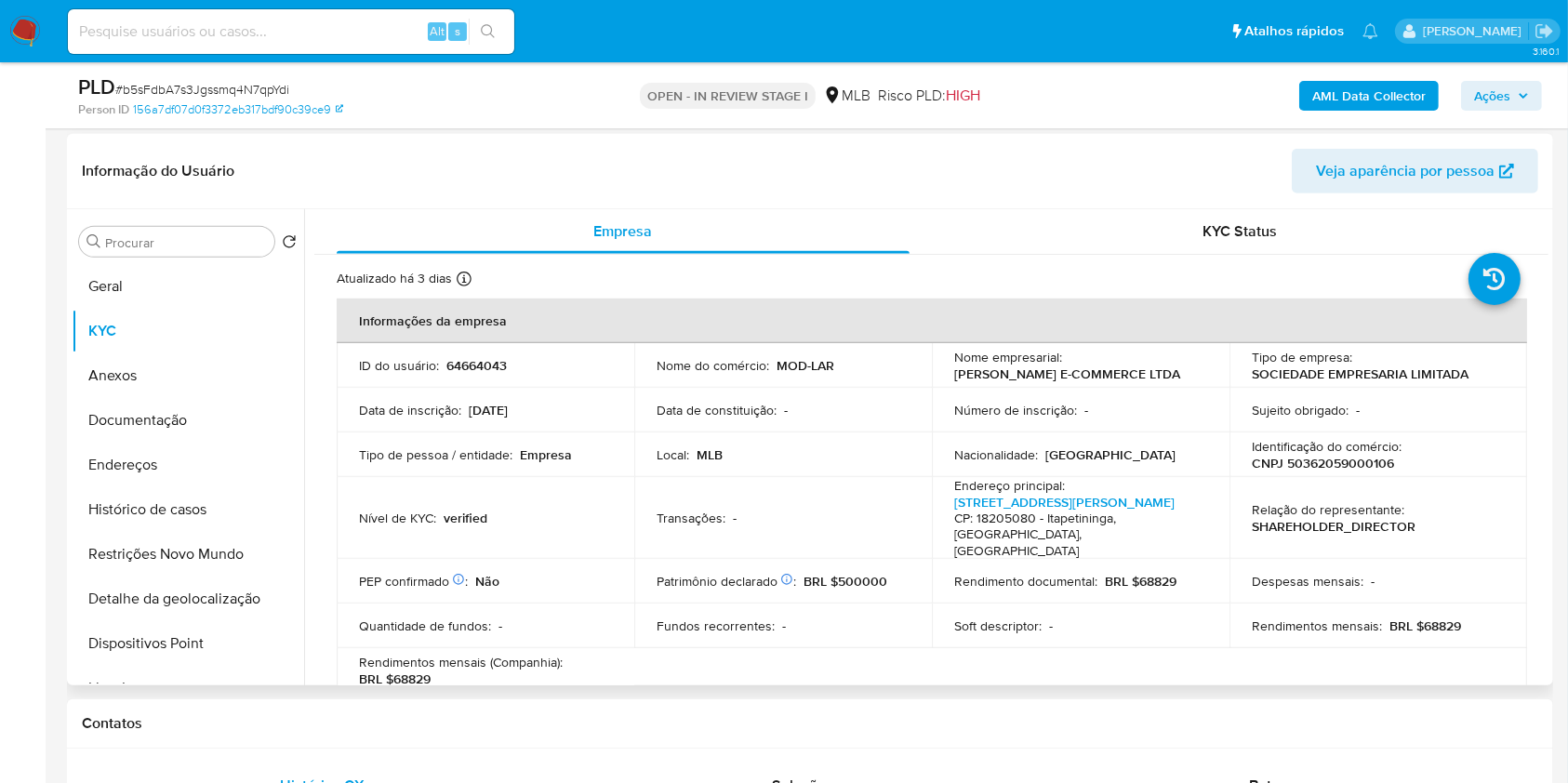
click at [1294, 459] on p "CNPJ 50362059000106" at bounding box center [1323, 463] width 142 height 17
copy p "50362059000106"
drag, startPoint x: 1491, startPoint y: 87, endPoint x: 1466, endPoint y: 113, distance: 36.1
click at [1490, 87] on span "Ações" at bounding box center [1492, 96] width 37 height 30
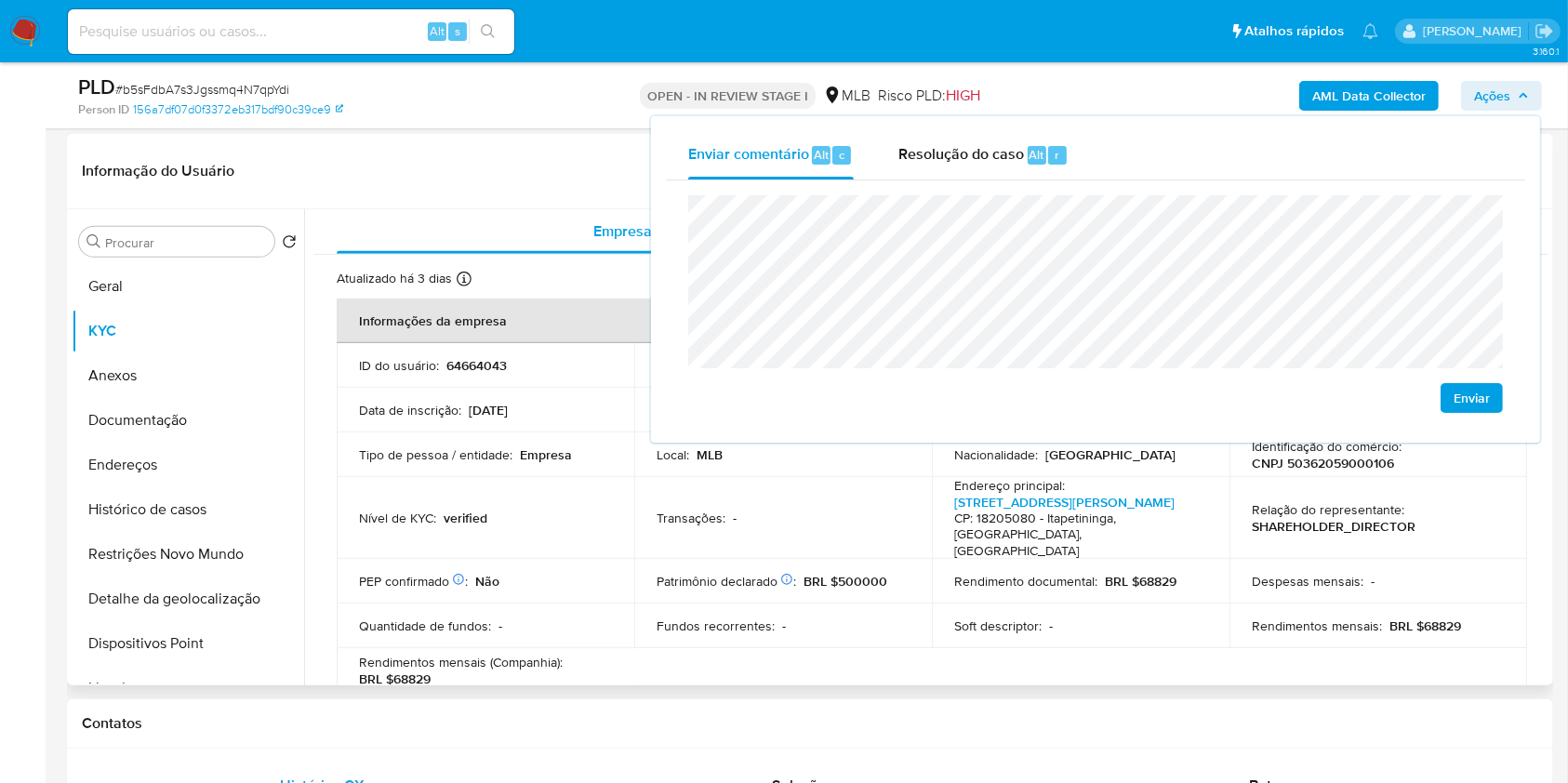
click at [349, 533] on td "Nível de KYC : verified" at bounding box center [485, 519] width 298 height 83
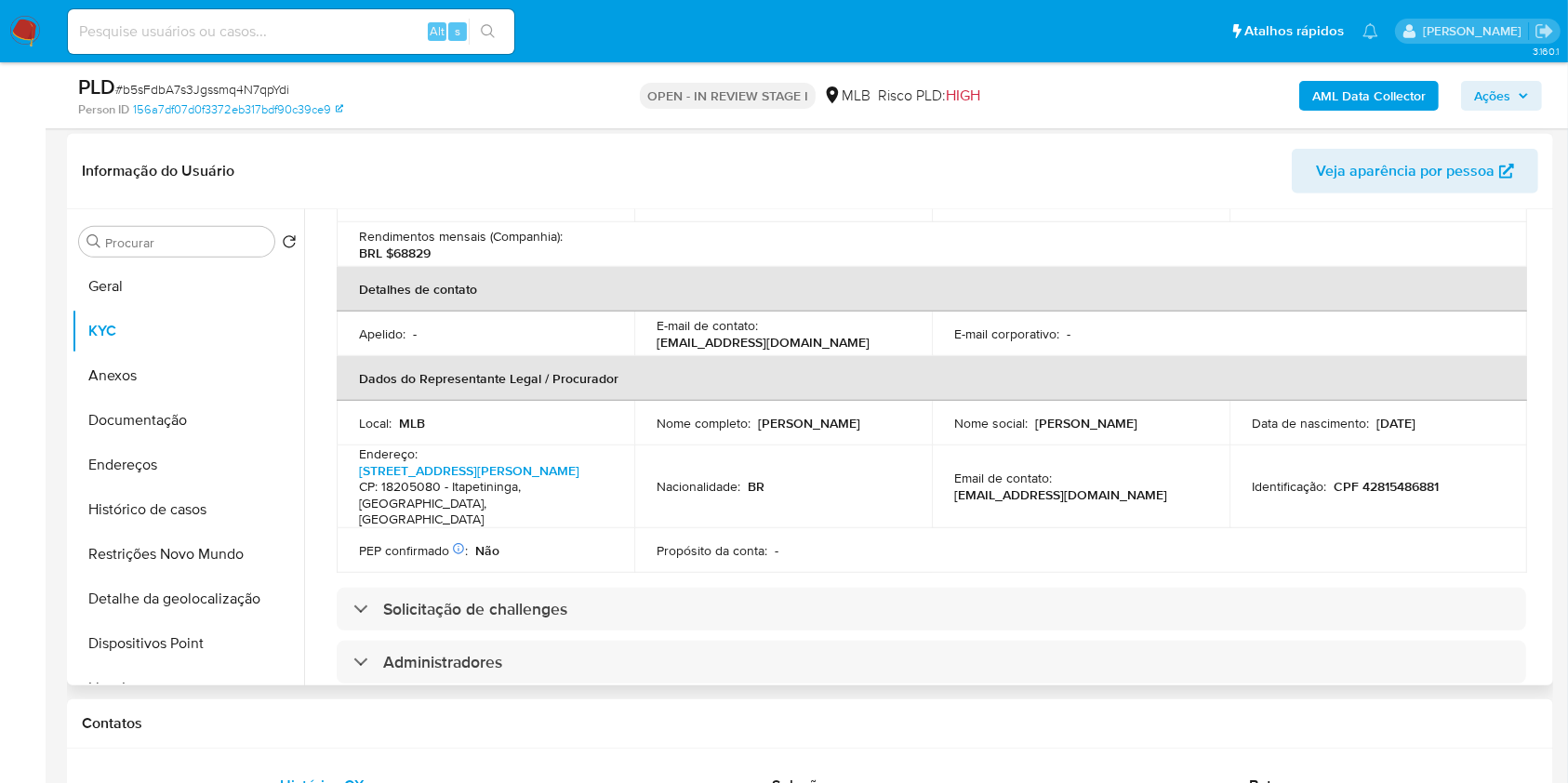
scroll to position [432, 0]
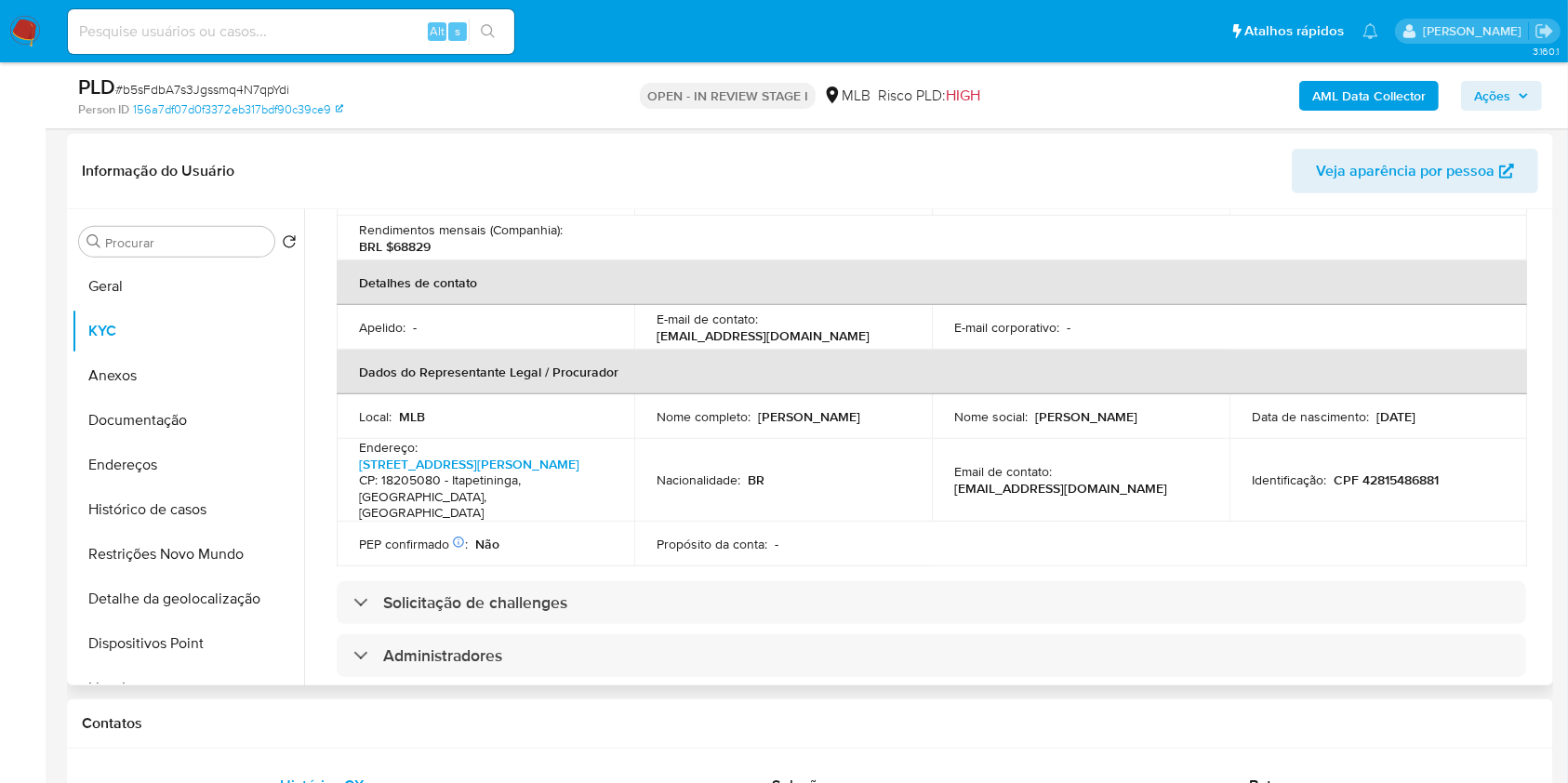
click at [1380, 472] on p "CPF 42815486881" at bounding box center [1387, 480] width 105 height 17
copy p "42815486881"
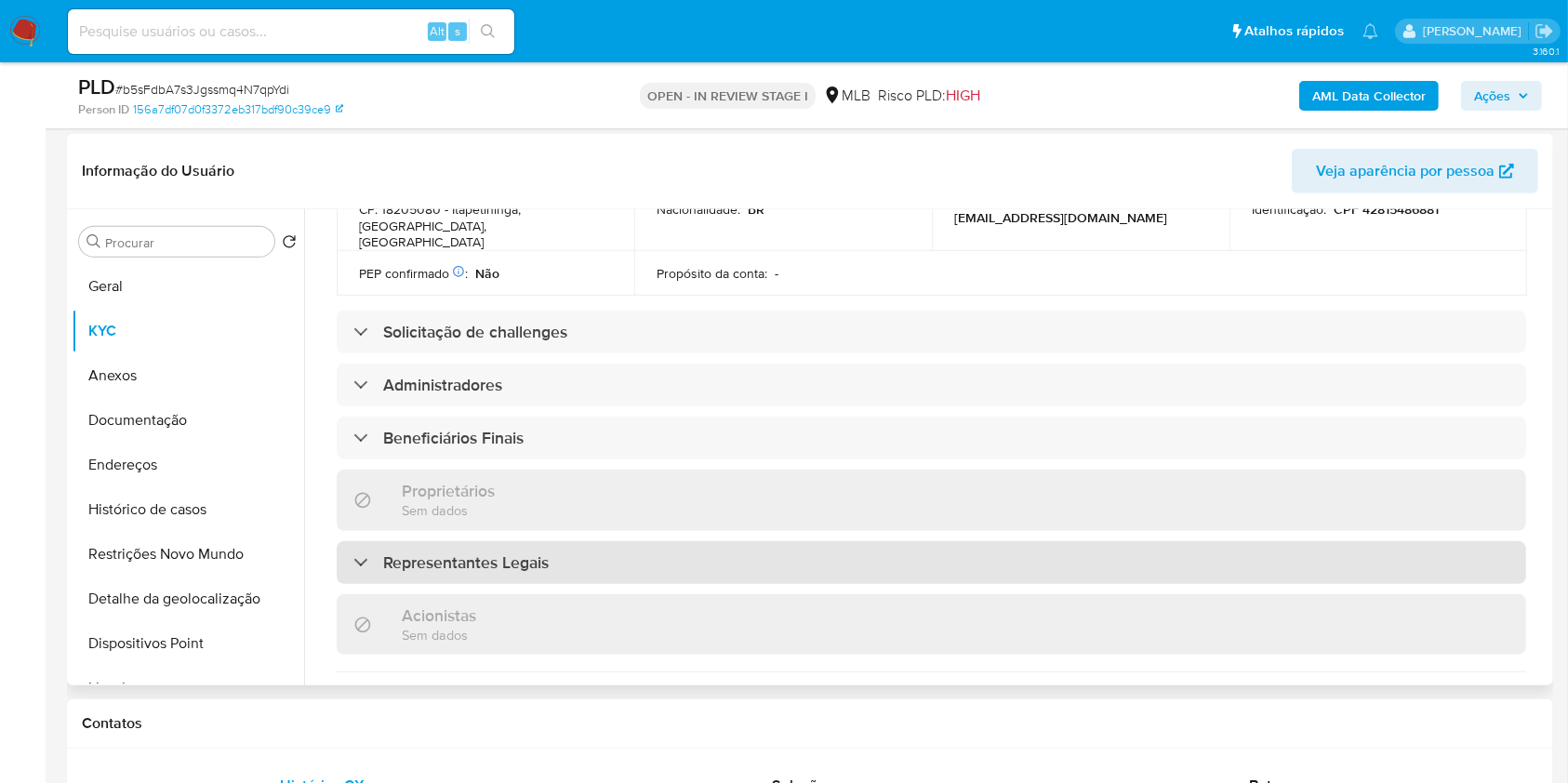
click at [640, 542] on div "Representantes Legais" at bounding box center [932, 563] width 1190 height 43
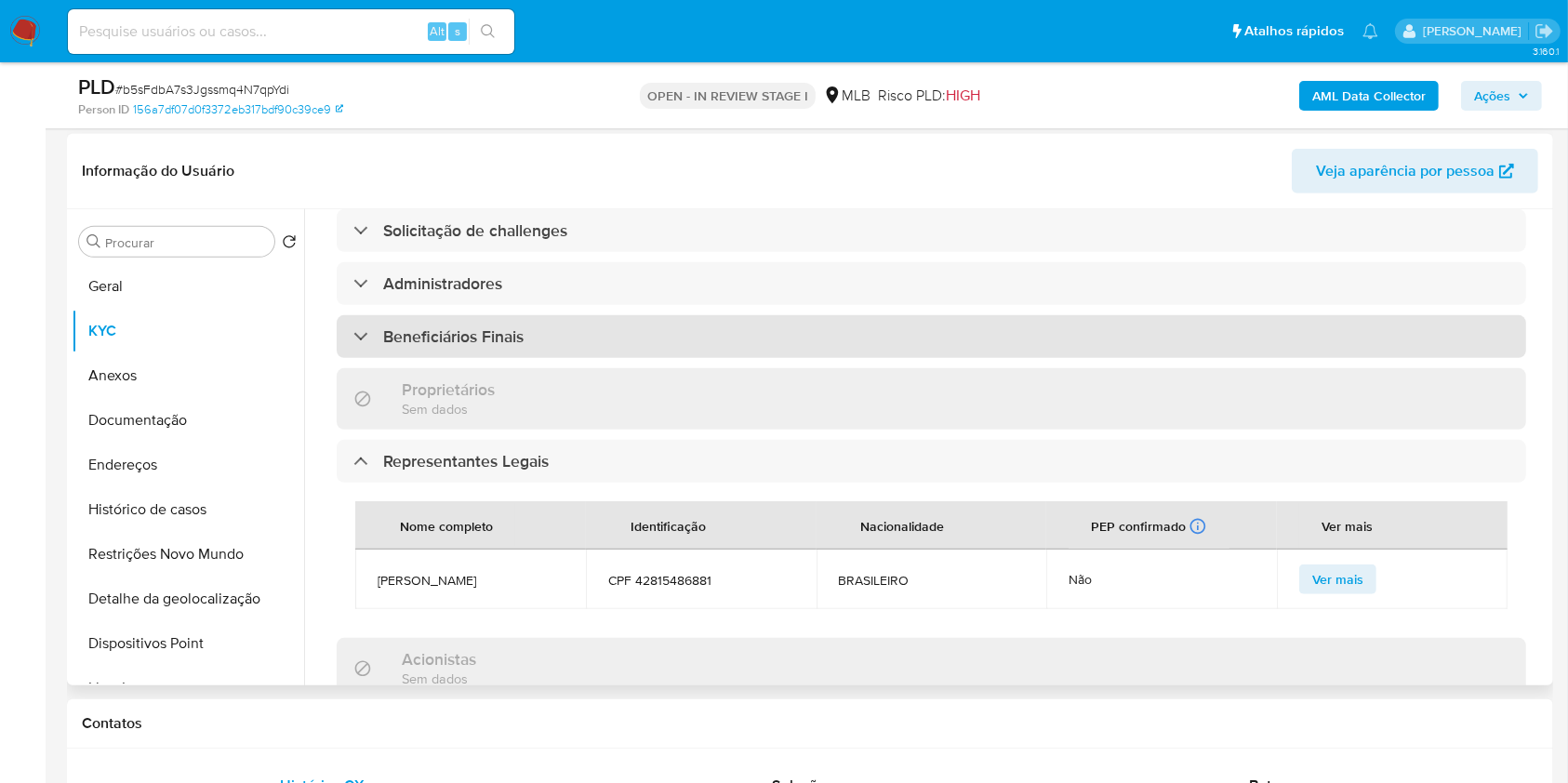
scroll to position [806, 0]
click at [666, 314] on div "Beneficiários Finais" at bounding box center [932, 336] width 1190 height 43
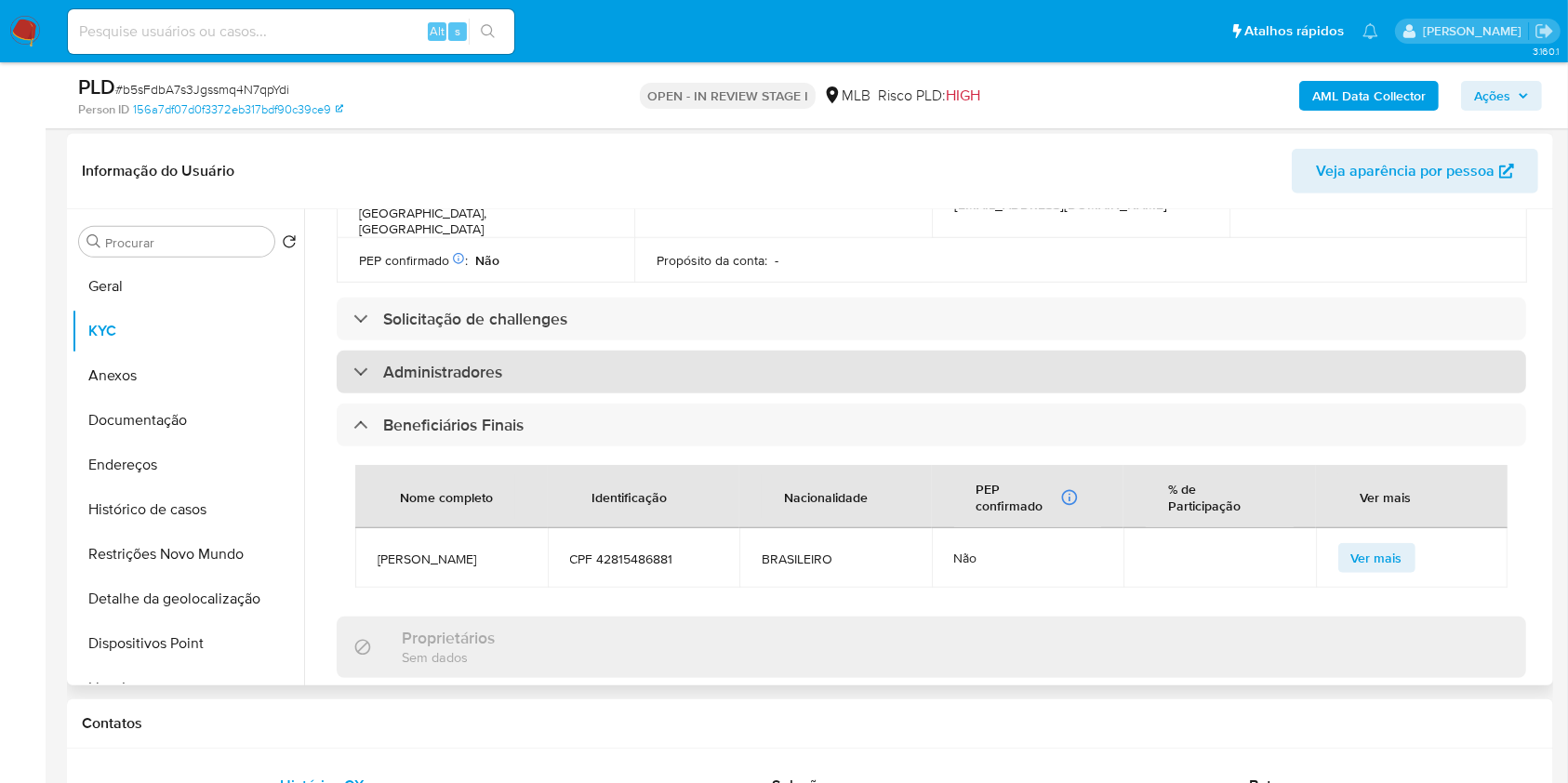
scroll to position [718, 0]
click at [655, 349] on div "Administradores" at bounding box center [932, 370] width 1190 height 43
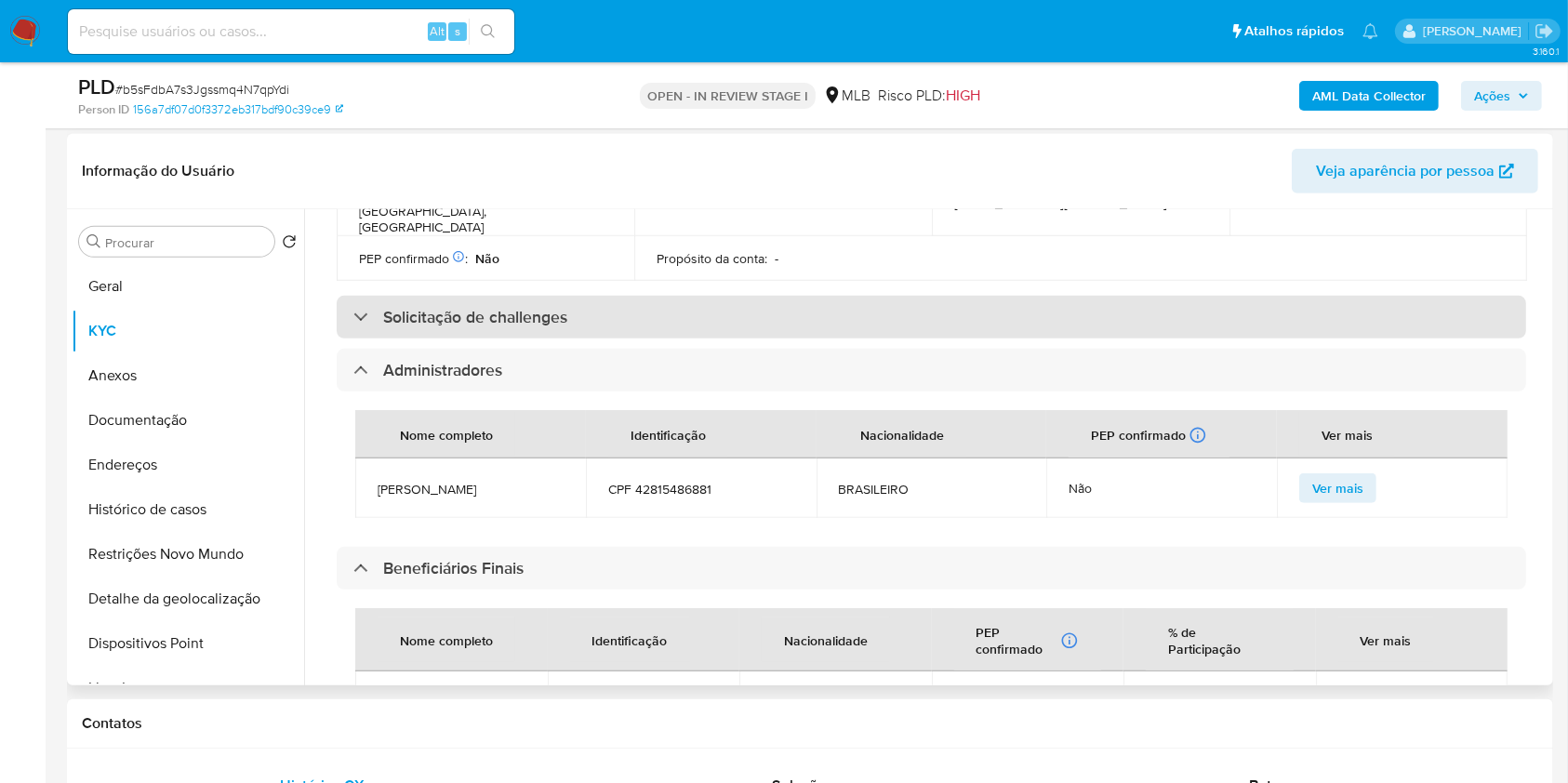
click at [683, 296] on div "Solicitação de challenges" at bounding box center [932, 318] width 1190 height 43
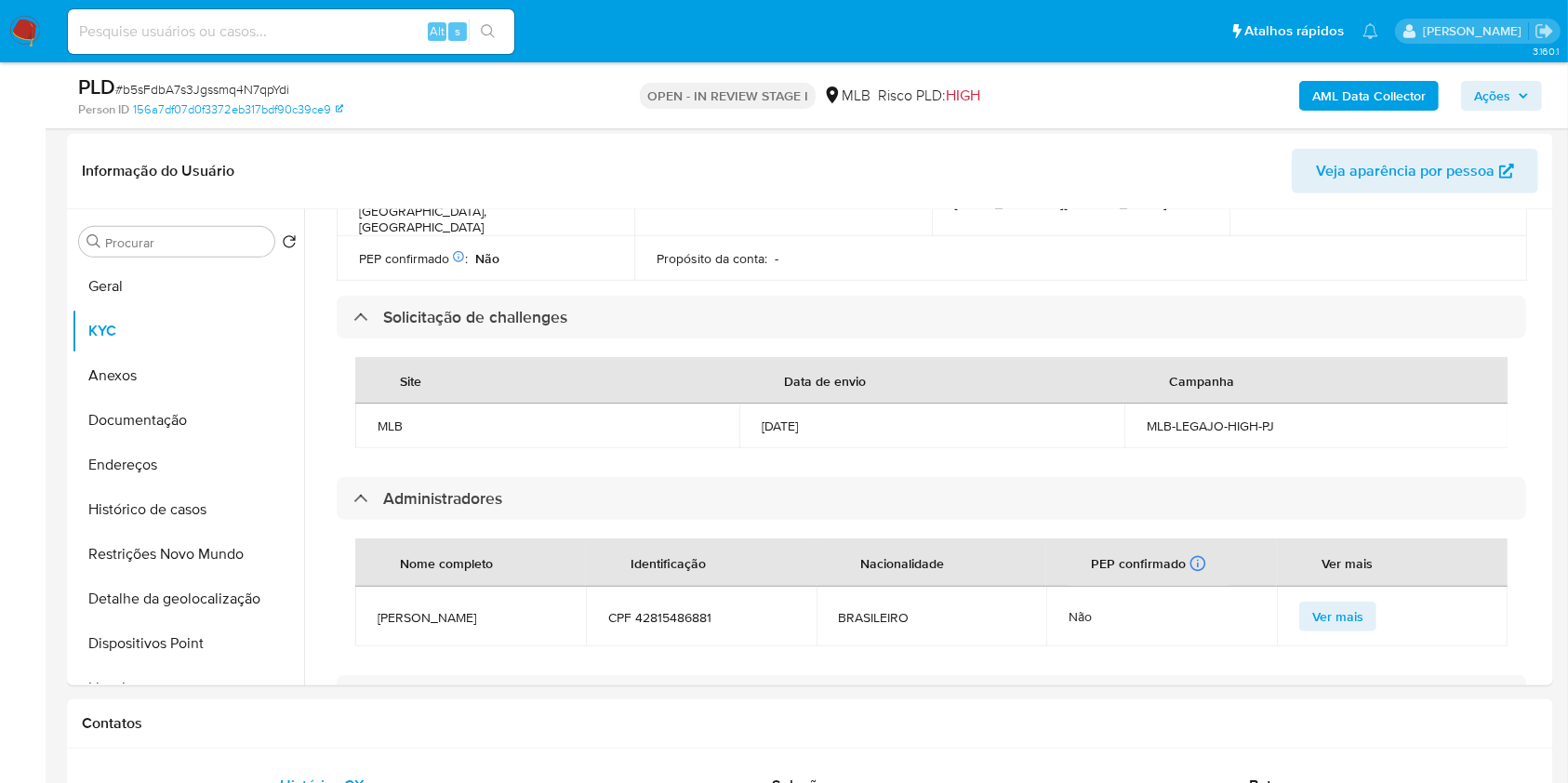
click at [1506, 86] on span "Ações" at bounding box center [1492, 96] width 37 height 30
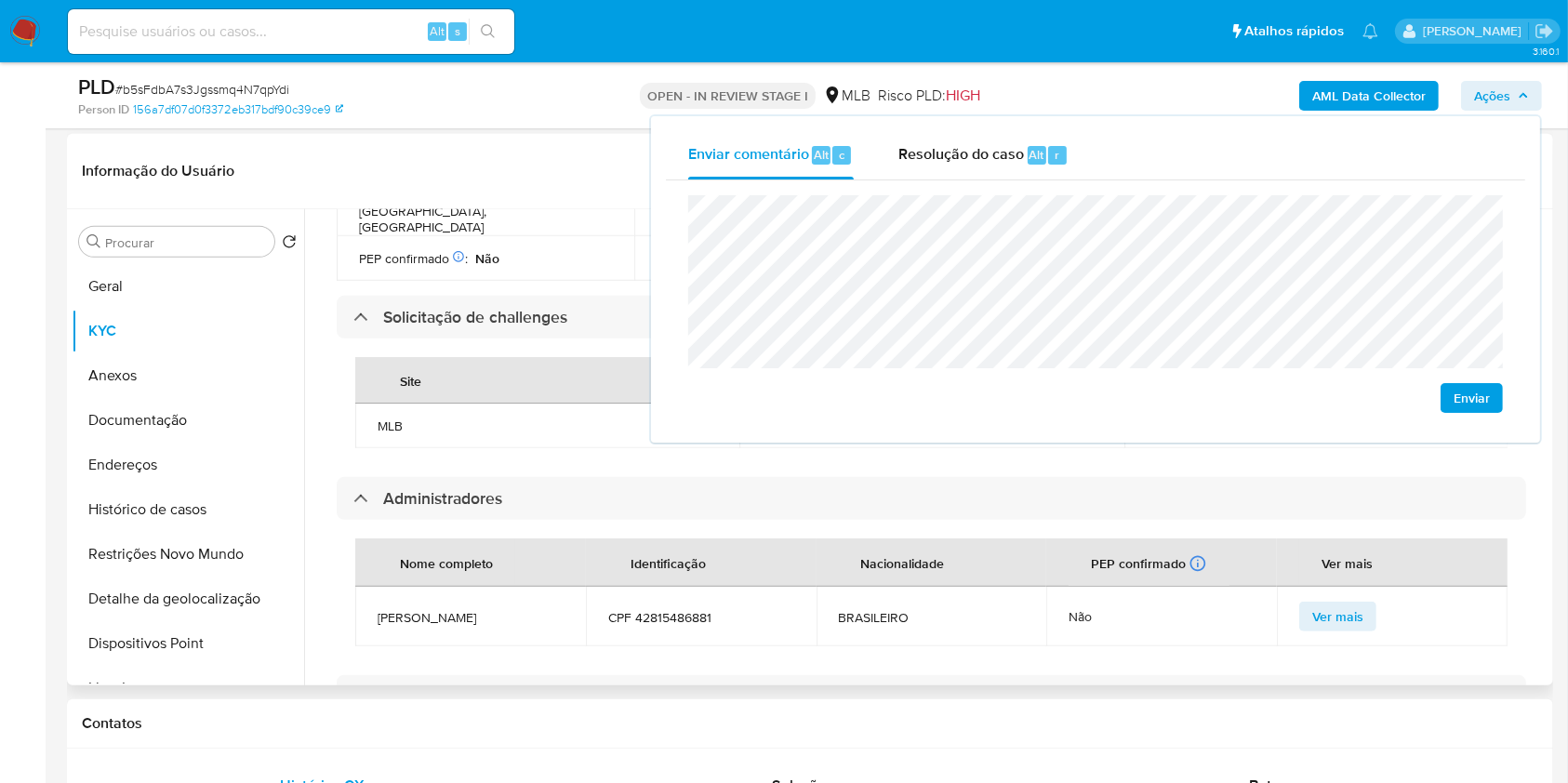
click at [604, 450] on div "Site Data de envio Campanha MLB 02/07/2025 MLB-LEGAJO-HIGH-PJ" at bounding box center [932, 402] width 1190 height 129
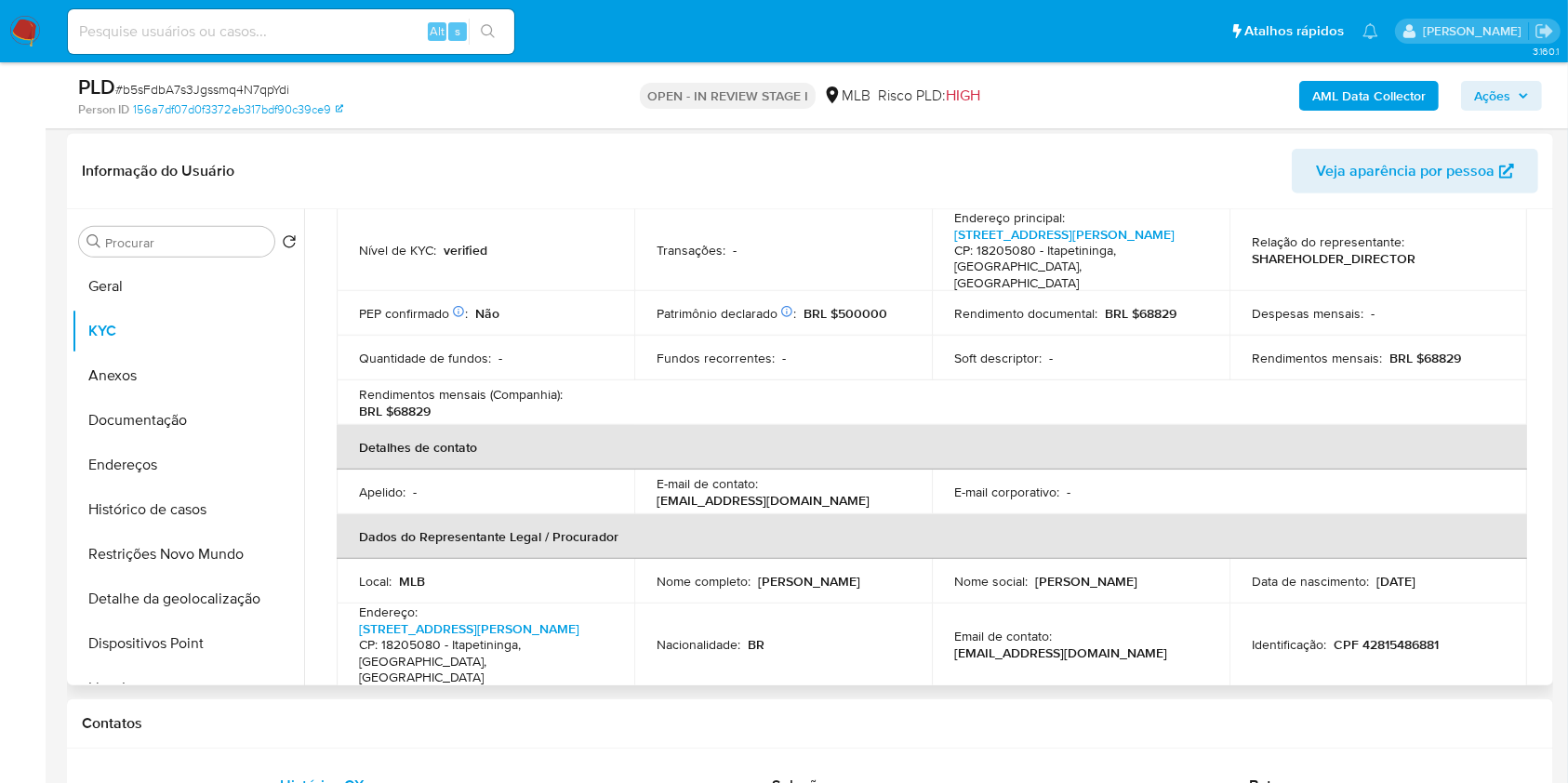
scroll to position [267, 0]
drag, startPoint x: 1417, startPoint y: 343, endPoint x: 1414, endPoint y: 366, distance: 23.2
click at [1466, 351] on div "Rendimentos mensais : BRL $68829" at bounding box center [1378, 359] width 253 height 17
copy p "68829"
click at [1531, 101] on button "Ações" at bounding box center [1502, 96] width 81 height 30
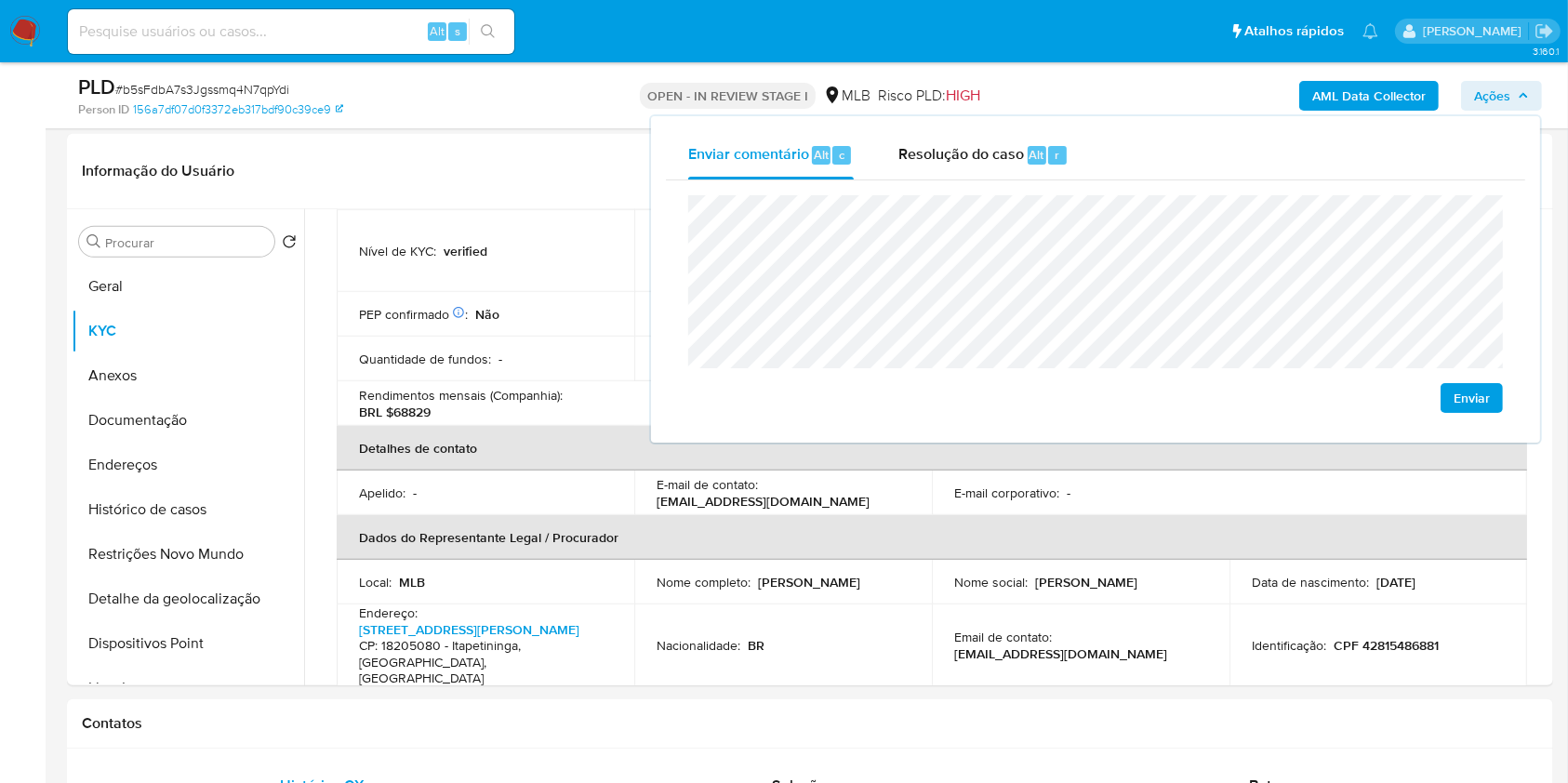
click at [0, 0] on lt-span "econômica" at bounding box center [0, 0] width 0 height 0
click at [190, 468] on button "Endereços" at bounding box center [187, 464] width 232 height 44
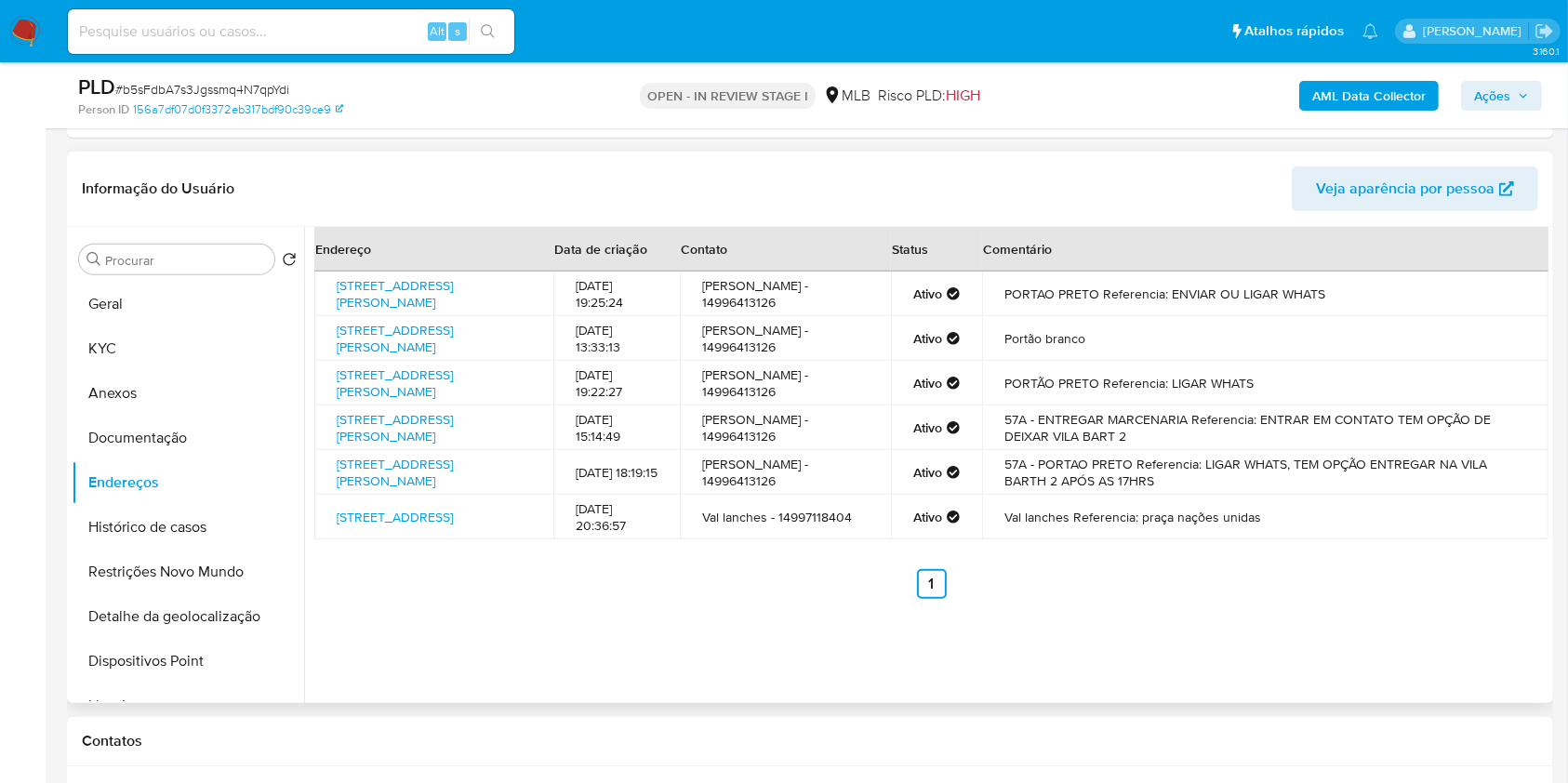
scroll to position [840, 0]
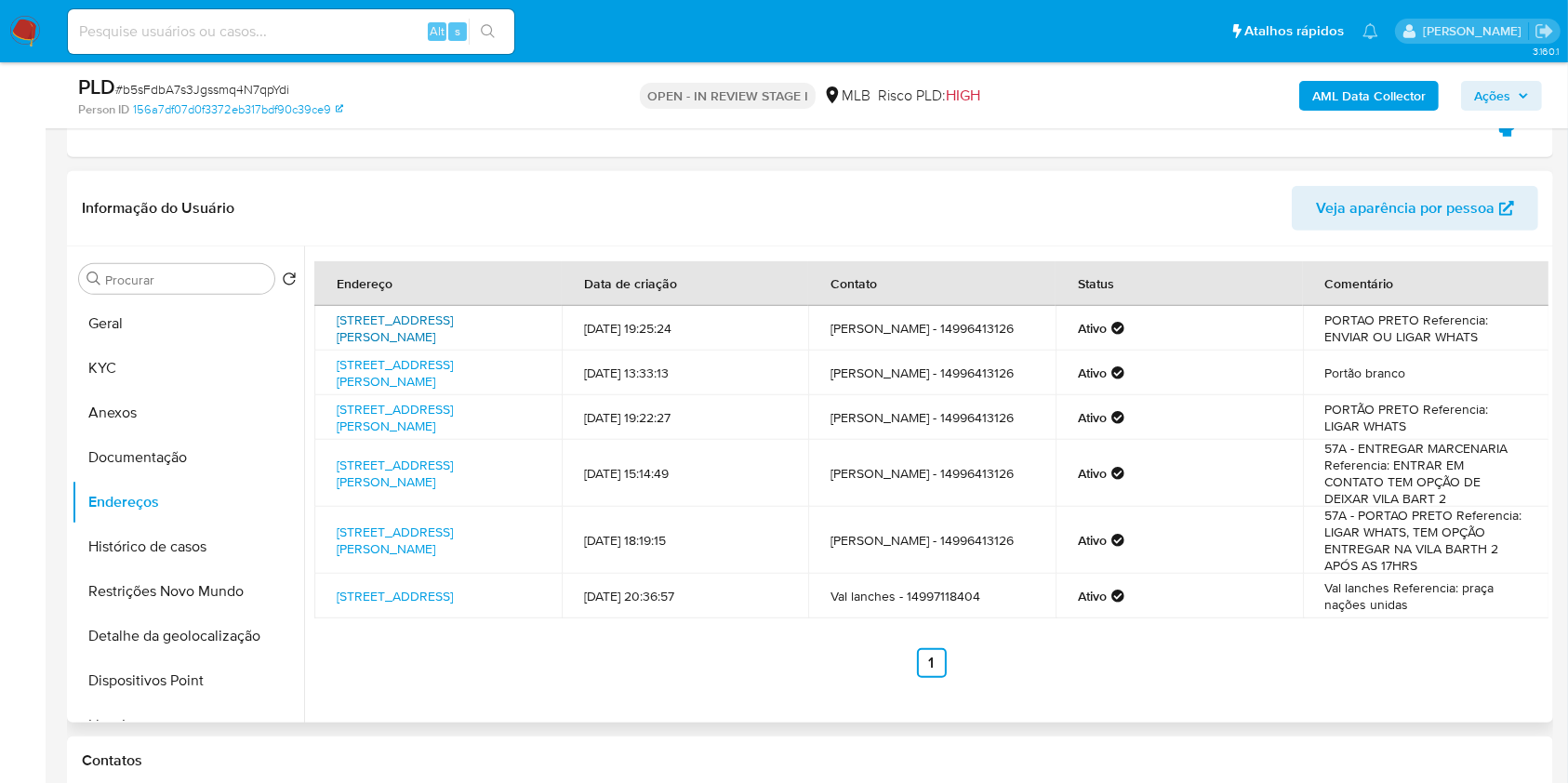
click at [413, 325] on link "Rua Professor Carlos Alberto Alves Carvalho Pinto 40 40, Itapetininga, São Paul…" at bounding box center [395, 329] width 117 height 36
click at [415, 370] on link "Rua Pedro Cláudio Vadenar 16, Itapetininga, São Paulo, 18205080, Brasil 16" at bounding box center [395, 373] width 117 height 36
click at [416, 427] on link "Rua Pedro Antonio Samarco 231, Itapetininga, São Paulo, 18201730, Brasil 231" at bounding box center [395, 418] width 117 height 36
click at [405, 485] on link "Rua General Osório 57, Itapetininga, São Paulo, 18208685, Brasil 57" at bounding box center [395, 474] width 117 height 36
click at [385, 553] on link "Rua General Osório 57, Itapetininga, São Paulo, 18208685, Brasil 57" at bounding box center [395, 540] width 117 height 36
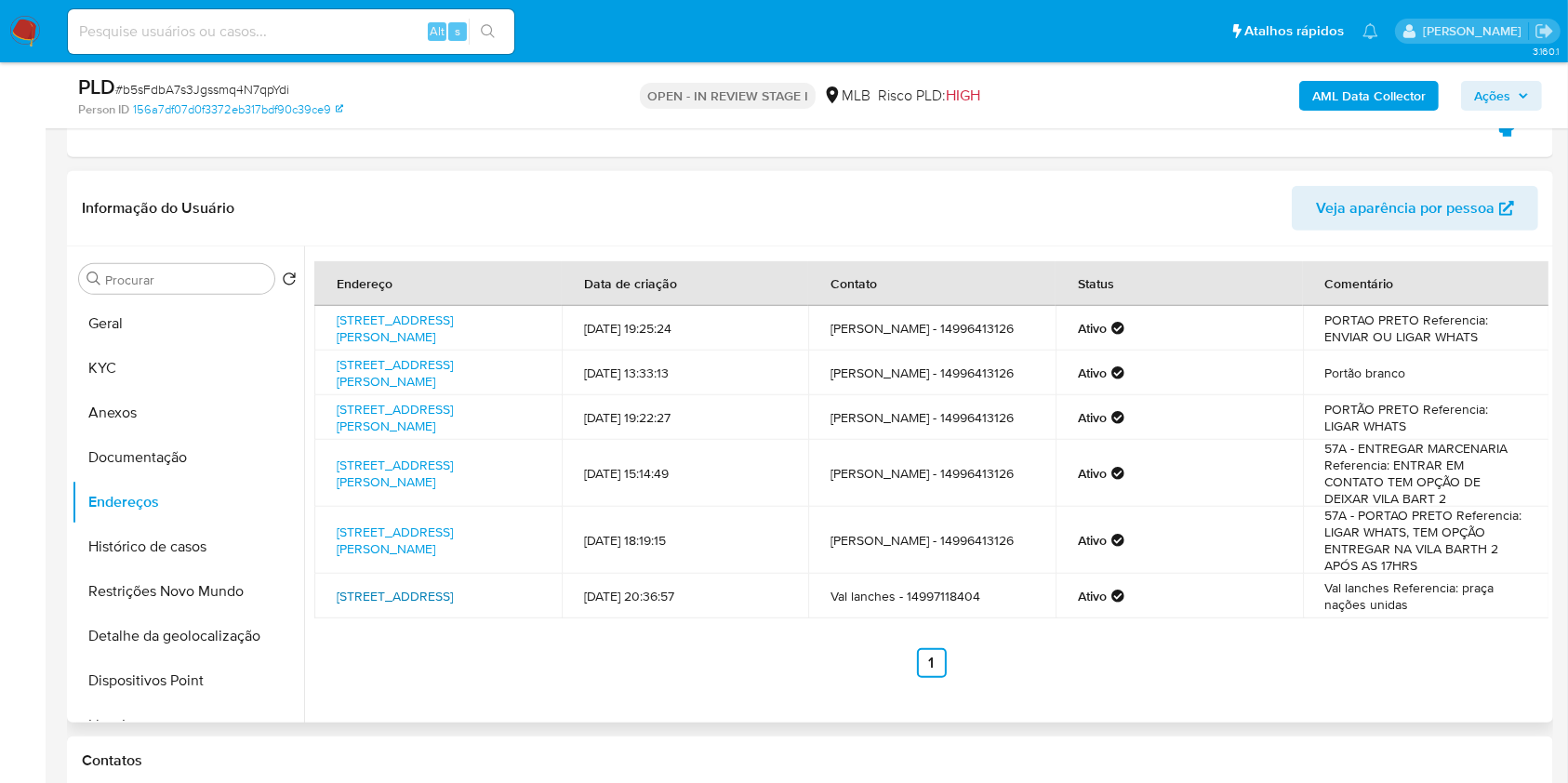
click at [387, 605] on link "Copaibas 33, Holambra Ii, São Paulo, 18725000, Brasil 33" at bounding box center [395, 596] width 117 height 19
drag, startPoint x: 219, startPoint y: 436, endPoint x: 229, endPoint y: 436, distance: 10.0
click at [219, 436] on button "Documentação" at bounding box center [180, 457] width 218 height 44
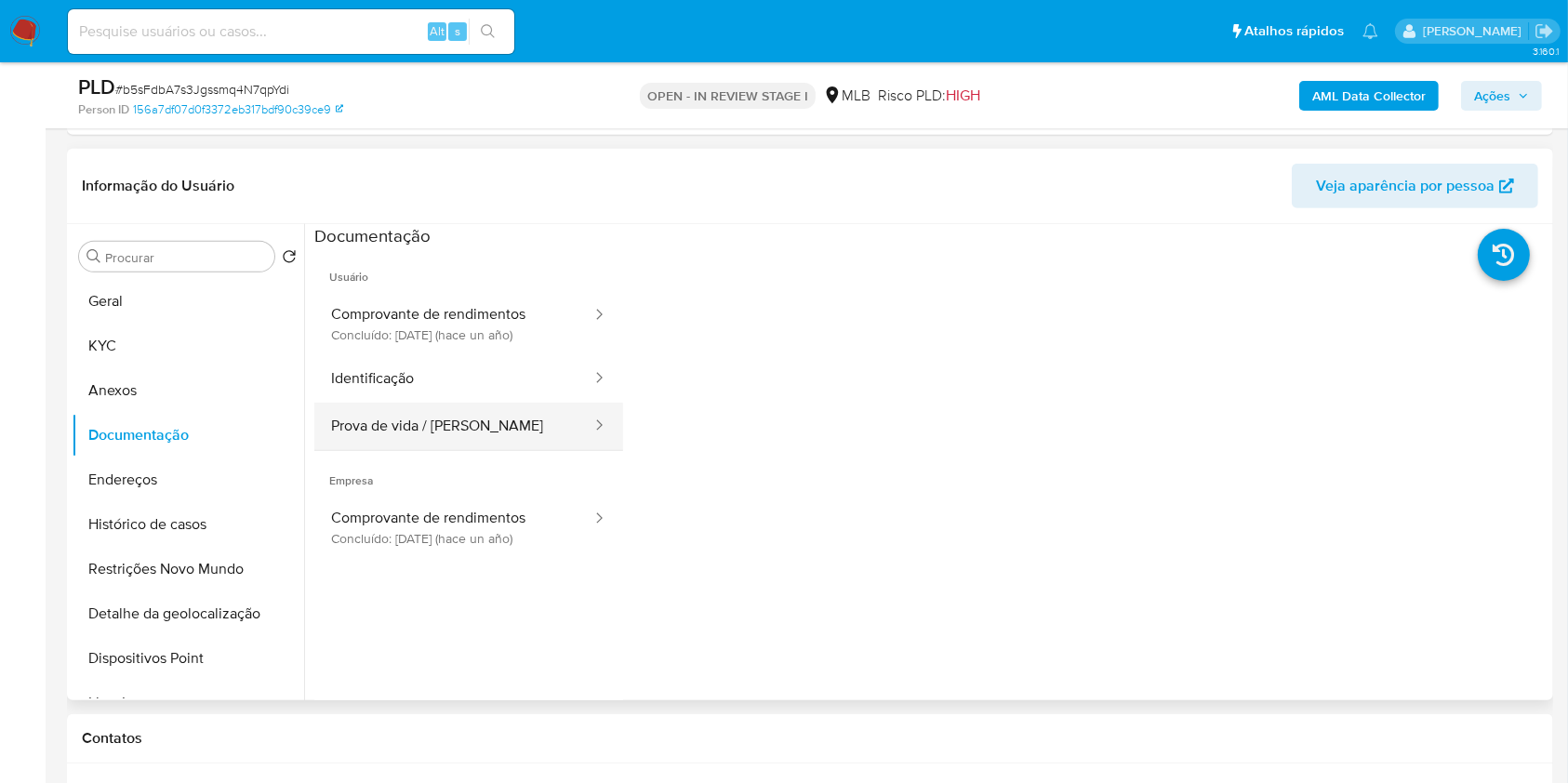
click at [467, 424] on button "Prova de vida / Selfie" at bounding box center [453, 426] width 279 height 47
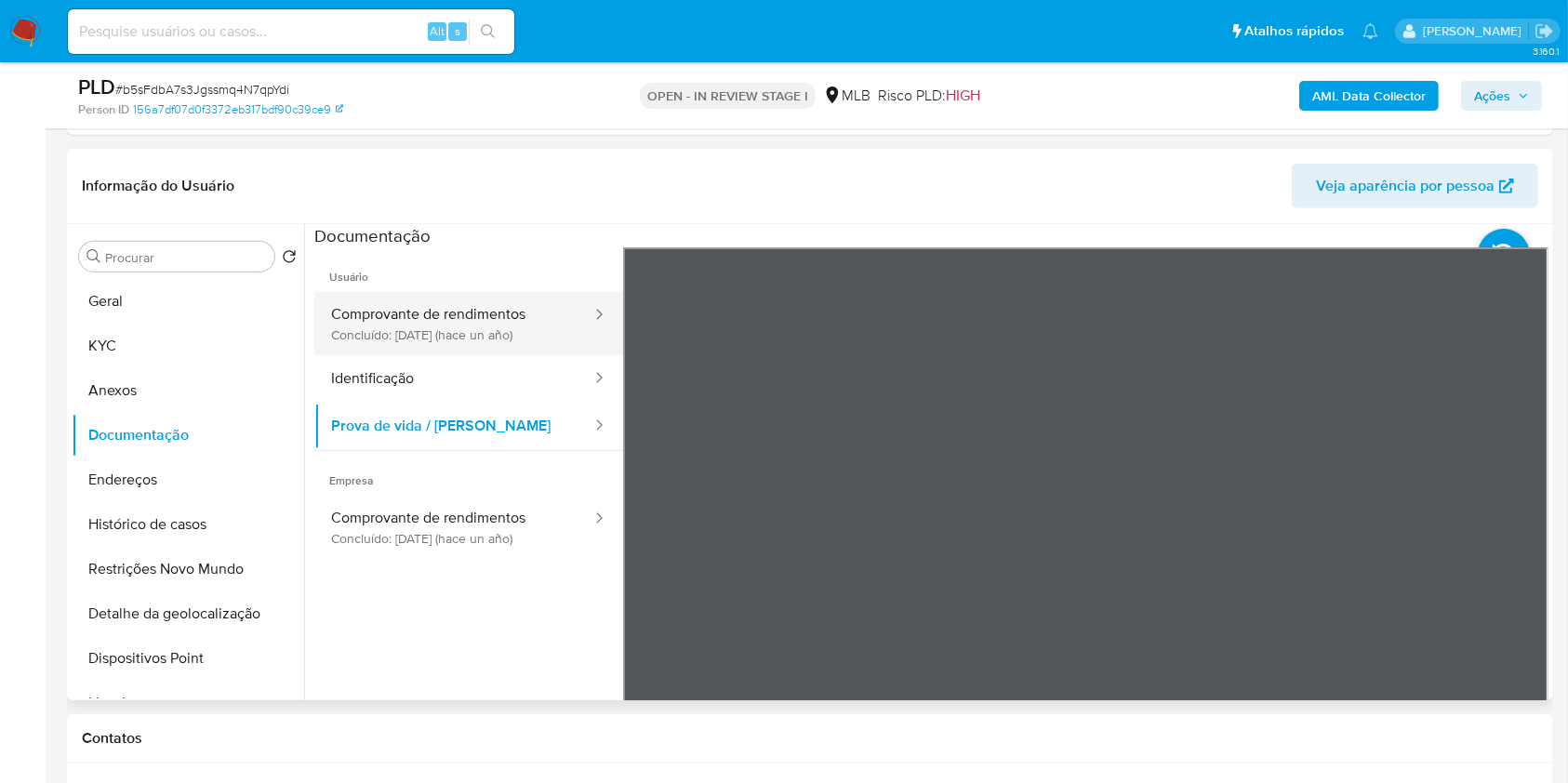
click at [462, 328] on button "Comprovante de rendimentos Concluído: 18/06/2024 (hace un año)" at bounding box center [453, 323] width 279 height 63
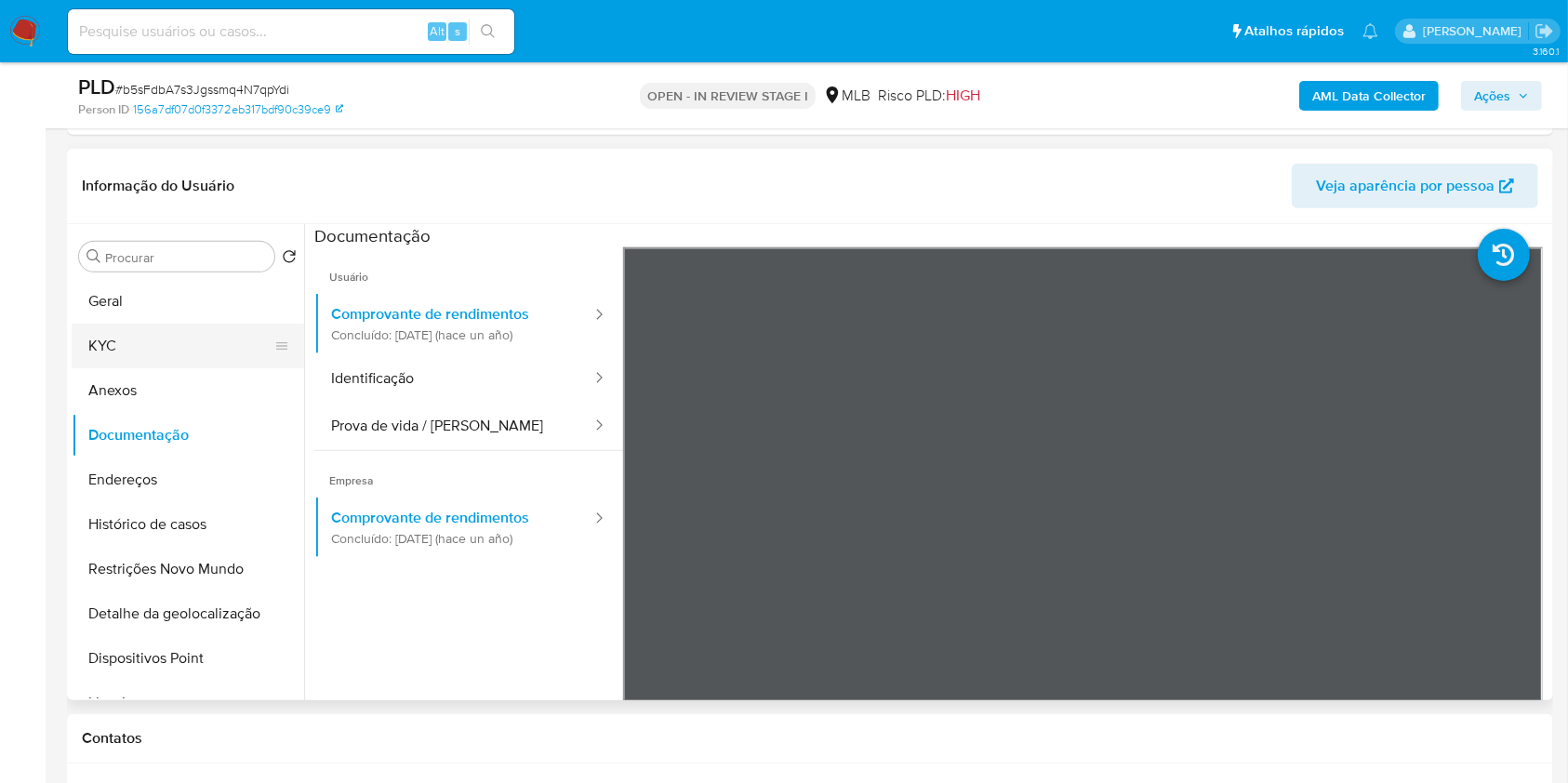
click at [189, 353] on button "KYC" at bounding box center [180, 345] width 218 height 44
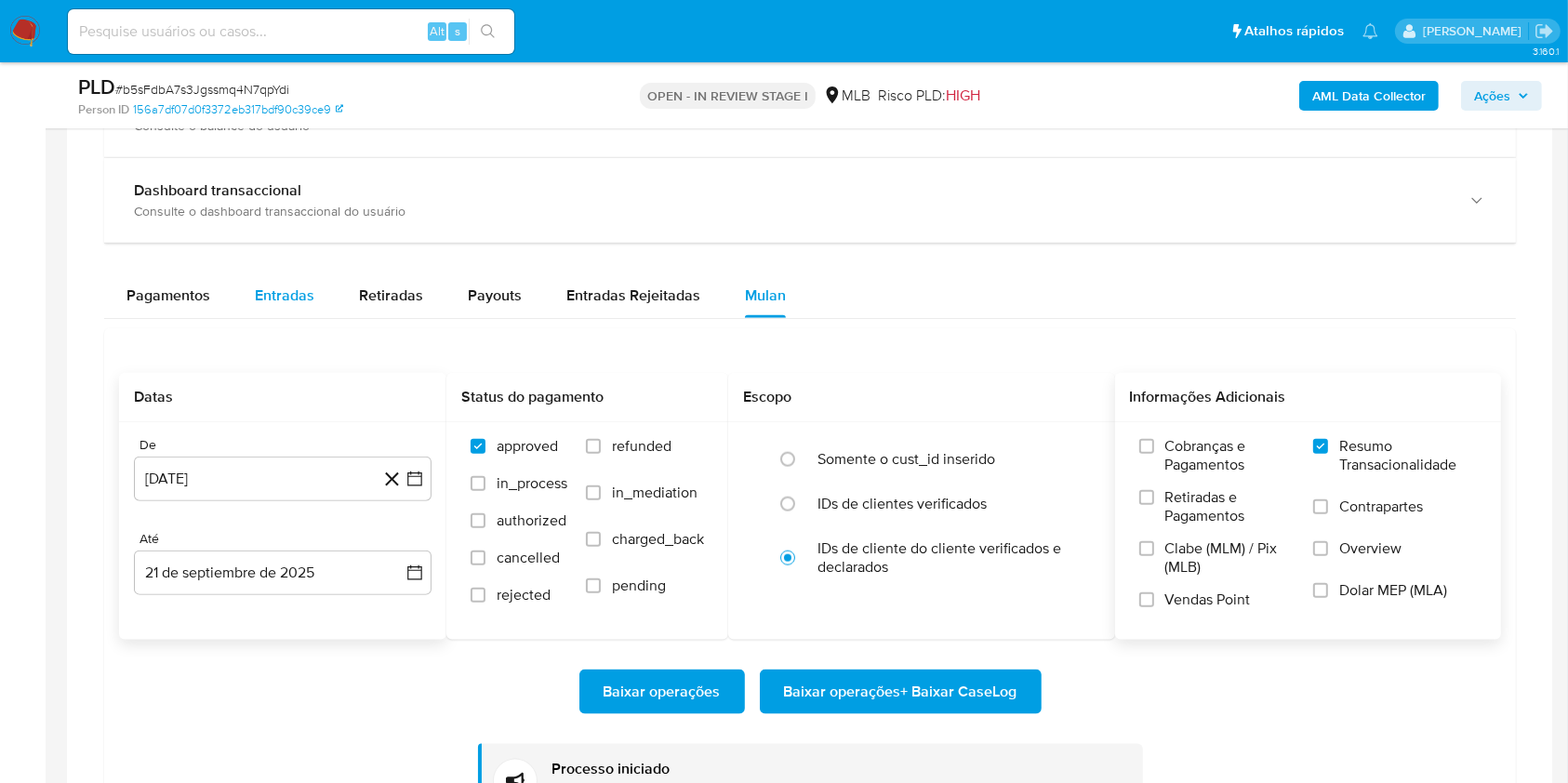
scroll to position [2035, 0]
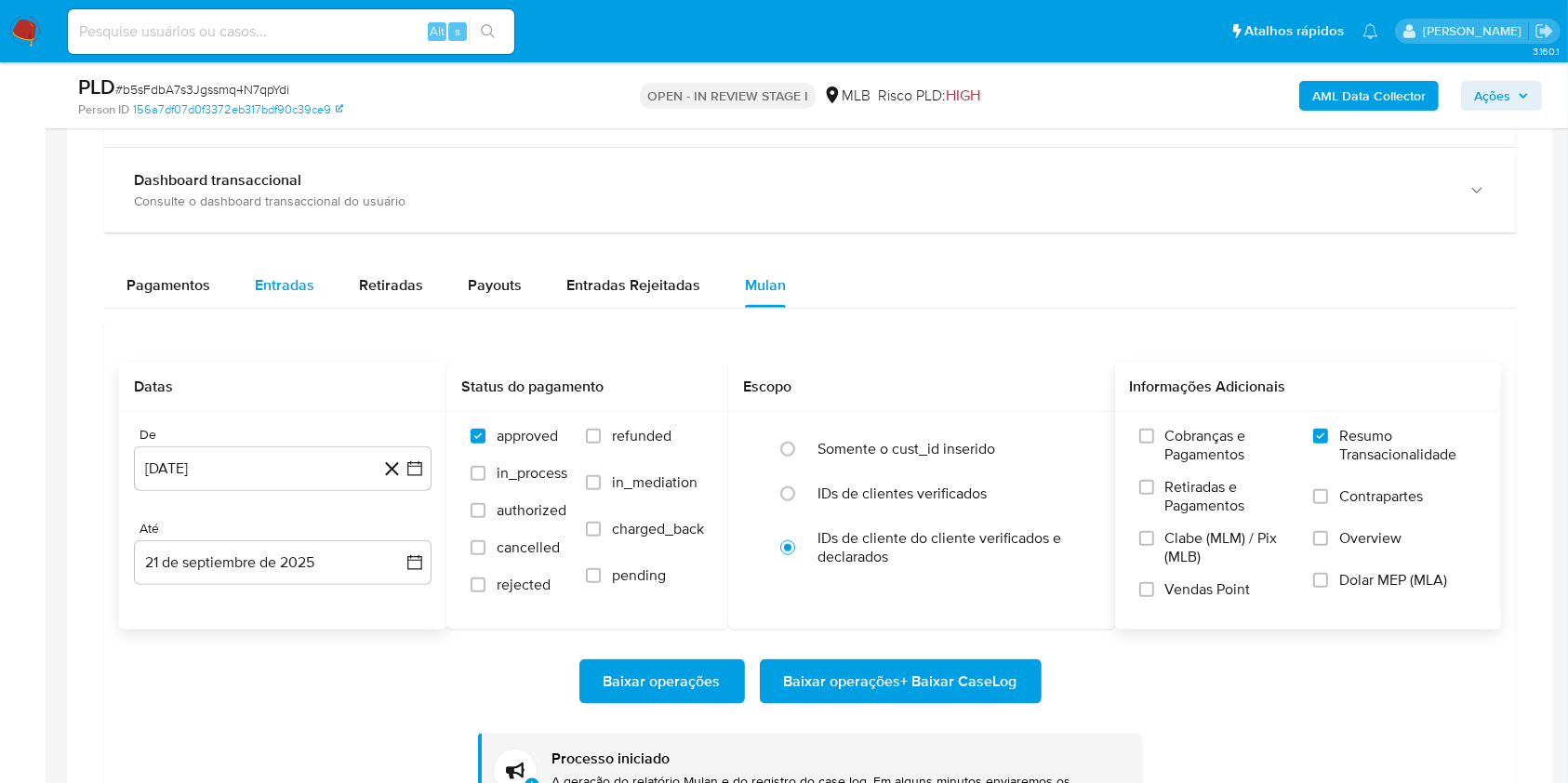
click at [279, 268] on div "Entradas" at bounding box center [284, 285] width 59 height 44
select select "10"
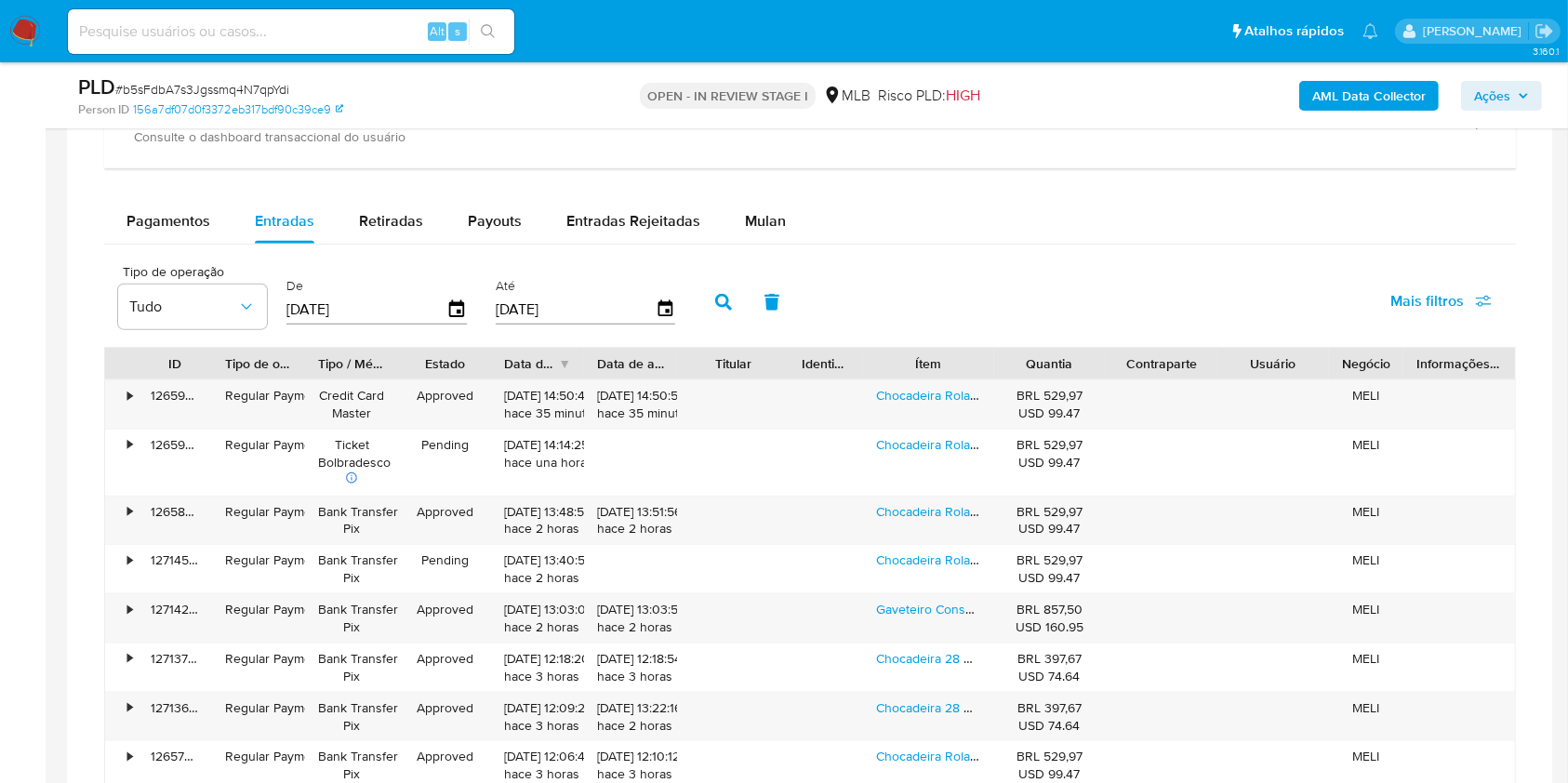
scroll to position [2103, 0]
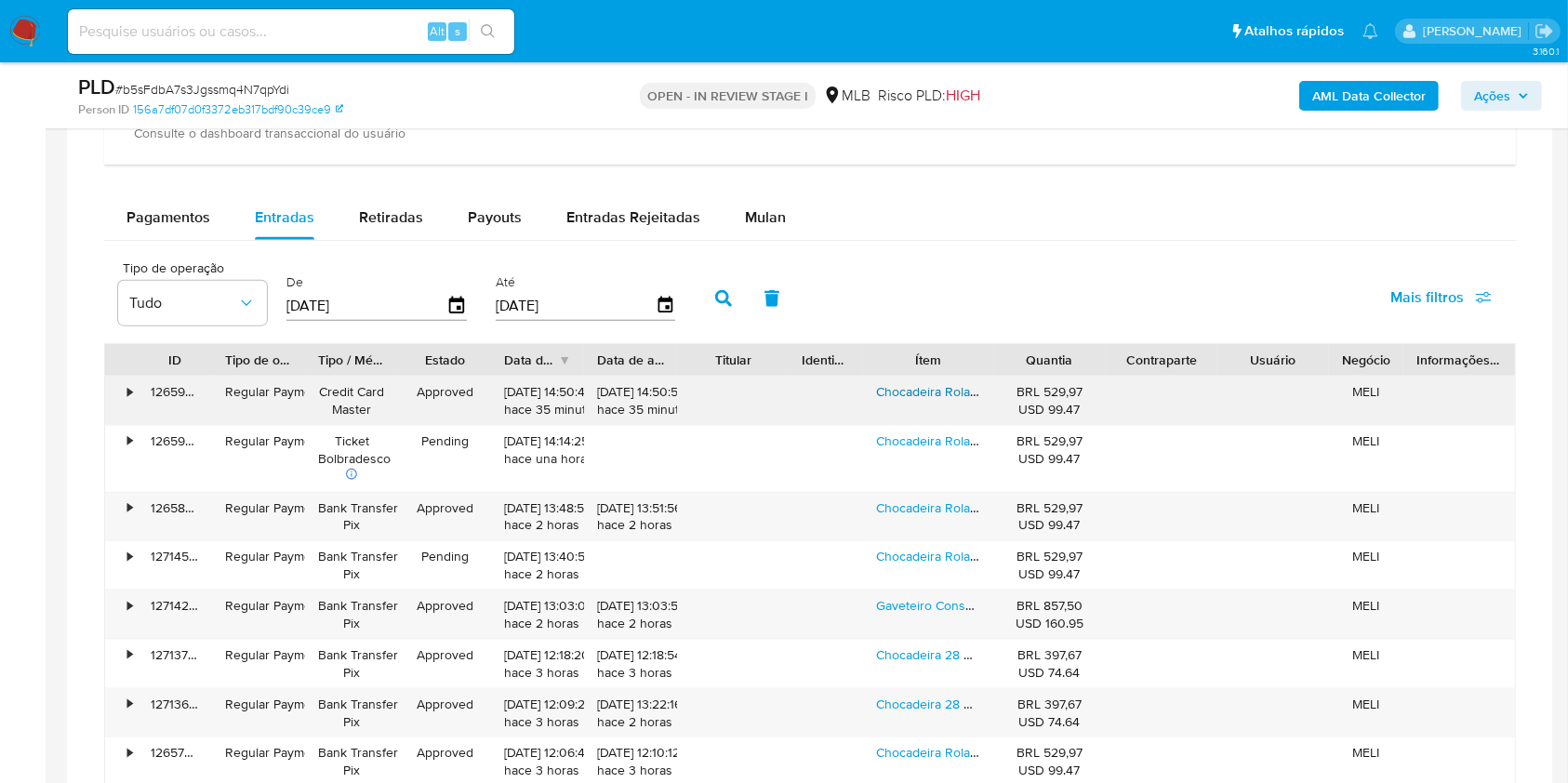
click at [929, 390] on link "Chocadeira Rolagem Automatica 100 Ovos Codorna E 50 Galinha" at bounding box center [1064, 392] width 376 height 19
click at [957, 606] on link "Gaveteiro Consultório Odontológico Puxador Invisivel Reforç Branco" at bounding box center [1074, 605] width 395 height 19
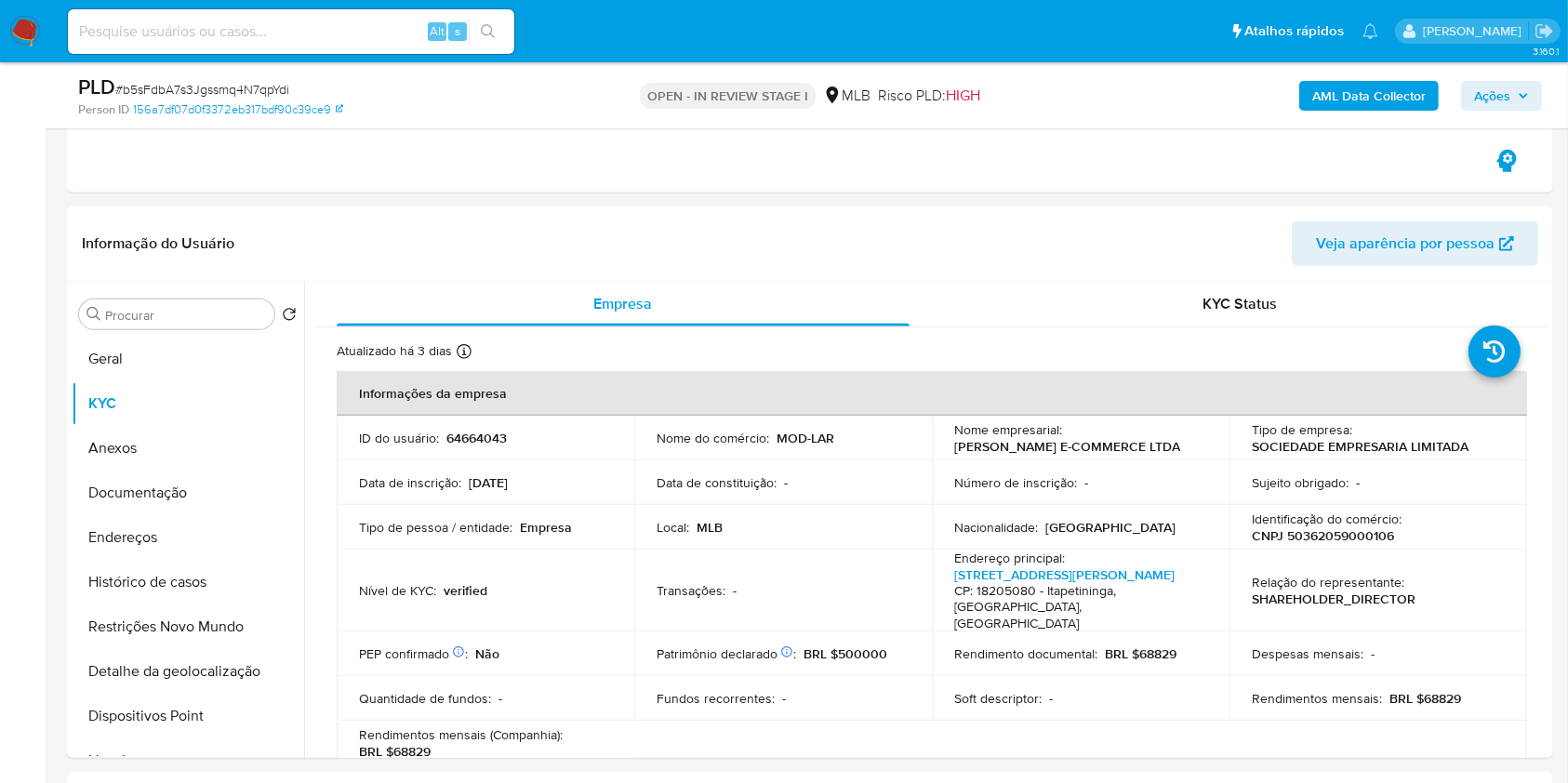
scroll to position [872, 0]
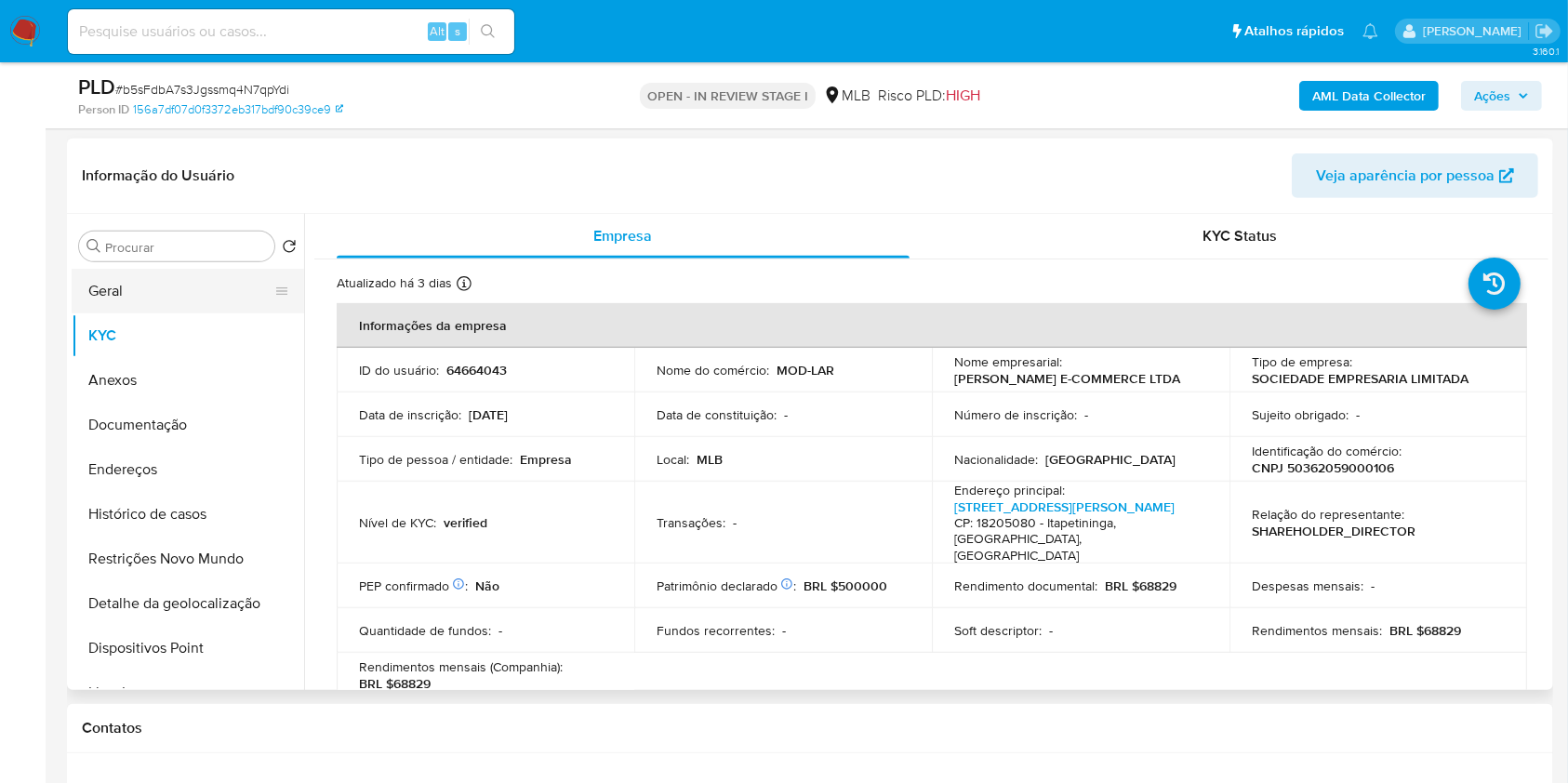
click at [165, 304] on button "Geral" at bounding box center [180, 290] width 218 height 44
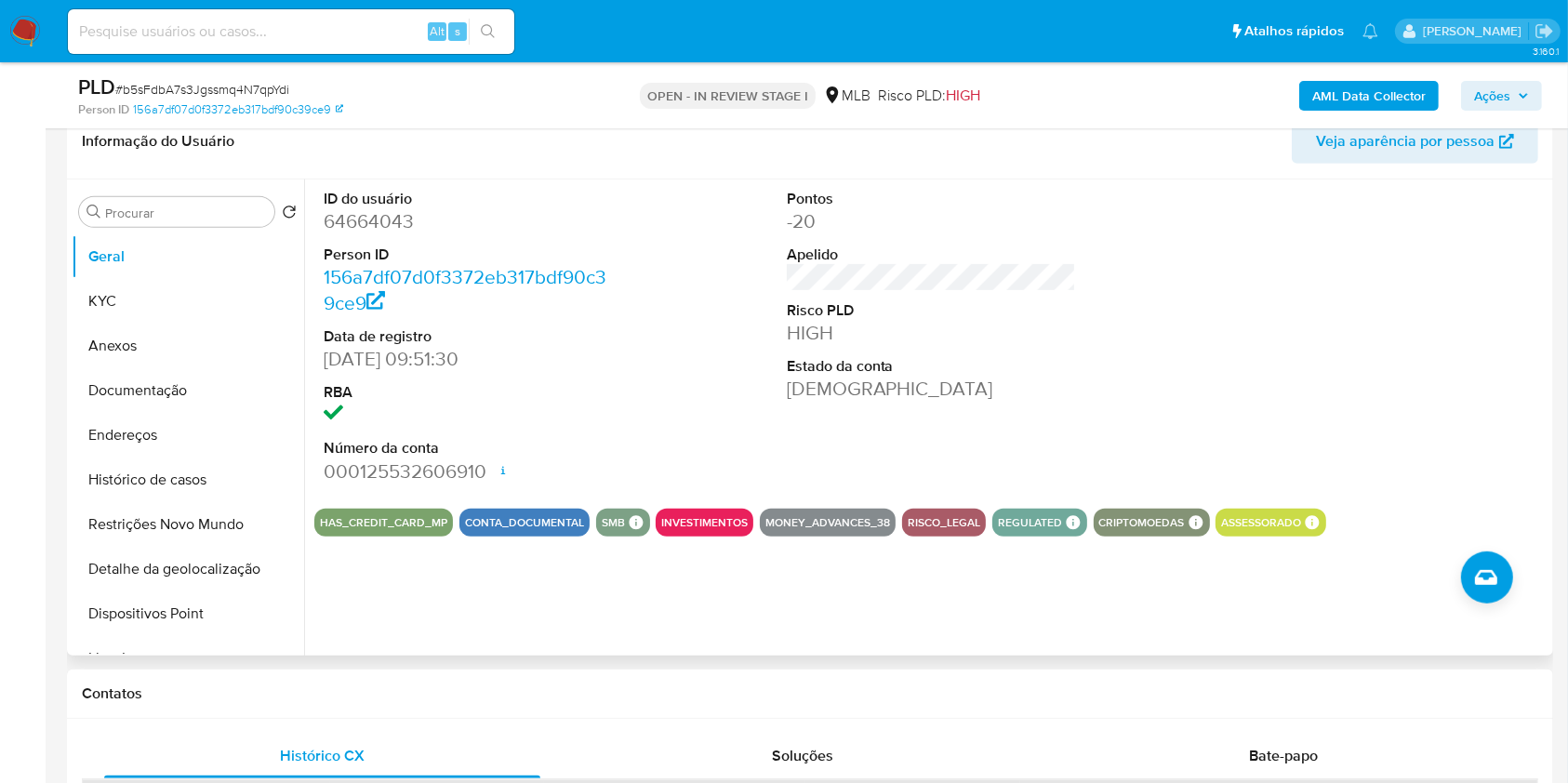
scroll to position [905, 0]
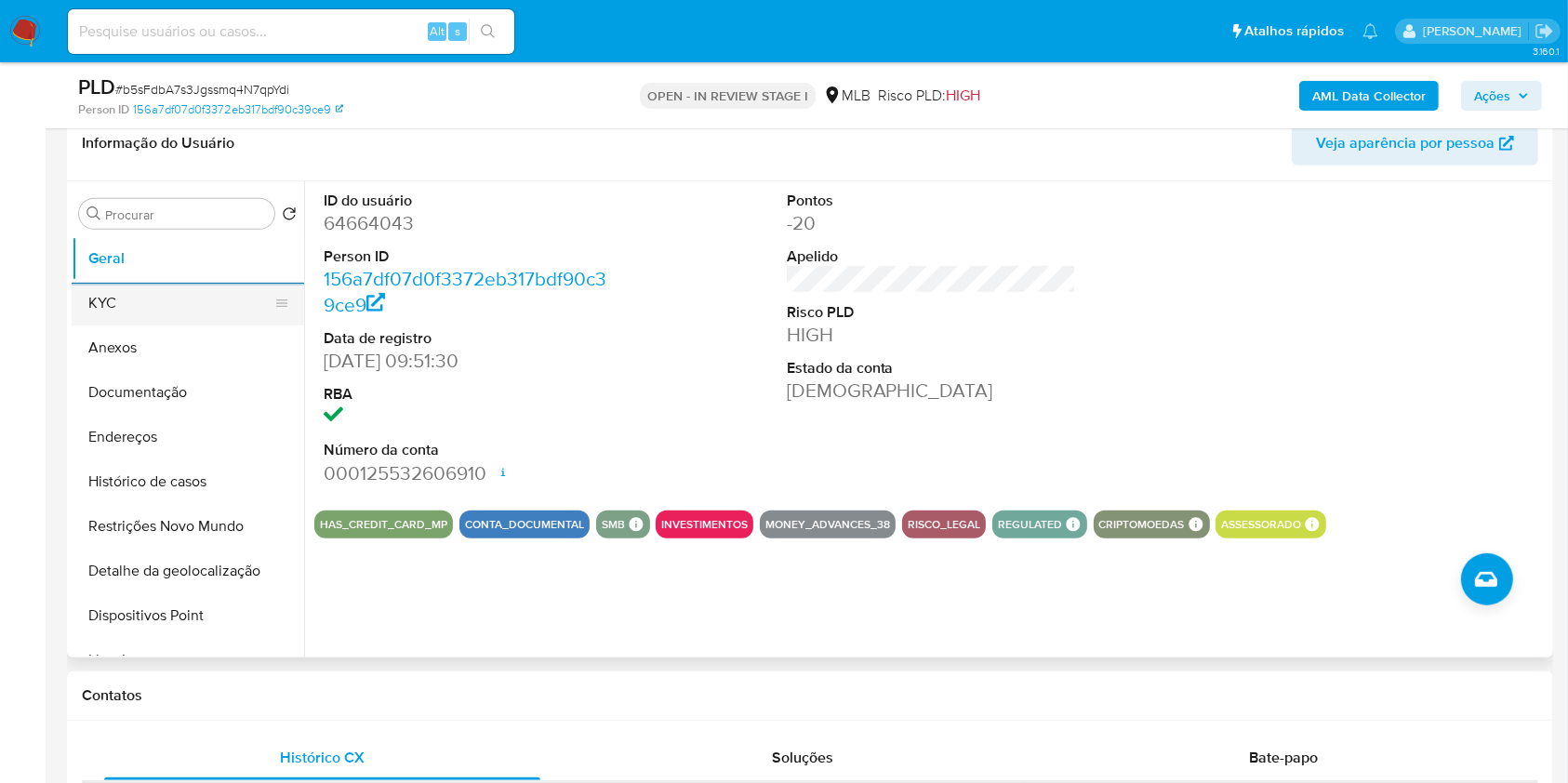
click at [239, 304] on button "KYC" at bounding box center [180, 303] width 218 height 44
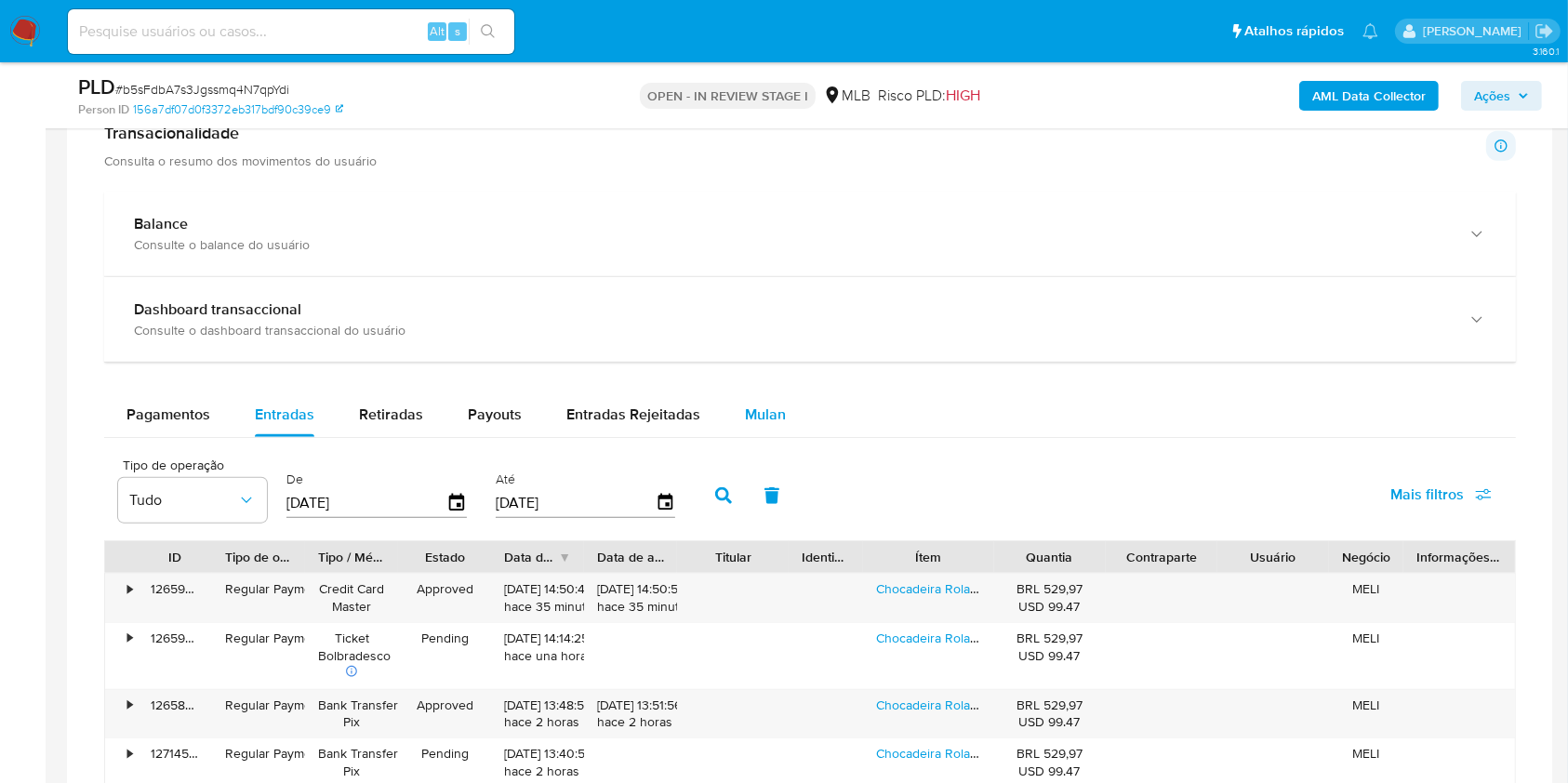
click at [761, 403] on span "Mulan" at bounding box center [766, 414] width 41 height 22
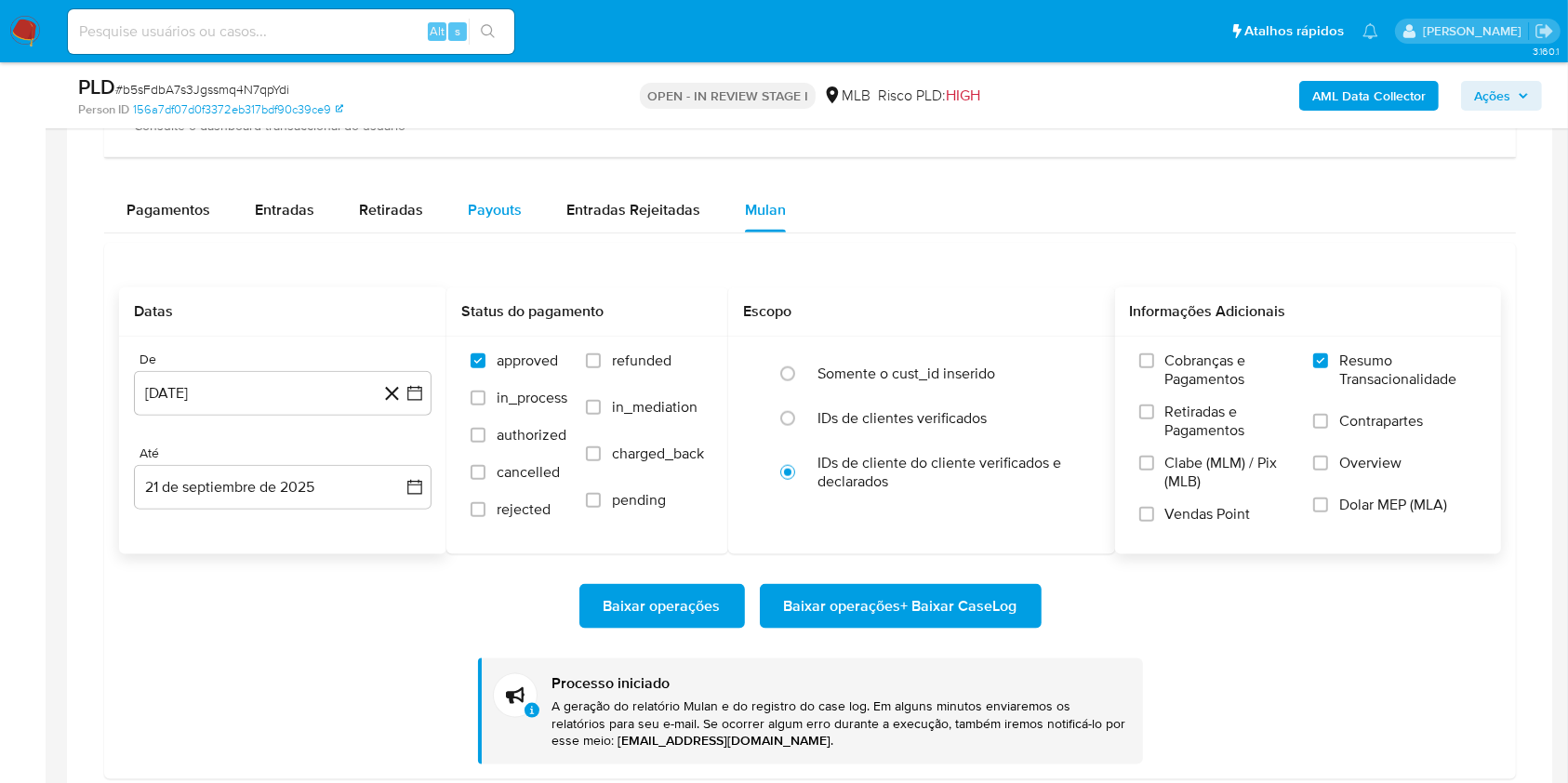
scroll to position [2112, 0]
click at [518, 219] on button "Payouts" at bounding box center [494, 208] width 99 height 44
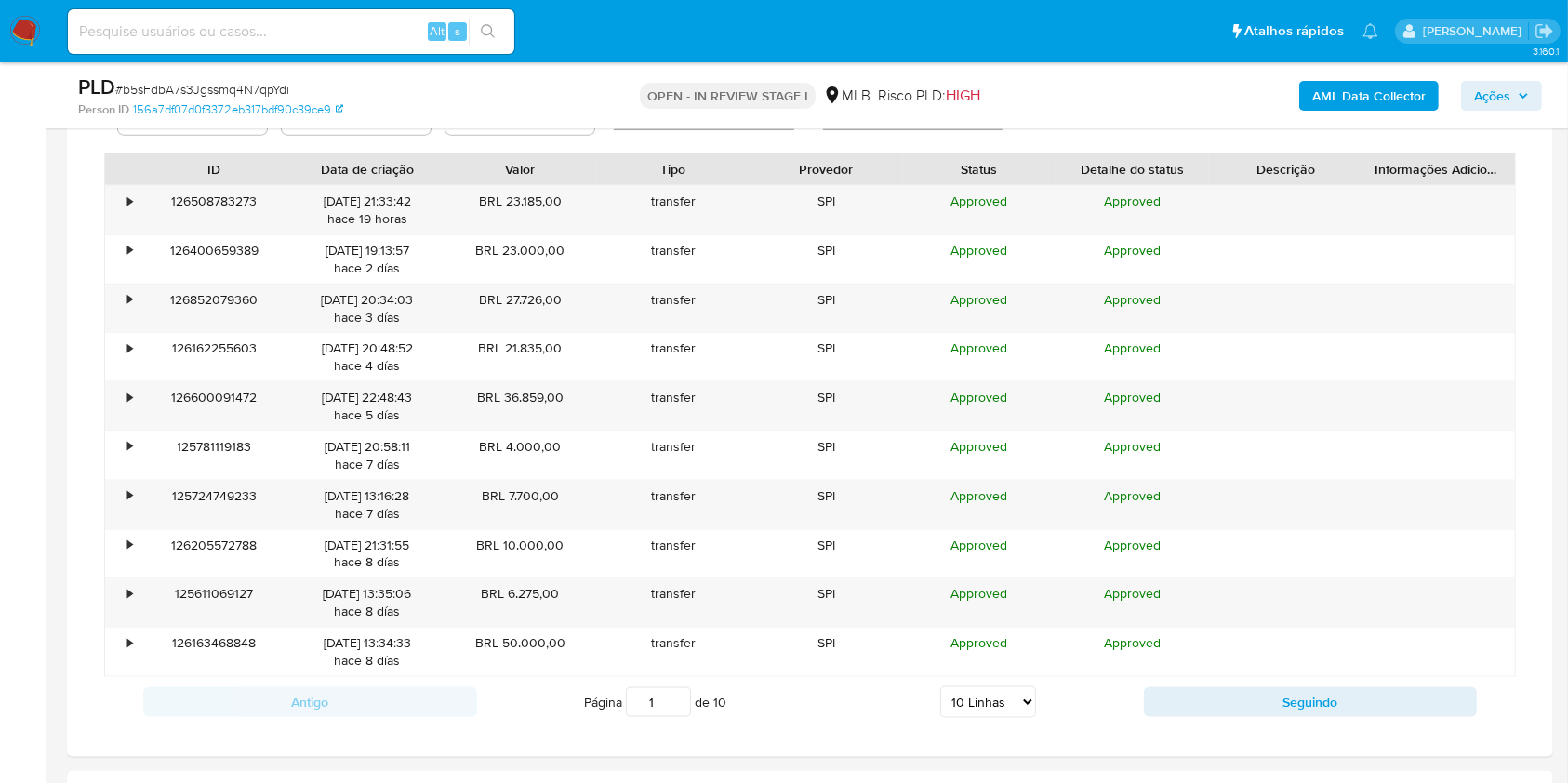
scroll to position [2314, 0]
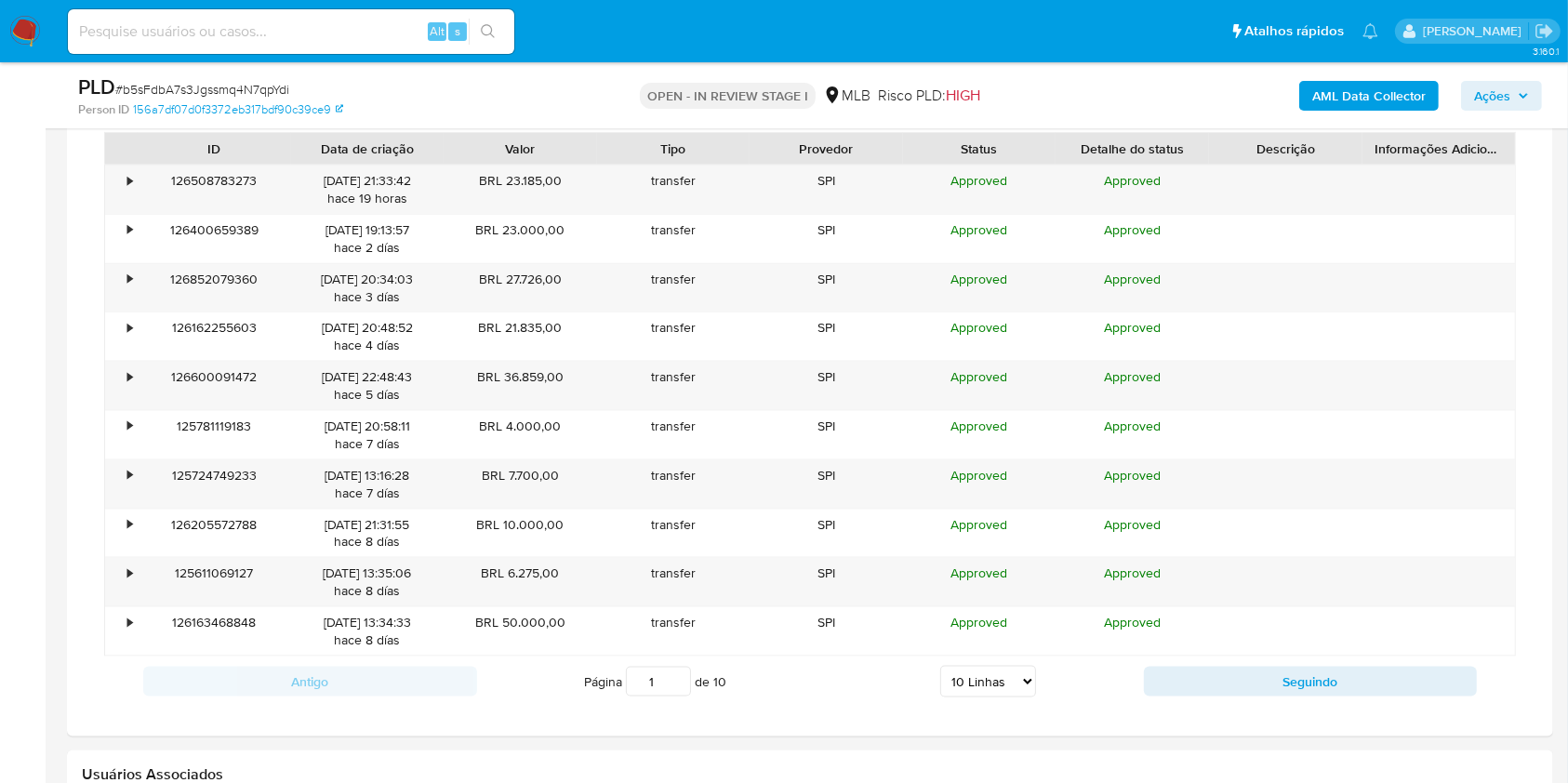
drag, startPoint x: 939, startPoint y: 695, endPoint x: 955, endPoint y: 684, distance: 19.4
click at [942, 695] on select "5 Linhas 10 Linhas 20 Linhas 25 Linhas 50 Linhas 100 Linhas" at bounding box center [988, 682] width 96 height 32
select select "100"
click at [940, 666] on select "5 Linhas 10 Linhas 20 Linhas 25 Linhas 50 Linhas 100 Linhas" at bounding box center [988, 682] width 96 height 32
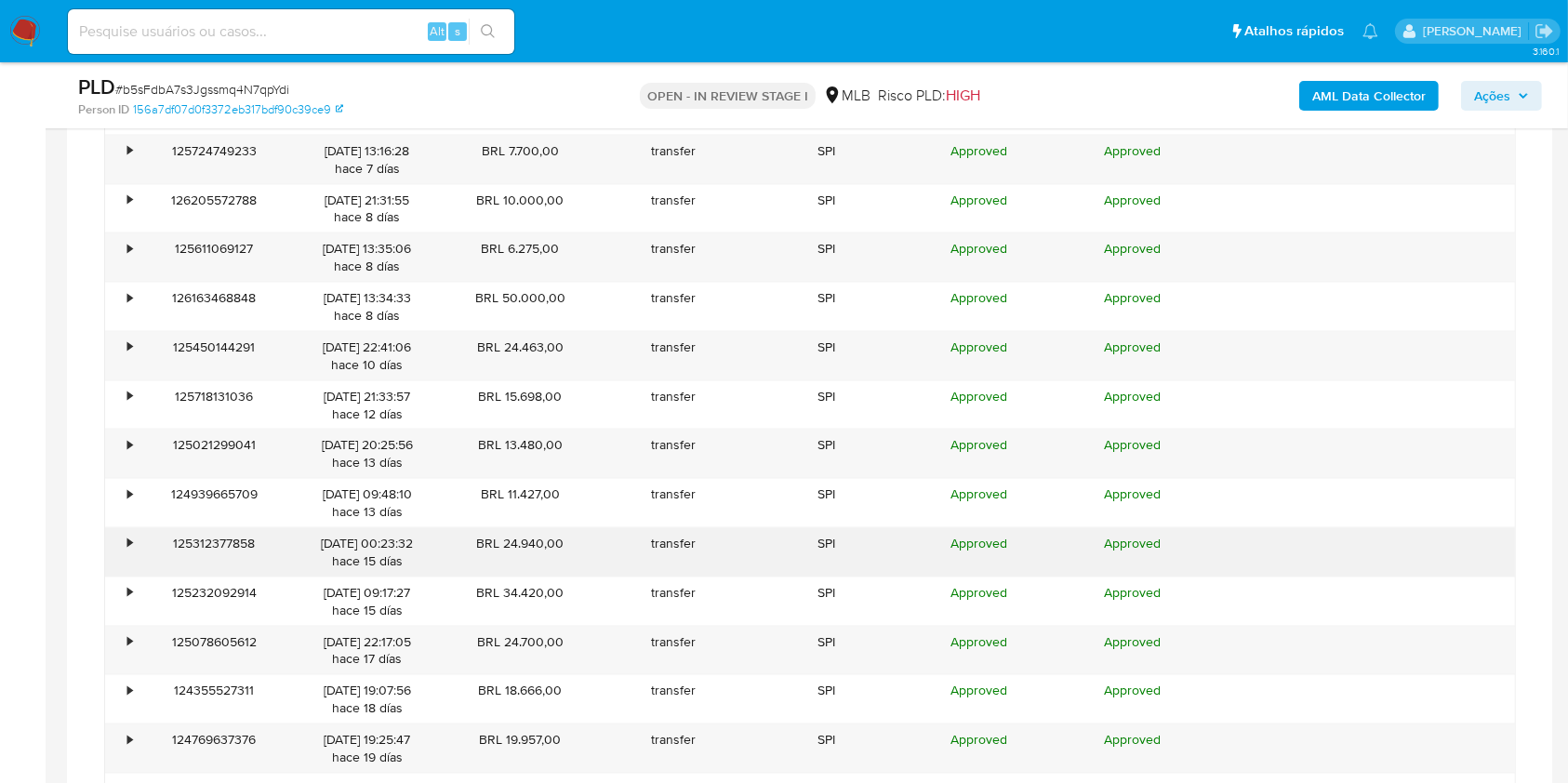
scroll to position [2634, 0]
click at [1503, 85] on span "Ações" at bounding box center [1492, 96] width 37 height 30
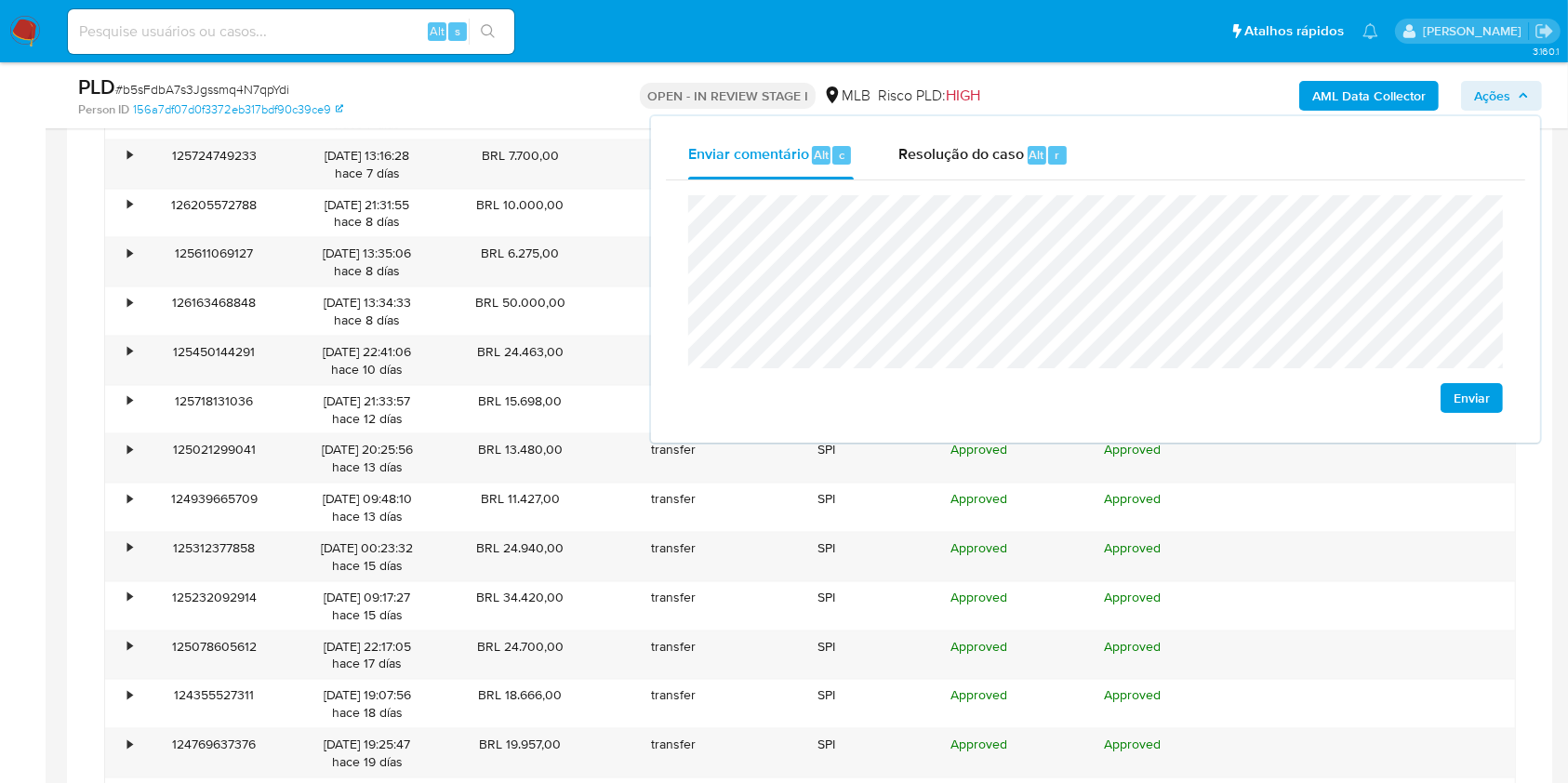
click at [1485, 92] on span "Ações" at bounding box center [1492, 96] width 37 height 30
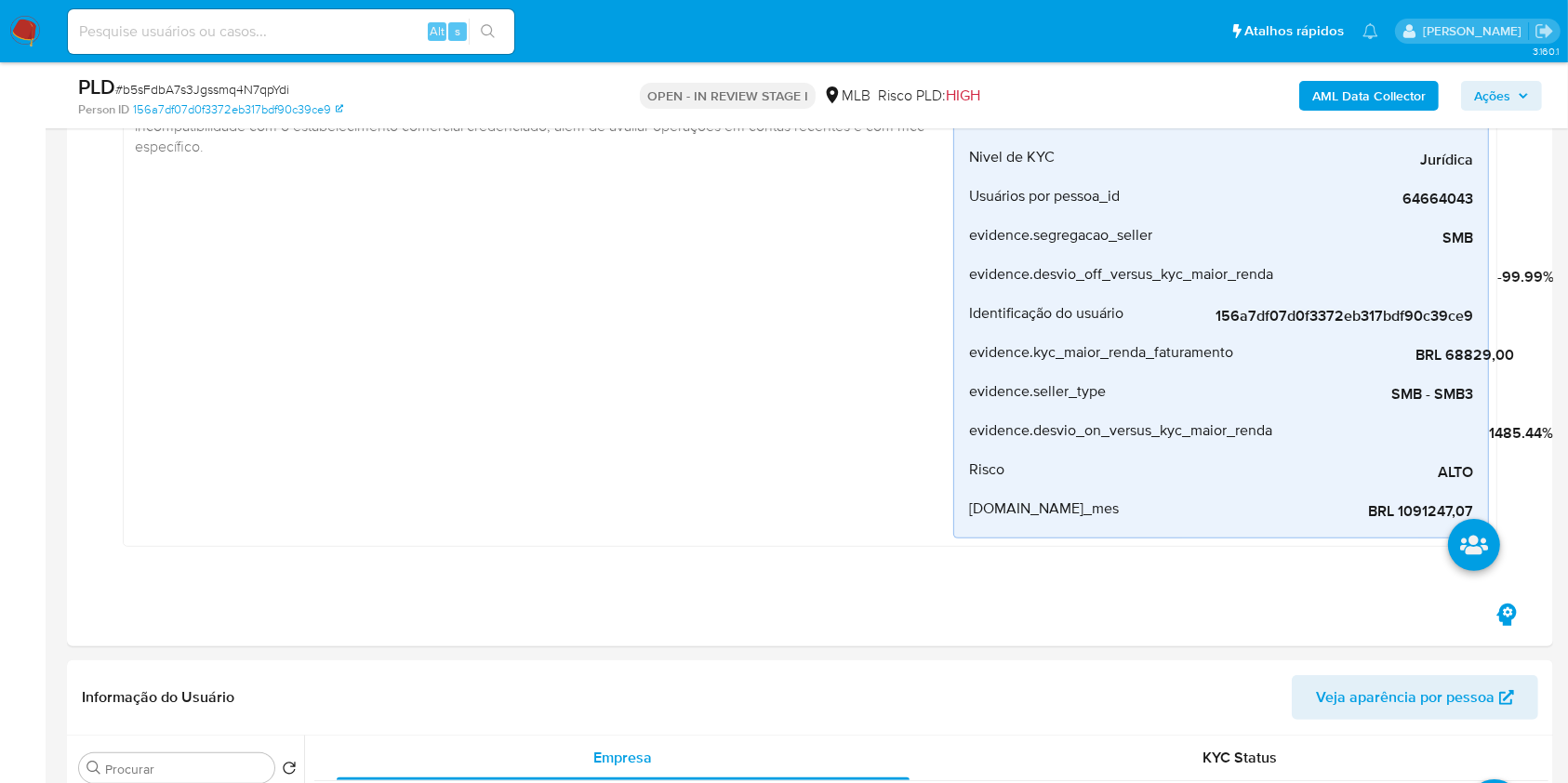
scroll to position [123, 0]
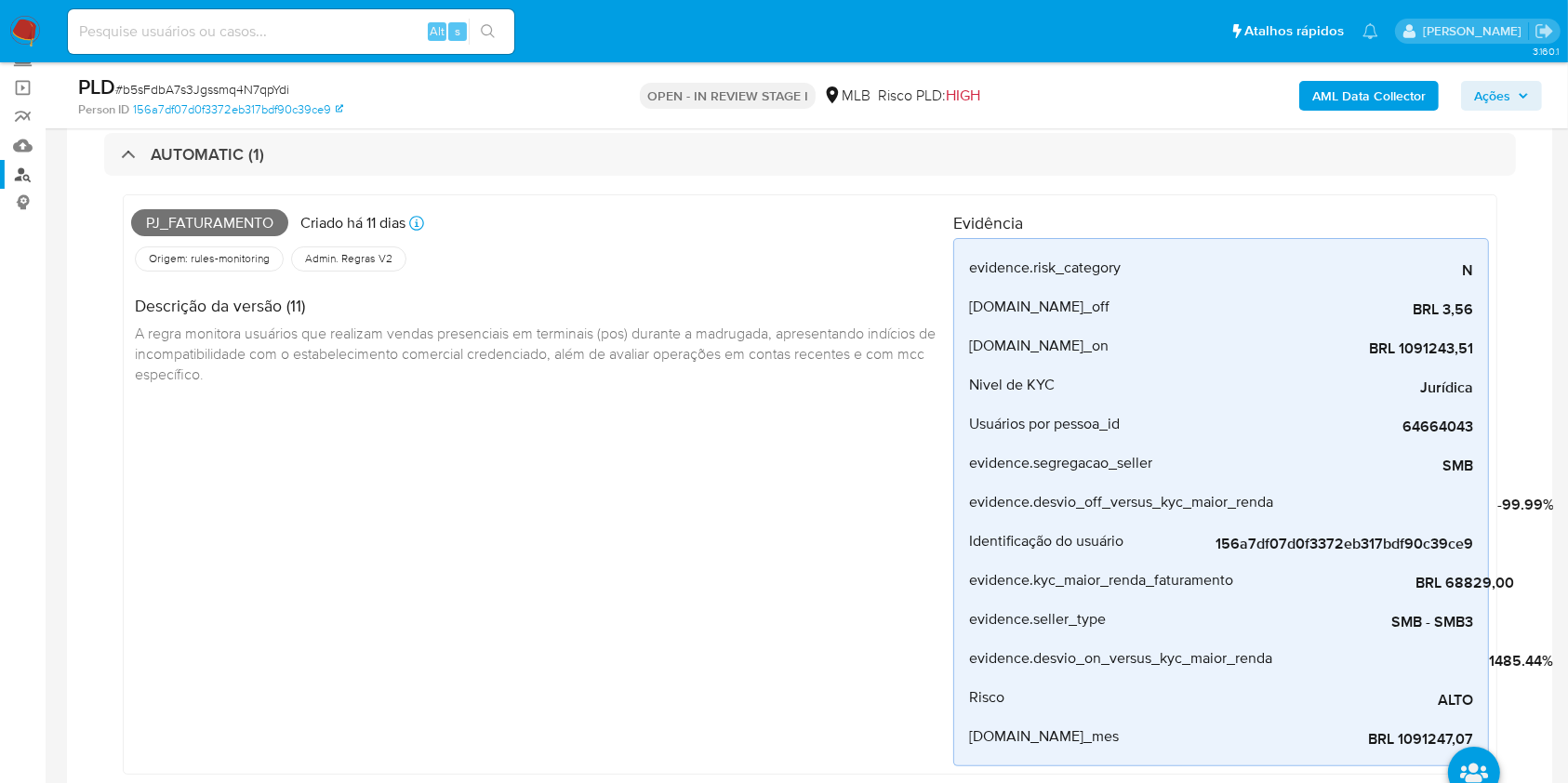
click at [27, 174] on link "Localizador de pessoas" at bounding box center [111, 174] width 222 height 29
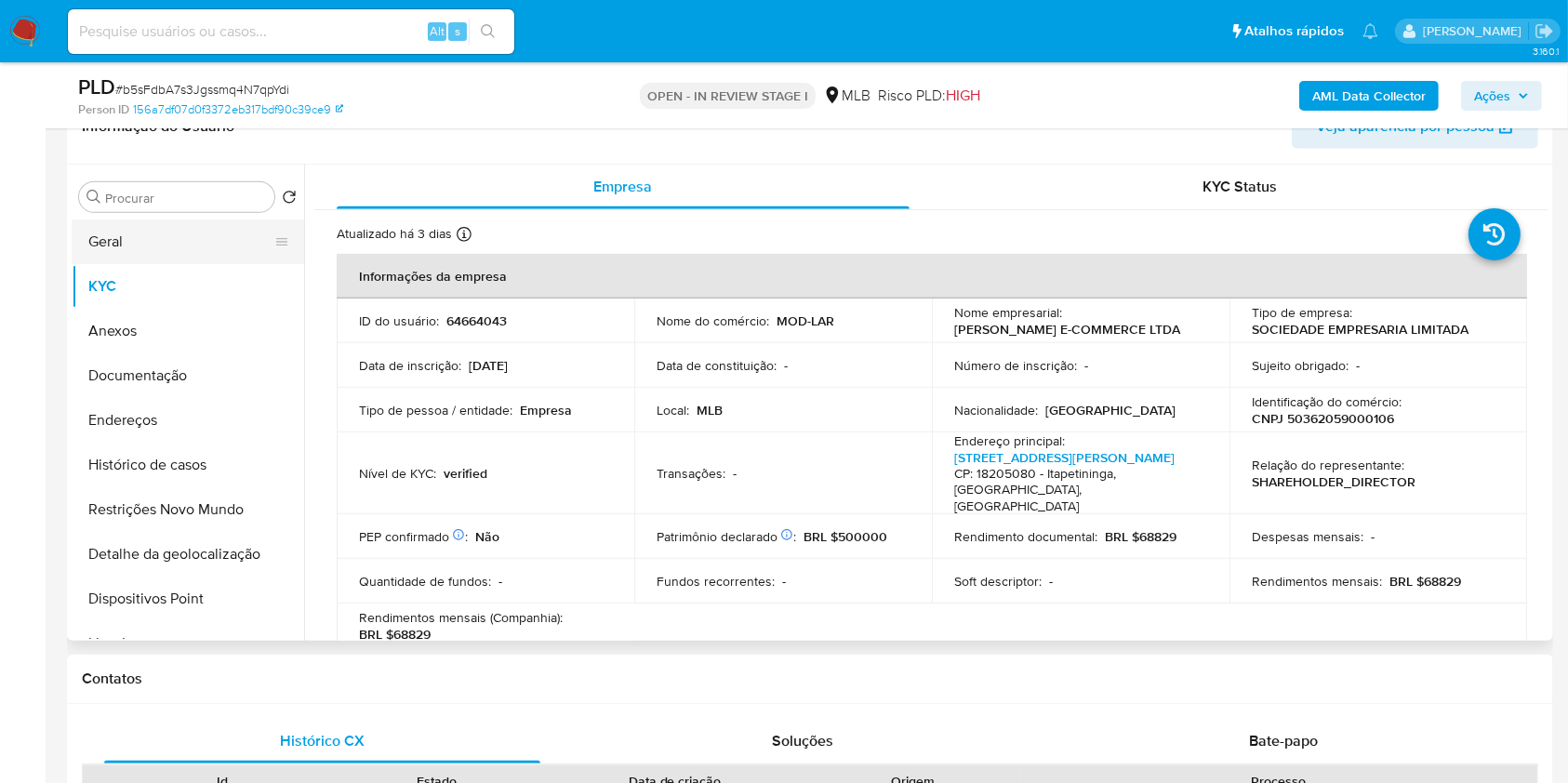
click at [185, 249] on button "Geral" at bounding box center [180, 242] width 218 height 44
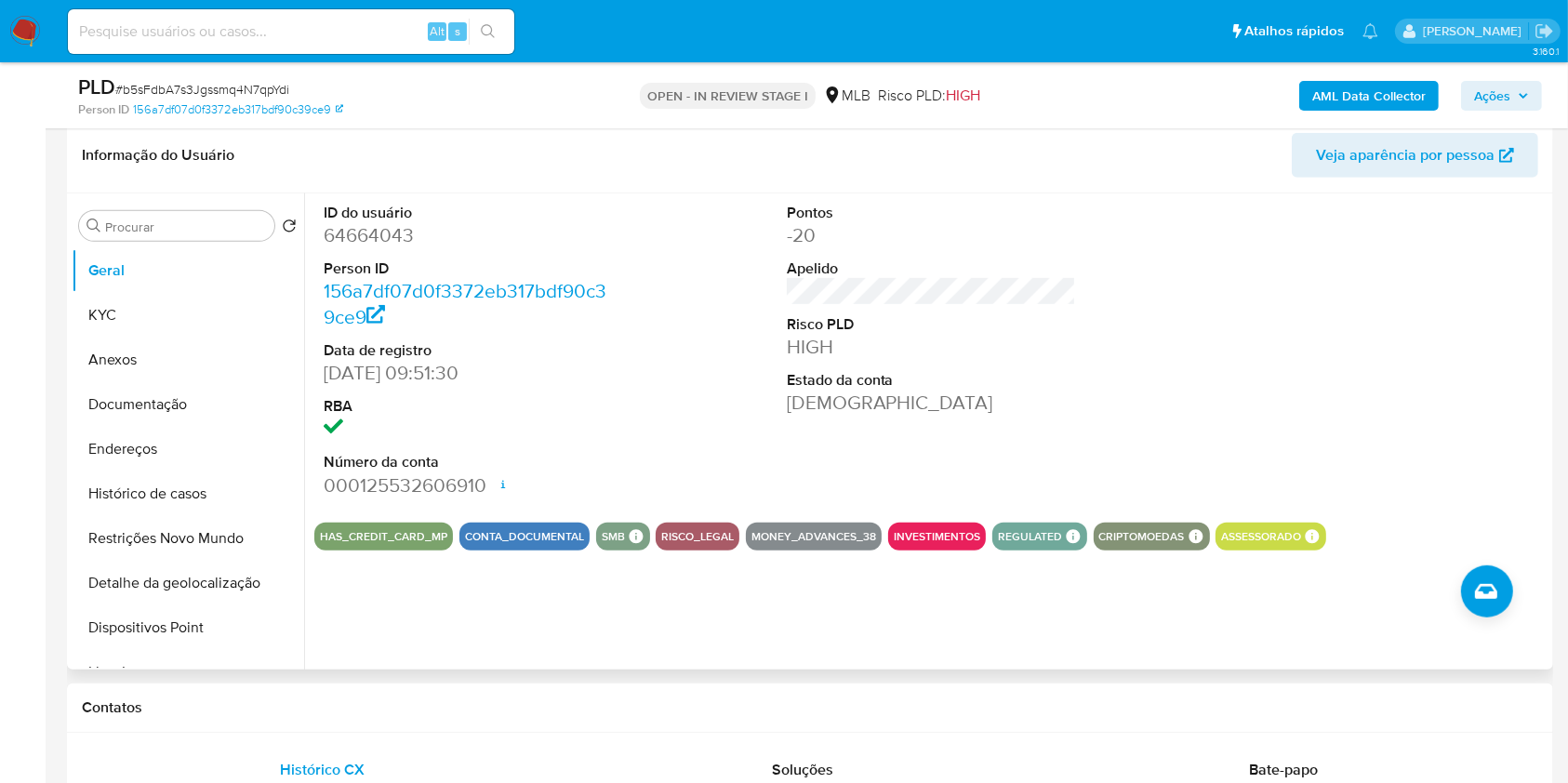
scroll to position [901, 0]
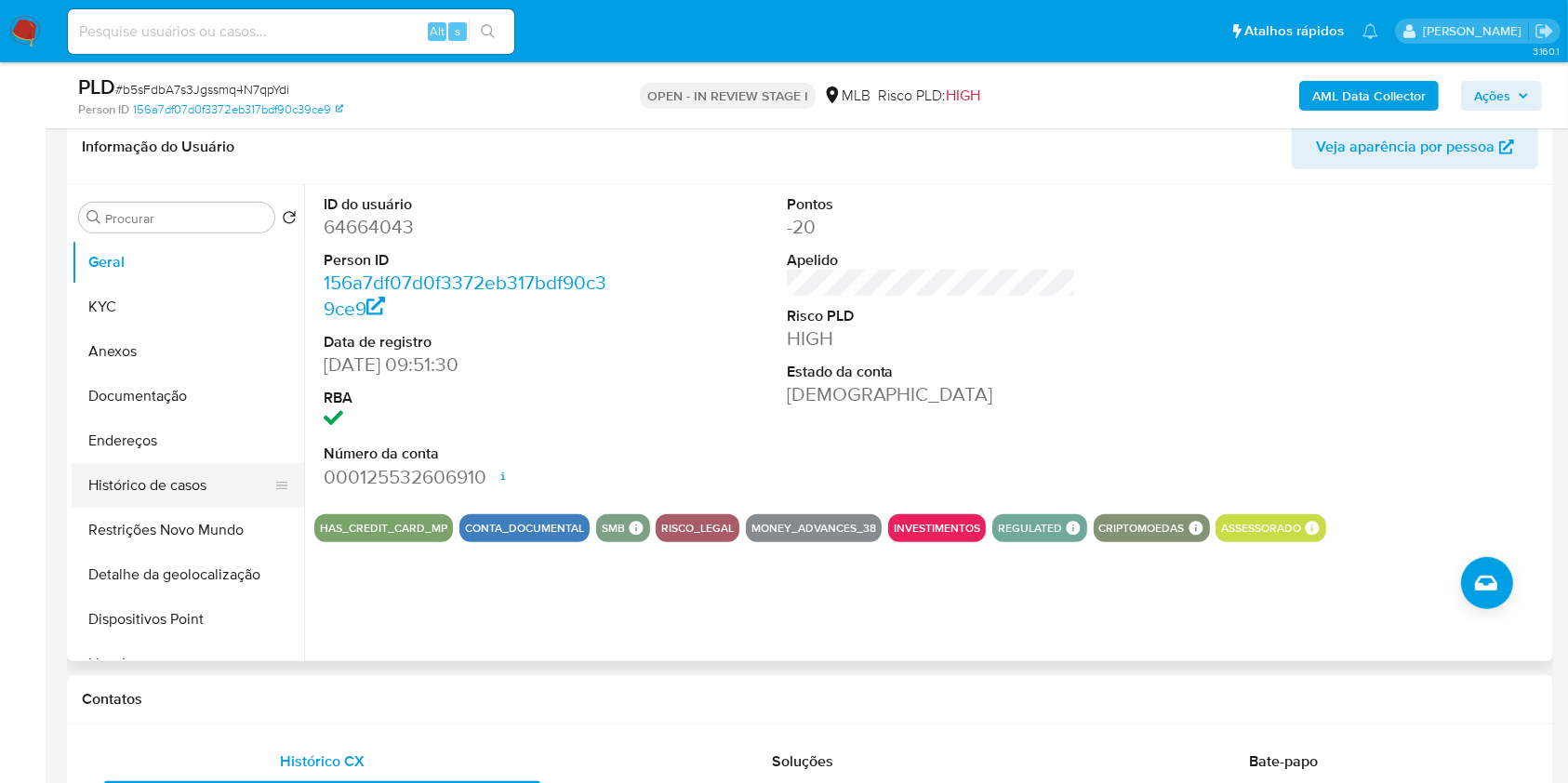
click at [180, 480] on button "Histórico de casos" at bounding box center [180, 485] width 218 height 44
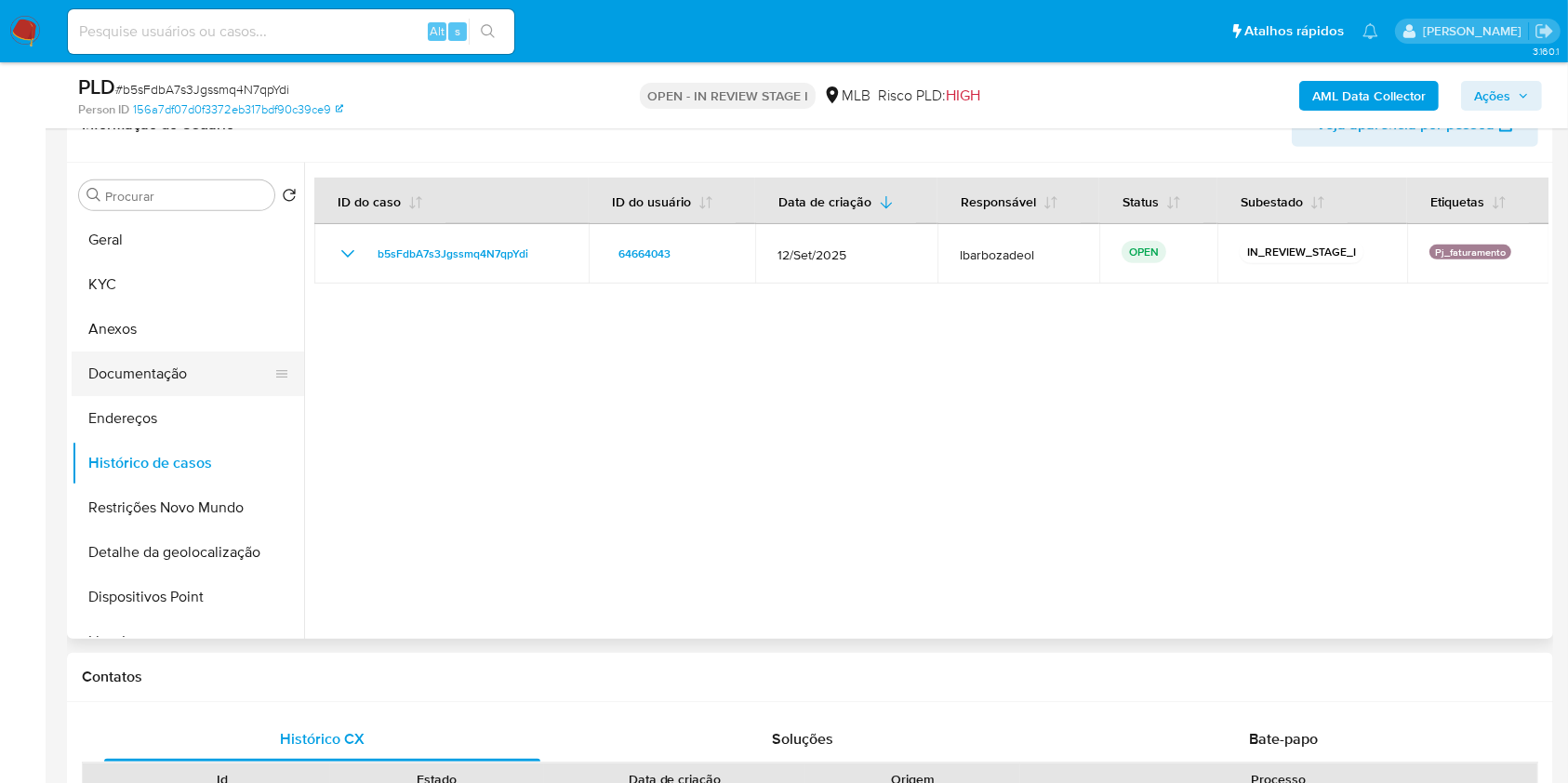
click at [196, 382] on button "Documentação" at bounding box center [180, 373] width 218 height 44
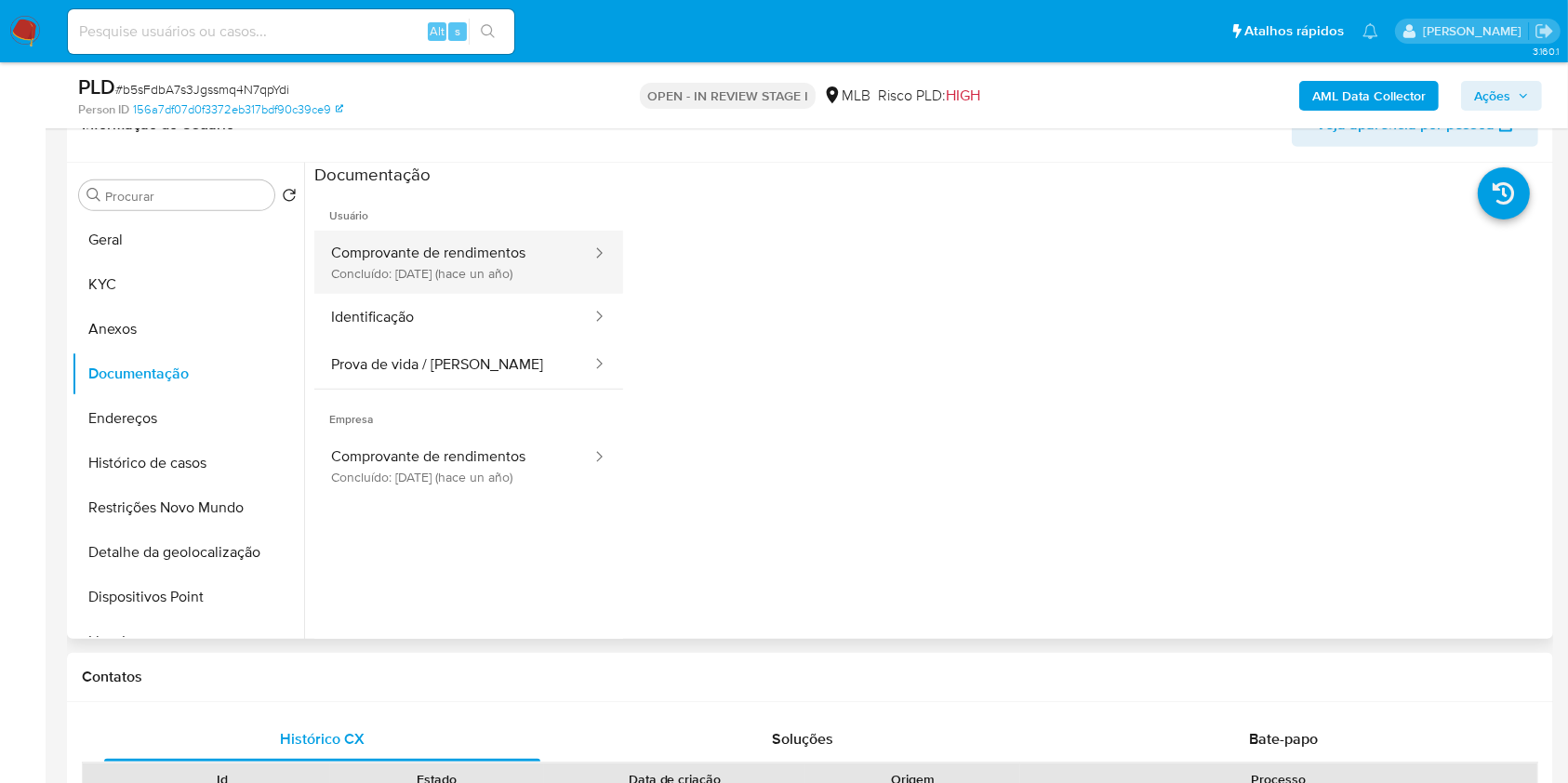
click at [415, 246] on button "Comprovante de rendimentos Concluído: 18/06/2024 (hace un año)" at bounding box center [453, 261] width 279 height 63
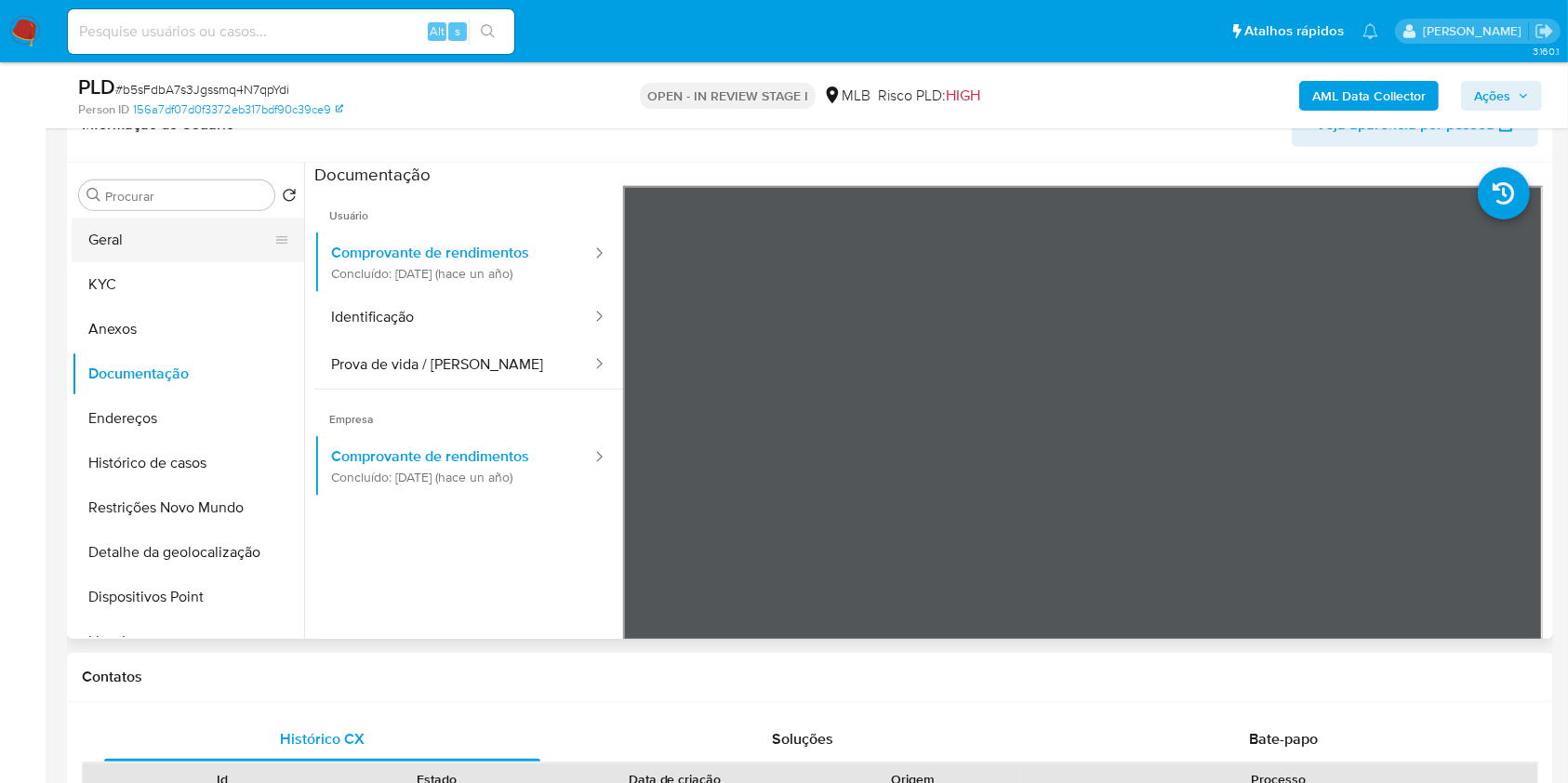
click at [192, 232] on button "Geral" at bounding box center [180, 240] width 218 height 44
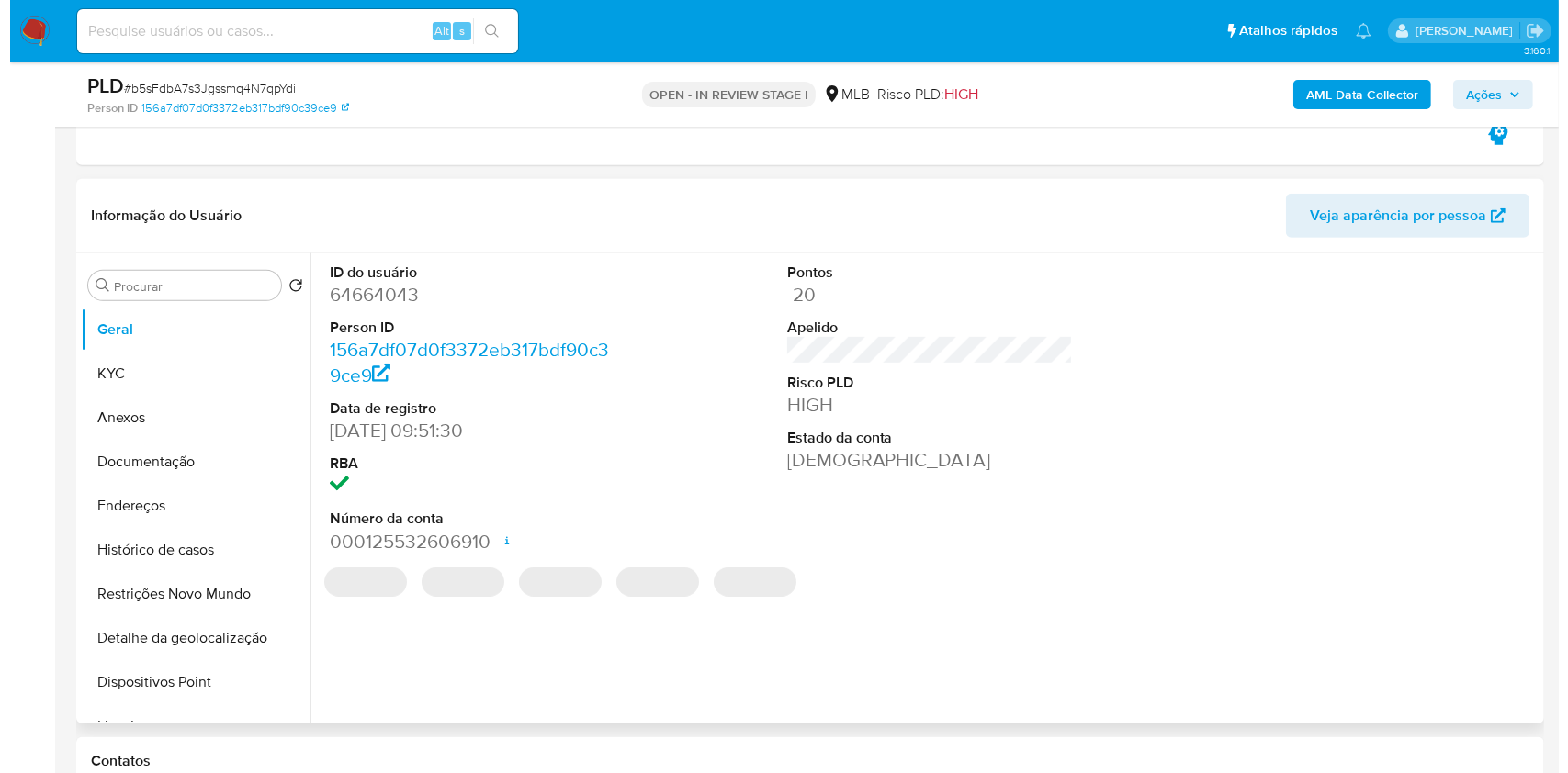
scroll to position [818, 0]
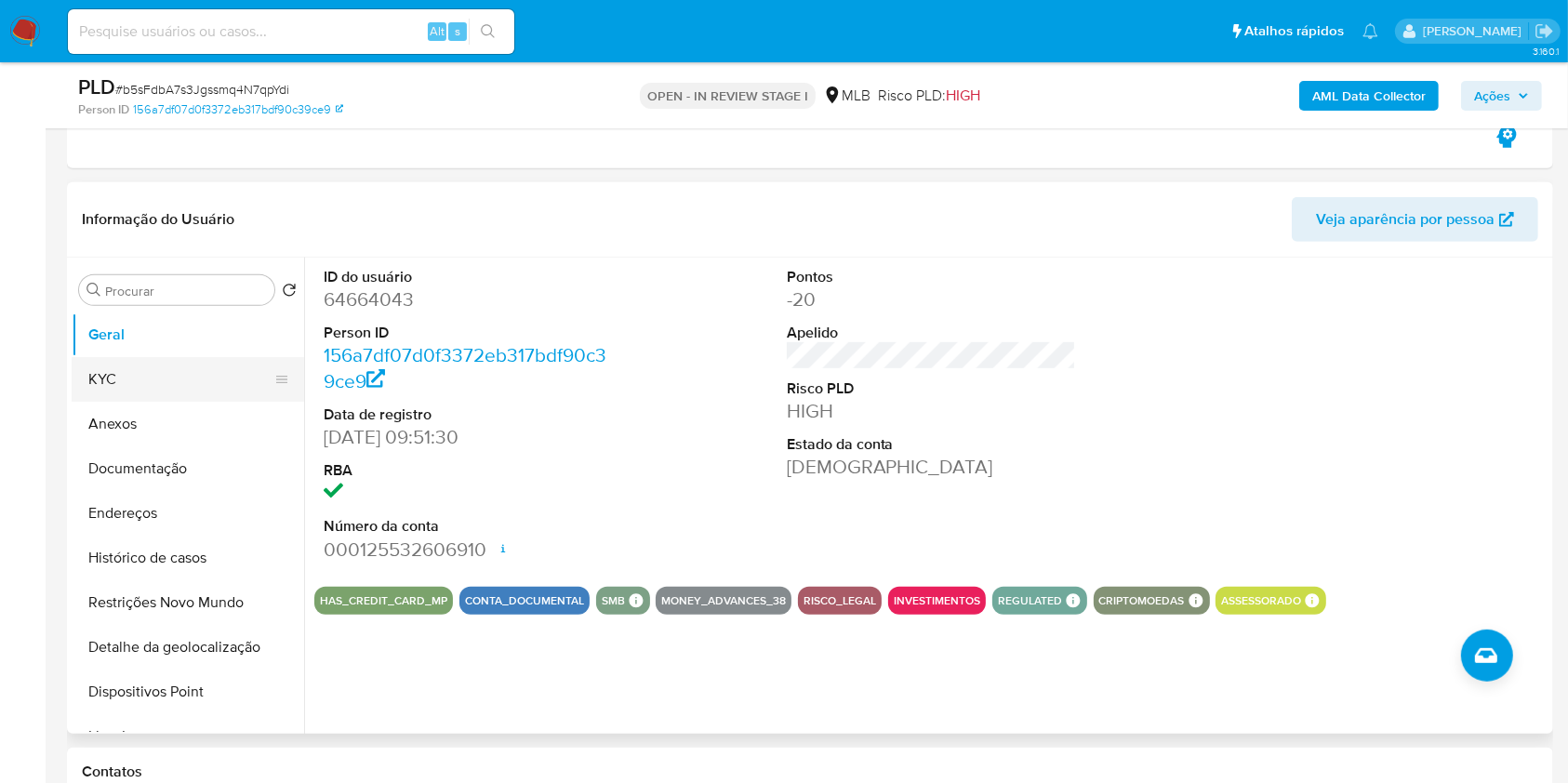
click at [212, 376] on button "KYC" at bounding box center [180, 379] width 218 height 44
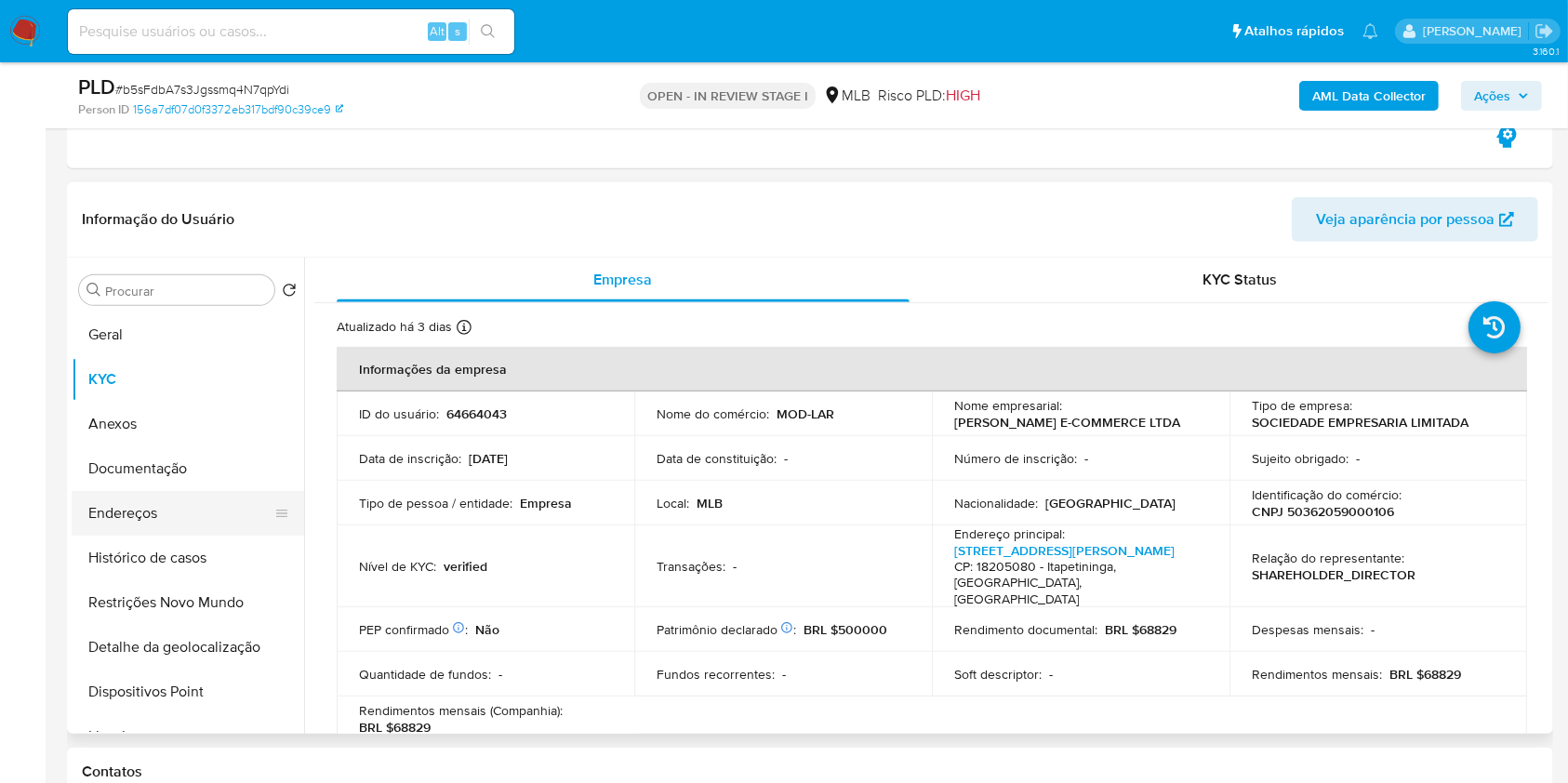
click at [194, 505] on button "Endereços" at bounding box center [180, 512] width 218 height 44
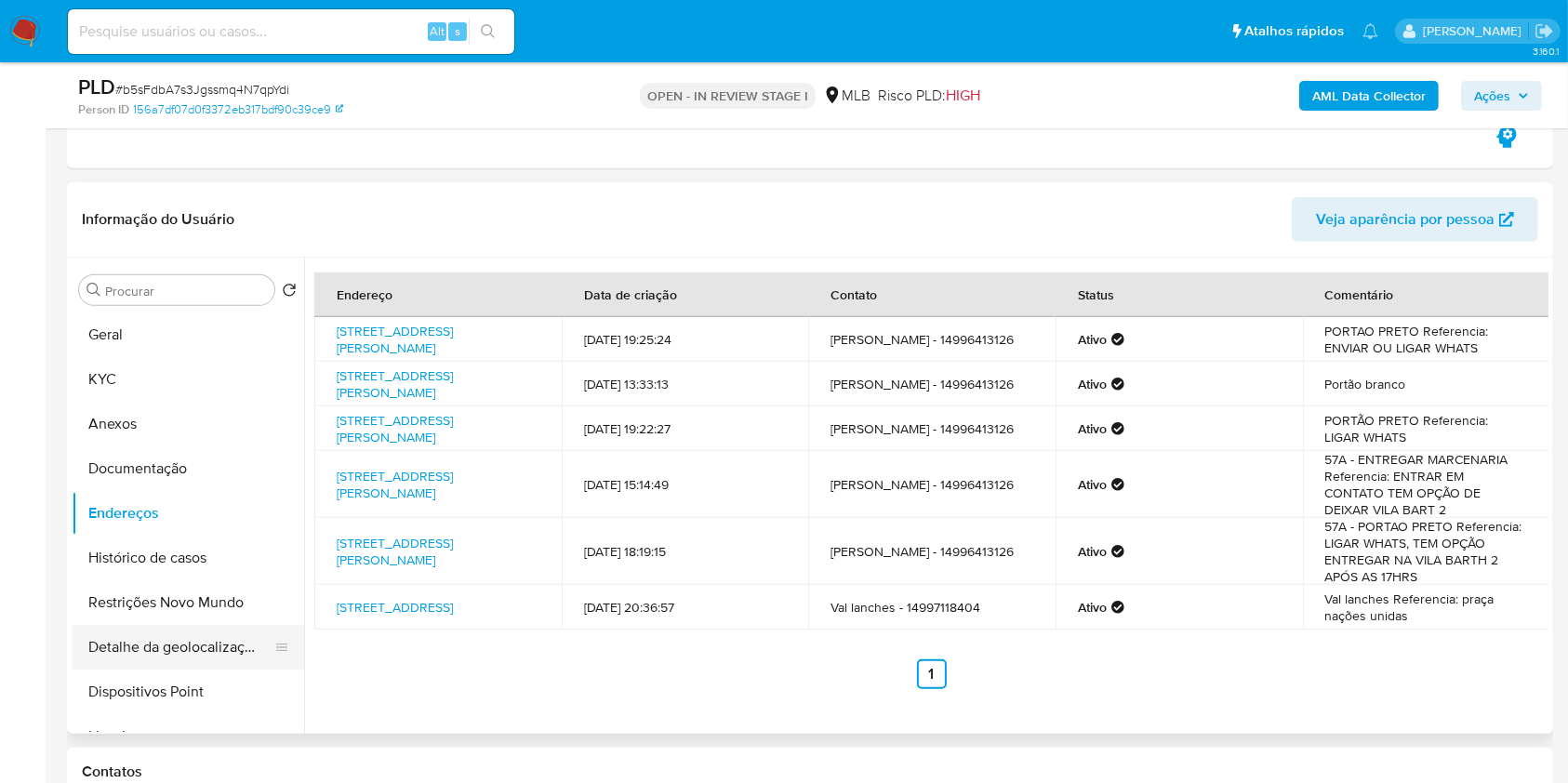
click at [182, 652] on button "Detalhe da geolocalização" at bounding box center [180, 647] width 218 height 44
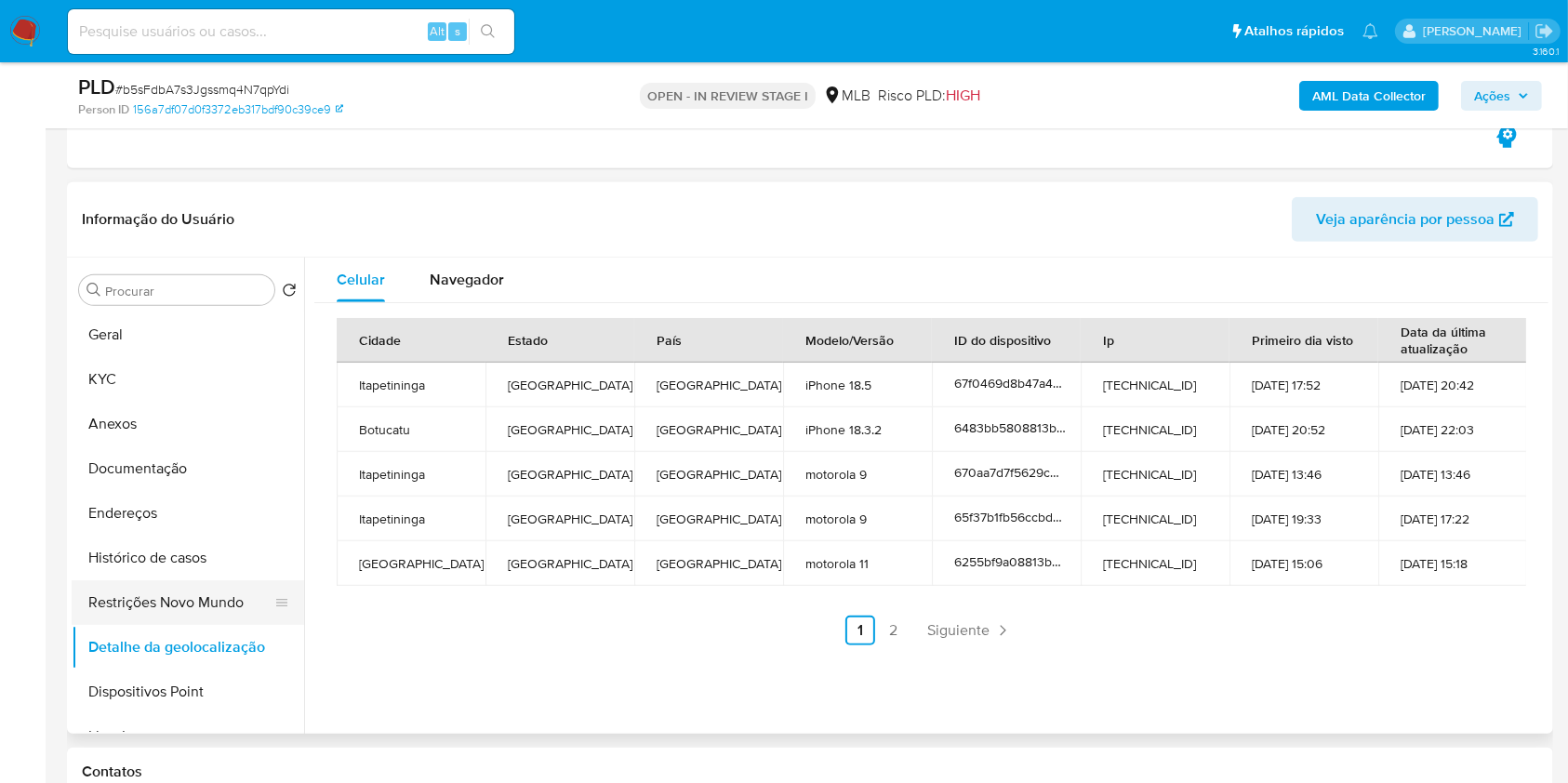
click at [167, 587] on button "Restrições Novo Mundo" at bounding box center [180, 602] width 218 height 44
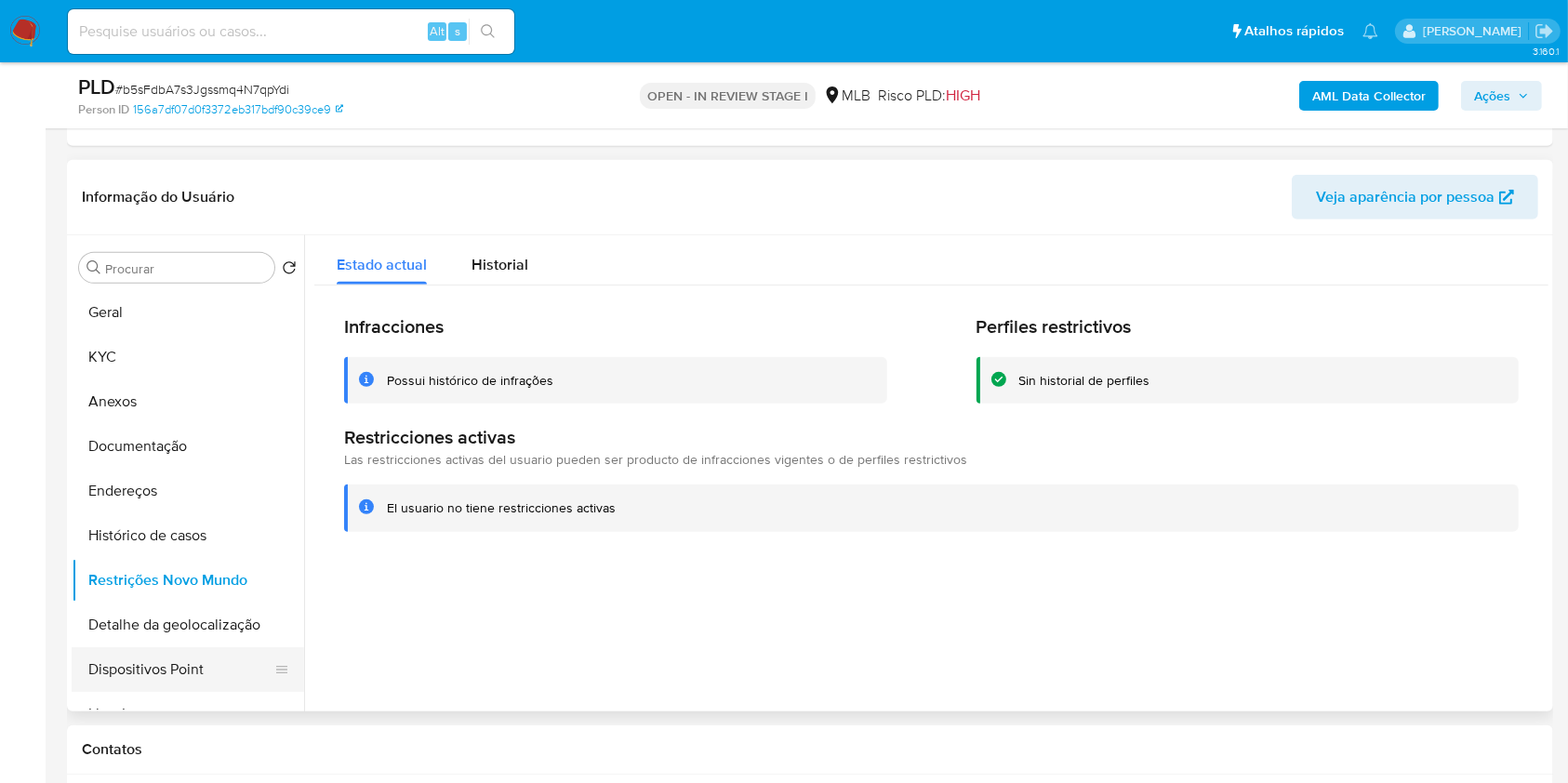
click at [186, 668] on button "Dispositivos Point" at bounding box center [180, 669] width 218 height 44
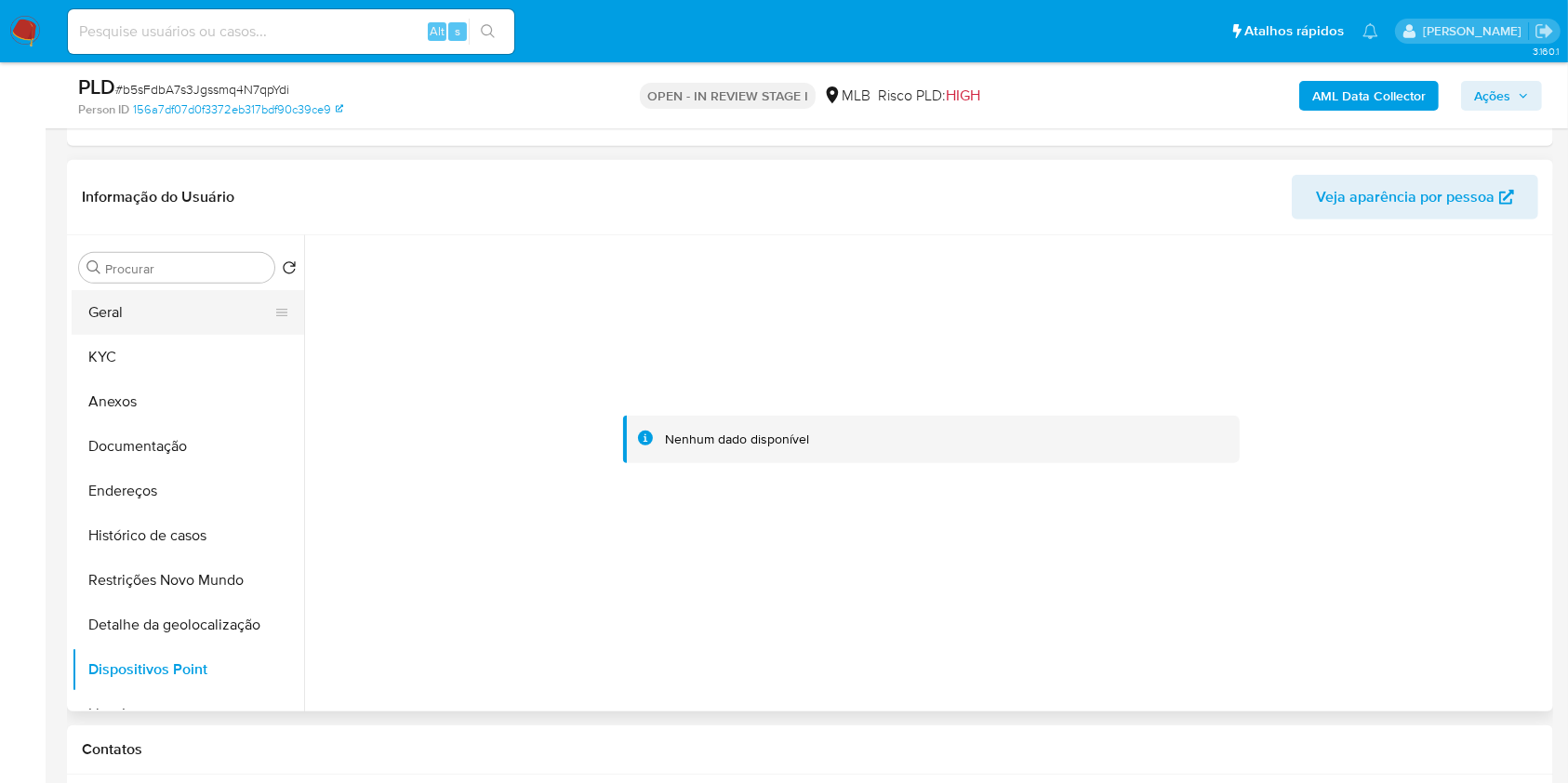
click at [203, 306] on button "Geral" at bounding box center [180, 312] width 218 height 44
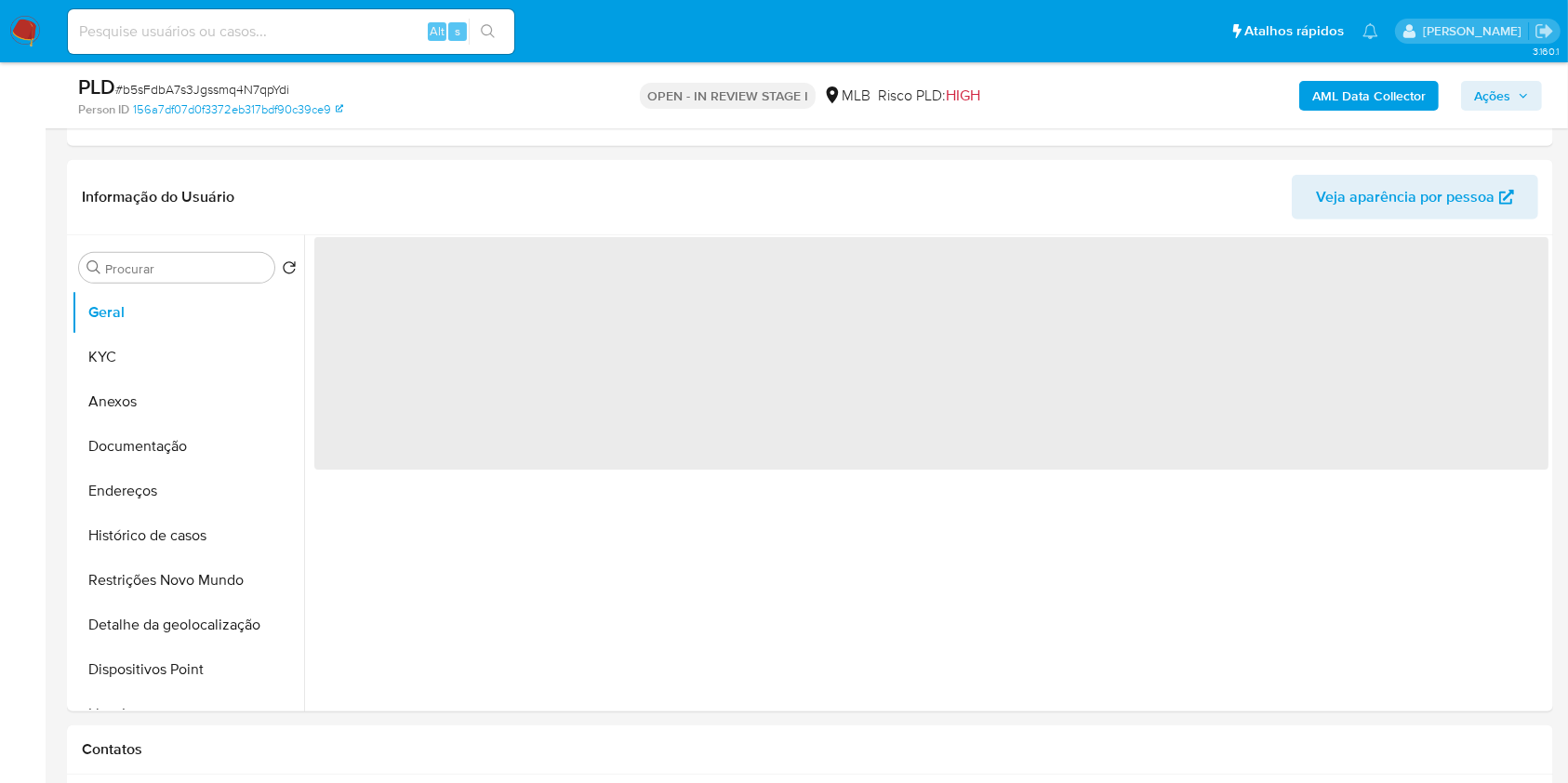
click at [1484, 94] on span "Ações" at bounding box center [1492, 96] width 37 height 30
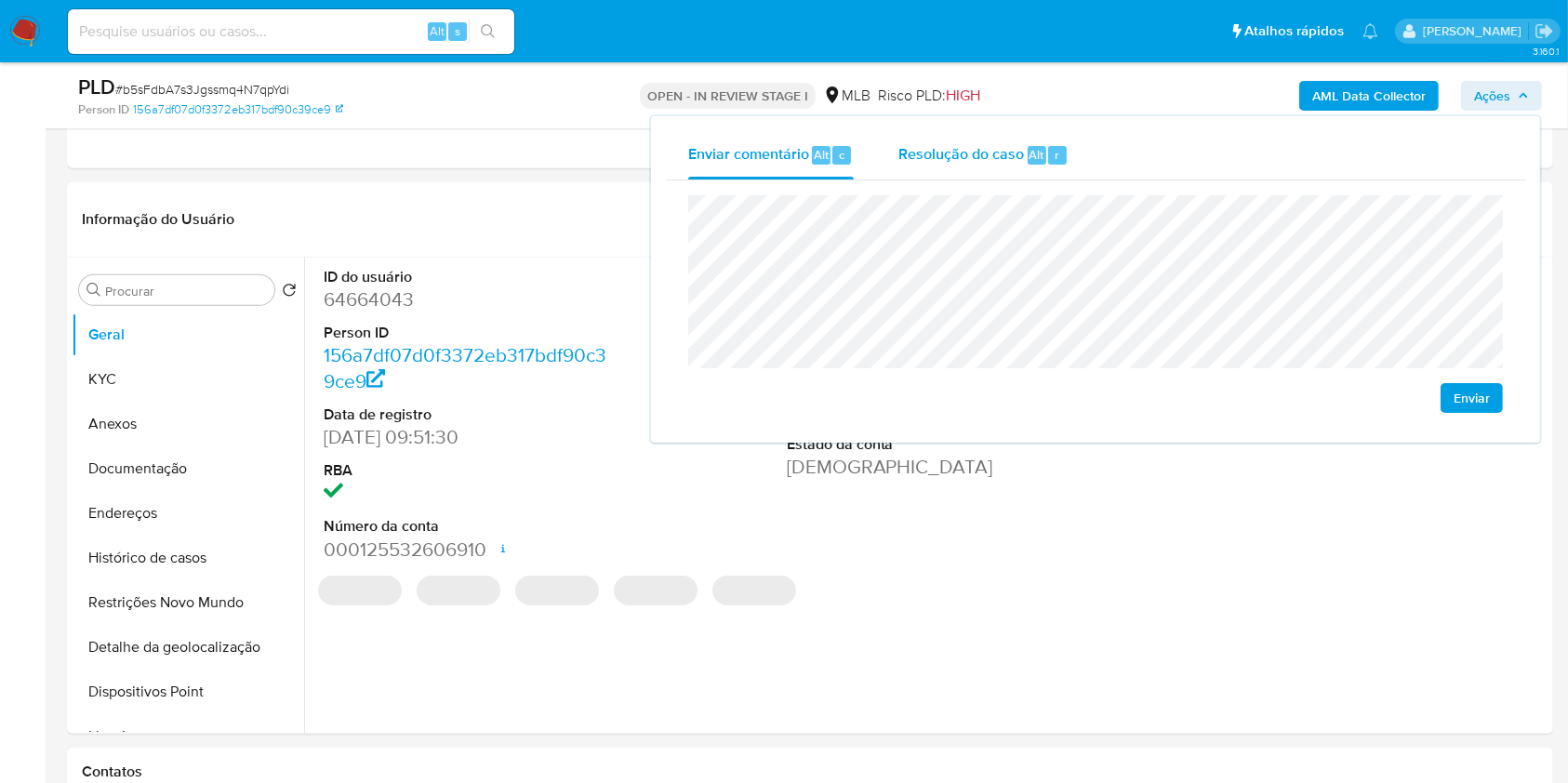
click at [1027, 171] on div "Resolução do caso Alt r" at bounding box center [983, 155] width 170 height 48
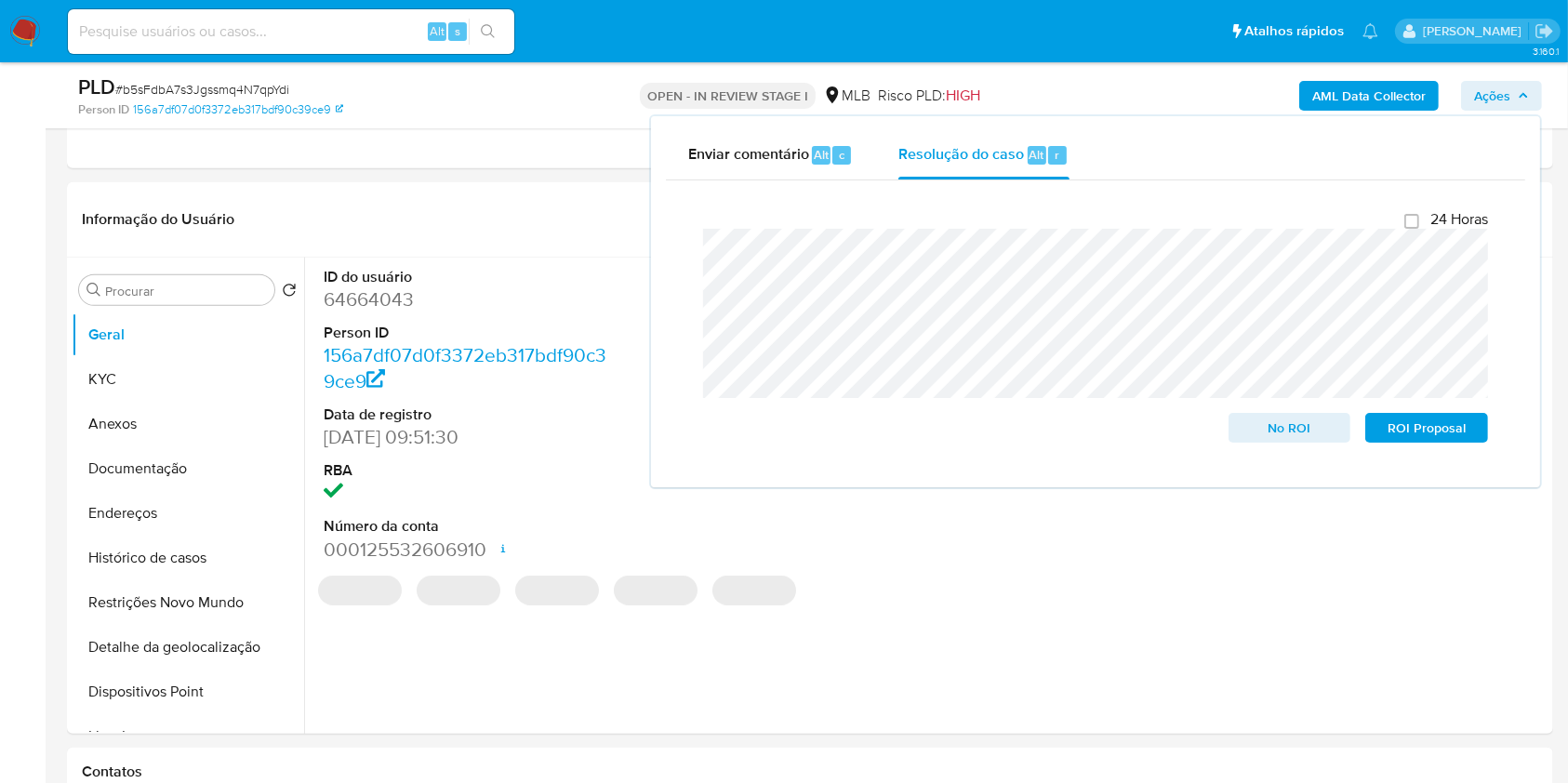
drag, startPoint x: 924, startPoint y: 74, endPoint x: 937, endPoint y: 72, distance: 13.2
click at [924, 74] on div "Risco PLD: HIGH" at bounding box center [929, 95] width 102 height 44
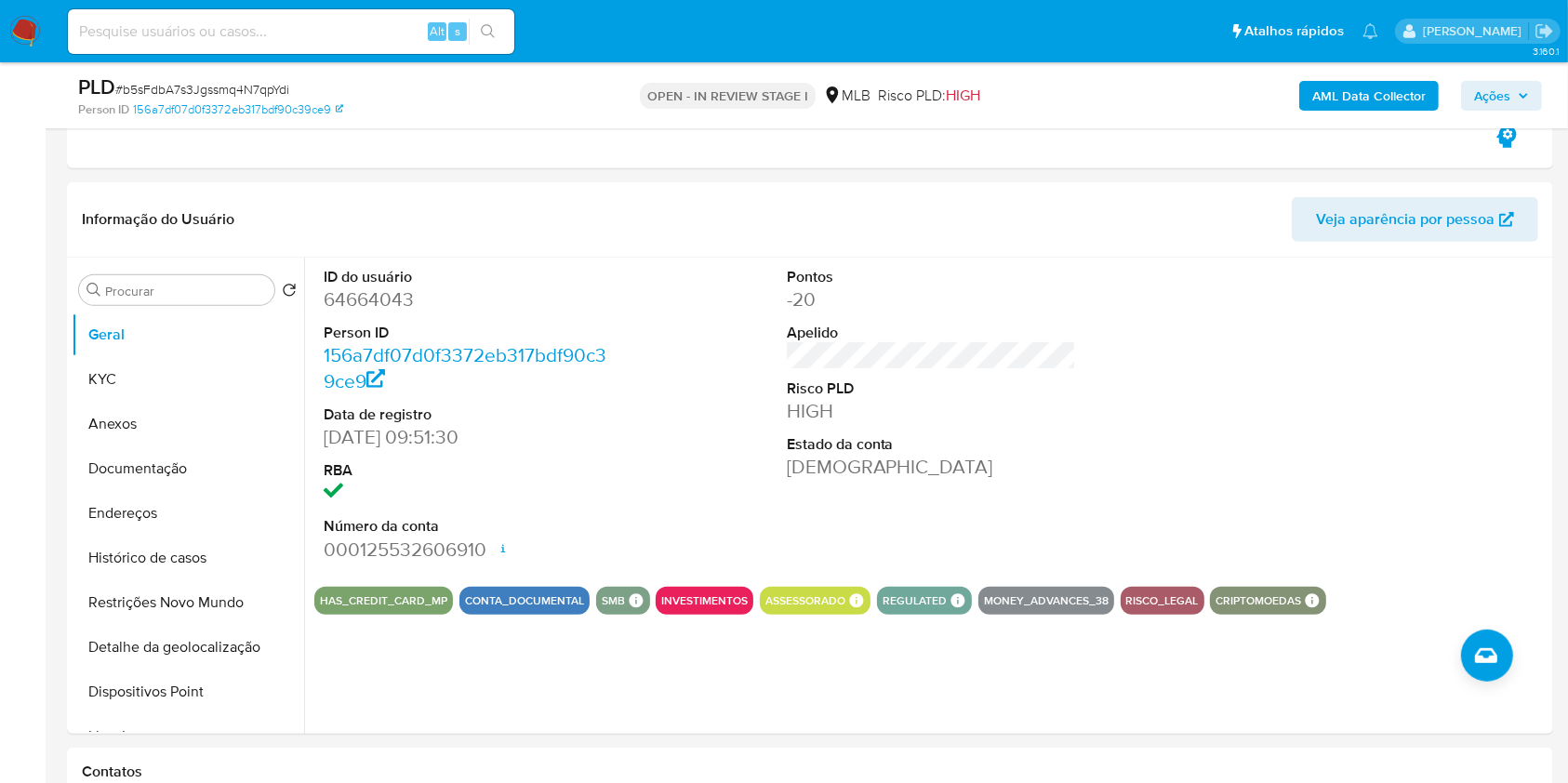
click at [1325, 89] on b "AML Data Collector" at bounding box center [1369, 96] width 114 height 30
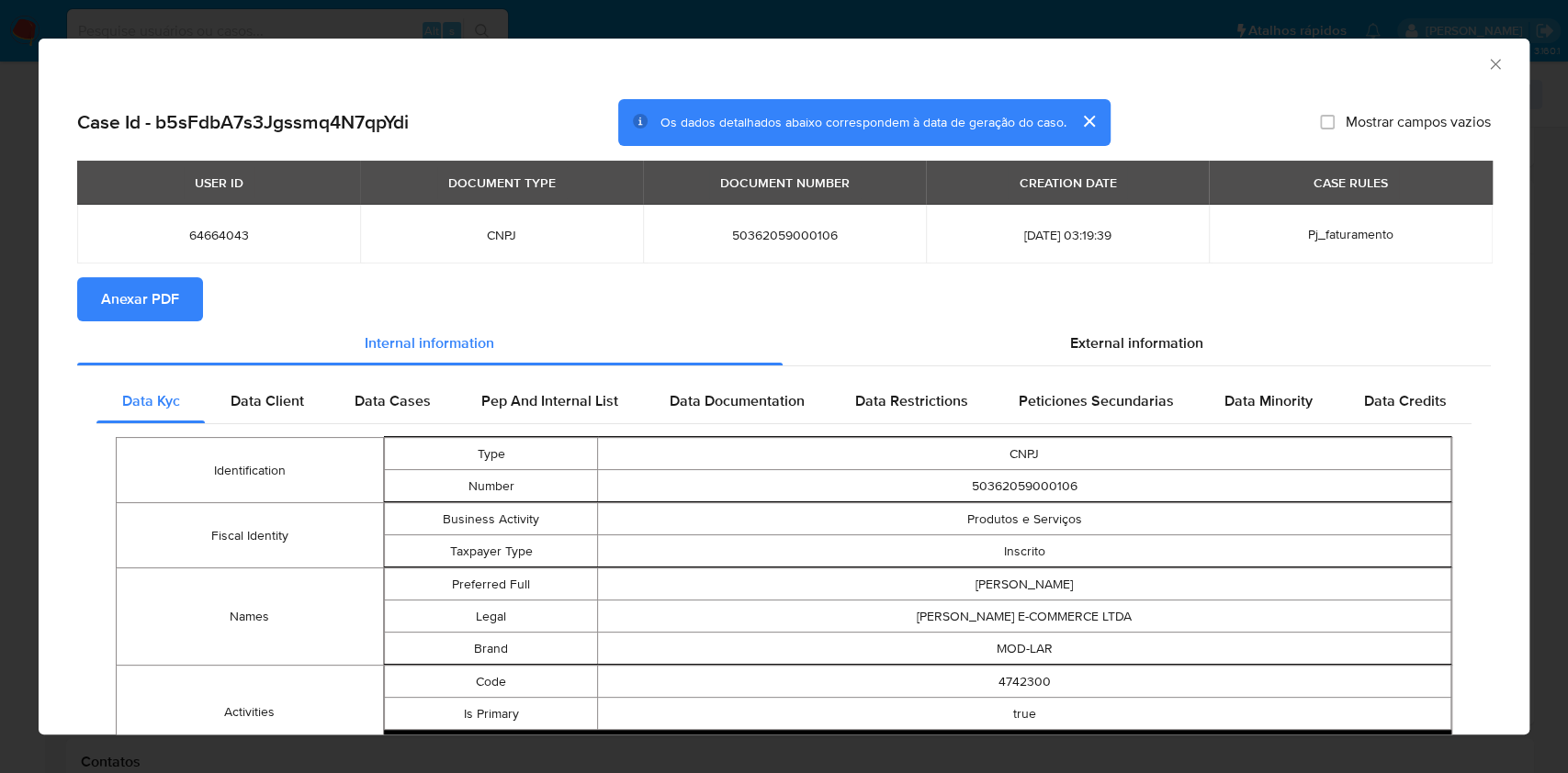
click at [169, 299] on span "Anexar PDF" at bounding box center [140, 300] width 78 height 41
click at [1490, 66] on icon "Fechar a janela" at bounding box center [1495, 63] width 10 height 10
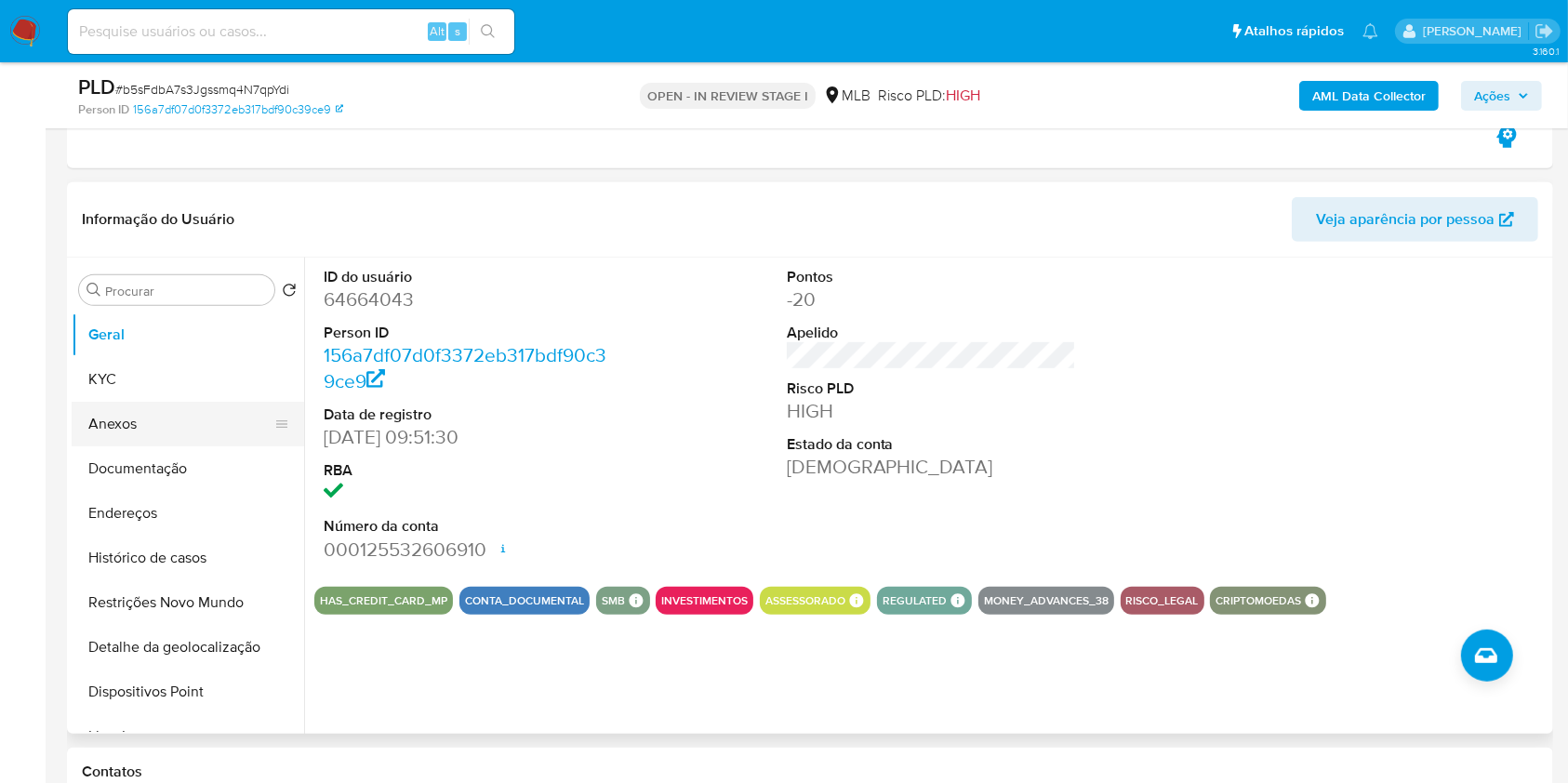
click at [201, 408] on button "Anexos" at bounding box center [180, 423] width 218 height 44
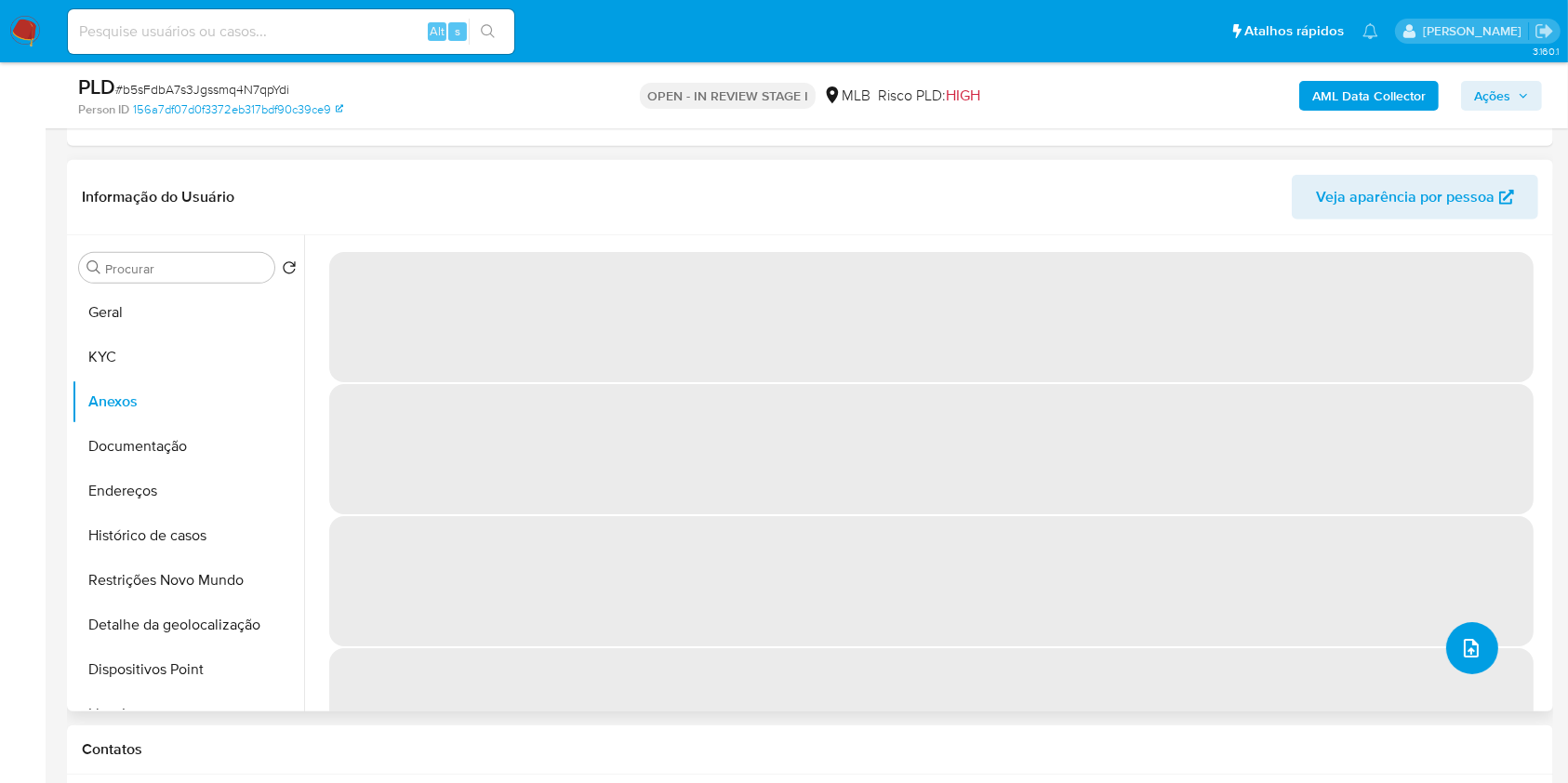
click at [1448, 639] on button "upload-file" at bounding box center [1472, 648] width 52 height 52
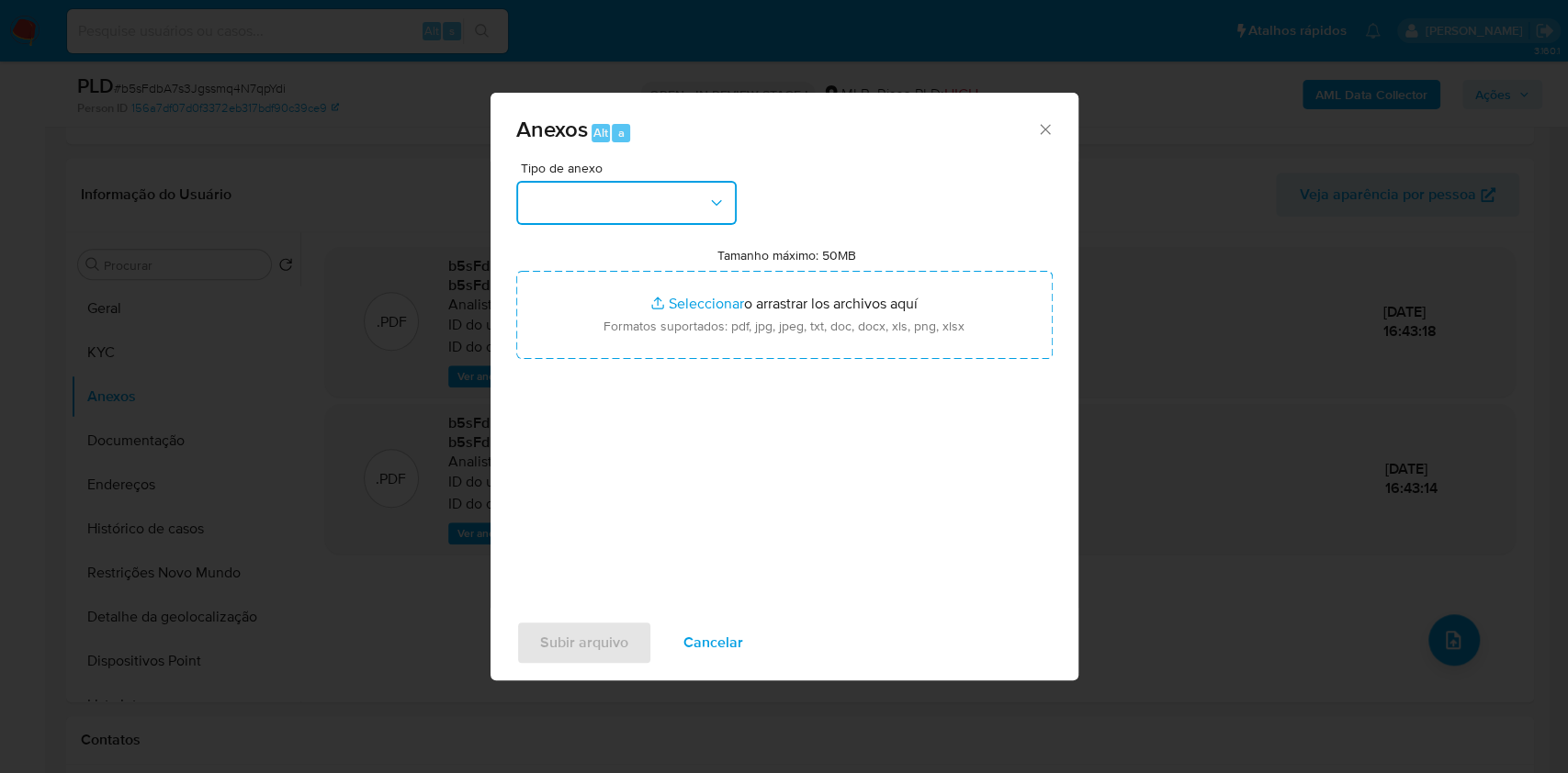
click at [696, 193] on button "button" at bounding box center [626, 202] width 220 height 44
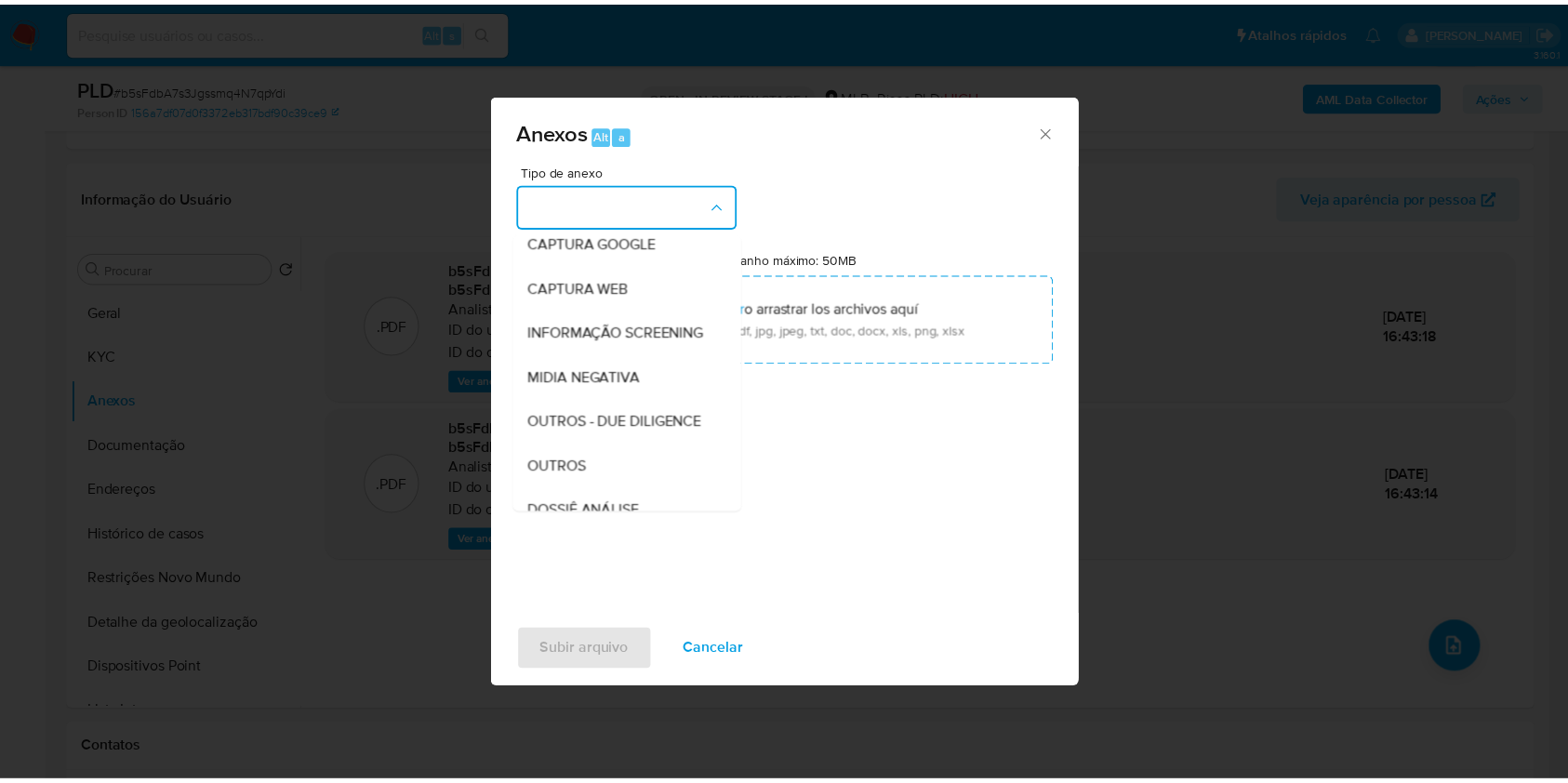
scroll to position [286, 0]
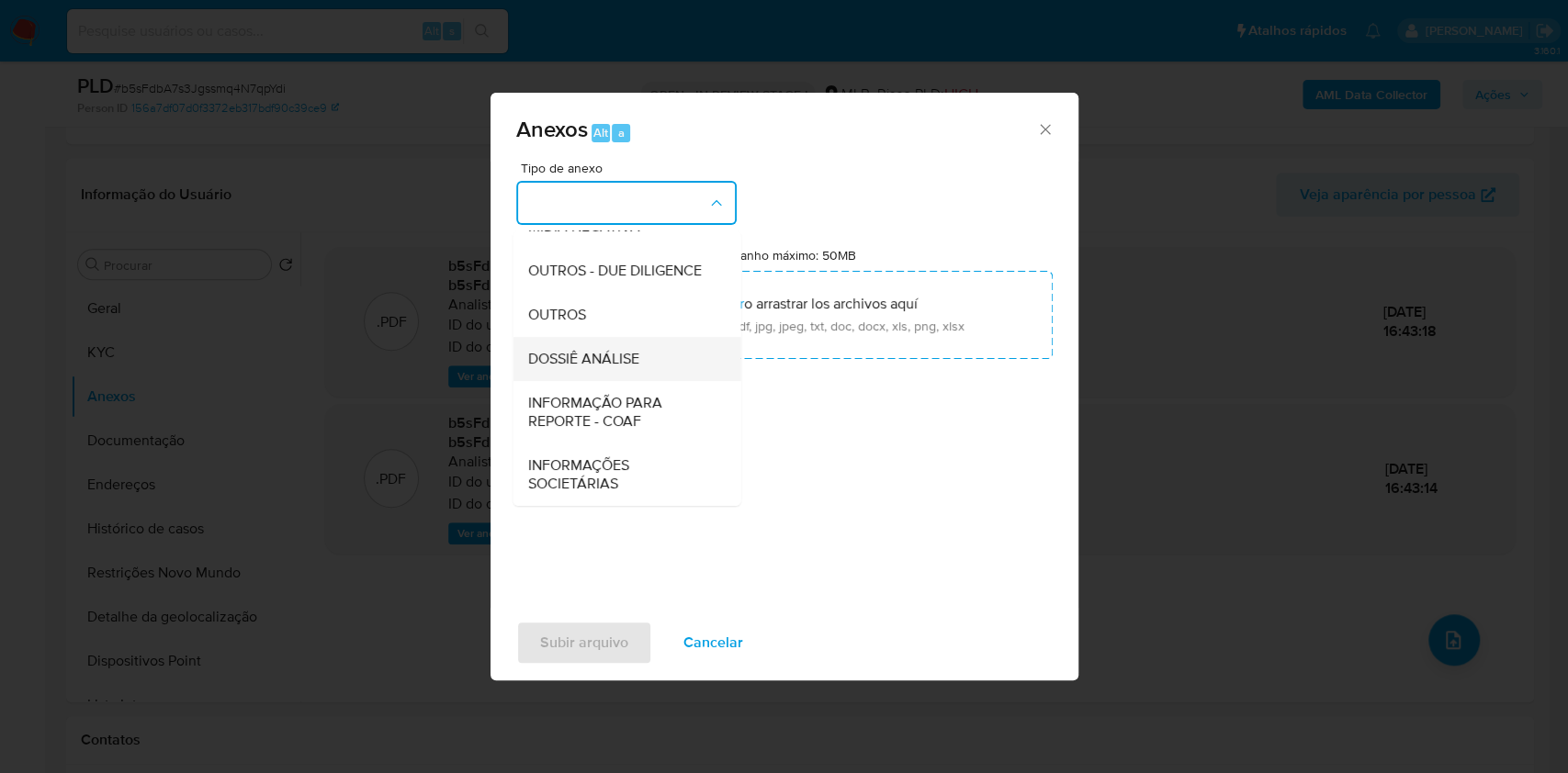
drag, startPoint x: 674, startPoint y: 372, endPoint x: 678, endPoint y: 359, distance: 13.6
click at [674, 371] on div "DOSSIÊ ANÁLISE" at bounding box center [621, 358] width 188 height 44
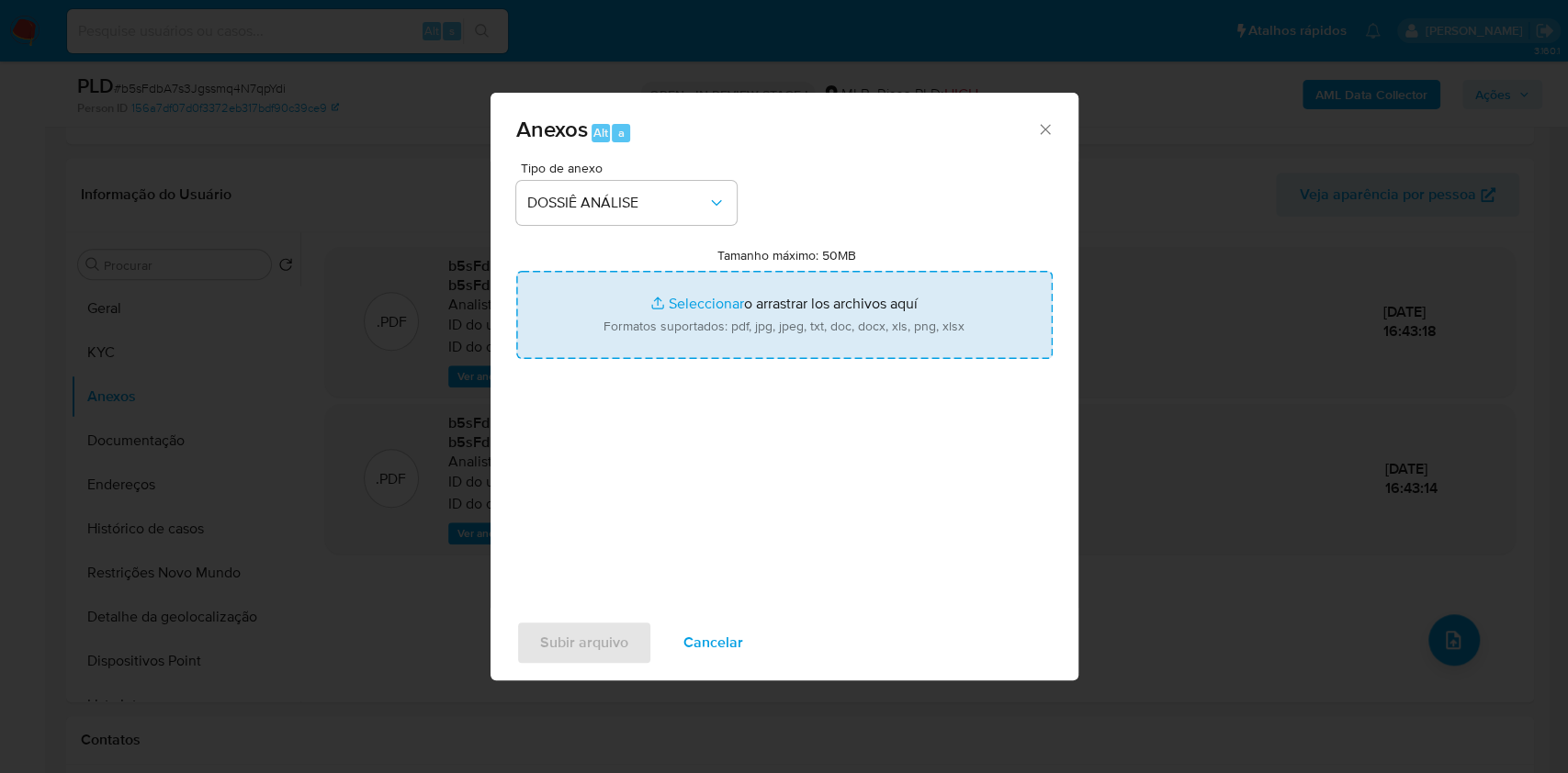
click at [687, 338] on input "Tamanho máximo: 50MB Seleccionar archivos" at bounding box center [784, 315] width 537 height 88
type input "C:\fakepath\SAR - XXXX - CNPJ 50362059000106 - ALAN D.F. E-COMMERCE LTDA.pdf"
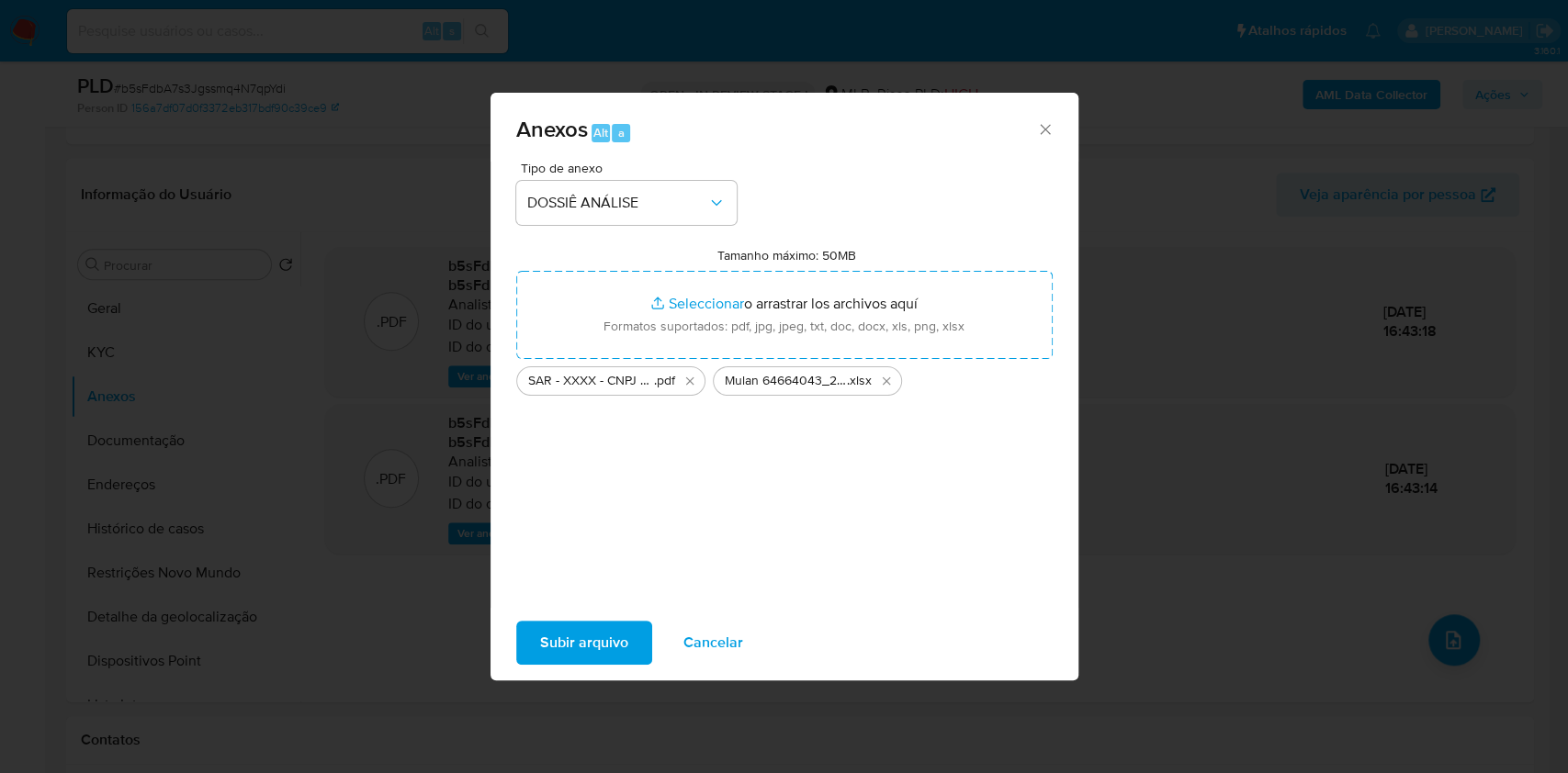
click at [617, 628] on span "Subir arquivo" at bounding box center [584, 643] width 88 height 41
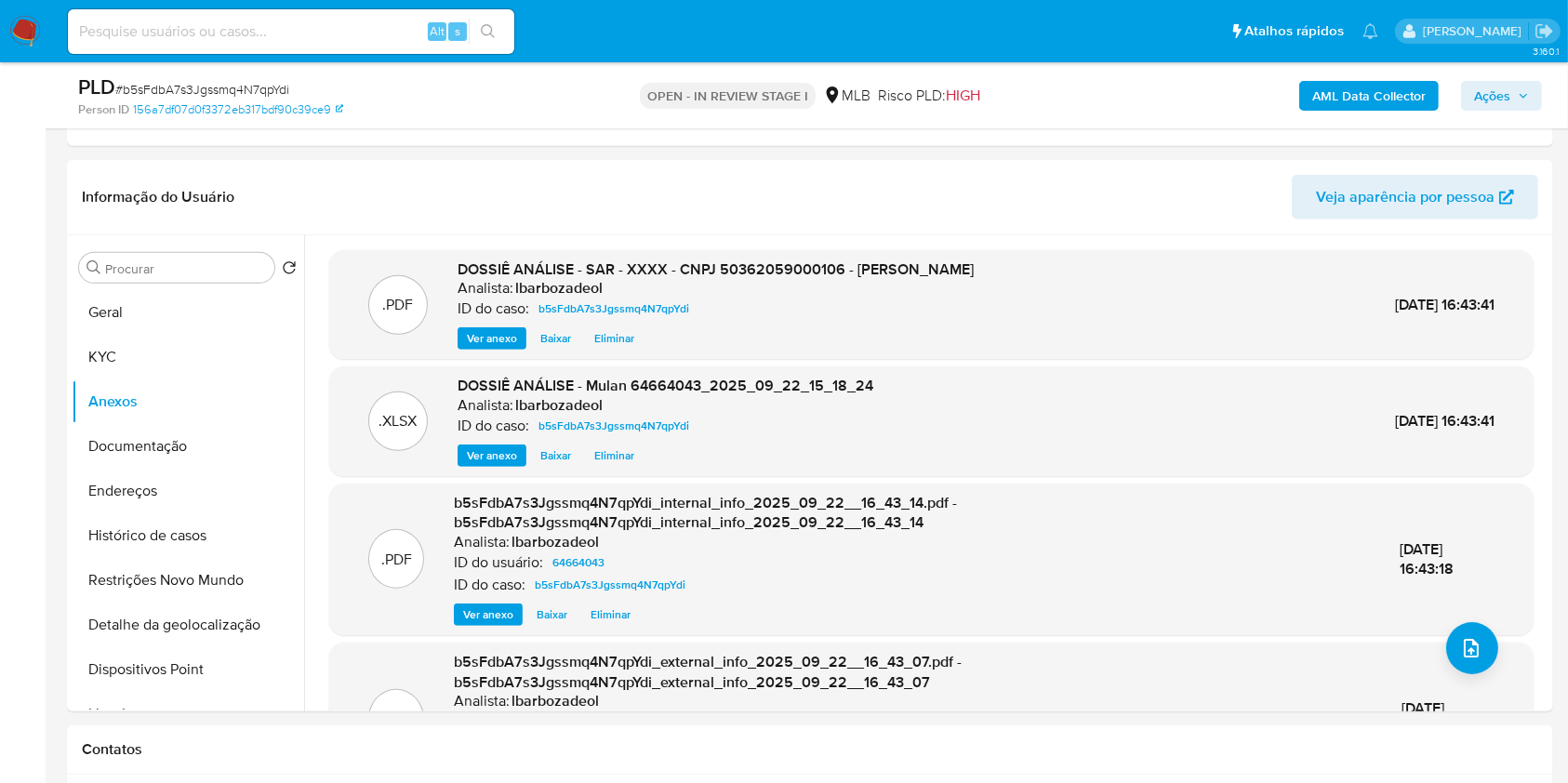
click at [1517, 96] on span "Ações" at bounding box center [1501, 96] width 55 height 26
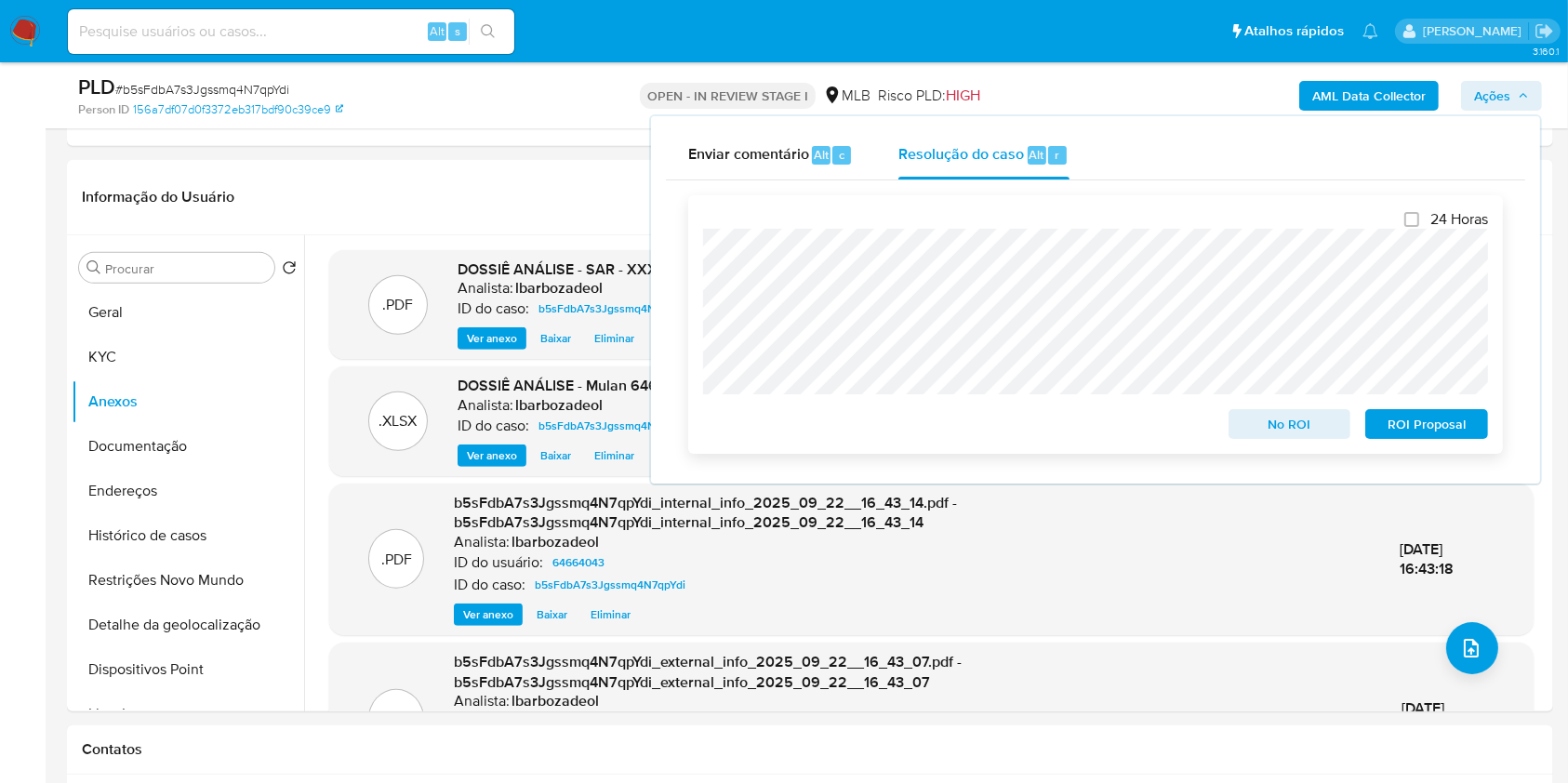
click at [1444, 425] on span "ROI Proposal" at bounding box center [1426, 424] width 97 height 26
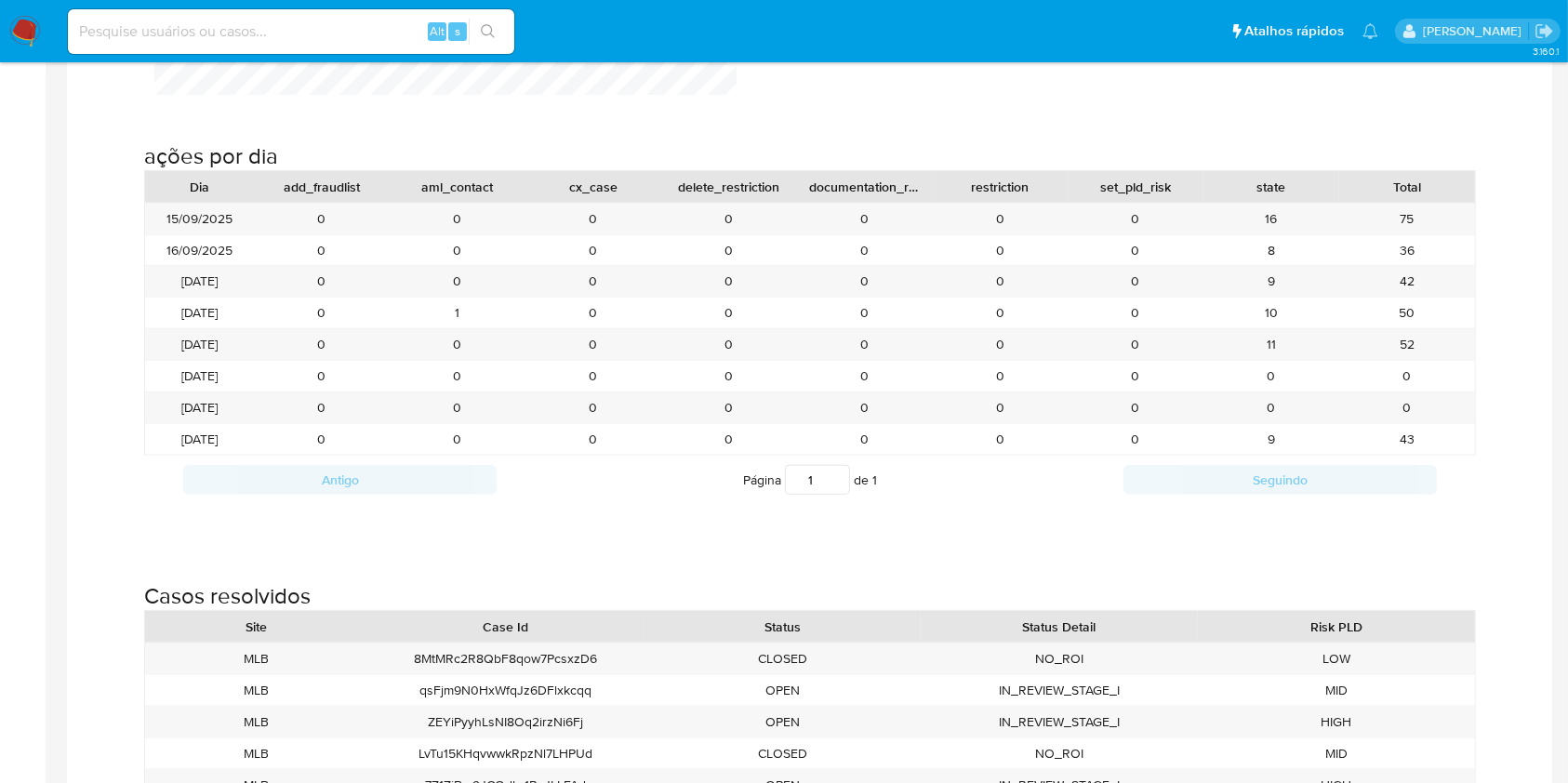
scroll to position [2056, 0]
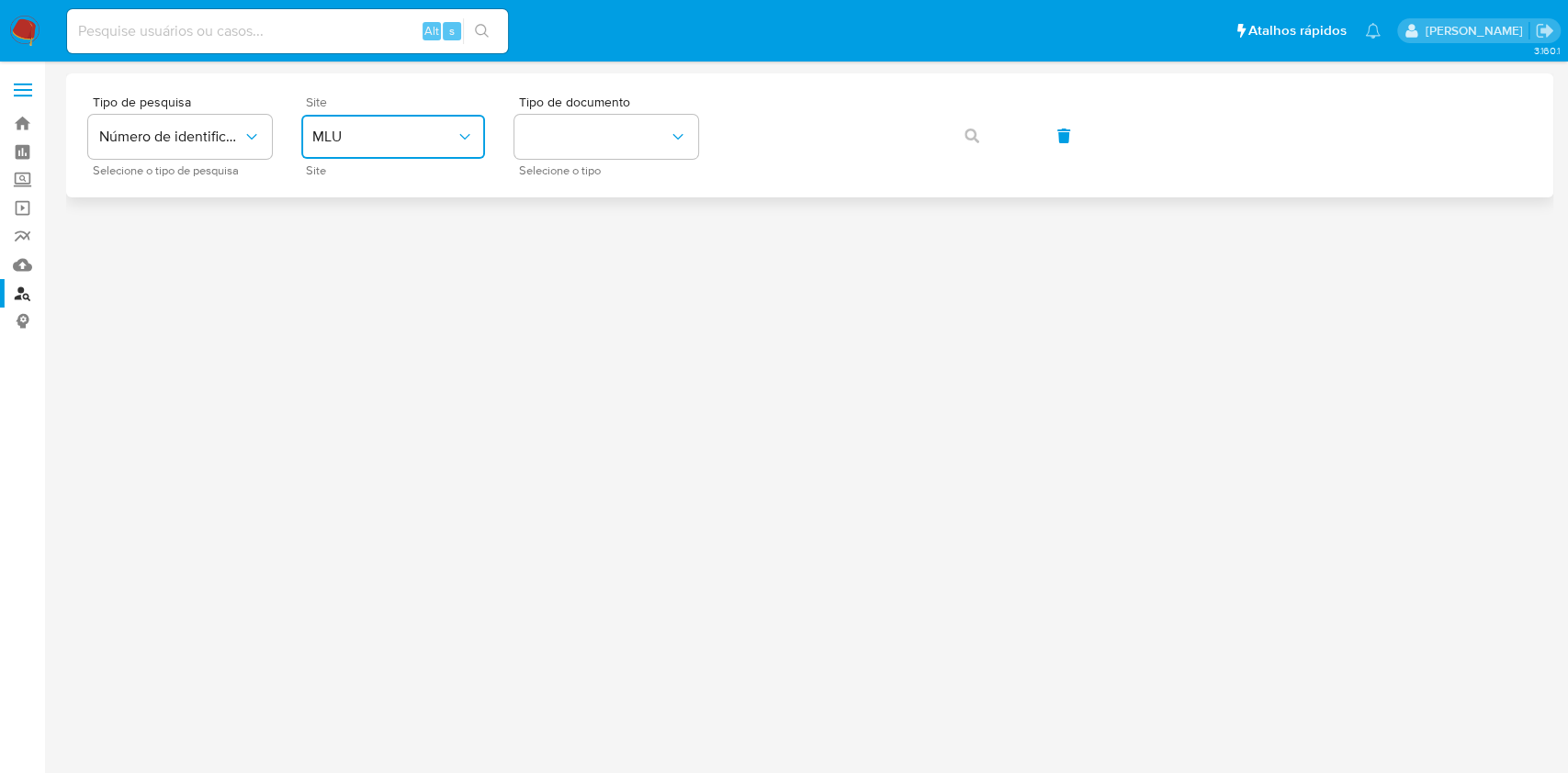
click at [396, 129] on span "MLU" at bounding box center [383, 137] width 143 height 19
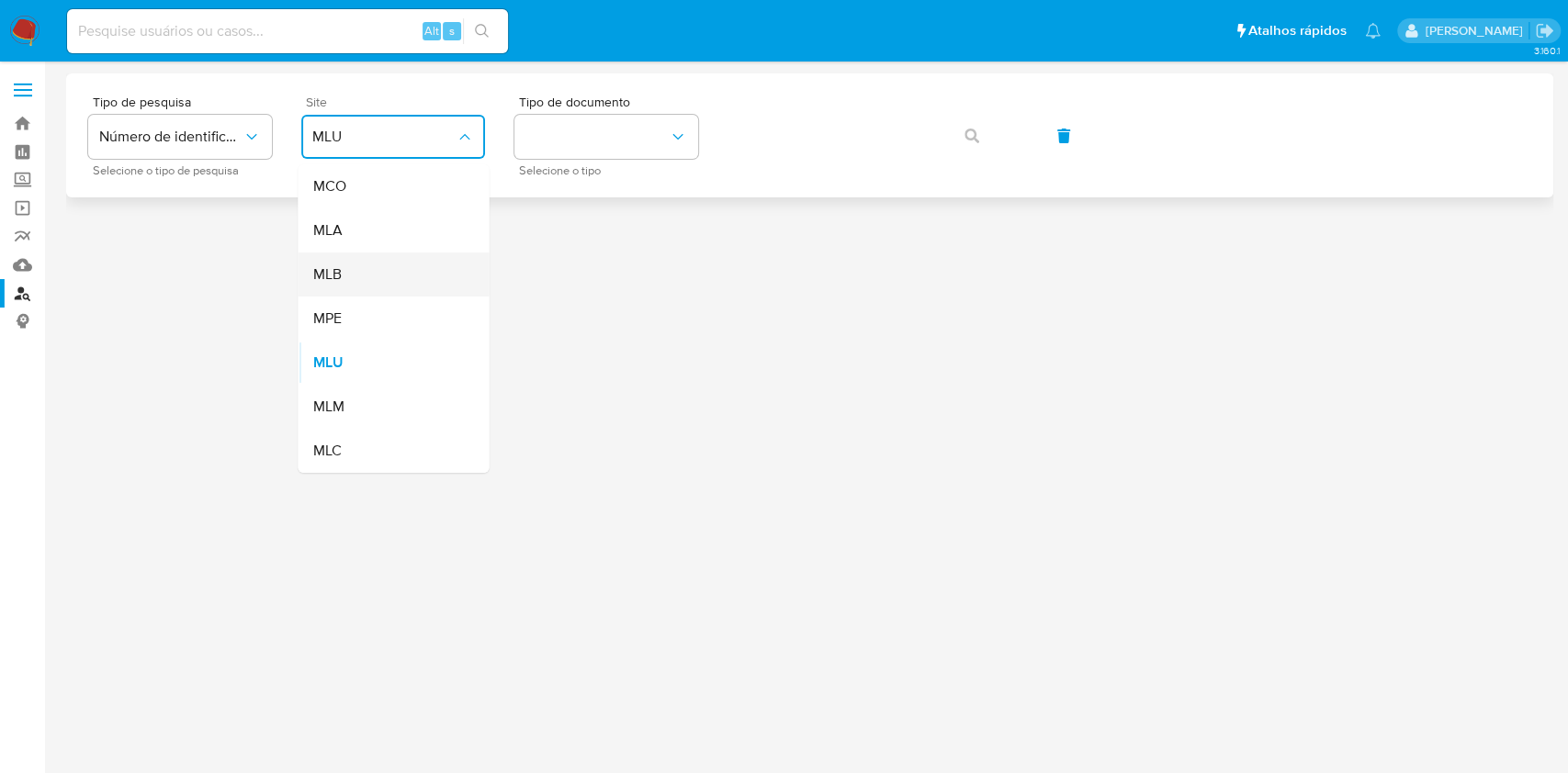
click at [393, 276] on div "MLB" at bounding box center [387, 274] width 150 height 44
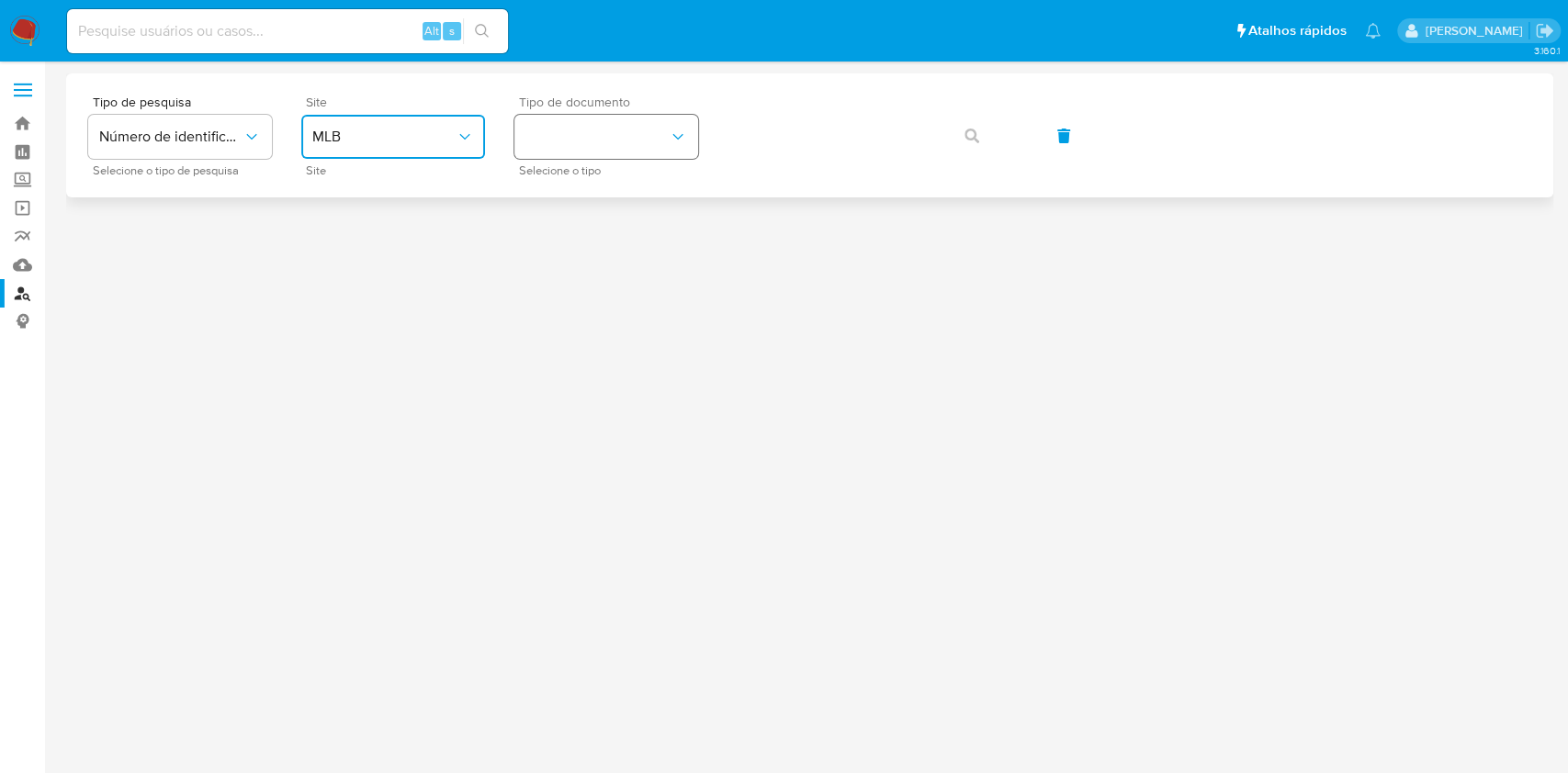
click at [602, 140] on button "identificationType" at bounding box center [606, 136] width 184 height 44
click at [595, 261] on div "CPF CPF" at bounding box center [601, 257] width 150 height 62
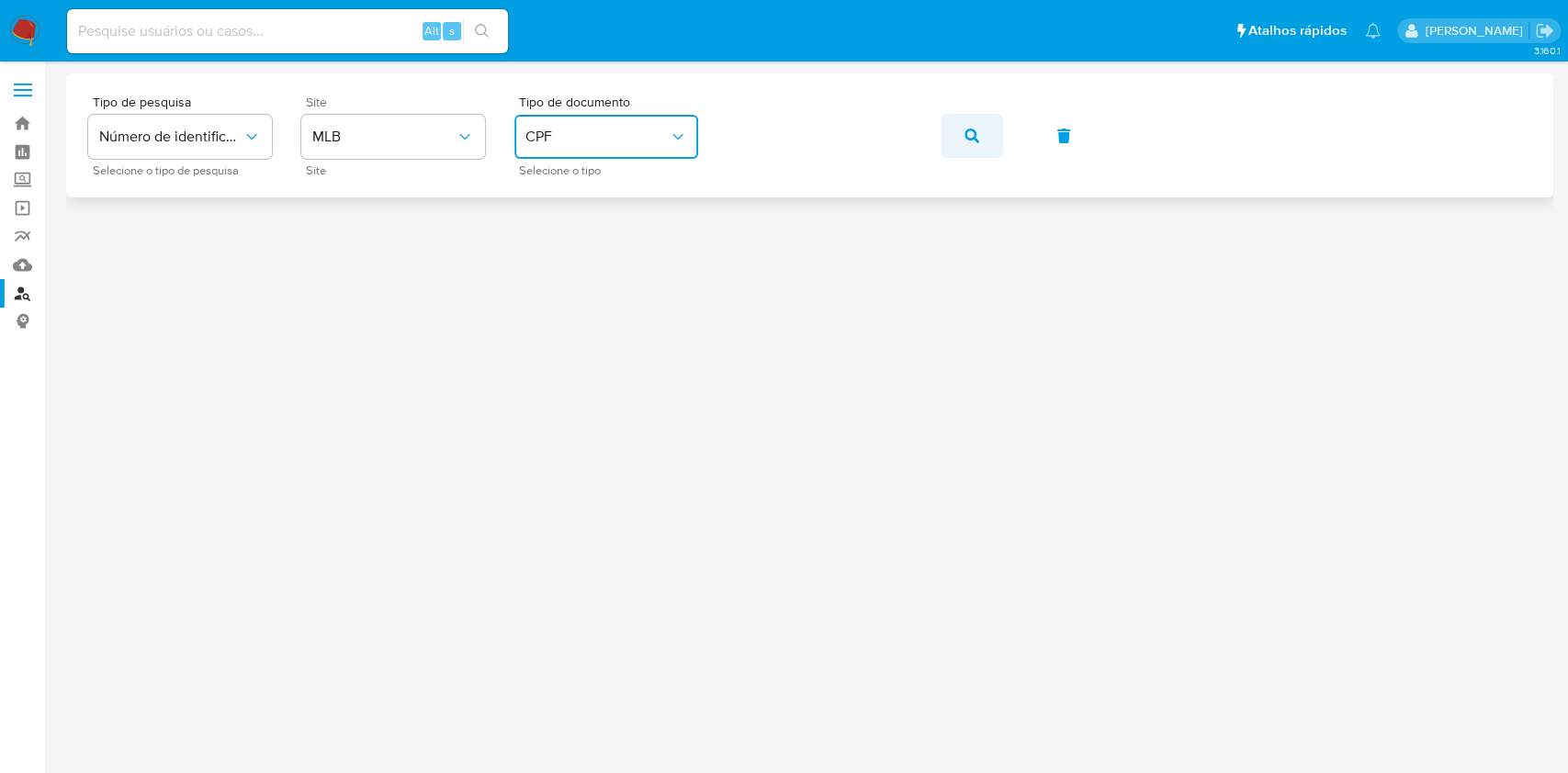
drag, startPoint x: 965, startPoint y: 139, endPoint x: 958, endPoint y: 154, distance: 16.6
click at [970, 139] on icon "button" at bounding box center [972, 136] width 15 height 15
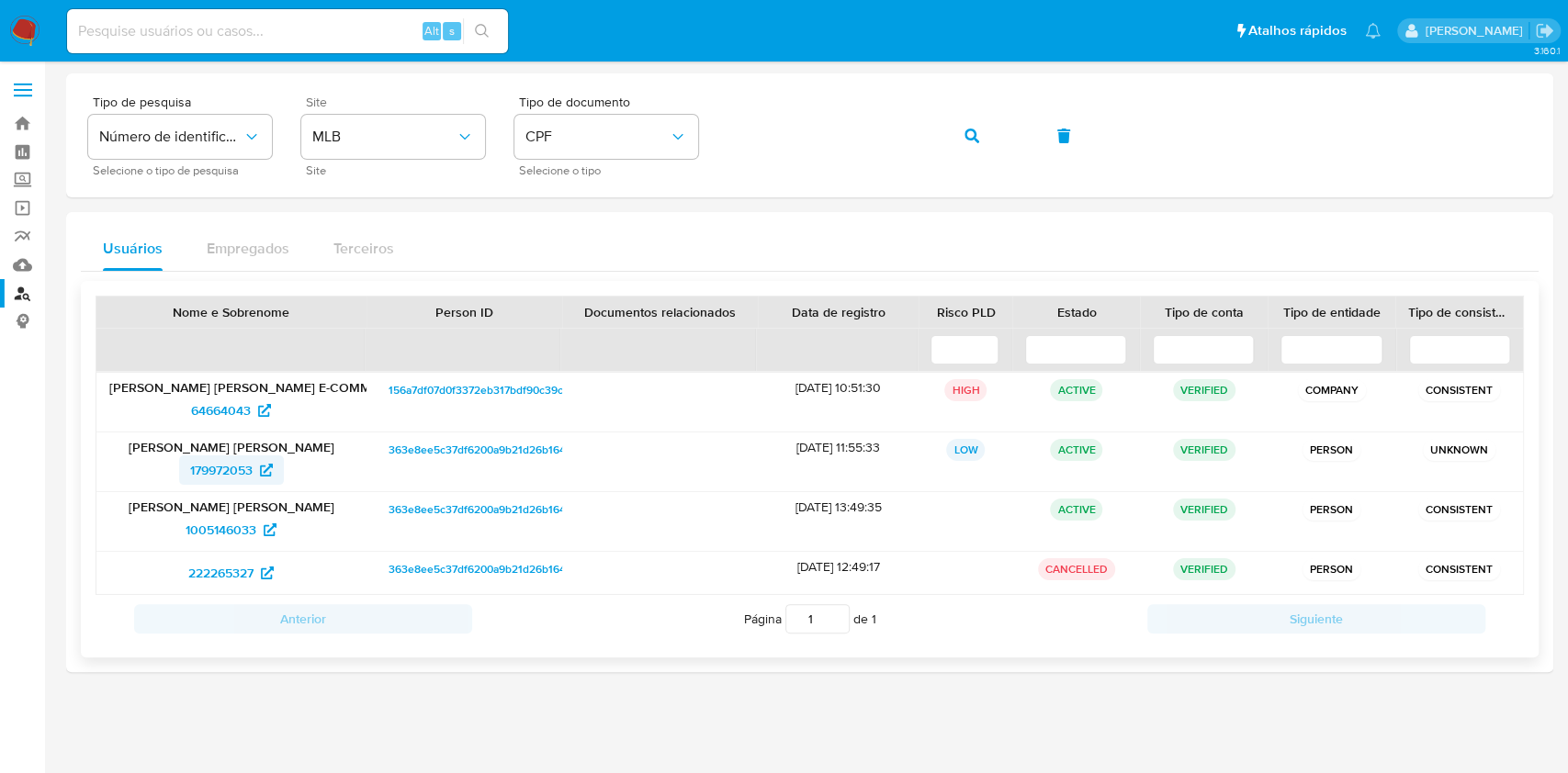
click at [261, 461] on span "179972053" at bounding box center [231, 470] width 83 height 30
click at [247, 526] on span "1005146033" at bounding box center [221, 530] width 71 height 30
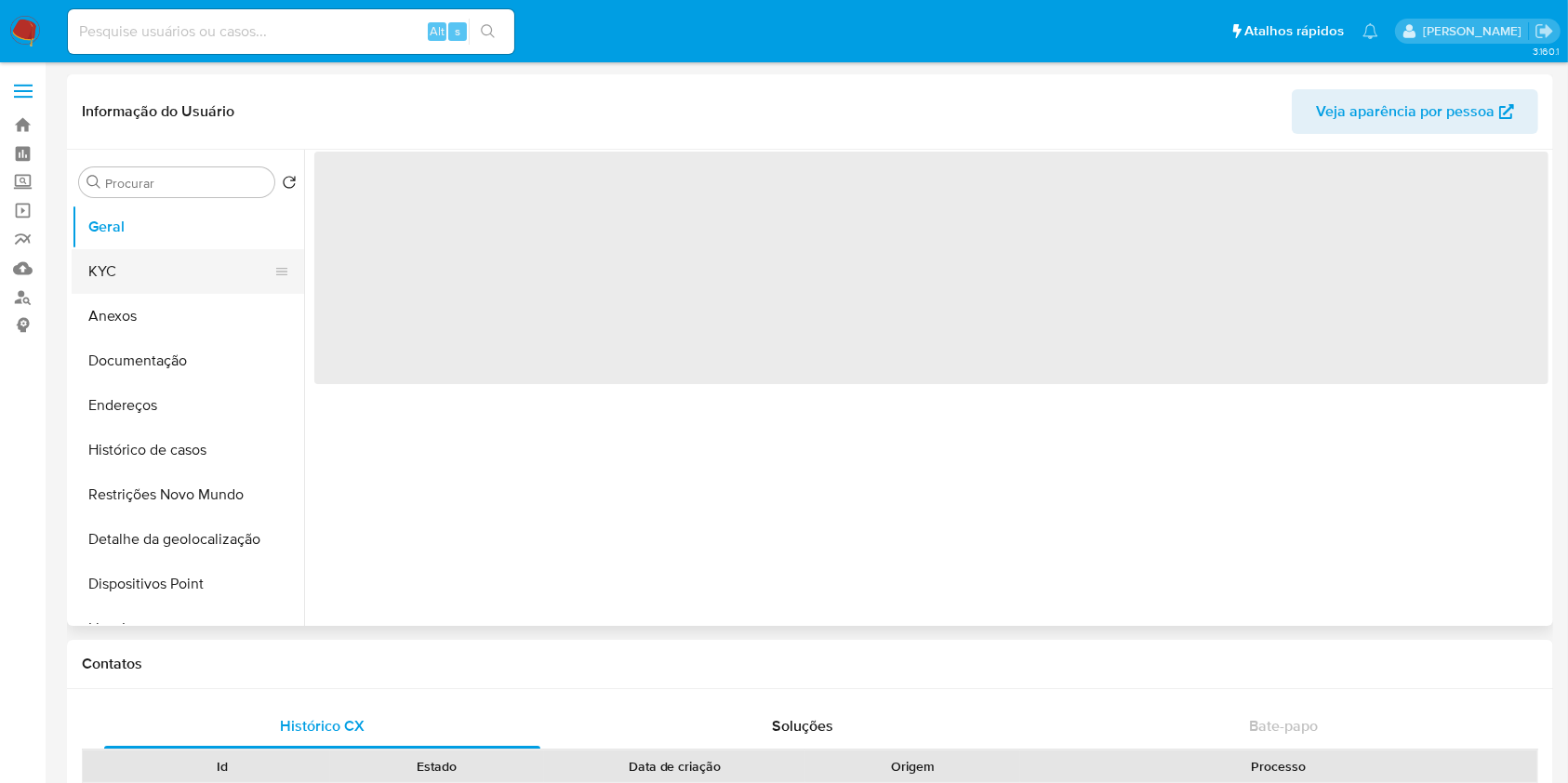
click at [152, 277] on button "KYC" at bounding box center [180, 271] width 218 height 44
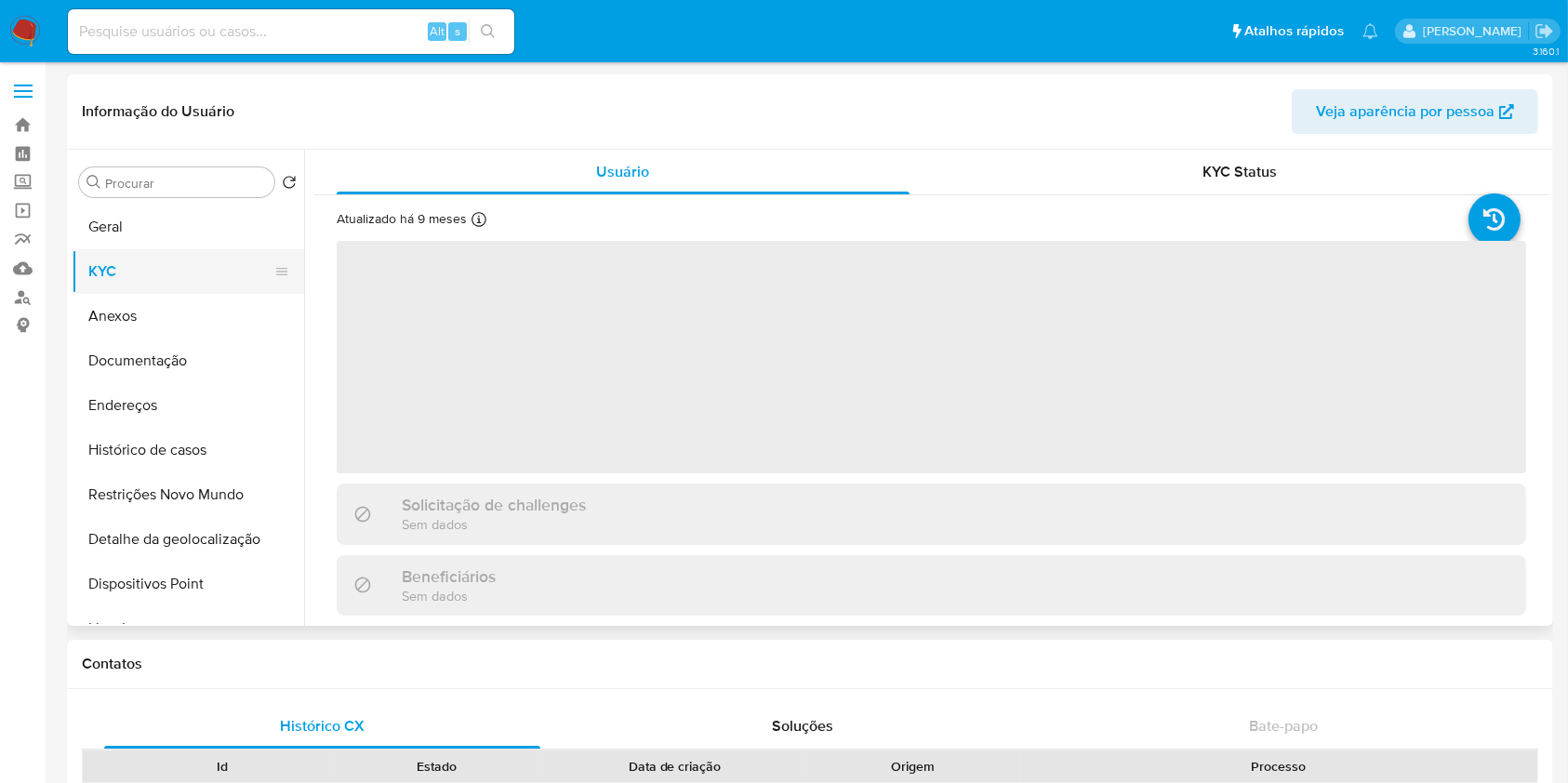
select select "10"
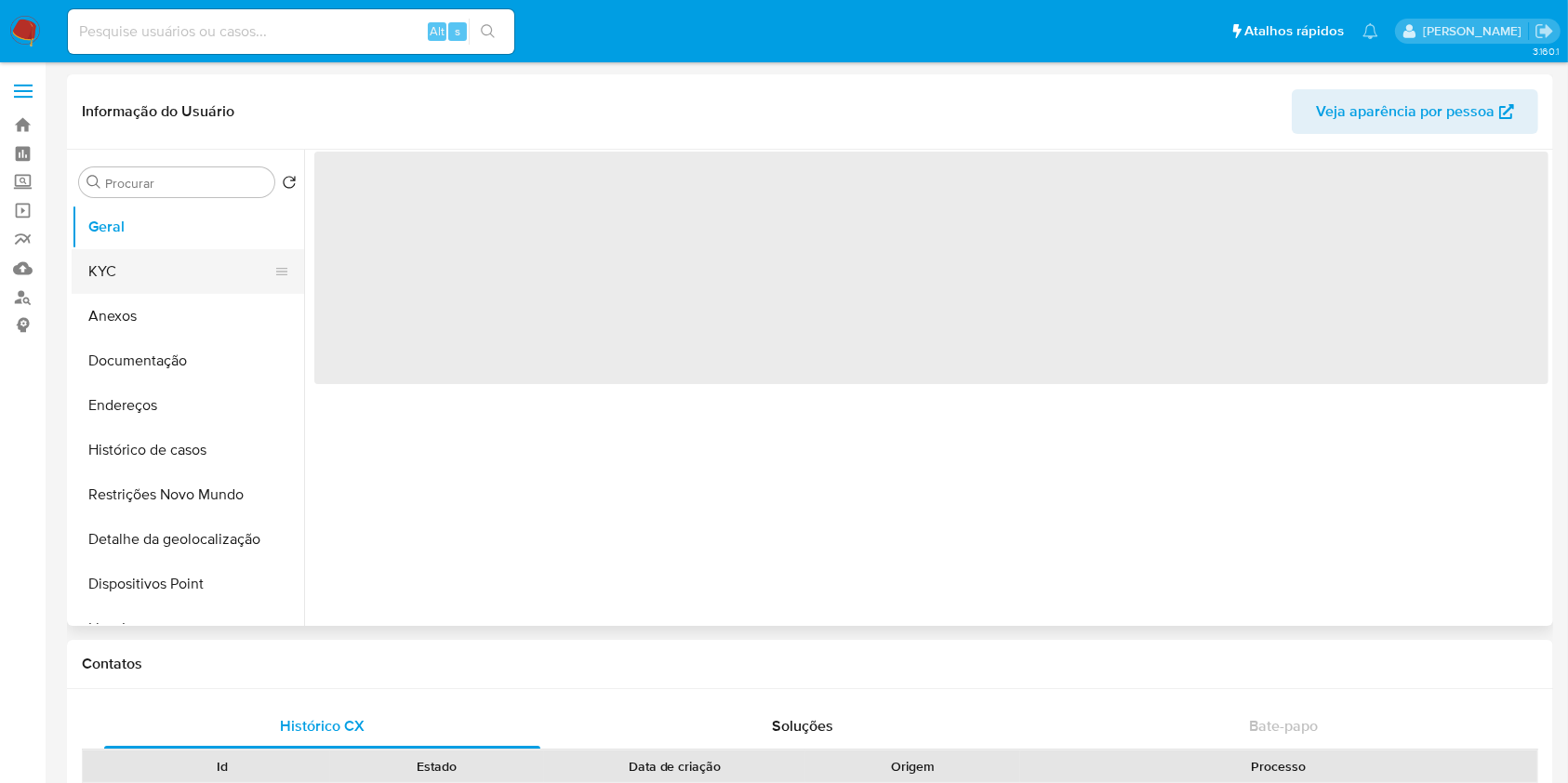
click at [186, 277] on button "KYC" at bounding box center [180, 271] width 218 height 44
select select "10"
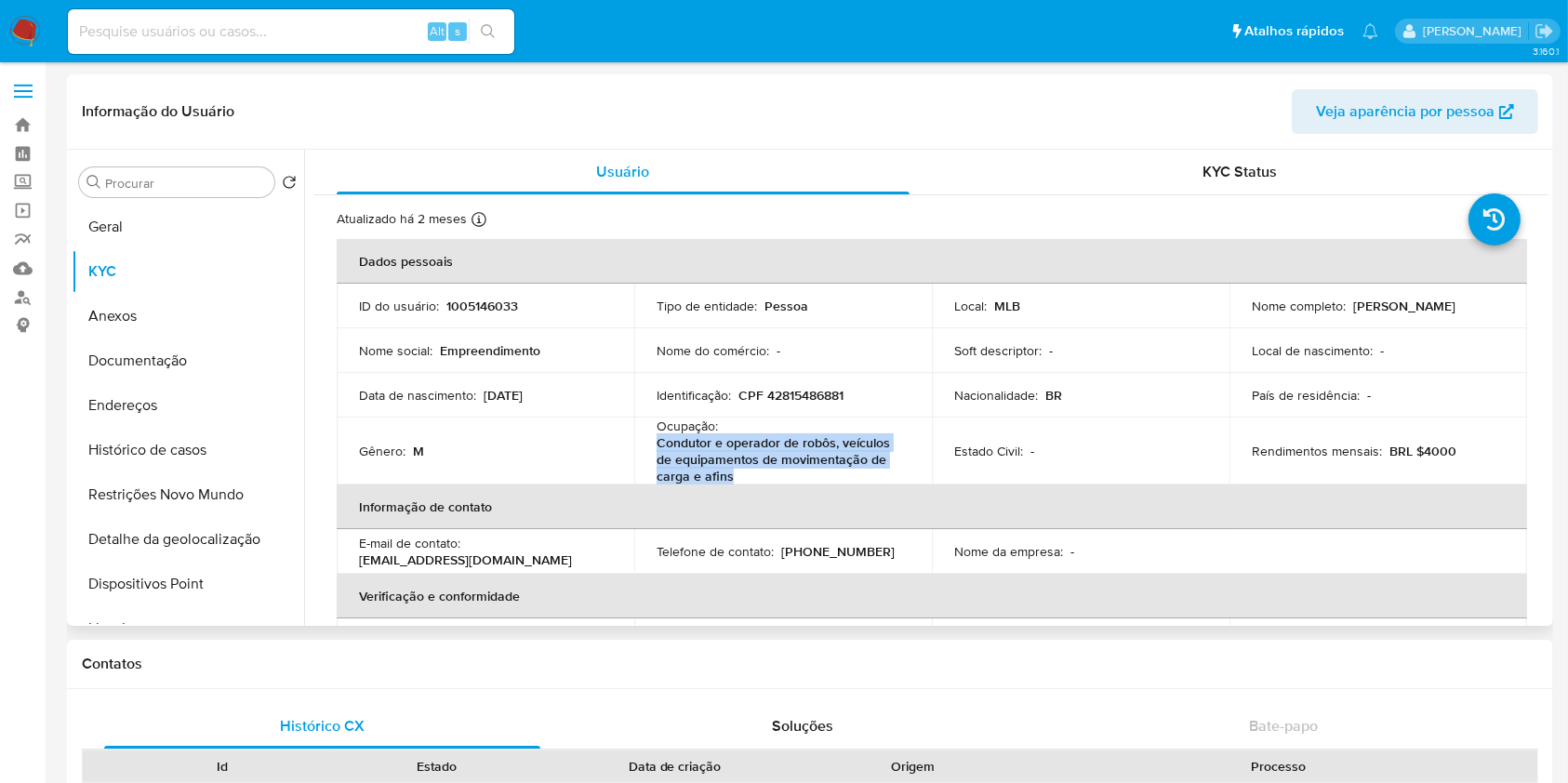
drag, startPoint x: 658, startPoint y: 439, endPoint x: 745, endPoint y: 476, distance: 94.5
click at [745, 476] on p "Condutor e operador de robôs, veículos de equipamentos de movimentação de carga…" at bounding box center [779, 459] width 245 height 50
copy p "Condutor e operador de robôs, veículos de equipamentos de movimentação de carga…"
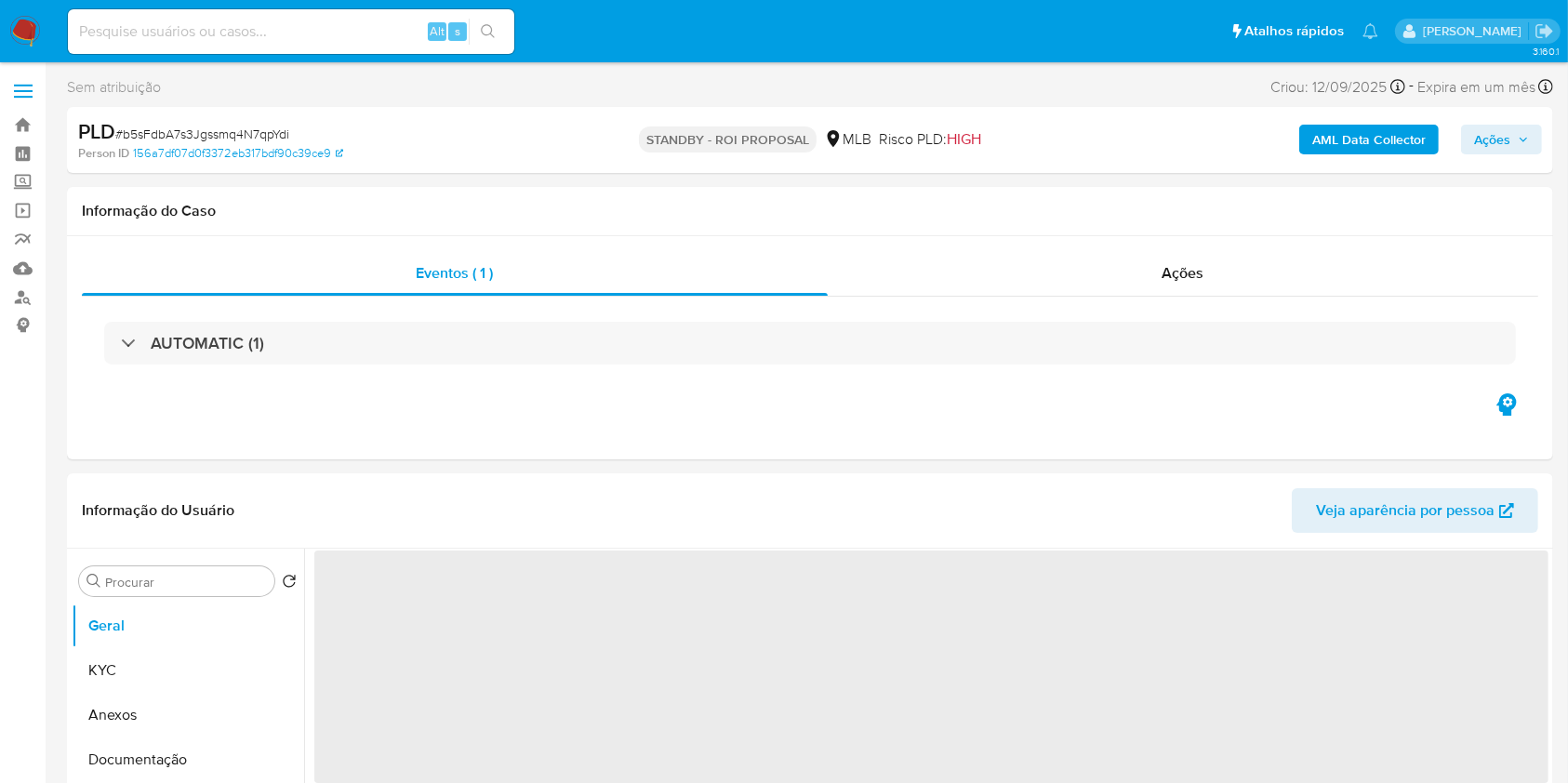
select select "10"
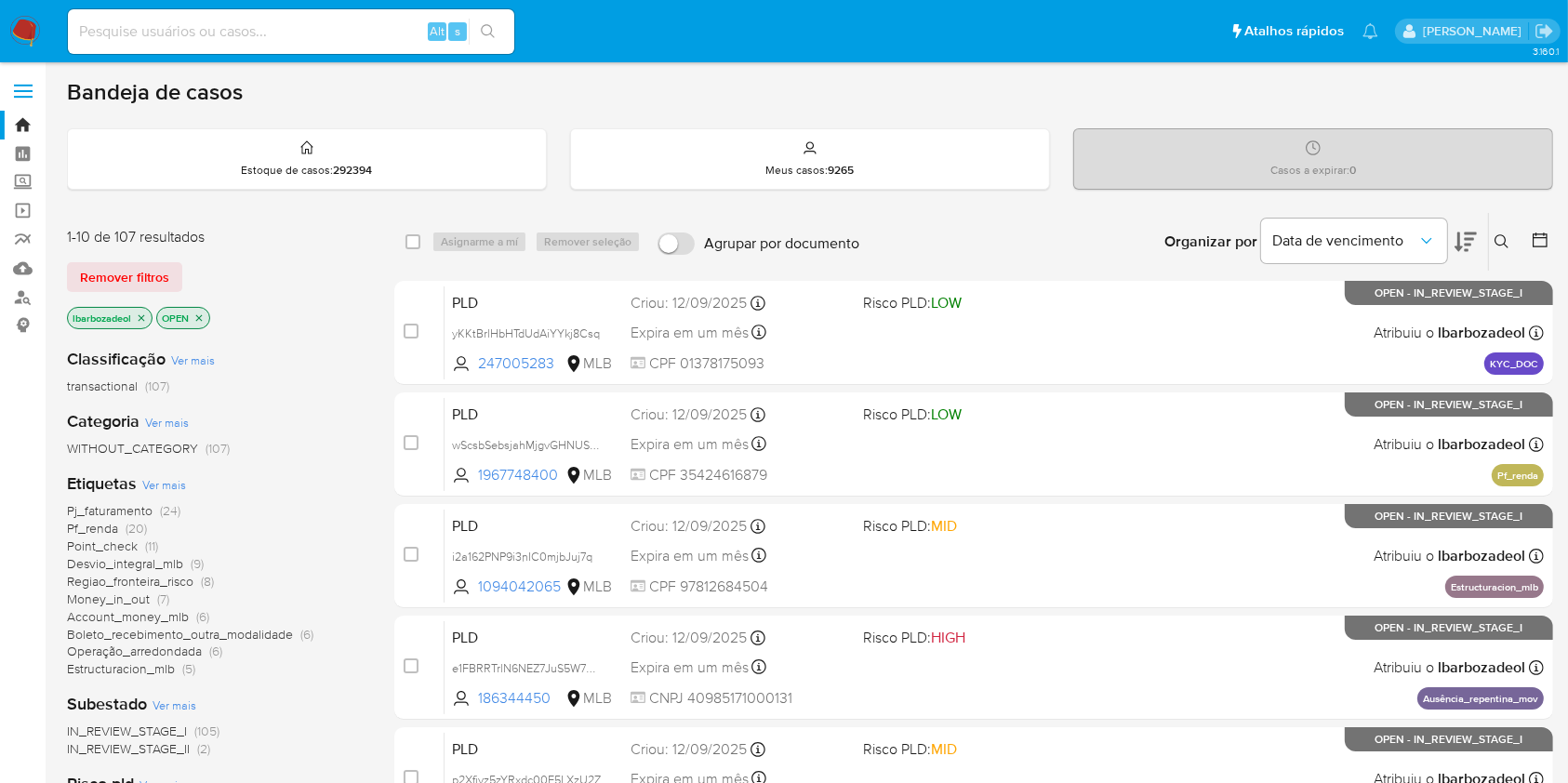
click at [135, 525] on span "(20)" at bounding box center [136, 528] width 22 height 19
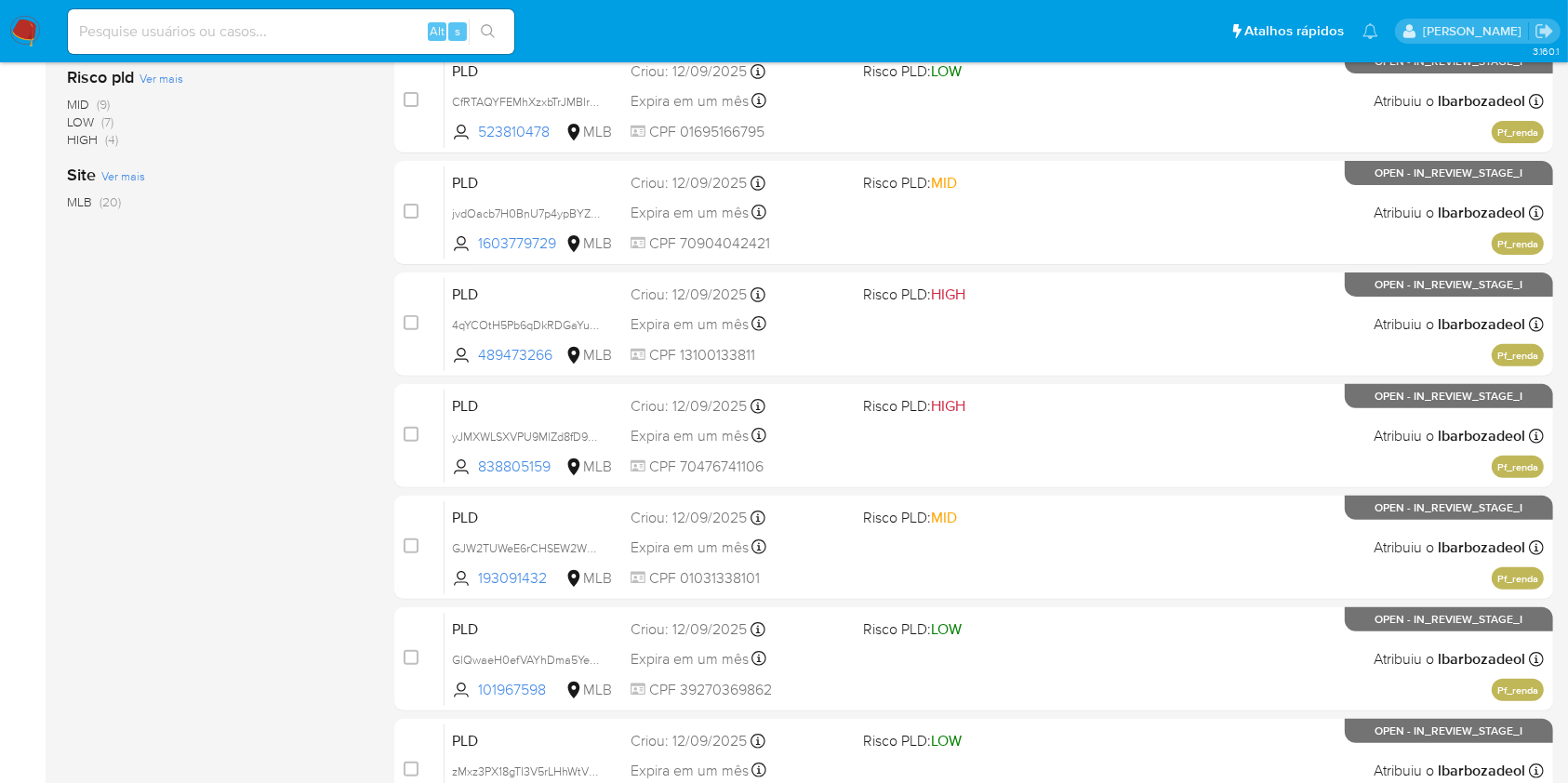
scroll to position [568, 0]
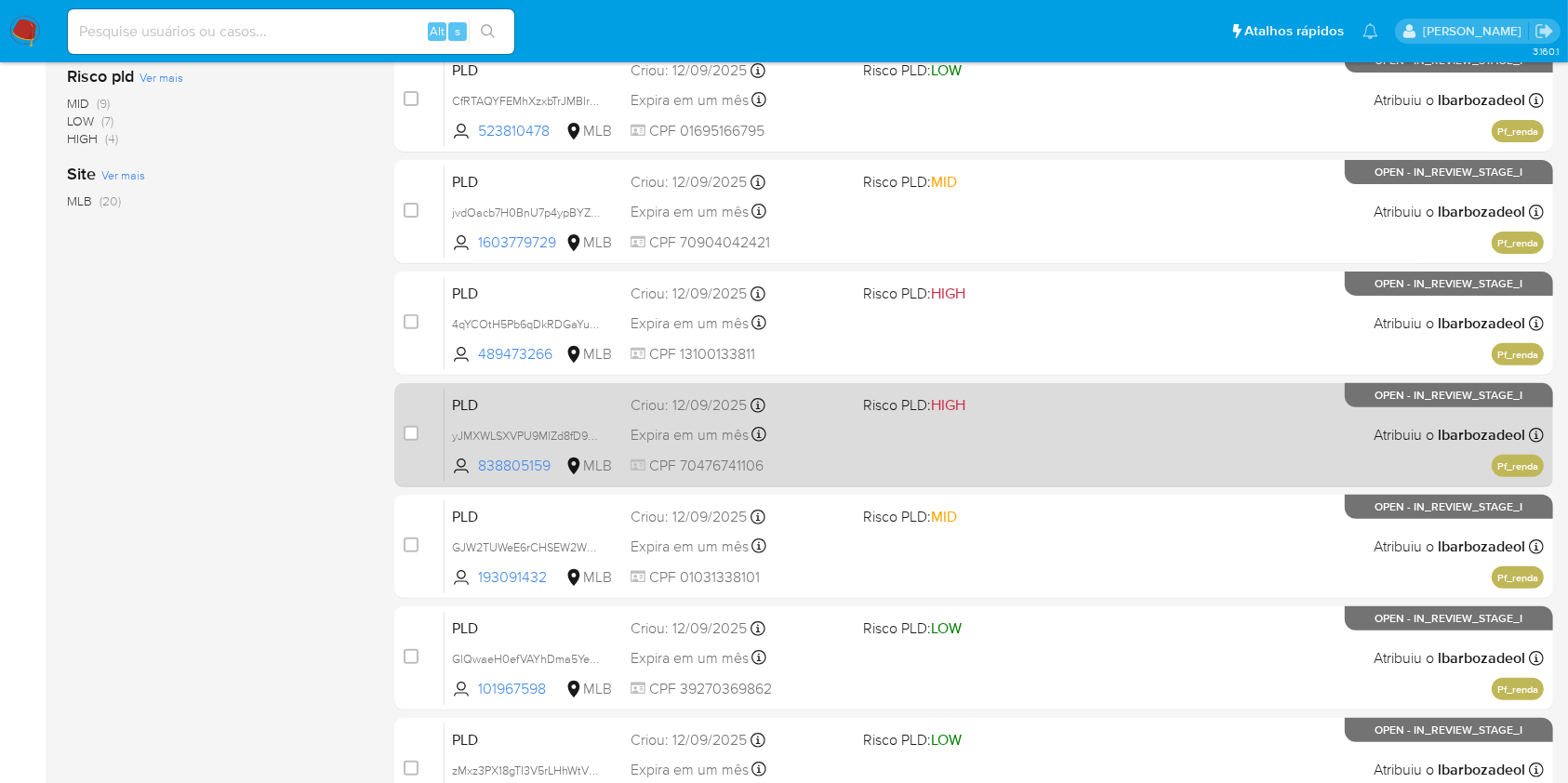
click at [949, 395] on span "HIGH" at bounding box center [949, 405] width 35 height 22
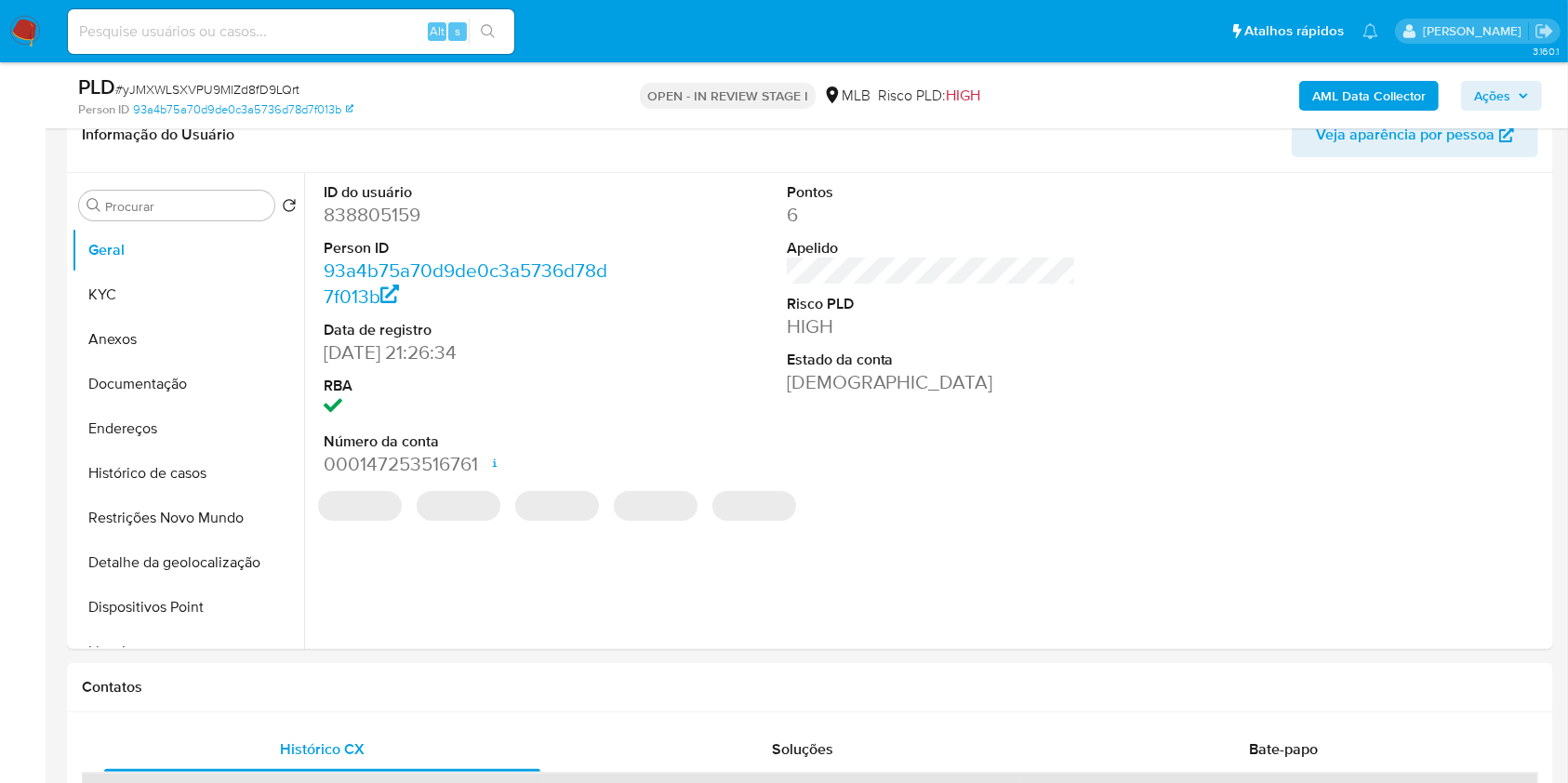
select select "10"
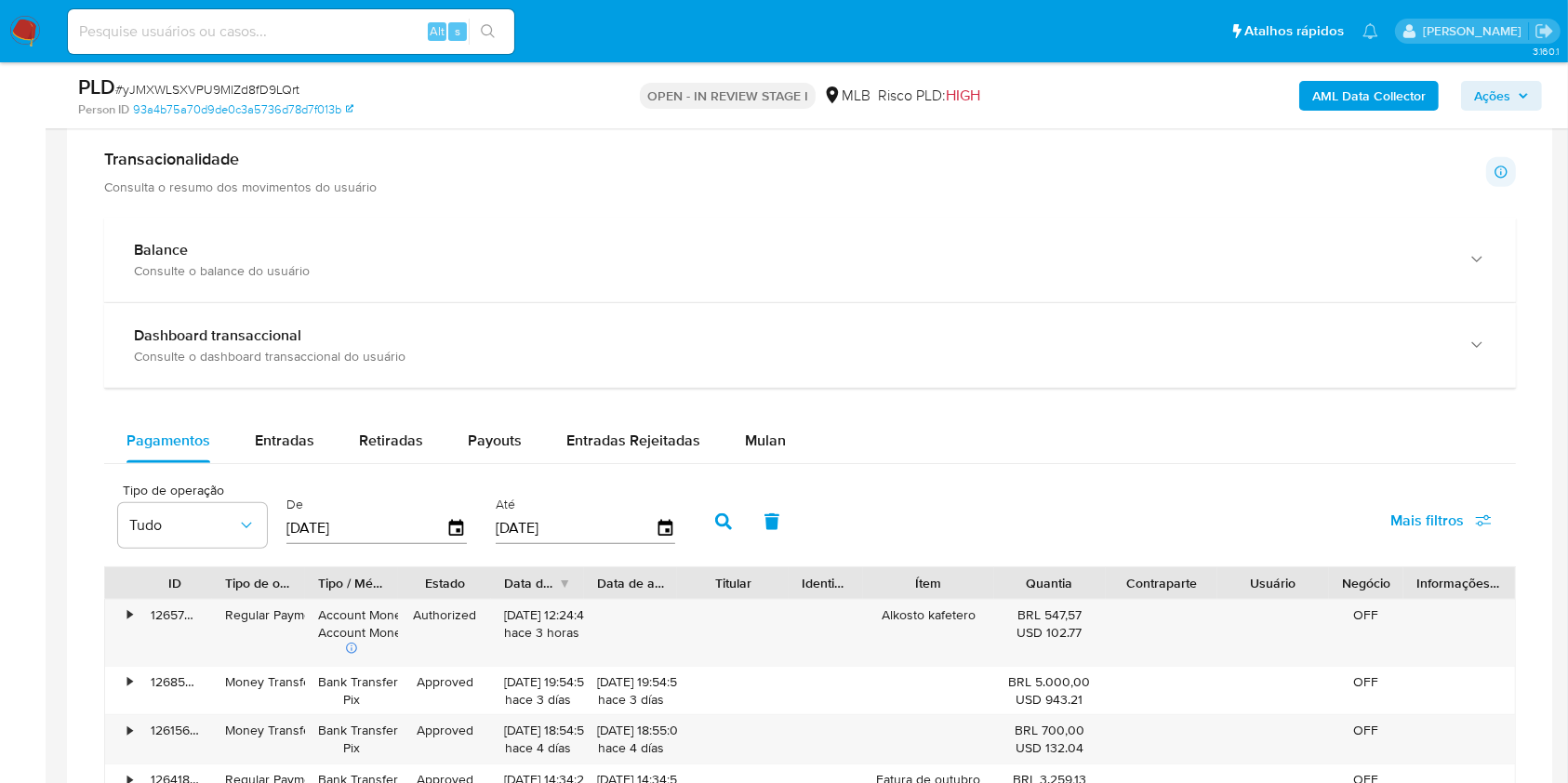
scroll to position [1370, 0]
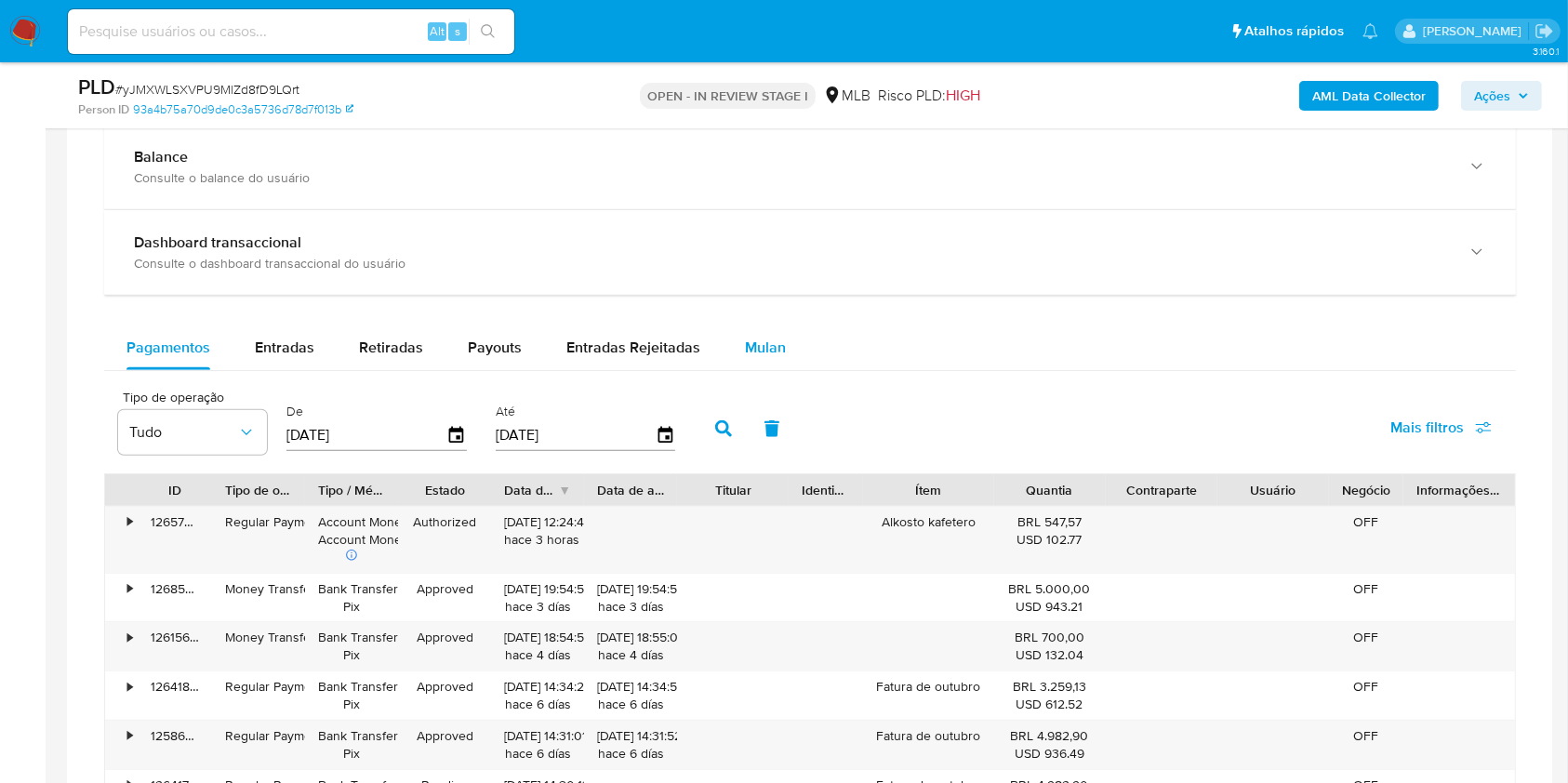
click at [745, 345] on span "Mulan" at bounding box center [766, 347] width 41 height 22
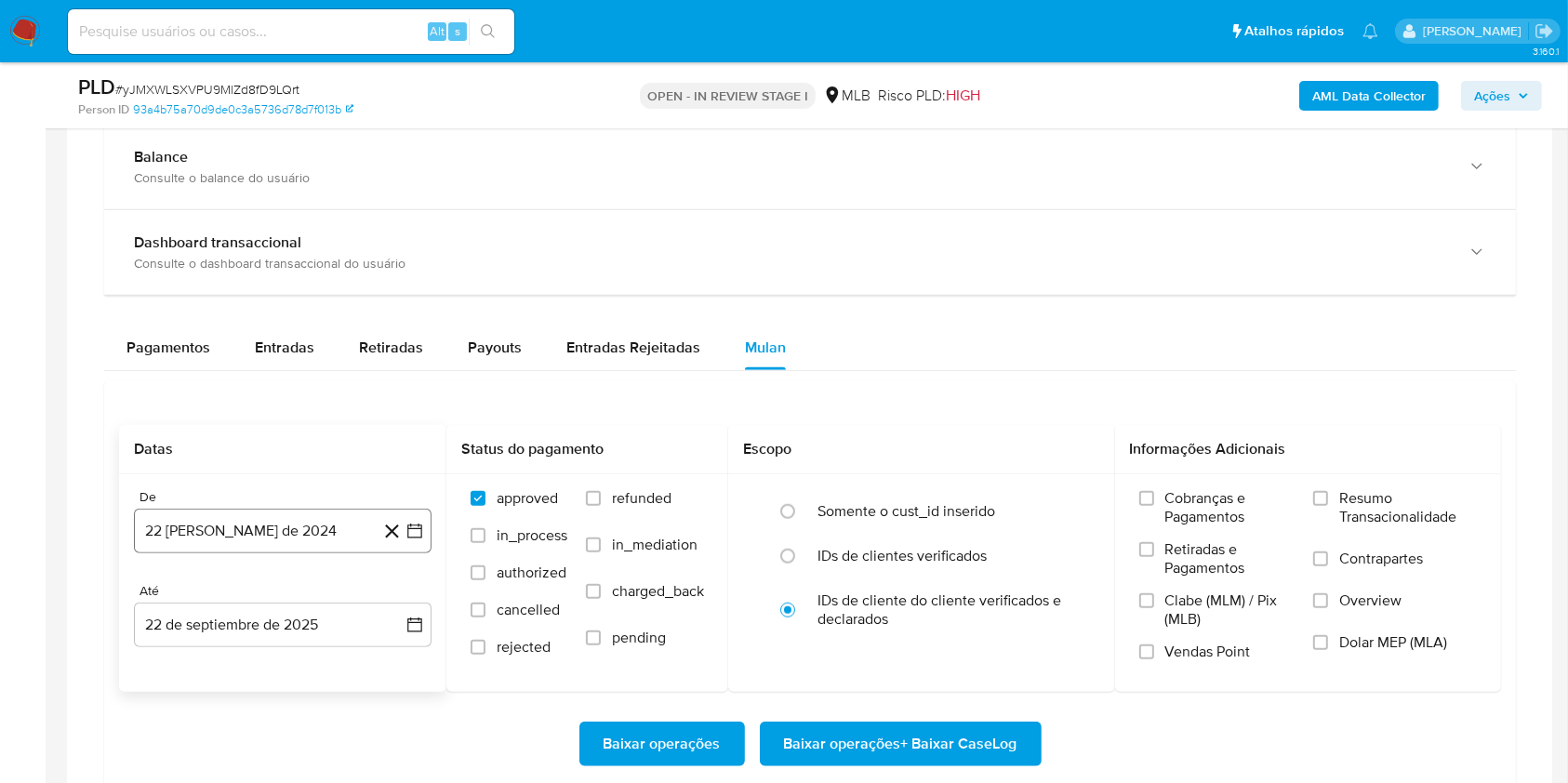
click at [315, 534] on button "22 de agosto de 2024" at bounding box center [282, 530] width 298 height 44
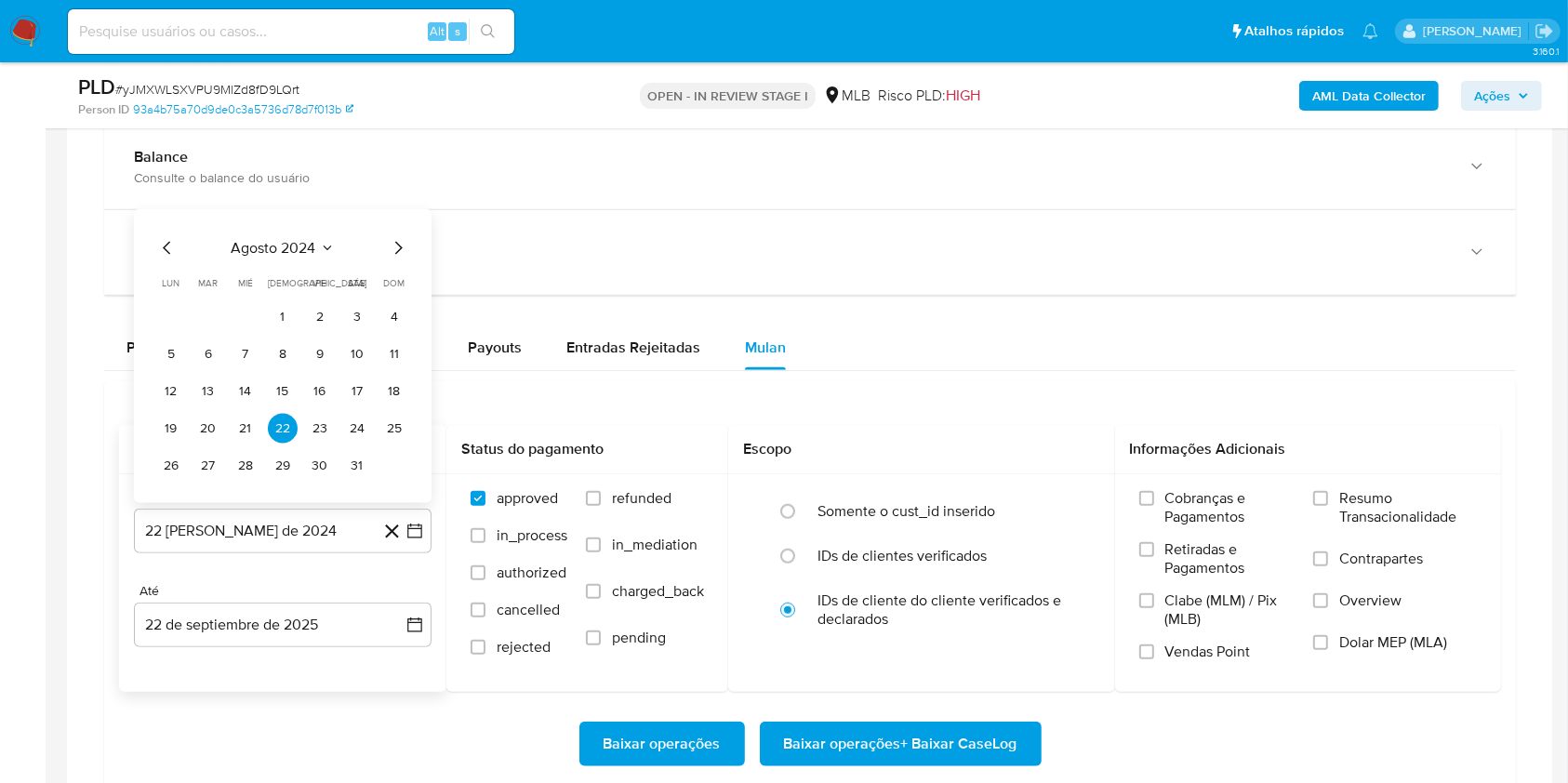
click at [306, 249] on span "agosto 2024" at bounding box center [274, 248] width 85 height 19
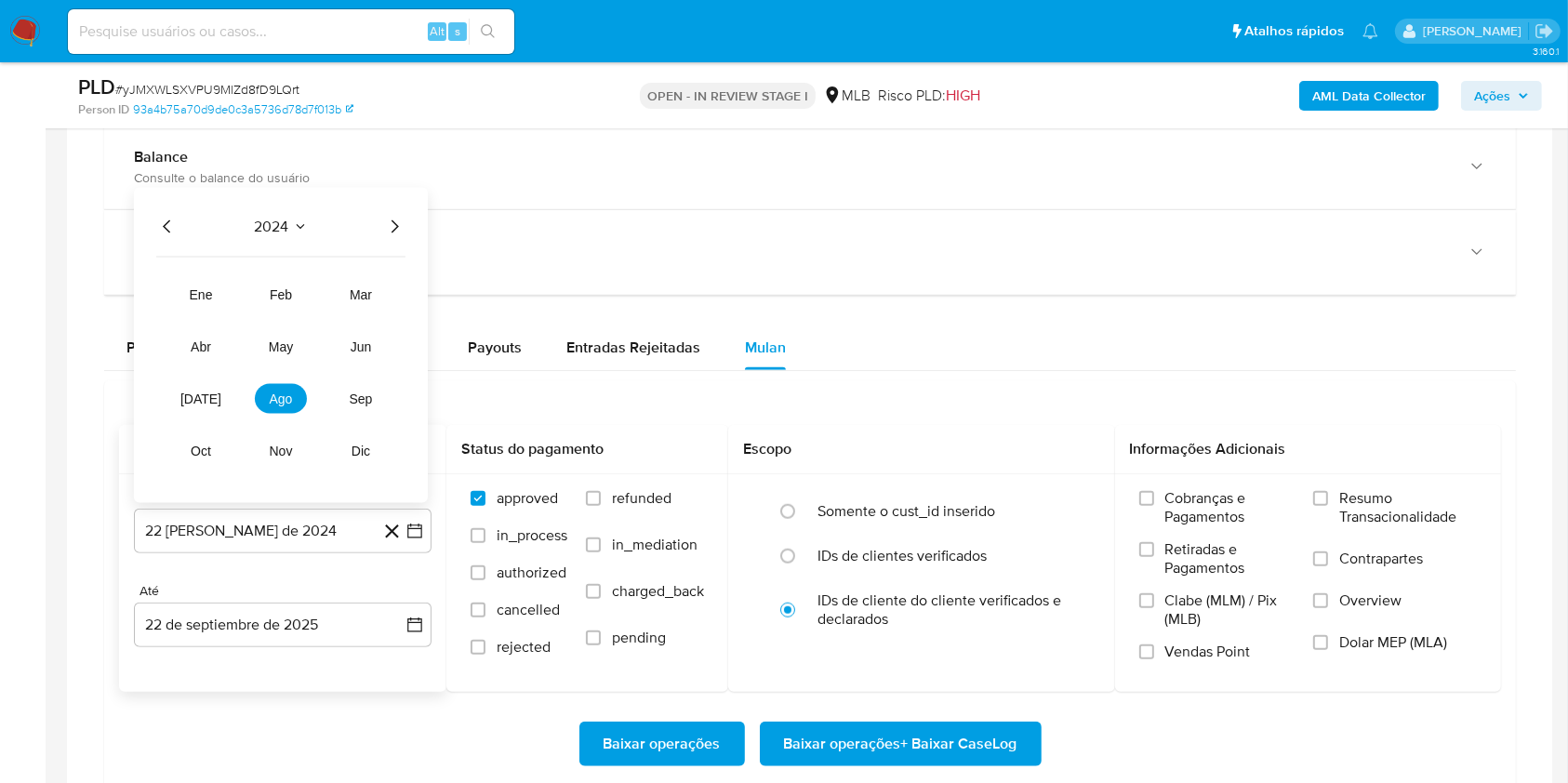
click at [394, 227] on icon "Año siguiente" at bounding box center [395, 227] width 23 height 23
click at [275, 399] on span "ago" at bounding box center [281, 399] width 24 height 15
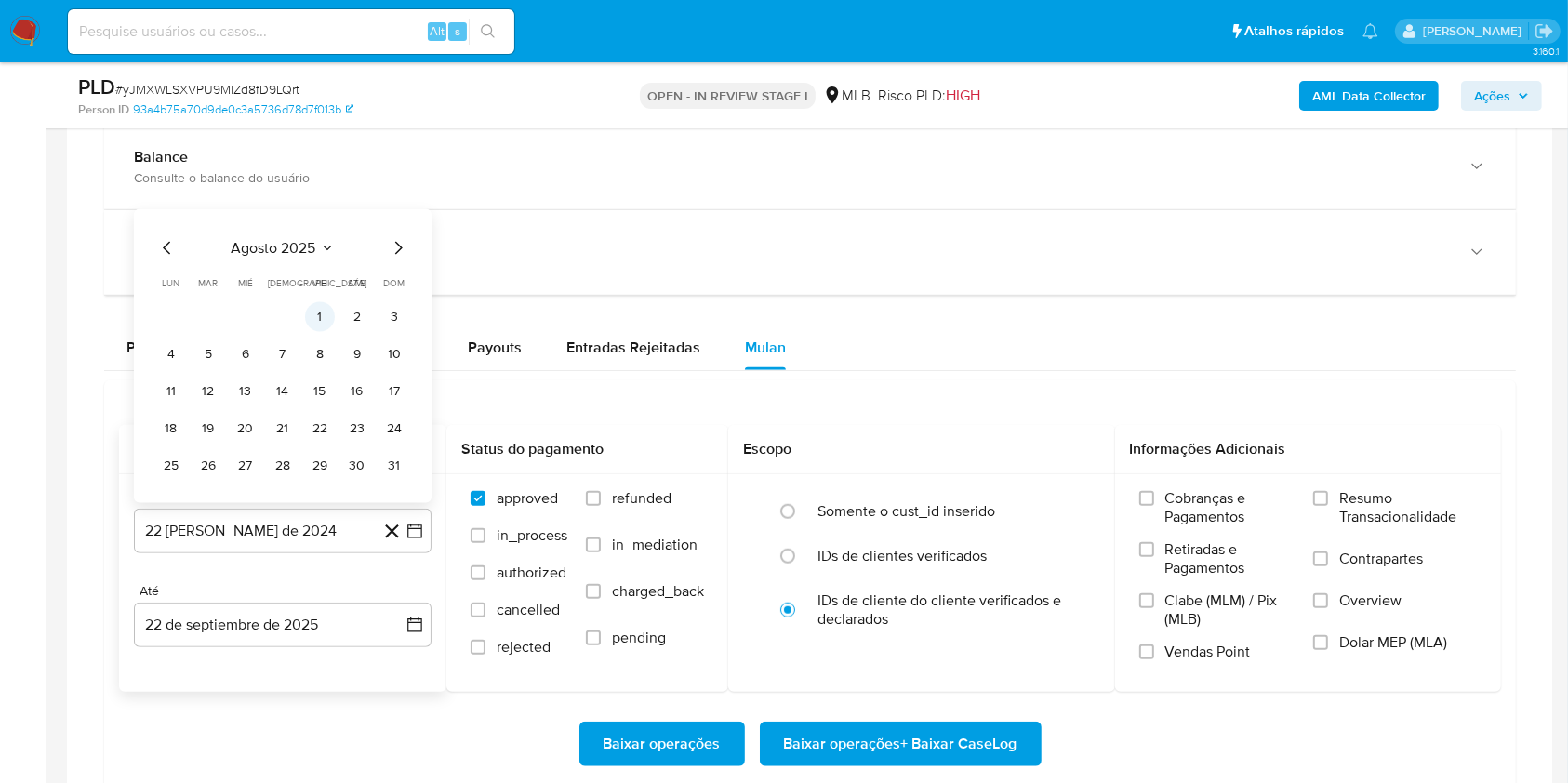
click at [316, 311] on button "1" at bounding box center [321, 318] width 30 height 30
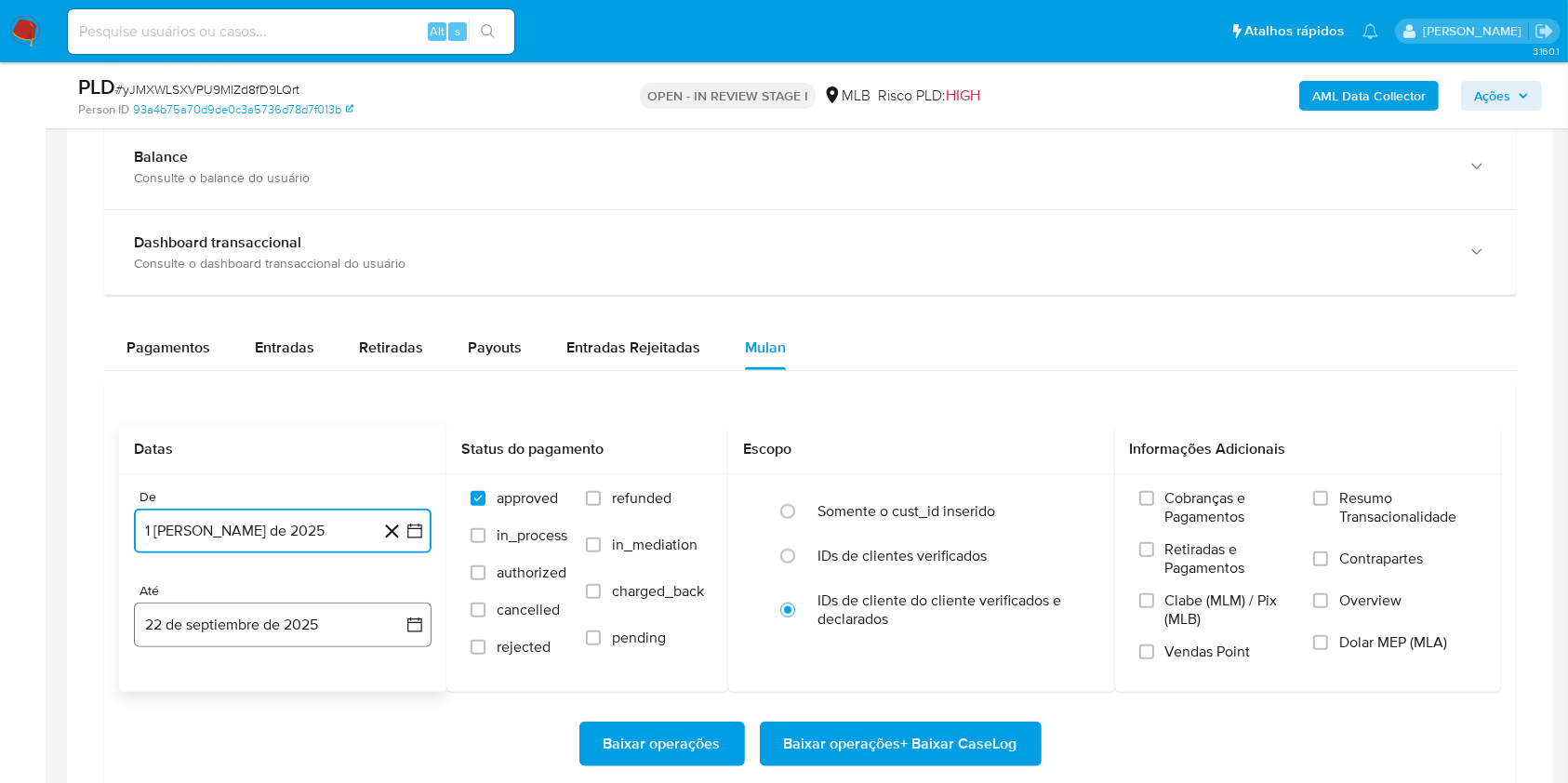
click at [277, 631] on button "22 de septiembre de 2025" at bounding box center [282, 624] width 298 height 44
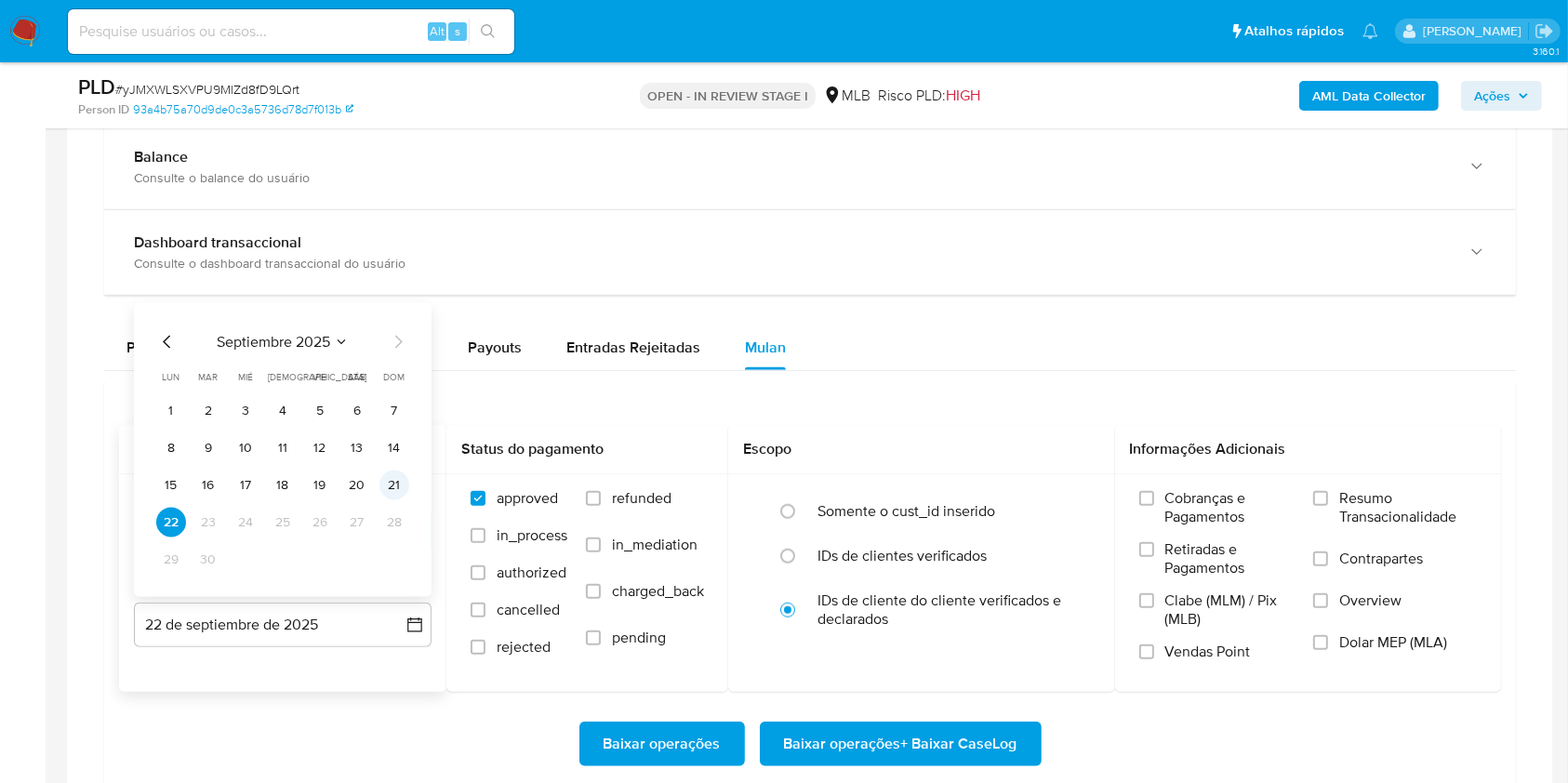
click at [395, 480] on button "21" at bounding box center [395, 486] width 30 height 30
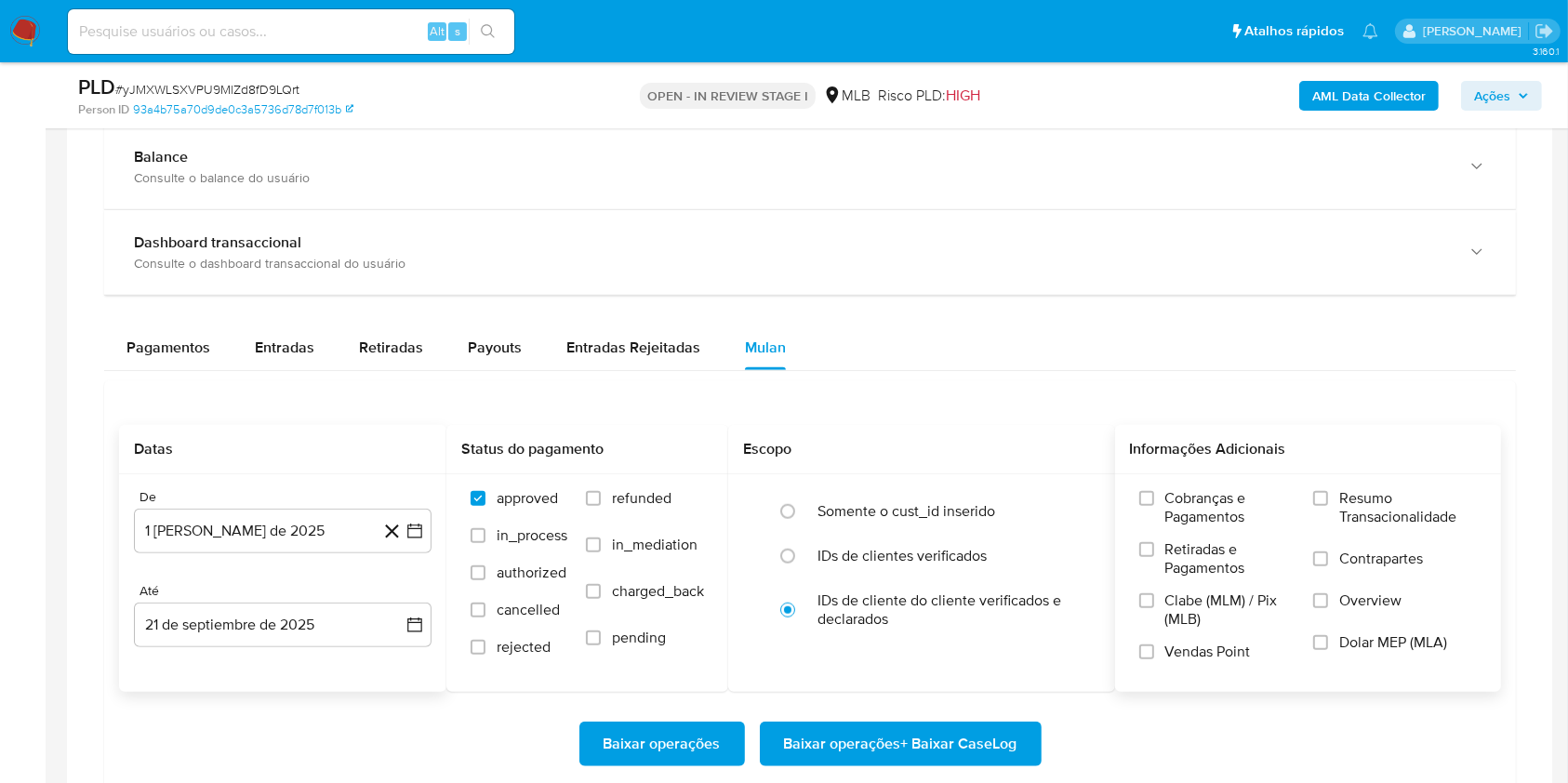
click at [1372, 497] on span "Resumo Transacionalidade" at bounding box center [1408, 508] width 137 height 38
click at [1328, 497] on input "Resumo Transacionalidade" at bounding box center [1321, 498] width 15 height 15
click at [922, 724] on span "Baixar operações + Baixar CaseLog" at bounding box center [901, 744] width 233 height 41
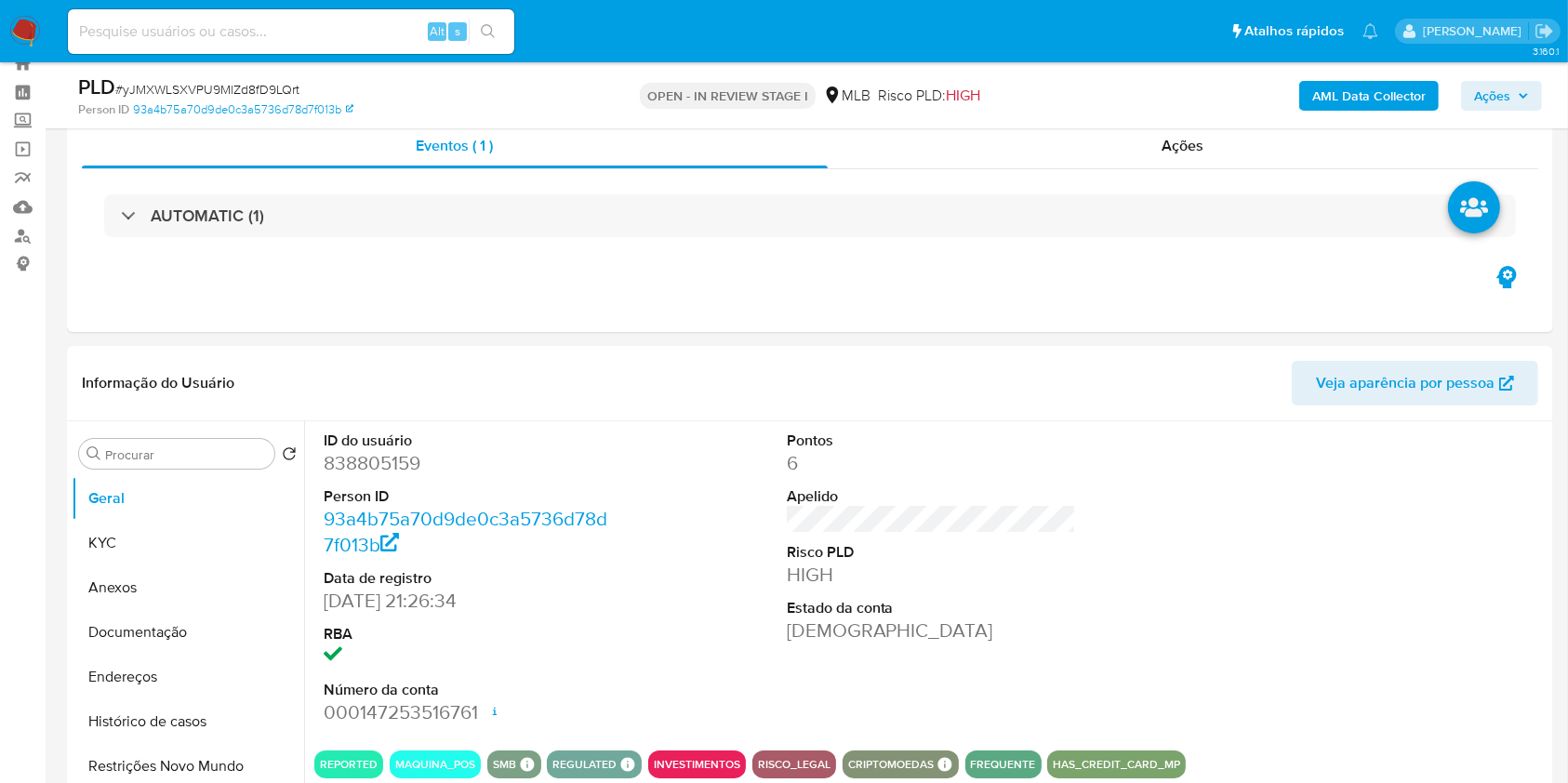
scroll to position [63, 0]
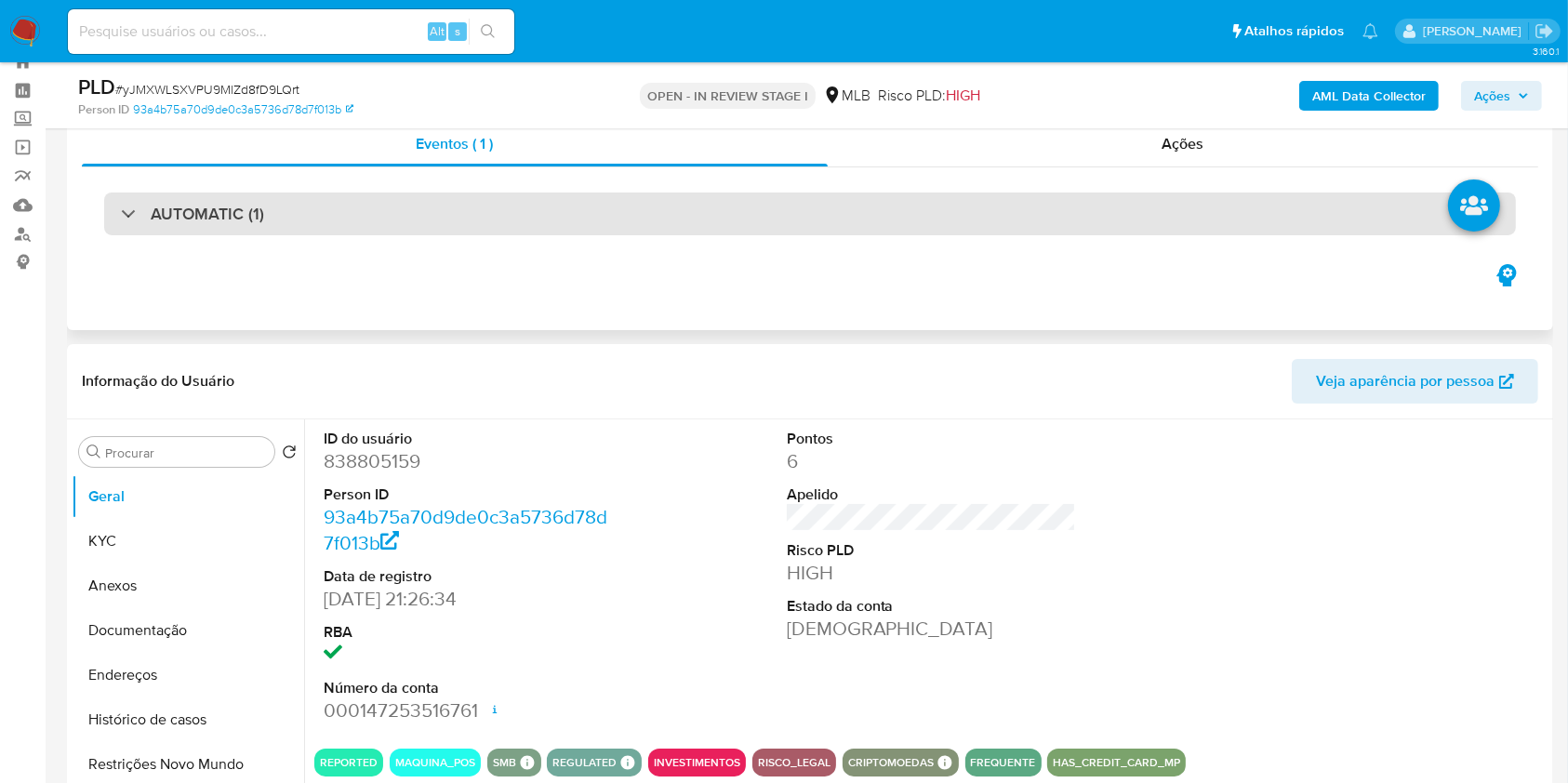
click at [512, 221] on div "AUTOMATIC (1)" at bounding box center [810, 214] width 1412 height 43
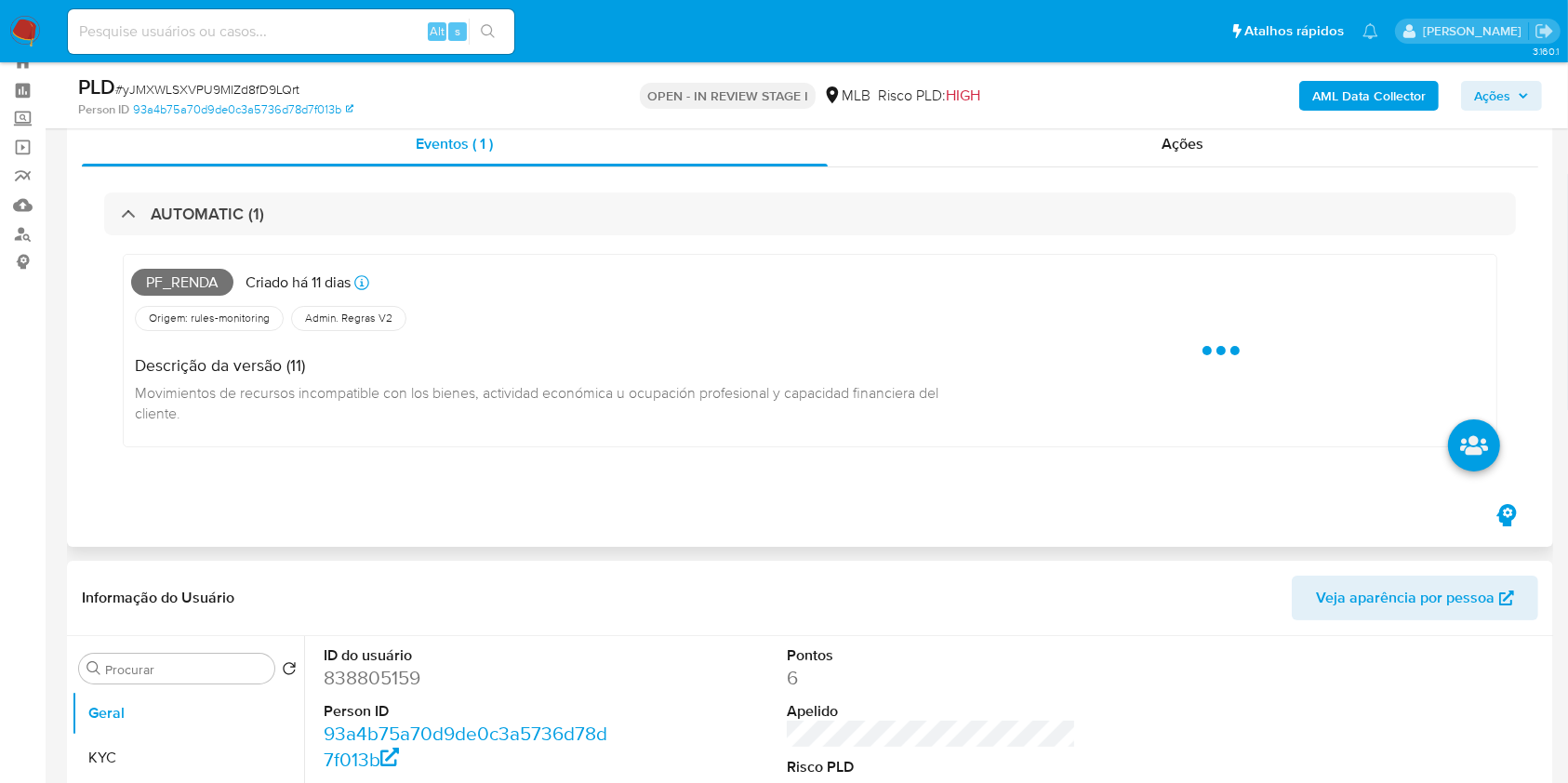
click at [212, 283] on span "Pf_renda" at bounding box center [182, 283] width 102 height 28
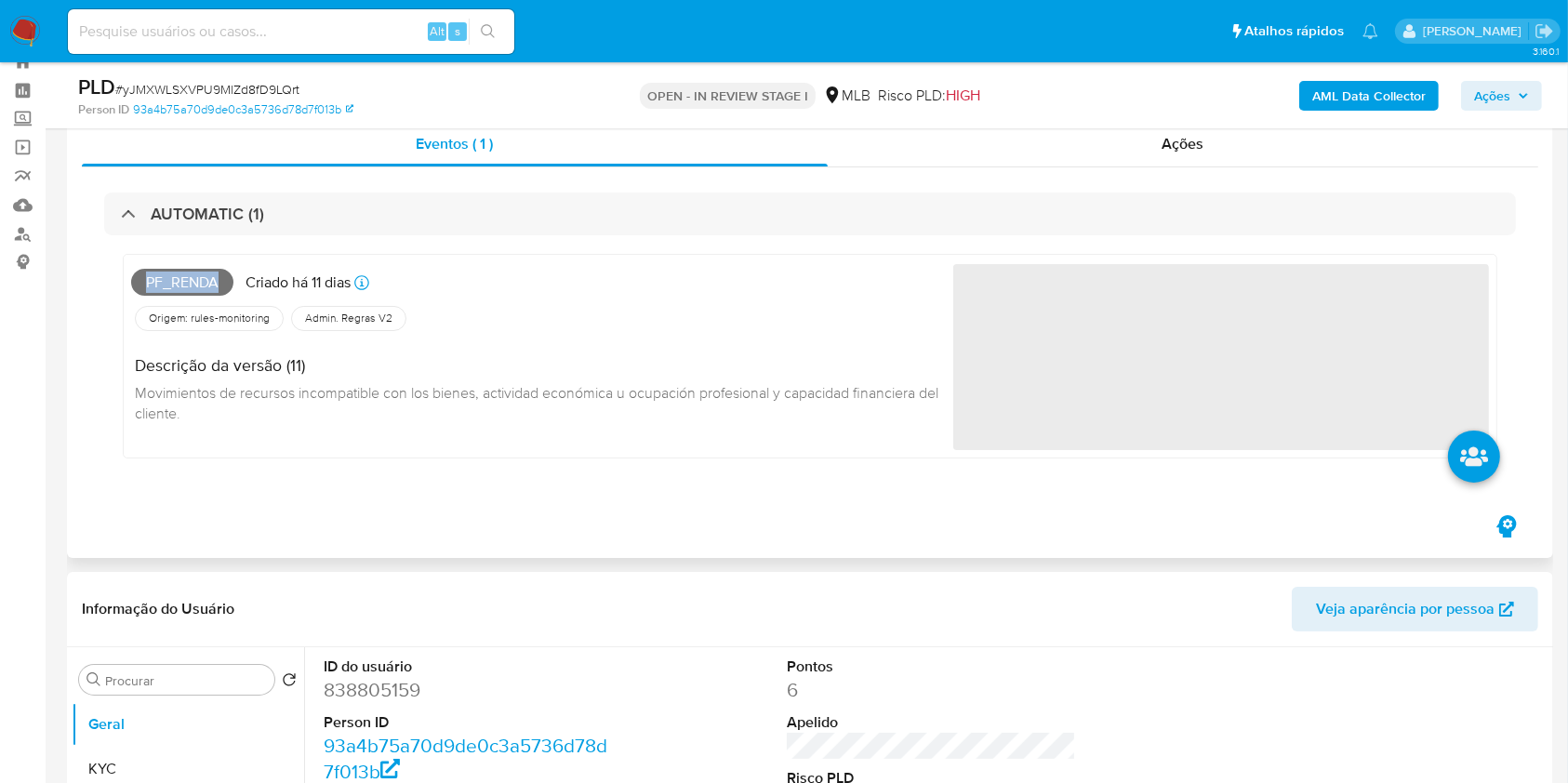
click at [212, 283] on span "Pf_renda" at bounding box center [182, 283] width 102 height 28
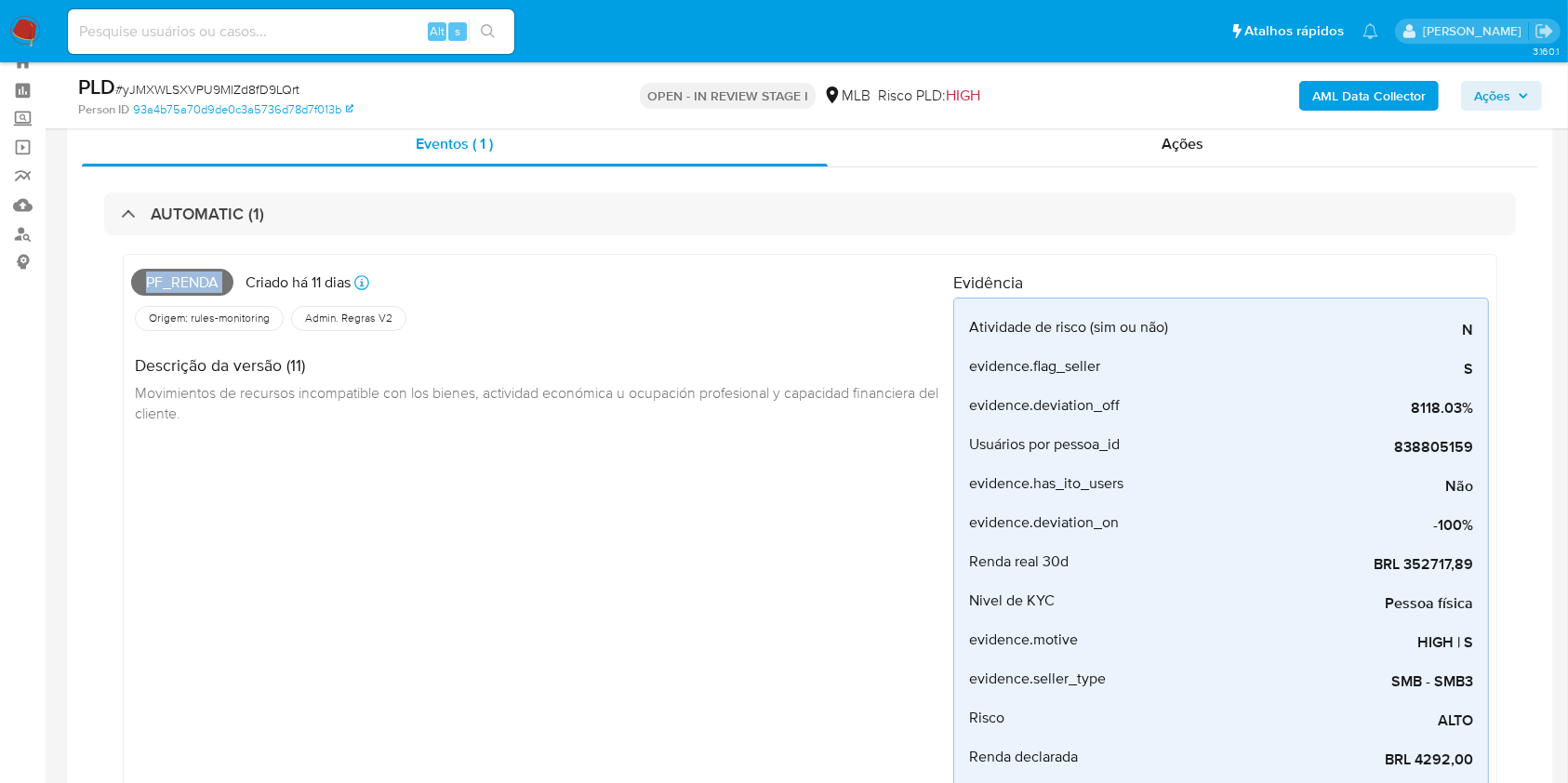
click at [212, 283] on span "Pf_renda" at bounding box center [182, 283] width 102 height 28
copy span "Pf_renda"
click at [1505, 93] on span "Ações" at bounding box center [1492, 96] width 37 height 30
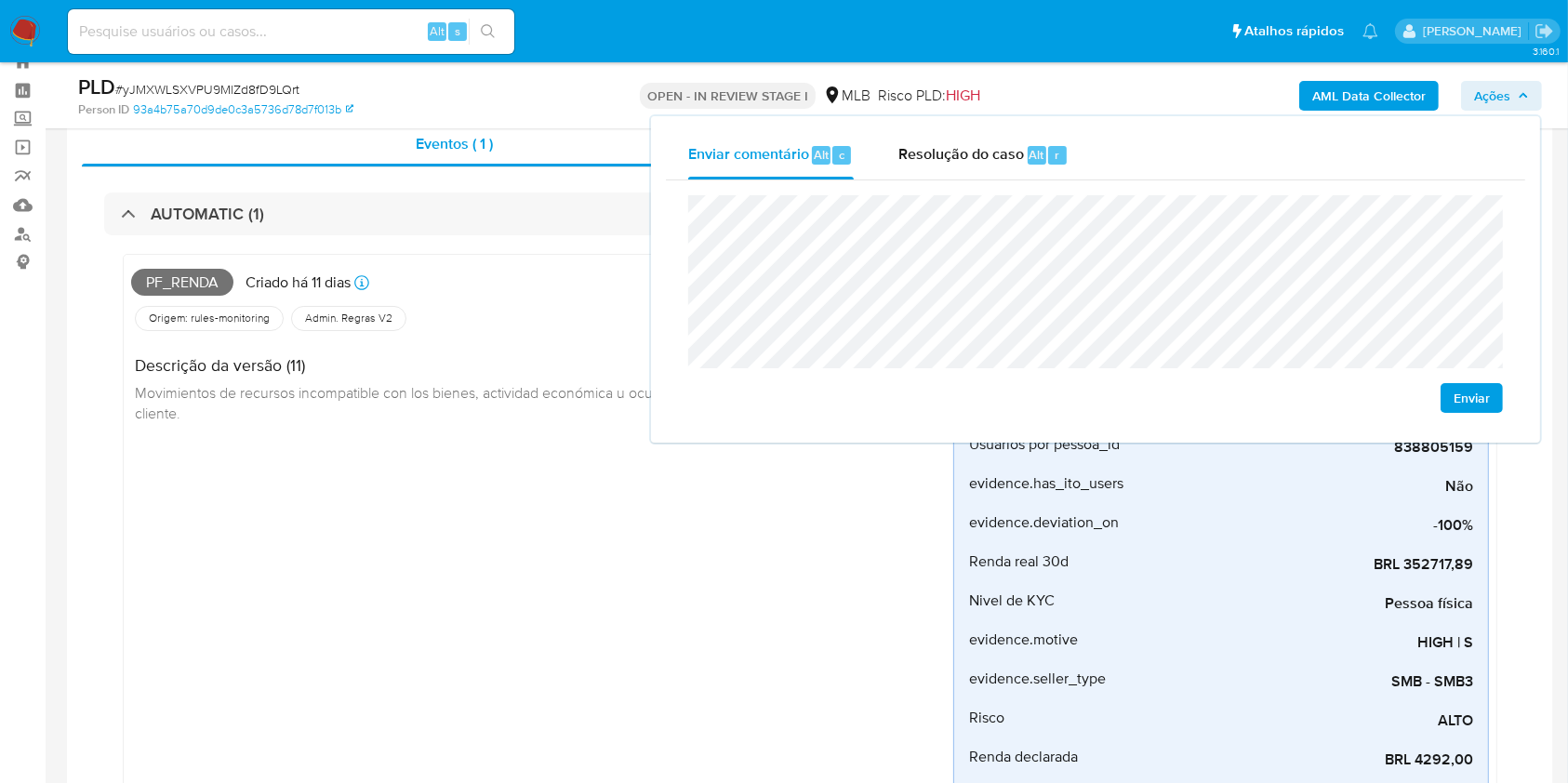
click at [610, 321] on div "Origem: rules-monitoring Referência ao id da tabela de resultados da regra em r…" at bounding box center [542, 319] width 823 height 32
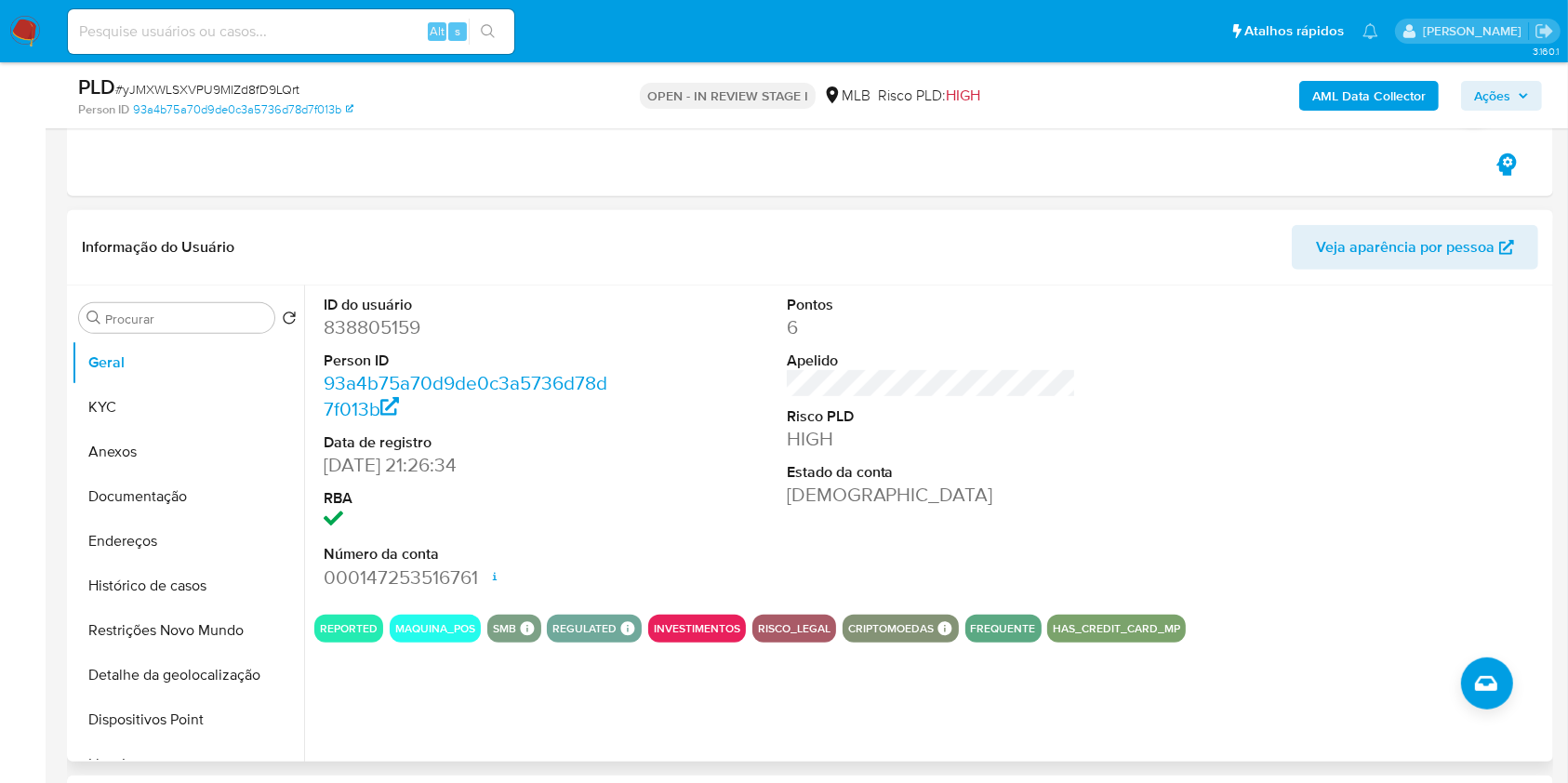
scroll to position [910, 0]
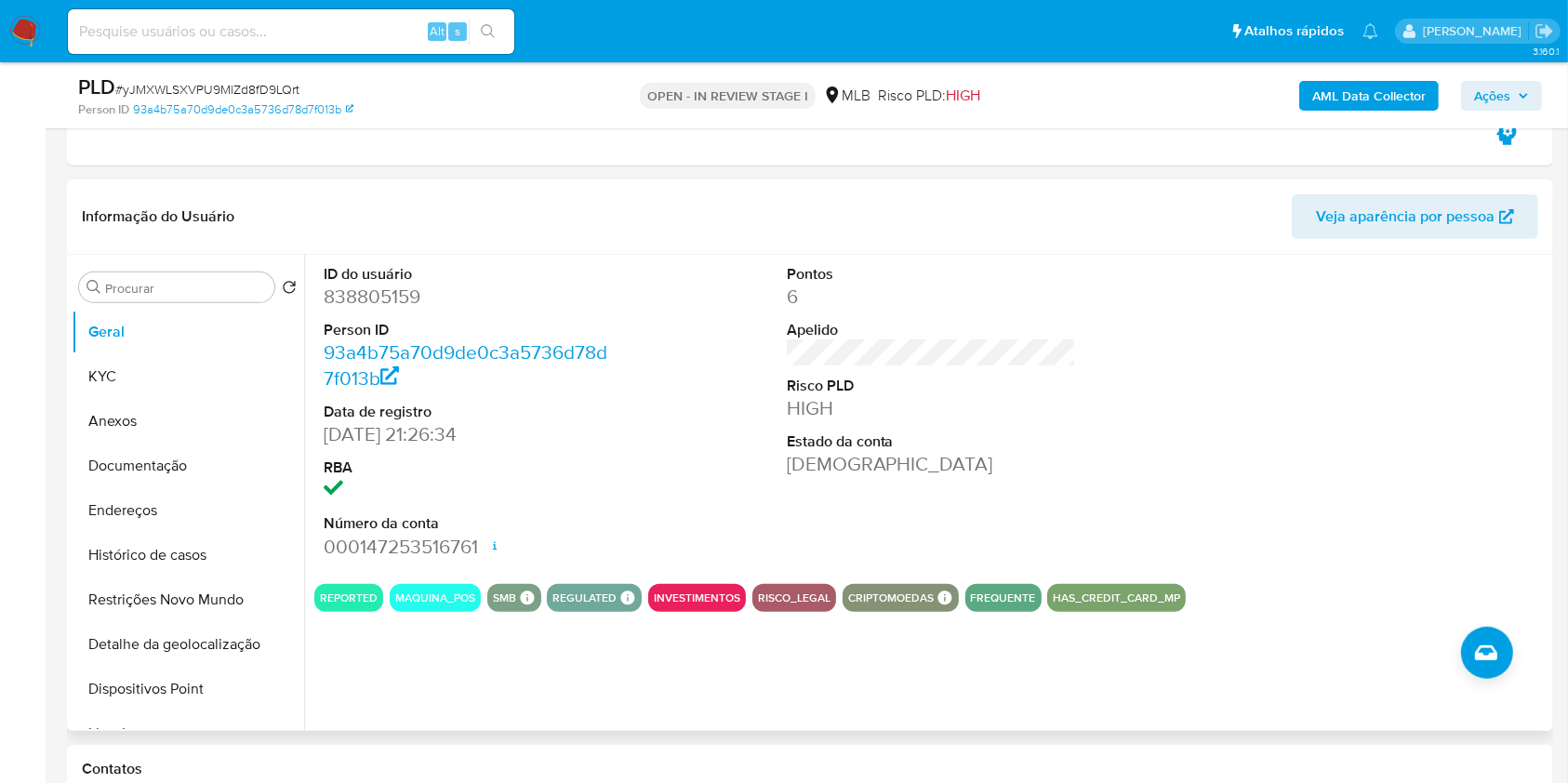
drag, startPoint x: 478, startPoint y: 546, endPoint x: 319, endPoint y: 302, distance: 291.2
click at [319, 304] on div "ID do usuário 838805159 Person ID 93a4b75a70d9de0c3a5736d78d7f013b Data de regi…" at bounding box center [468, 412] width 309 height 314
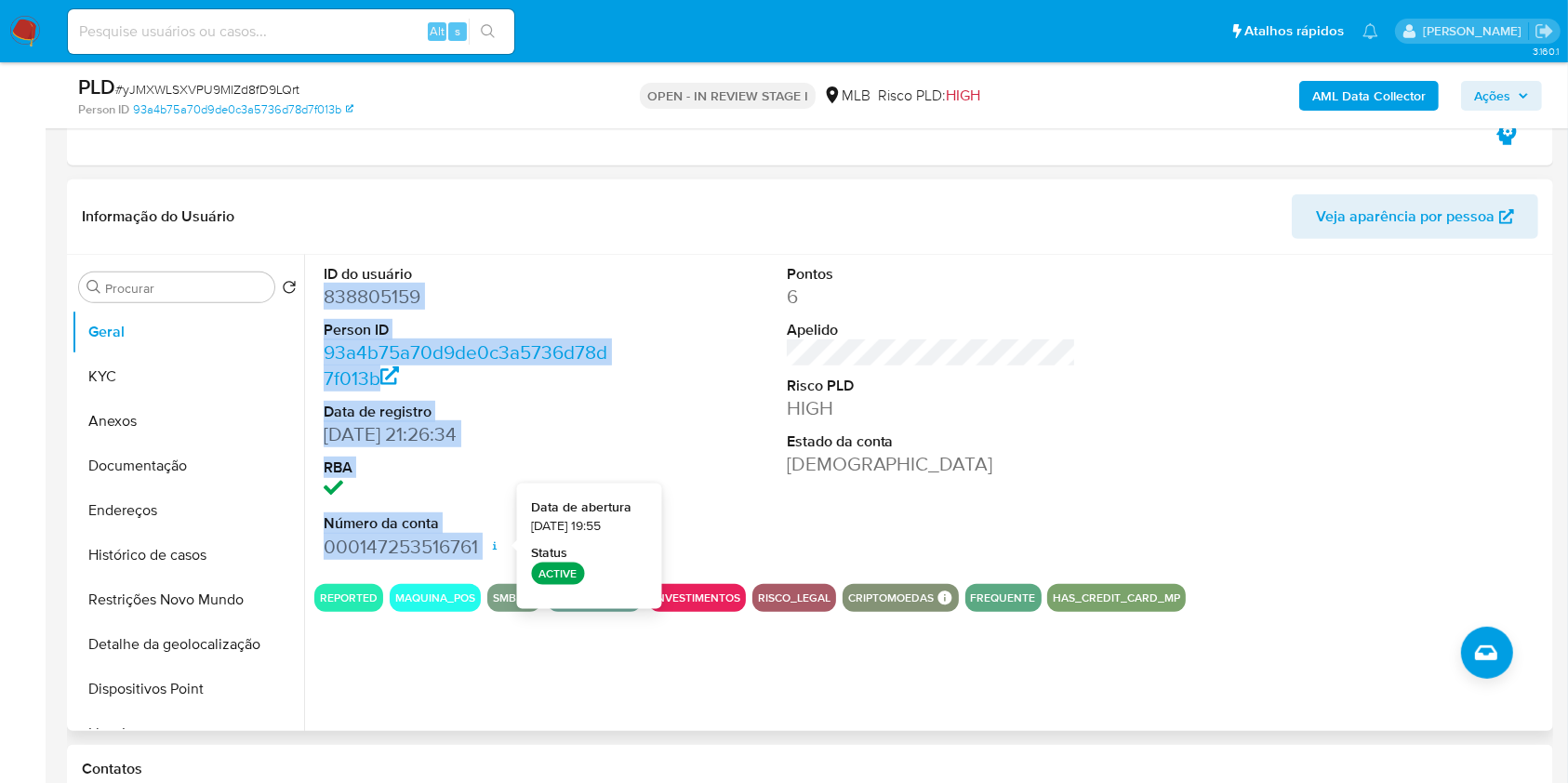
drag, startPoint x: 318, startPoint y: 294, endPoint x: 491, endPoint y: 548, distance: 307.3
click at [491, 548] on div "ID do usuário 838805159 Person ID 93a4b75a70d9de0c3a5736d78d7f013b Data de regi…" at bounding box center [468, 412] width 309 height 314
copy dl "838805159 Person ID 93a4b75a70d9de0c3a5736d78d7f013b Data de registro 24/11/202…"
click at [1473, 86] on button "Ações" at bounding box center [1502, 96] width 81 height 30
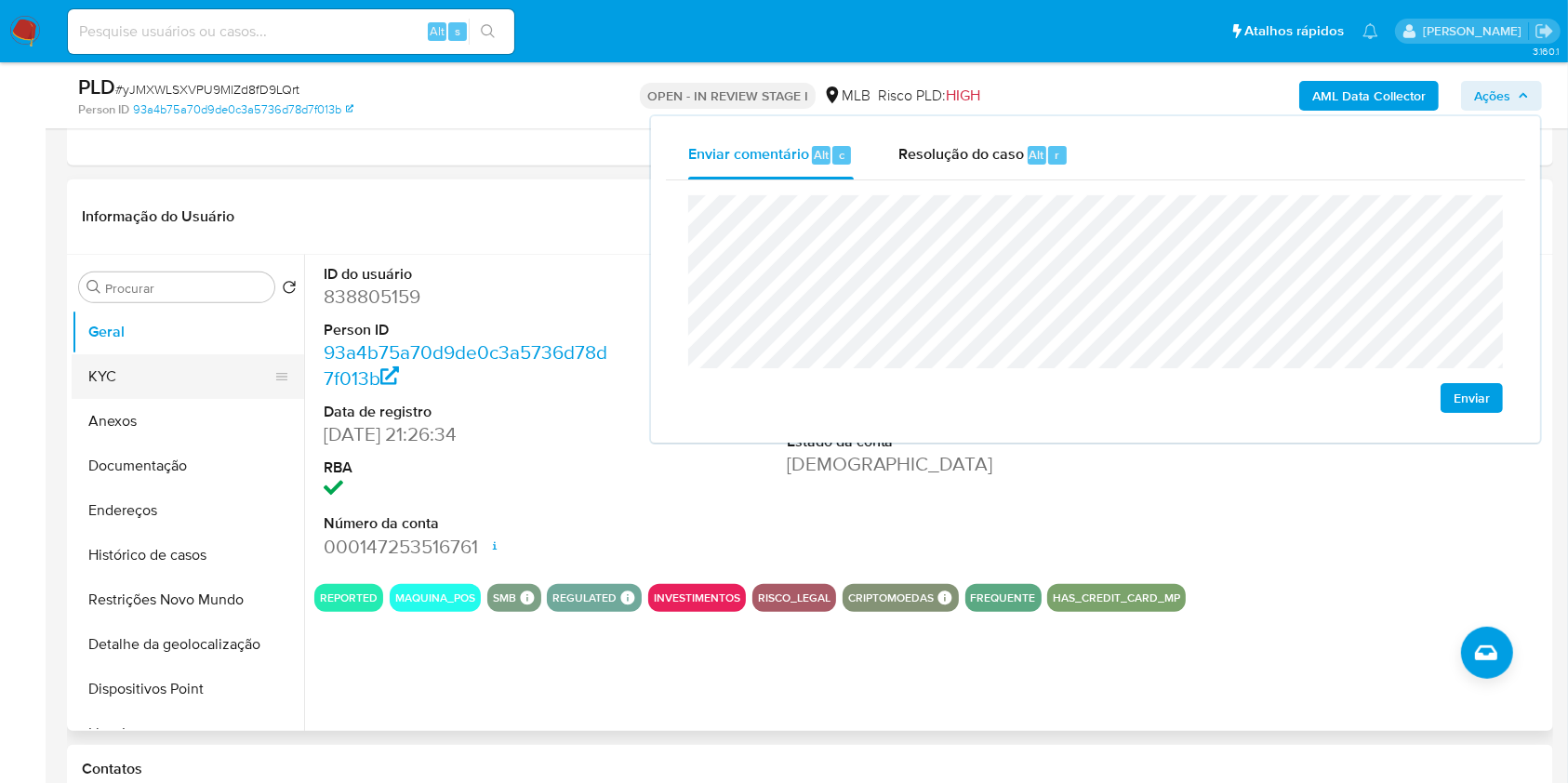
click at [203, 368] on button "KYC" at bounding box center [180, 376] width 218 height 44
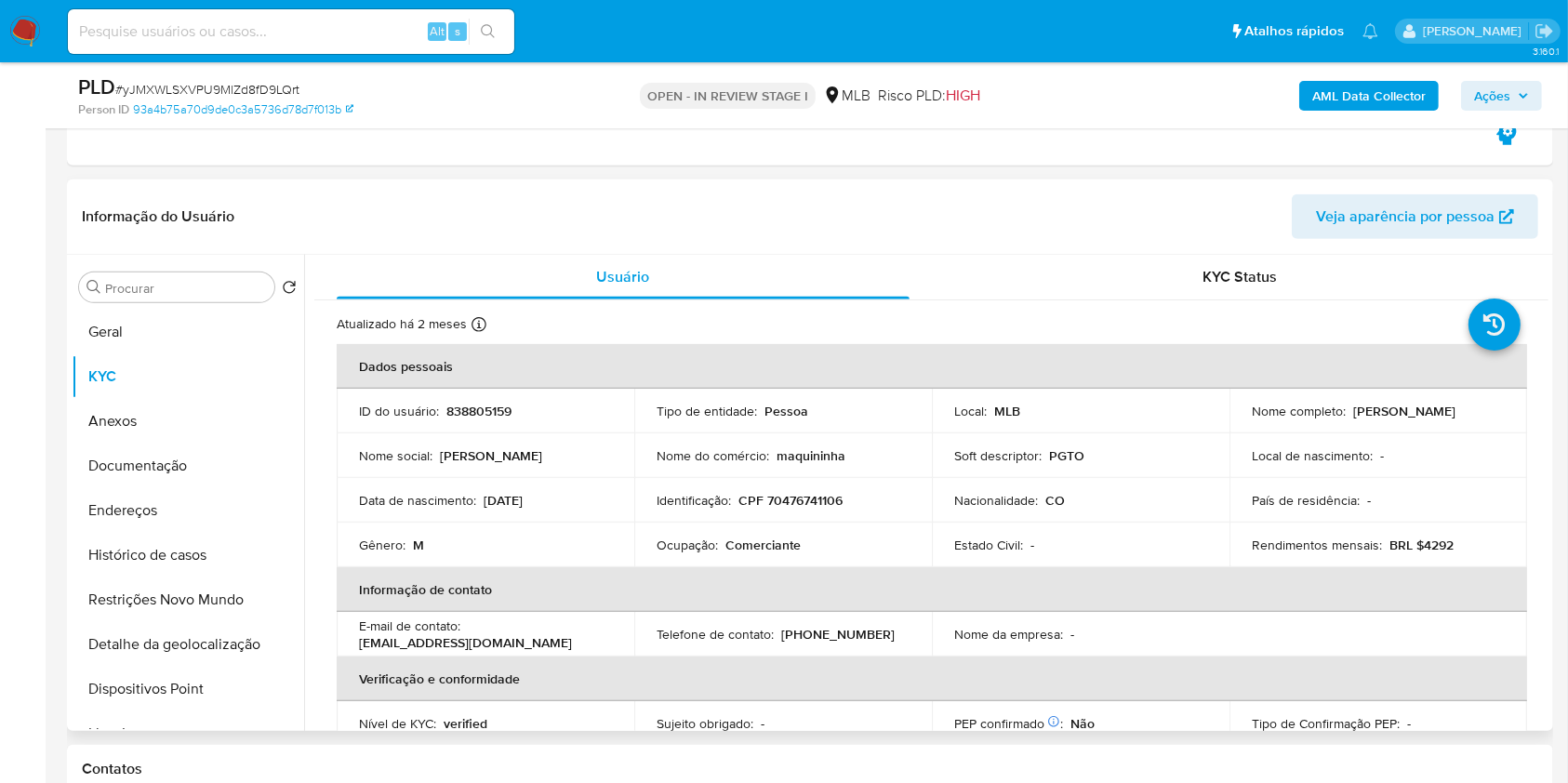
click at [815, 499] on p "CPF 70476741106" at bounding box center [791, 500] width 104 height 17
copy p "70476741106"
click at [1491, 105] on span "Ações" at bounding box center [1492, 96] width 37 height 30
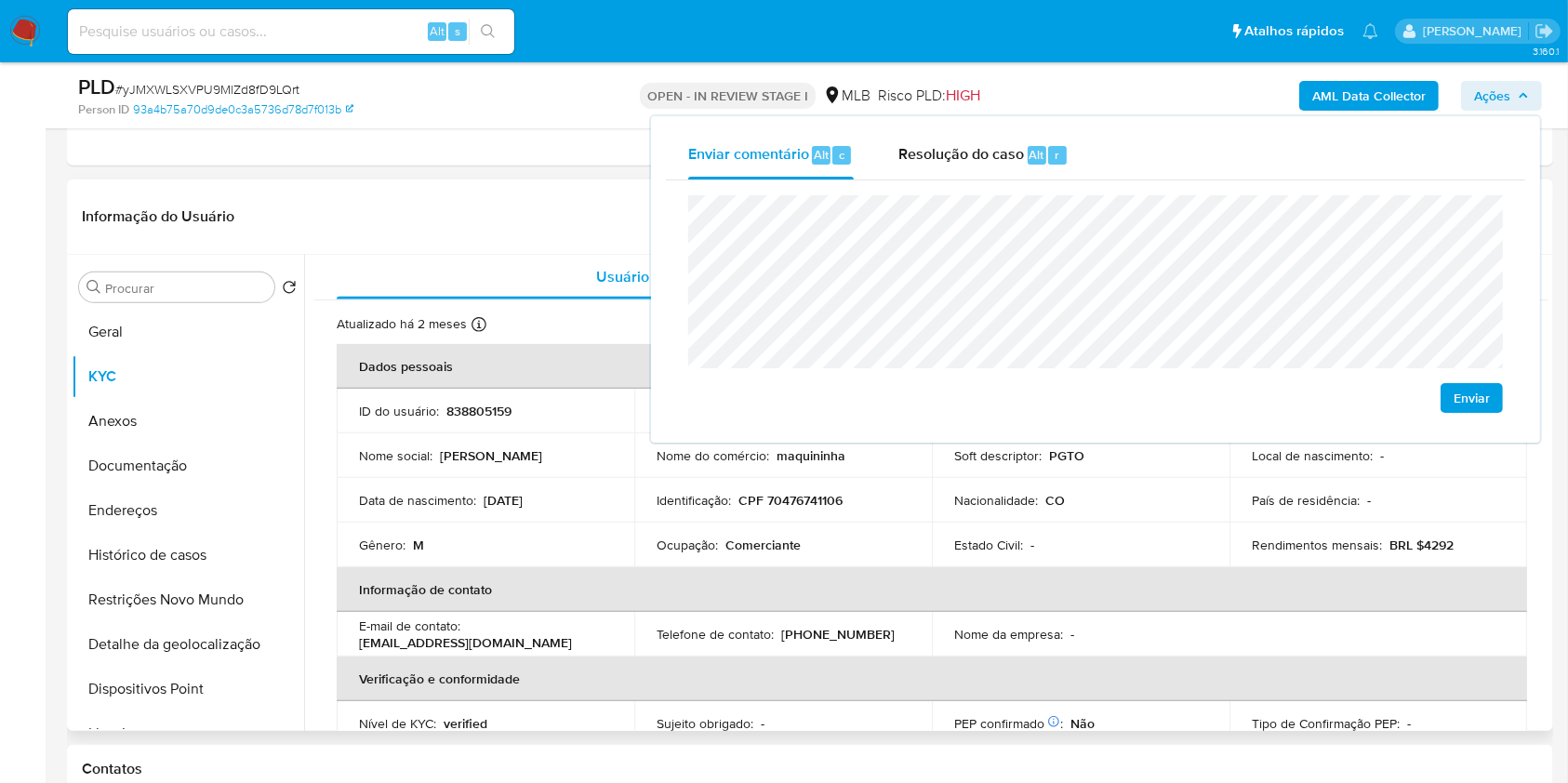
click at [586, 568] on th "Informação de contato" at bounding box center [932, 589] width 1191 height 44
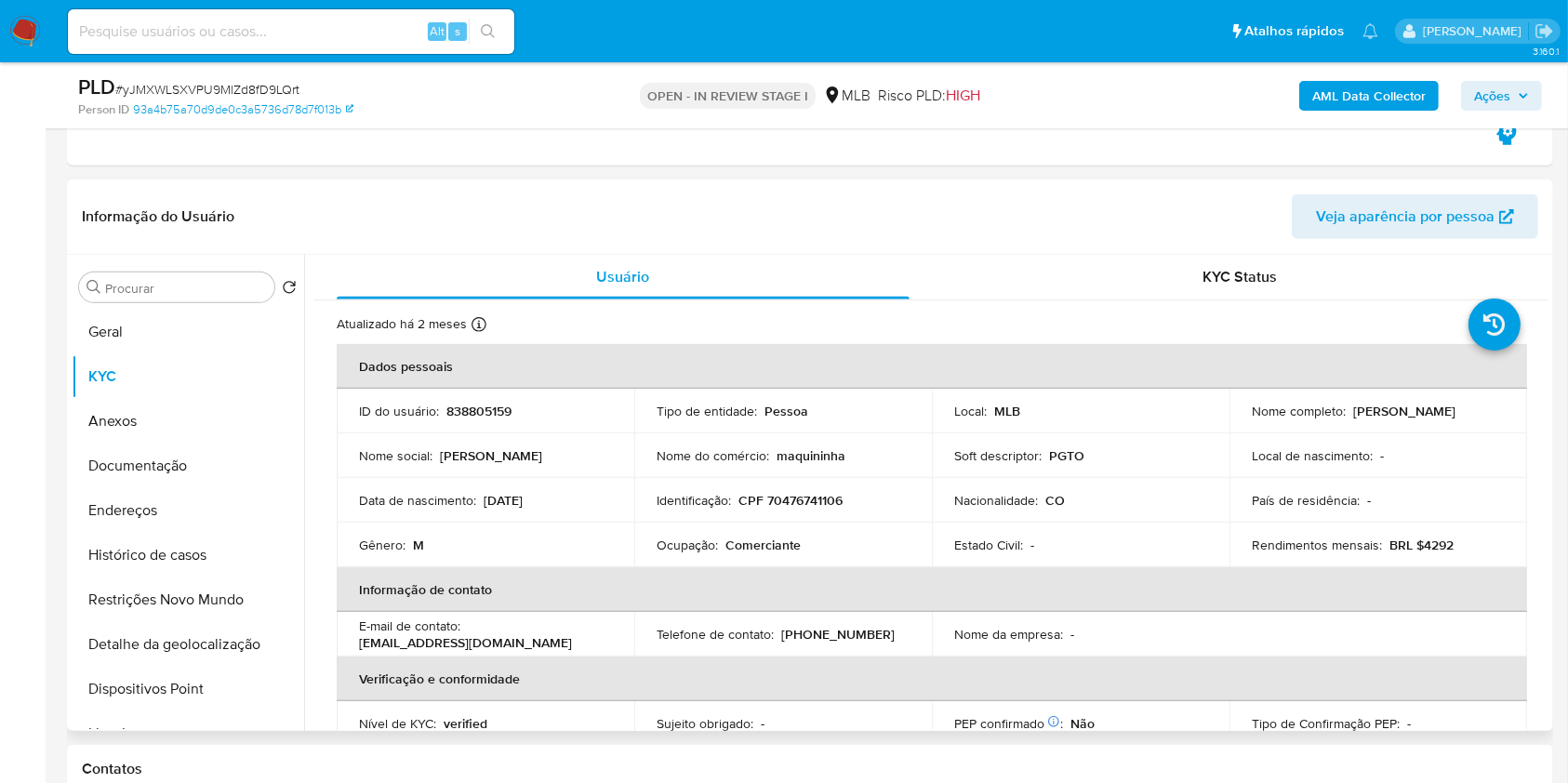
click at [728, 544] on p "Comerciante" at bounding box center [763, 545] width 75 height 17
copy p "Comerciante"
click at [1496, 102] on span "Ações" at bounding box center [1492, 96] width 37 height 30
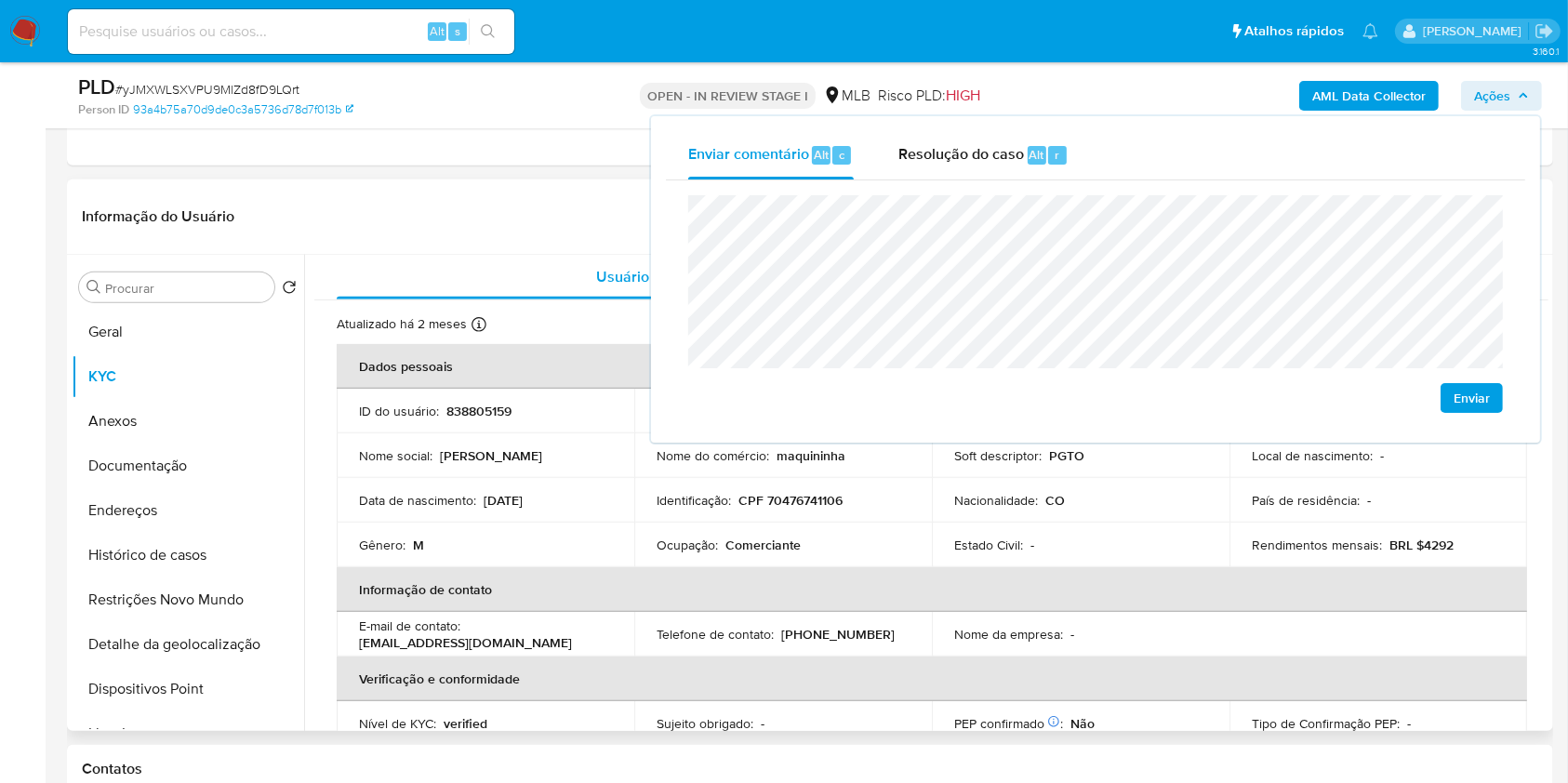
click at [1416, 543] on p "BRL $4292" at bounding box center [1421, 545] width 64 height 17
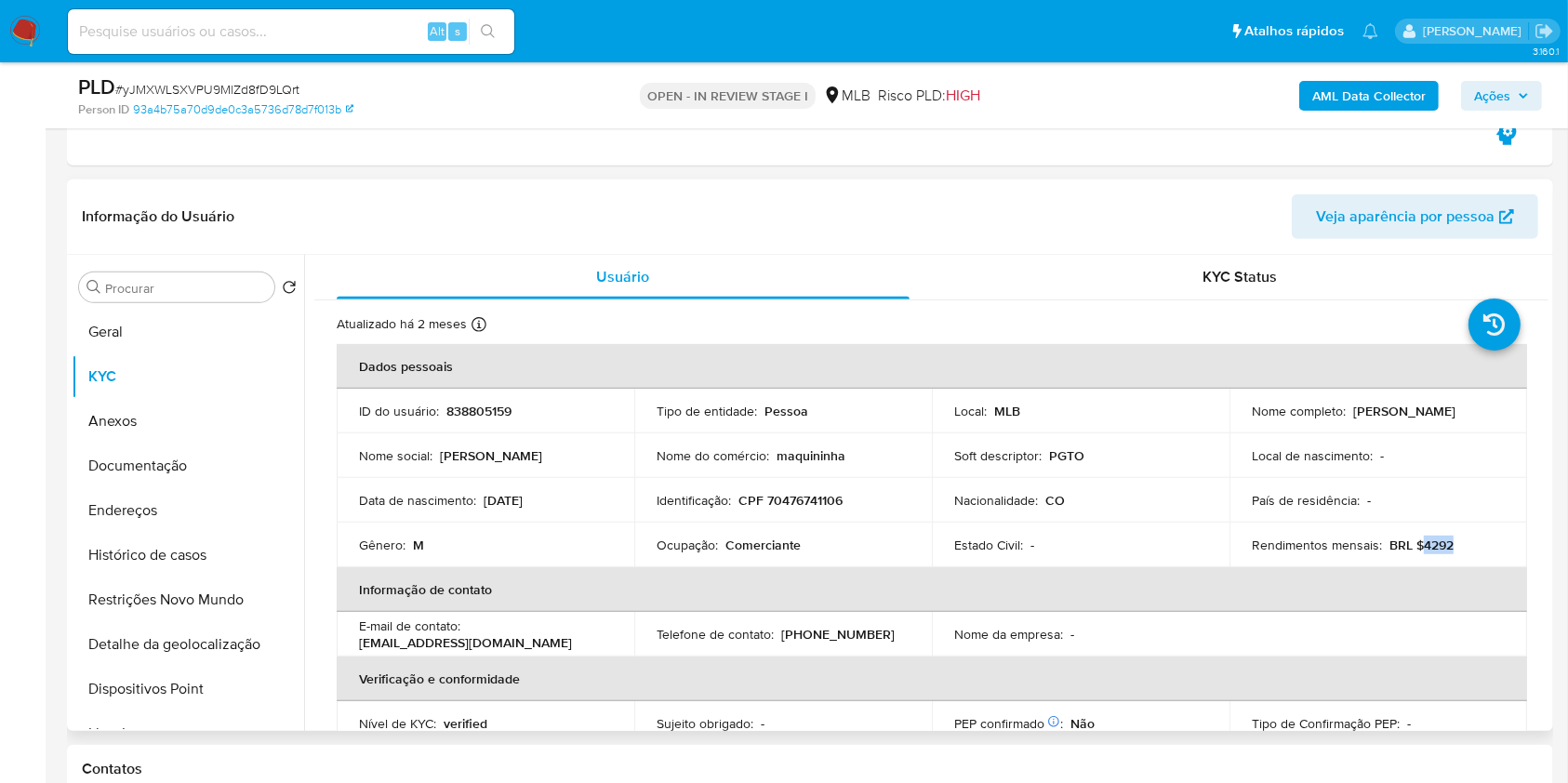
drag, startPoint x: 1416, startPoint y: 543, endPoint x: 1449, endPoint y: 540, distance: 33.1
click at [1449, 540] on div "Rendimentos mensais : BRL $4292" at bounding box center [1378, 545] width 253 height 17
copy p "4292"
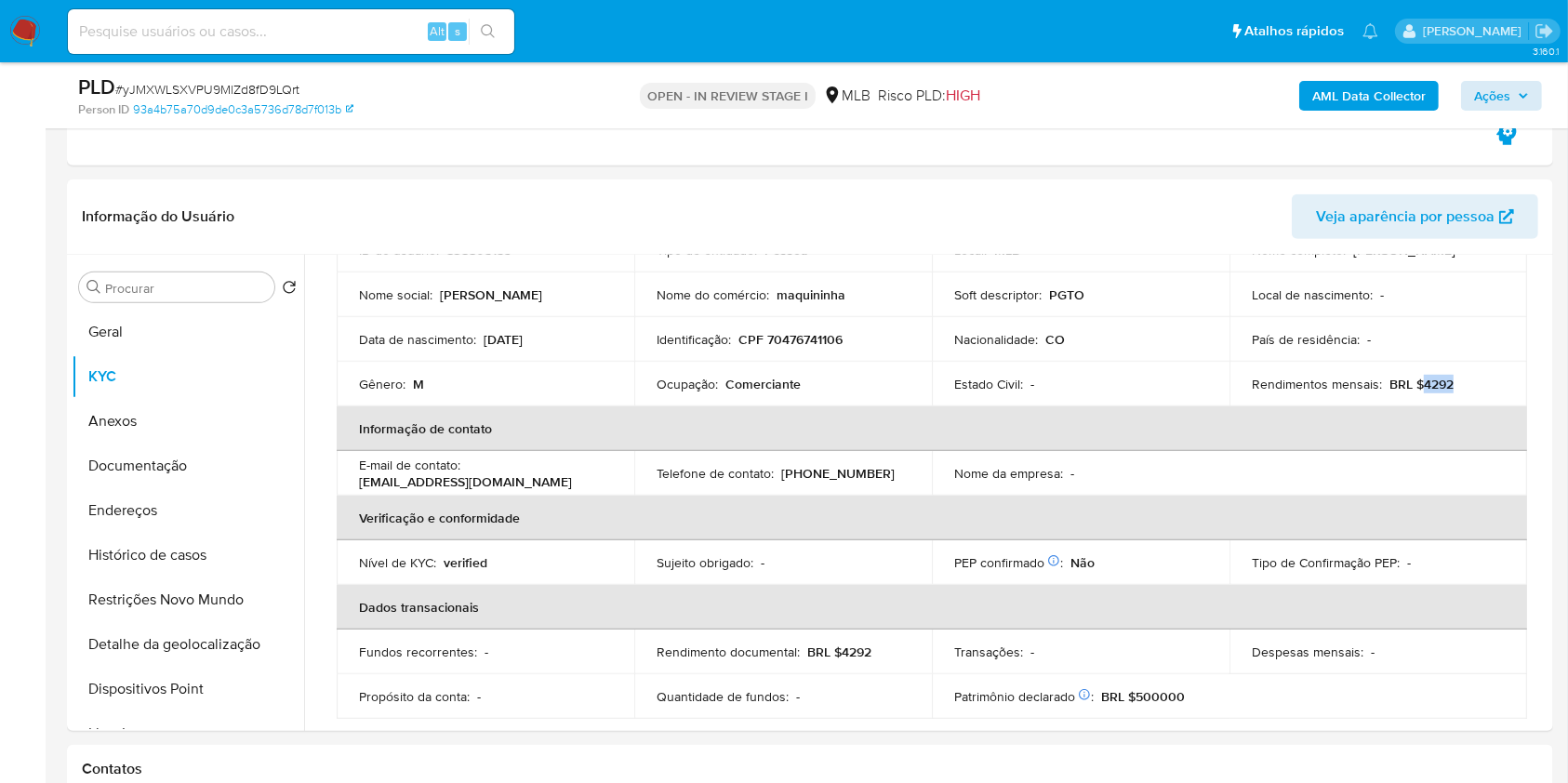
scroll to position [156, 0]
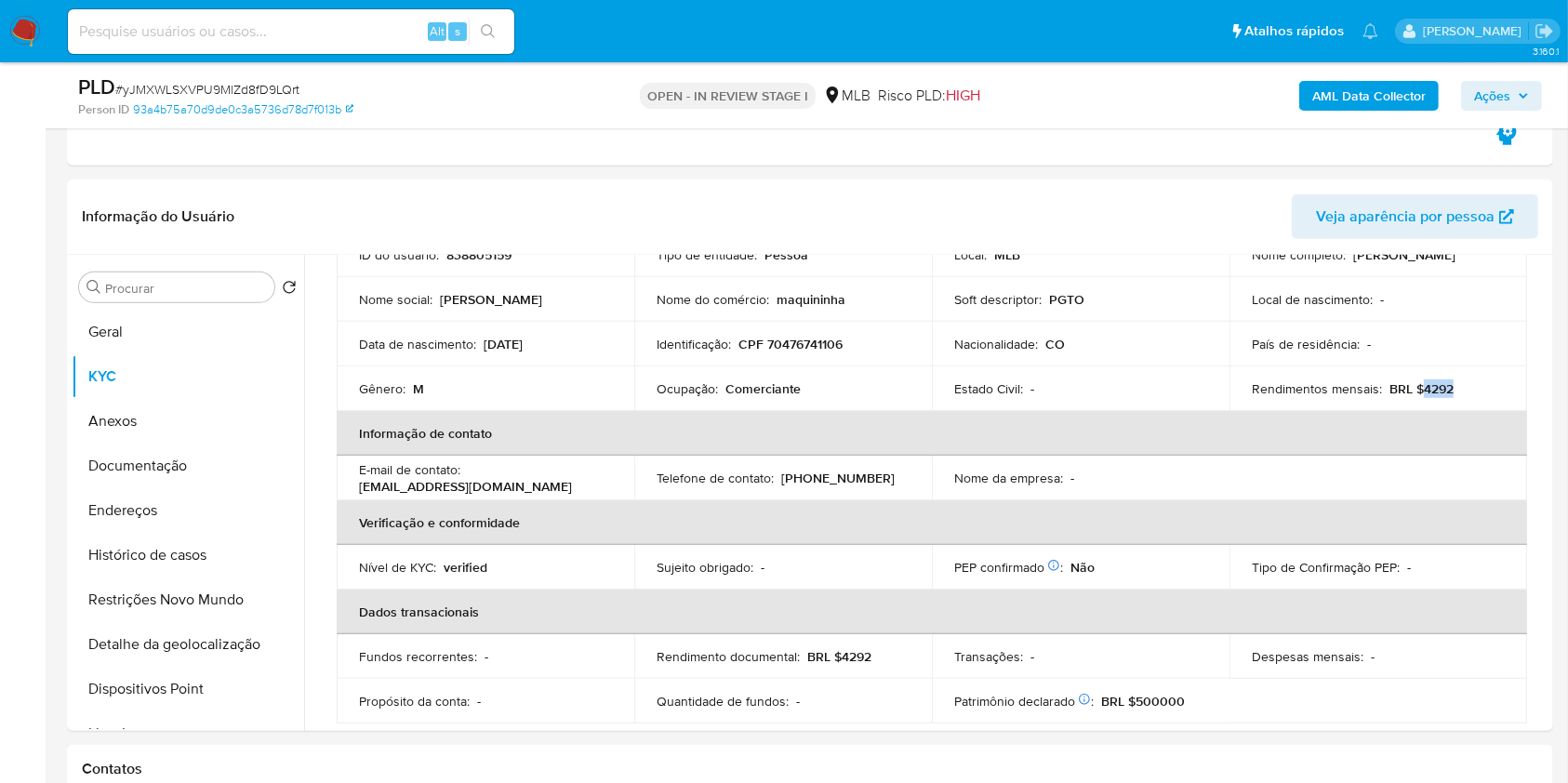
click at [1483, 95] on span "Ações" at bounding box center [1492, 96] width 37 height 30
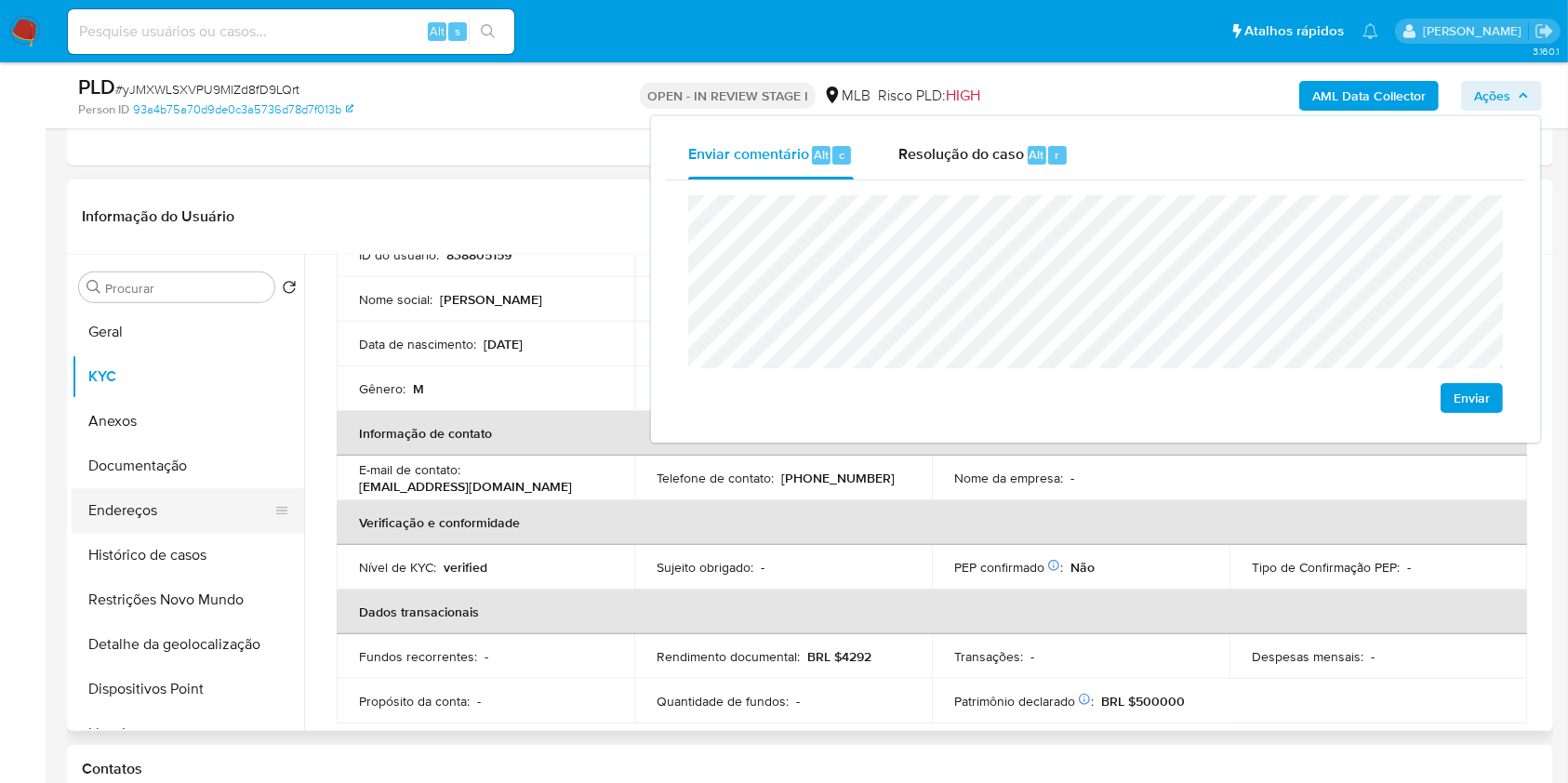
click at [245, 497] on button "Endereços" at bounding box center [180, 510] width 218 height 44
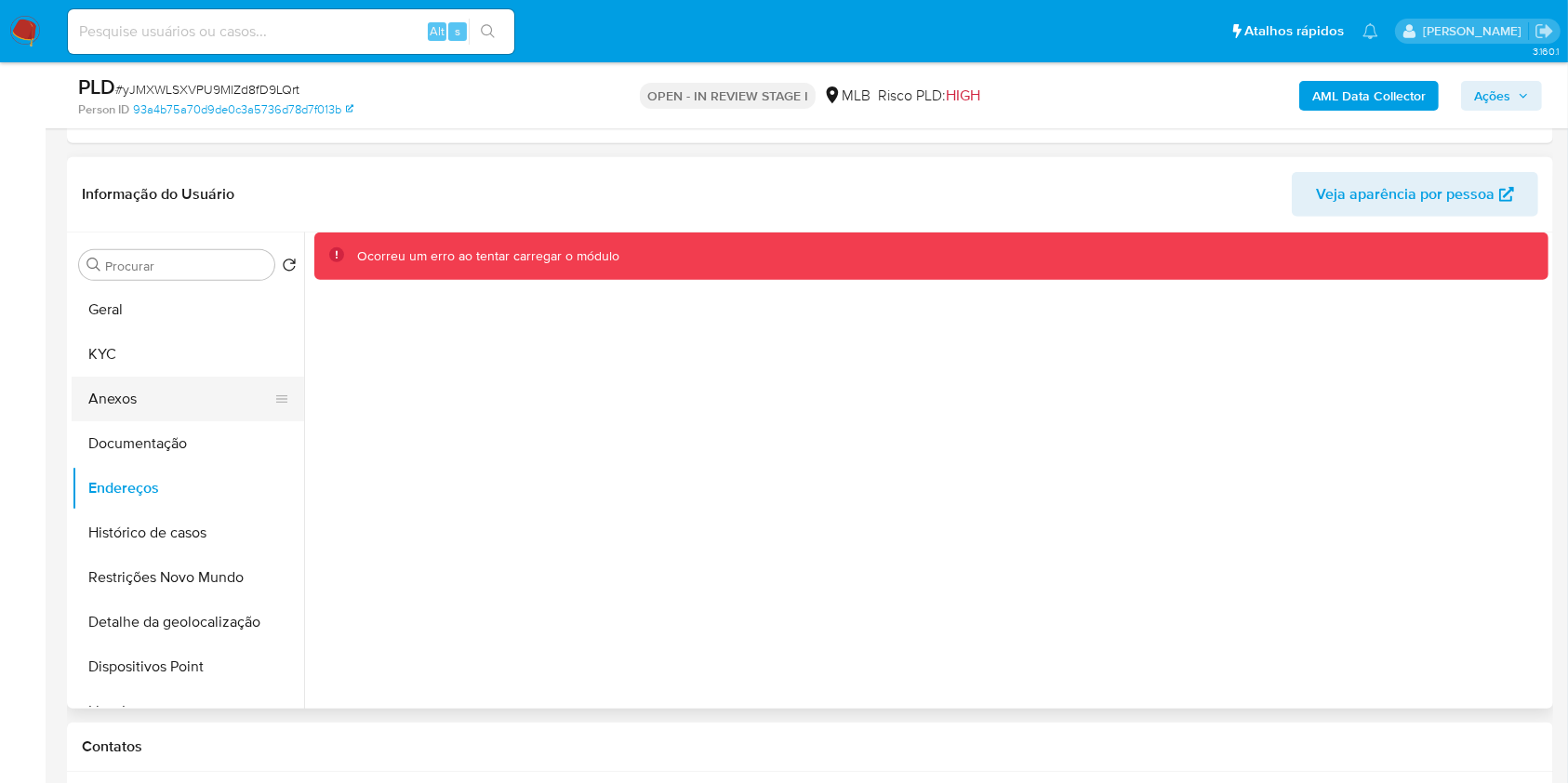
click at [185, 386] on button "Anexos" at bounding box center [180, 399] width 218 height 44
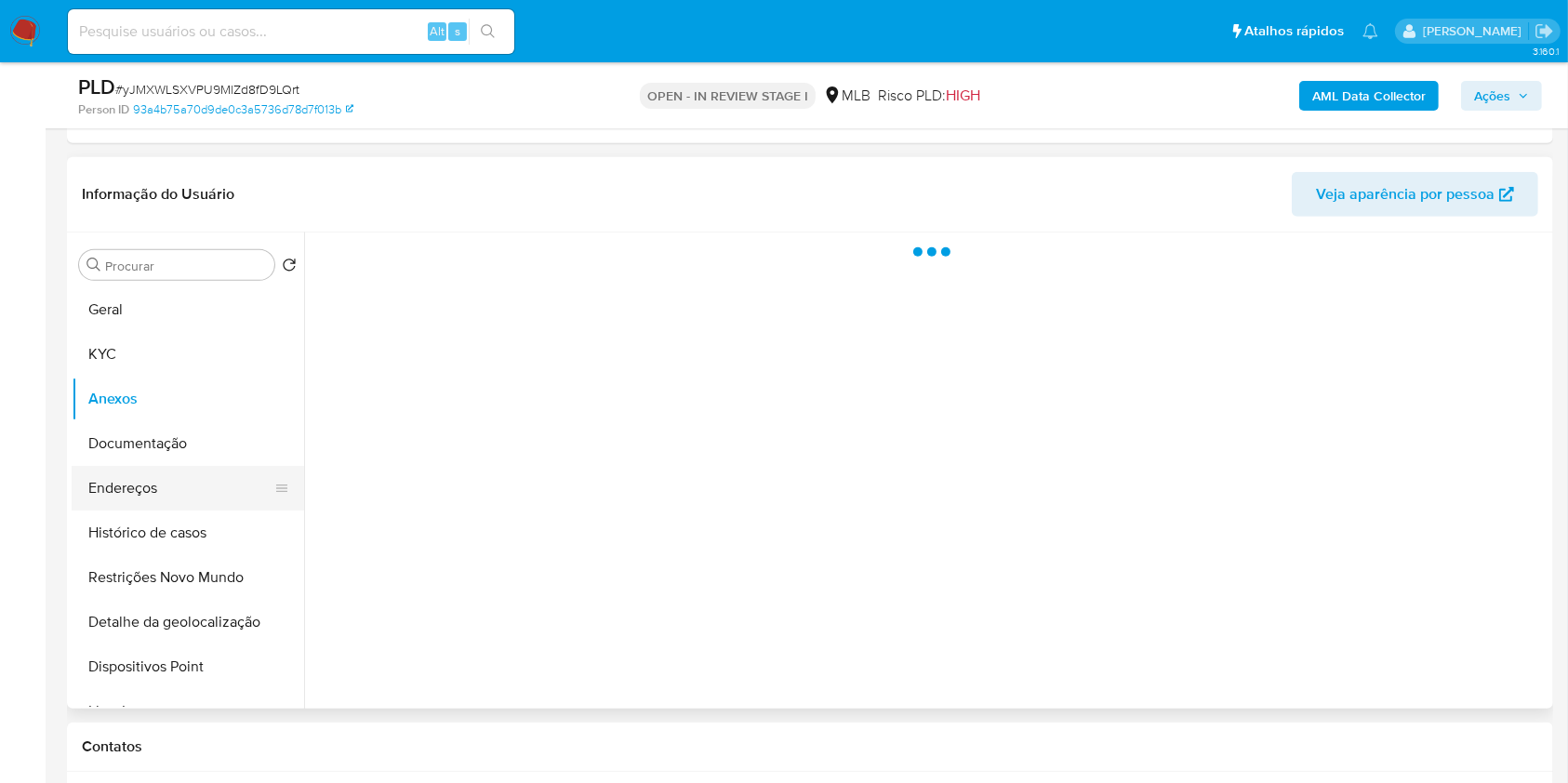
click at [164, 487] on button "Endereços" at bounding box center [180, 488] width 218 height 44
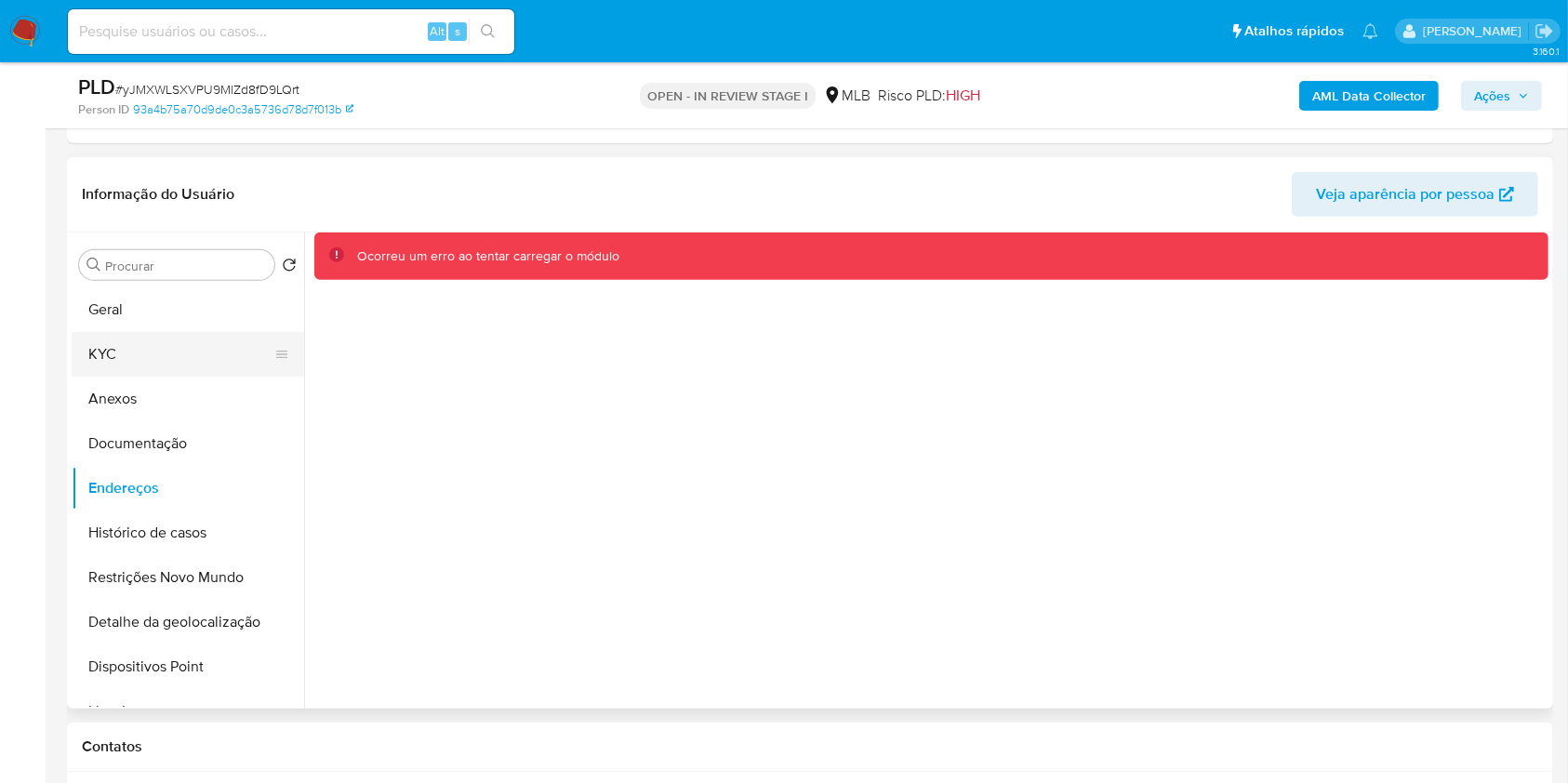
click at [243, 364] on button "KYC" at bounding box center [180, 353] width 218 height 44
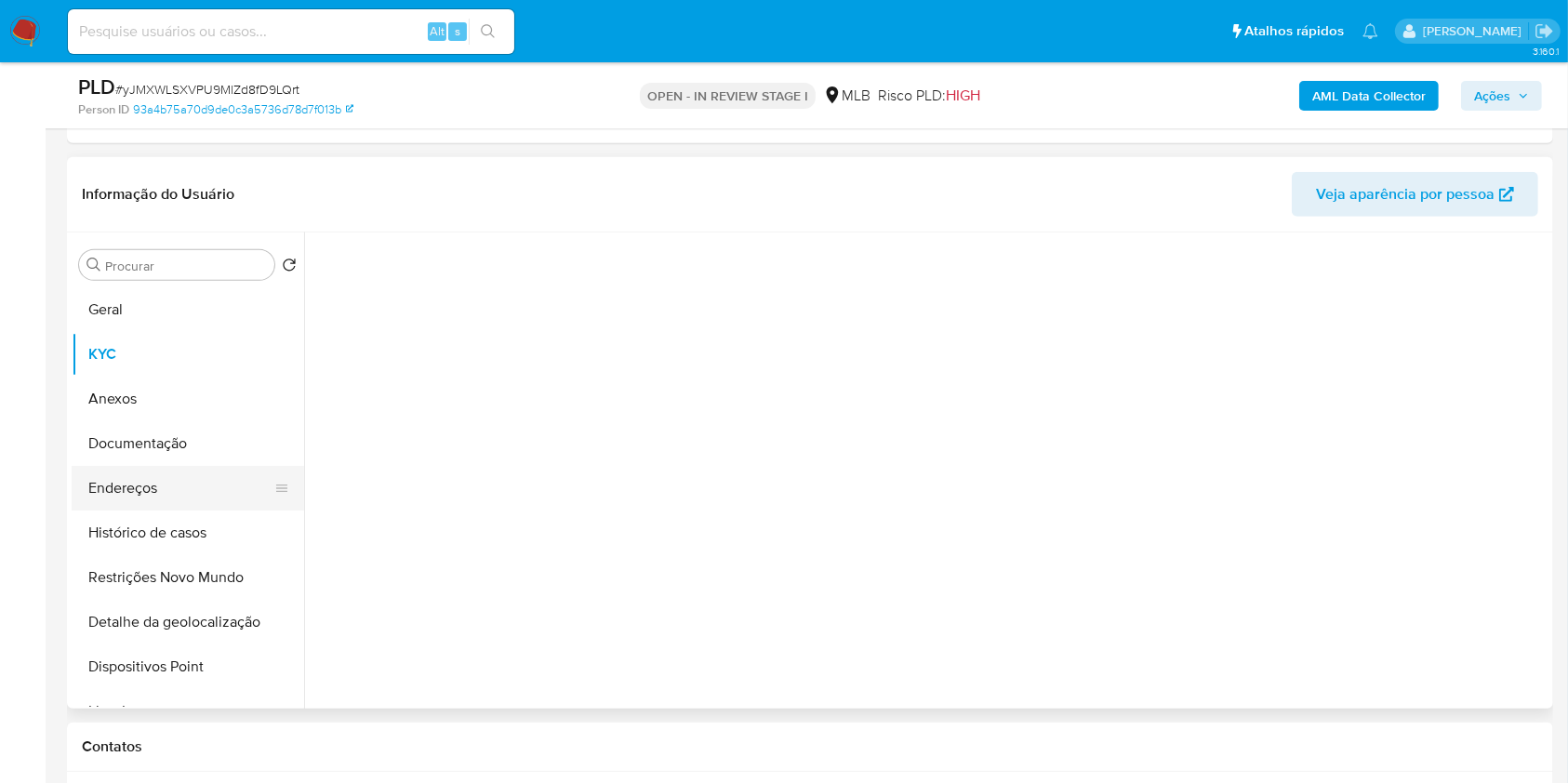
click at [195, 472] on button "Endereços" at bounding box center [180, 488] width 218 height 44
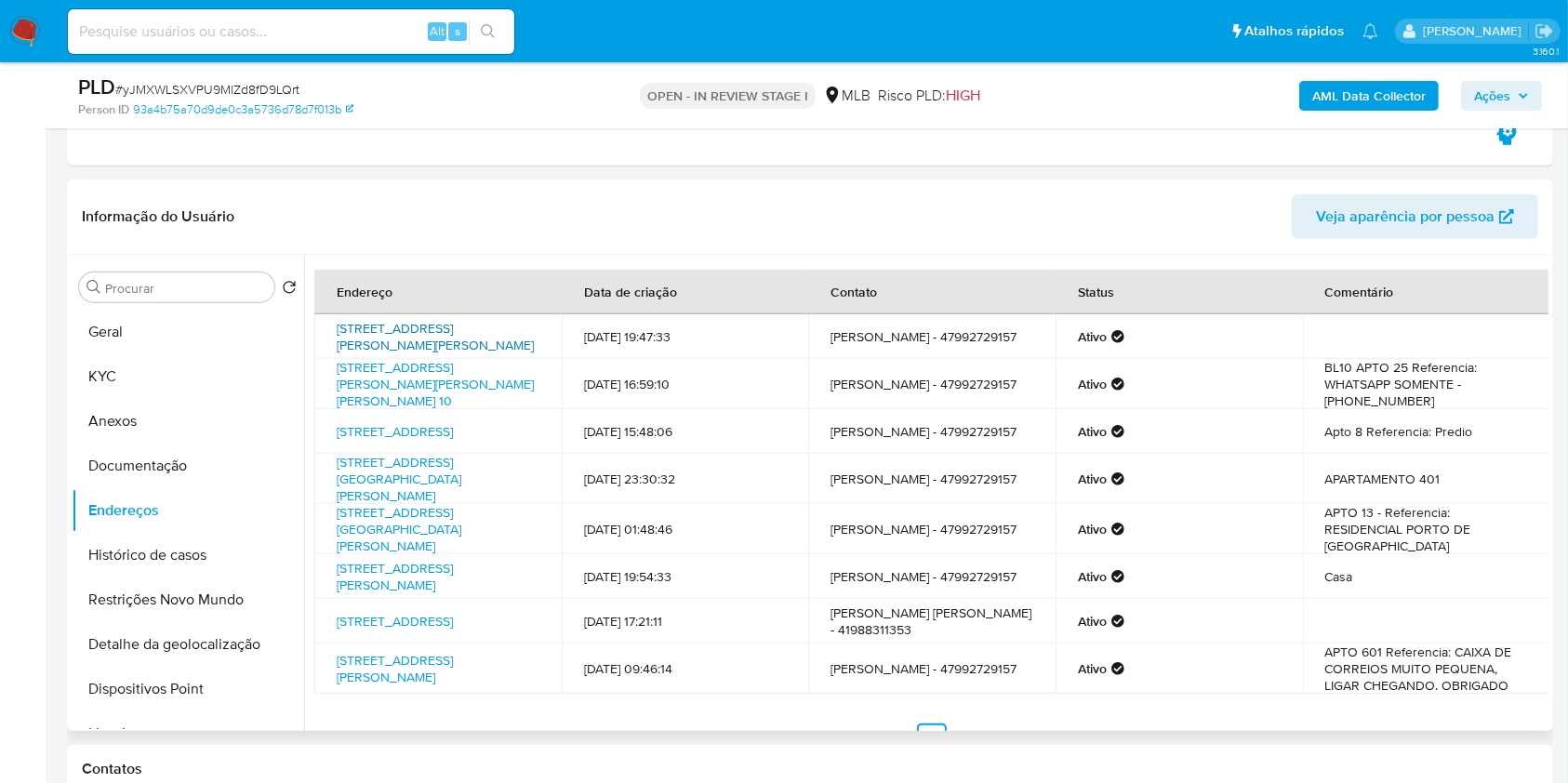
click at [400, 319] on link "Rua Professora Ivette Rocha Krüger 514, Curitiba, Paraná, 81460358, Brasil 514" at bounding box center [435, 337] width 197 height 36
click at [393, 382] on link "Rua Elza Scherner Moro 10, São José Dos Pinhais, Paraná, 83085610, Brasil 10" at bounding box center [435, 384] width 197 height 52
click at [382, 447] on td "Rua Rio Tapajós 347, Fazenda Rio Grande, Paraná, 83833428, Brasil 347" at bounding box center [437, 431] width 247 height 44
click at [384, 429] on link "Rua Rio Tapajós 347, Fazenda Rio Grande, Paraná, 83833428, Brasil 347" at bounding box center [395, 431] width 117 height 19
click at [387, 484] on link "Rua Oscar Rosas 349, Joinville, Santa Catarina, 89220320, Brasil 349" at bounding box center [399, 478] width 125 height 52
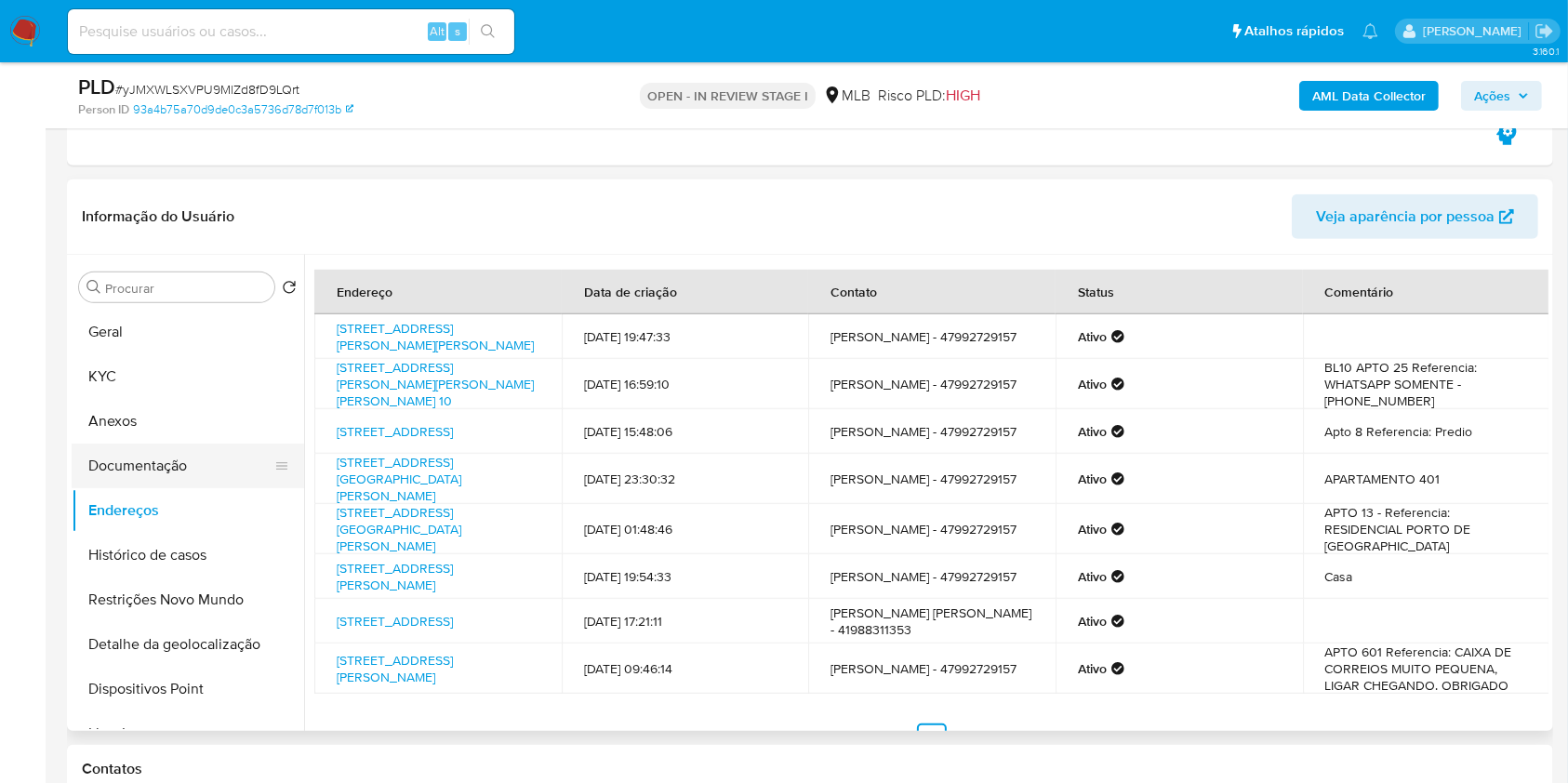
click at [165, 473] on button "Documentação" at bounding box center [180, 465] width 218 height 44
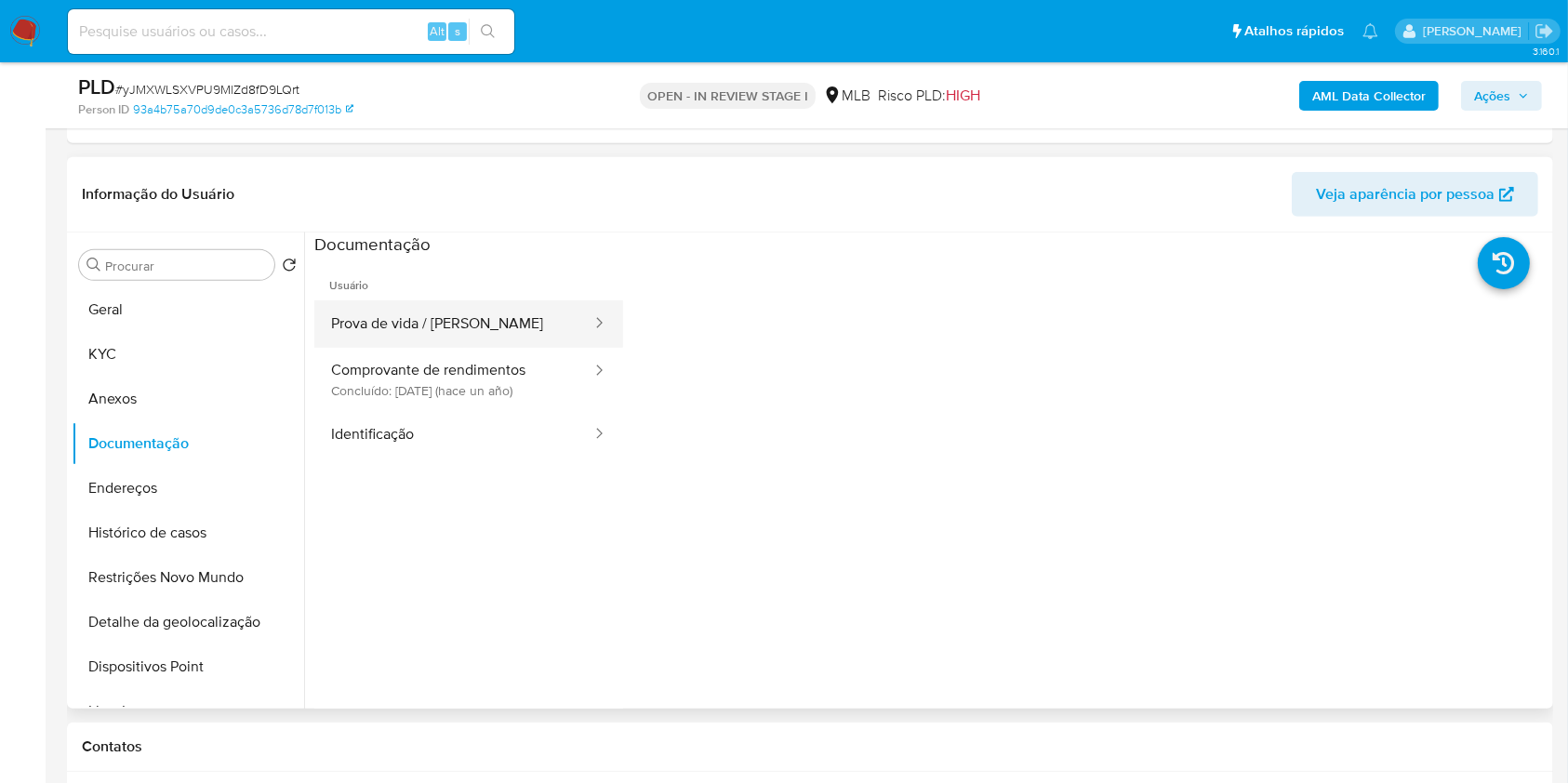
click at [499, 336] on button "Prova de vida / Selfie" at bounding box center [453, 324] width 279 height 47
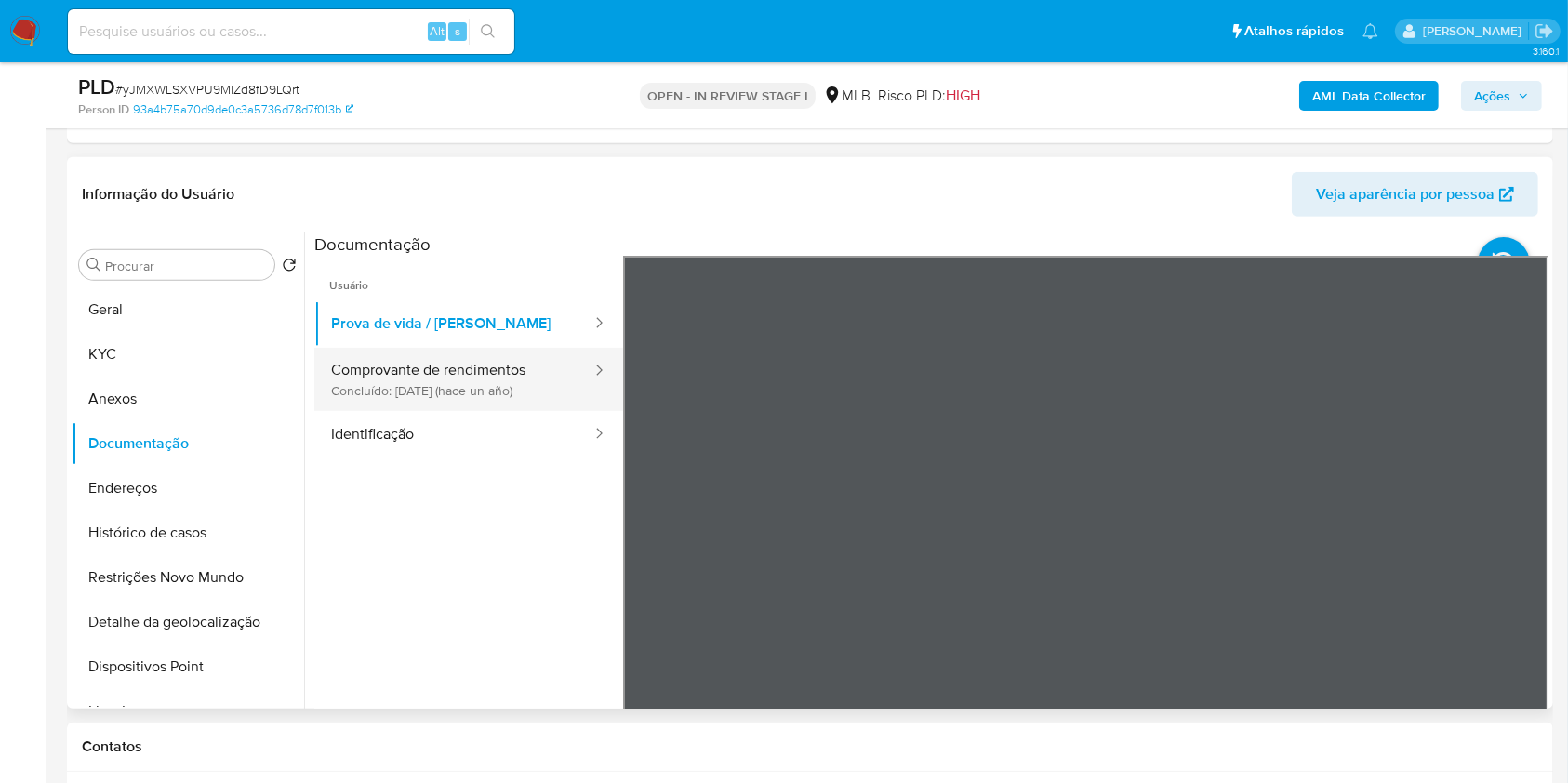
click at [520, 373] on button "Comprovante de rendimentos Concluído: 11/07/2024 (hace un año)" at bounding box center [453, 379] width 279 height 63
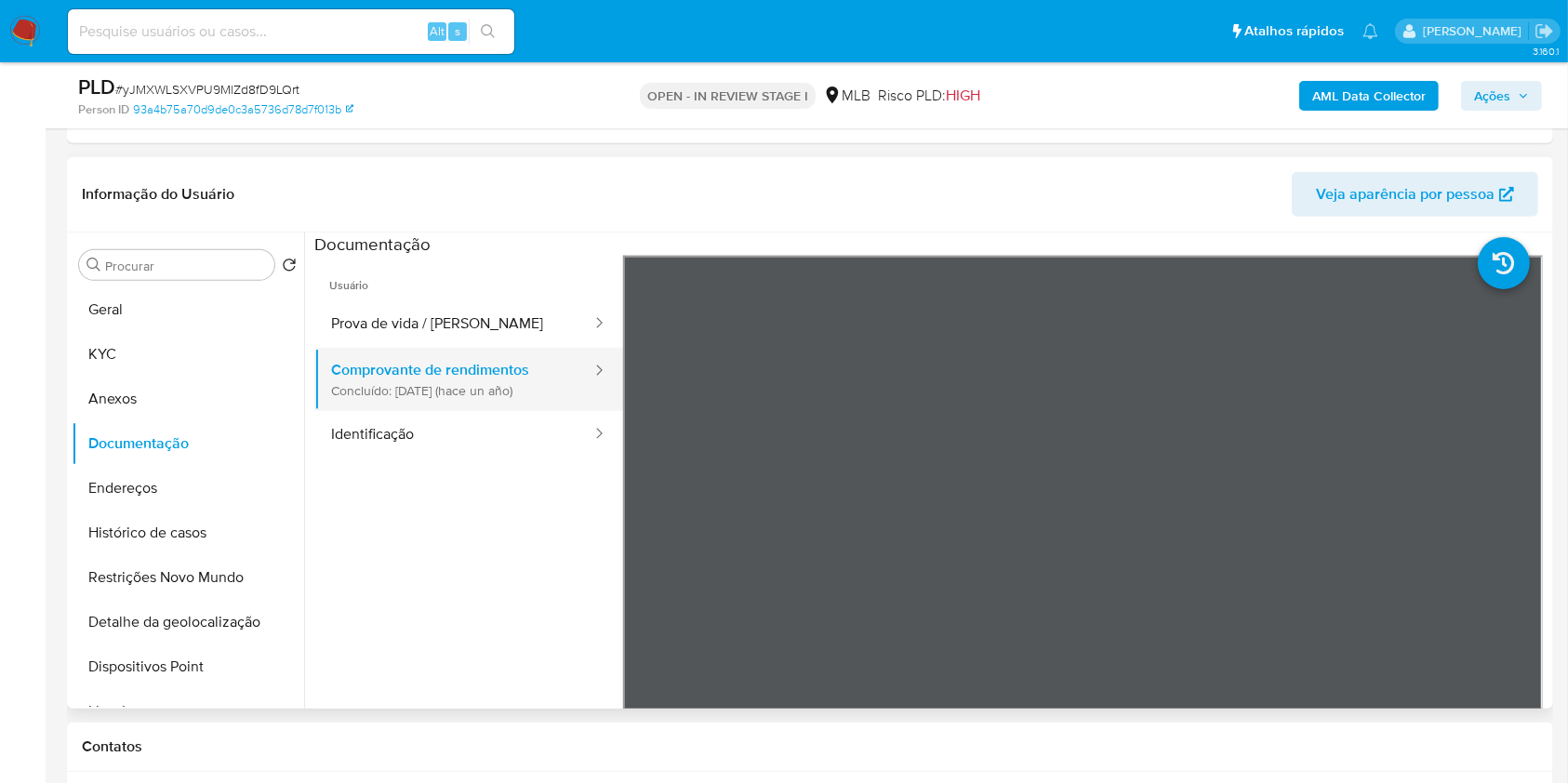
click at [520, 373] on button "Comprovante de rendimentos Concluído: 11/07/2024 (hace un año)" at bounding box center [453, 379] width 279 height 63
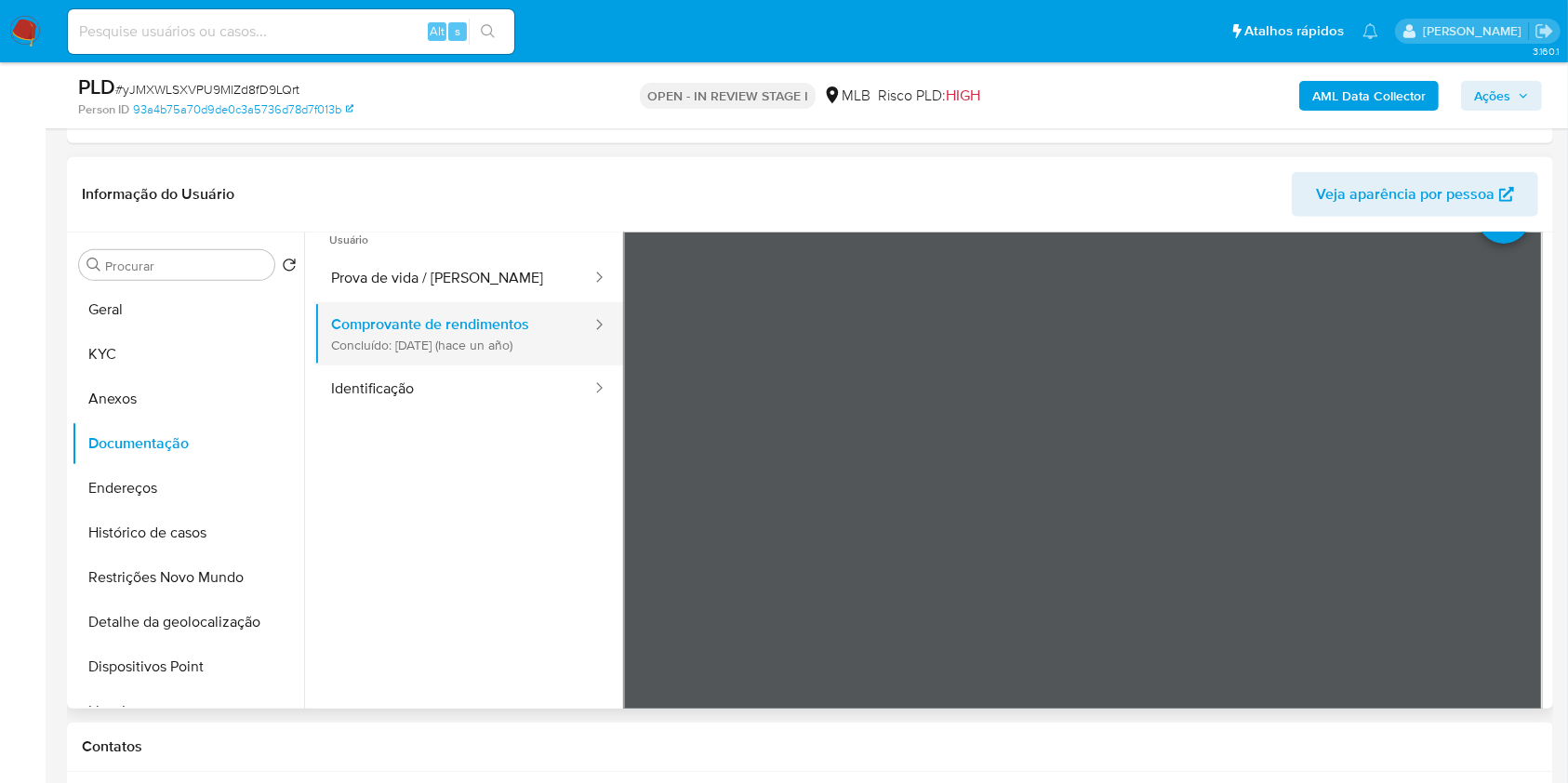
scroll to position [46, 0]
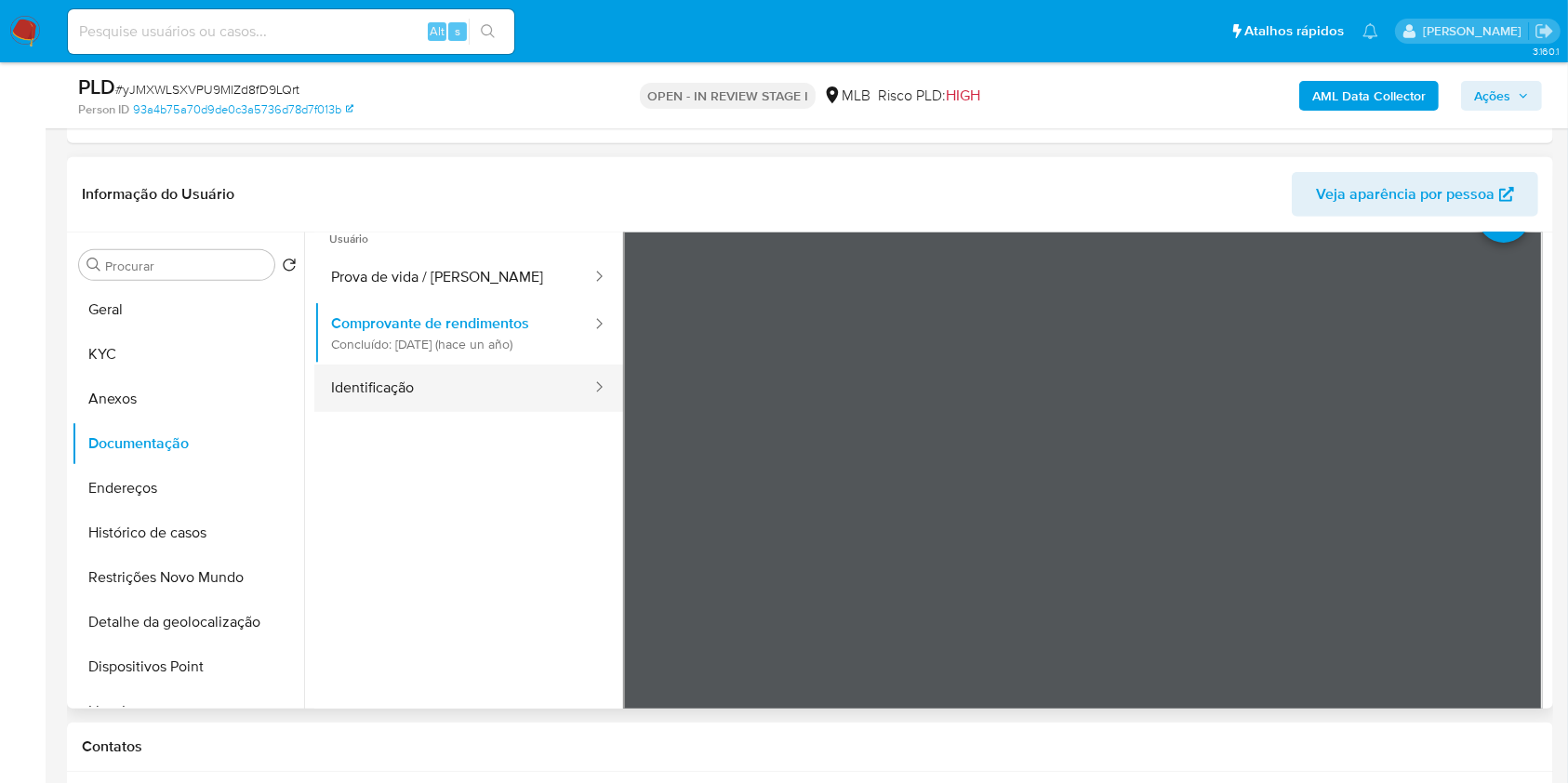
click at [519, 379] on button "Identificação" at bounding box center [453, 388] width 279 height 47
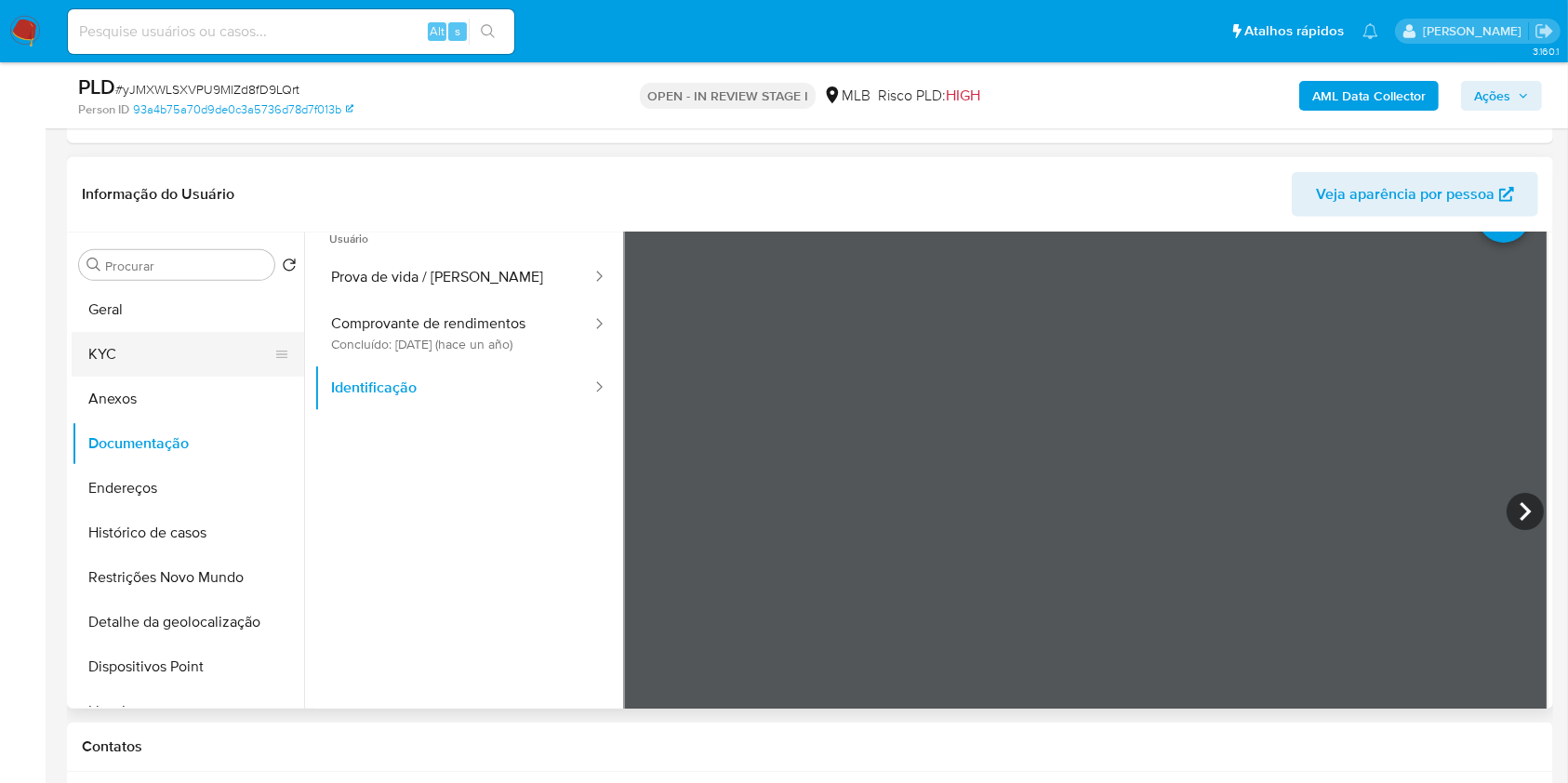
click at [122, 344] on button "KYC" at bounding box center [180, 353] width 218 height 44
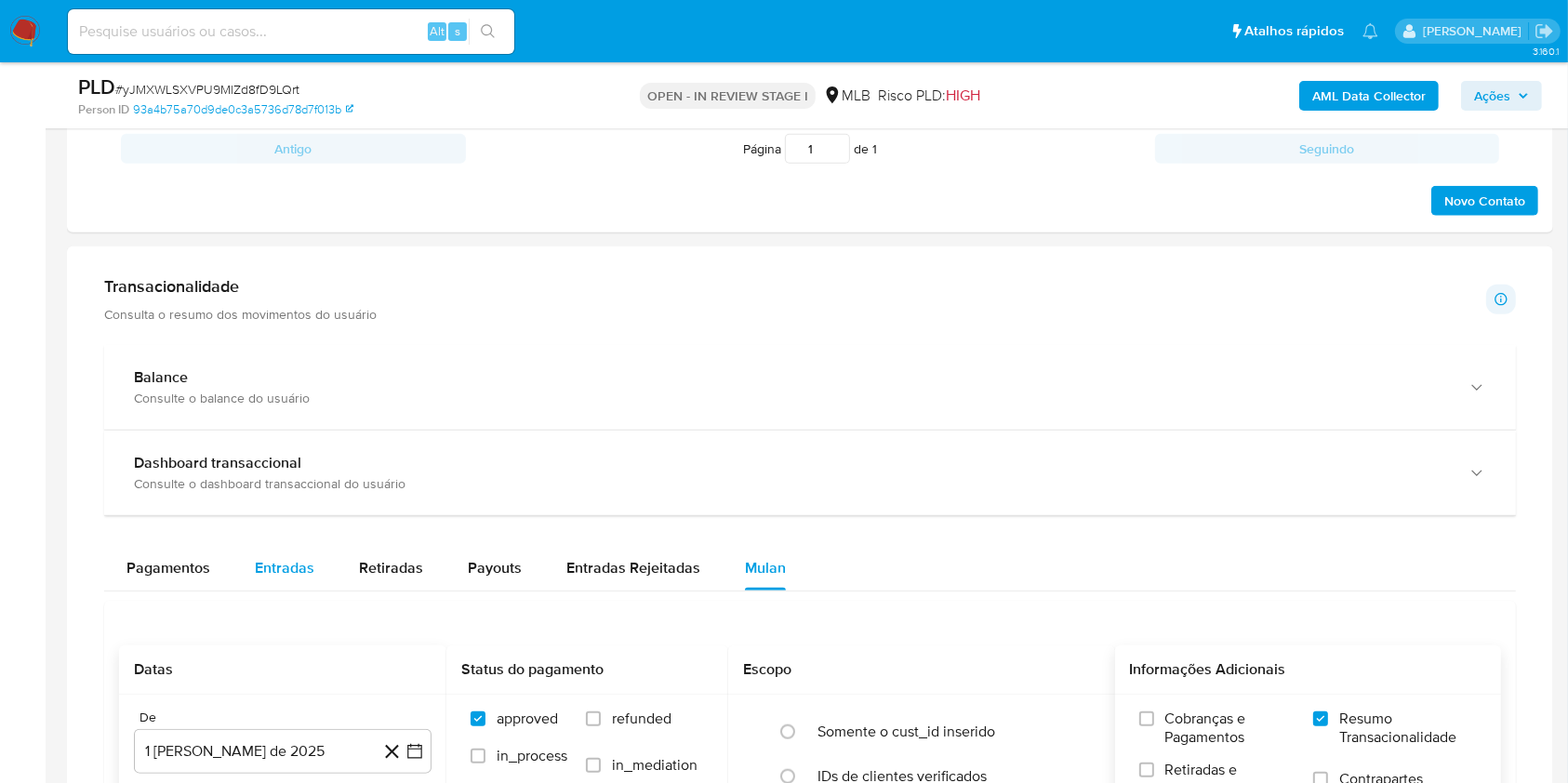
click at [268, 574] on span "Entradas" at bounding box center [284, 568] width 59 height 22
select select "10"
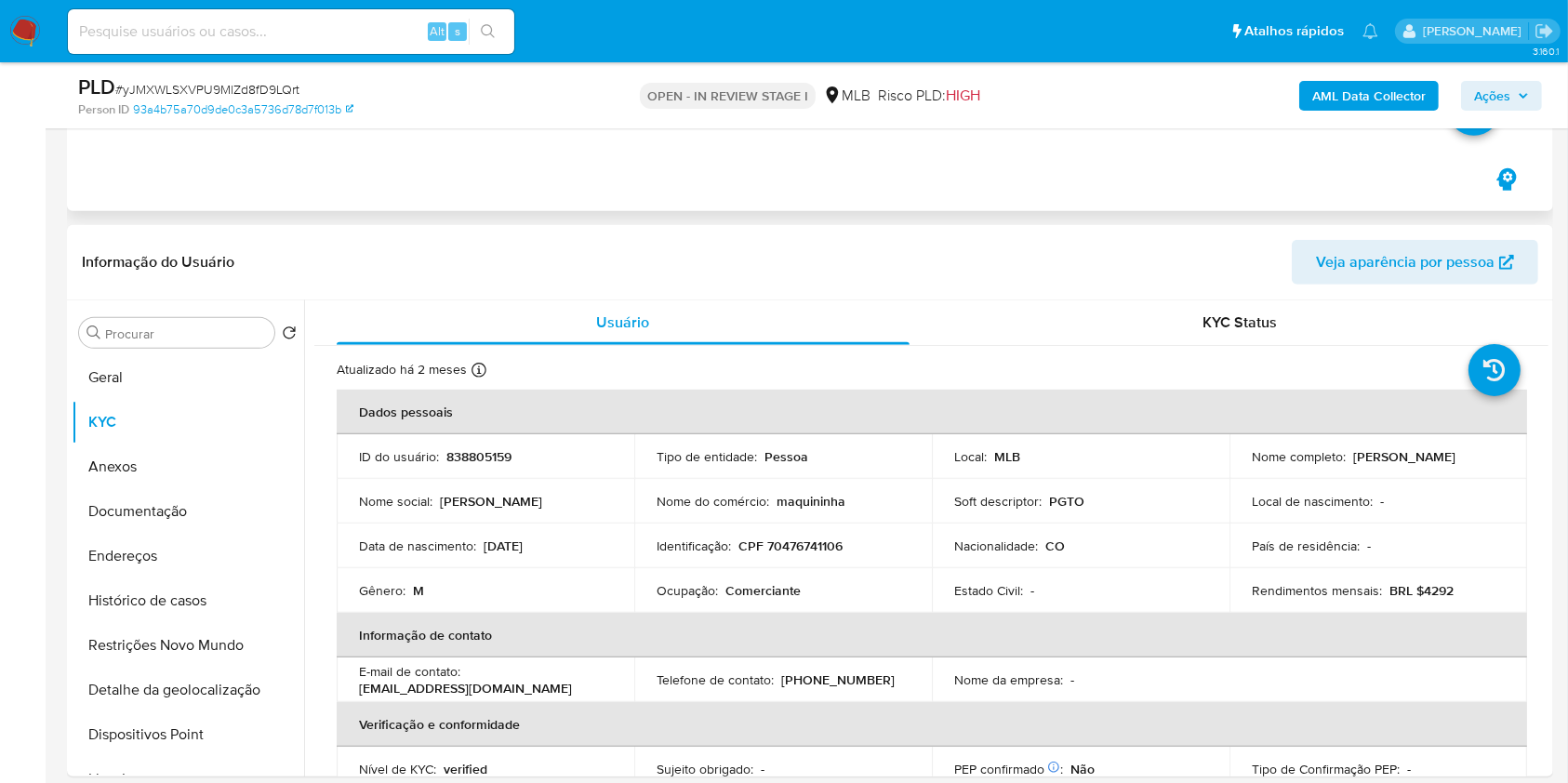
scroll to position [869, 0]
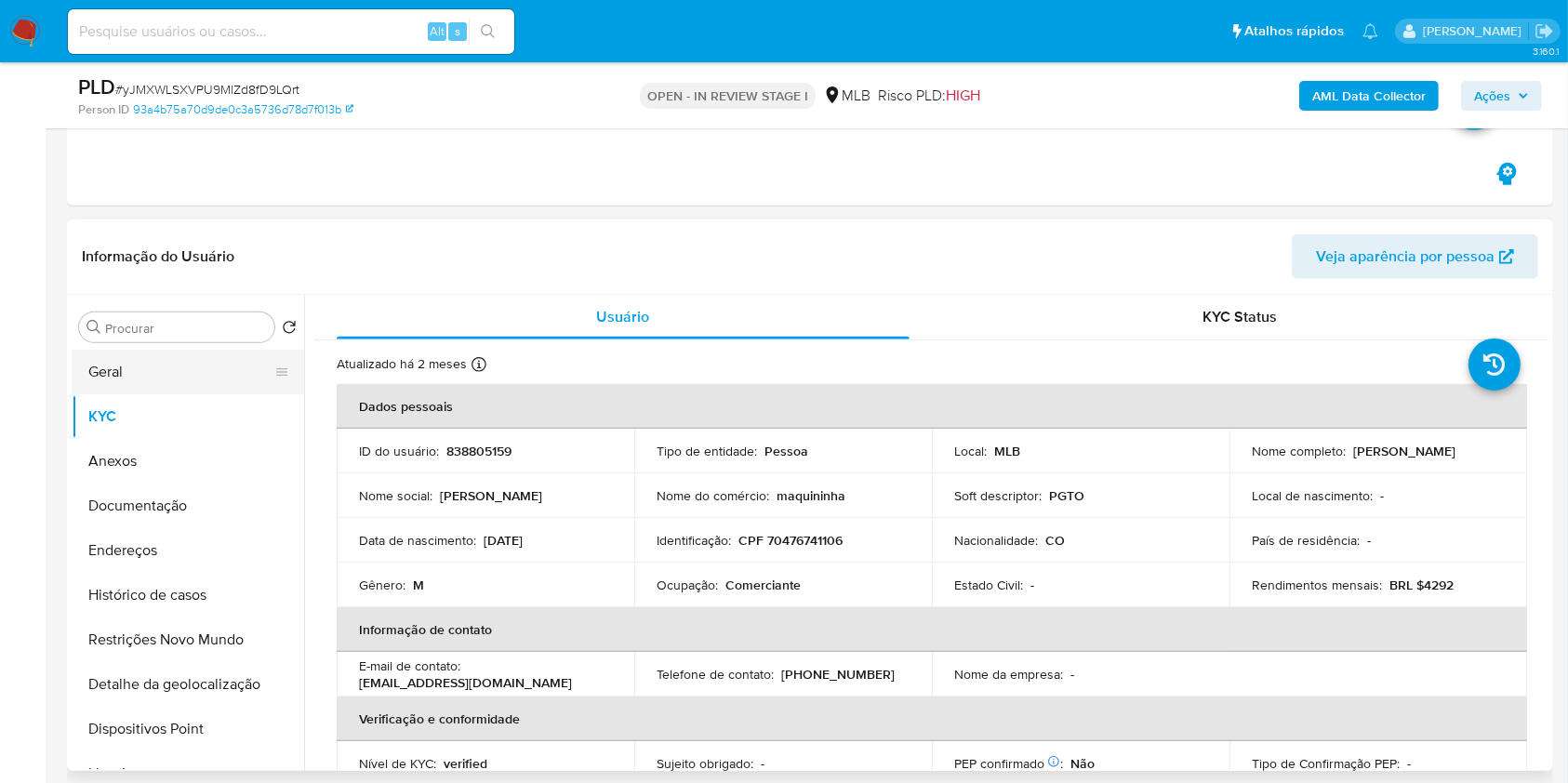
click at [204, 372] on button "Geral" at bounding box center [180, 371] width 218 height 44
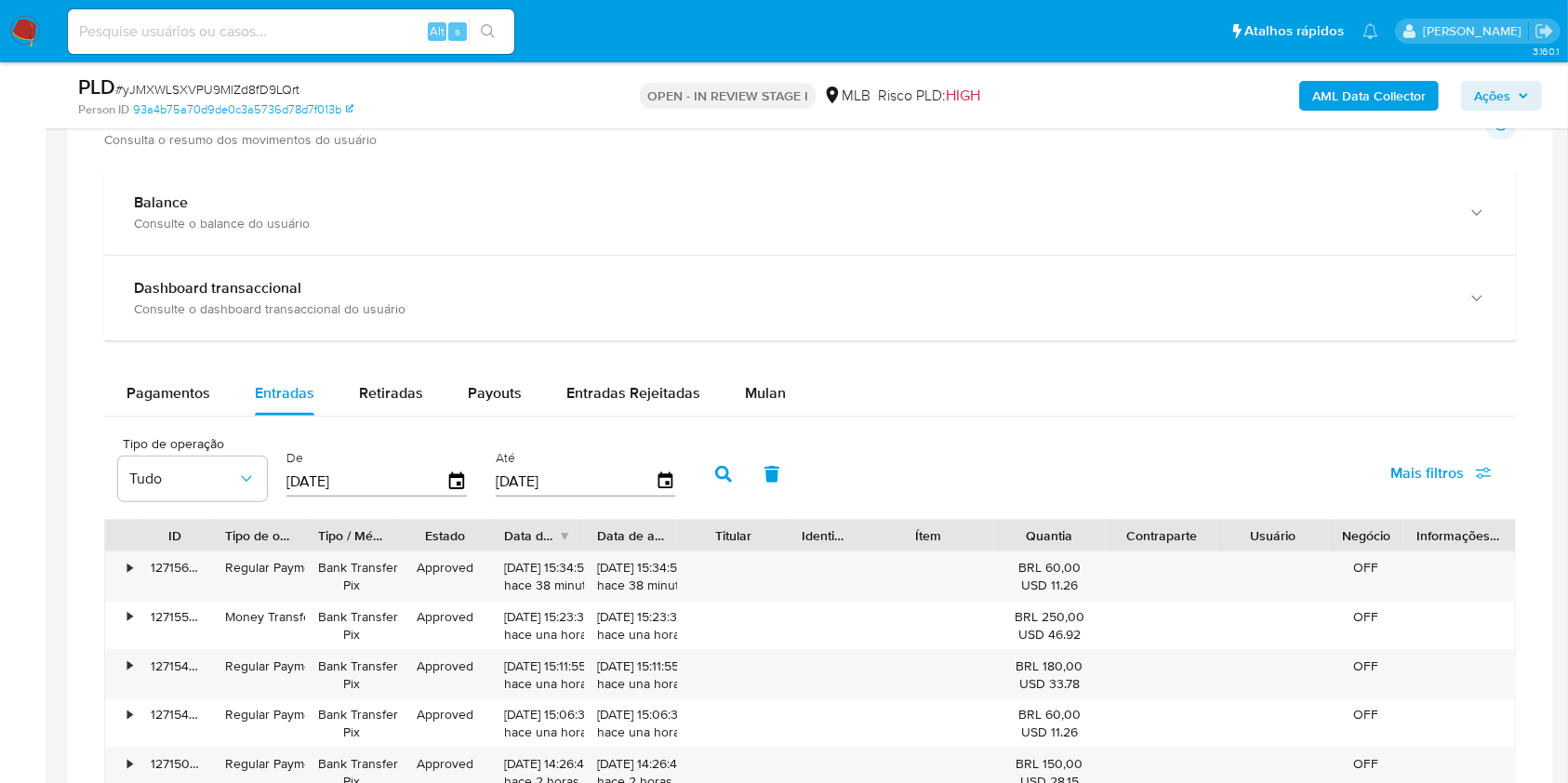
scroll to position [2009, 0]
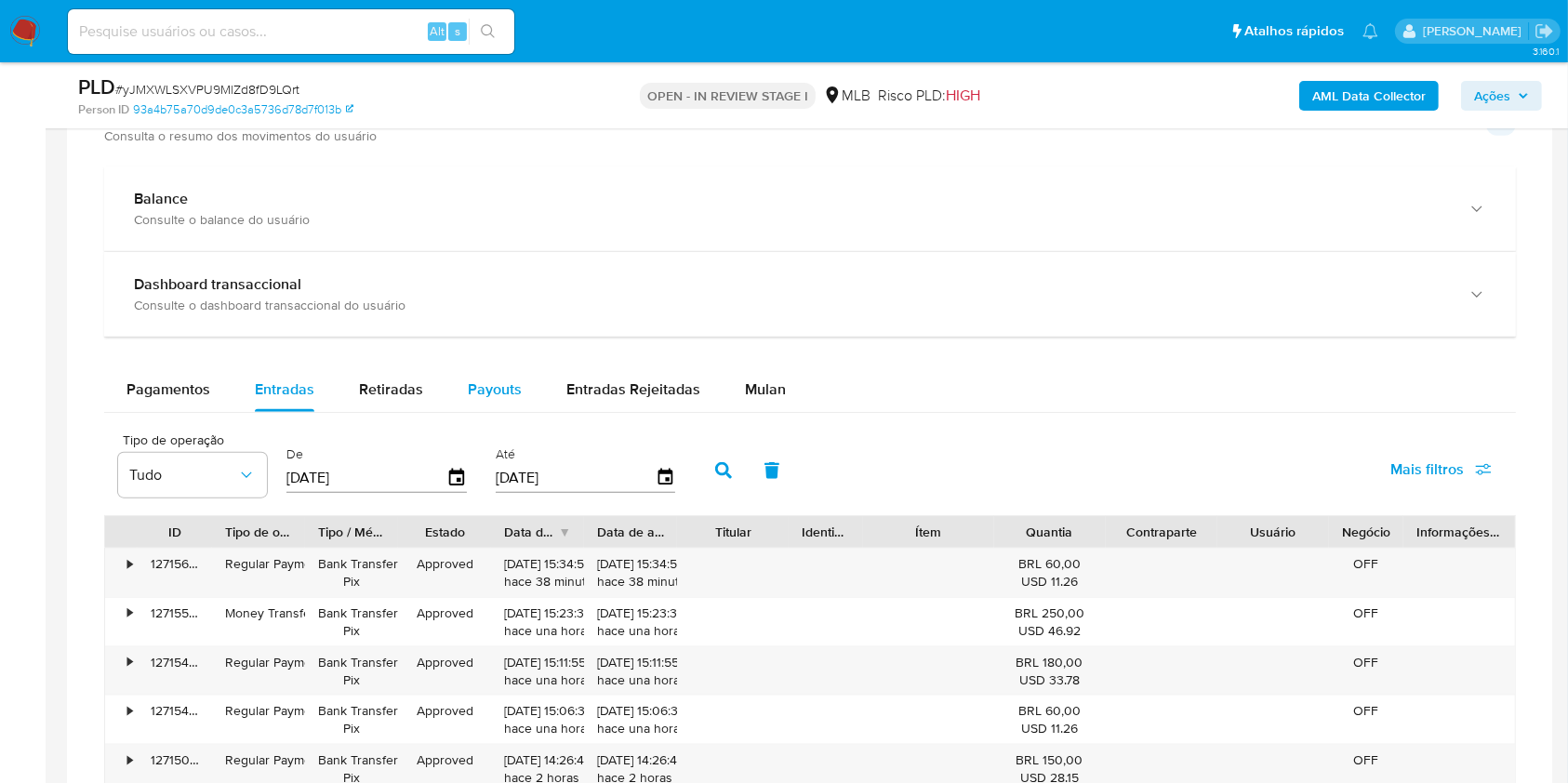
click at [515, 384] on span "Payouts" at bounding box center [494, 389] width 54 height 22
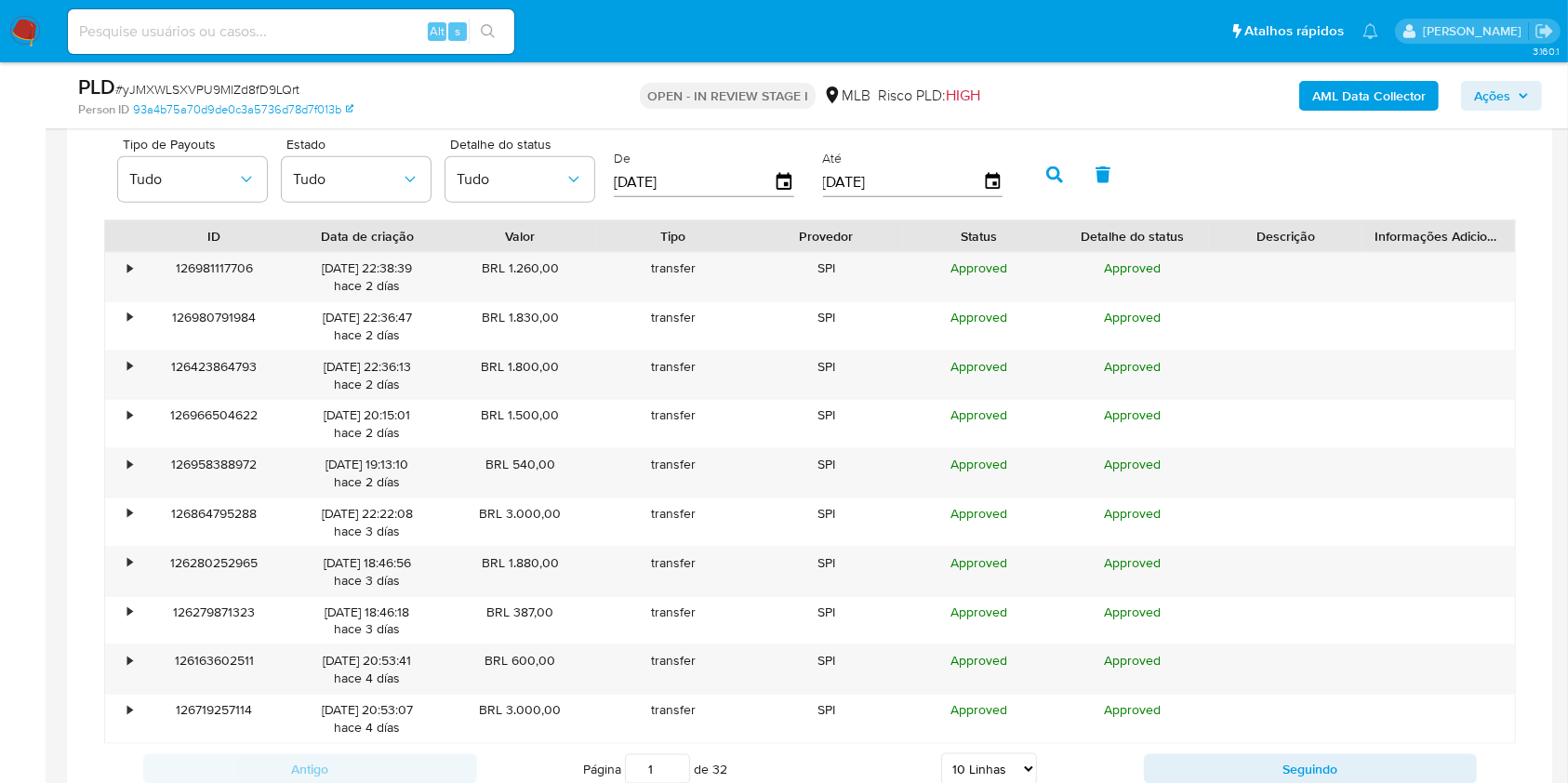
click at [967, 766] on select "5 Linhas 10 Linhas 20 Linhas 25 Linhas 50 Linhas 100 Linhas" at bounding box center [989, 770] width 96 height 32
select select "100"
click at [941, 754] on select "5 Linhas 10 Linhas 20 Linhas 25 Linhas 50 Linhas 100 Linhas" at bounding box center [989, 770] width 96 height 32
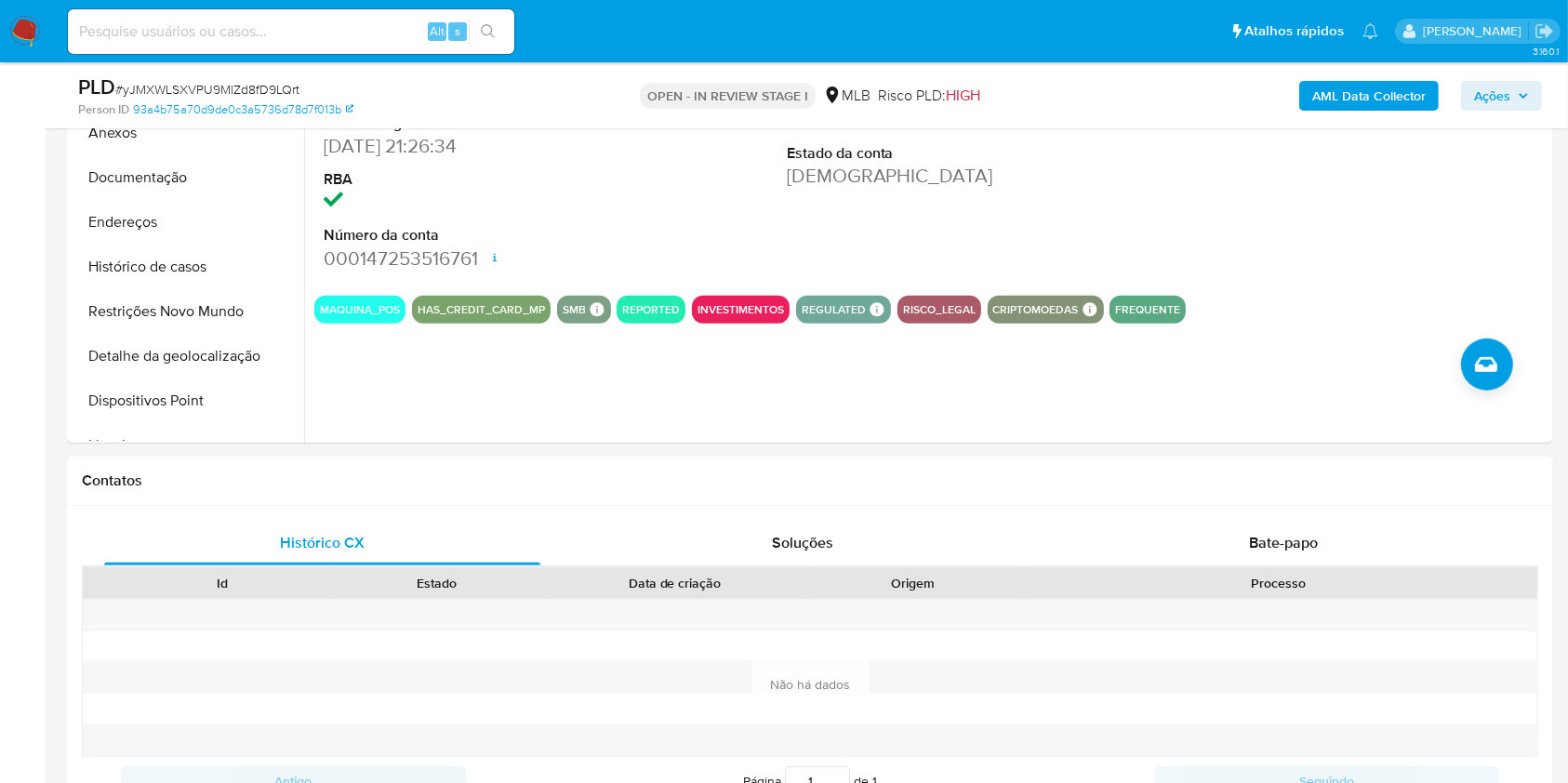
scroll to position [1087, 0]
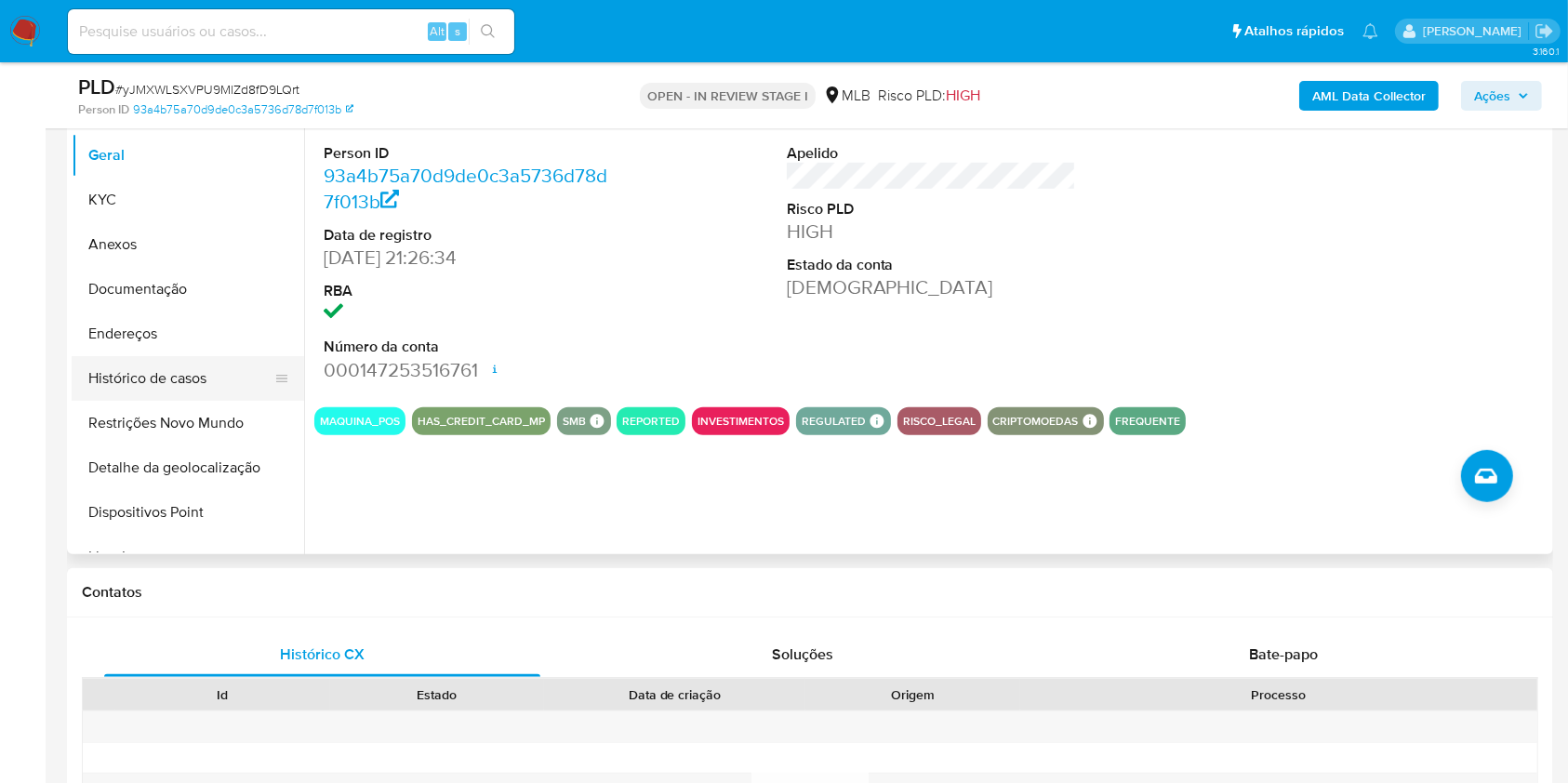
click at [158, 367] on button "Histórico de casos" at bounding box center [180, 378] width 218 height 44
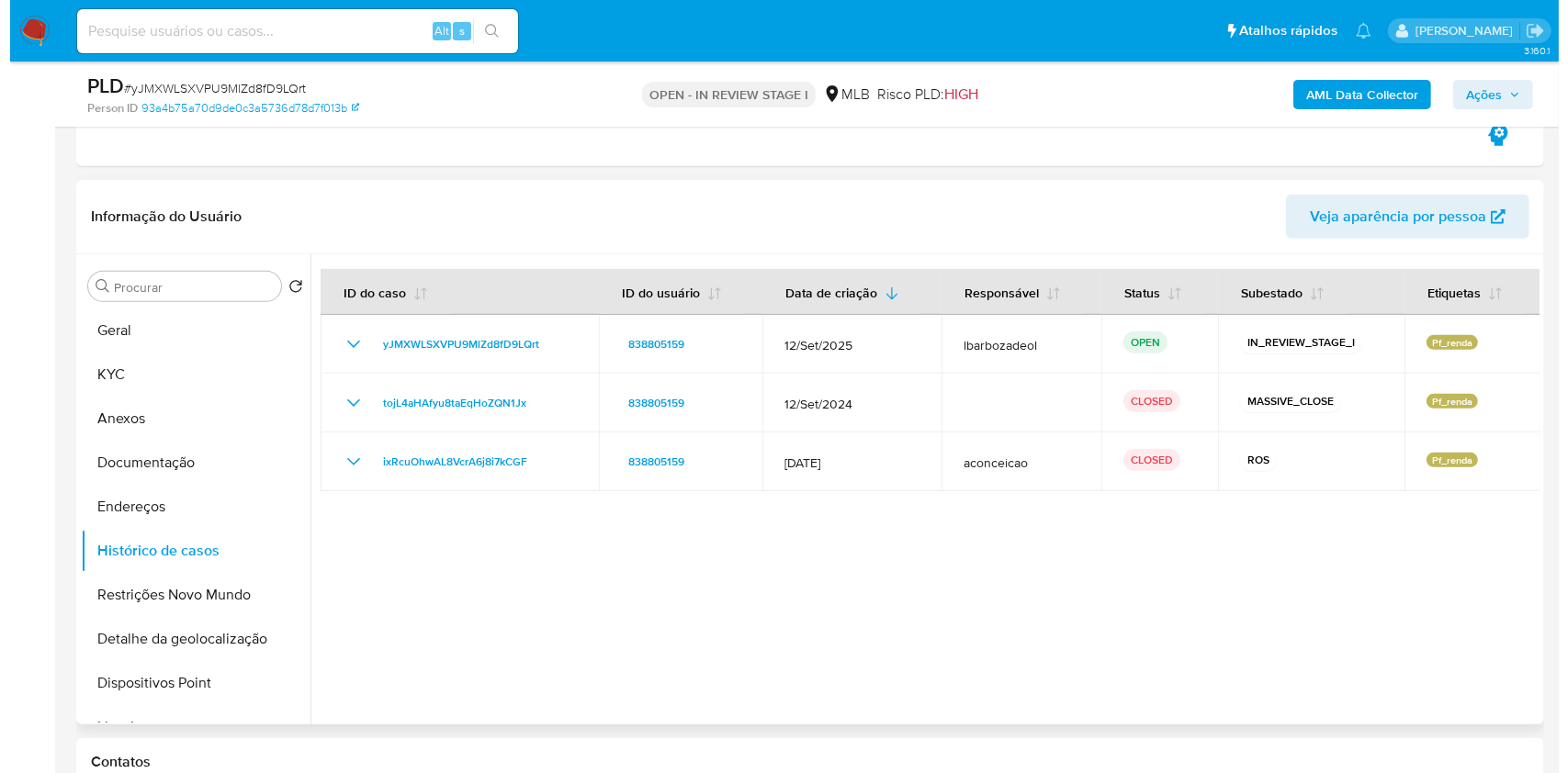
scroll to position [897, 0]
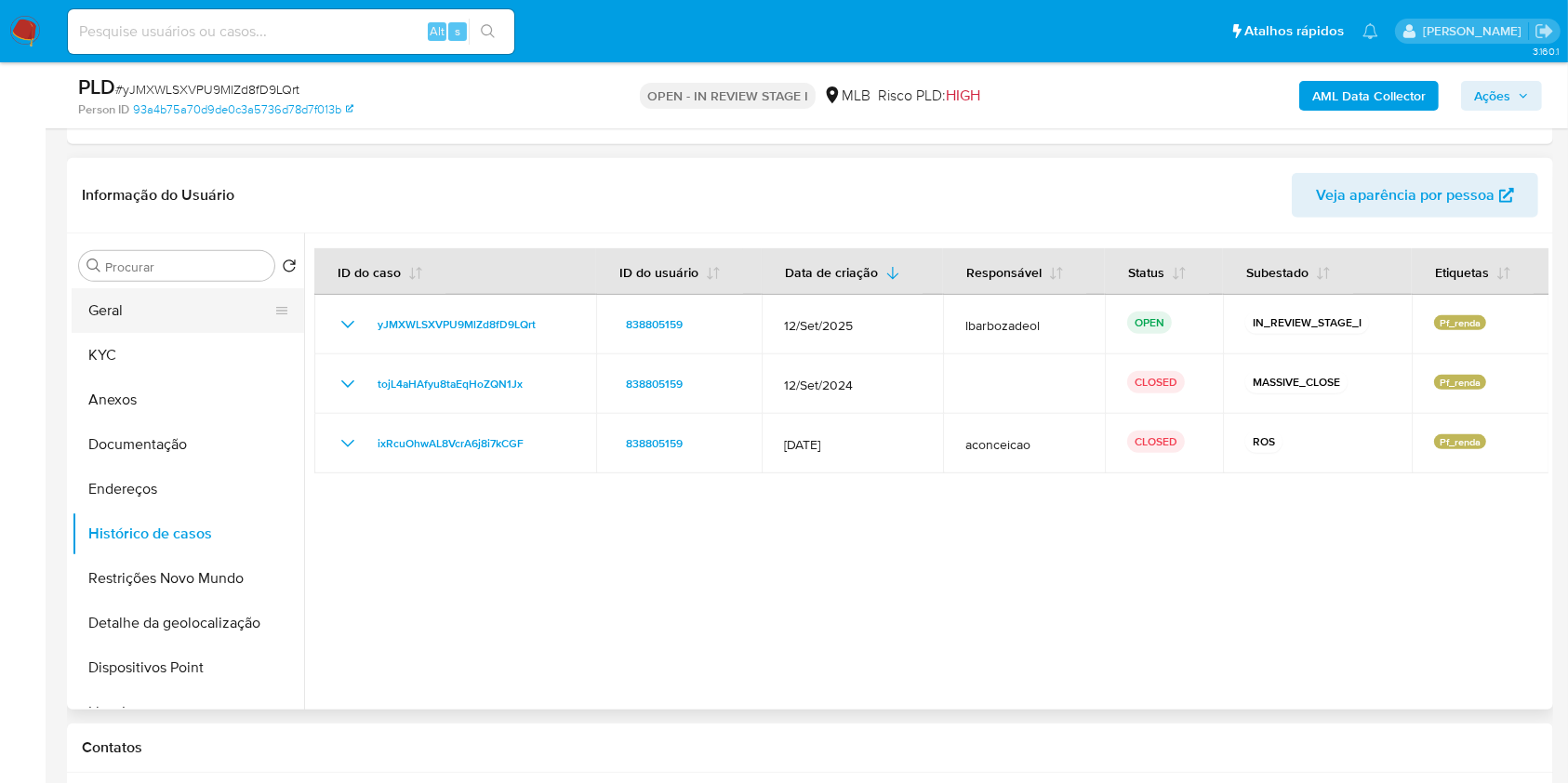
click at [192, 306] on button "Geral" at bounding box center [180, 310] width 218 height 44
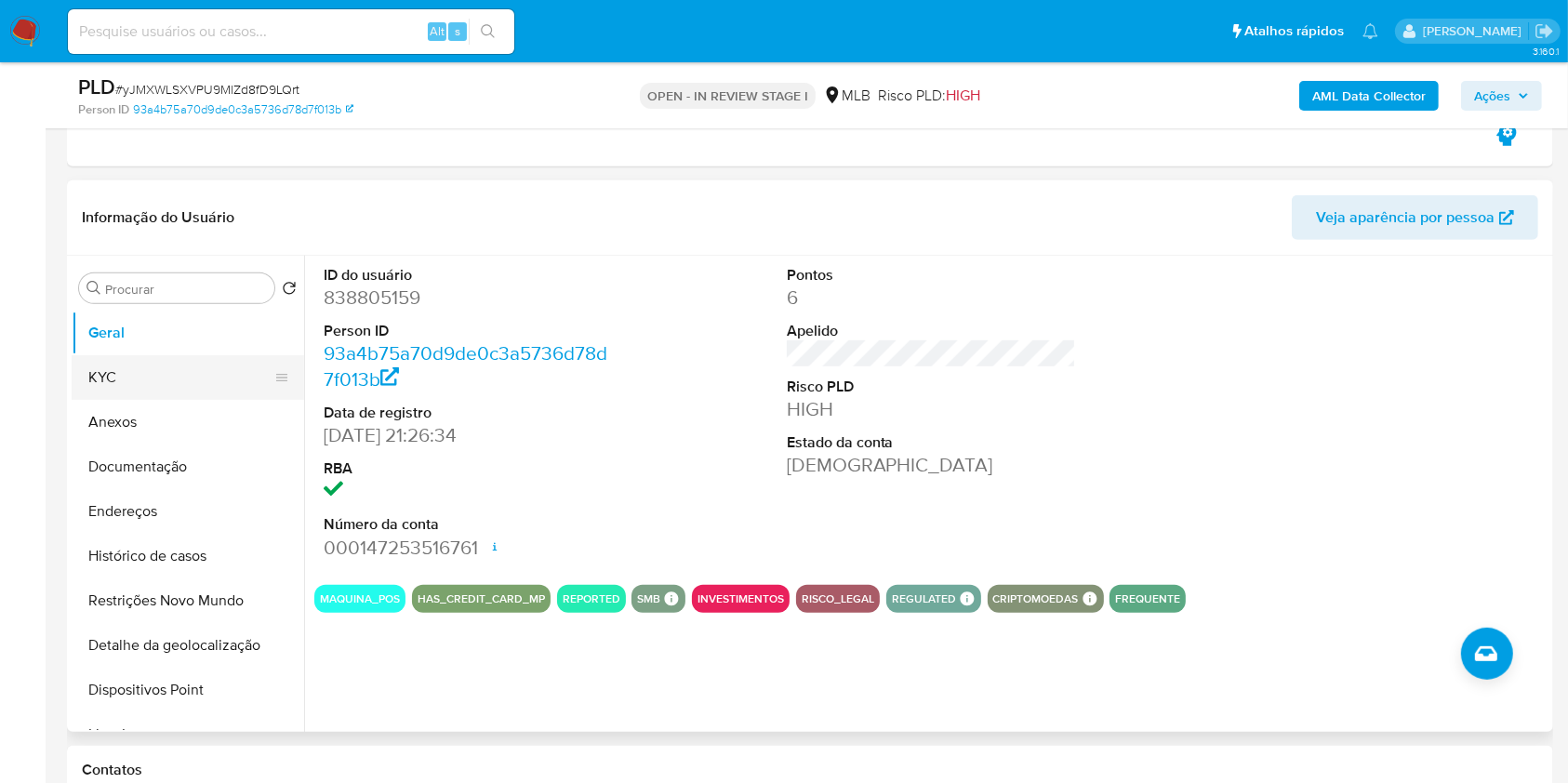
click at [149, 384] on button "KYC" at bounding box center [180, 377] width 218 height 44
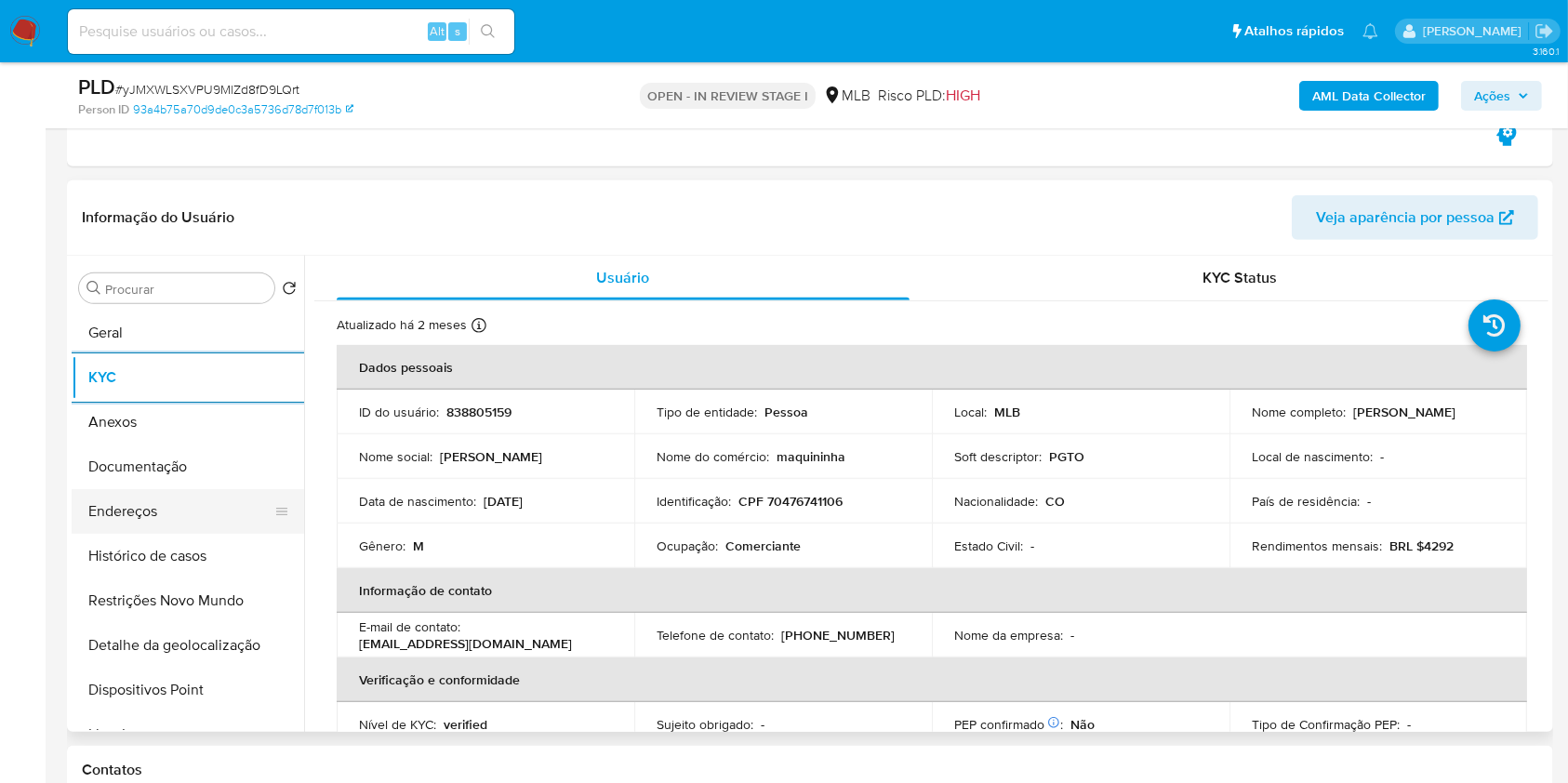
click at [167, 506] on button "Endereços" at bounding box center [180, 510] width 218 height 44
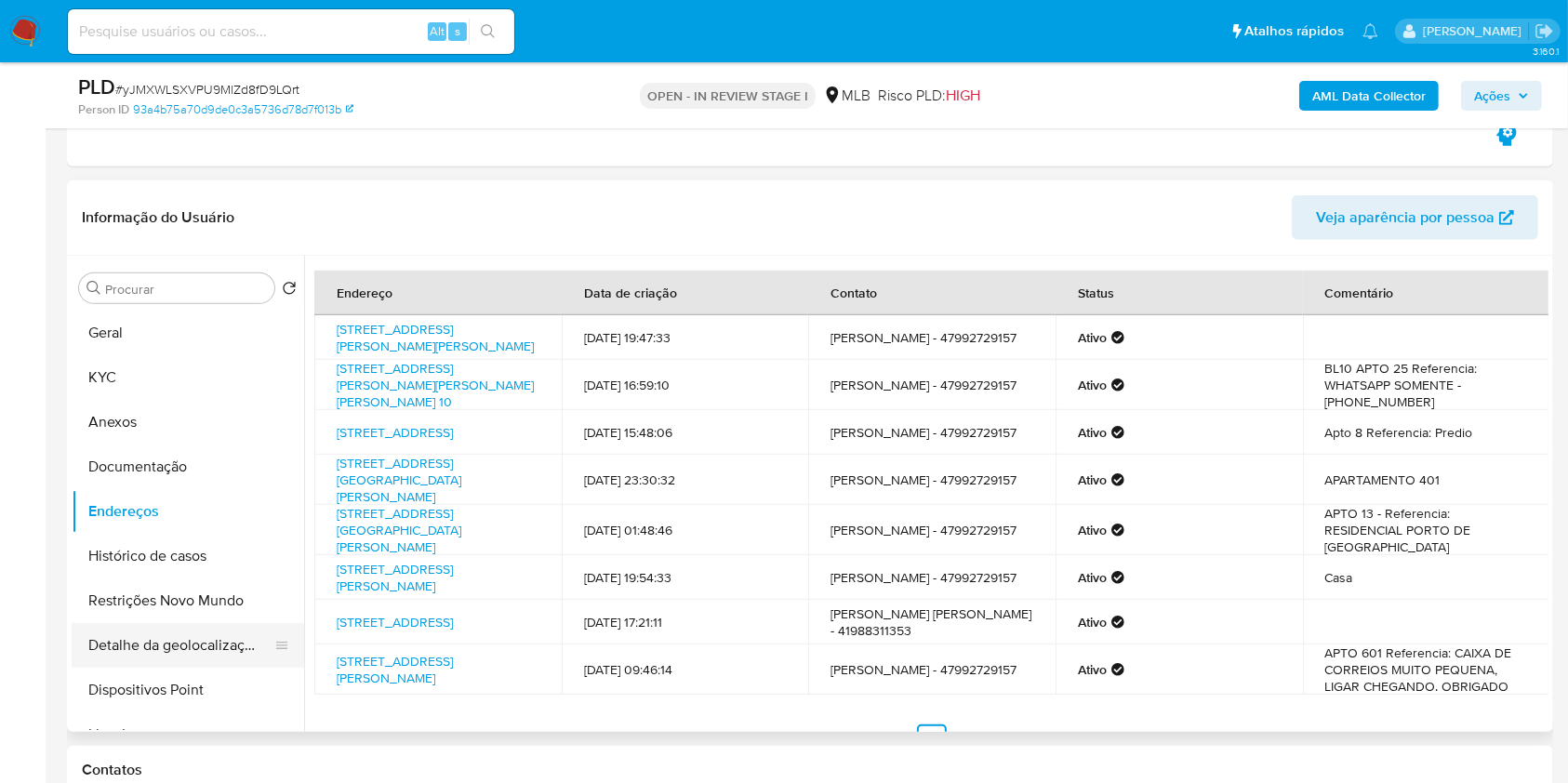
click at [212, 636] on button "Detalhe da geolocalização" at bounding box center [180, 645] width 218 height 44
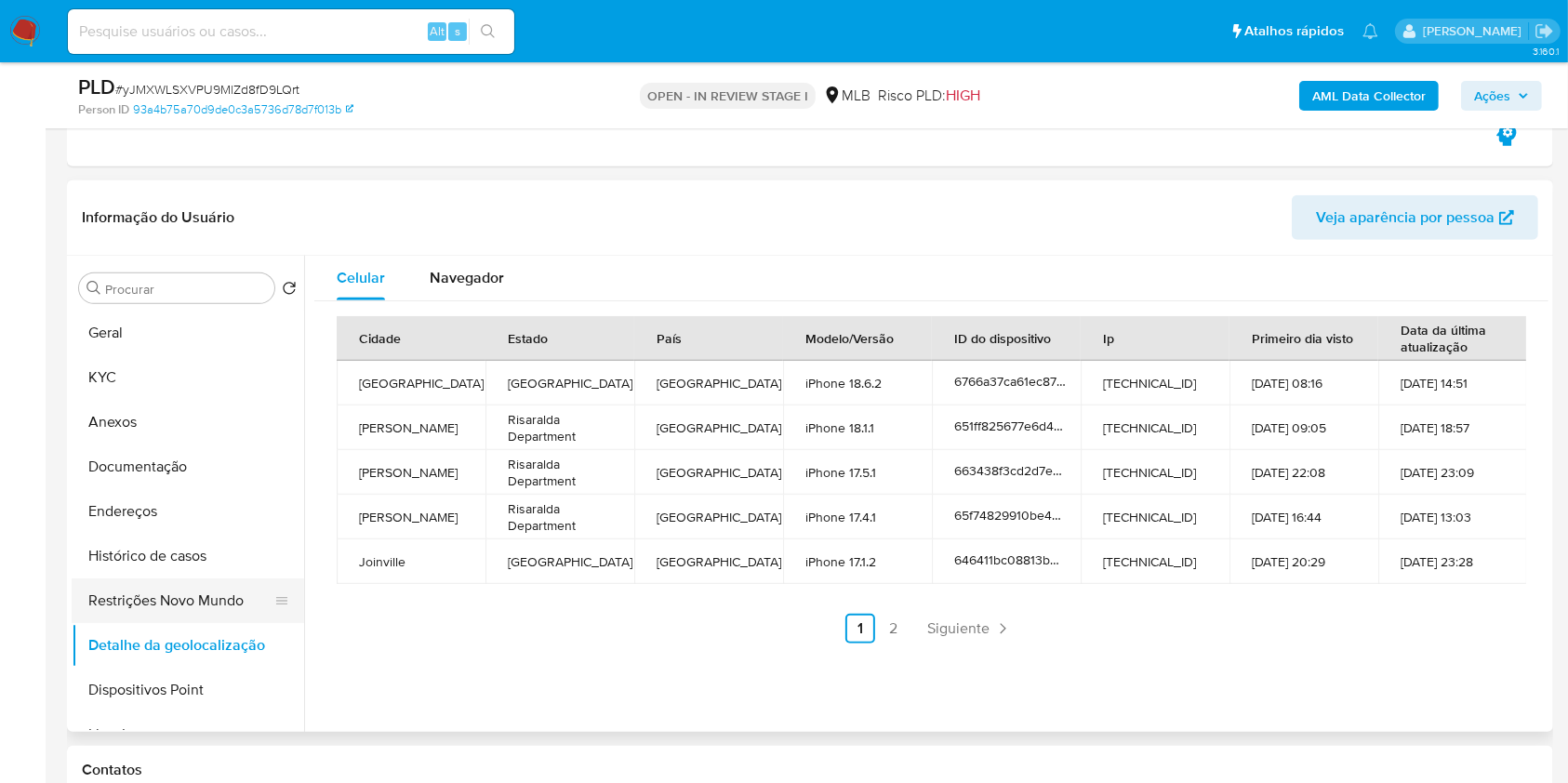
click at [212, 599] on button "Restrições Novo Mundo" at bounding box center [180, 600] width 218 height 44
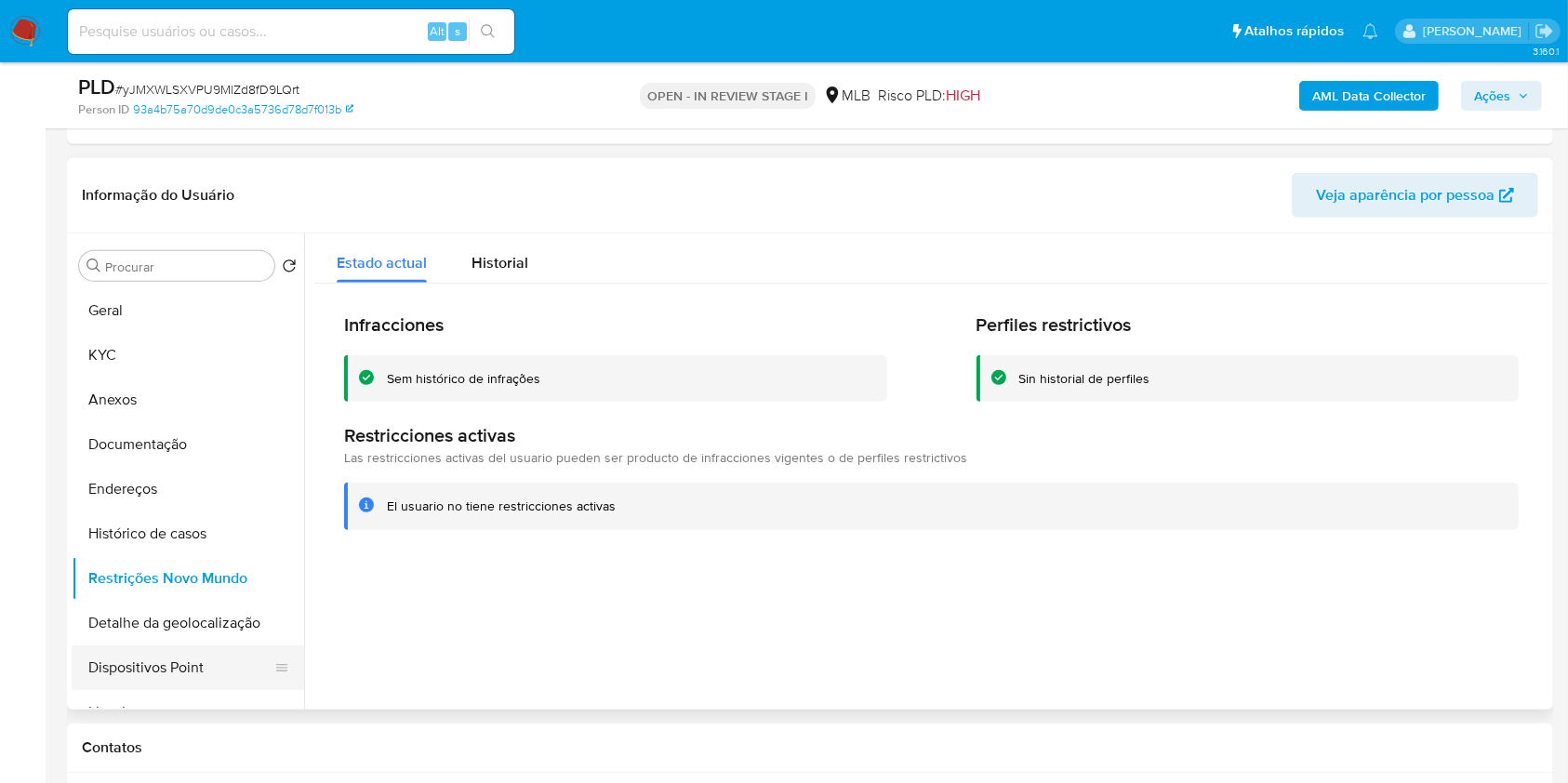
click at [195, 668] on button "Dispositivos Point" at bounding box center [180, 667] width 218 height 44
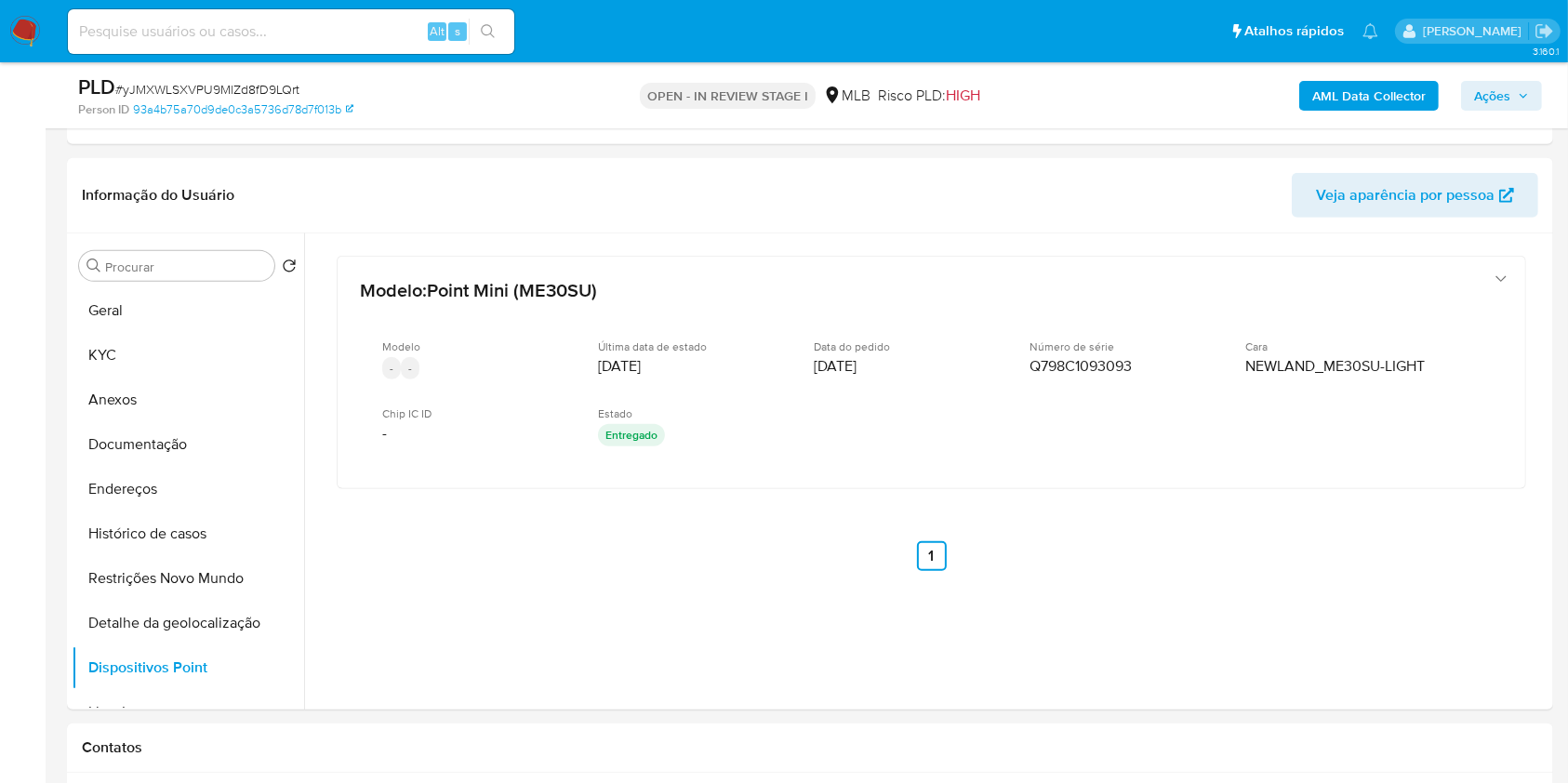
click at [1476, 85] on span "Ações" at bounding box center [1492, 96] width 37 height 30
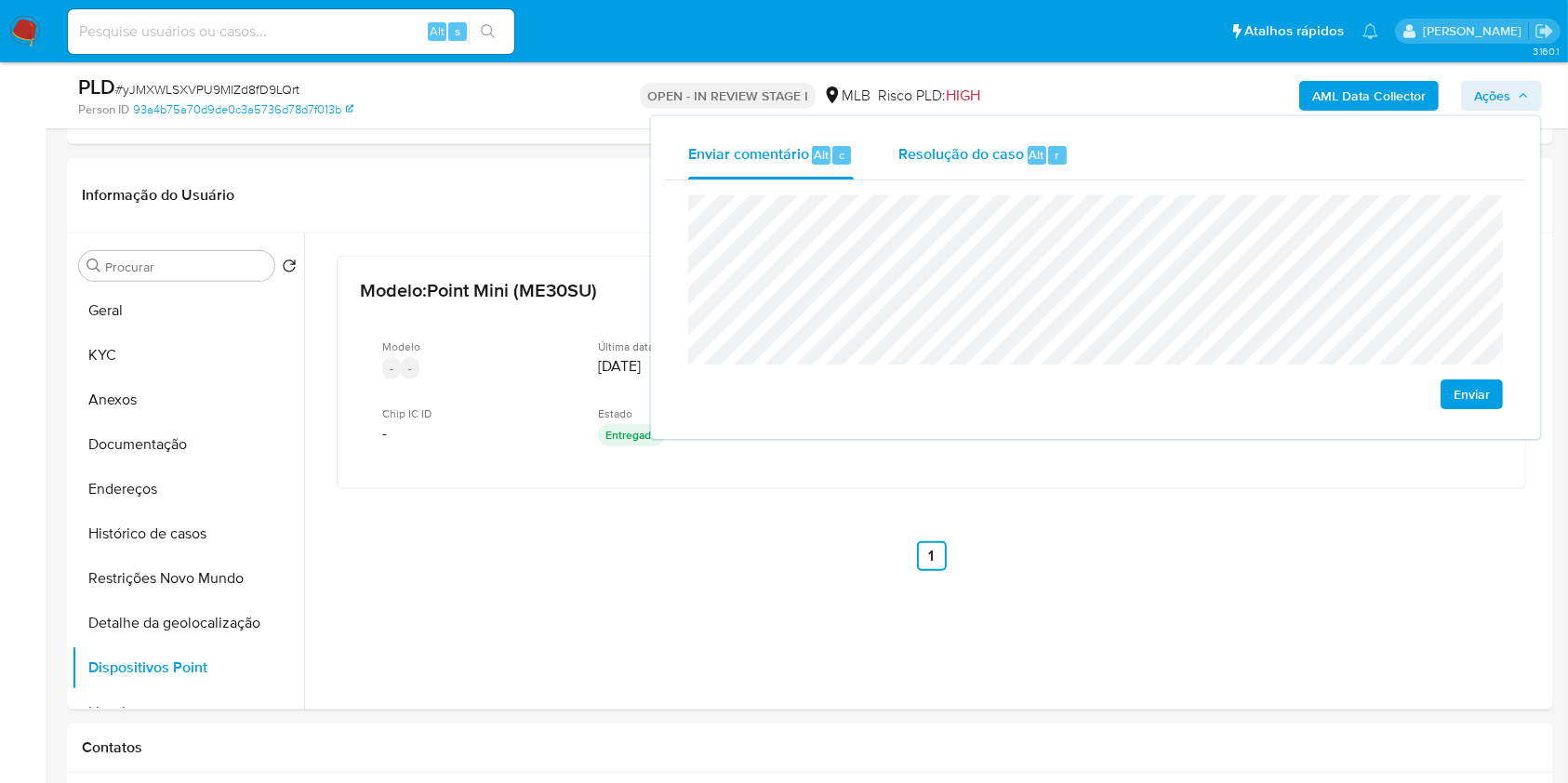
click at [983, 168] on div "Resolução do caso Alt r" at bounding box center [983, 155] width 170 height 48
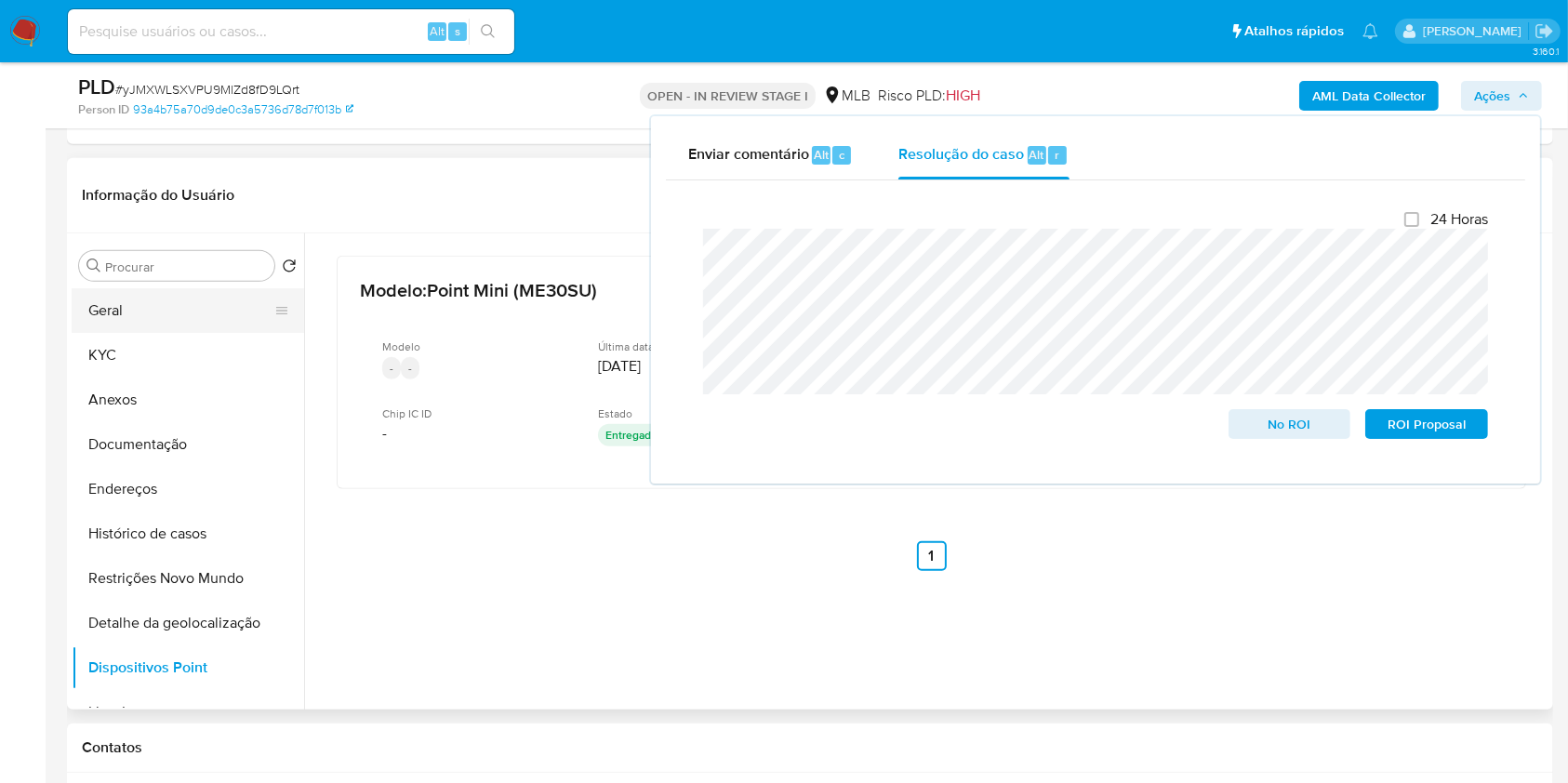
click at [143, 312] on button "Geral" at bounding box center [180, 310] width 218 height 44
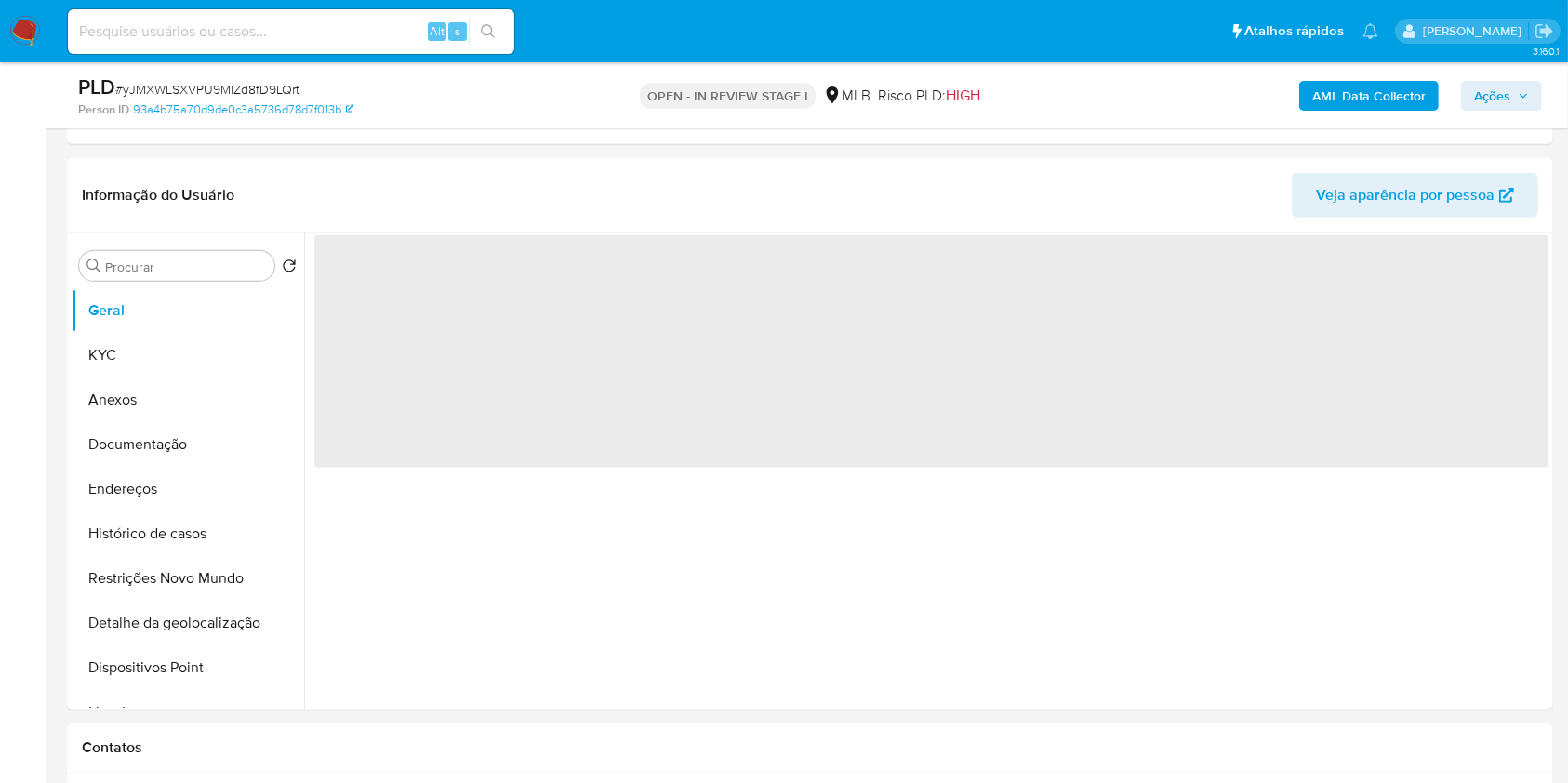
click at [1388, 85] on b "AML Data Collector" at bounding box center [1369, 96] width 114 height 30
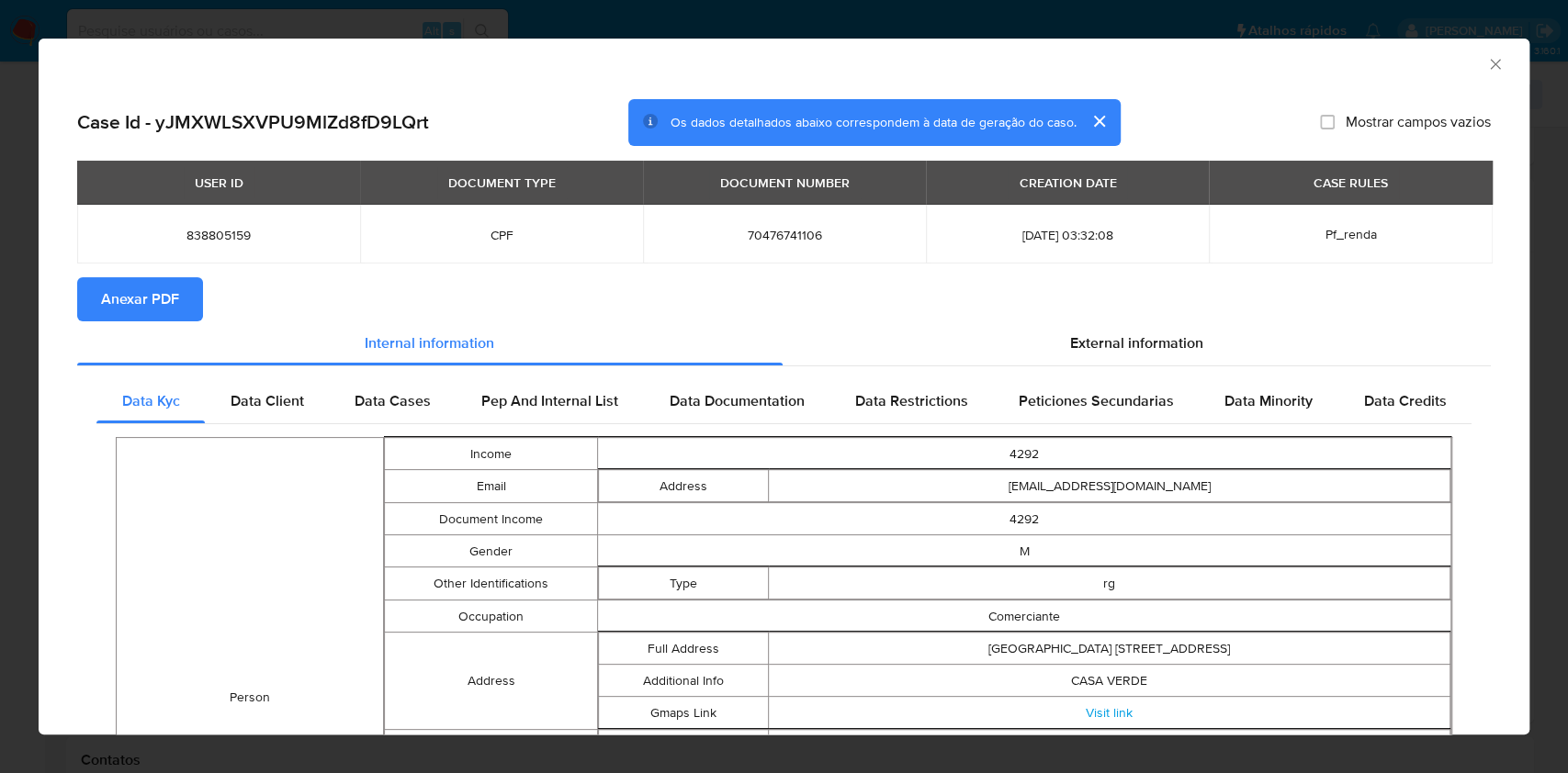
click at [98, 305] on button "Anexar PDF" at bounding box center [140, 299] width 126 height 44
click at [1486, 63] on icon "Fechar a janela" at bounding box center [1496, 64] width 19 height 19
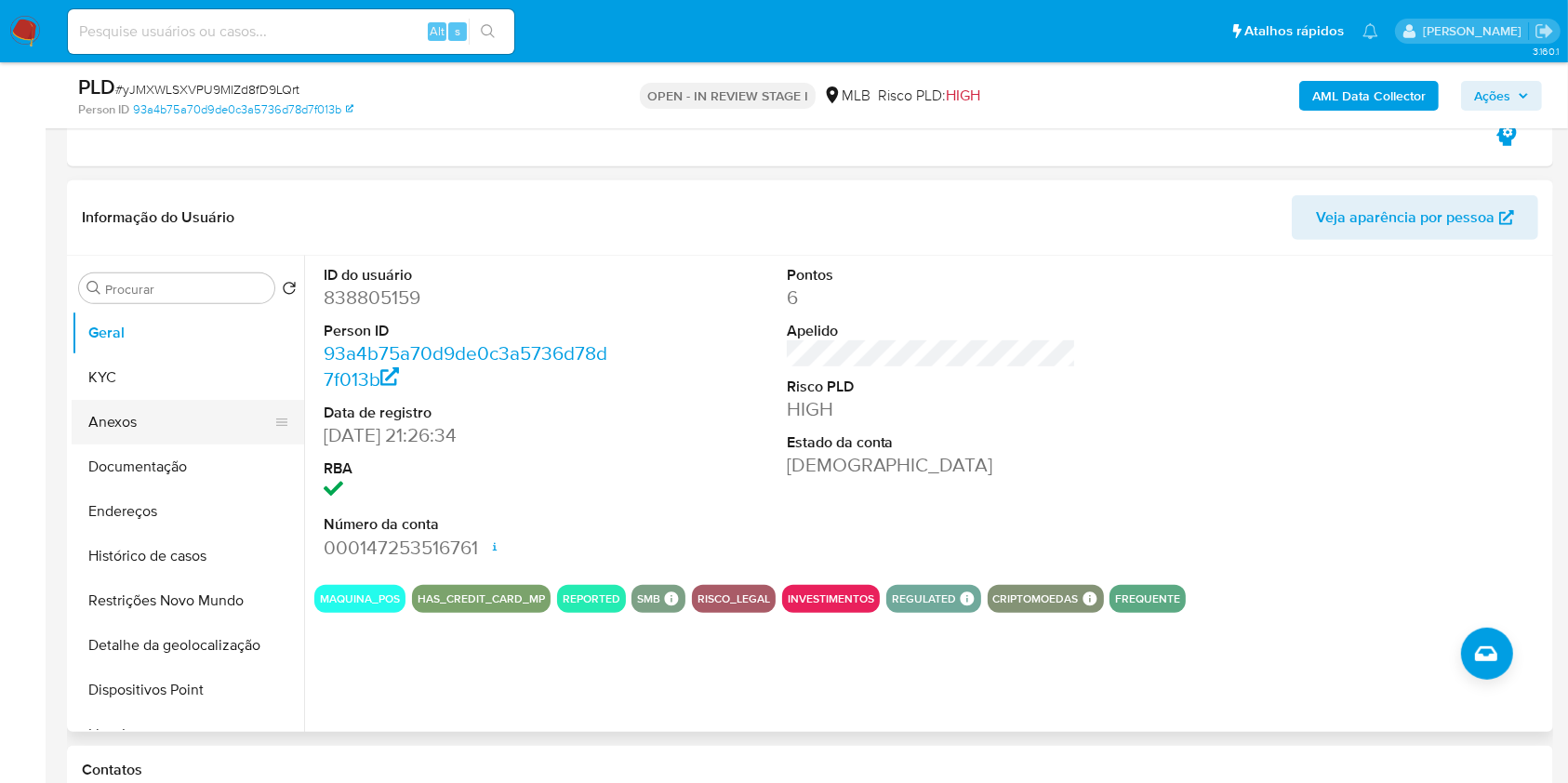
click at [202, 414] on button "Anexos" at bounding box center [180, 422] width 218 height 44
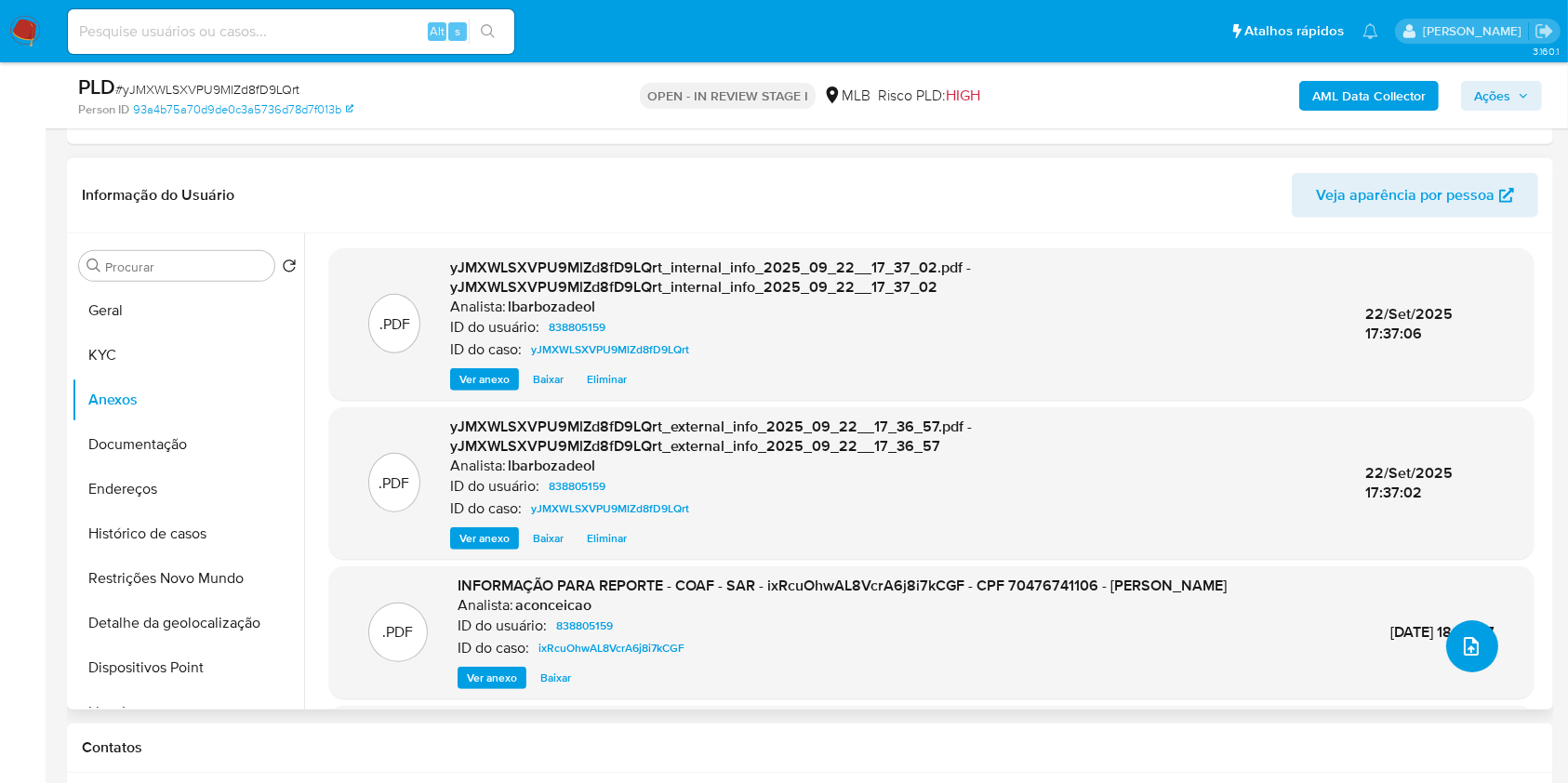
click at [1461, 647] on icon "upload-file" at bounding box center [1472, 647] width 23 height 23
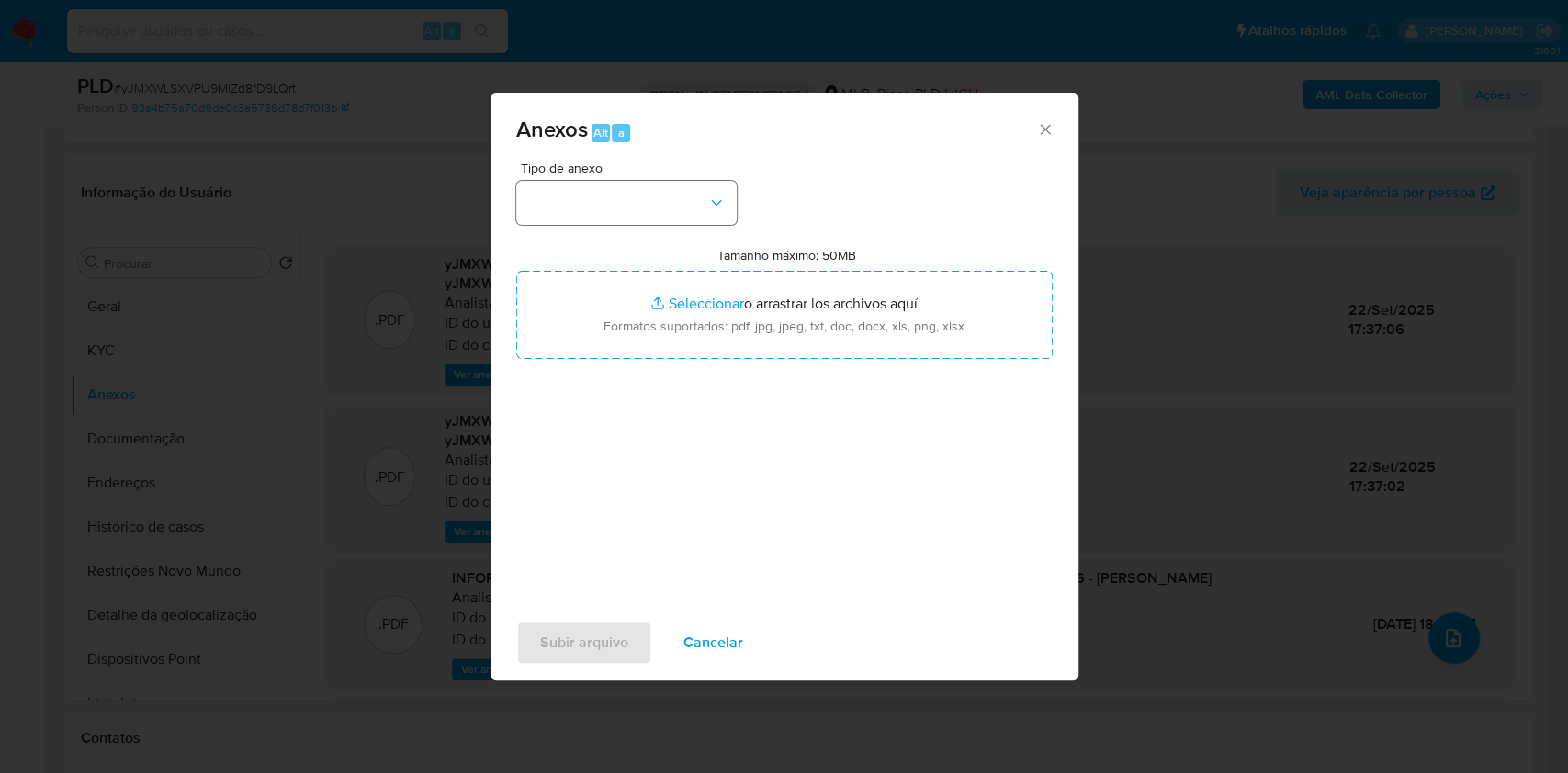
drag, startPoint x: 665, startPoint y: 165, endPoint x: 667, endPoint y: 192, distance: 27.1
click at [665, 173] on span "Tipo de anexo" at bounding box center [630, 168] width 220 height 13
click at [671, 200] on button "button" at bounding box center [626, 202] width 220 height 44
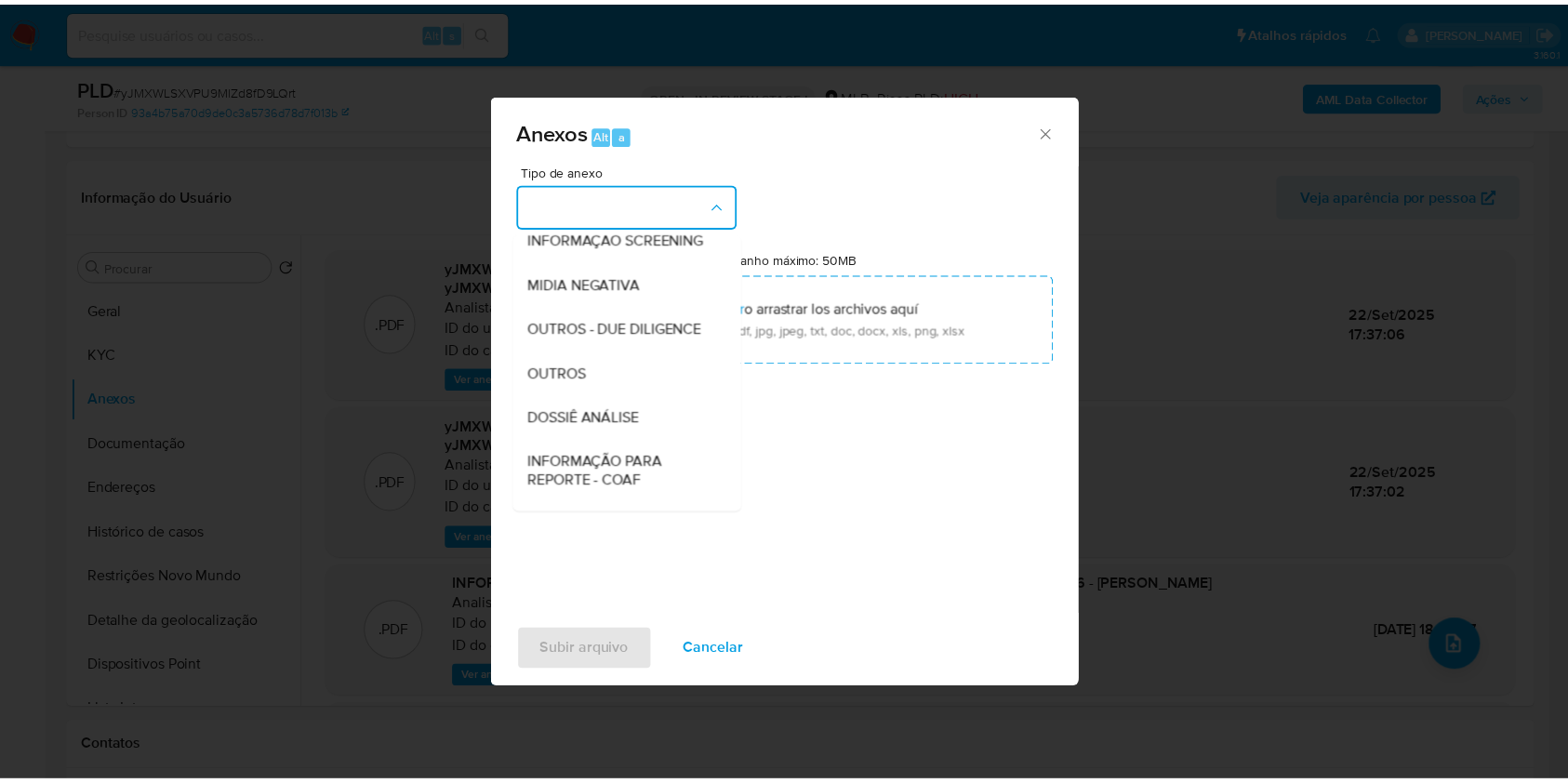
scroll to position [286, 0]
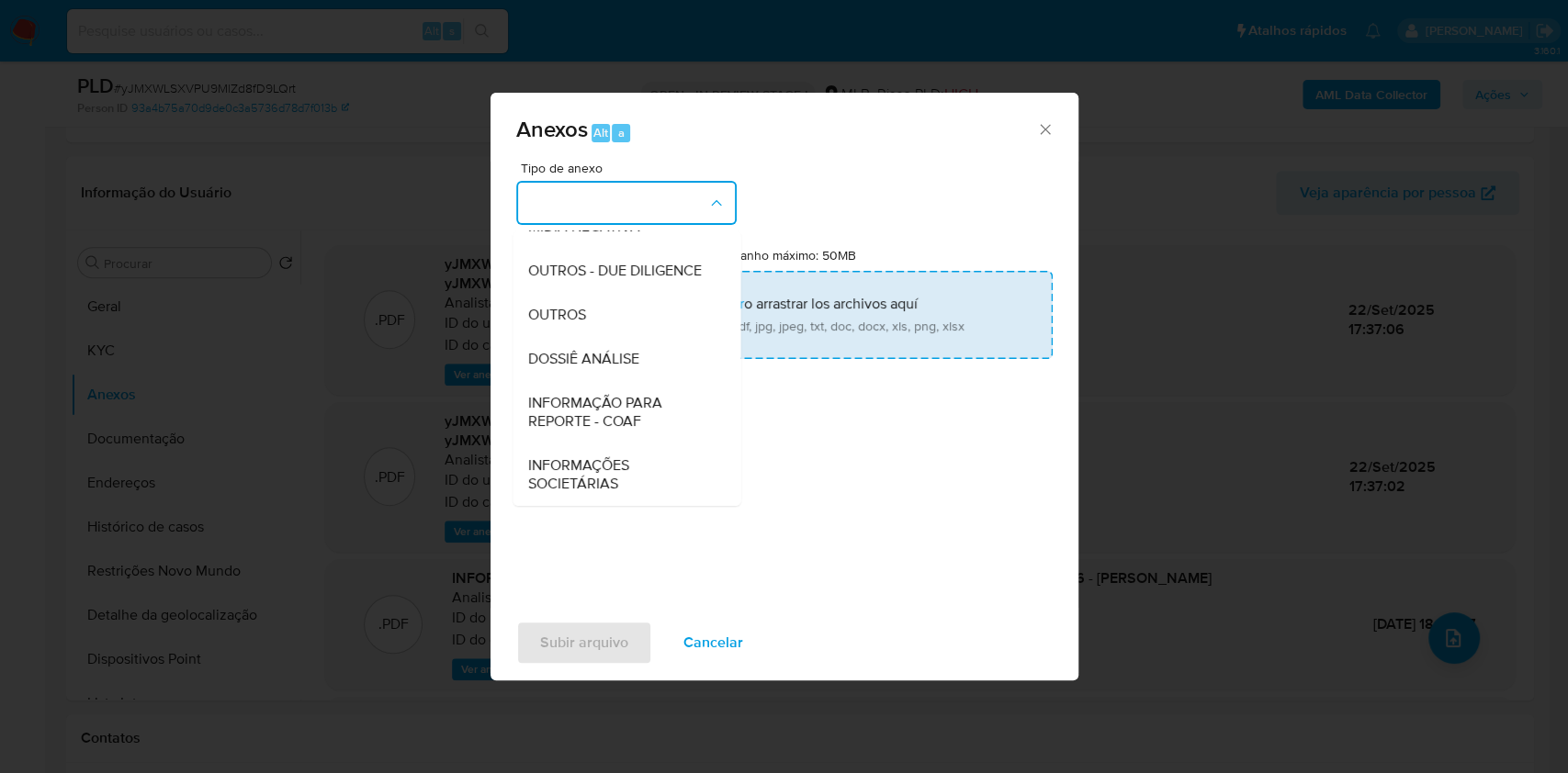
click at [663, 365] on div "DOSSIÊ ANÁLISE" at bounding box center [621, 358] width 188 height 44
click at [663, 365] on div "Tipo de anexo CAPTURA BUREAU CAPTURA DOWJONES CAPTURA GOOGLE CAPTURA WEB INFORM…" at bounding box center [784, 378] width 537 height 433
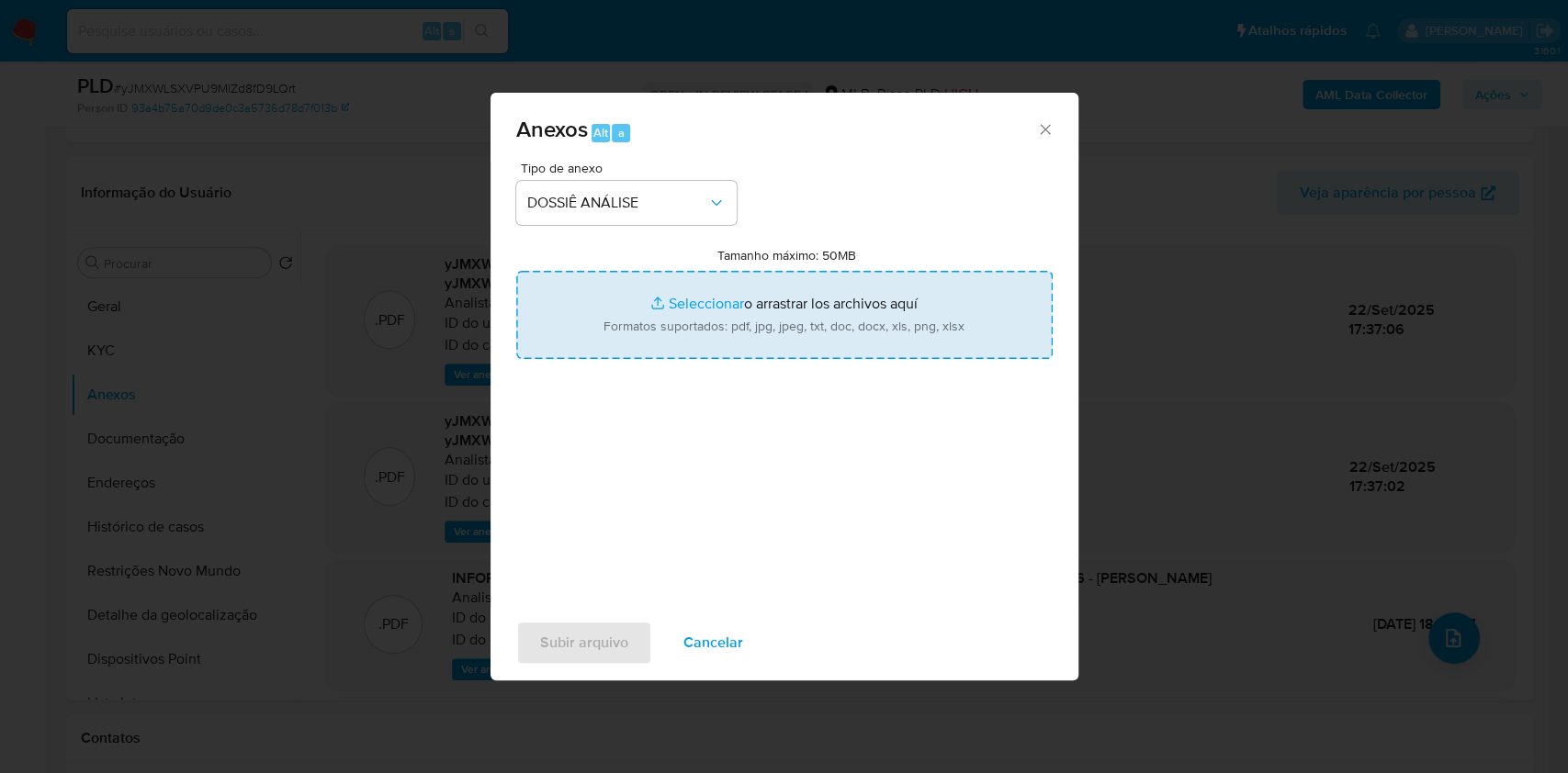
click at [671, 312] on input "Tamanho máximo: 50MB Seleccionar archivos" at bounding box center [784, 315] width 537 height 88
type input "C:\fakepath\2° SAR - XXXX - CPF 70476741106 - WILLIAM DUQUE ALZATE.pdf"
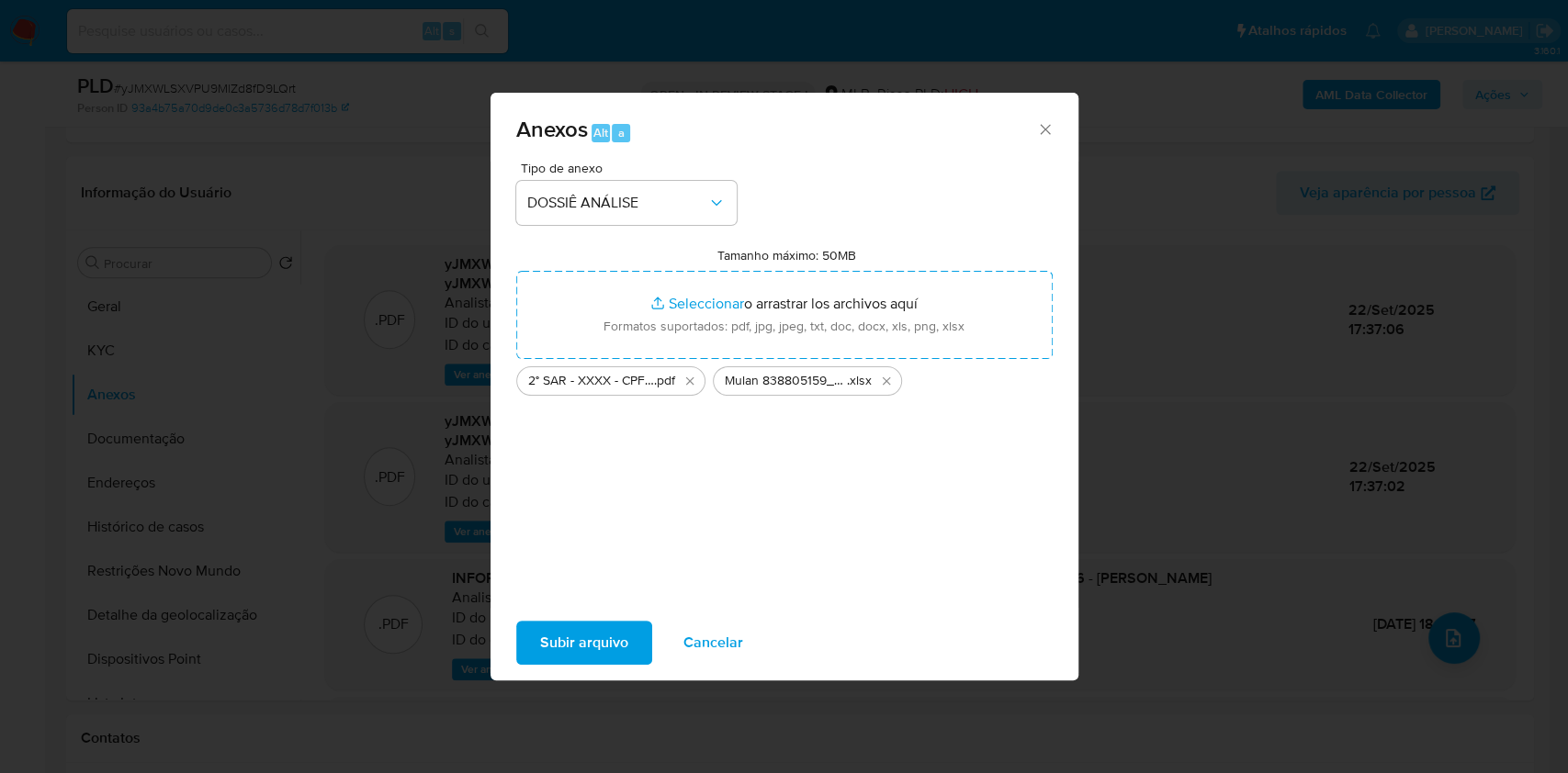
click at [563, 646] on span "Subir arquivo" at bounding box center [584, 643] width 88 height 41
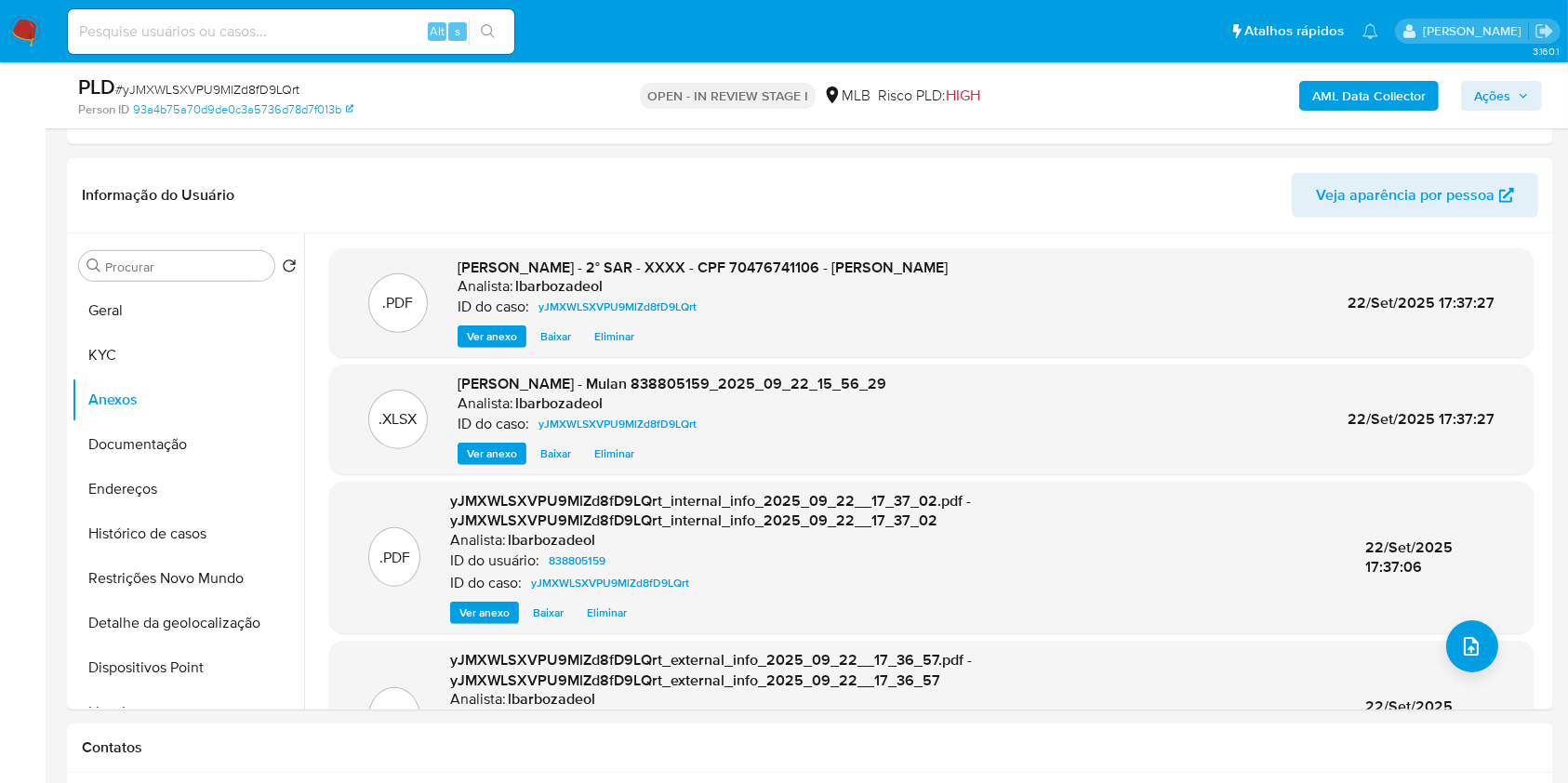
click at [1516, 90] on span "Ações" at bounding box center [1501, 96] width 55 height 26
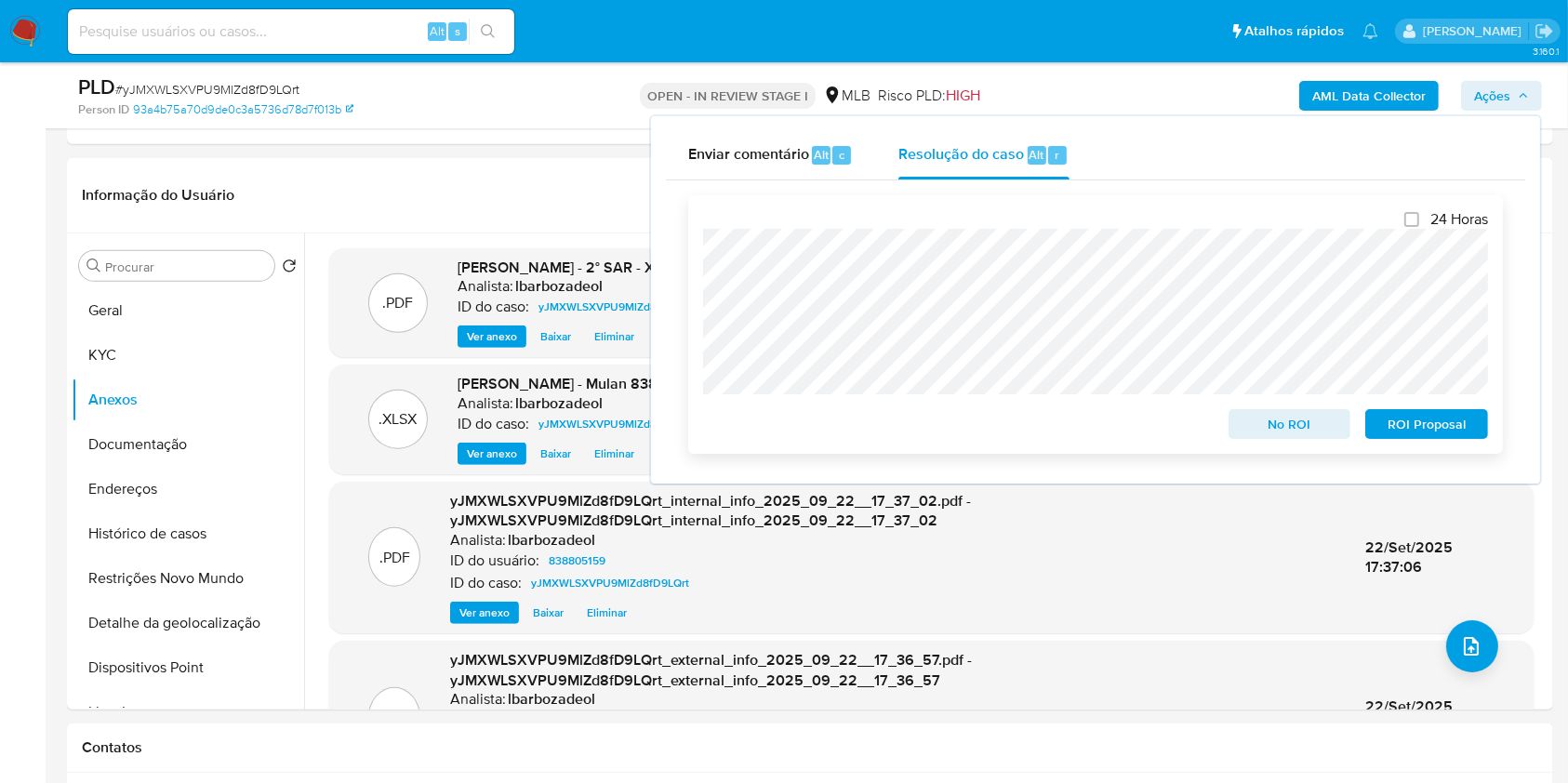
click at [1424, 434] on span "ROI Proposal" at bounding box center [1426, 424] width 97 height 26
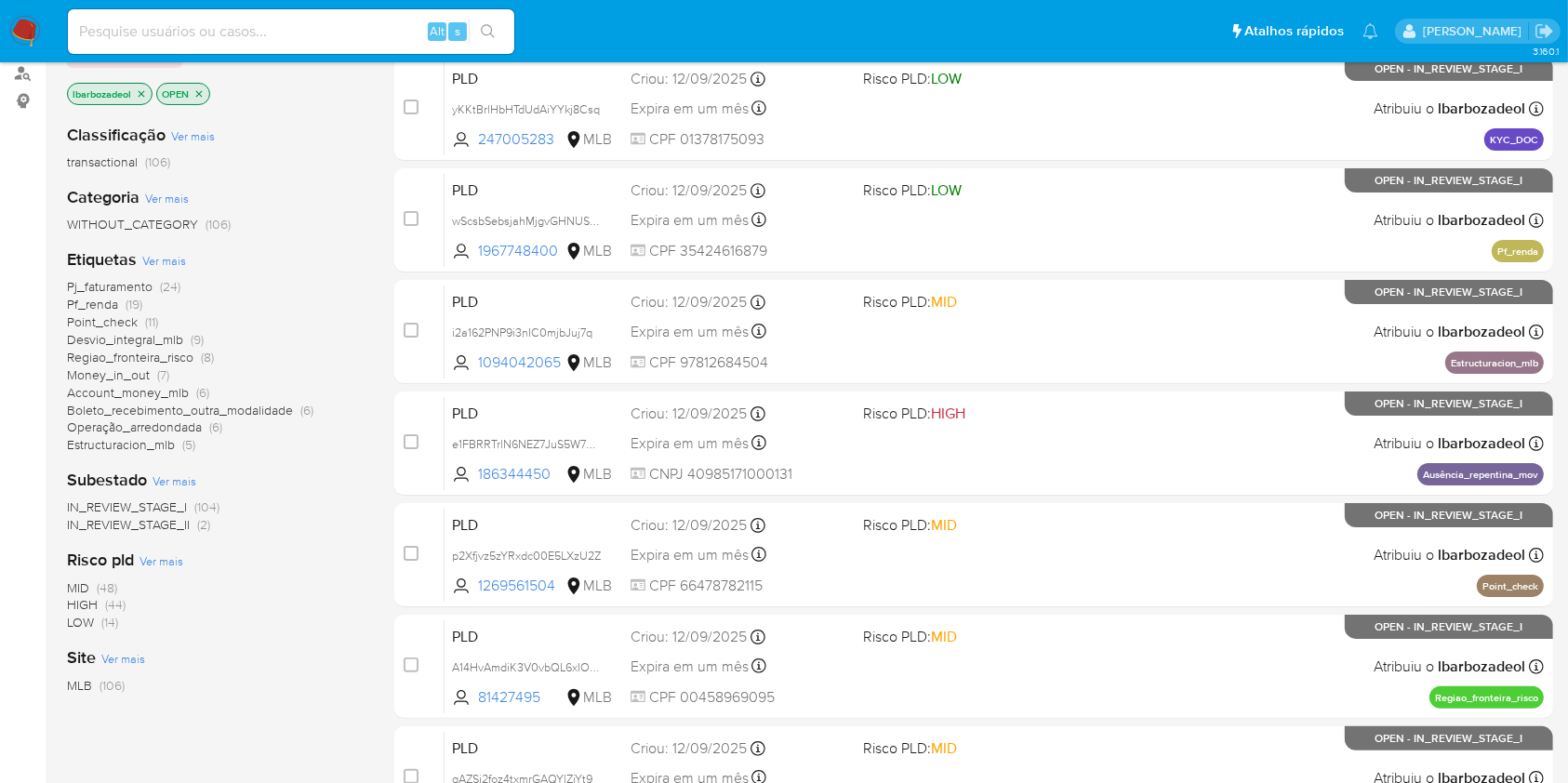
scroll to position [225, 0]
click at [113, 604] on span "(44)" at bounding box center [116, 603] width 21 height 19
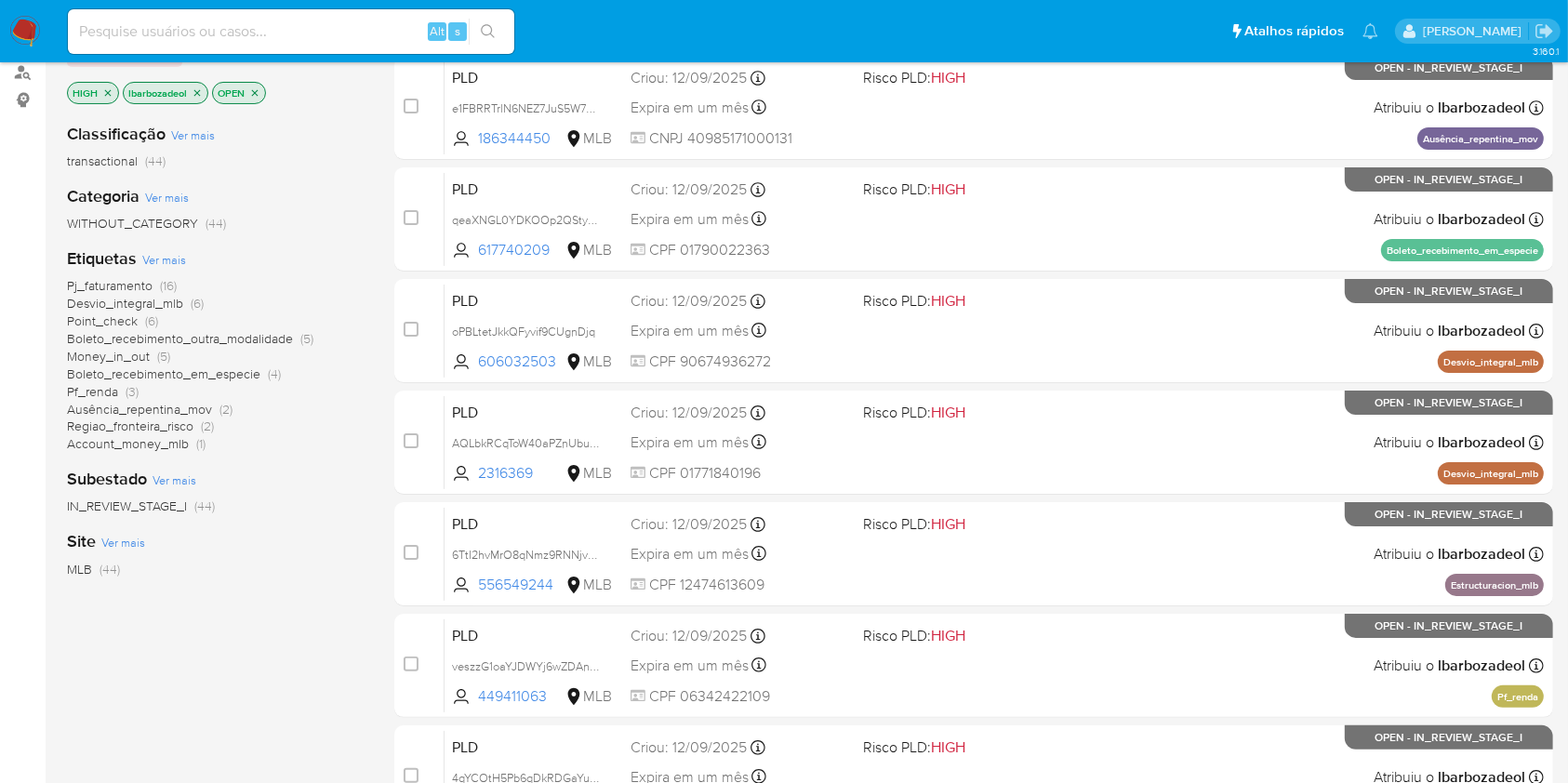
click at [164, 283] on span "(16)" at bounding box center [168, 286] width 17 height 19
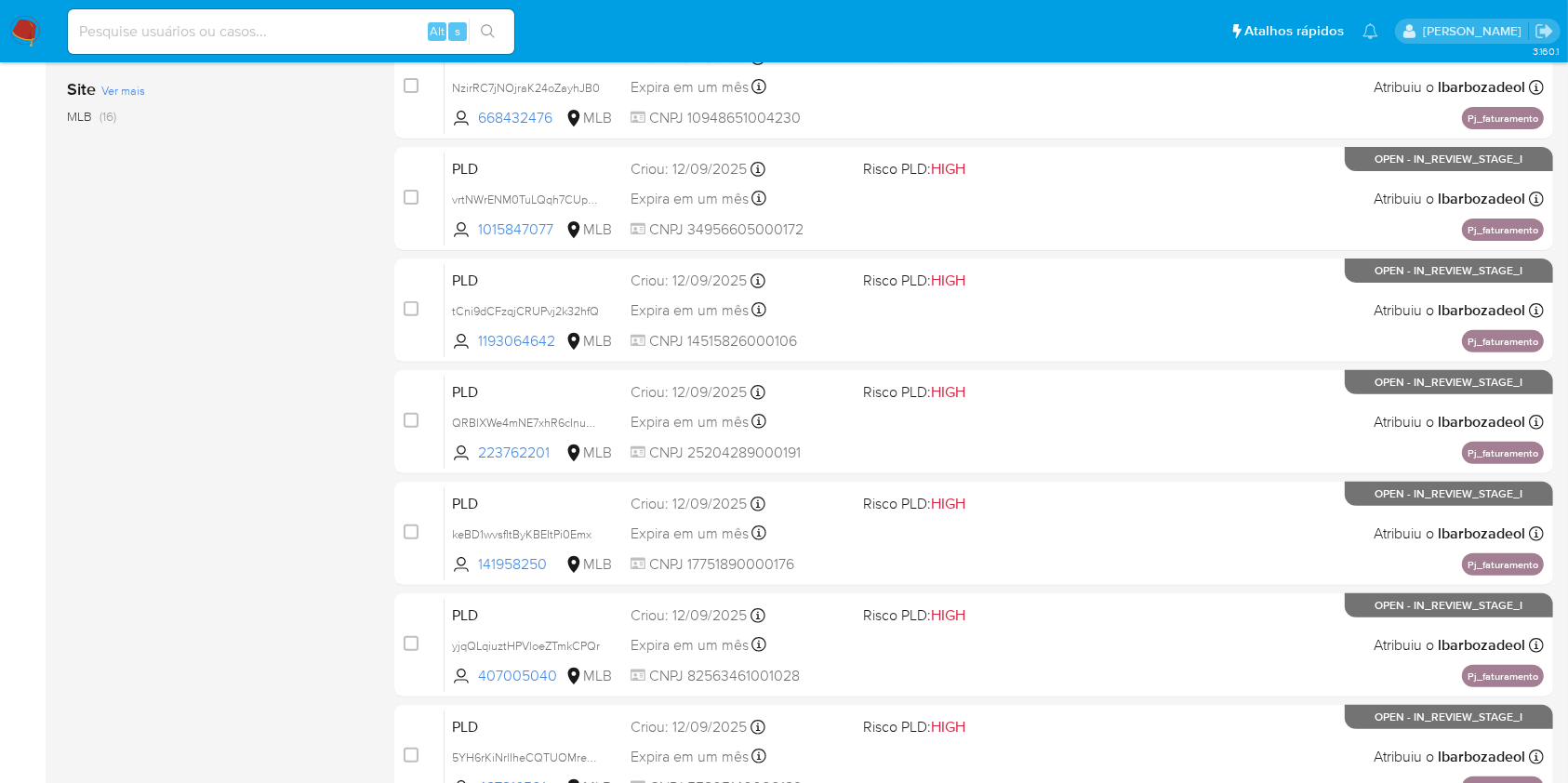
scroll to position [752, 0]
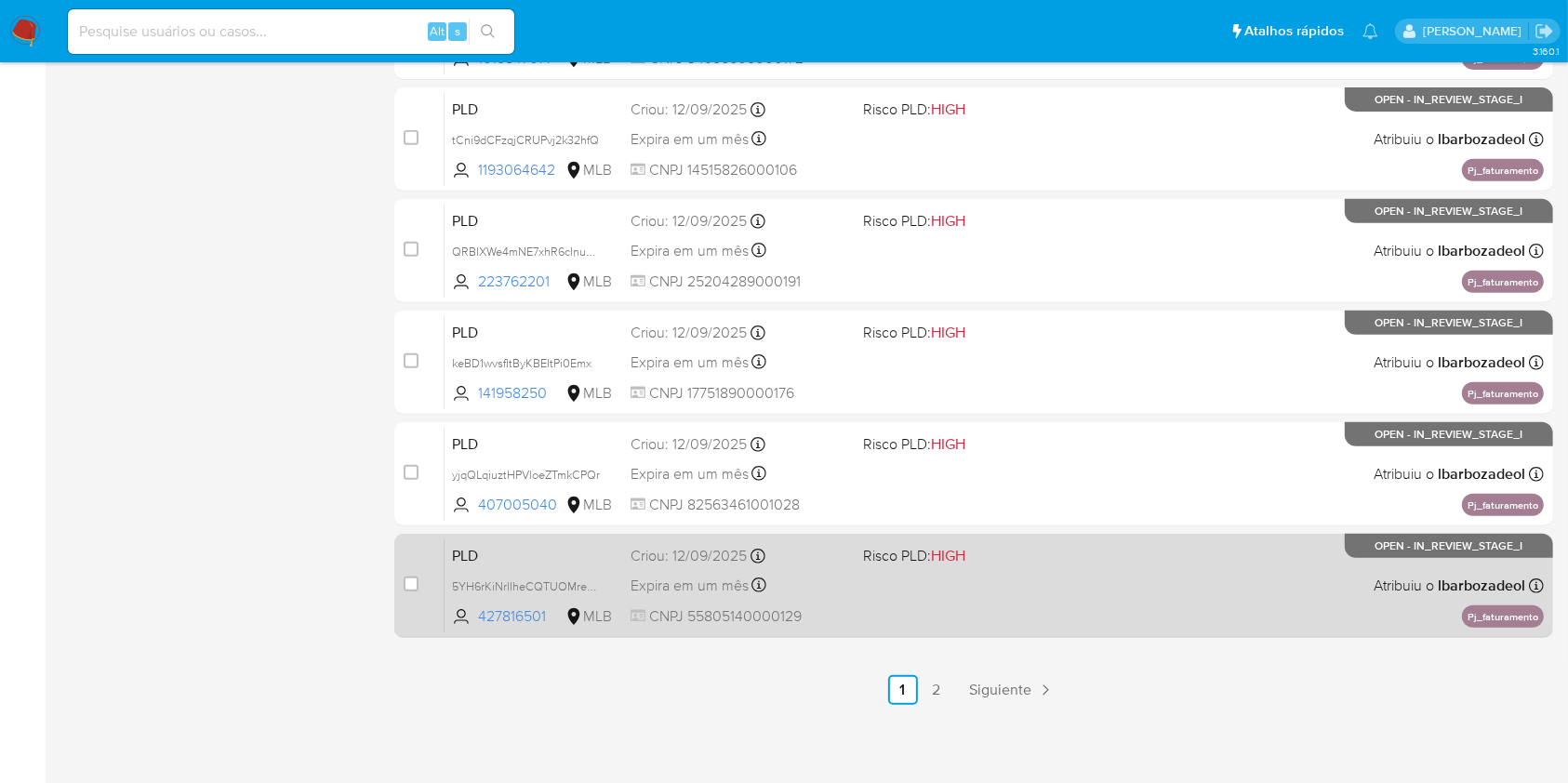
click at [1103, 593] on div "PLD 5YH6rKiNrlIheCQTUOMreBIn 427816501 MLB Risco PLD: HIGH Criou: [DATE] Criou:…" at bounding box center [995, 586] width 1100 height 94
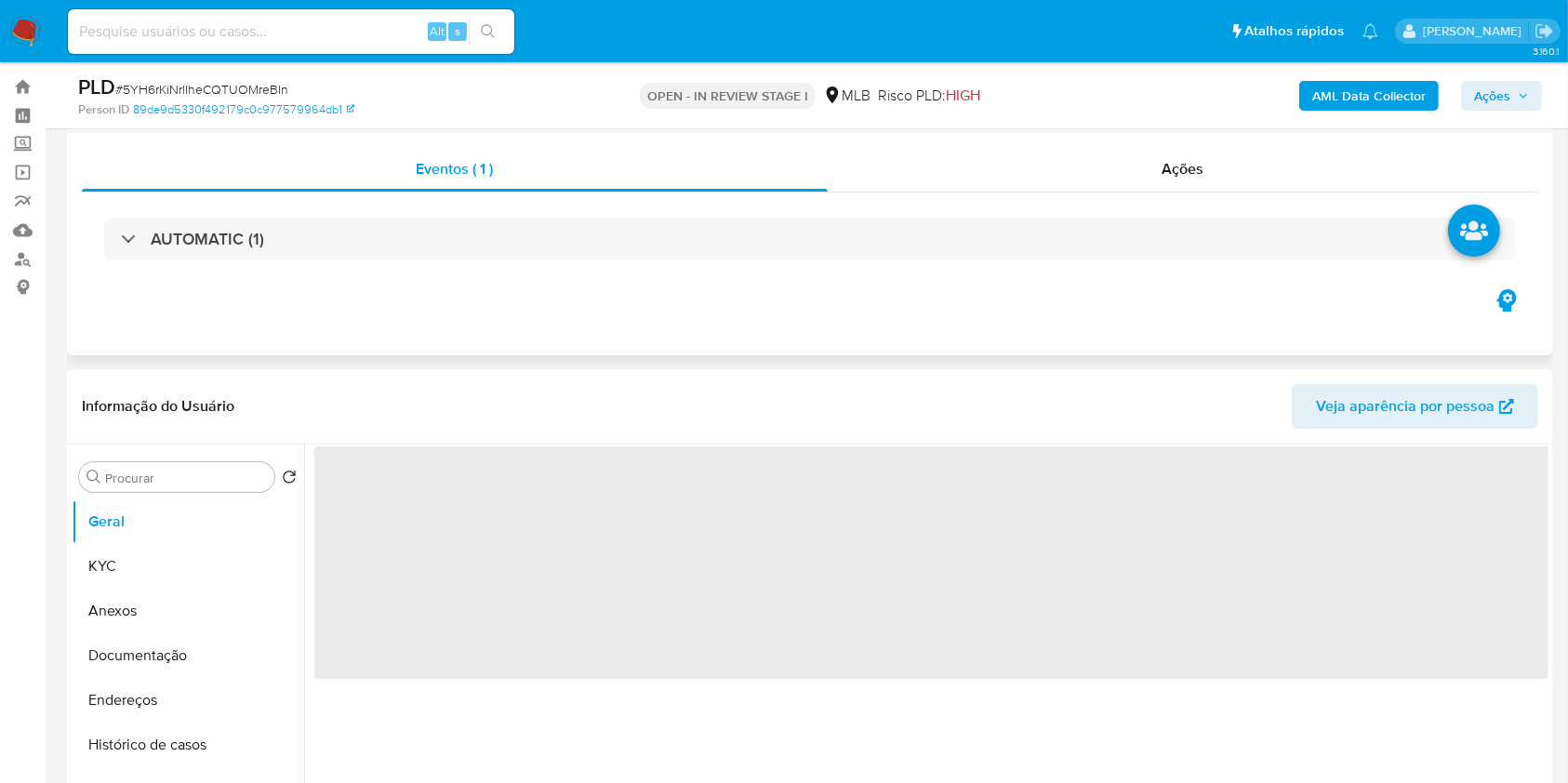
select select "10"
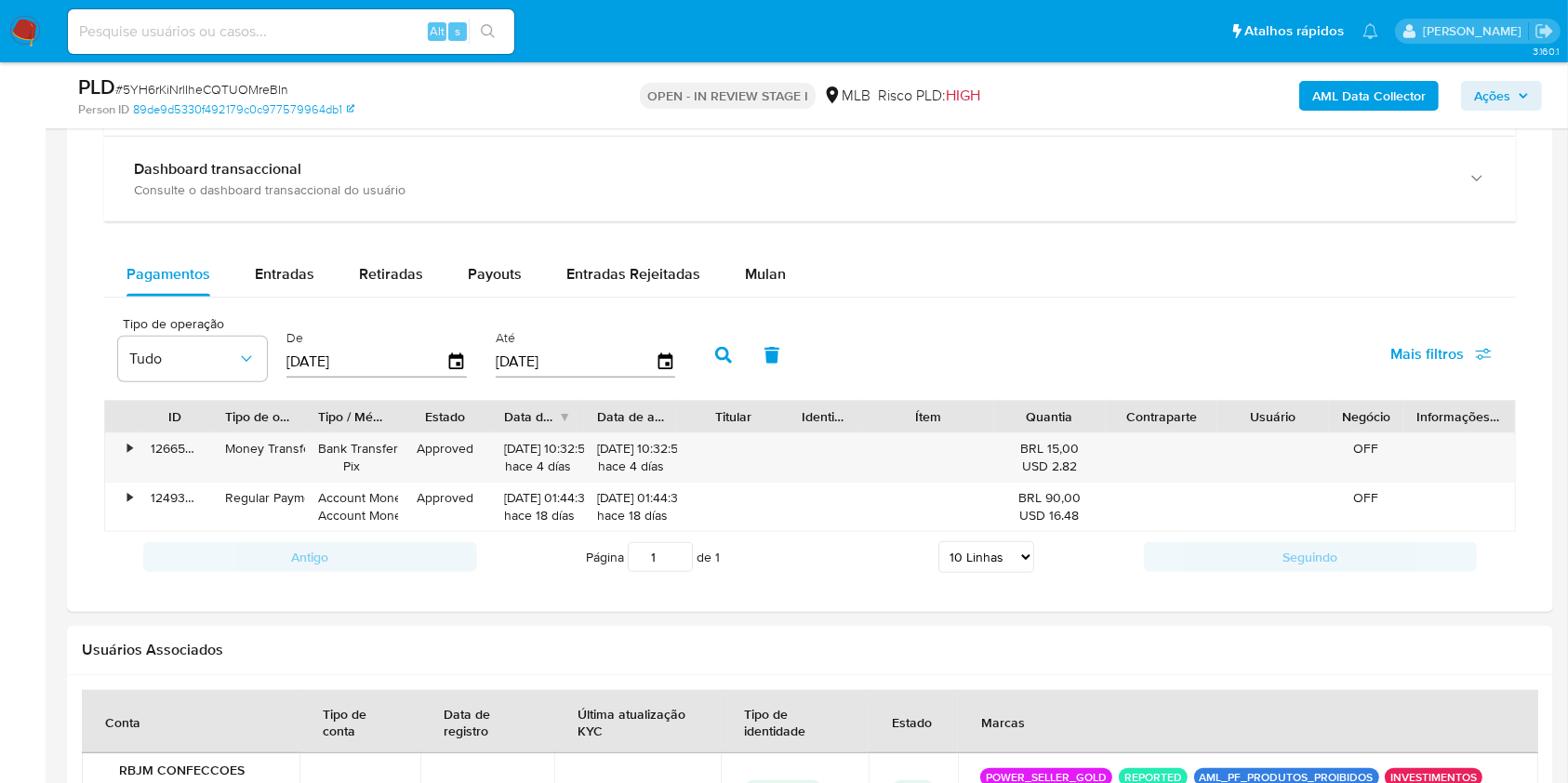
scroll to position [1444, 0]
click at [753, 258] on div "Mulan" at bounding box center [766, 273] width 41 height 44
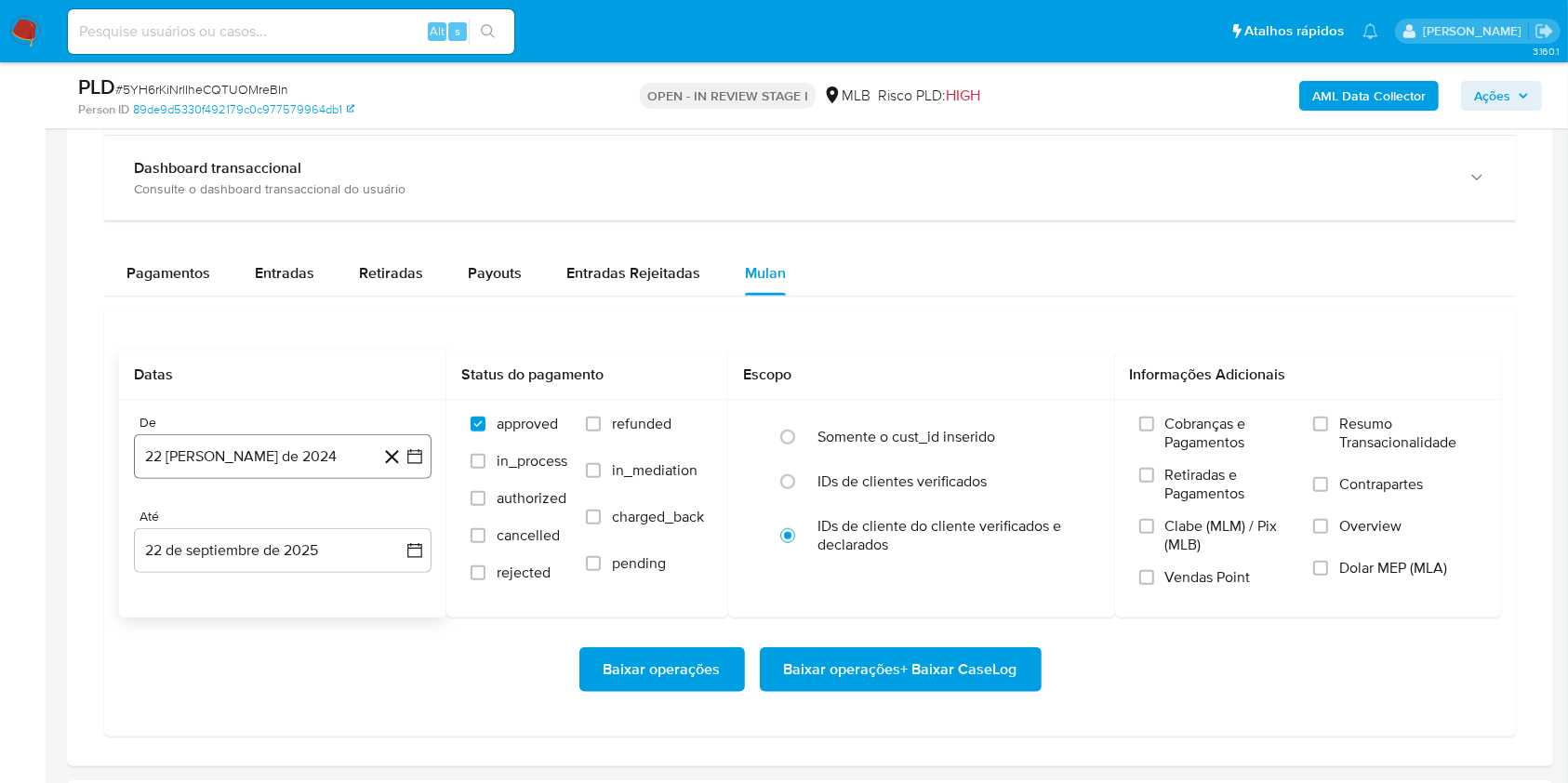
click at [319, 459] on button "22 de agosto de 2024" at bounding box center [282, 456] width 298 height 44
click at [308, 518] on span "agosto 2024" at bounding box center [274, 524] width 85 height 19
click at [387, 520] on icon "Año siguiente" at bounding box center [395, 524] width 23 height 23
click at [296, 697] on button "ago" at bounding box center [280, 696] width 52 height 30
click at [329, 581] on button "1" at bounding box center [321, 593] width 30 height 30
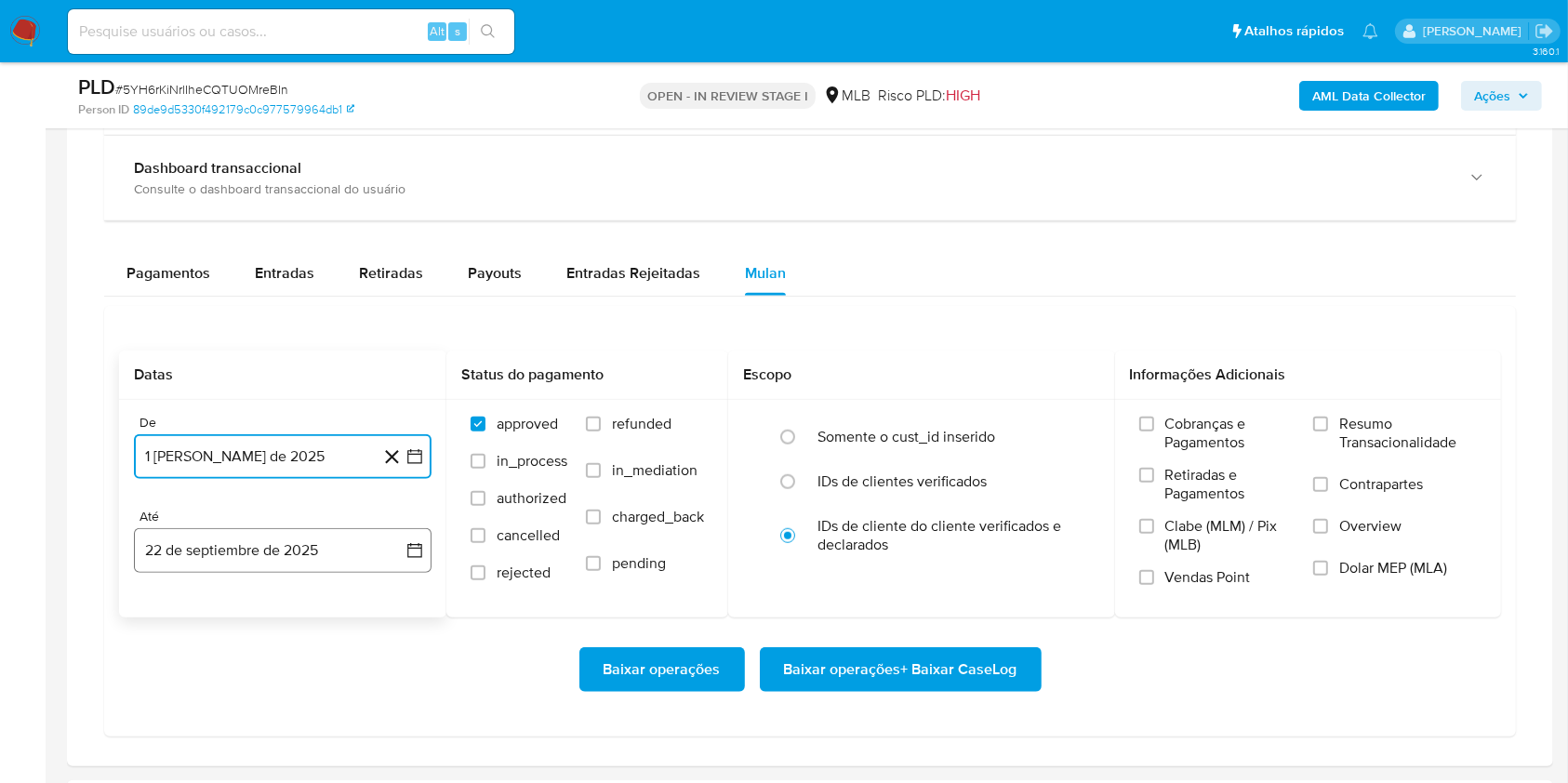
click at [314, 544] on button "22 de septiembre de 2025" at bounding box center [282, 550] width 298 height 44
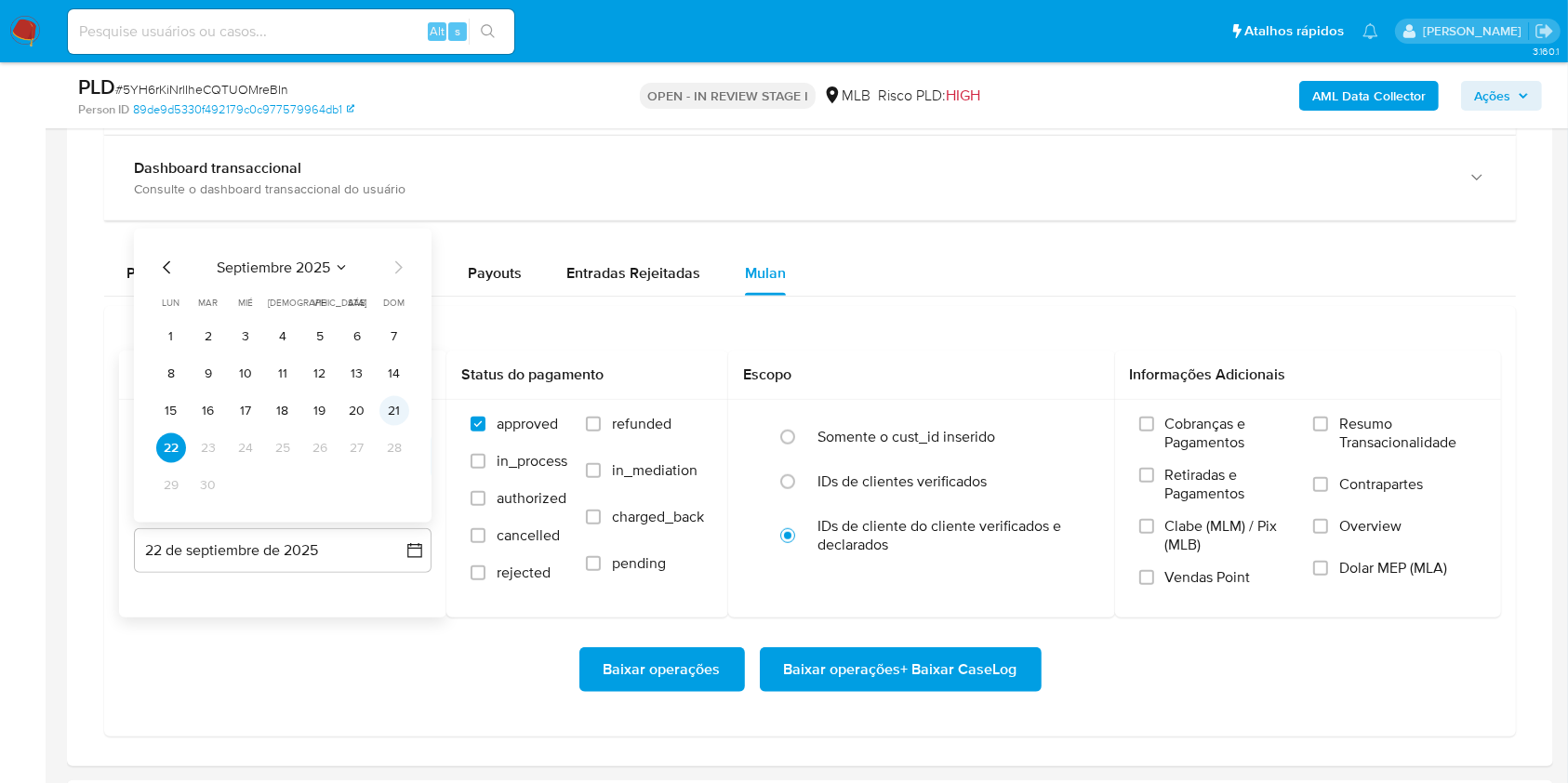
click at [396, 409] on button "21" at bounding box center [395, 412] width 30 height 30
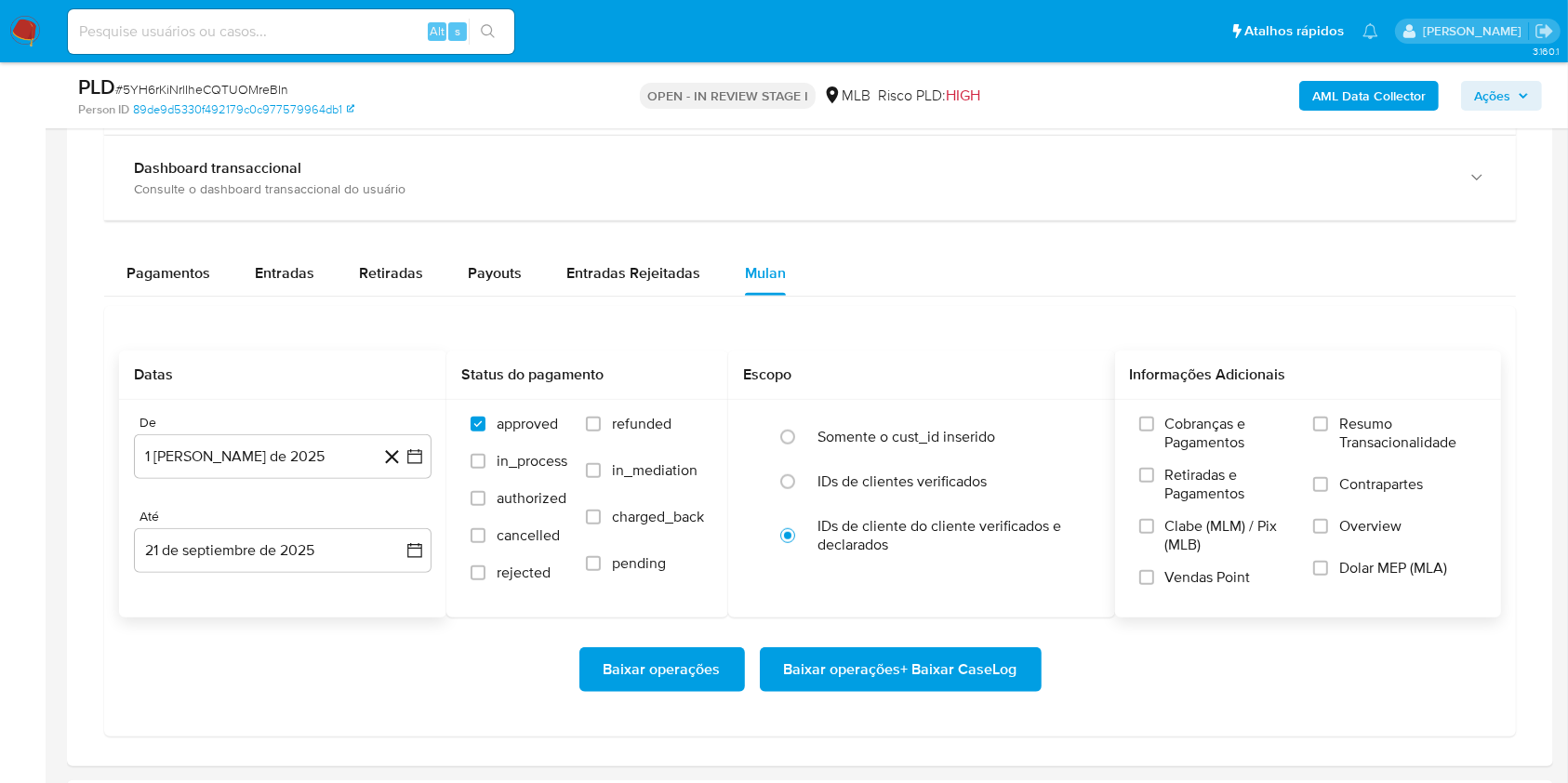
click at [1339, 426] on label "Resumo Transacionalidade" at bounding box center [1395, 445] width 164 height 60
click at [1328, 426] on input "Resumo Transacionalidade" at bounding box center [1321, 424] width 15 height 15
click at [973, 656] on span "Baixar operações + Baixar CaseLog" at bounding box center [901, 670] width 233 height 41
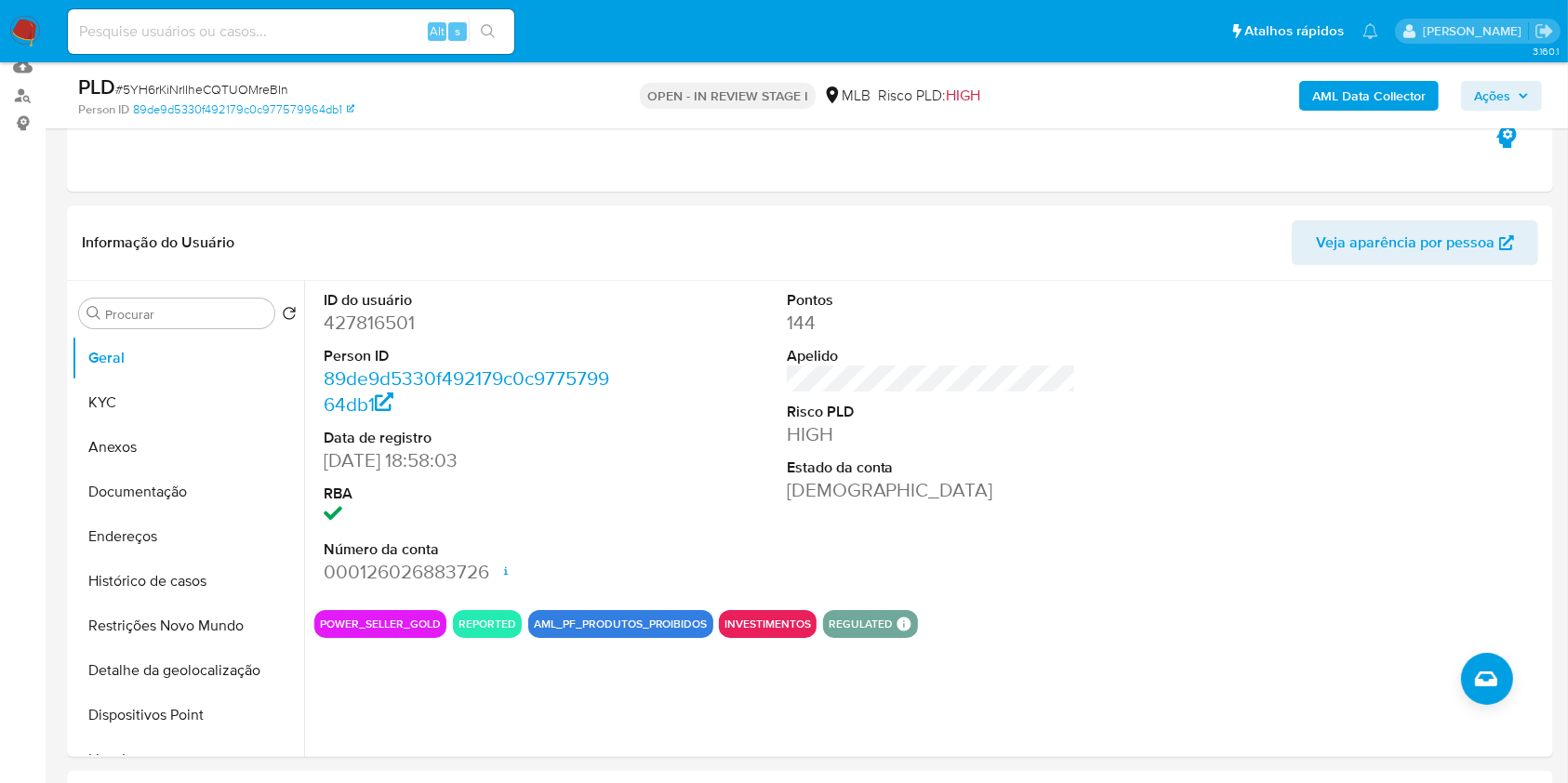
scroll to position [0, 0]
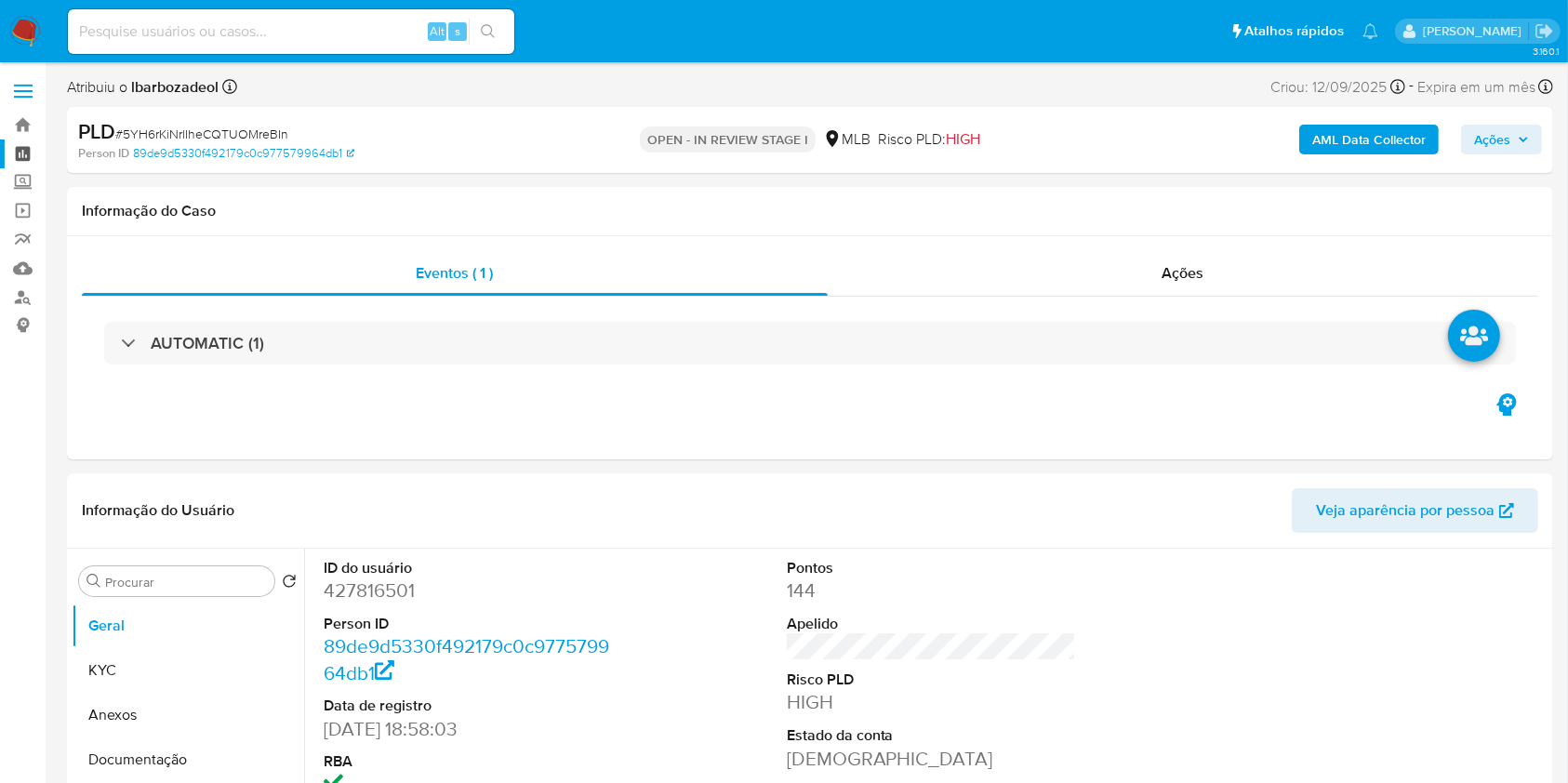
click at [32, 149] on link "Painel" at bounding box center [111, 153] width 222 height 29
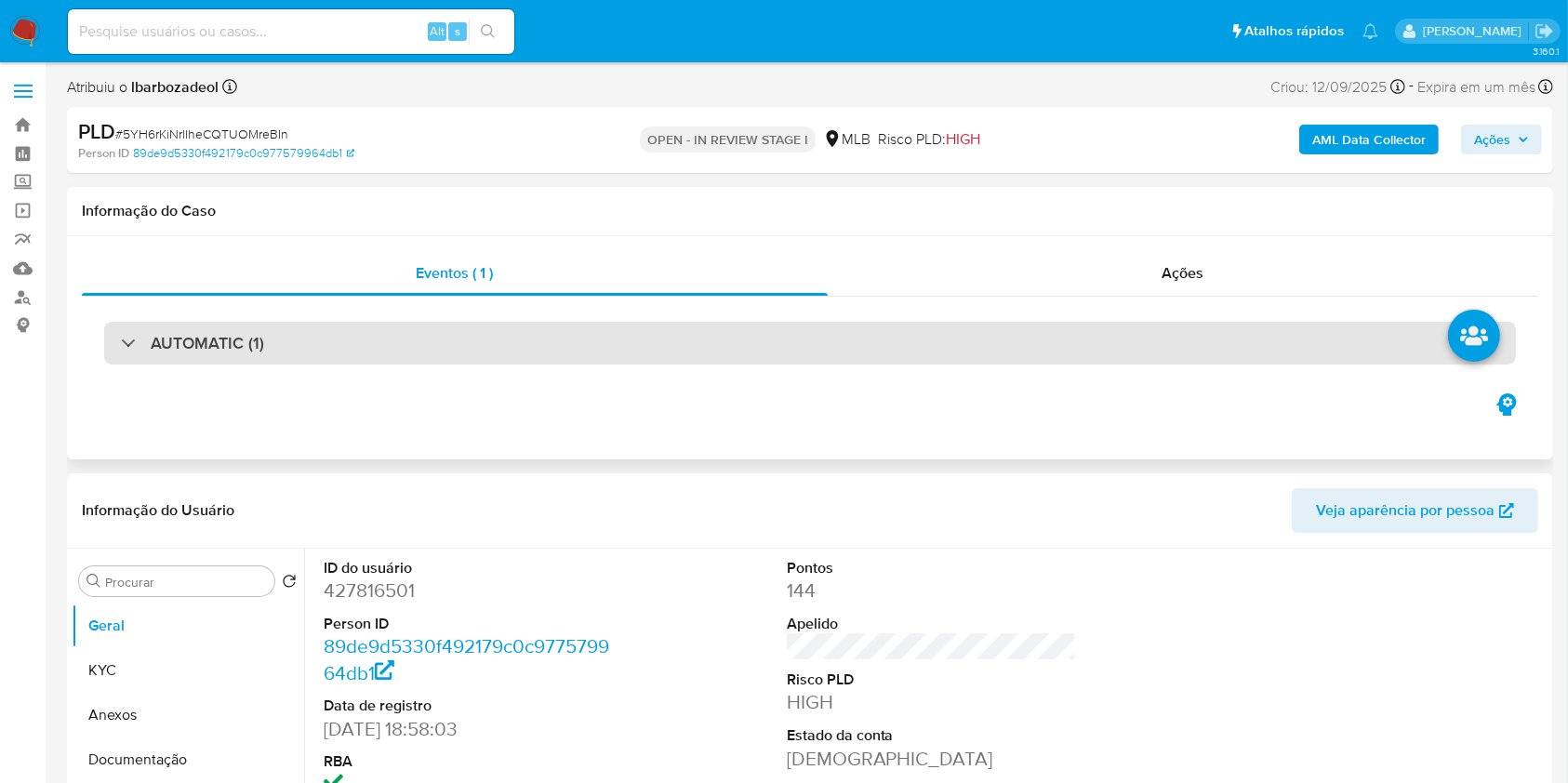
drag, startPoint x: 839, startPoint y: 346, endPoint x: 792, endPoint y: 354, distance: 47.7
click at [838, 346] on div "AUTOMATIC (1)" at bounding box center [810, 343] width 1412 height 43
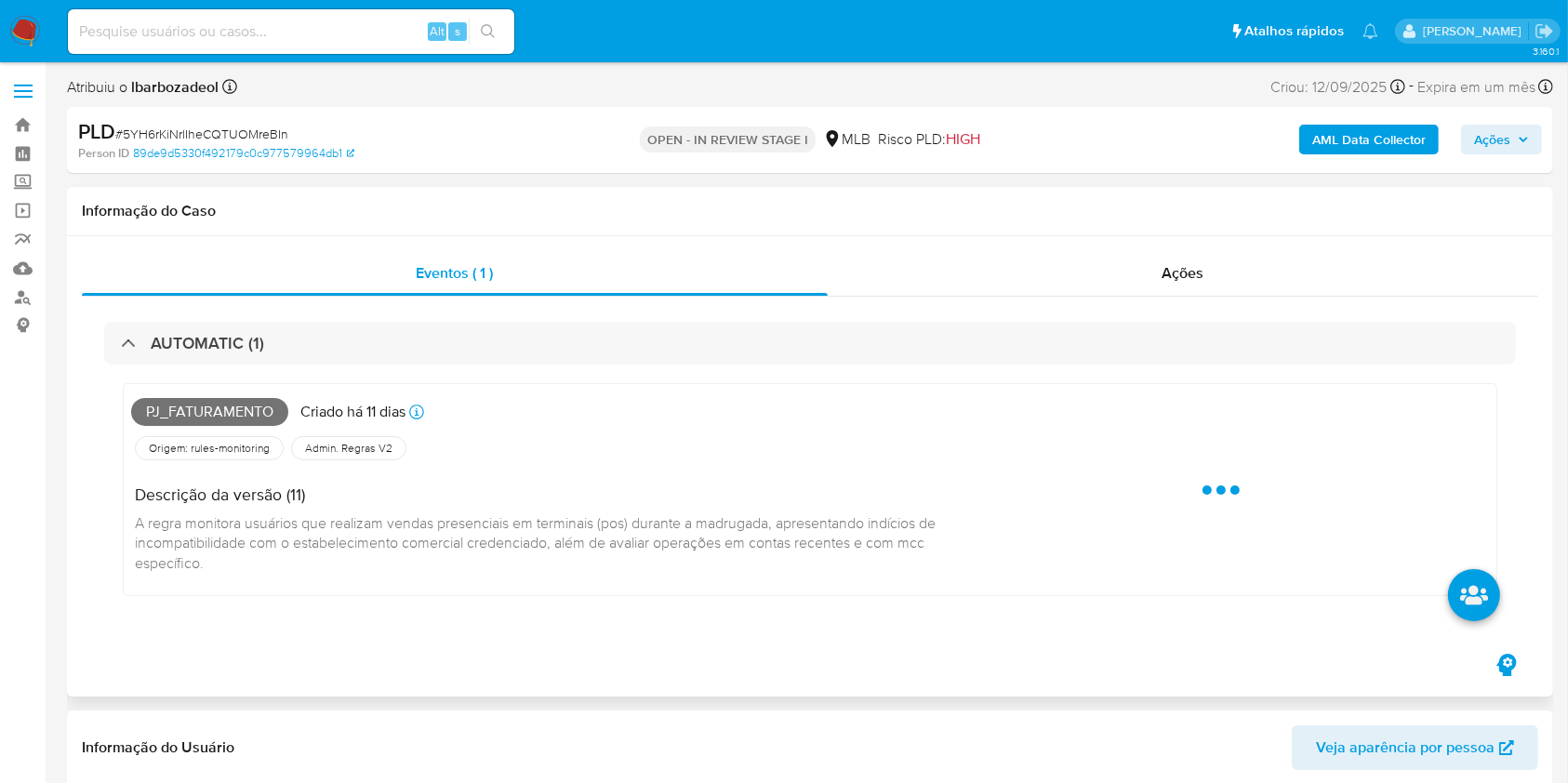
click at [251, 409] on span "Pj_faturamento" at bounding box center [210, 413] width 157 height 28
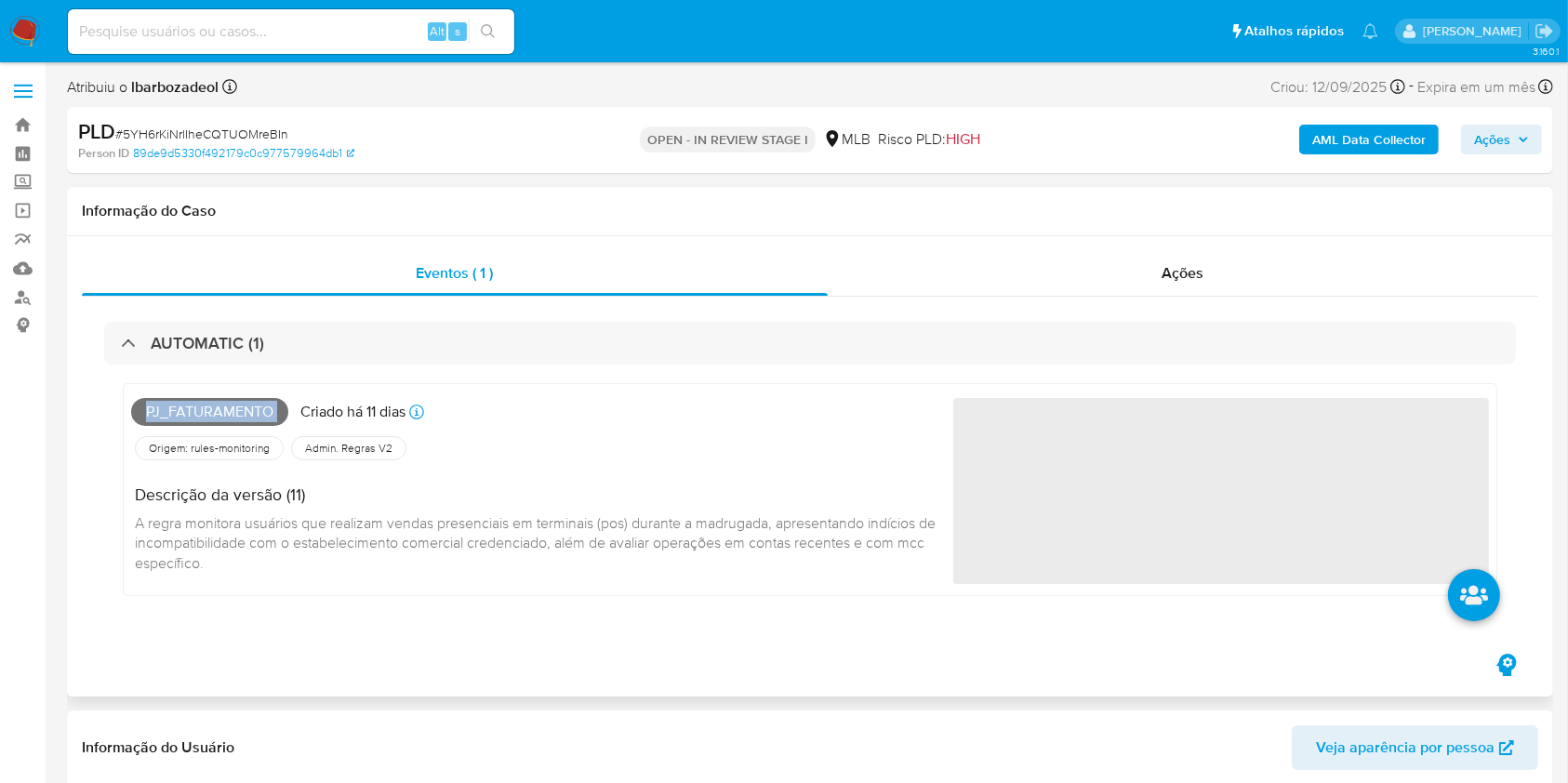
copy span "Pj_faturamento"
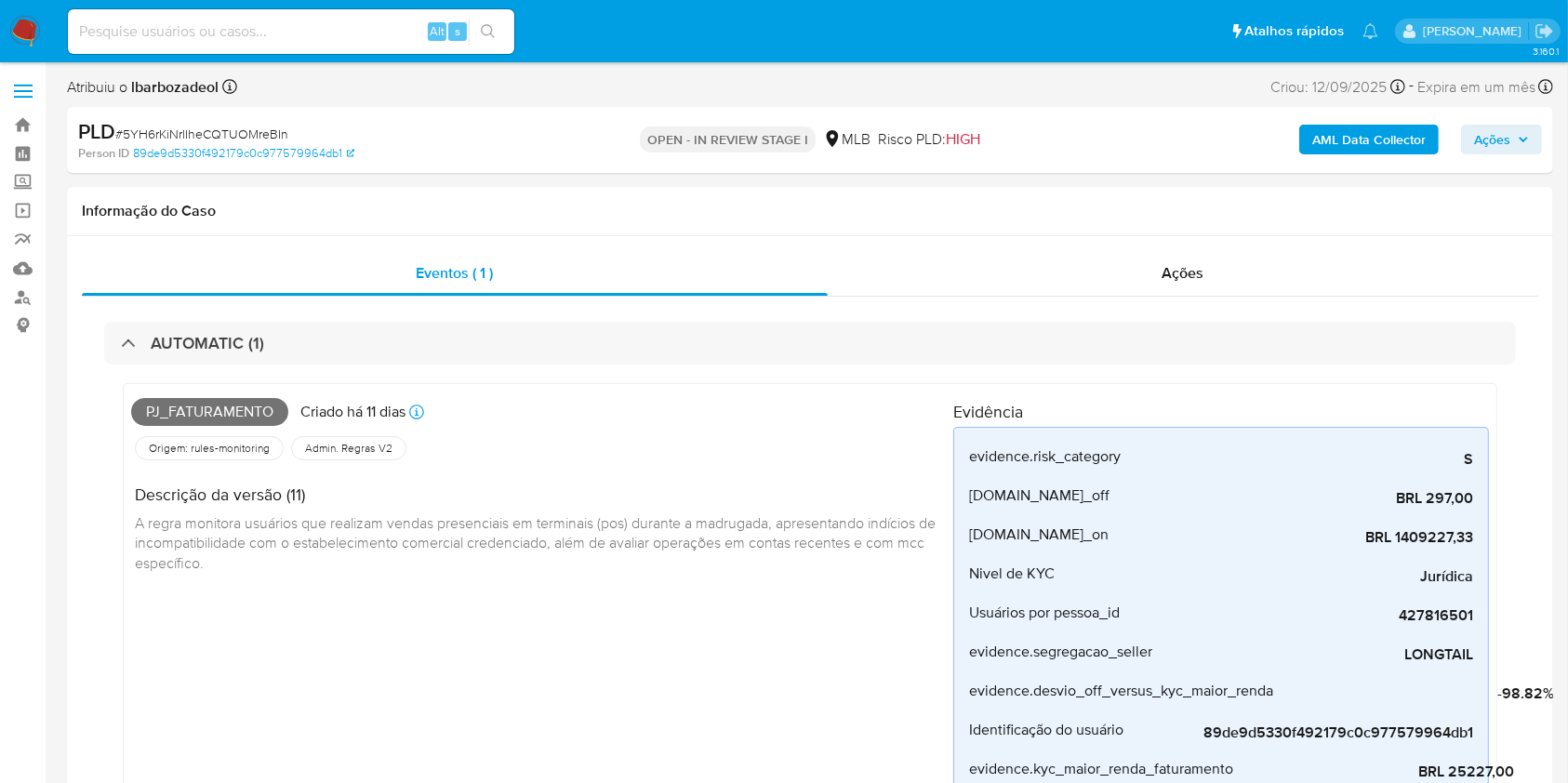
click at [1518, 123] on div "AML Data Collector Ações" at bounding box center [1301, 140] width 483 height 44
click at [1482, 139] on span "Ações" at bounding box center [1492, 140] width 37 height 30
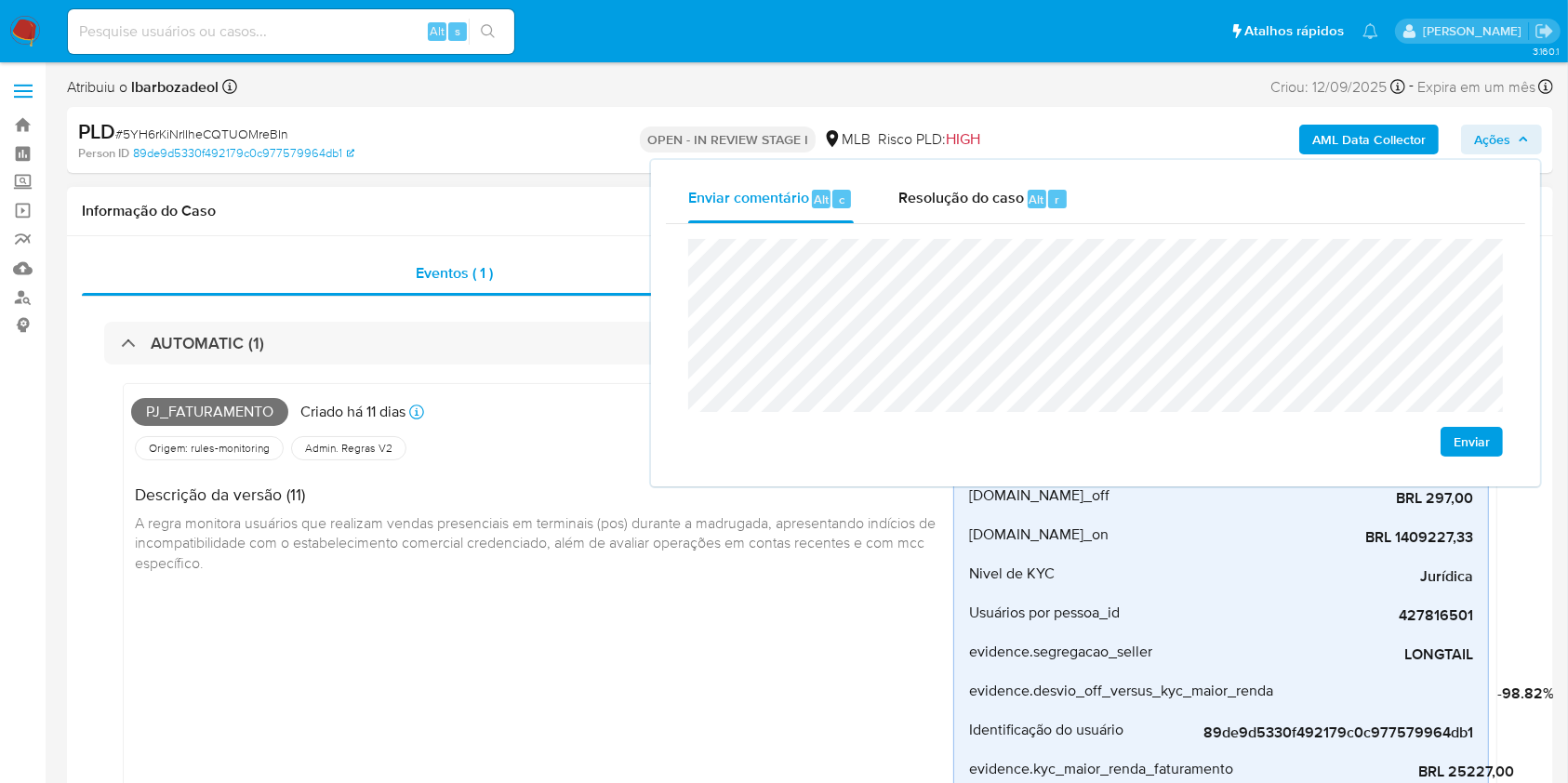
click at [429, 495] on h4 "Descrição da versão (11)" at bounding box center [536, 495] width 804 height 21
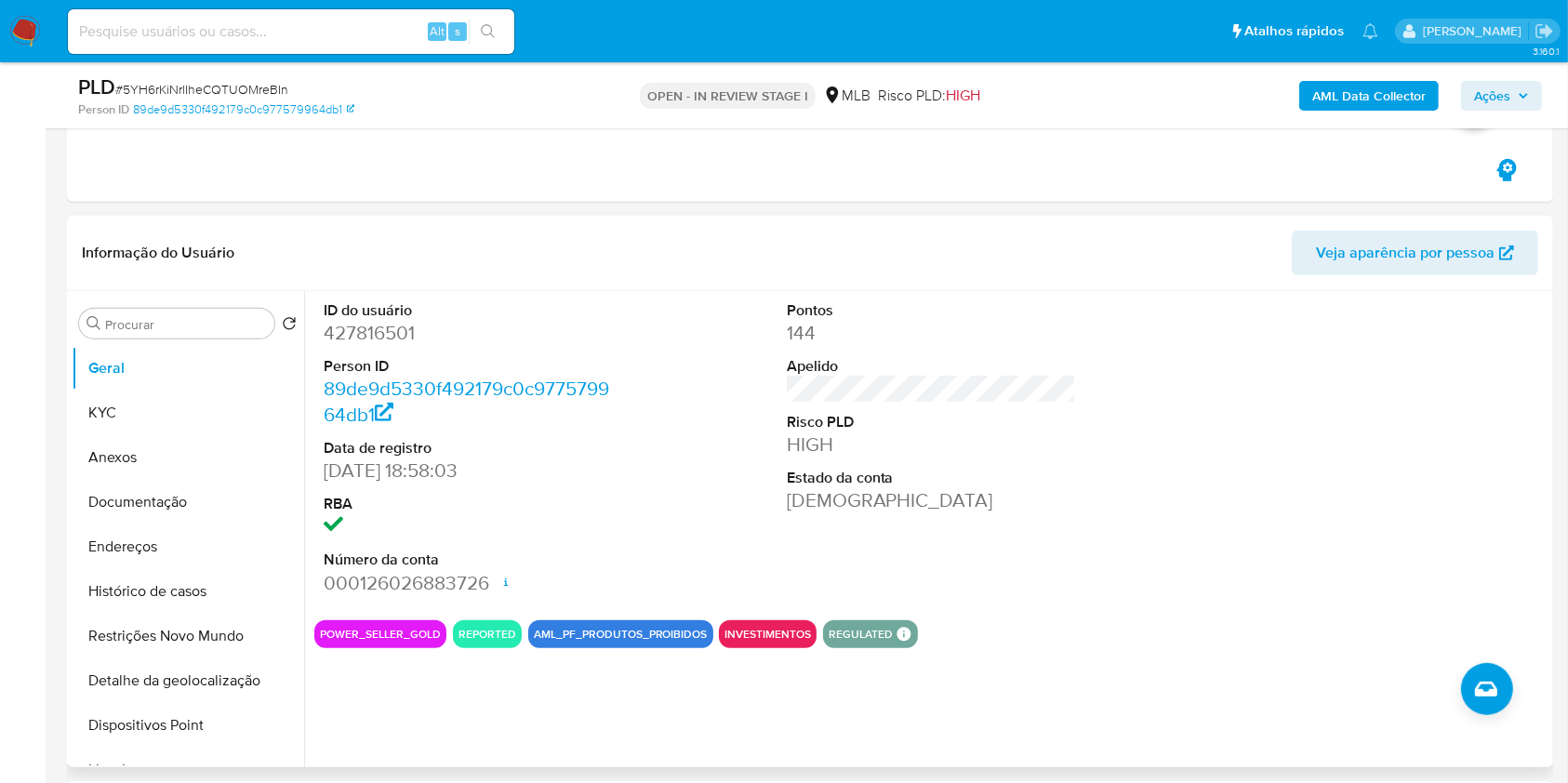
scroll to position [797, 0]
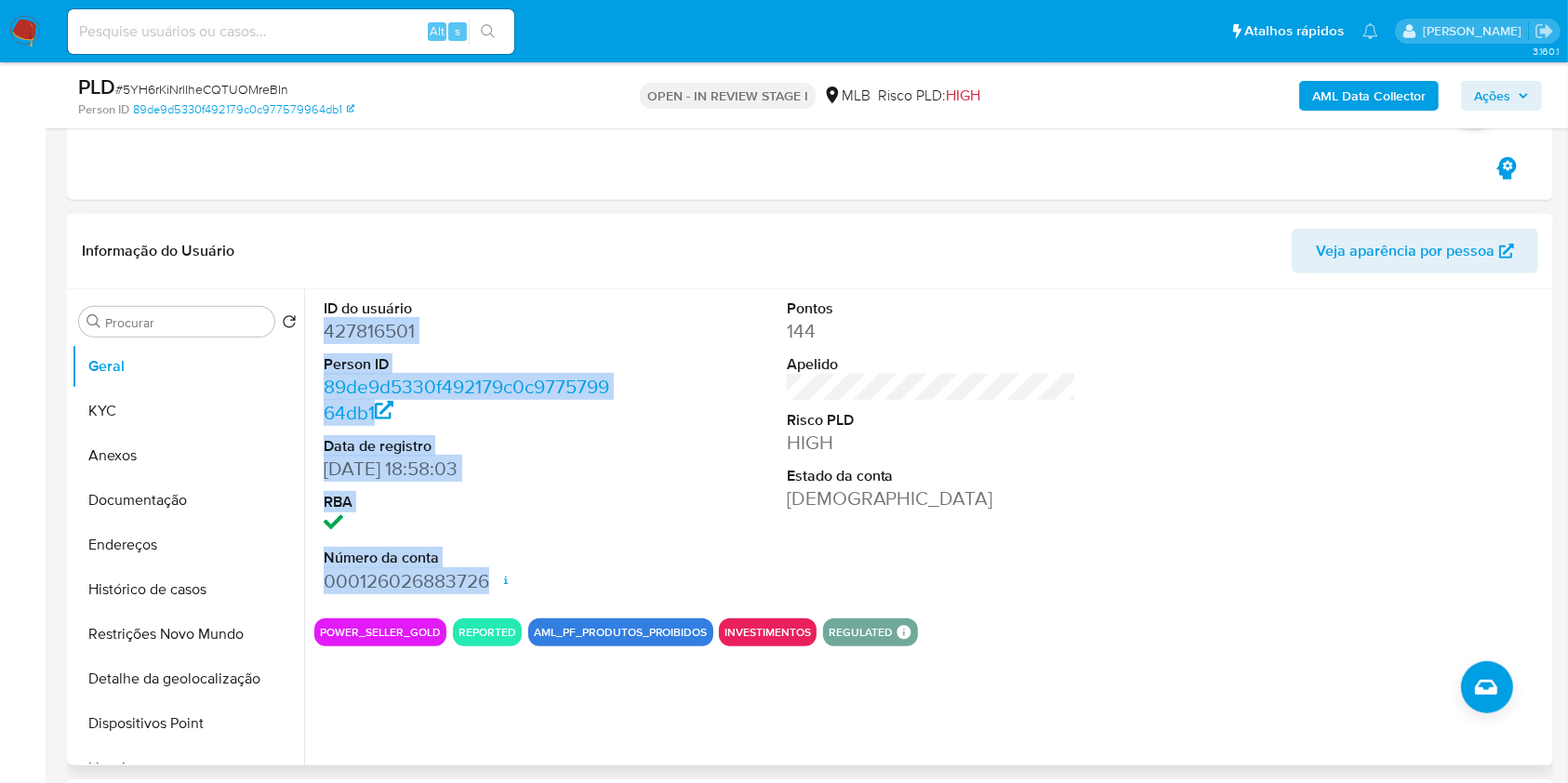
drag, startPoint x: 308, startPoint y: 330, endPoint x: 492, endPoint y: 585, distance: 314.5
click at [492, 585] on div "ID do usuário 427816501 Person ID 89de9d5330f492179c0c977579964db1 Data de regi…" at bounding box center [927, 527] width 1245 height 477
copy dl "427816501 Person ID 89de9d5330f492179c0c977579964db1 Data de registro 17/04/201…"
click at [1499, 93] on span "Ações" at bounding box center [1492, 96] width 37 height 30
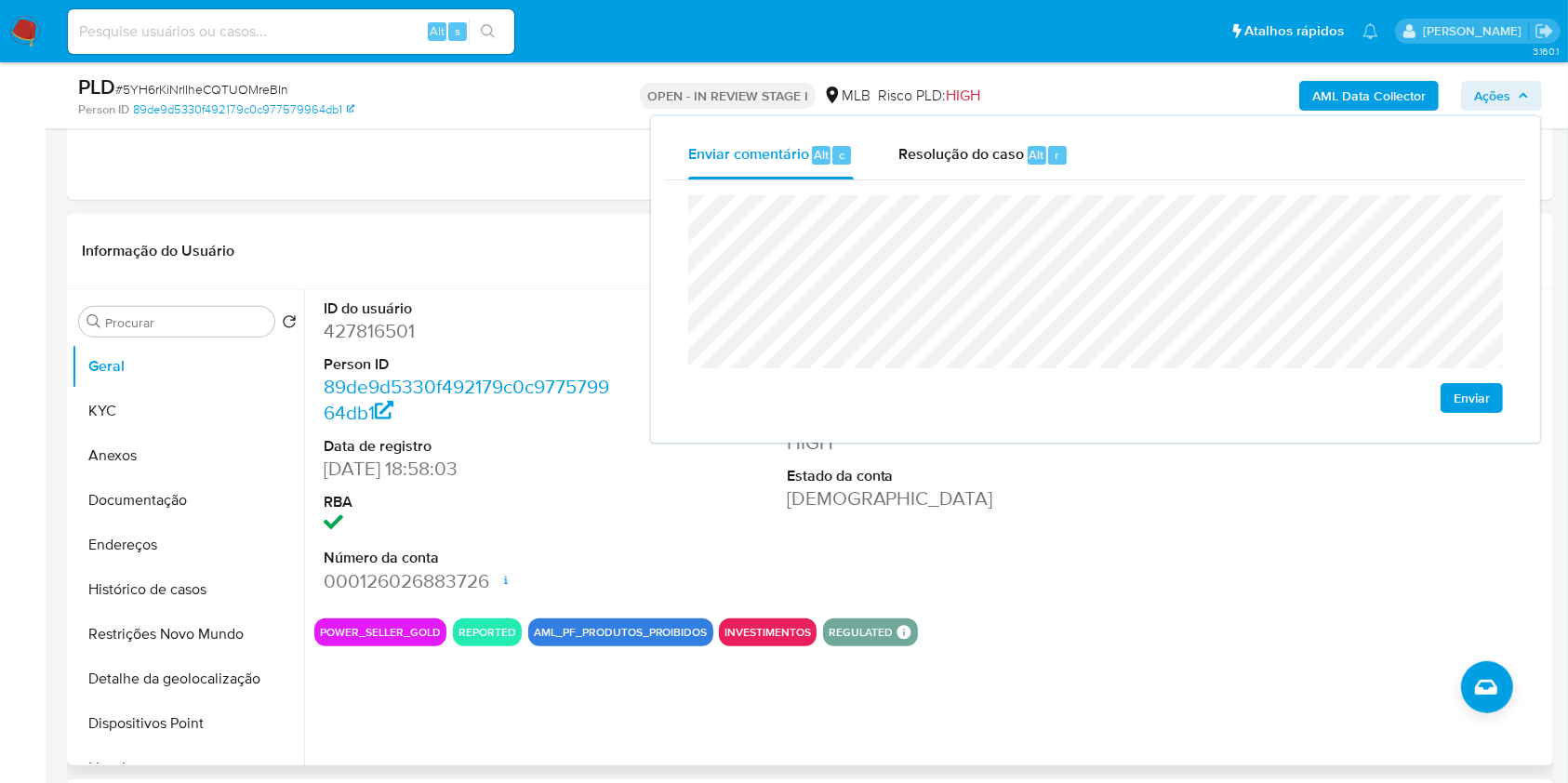
click at [443, 245] on header "Informação do Usuário Veja aparência por pessoa" at bounding box center [810, 250] width 1457 height 44
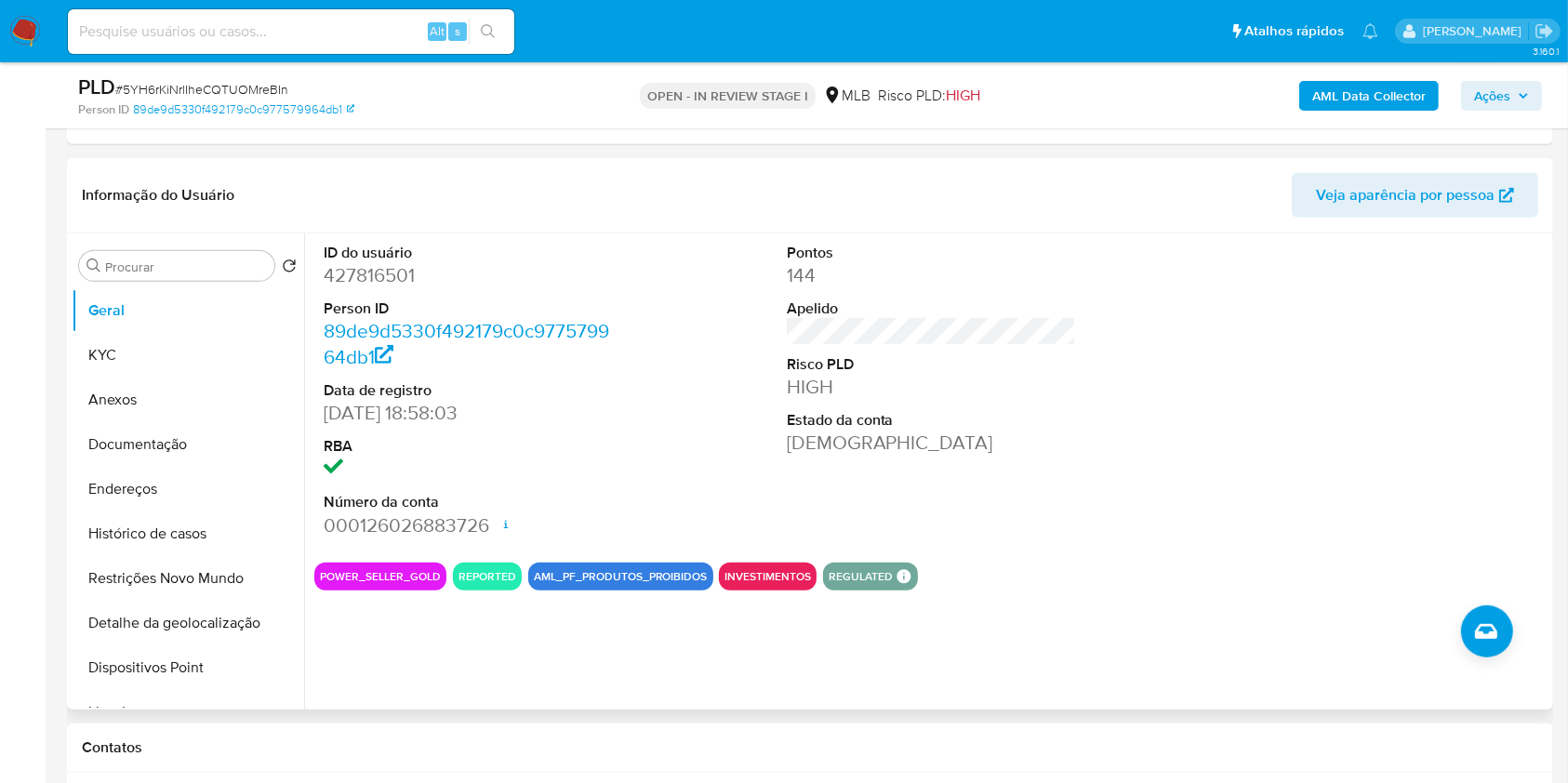
scroll to position [852, 0]
click at [1488, 90] on span "Ações" at bounding box center [1492, 96] width 37 height 30
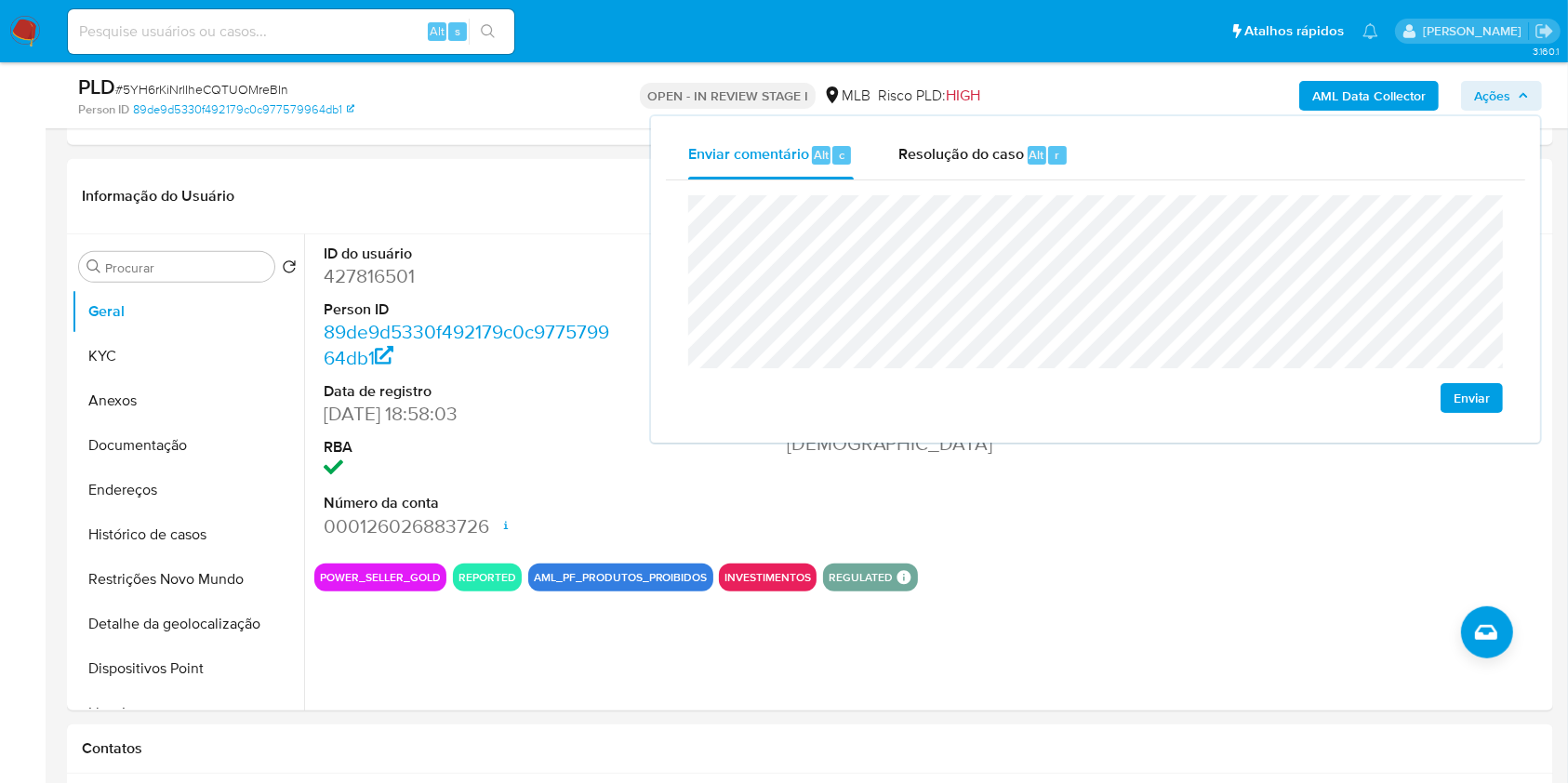
click at [1488, 90] on span "Ações" at bounding box center [1492, 96] width 37 height 30
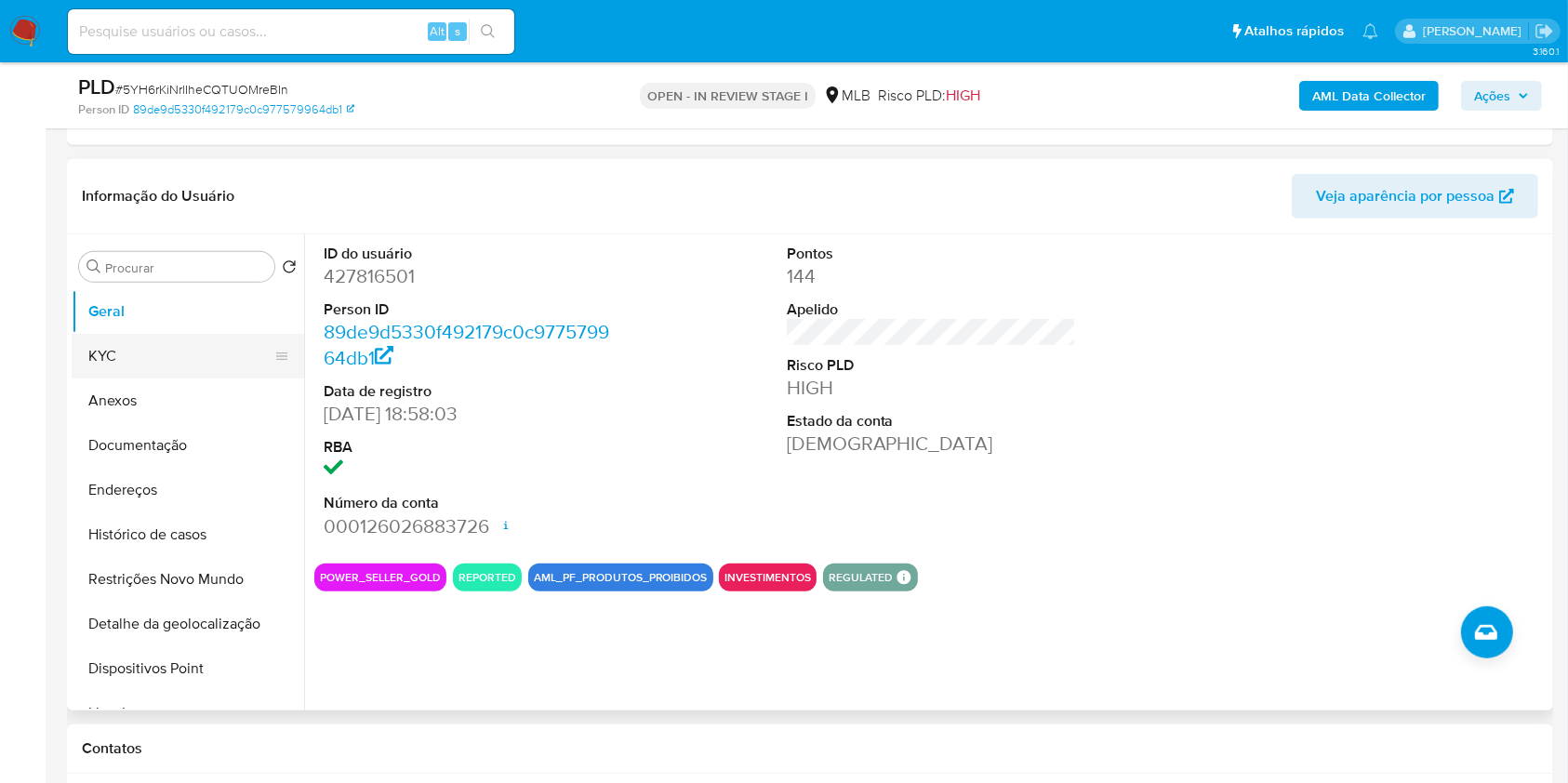
click at [167, 353] on button "KYC" at bounding box center [180, 355] width 218 height 44
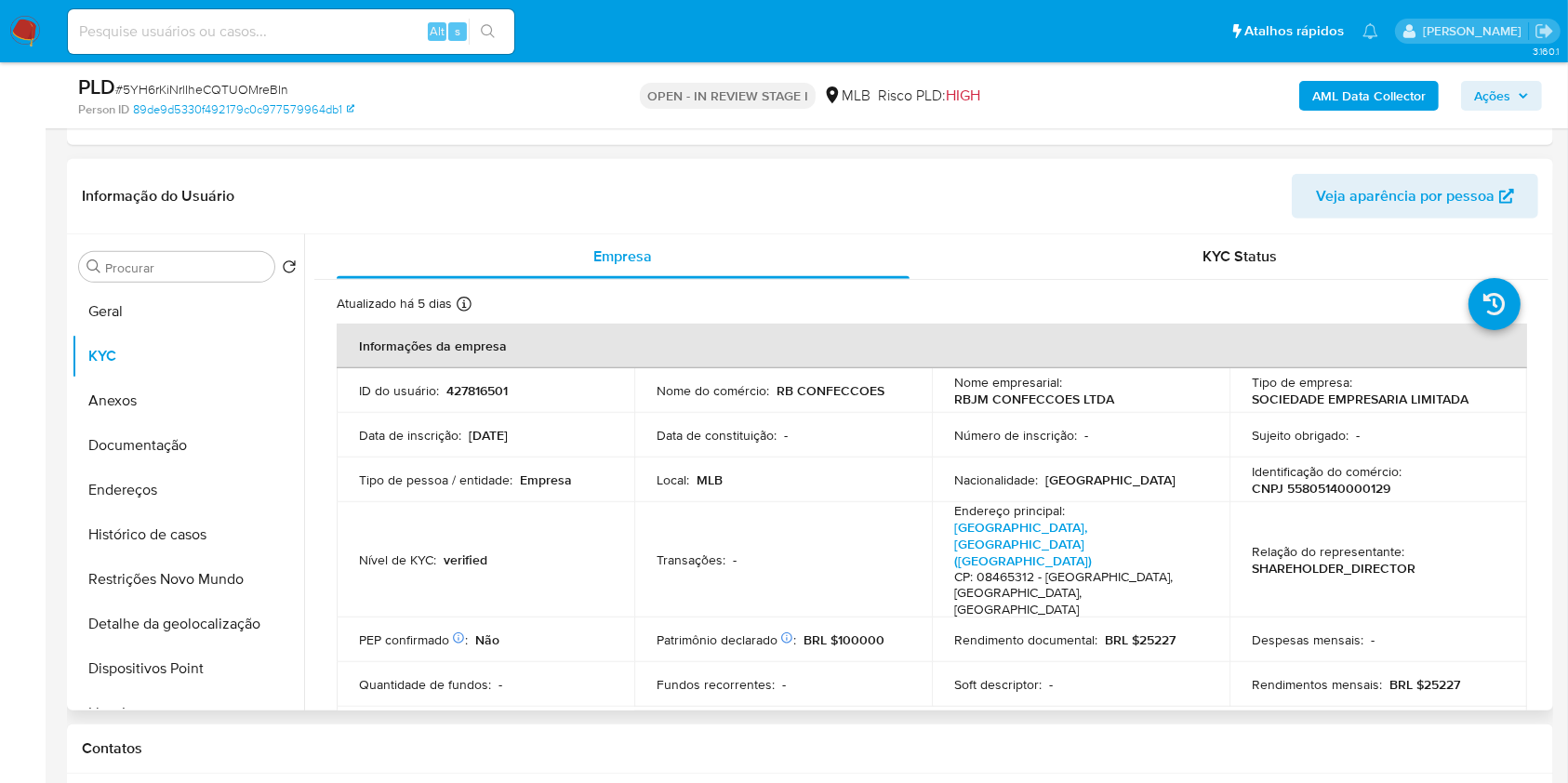
click at [1316, 484] on p "CNPJ 55805140000129" at bounding box center [1321, 489] width 138 height 17
click at [1317, 484] on p "CNPJ 55805140000129" at bounding box center [1321, 489] width 138 height 17
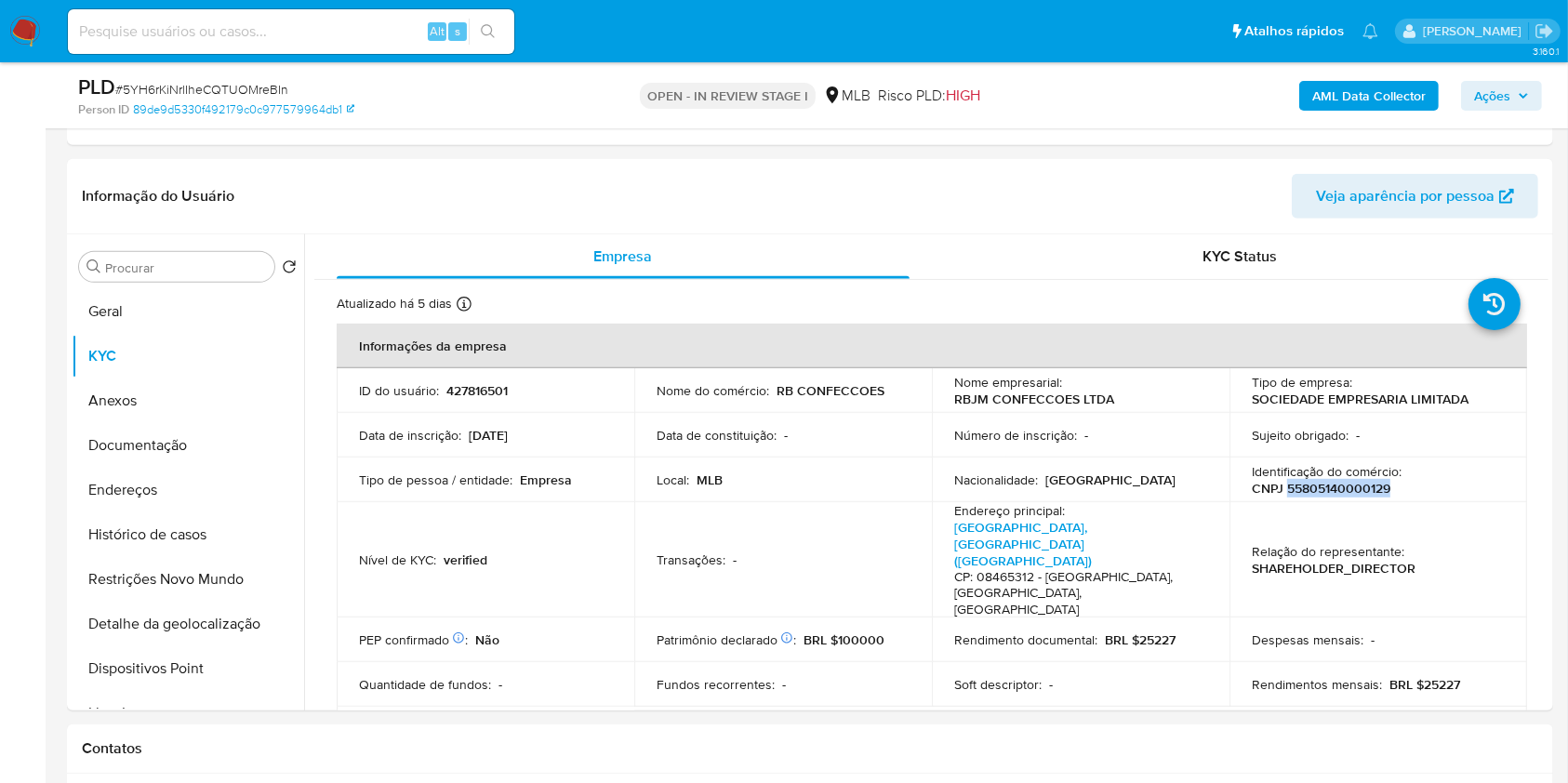
click at [1509, 89] on span "Ações" at bounding box center [1492, 96] width 37 height 30
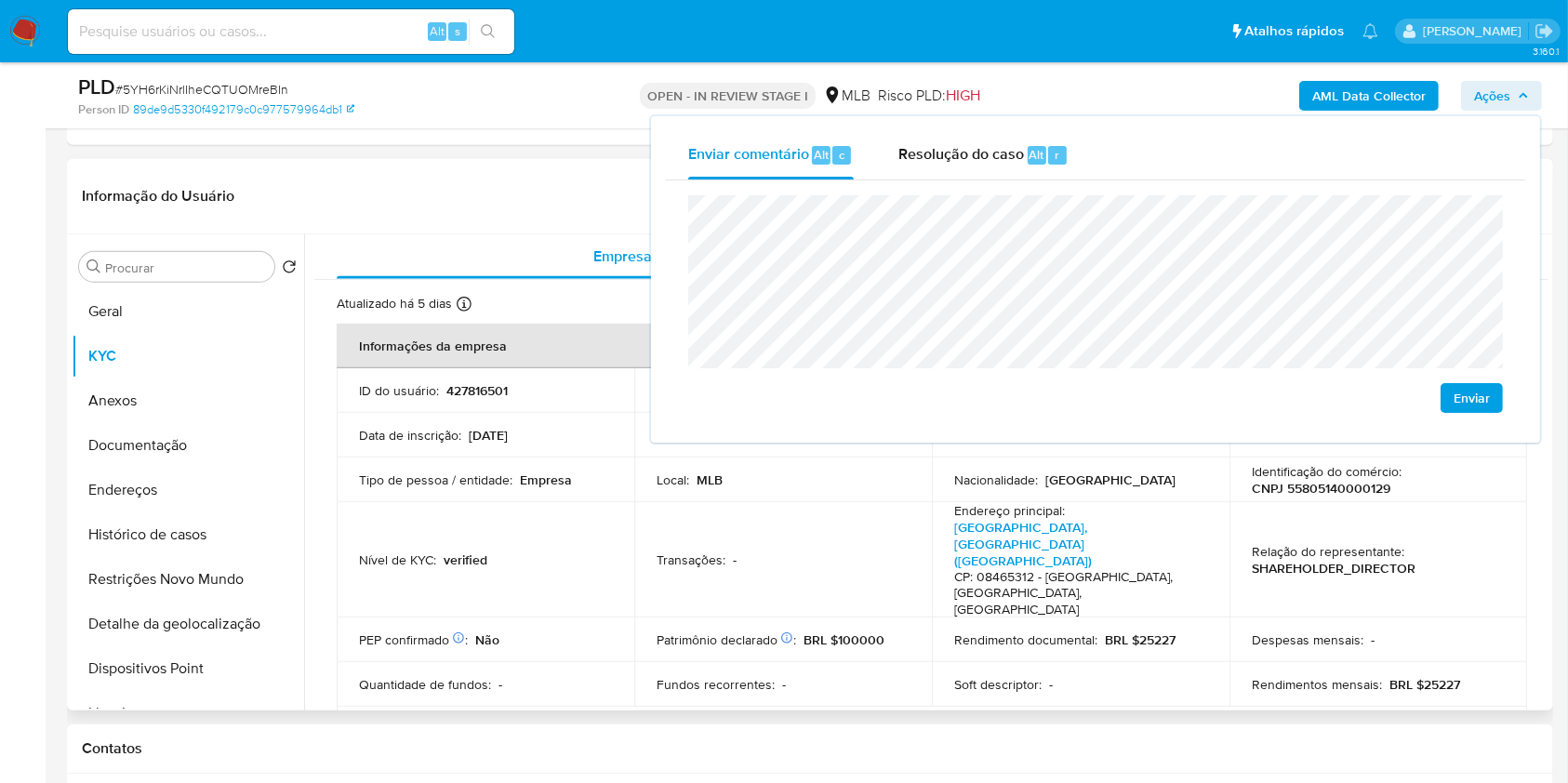
click at [564, 446] on td "Data de inscrição : 04/07/2024" at bounding box center [485, 434] width 298 height 44
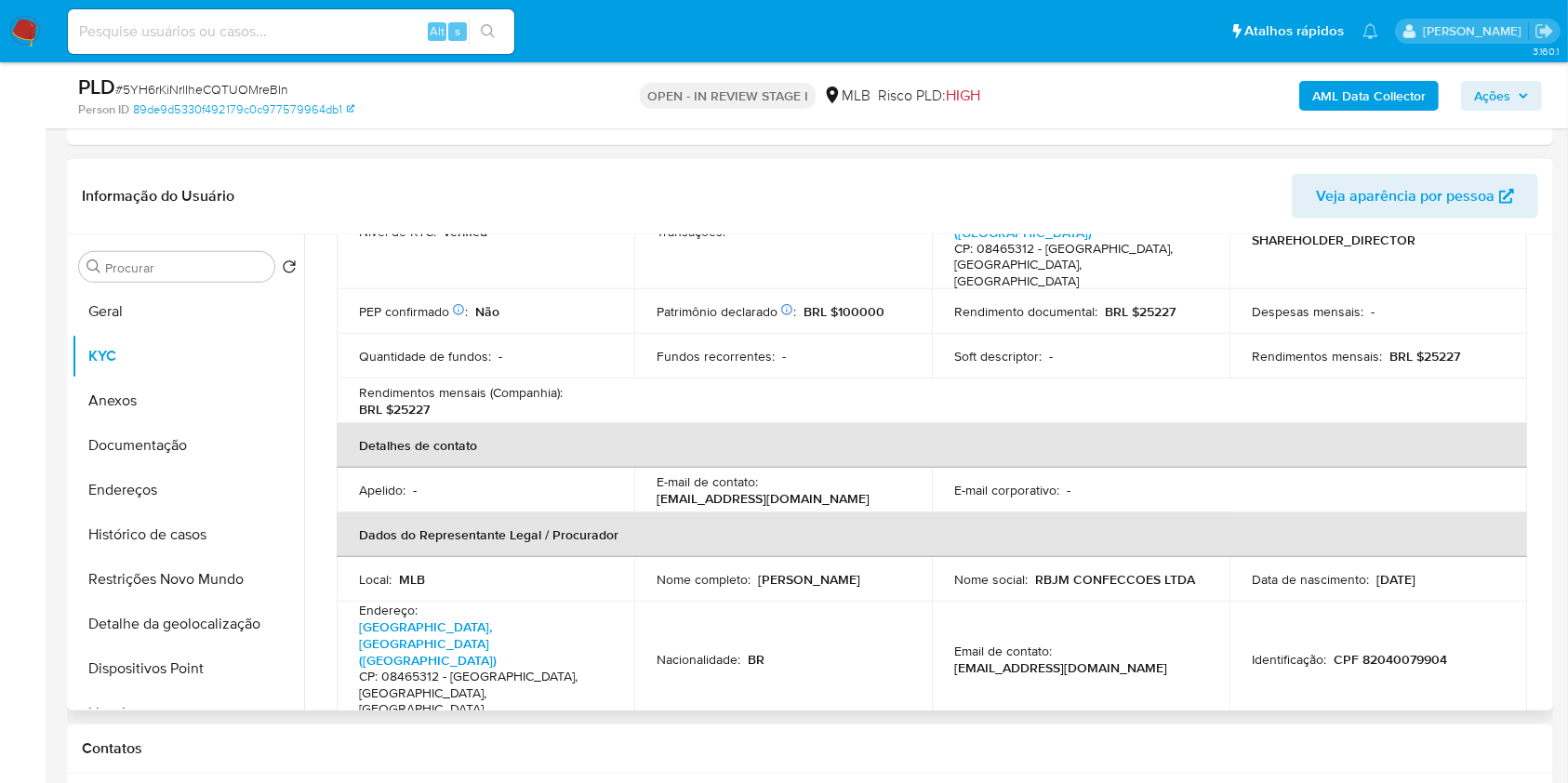
scroll to position [329, 0]
click at [1357, 650] on p "CPF 82040079904" at bounding box center [1390, 659] width 114 height 17
copy p "82040079904"
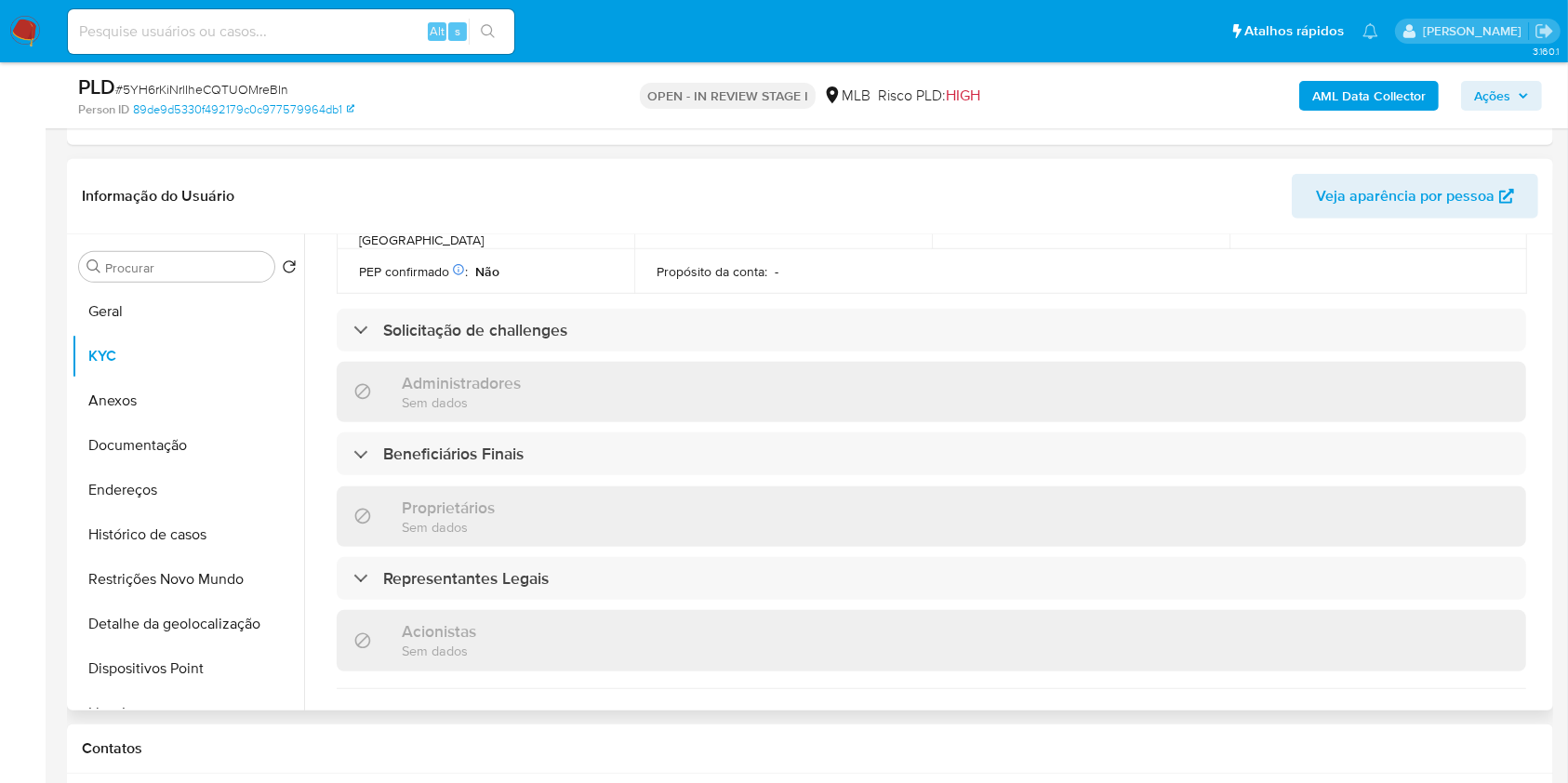
scroll to position [799, 0]
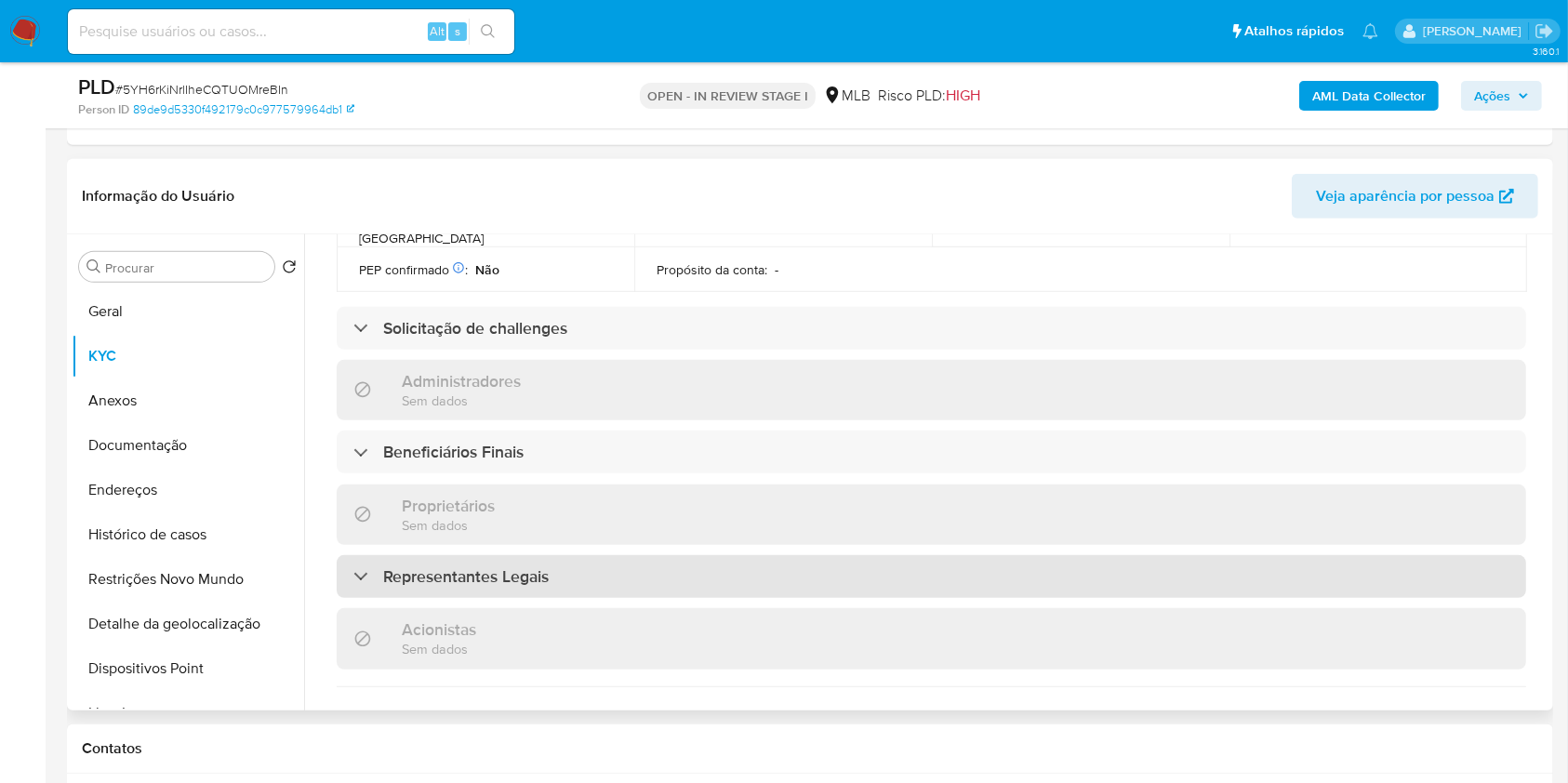
click at [804, 556] on div "Representantes Legais" at bounding box center [932, 577] width 1190 height 43
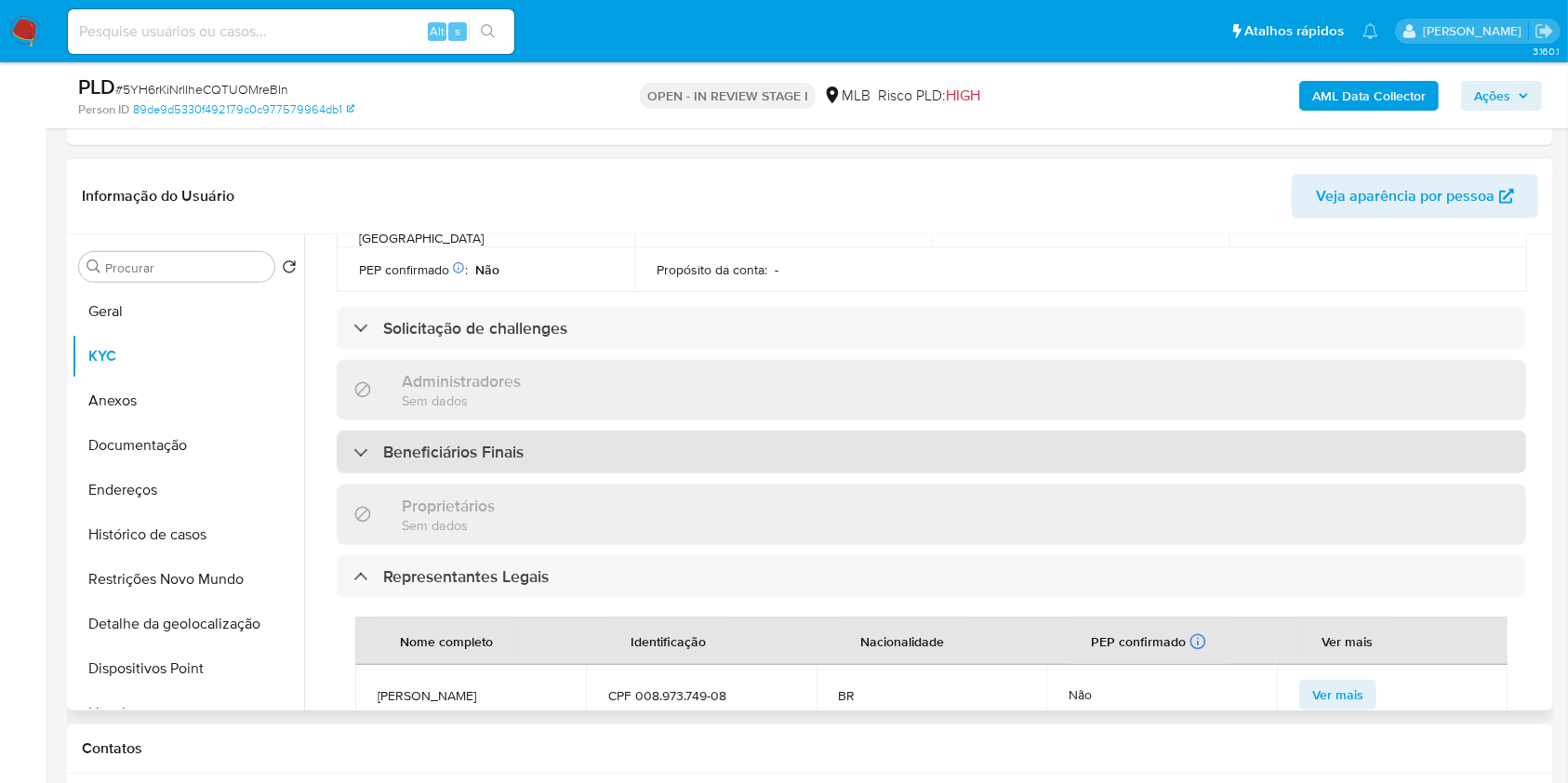
click at [800, 431] on div "Beneficiários Finais" at bounding box center [932, 452] width 1190 height 43
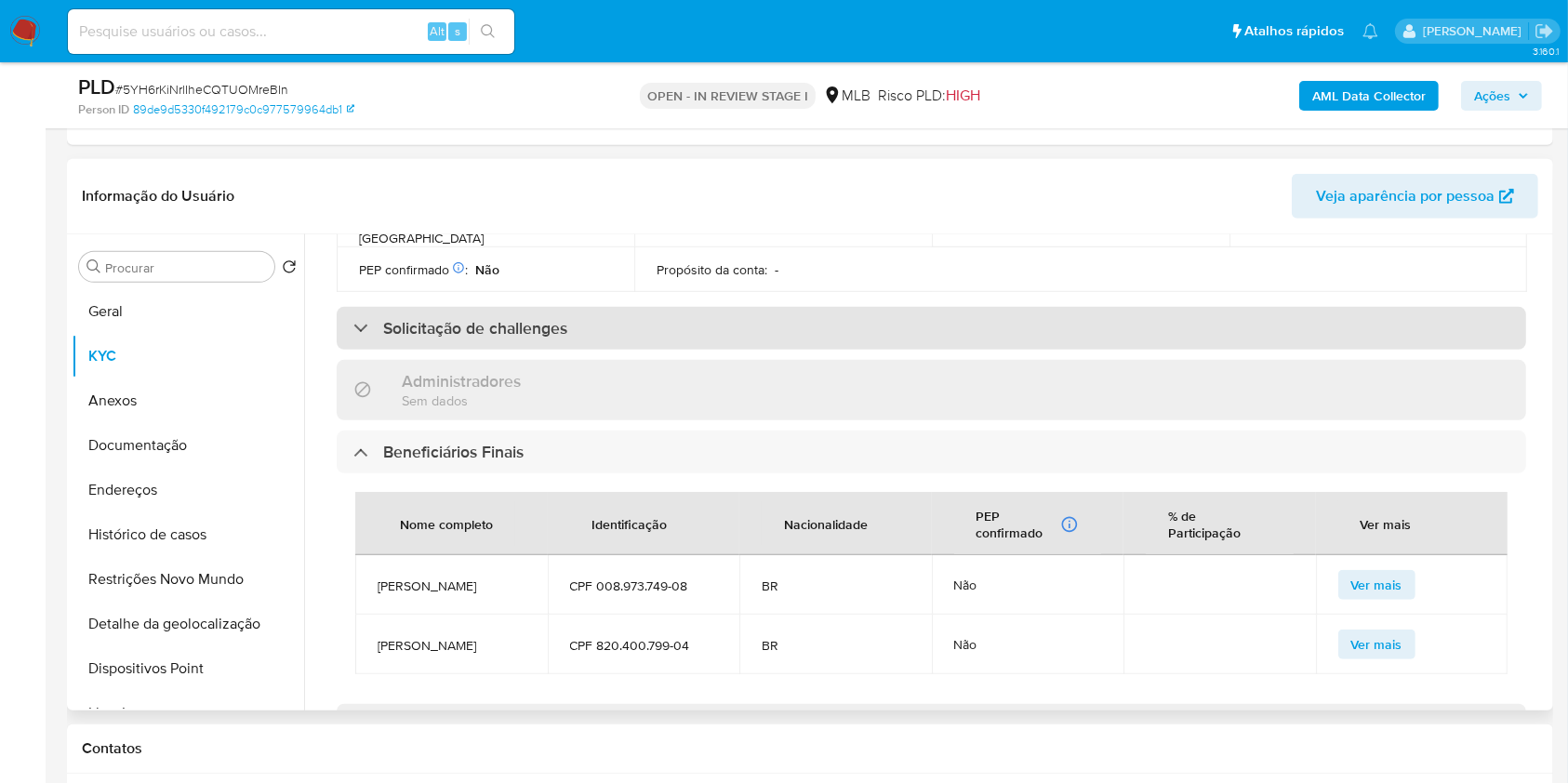
click at [716, 307] on div "Solicitação de challenges" at bounding box center [932, 329] width 1190 height 43
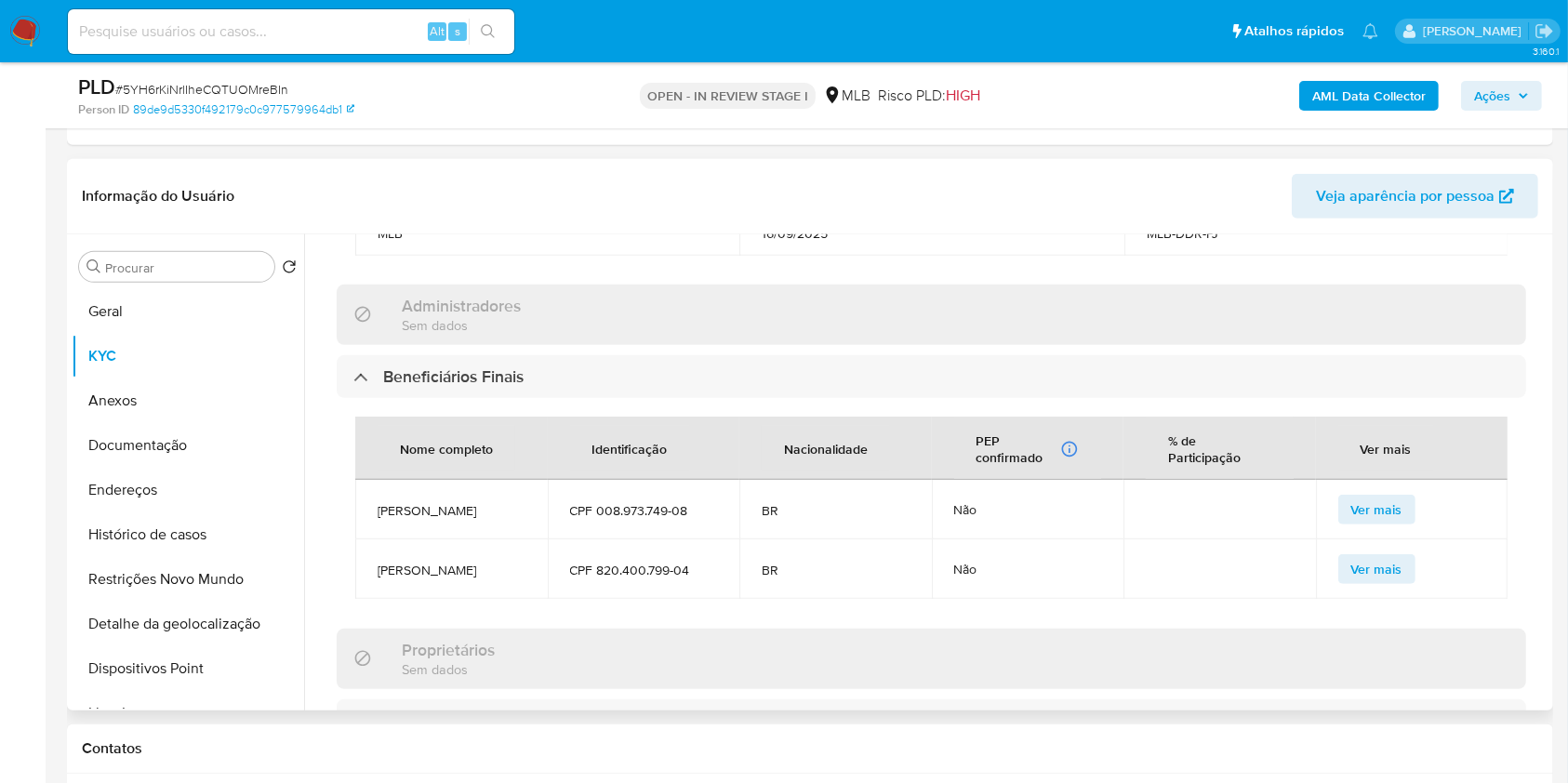
scroll to position [1005, 0]
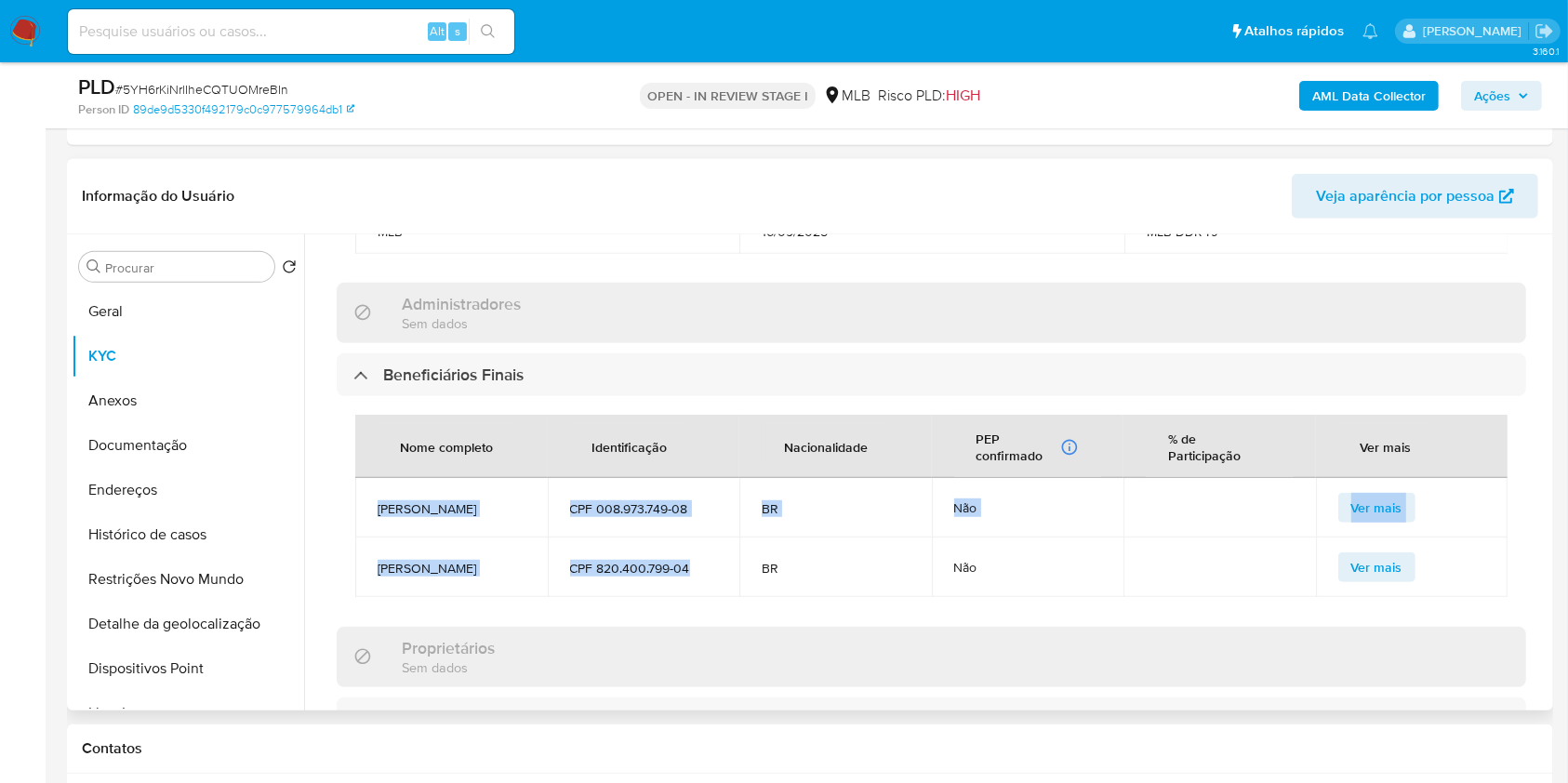
drag, startPoint x: 701, startPoint y: 524, endPoint x: 365, endPoint y: 465, distance: 341.1
click at [365, 478] on tbody "Elisabete Ribeiro Da Silva CPF 008.973.749-08 BR Não Ver mais Raquel Teresinha …" at bounding box center [932, 538] width 1152 height 119
copy tbody "Elisabete Ribeiro Da Silva CPF 008.973.749-08 BR Não Ver mais Raquel Teresinha …"
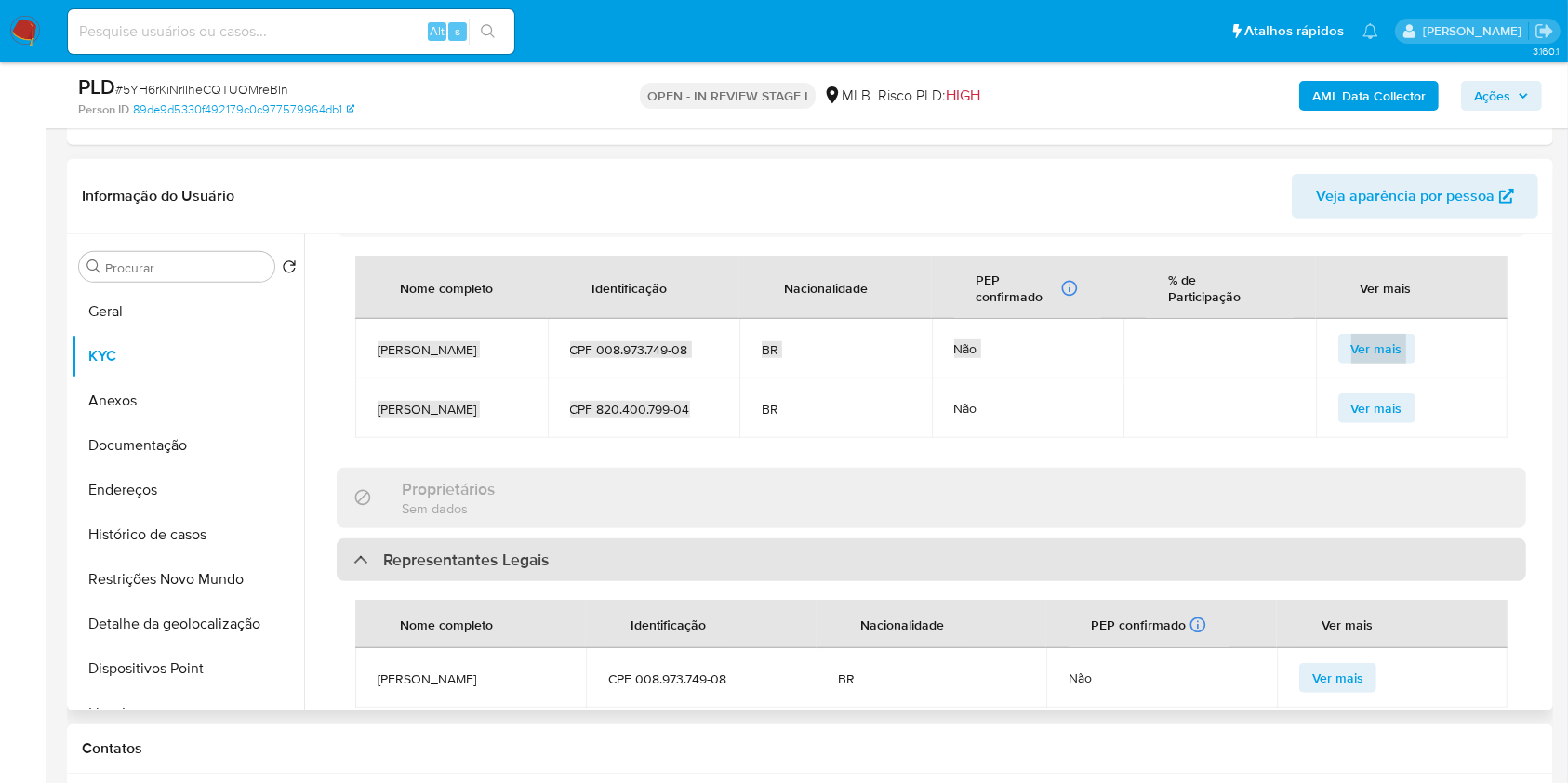
scroll to position [1171, 0]
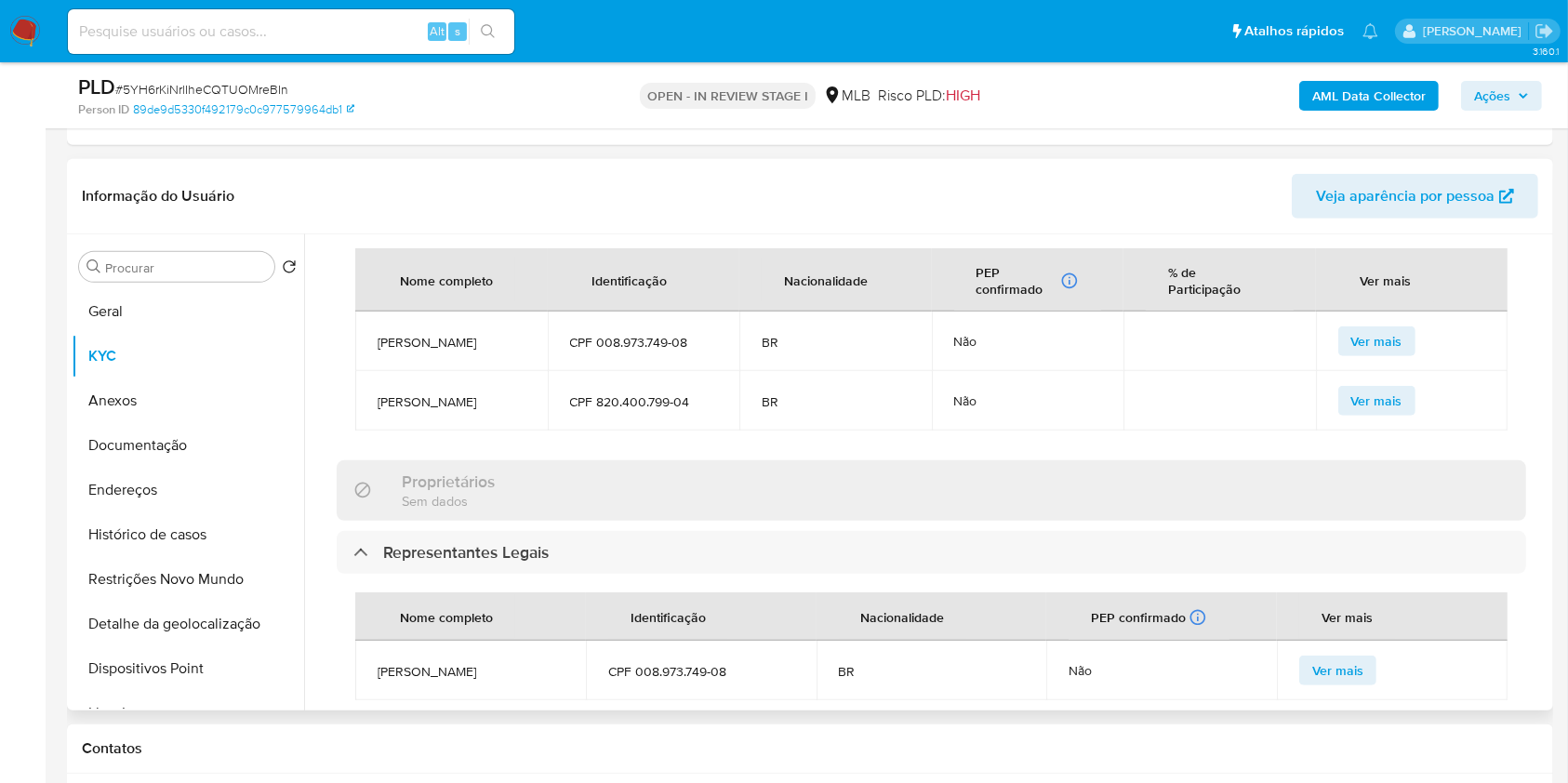
click at [523, 592] on th "Nome completo" at bounding box center [470, 616] width 230 height 48
drag, startPoint x: 374, startPoint y: 620, endPoint x: 754, endPoint y: 624, distance: 380.0
click at [754, 641] on tr "Elisabete Ribeiro Da Silva CPF 008.973.749-08 BR Não Ver mais" at bounding box center [932, 670] width 1152 height 59
copy tr "Elisabete Ribeiro Da Silva CPF 008.973.749-08"
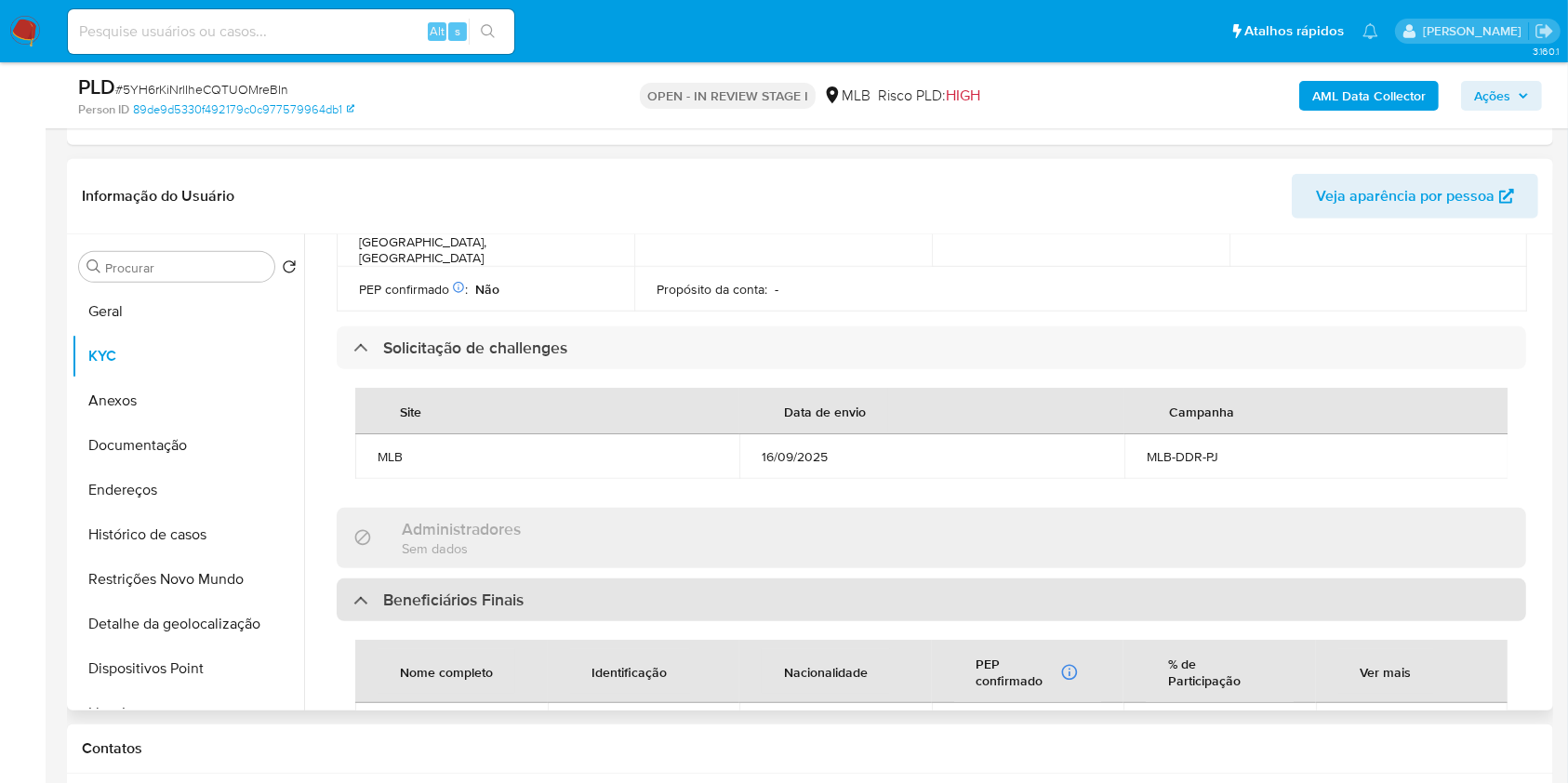
scroll to position [777, 0]
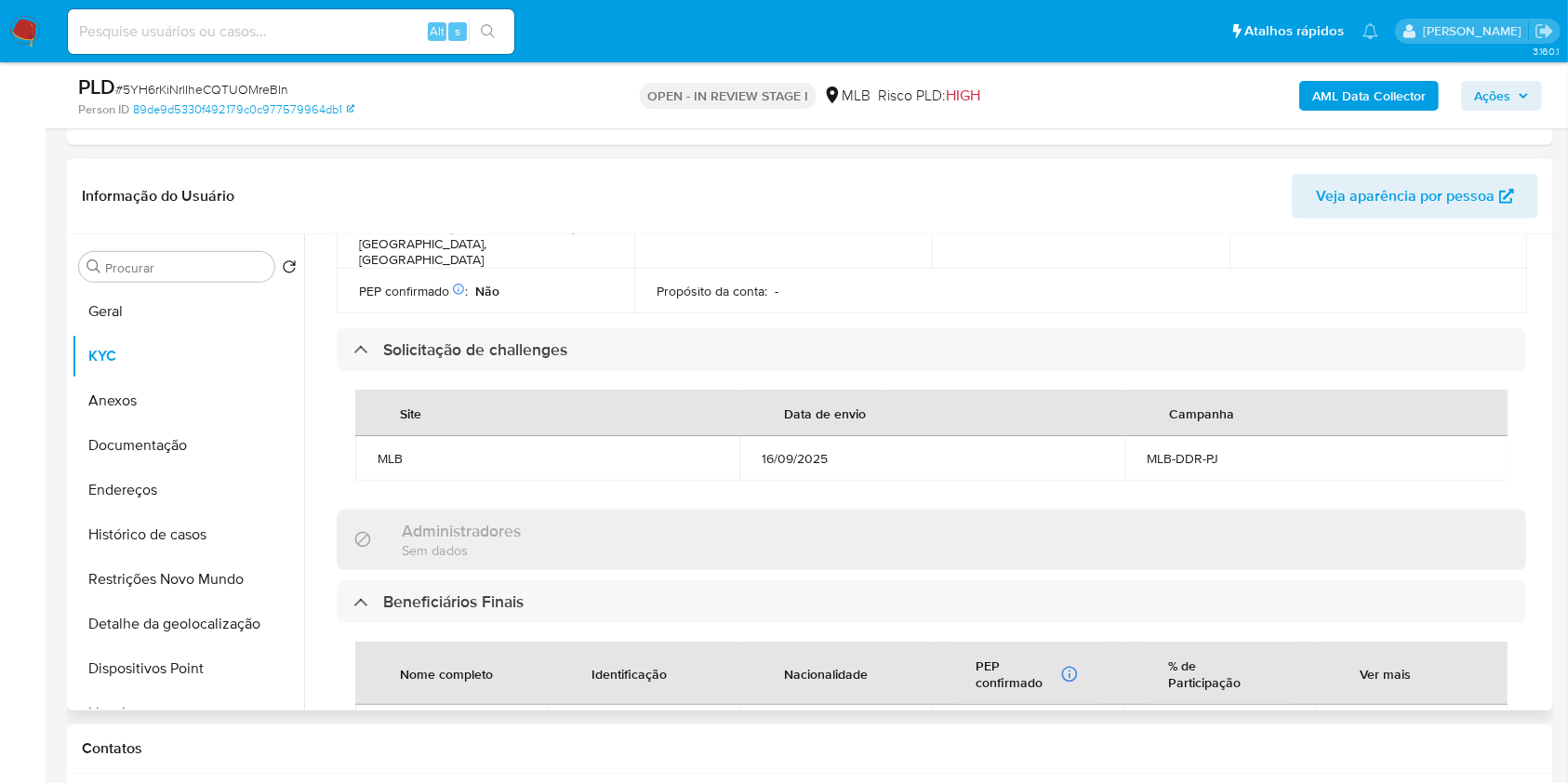
click at [495, 436] on td "MLB" at bounding box center [547, 458] width 384 height 44
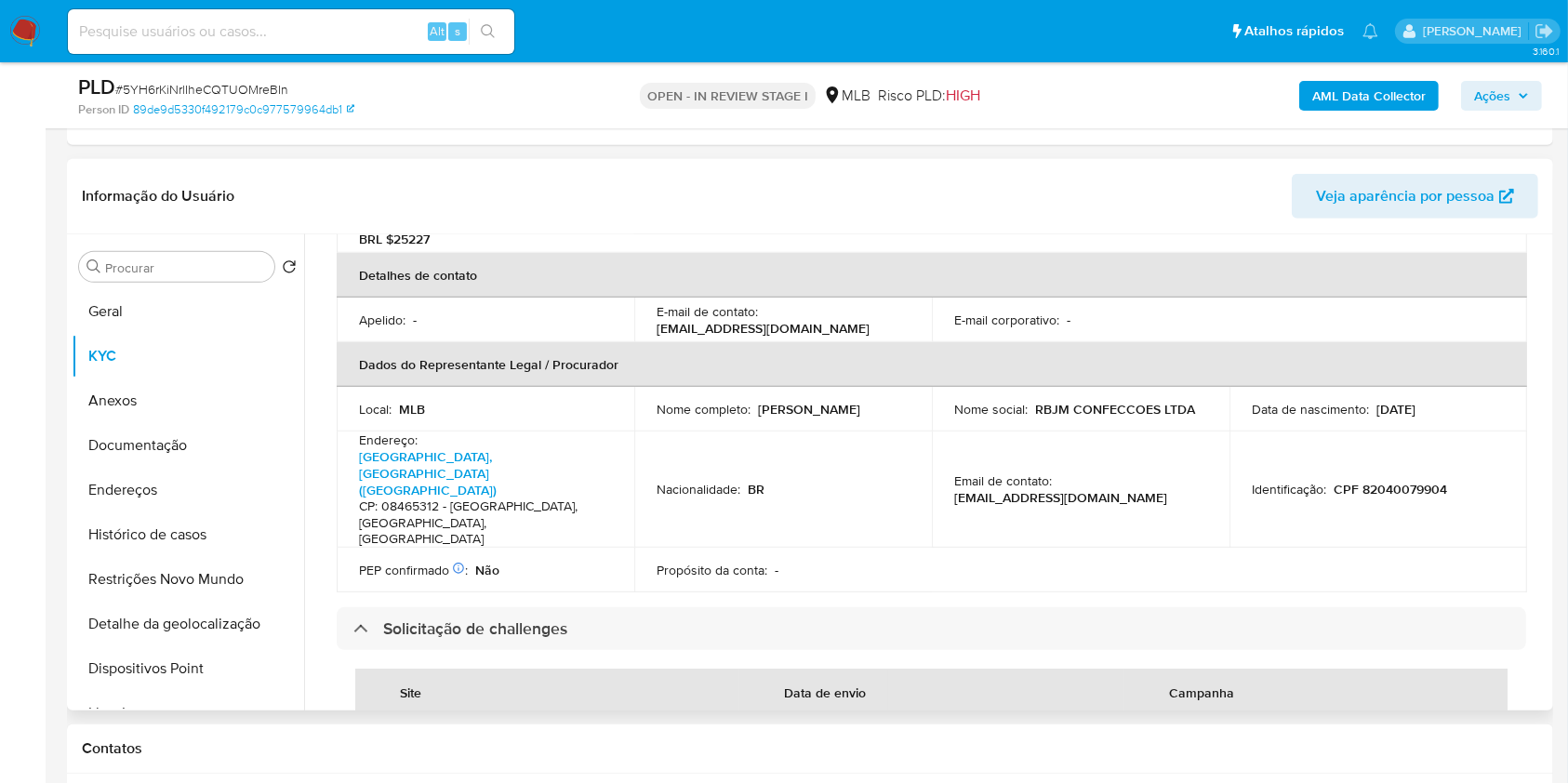
scroll to position [493, 0]
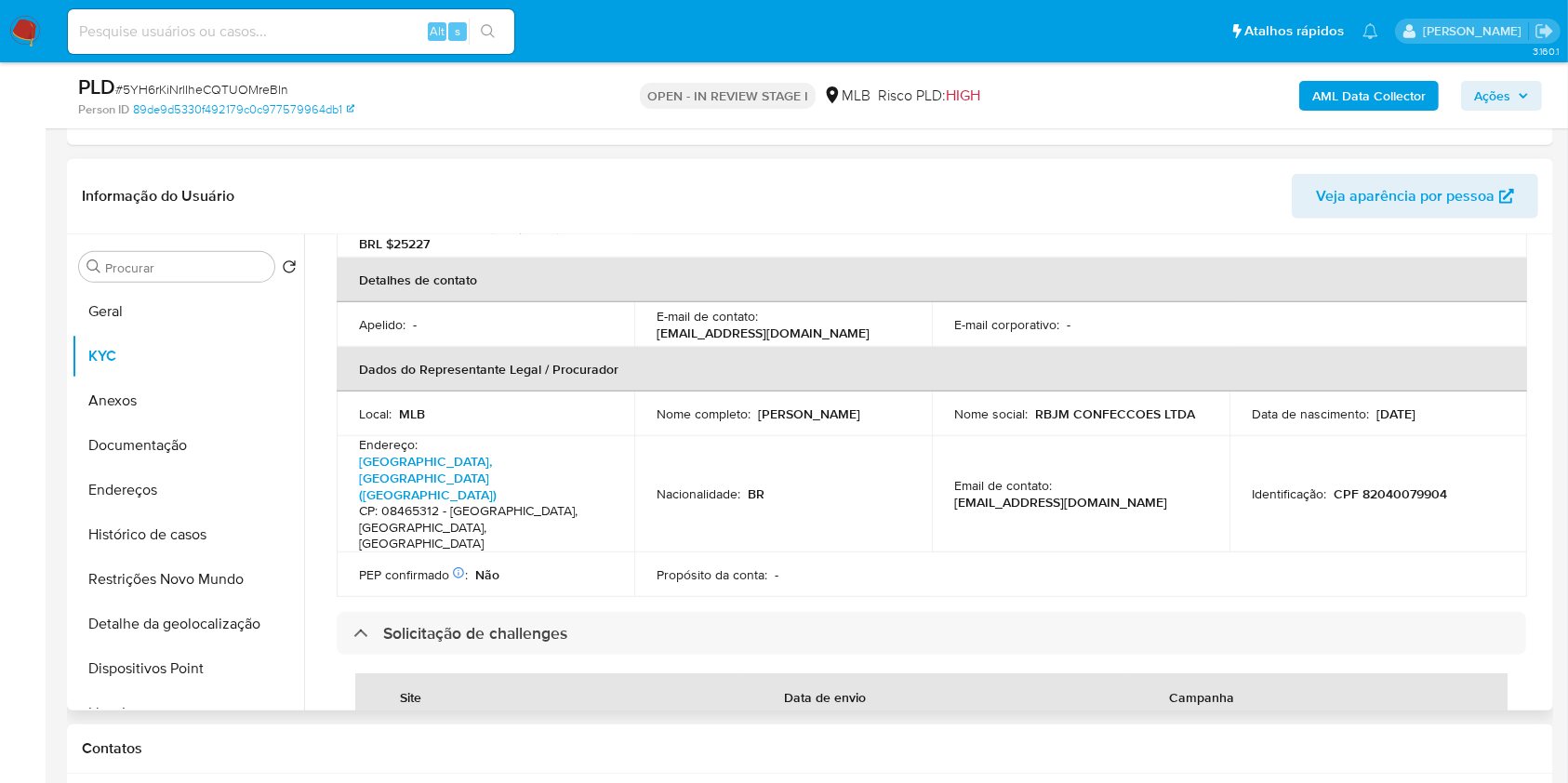
click at [1393, 486] on p "CPF 82040079904" at bounding box center [1390, 494] width 114 height 17
copy p "82040079904"
click at [1475, 90] on span "Ações" at bounding box center [1492, 96] width 37 height 30
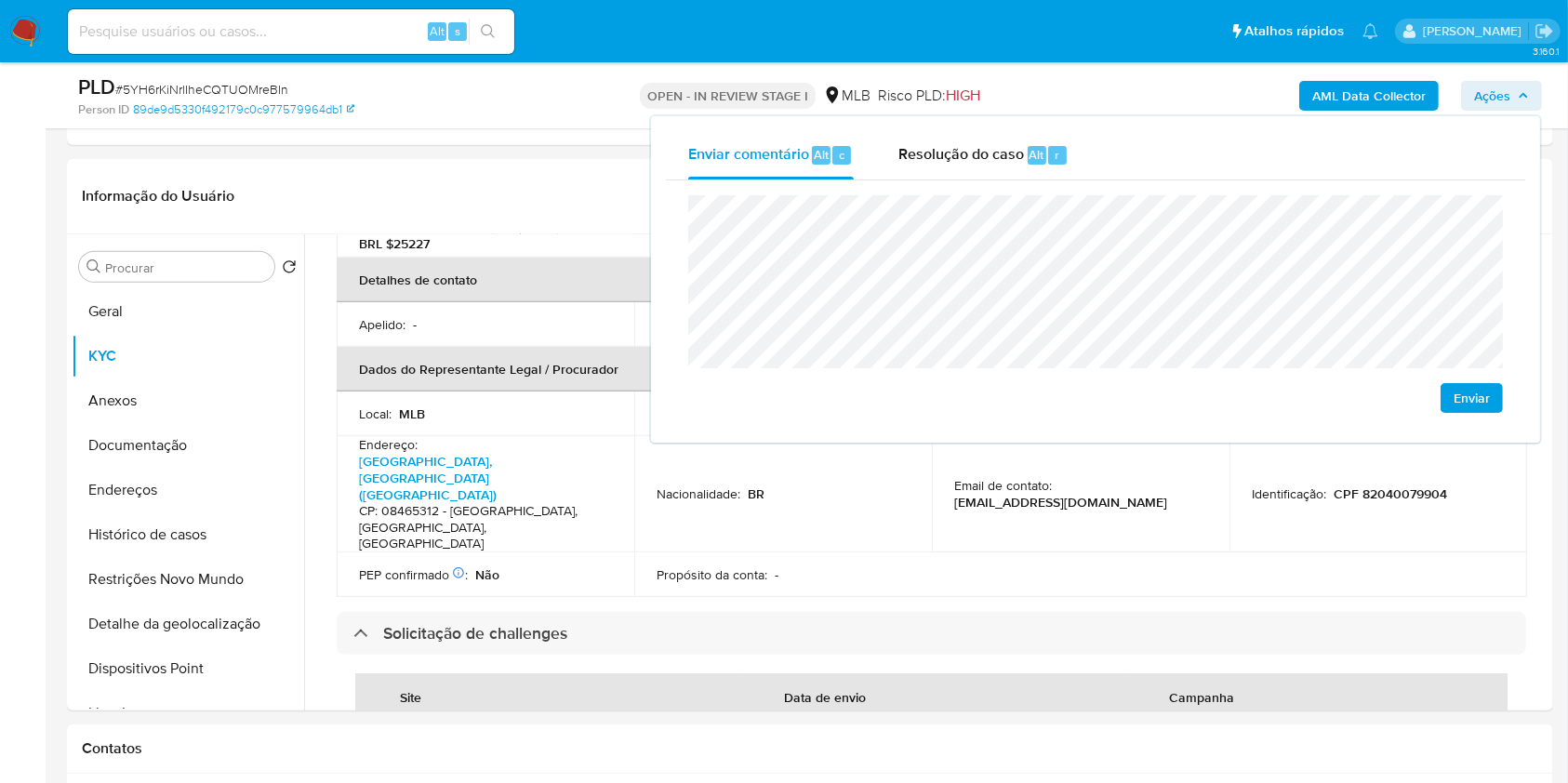
click at [0, 0] on lt-span "econômica" at bounding box center [0, 0] width 0 height 0
click at [842, 567] on div "Propósito da conta : -" at bounding box center [783, 575] width 253 height 17
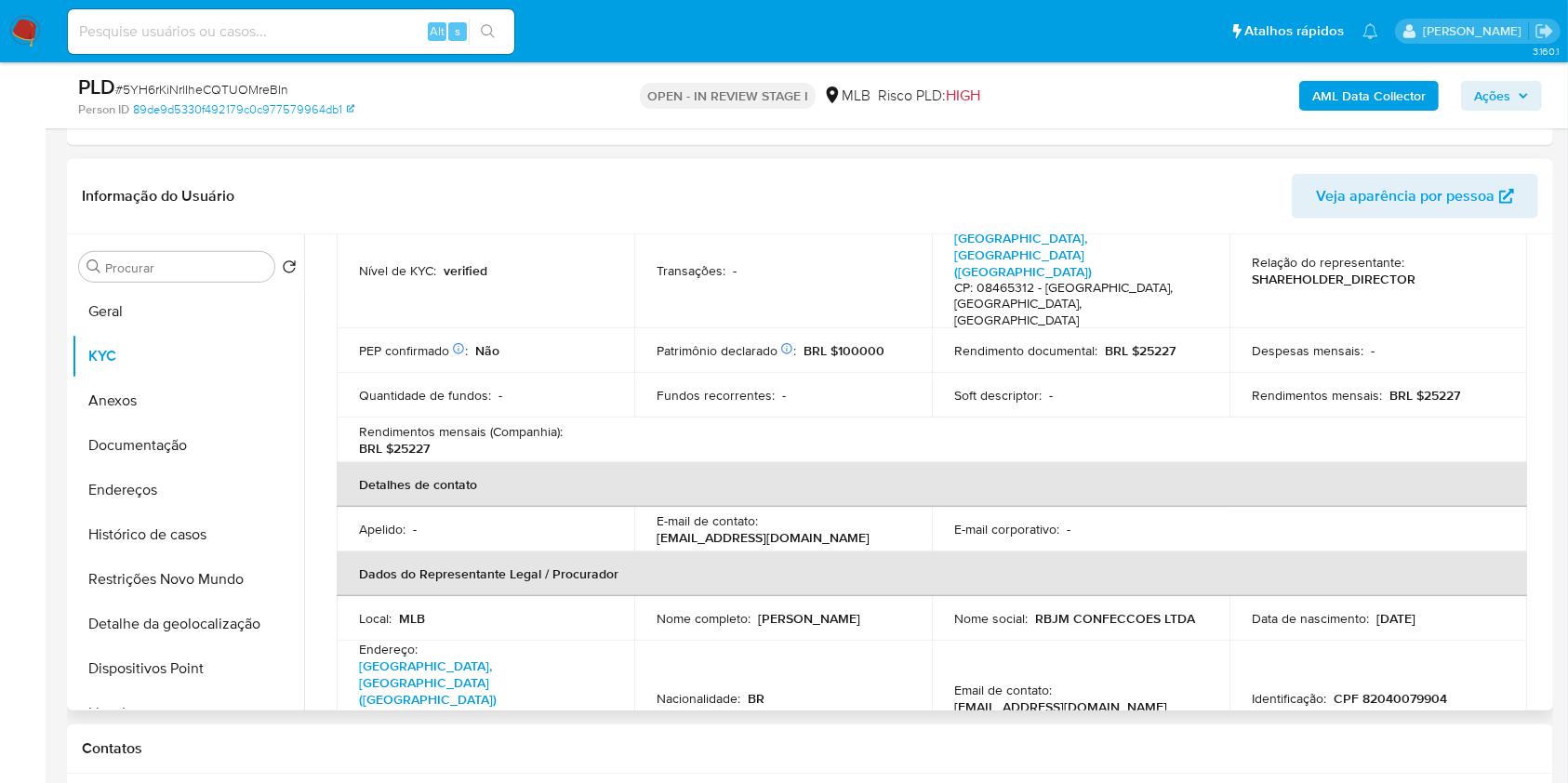
scroll to position [290, 0]
drag, startPoint x: 1418, startPoint y: 361, endPoint x: 1469, endPoint y: 366, distance: 51.2
click at [1471, 386] on div "Rendimentos mensais : BRL $25227" at bounding box center [1378, 395] width 253 height 17
copy p "25227"
click at [1511, 88] on span "Ações" at bounding box center [1492, 96] width 37 height 30
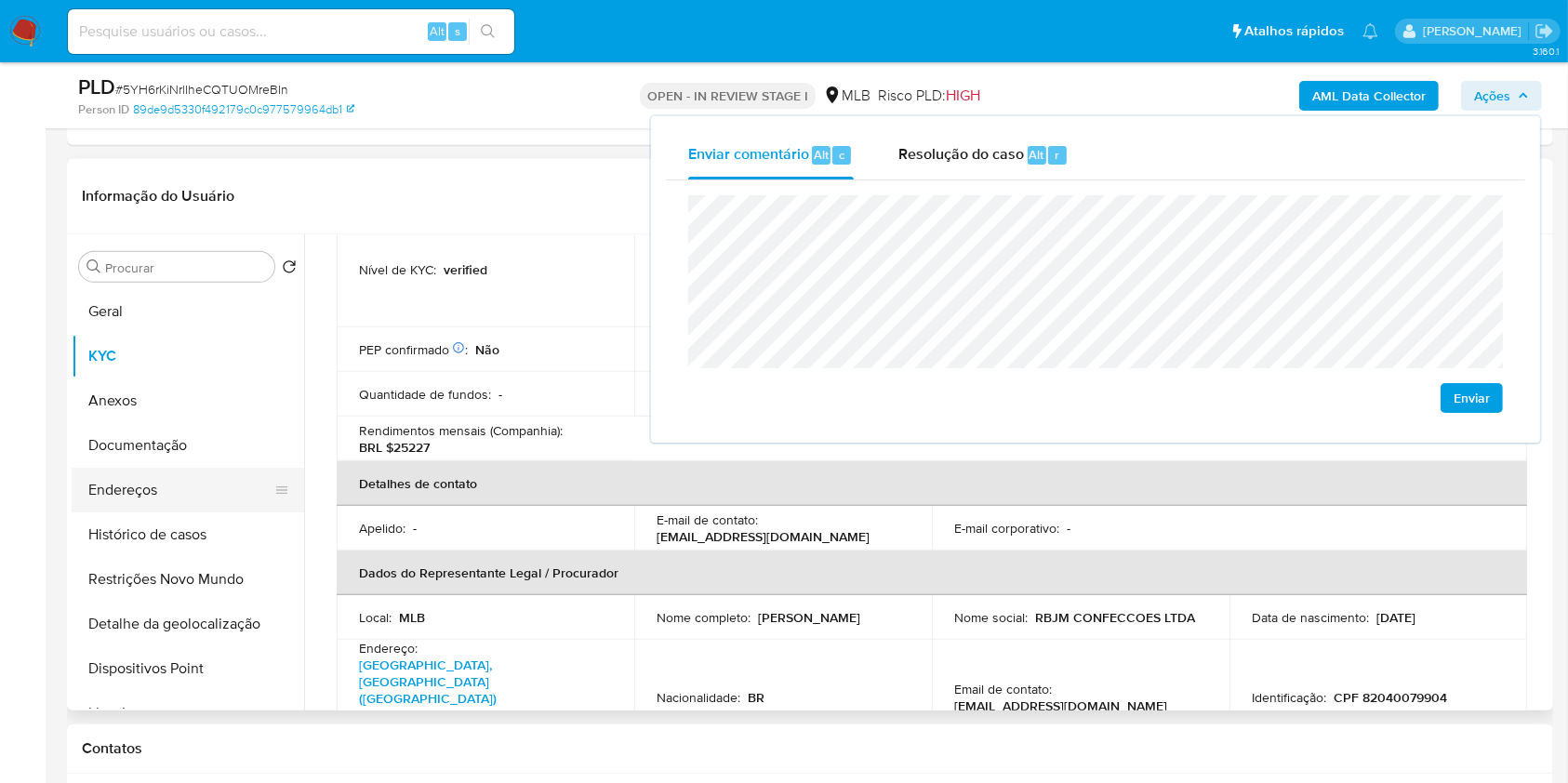
click at [208, 481] on button "Endereços" at bounding box center [180, 490] width 218 height 44
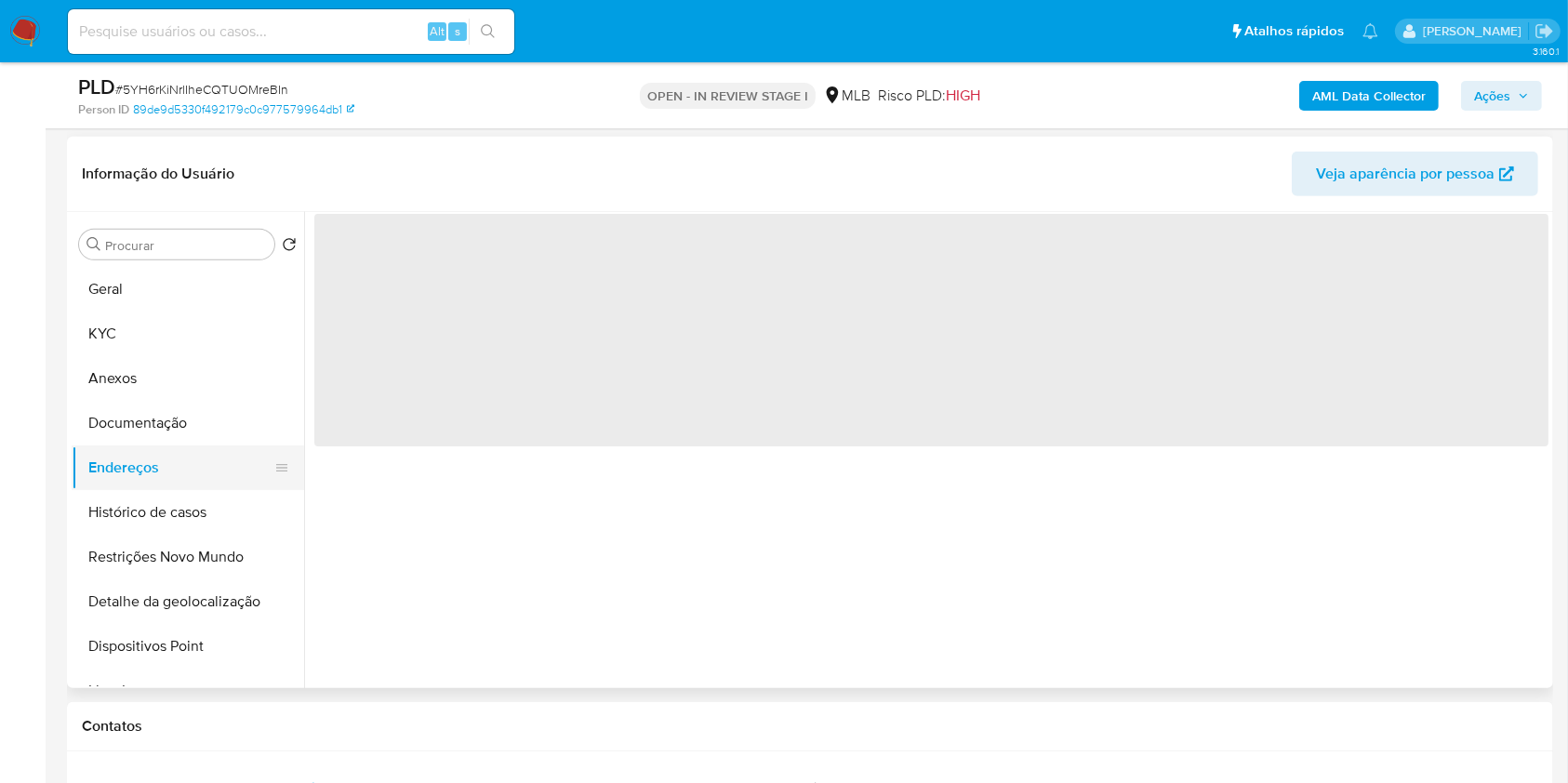
scroll to position [0, 0]
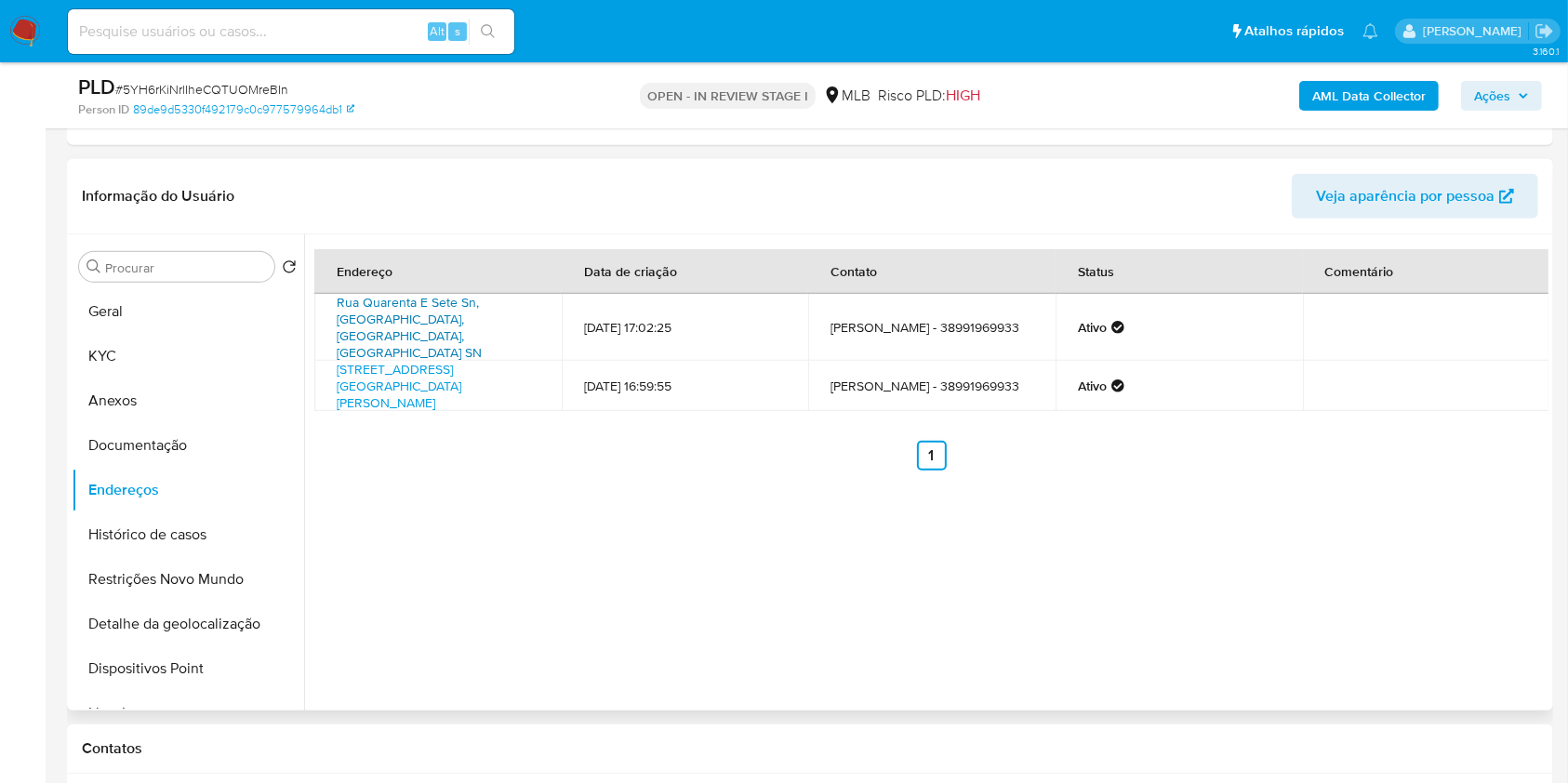
click at [437, 306] on link "Rua Quarenta E Sete Sn, São Paulo, São Paulo, 08465312, Brasil SN" at bounding box center [409, 327] width 145 height 69
click at [434, 360] on link "Rua Carlos Inácio Alves 356, Londrina, Paraná, 86038390, Brasil 356" at bounding box center [399, 385] width 125 height 52
click at [148, 444] on button "Documentação" at bounding box center [180, 445] width 218 height 44
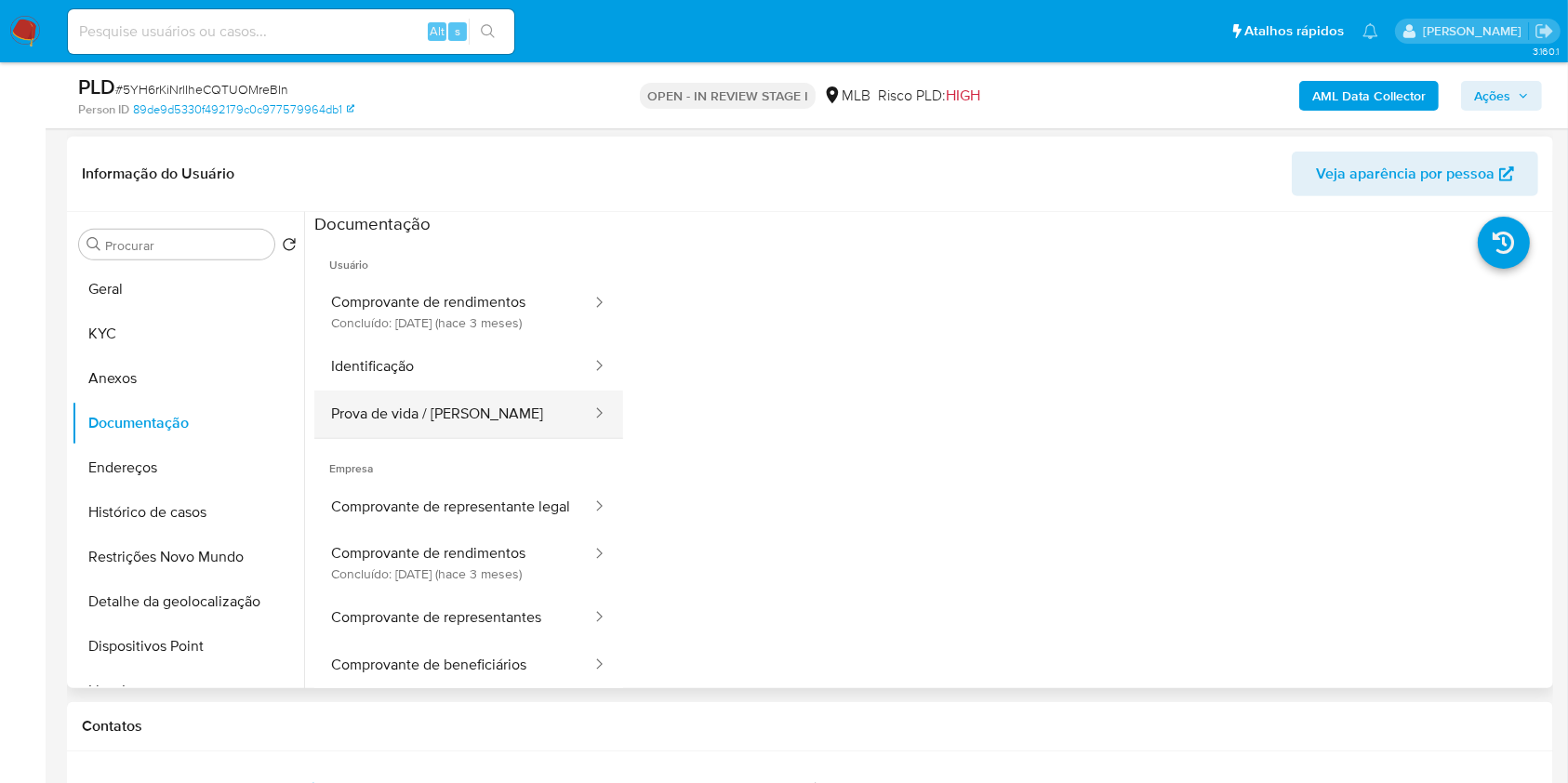
click at [495, 402] on button "Prova de vida / Selfie" at bounding box center [453, 415] width 279 height 47
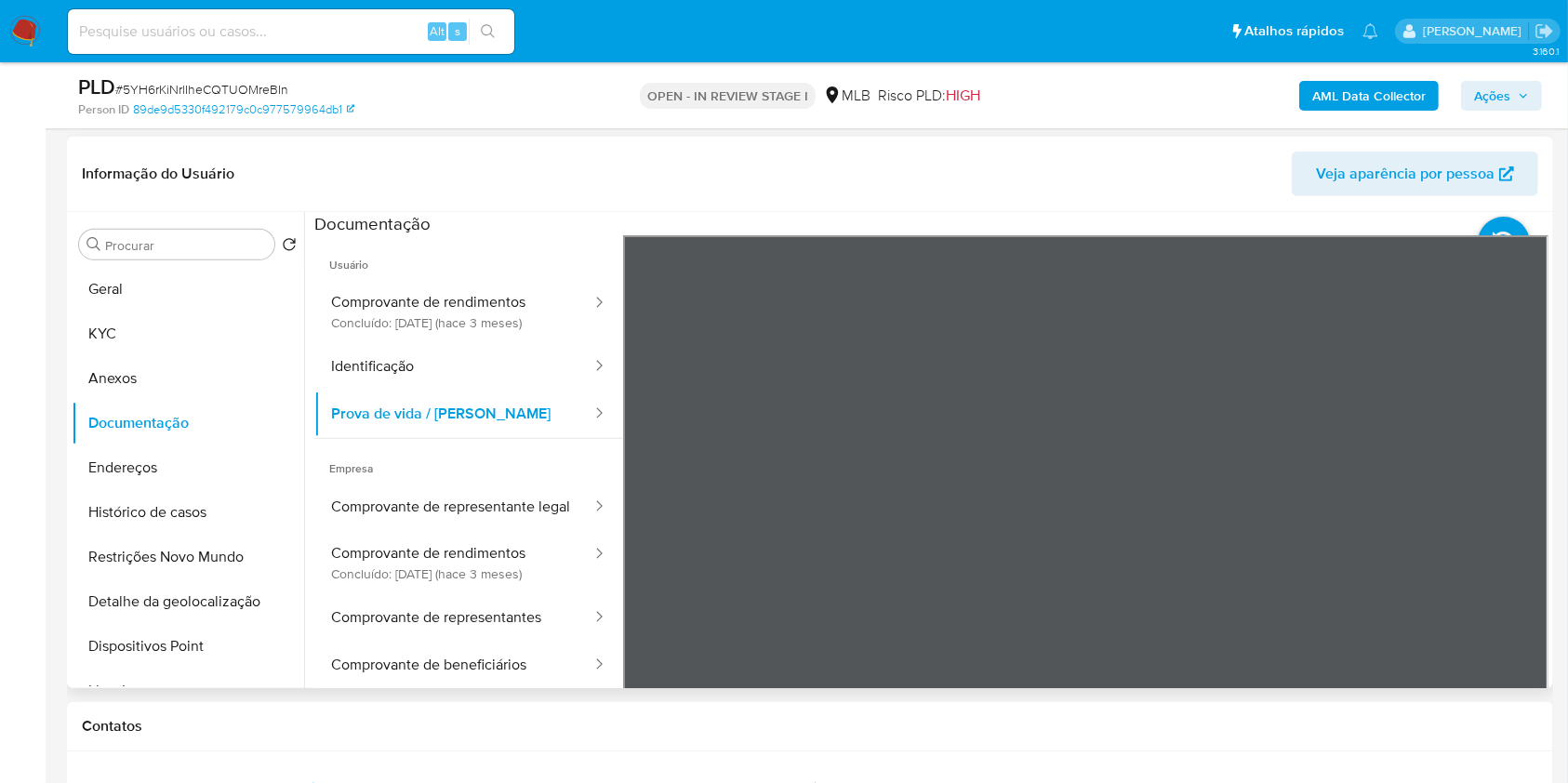
drag, startPoint x: 566, startPoint y: 362, endPoint x: 603, endPoint y: 365, distance: 37.1
click at [578, 362] on div at bounding box center [593, 367] width 30 height 22
click at [589, 361] on icon at bounding box center [599, 366] width 19 height 19
drag, startPoint x: 412, startPoint y: 311, endPoint x: 417, endPoint y: 356, distance: 45.3
click at [410, 311] on button "Comprovante de rendimentos Concluído: 16/06/2025 (hace 3 meses)" at bounding box center [453, 311] width 279 height 63
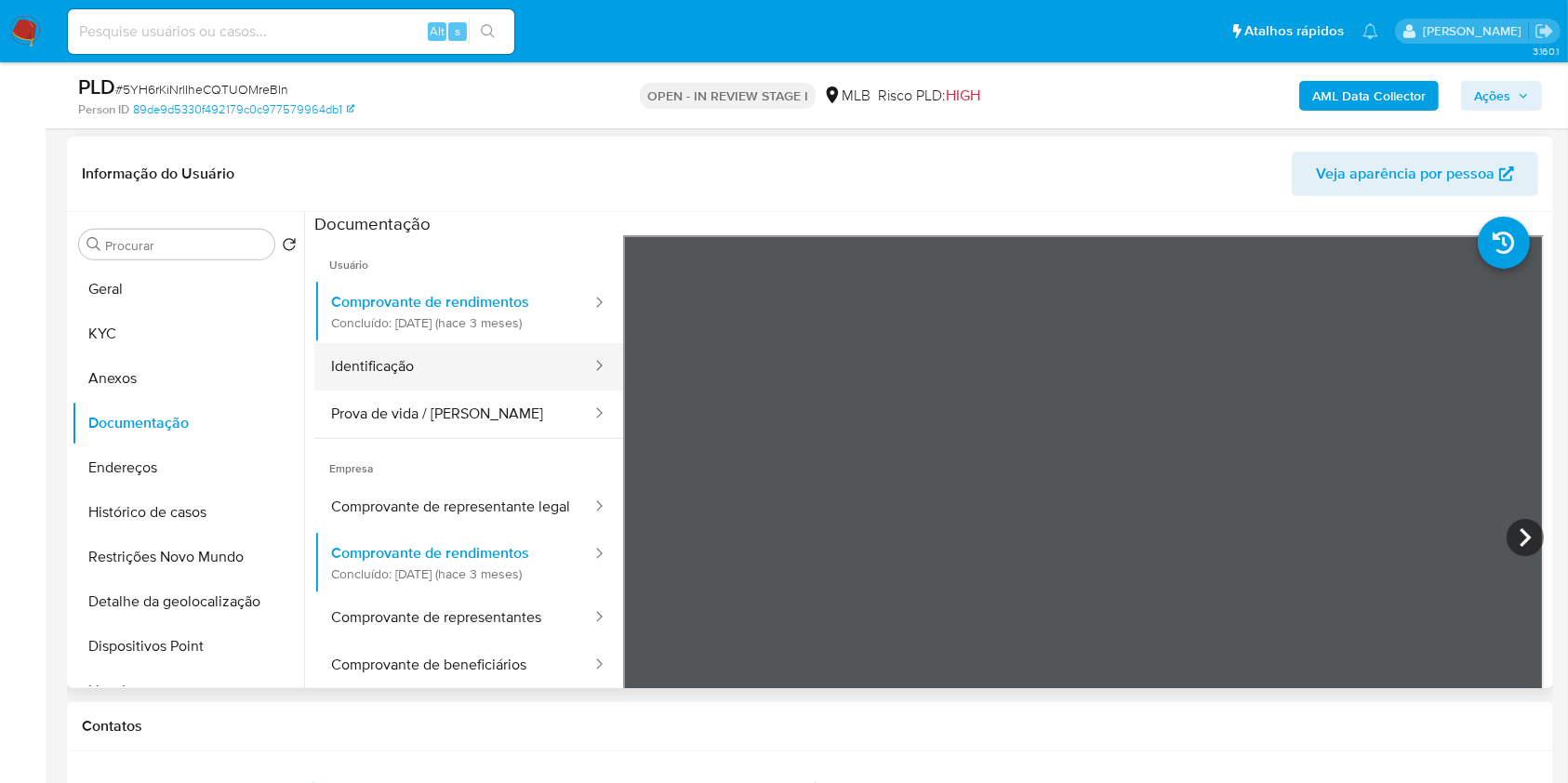
click at [416, 362] on button "Identificação" at bounding box center [453, 367] width 279 height 47
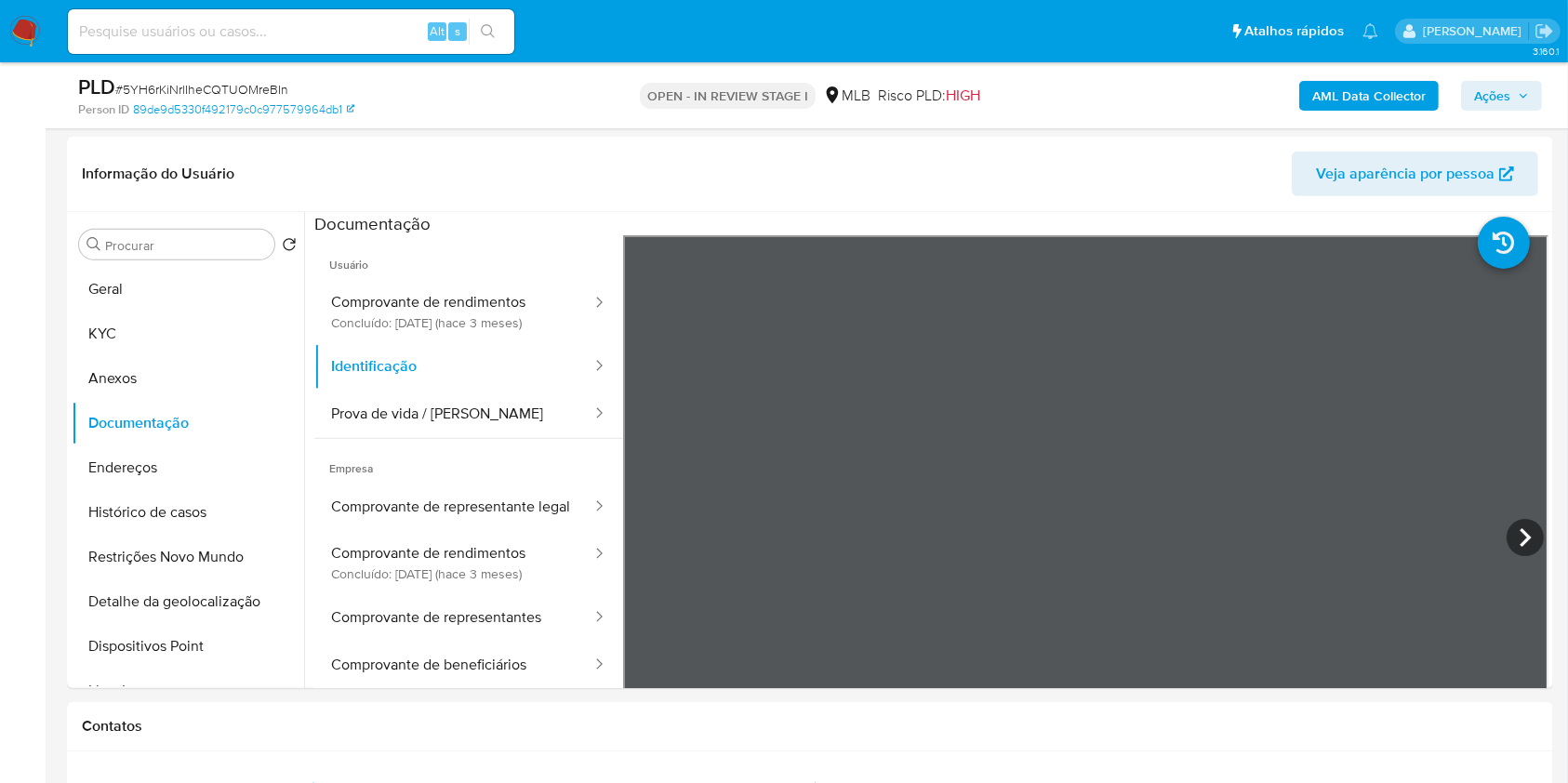
click at [1525, 83] on span "Ações" at bounding box center [1501, 96] width 55 height 26
click at [411, 312] on button "Comprovante de rendimentos Concluído: 16/06/2025 (hace 3 meses)" at bounding box center [453, 311] width 279 height 63
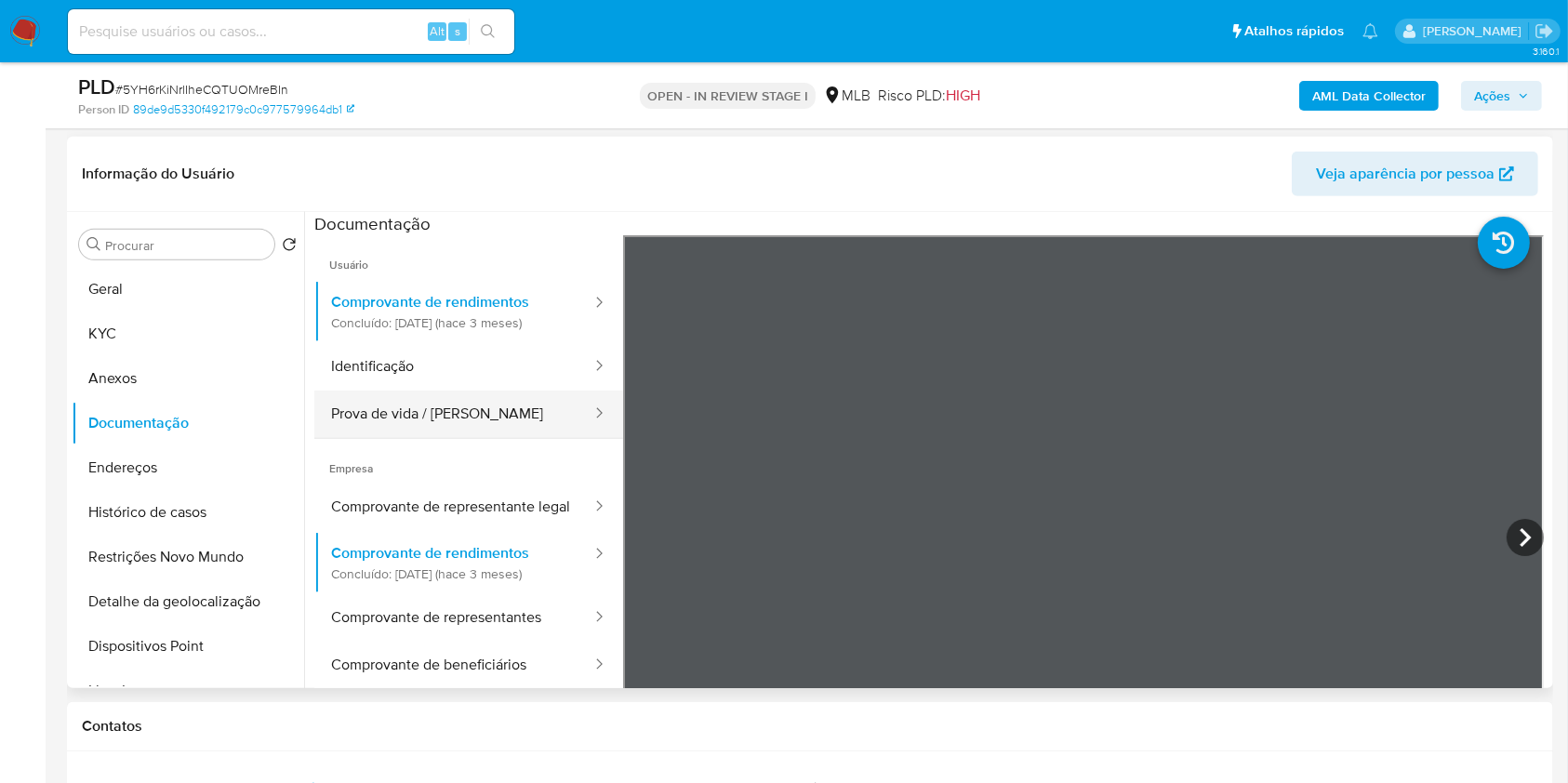
click at [415, 400] on button "Prova de vida / Selfie" at bounding box center [453, 415] width 279 height 47
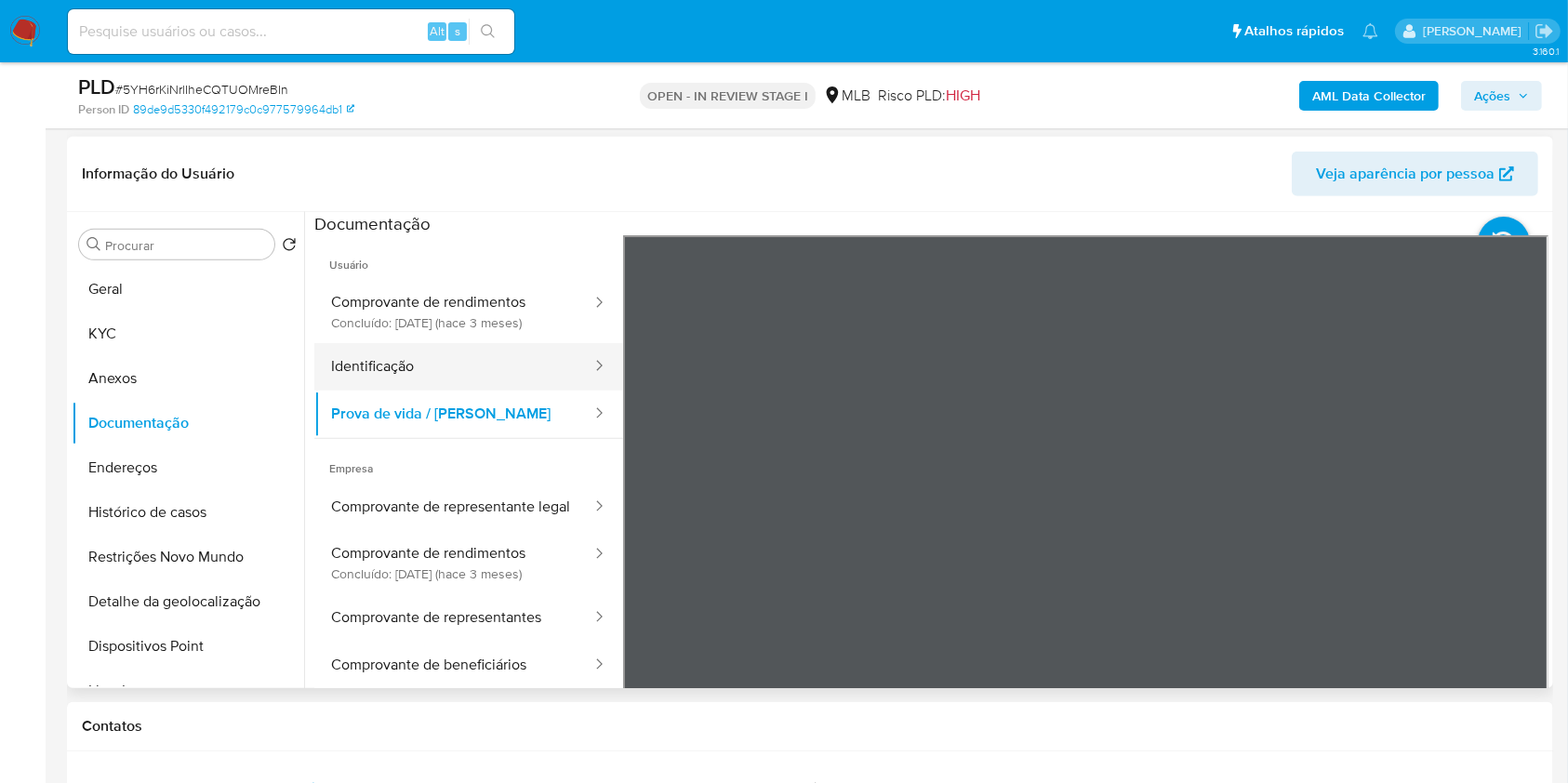
drag, startPoint x: 1215, startPoint y: 517, endPoint x: 539, endPoint y: 367, distance: 692.4
click at [539, 367] on button "Identificação" at bounding box center [453, 367] width 279 height 47
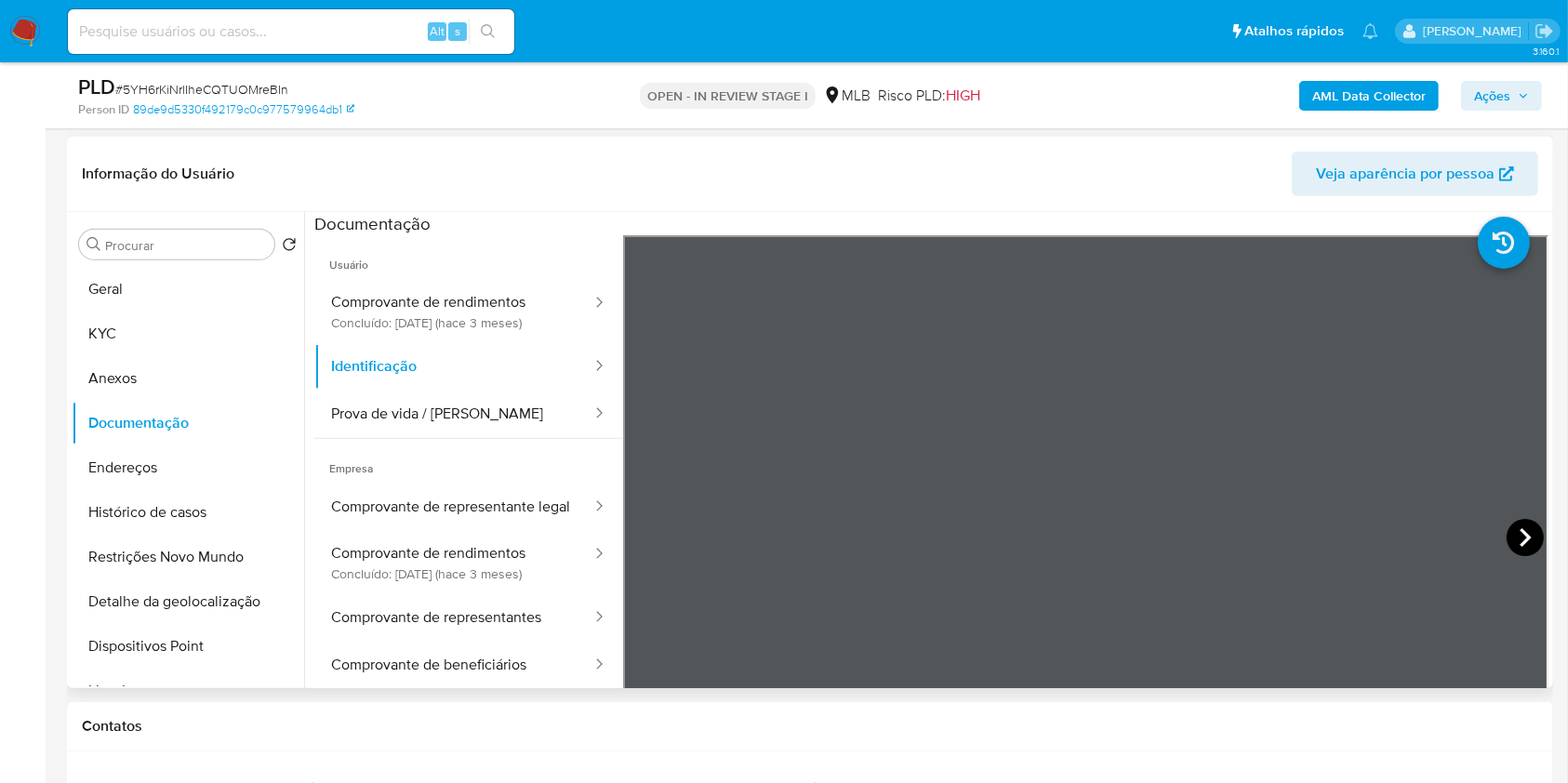
click at [1520, 534] on icon at bounding box center [1526, 538] width 11 height 19
drag, startPoint x: 186, startPoint y: 311, endPoint x: 224, endPoint y: 274, distance: 53.0
click at [185, 311] on button "KYC" at bounding box center [187, 333] width 232 height 44
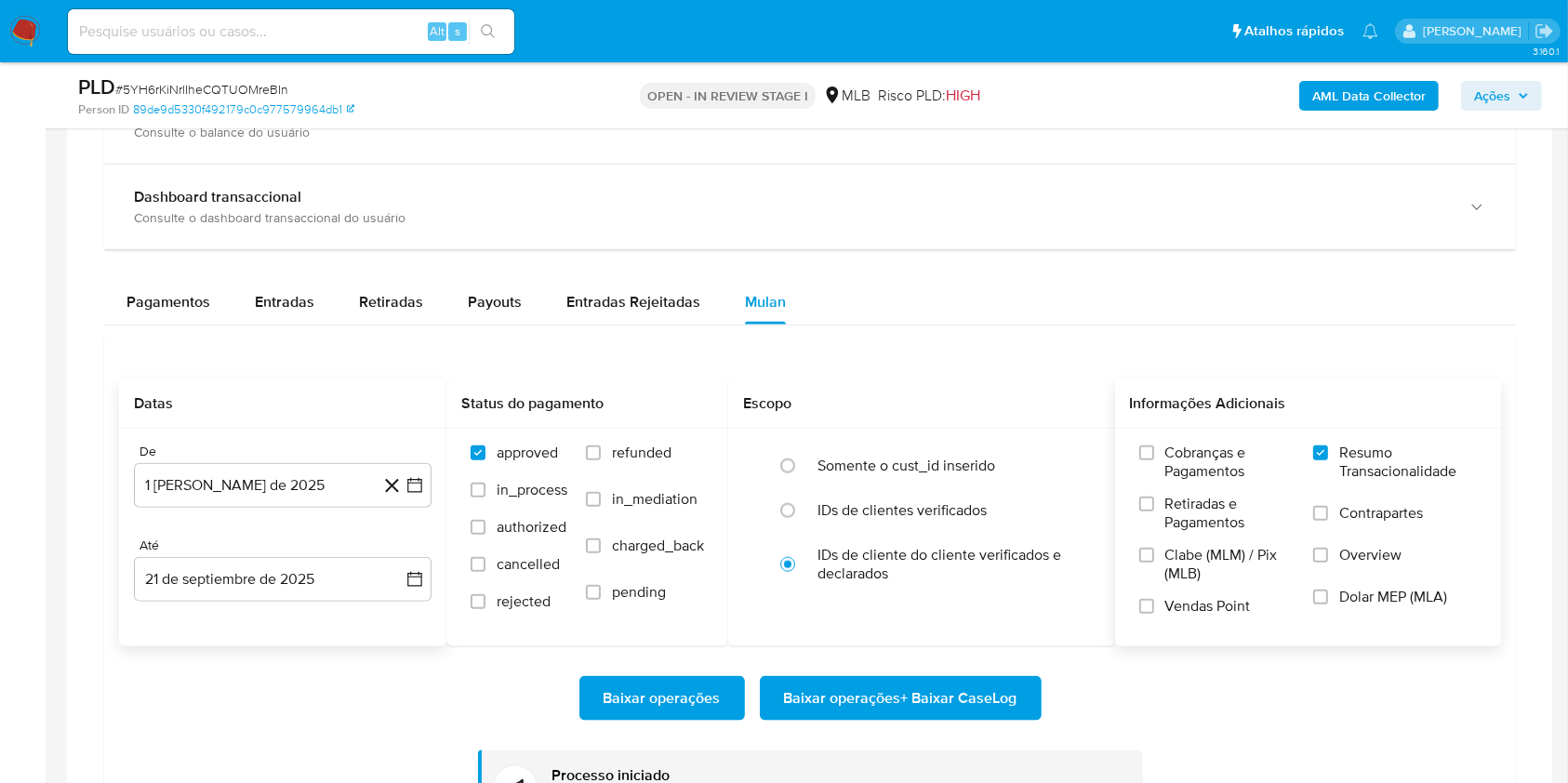
scroll to position [2143, 0]
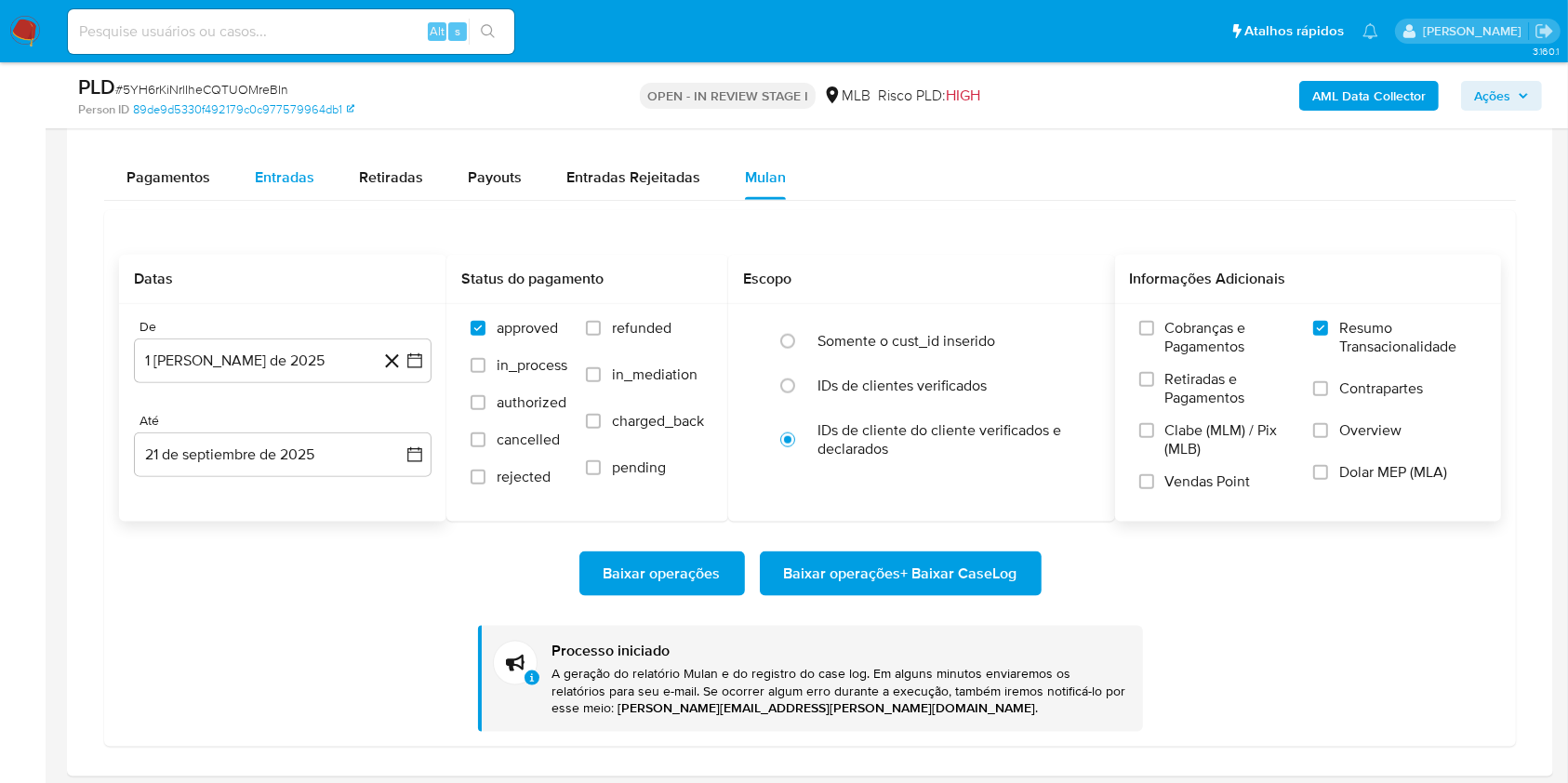
click at [293, 164] on div "Entradas" at bounding box center [284, 177] width 59 height 44
select select "10"
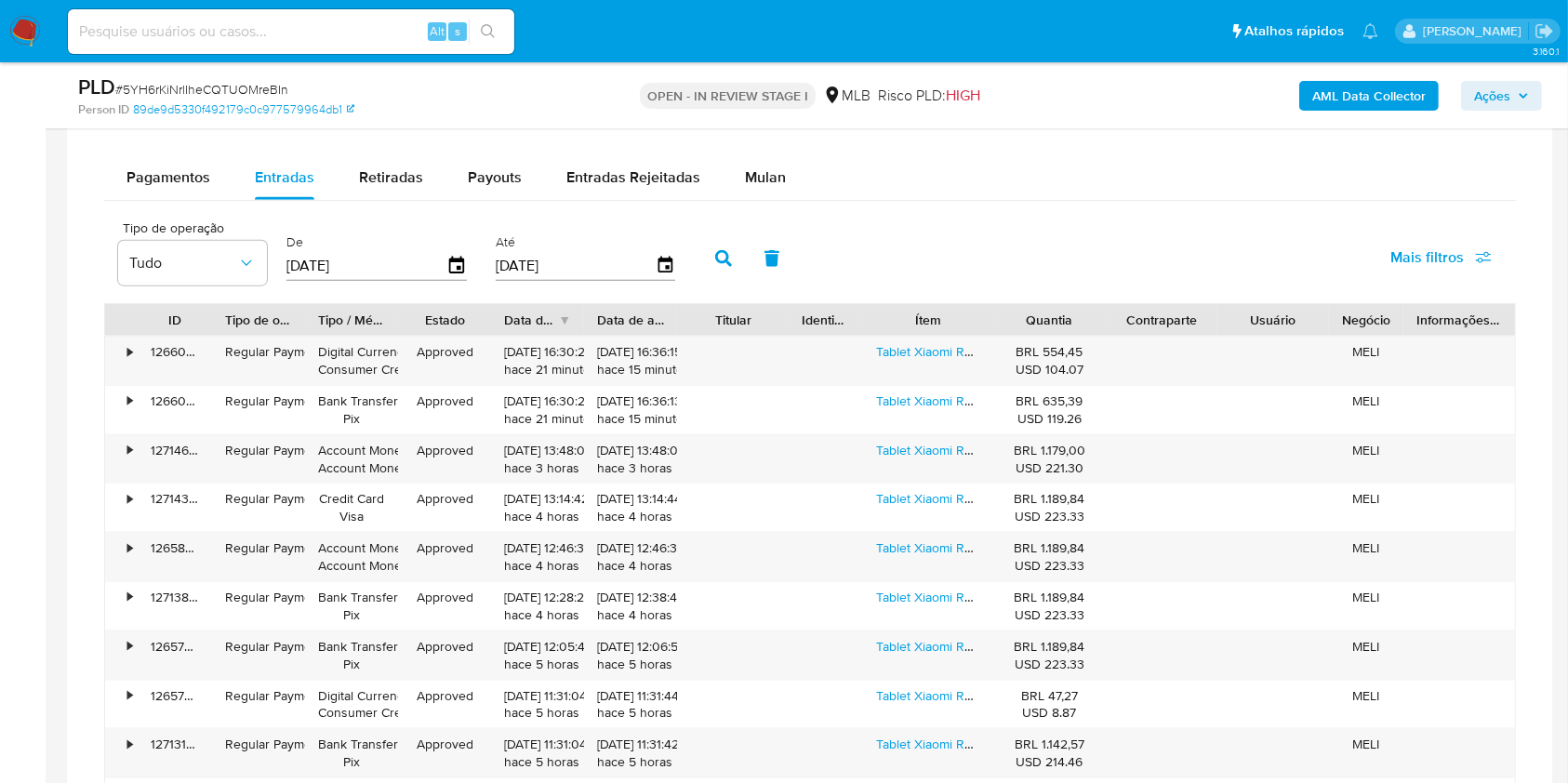
click at [1518, 96] on icon "button" at bounding box center [1524, 96] width 11 height 11
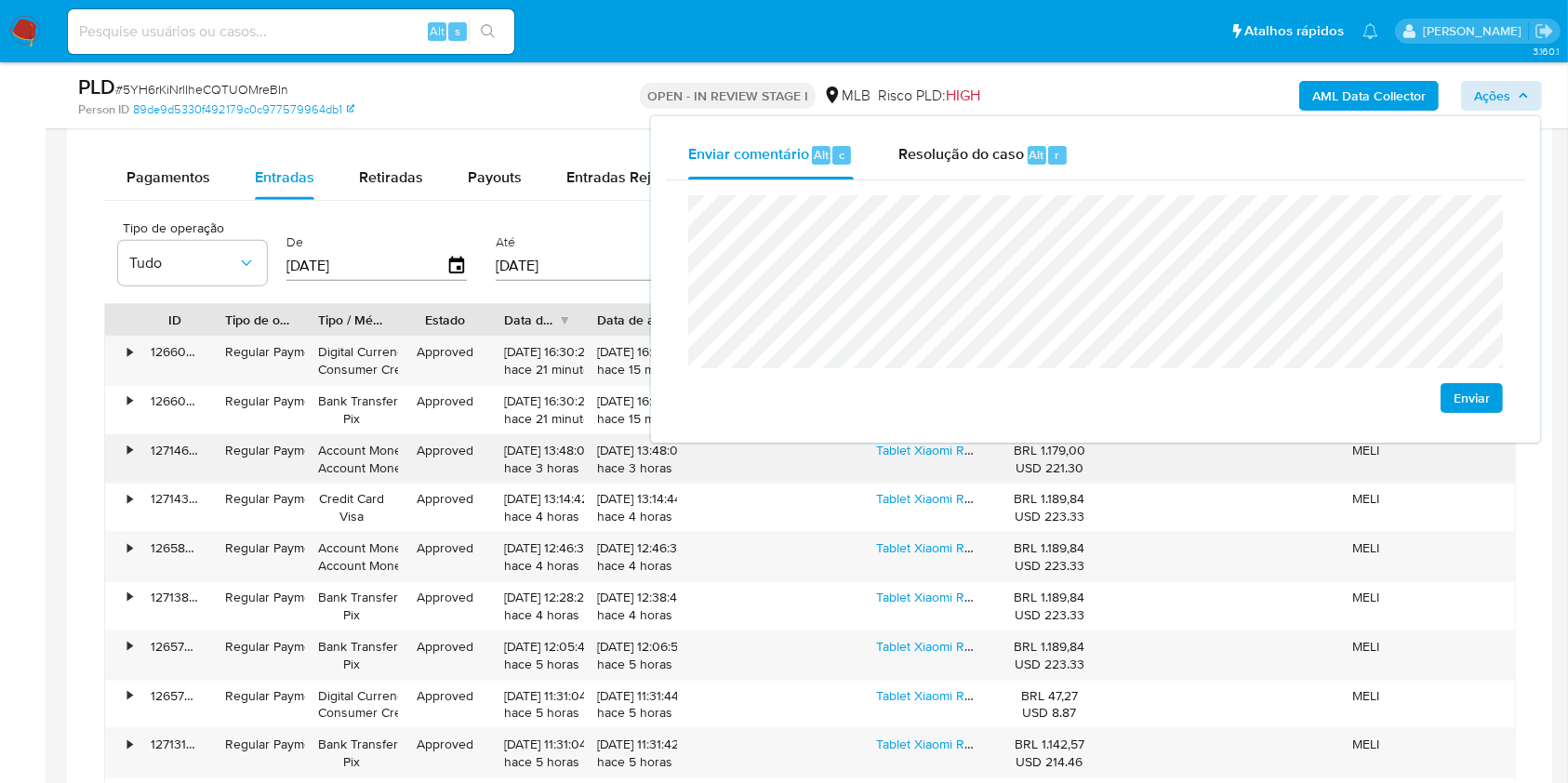
click at [544, 447] on div "22/09/2025 13:48:00 hace 3 horas" at bounding box center [537, 460] width 67 height 36
drag, startPoint x: 737, startPoint y: 400, endPoint x: 776, endPoint y: 384, distance: 42.2
click at [740, 399] on div "Enviar" at bounding box center [1095, 305] width 815 height 218
click at [1480, 91] on span "Ações" at bounding box center [1492, 96] width 37 height 30
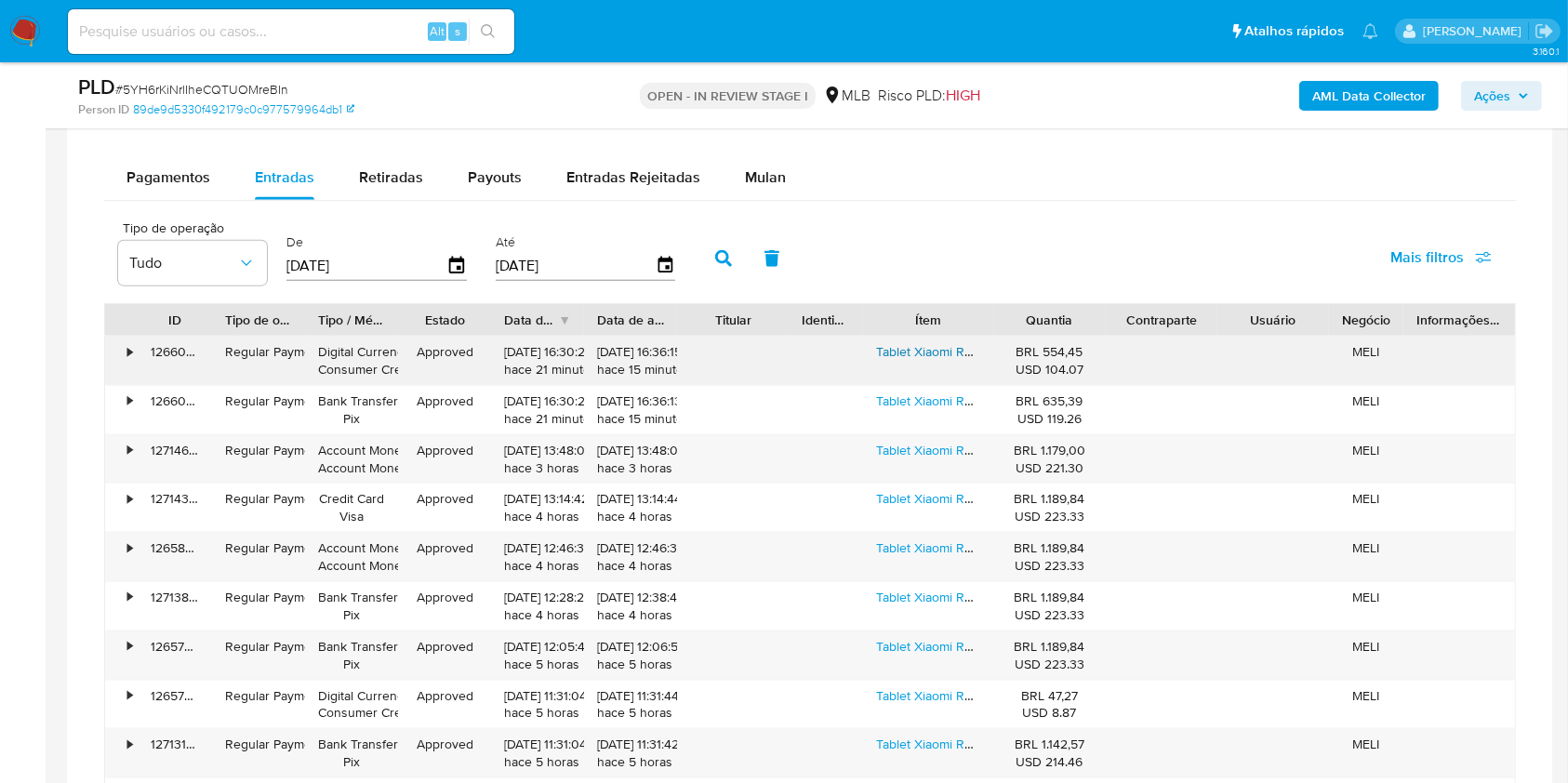
drag, startPoint x: 948, startPoint y: 345, endPoint x: 937, endPoint y: 368, distance: 25.5
click at [948, 345] on link "Tablet Xiaomi Redmi Pad Se 256 / 8 Ram Purple Roxo Cor Lavanda" at bounding box center [1068, 352] width 384 height 19
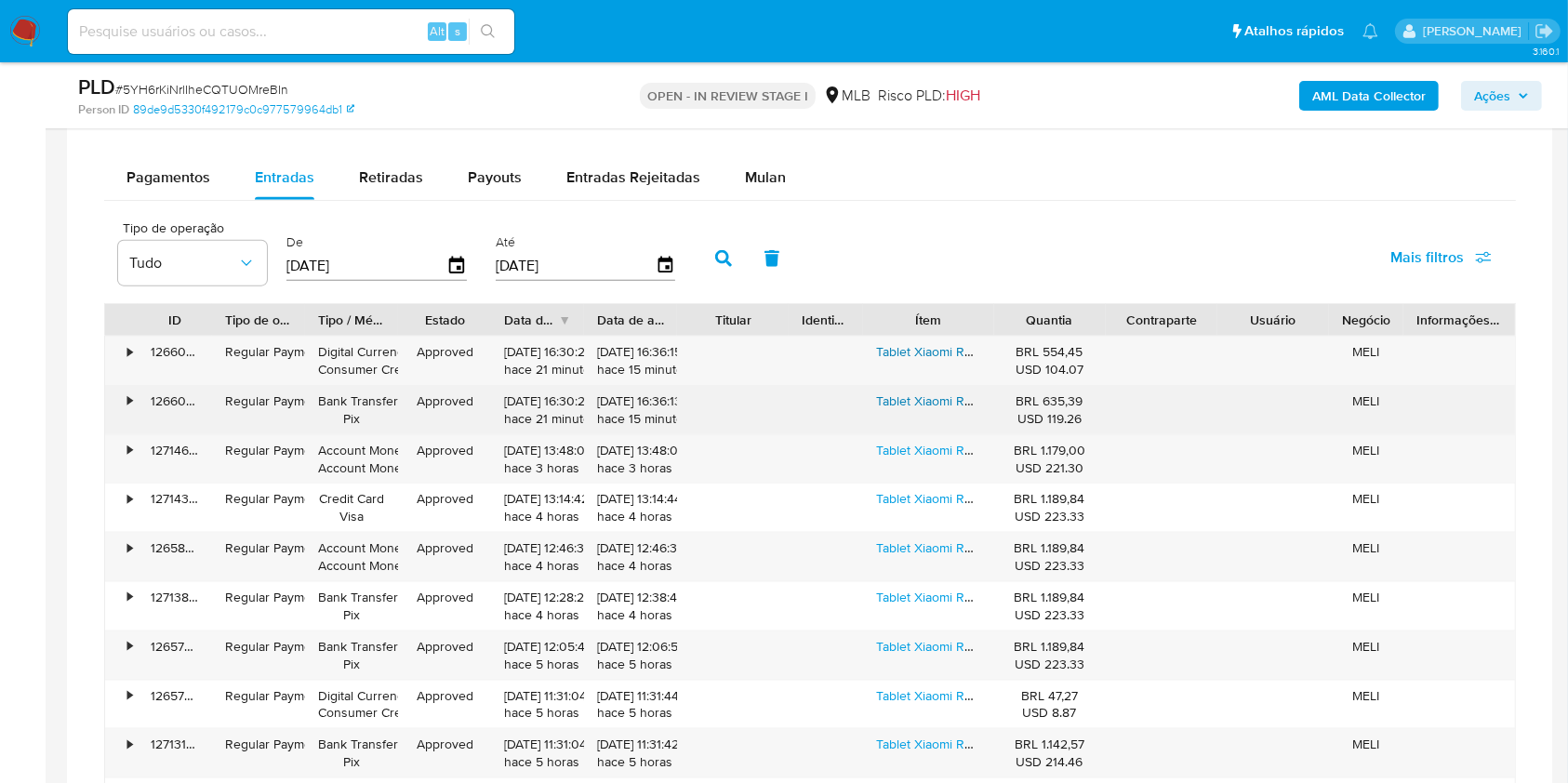
click at [930, 392] on link "Tablet Xiaomi Redmi Pad Se 256 / 8 Ram Purple Roxo Cor Lavanda" at bounding box center [1068, 401] width 384 height 19
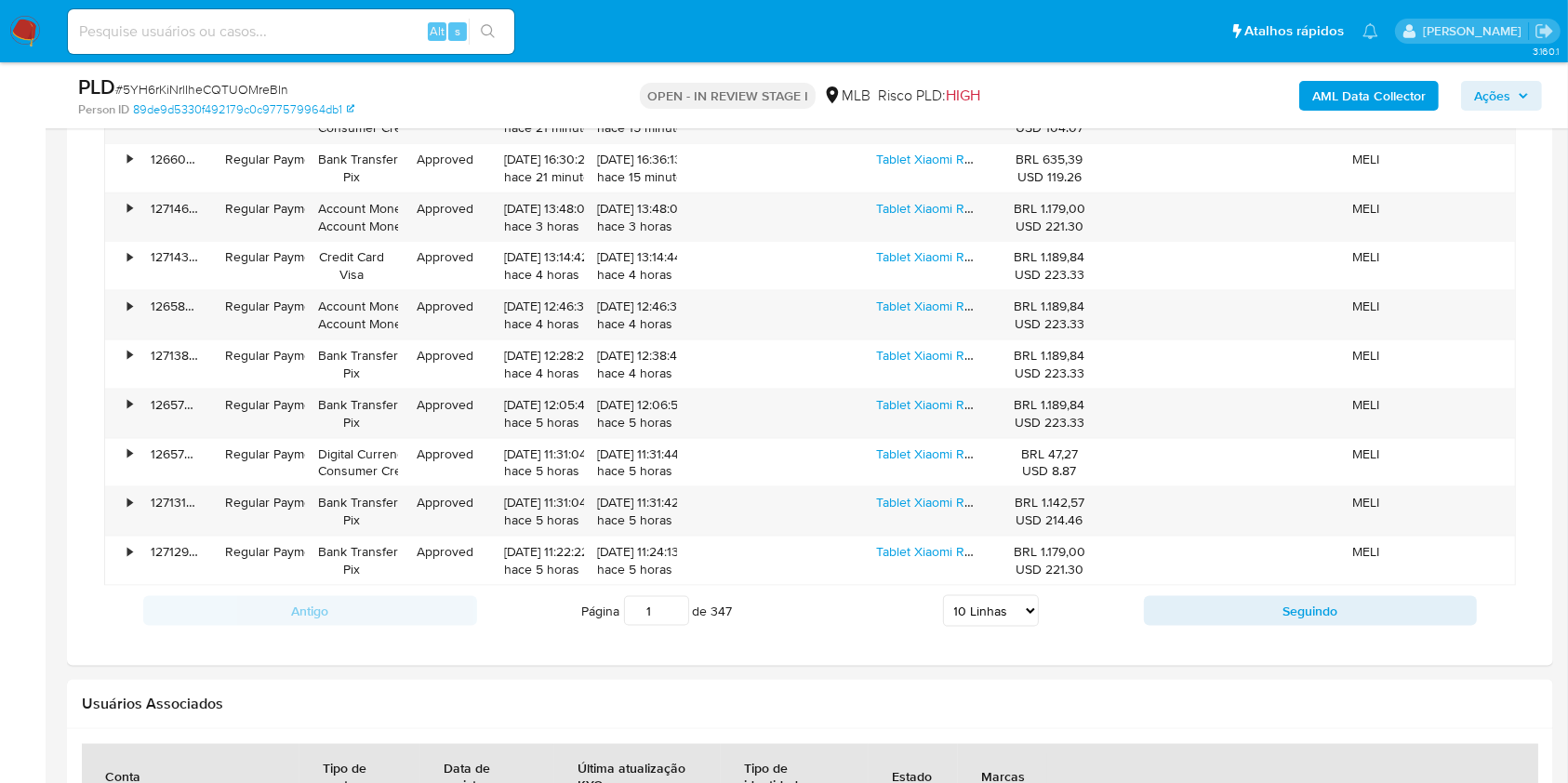
scroll to position [2386, 0]
click at [969, 605] on select "5 Linhas 10 Linhas 20 Linhas 25 Linhas 50 Linhas 100 Linhas" at bounding box center [991, 610] width 96 height 32
select select "100"
click at [943, 594] on select "5 Linhas 10 Linhas 20 Linhas 25 Linhas 50 Linhas 100 Linhas" at bounding box center [991, 610] width 96 height 32
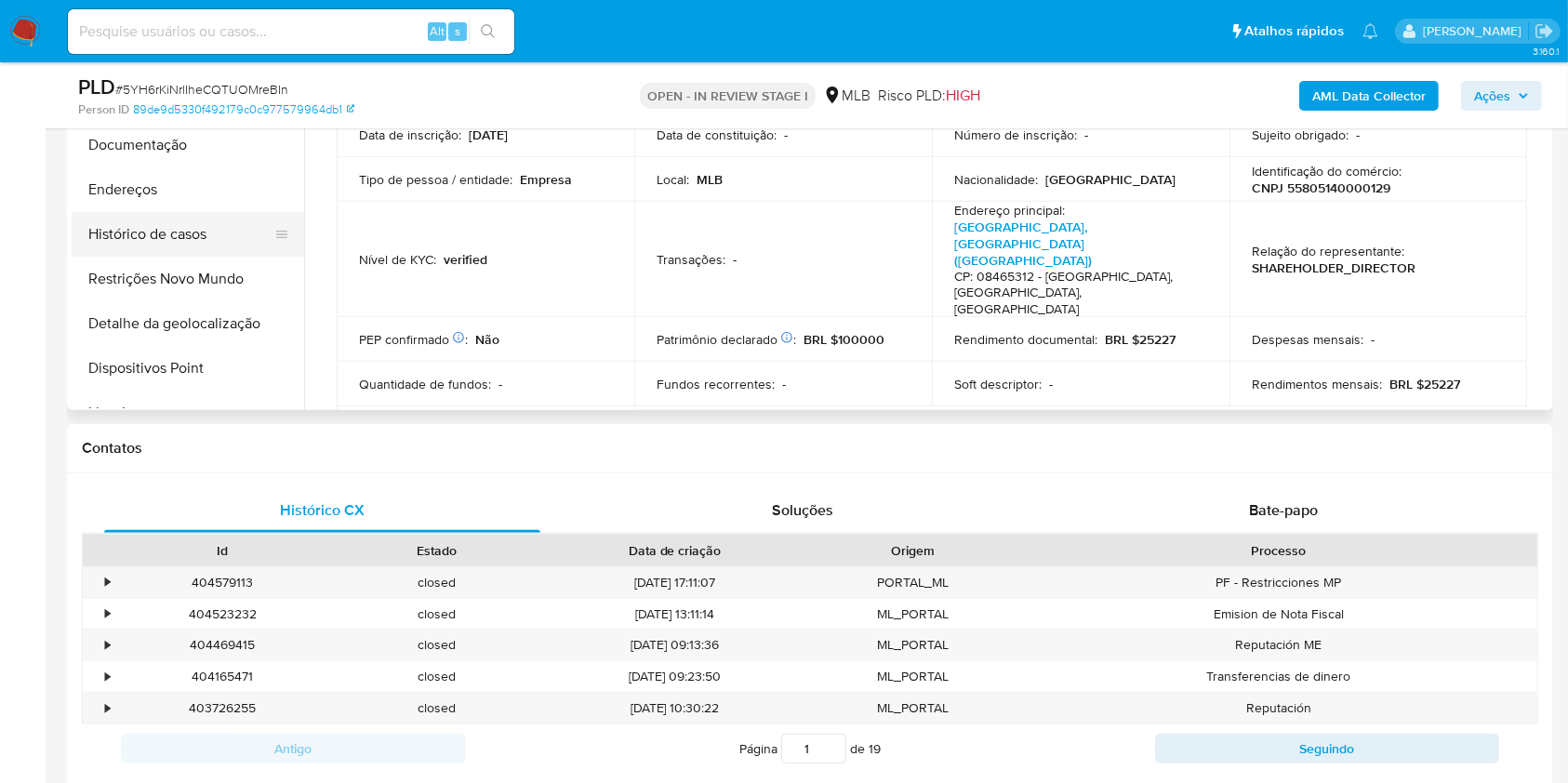
scroll to position [0, 0]
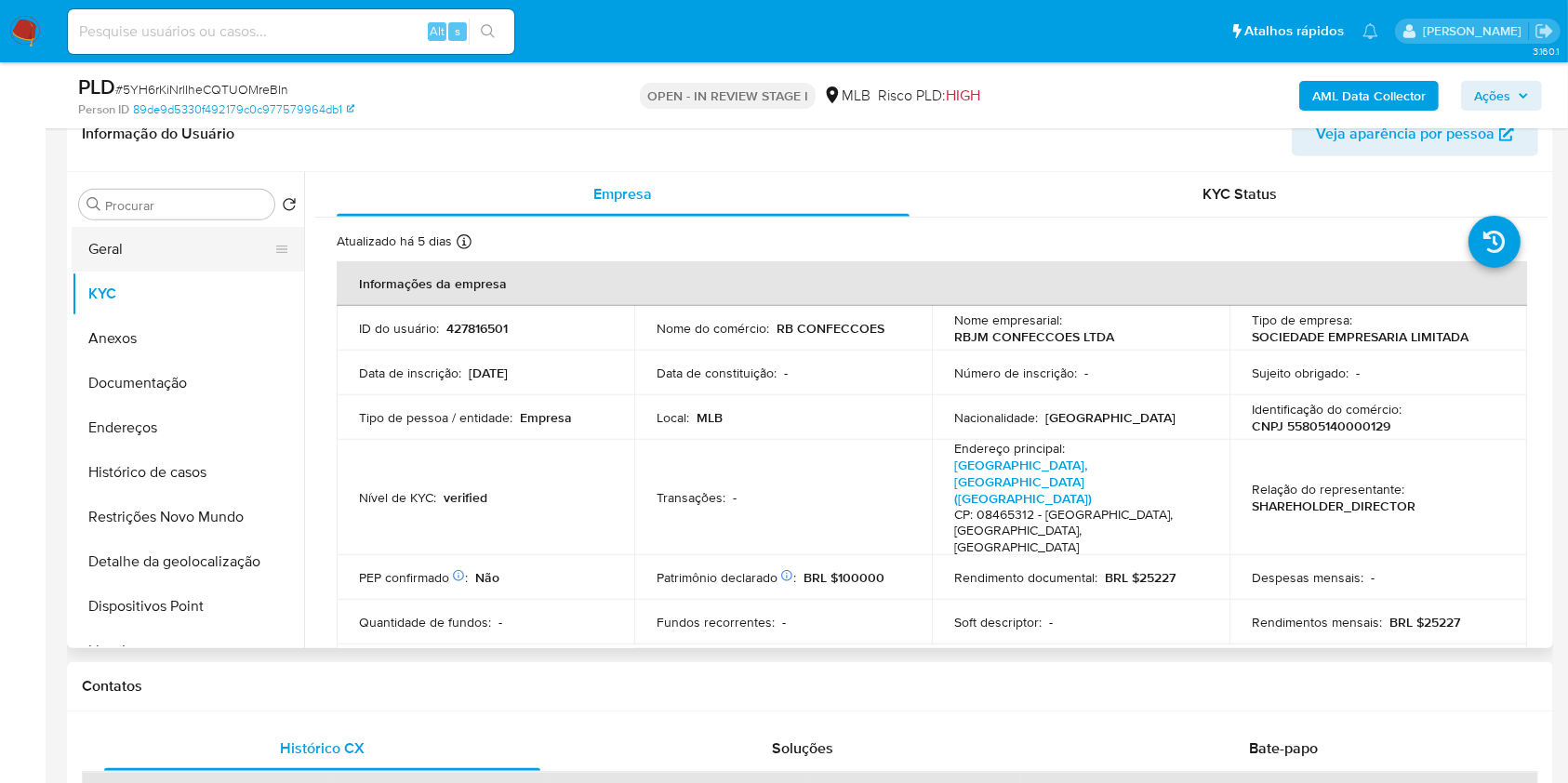
click at [185, 253] on button "Geral" at bounding box center [180, 248] width 218 height 44
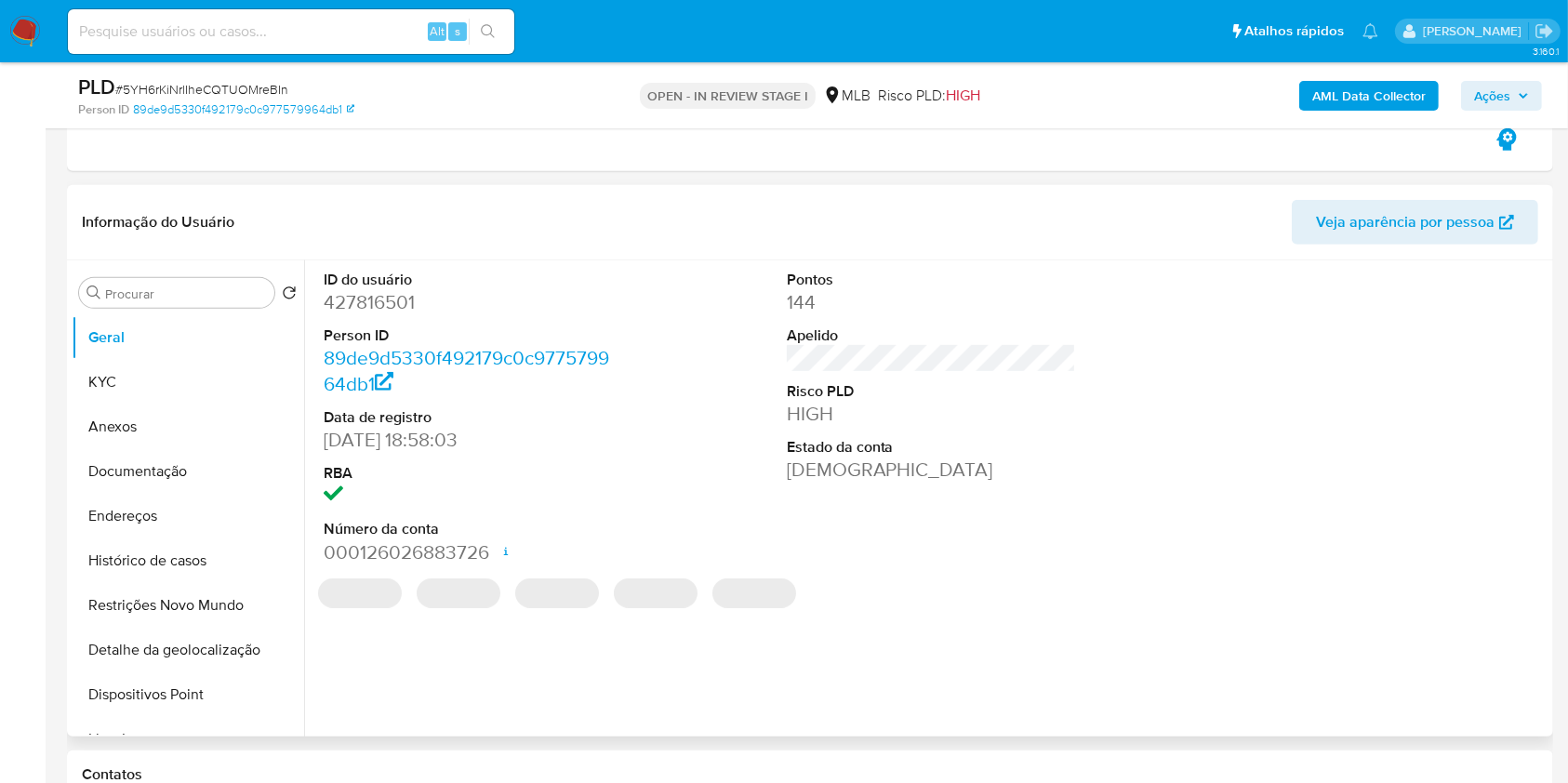
scroll to position [827, 0]
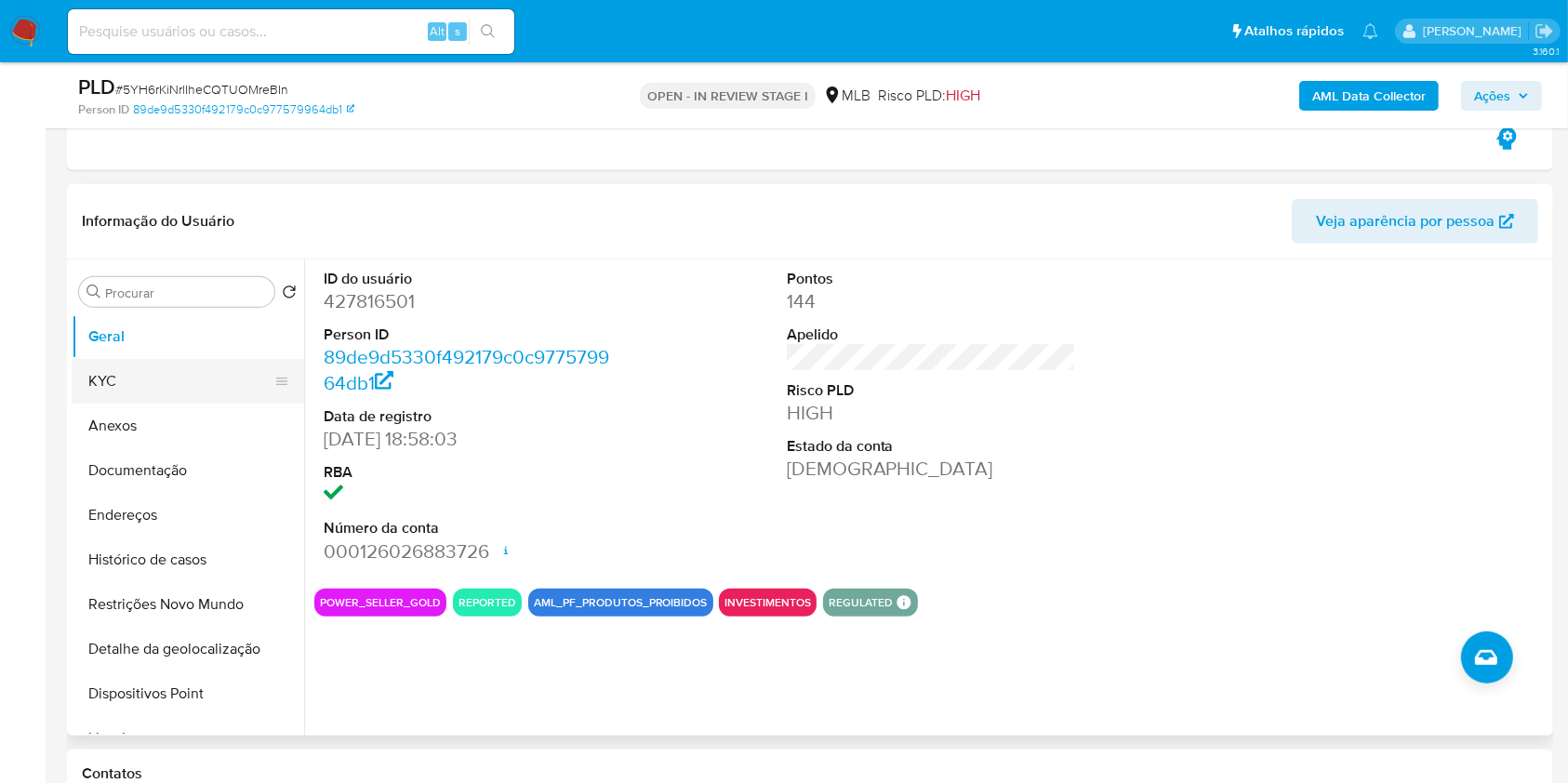
click at [179, 381] on button "KYC" at bounding box center [180, 381] width 218 height 44
drag, startPoint x: 179, startPoint y: 382, endPoint x: 405, endPoint y: 290, distance: 244.0
click at [179, 403] on button "Anexos" at bounding box center [187, 425] width 232 height 44
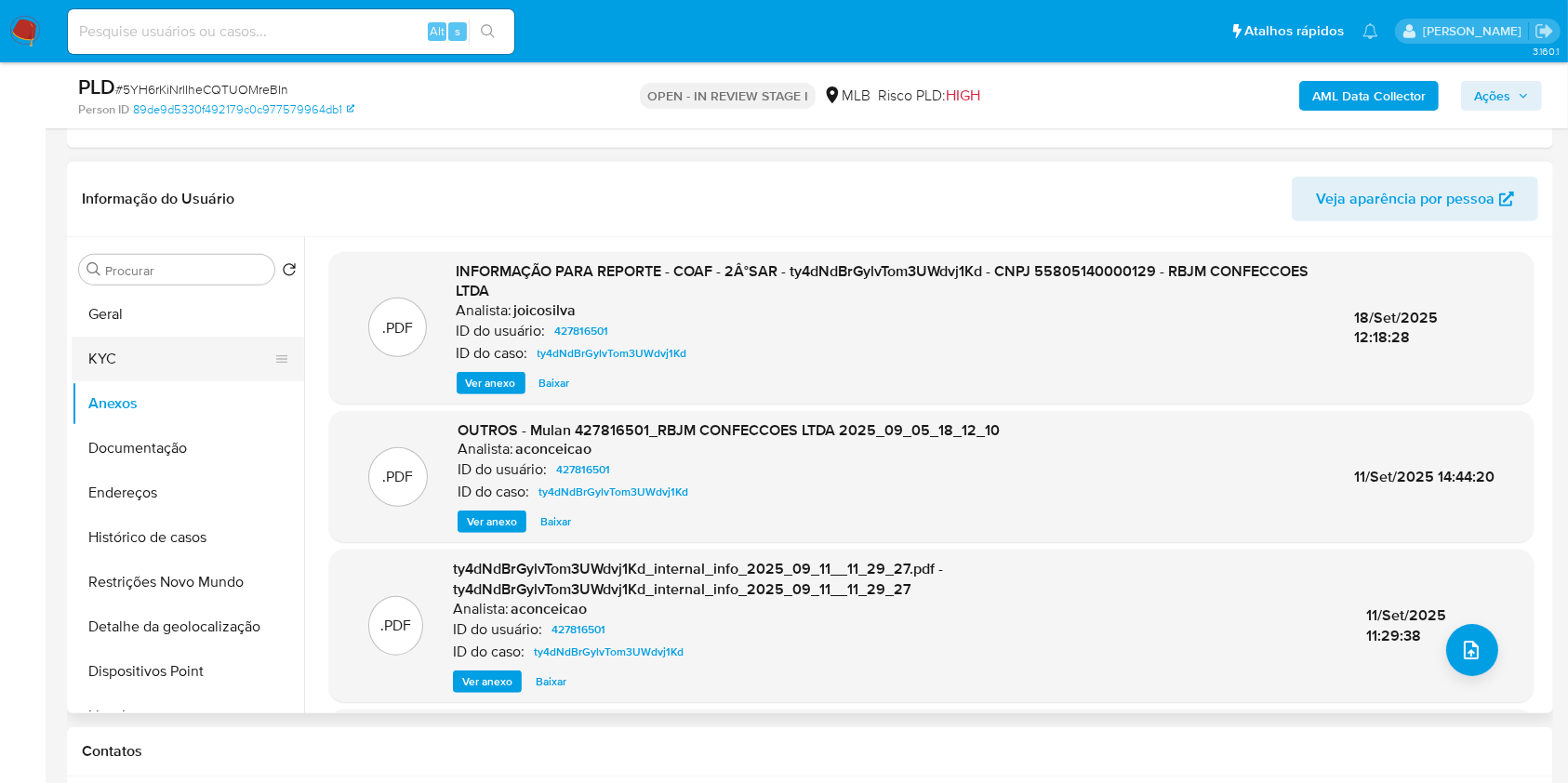
click at [180, 366] on button "KYC" at bounding box center [180, 358] width 218 height 44
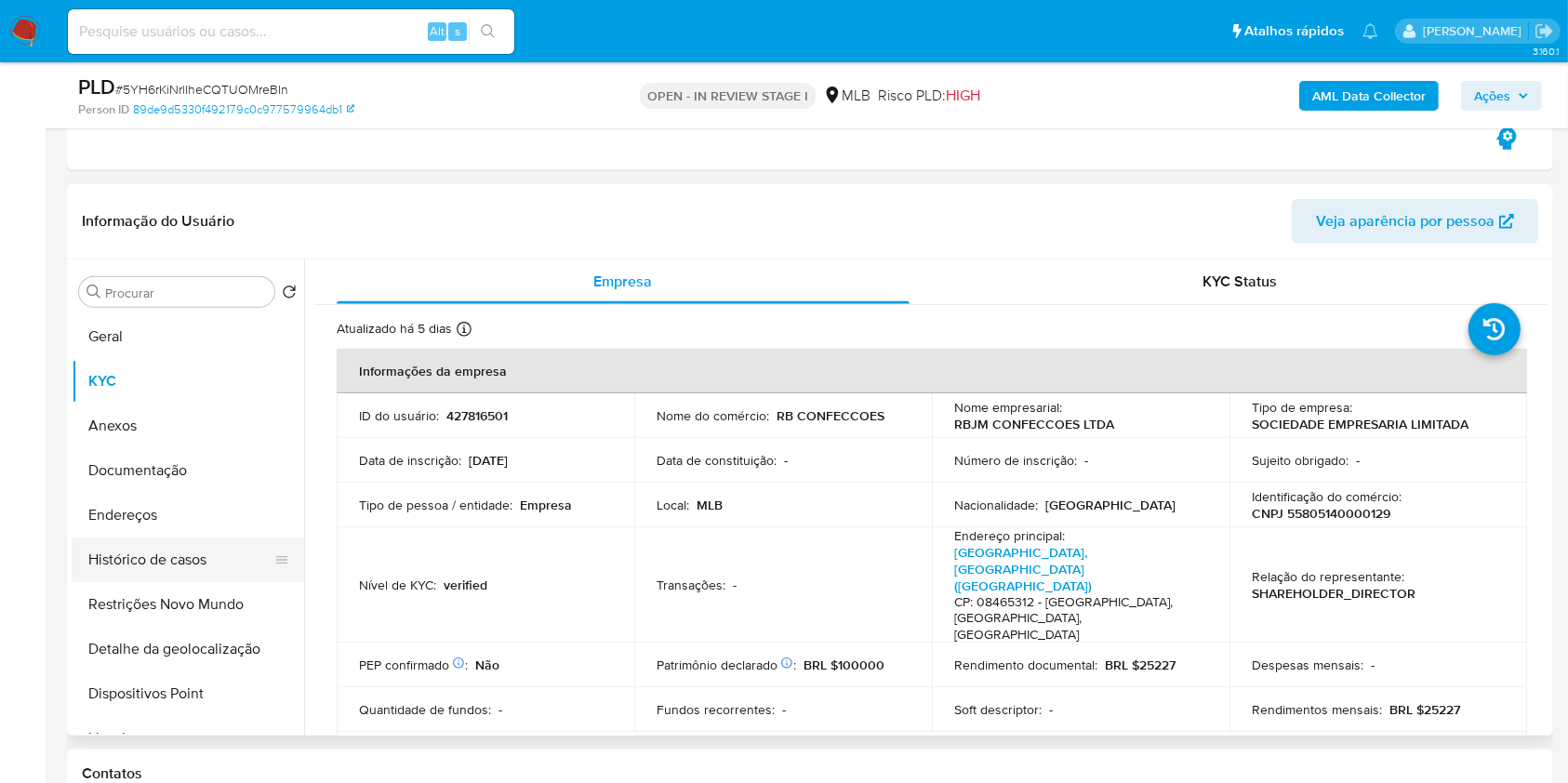
click at [194, 562] on button "Histórico de casos" at bounding box center [180, 559] width 218 height 44
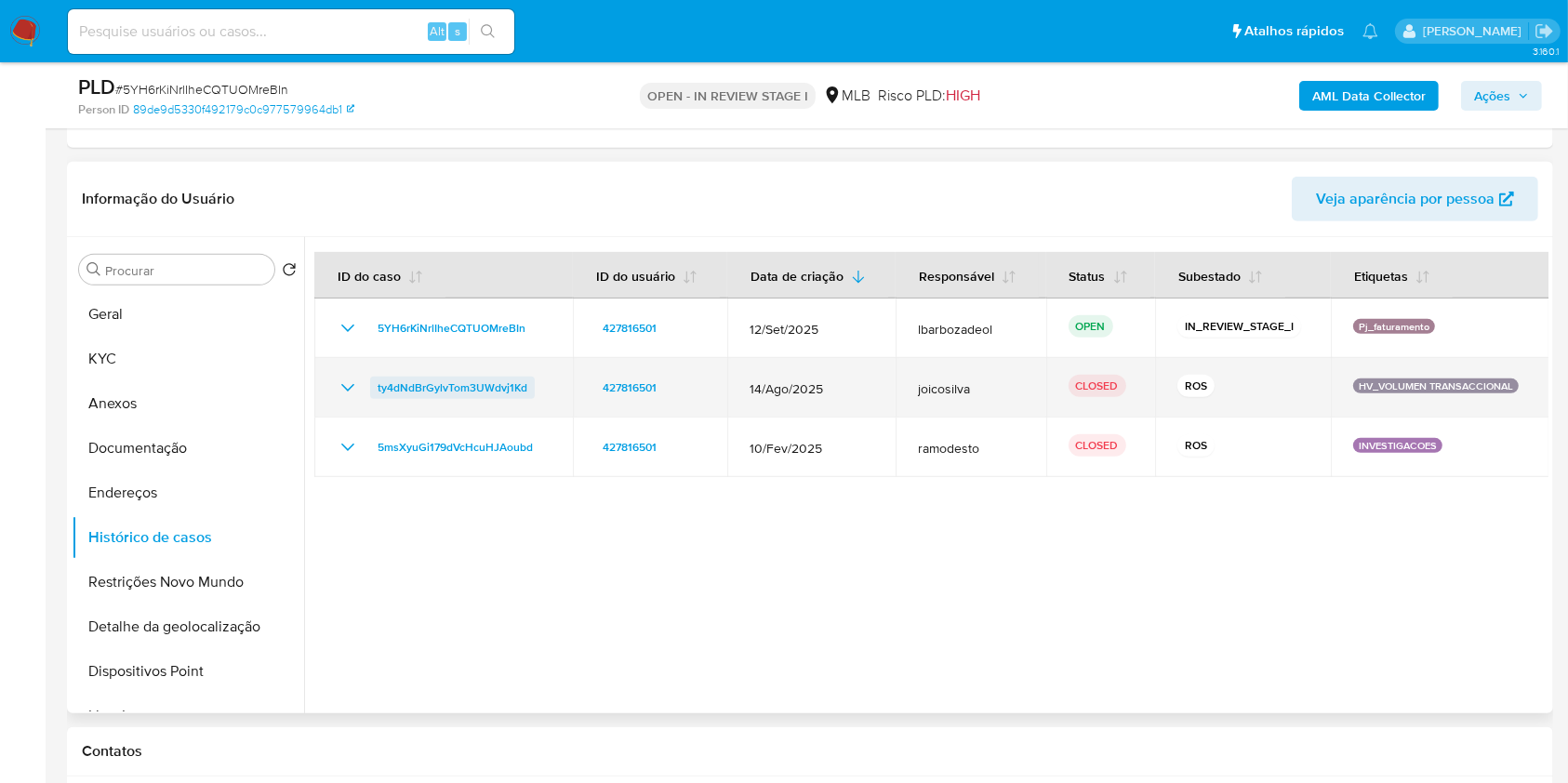
click at [496, 389] on span "ty4dNdBrGylvTom3UWdvj1Kd" at bounding box center [452, 388] width 149 height 23
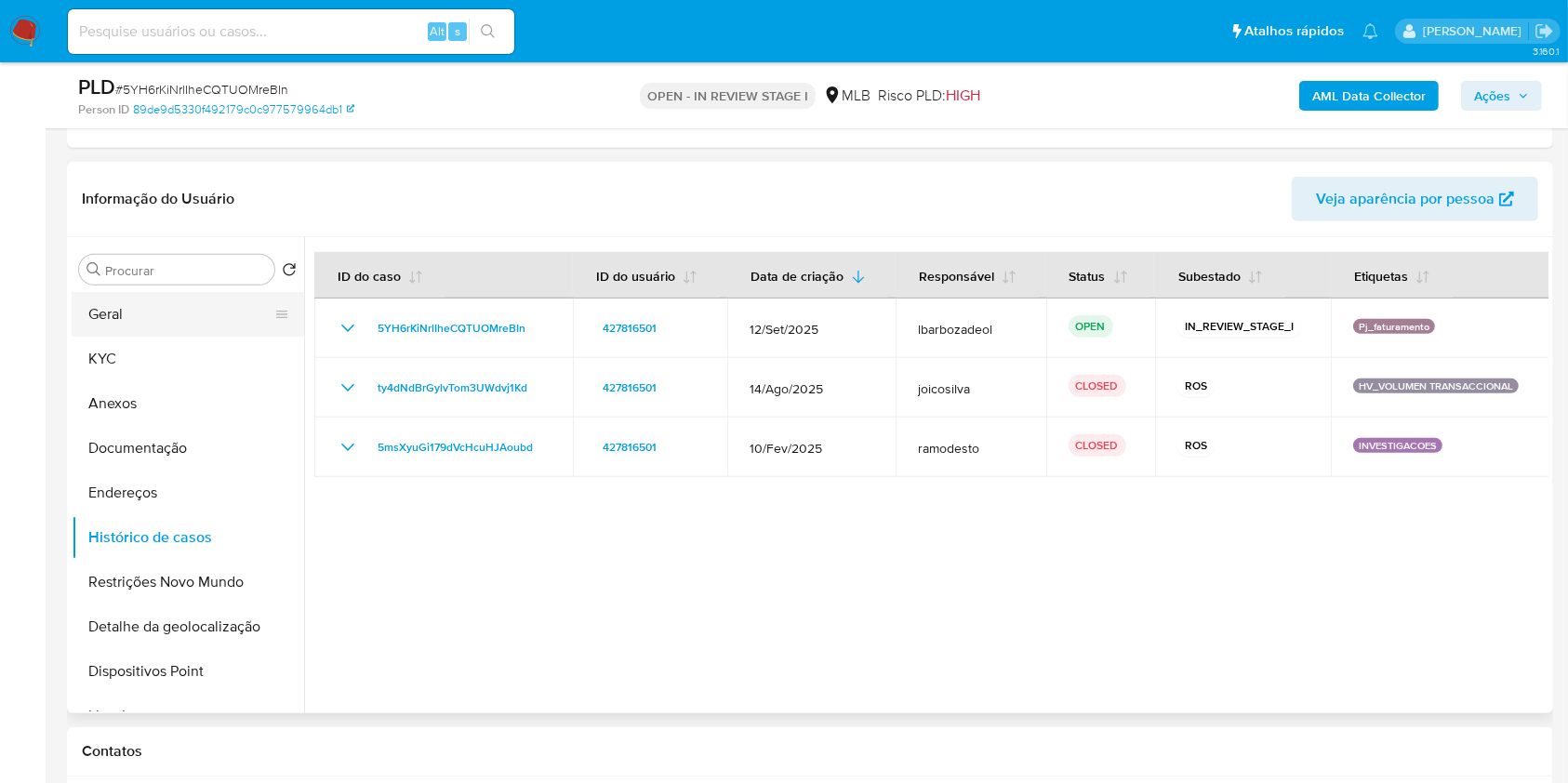
click at [167, 310] on button "Geral" at bounding box center [180, 314] width 218 height 44
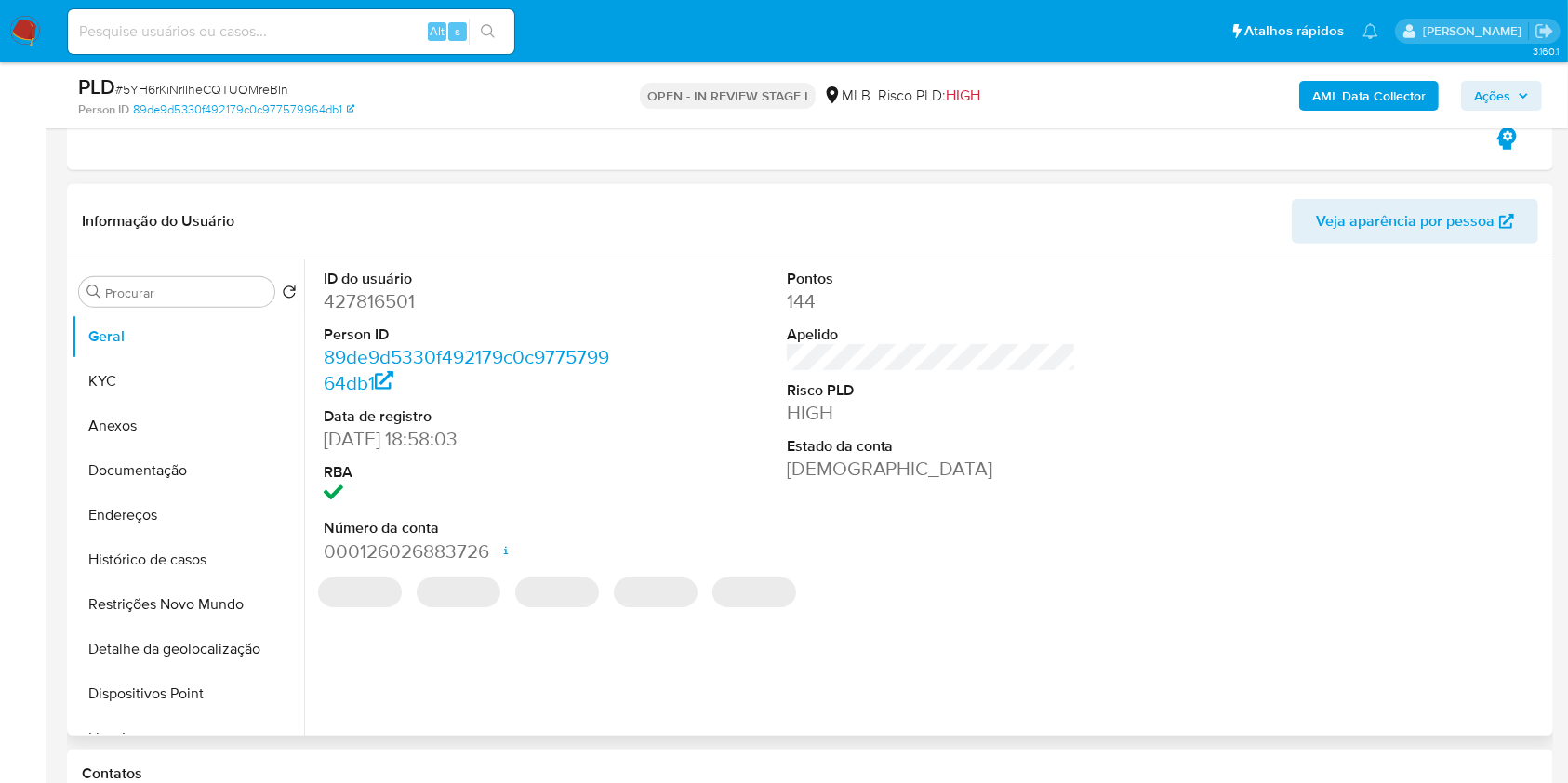
click at [400, 302] on dd "427816501" at bounding box center [468, 302] width 290 height 26
copy dd "427816501"
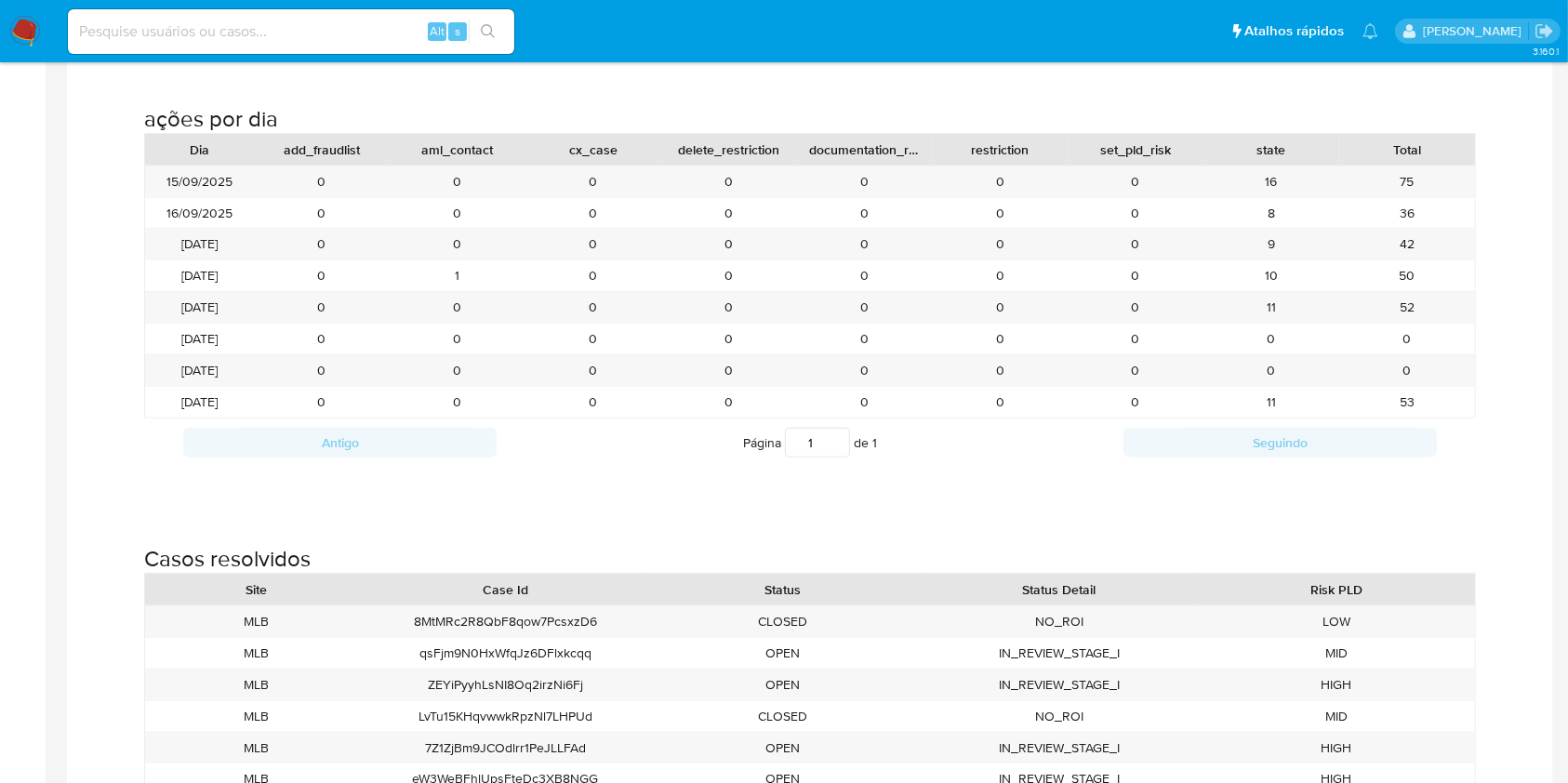
scroll to position [2090, 0]
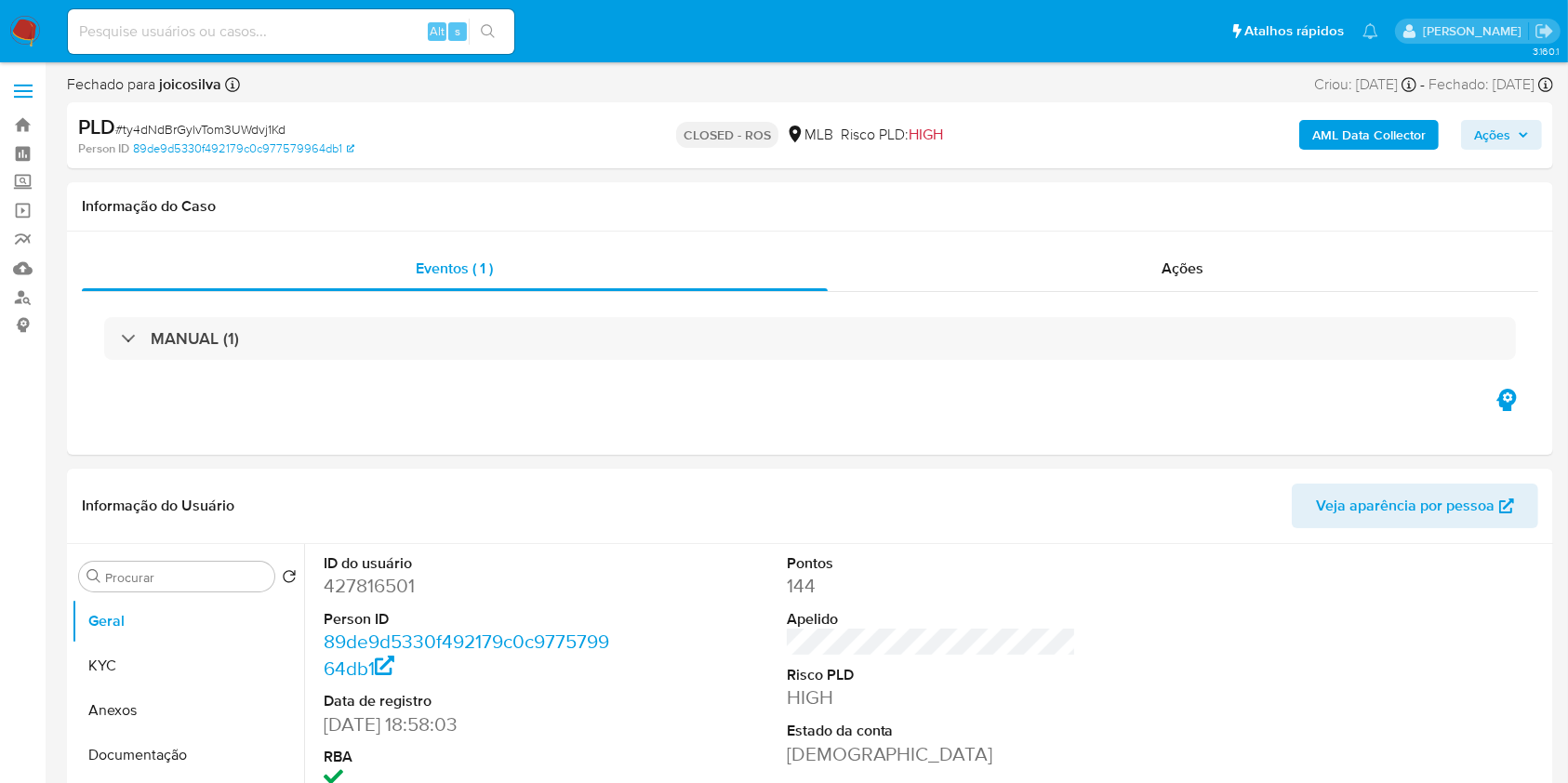
select select "10"
drag, startPoint x: 395, startPoint y: 200, endPoint x: 400, endPoint y: 250, distance: 50.2
click at [395, 202] on h1 "Informação do Caso" at bounding box center [810, 207] width 1457 height 19
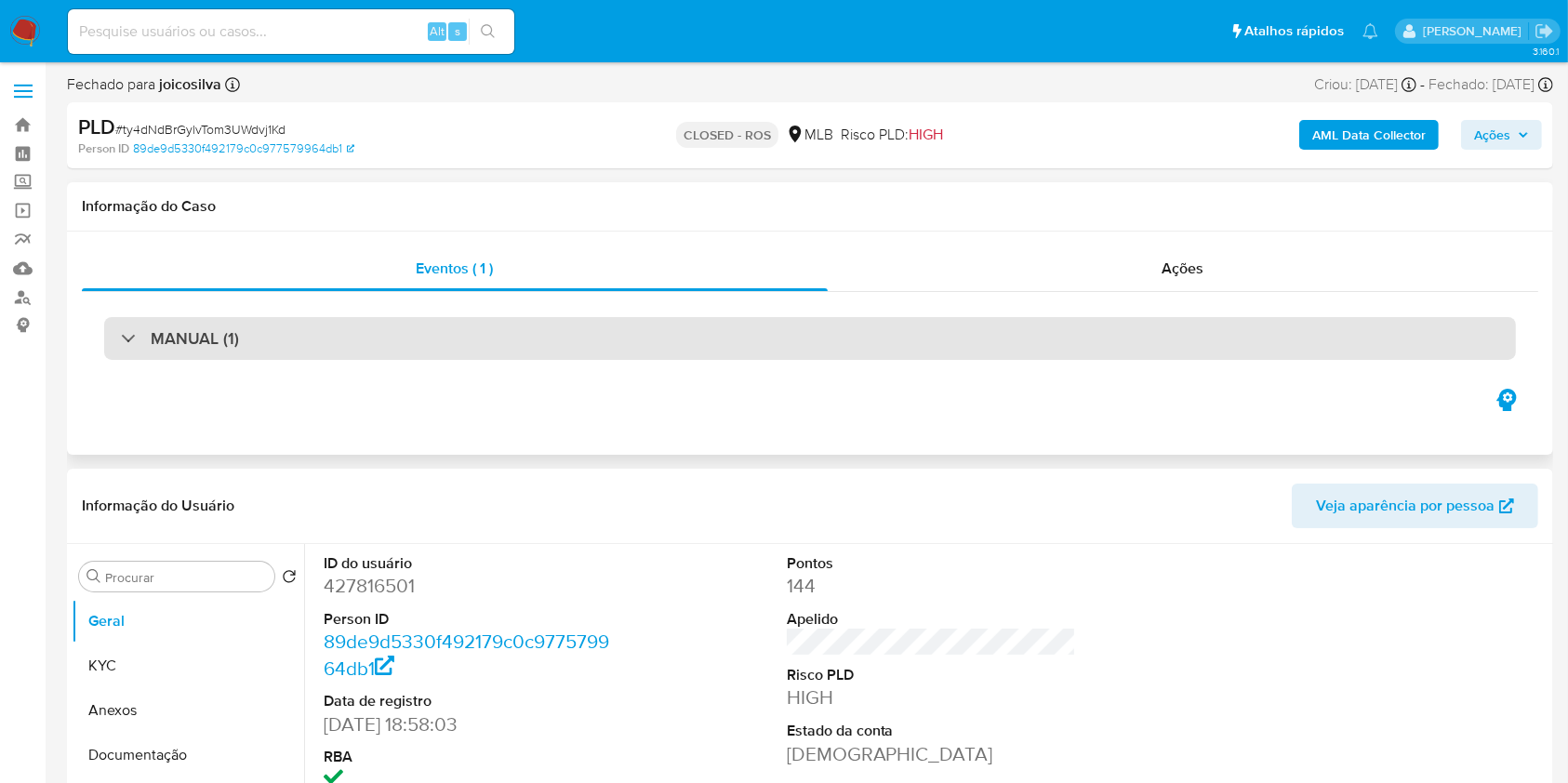
click at [424, 330] on div "MANUAL (1)" at bounding box center [810, 338] width 1412 height 43
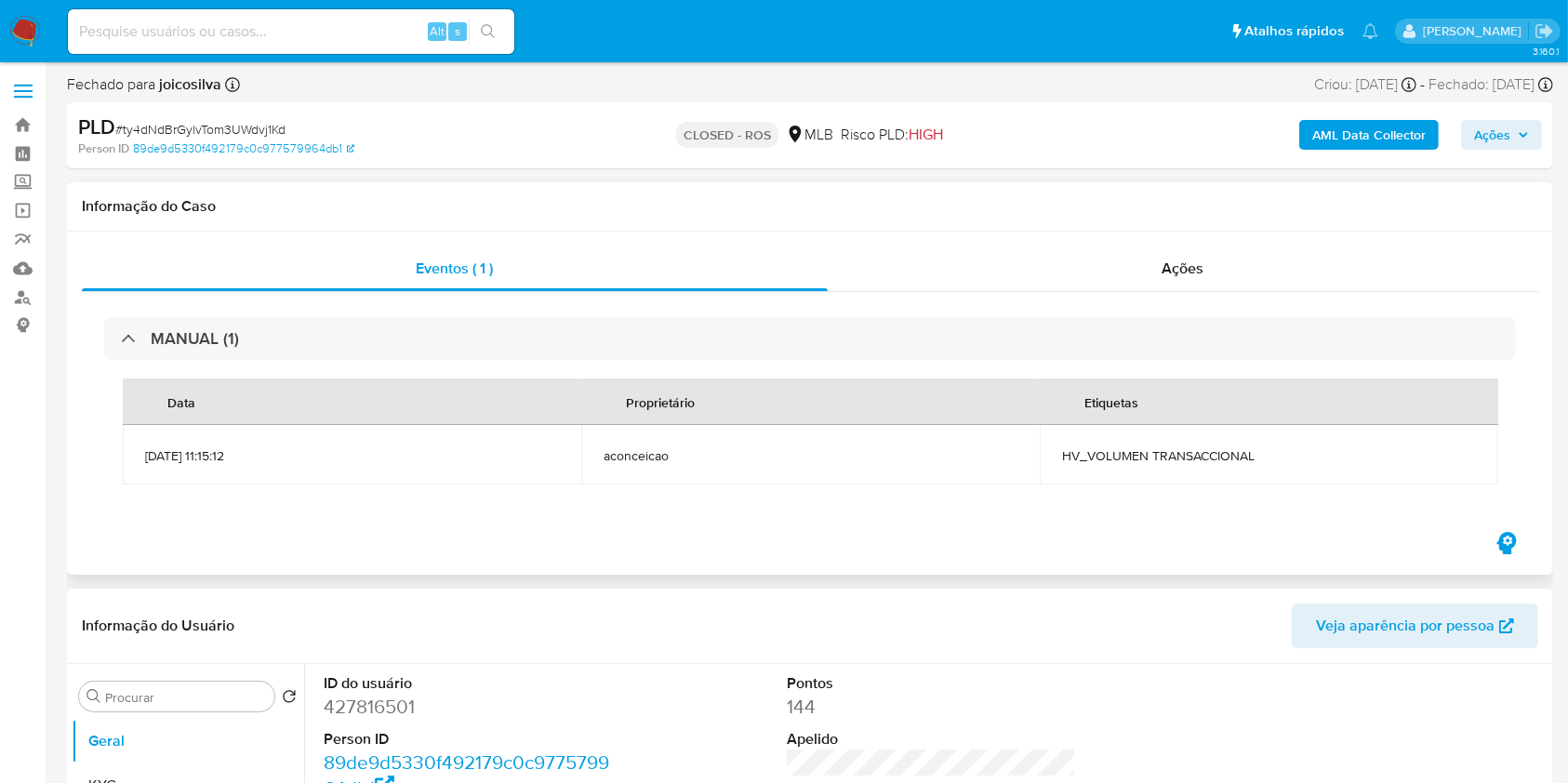
click at [1169, 459] on span "HV_VOLUMEN TRANSACCIONAL" at bounding box center [1269, 456] width 414 height 17
copy div "HV_VOLUMEN TRANSACCIONAL"
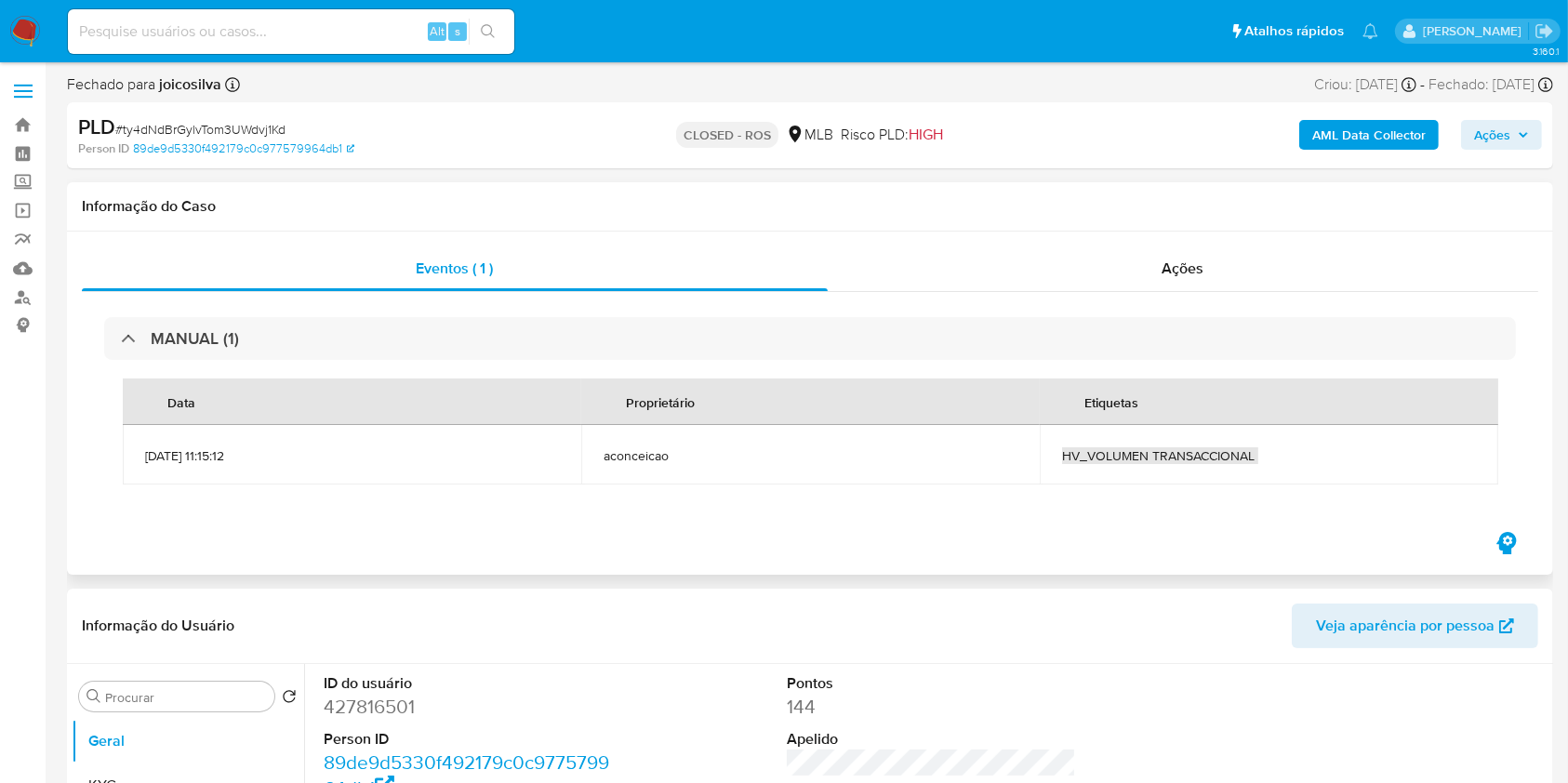
click at [463, 211] on h1 "Informação do Caso" at bounding box center [810, 207] width 1457 height 19
click at [998, 263] on div "Ações" at bounding box center [1184, 268] width 711 height 44
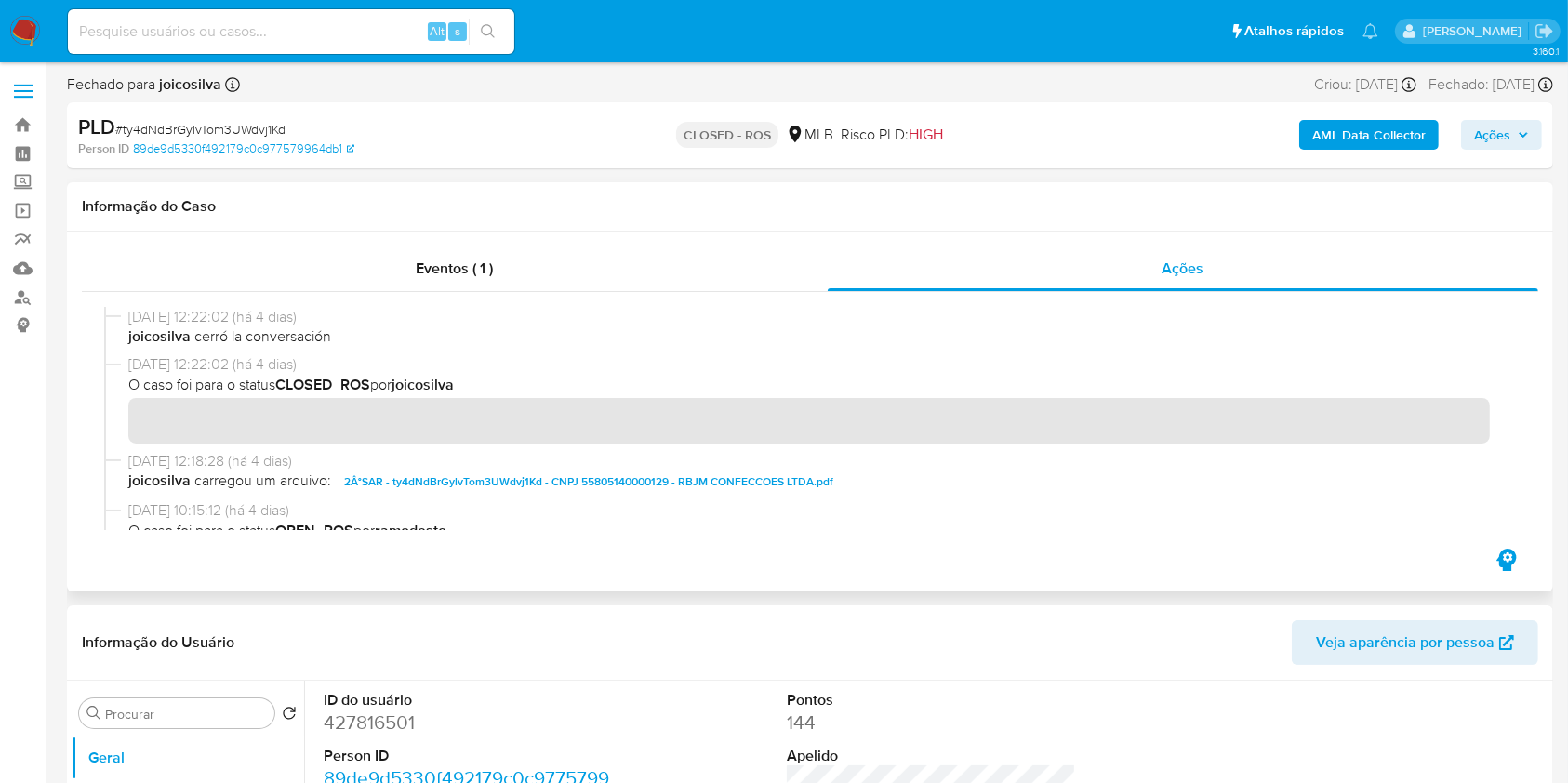
click at [127, 322] on div "[DATE] 12:22:02 (há 4 dias) joicosilva cerró la conversación" at bounding box center [810, 331] width 1412 height 47
drag, startPoint x: 127, startPoint y: 322, endPoint x: 337, endPoint y: 319, distance: 210.0
click at [337, 319] on div "[DATE] 12:22:02 (há 4 dias) joicosilva cerró la conversación" at bounding box center [810, 331] width 1412 height 47
click at [444, 207] on h1 "Informação do Caso" at bounding box center [810, 207] width 1457 height 19
drag, startPoint x: 445, startPoint y: 207, endPoint x: 469, endPoint y: 335, distance: 130.2
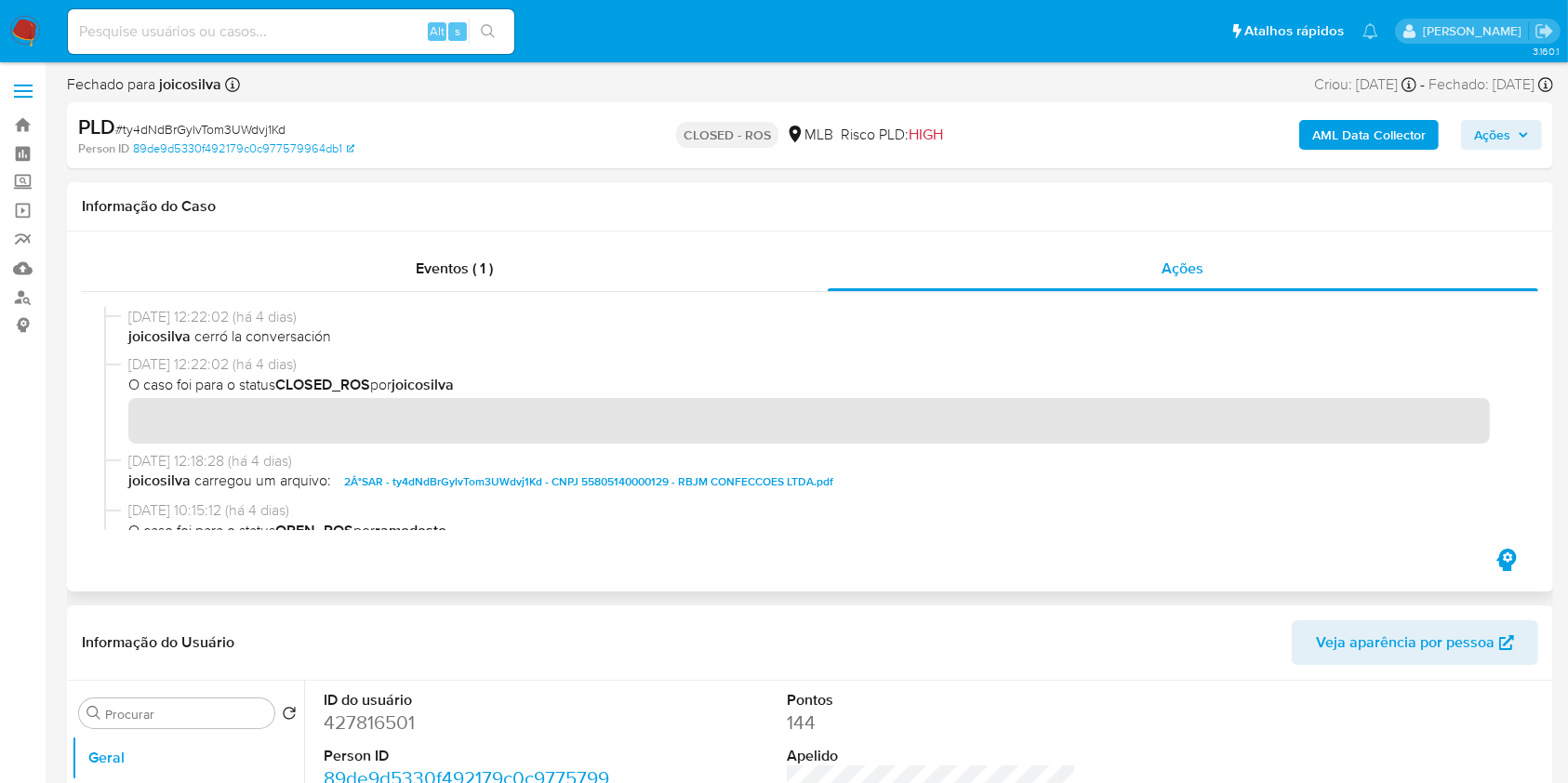
click at [444, 207] on h1 "Informação do Caso" at bounding box center [810, 207] width 1457 height 19
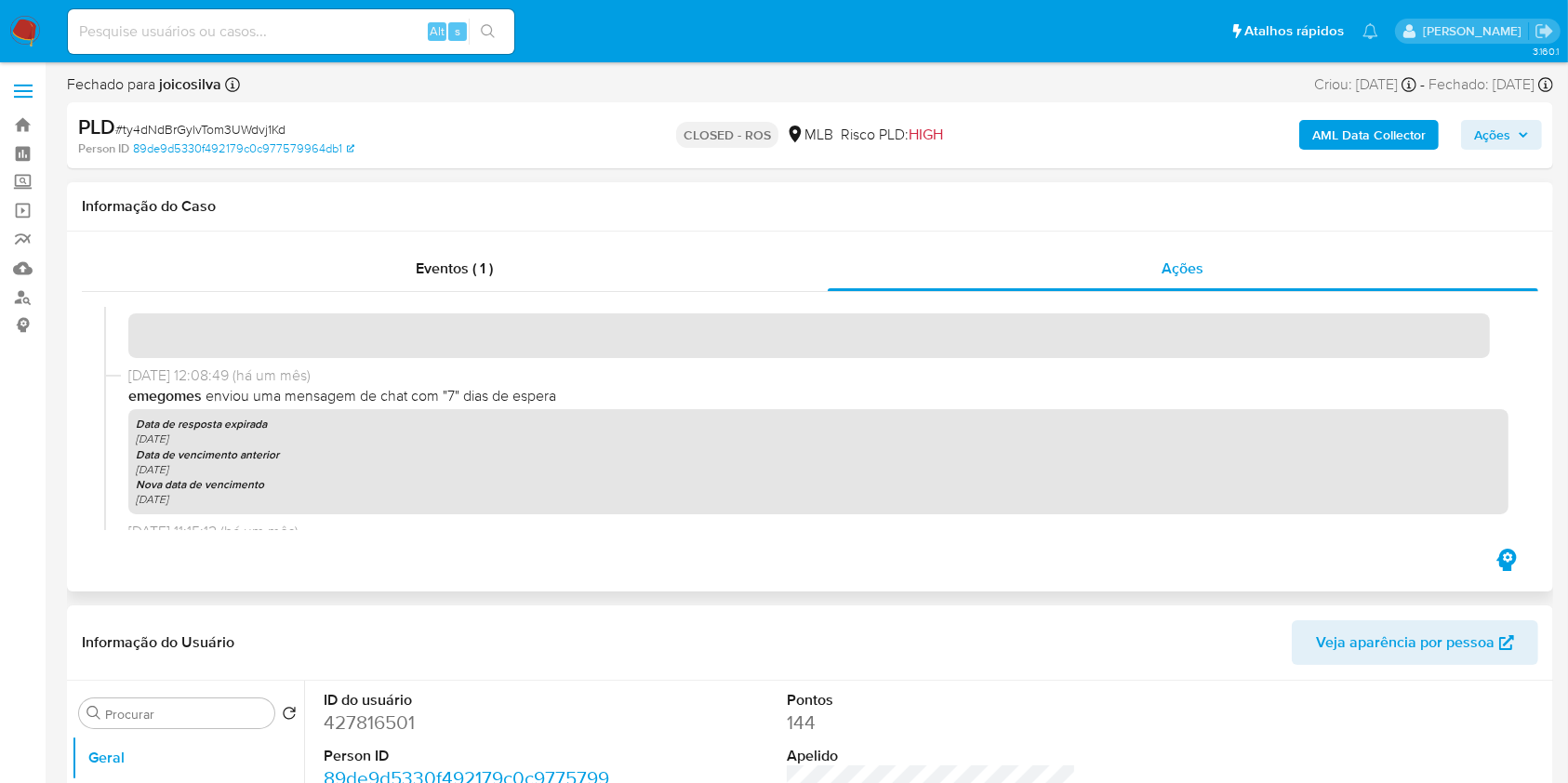
scroll to position [1992, 0]
